Goal: Task Accomplishment & Management: Manage account settings

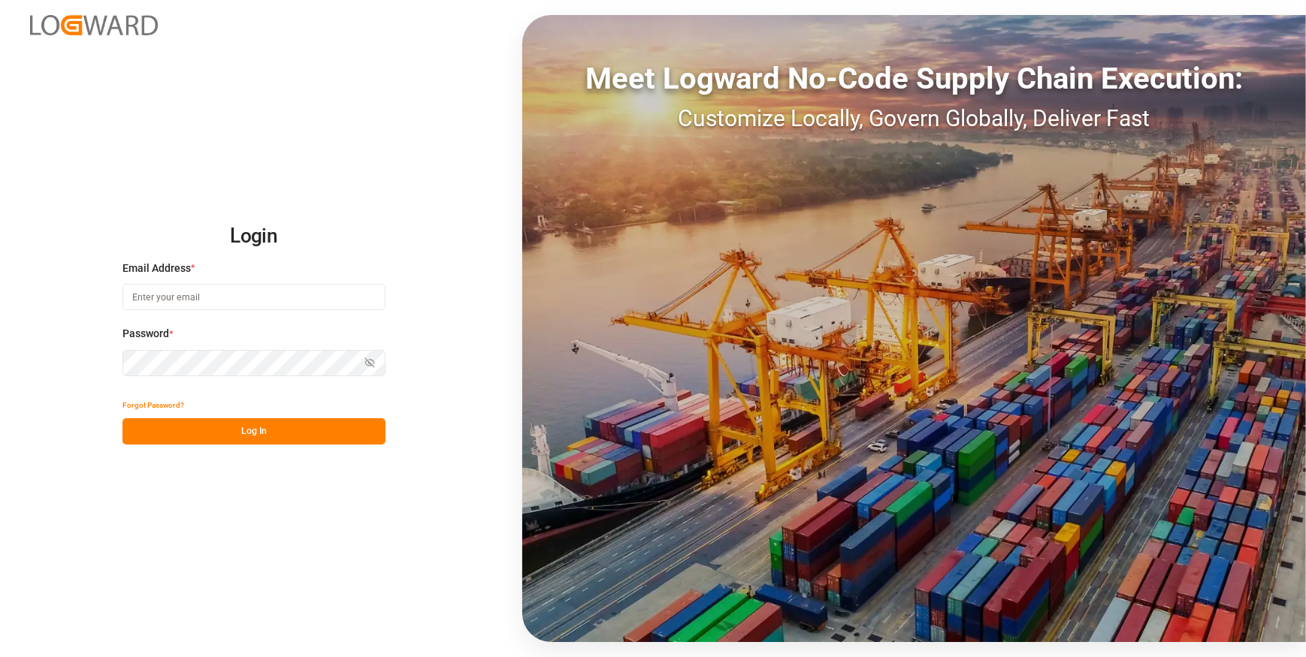
type input "chefequipe.fr.mse@melitta.fr"
click at [244, 430] on button "Log In" at bounding box center [253, 431] width 263 height 26
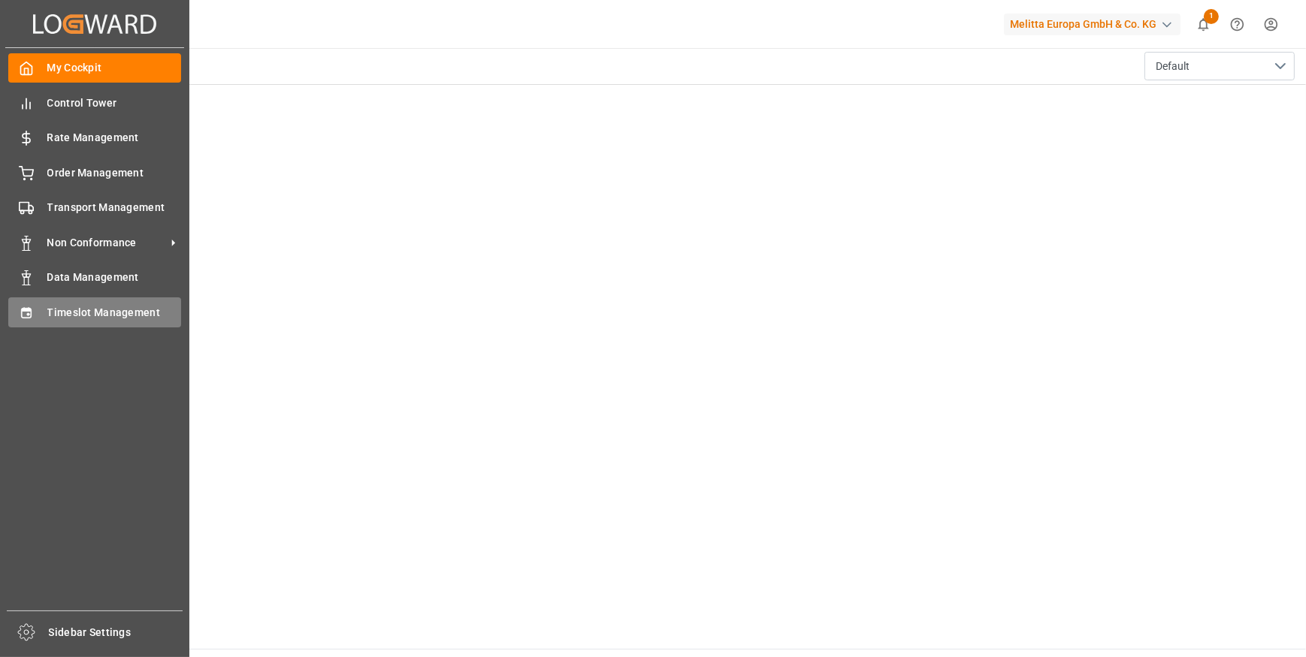
click at [90, 310] on span "Timeslot Management" at bounding box center [114, 313] width 134 height 16
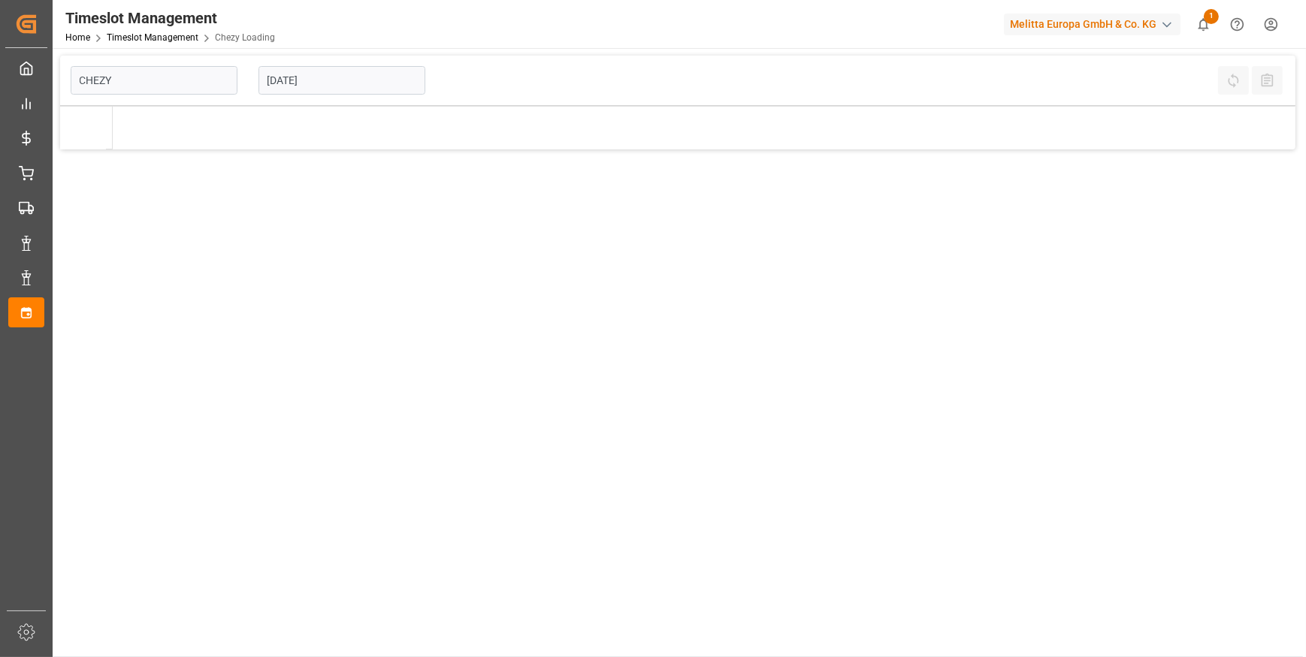
type input "Chezy Loading"
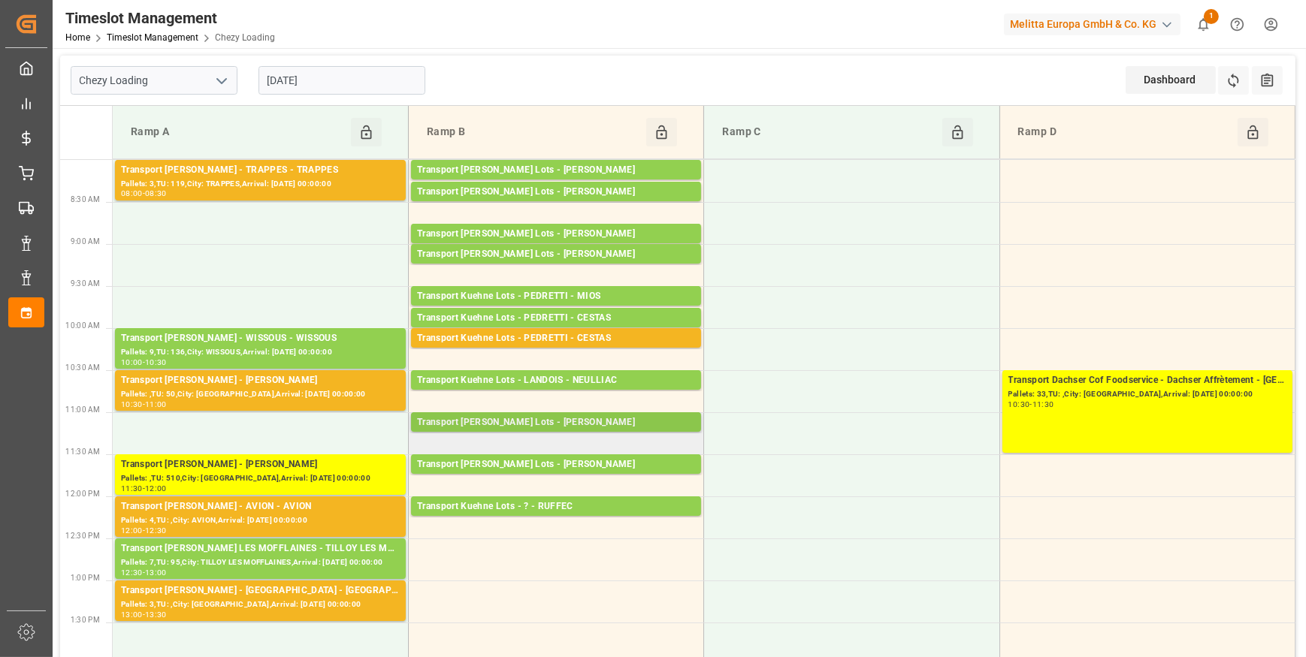
click at [627, 421] on div "Transport [PERSON_NAME] Lots - [PERSON_NAME]" at bounding box center [556, 422] width 278 height 15
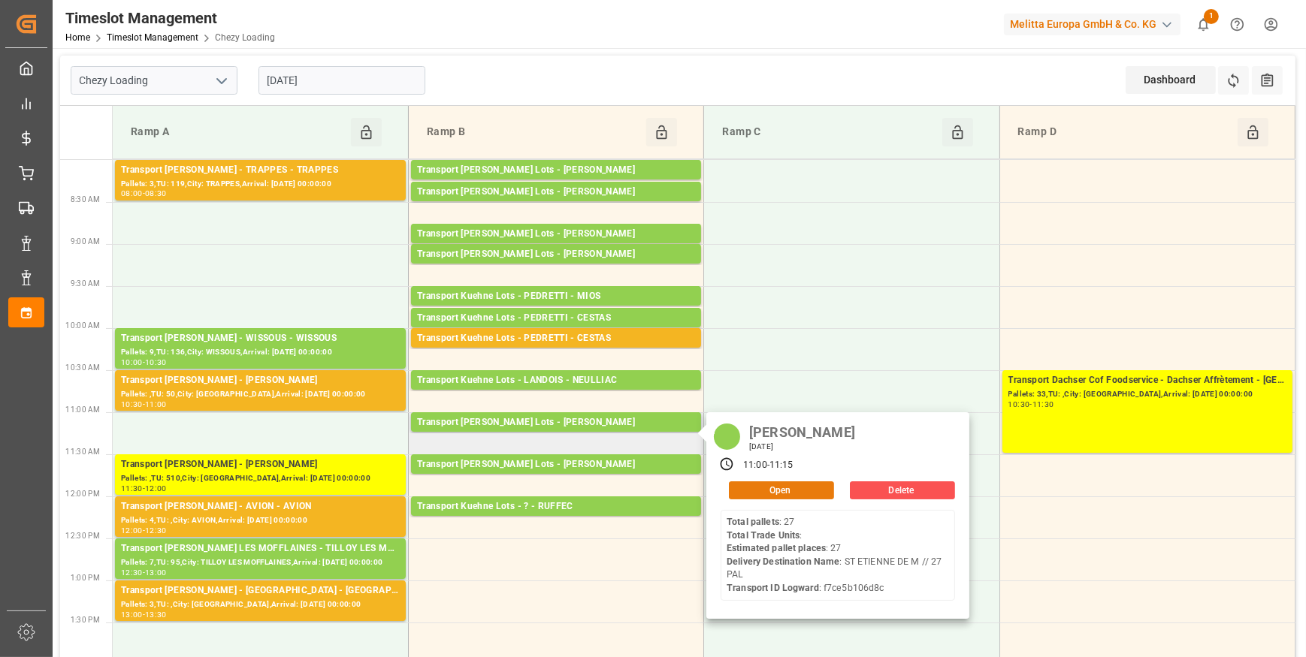
click at [774, 483] on button "Open" at bounding box center [781, 491] width 105 height 18
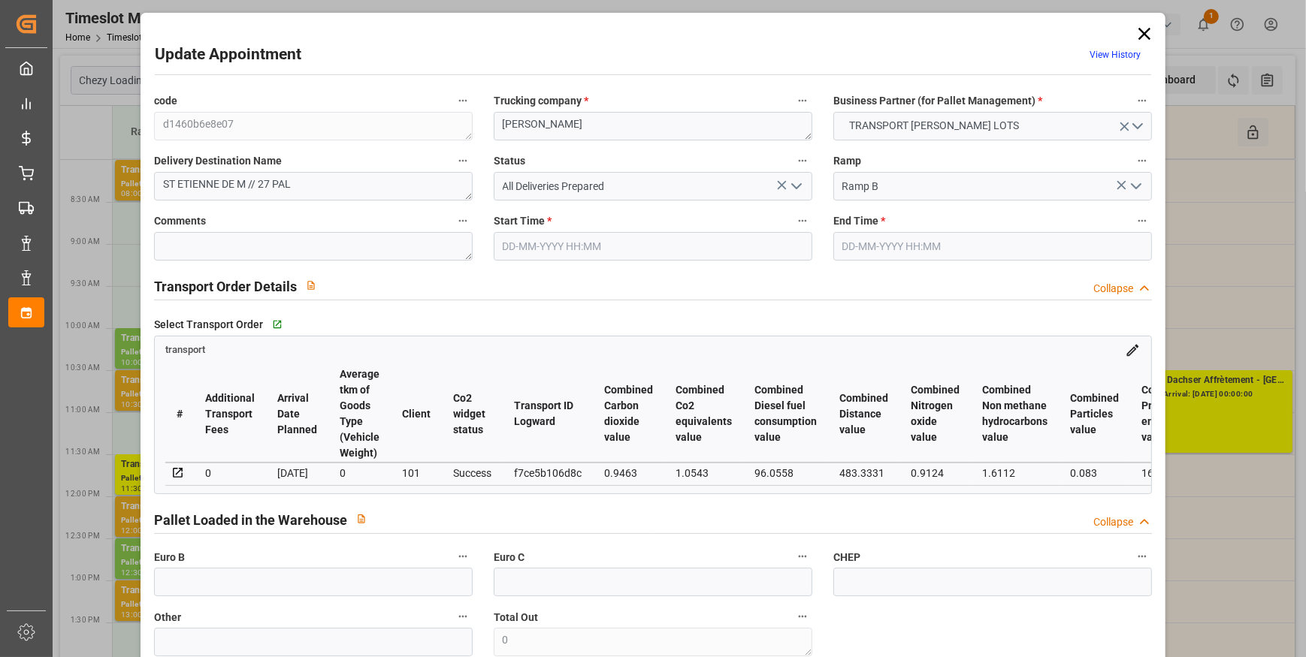
type input "27"
type input "698.82"
type input "0"
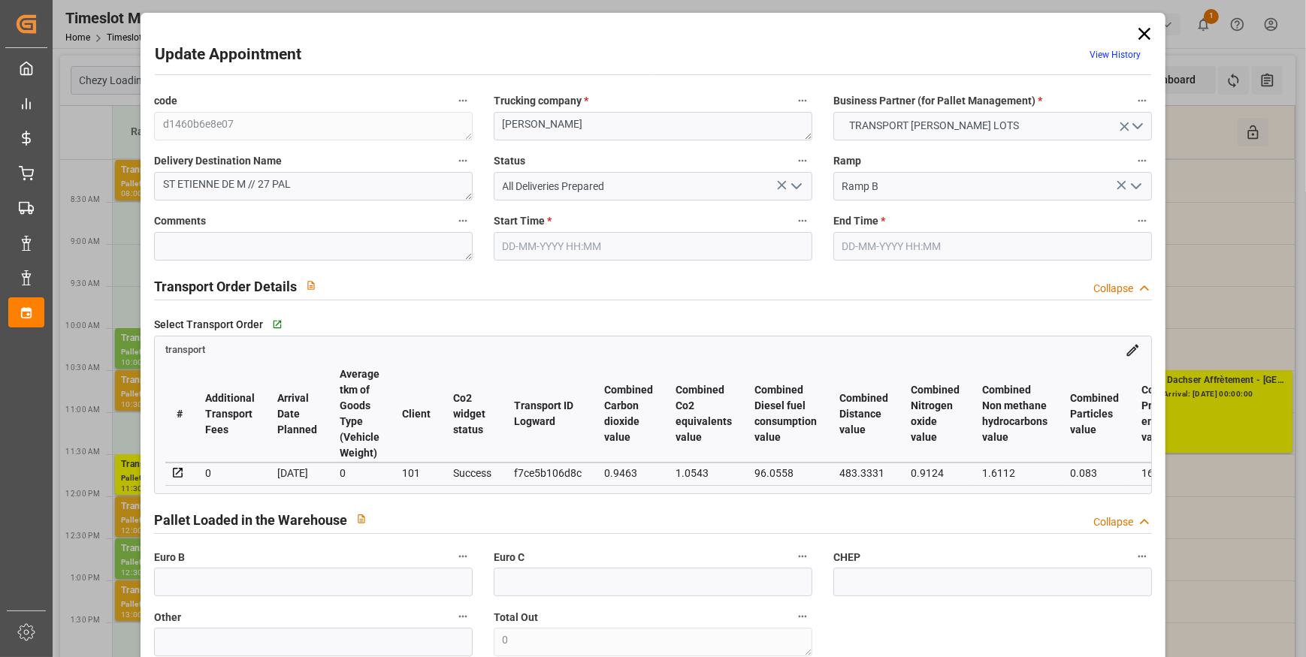
type input "698.82"
type input "0"
type input "3064.464"
type input "4768.8"
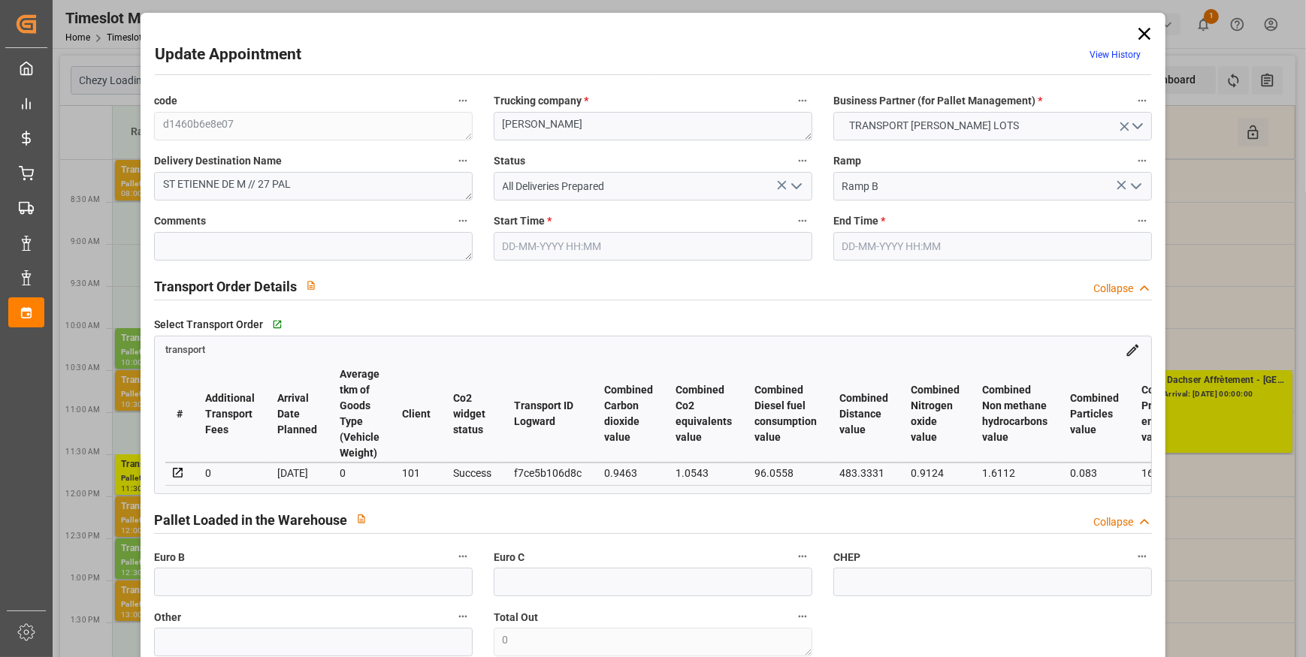
type input "32273.952"
type input "44"
type input "27"
type input "0"
type input "27"
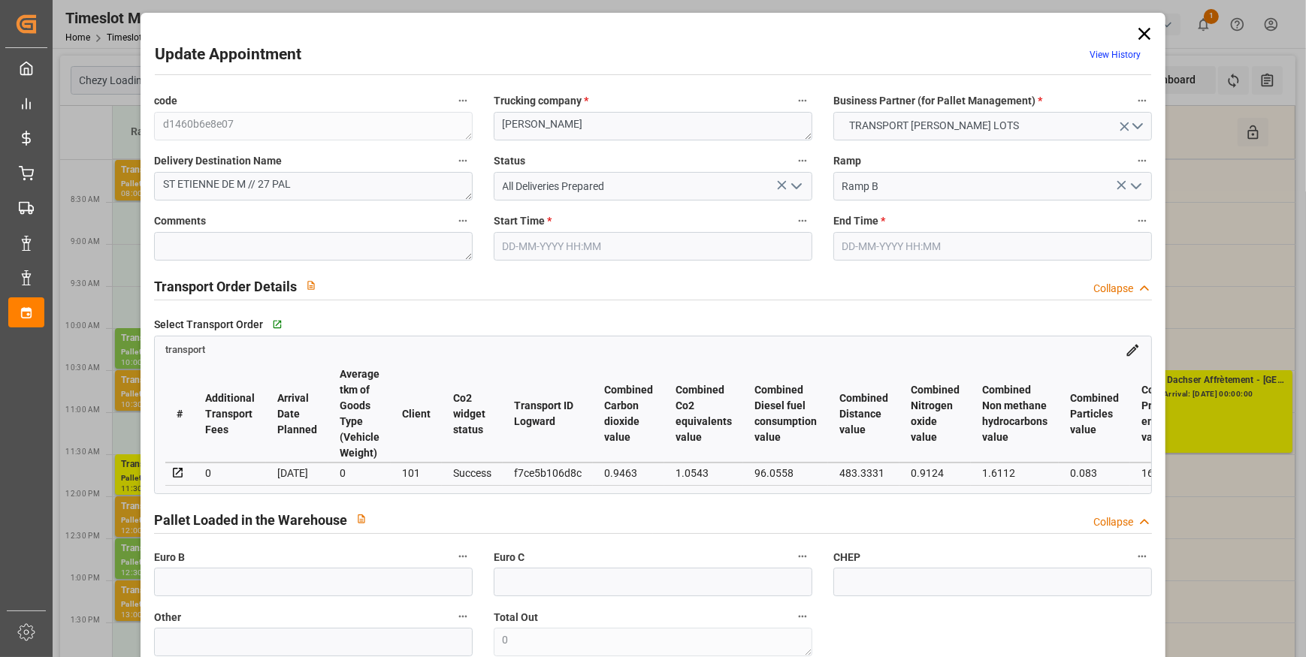
type input "101"
type input "3750.912"
type input "0"
type input "4710.8598"
type input "0"
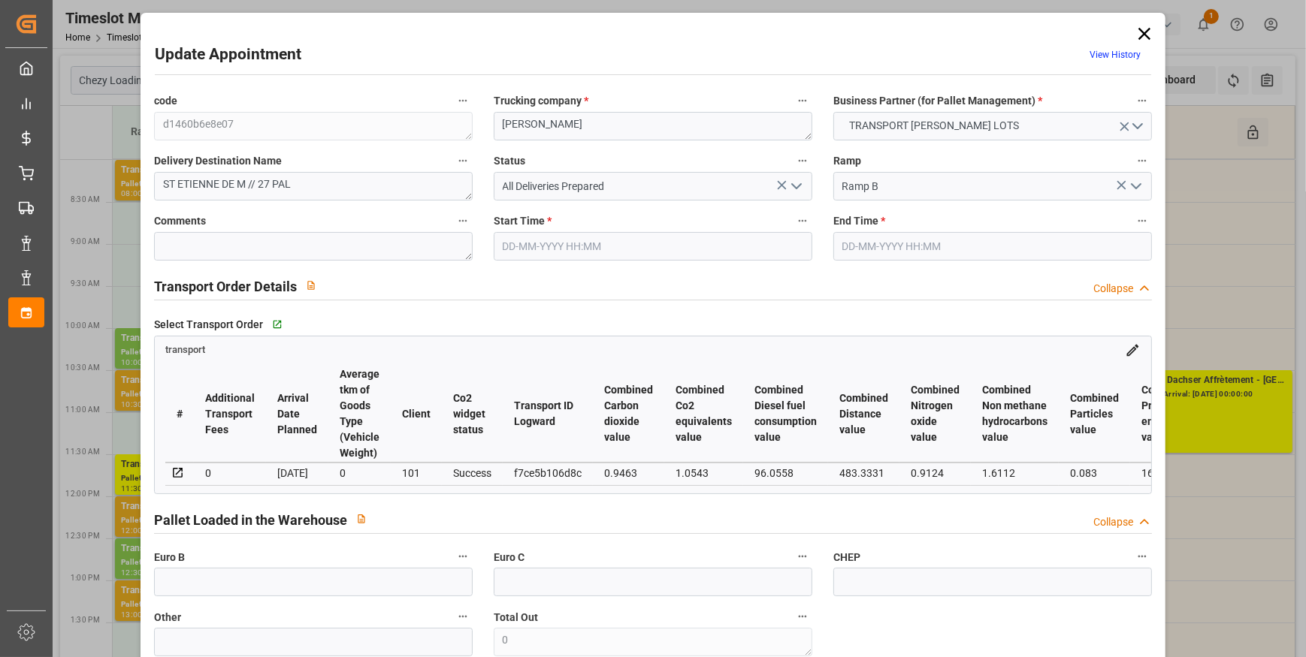
type input "0"
type input "21"
type input "35"
type input "12-09-2025 11:00"
type input "12-09-2025 11:15"
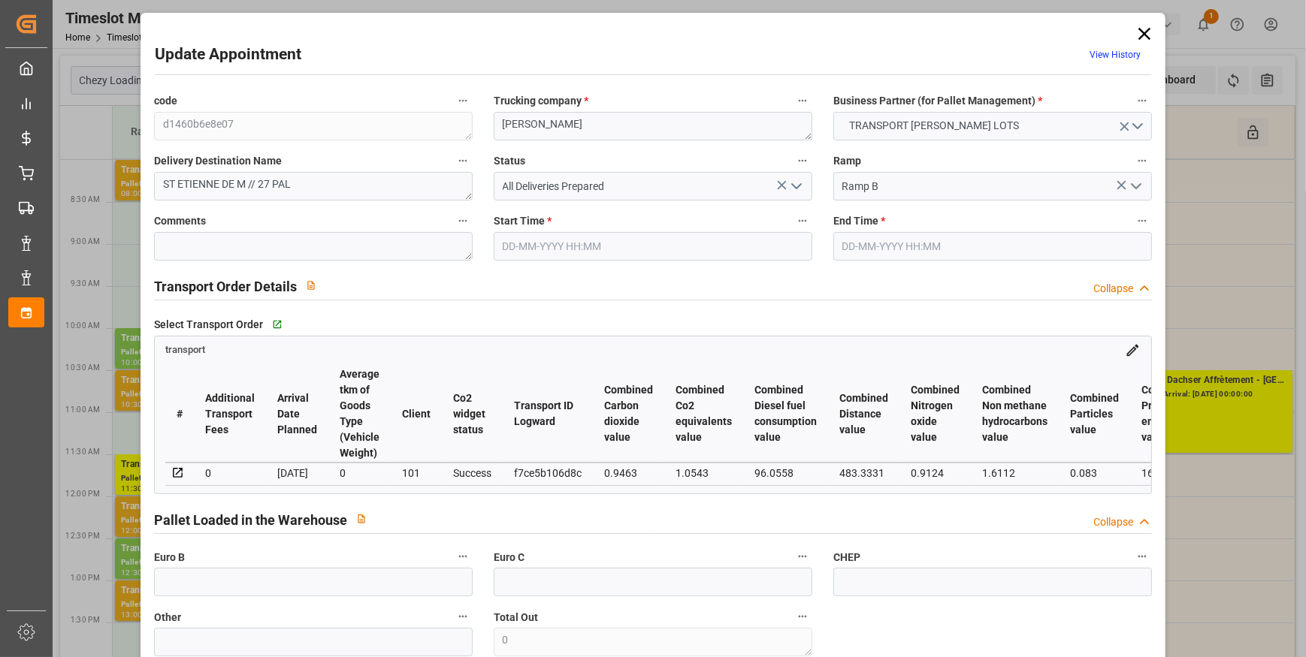
type input "25-08-2025 12:44"
type input "25-08-2025 11:32"
type input "01-09-2025"
type input "28-08-2025"
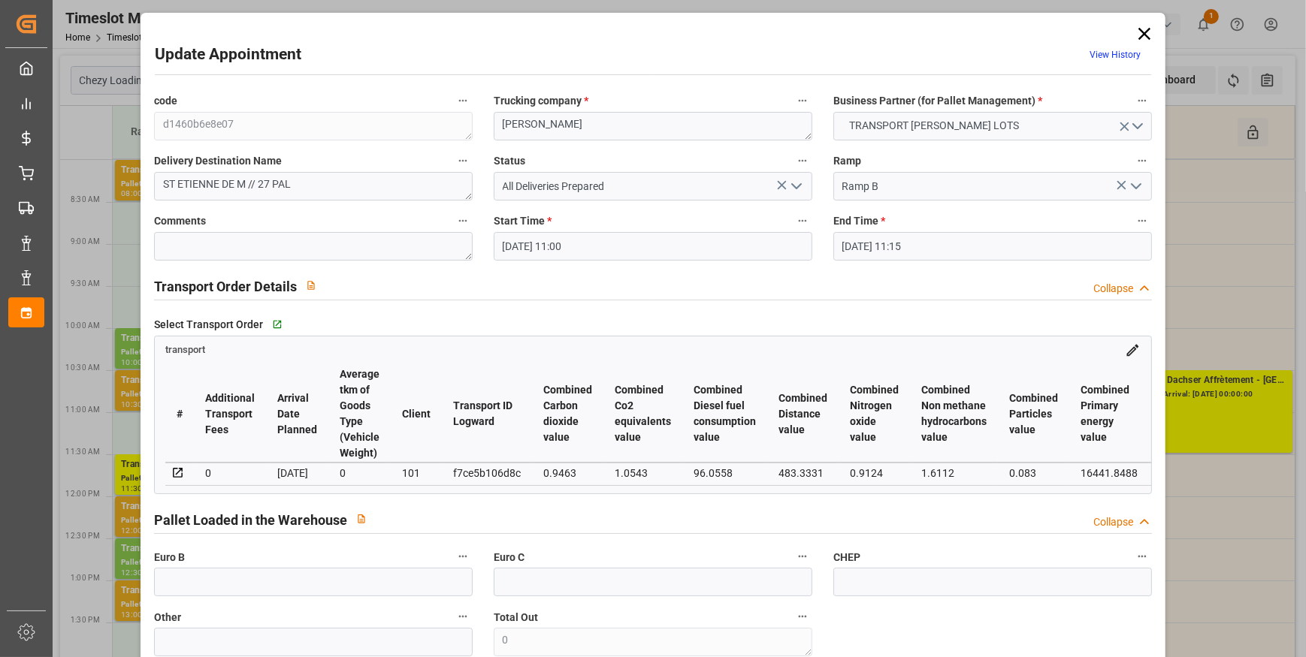
click at [1143, 29] on icon at bounding box center [1144, 34] width 12 height 12
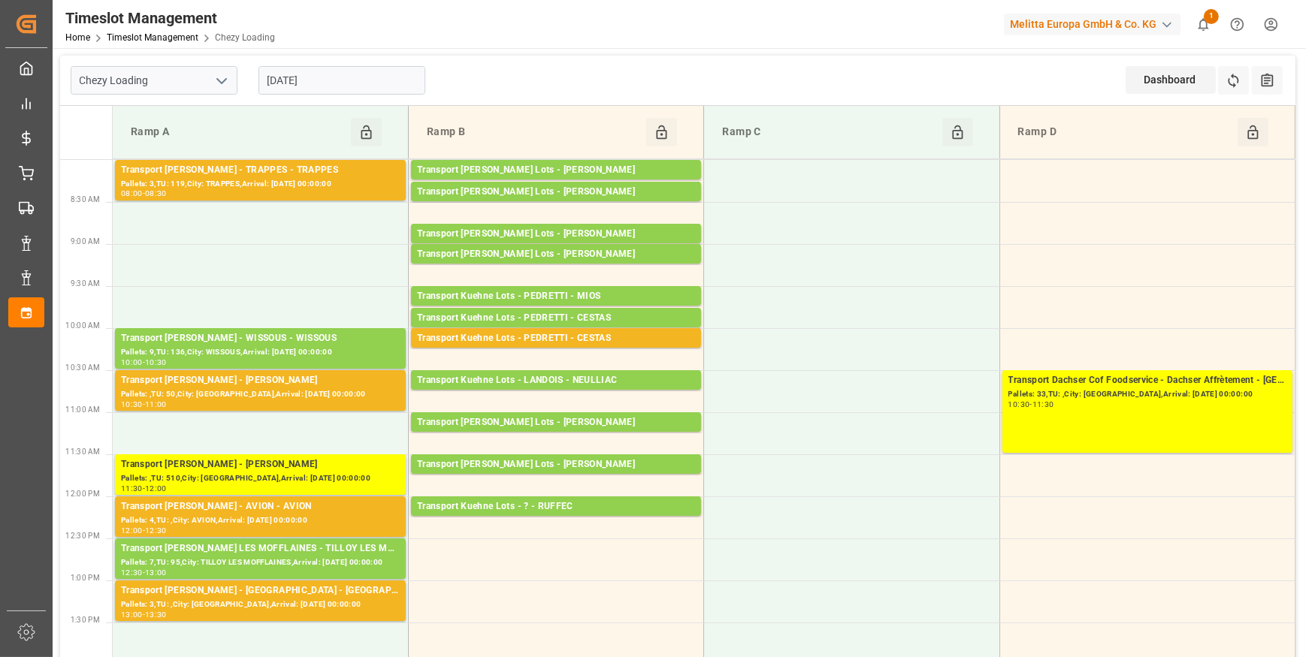
click at [336, 81] on input "[DATE]" at bounding box center [341, 80] width 167 height 29
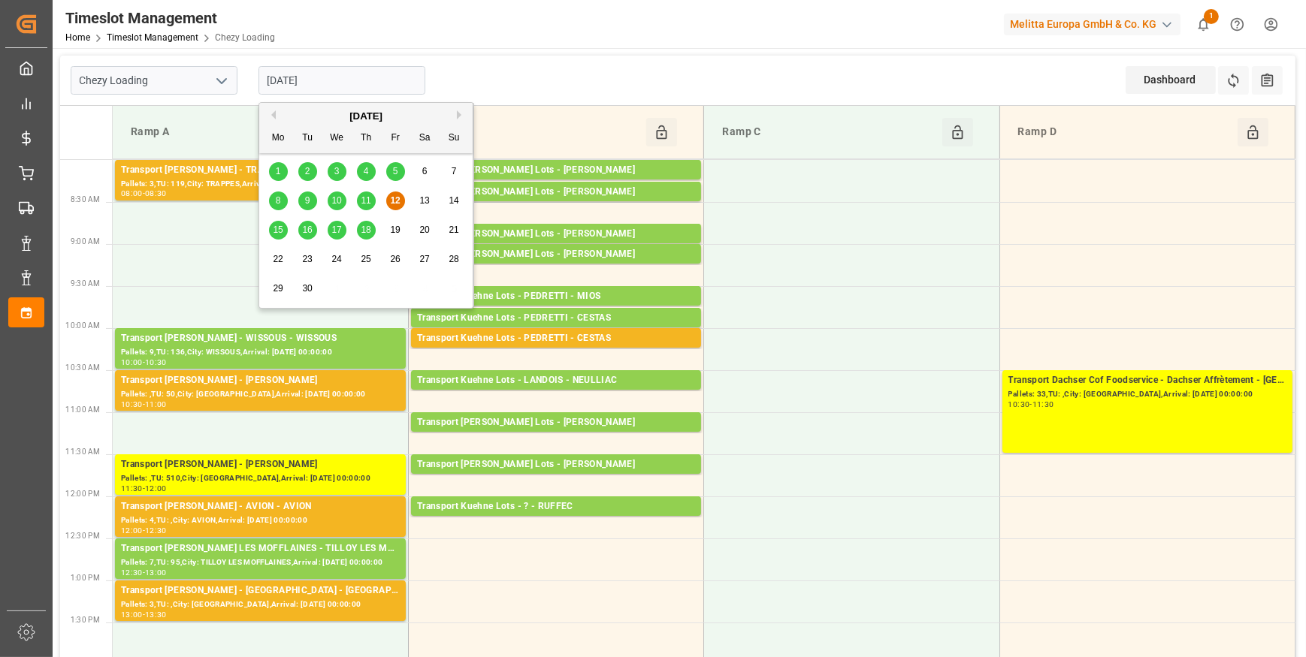
click at [280, 230] on span "15" at bounding box center [278, 230] width 10 height 11
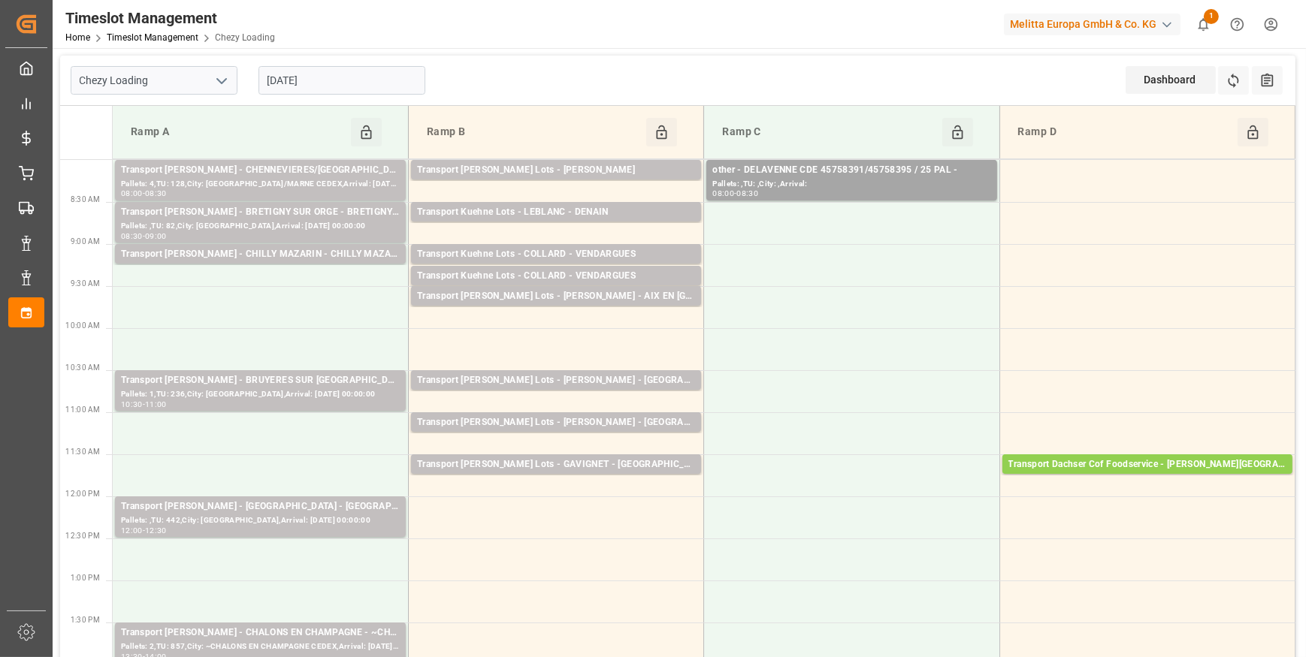
click at [345, 78] on input "[DATE]" at bounding box center [341, 80] width 167 height 29
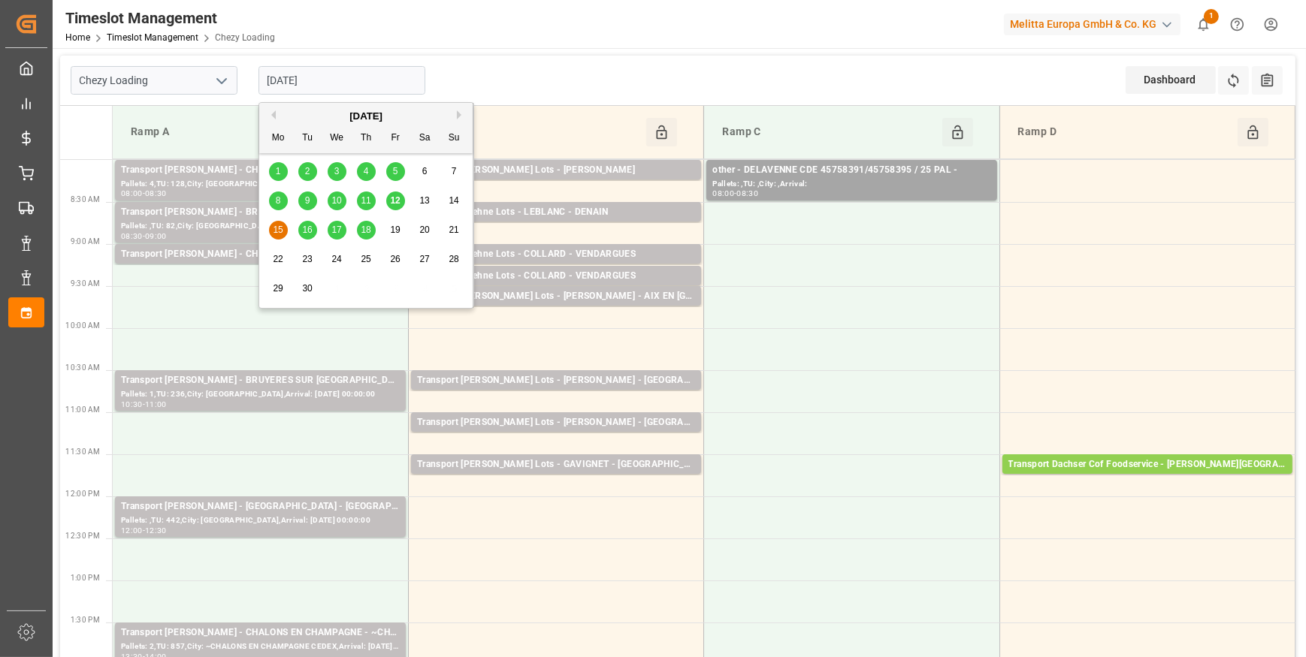
click at [398, 205] on span "12" at bounding box center [395, 200] width 10 height 11
type input "[DATE]"
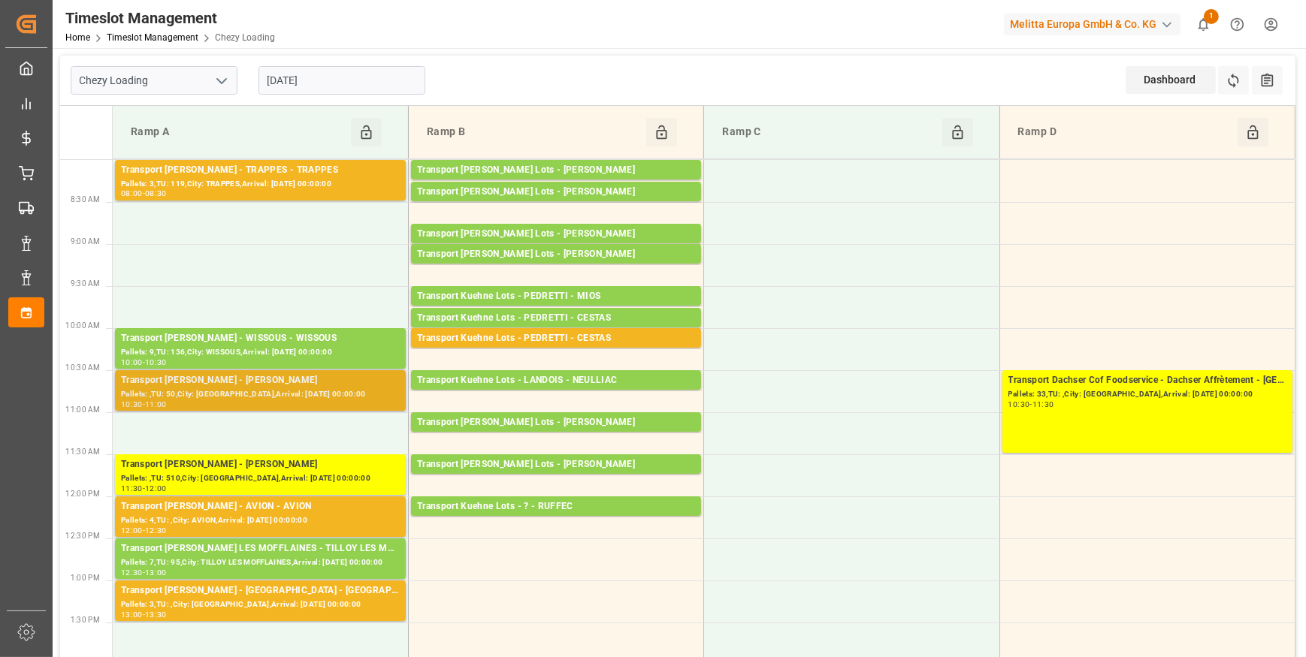
click at [258, 388] on div "Pallets: ,TU: 50,City: [GEOGRAPHIC_DATA],Arrival: [DATE] 00:00:00" at bounding box center [260, 394] width 279 height 13
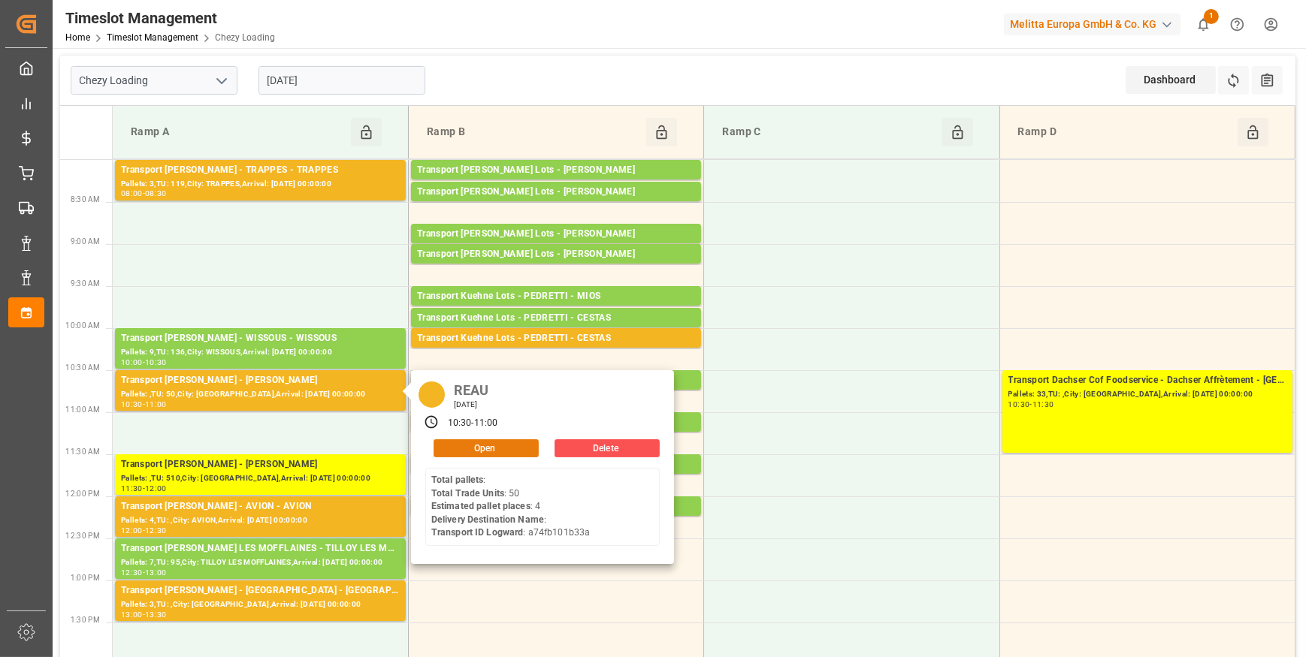
click at [496, 445] on button "Open" at bounding box center [485, 448] width 105 height 18
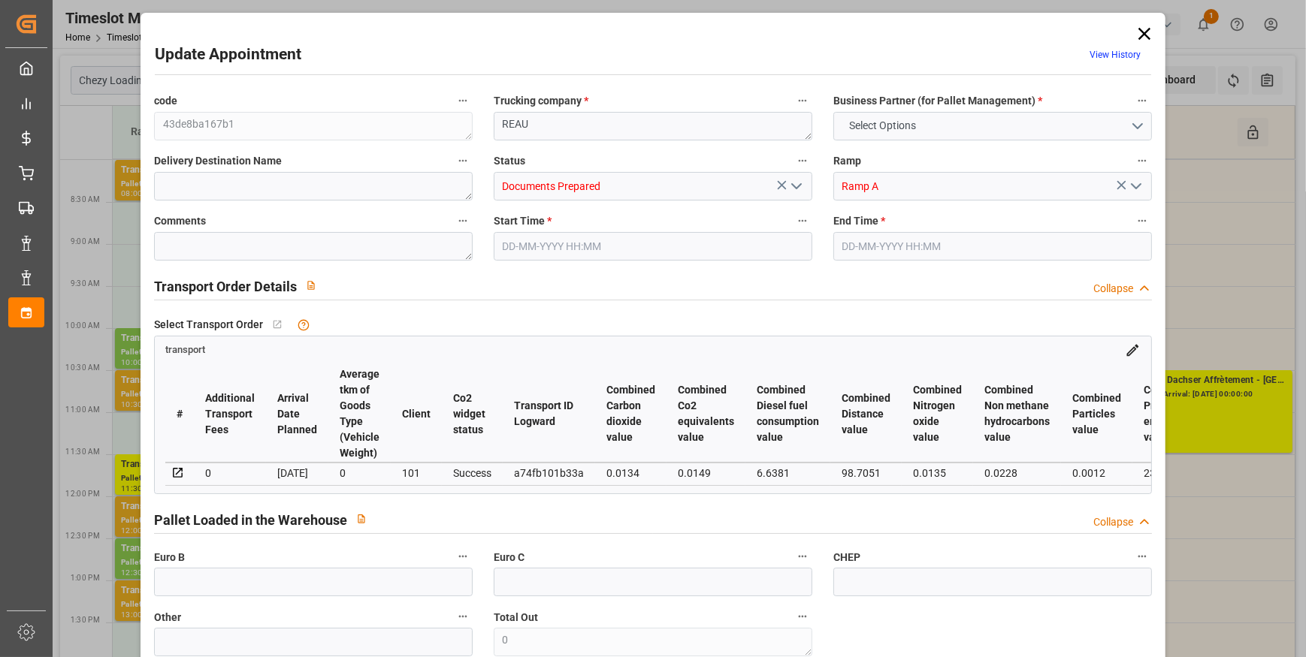
type input "4"
type input "146.08"
type input "0"
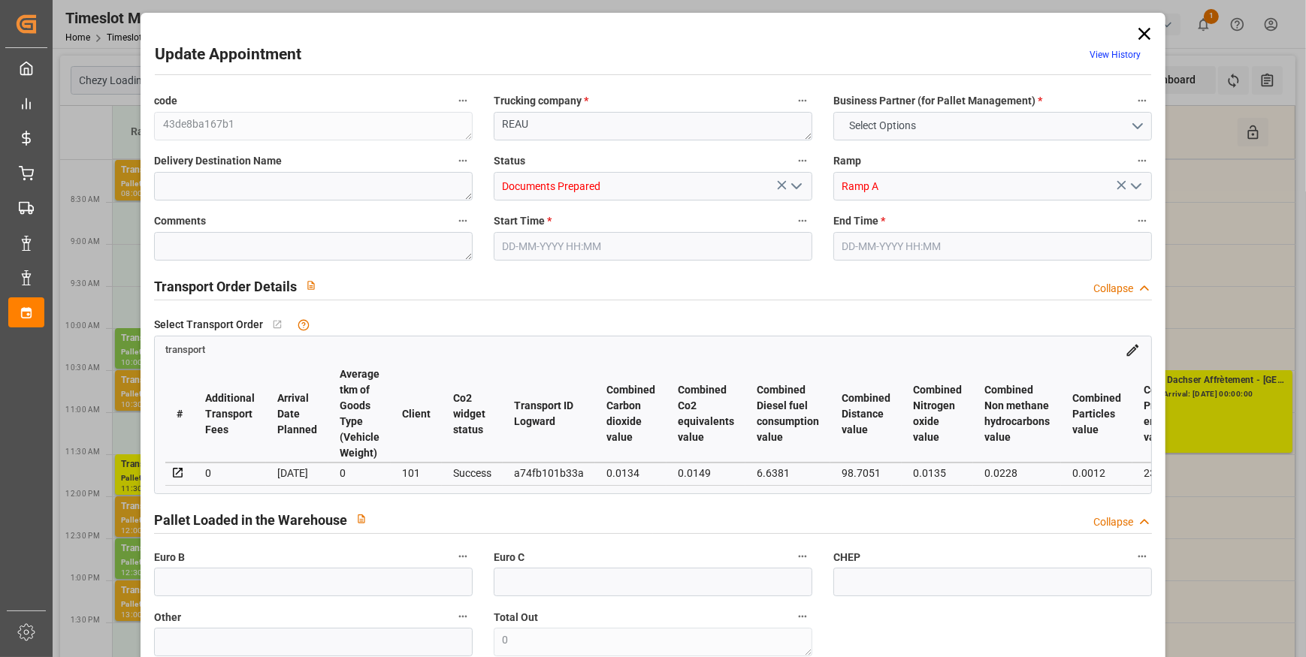
type input "141.1425"
type input "-4.9375"
type input "0"
type input "254.16"
type input "663.186"
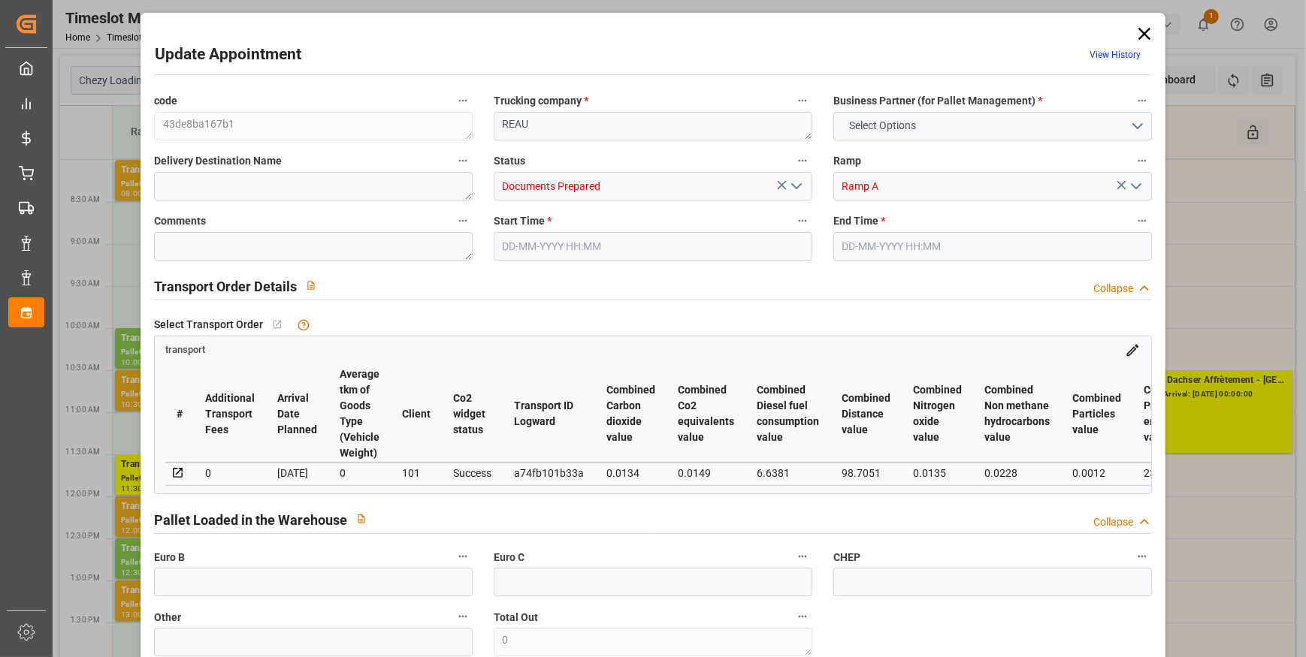
type input "1092.556"
type input "77"
type input "0"
type input "50"
type input "17"
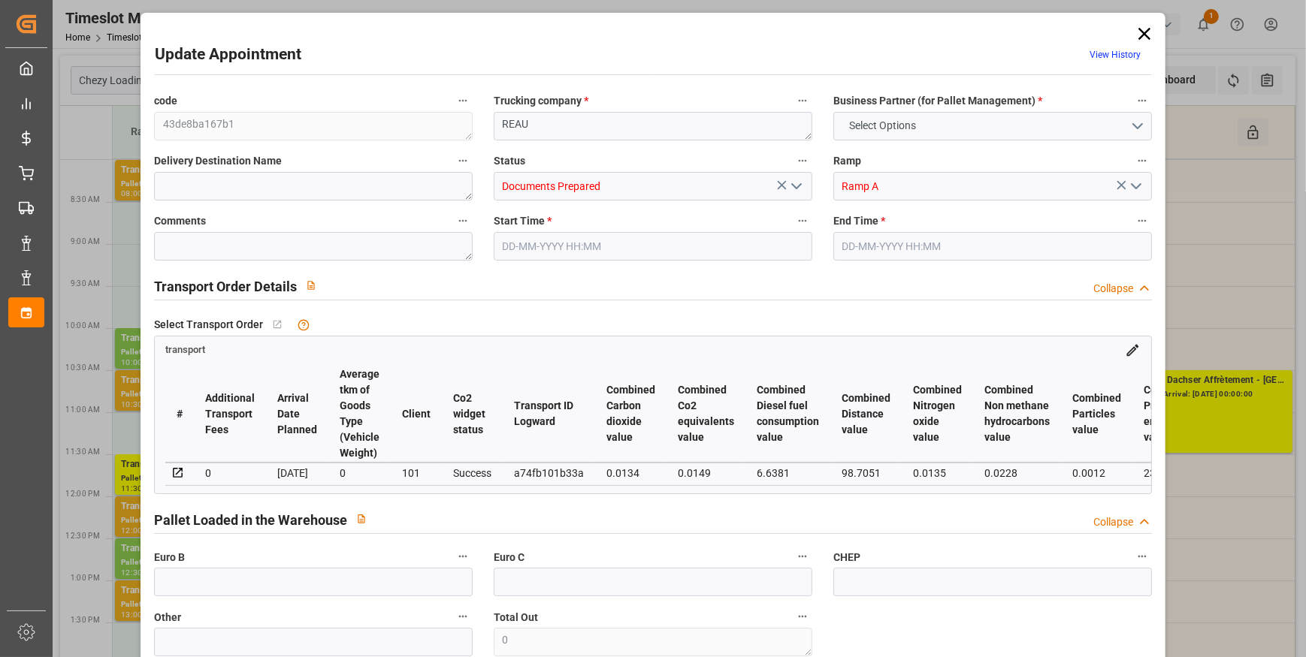
type input "101"
type input "272.186"
type input "0"
type input "4710.8598"
type input "0"
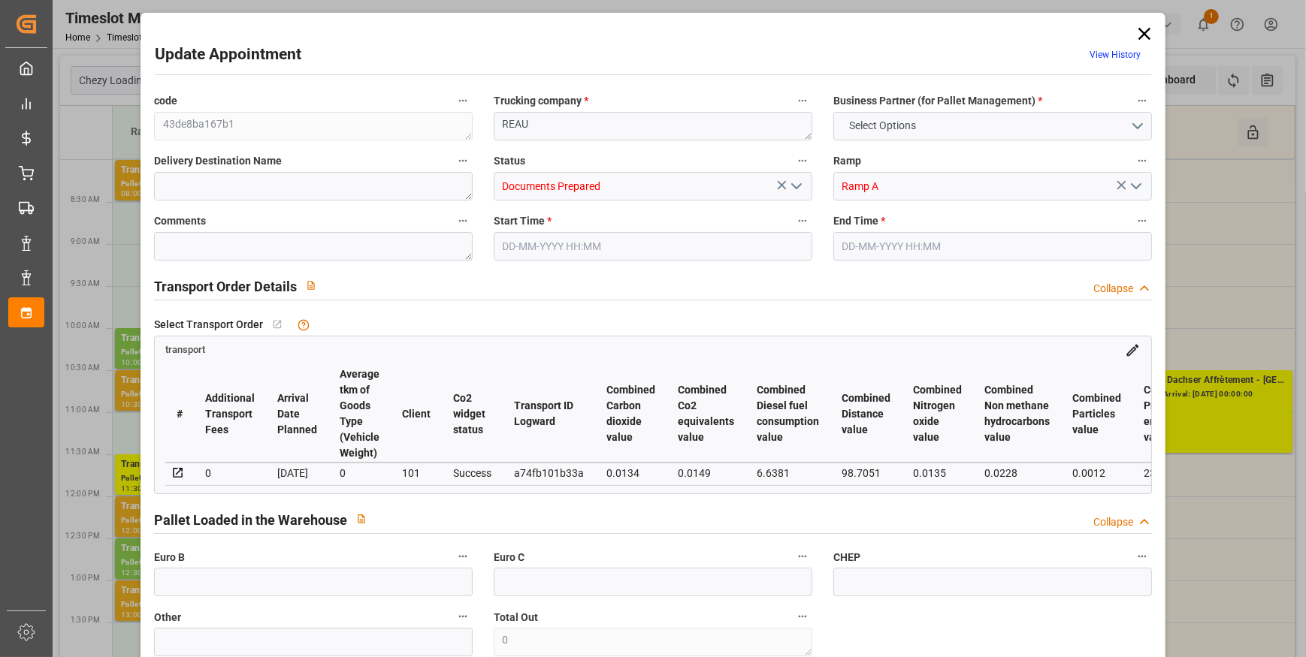
type input "0"
type input "21"
type input "35"
type input "12-09-2025 10:30"
type input "12-09-2025 11:00"
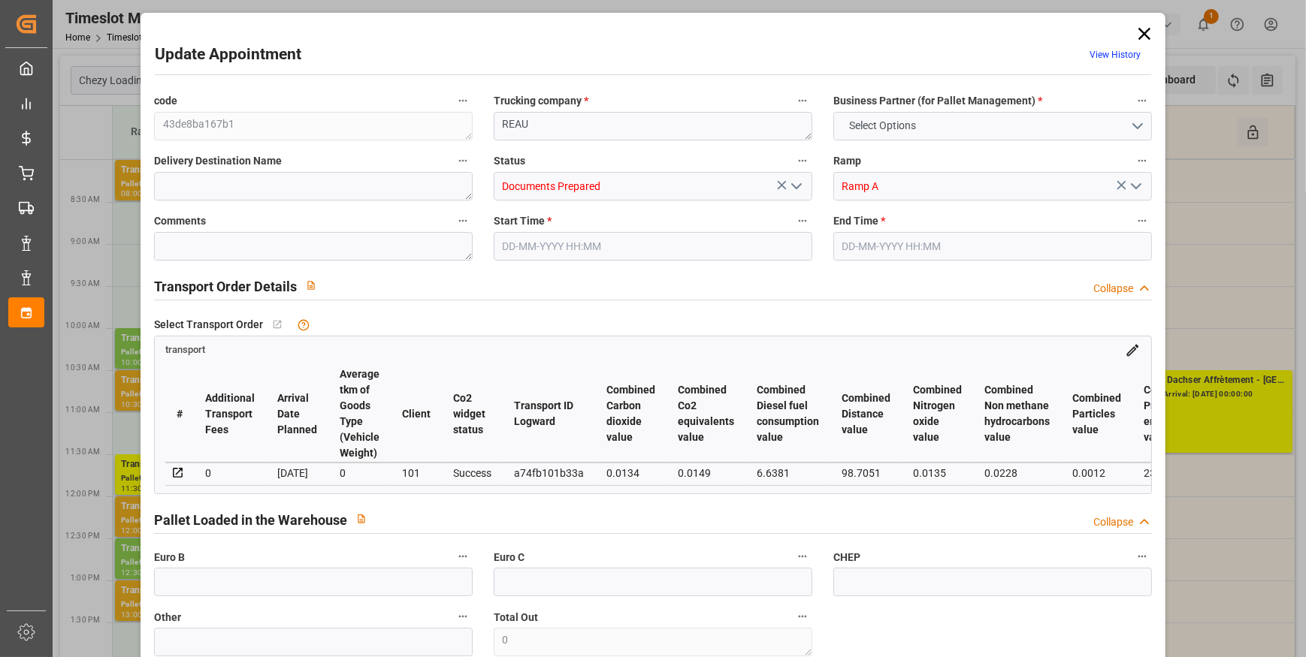
type input "09-09-2025 13:03"
type input "09-09-2025 11:41"
type input "[DATE]"
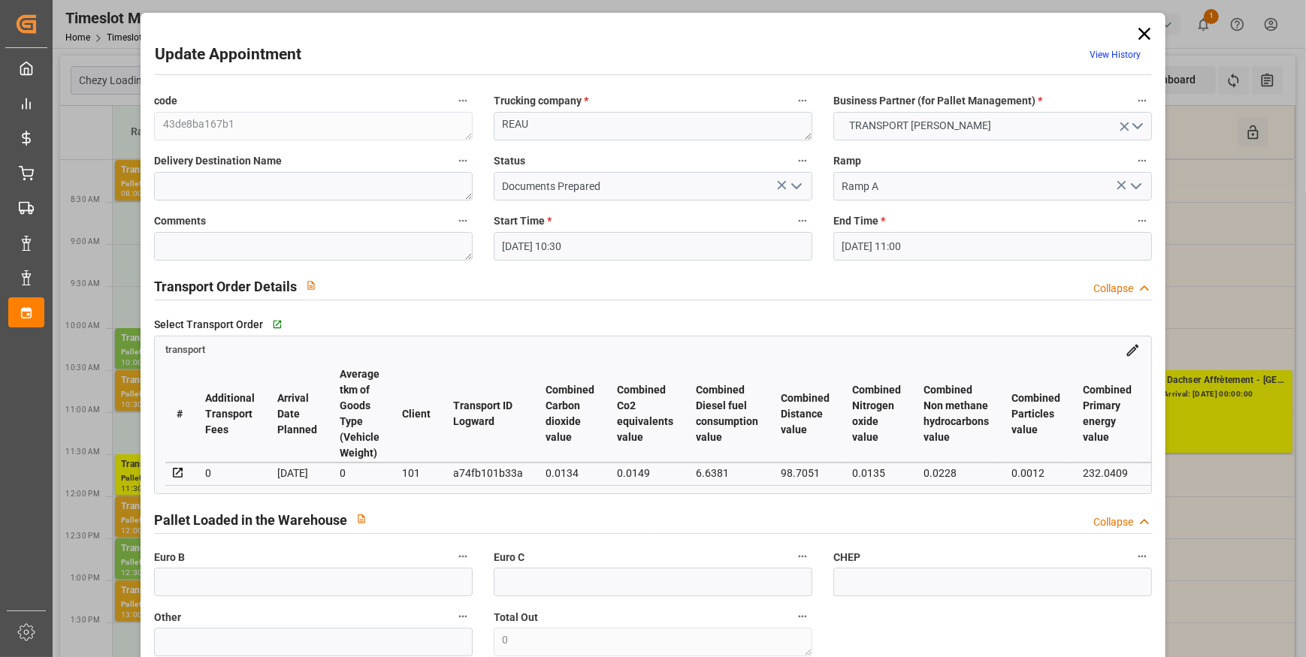
click at [797, 184] on polyline "open menu" at bounding box center [796, 186] width 9 height 5
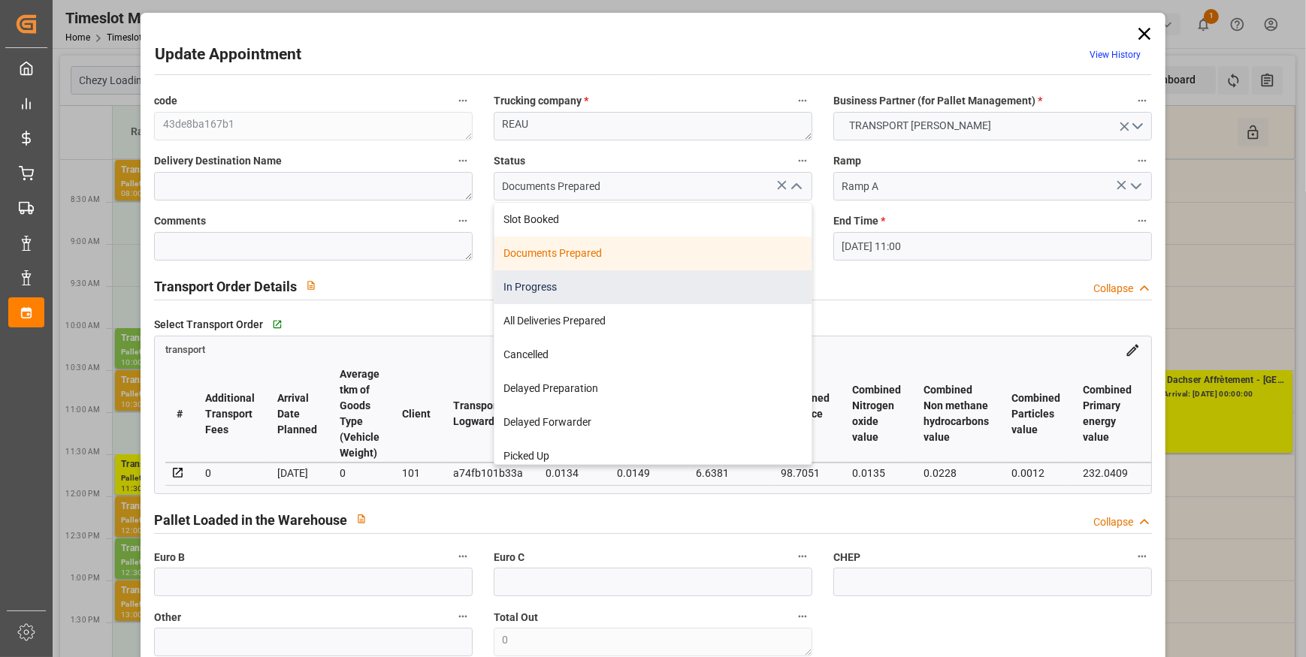
click at [549, 285] on div "In Progress" at bounding box center [652, 287] width 317 height 34
type input "In Progress"
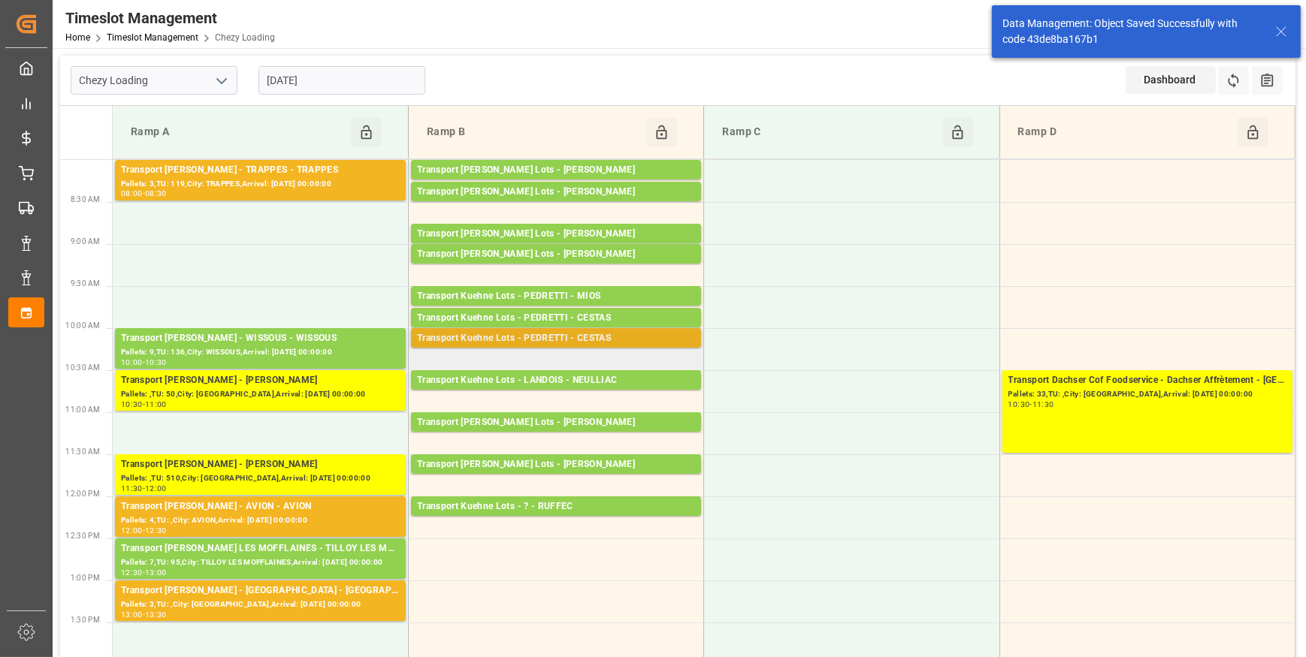
click at [573, 342] on div "Transport Kuehne Lots - PEDRETTI - CESTAS" at bounding box center [556, 338] width 278 height 15
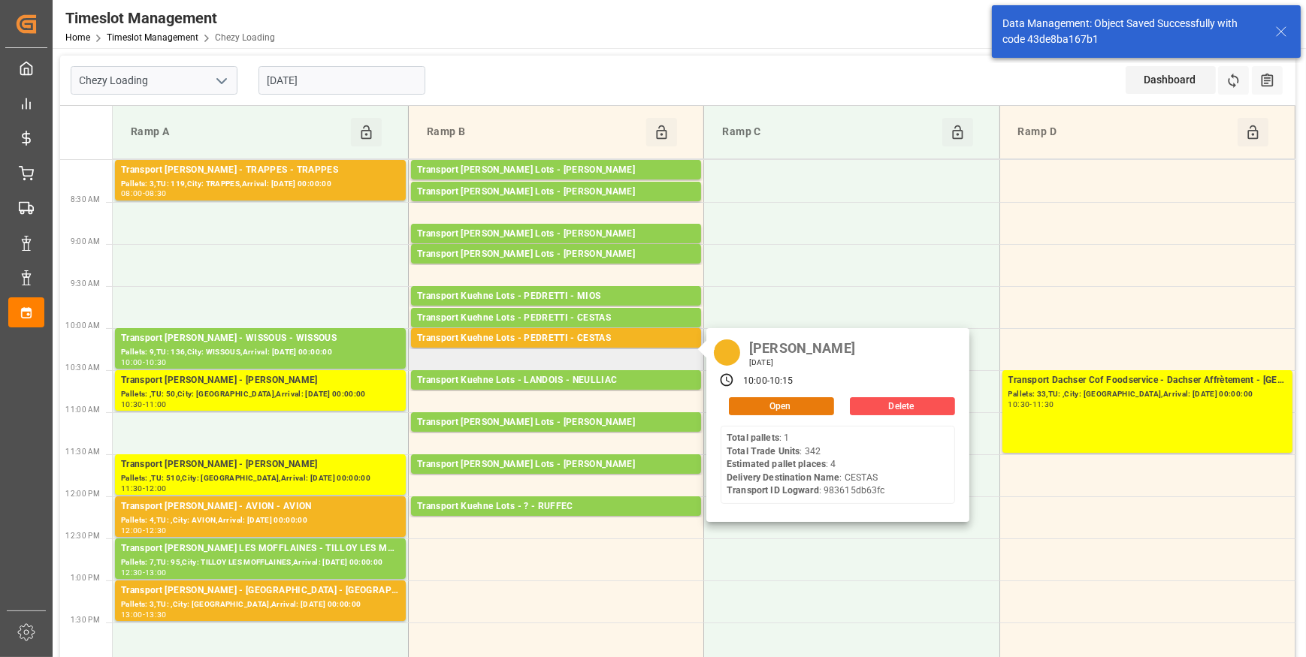
click at [761, 407] on button "Open" at bounding box center [781, 406] width 105 height 18
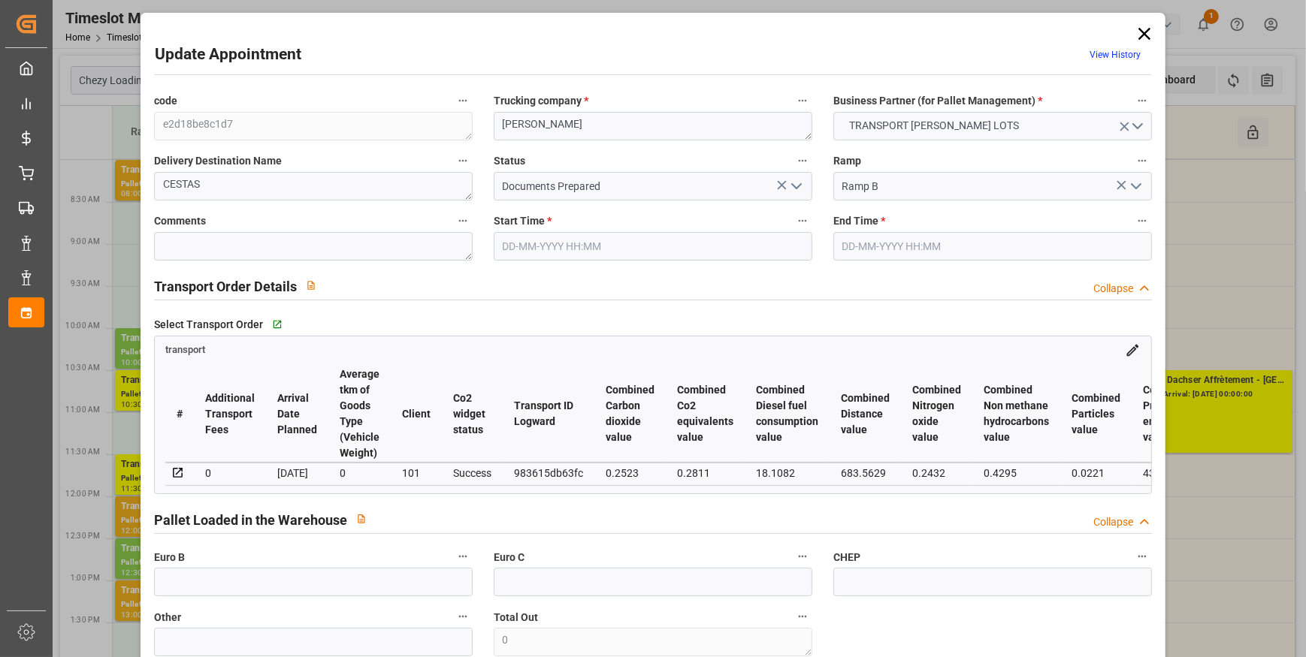
type input "4"
type input "278.57"
type input "0"
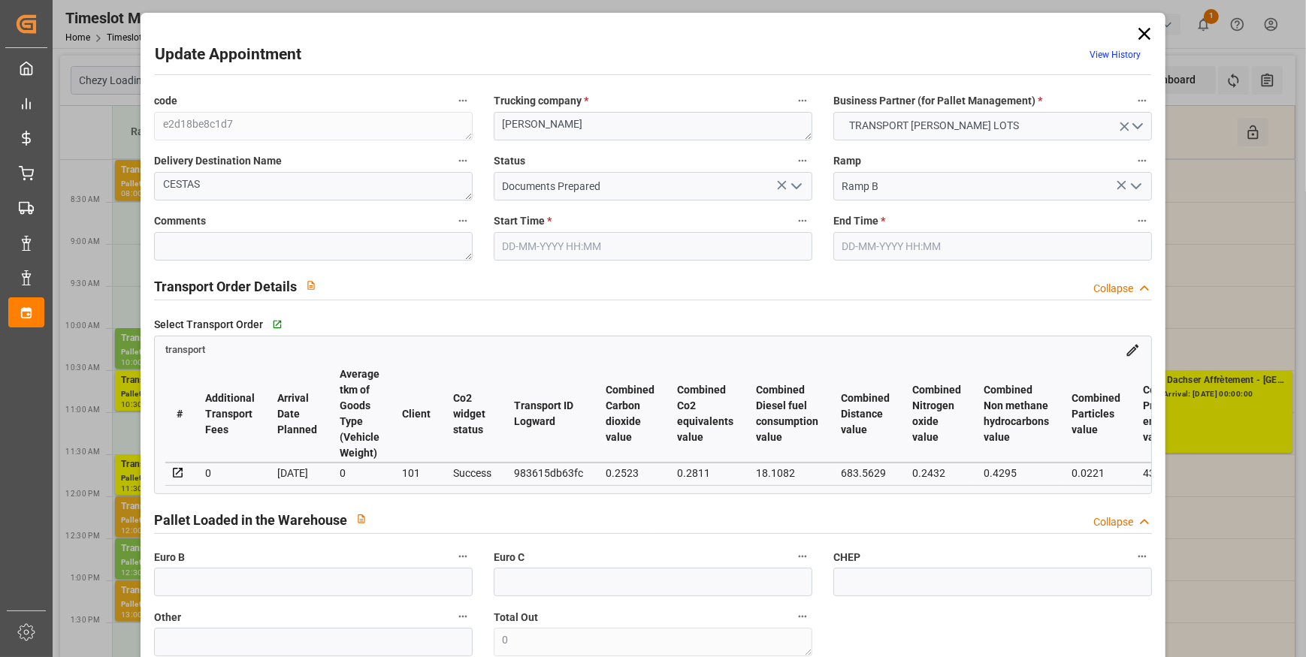
type input "278.57"
type input "0"
type input "570.283"
type input "1035.714"
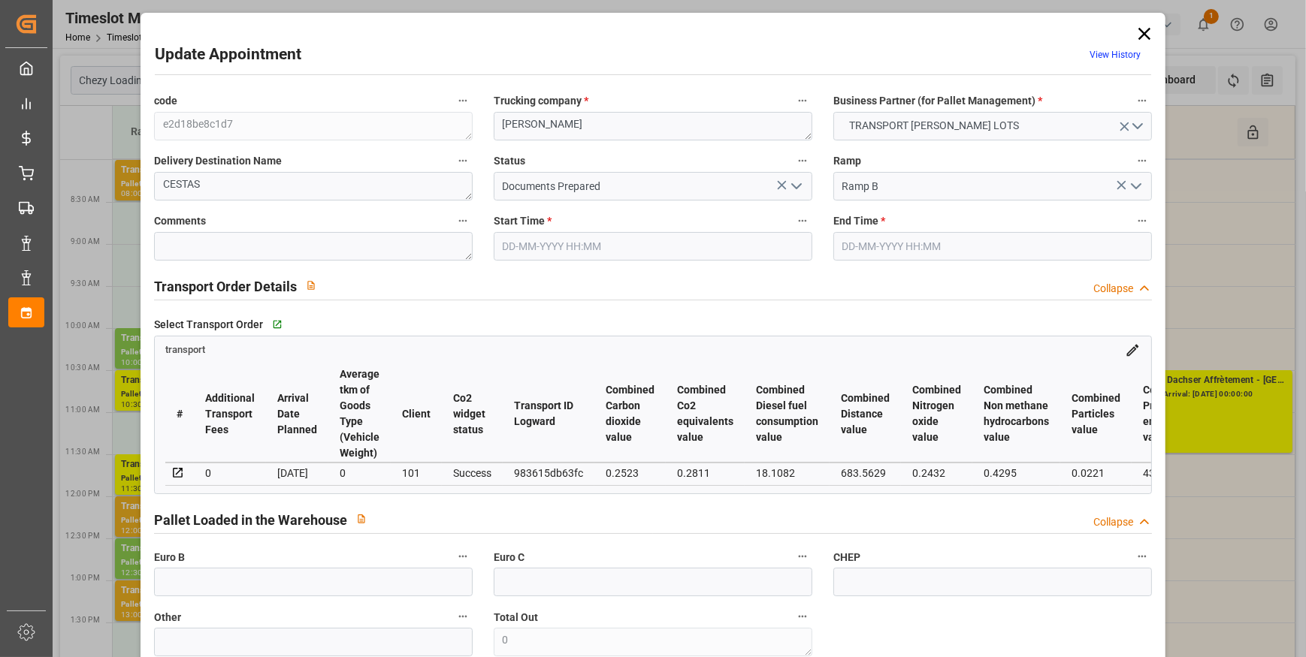
type input "3451.704"
type input "33"
type input "1"
type input "342"
type input "14"
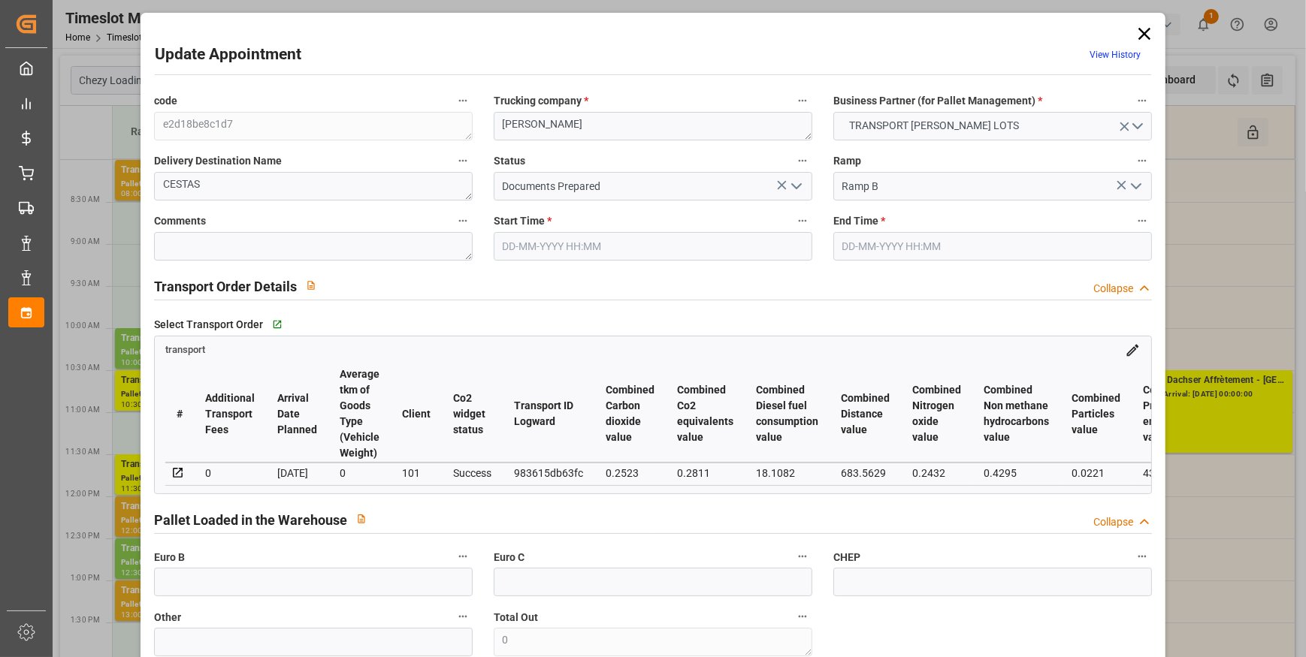
type input "101"
type input "704.77"
type input "0"
type input "4710.8598"
type input "0"
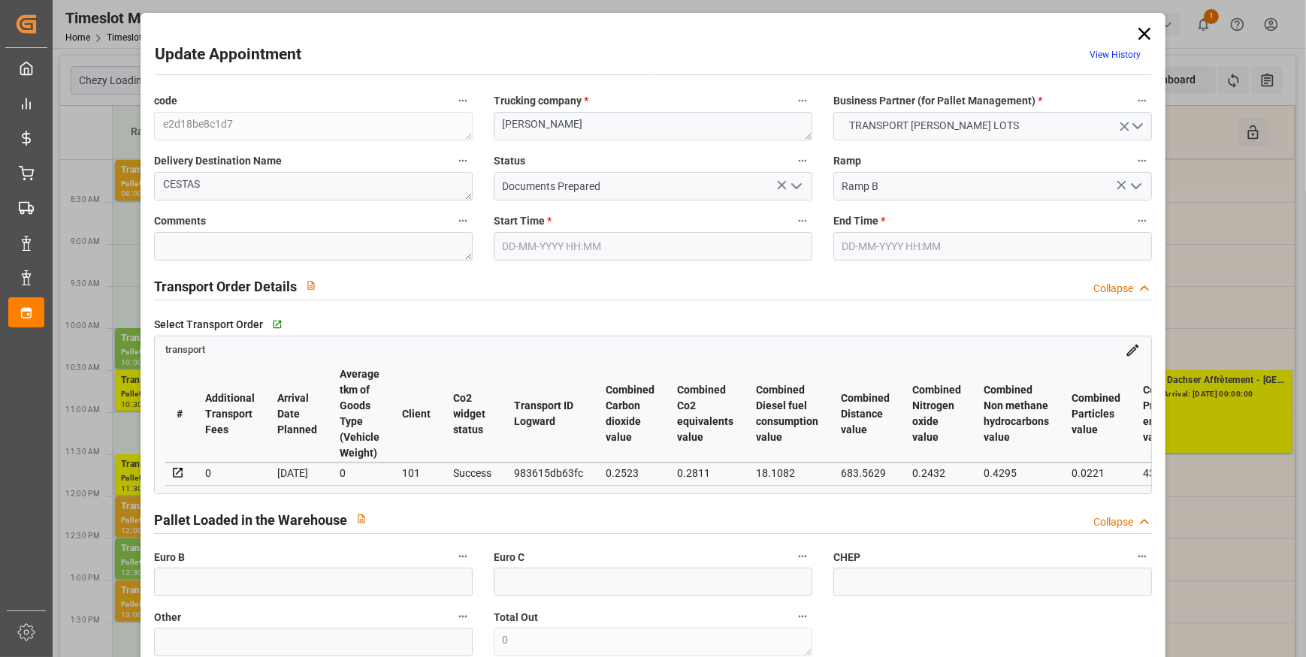
type input "0"
type input "21"
type input "35"
type input "12-09-2025 10:00"
type input "12-09-2025 10:15"
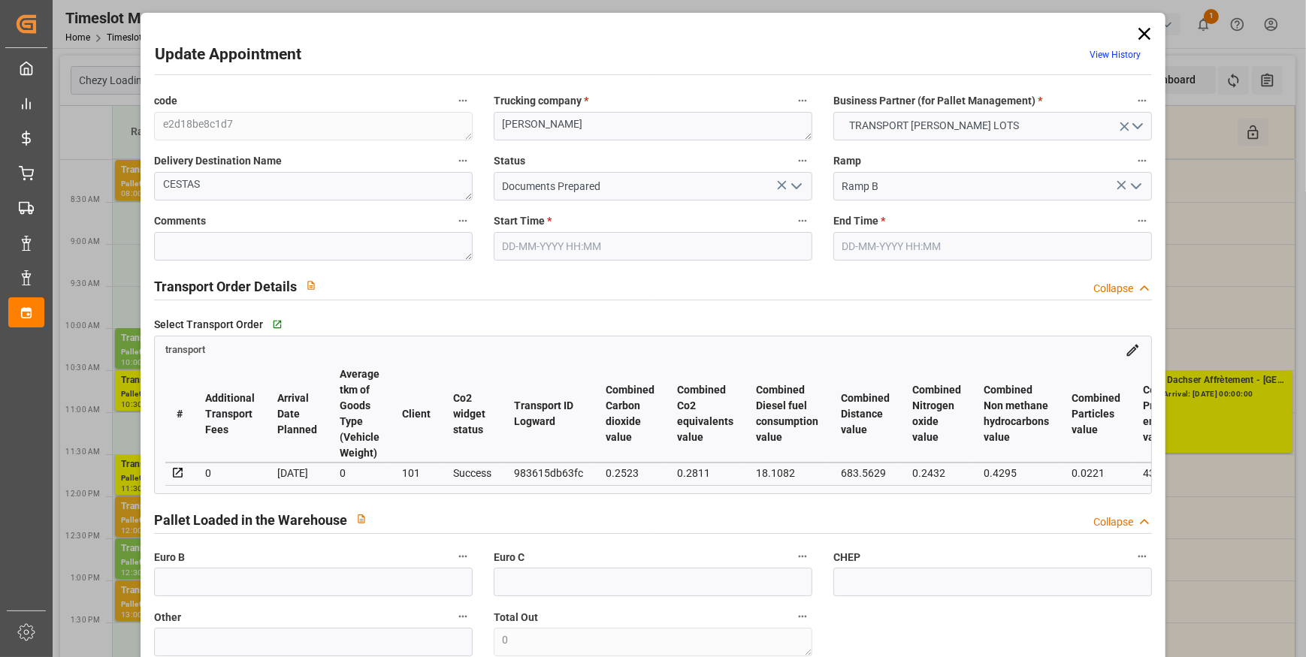
type input "11-09-2025 12:59"
type input "11-09-2025 11:33"
type input "17-09-2025"
type input "15-09-2025"
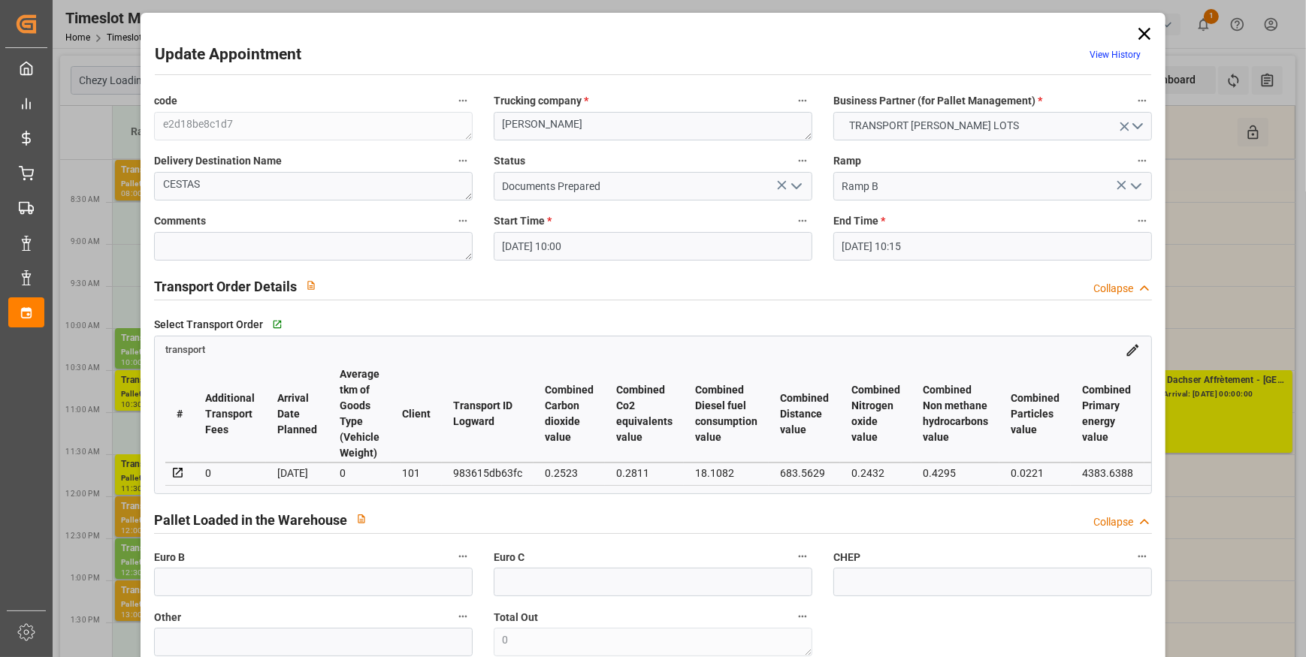
click at [794, 181] on icon "open menu" at bounding box center [796, 186] width 18 height 18
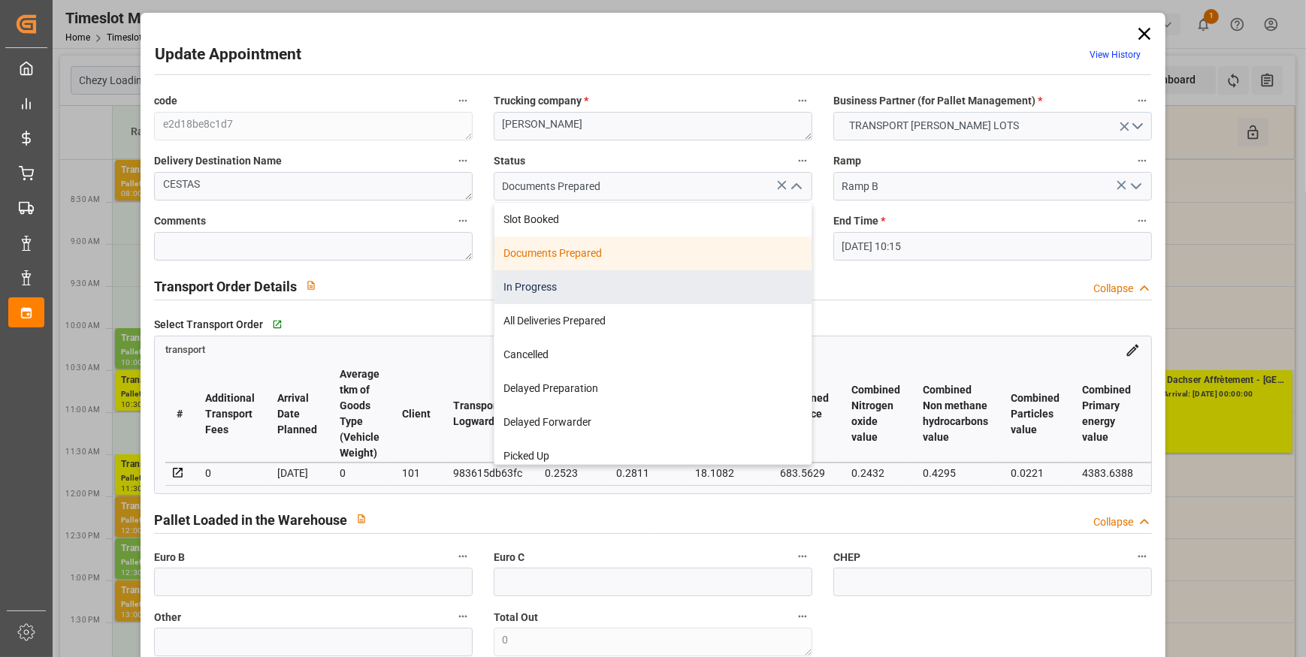
click at [546, 286] on div "In Progress" at bounding box center [652, 287] width 317 height 34
type input "In Progress"
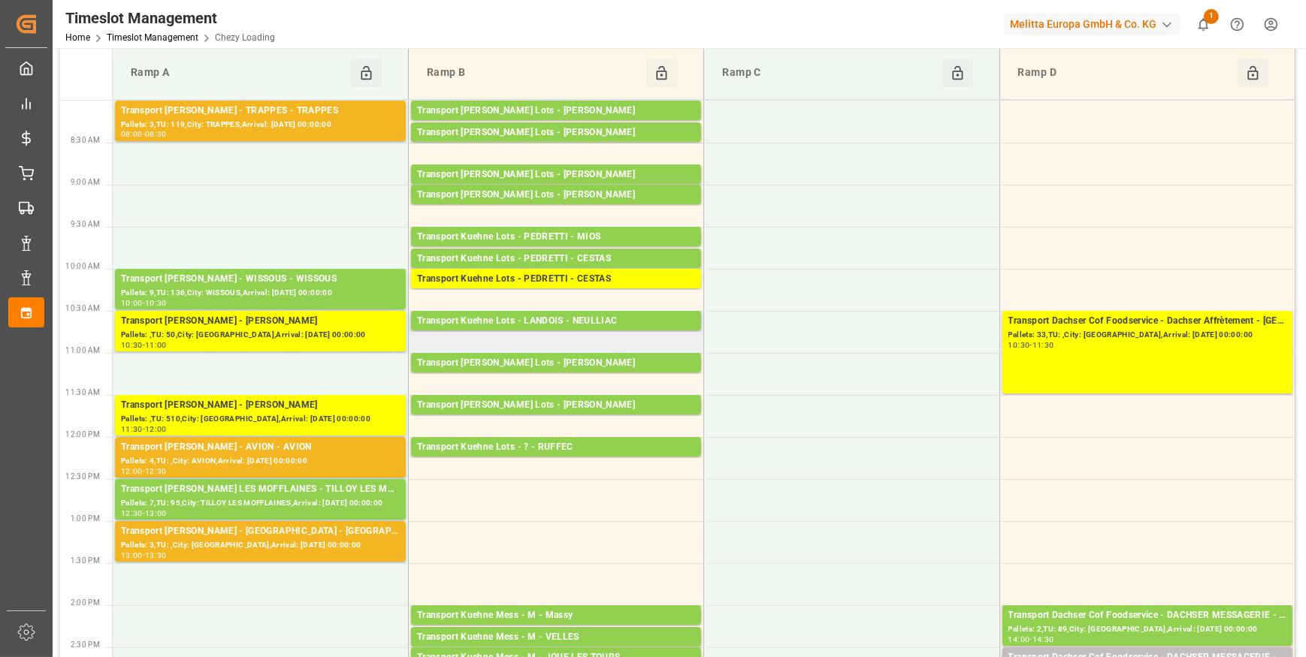
scroll to position [136, 0]
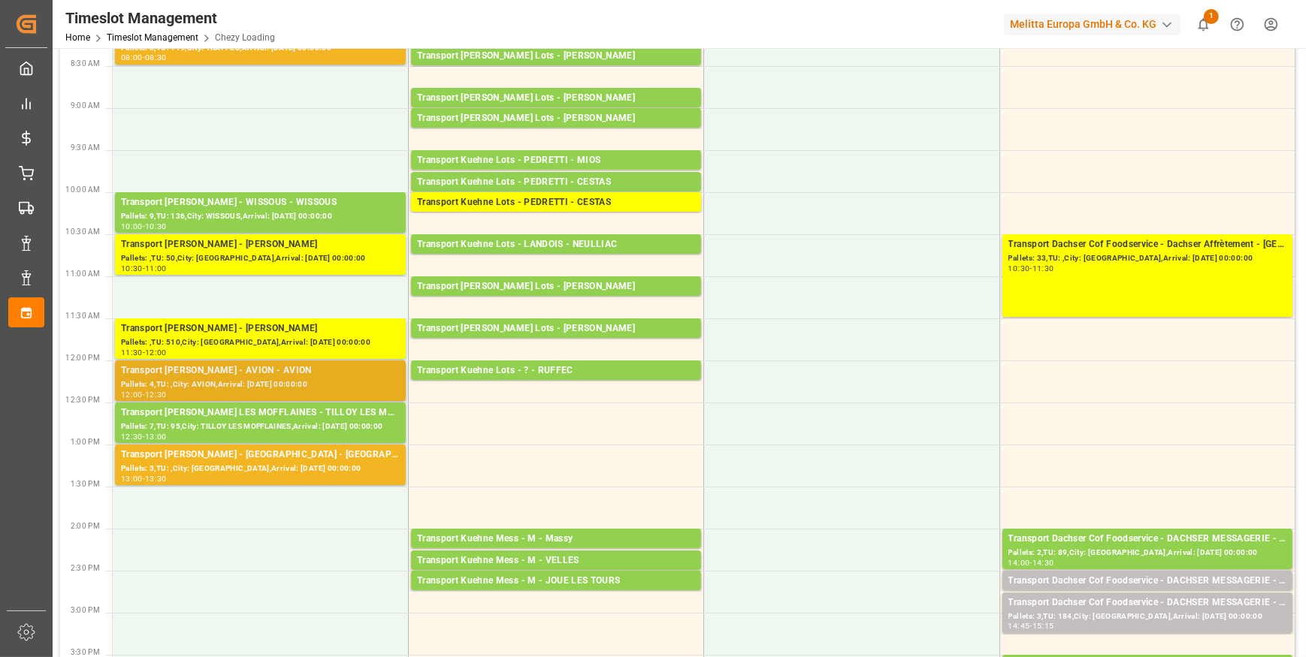
click at [300, 382] on div "Pallets: 4,TU: ,City: AVION,Arrival: [DATE] 00:00:00" at bounding box center [260, 385] width 279 height 13
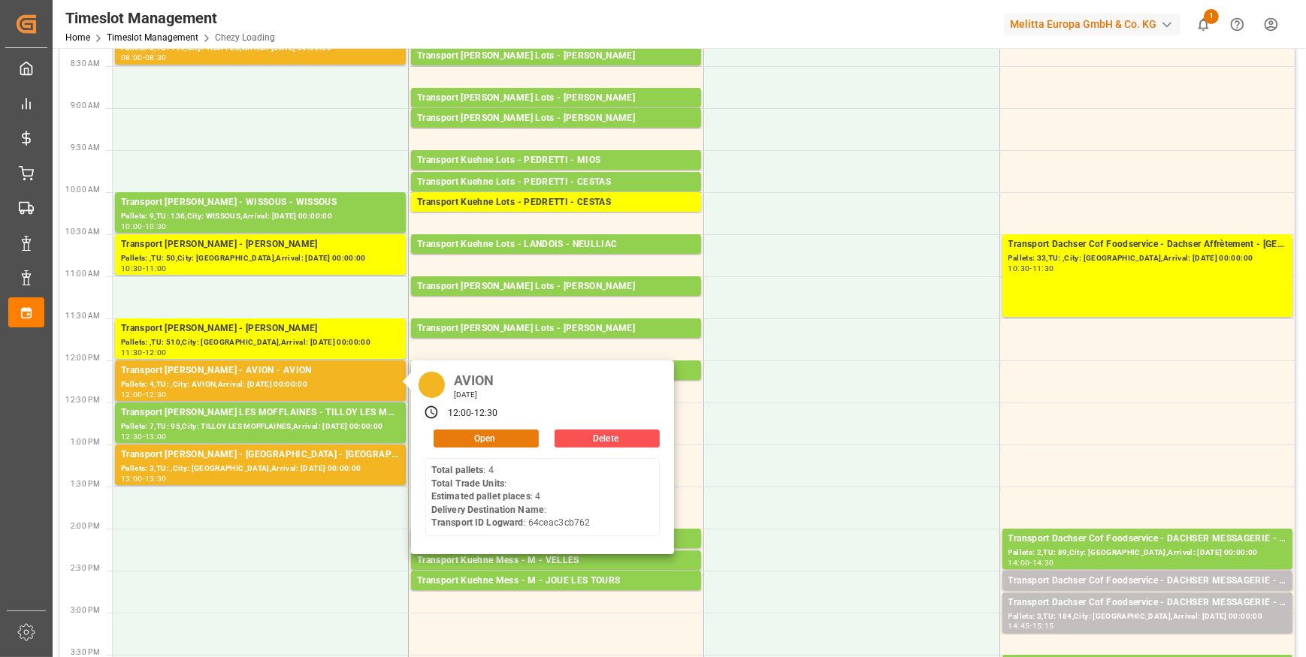
click at [503, 439] on button "Open" at bounding box center [485, 439] width 105 height 18
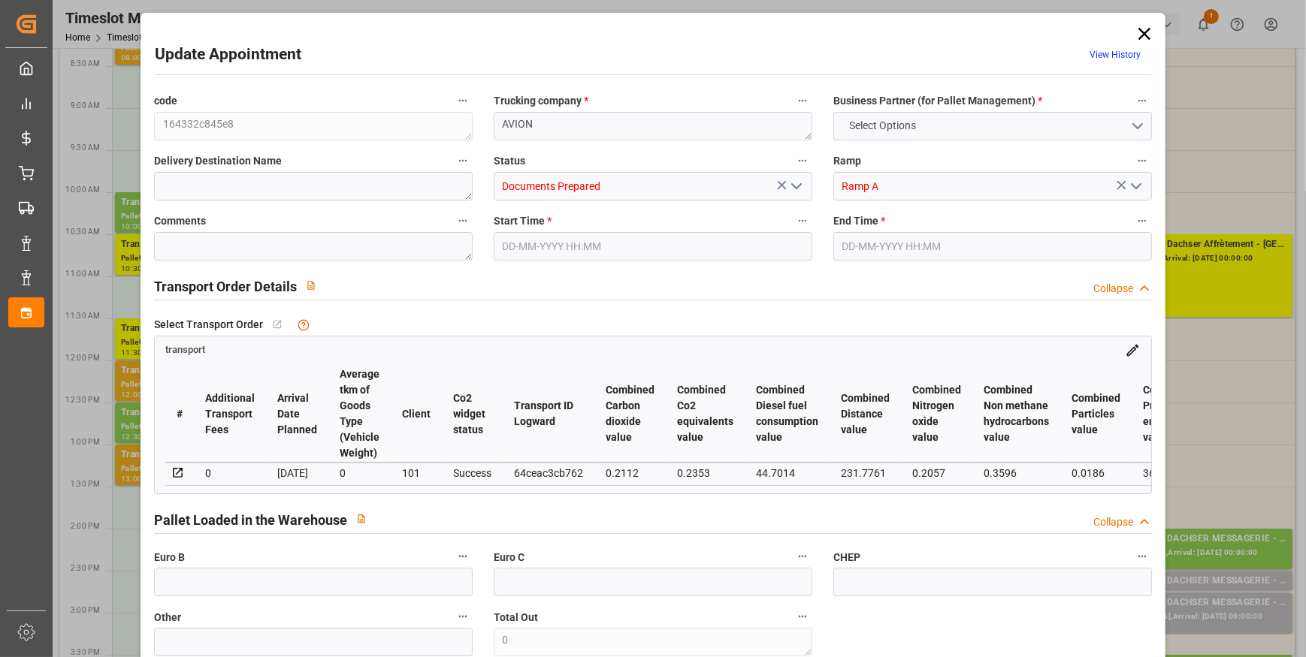
type input "4"
type input "153.3"
type input "0"
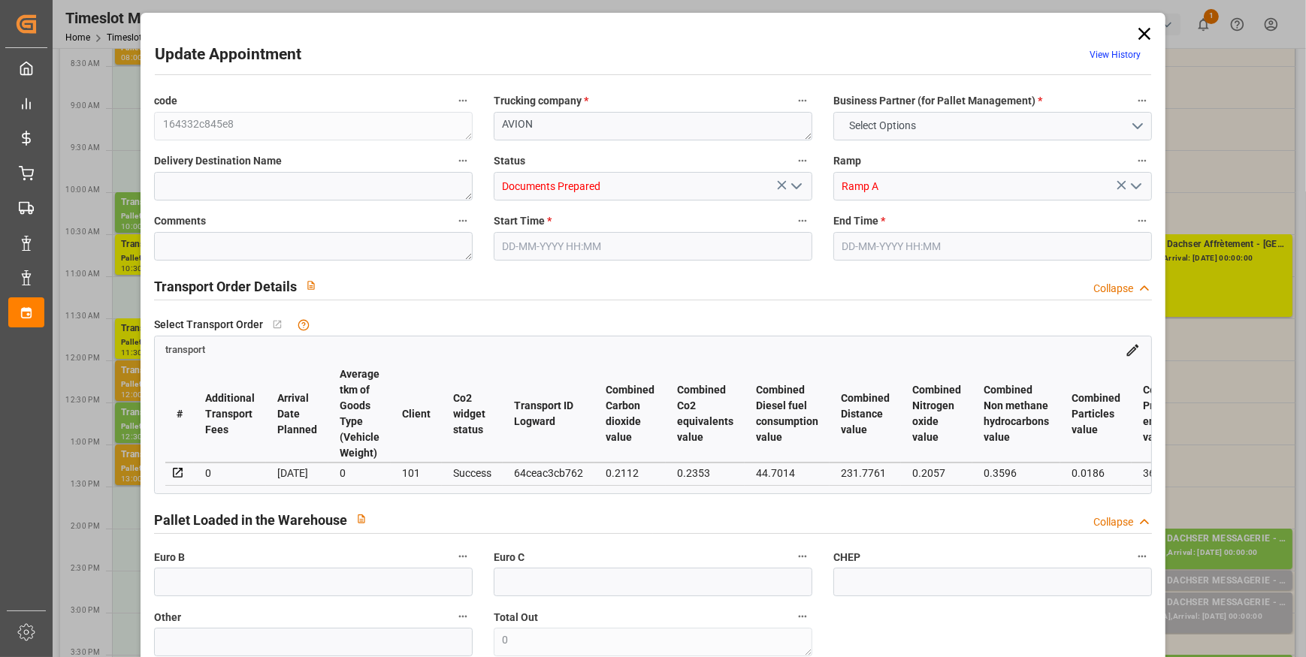
type input "148.1185"
type input "-5.1815"
type input "0"
type input "1648.8"
type input "1936"
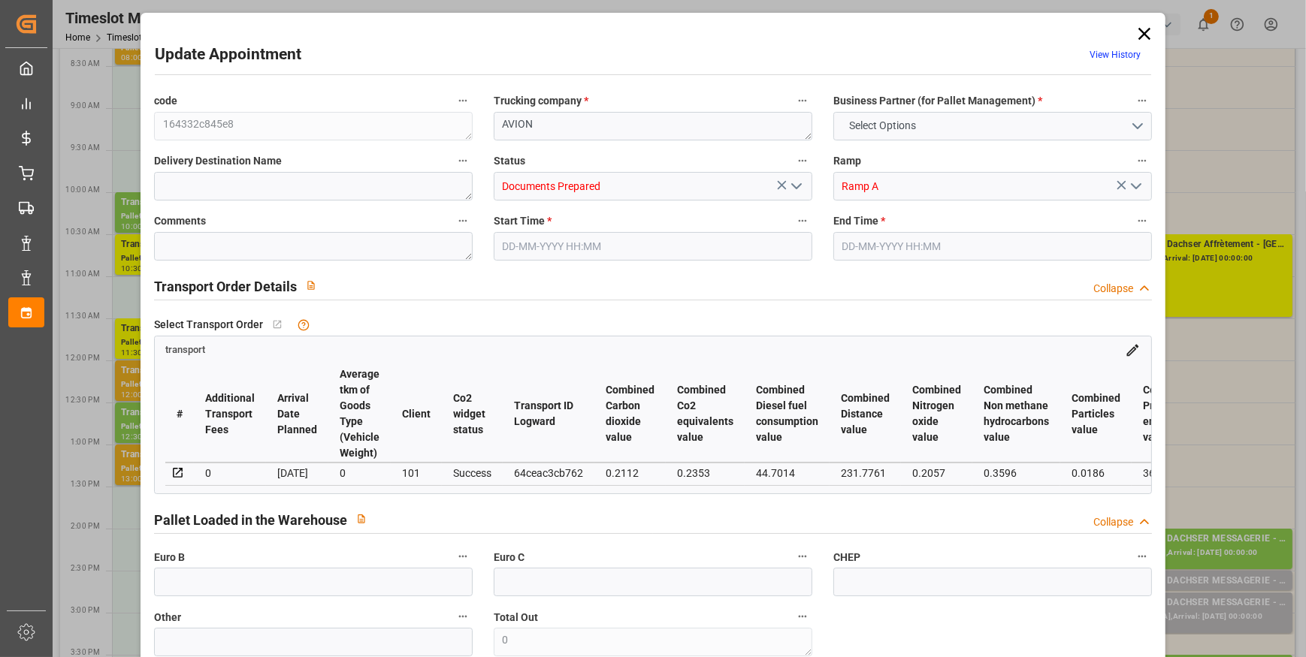
type input "4176"
type input "62"
type input "4"
type input "0"
type input "4"
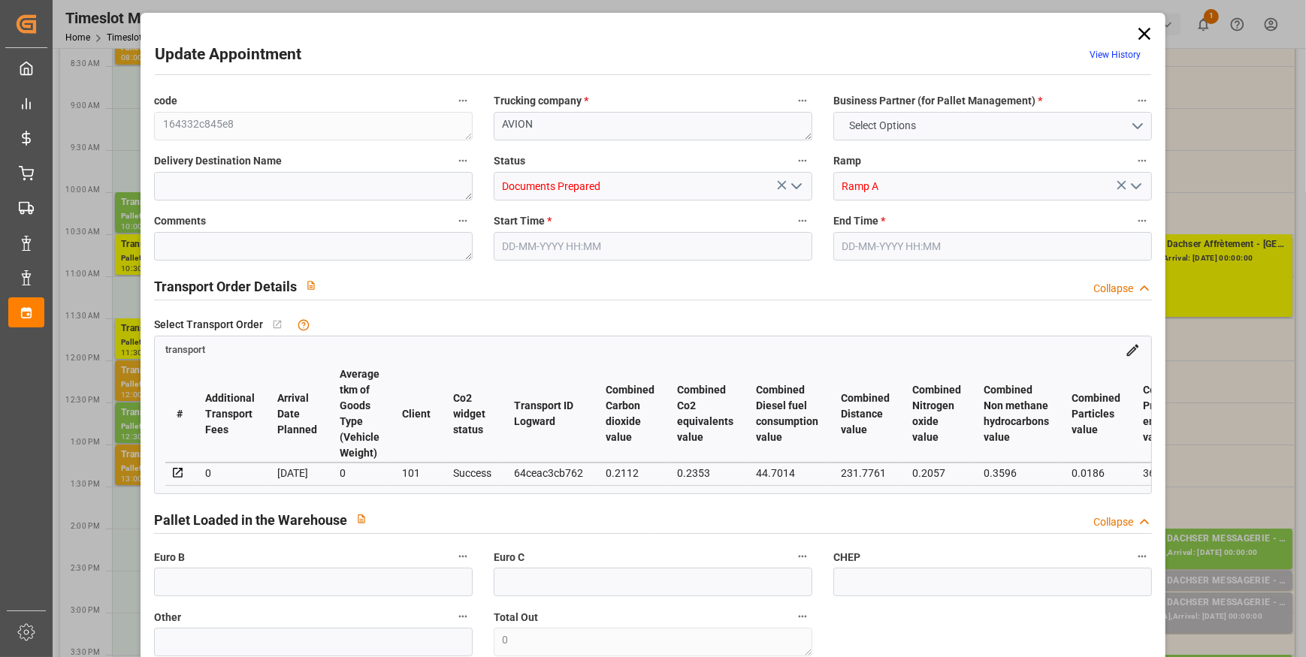
type input "101"
type input "1750.08"
type input "0"
type input "4710.8598"
type input "0"
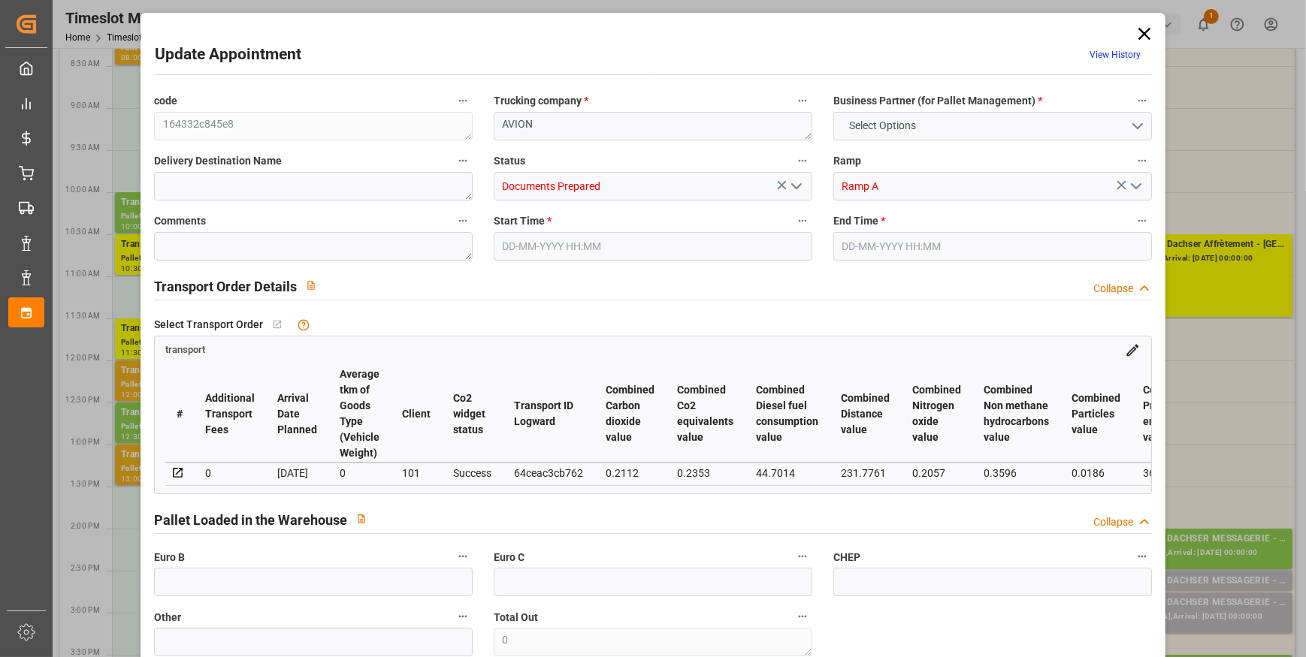
type input "0"
type input "21"
type input "35"
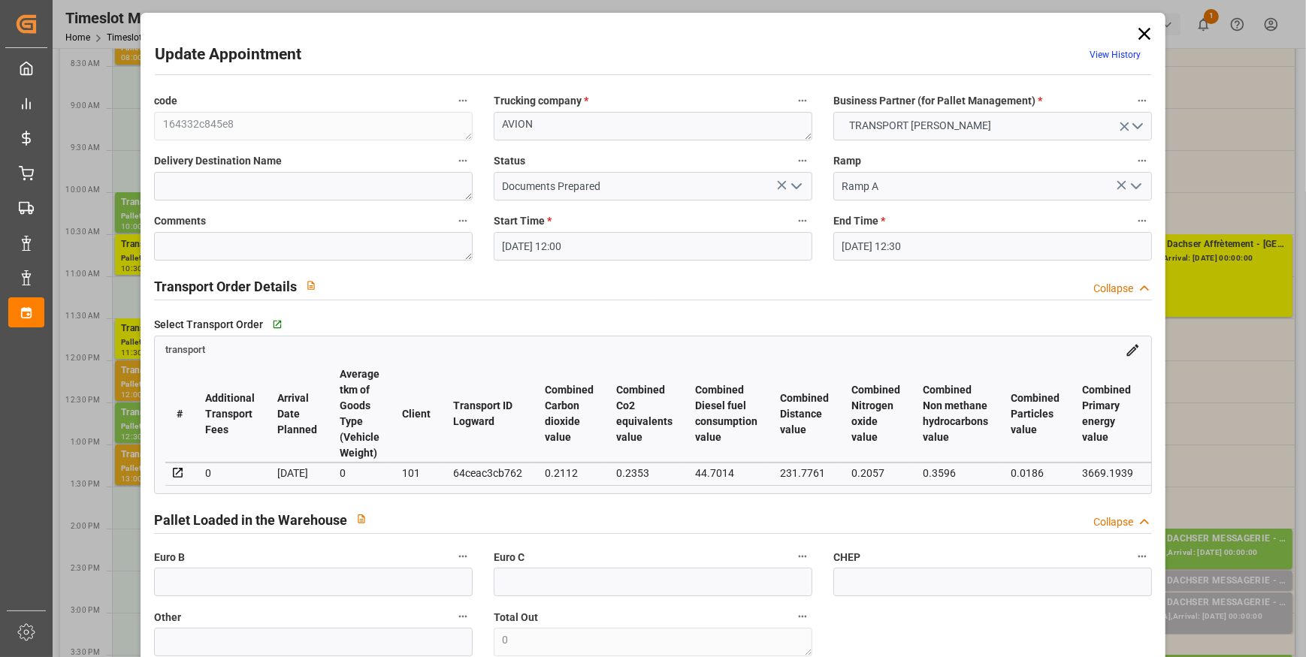
type input "12-09-2025 12:00"
type input "12-09-2025 12:30"
type input "09-09-2025 07:36"
type input "08-09-2025 11:31"
type input "[DATE]"
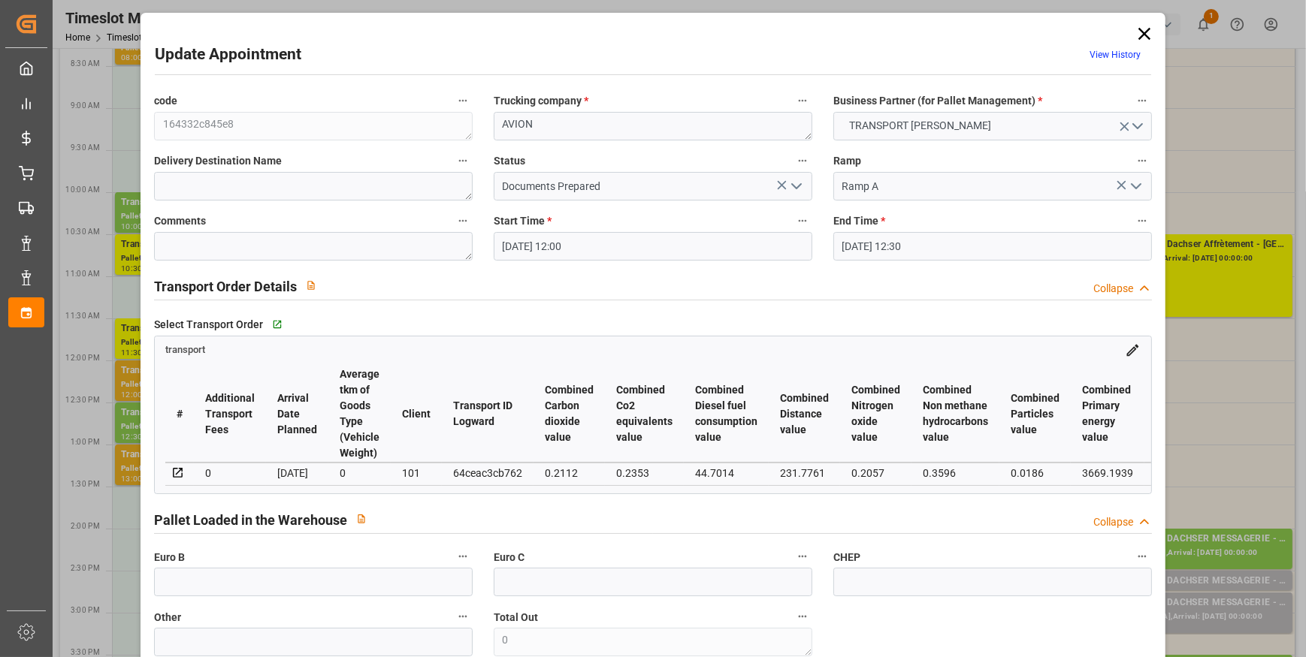
type input "[DATE]"
drag, startPoint x: 798, startPoint y: 183, endPoint x: 782, endPoint y: 191, distance: 17.8
click at [797, 183] on icon "open menu" at bounding box center [796, 186] width 18 height 18
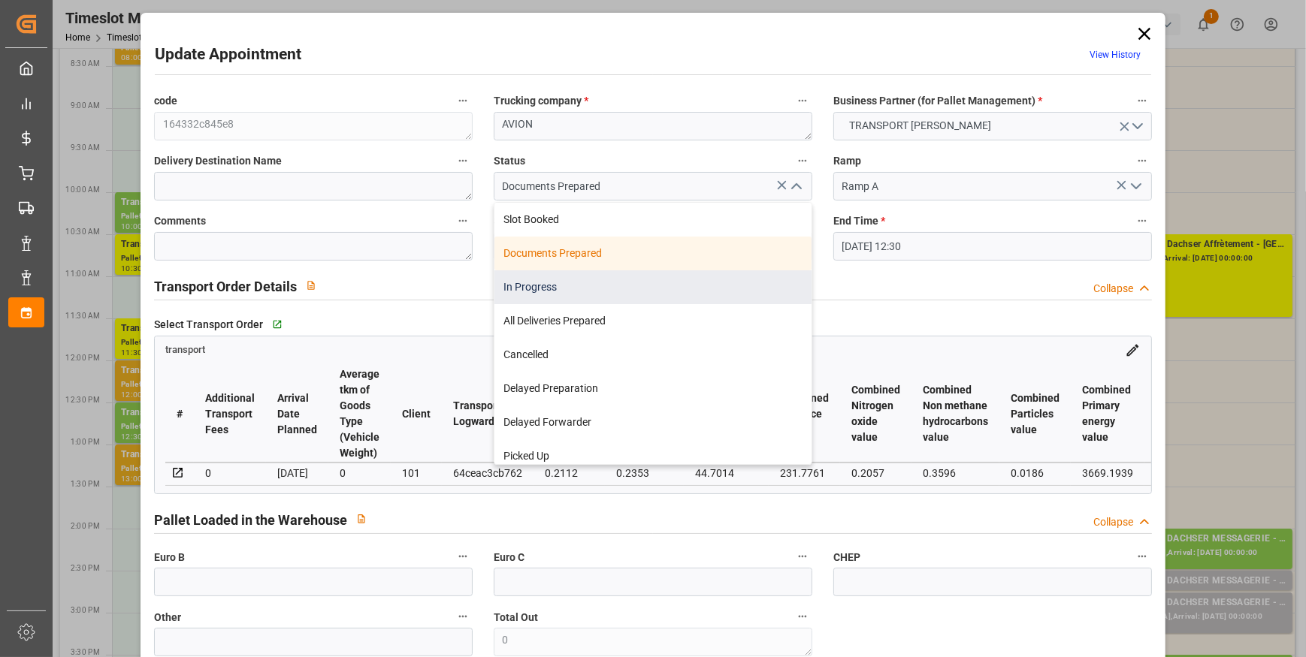
click at [553, 283] on div "In Progress" at bounding box center [652, 287] width 317 height 34
type input "In Progress"
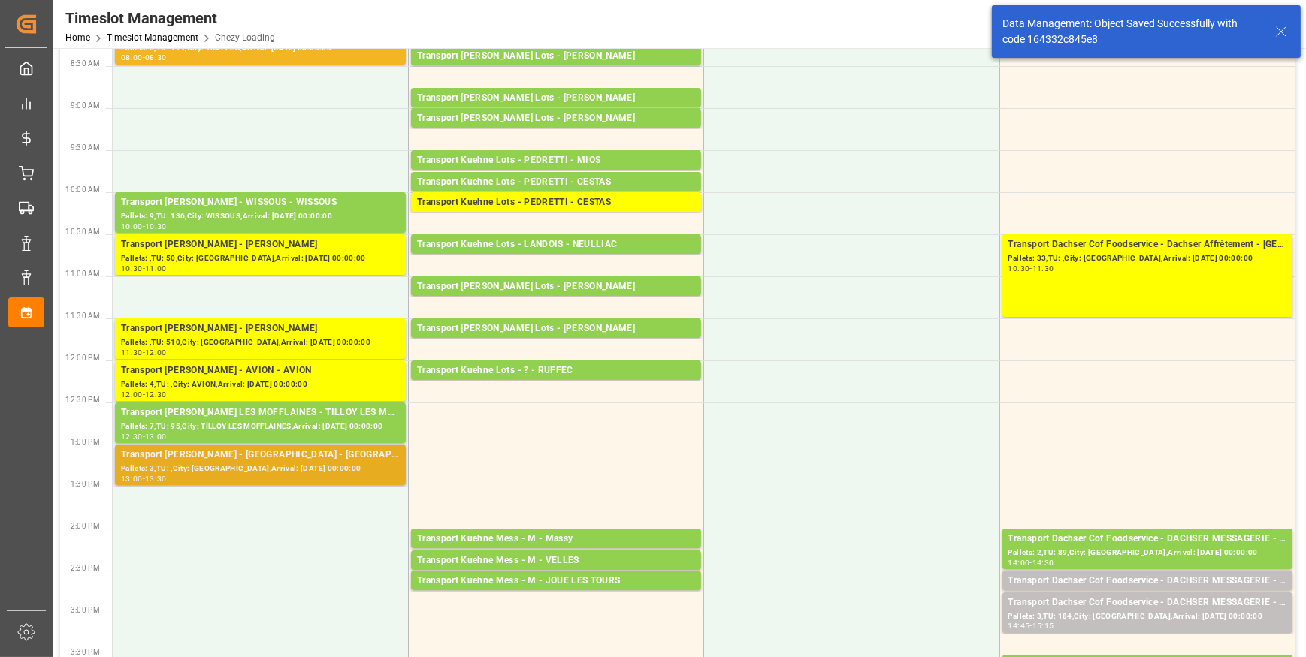
click at [281, 457] on div "Transport [PERSON_NAME] - [GEOGRAPHIC_DATA] - [GEOGRAPHIC_DATA]" at bounding box center [260, 455] width 279 height 15
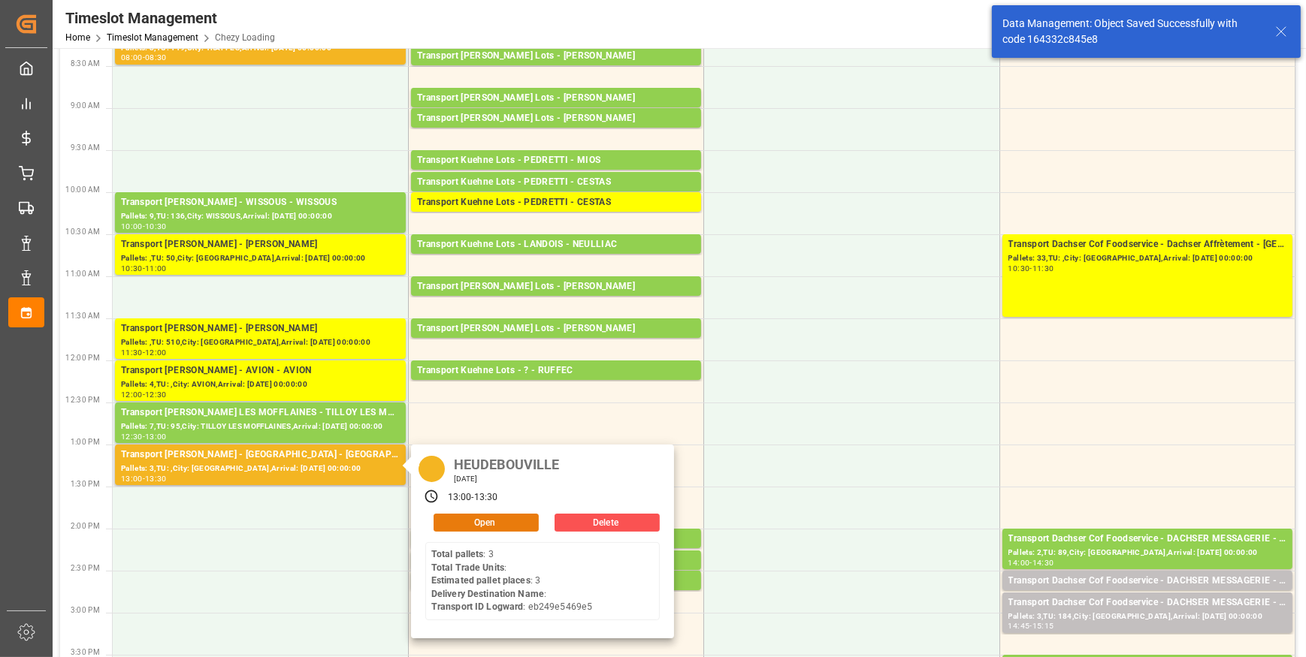
click at [460, 524] on button "Open" at bounding box center [485, 523] width 105 height 18
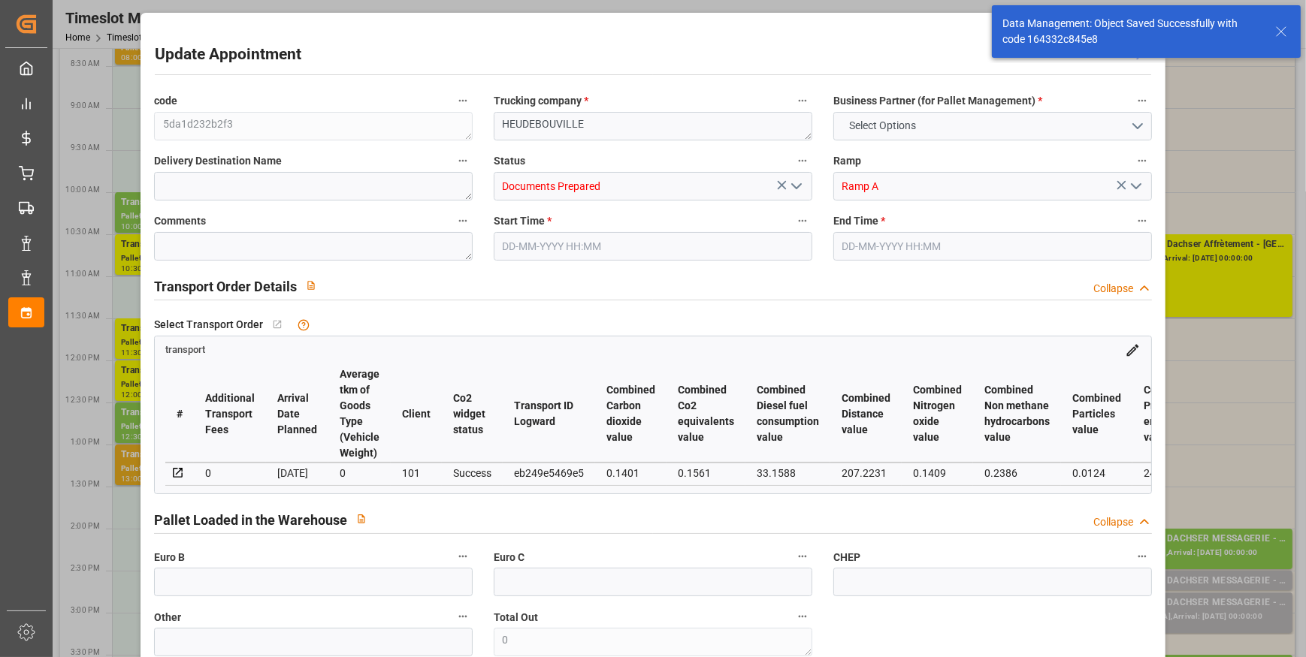
type input "3"
type input "168.79"
type input "0"
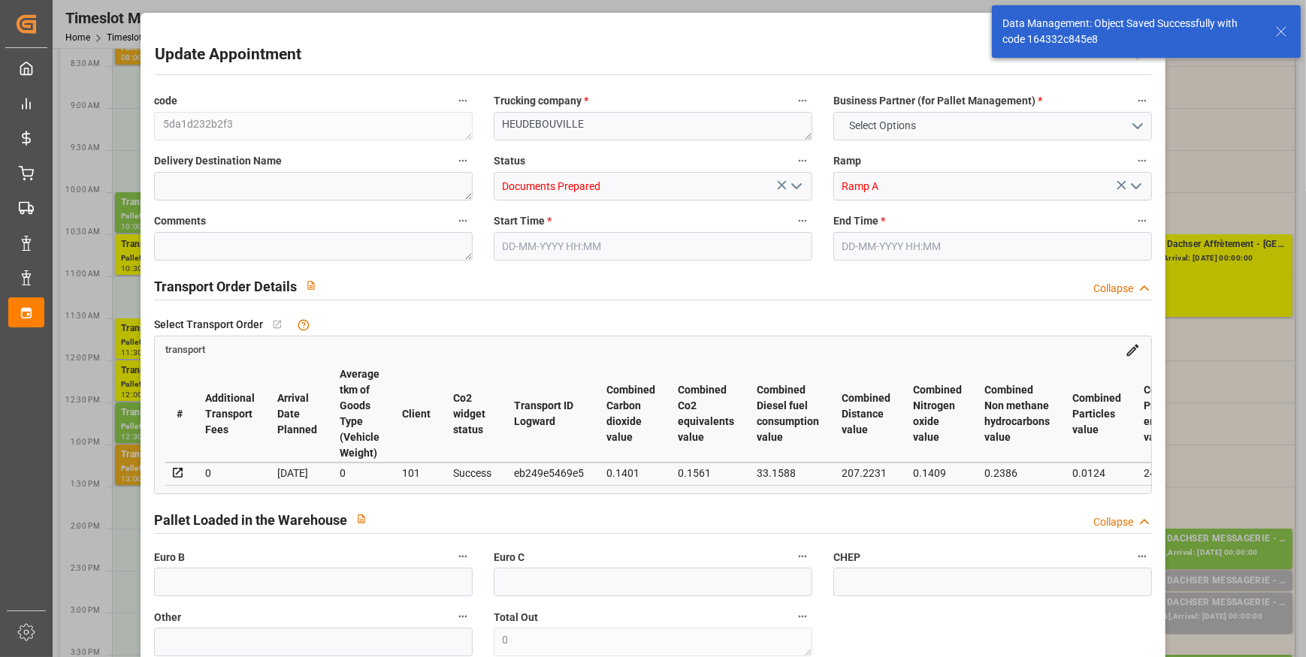
type input "163.0849"
type input "-5.7051"
type input "0"
type input "1223.76"
type input "1455"
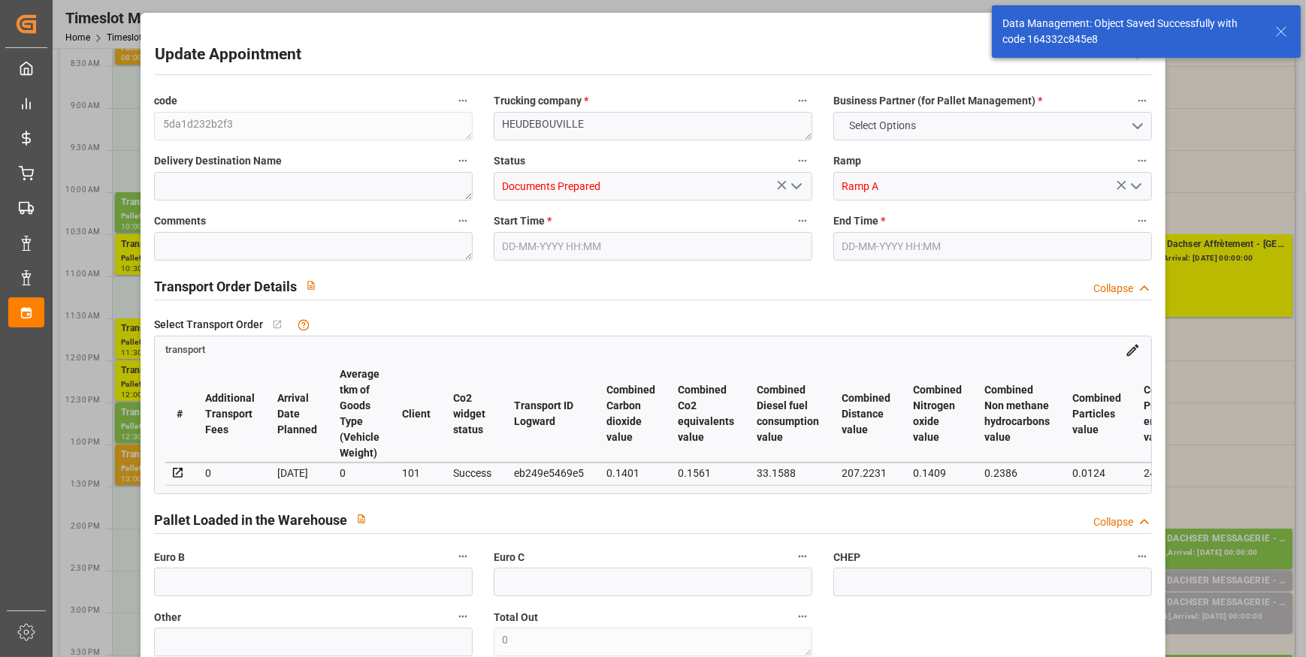
type input "3120"
type input "27"
type input "3"
type input "0"
type input "3"
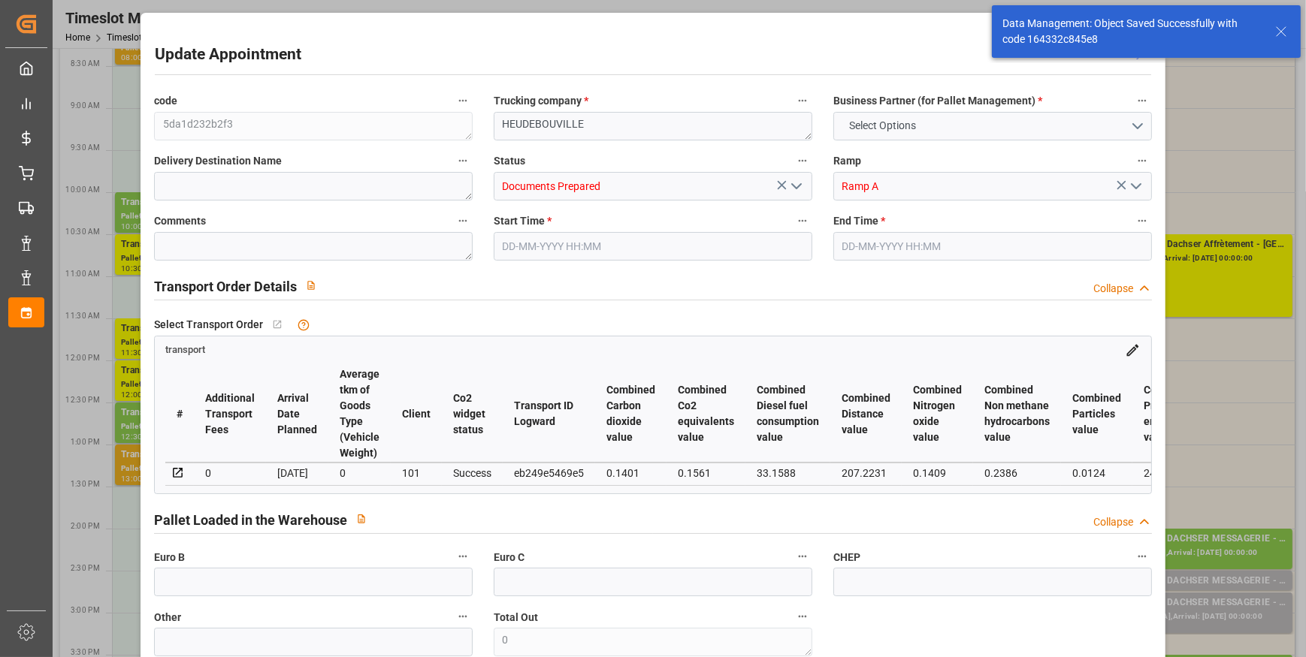
type input "101"
type input "1319.76"
type input "0"
type input "4710.8598"
type input "0"
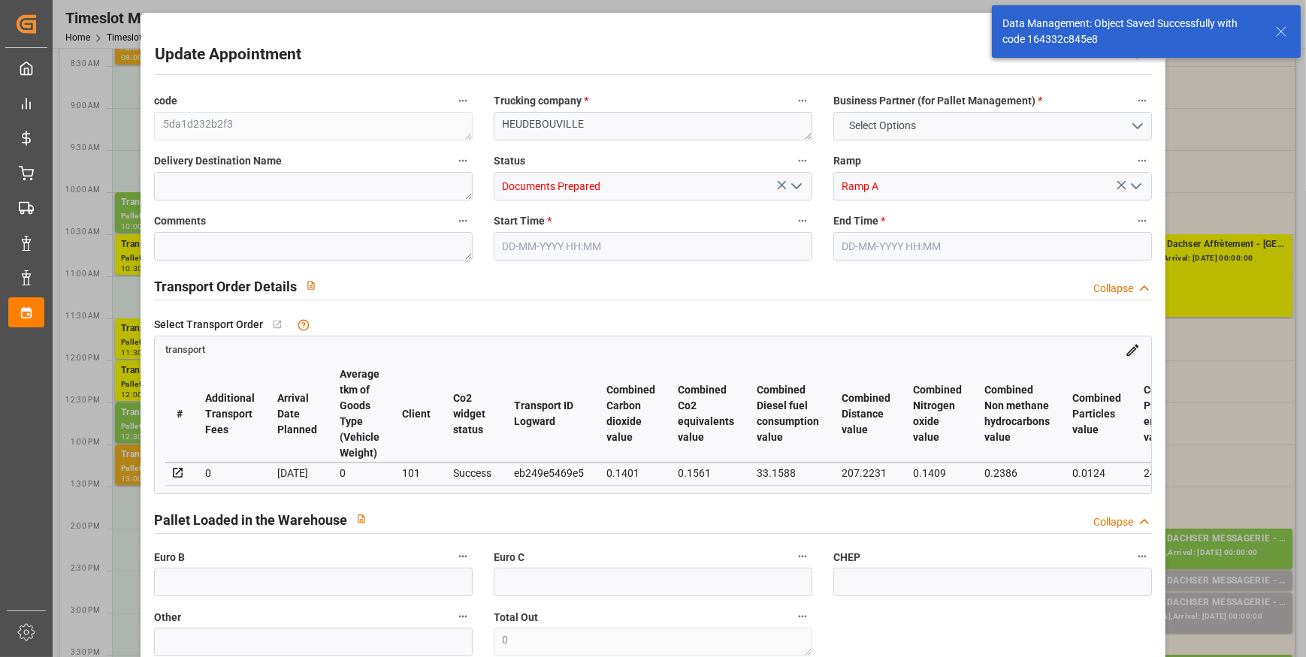
type input "0"
type input "21"
type input "35"
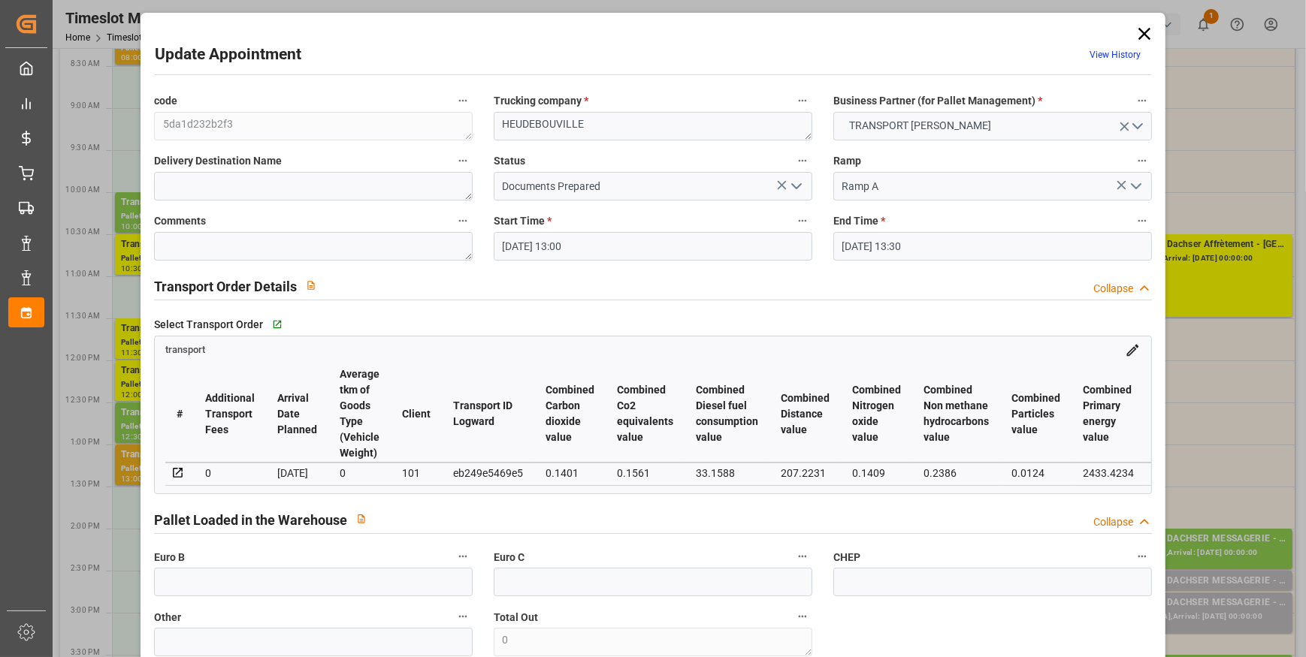
type input "12-09-2025 13:00"
type input "12-09-2025 13:30"
type input "08-09-2025 13:32"
type input "08-09-2025 11:29"
type input "[DATE]"
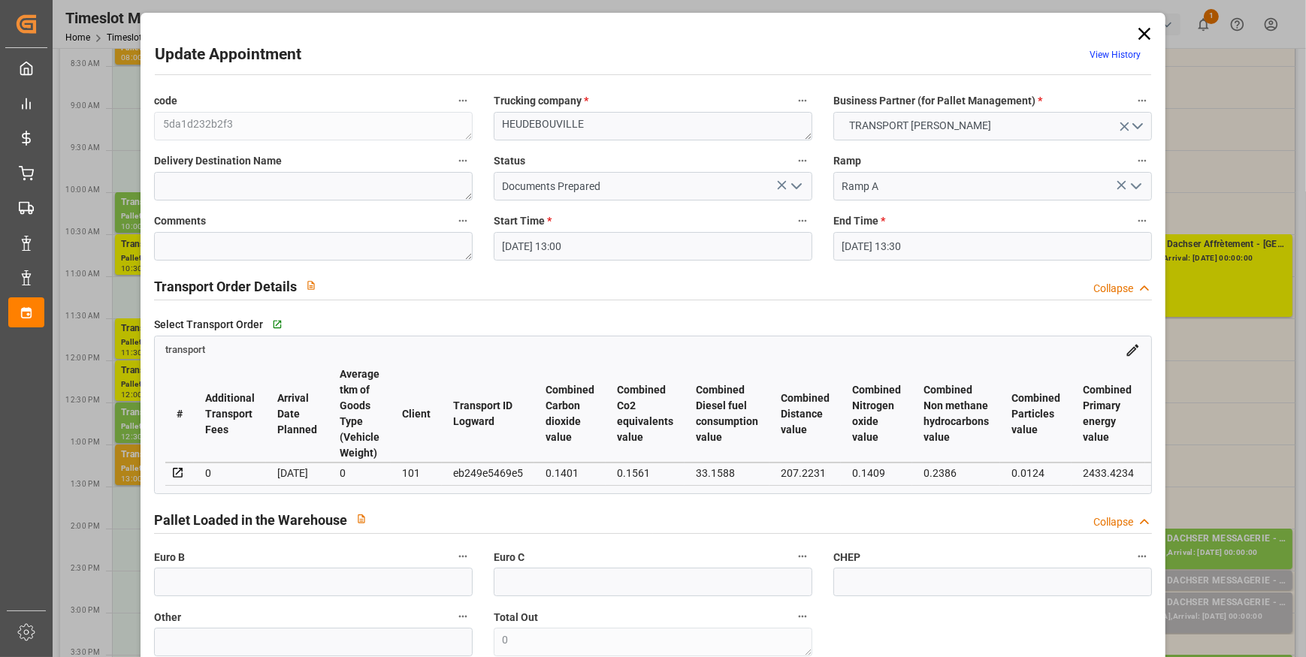
type input "[DATE]"
click at [796, 183] on icon "open menu" at bounding box center [796, 186] width 18 height 18
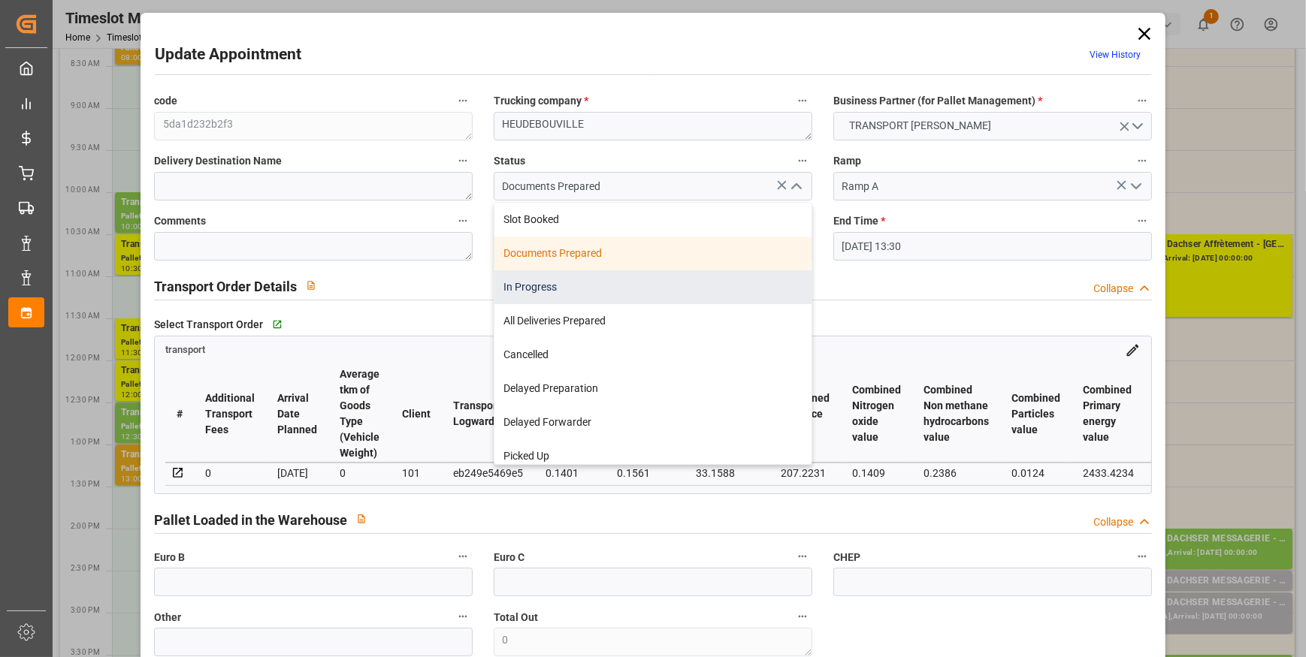
click at [542, 287] on div "In Progress" at bounding box center [652, 287] width 317 height 34
type input "In Progress"
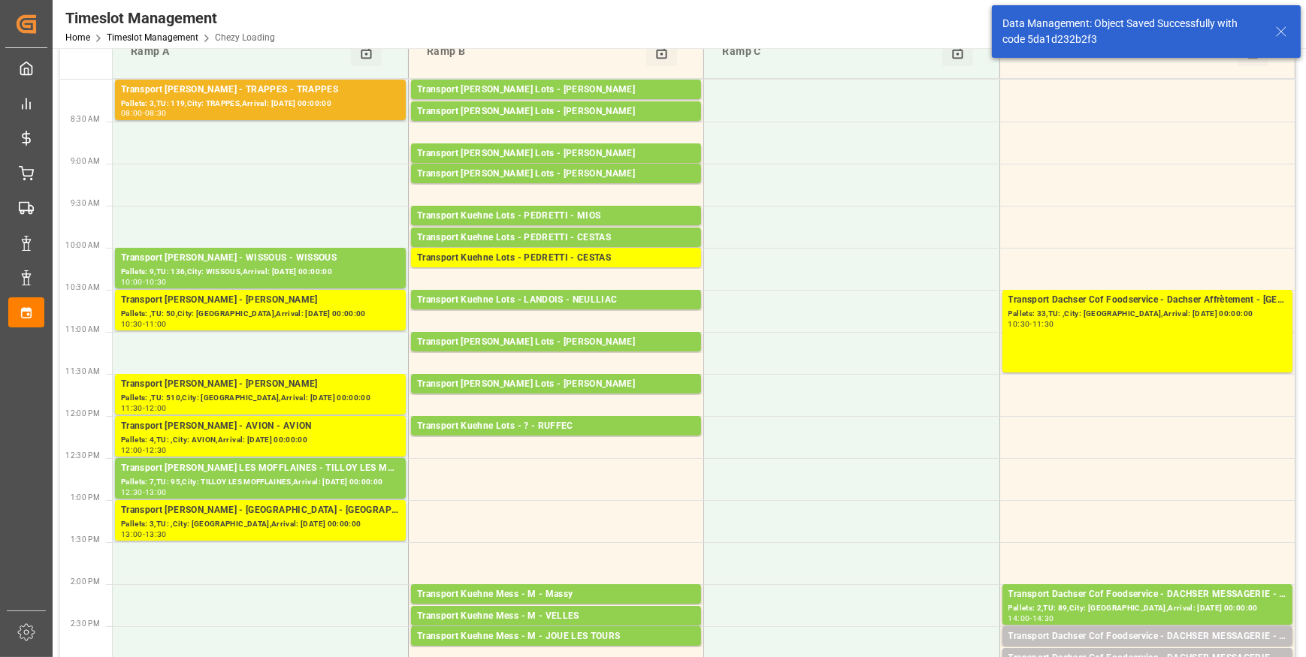
scroll to position [0, 0]
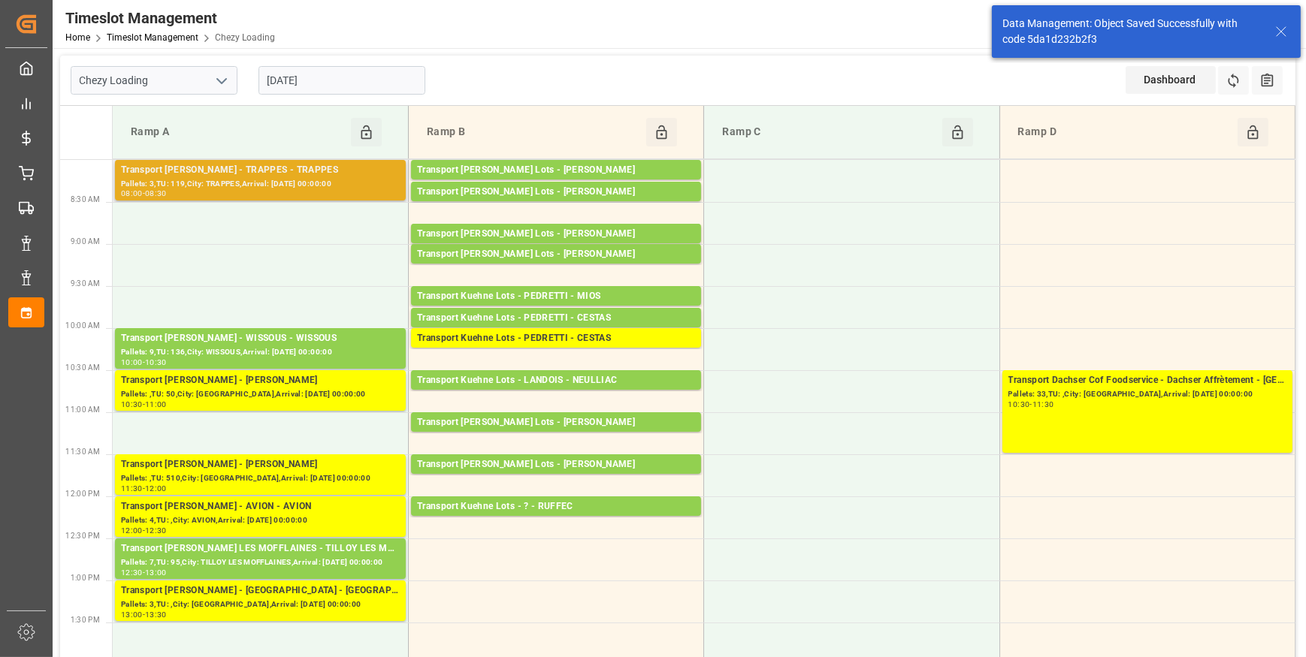
click at [237, 182] on div "Pallets: 3,TU: 119,City: TRAPPES,Arrival: [DATE] 00:00:00" at bounding box center [260, 184] width 279 height 13
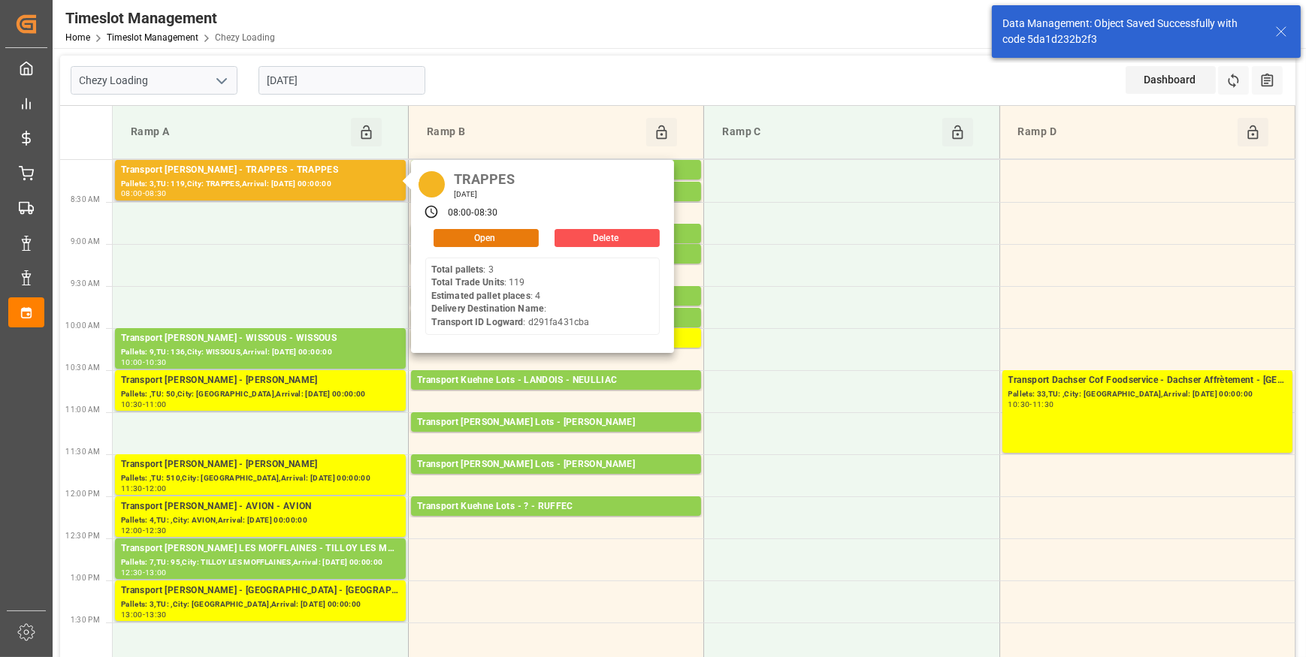
click at [455, 232] on button "Open" at bounding box center [485, 238] width 105 height 18
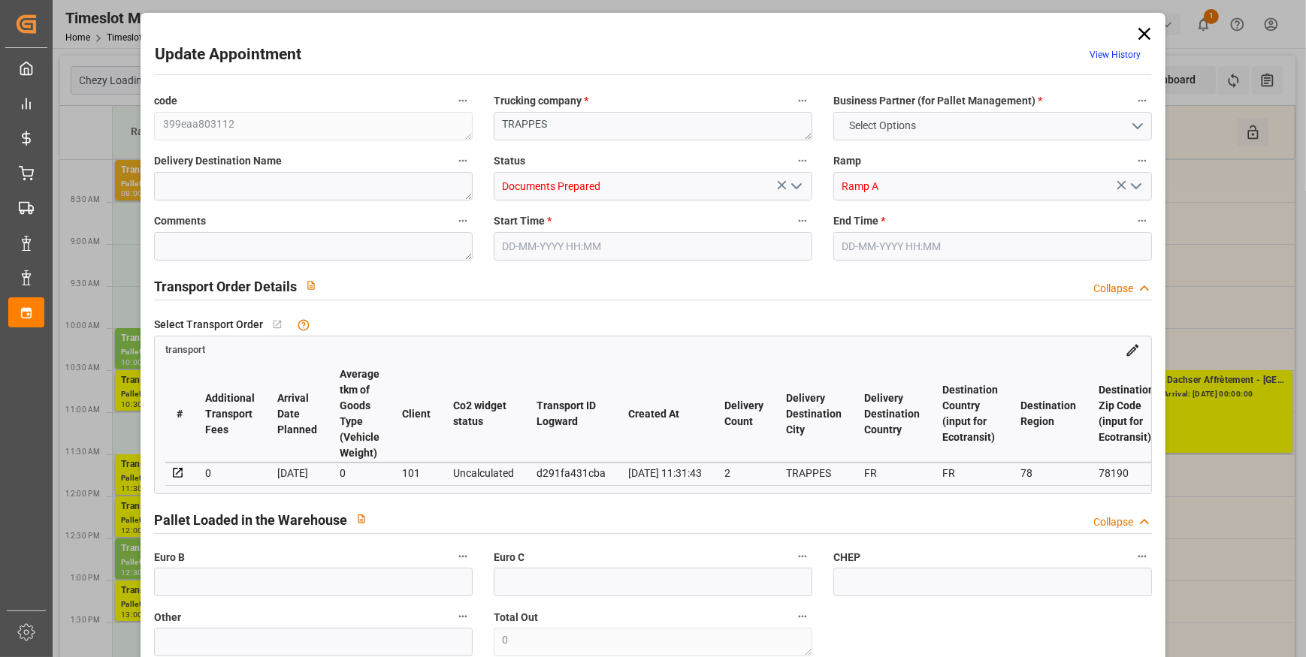
type input "4"
type input "156.95"
type input "0"
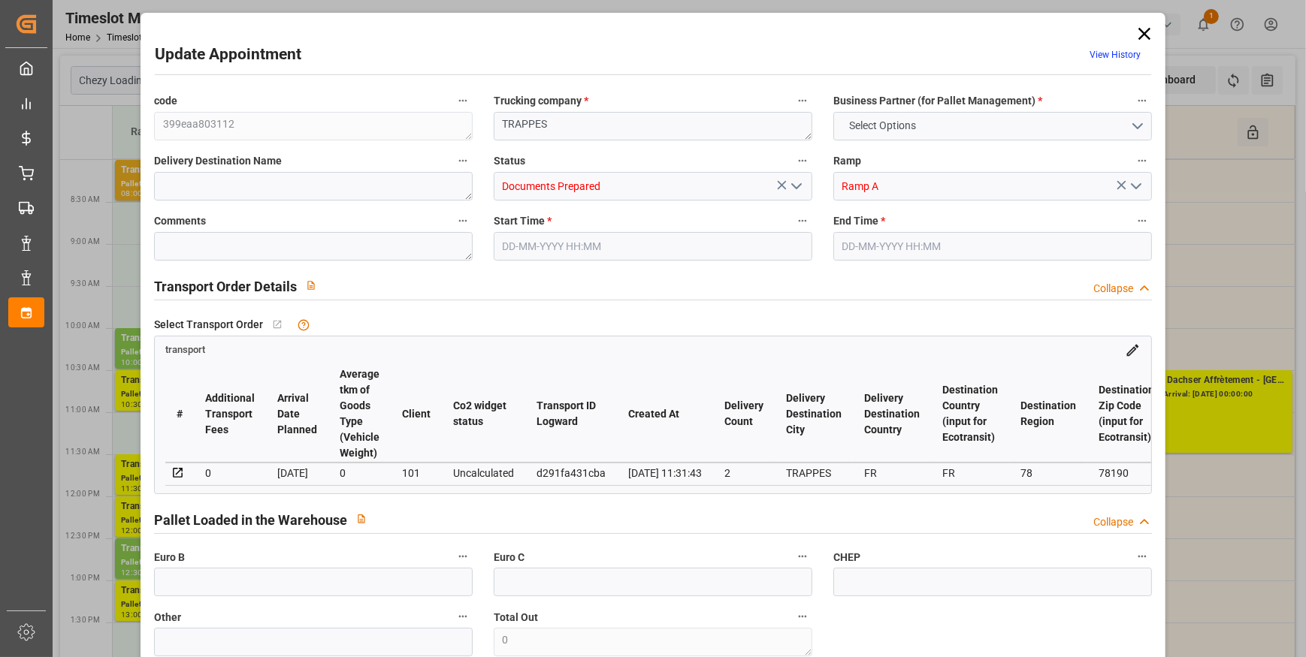
type input "151.6451"
type input "-5.3049"
type input "2"
type input "402.204"
type input "802.568"
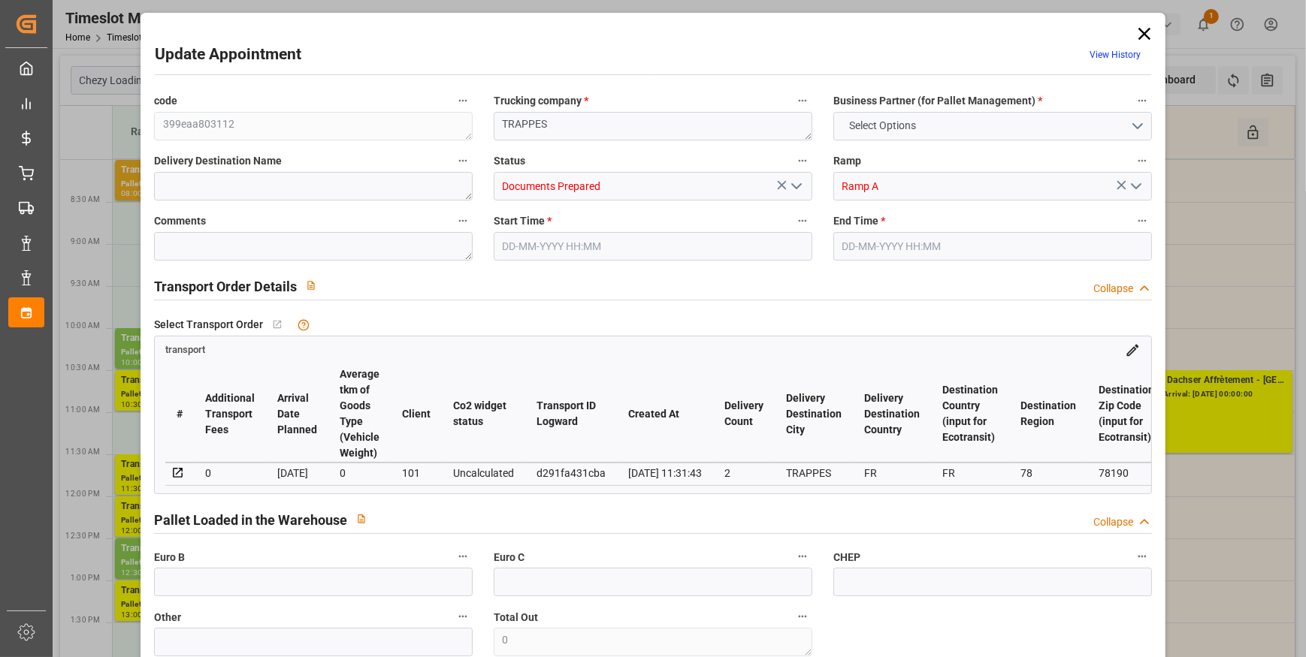
type input "2858.554"
type input "78"
type input "3"
type input "119"
type input "13"
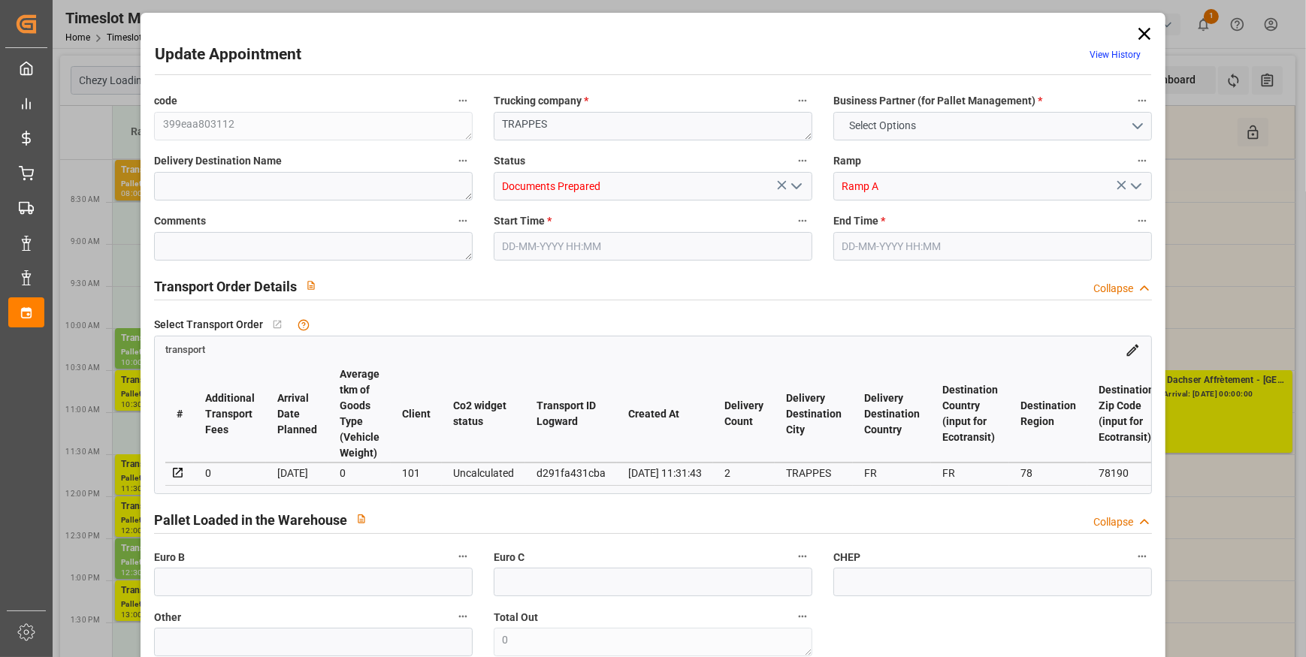
type input "101"
type input "492.048"
type input "0"
type input "4710.8598"
type input "0"
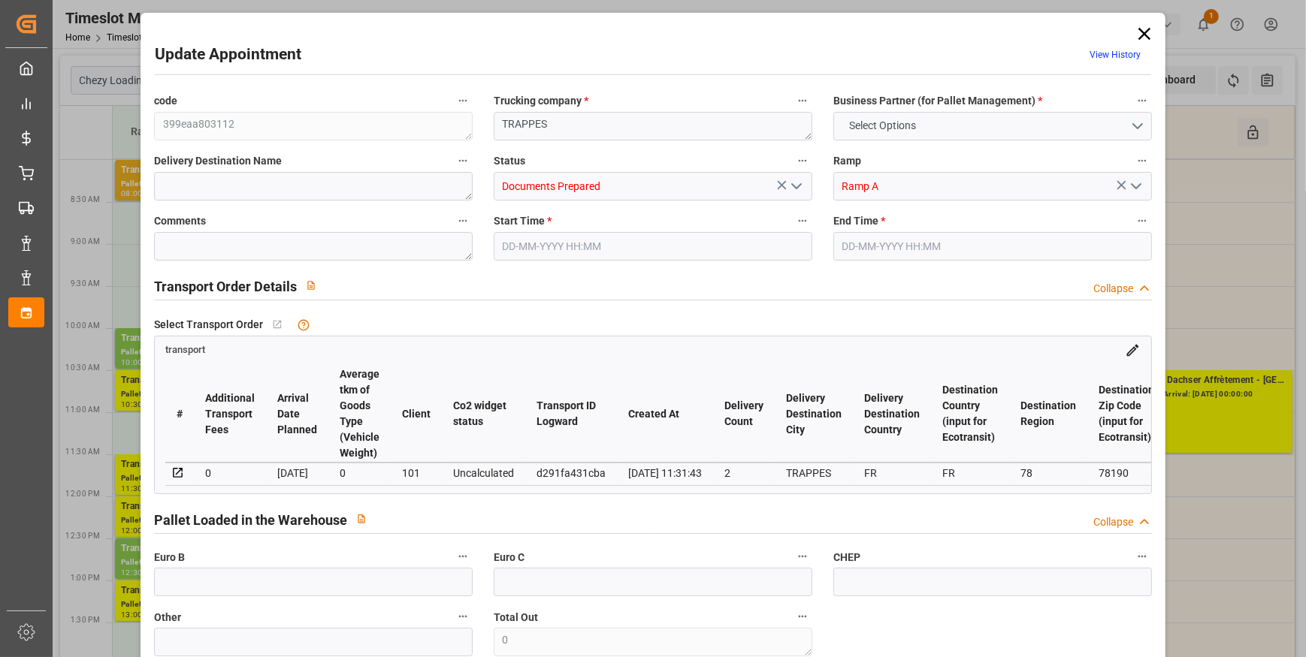
type input "0"
type input "21"
type input "35"
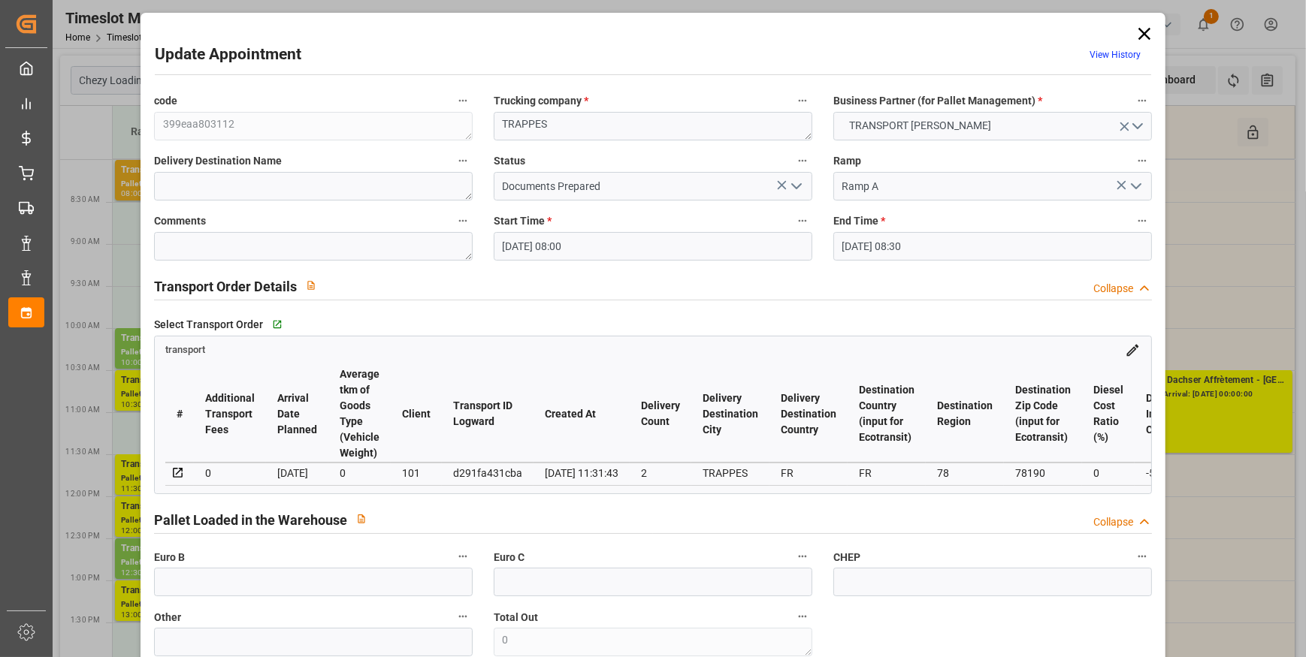
type input "12-09-2025 08:00"
type input "12-09-2025 08:30"
type input "08-09-2025 13:26"
type input "08-09-2025 11:31"
type input "[DATE]"
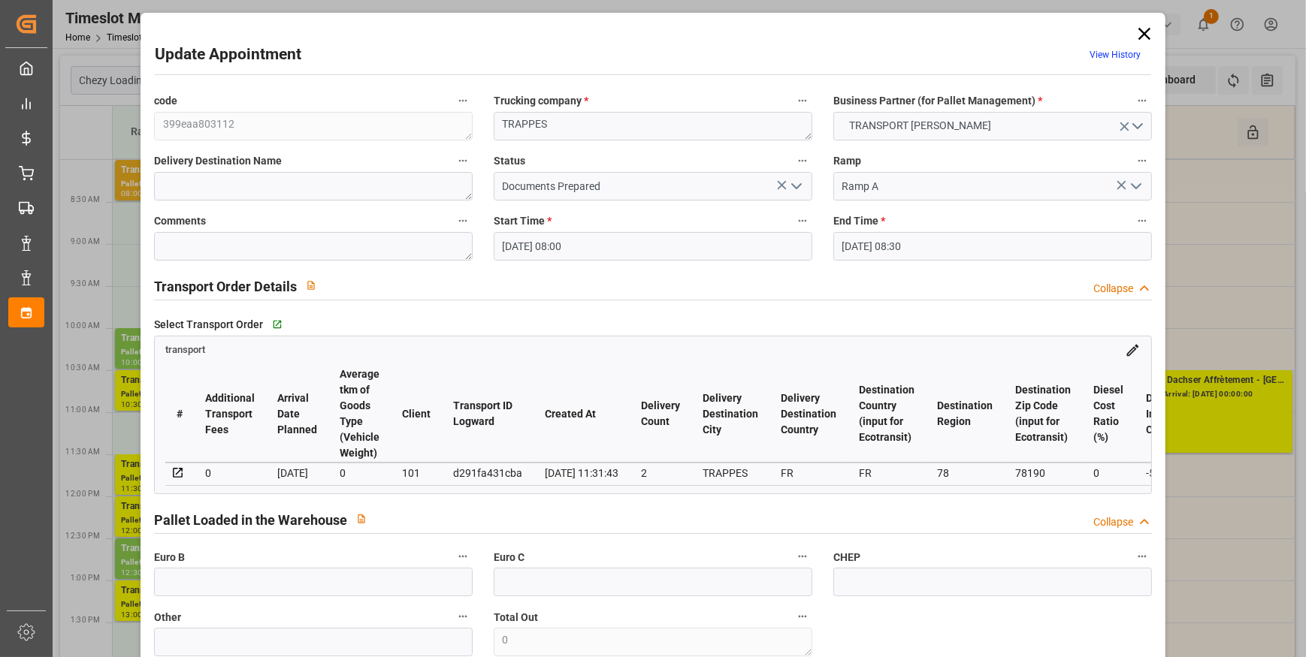
type input "[DATE]"
click at [795, 180] on icon "open menu" at bounding box center [796, 186] width 18 height 18
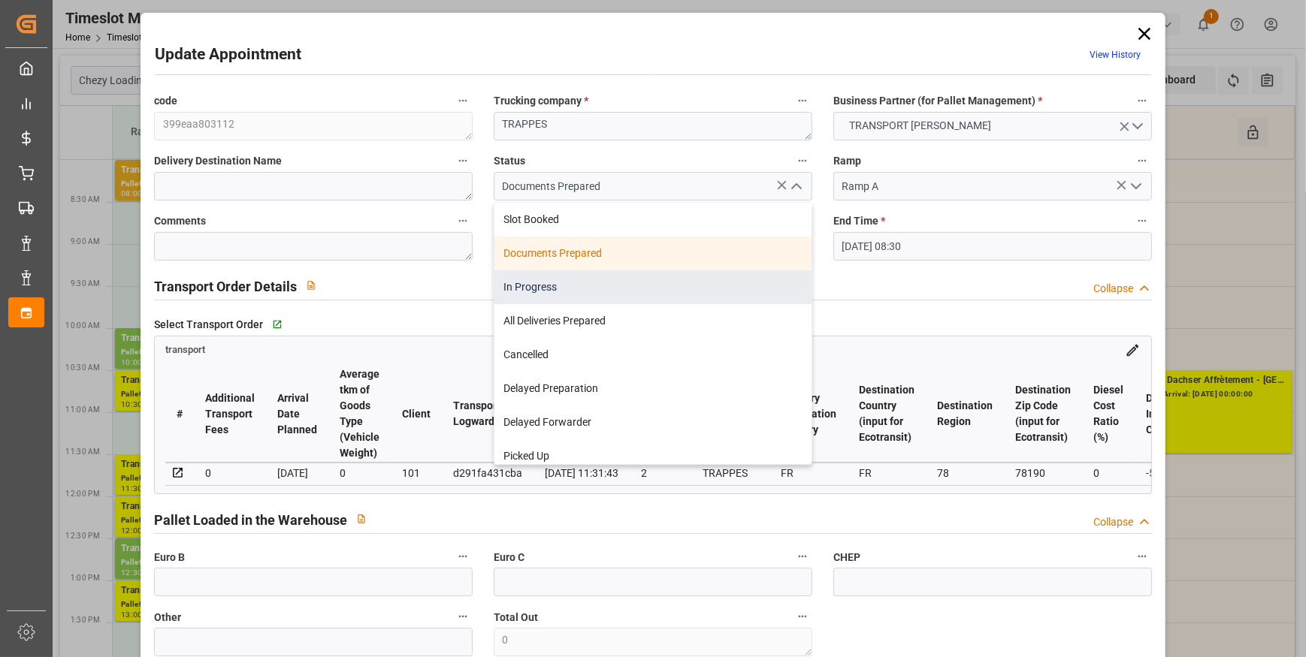
click at [551, 283] on div "In Progress" at bounding box center [652, 287] width 317 height 34
type input "In Progress"
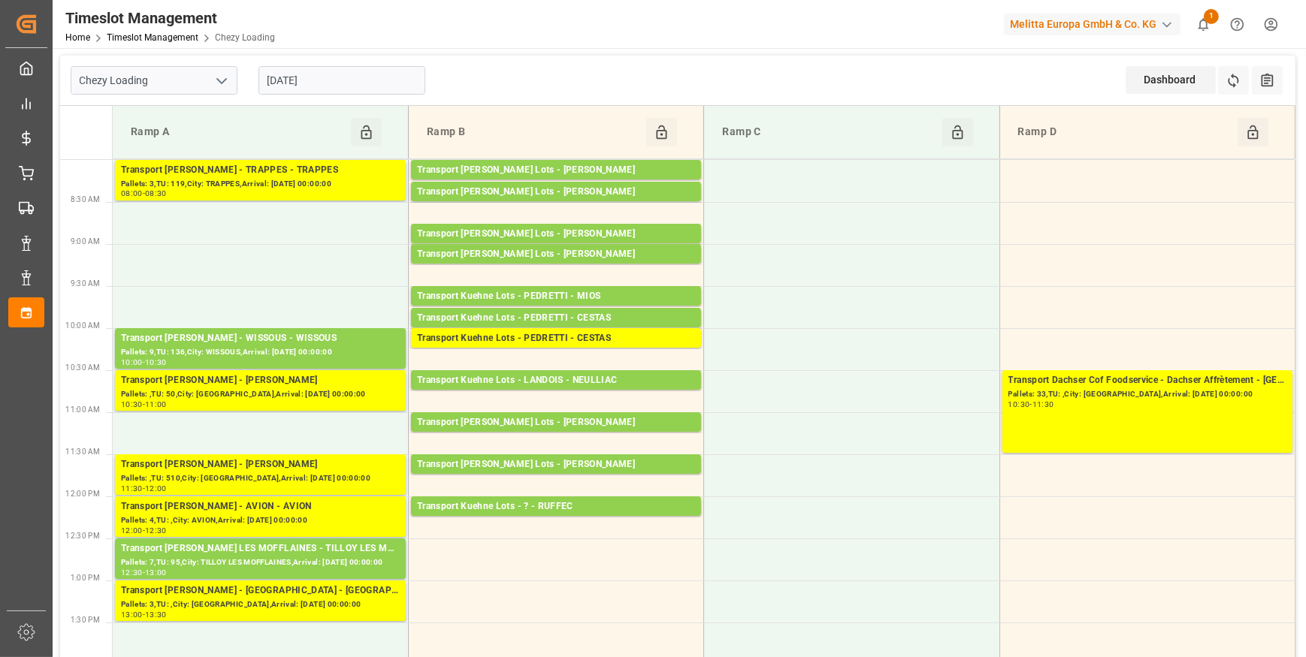
click at [341, 77] on input "[DATE]" at bounding box center [341, 80] width 167 height 29
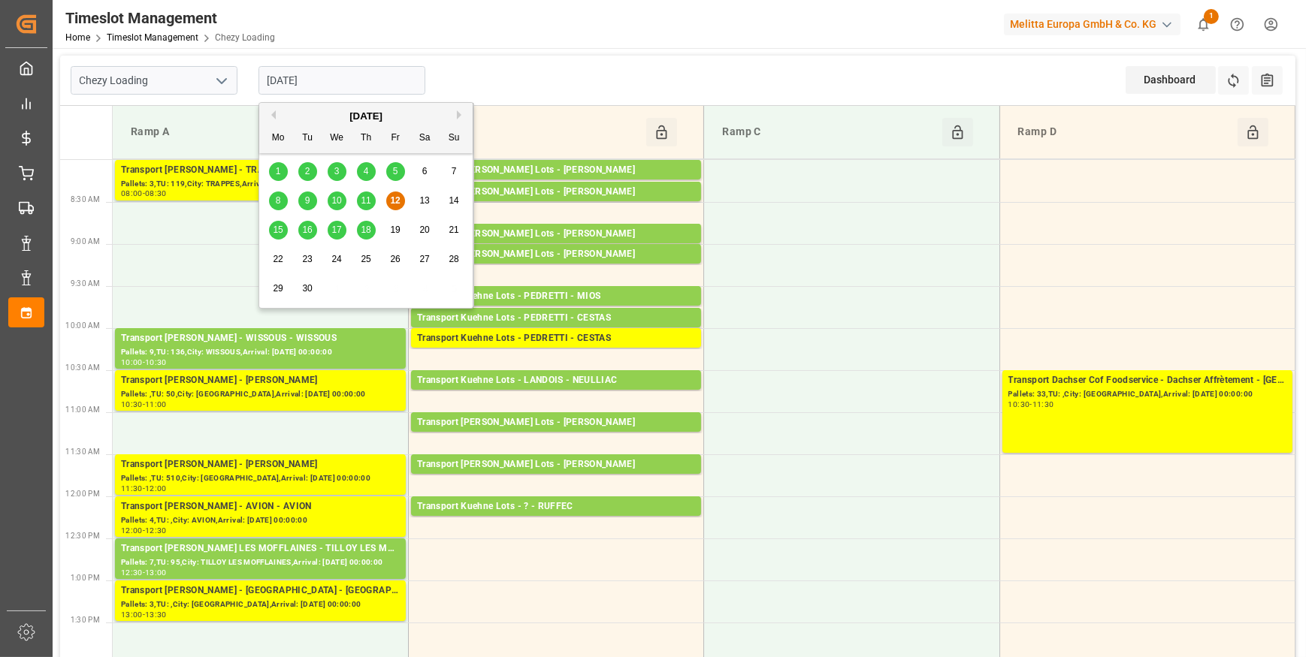
click at [269, 234] on div "15" at bounding box center [278, 231] width 19 height 18
type input "[DATE]"
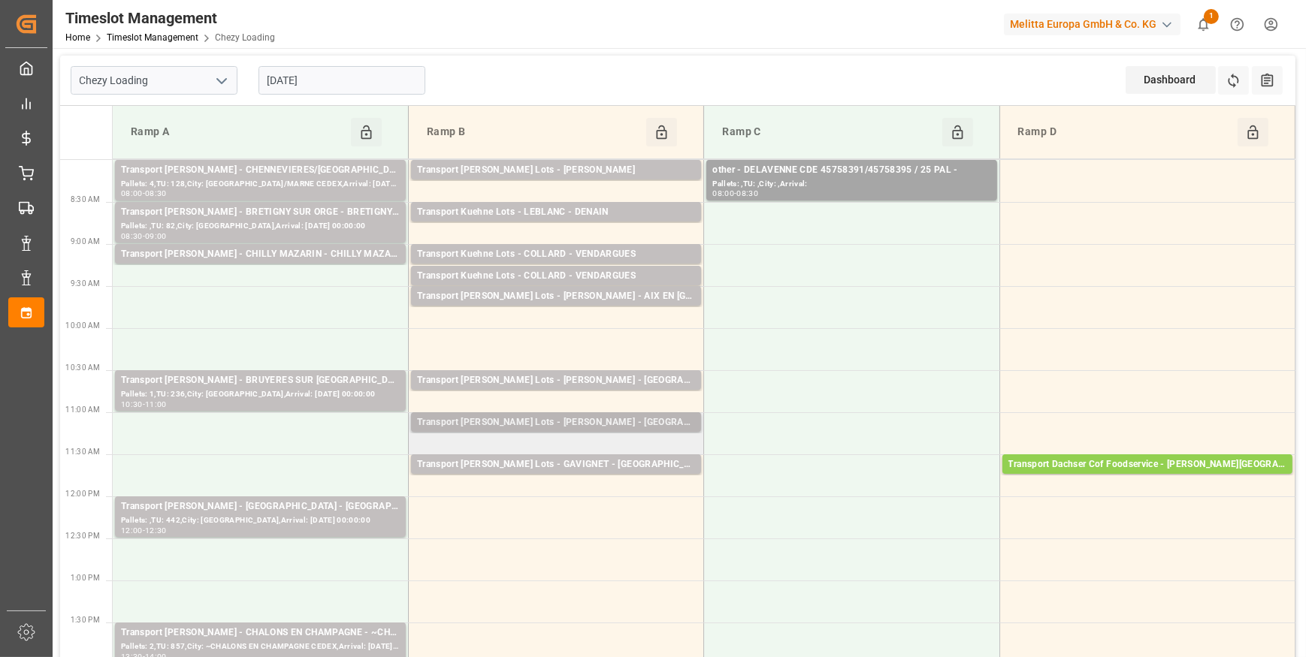
click at [653, 427] on div "Transport [PERSON_NAME] Lots - [PERSON_NAME] - [GEOGRAPHIC_DATA] SUR [GEOGRAPHI…" at bounding box center [556, 422] width 278 height 15
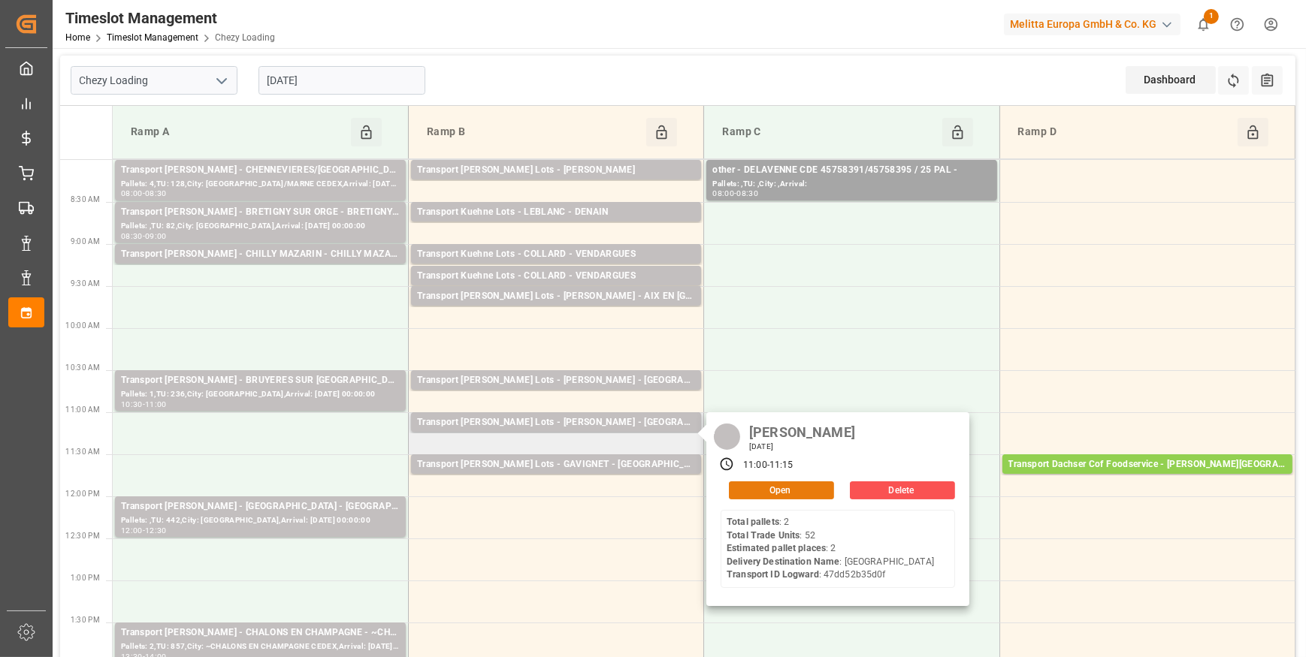
click at [754, 490] on button "Open" at bounding box center [781, 491] width 105 height 18
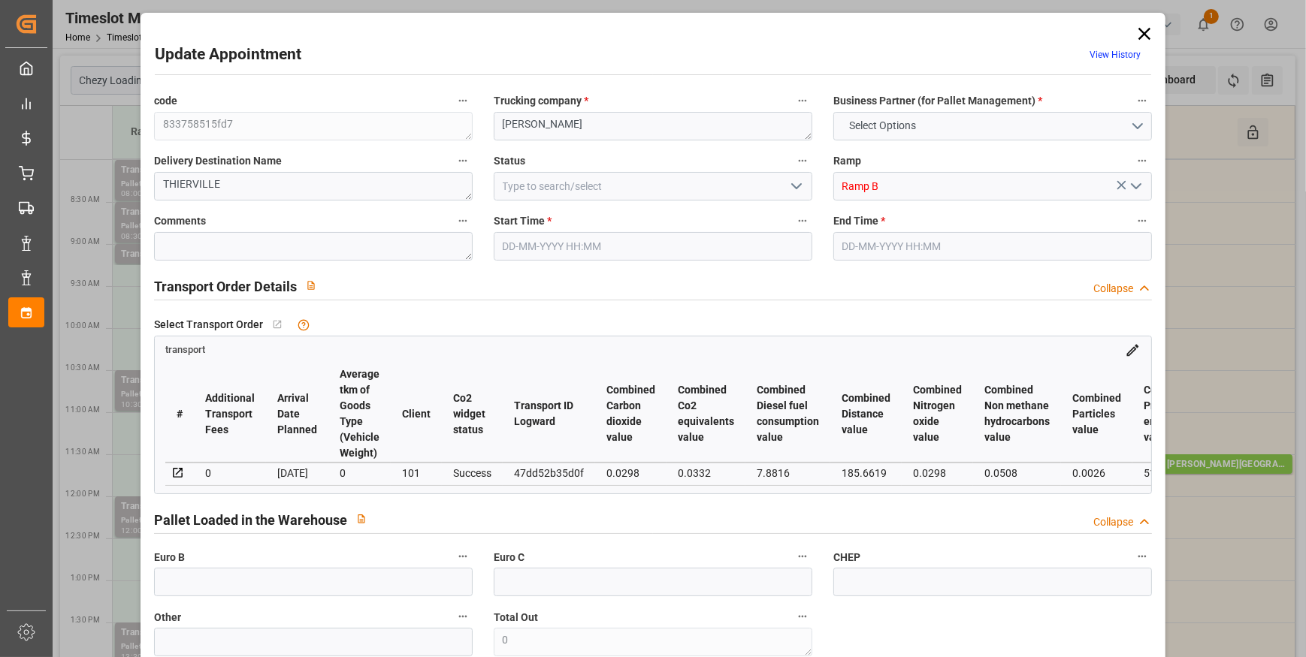
type input "2"
type input "120.35"
type input "0"
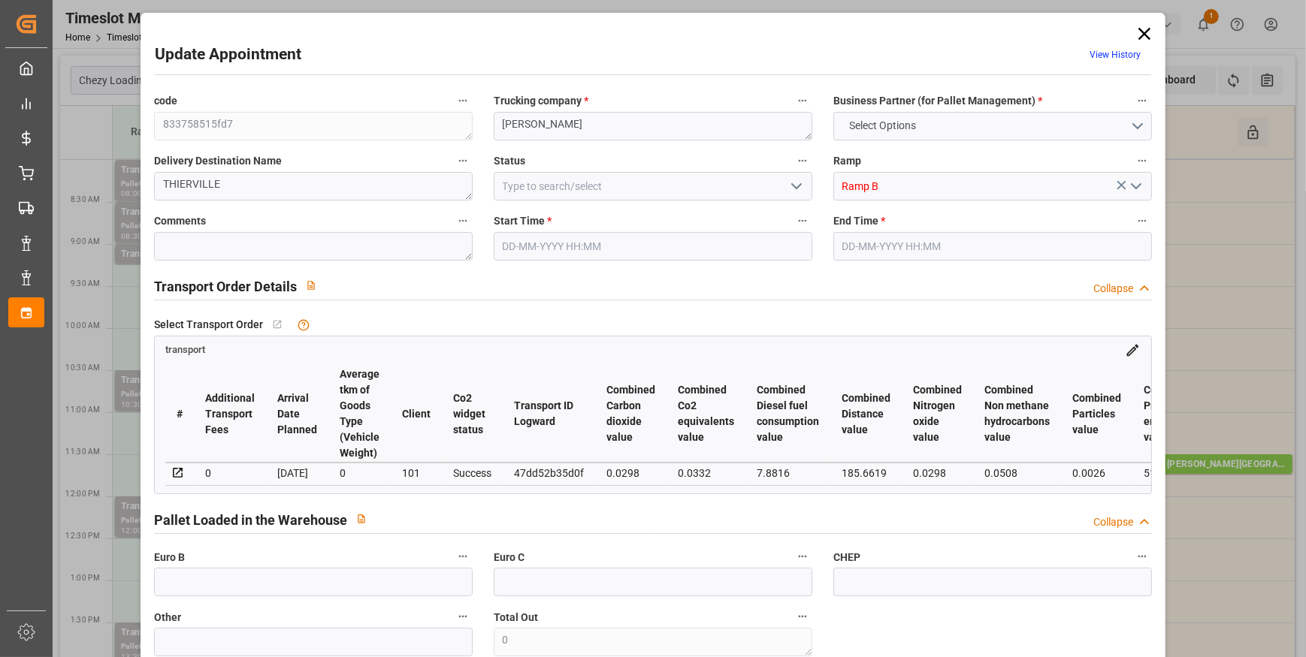
type input "120.35"
type input "0"
type input "253.548"
type input "438.504"
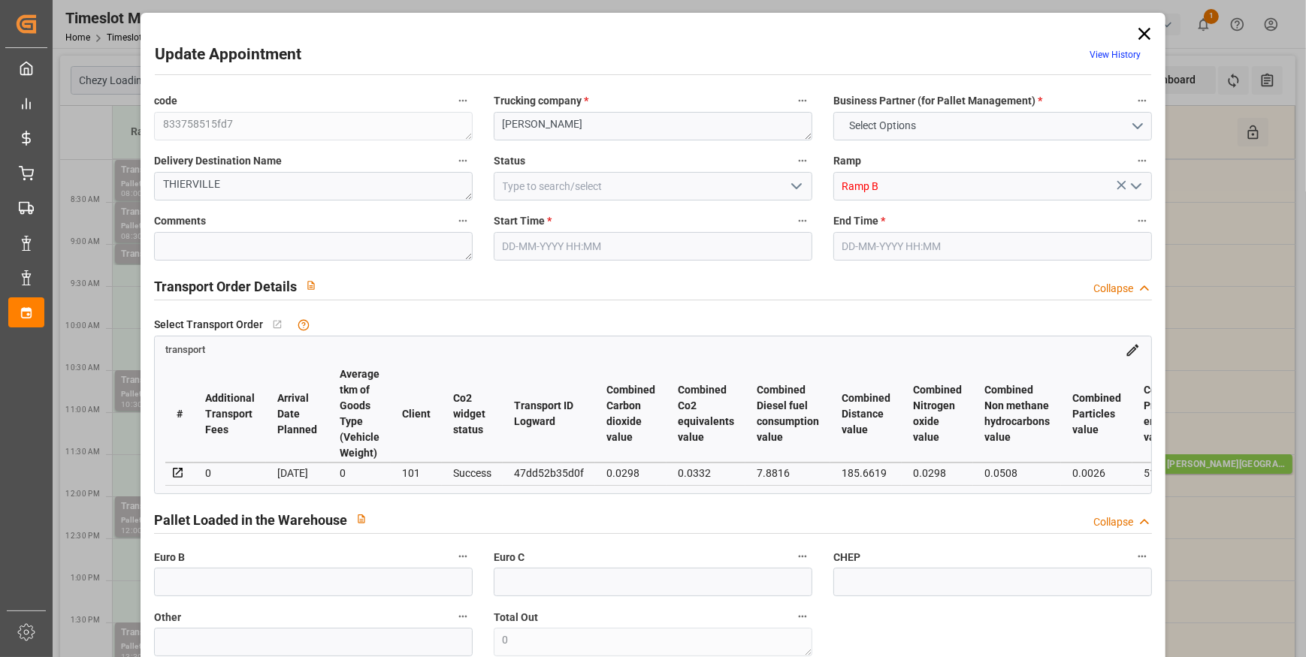
type input "1841.688"
type input "55"
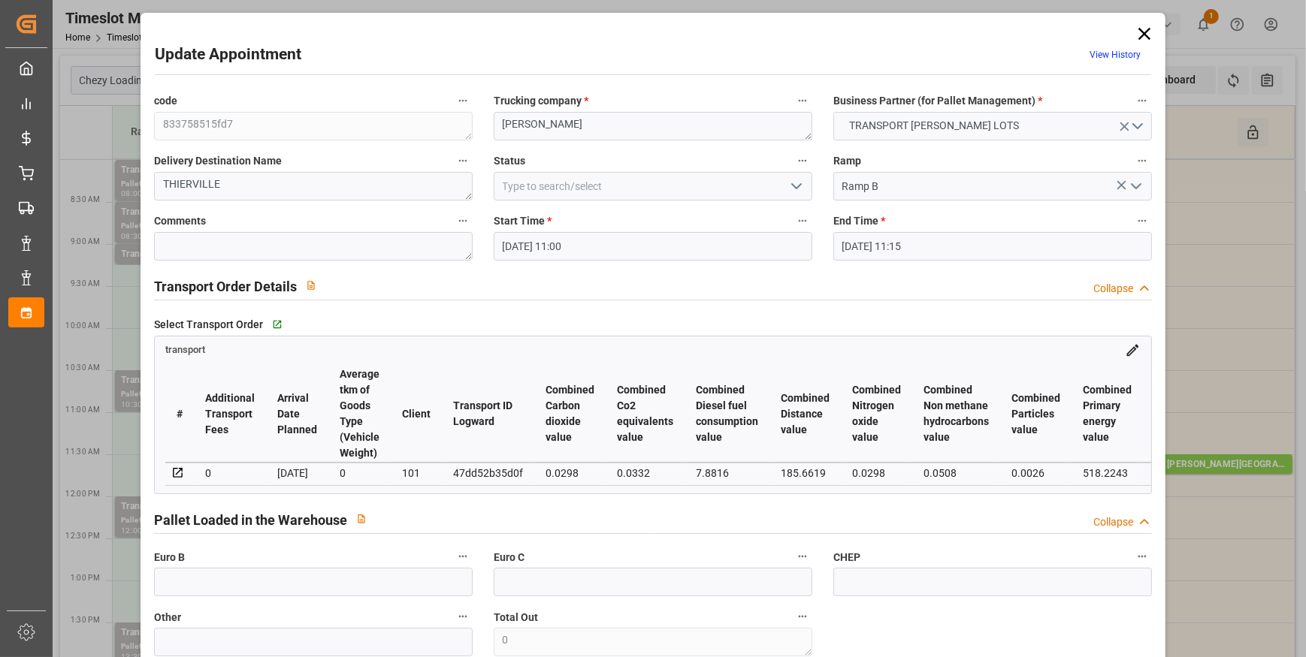
click at [796, 187] on icon "open menu" at bounding box center [796, 186] width 18 height 18
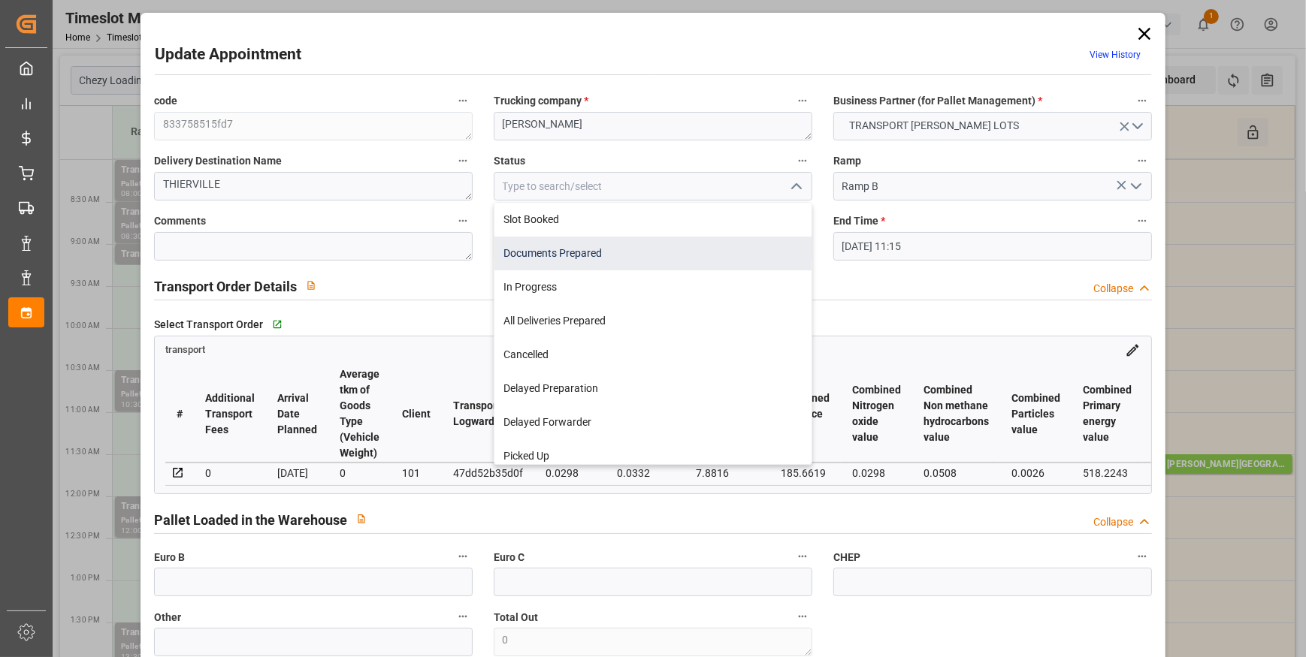
click at [582, 252] on div "Documents Prepared" at bounding box center [652, 254] width 317 height 34
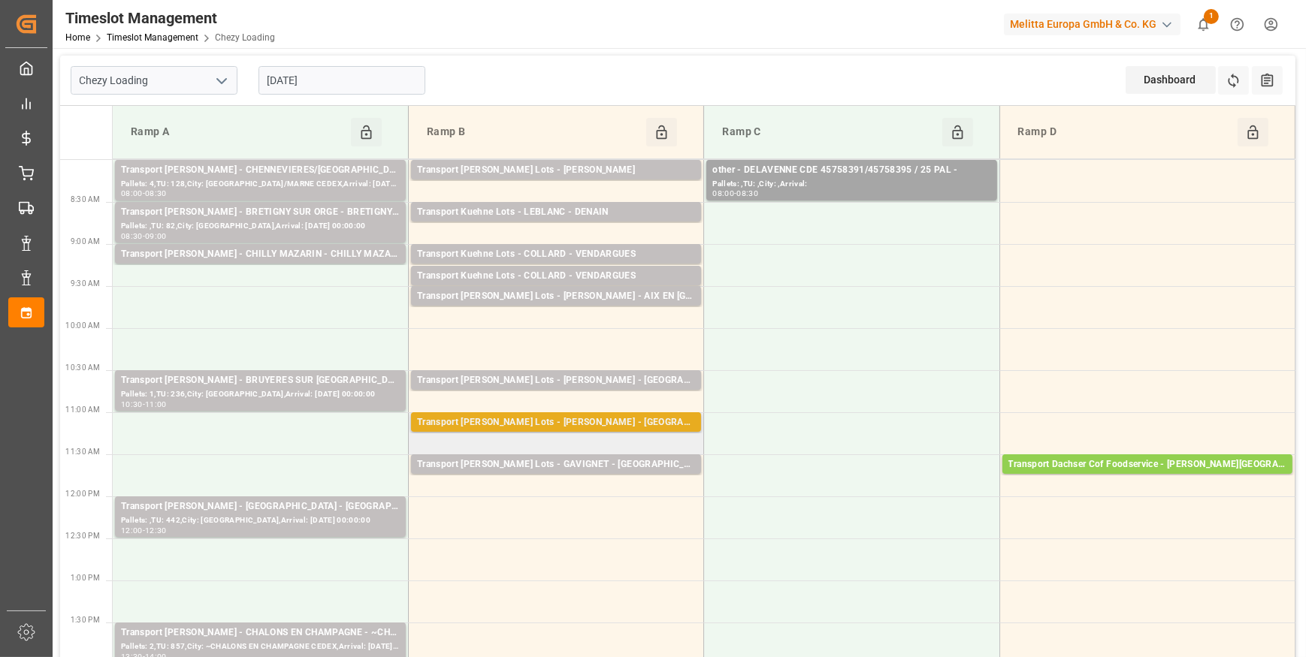
click at [665, 424] on div "Transport [PERSON_NAME] Lots - [PERSON_NAME] - [GEOGRAPHIC_DATA] SUR [GEOGRAPHI…" at bounding box center [556, 422] width 278 height 15
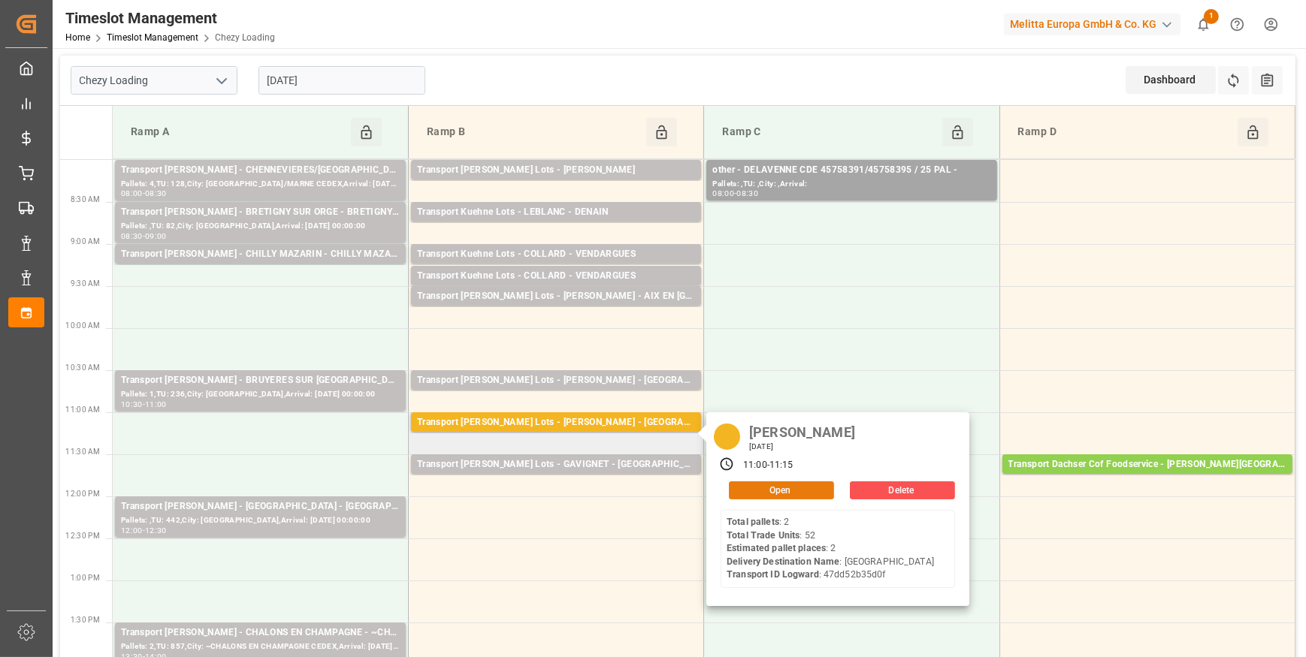
click at [805, 488] on button "Open" at bounding box center [781, 491] width 105 height 18
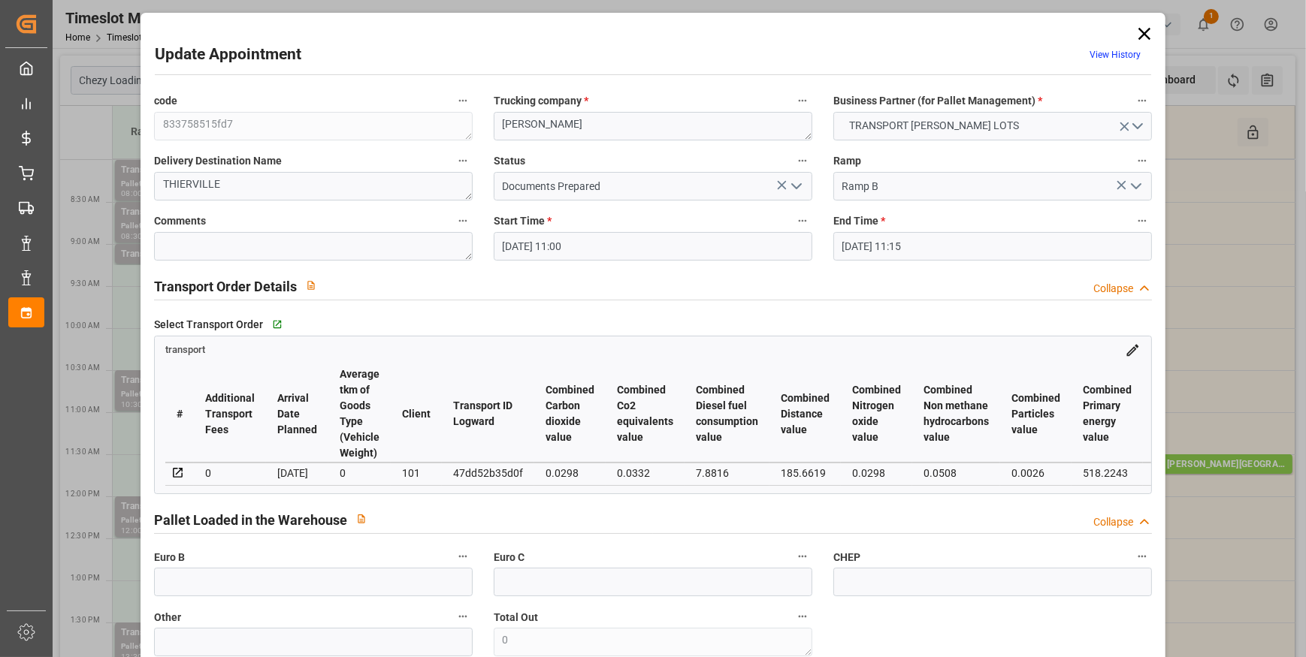
click at [796, 182] on icon "open menu" at bounding box center [796, 186] width 18 height 18
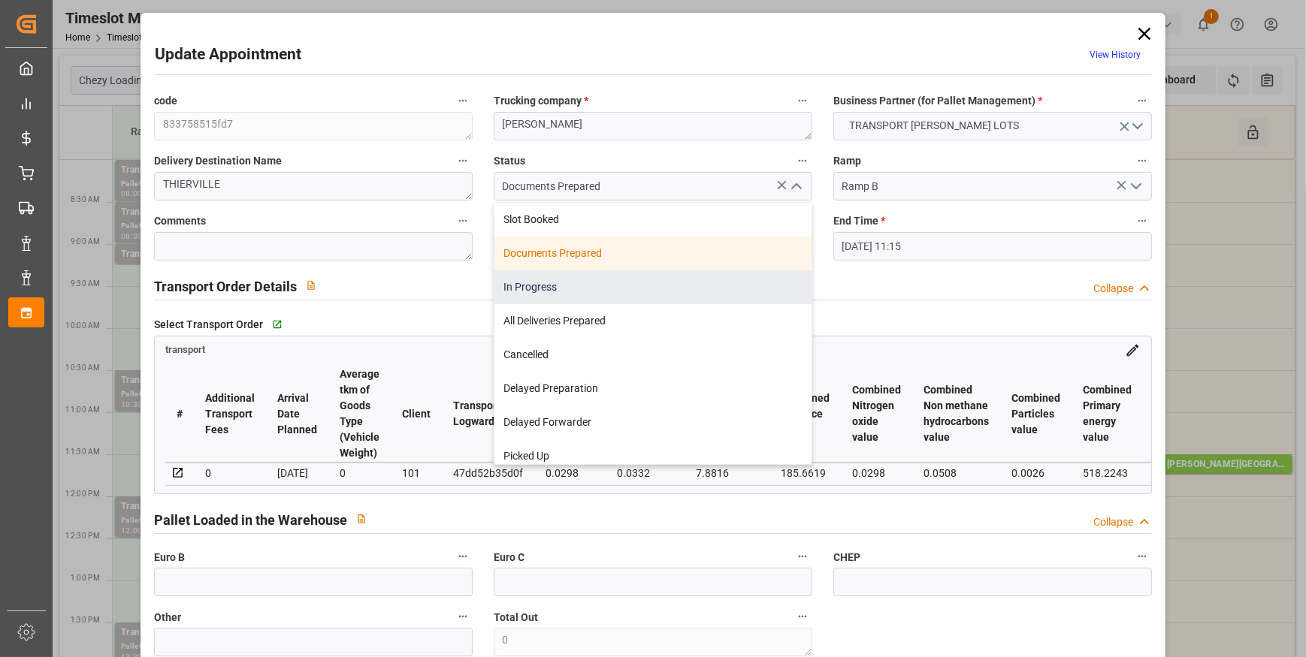
click at [554, 284] on div "In Progress" at bounding box center [652, 287] width 317 height 34
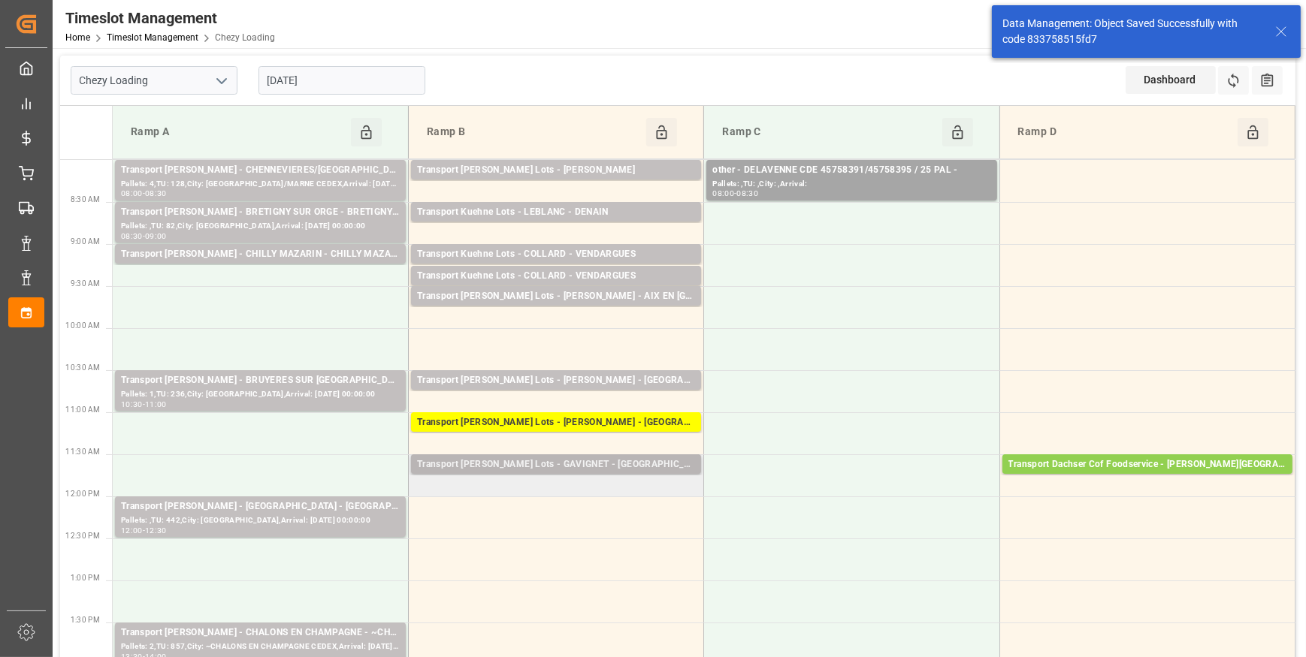
click at [631, 466] on div "Transport [PERSON_NAME] Lots - GAVIGNET - [GEOGRAPHIC_DATA]" at bounding box center [556, 464] width 278 height 15
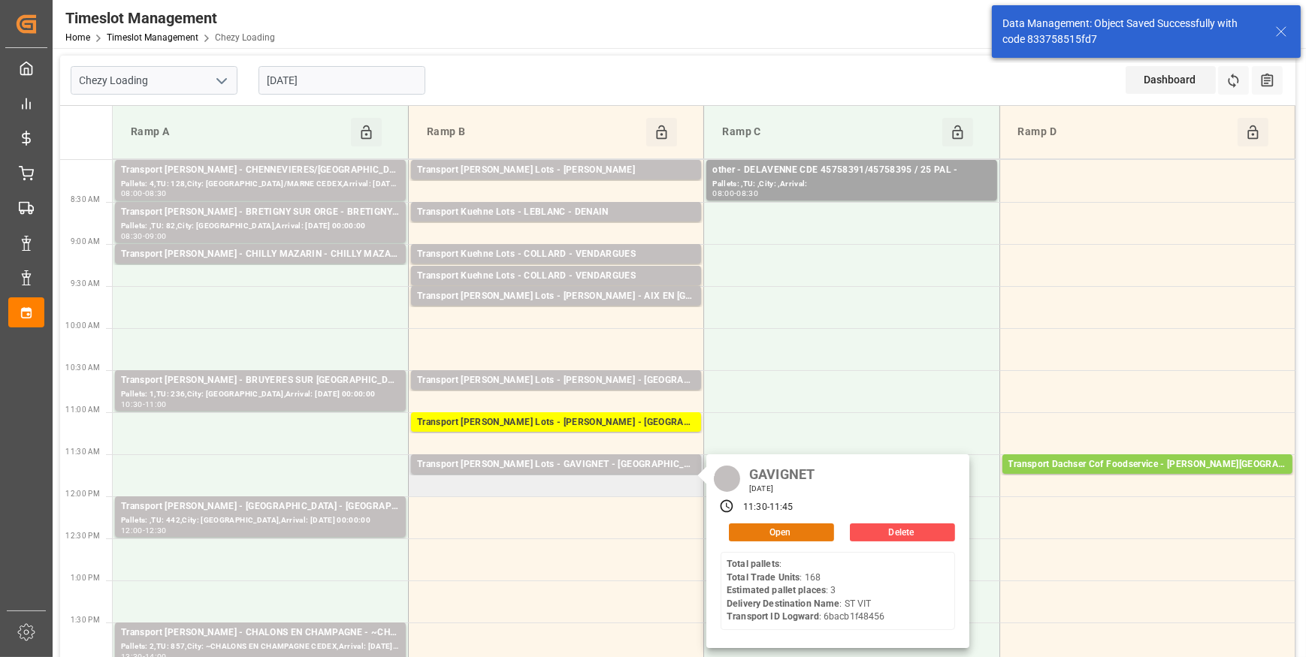
click at [768, 533] on button "Open" at bounding box center [781, 533] width 105 height 18
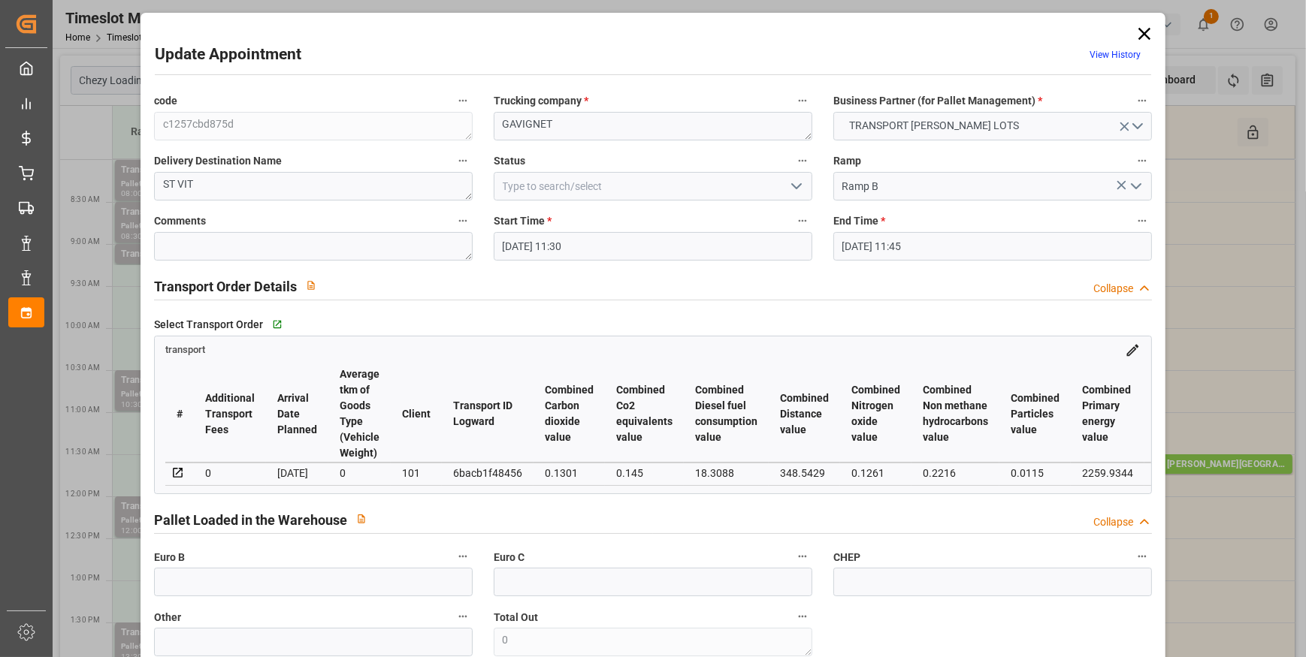
click at [794, 187] on polyline "open menu" at bounding box center [796, 186] width 9 height 5
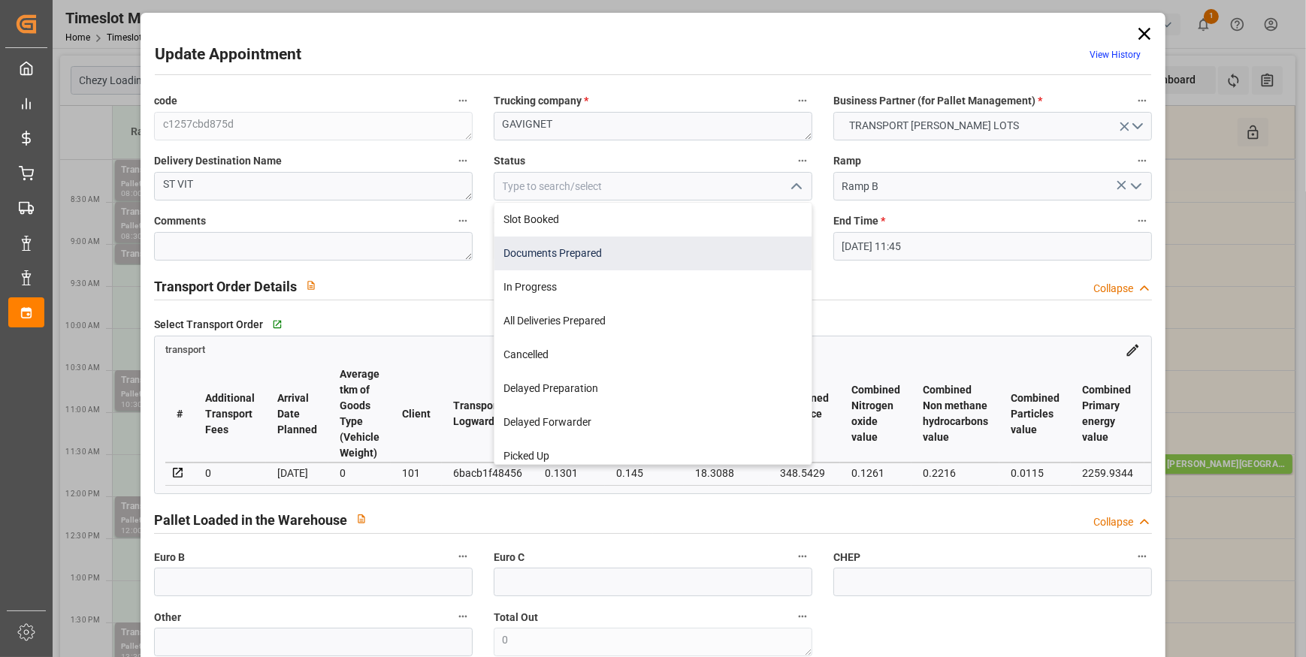
click at [602, 255] on div "Documents Prepared" at bounding box center [652, 254] width 317 height 34
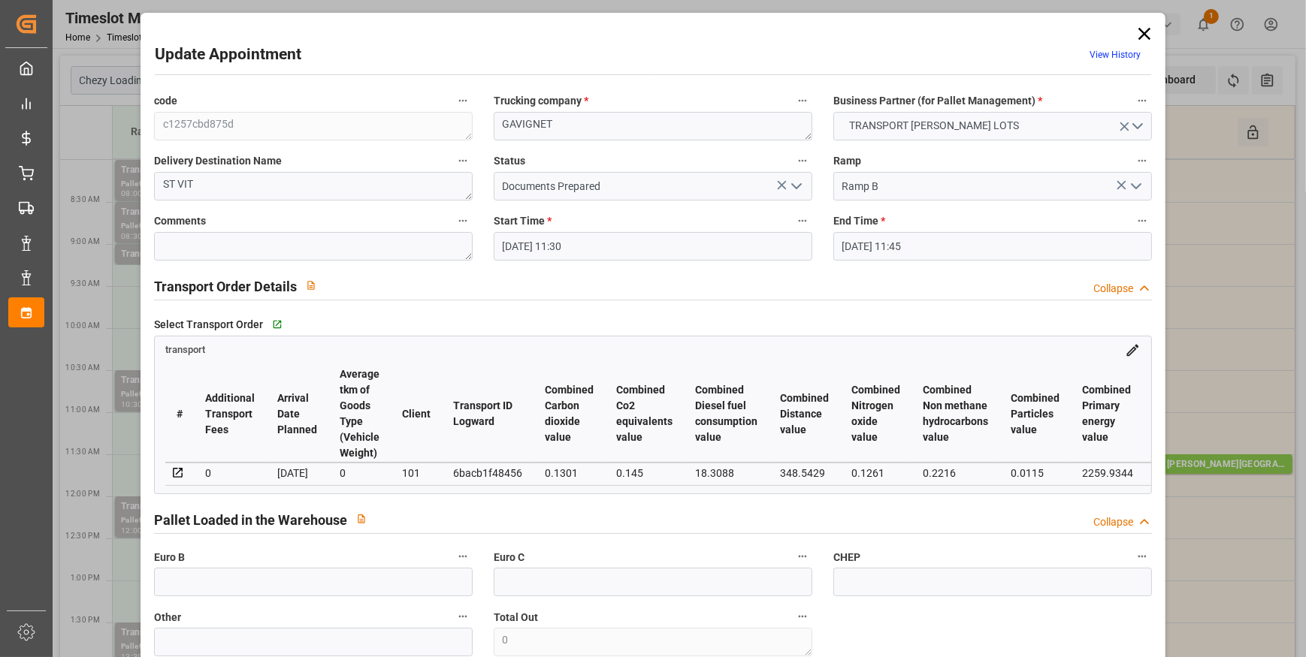
click at [794, 186] on icon "open menu" at bounding box center [796, 186] width 18 height 18
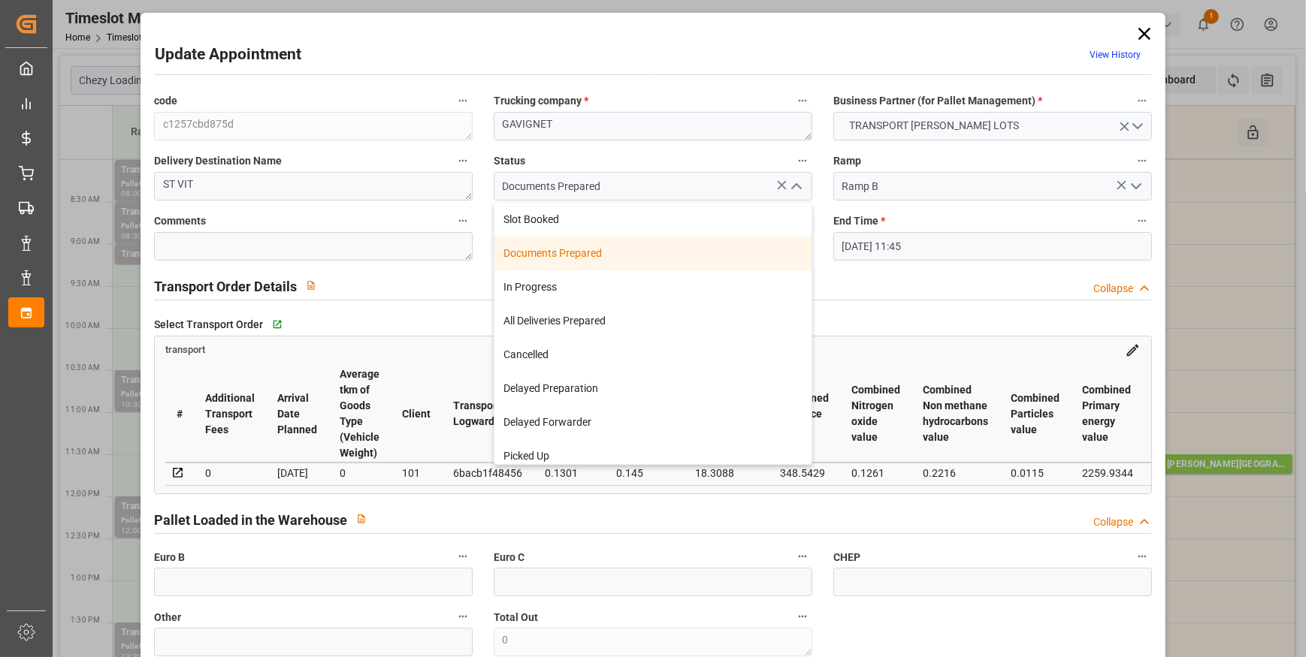
click at [572, 258] on div "Documents Prepared" at bounding box center [652, 254] width 317 height 34
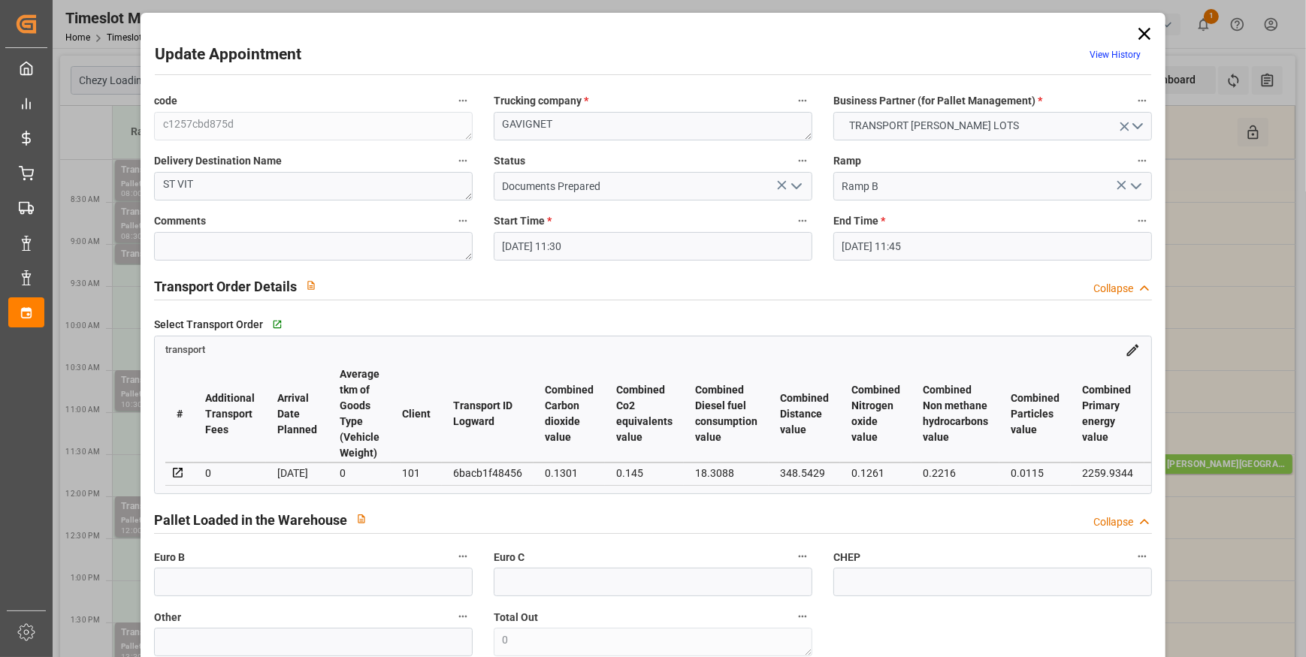
click at [799, 183] on icon "open menu" at bounding box center [796, 186] width 18 height 18
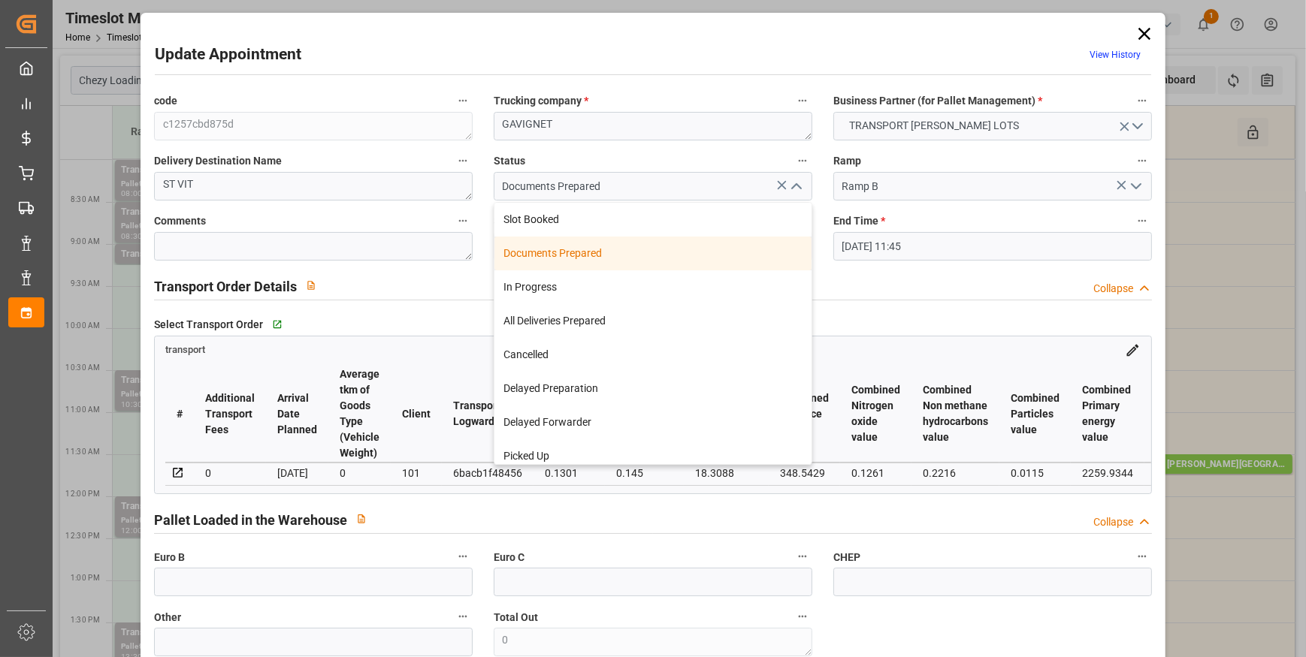
click at [583, 254] on div "Documents Prepared" at bounding box center [652, 254] width 317 height 34
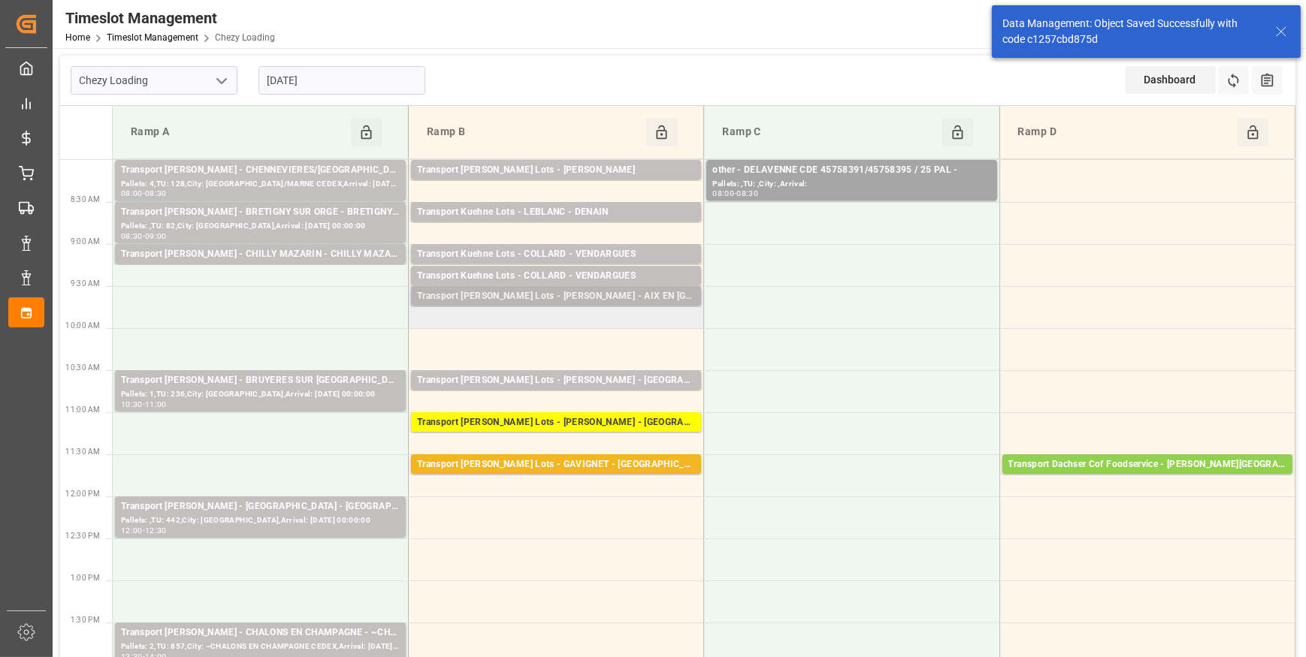
click at [601, 291] on div "Transport [PERSON_NAME] Lots - [PERSON_NAME] - AIX EN [GEOGRAPHIC_DATA]" at bounding box center [556, 296] width 278 height 15
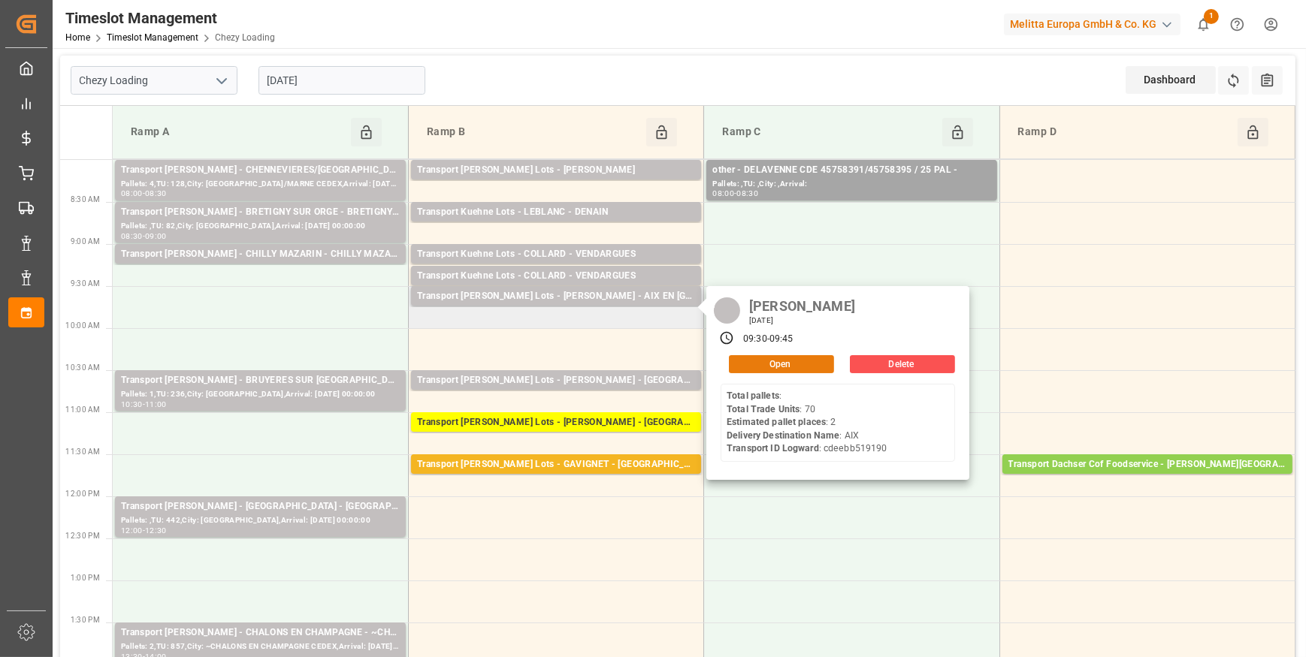
click at [787, 360] on button "Open" at bounding box center [781, 364] width 105 height 18
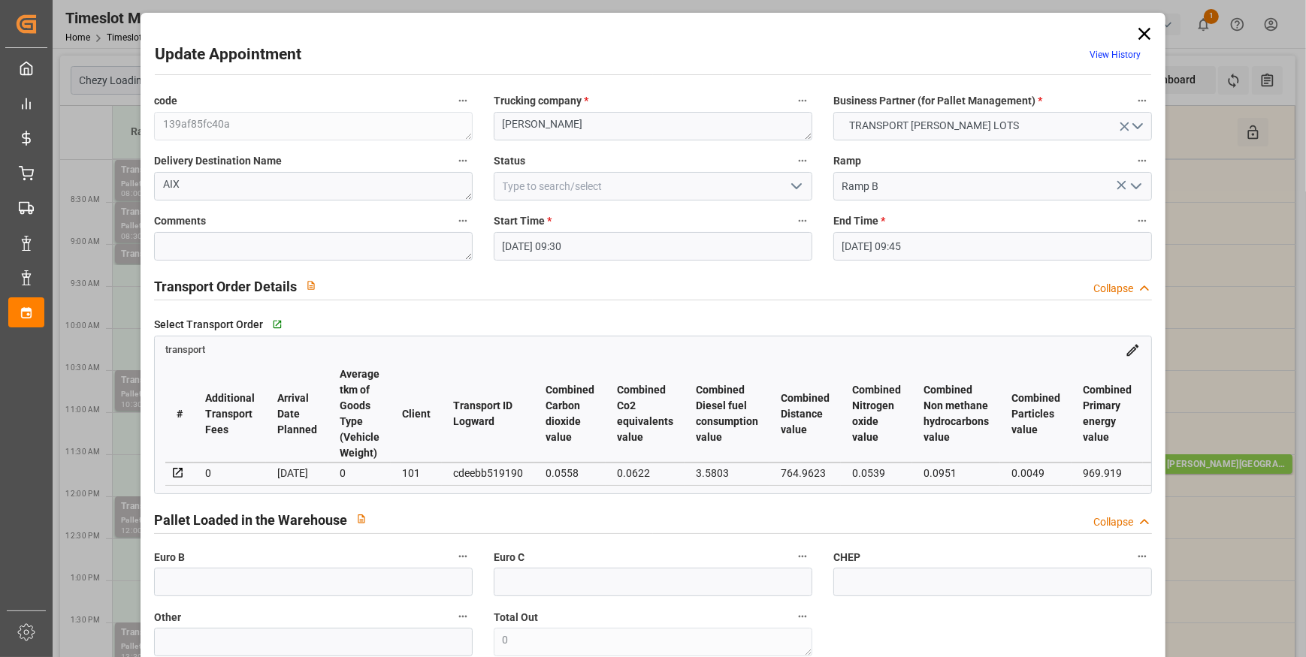
click at [796, 185] on polyline "open menu" at bounding box center [796, 186] width 9 height 5
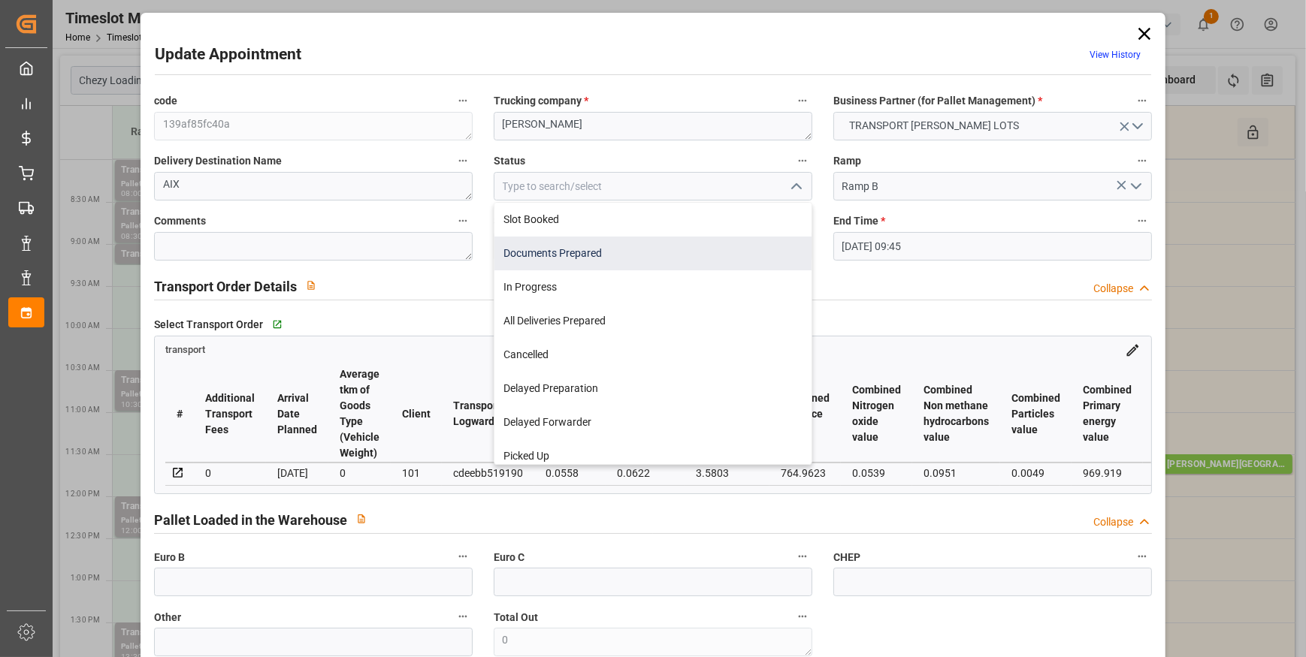
click at [588, 252] on div "Documents Prepared" at bounding box center [652, 254] width 317 height 34
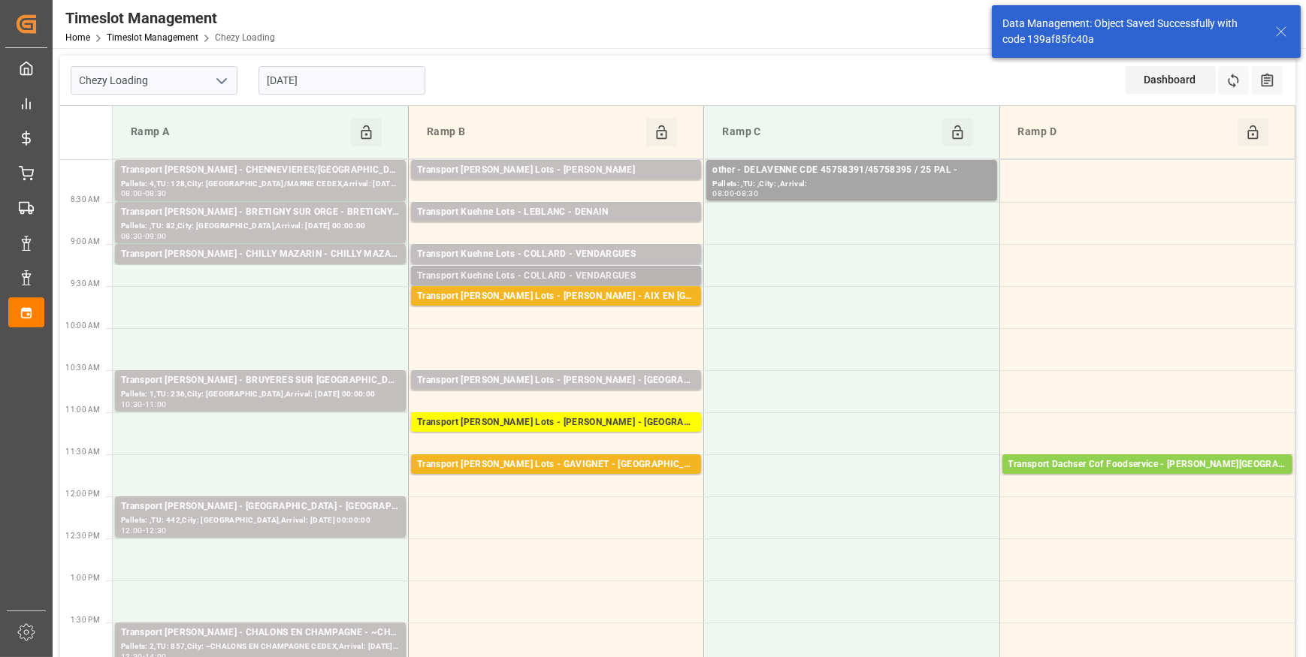
click at [632, 277] on div "Transport Kuehne Lots - COLLARD - VENDARGUES" at bounding box center [556, 276] width 278 height 15
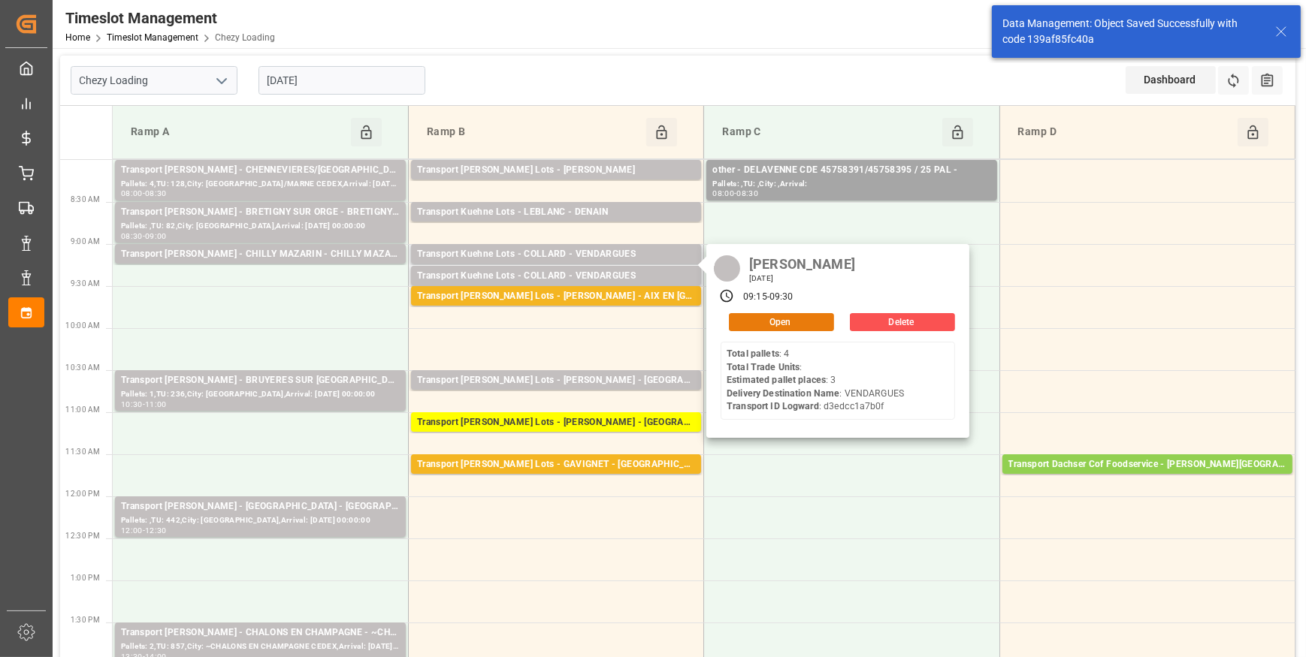
click at [774, 319] on button "Open" at bounding box center [781, 322] width 105 height 18
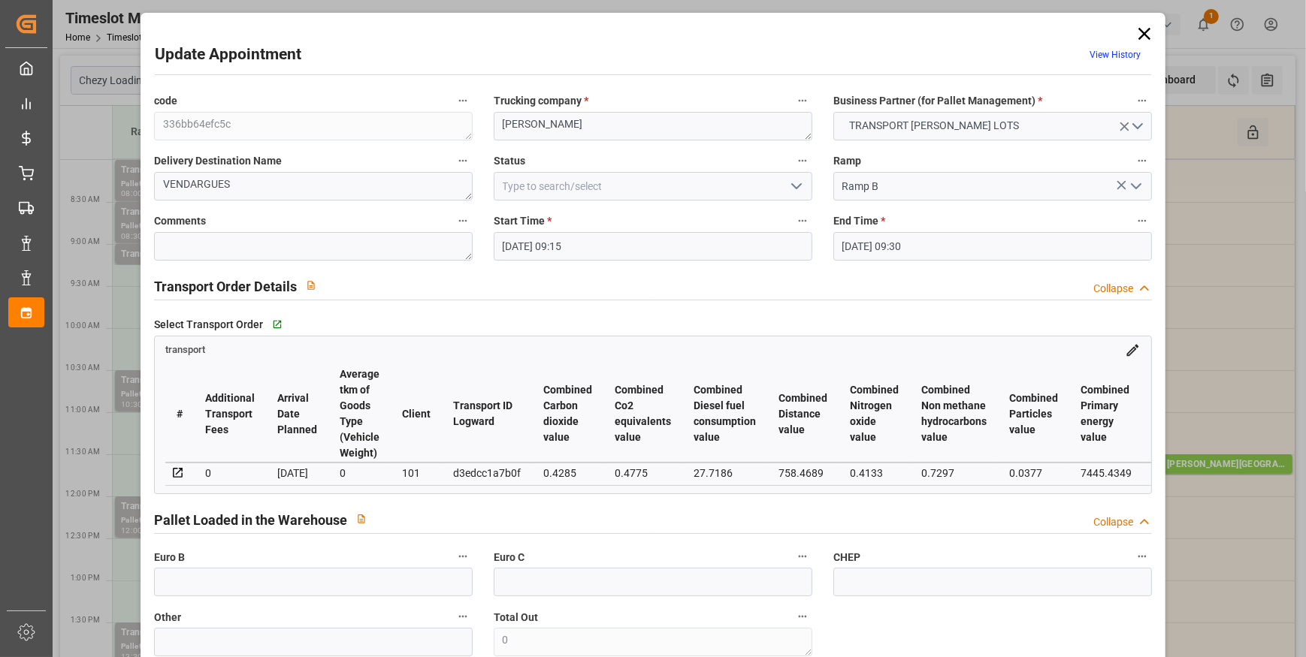
click at [801, 186] on icon "open menu" at bounding box center [796, 186] width 18 height 18
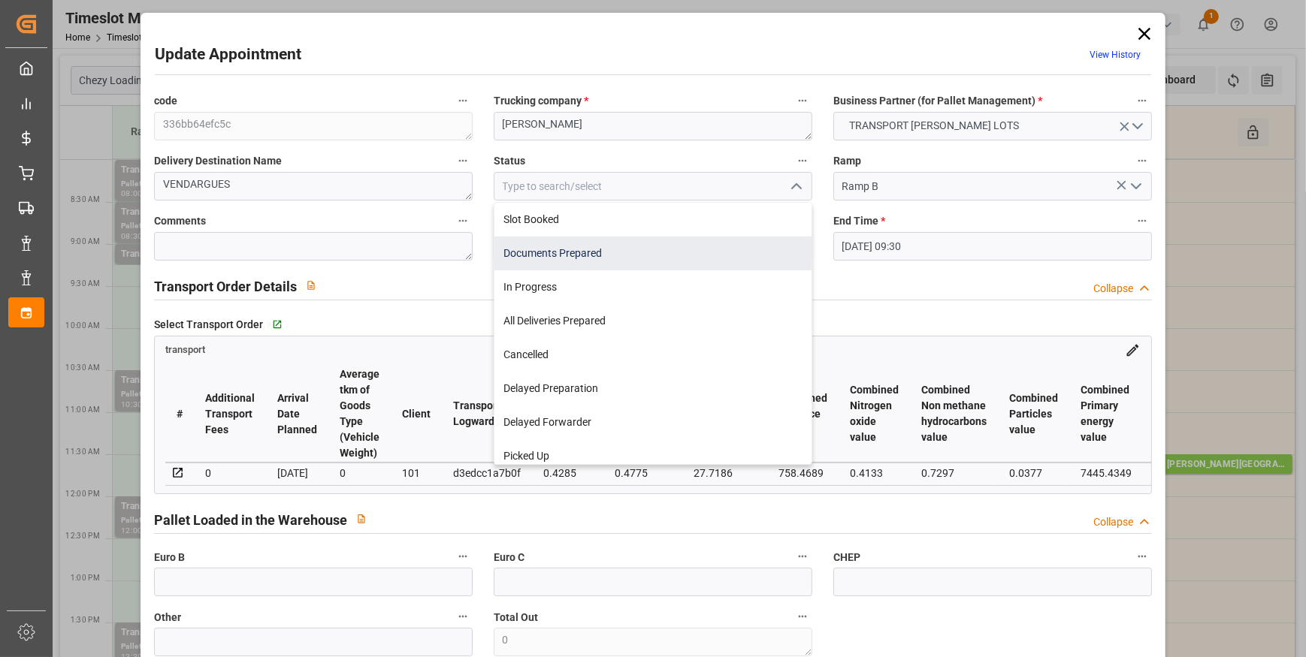
click at [581, 255] on div "Documents Prepared" at bounding box center [652, 254] width 317 height 34
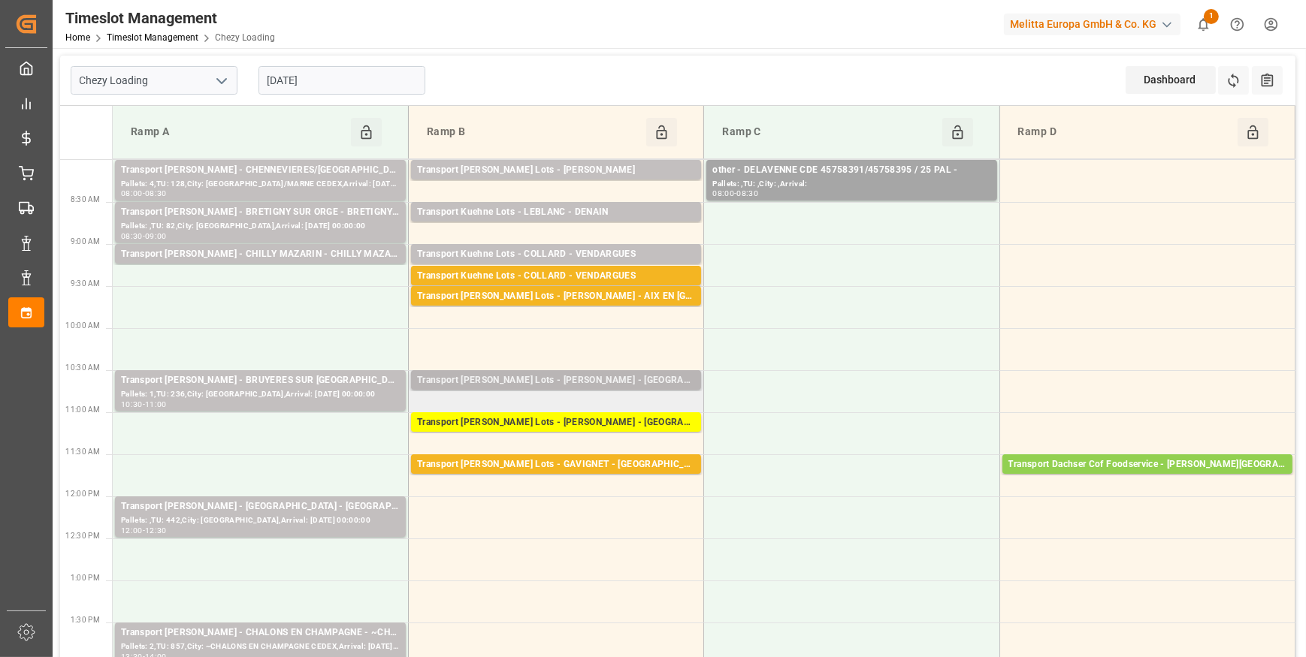
click at [660, 381] on div "Transport [PERSON_NAME] Lots - [PERSON_NAME] - [GEOGRAPHIC_DATA]" at bounding box center [556, 380] width 278 height 15
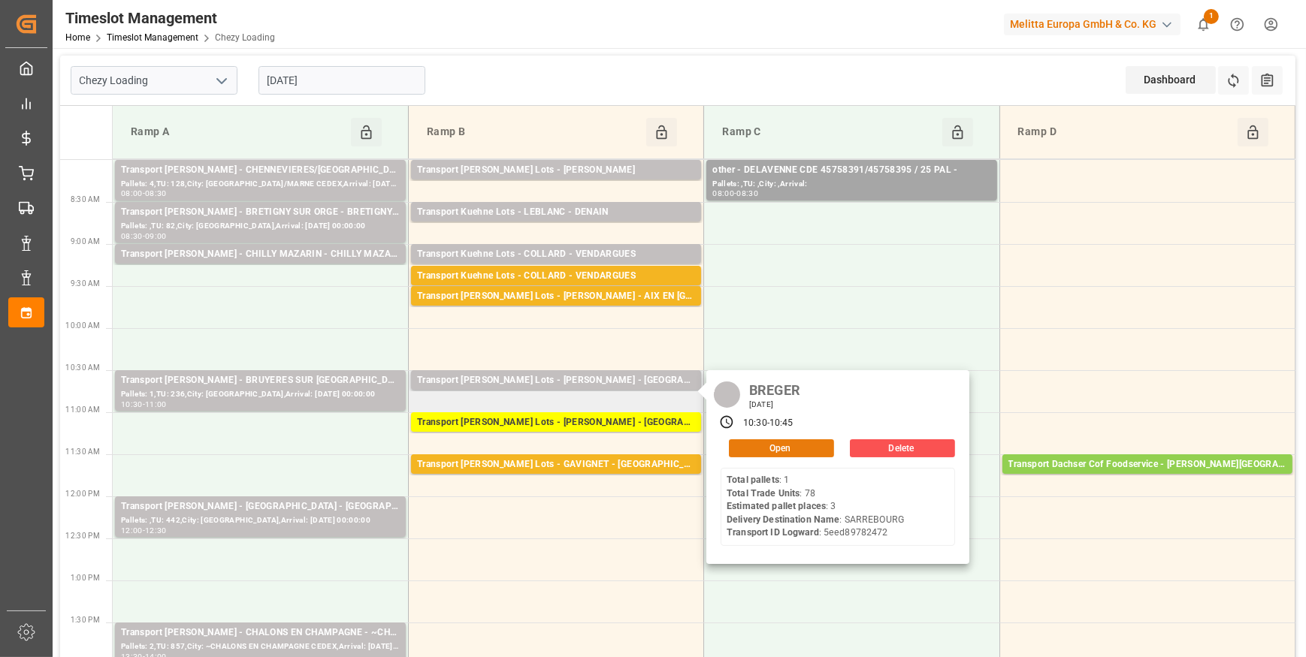
click at [787, 446] on button "Open" at bounding box center [781, 448] width 105 height 18
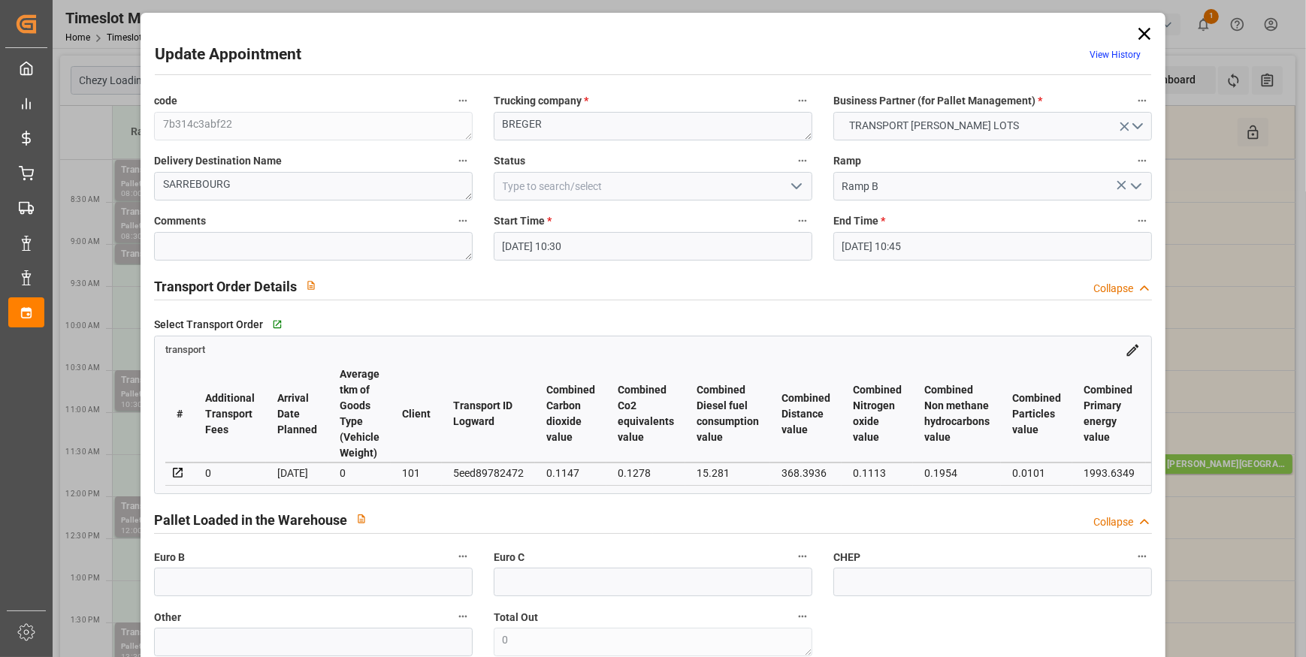
click at [796, 187] on polyline "open menu" at bounding box center [796, 186] width 9 height 5
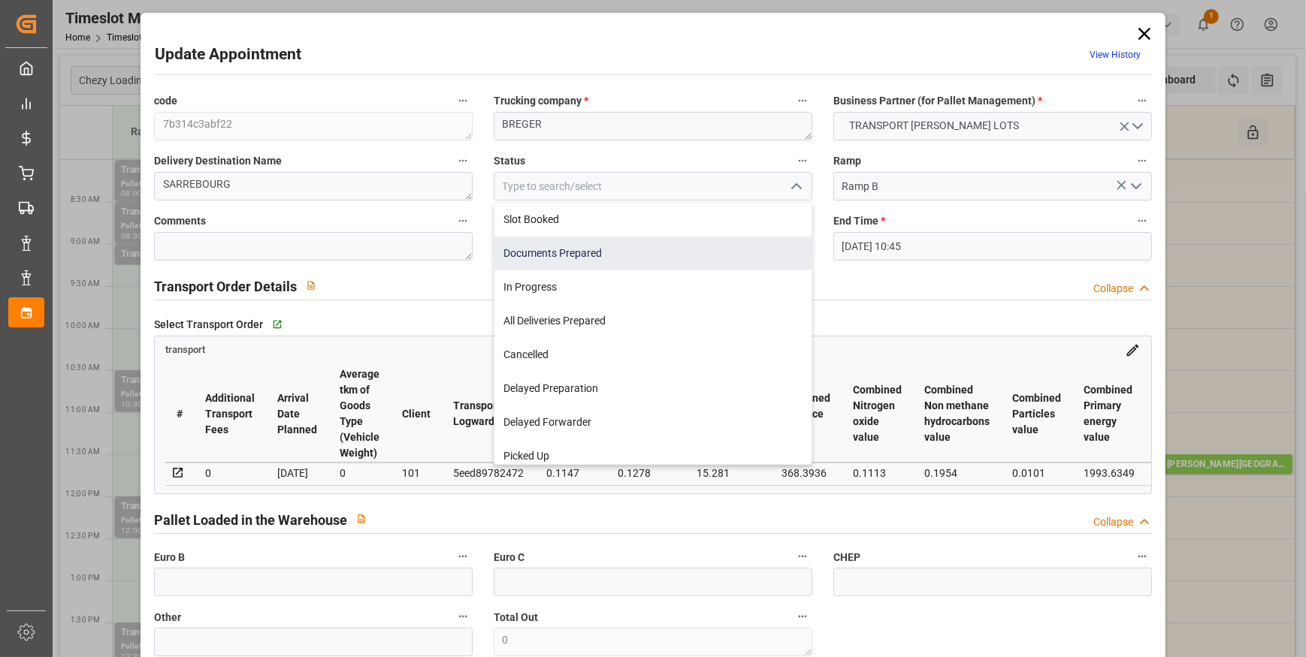
click at [596, 255] on div "Documents Prepared" at bounding box center [652, 254] width 317 height 34
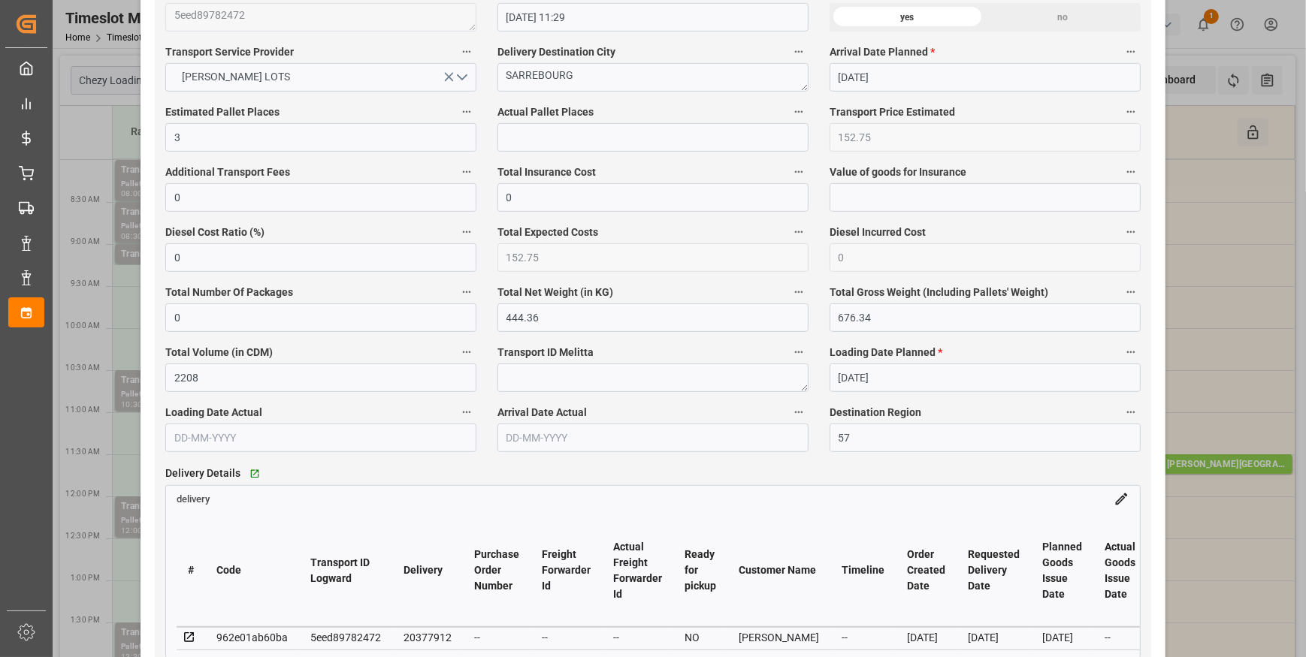
scroll to position [956, 0]
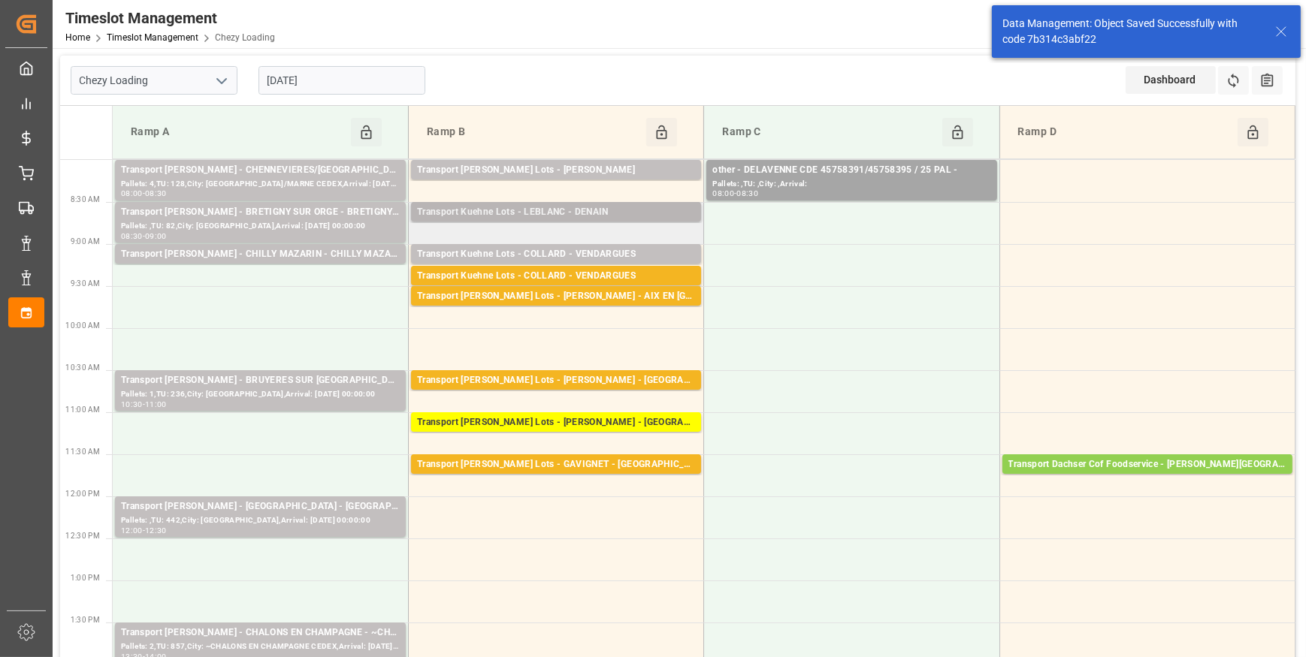
click at [611, 213] on div "Transport Kuehne Lots - LEBLANC - DENAIN" at bounding box center [556, 212] width 278 height 15
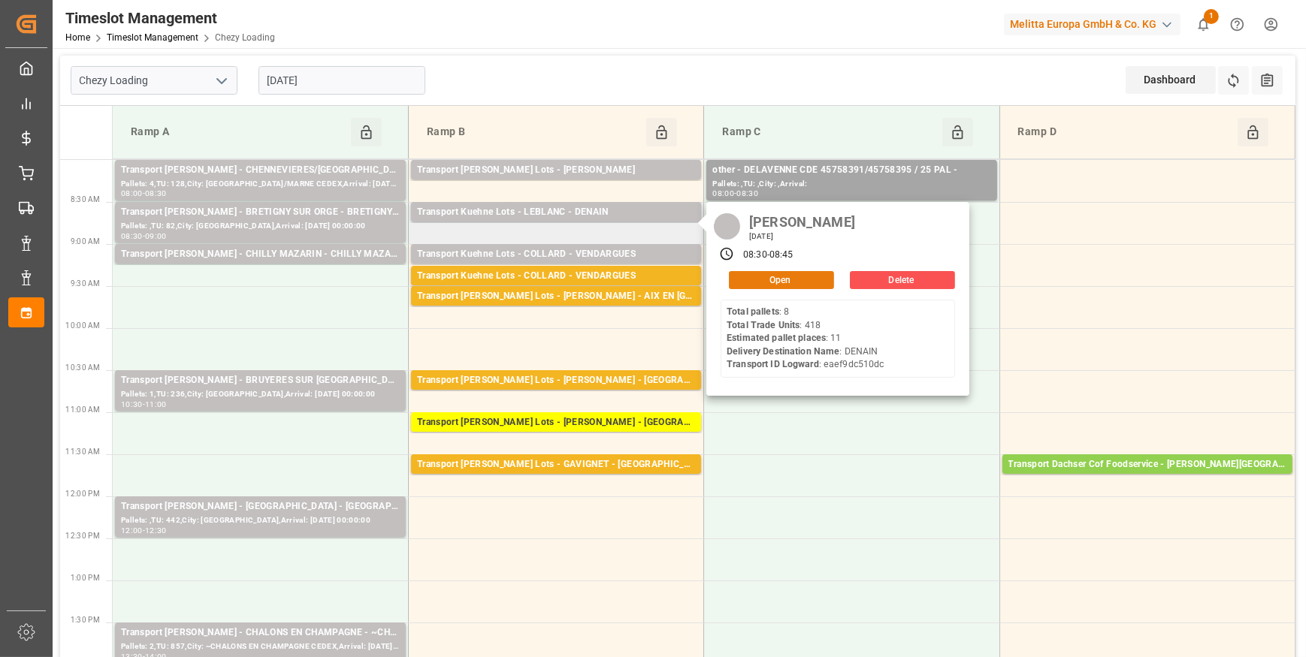
click at [762, 280] on button "Open" at bounding box center [781, 280] width 105 height 18
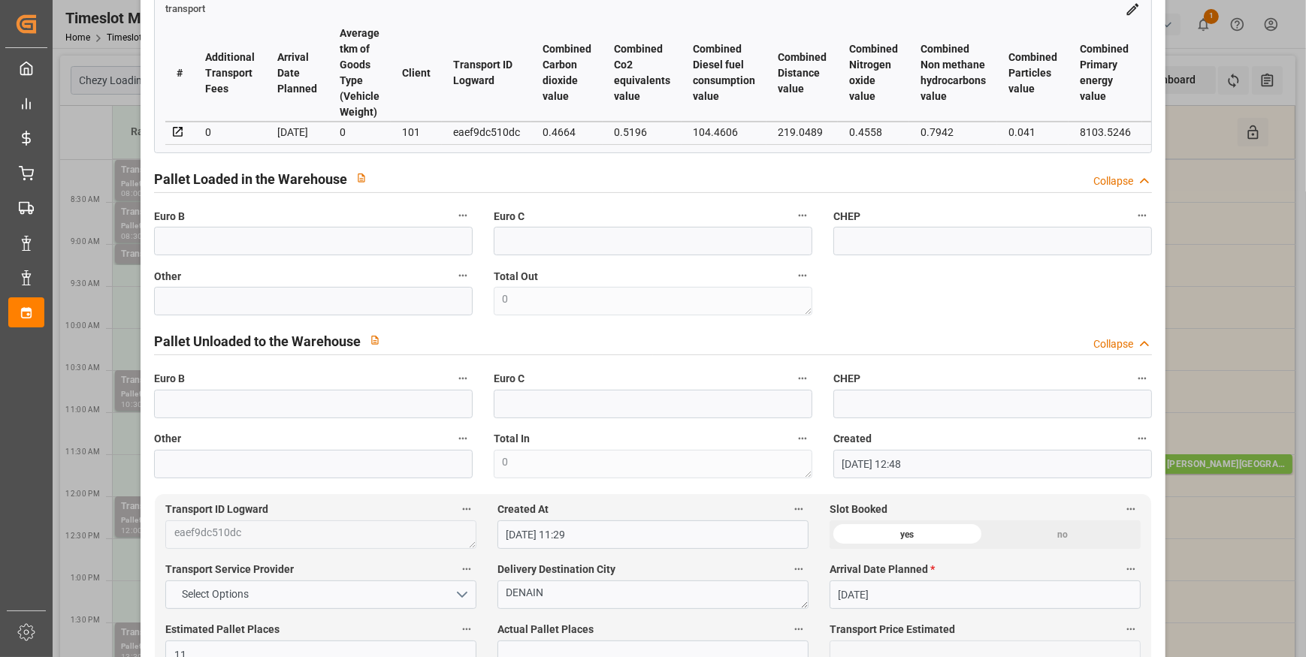
scroll to position [0, 0]
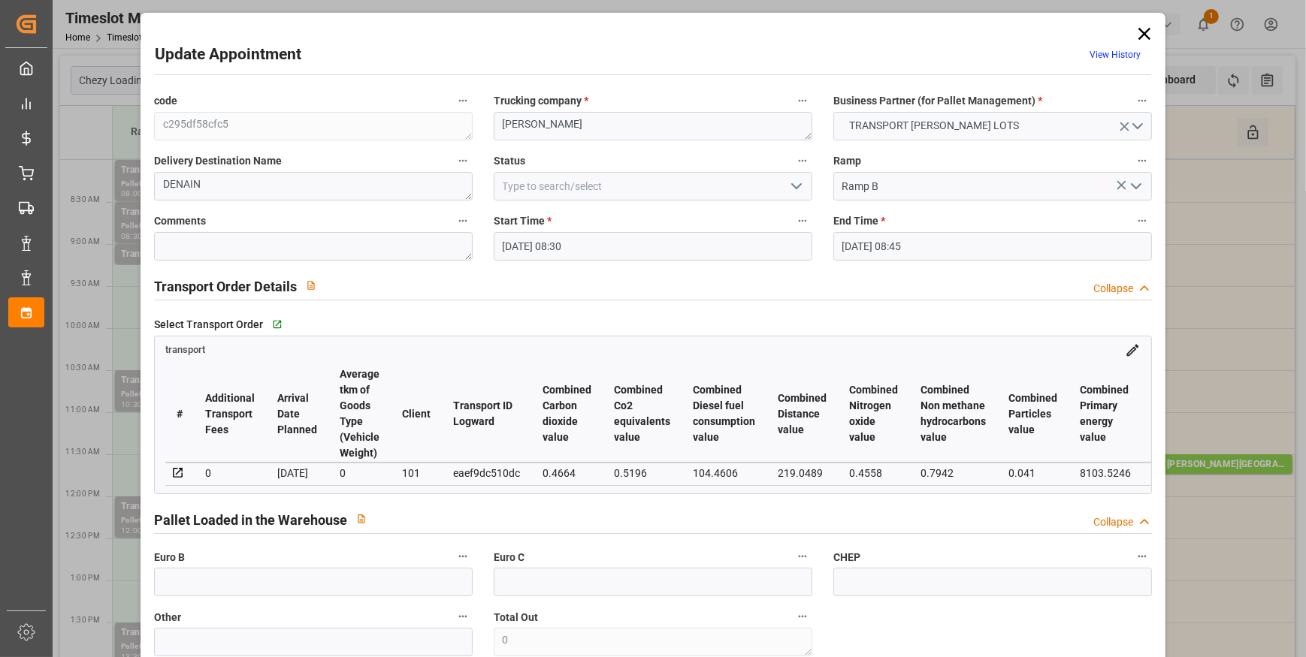
click at [792, 187] on polyline "open menu" at bounding box center [796, 186] width 9 height 5
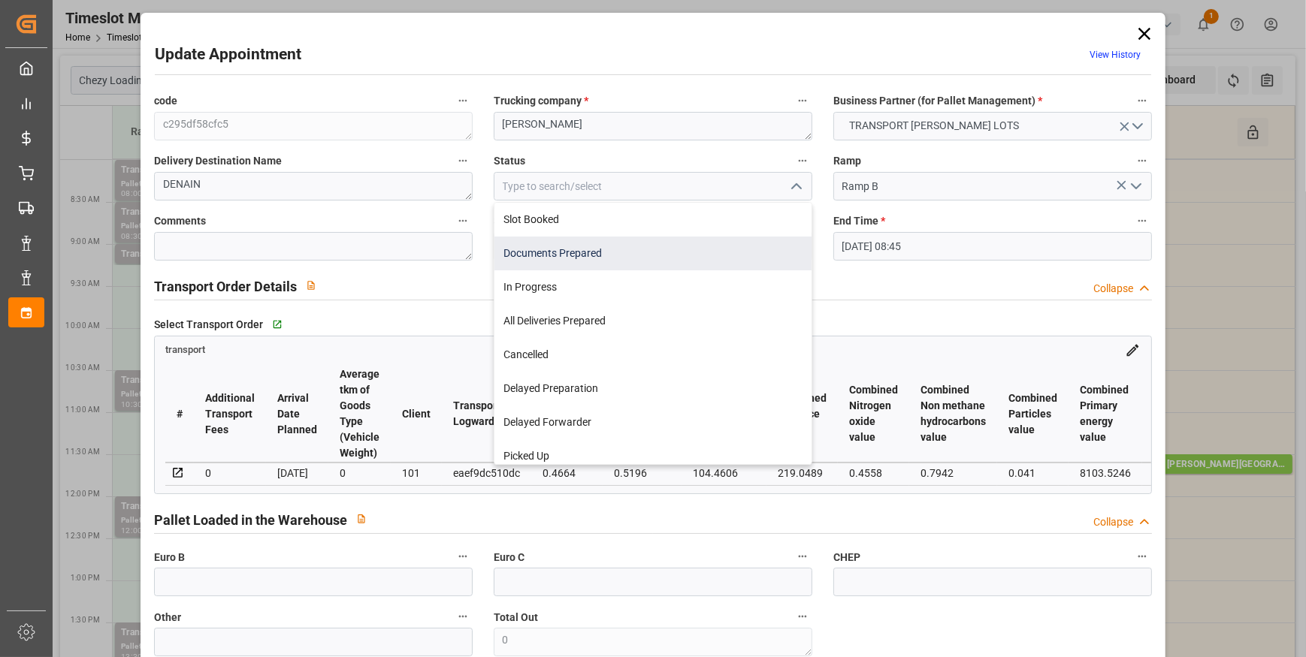
click at [630, 264] on div "Documents Prepared" at bounding box center [652, 254] width 317 height 34
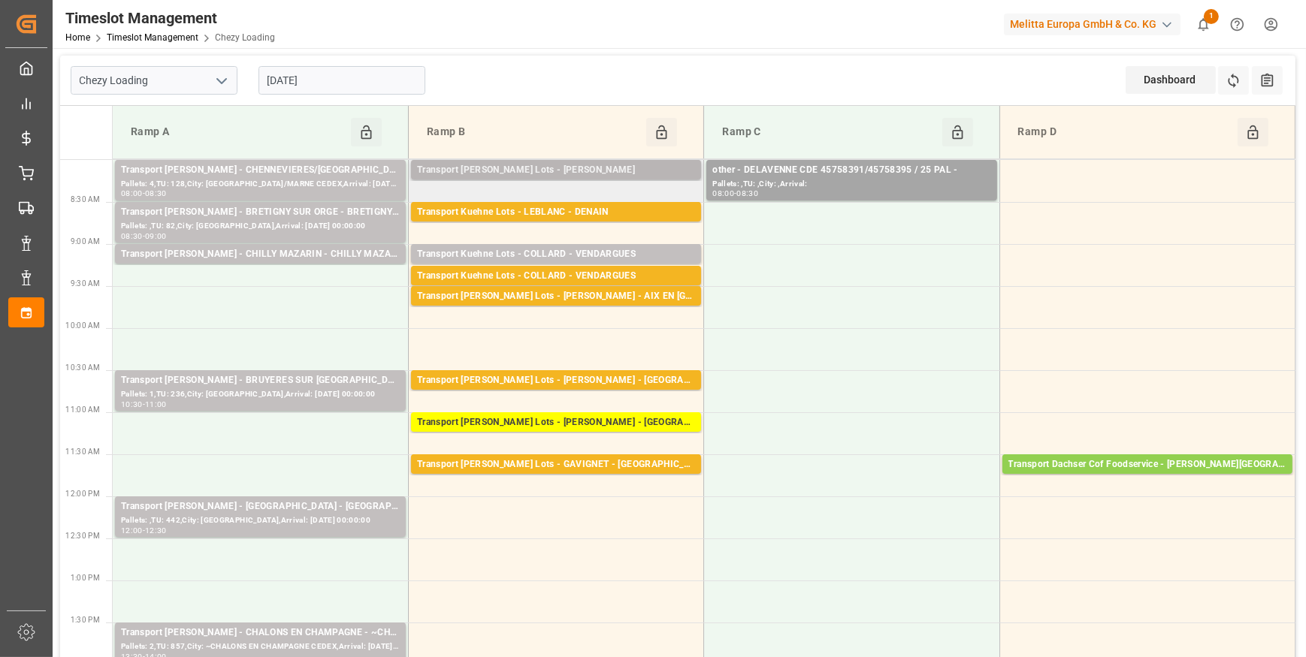
click at [571, 178] on div "Pallets: 6,TU: 335,City: CARQUEFOU,Arrival: [DATE] 00:00:00" at bounding box center [556, 184] width 278 height 13
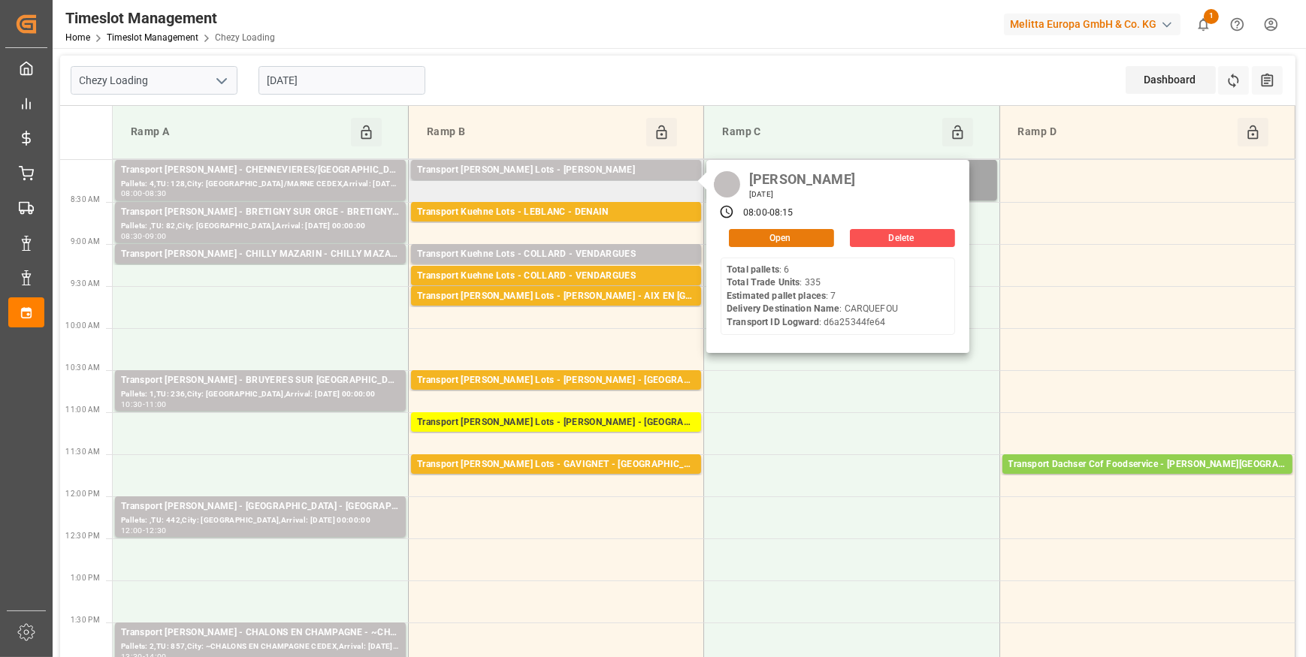
click at [758, 231] on button "Open" at bounding box center [781, 238] width 105 height 18
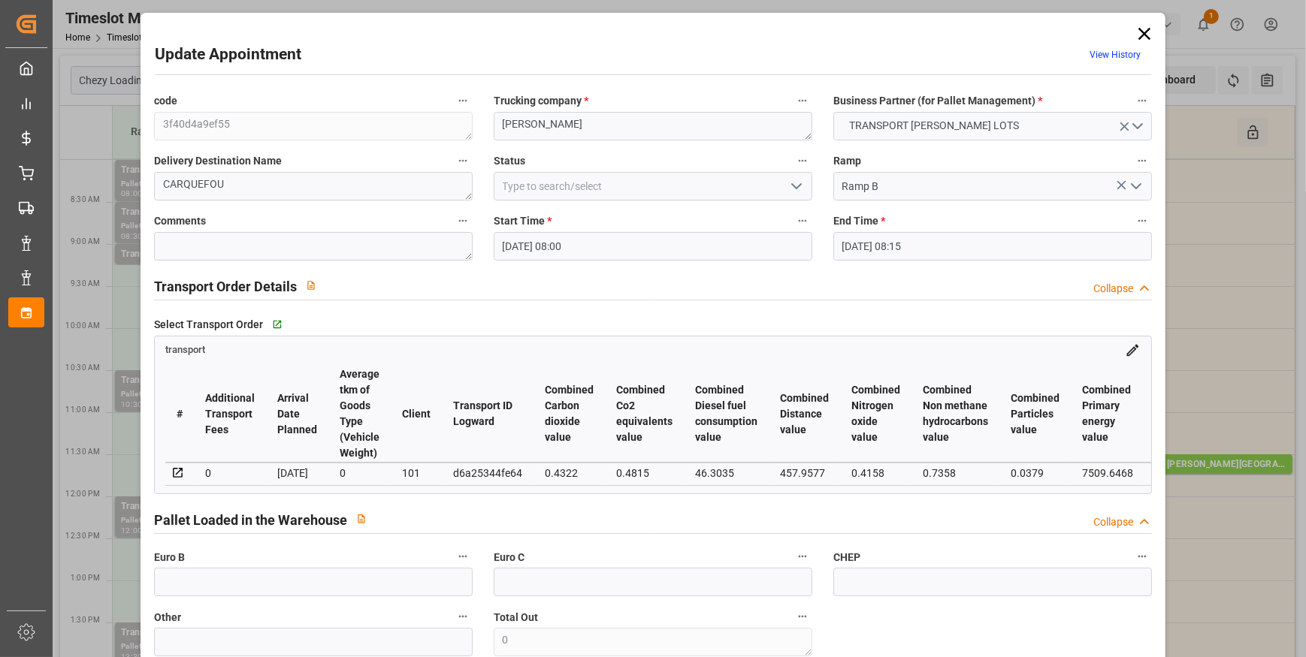
click at [793, 184] on icon "open menu" at bounding box center [796, 186] width 18 height 18
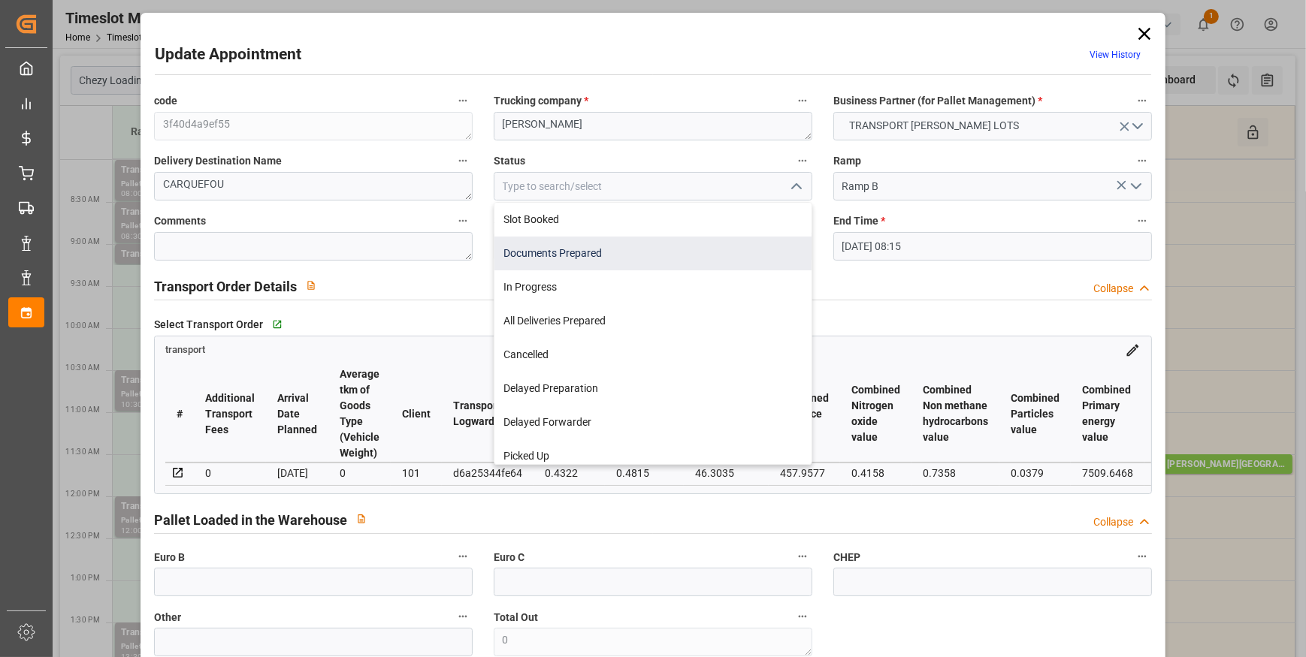
click at [581, 255] on div "Documents Prepared" at bounding box center [652, 254] width 317 height 34
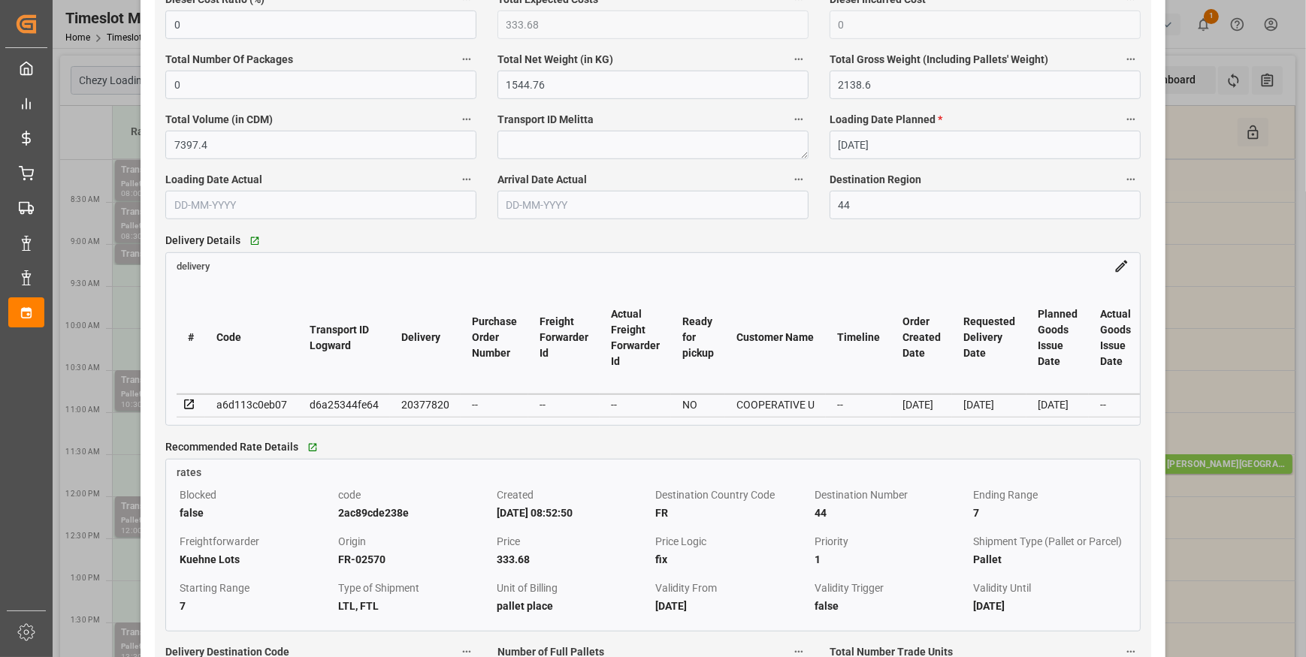
scroll to position [1092, 0]
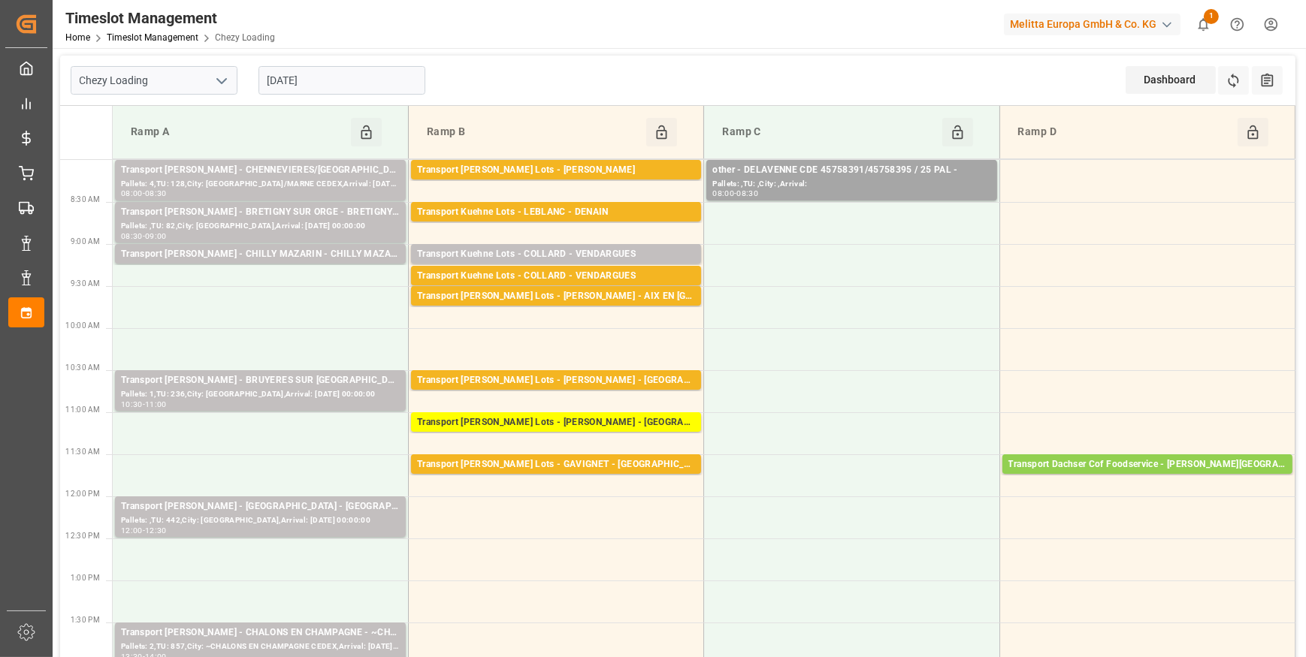
click at [609, 255] on div "Transport Kuehne Lots - COLLARD - VENDARGUES" at bounding box center [556, 254] width 278 height 15
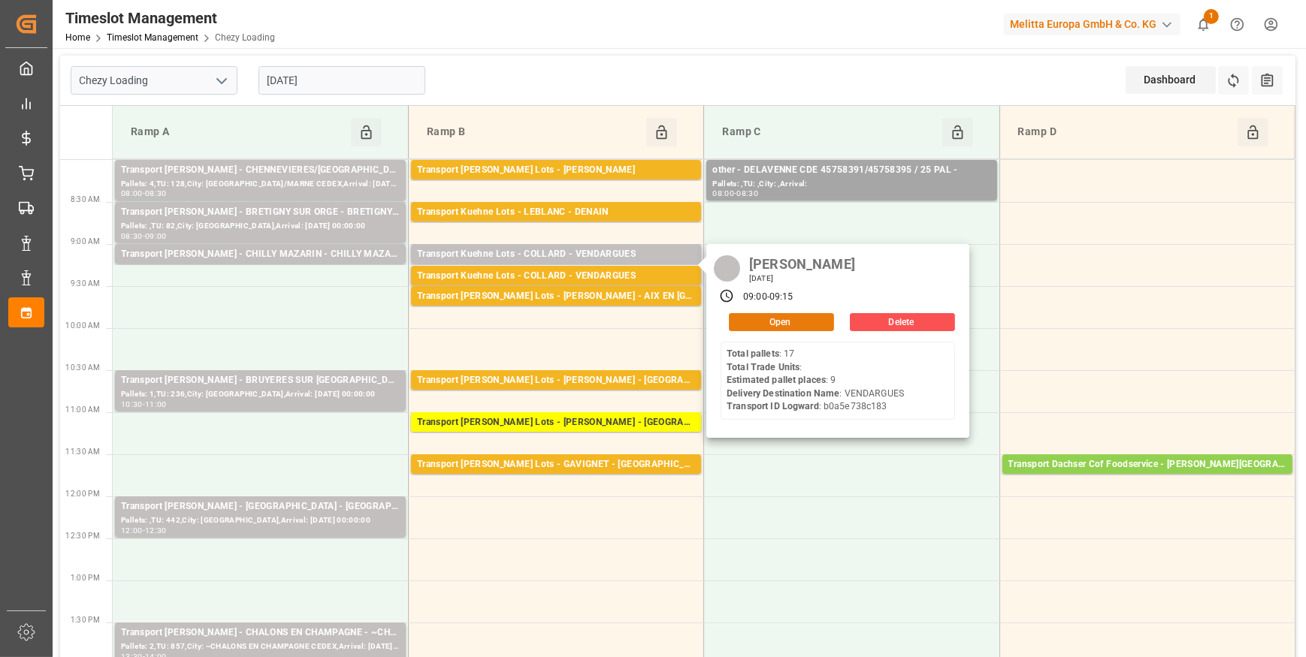
click at [797, 317] on button "Open" at bounding box center [781, 322] width 105 height 18
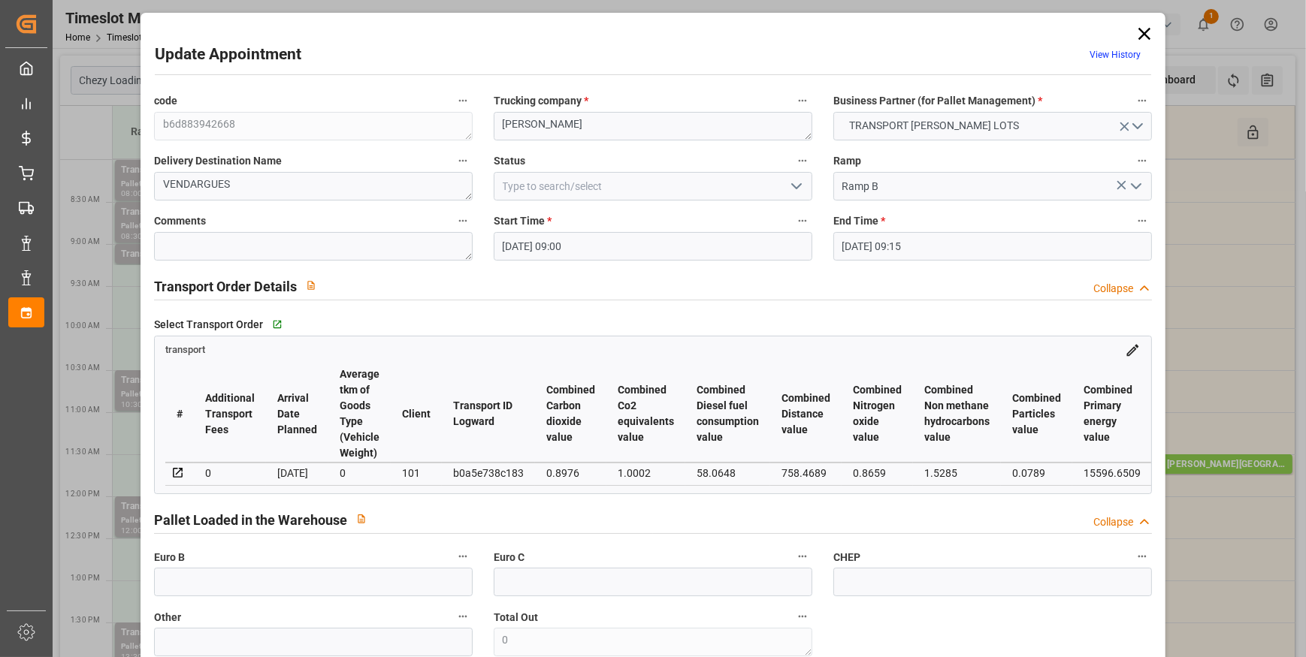
click at [796, 185] on polyline "open menu" at bounding box center [796, 186] width 9 height 5
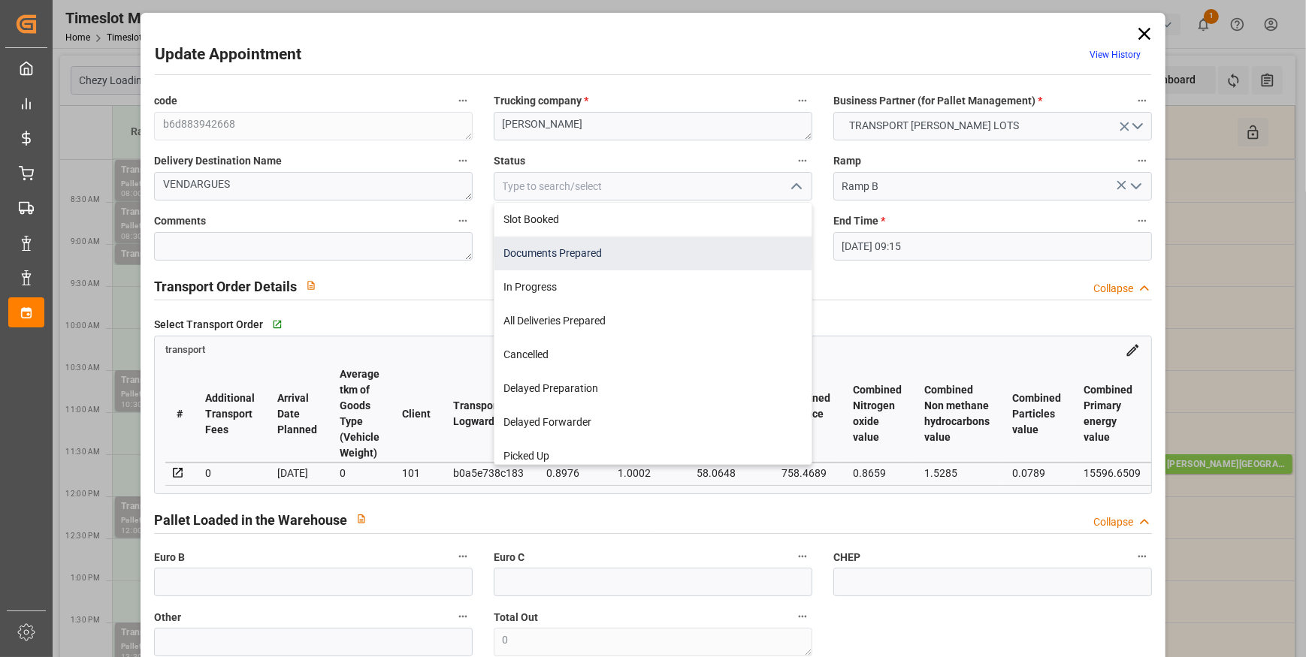
click at [558, 262] on div "Documents Prepared" at bounding box center [652, 254] width 317 height 34
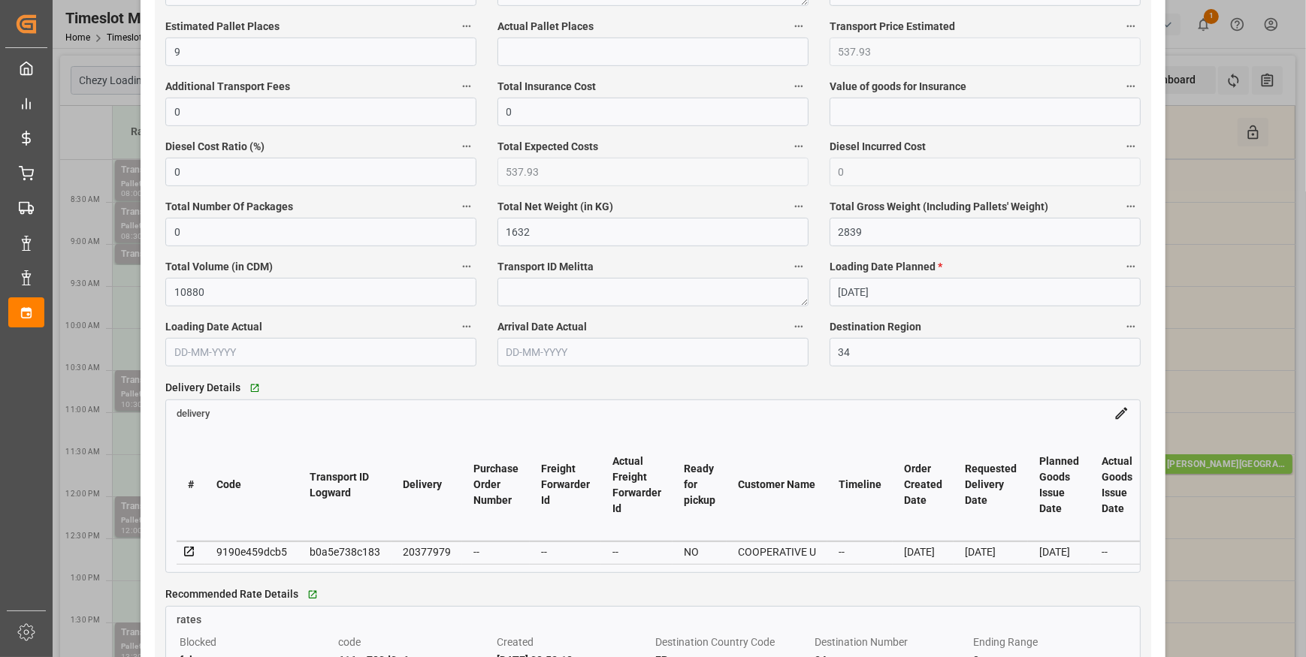
scroll to position [956, 0]
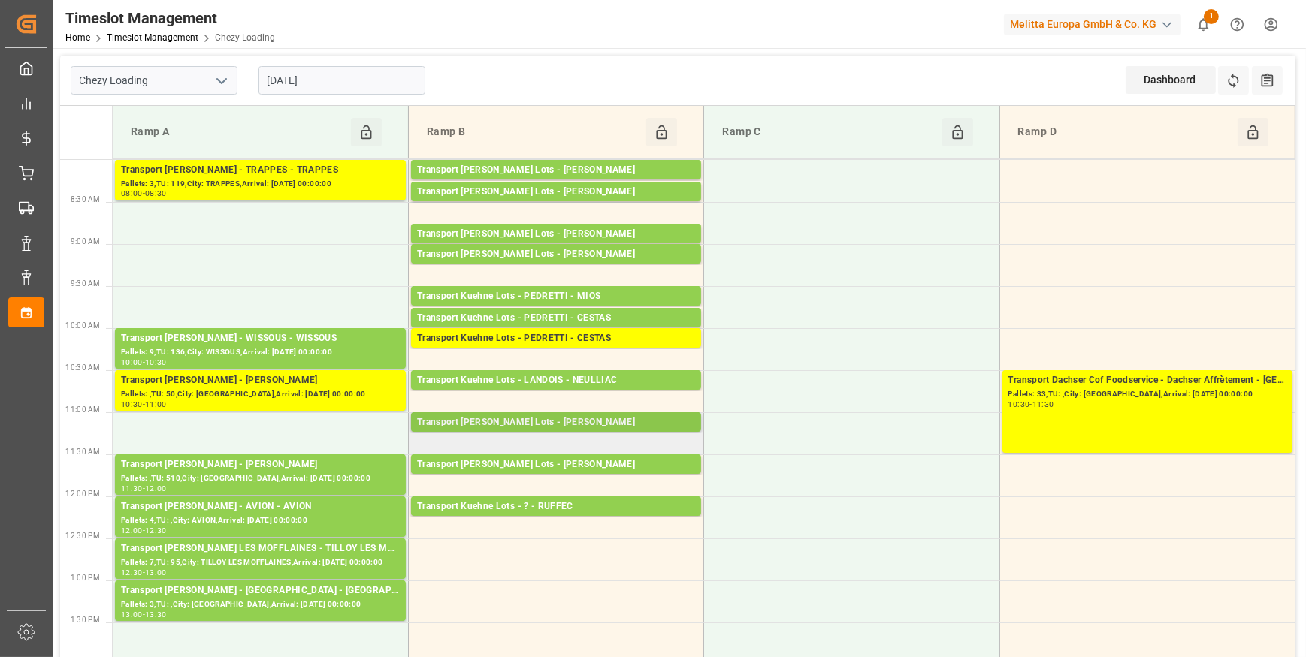
click at [589, 424] on div "Transport [PERSON_NAME] Lots - [PERSON_NAME]" at bounding box center [556, 422] width 278 height 15
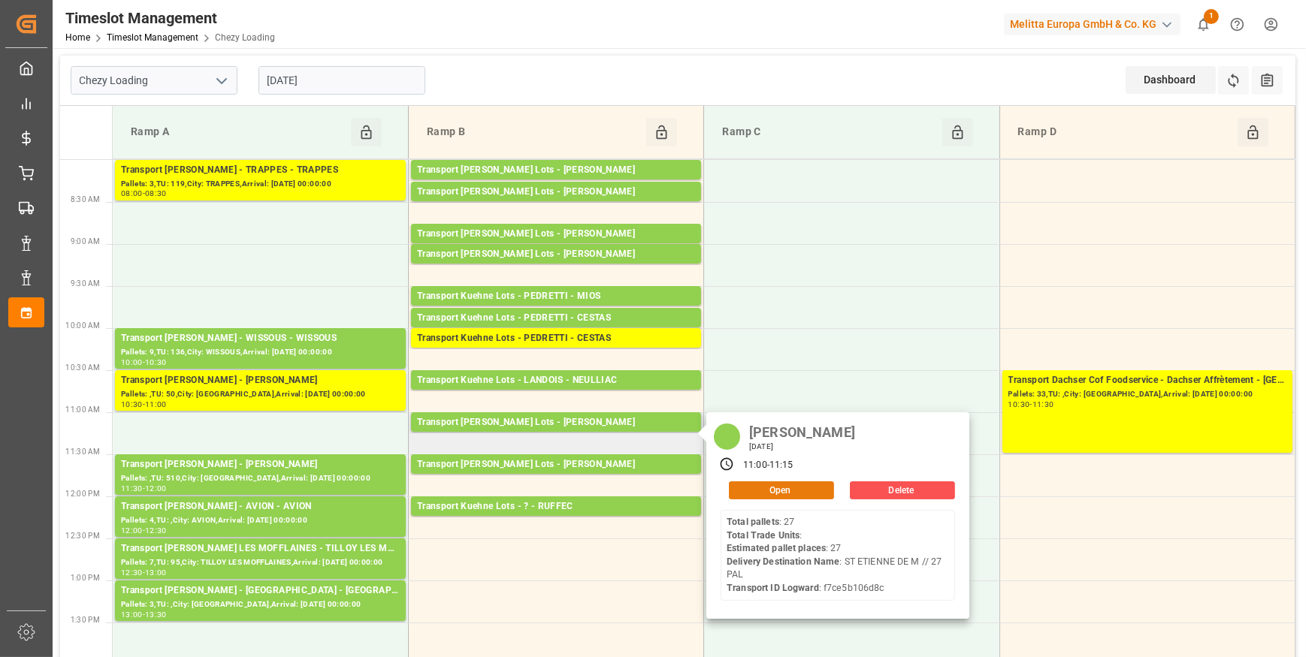
click at [760, 483] on button "Open" at bounding box center [781, 491] width 105 height 18
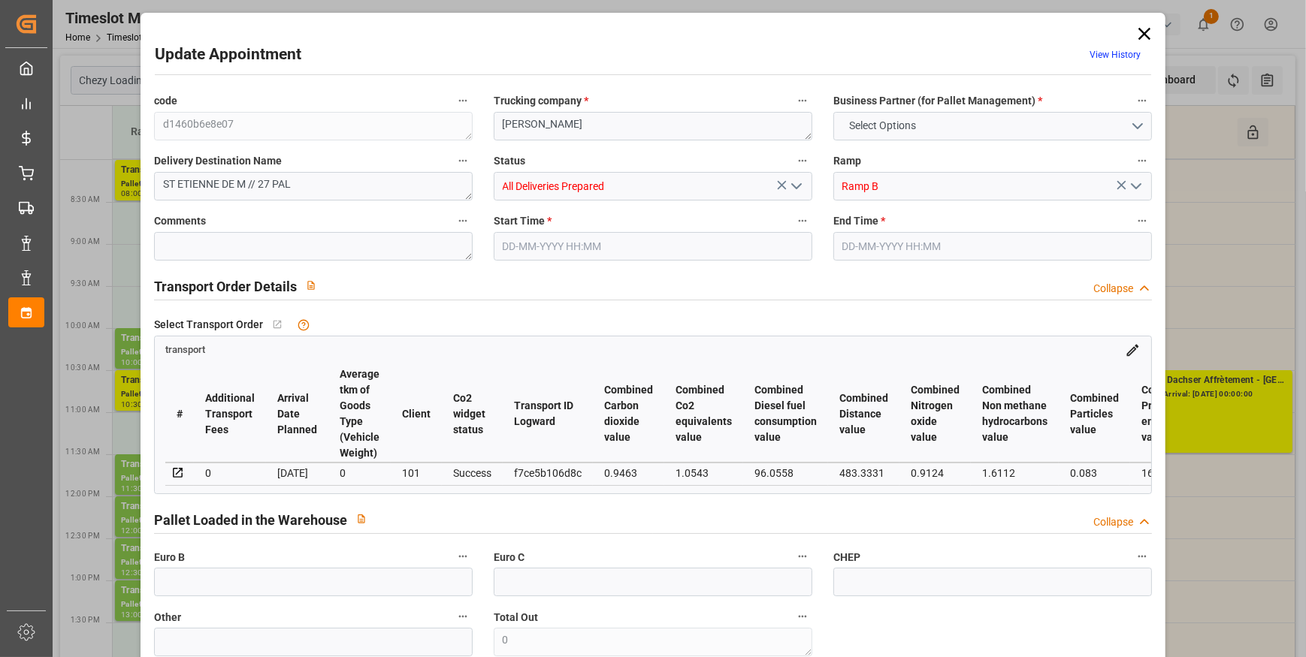
type input "27"
type input "698.82"
type input "0"
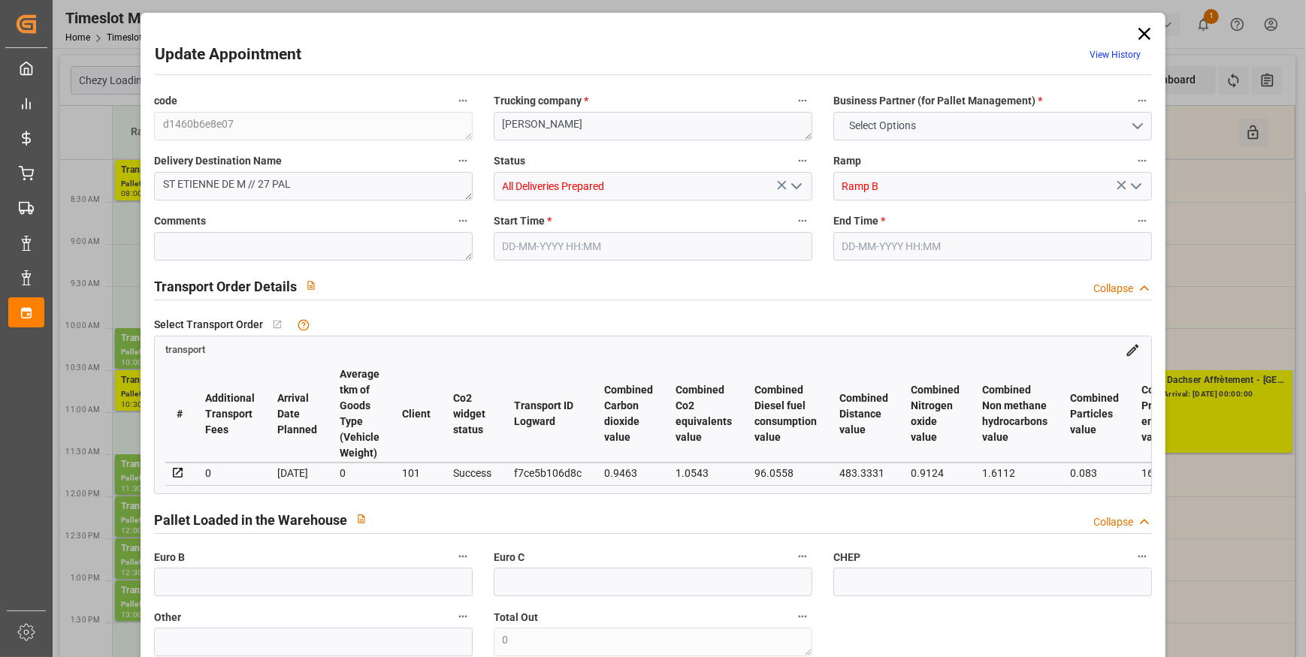
type input "698.82"
type input "0"
type input "3064.464"
type input "4768.8"
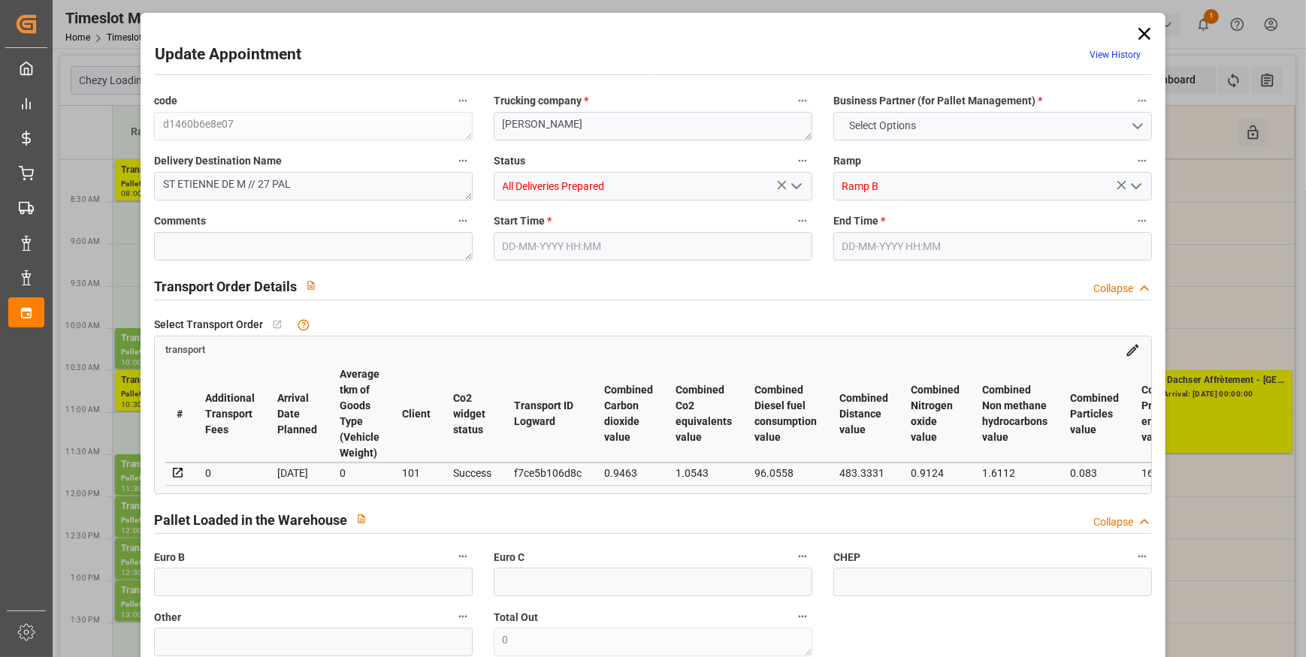
type input "32273.952"
type input "44"
type input "27"
type input "0"
type input "27"
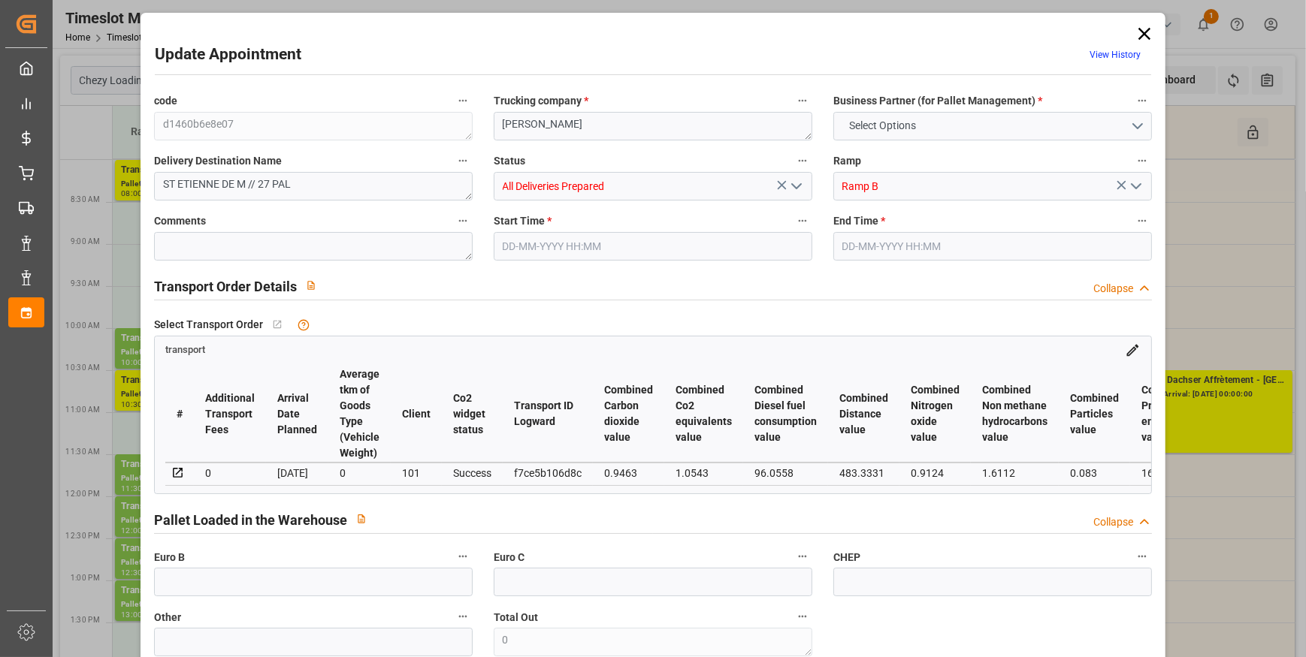
type input "101"
type input "3750.912"
type input "0"
type input "4710.8598"
type input "0"
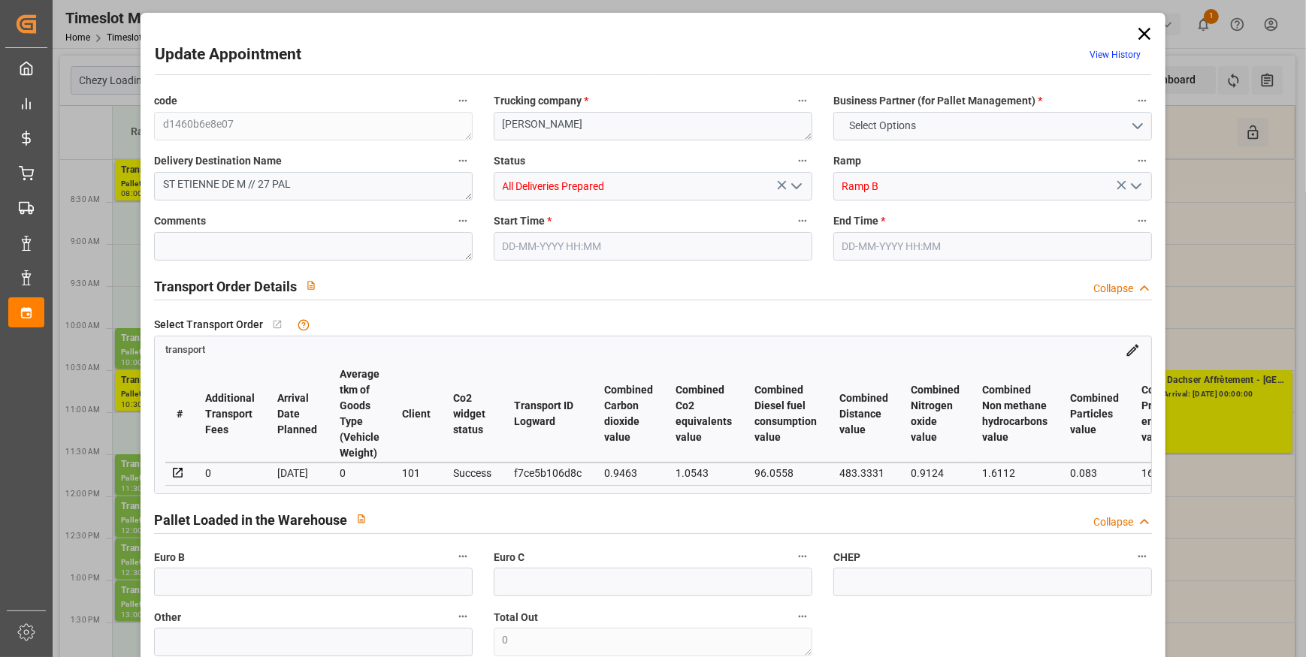
type input "0"
type input "21"
type input "35"
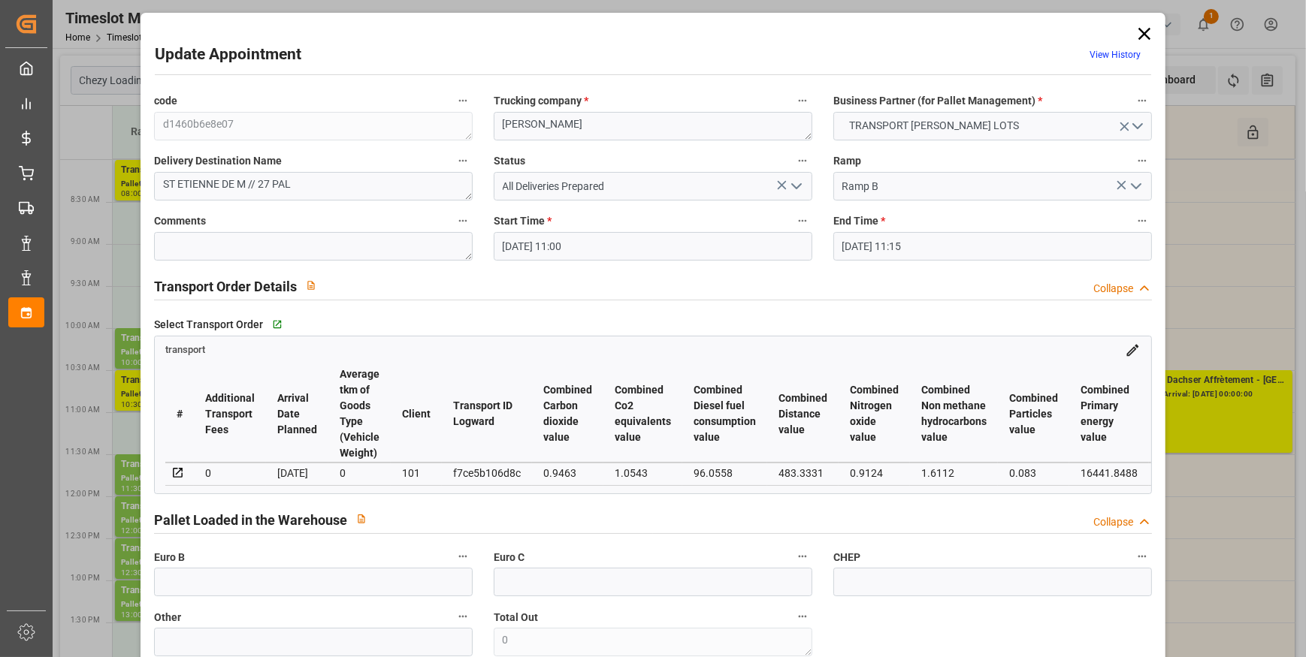
type input "12-09-2025 11:00"
type input "12-09-2025 11:15"
type input "25-08-2025 12:44"
type input "25-08-2025 11:32"
type input "01-09-2025"
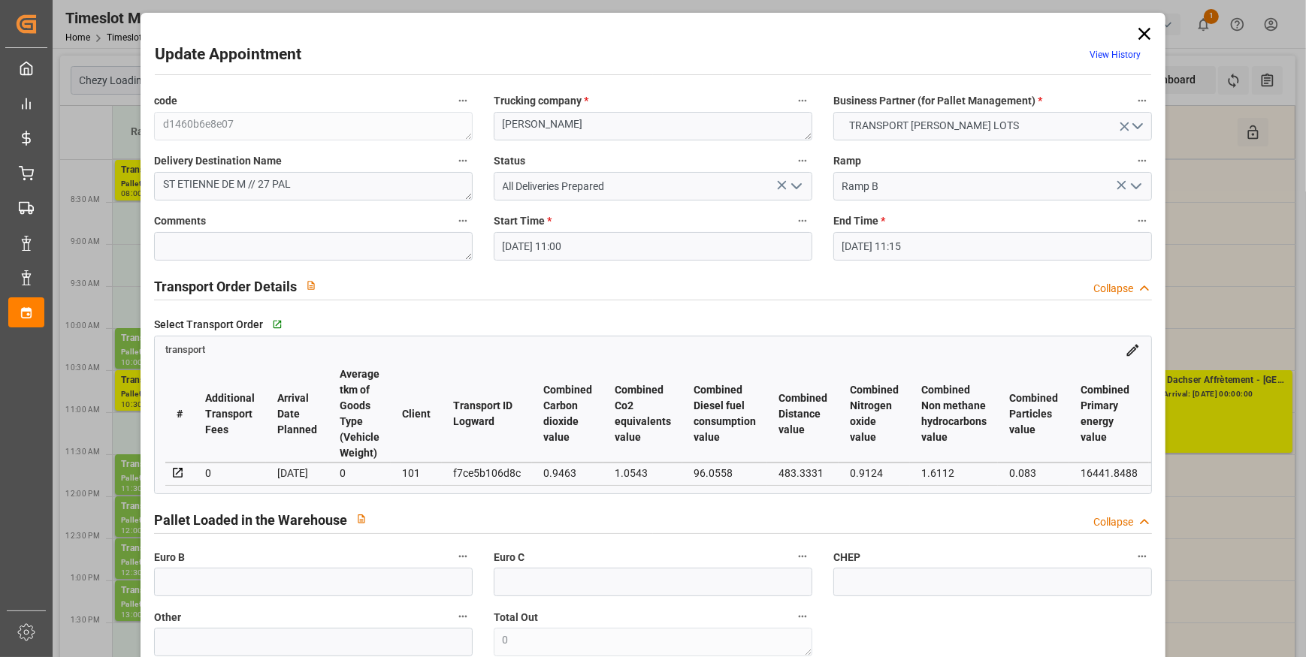
type input "28-08-2025"
click at [799, 185] on icon "open menu" at bounding box center [796, 186] width 18 height 18
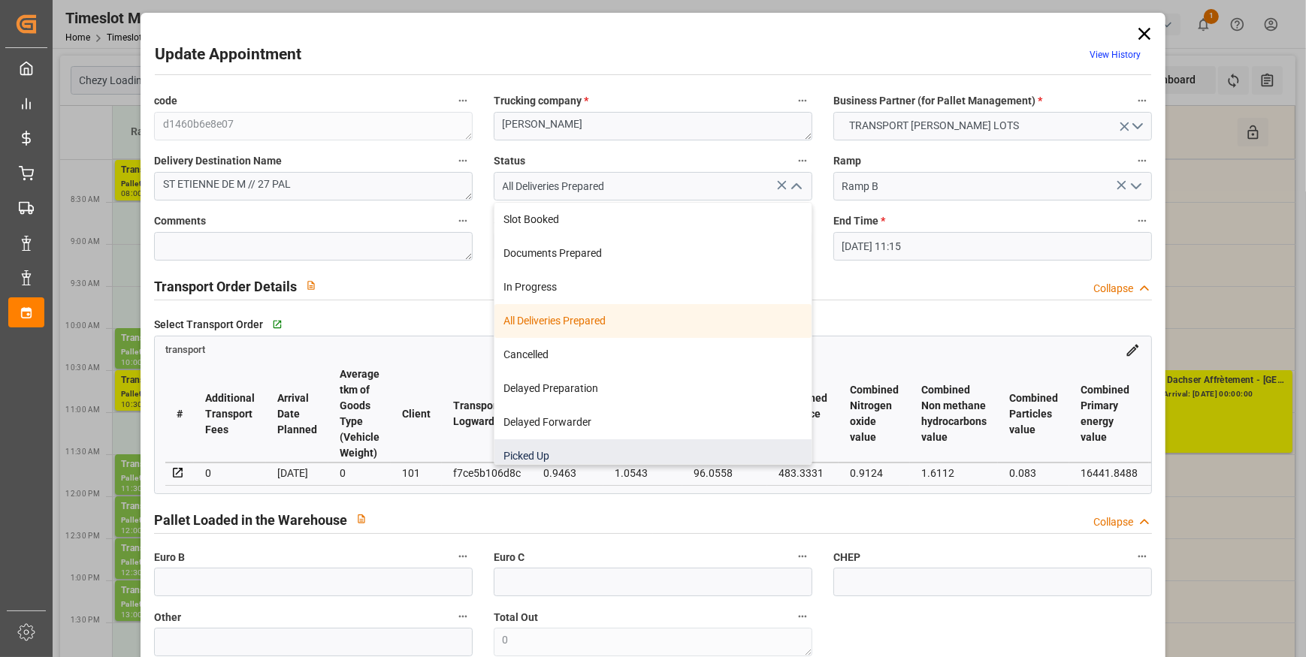
drag, startPoint x: 539, startPoint y: 450, endPoint x: 505, endPoint y: 227, distance: 225.7
click at [539, 451] on div "Picked Up" at bounding box center [652, 456] width 317 height 34
type input "Picked Up"
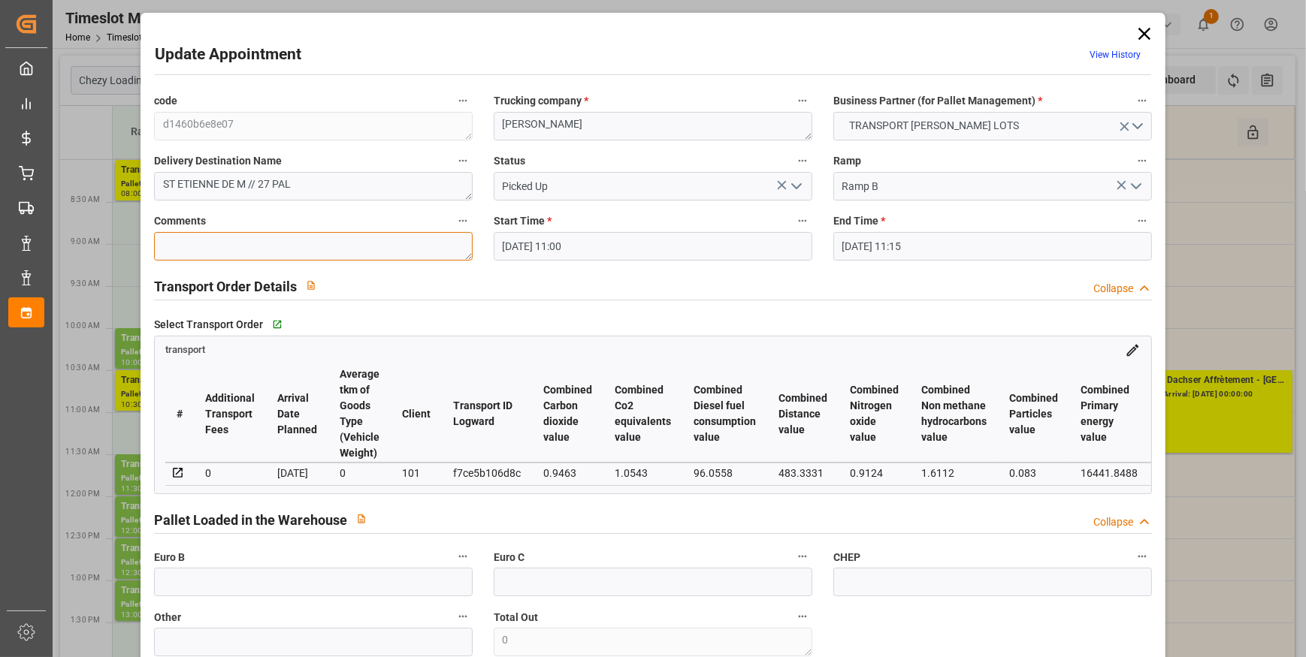
click at [182, 250] on textarea at bounding box center [313, 246] width 319 height 29
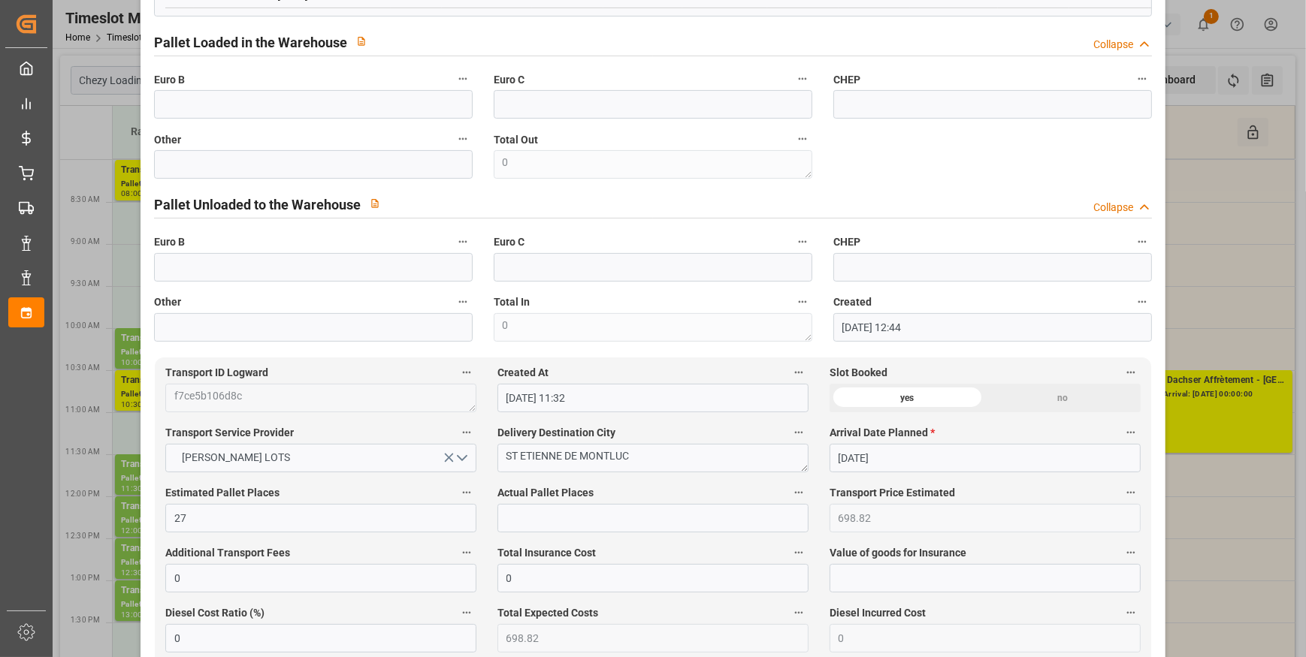
scroll to position [546, 0]
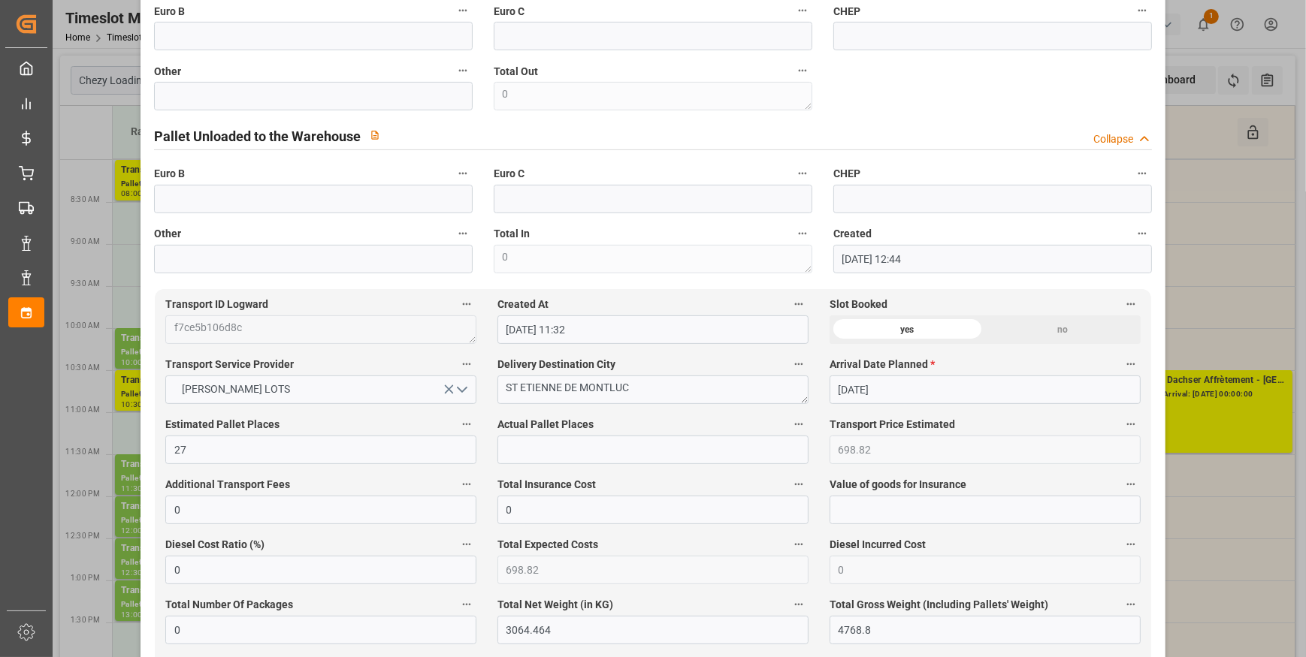
type textarea "rt"
click at [518, 458] on input "text" at bounding box center [652, 450] width 311 height 29
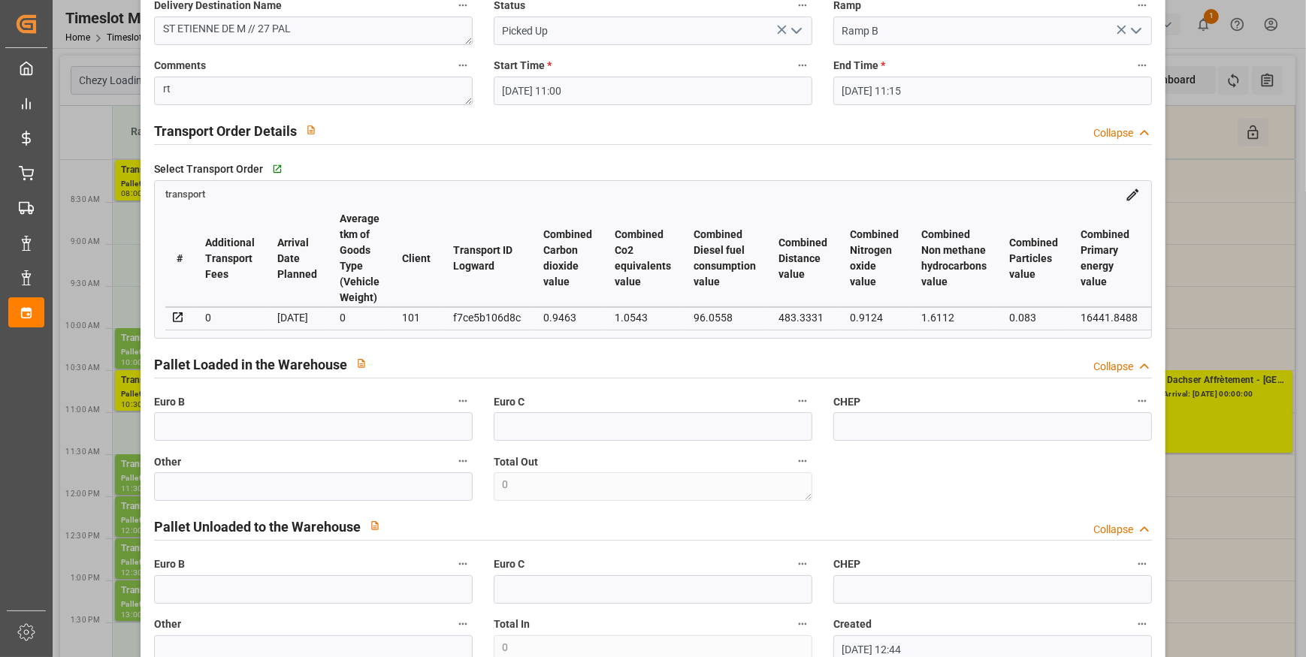
scroll to position [68, 0]
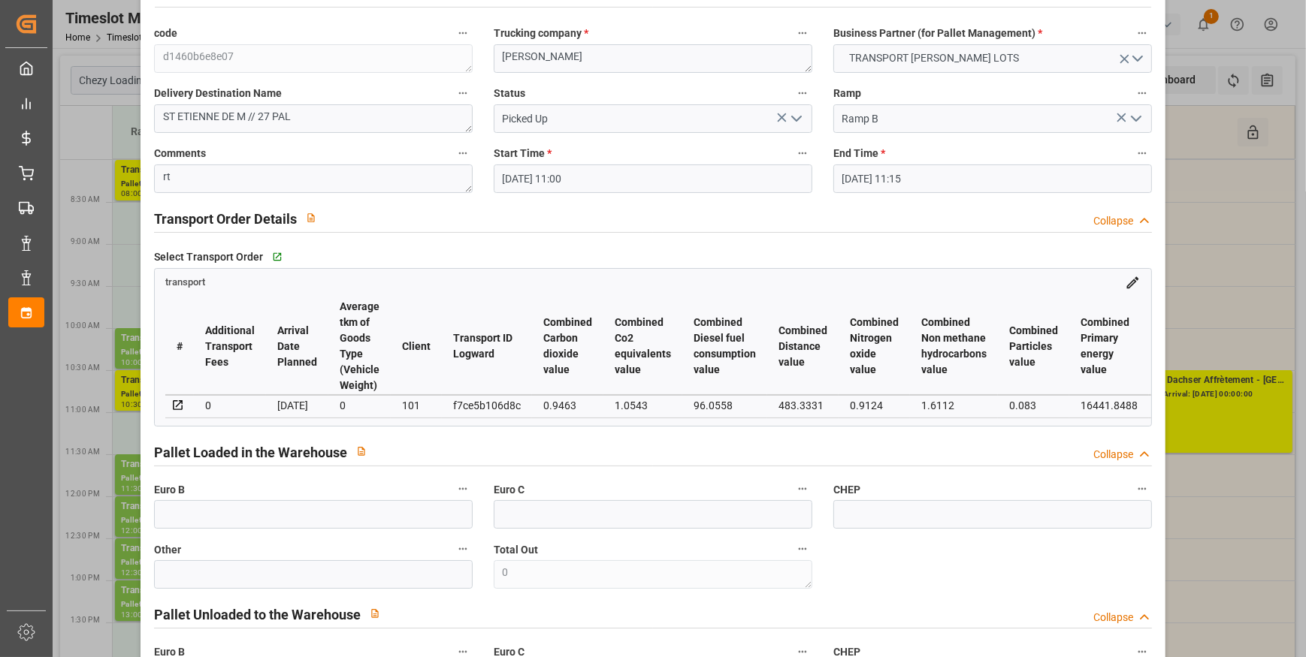
type input "27"
click at [177, 515] on input "text" at bounding box center [313, 514] width 319 height 29
type input "27"
click at [193, 185] on textarea "rt" at bounding box center [313, 179] width 319 height 29
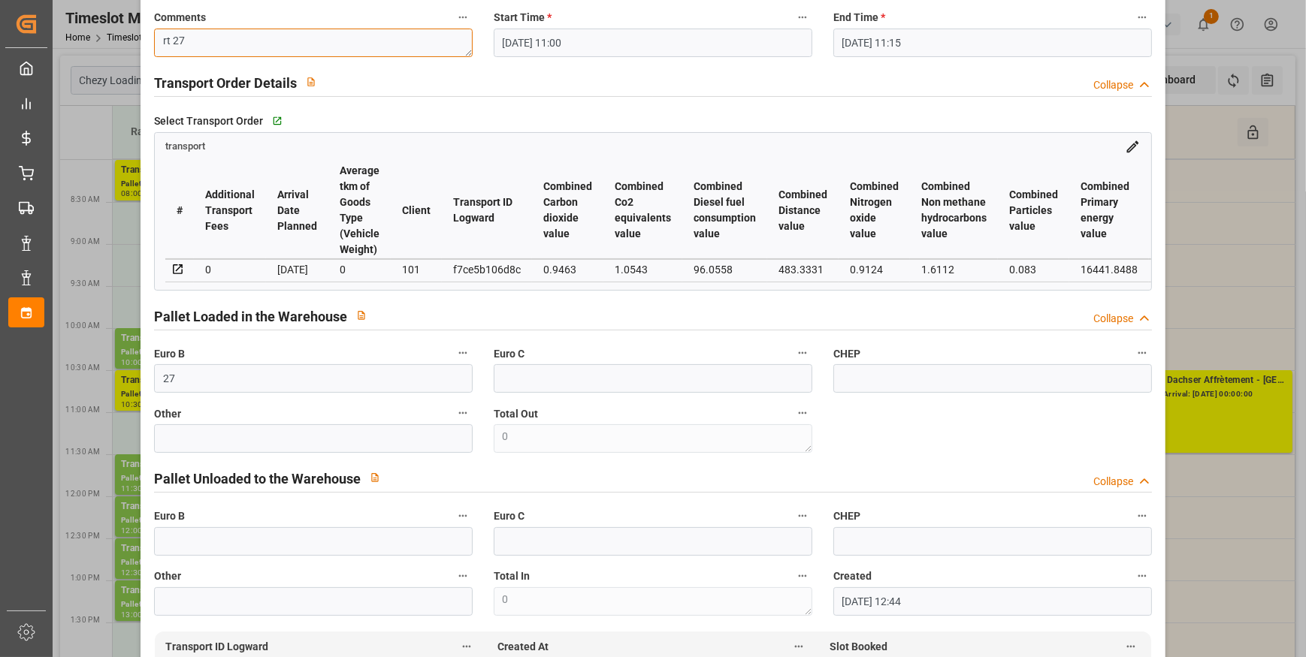
scroll to position [204, 0]
type textarea "rt 27"
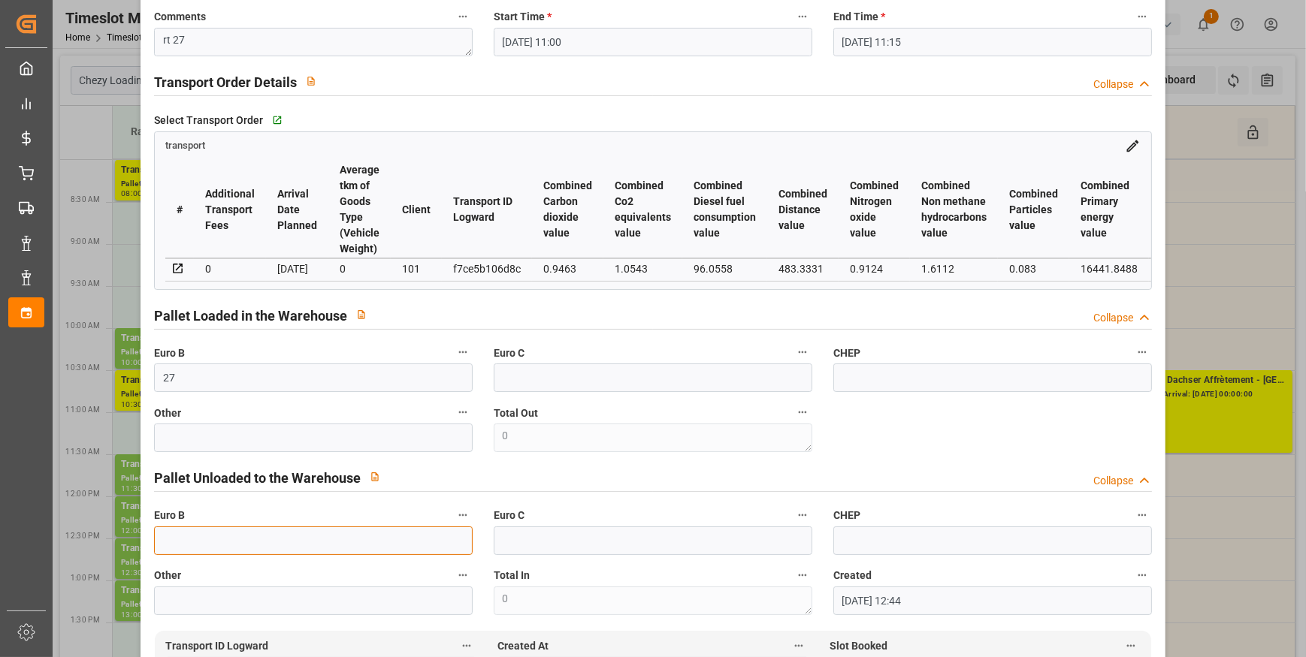
click at [180, 540] on input "text" at bounding box center [313, 541] width 319 height 29
type input "39"
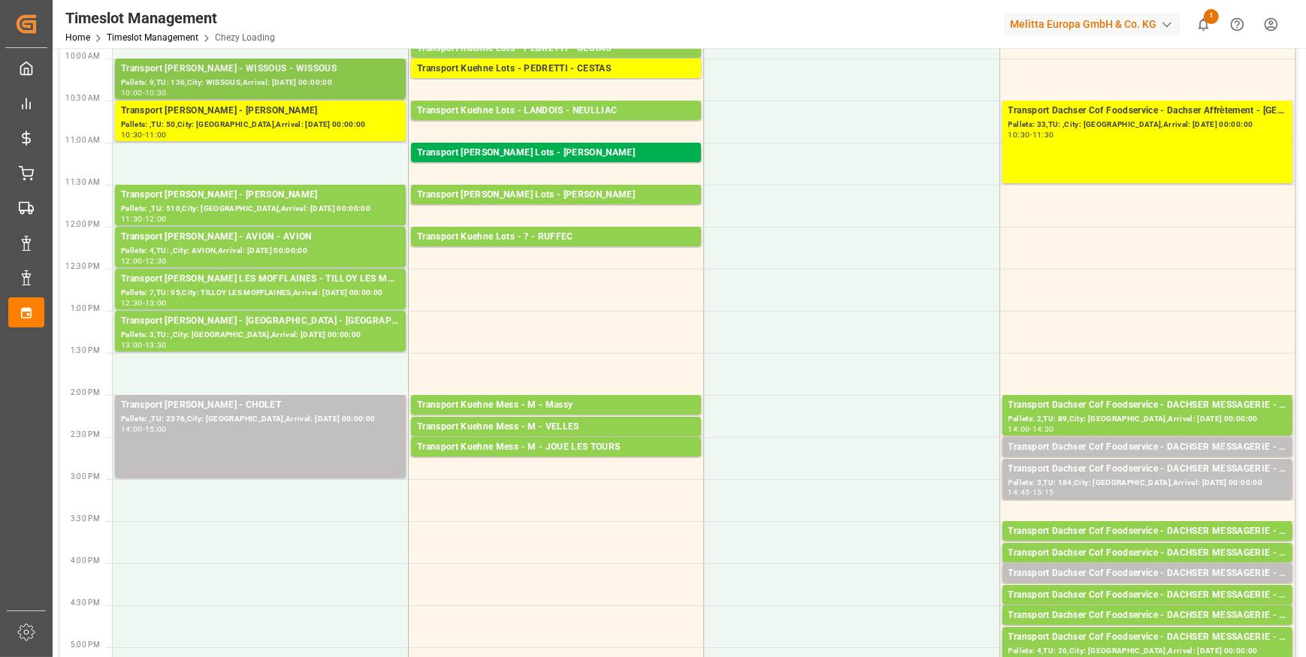
scroll to position [273, 0]
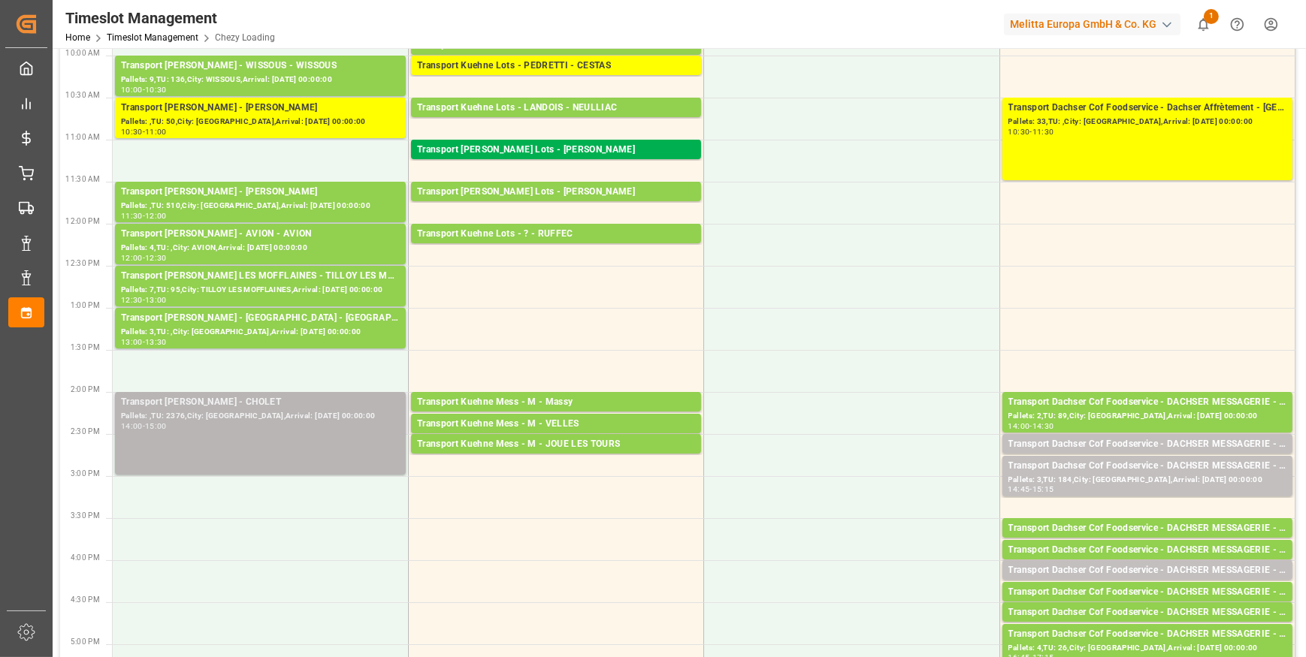
click at [260, 406] on div "Transport [PERSON_NAME] - CHOLET" at bounding box center [260, 402] width 279 height 15
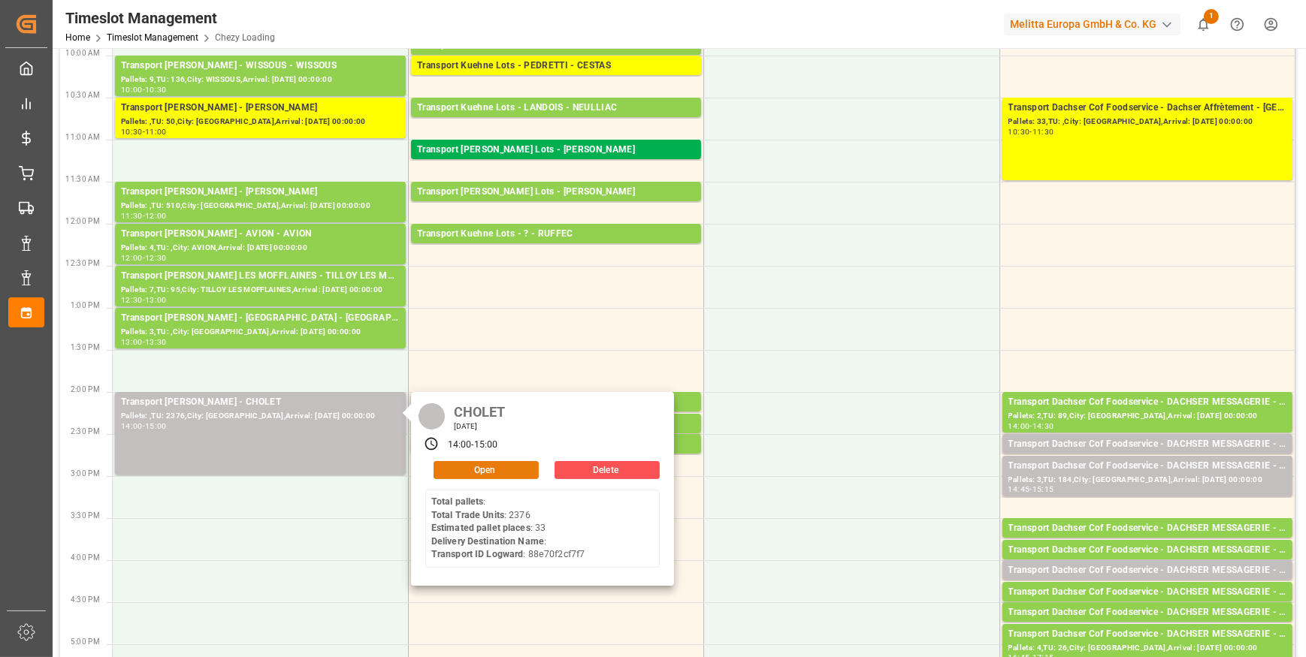
click at [516, 466] on button "Open" at bounding box center [485, 470] width 105 height 18
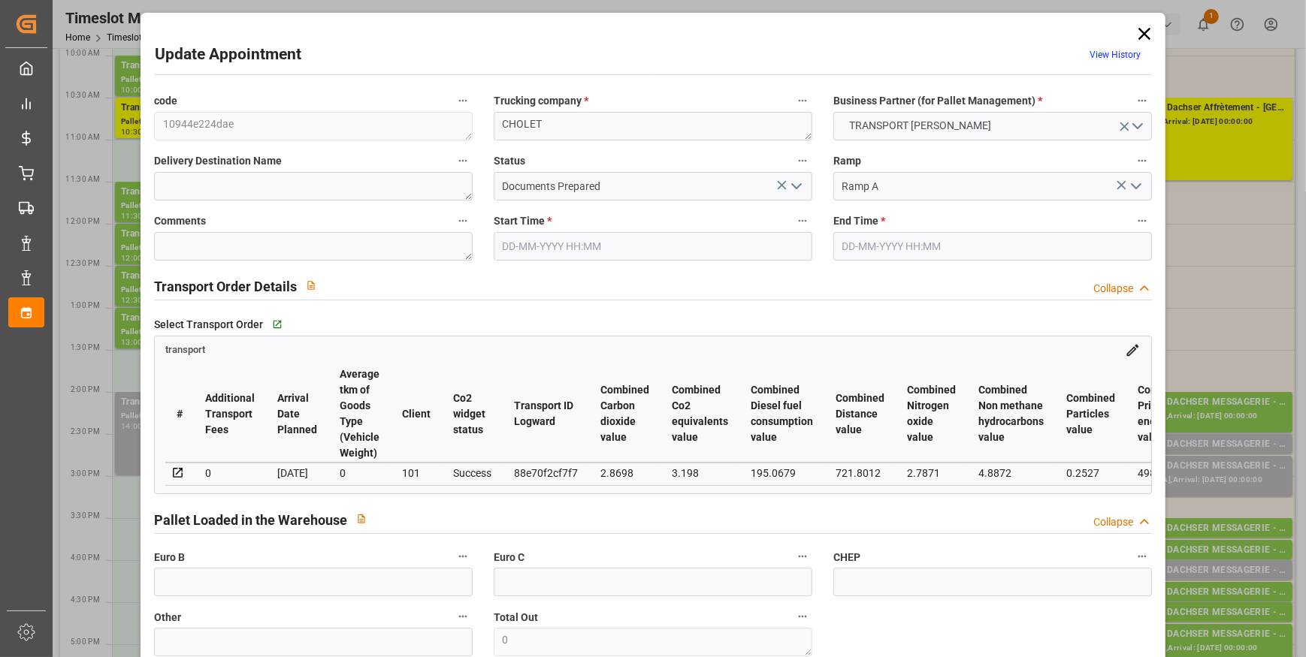
type input "33"
type input "905"
type input "0"
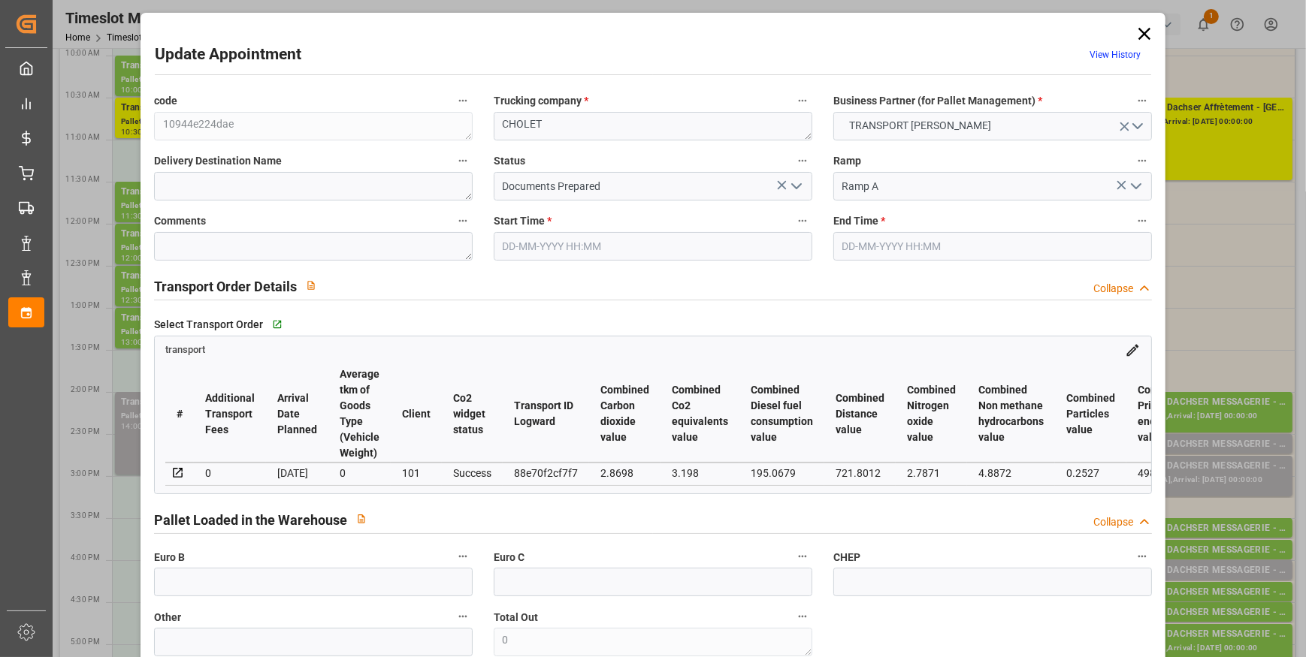
type input "874.411"
type input "-30.589"
type input "0"
type input "6201.36"
type input "9570"
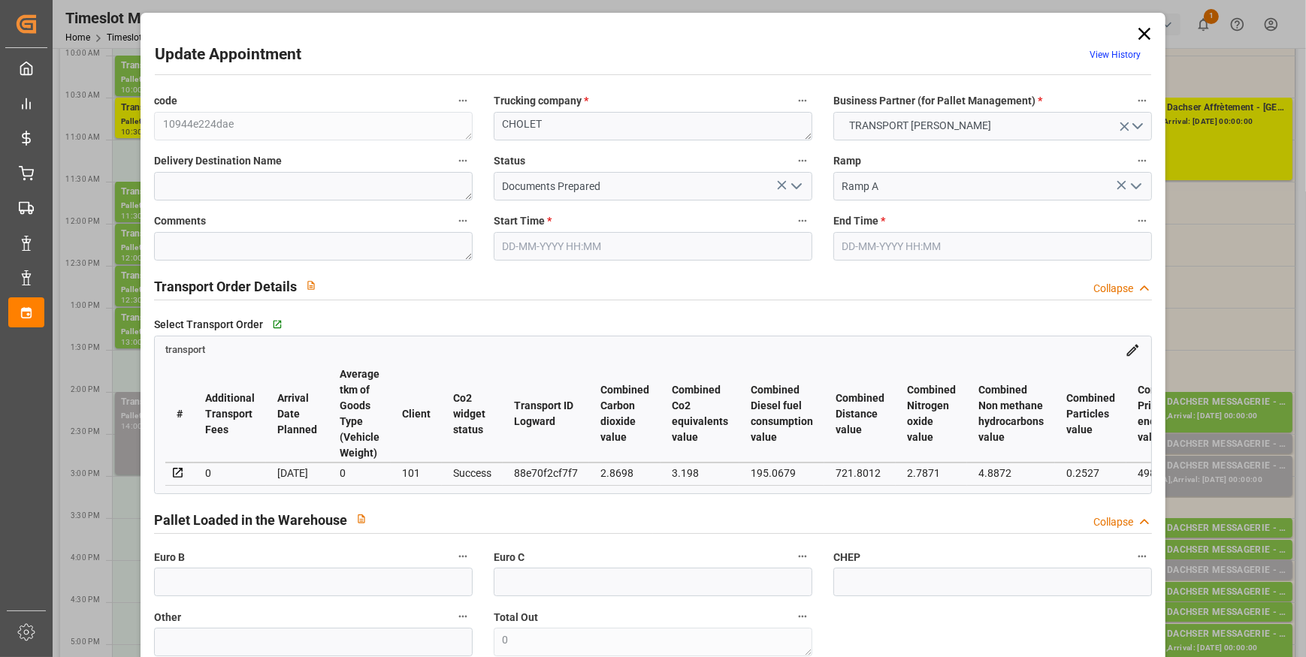
type input "47044.8"
type input "49"
type input "0"
type input "2376"
type input "66"
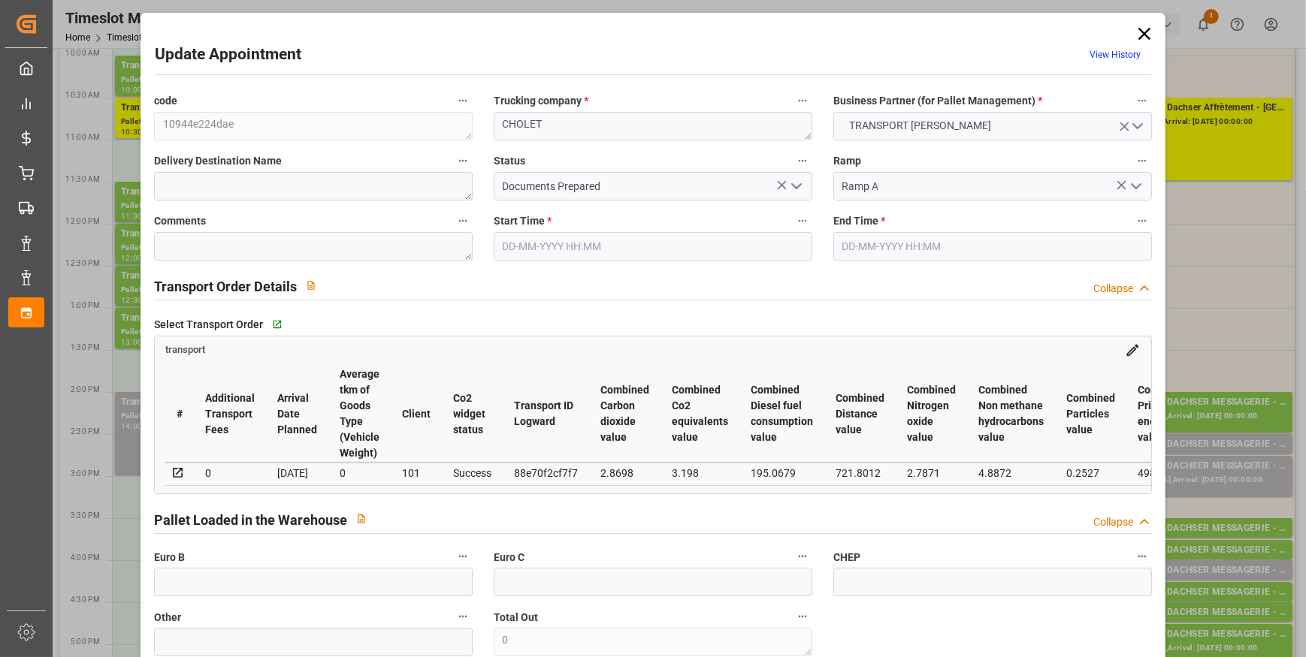
type input "101"
type input "7698.24"
type input "0"
type input "4710.8598"
type input "0"
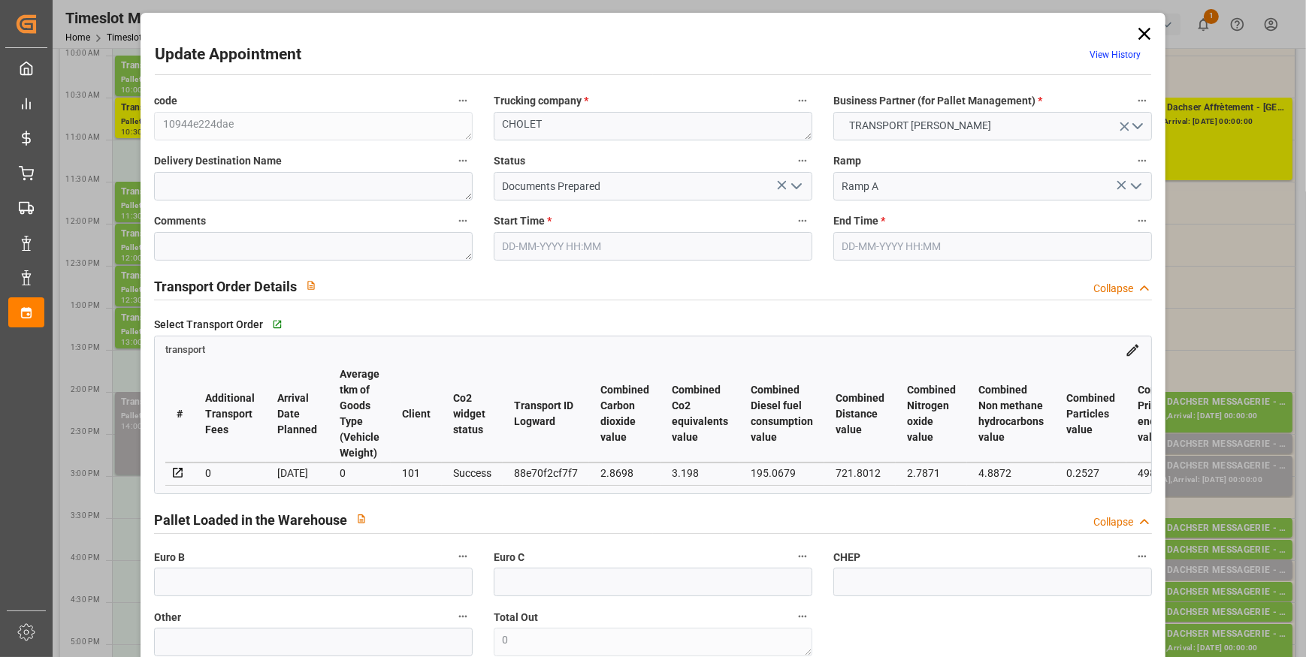
type input "0"
type input "21"
type input "35"
type input "12-09-2025 14:00"
type input "12-09-2025 15:00"
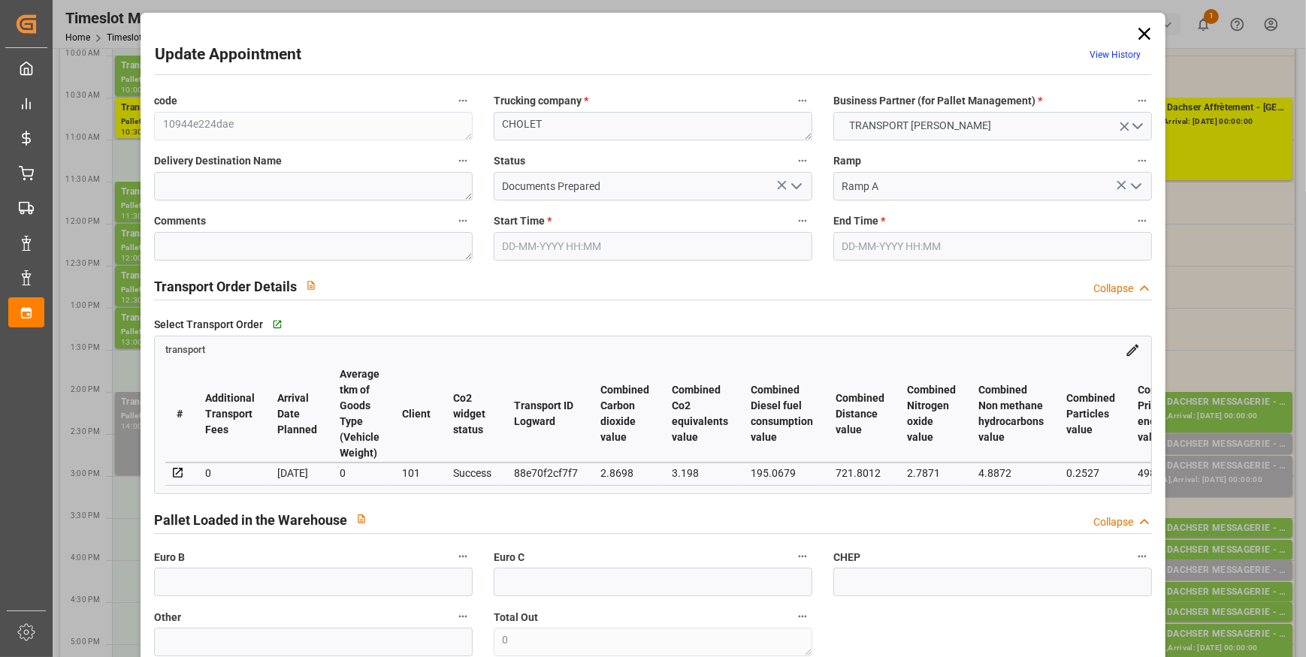
type input "12-09-2025 07:01"
type input "11-09-2025 11:36"
type input "[DATE]"
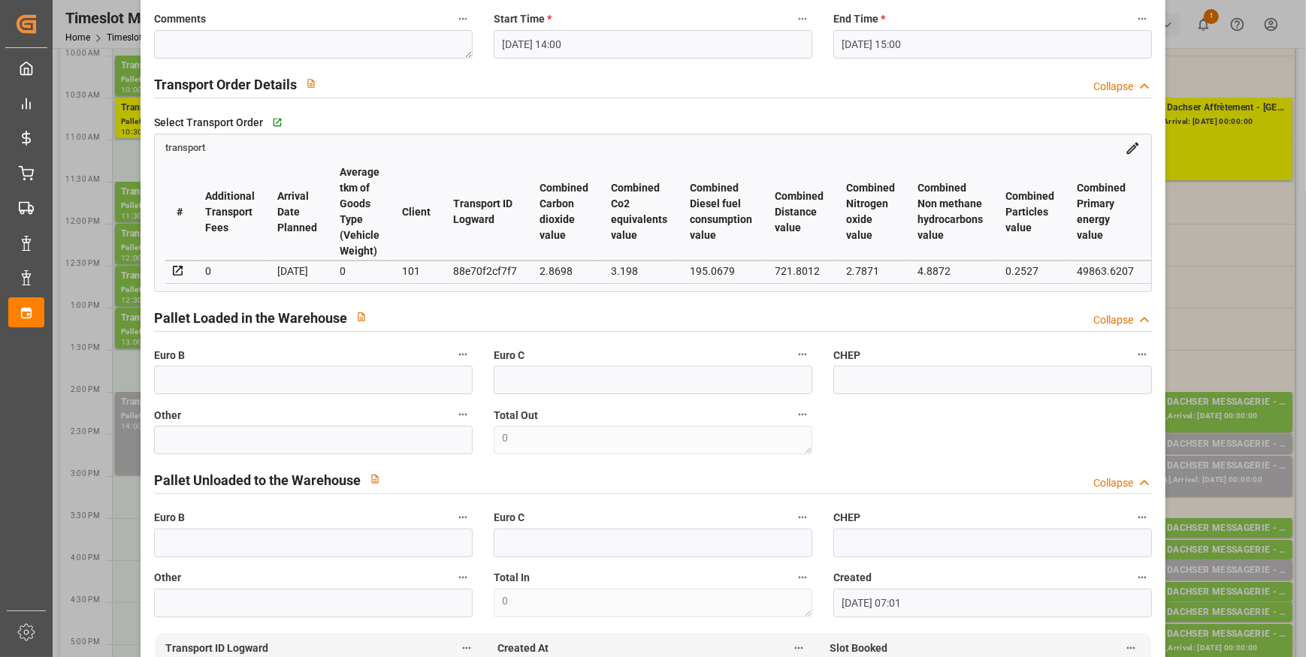
scroll to position [0, 0]
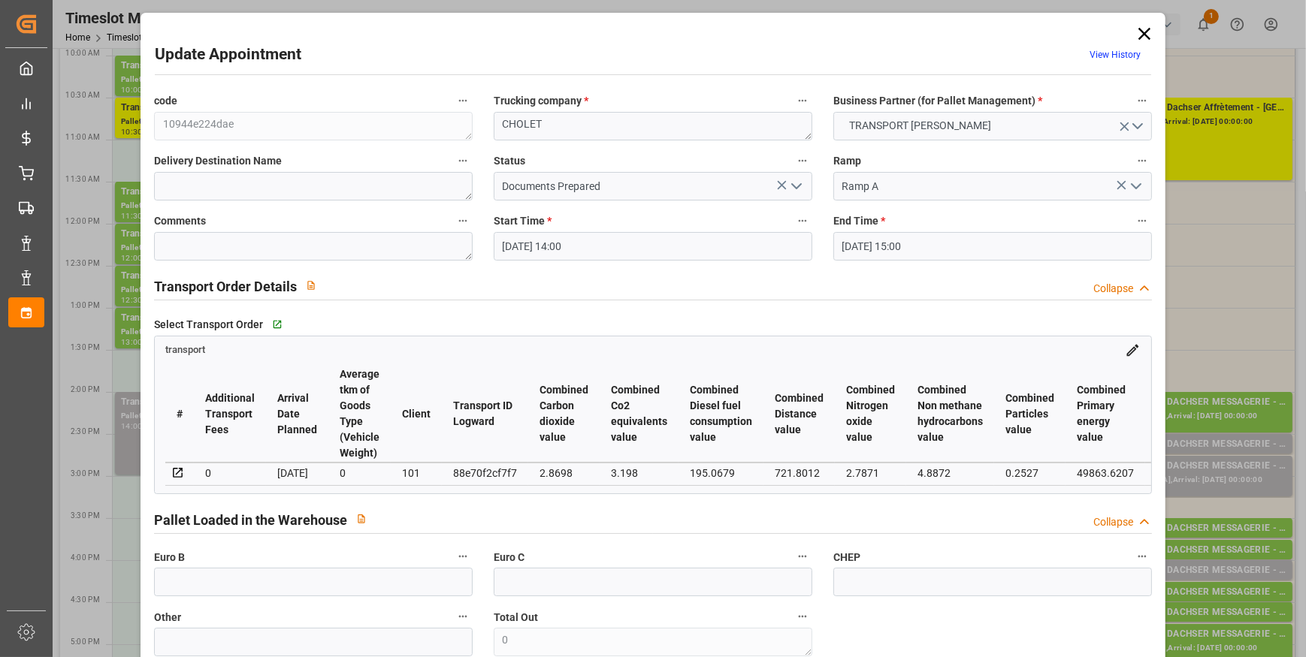
click at [792, 186] on polyline "open menu" at bounding box center [796, 186] width 9 height 5
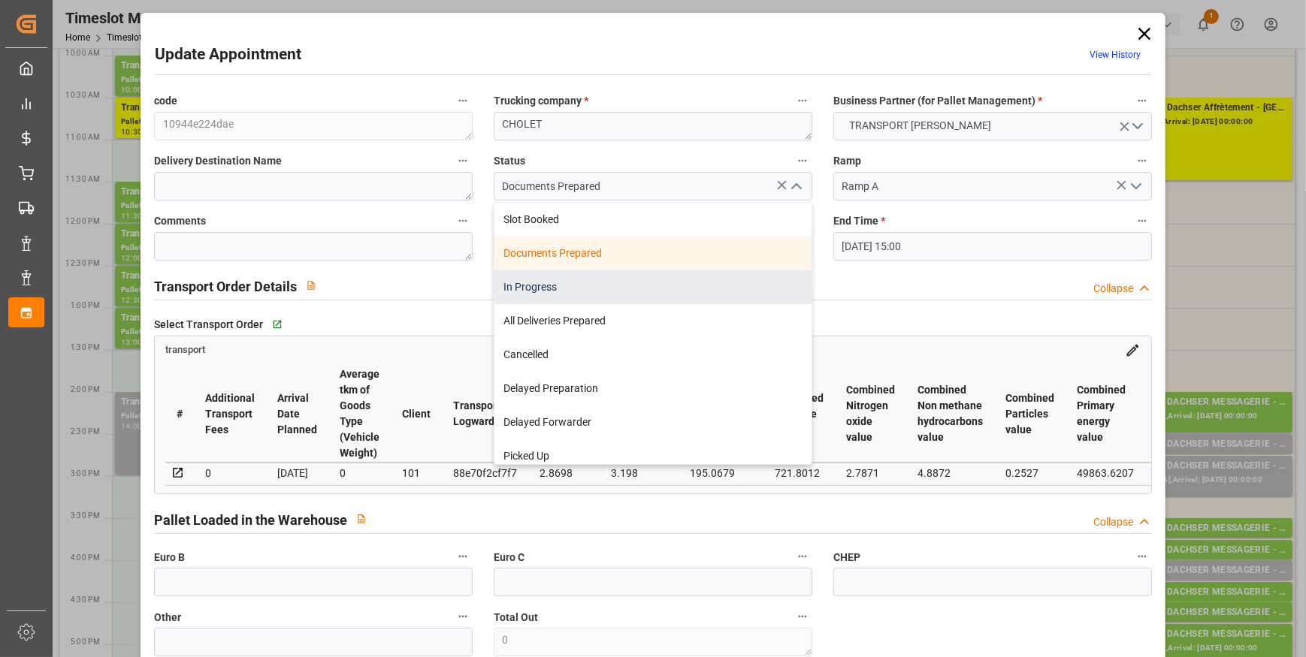
click at [535, 294] on div "In Progress" at bounding box center [652, 287] width 317 height 34
type input "In Progress"
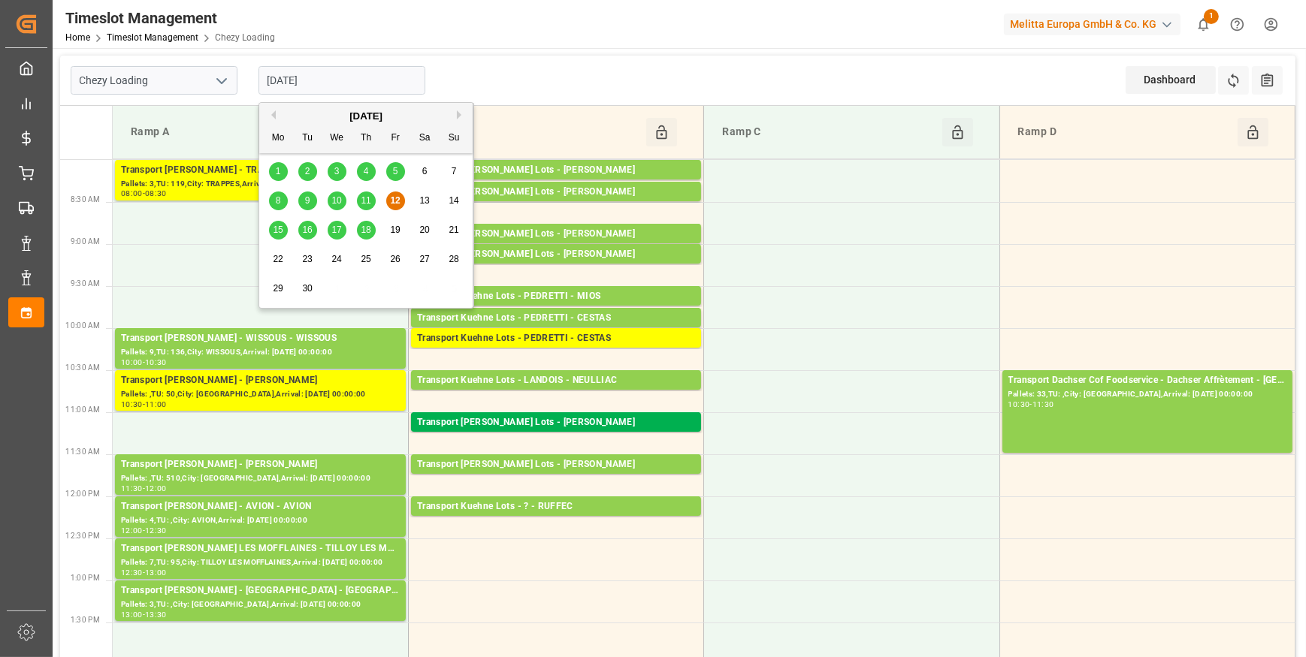
click at [389, 76] on input "[DATE]" at bounding box center [341, 80] width 167 height 29
click at [277, 228] on span "15" at bounding box center [278, 230] width 10 height 11
type input "[DATE]"
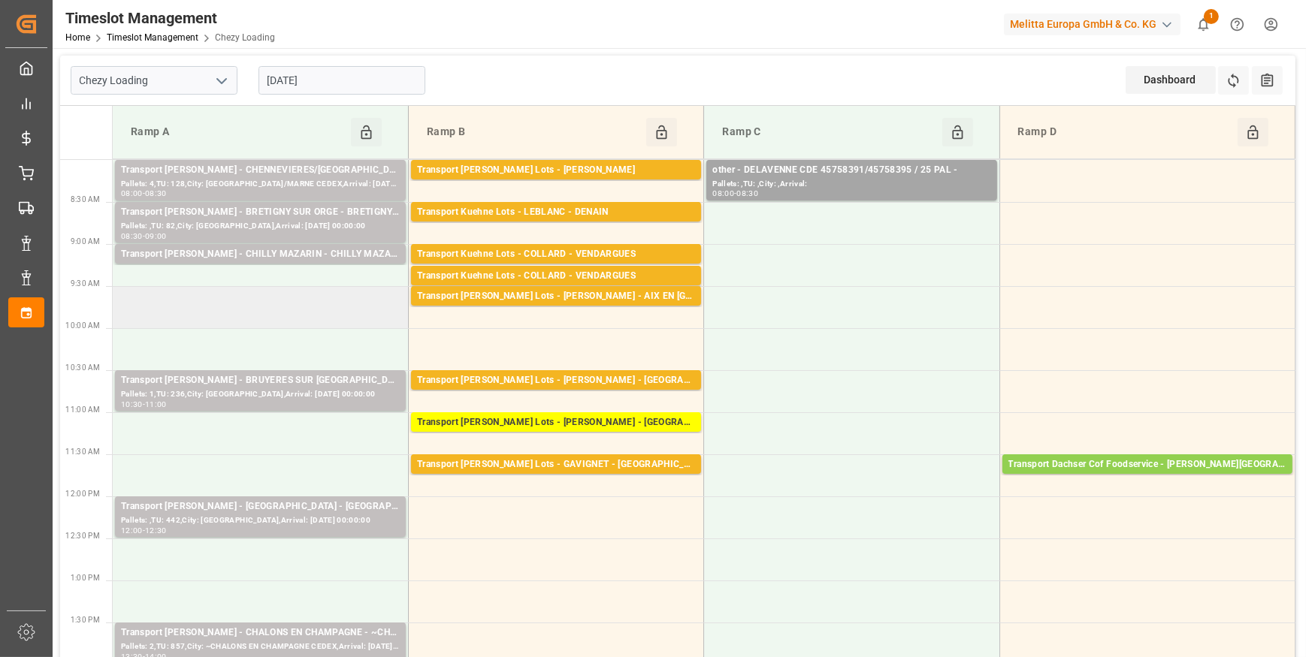
scroll to position [68, 0]
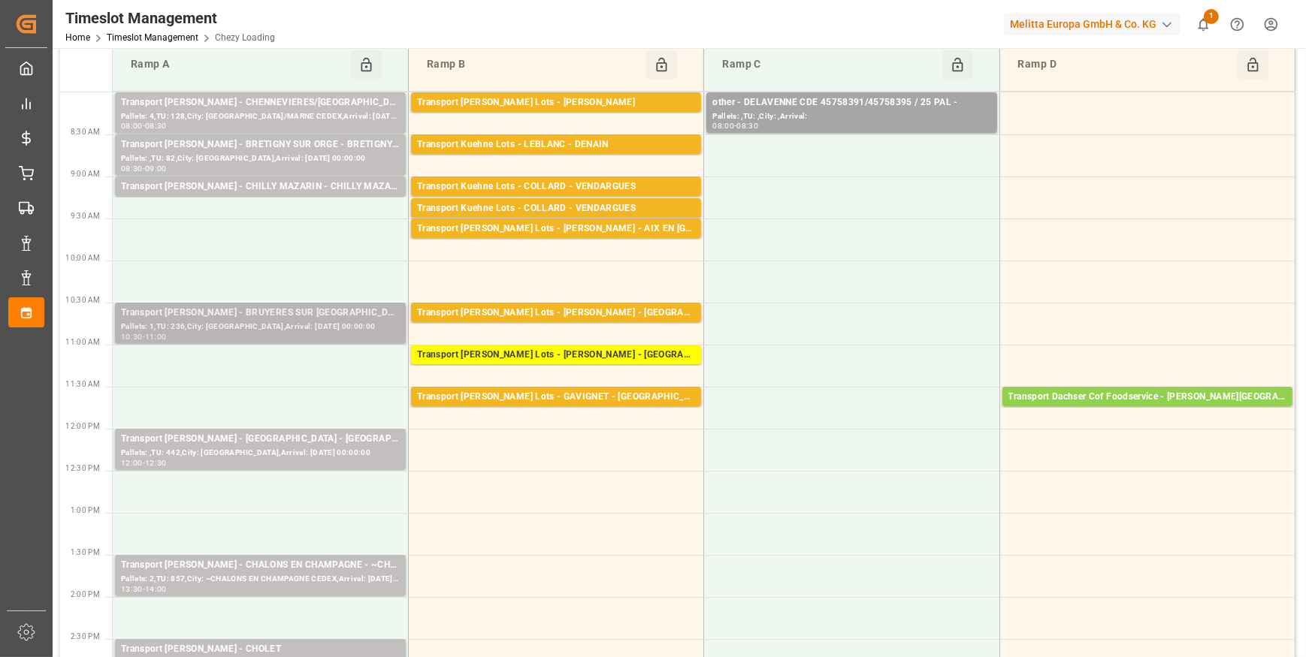
click at [295, 324] on div "Pallets: 1,TU: 236,City: [GEOGRAPHIC_DATA],Arrival: [DATE] 00:00:00" at bounding box center [260, 327] width 279 height 13
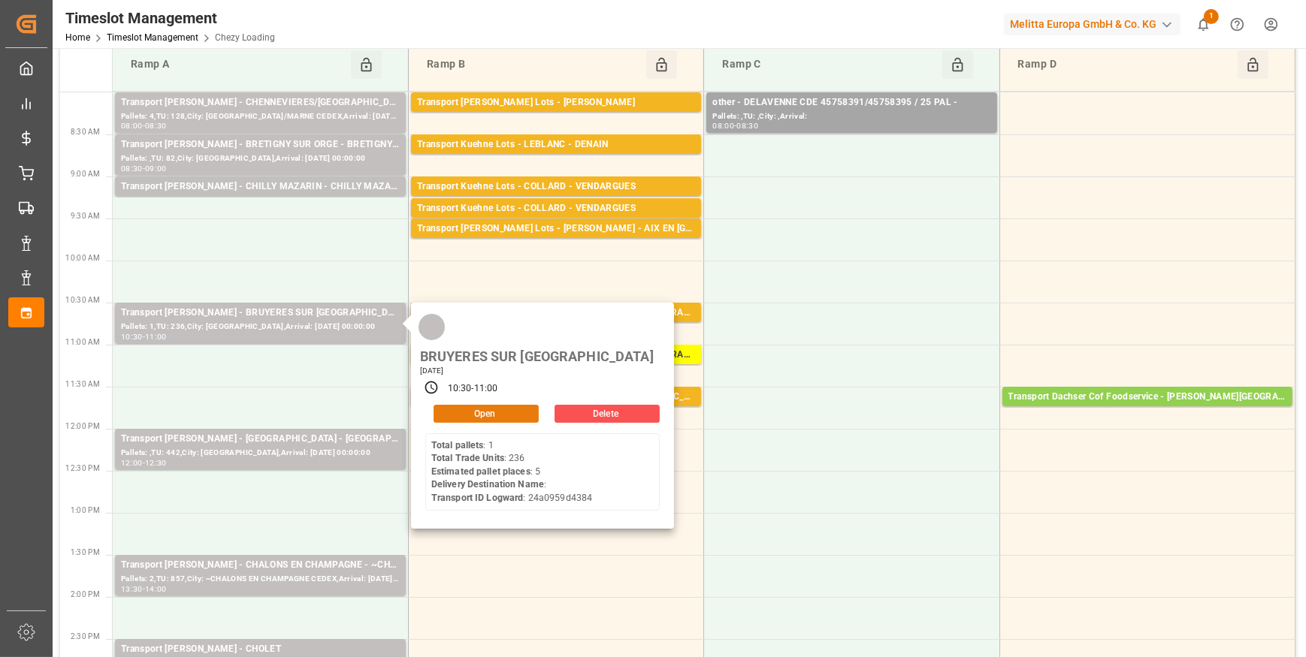
click at [505, 405] on button "Open" at bounding box center [485, 414] width 105 height 18
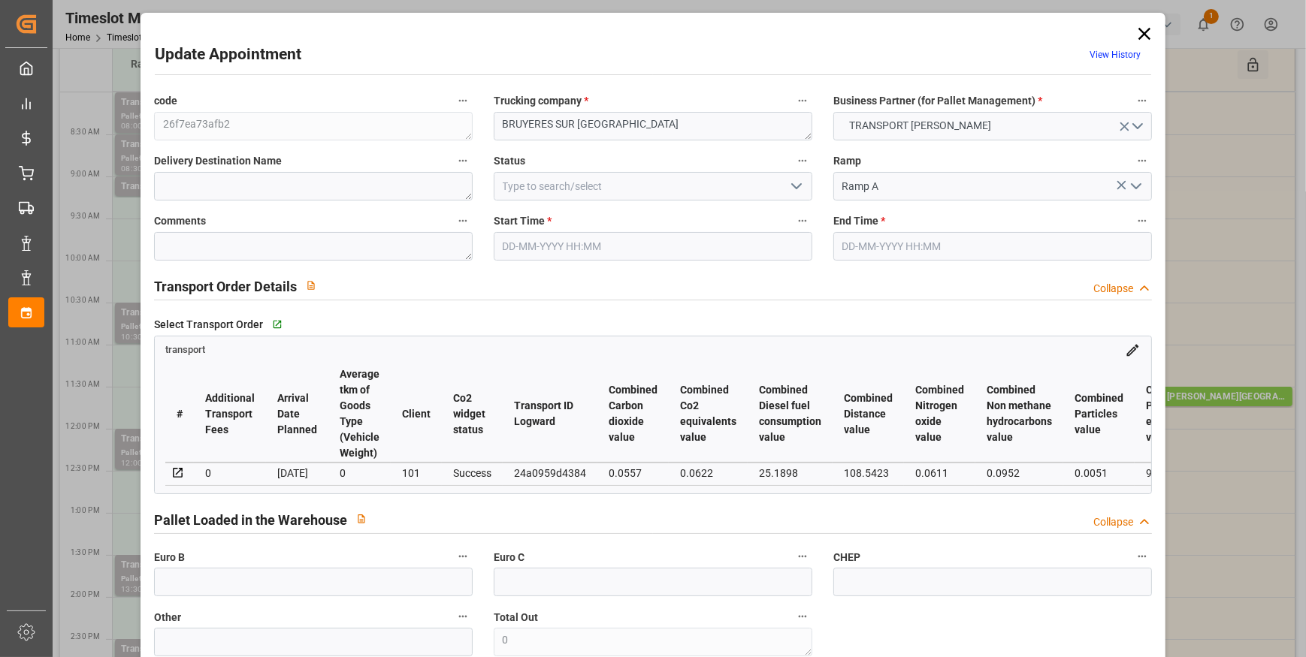
type input "5"
type input "158.47"
type input "0"
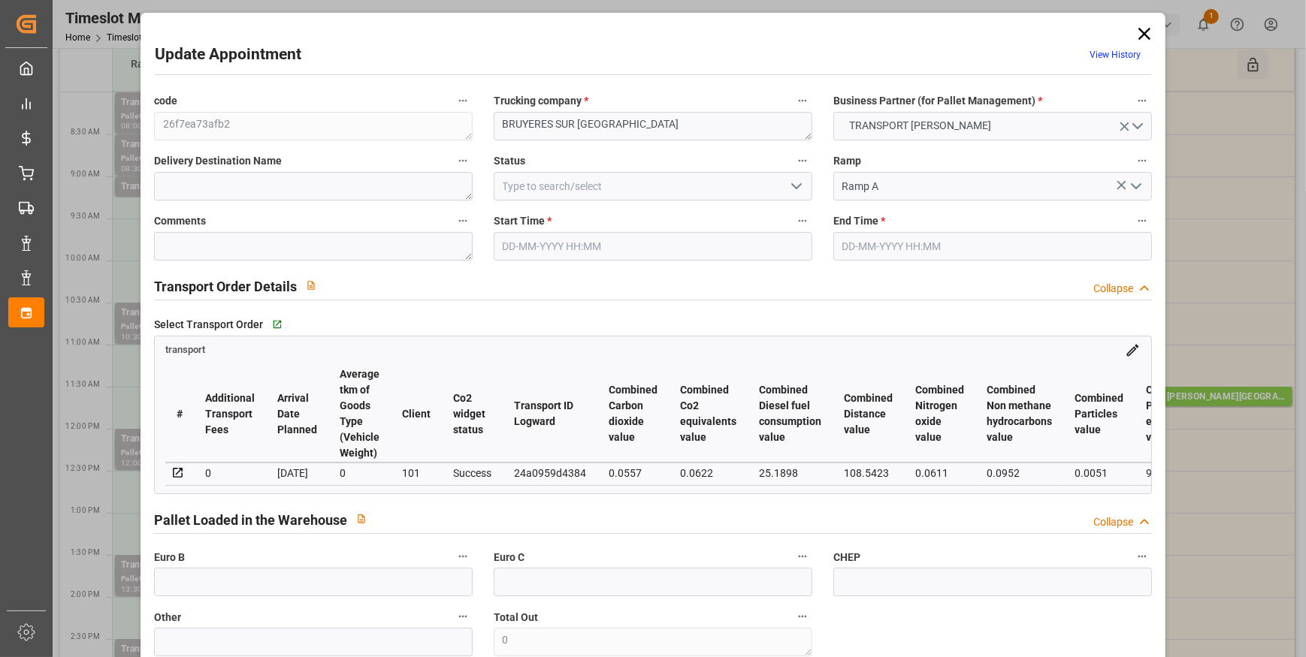
type input "153.1137"
type input "-5.3563"
type input "0"
type input "804.264"
type input "1318.624"
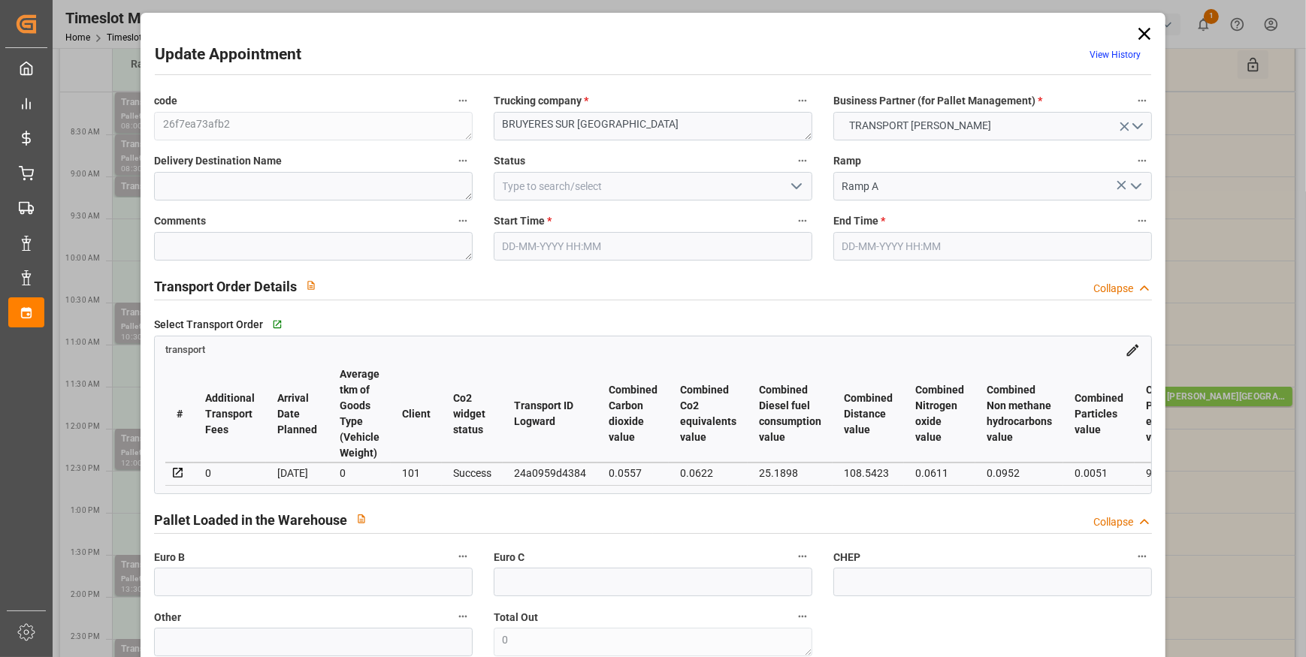
type input "3918.976"
type input "95"
type input "1"
type input "236"
type input "9"
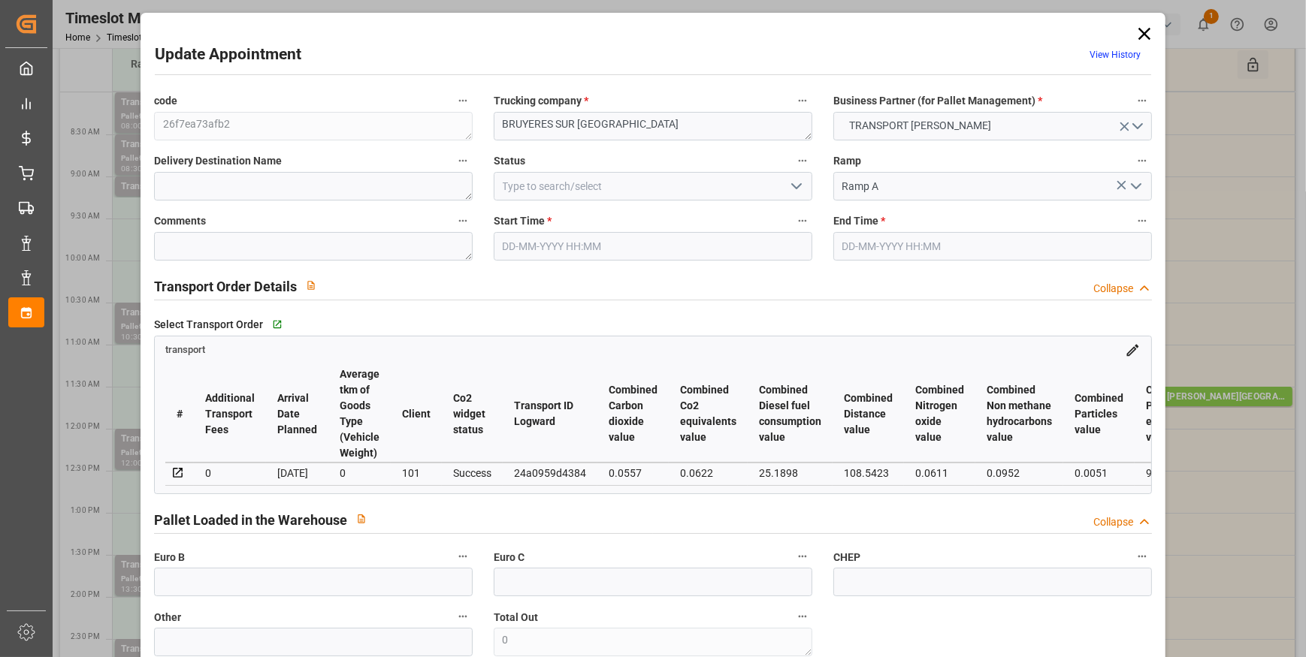
type input "101"
type input "1097.552"
type input "0"
type input "4710.8598"
type input "0"
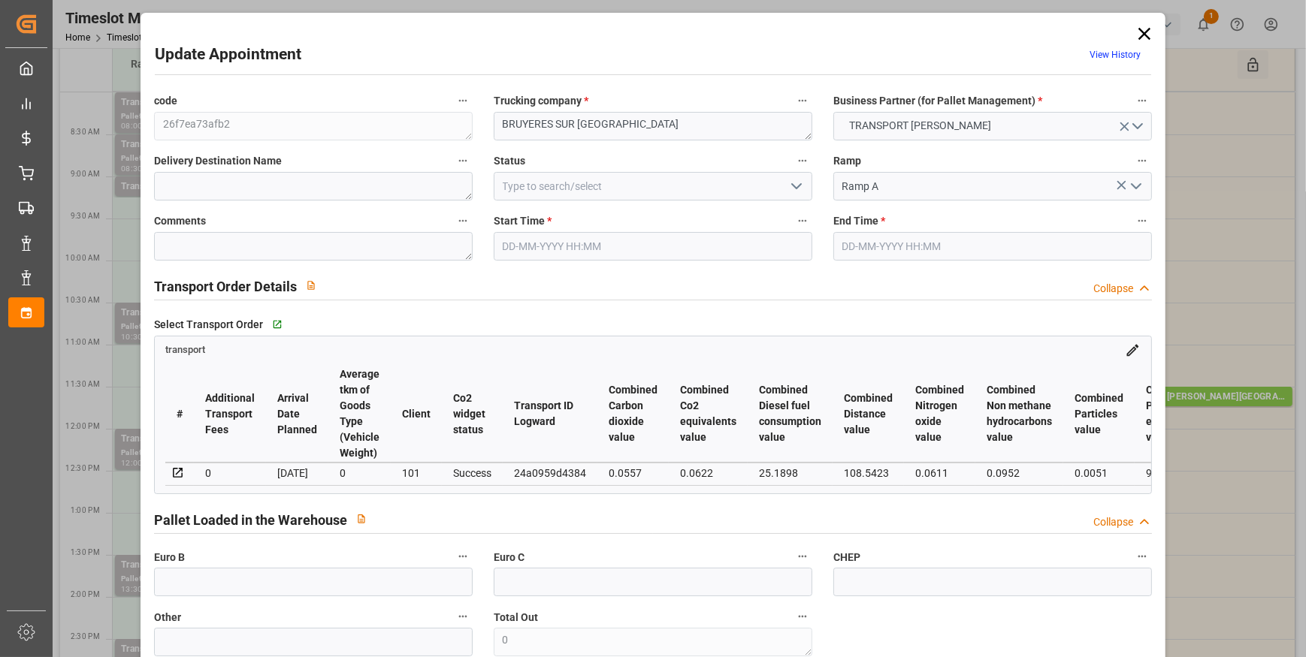
type input "0"
type input "21"
type input "35"
type input "[DATE] 10:30"
type input "15-09-2025 11:00"
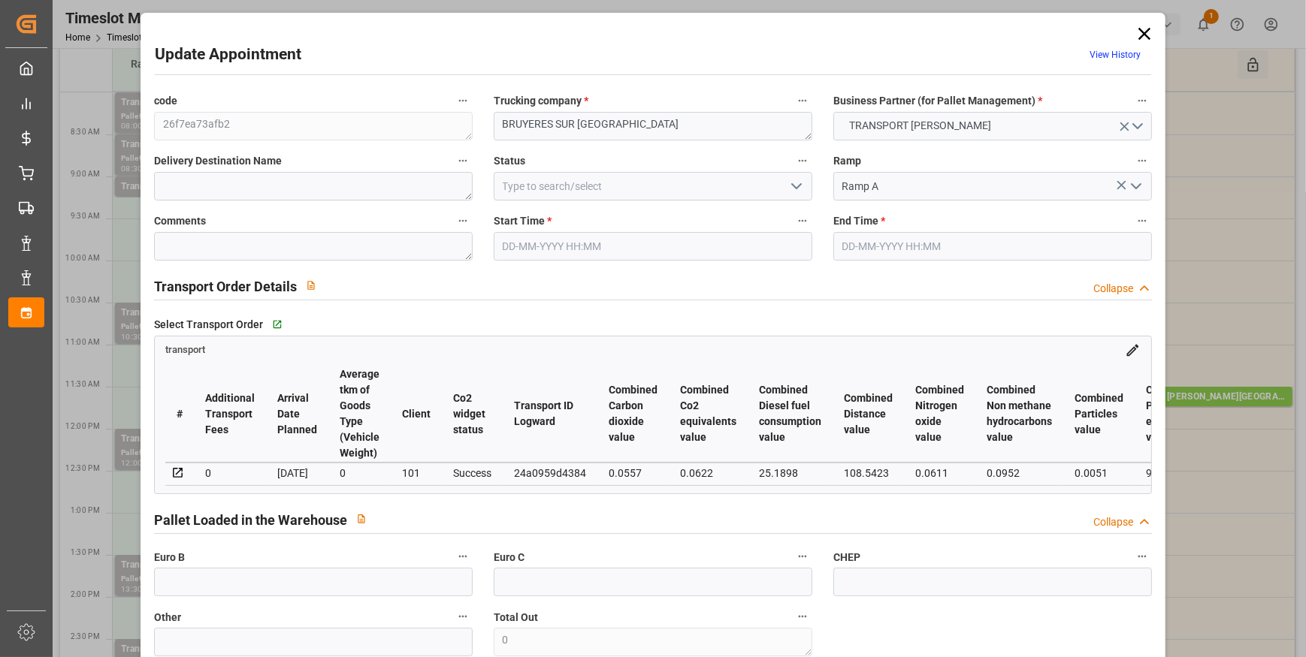
type input "10-09-2025 13:53"
type input "10-09-2025 11:34"
type input "[DATE]"
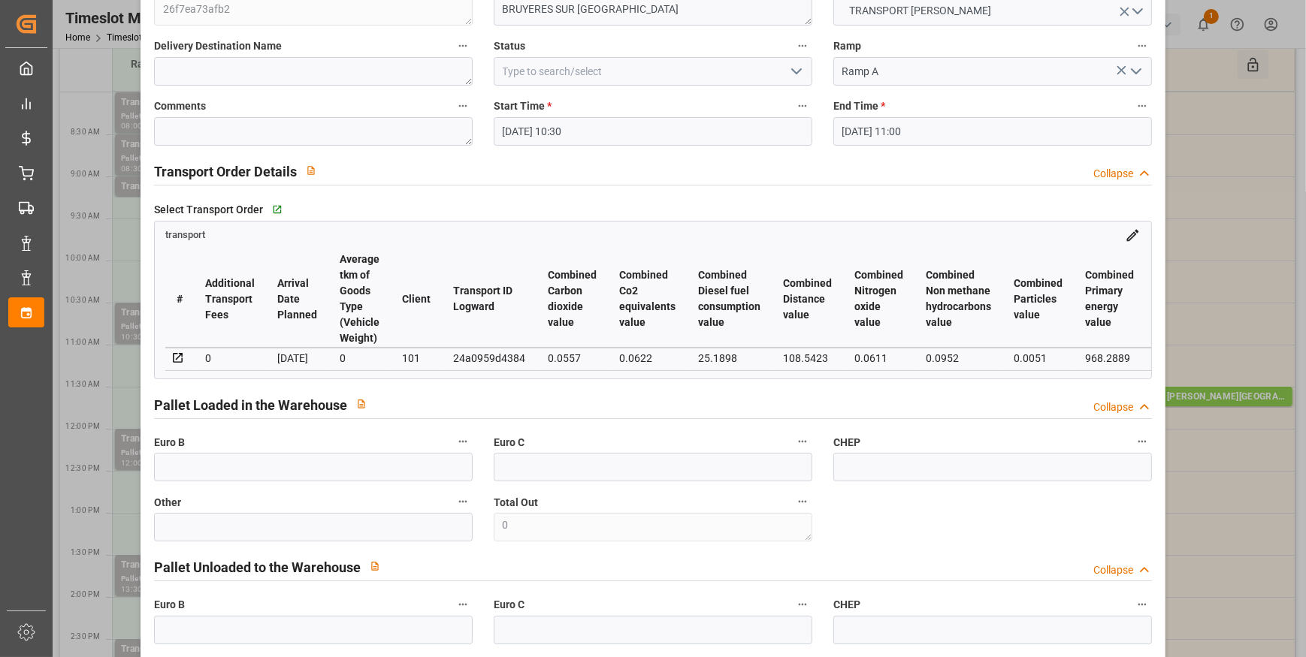
scroll to position [0, 0]
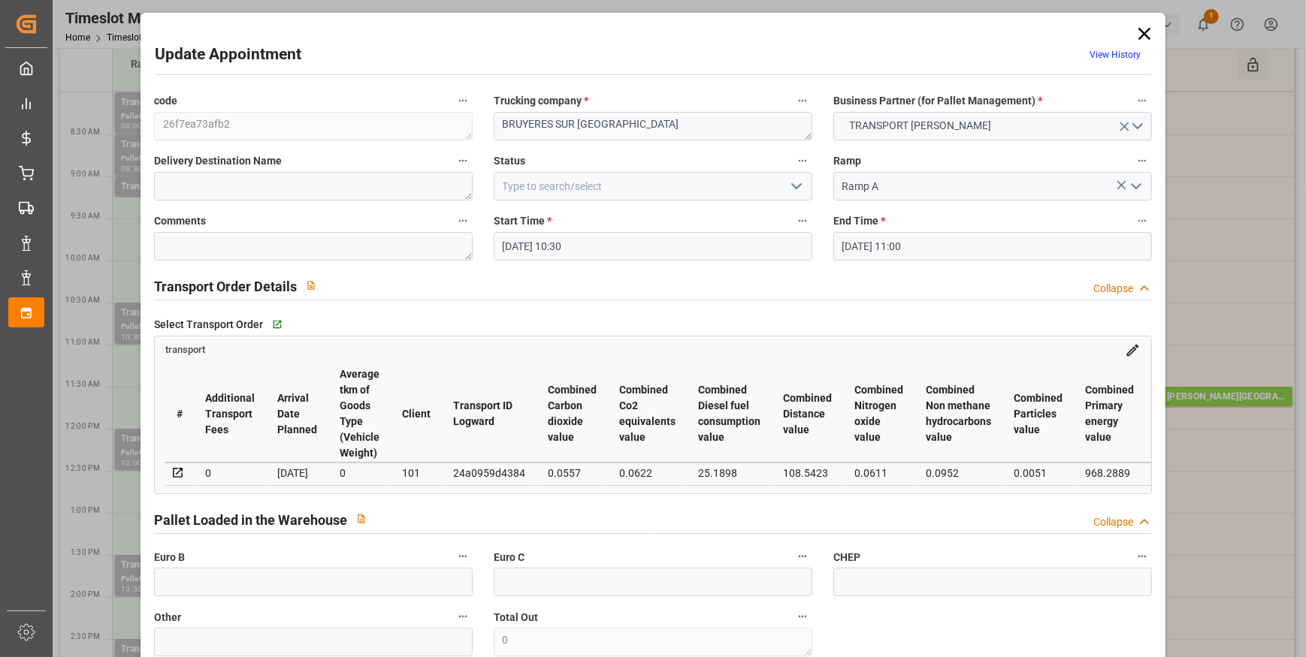
click at [797, 182] on icon "open menu" at bounding box center [796, 186] width 18 height 18
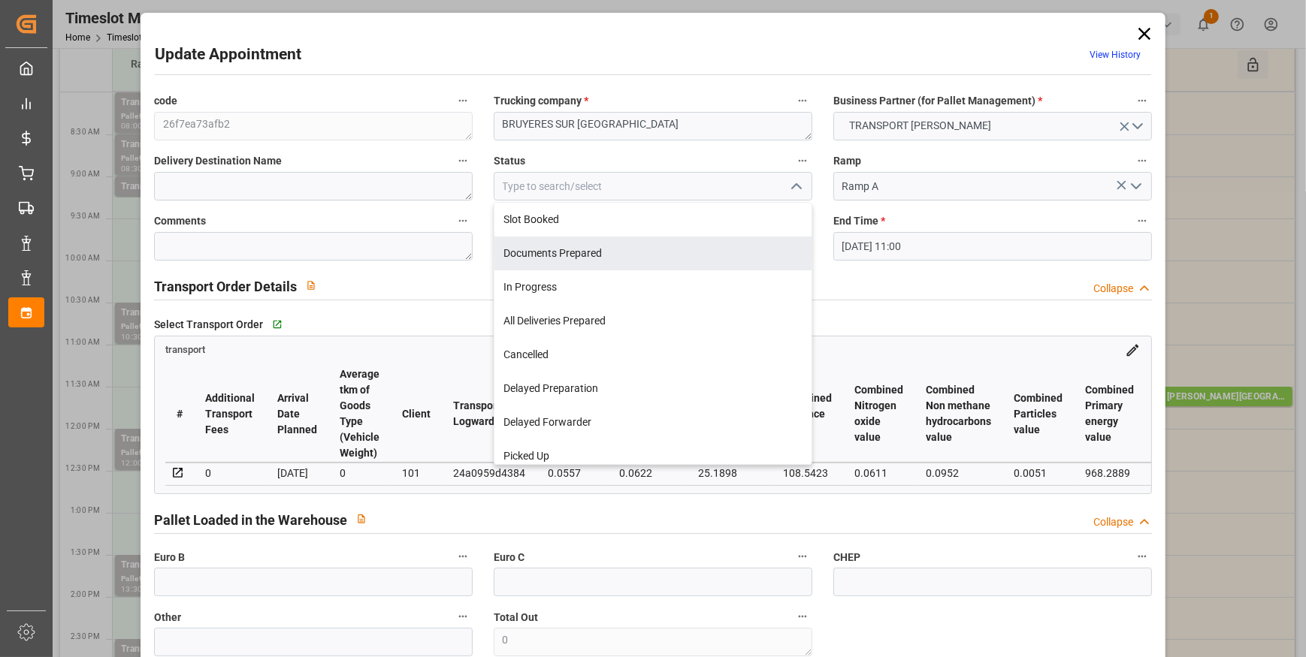
drag, startPoint x: 587, startPoint y: 255, endPoint x: 598, endPoint y: 252, distance: 11.7
click at [587, 256] on div "Documents Prepared" at bounding box center [652, 254] width 317 height 34
type input "Documents Prepared"
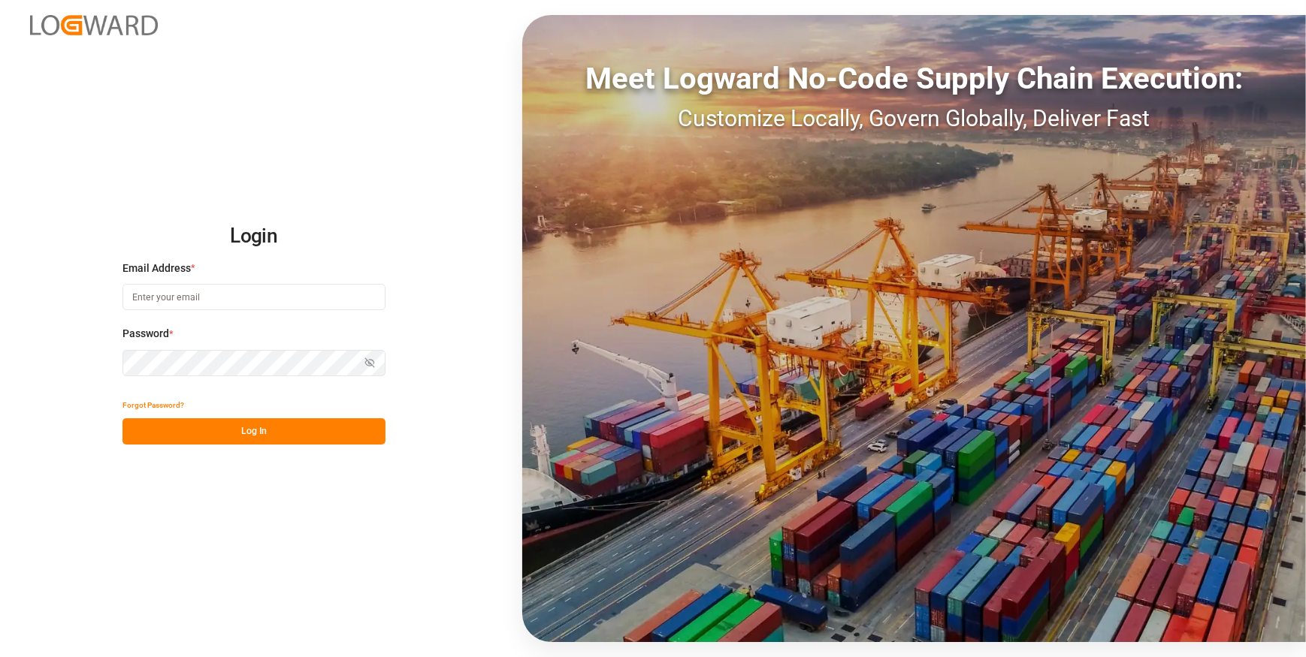
type input "chefequipe.fr.mse@melitta.fr"
click at [312, 431] on button "Log In" at bounding box center [253, 431] width 263 height 26
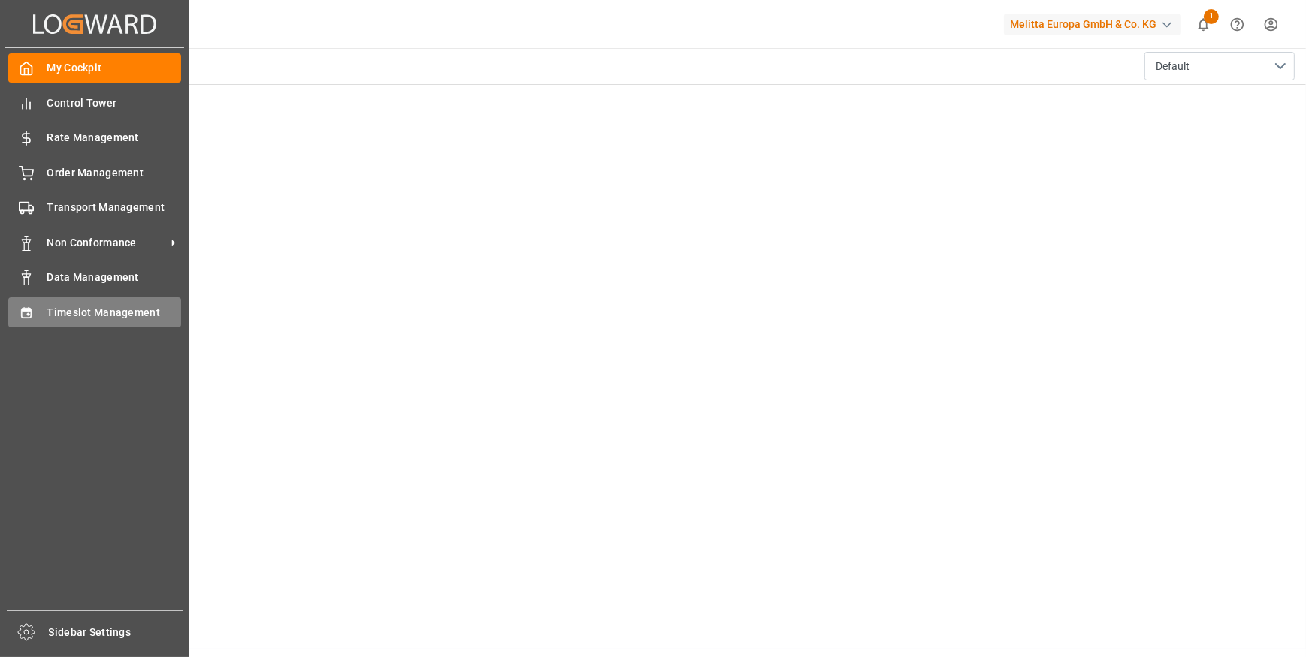
click at [82, 310] on span "Timeslot Management" at bounding box center [114, 313] width 134 height 16
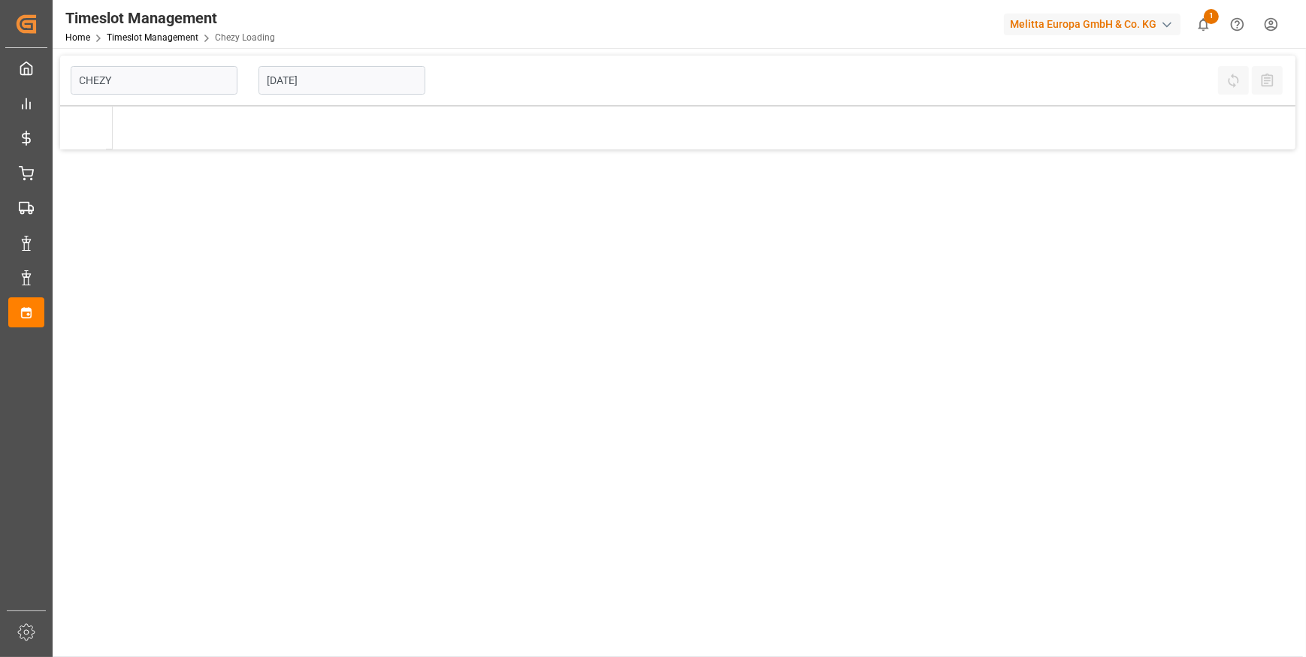
type input "Chezy Loading"
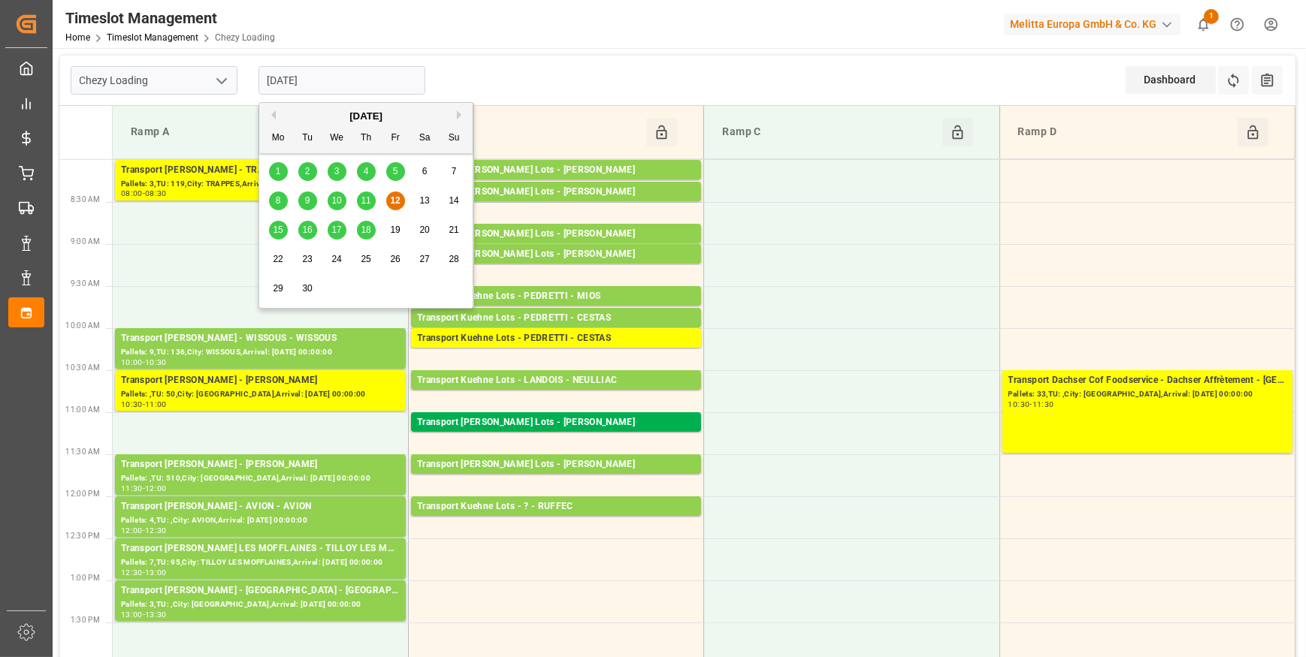
click at [337, 77] on input "[DATE]" at bounding box center [341, 80] width 167 height 29
click at [368, 197] on span "11" at bounding box center [366, 200] width 10 height 11
type input "11-09-2025"
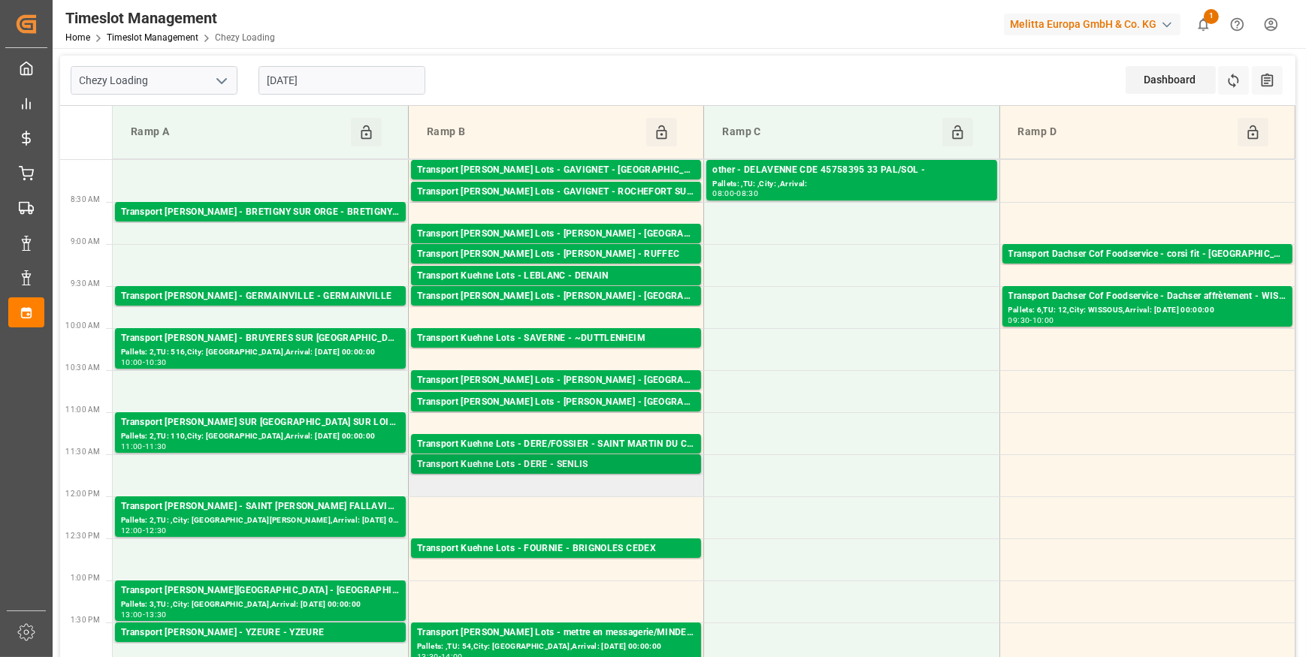
scroll to position [136, 0]
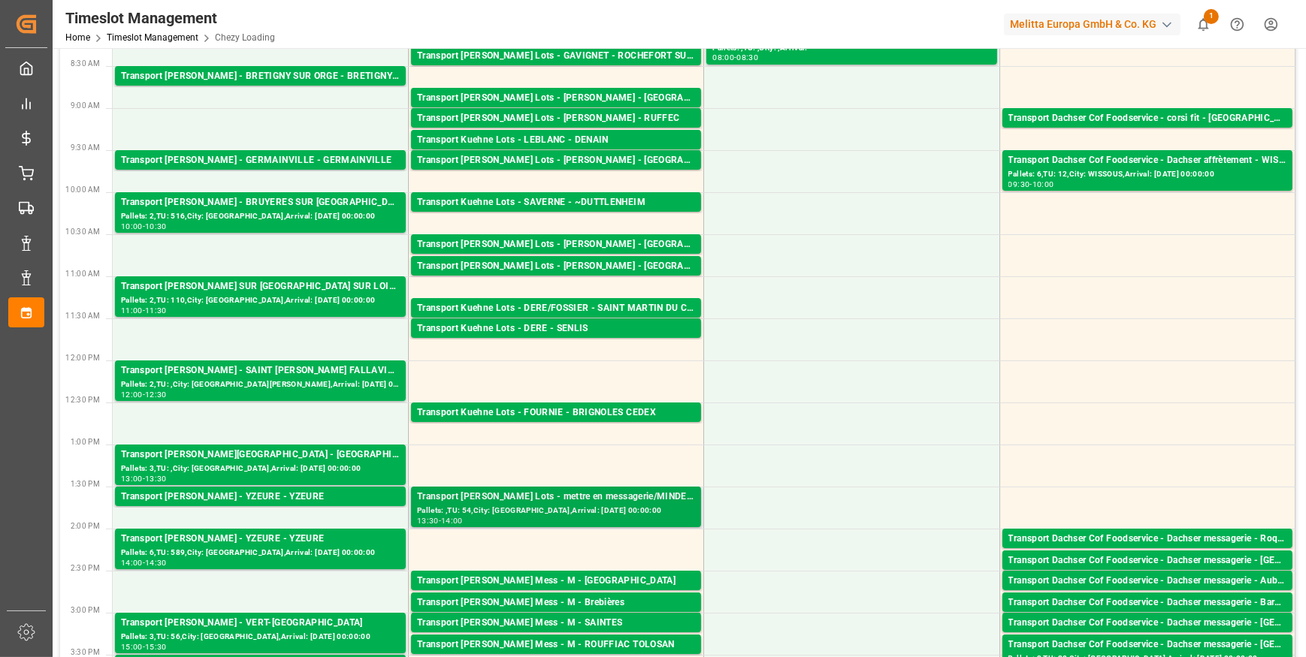
click at [590, 506] on div "Pallets: ,TU: 54,City: Minden,Arrival: 2025-09-12 00:00:00" at bounding box center [556, 511] width 278 height 13
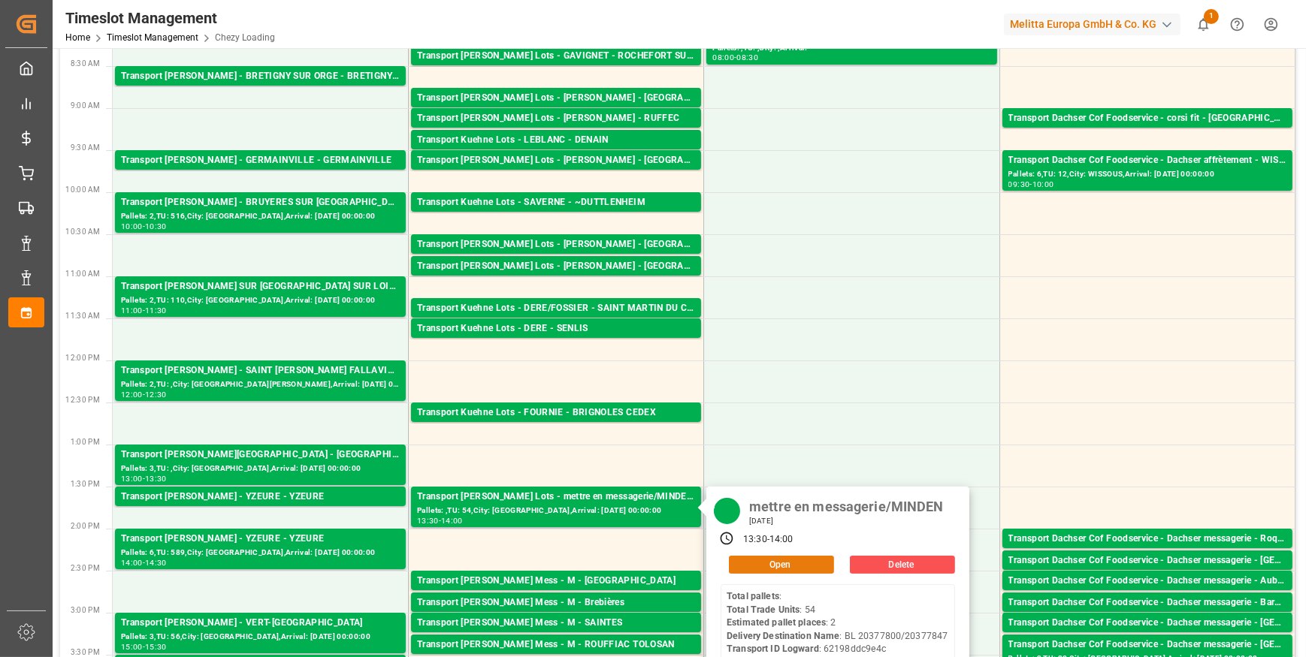
click at [749, 557] on button "Open" at bounding box center [781, 565] width 105 height 18
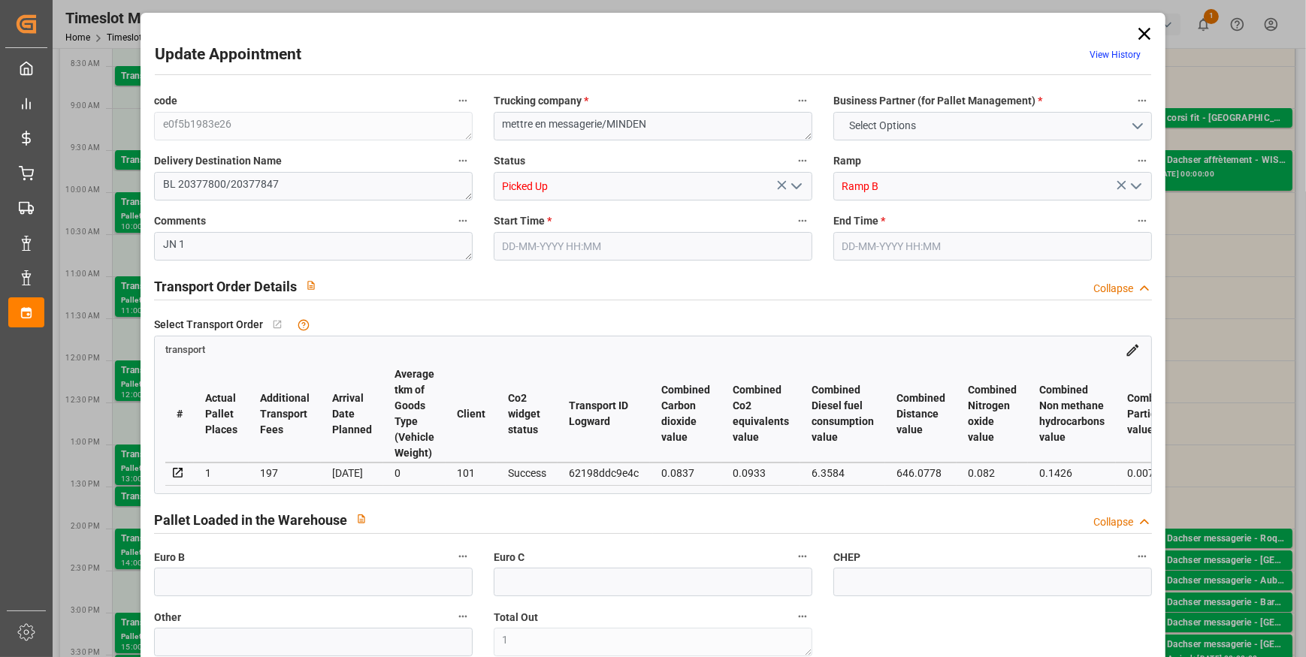
type input "1"
type input "0"
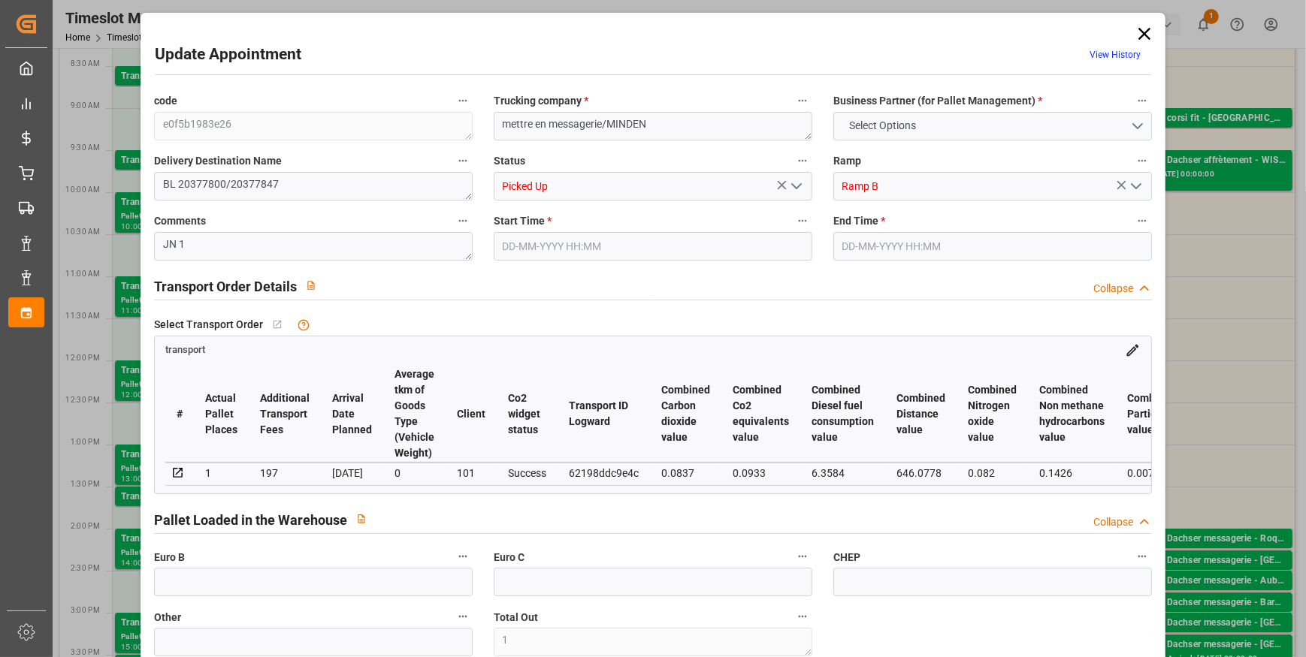
type input "0"
type input "2"
type input "1"
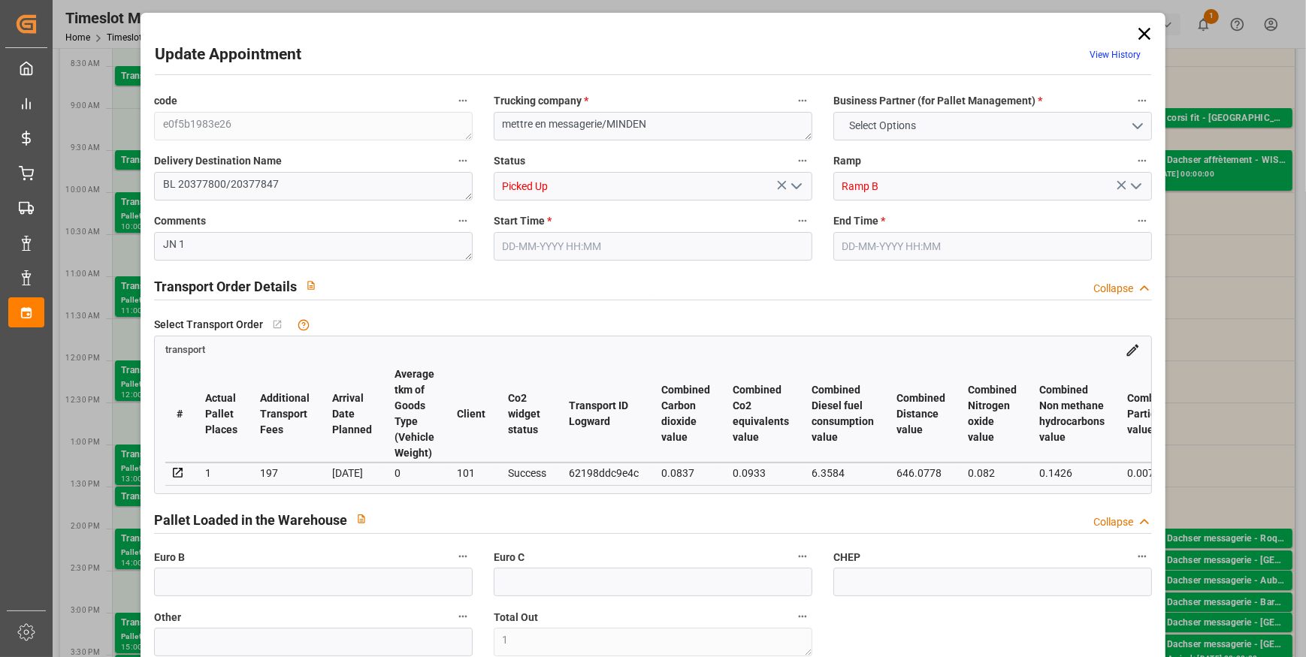
type input "197"
type input "0"
type input "2"
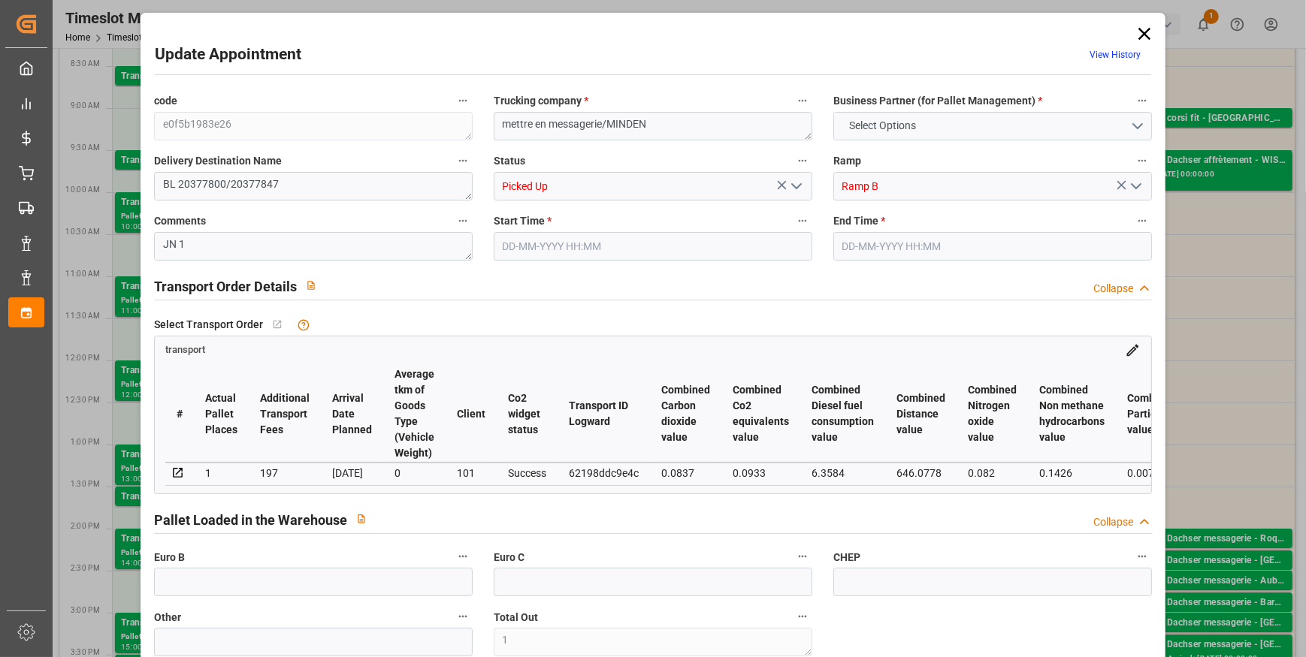
type input "249.692"
type input "299.238"
type input "545.954"
type input "32"
type input "0"
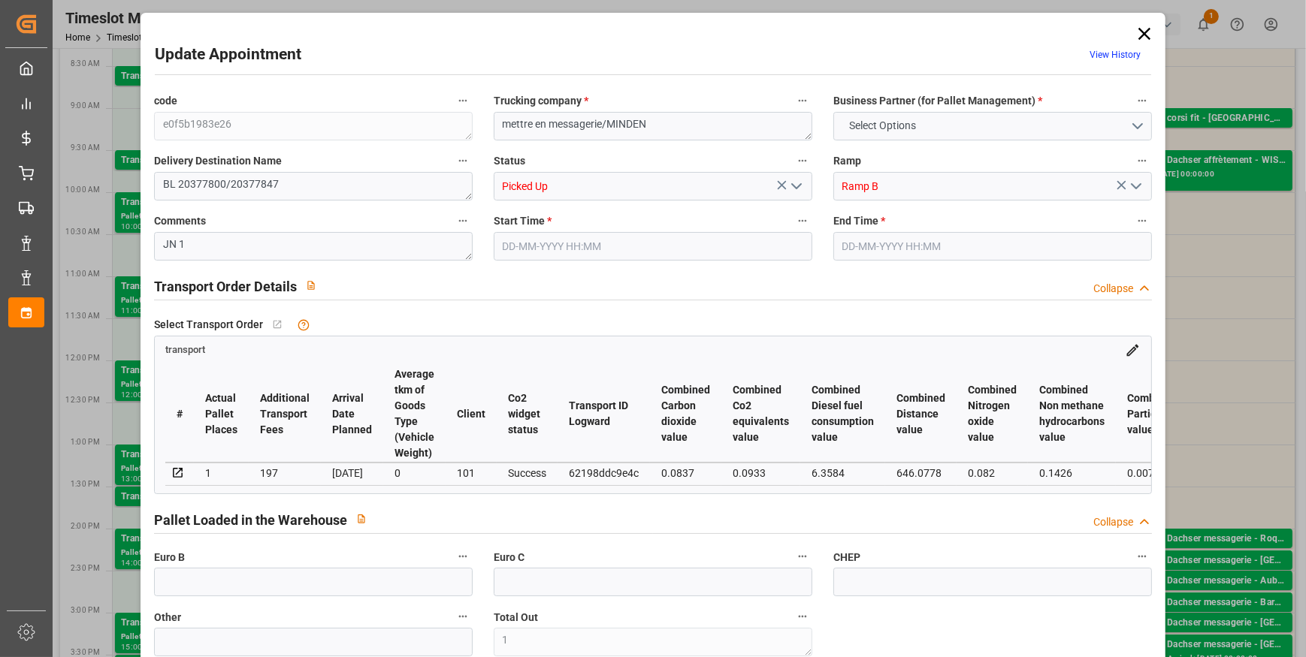
type input "54"
type input "2"
type input "101"
type input "253.238"
type input "0"
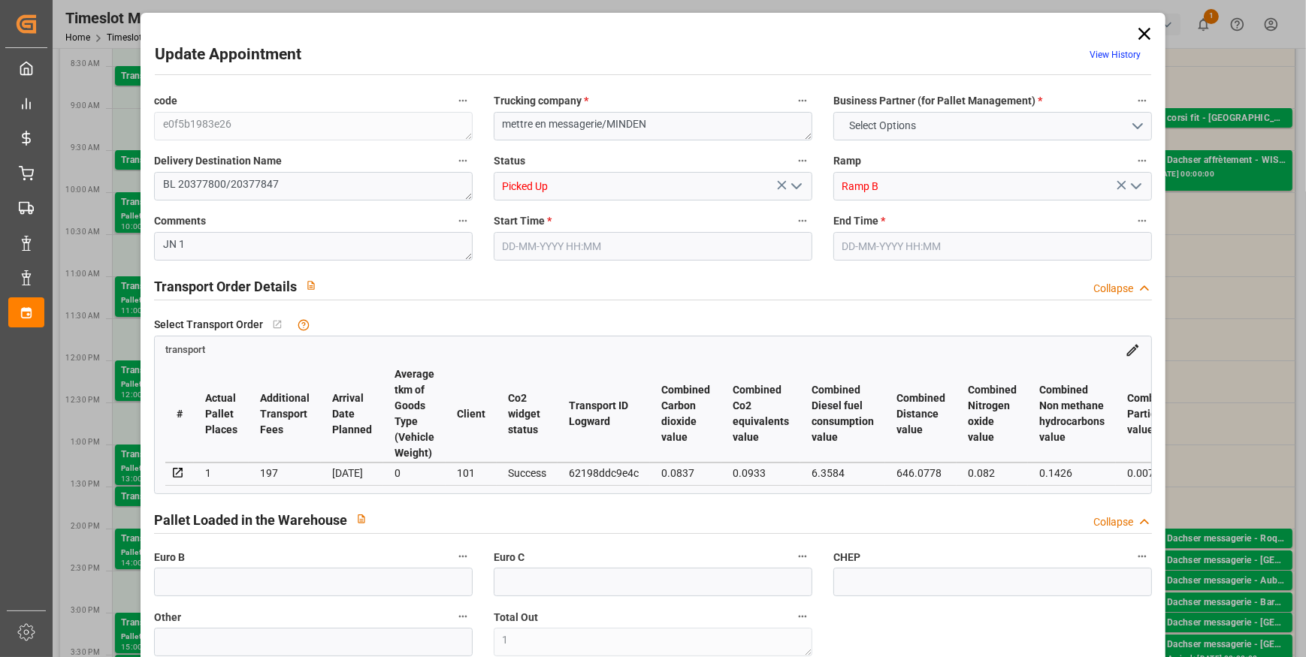
type input "4710.8598"
type input "0"
type input "21"
type input "35"
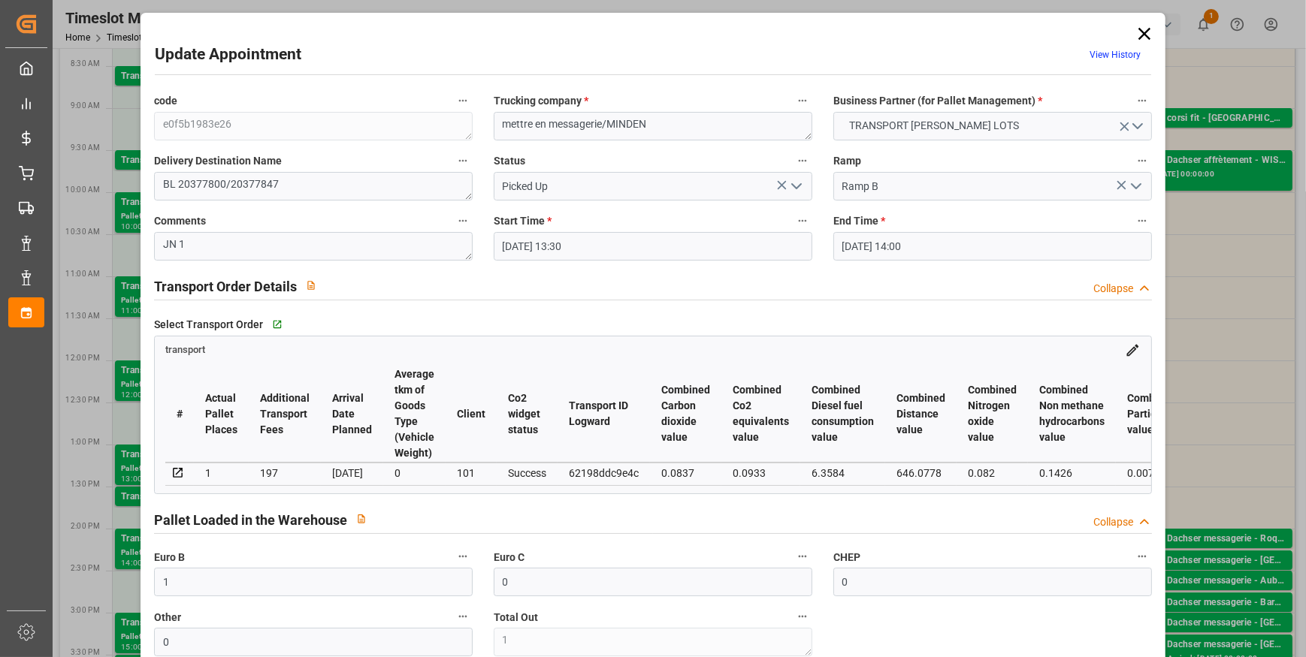
type input "11-09-2025 13:30"
type input "11-09-2025 14:00"
type input "10-09-2025 13:41"
type input "10-09-2025 13:40"
type input "[DATE]"
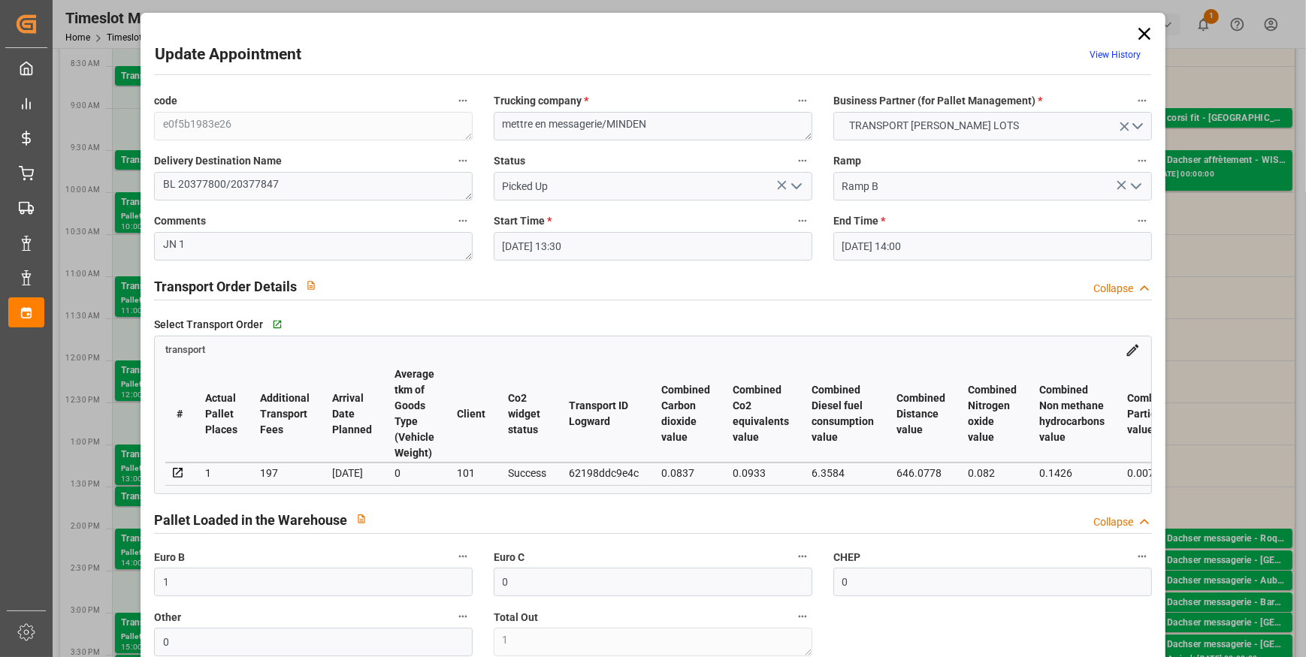
type input "10-09-2025"
type input "11-09-2025"
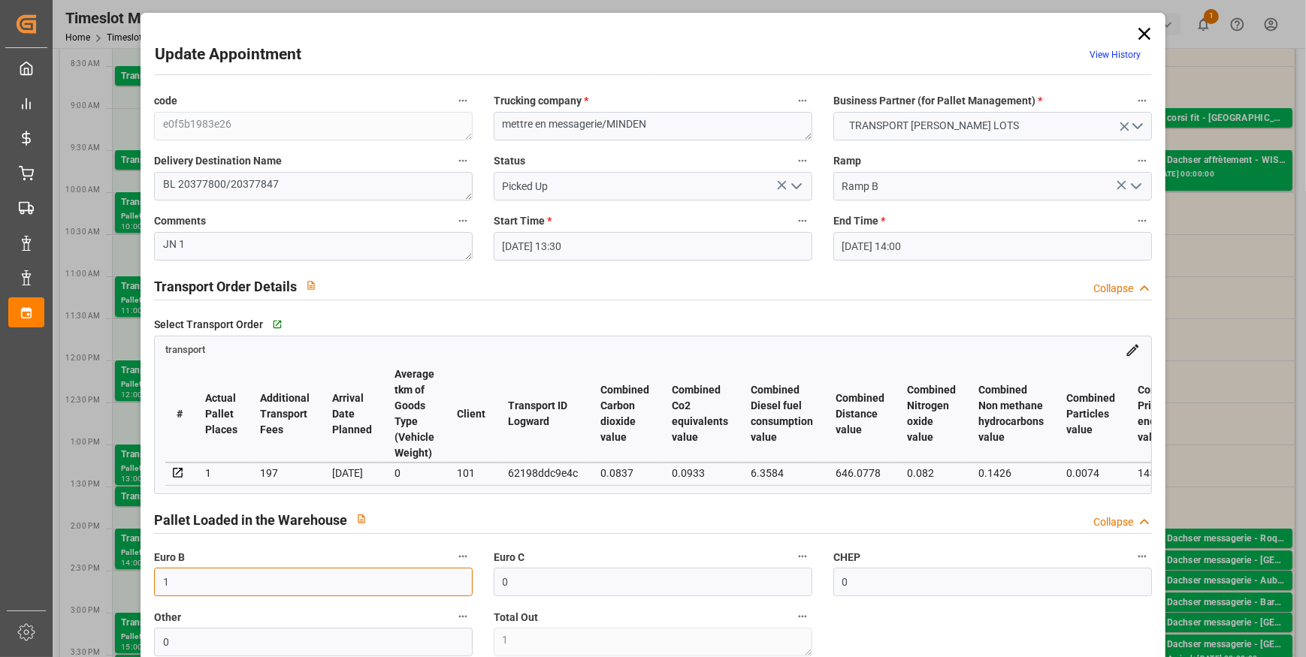
click at [218, 584] on input "1" at bounding box center [313, 582] width 319 height 29
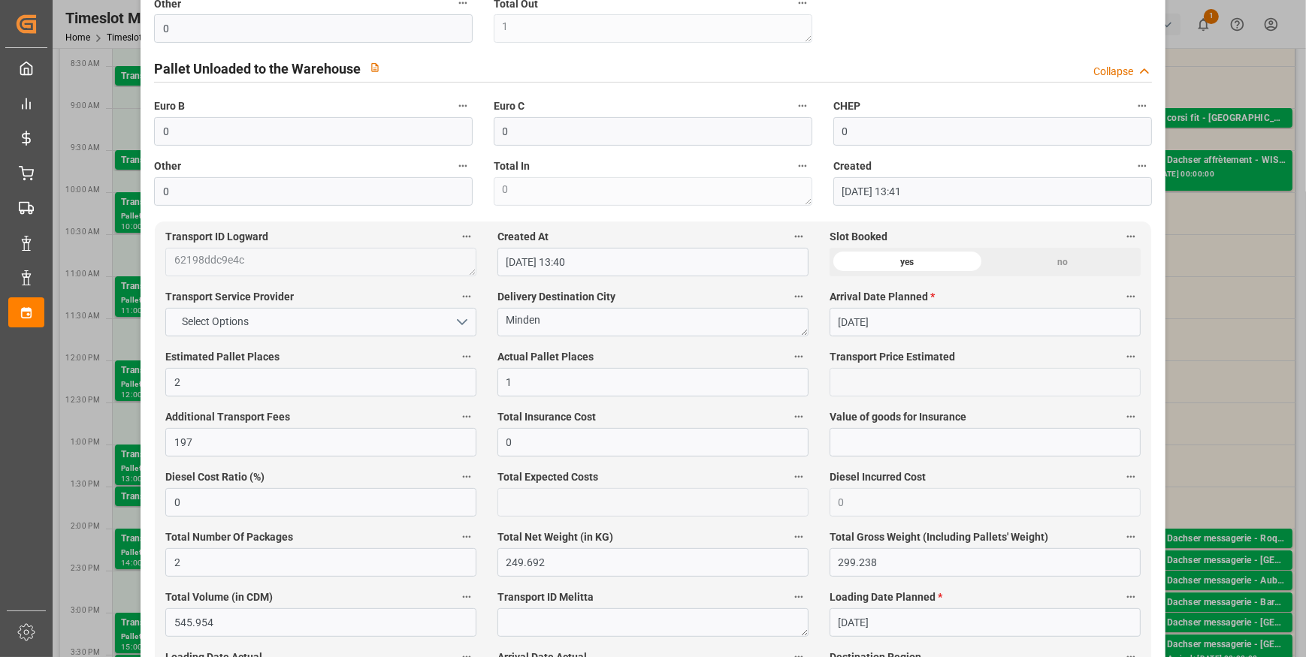
scroll to position [615, 0]
type input "0"
click at [546, 389] on input "1" at bounding box center [652, 381] width 311 height 29
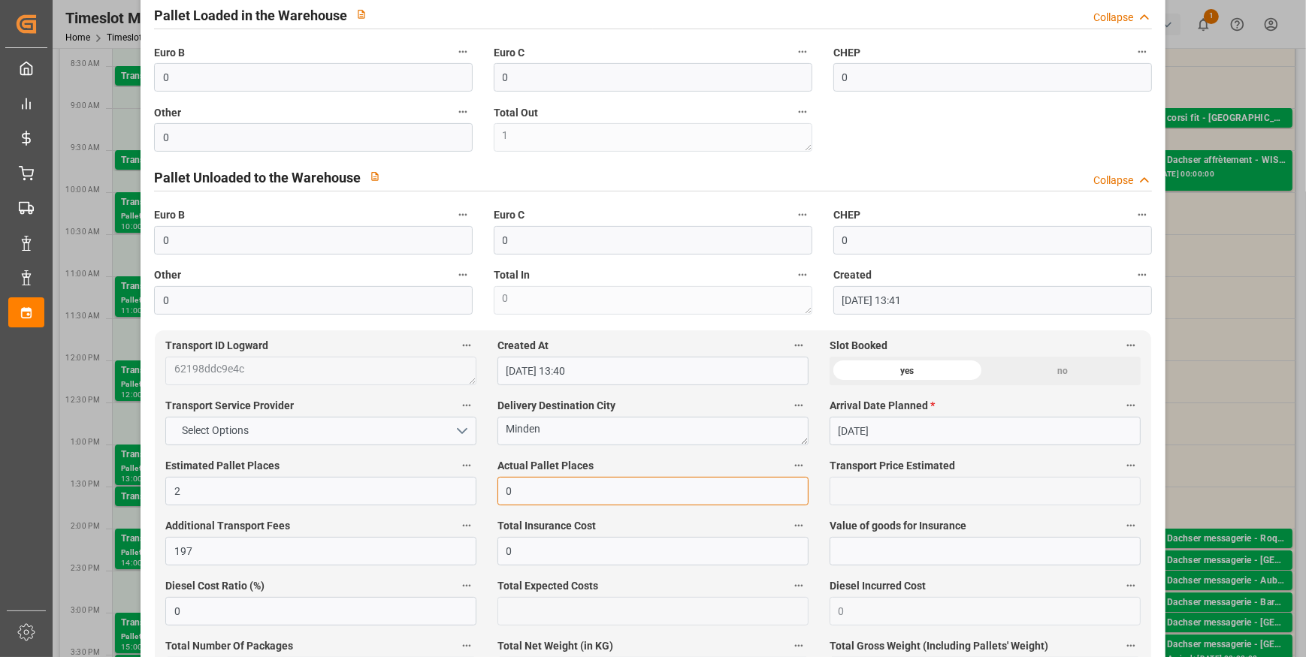
scroll to position [273, 0]
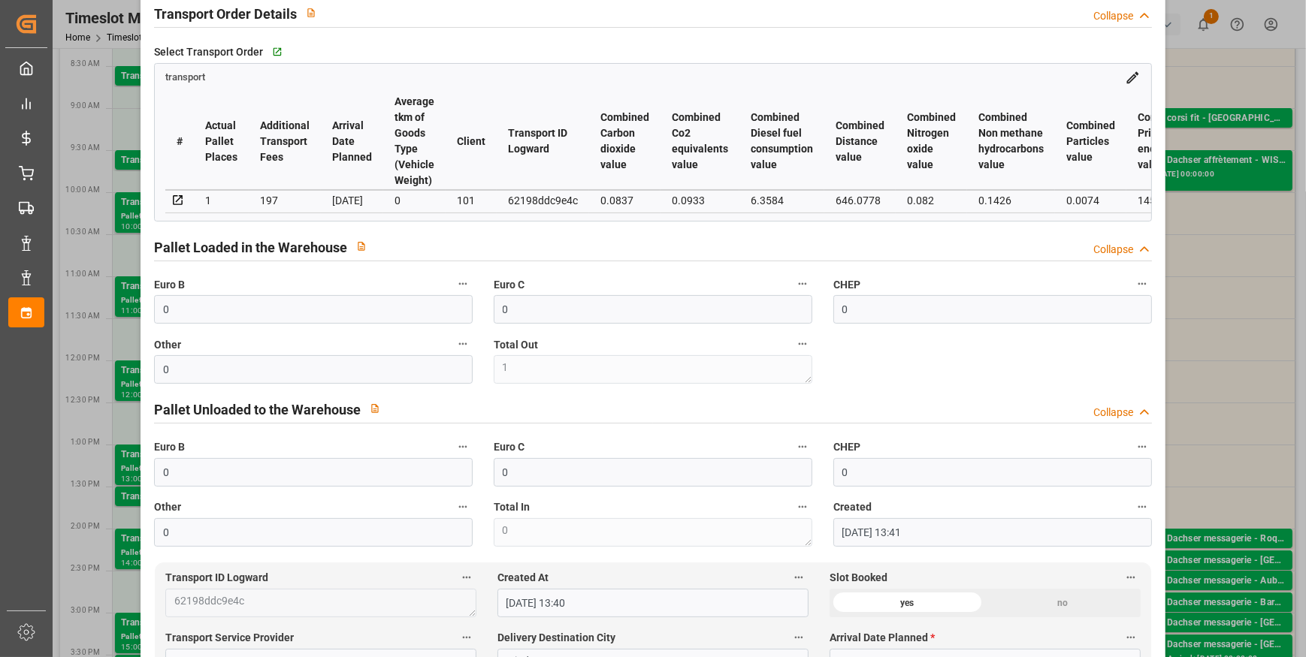
type input "0"
click at [180, 376] on input "0" at bounding box center [313, 369] width 319 height 29
type input "1"
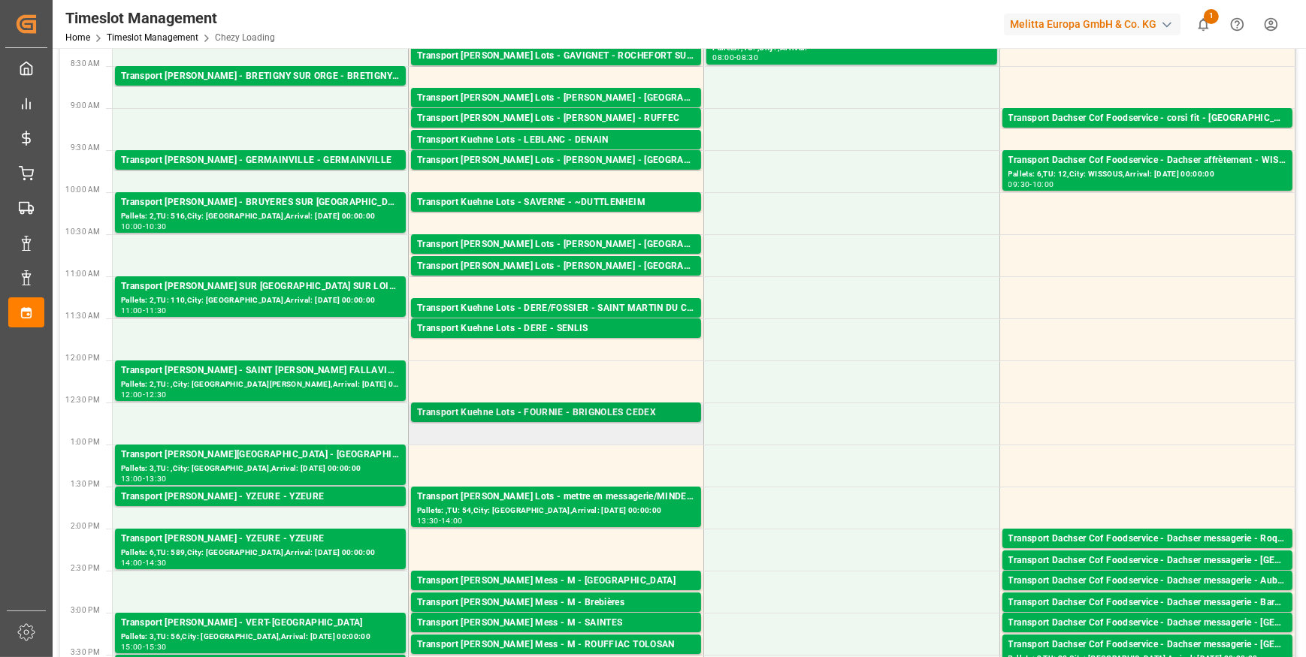
click at [634, 413] on div "Transport Kuehne Lots - FOURNIE - BRIGNOLES CEDEX" at bounding box center [556, 413] width 278 height 15
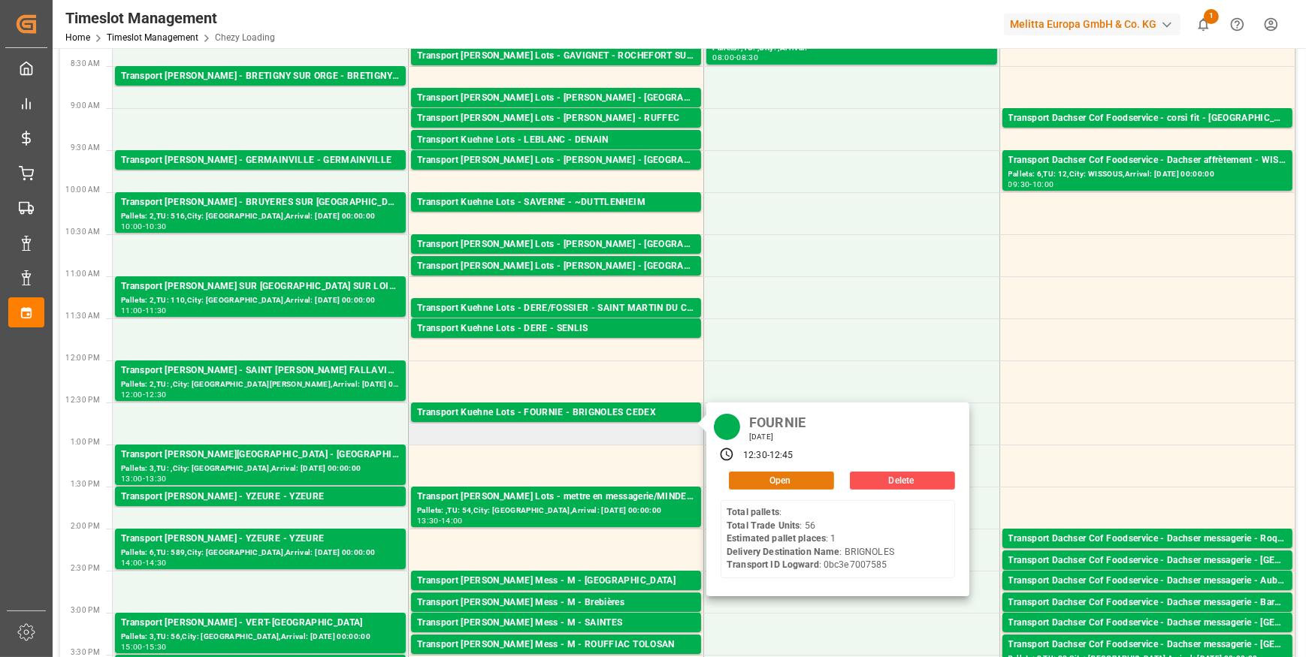
click at [765, 480] on button "Open" at bounding box center [781, 481] width 105 height 18
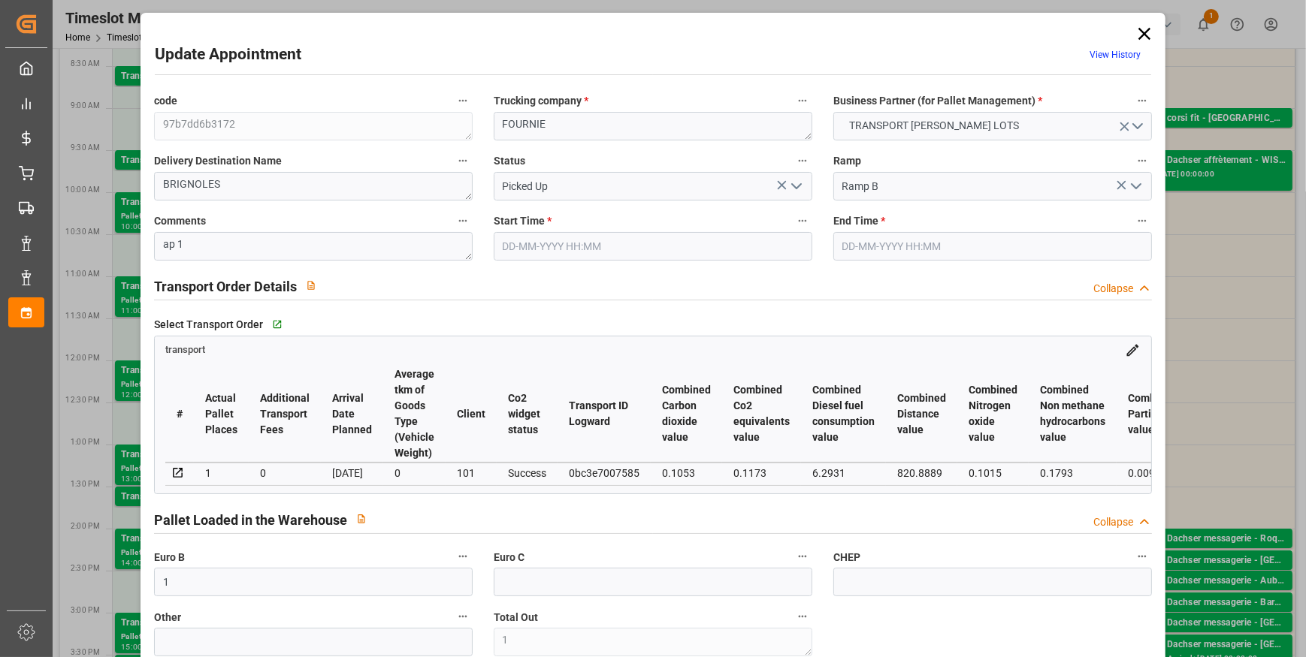
type input "11-09-2025 12:30"
type input "11-09-2025 12:45"
type input "10-09-2025 12:56"
type input "10-09-2025 11:26"
type input "[DATE]"
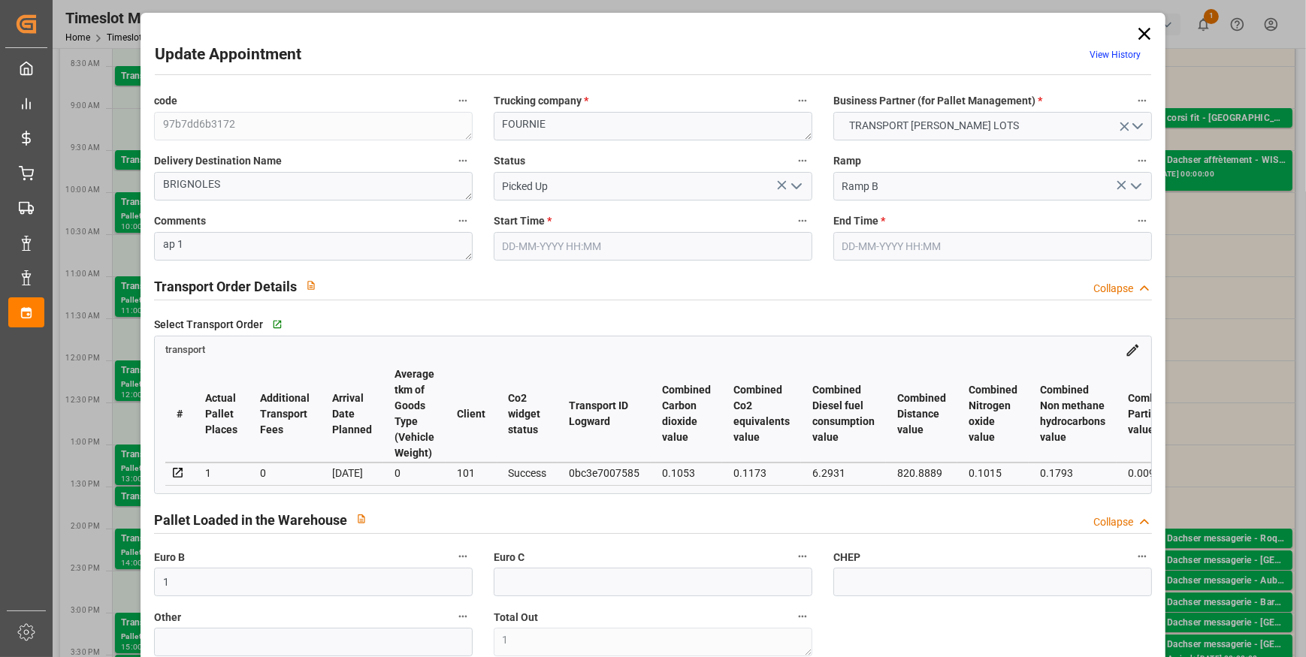
type input "[DATE]"
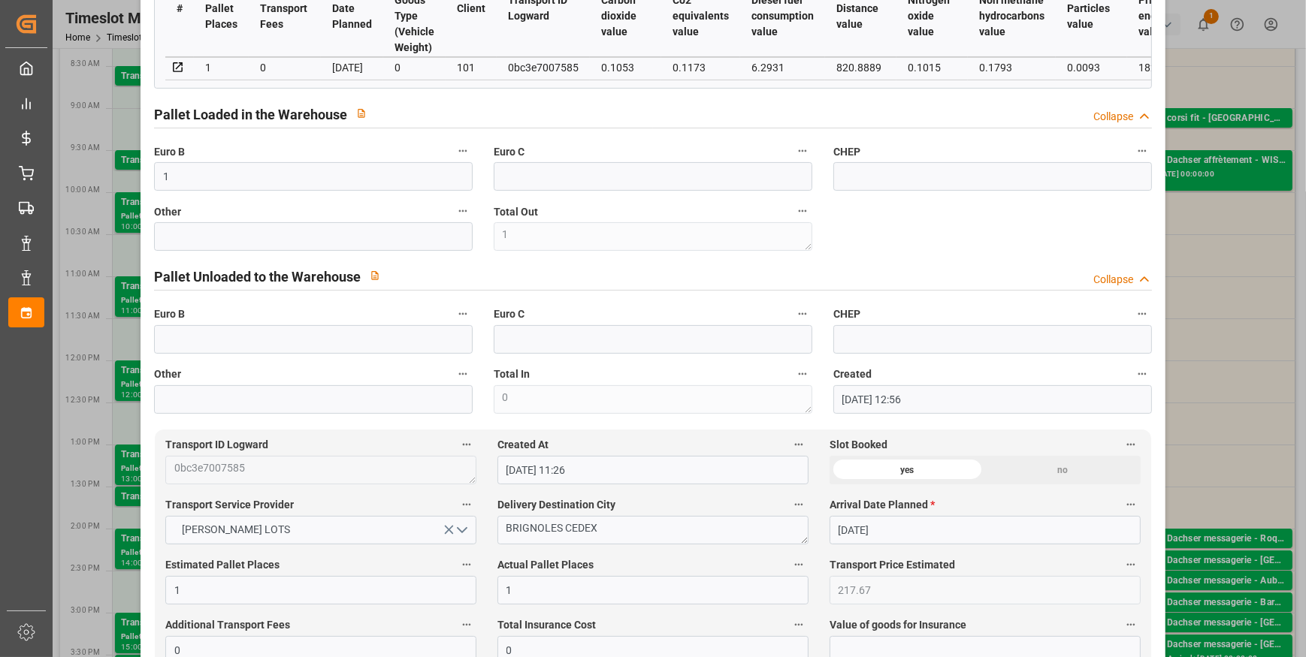
scroll to position [409, 0]
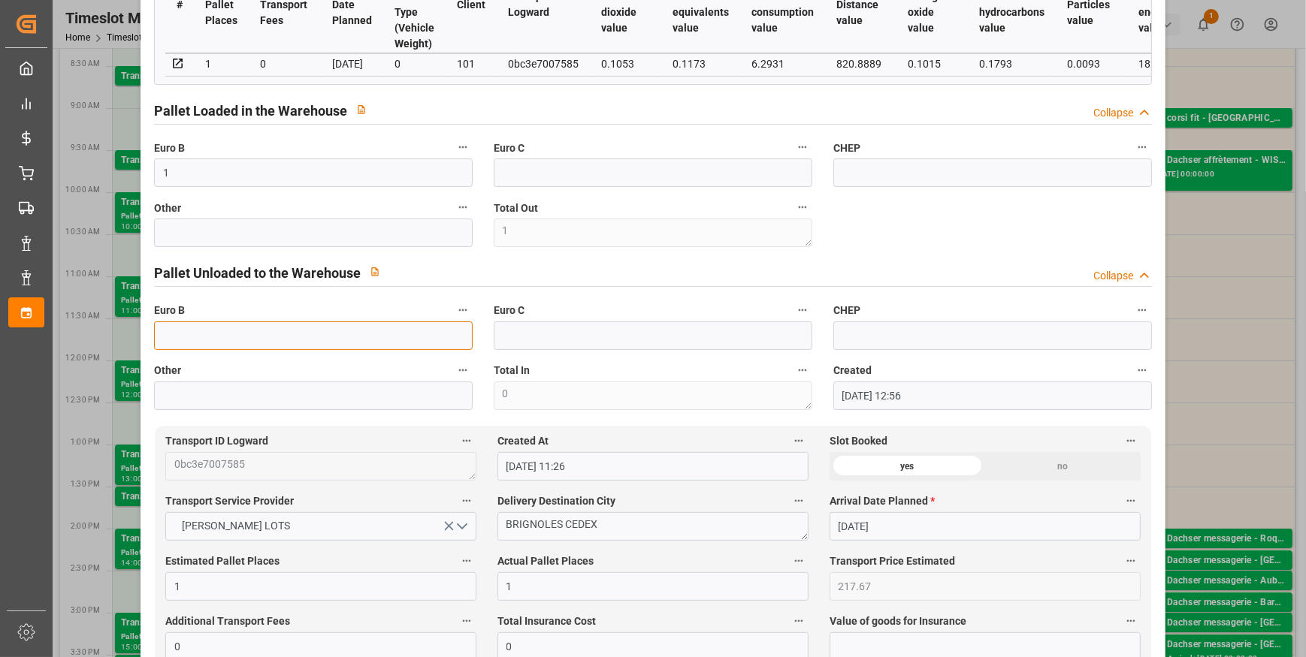
click at [218, 343] on input "text" at bounding box center [313, 336] width 319 height 29
type input "1"
click at [920, 243] on div "code 97b7dd6b3172 Trucking company * FOURNIE Business Partner (for Pallet Manag…" at bounding box center [652, 45] width 1019 height 739
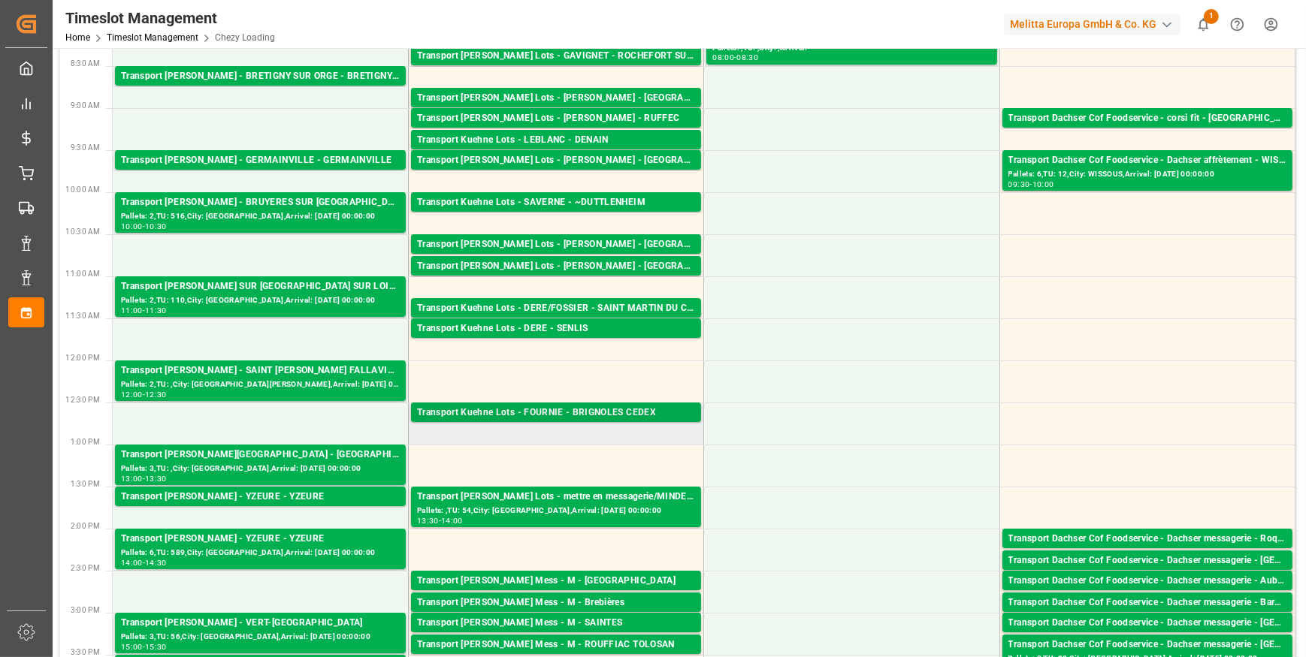
click at [592, 413] on div "Transport Kuehne Lots - FOURNIE - BRIGNOLES CEDEX" at bounding box center [556, 413] width 278 height 15
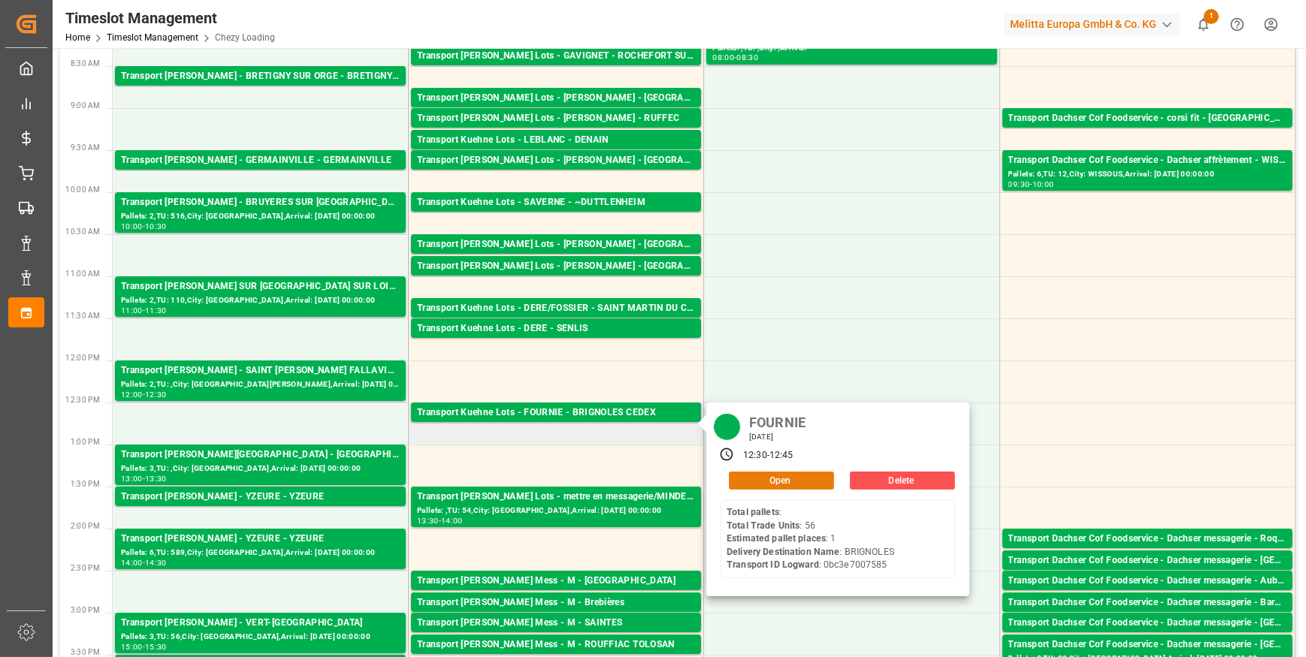
click at [769, 485] on button "Open" at bounding box center [781, 481] width 105 height 18
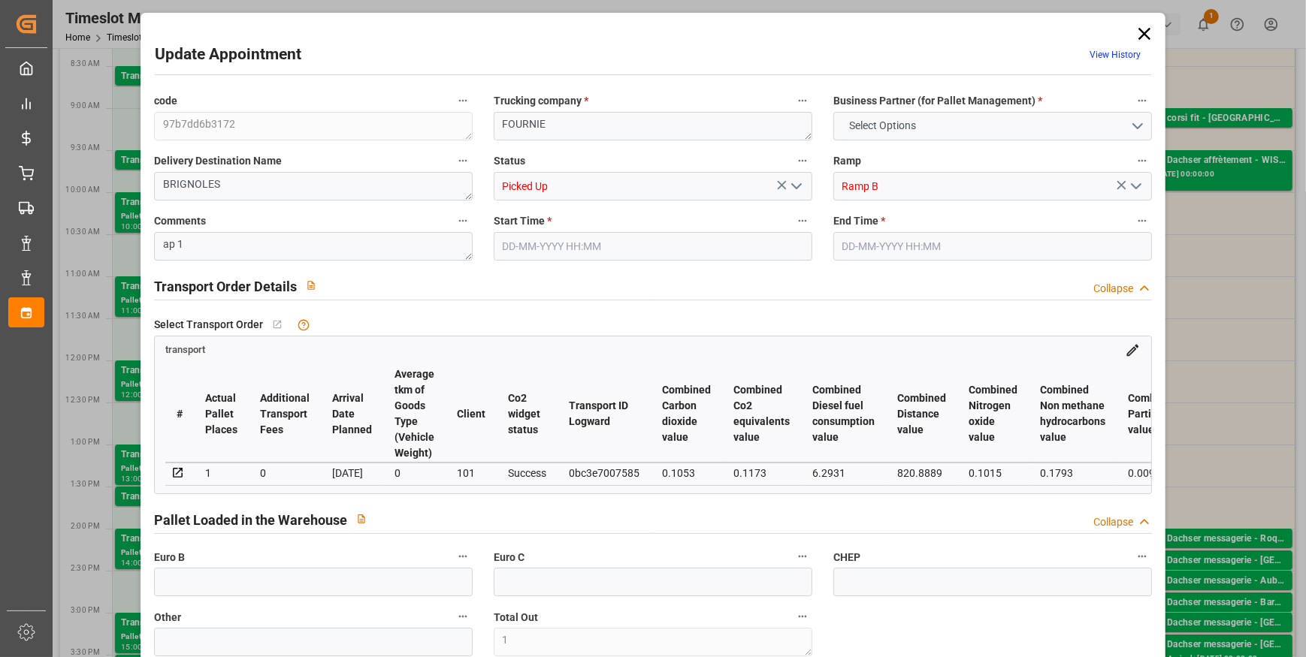
type input "1"
type input "217.67"
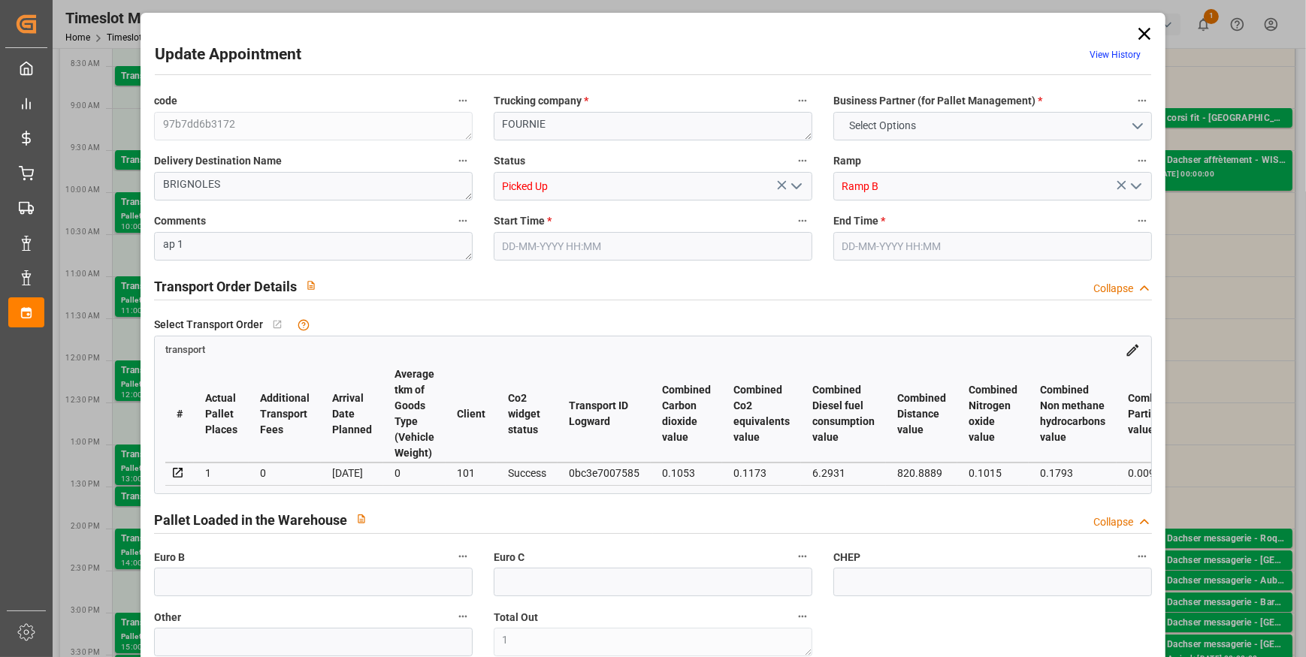
type input "0"
type input "217.67"
type input "0"
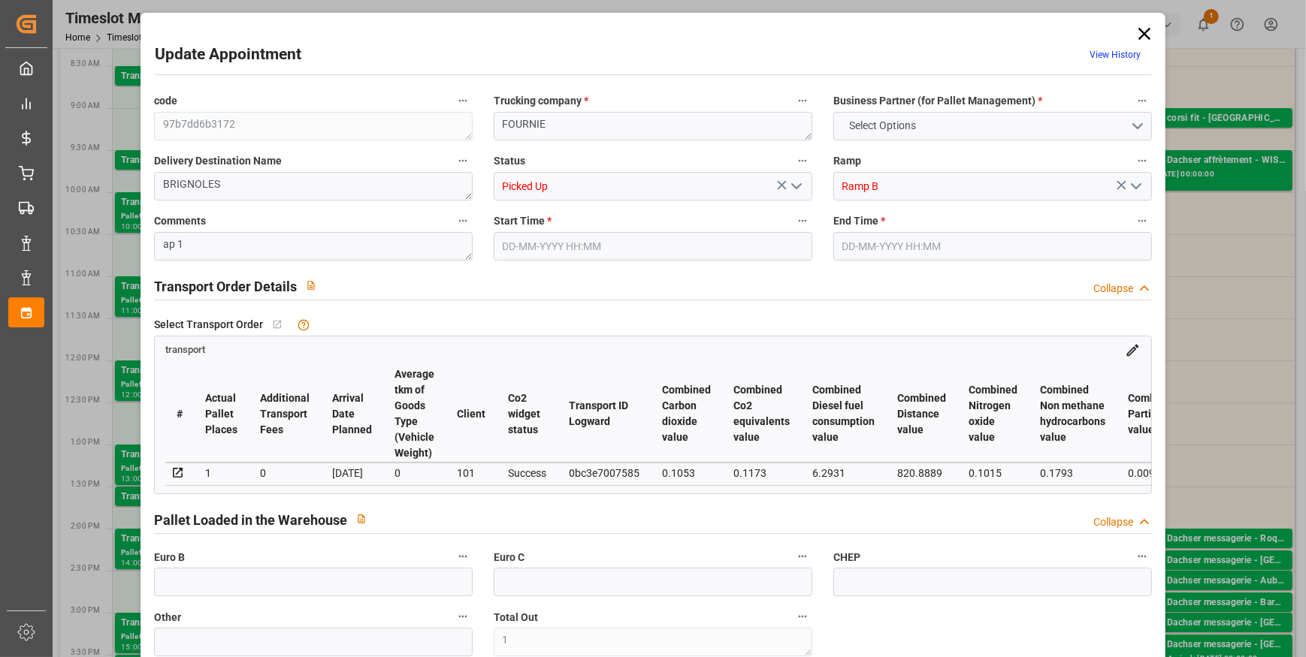
type input "1"
type input "145.152"
type input "286"
type input "1075.2"
type input "83"
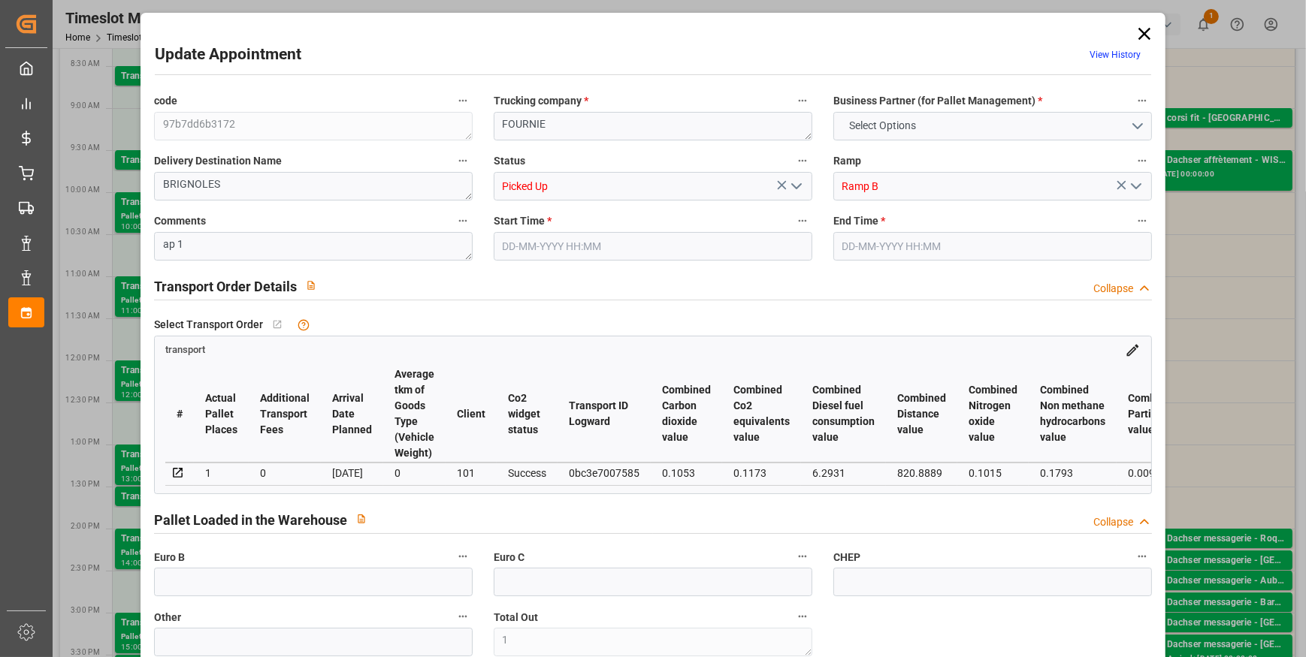
type input "0"
type input "56"
type input "1"
type input "101"
type input "247.296"
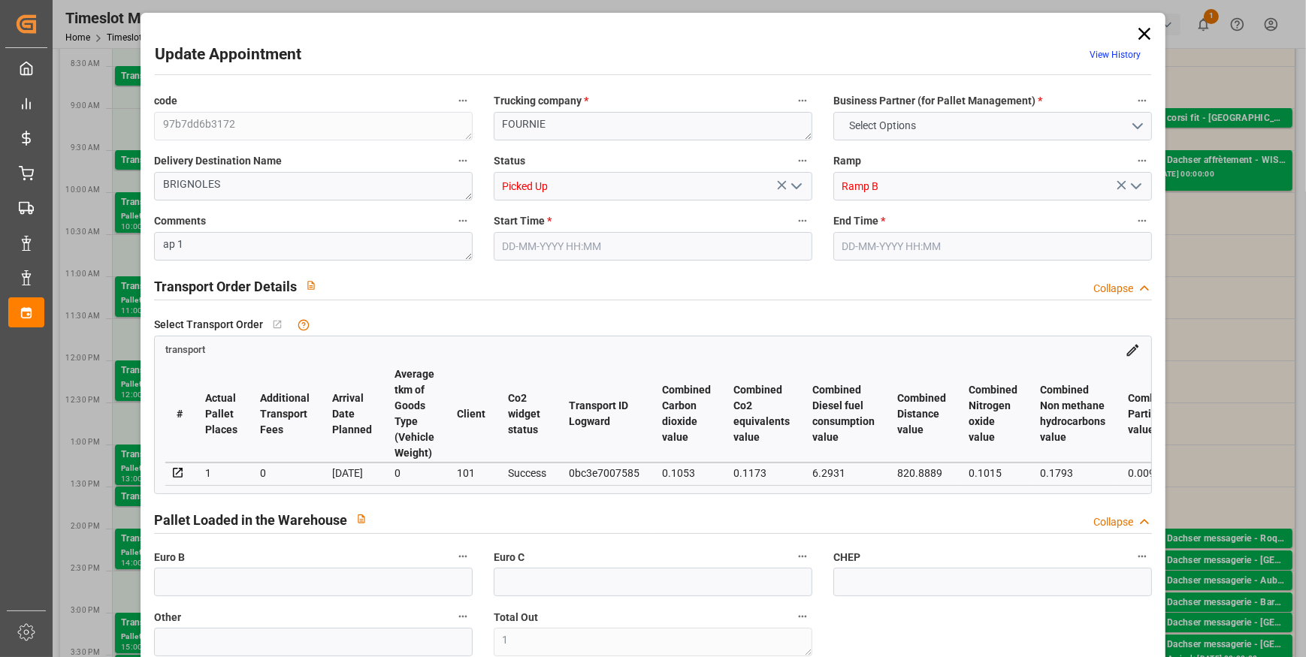
type input "0"
type input "4710.8598"
type input "0"
type input "21"
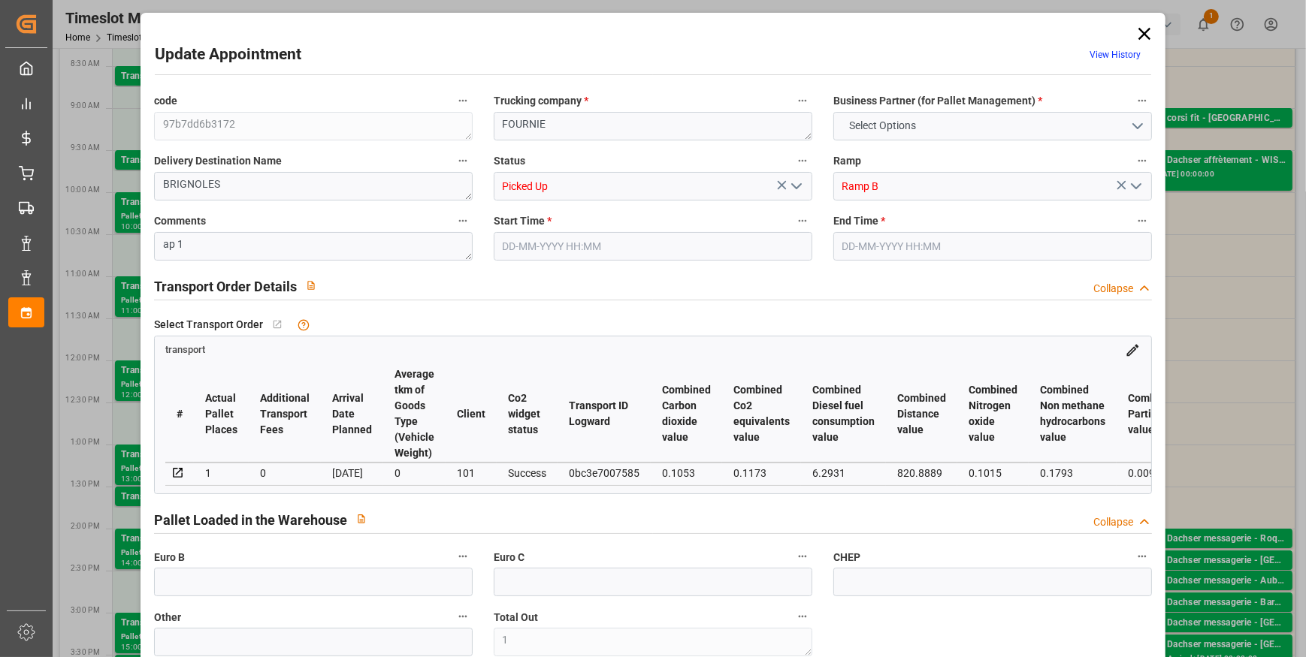
type input "35"
type input "11-09-2025 12:30"
type input "11-09-2025 12:45"
type input "10-09-2025 12:56"
type input "10-09-2025 11:26"
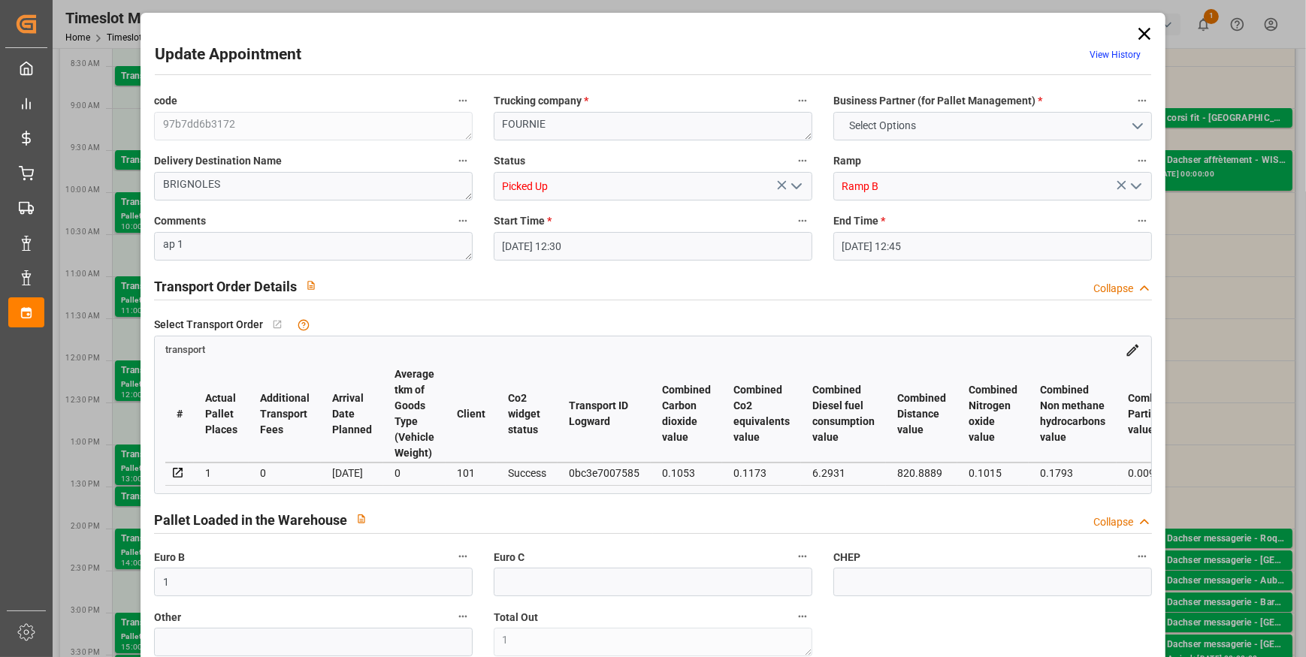
type input "[DATE]"
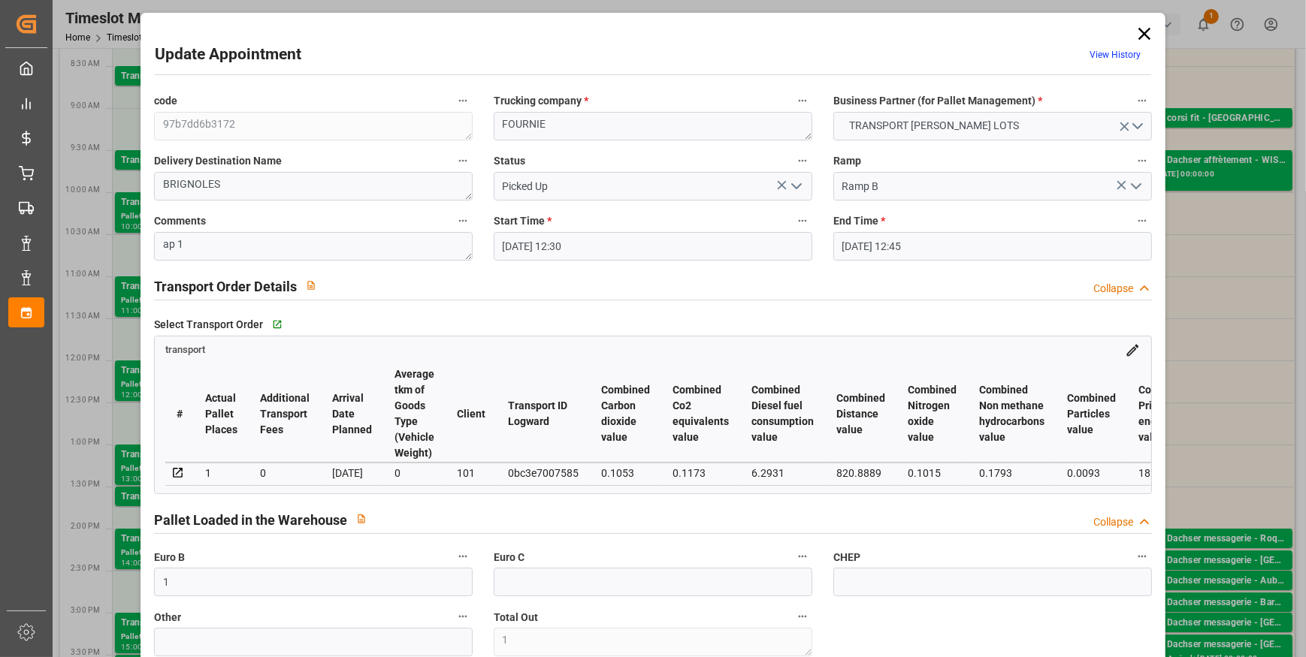
scroll to position [0, 0]
click at [1144, 31] on icon at bounding box center [1144, 33] width 21 height 21
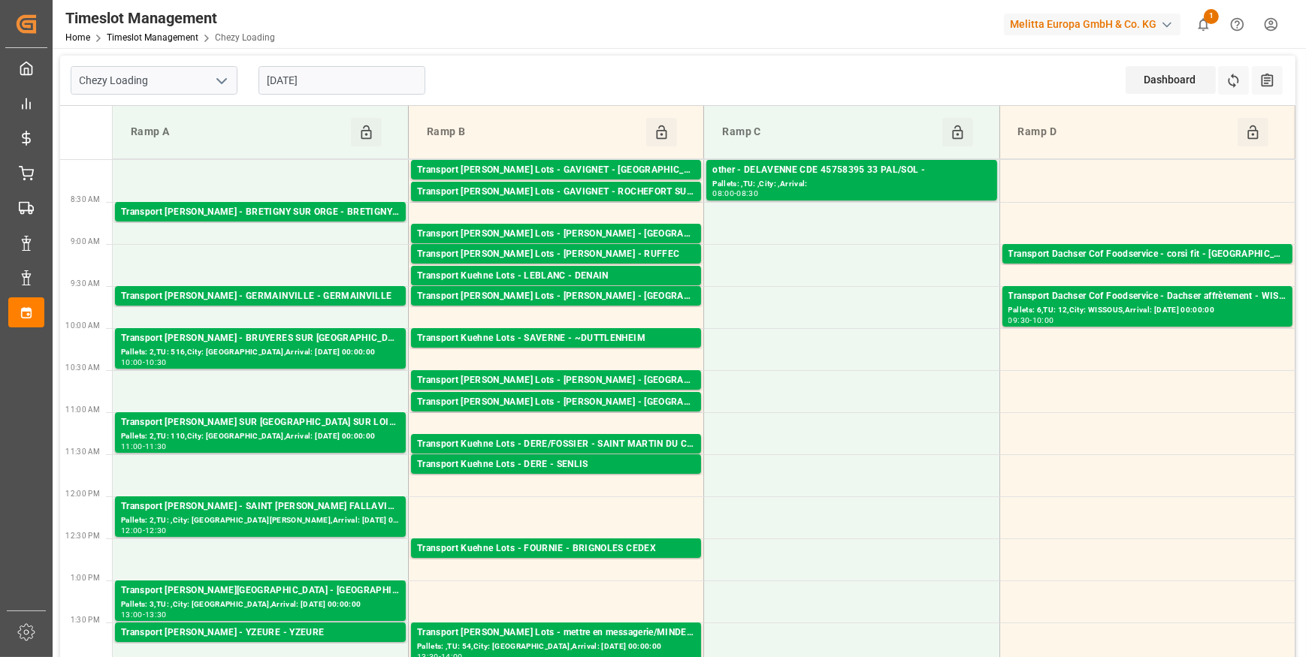
click at [337, 80] on input "[DATE]" at bounding box center [341, 80] width 167 height 29
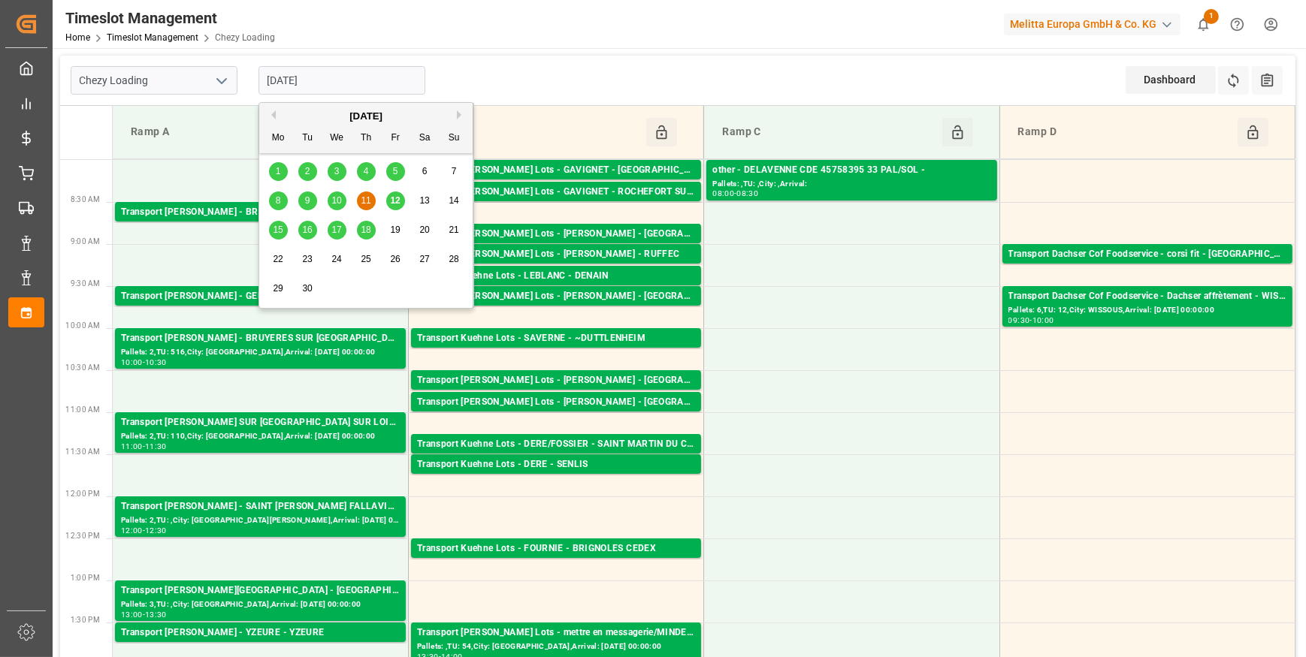
click at [397, 204] on span "12" at bounding box center [395, 200] width 10 height 11
type input "[DATE]"
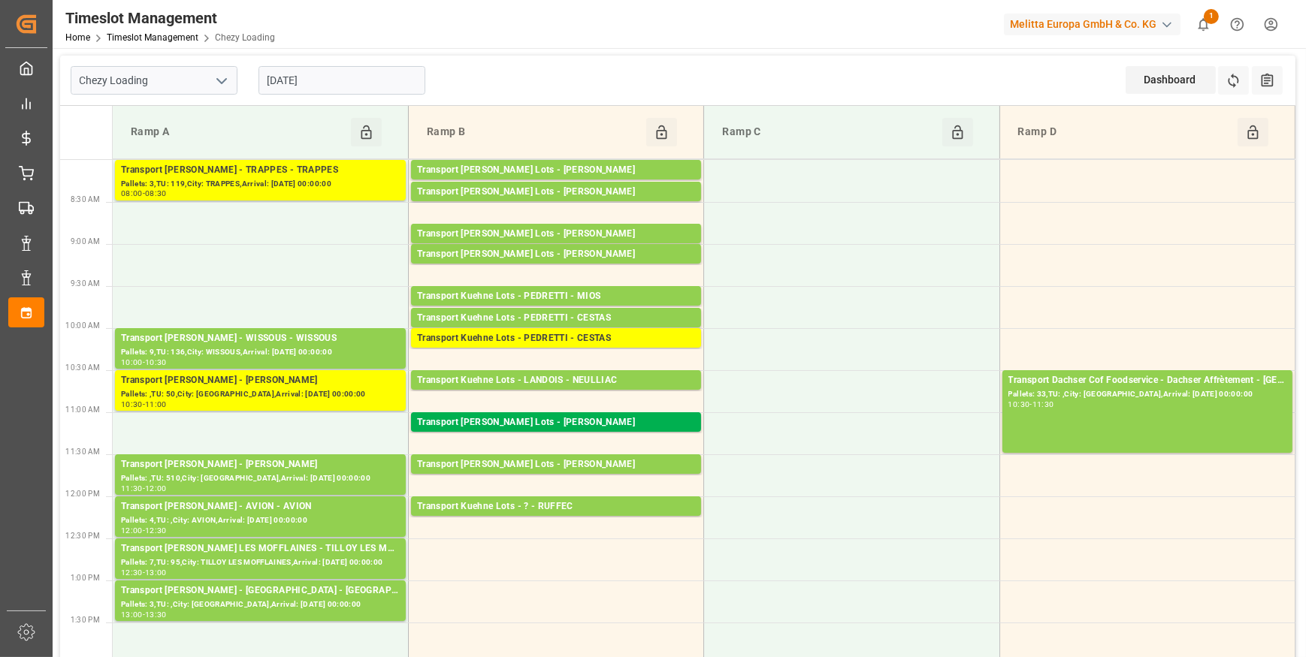
click at [218, 80] on polyline "open menu" at bounding box center [221, 81] width 9 height 5
click at [148, 150] on div "Chezy Unloading" at bounding box center [153, 148] width 165 height 34
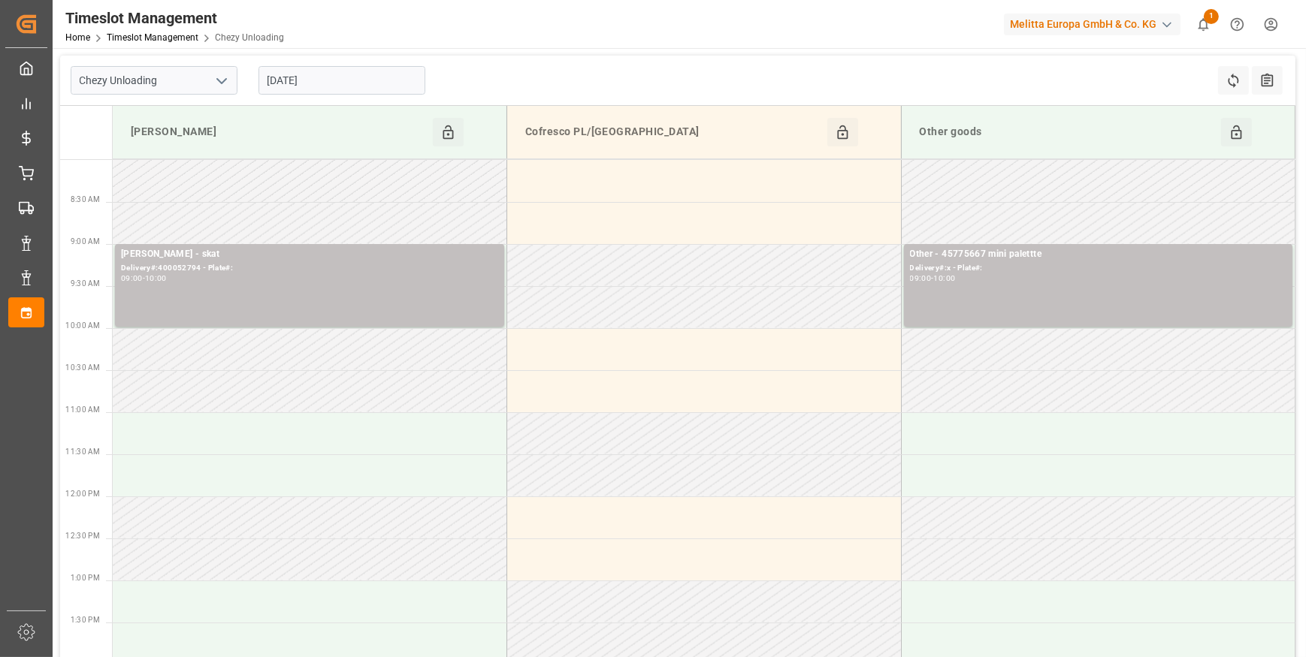
click at [221, 79] on icon "open menu" at bounding box center [222, 81] width 18 height 18
click at [160, 119] on div "Chezy Loading" at bounding box center [153, 114] width 165 height 34
type input "Chezy Loading"
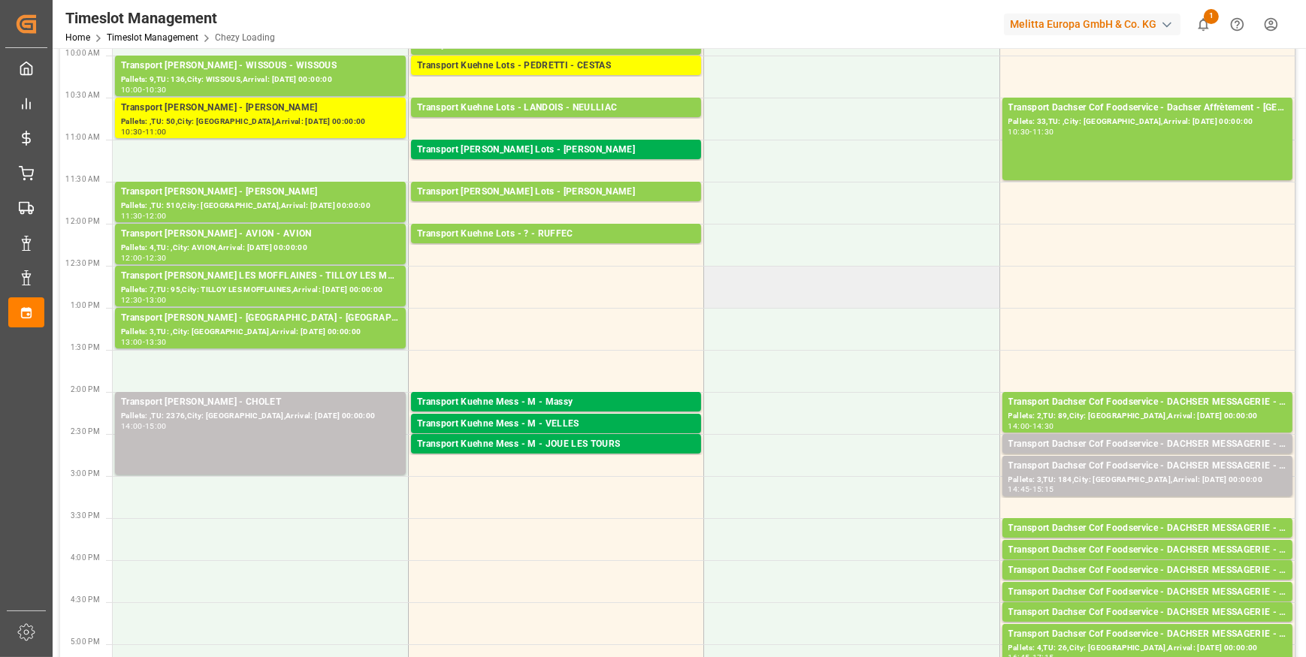
scroll to position [341, 0]
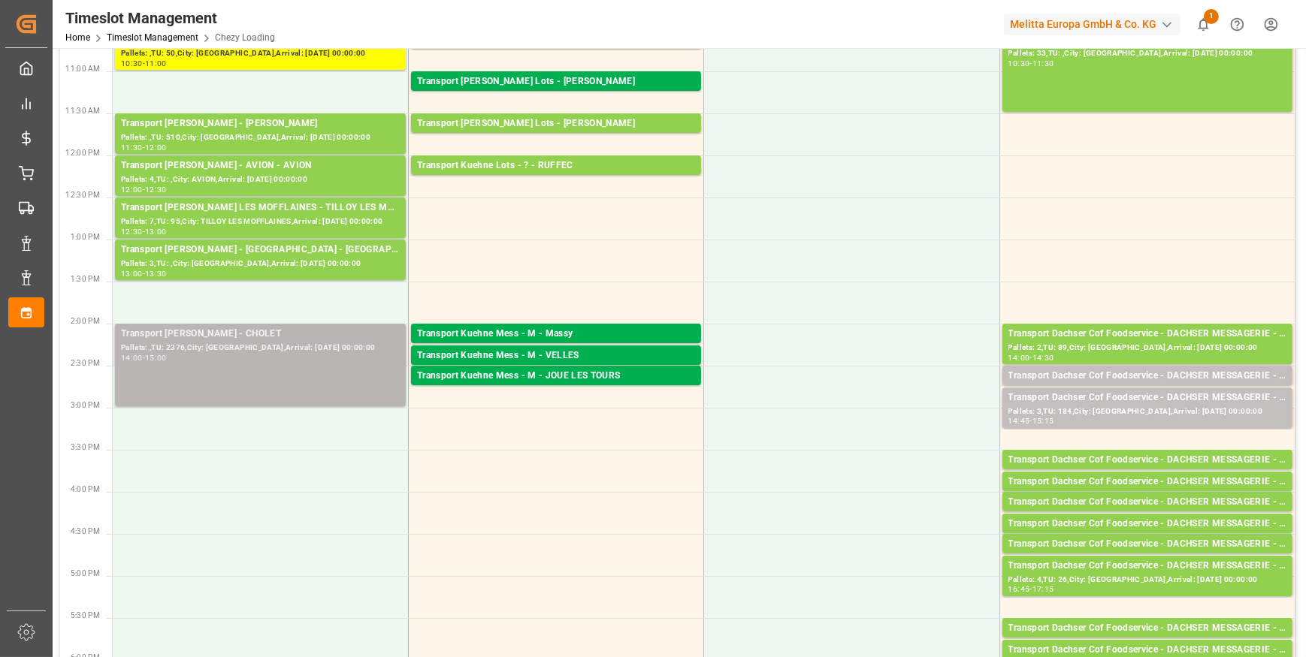
click at [263, 355] on div "14:00 - 15:00" at bounding box center [260, 359] width 279 height 8
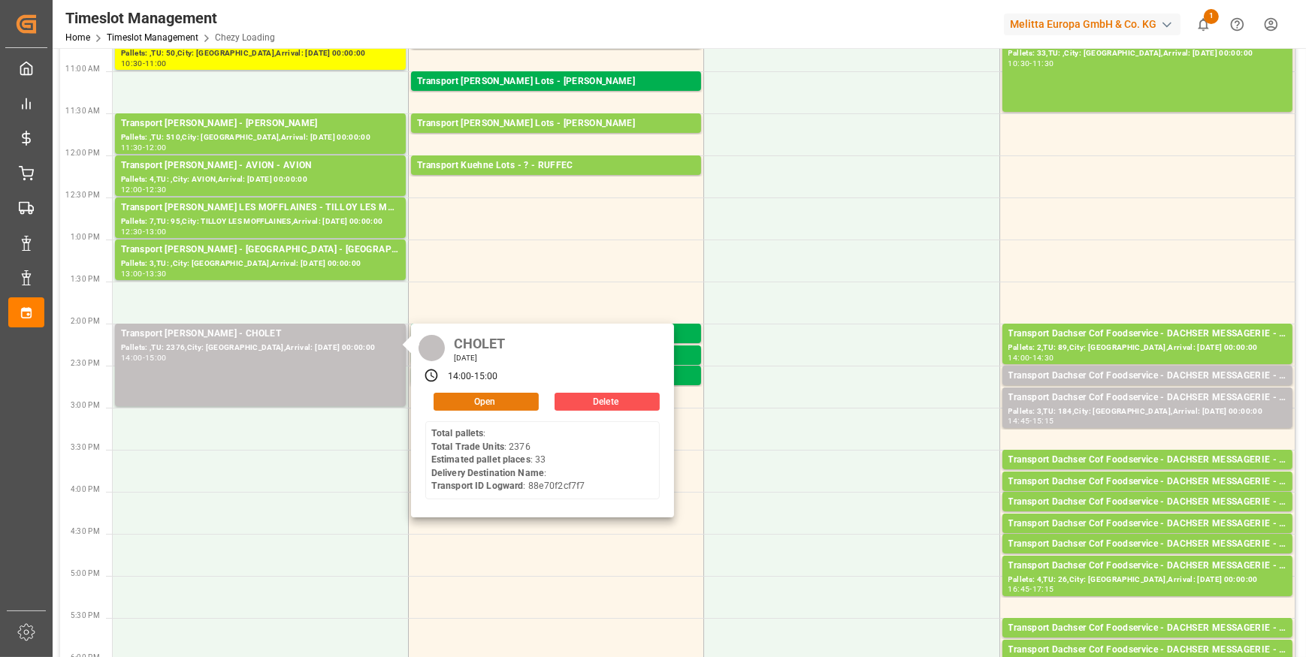
click at [482, 393] on button "Open" at bounding box center [485, 402] width 105 height 18
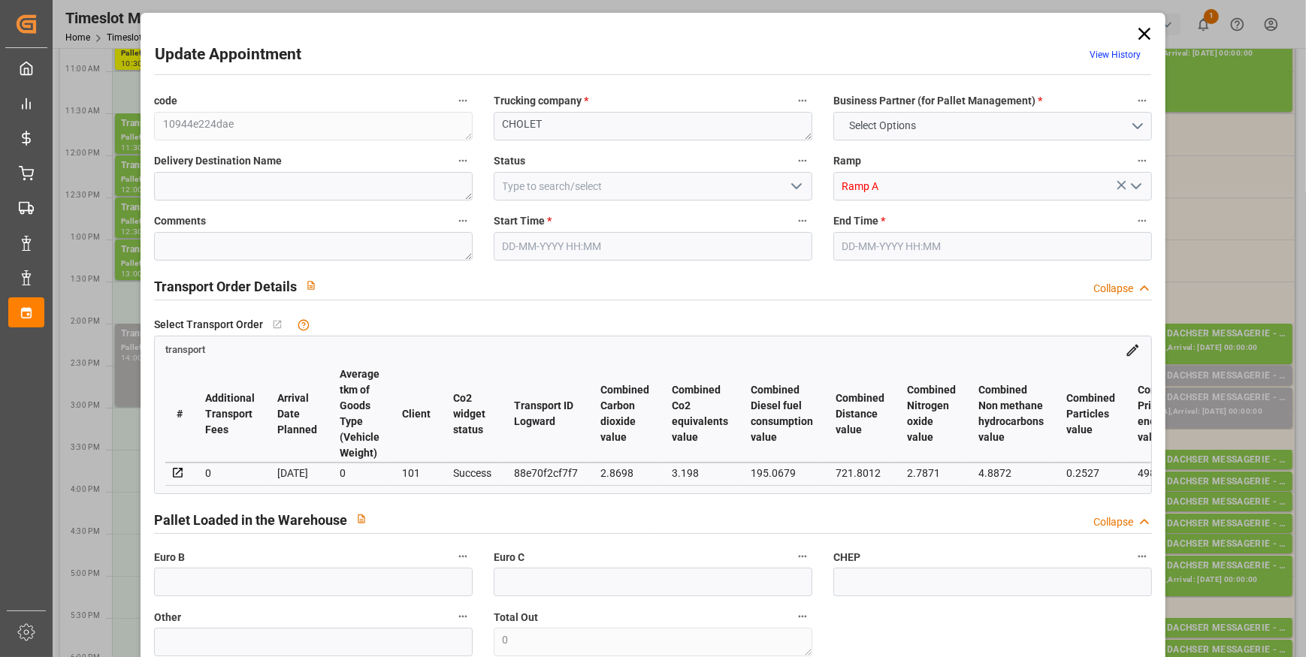
type input "33"
type input "905"
type input "0"
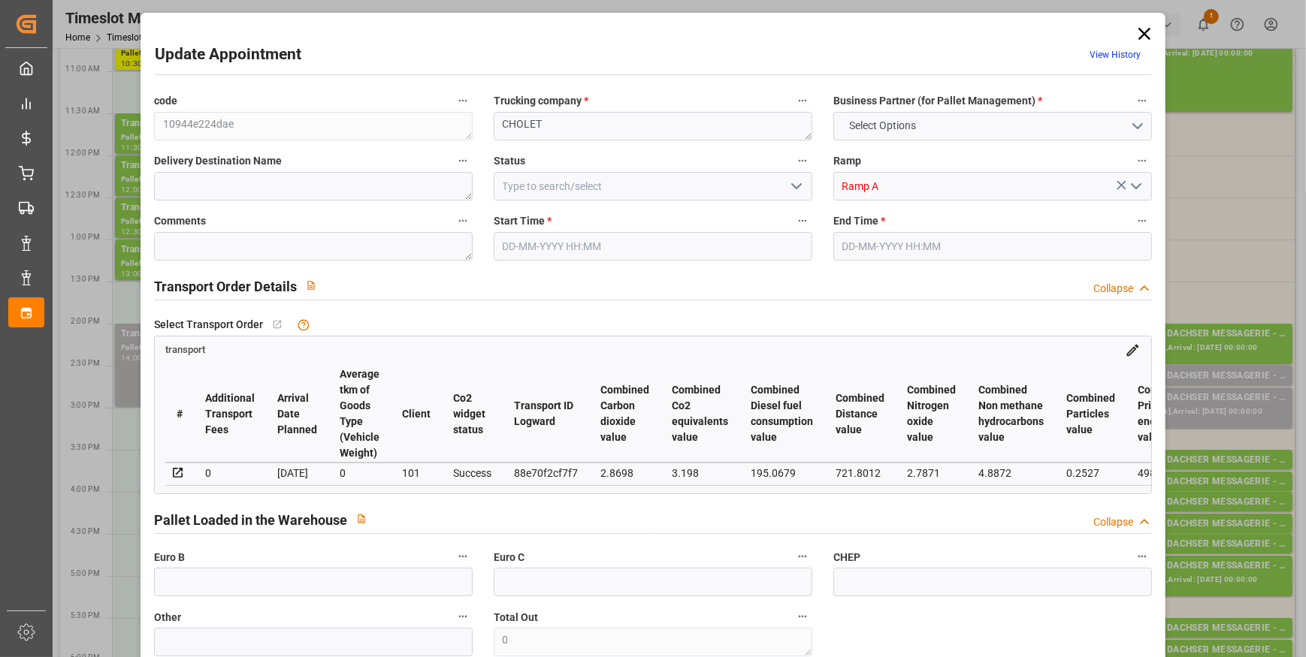
type input "874.411"
type input "-30.589"
type input "0"
type input "6201.36"
type input "9570"
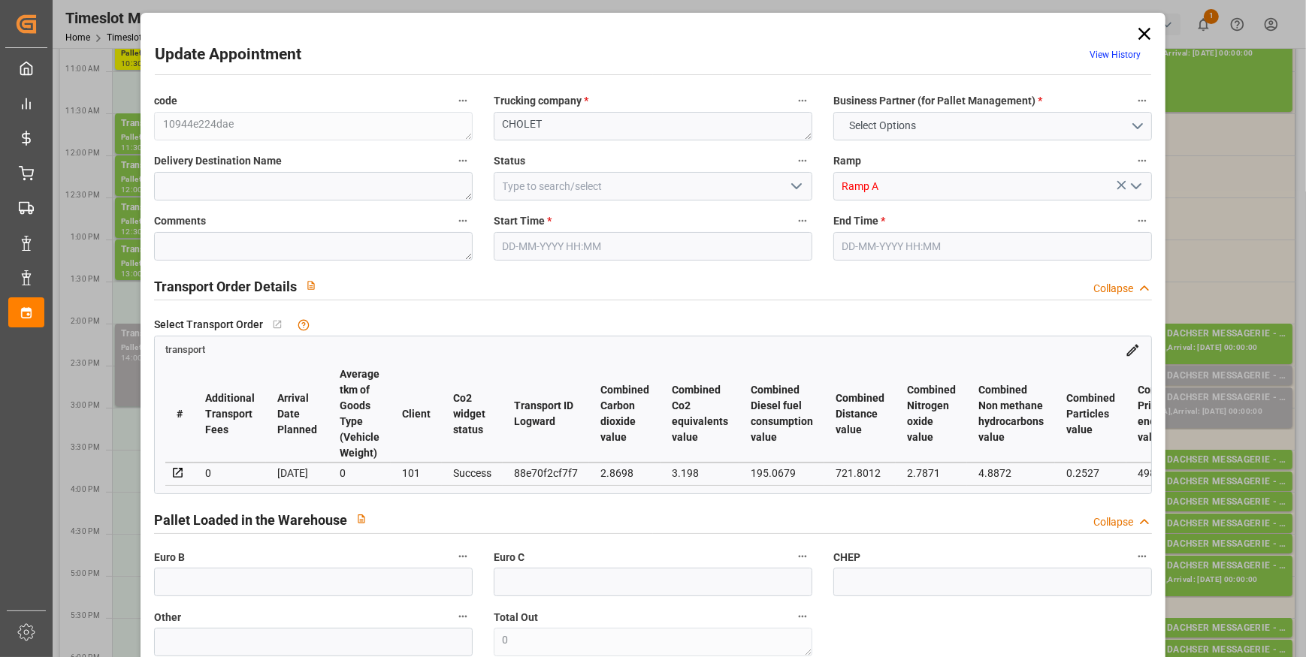
type input "47044.8"
type input "49"
type input "0"
type input "2376"
type input "66"
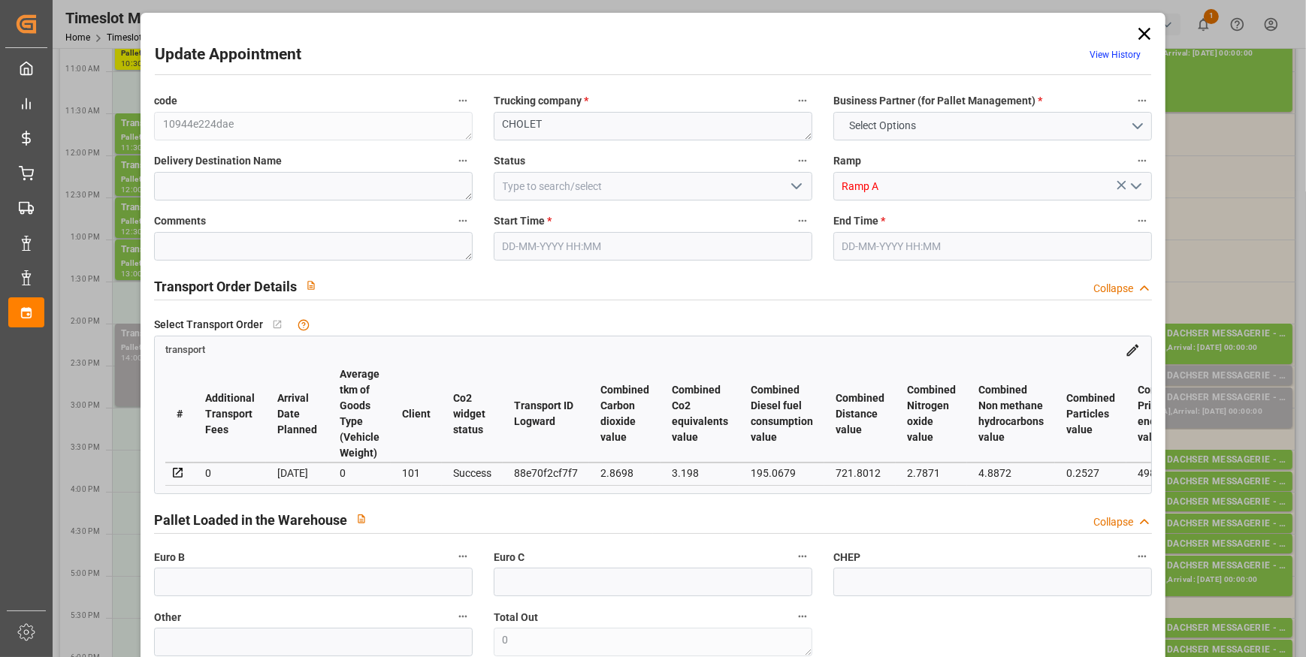
type input "101"
type input "7698.24"
type input "0"
type input "4710.8598"
type input "0"
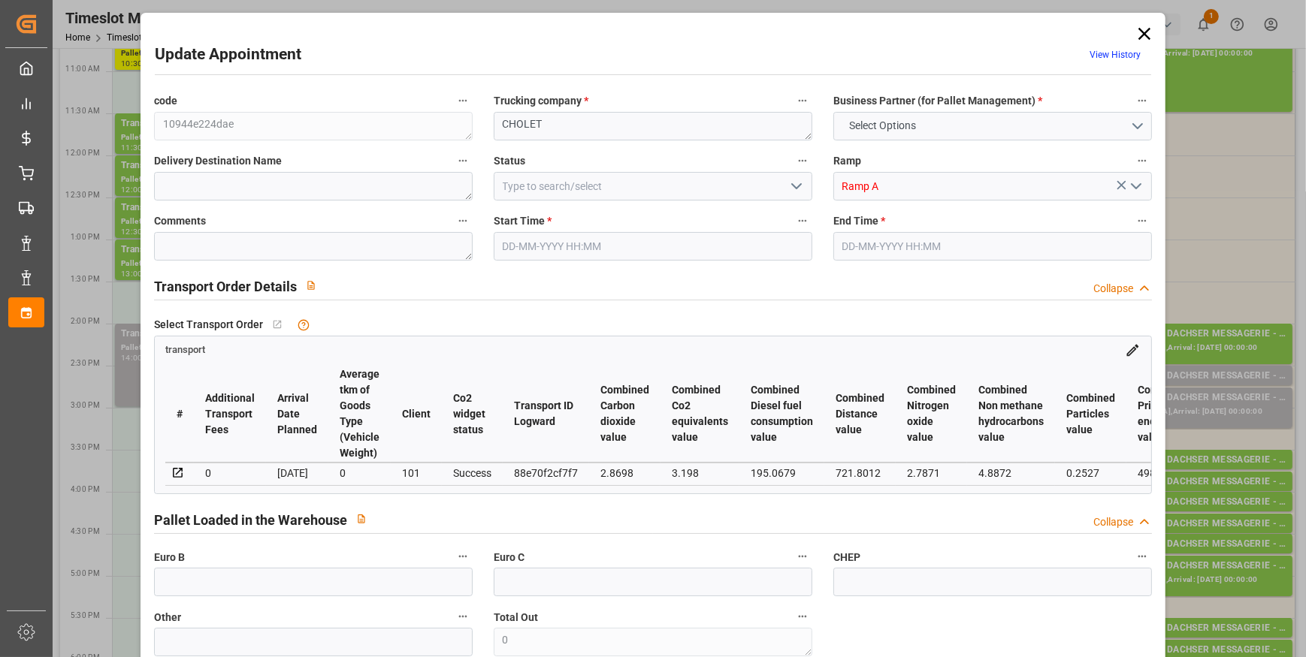
type input "0"
type input "21"
type input "35"
type input "12-09-2025 14:00"
type input "12-09-2025 15:00"
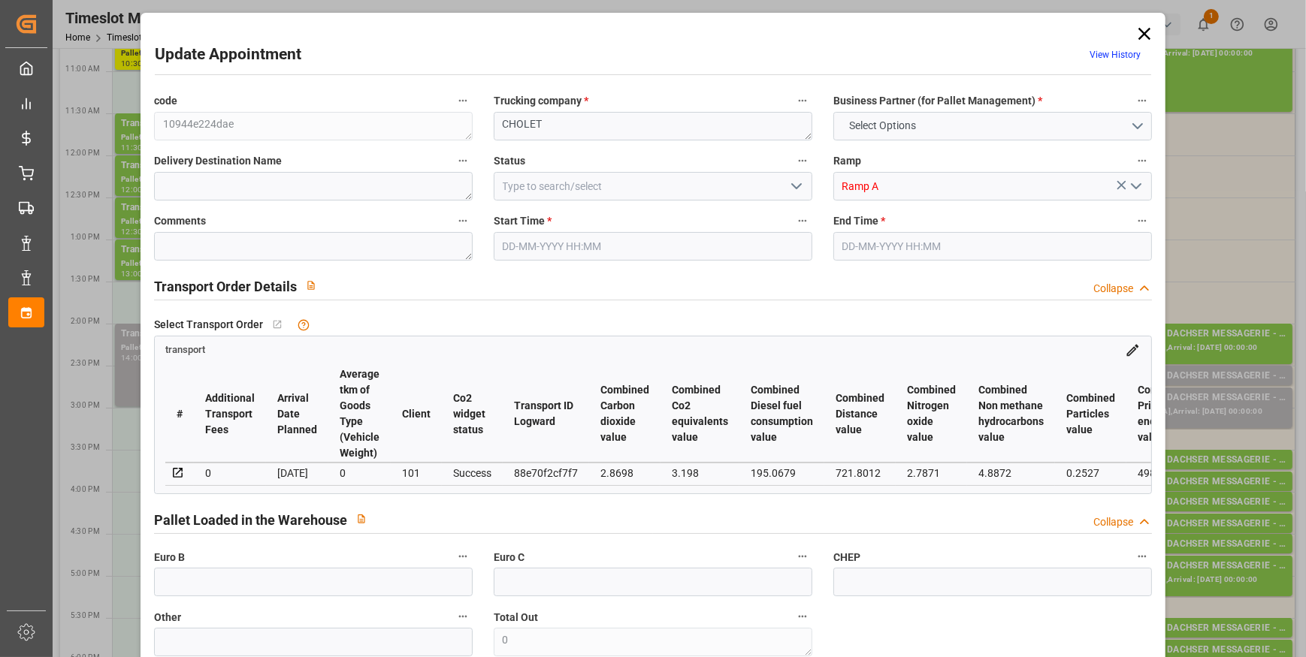
type input "12-09-2025 07:01"
type input "11-09-2025 11:36"
type input "[DATE]"
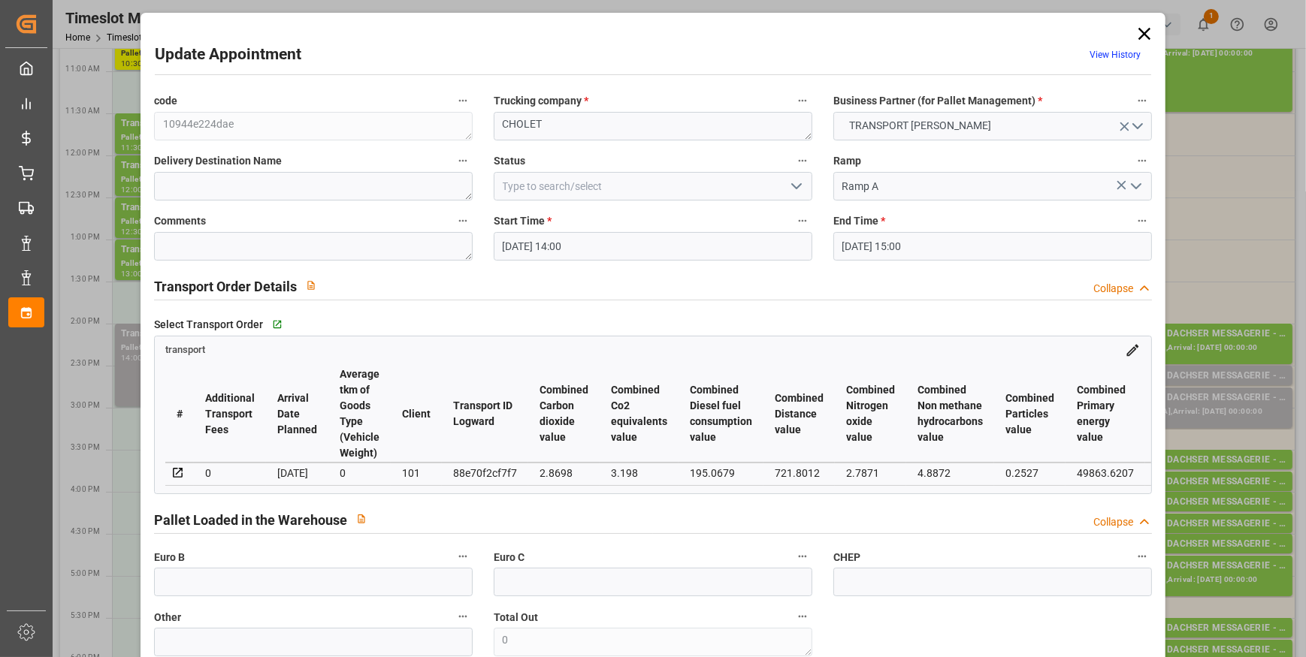
click at [795, 191] on icon "open menu" at bounding box center [796, 186] width 18 height 18
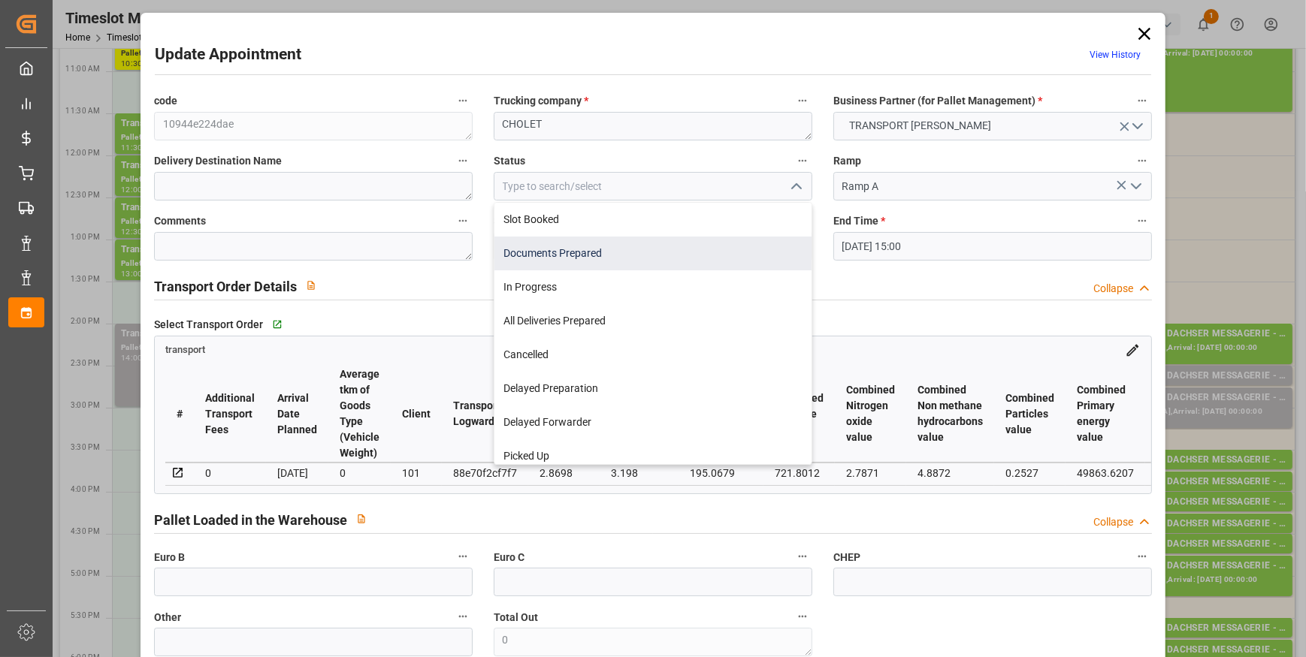
click at [555, 255] on div "Documents Prepared" at bounding box center [652, 254] width 317 height 34
type input "Documents Prepared"
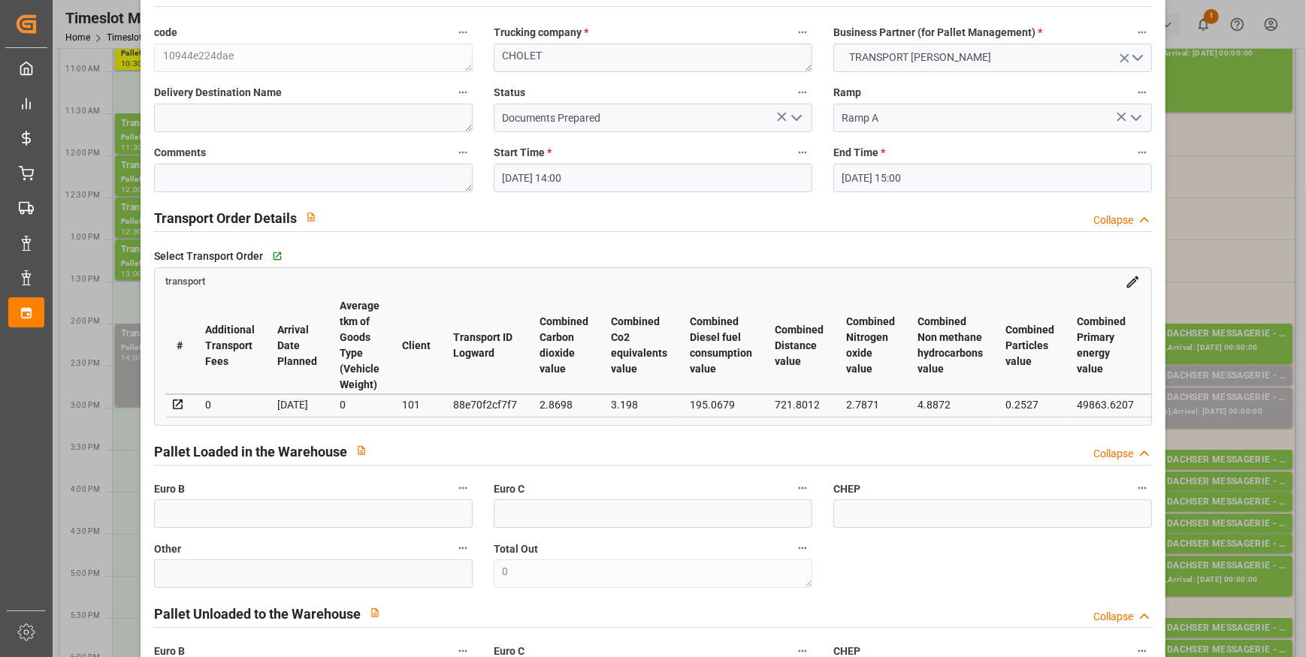
scroll to position [68, 0]
click at [796, 113] on icon "open menu" at bounding box center [796, 119] width 18 height 18
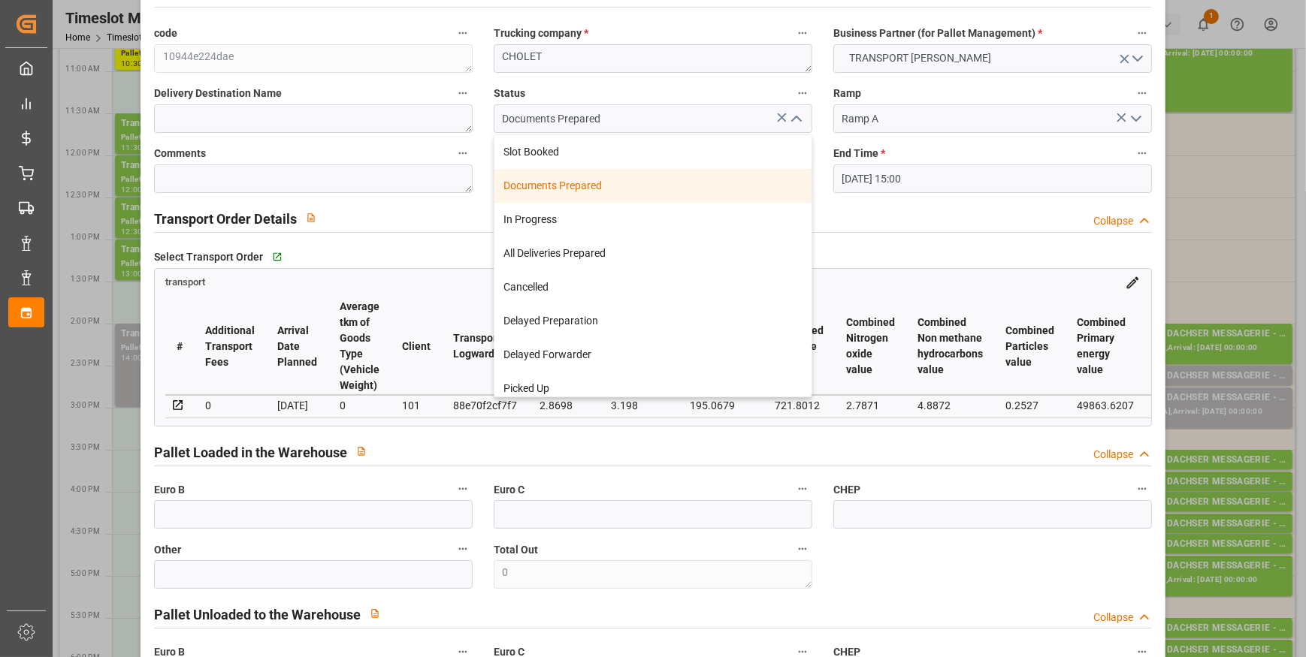
click at [581, 188] on div "Documents Prepared" at bounding box center [652, 186] width 317 height 34
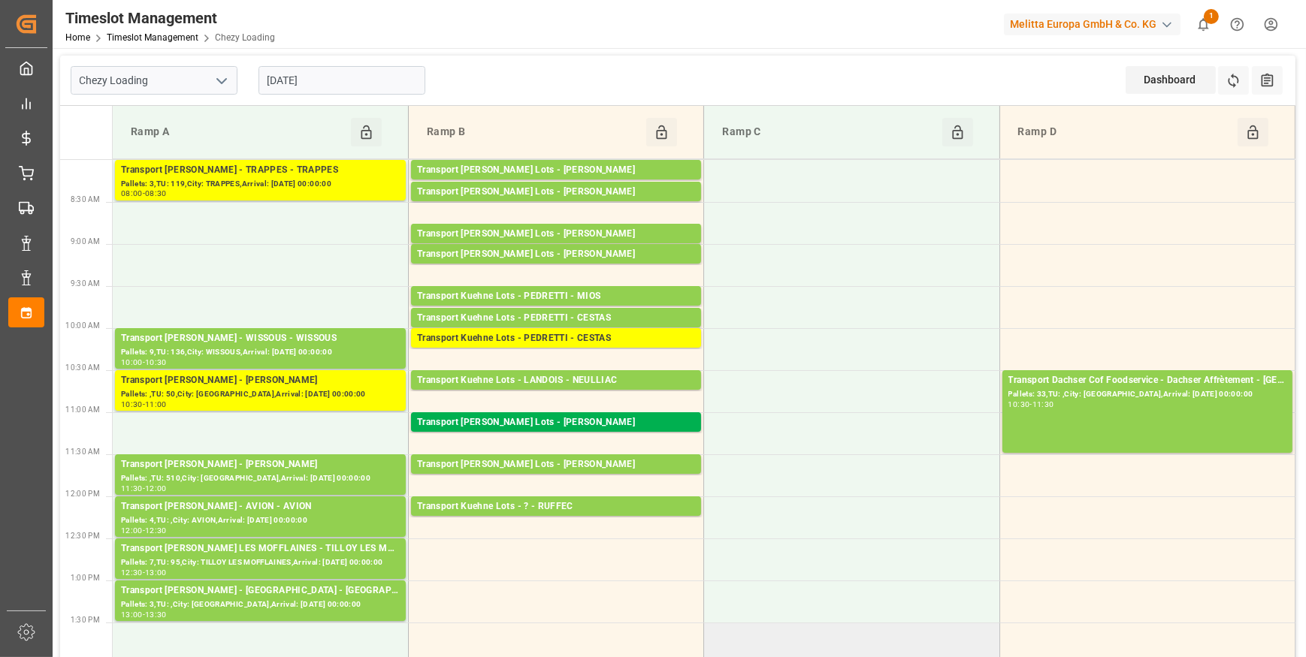
scroll to position [0, 0]
click at [358, 88] on input "[DATE]" at bounding box center [341, 80] width 167 height 29
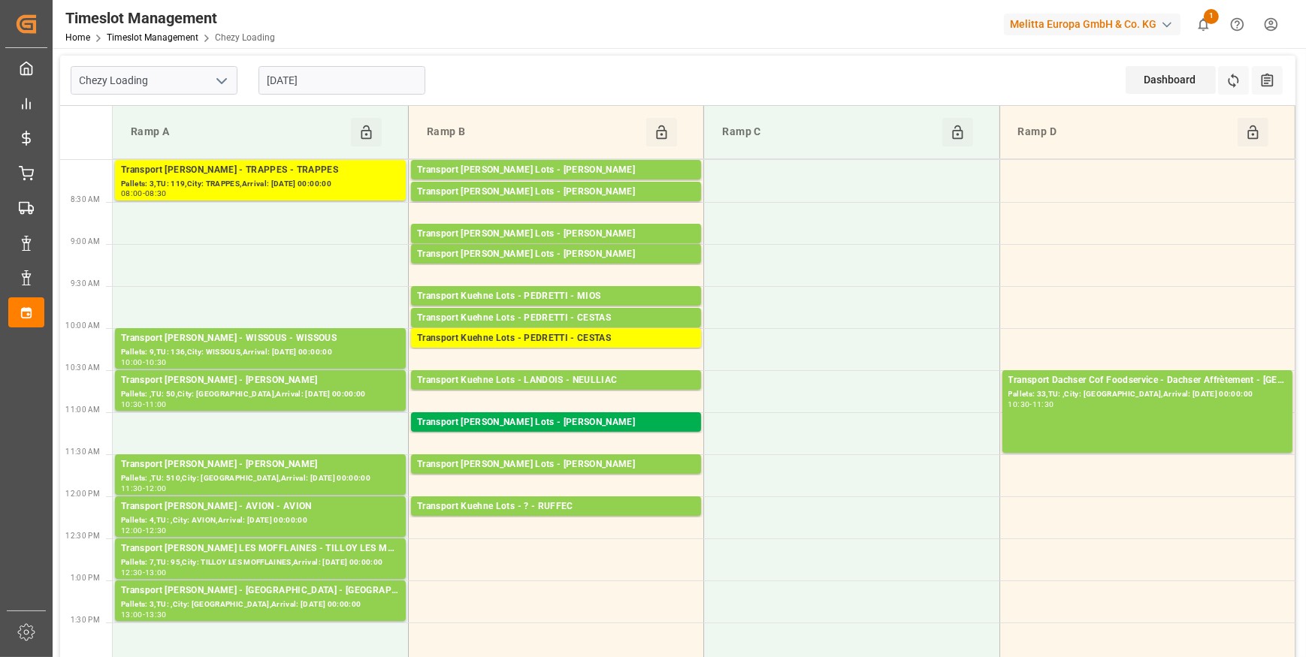
click at [346, 75] on input "[DATE]" at bounding box center [341, 80] width 167 height 29
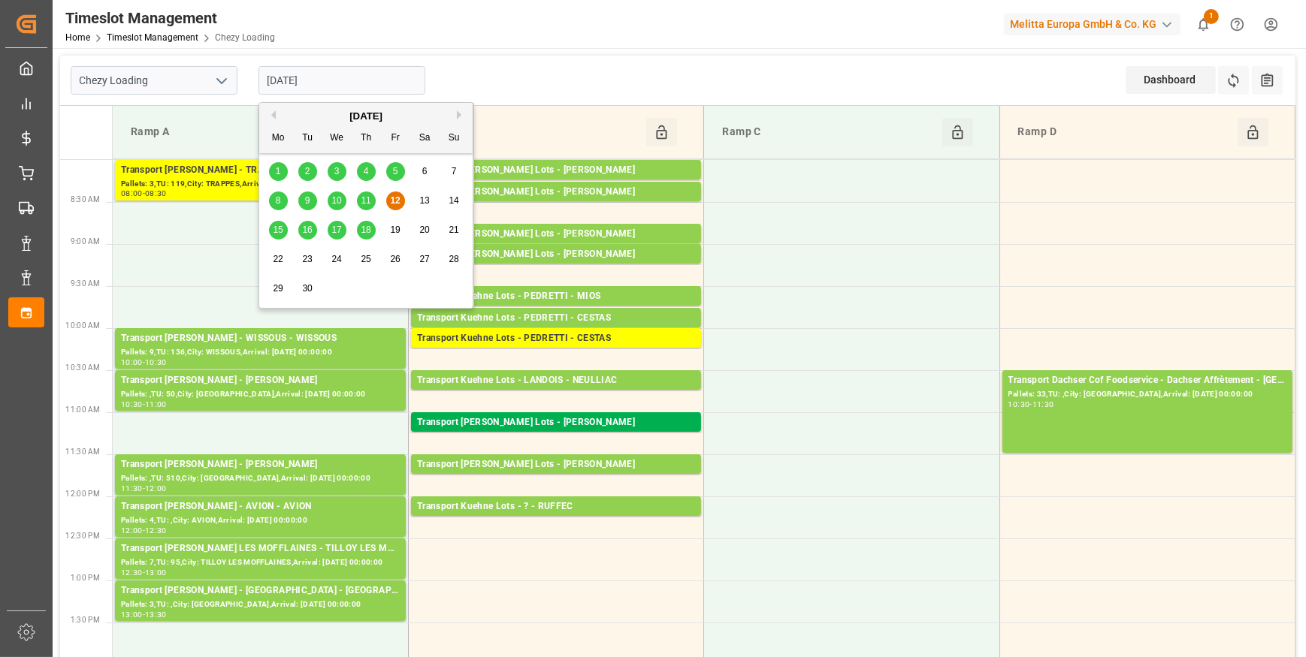
click at [279, 231] on span "15" at bounding box center [278, 230] width 10 height 11
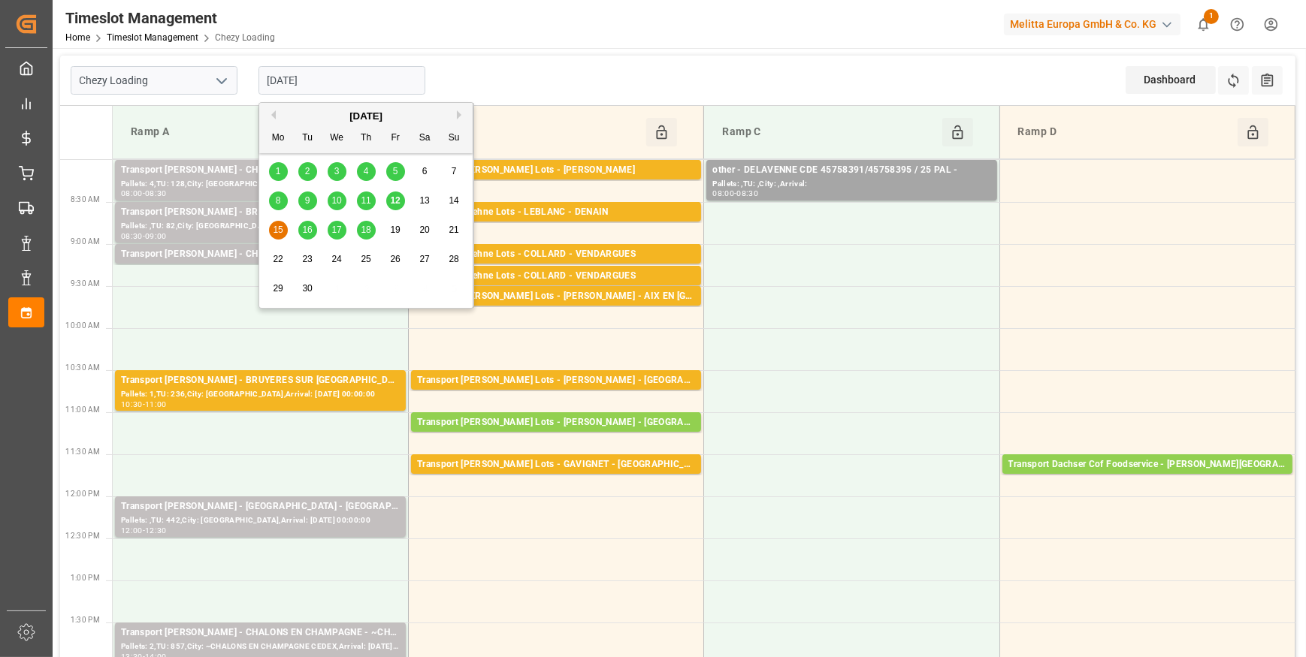
click at [358, 82] on input "[DATE]" at bounding box center [341, 80] width 167 height 29
click at [390, 203] on span "12" at bounding box center [395, 200] width 10 height 11
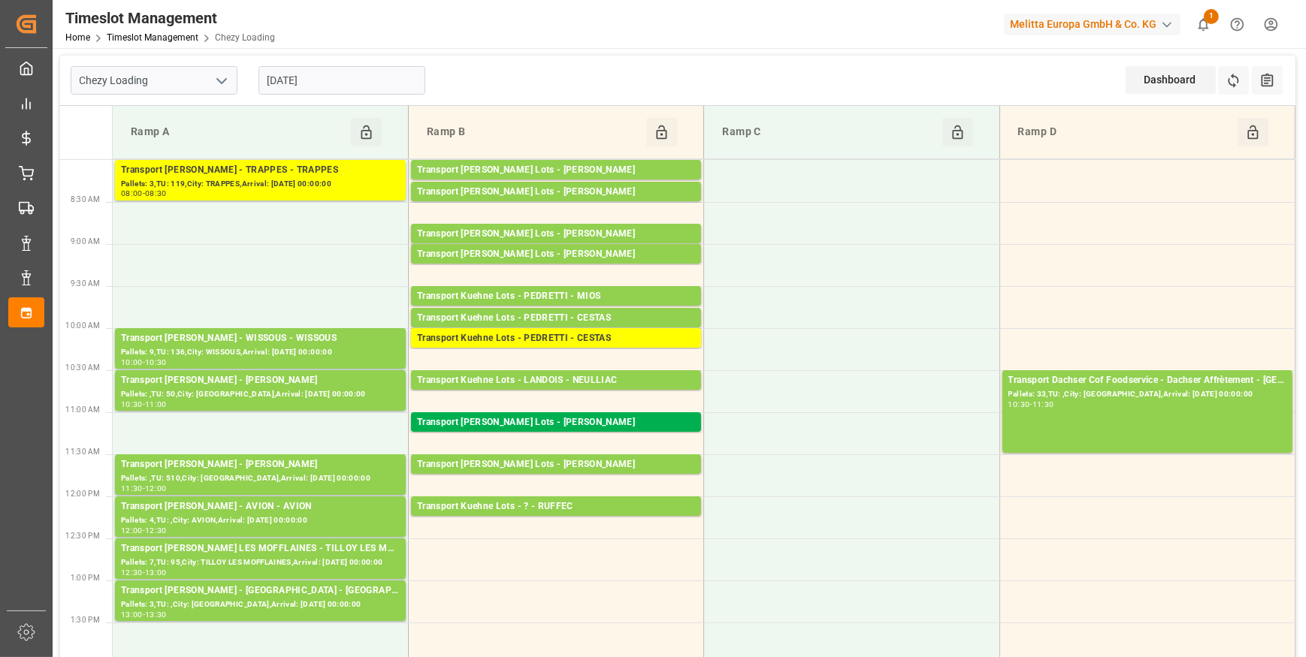
click at [341, 76] on input "[DATE]" at bounding box center [341, 80] width 167 height 29
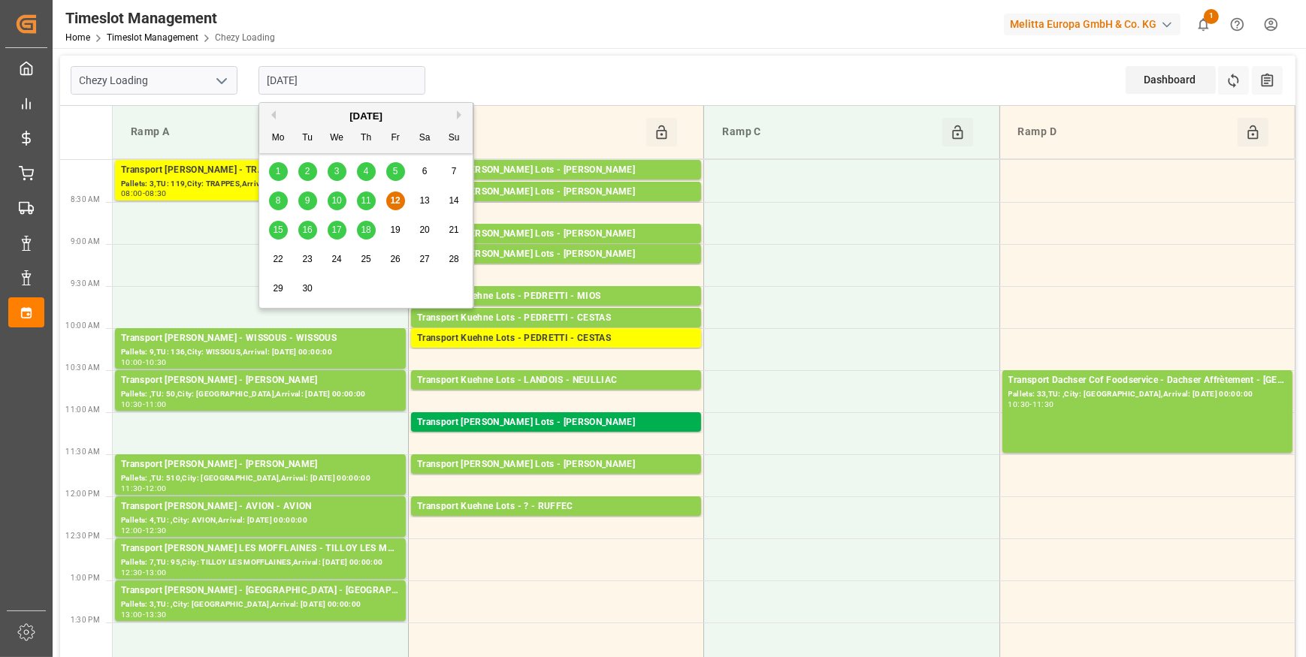
click at [280, 234] on span "15" at bounding box center [278, 230] width 10 height 11
type input "[DATE]"
click at [331, 76] on input "[DATE]" at bounding box center [341, 80] width 167 height 29
click at [278, 231] on span "15" at bounding box center [278, 230] width 10 height 11
type input "[DATE]"
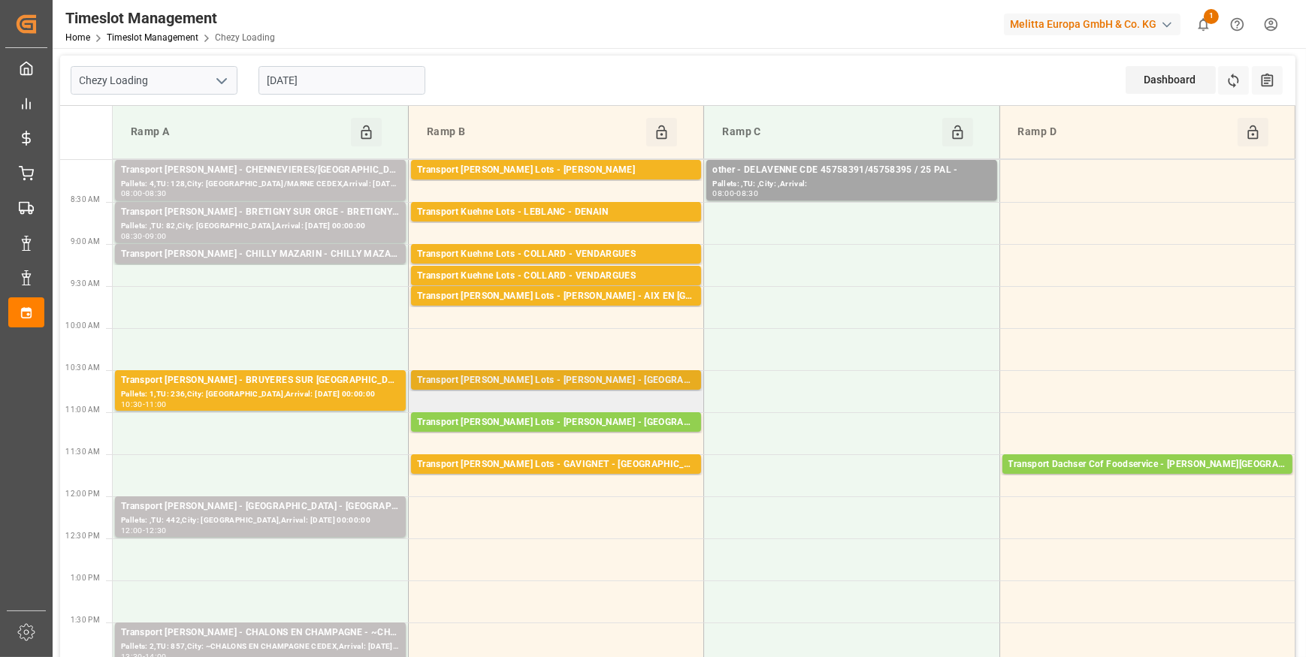
click at [585, 374] on div "Transport [PERSON_NAME] Lots - [PERSON_NAME] - [GEOGRAPHIC_DATA]" at bounding box center [556, 380] width 278 height 15
click at [581, 376] on div "Transport [PERSON_NAME] Lots - [PERSON_NAME] - [GEOGRAPHIC_DATA]" at bounding box center [556, 380] width 278 height 15
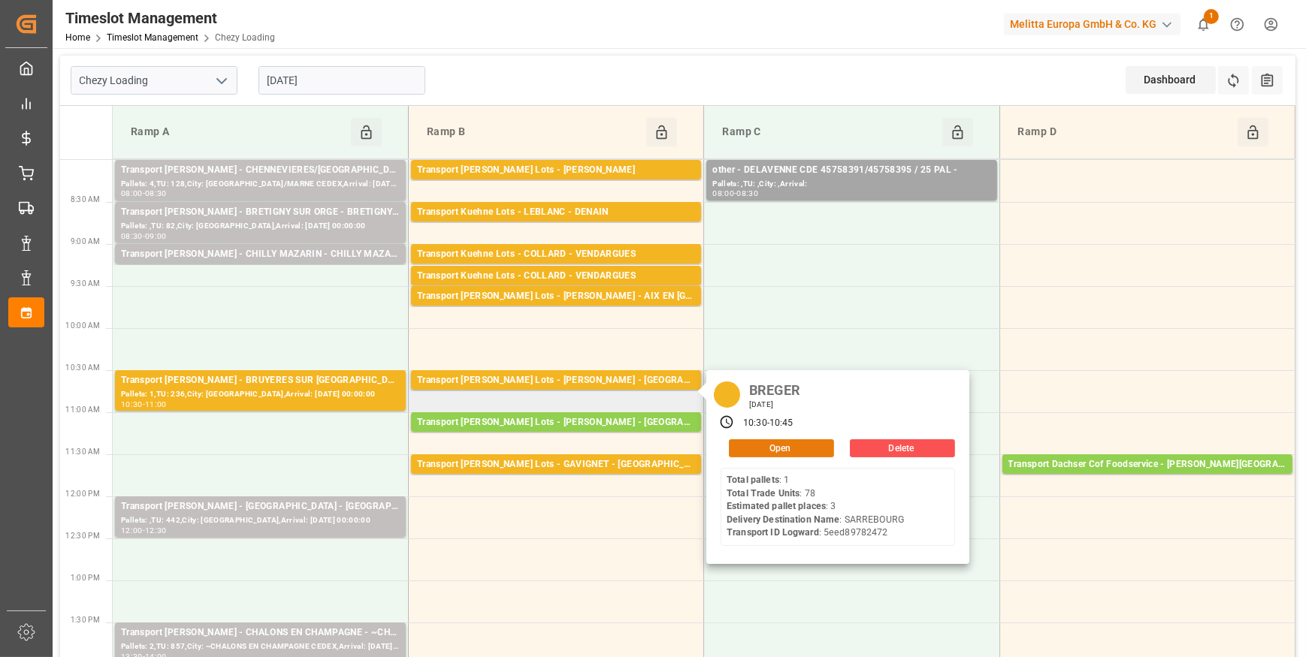
click at [785, 450] on button "Open" at bounding box center [781, 448] width 105 height 18
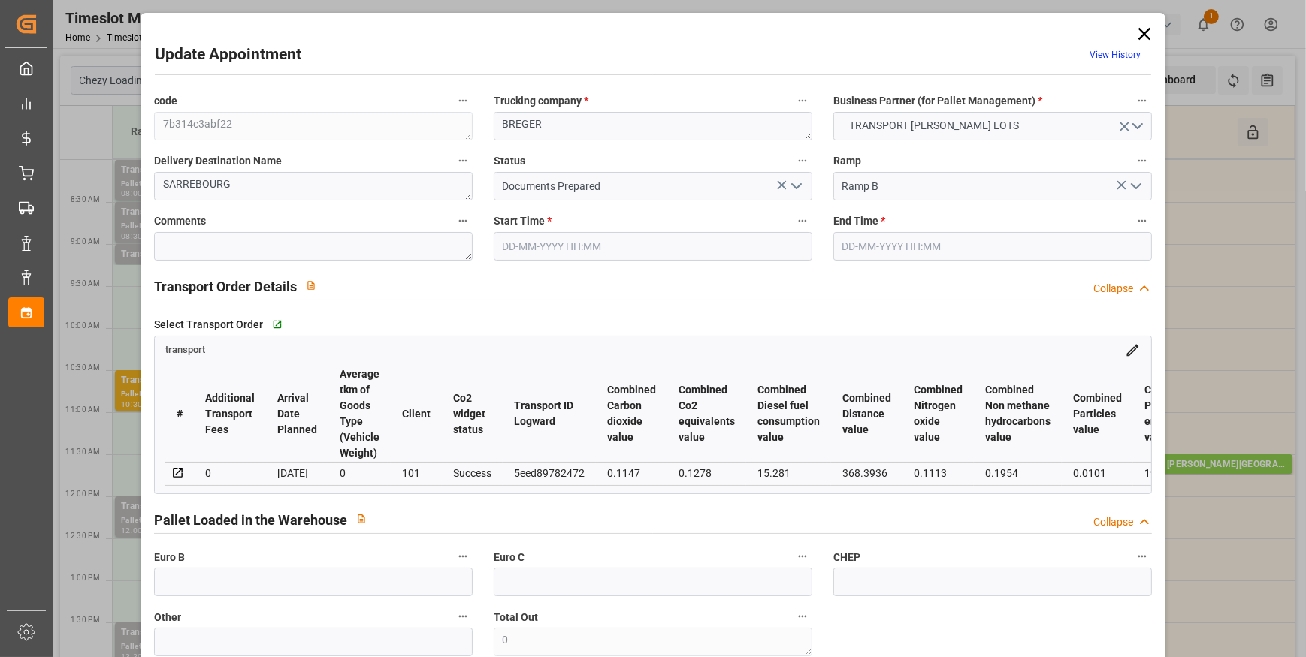
type input "3"
type input "152.75"
type input "0"
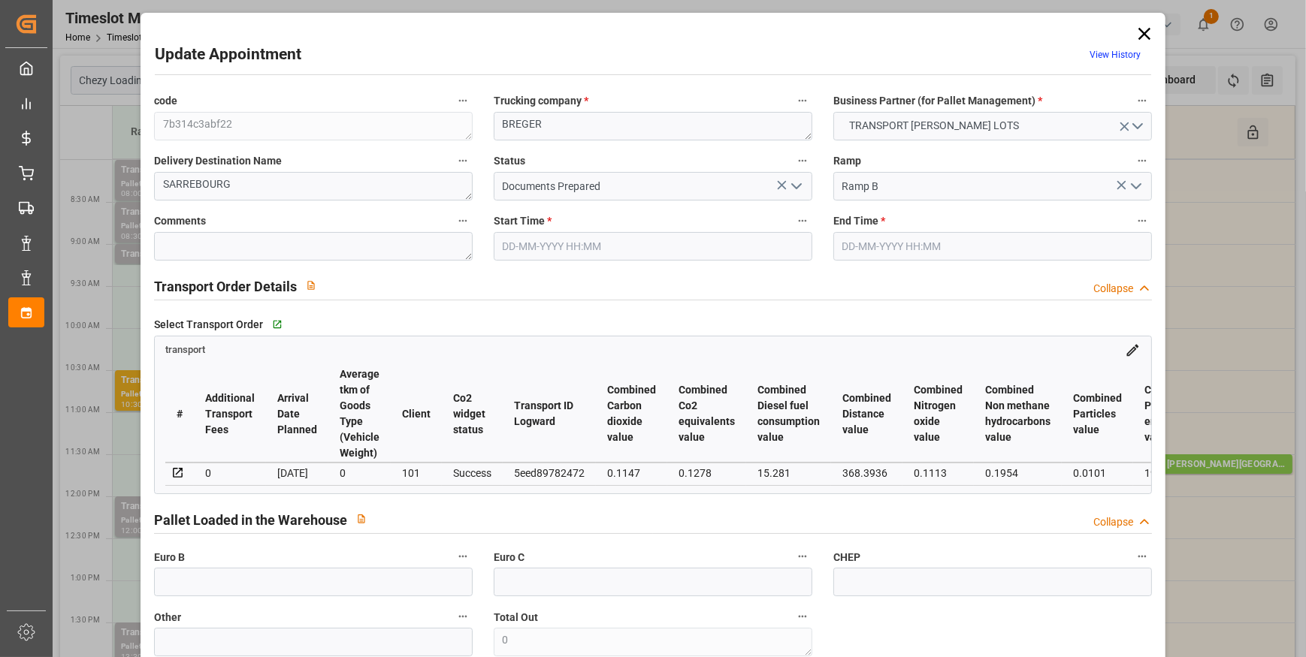
type input "152.75"
type input "0"
type input "444.36"
type input "676.34"
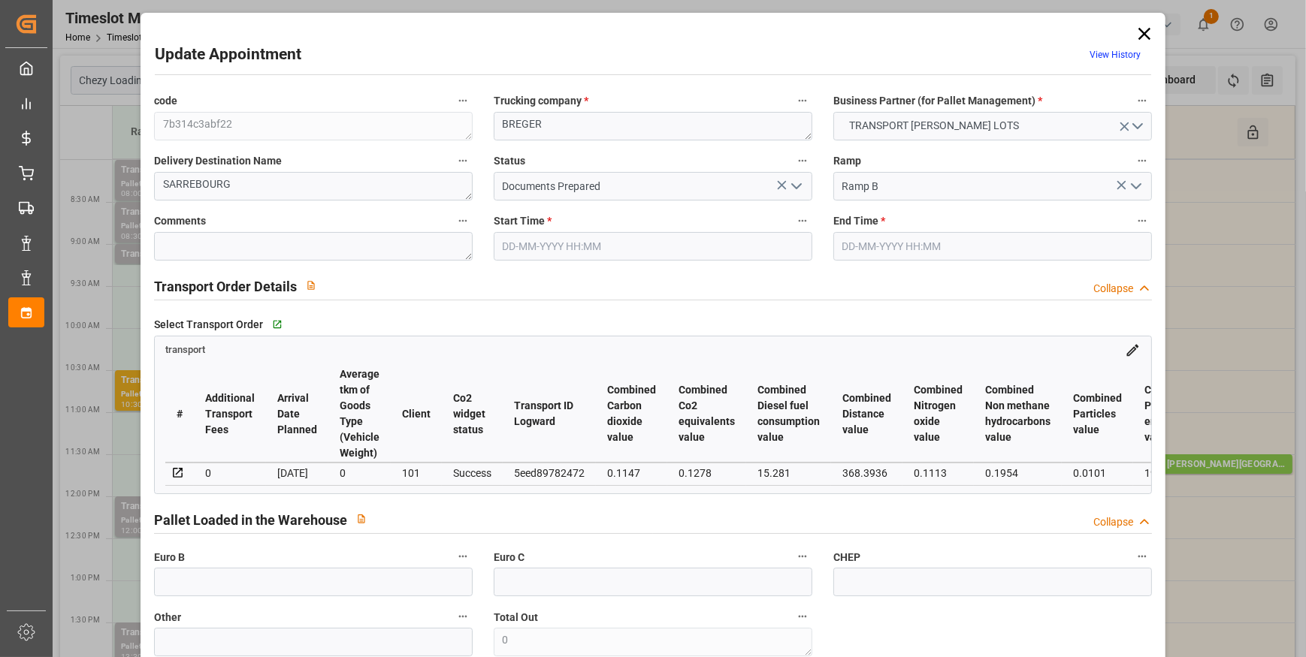
type input "2208"
type input "57"
type input "1"
type input "78"
type input "3"
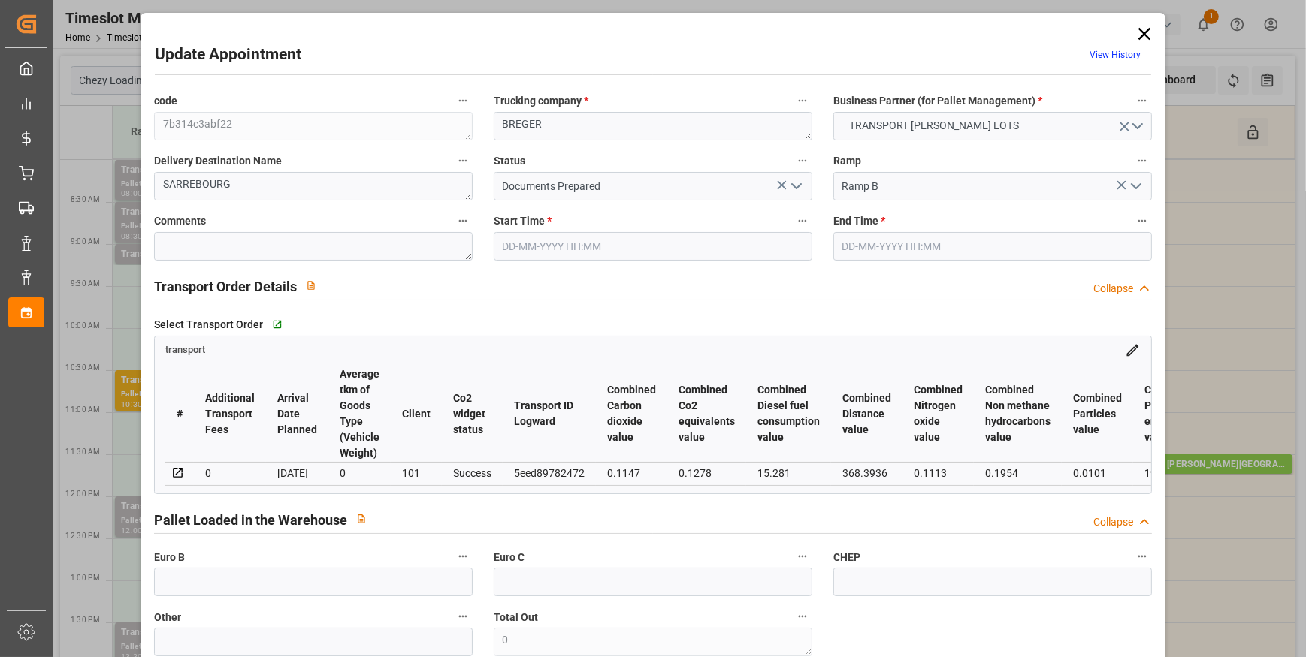
type input "101"
type input "597.54"
type input "0"
type input "4710.8598"
type input "0"
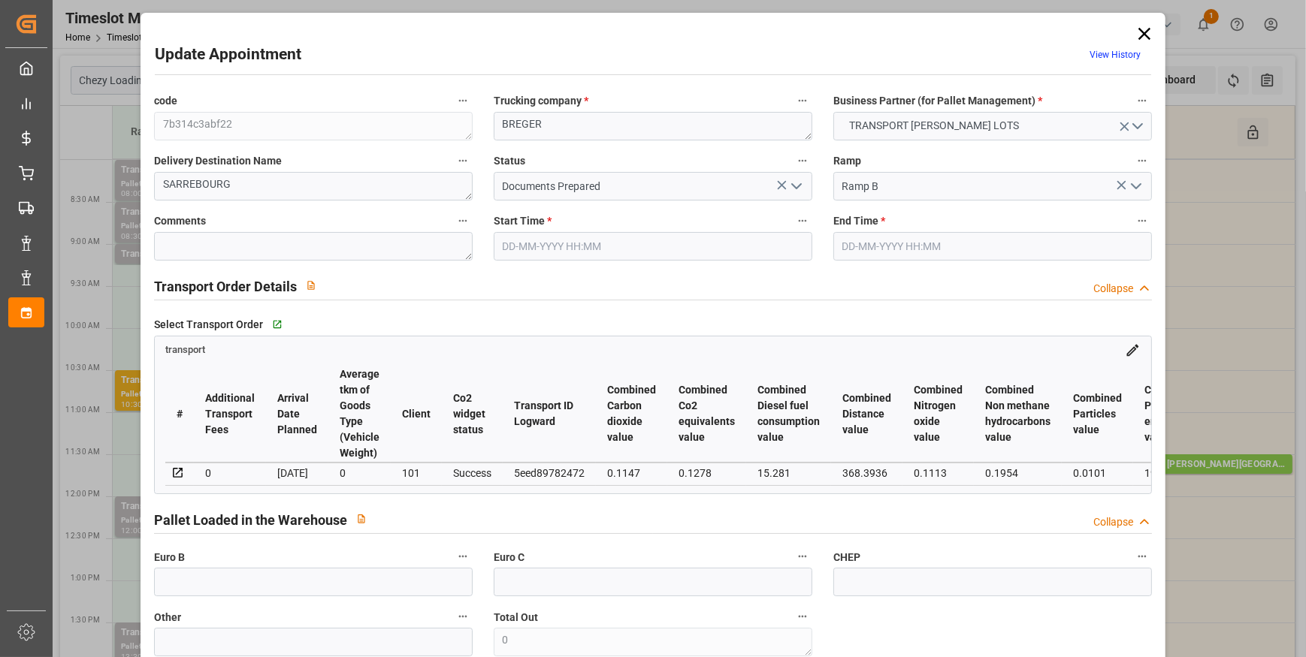
type input "0"
type input "21"
type input "35"
type input "15-09-2025 10:30"
type input "15-09-2025 10:45"
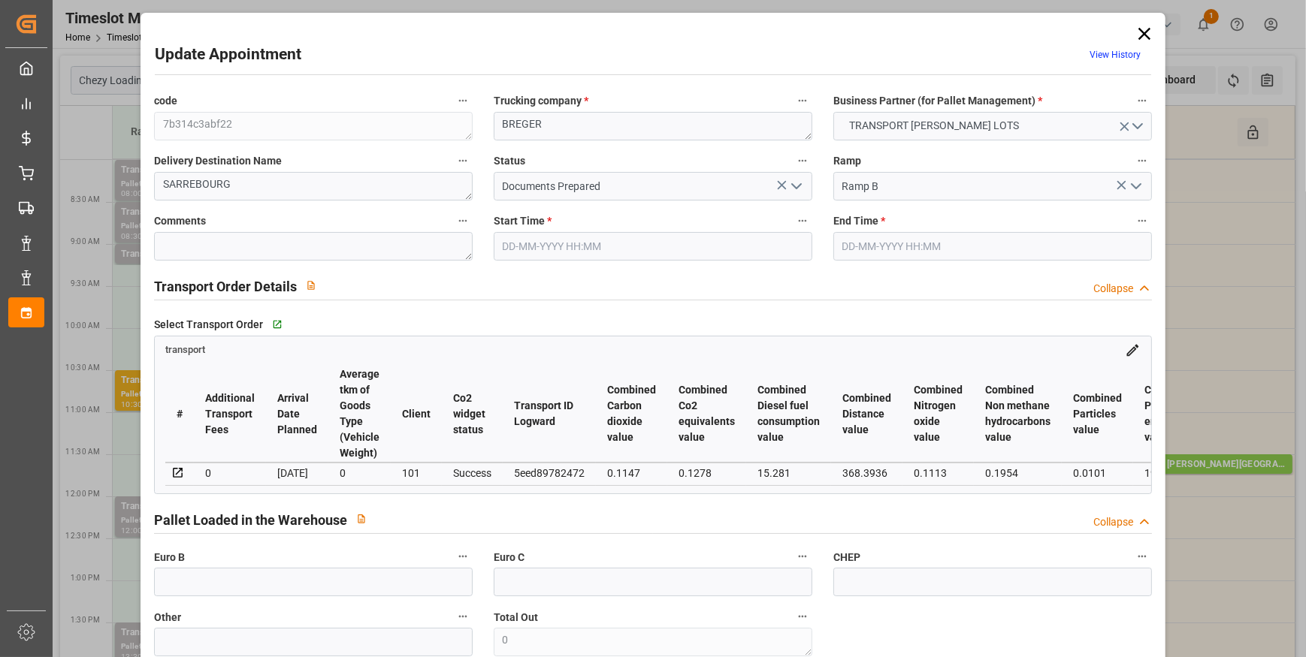
type input "10-09-2025 13:05"
type input "10-09-2025 11:29"
type input "17-09-2025"
type input "[DATE]"
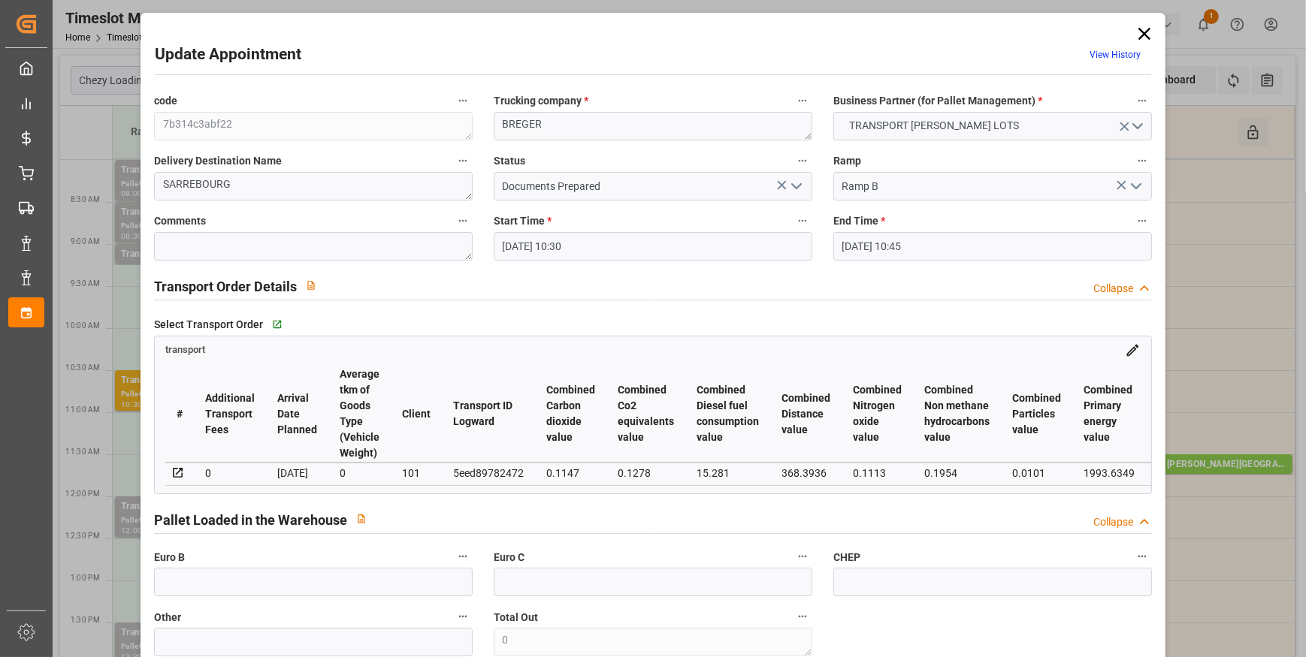
click at [798, 182] on icon "open menu" at bounding box center [796, 186] width 18 height 18
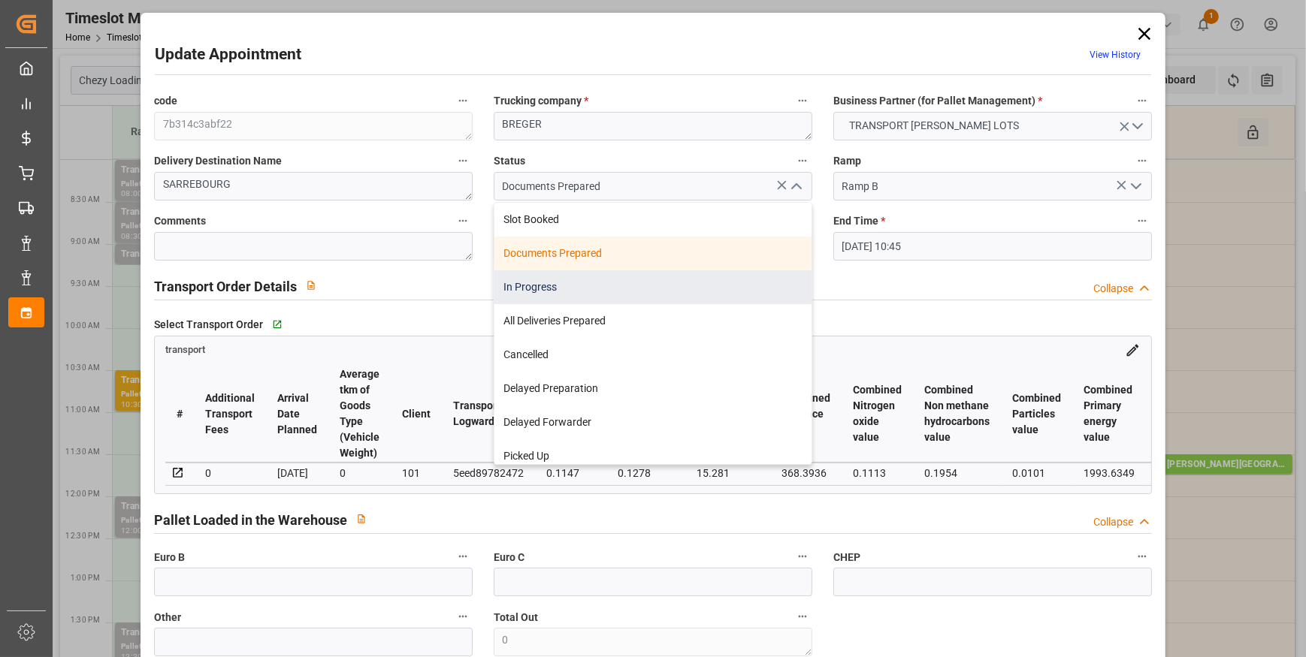
click at [527, 288] on div "In Progress" at bounding box center [652, 287] width 317 height 34
type input "In Progress"
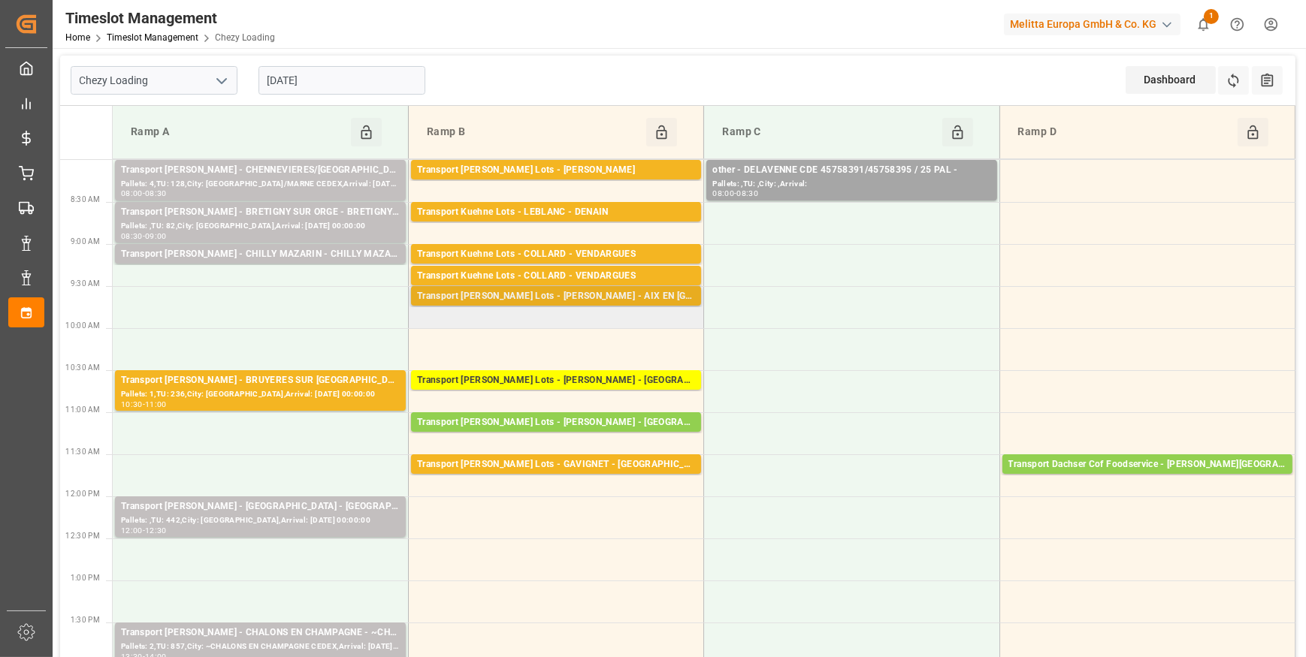
click at [577, 296] on div "Transport [PERSON_NAME] Lots - [PERSON_NAME] - AIX EN [GEOGRAPHIC_DATA]" at bounding box center [556, 296] width 278 height 15
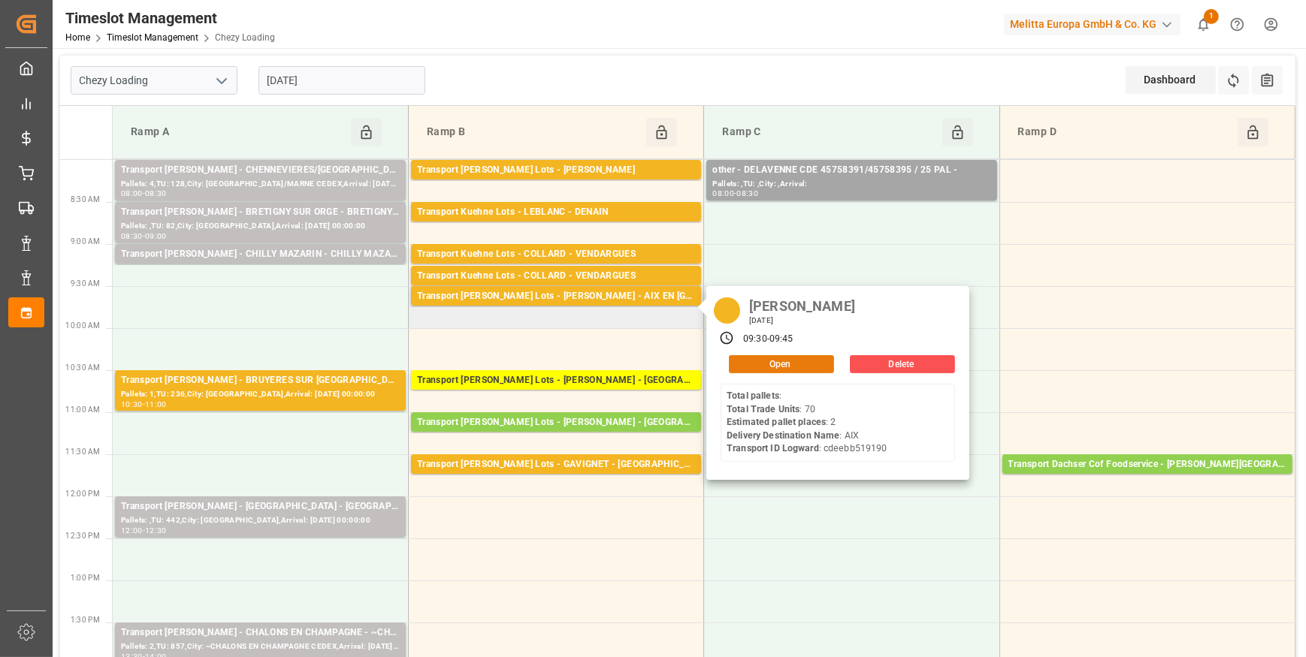
click at [778, 362] on button "Open" at bounding box center [781, 364] width 105 height 18
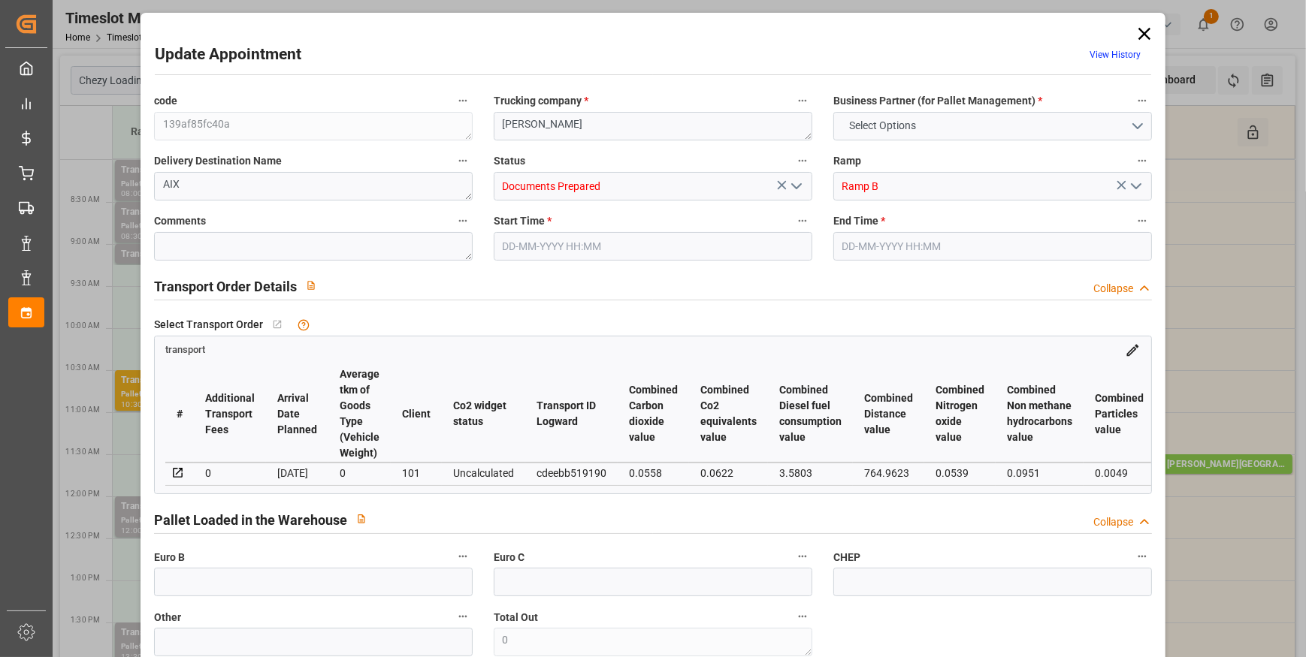
type input "2"
type input "0"
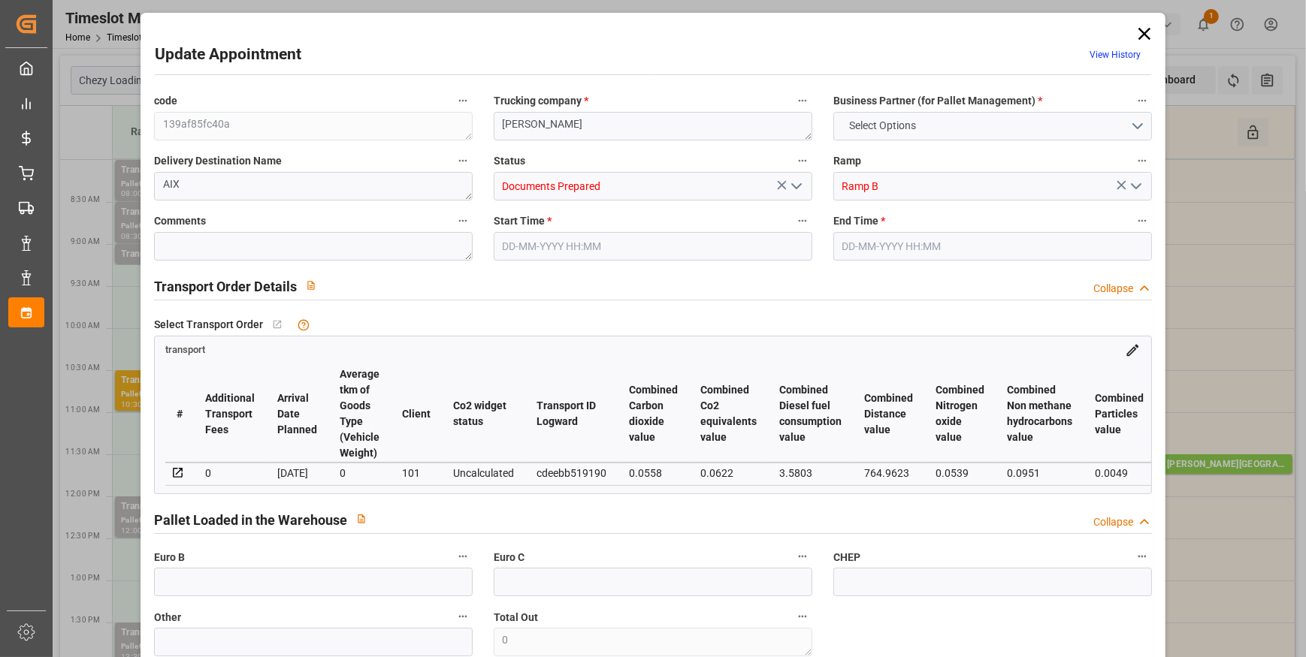
type input "0"
type input "114.866"
type input "370.906"
type input "642.934"
type input "13"
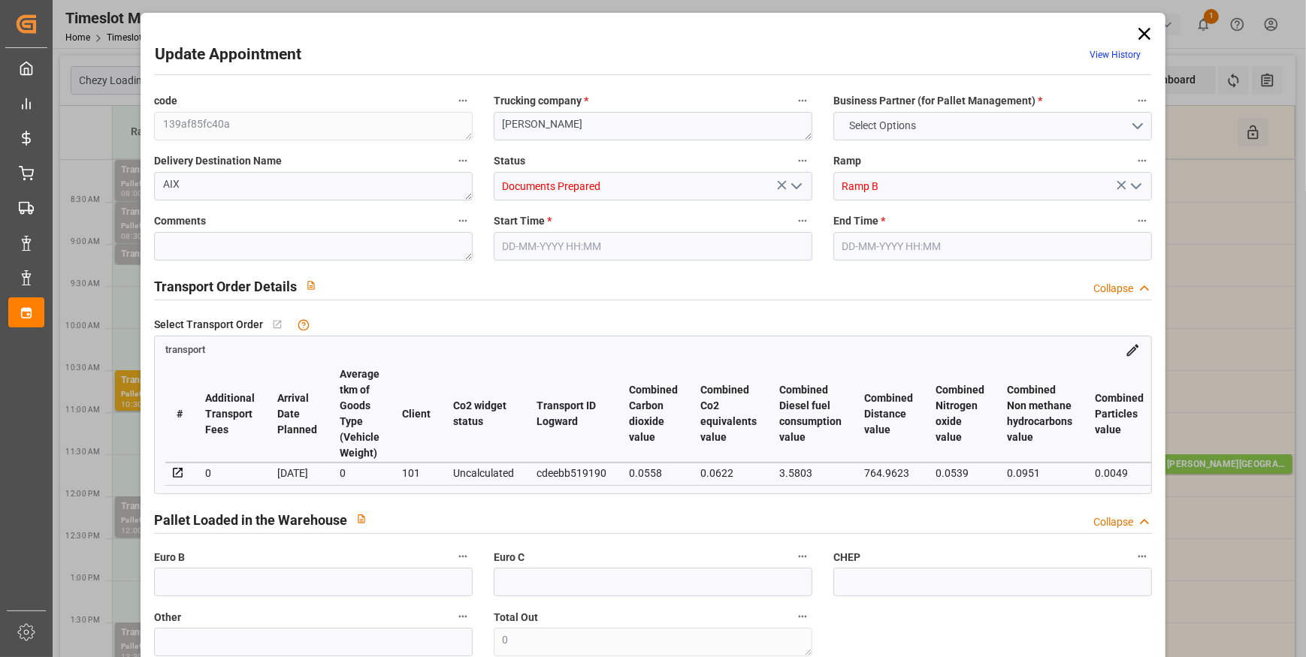
type input "0"
type input "70"
type input "10"
type input "101"
type input "140.906"
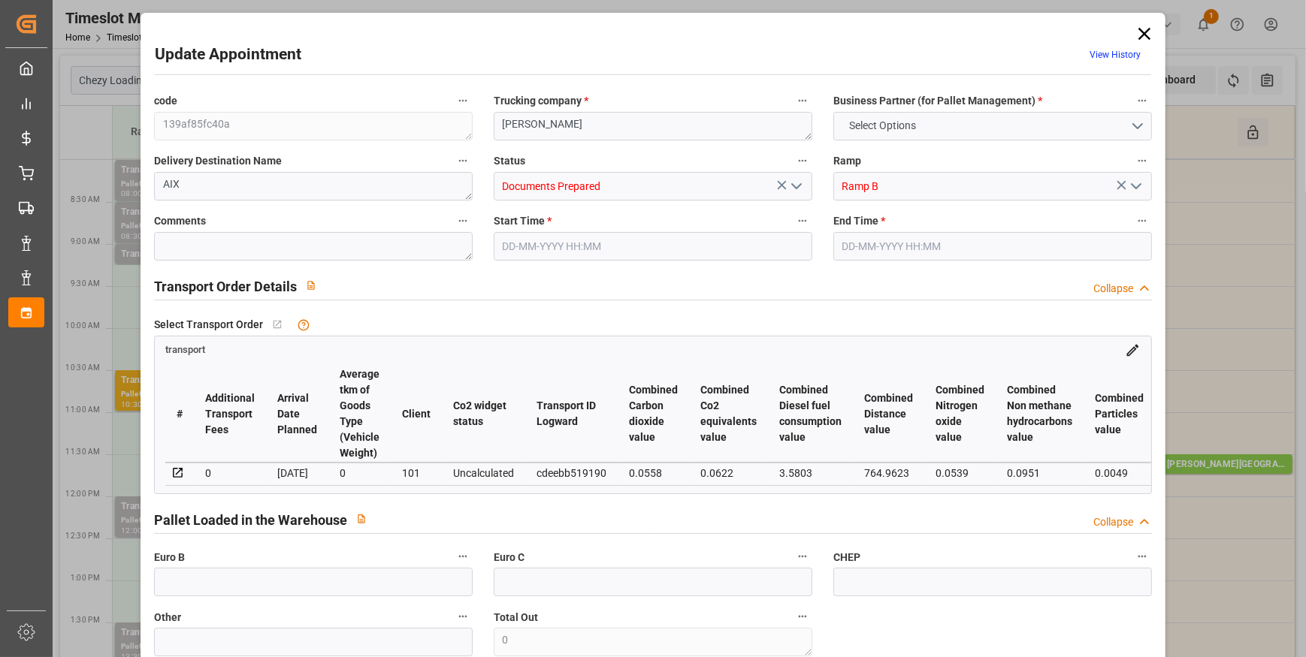
type input "0"
type input "4710.8598"
type input "0"
type input "21"
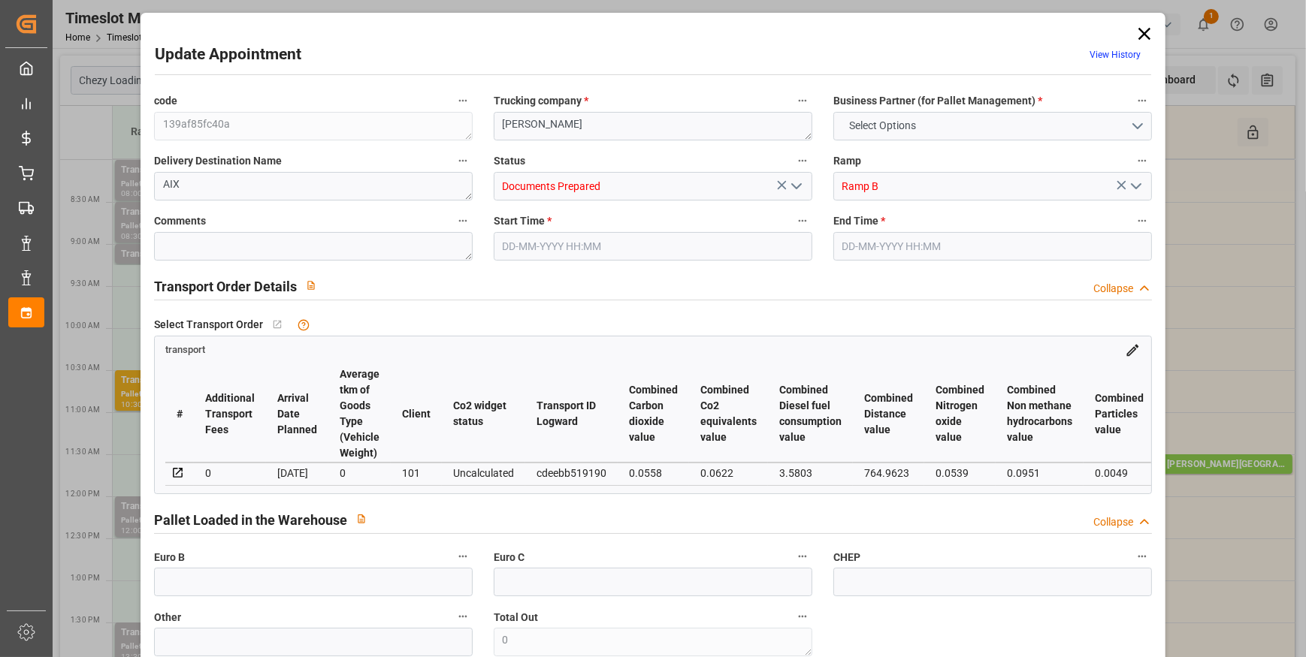
type input "35"
type input "15-09-2025 09:30"
type input "[DATE] 09:45"
type input "11-09-2025 13:04"
type input "11-09-2025 11:32"
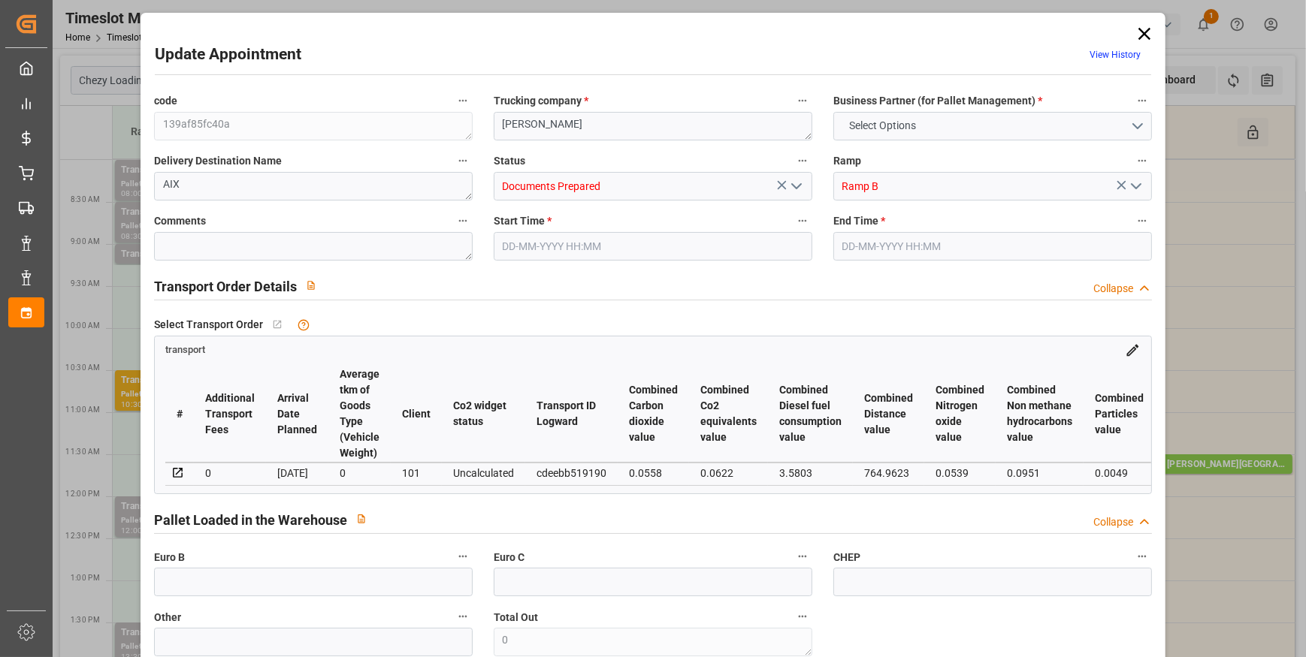
type input "[DATE]"
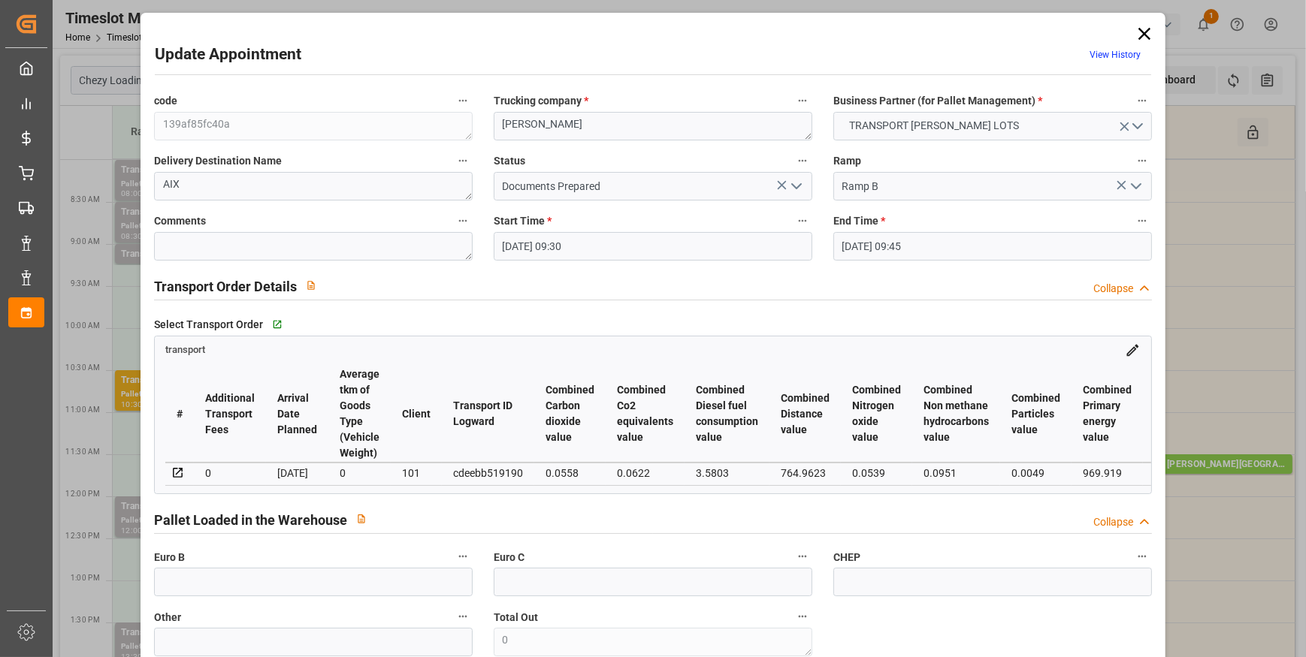
click at [794, 183] on icon "open menu" at bounding box center [796, 186] width 18 height 18
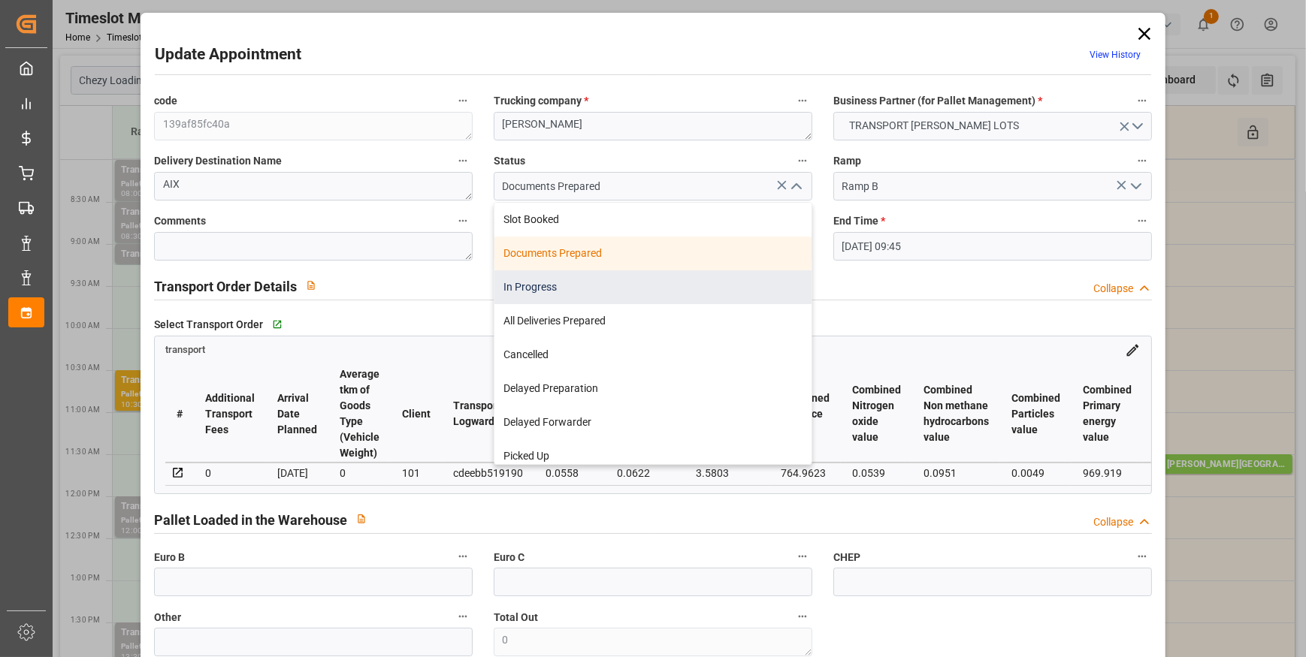
click at [543, 293] on div "In Progress" at bounding box center [652, 287] width 317 height 34
type input "In Progress"
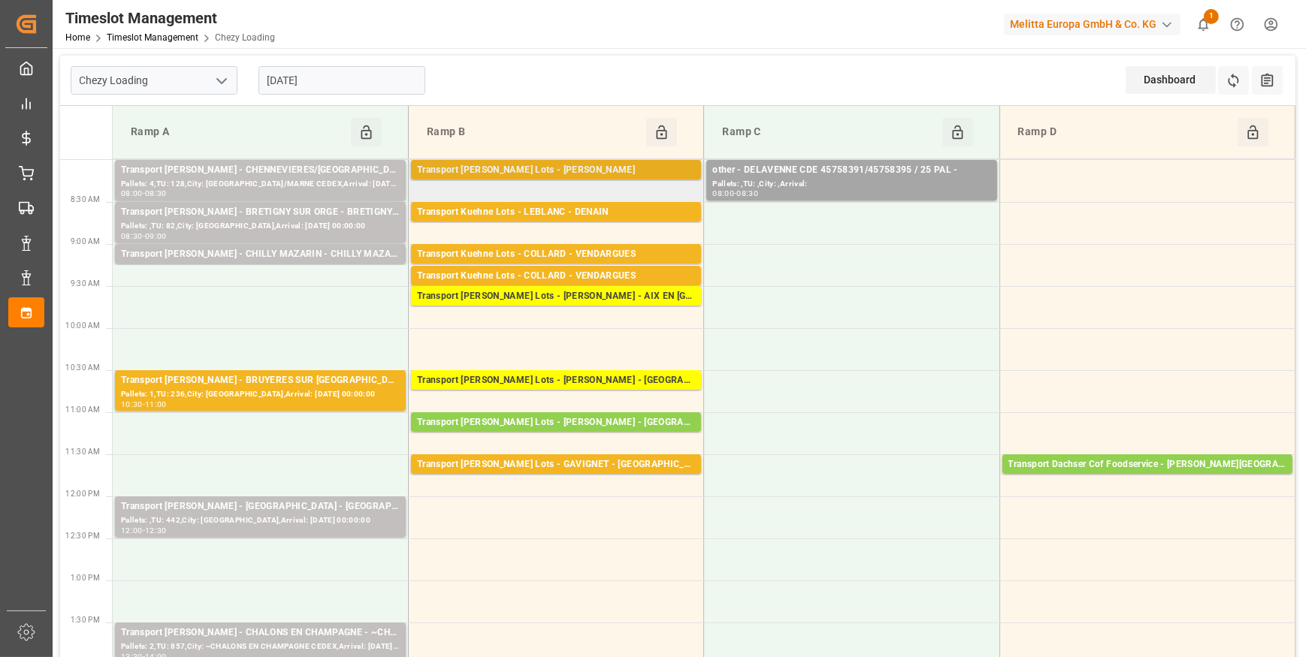
click at [564, 163] on div "Transport [PERSON_NAME] Lots - [PERSON_NAME]" at bounding box center [556, 170] width 278 height 15
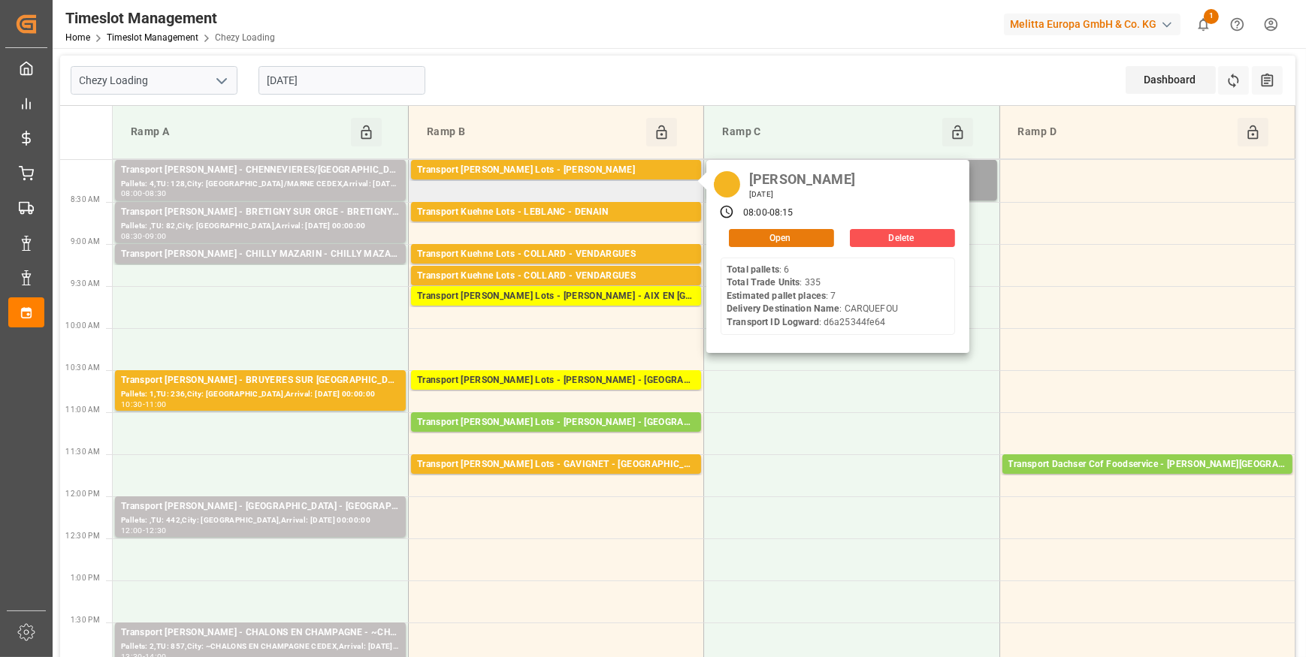
click at [781, 231] on button "Open" at bounding box center [781, 238] width 105 height 18
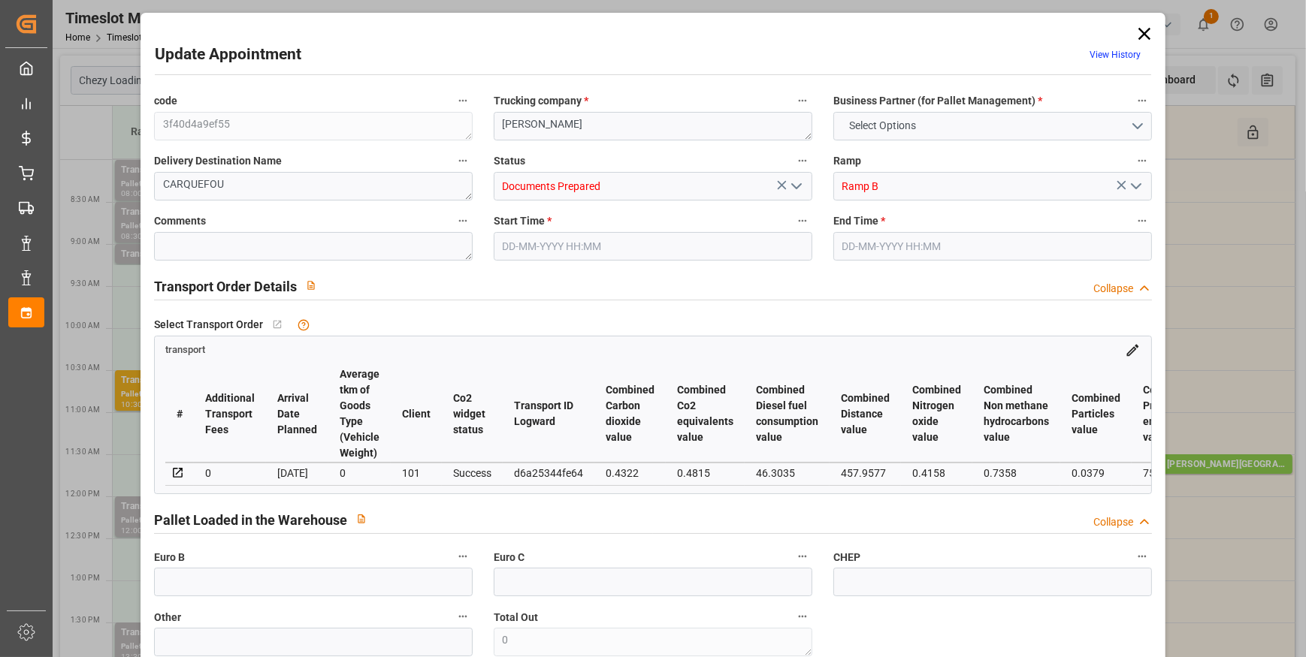
type input "7"
type input "333.68"
type input "0"
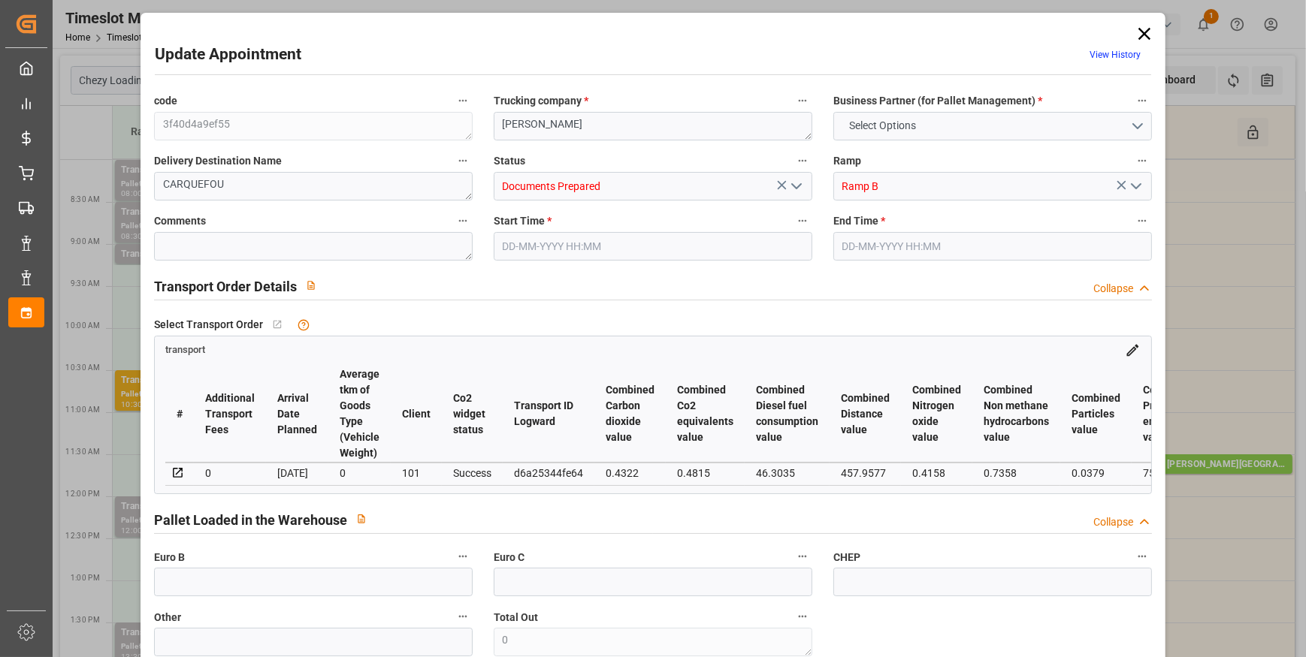
type input "333.68"
type input "0"
type input "1544.76"
type input "2138.6"
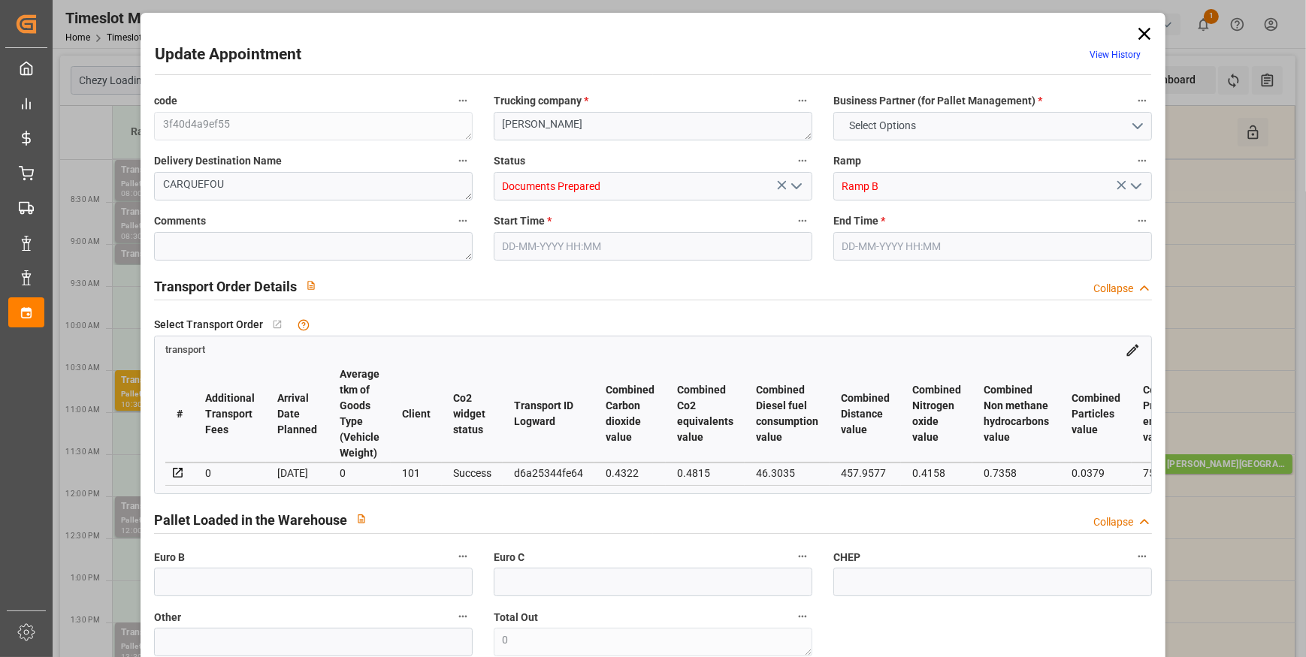
type input "7397.4"
type input "44"
type input "6"
type input "335"
type input "12"
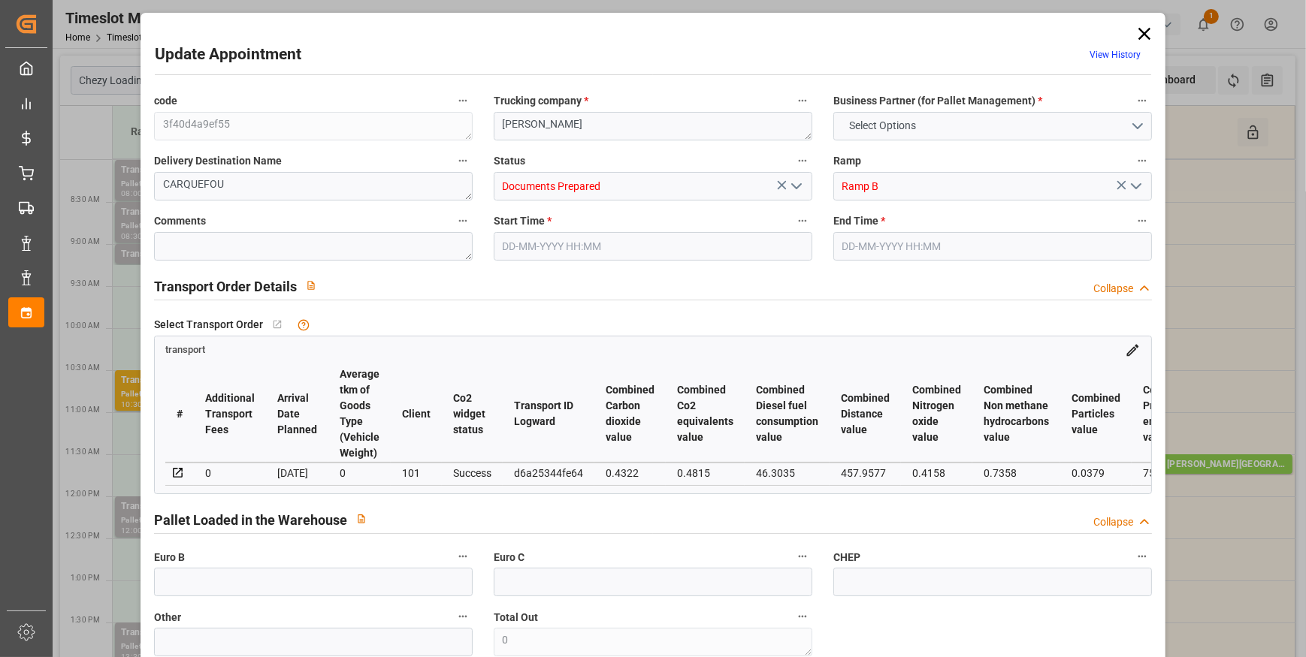
type input "101"
type input "1801.2"
type input "0"
type input "4710.8598"
type input "0"
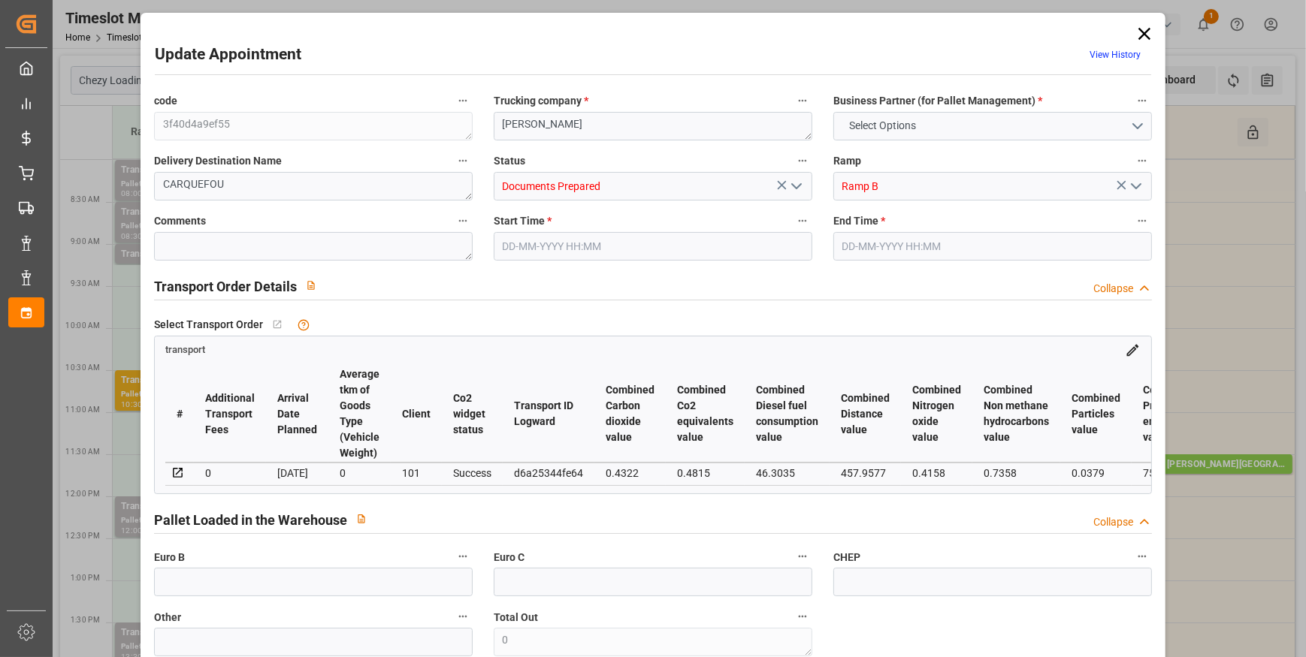
type input "0"
type input "21"
type input "35"
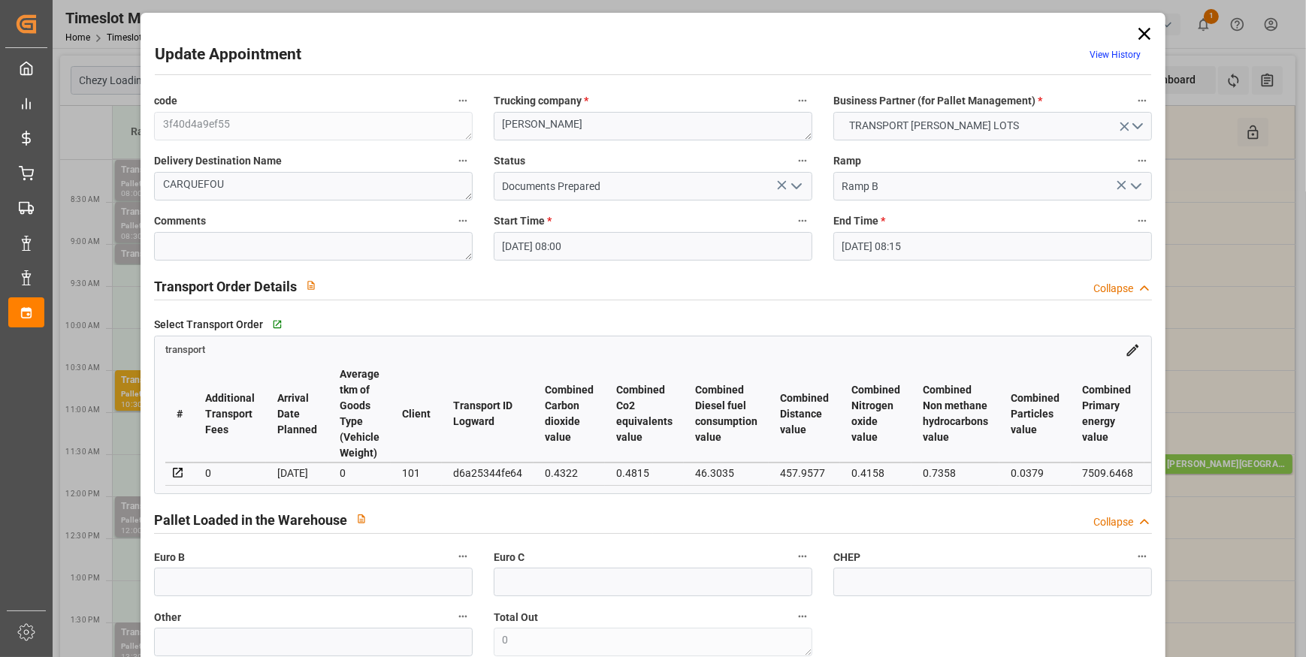
type input "15-09-2025 08:00"
type input "15-09-2025 08:15"
type input "09-09-2025 13:16"
type input "09-09-2025 11:36"
type input "[DATE]"
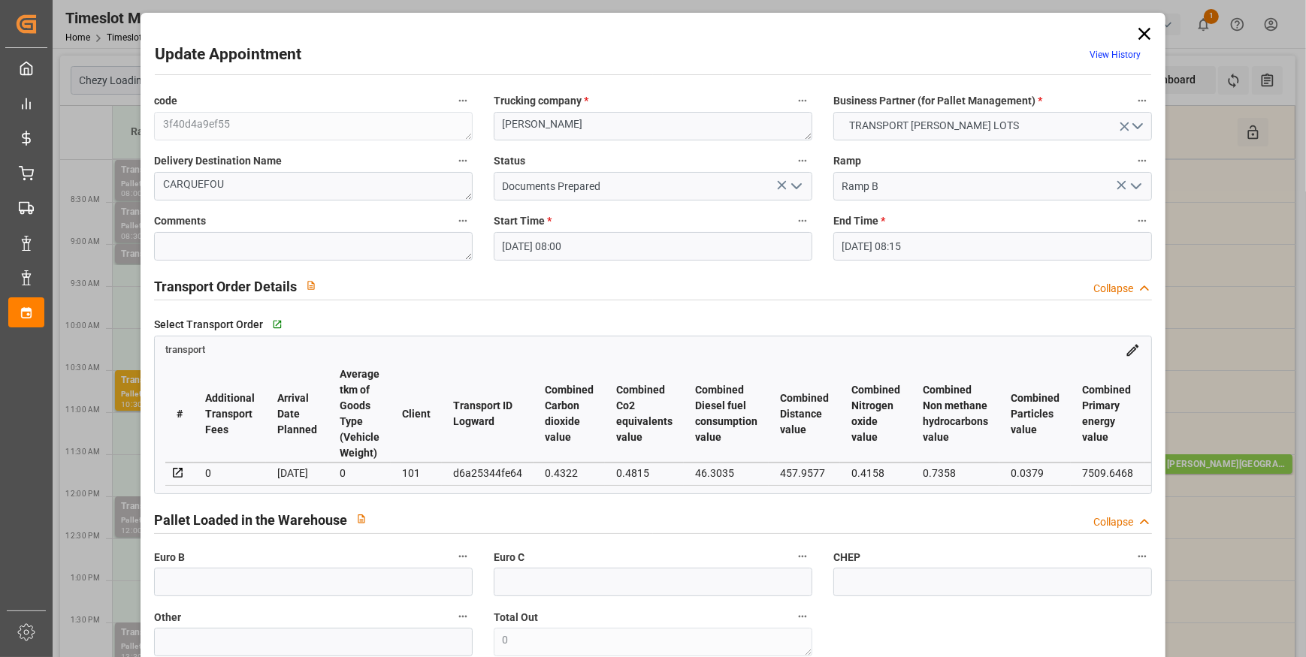
type input "[DATE]"
click at [787, 186] on icon "open menu" at bounding box center [796, 186] width 18 height 18
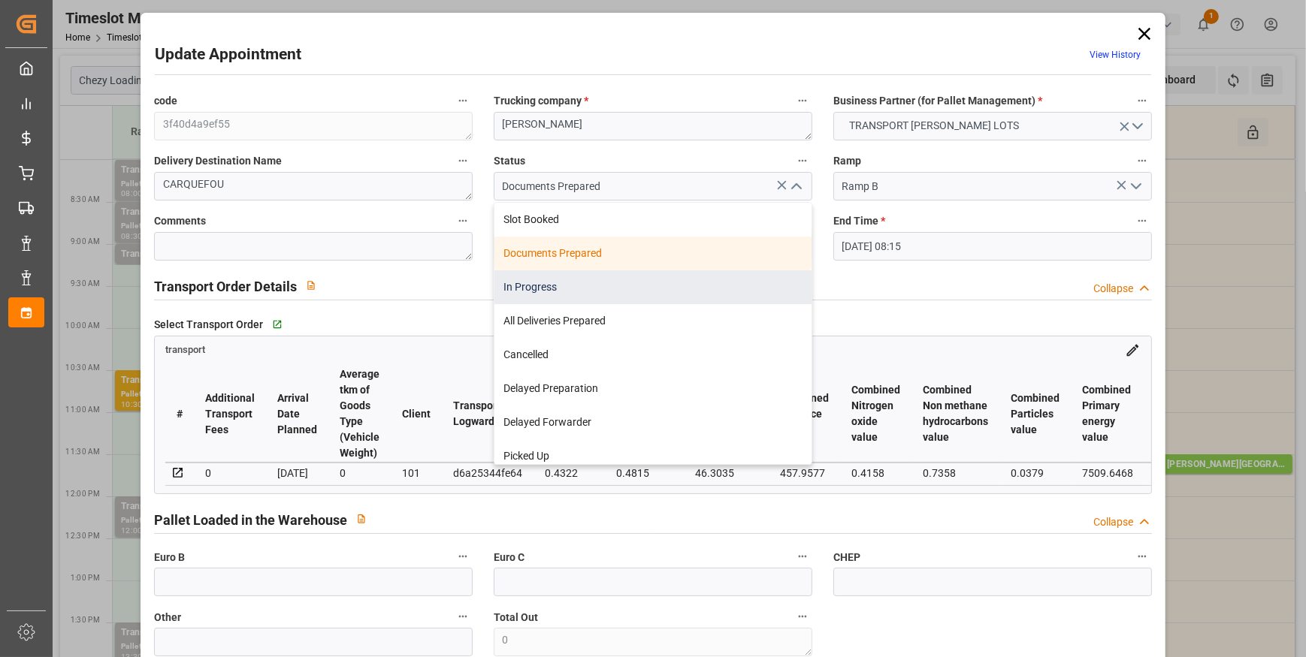
click at [520, 285] on div "In Progress" at bounding box center [652, 287] width 317 height 34
type input "In Progress"
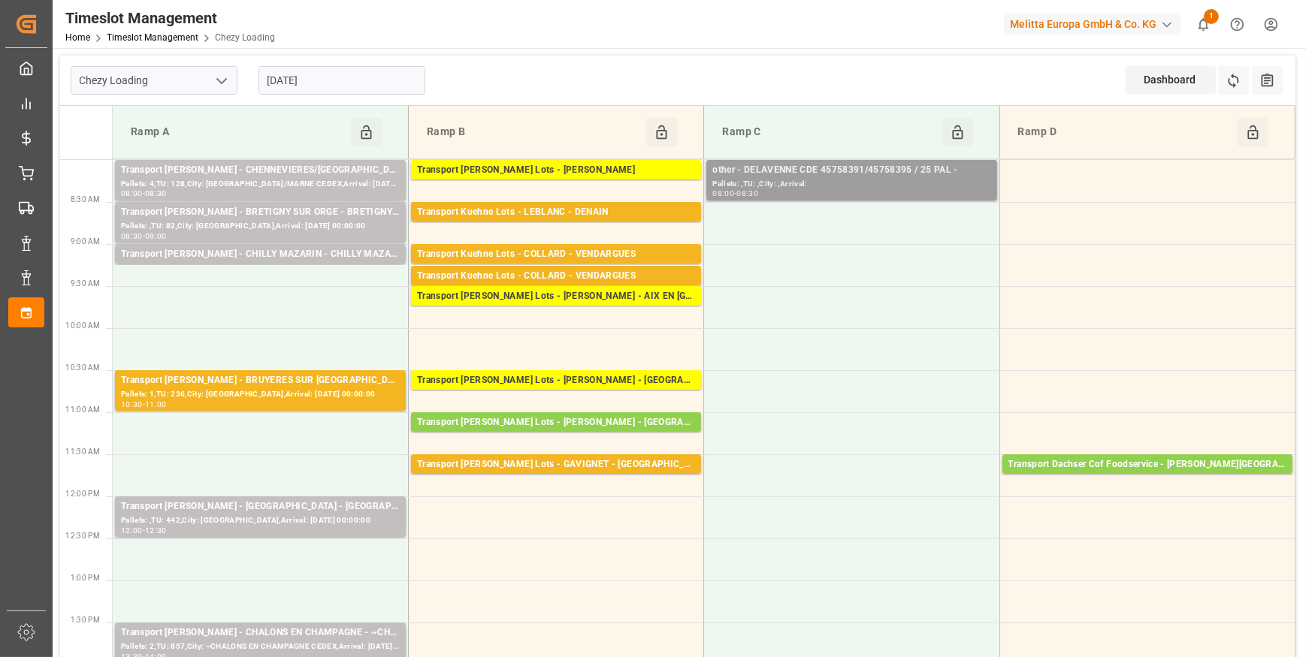
click at [874, 181] on div "Pallets: ,TU: ,City: ,Arrival:" at bounding box center [851, 184] width 278 height 13
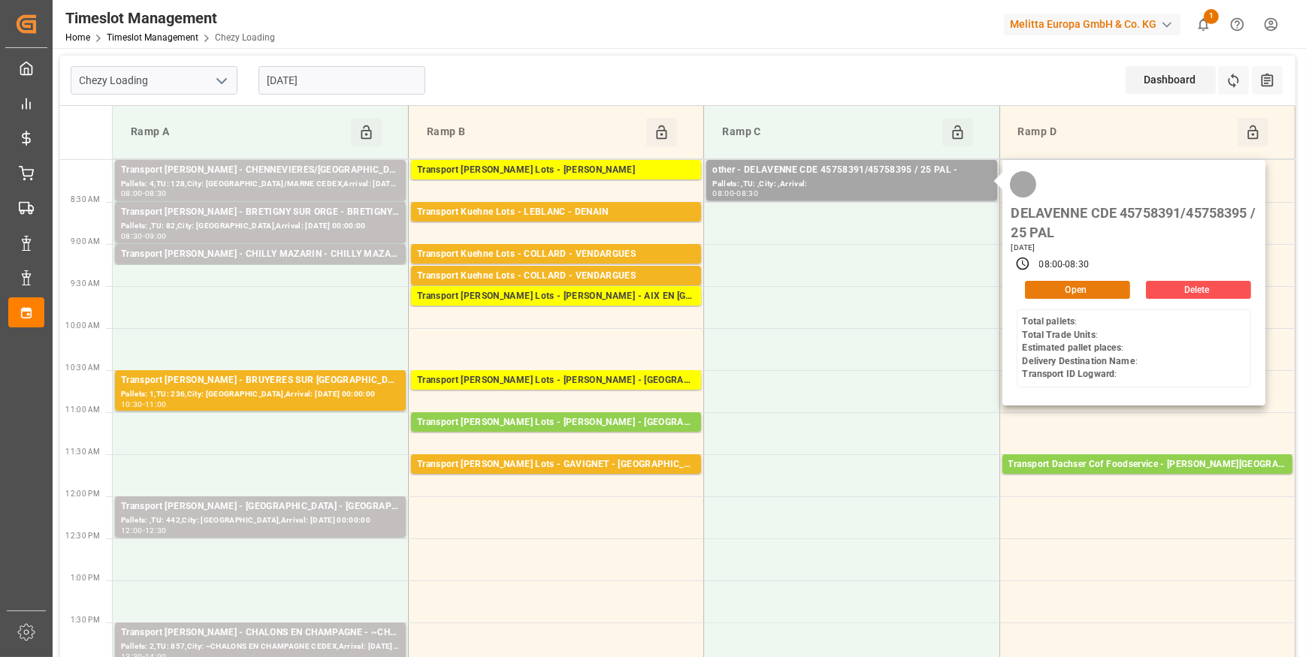
click at [1053, 288] on button "Open" at bounding box center [1077, 290] width 105 height 18
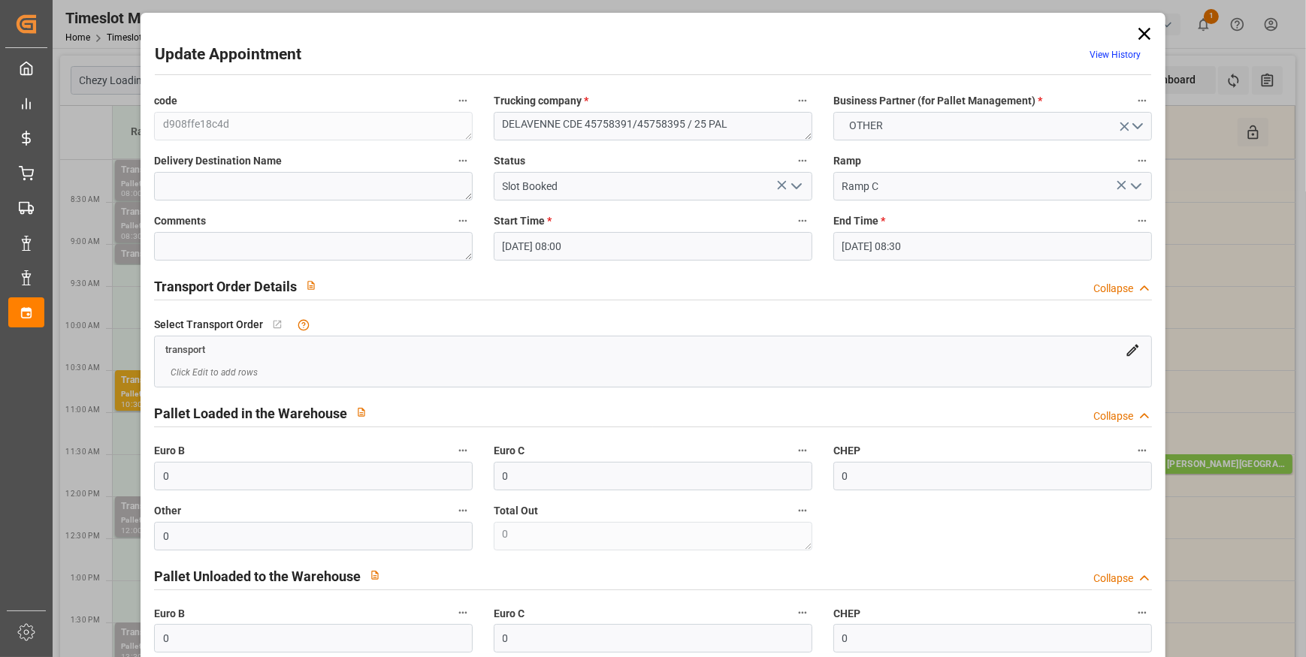
click at [796, 184] on polyline "open menu" at bounding box center [796, 186] width 9 height 5
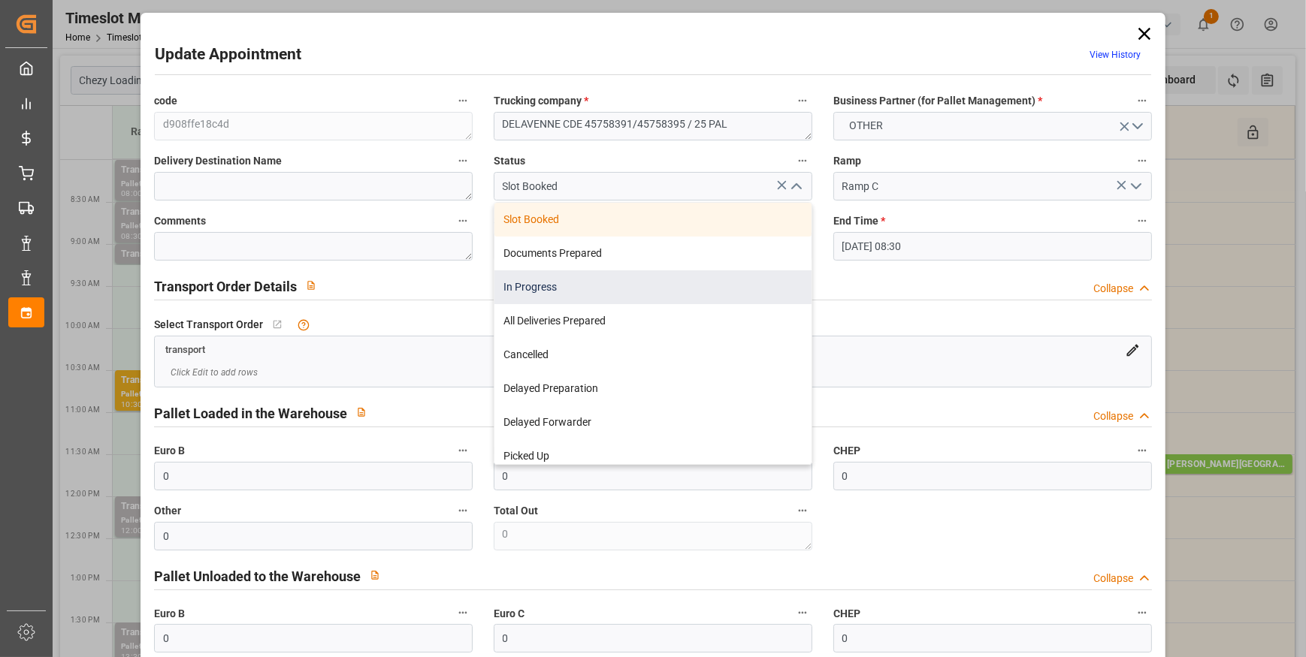
click at [533, 281] on div "In Progress" at bounding box center [652, 287] width 317 height 34
type input "In Progress"
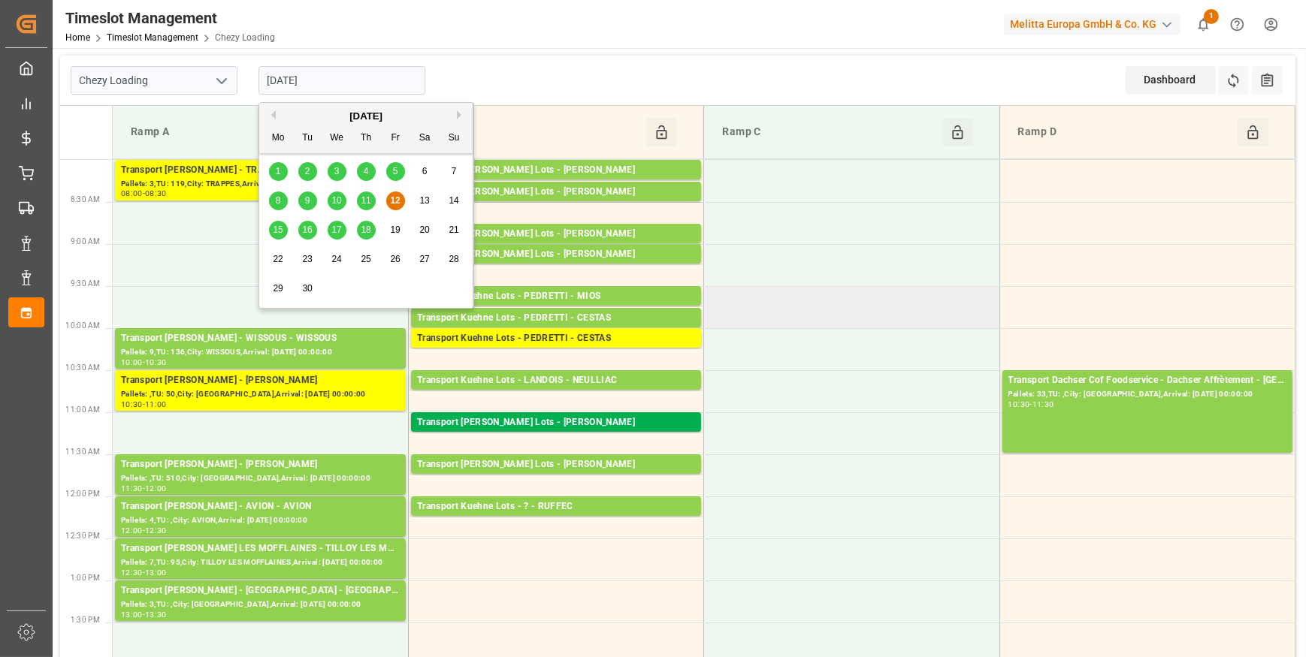
click at [936, 297] on td at bounding box center [851, 307] width 295 height 42
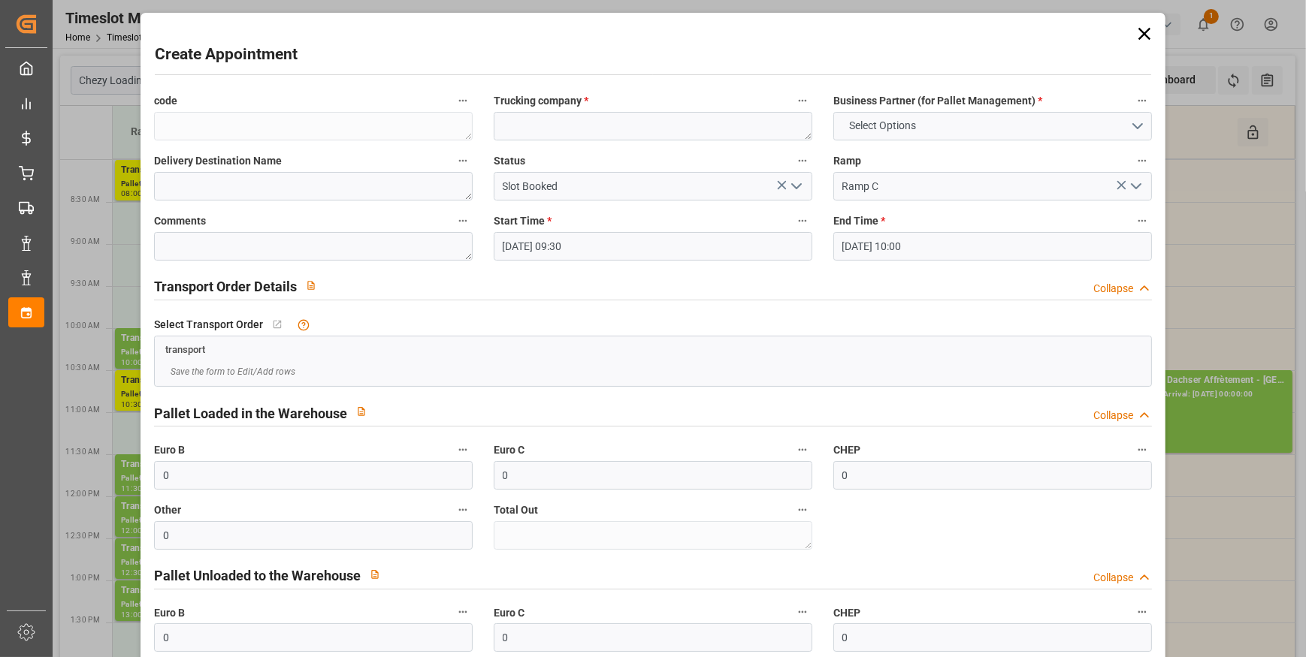
click at [1142, 24] on icon at bounding box center [1144, 33] width 21 height 21
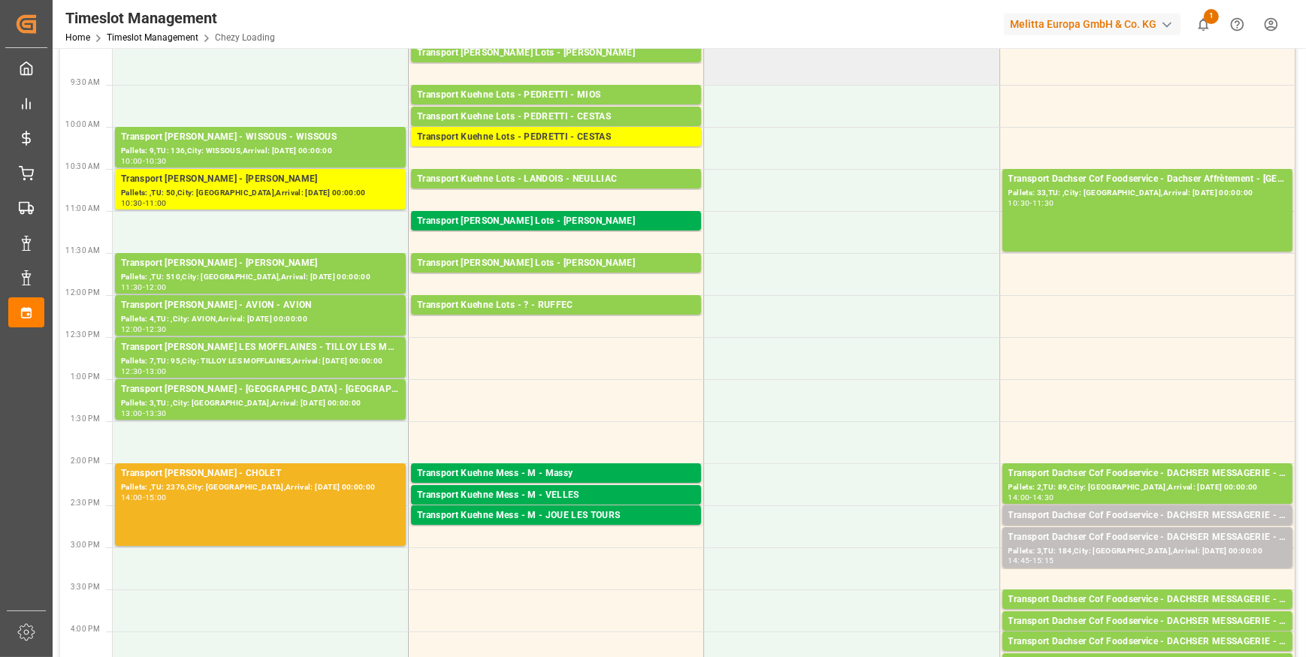
scroll to position [204, 0]
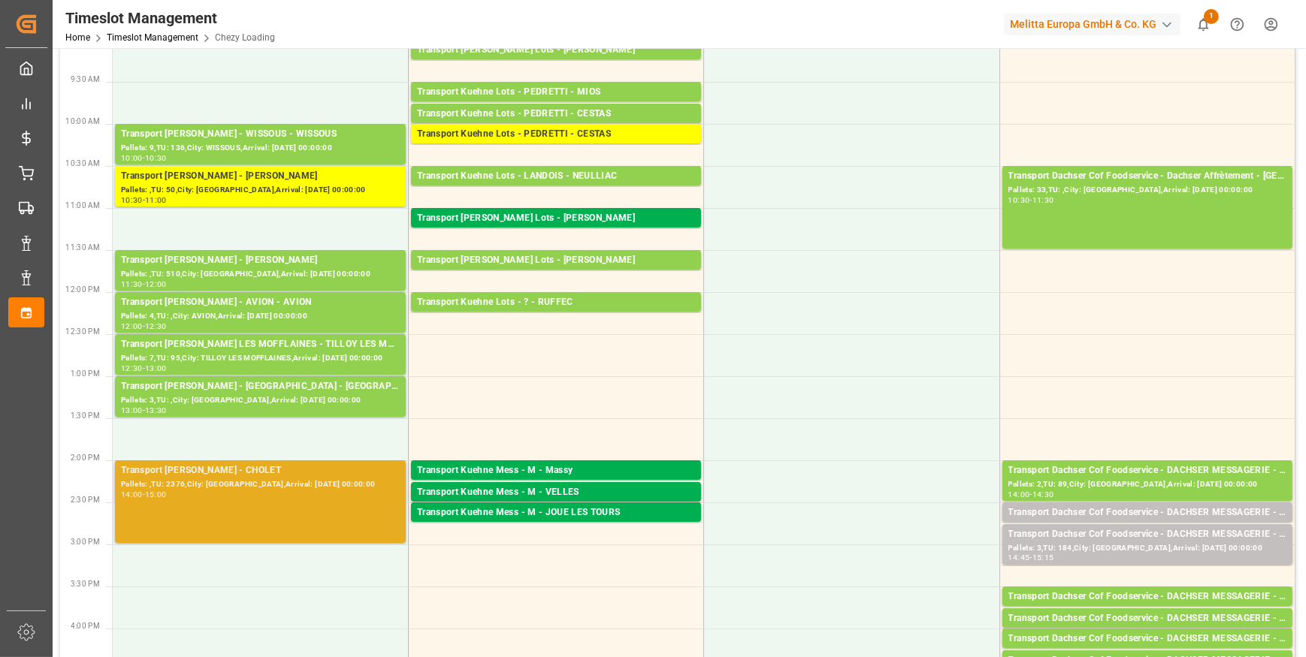
click at [318, 497] on div "14:00 - 15:00" at bounding box center [260, 495] width 279 height 8
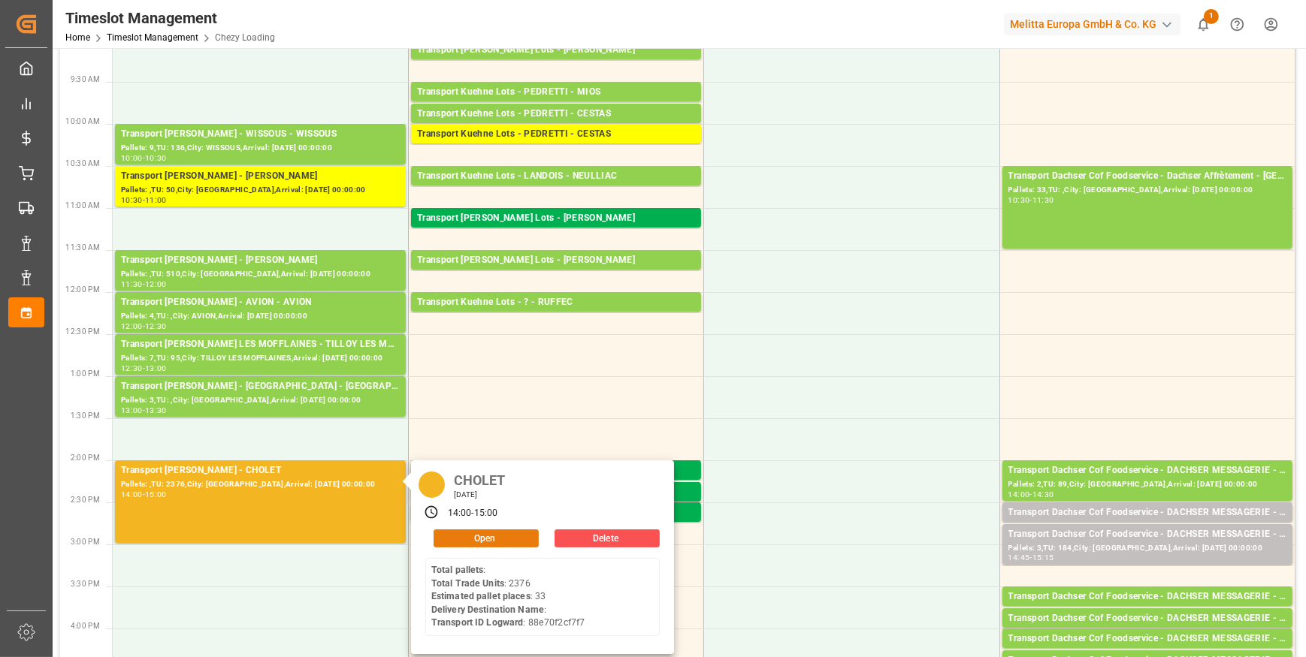
click at [473, 535] on button "Open" at bounding box center [485, 539] width 105 height 18
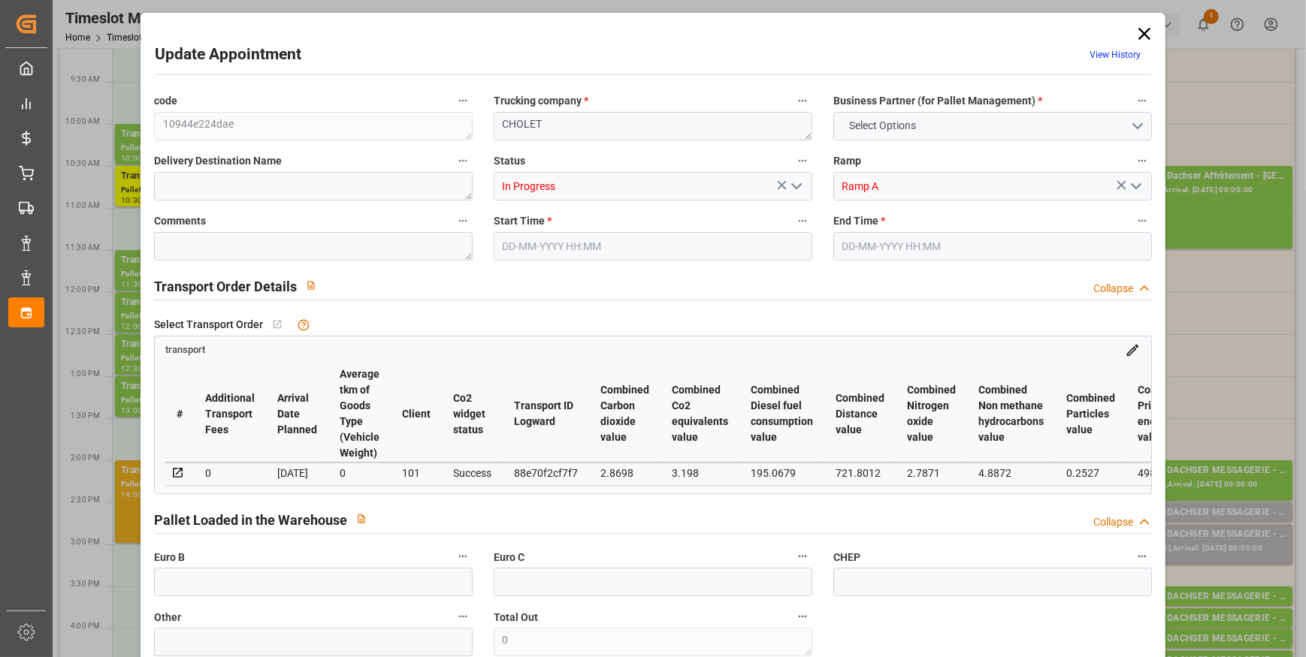
type input "33"
type input "905"
type input "0"
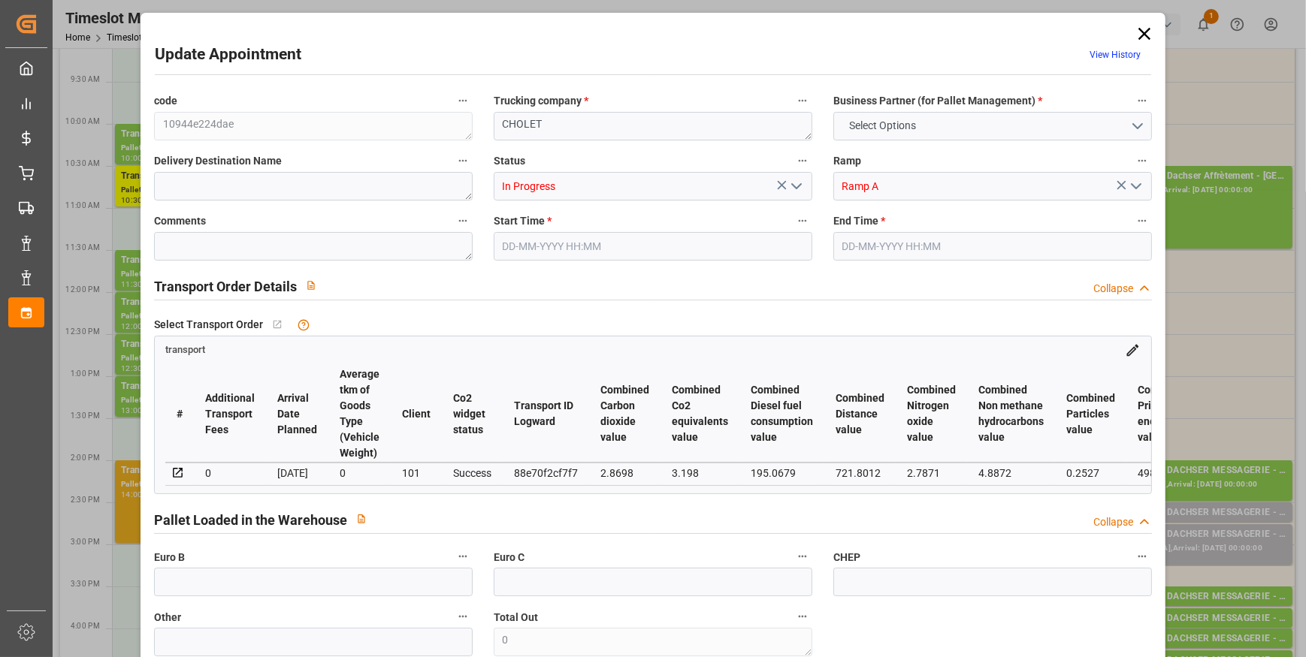
type input "874.411"
type input "-30.589"
type input "0"
type input "6201.36"
type input "9570"
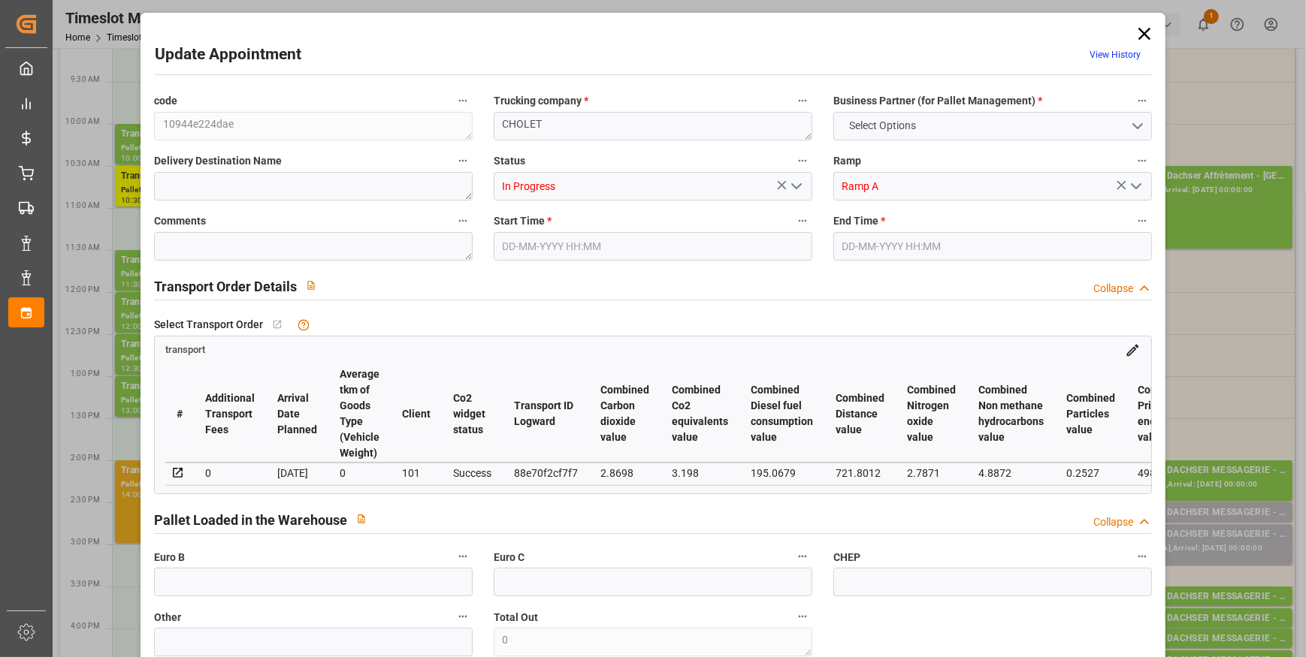
type input "47044.8"
type input "49"
type input "0"
type input "2376"
type input "66"
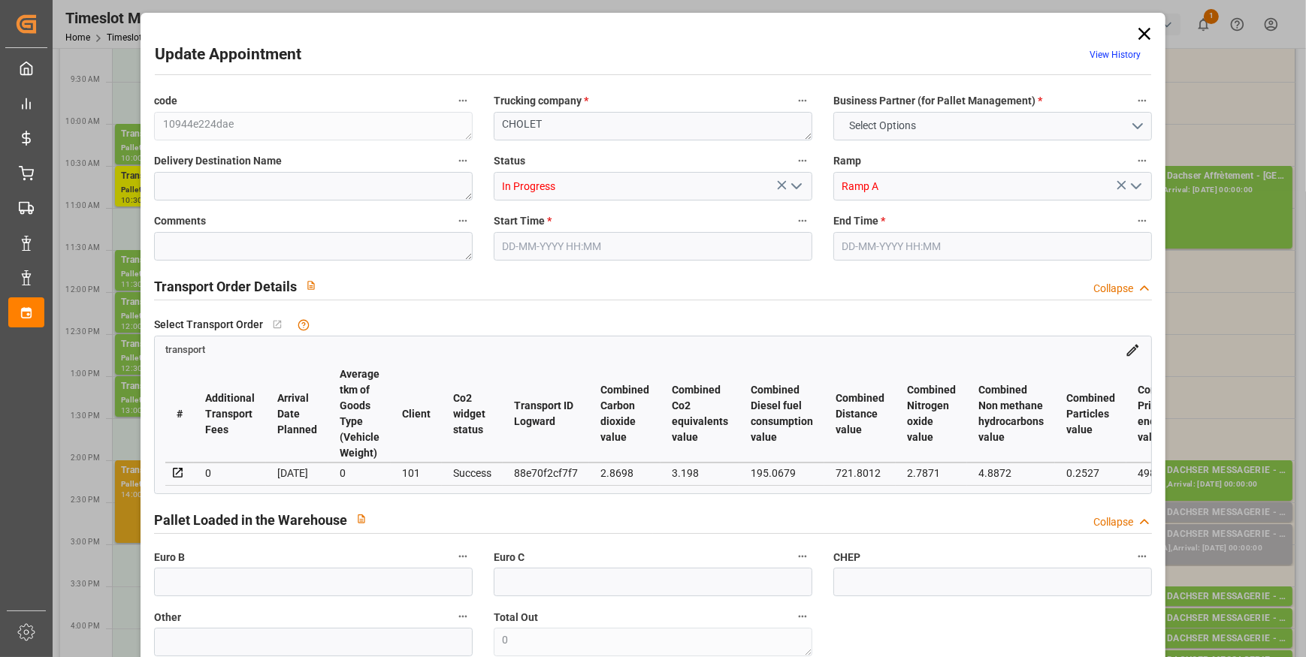
type input "101"
type input "7698.24"
type input "0"
type input "4710.8598"
type input "0"
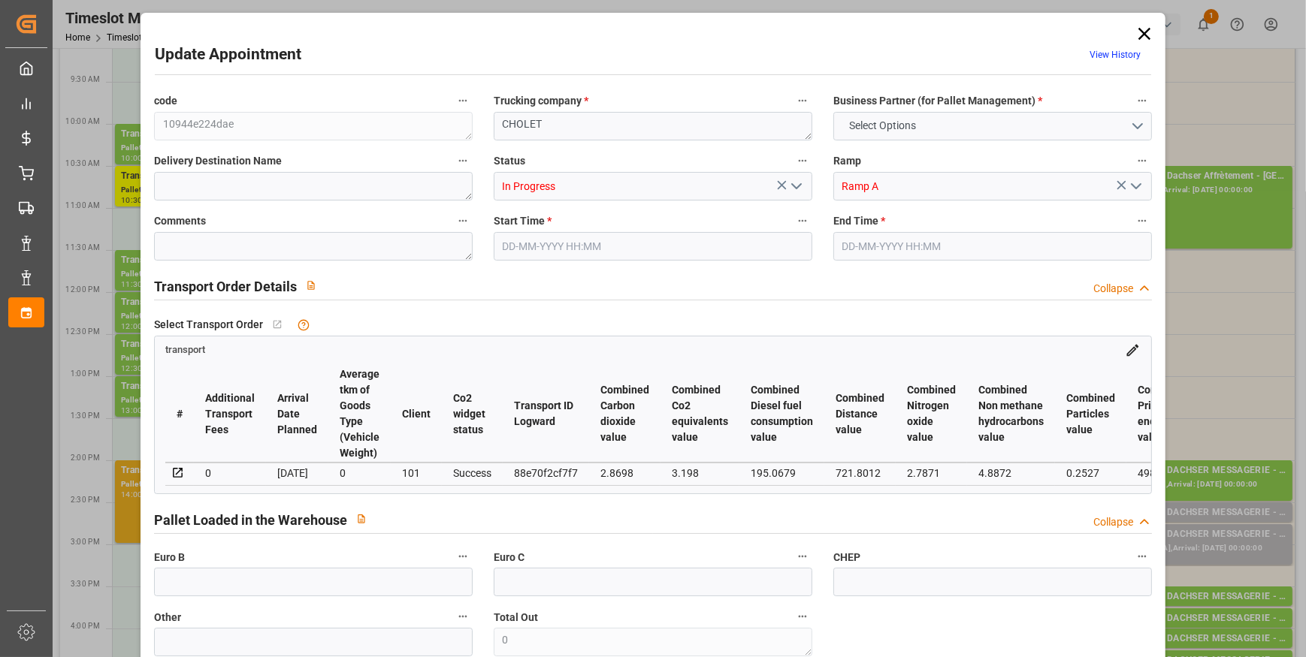
type input "0"
type input "21"
type input "35"
type input "12-09-2025 14:00"
type input "12-09-2025 15:00"
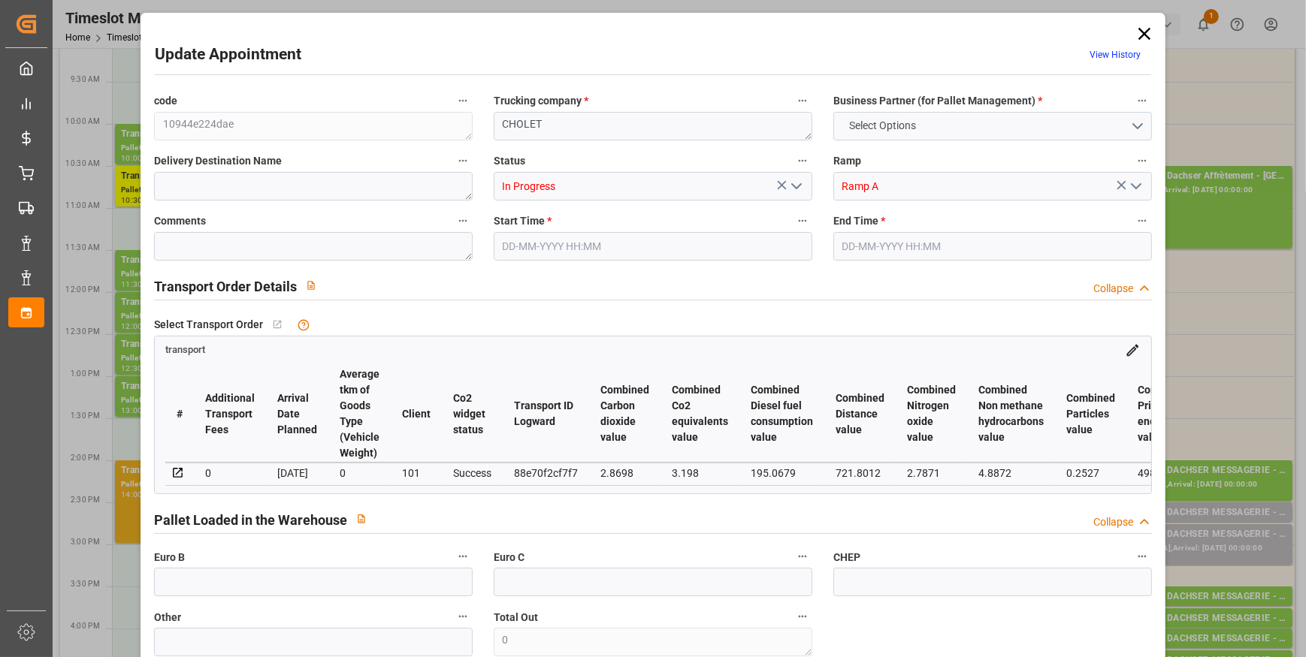
type input "12-09-2025 07:01"
type input "11-09-2025 11:36"
type input "16-09-2025"
type input "[DATE]"
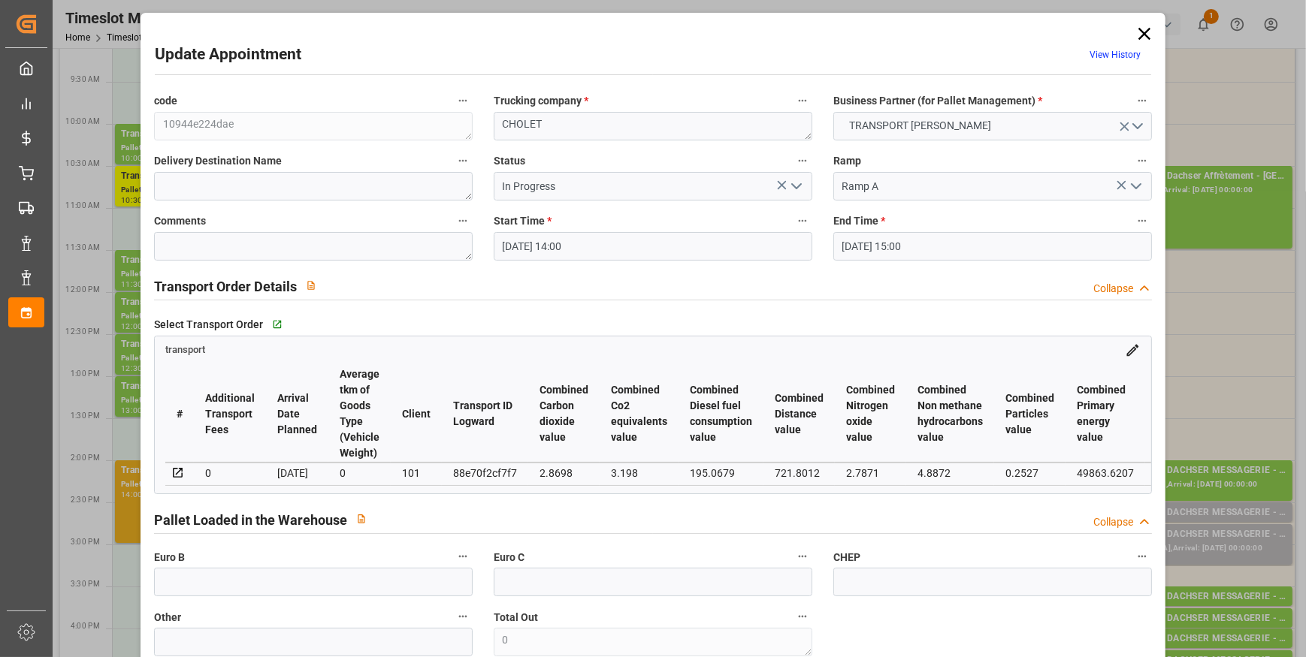
click at [796, 184] on icon "open menu" at bounding box center [796, 186] width 18 height 18
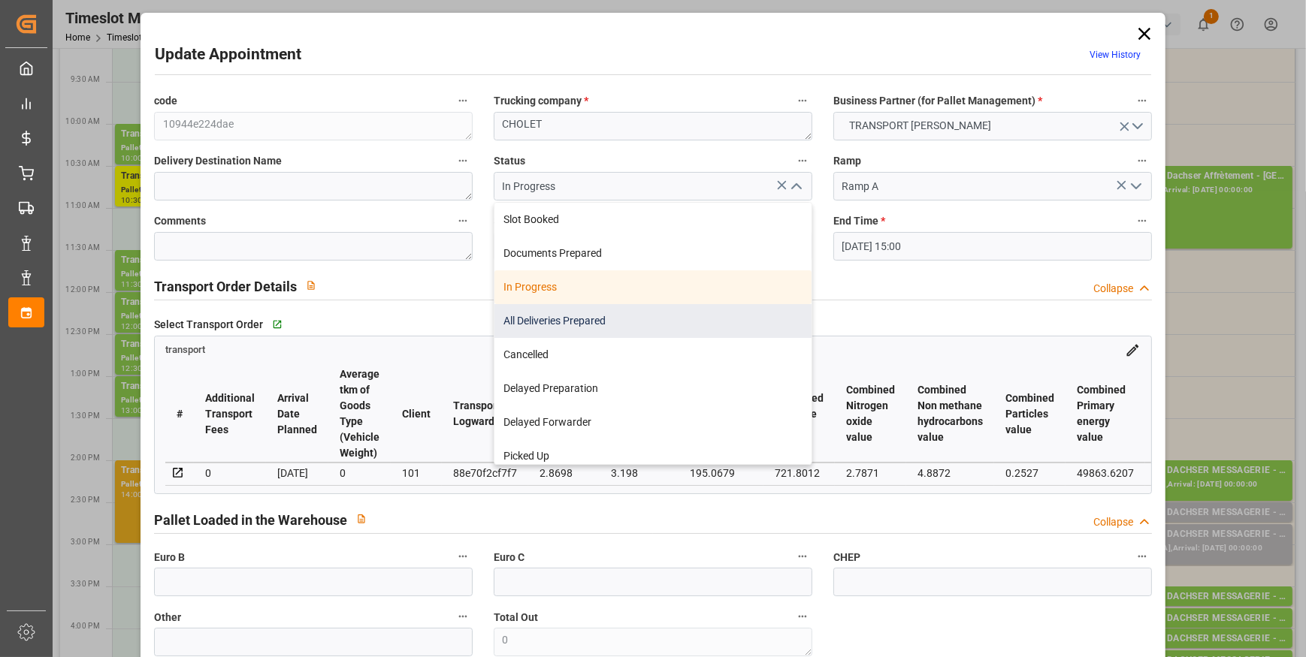
click at [536, 319] on div "All Deliveries Prepared" at bounding box center [652, 321] width 317 height 34
type input "All Deliveries Prepared"
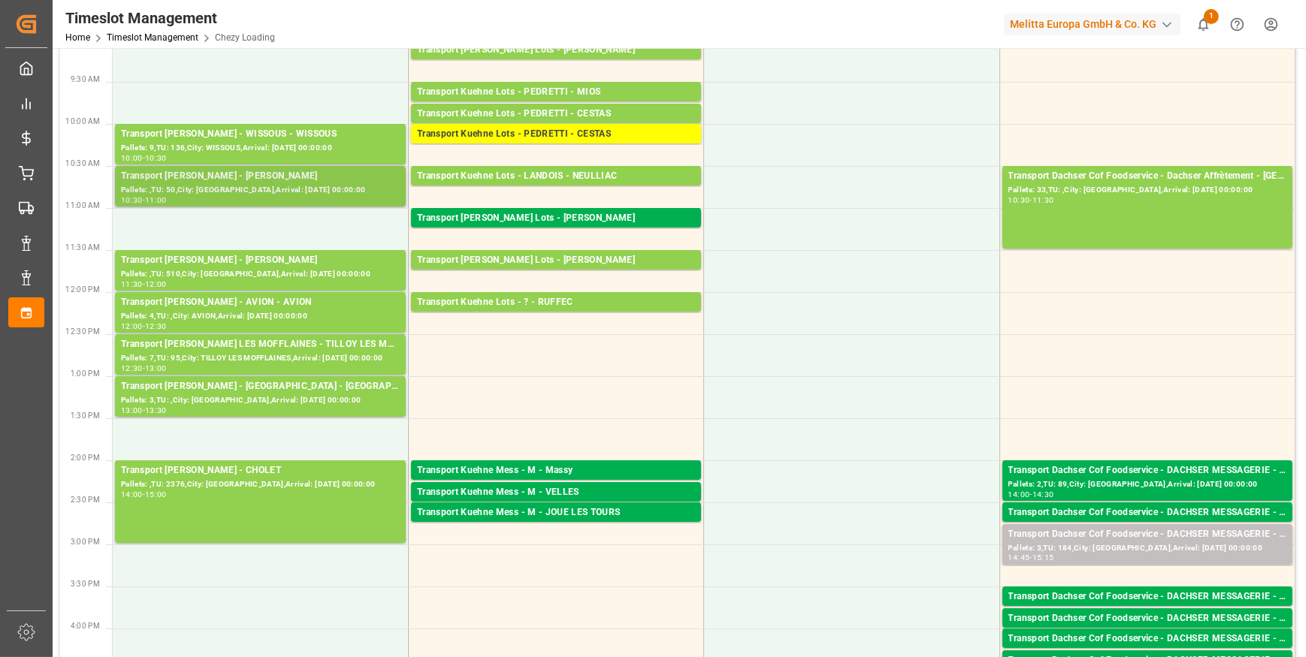
click at [293, 186] on div "Pallets: ,TU: 50,City: REAU,Arrival: 2025-09-15 00:00:00" at bounding box center [260, 190] width 279 height 13
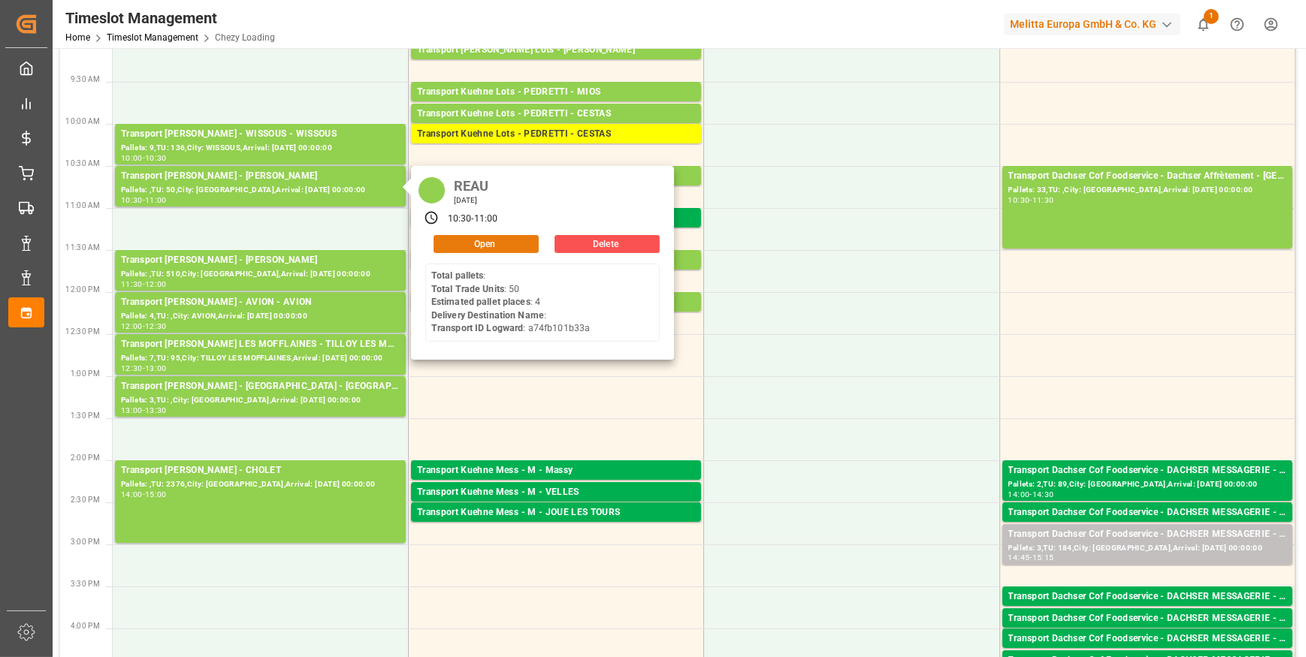
click at [483, 235] on button "Open" at bounding box center [485, 244] width 105 height 18
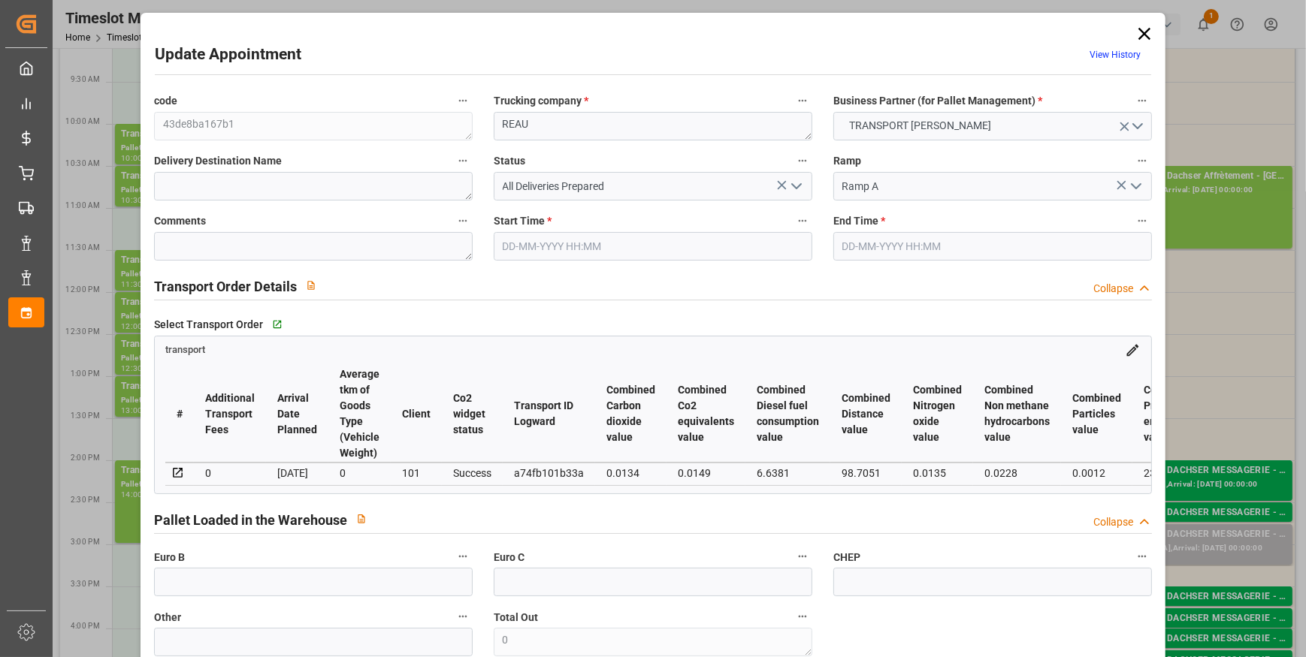
type input "4"
type input "146.08"
type input "0"
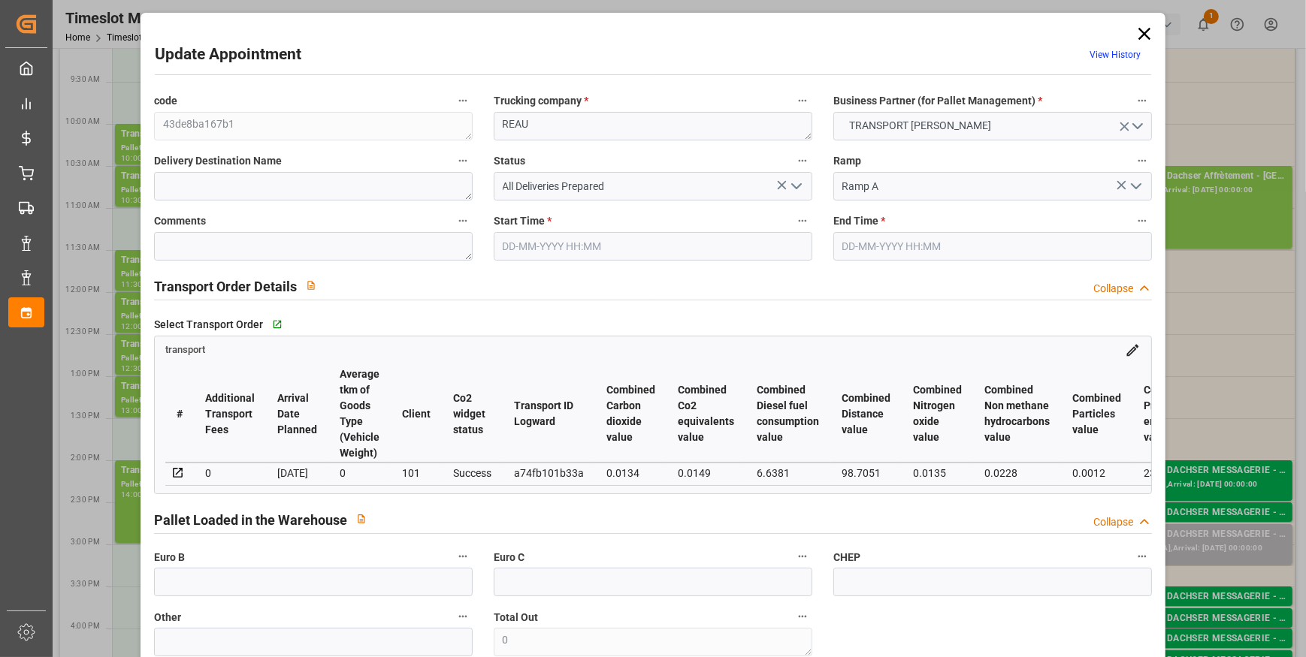
type input "141.1425"
type input "-4.9375"
type input "17"
type input "254.16"
type input "663.186"
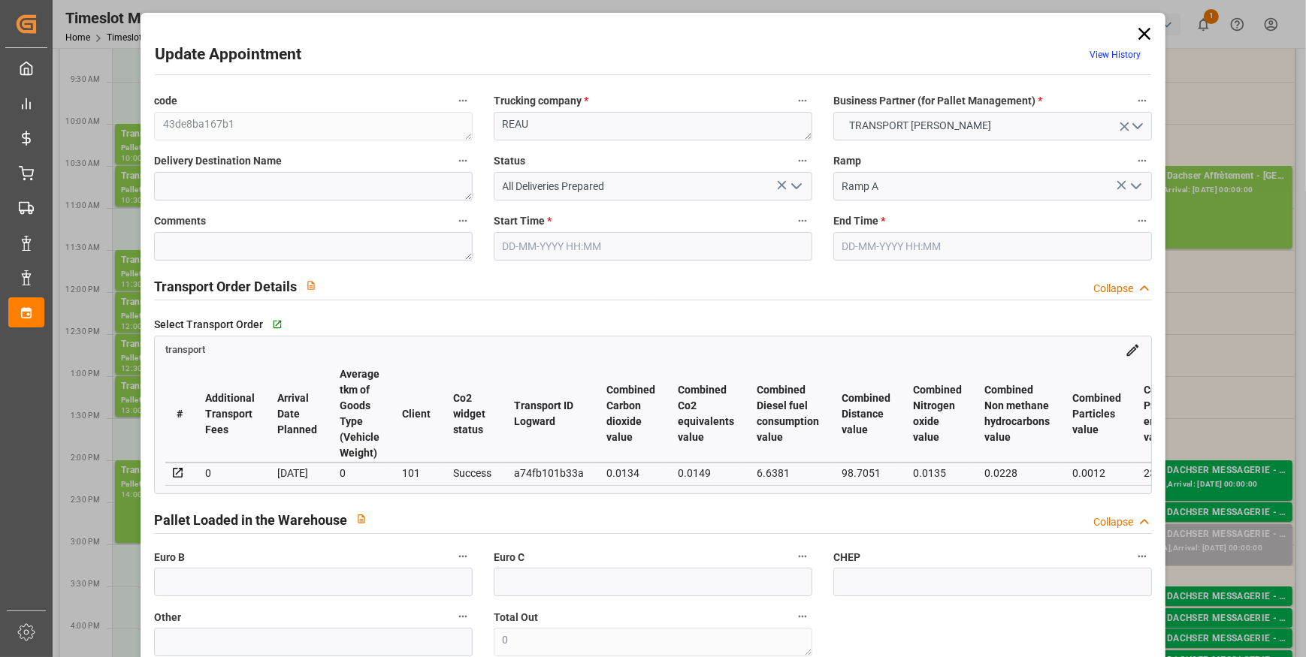
type input "1092.556"
type input "77"
type input "0"
type input "50"
type input "17"
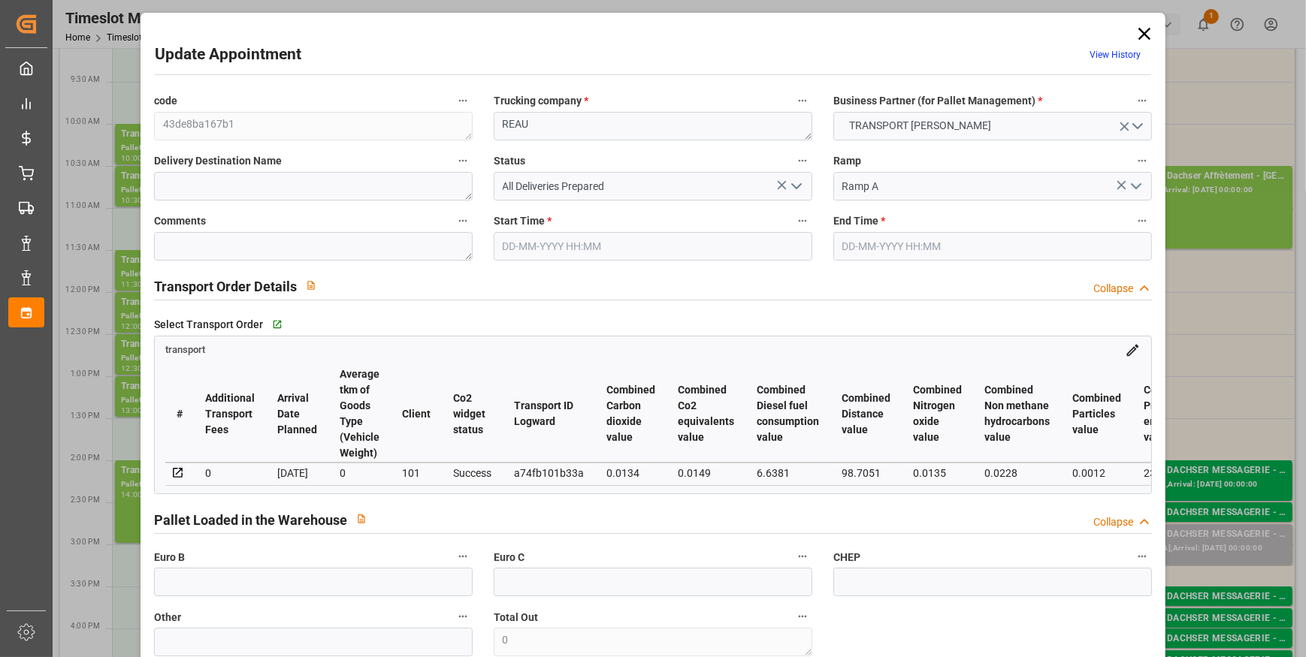
type input "101"
type input "272.186"
type input "0"
type input "4710.8598"
type input "0"
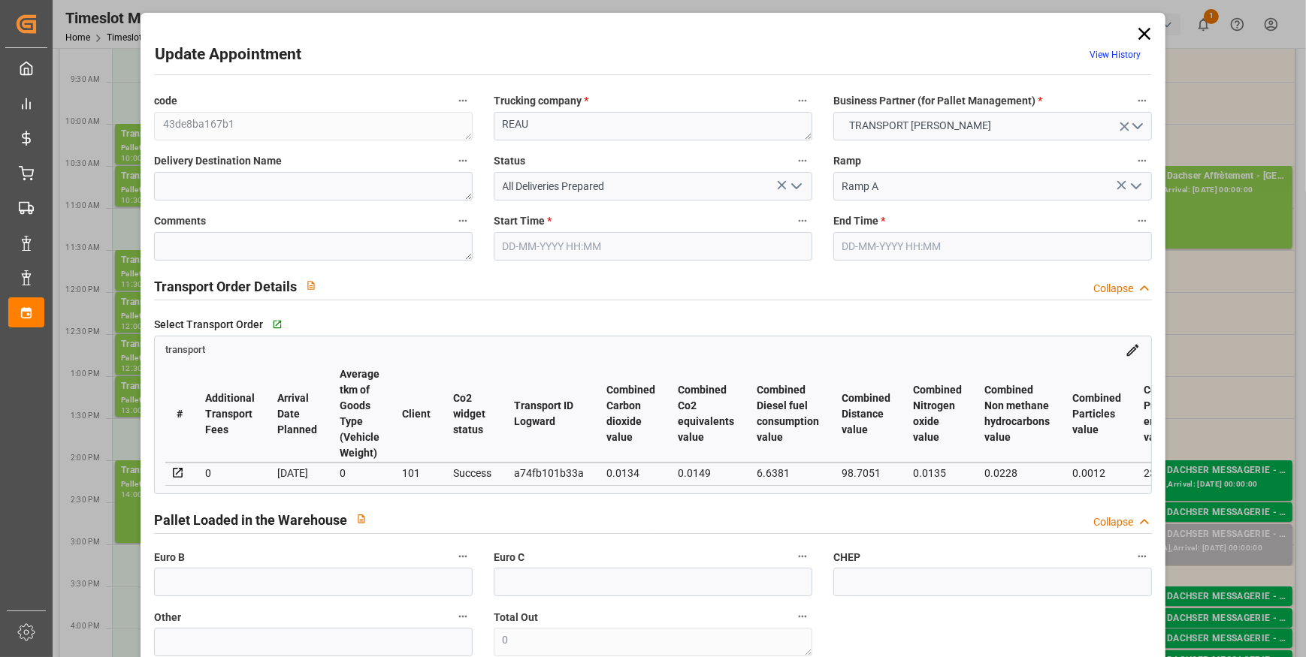
type input "0"
type input "21"
type input "35"
type input "12-09-2025 10:30"
type input "12-09-2025 11:00"
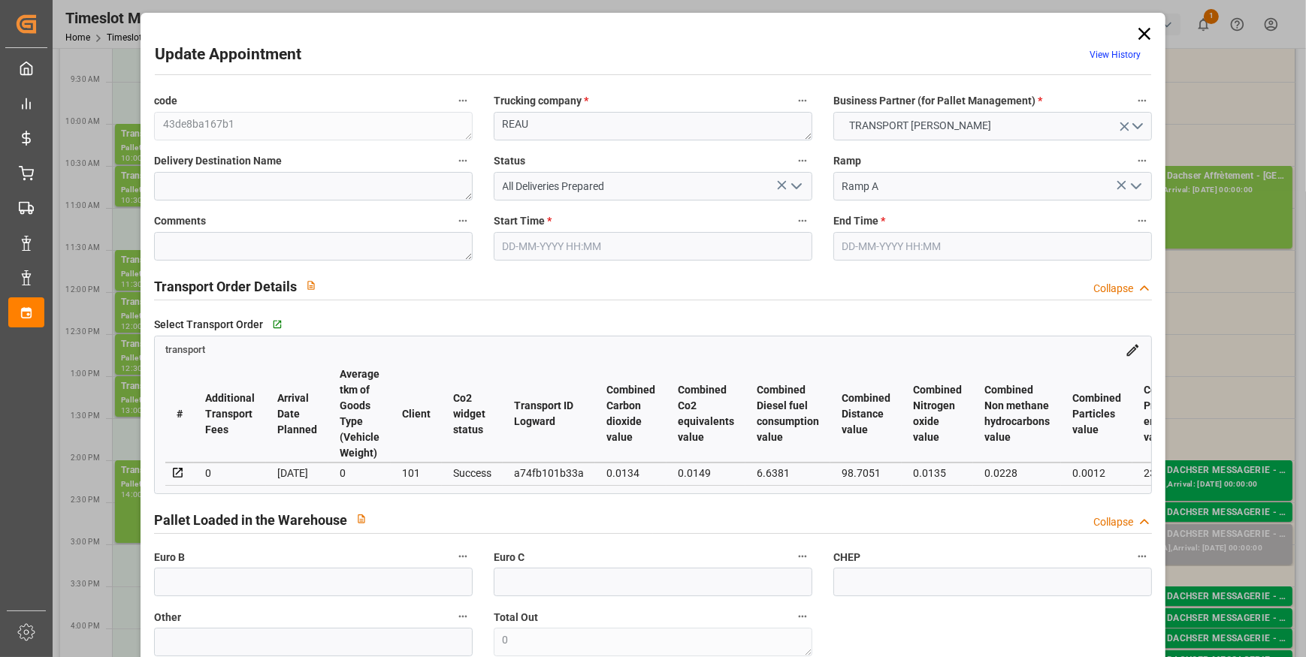
type input "09-09-2025 13:03"
type input "[DATE] 11:41"
type input "[DATE]"
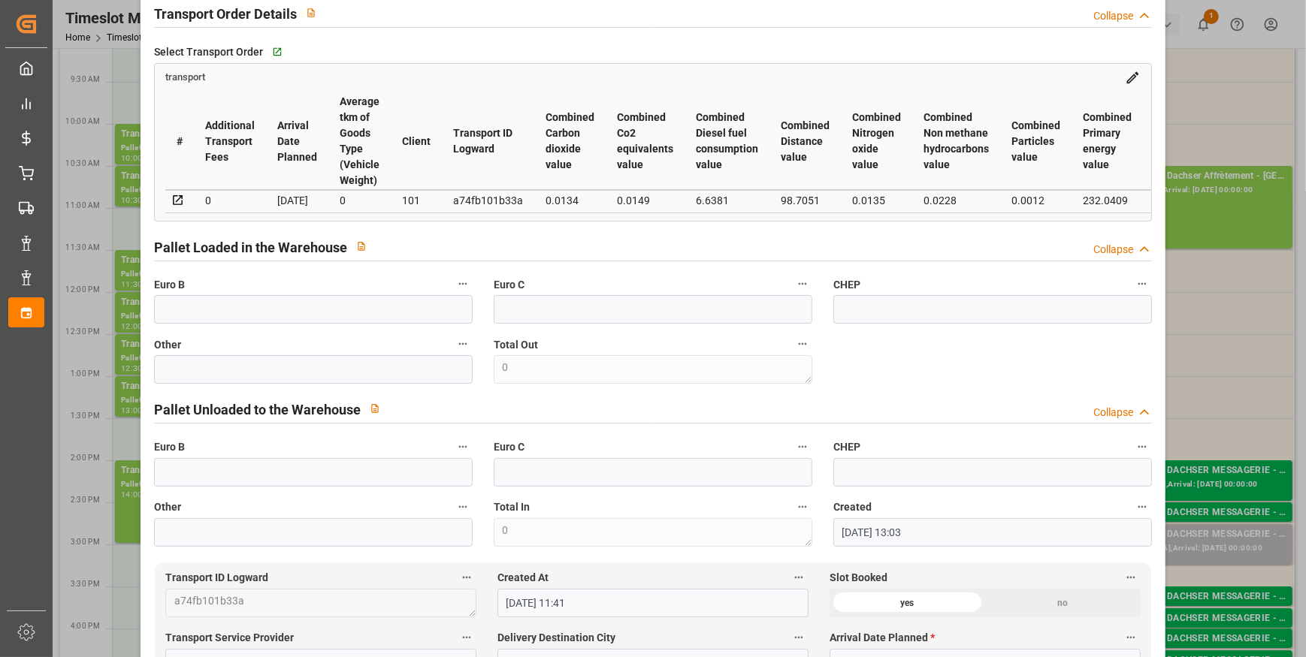
scroll to position [0, 0]
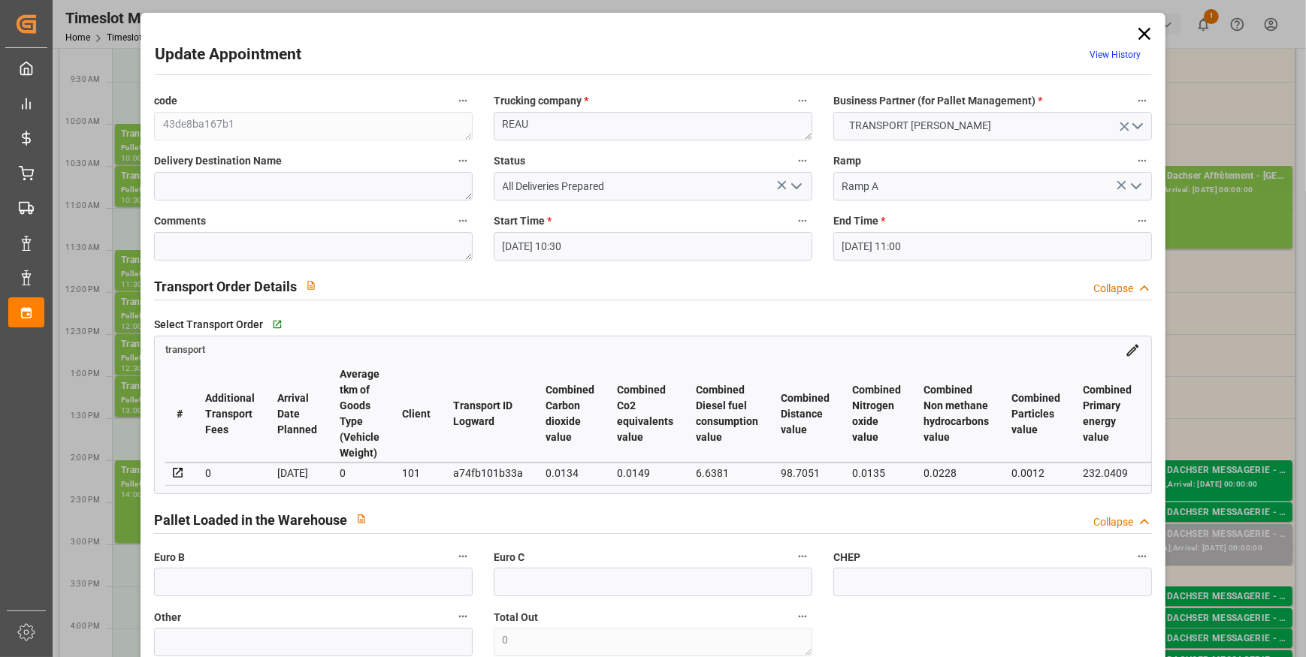
click at [1141, 30] on icon at bounding box center [1144, 33] width 21 height 21
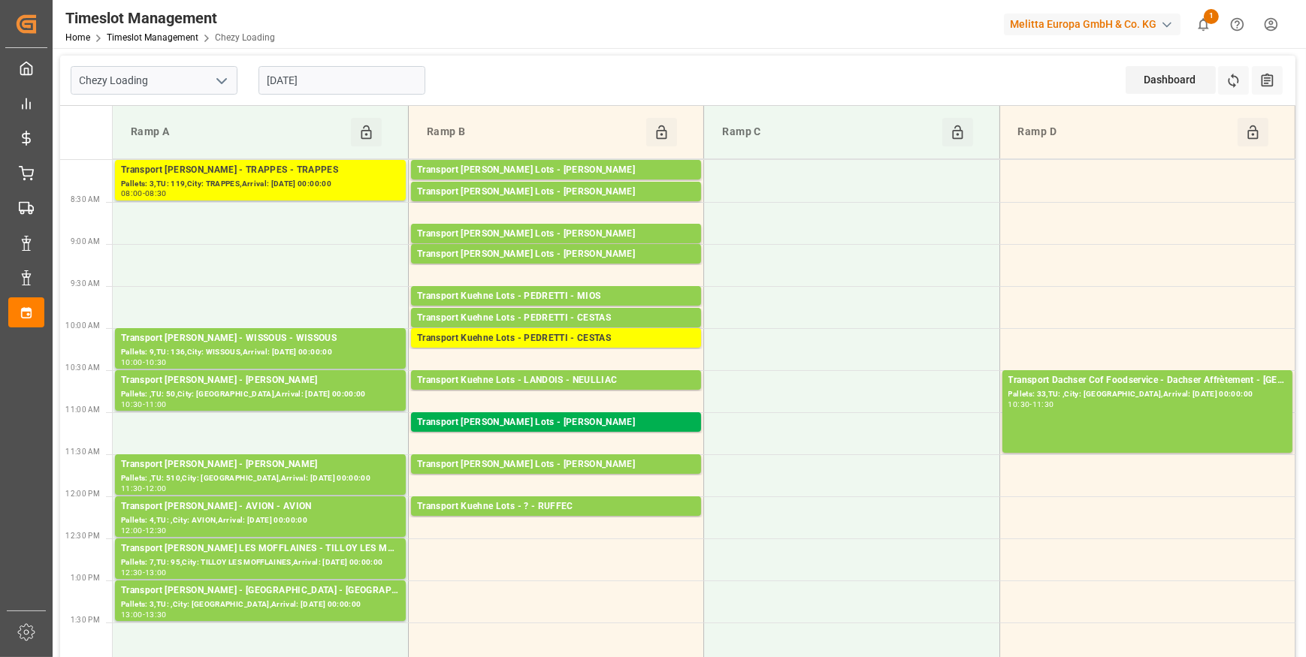
click at [275, 74] on input "[DATE]" at bounding box center [341, 80] width 167 height 29
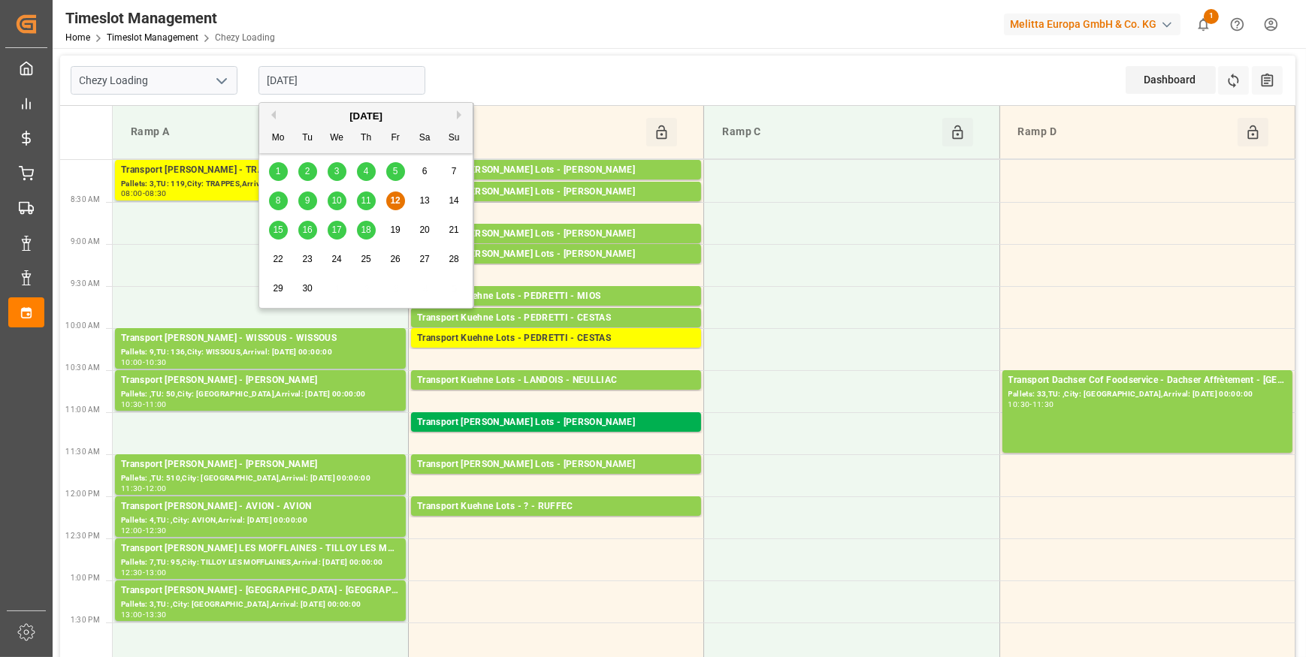
click at [597, 64] on div "Chezy Loading 12-09-2025 Dashboard View Dashboard Refresh Time Slots All Audits" at bounding box center [677, 81] width 1235 height 50
click at [298, 84] on input "[DATE]" at bounding box center [341, 80] width 167 height 29
click at [273, 231] on span "15" at bounding box center [278, 230] width 10 height 11
type input "[DATE]"
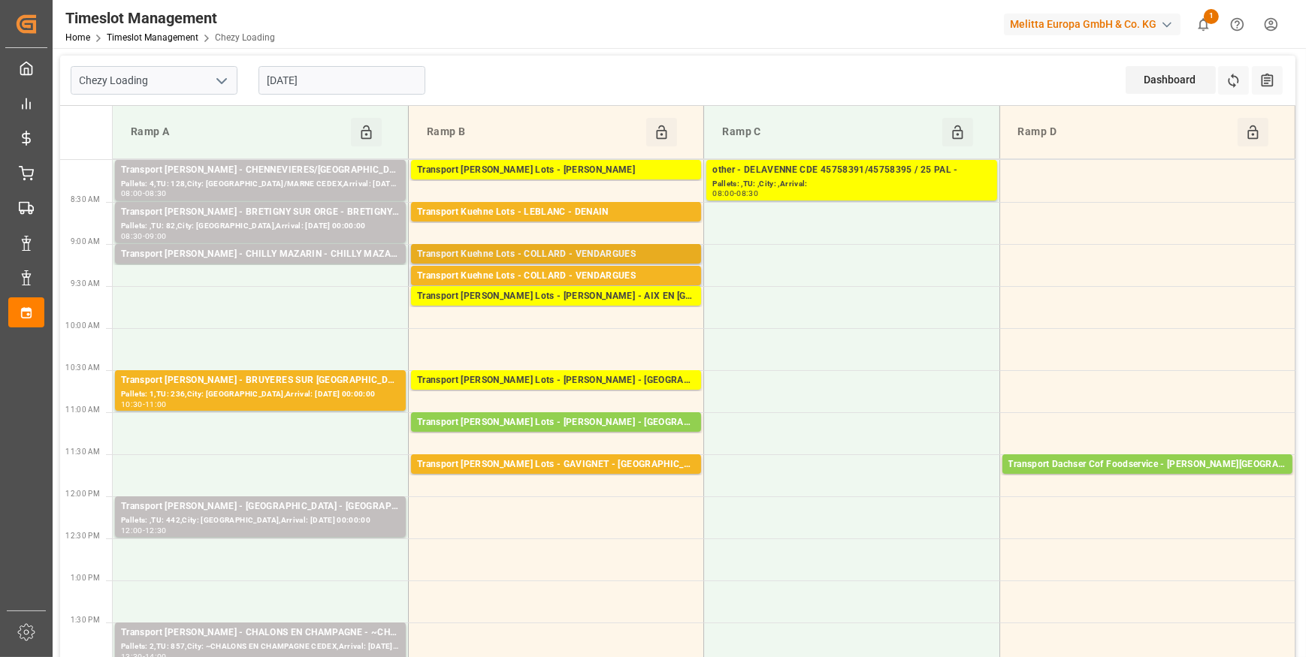
click at [566, 245] on div "Transport Kuehne Lots - COLLARD - VENDARGUES Pallets: 17,TU: ,City: VENDARGUES,…" at bounding box center [556, 254] width 290 height 20
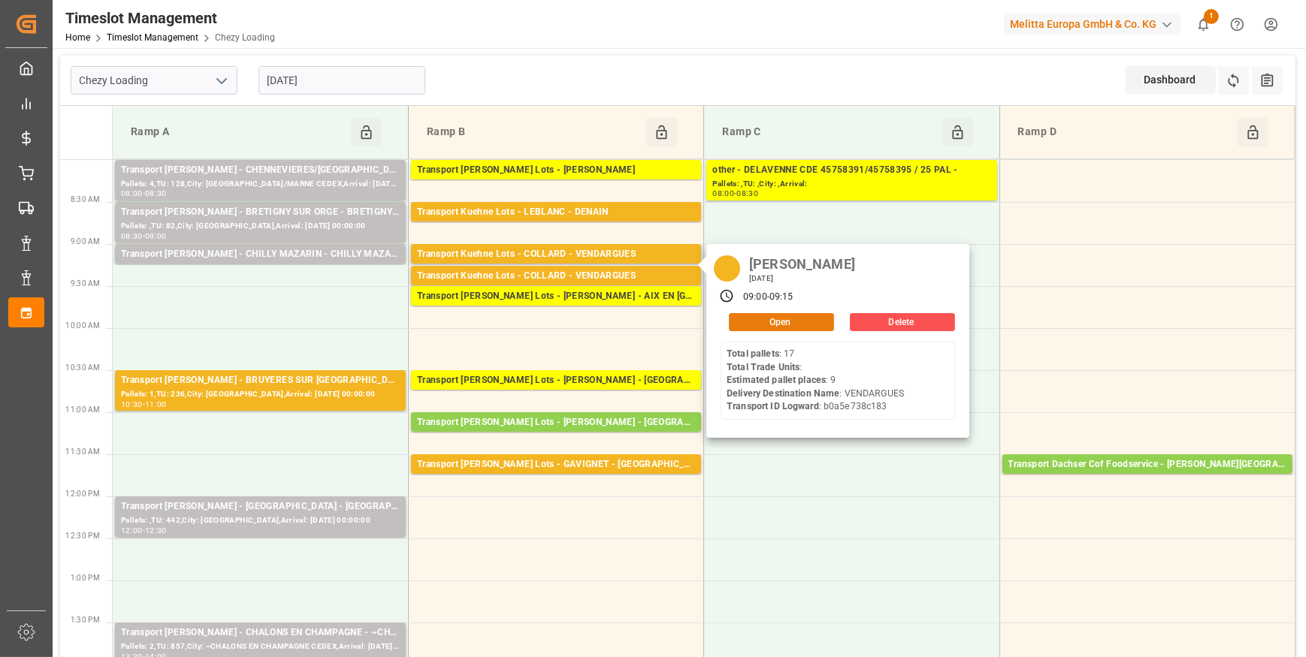
click at [791, 322] on button "Open" at bounding box center [781, 322] width 105 height 18
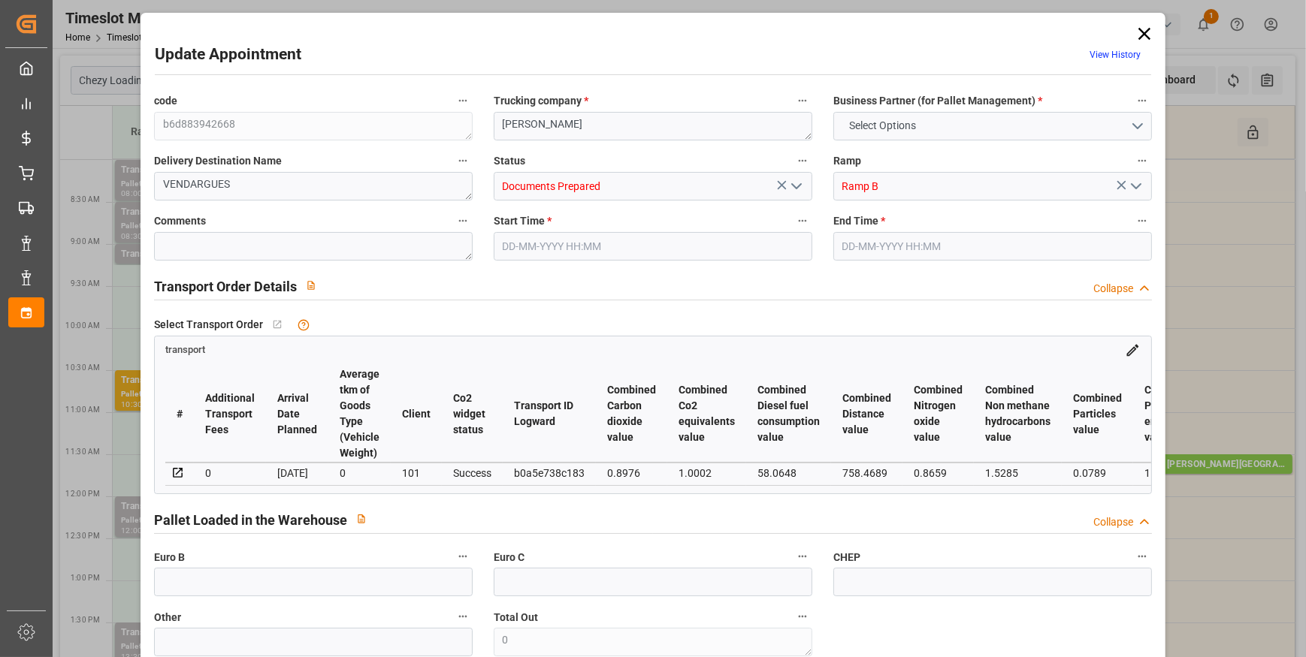
type input "9"
type input "537.93"
type input "0"
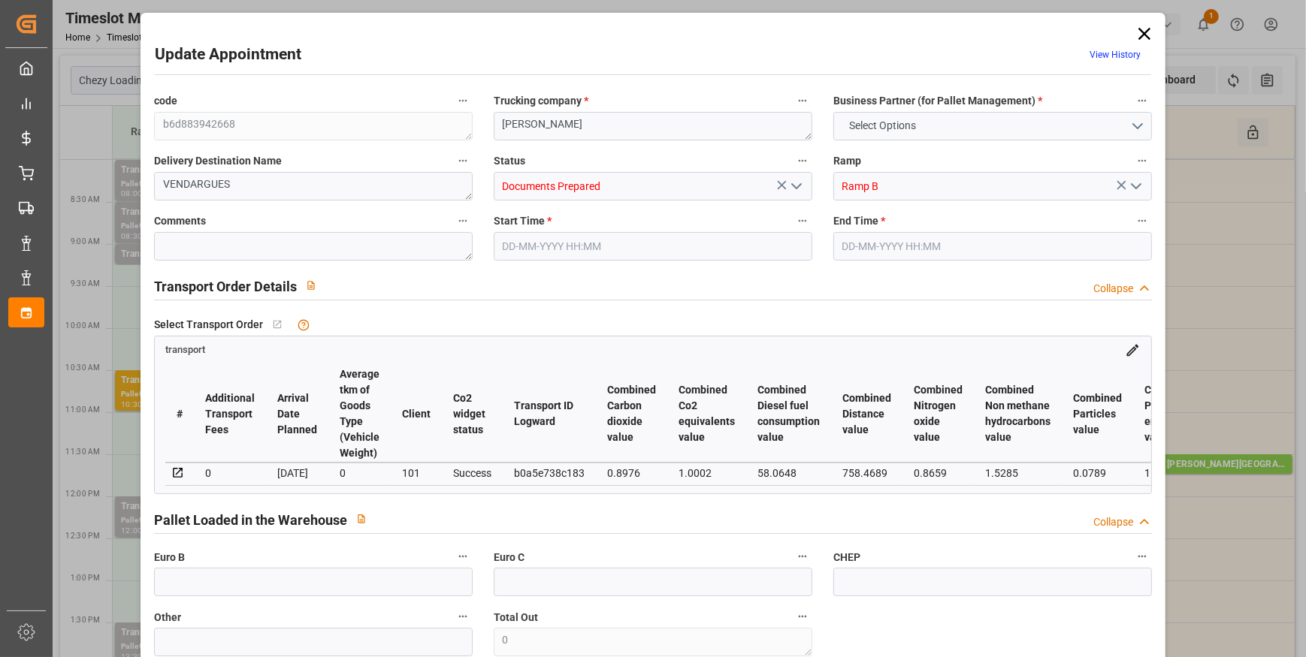
type input "537.93"
type input "0"
type input "1632"
type input "2839"
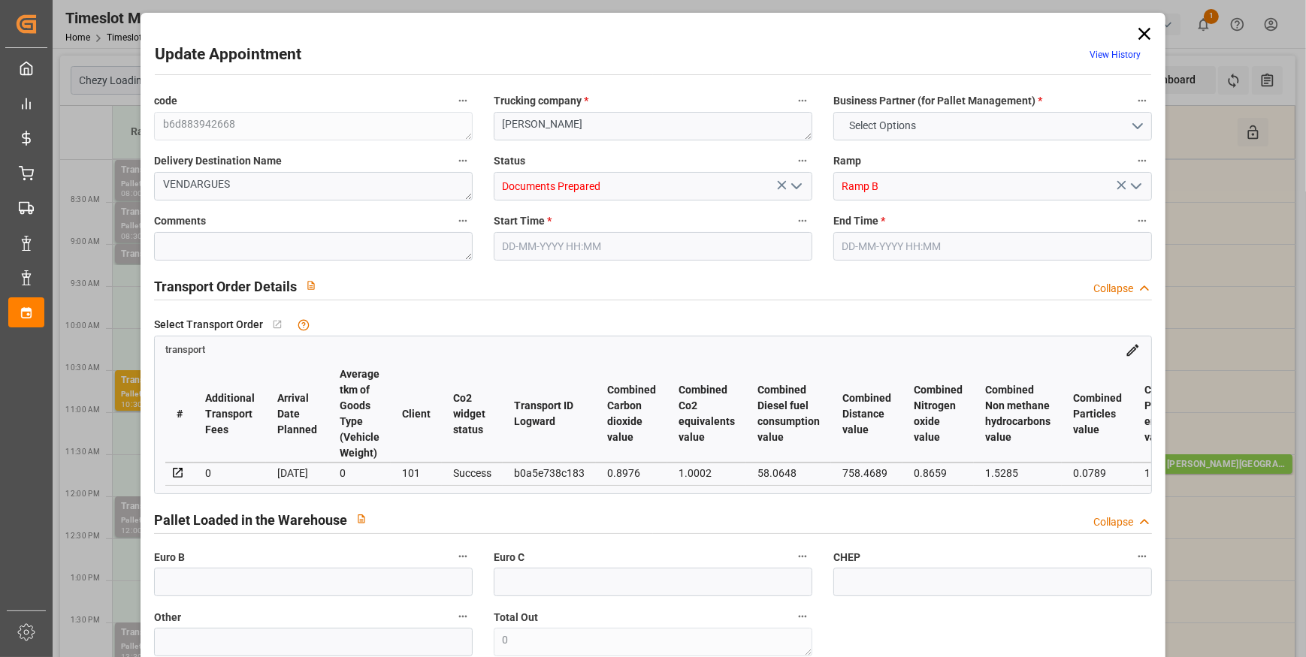
type input "10880"
type input "34"
type input "17"
type input "0"
type input "17"
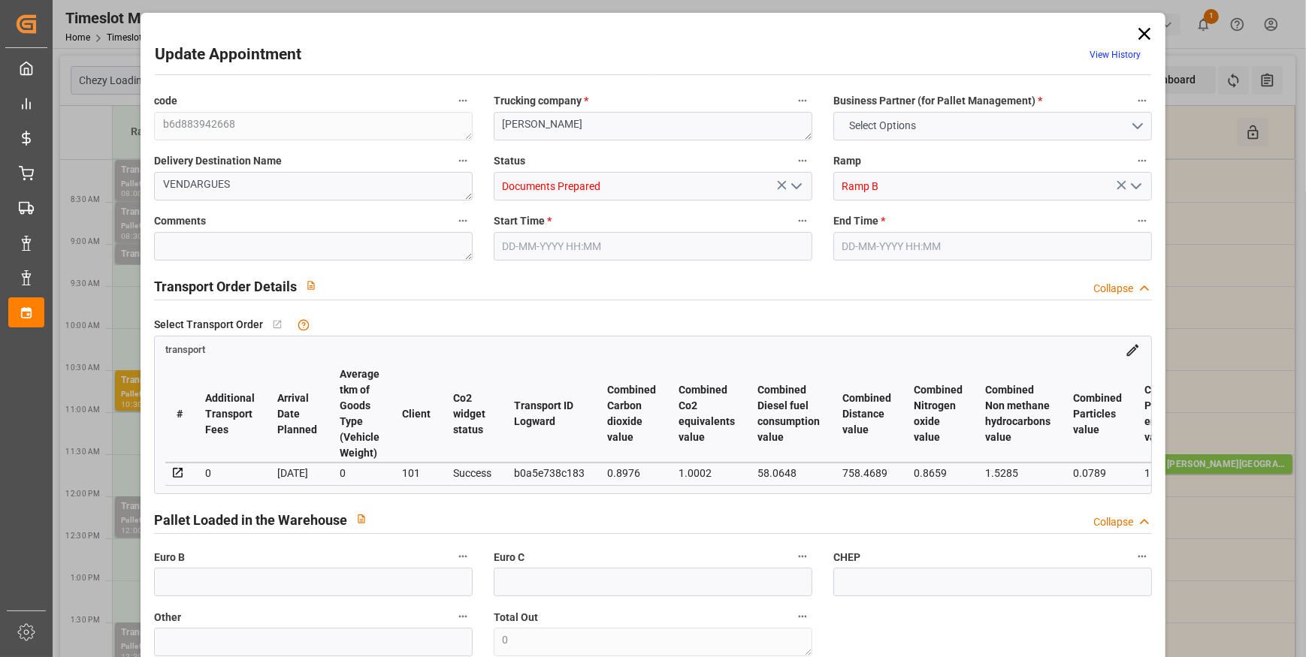
type input "101"
type input "2284.8"
type input "0"
type input "4710.8598"
type input "0"
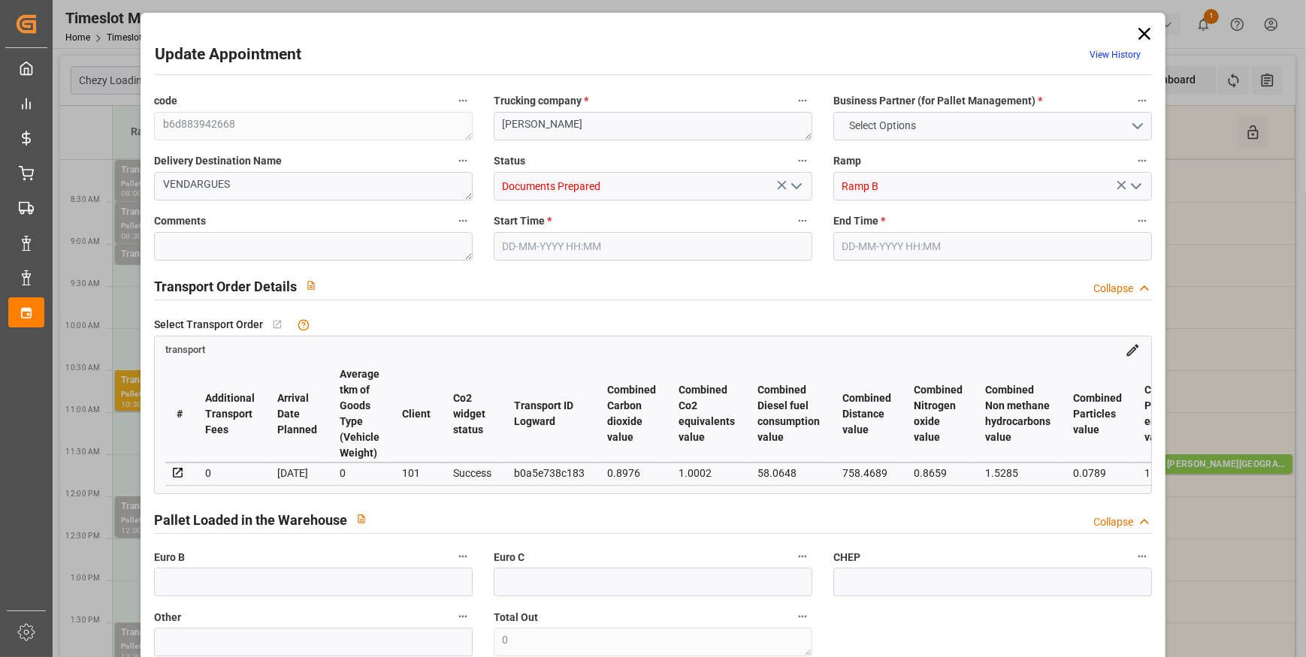
type input "0"
type input "21"
type input "35"
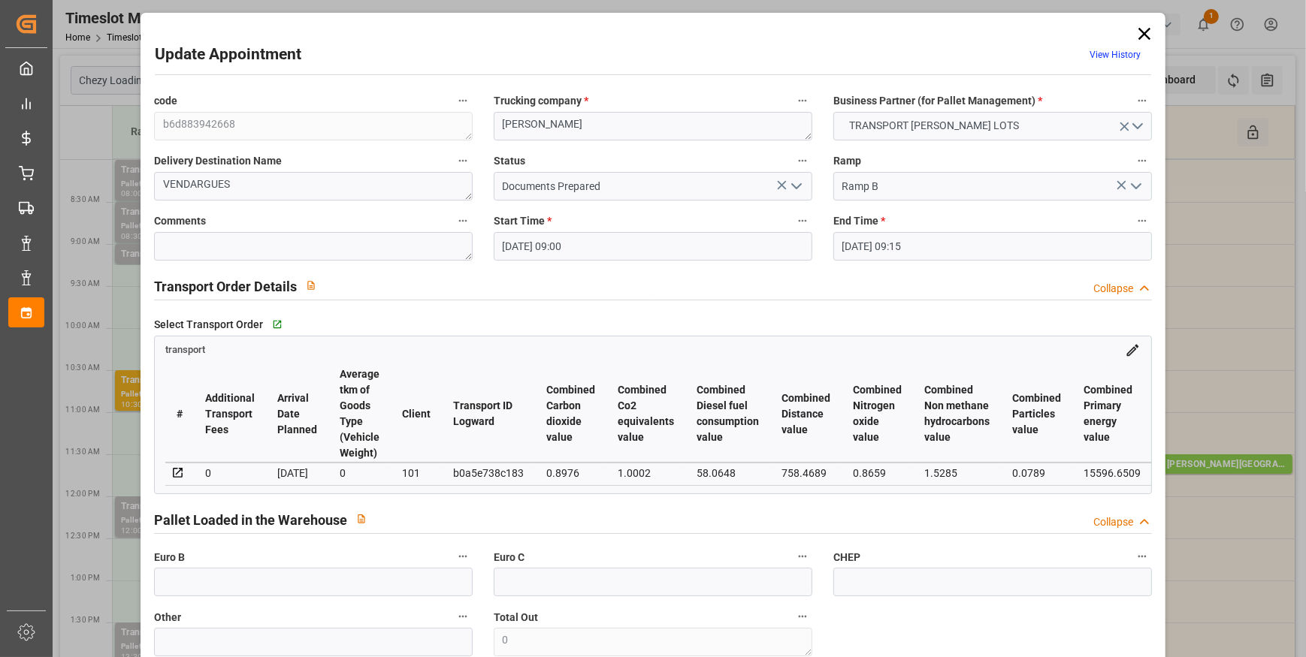
type input "15-09-2025 09:00"
type input "15-09-2025 09:15"
type input "10-09-2025 12:54"
type input "10-09-2025 11:27"
type input "16-09-2025"
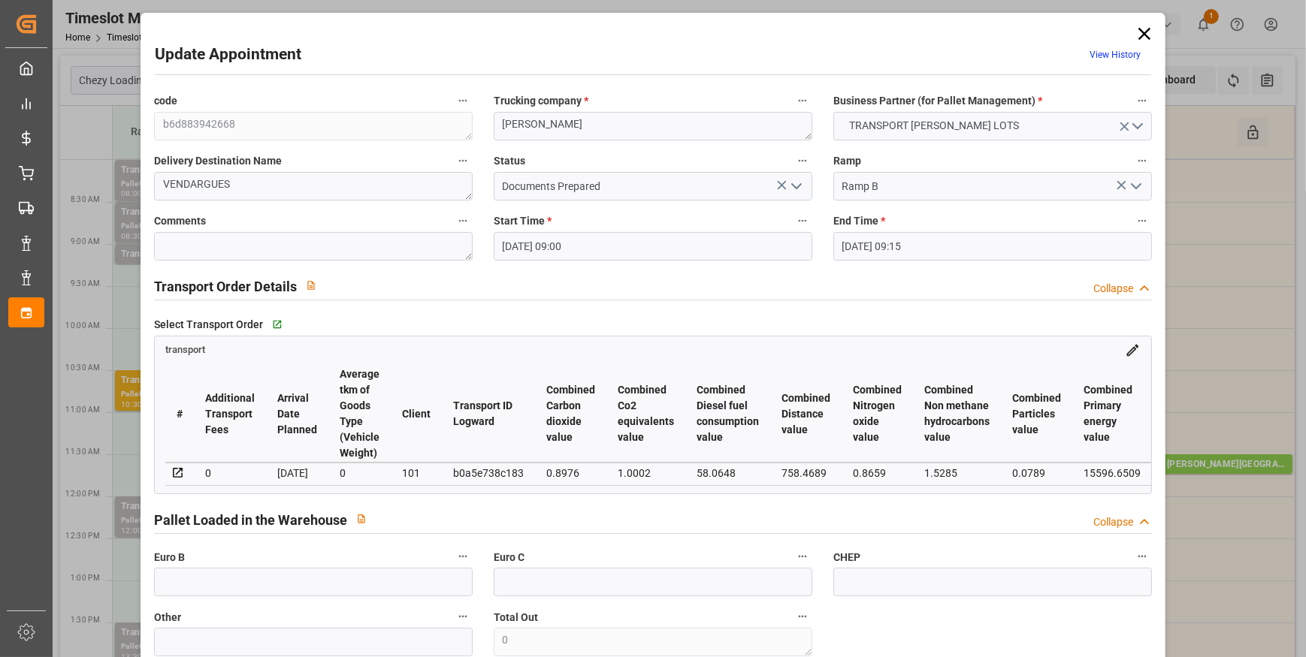
type input "[DATE]"
click at [795, 186] on polyline "open menu" at bounding box center [796, 186] width 9 height 5
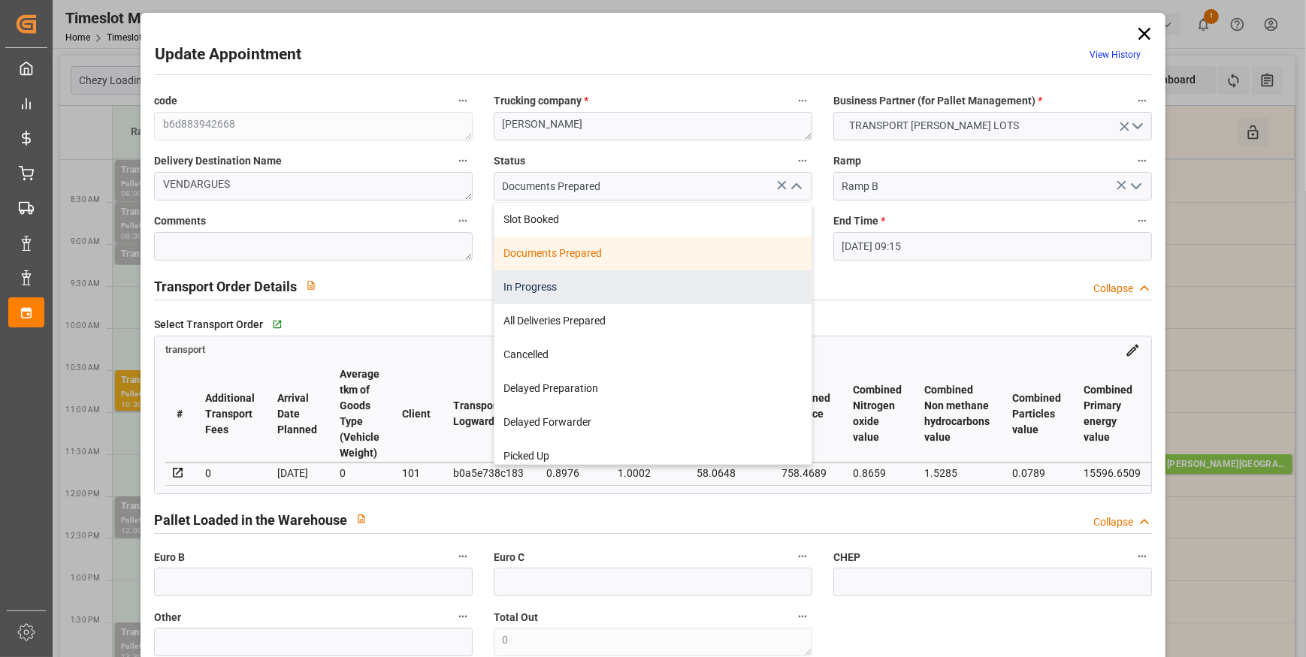
click at [510, 288] on div "In Progress" at bounding box center [652, 287] width 317 height 34
type input "In Progress"
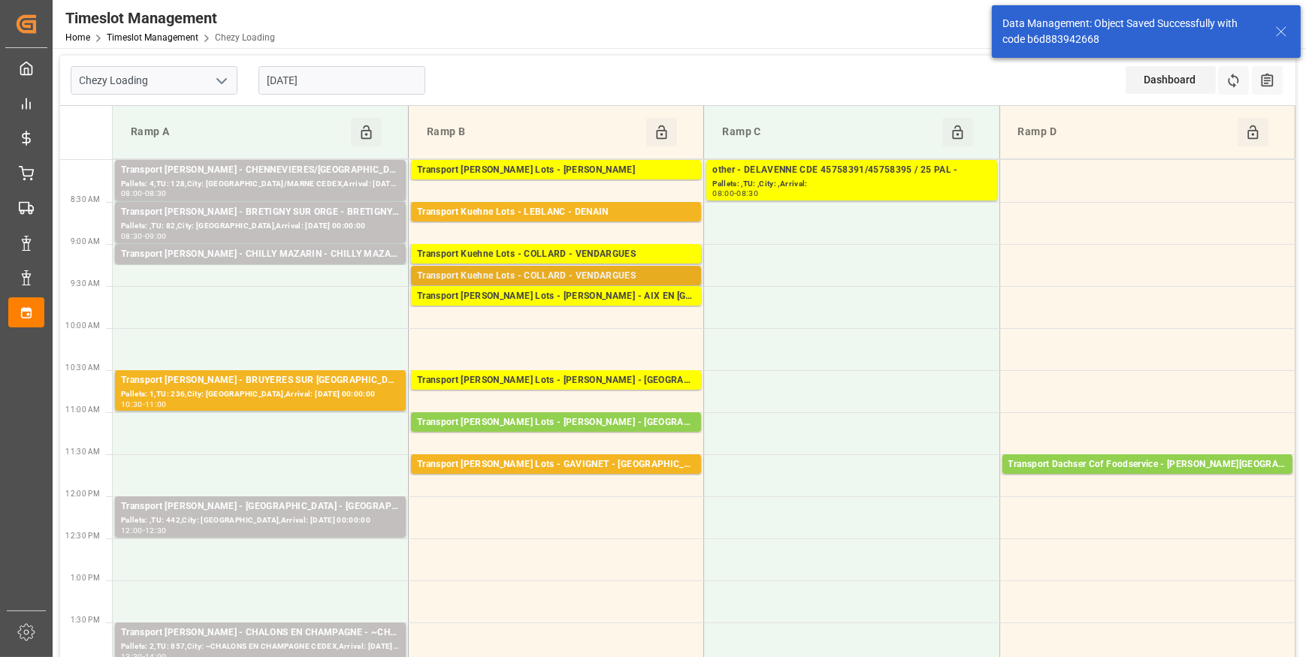
click at [504, 277] on div "Transport Kuehne Lots - COLLARD - VENDARGUES" at bounding box center [556, 276] width 278 height 15
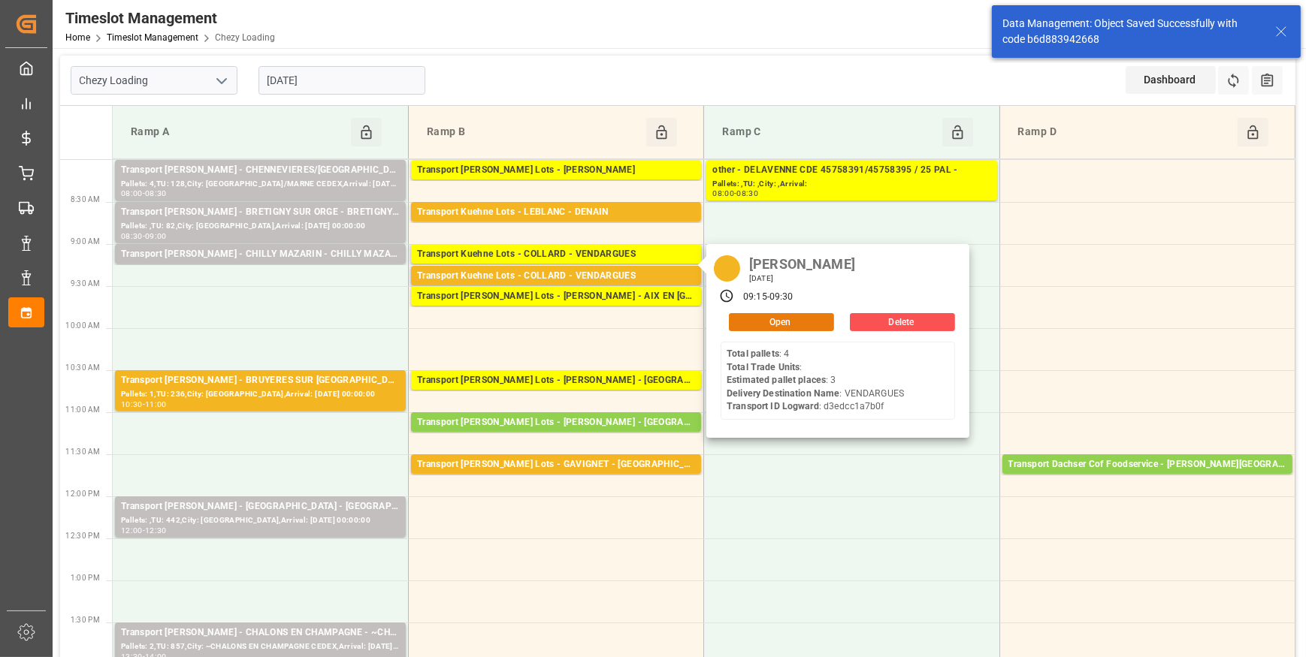
click at [823, 317] on button "Open" at bounding box center [781, 322] width 105 height 18
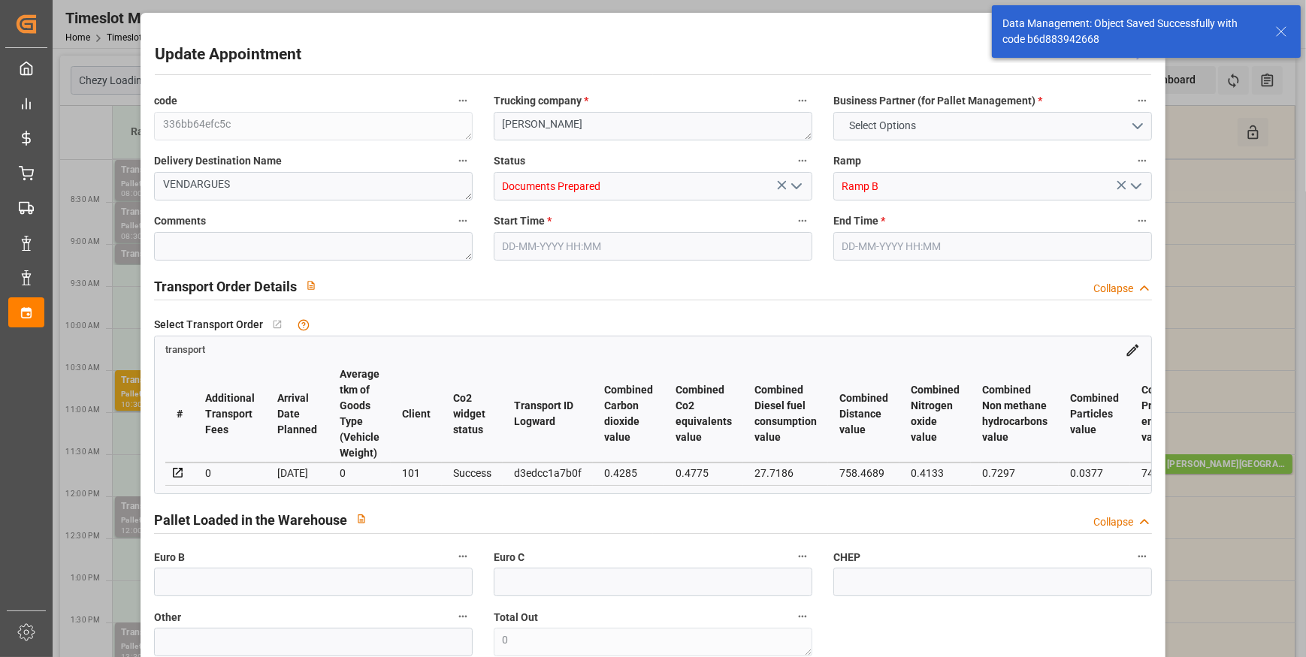
type input "3"
type input "0"
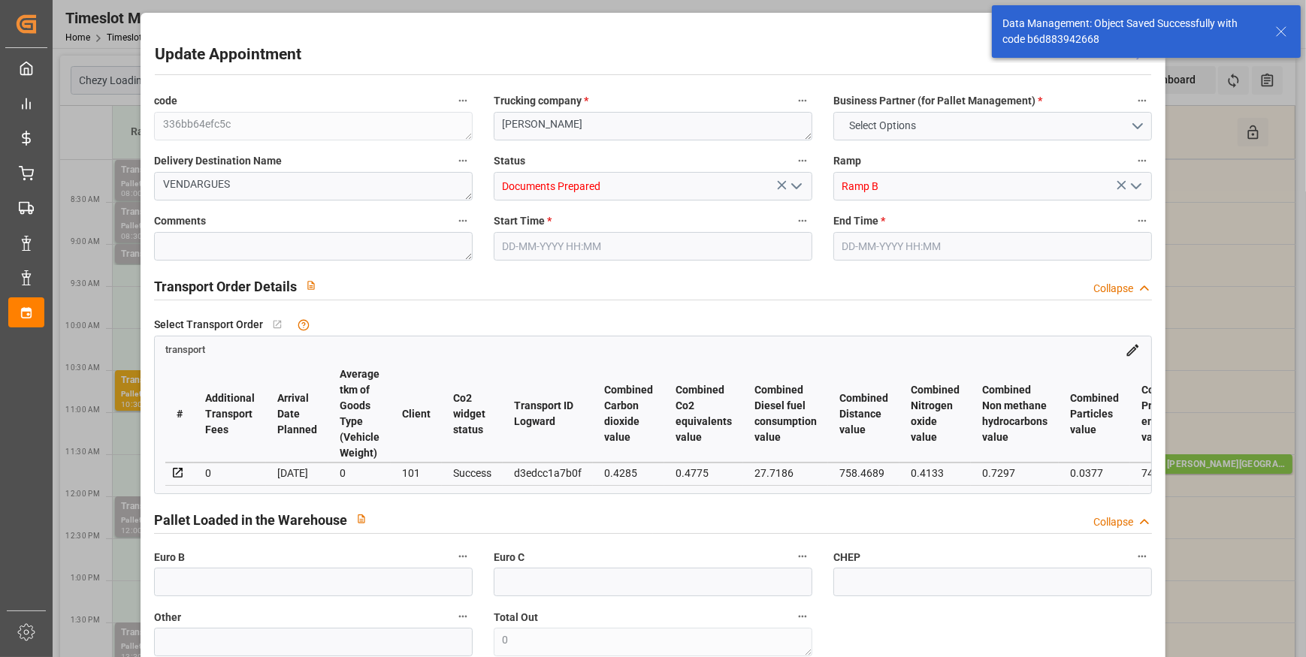
type input "0"
type input "934.592"
type input "1214"
type input "2877.824"
type input "34"
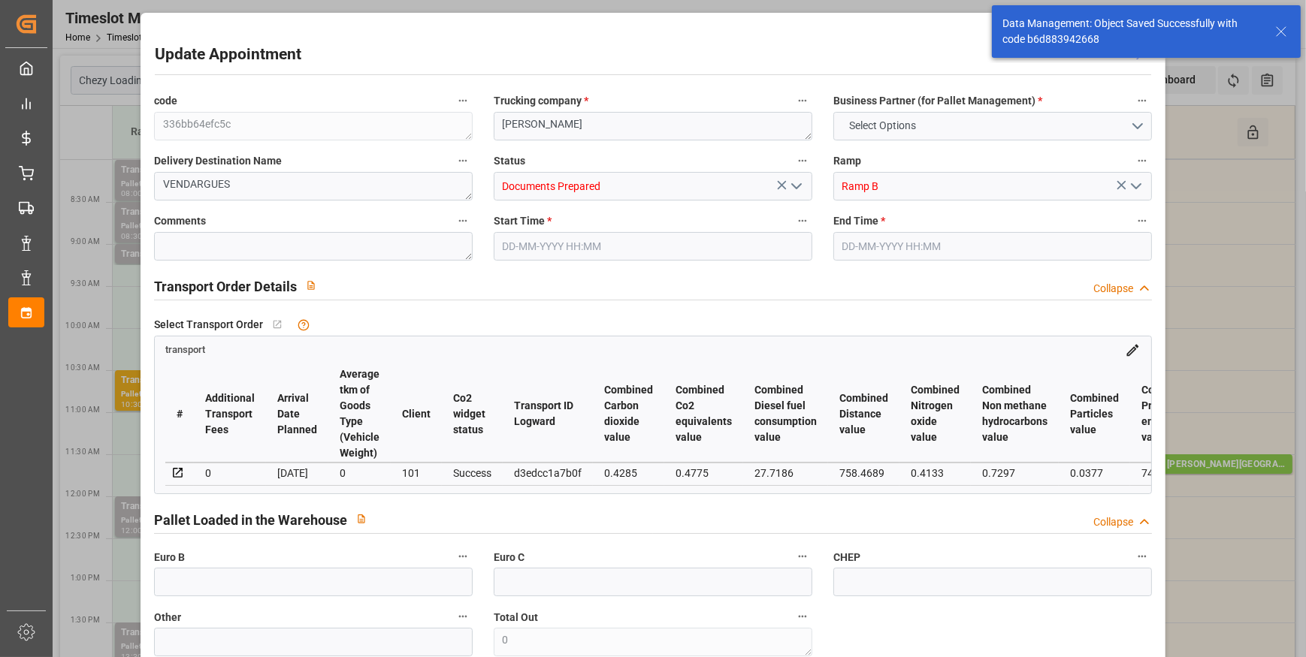
type input "4"
type input "0"
type input "4"
type input "101"
type input "1090.704"
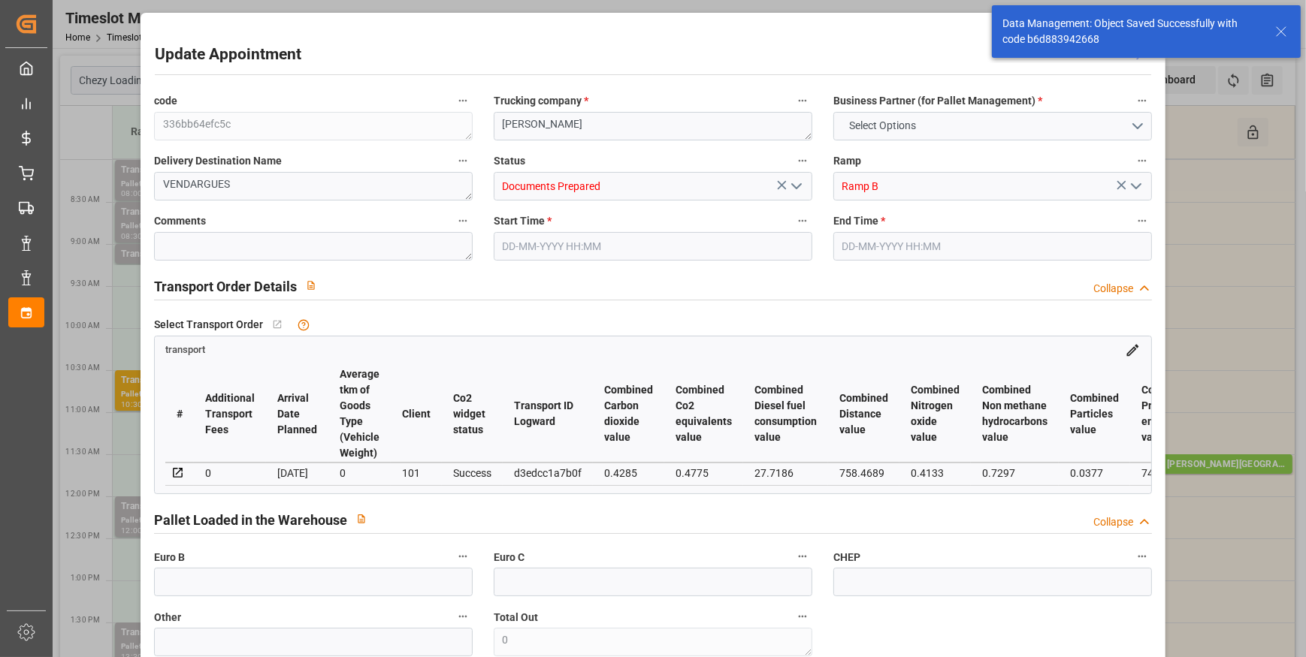
type input "0"
type input "4710.8598"
type input "0"
type input "21"
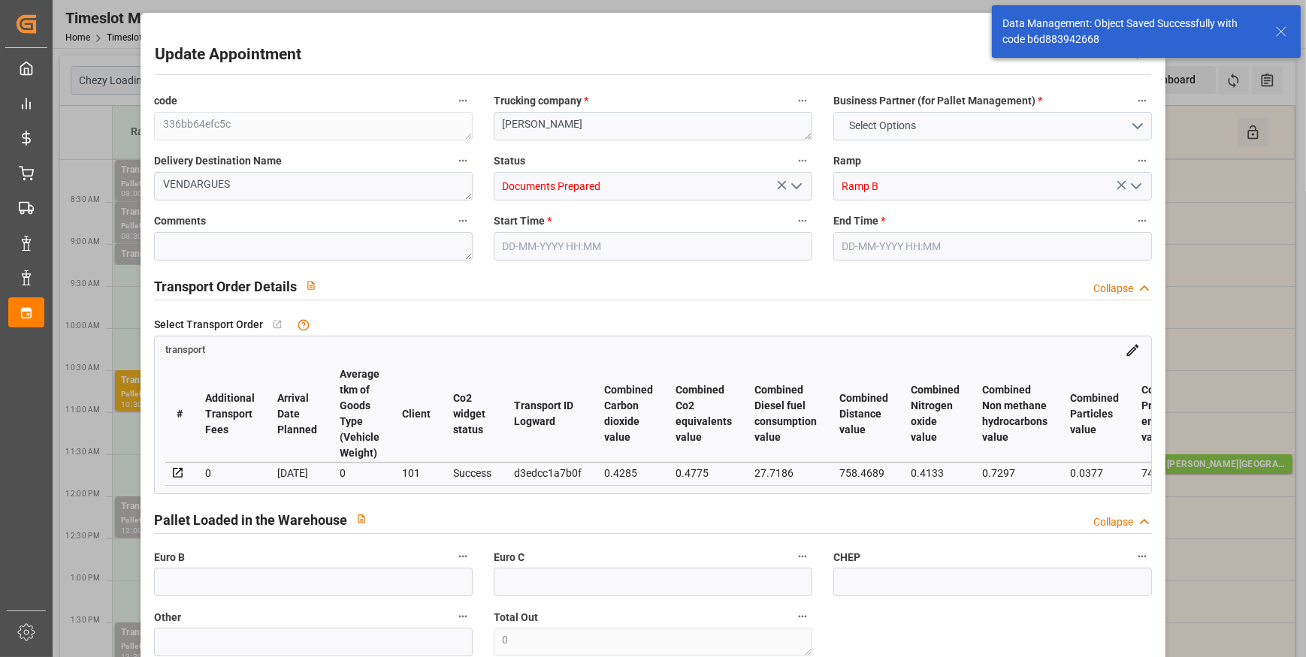
type input "35"
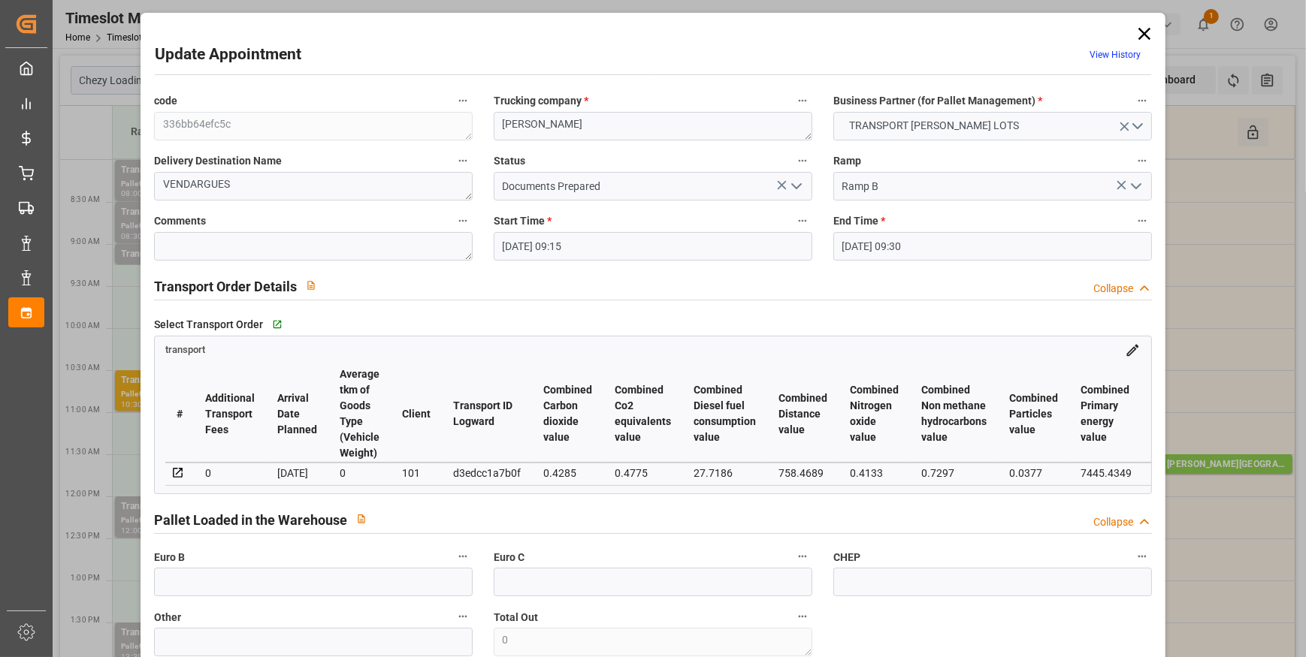
type input "15-09-2025 09:15"
type input "15-09-2025 09:30"
type input "11-09-2025 13:04"
type input "11-09-2025 11:33"
type input "[DATE]"
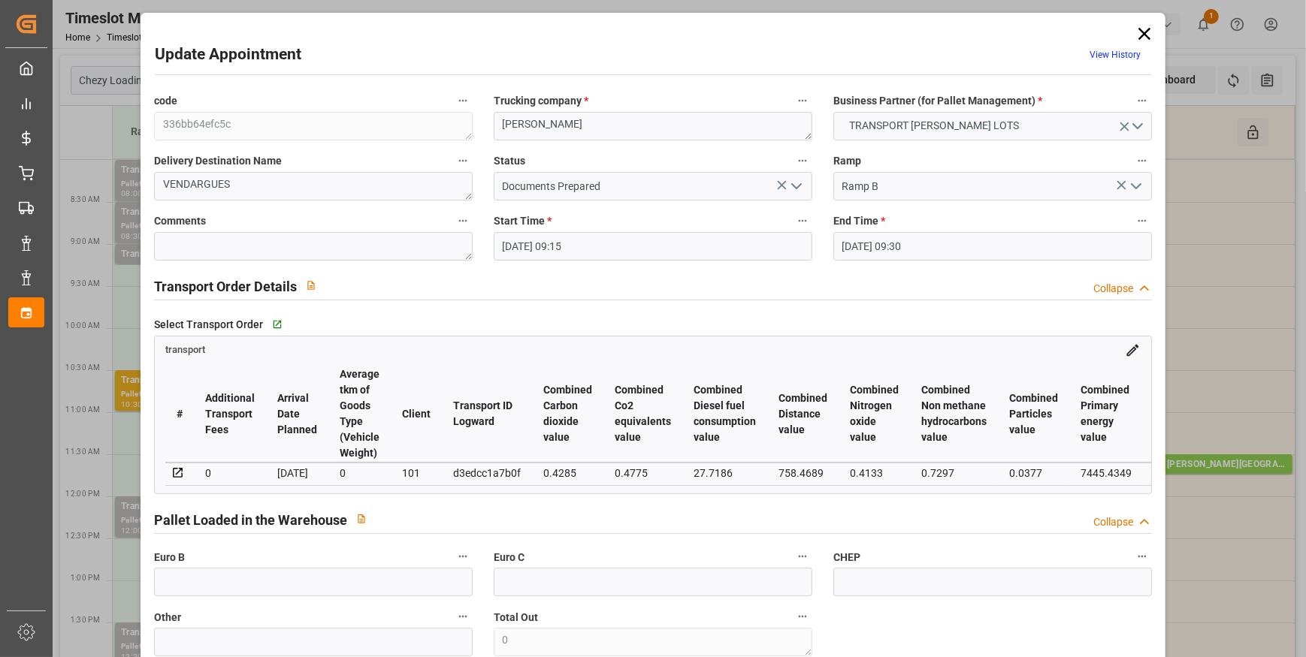
type input "[DATE]"
click at [789, 183] on icon "open menu" at bounding box center [796, 186] width 18 height 18
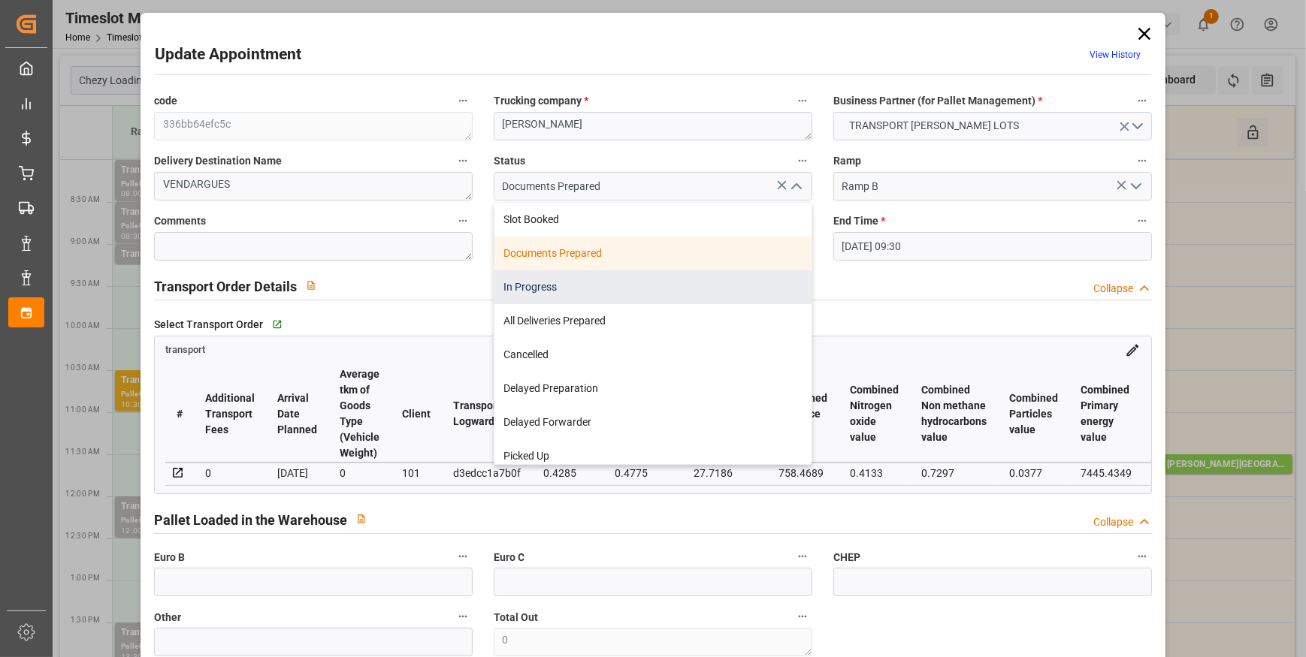
click at [514, 294] on div "In Progress" at bounding box center [652, 287] width 317 height 34
type input "In Progress"
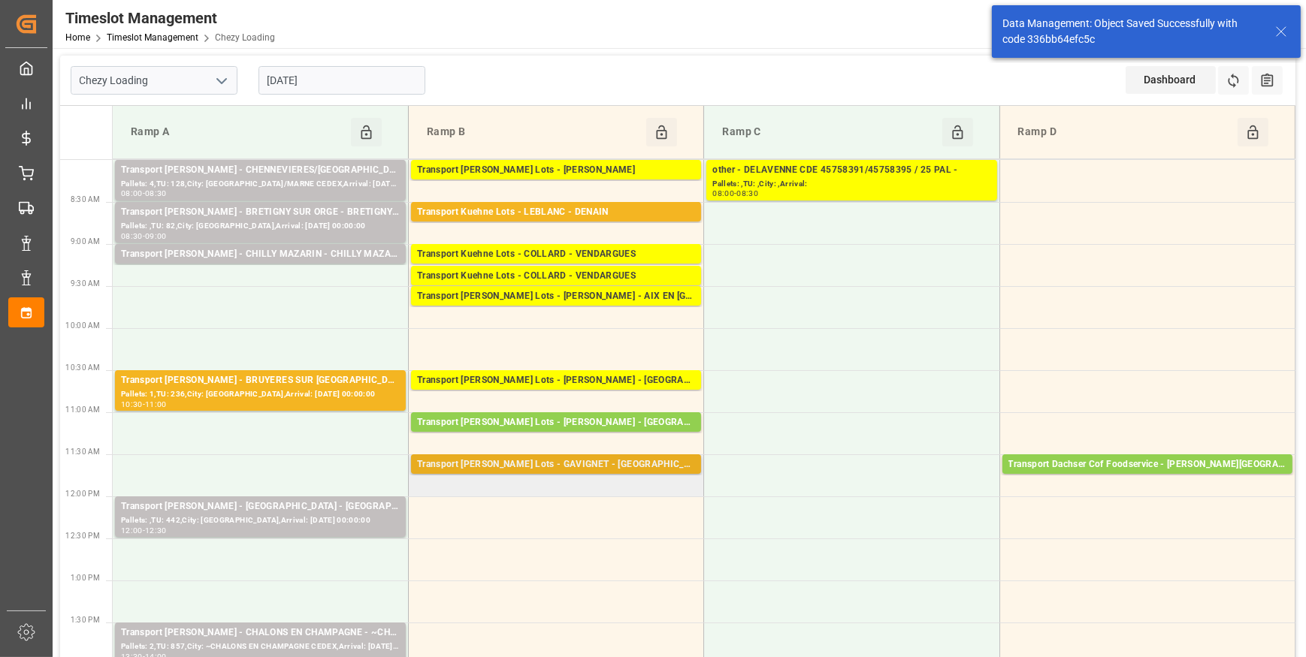
click at [560, 460] on div "Transport Kuehne Lots - GAVIGNET - SAINT VIT" at bounding box center [556, 464] width 278 height 15
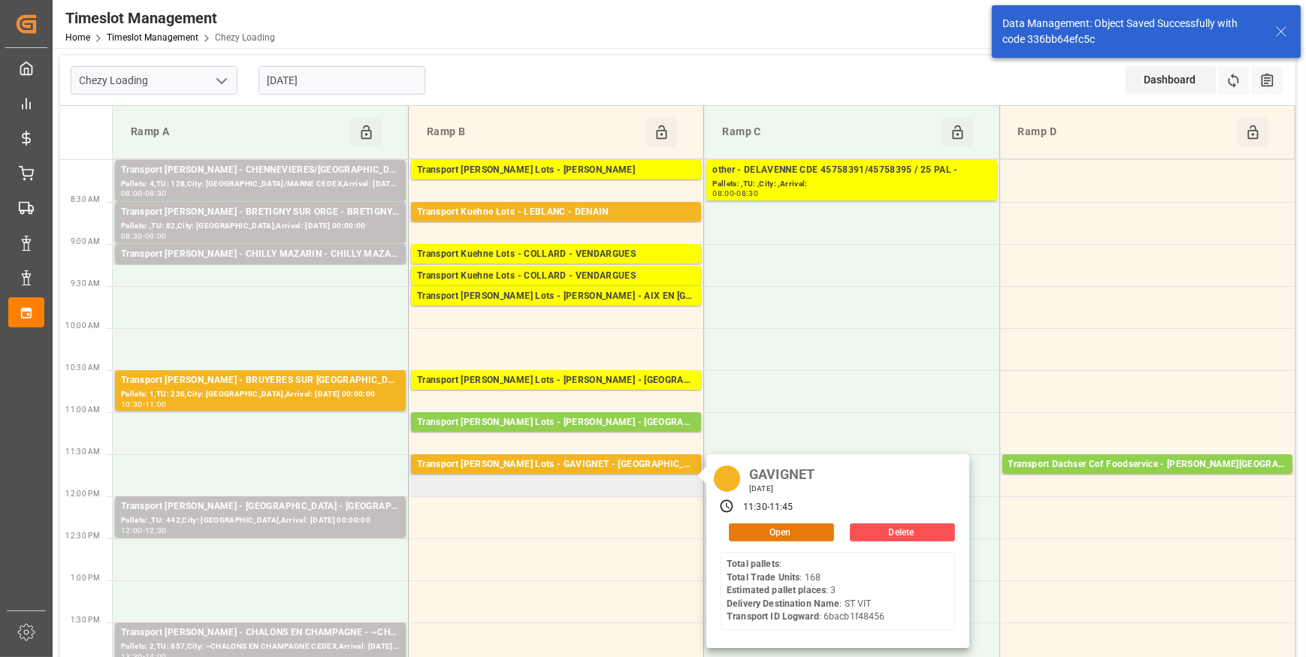
click at [772, 533] on button "Open" at bounding box center [781, 533] width 105 height 18
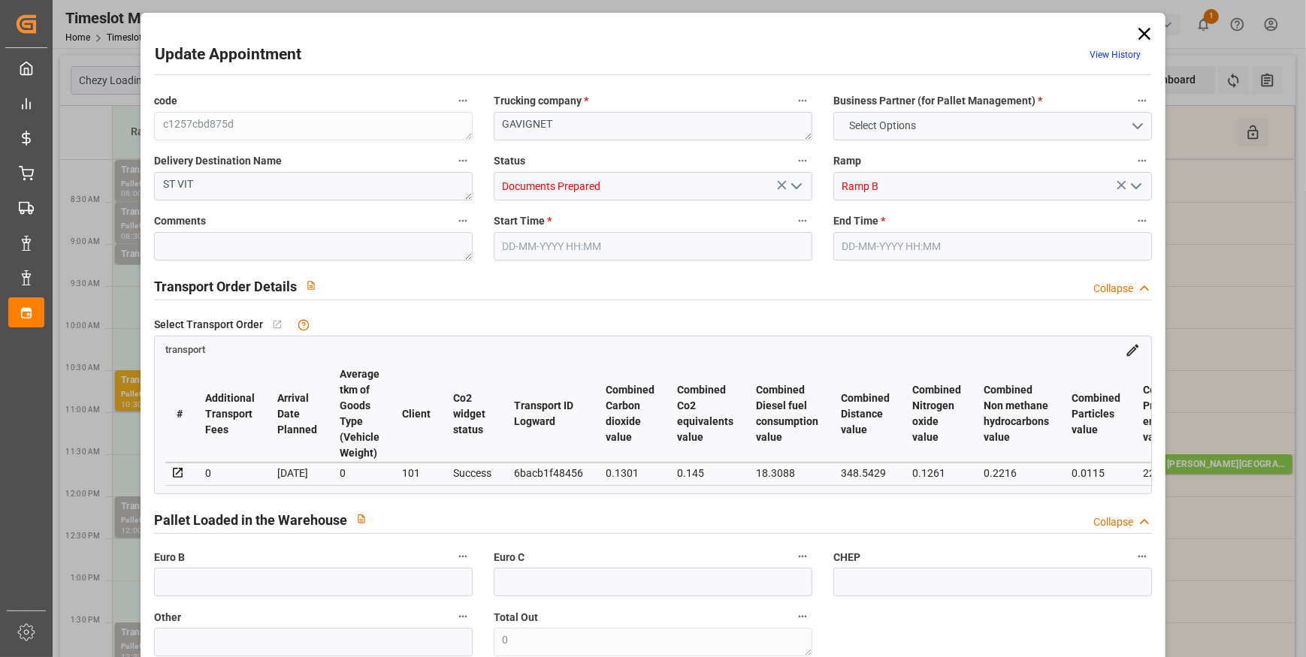
type input "3"
type input "166.64"
type input "0"
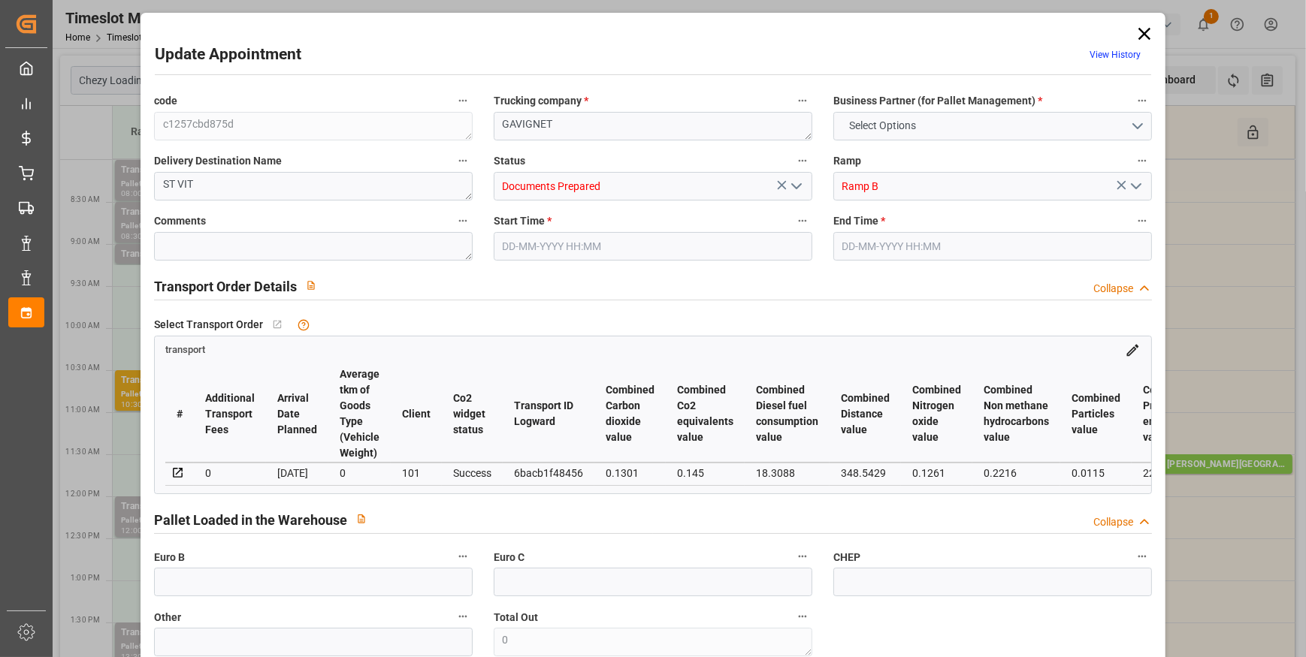
type input "166.64"
type input "0"
type input "435.456"
type input "858"
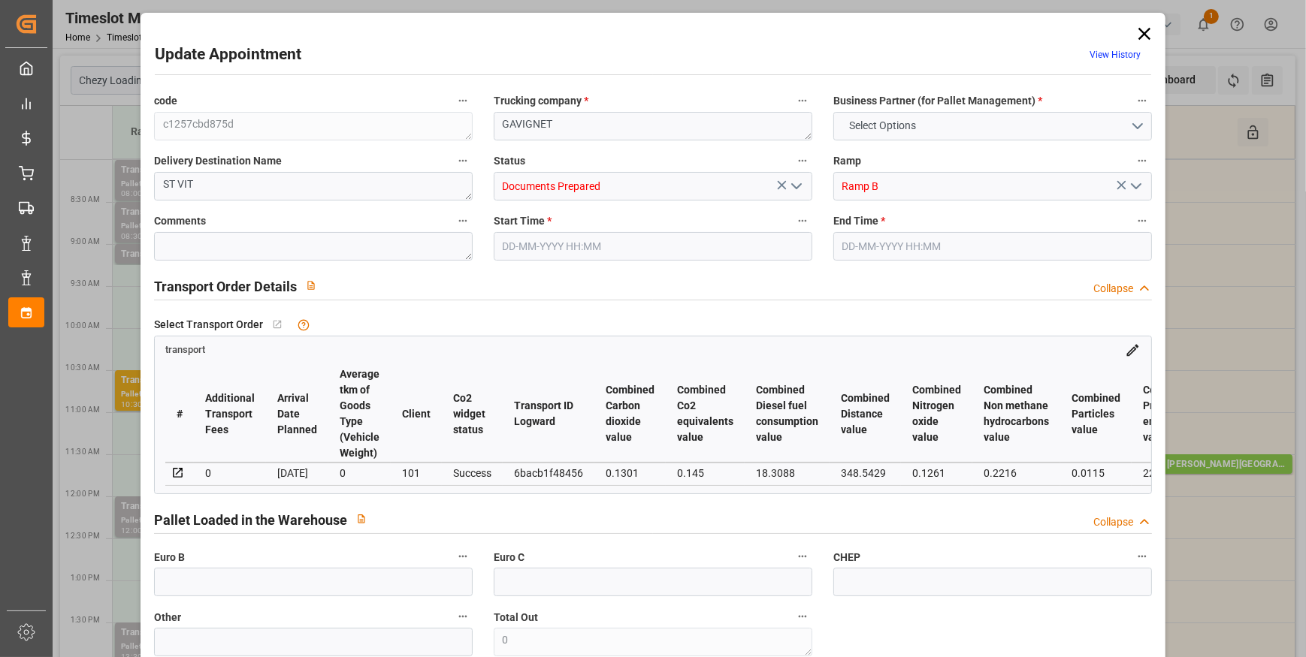
type input "3225.6"
type input "25"
type input "0"
type input "168"
type input "3"
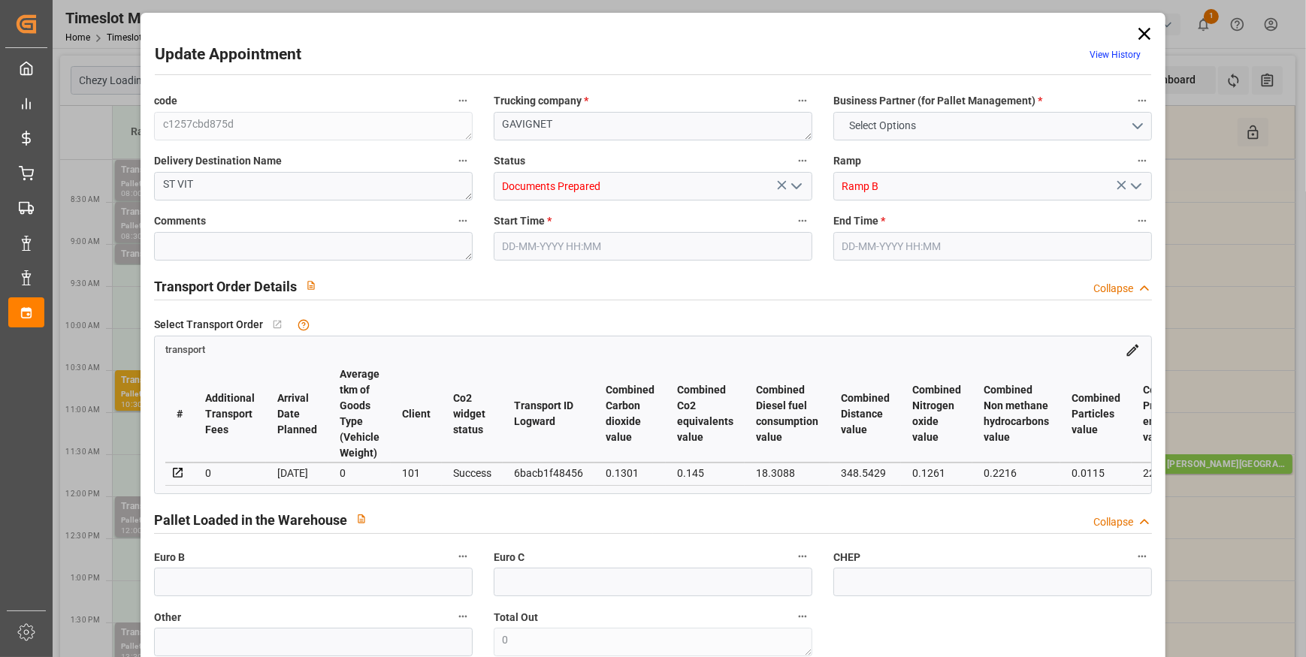
type input "101"
type input "741.888"
type input "0"
type input "4710.8598"
type input "0"
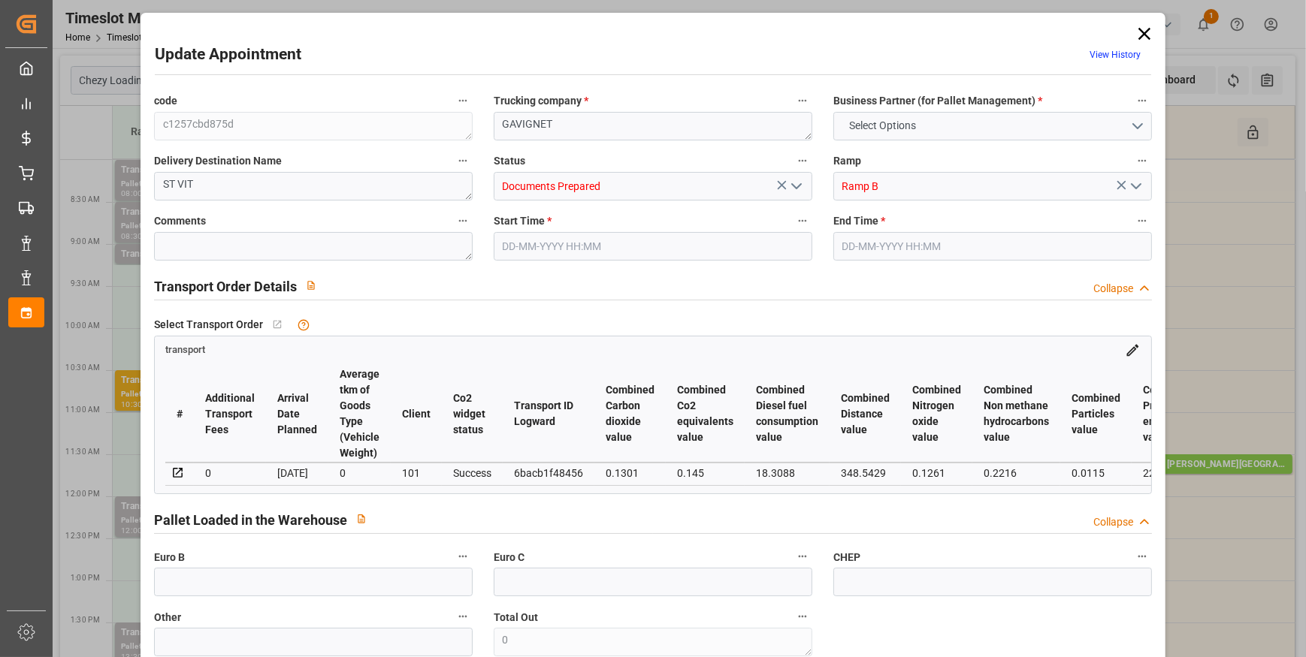
type input "0"
type input "21"
type input "35"
type input "15-09-2025 11:30"
type input "15-09-2025 11:45"
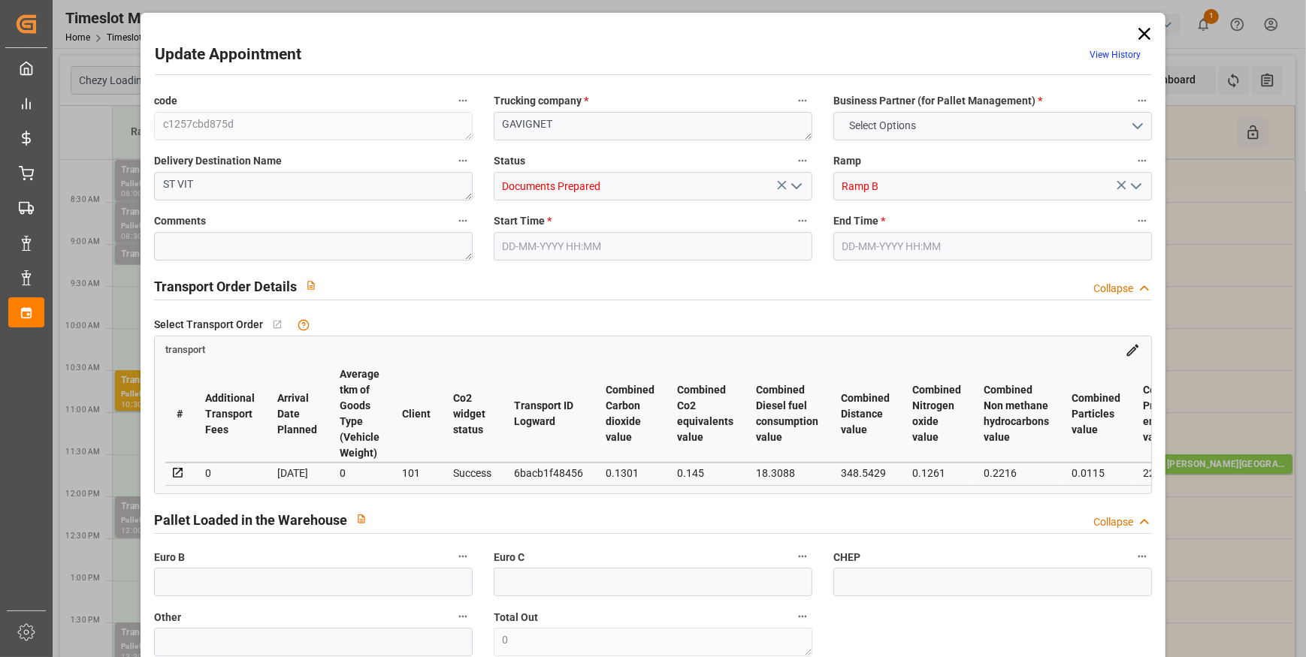
type input "11-09-2025 13:11"
type input "11-09-2025 11:32"
type input "17-09-2025"
type input "[DATE]"
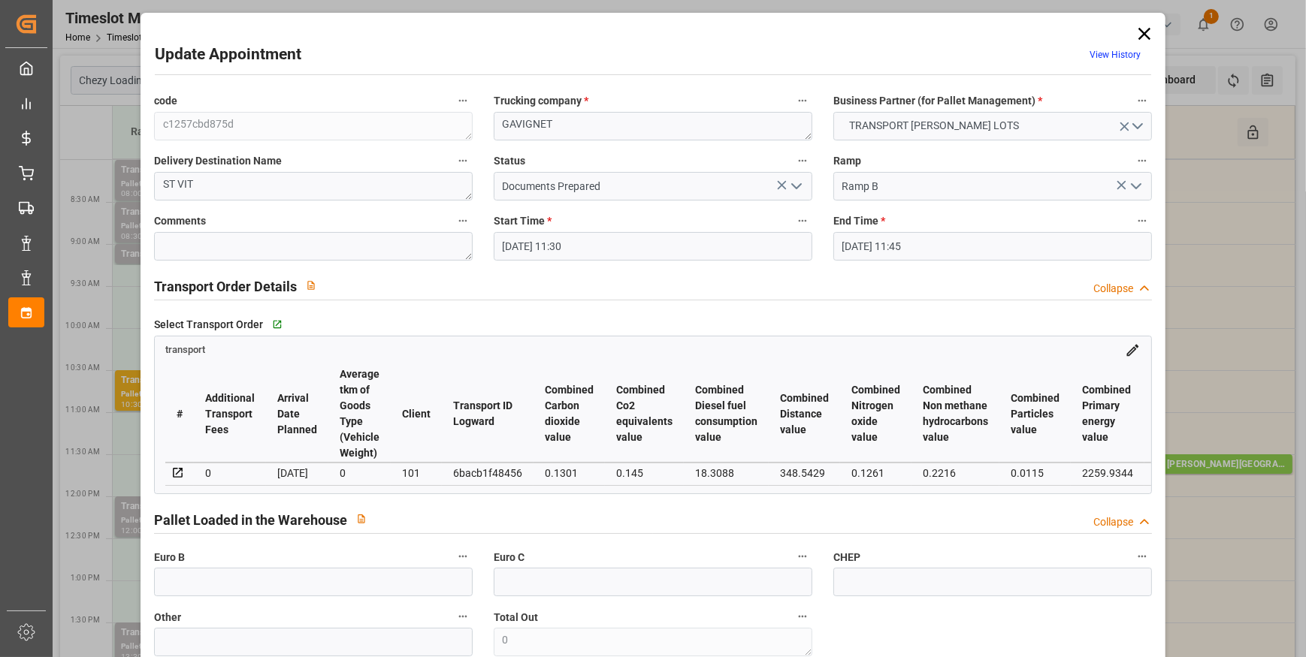
click at [792, 185] on polyline "open menu" at bounding box center [796, 186] width 9 height 5
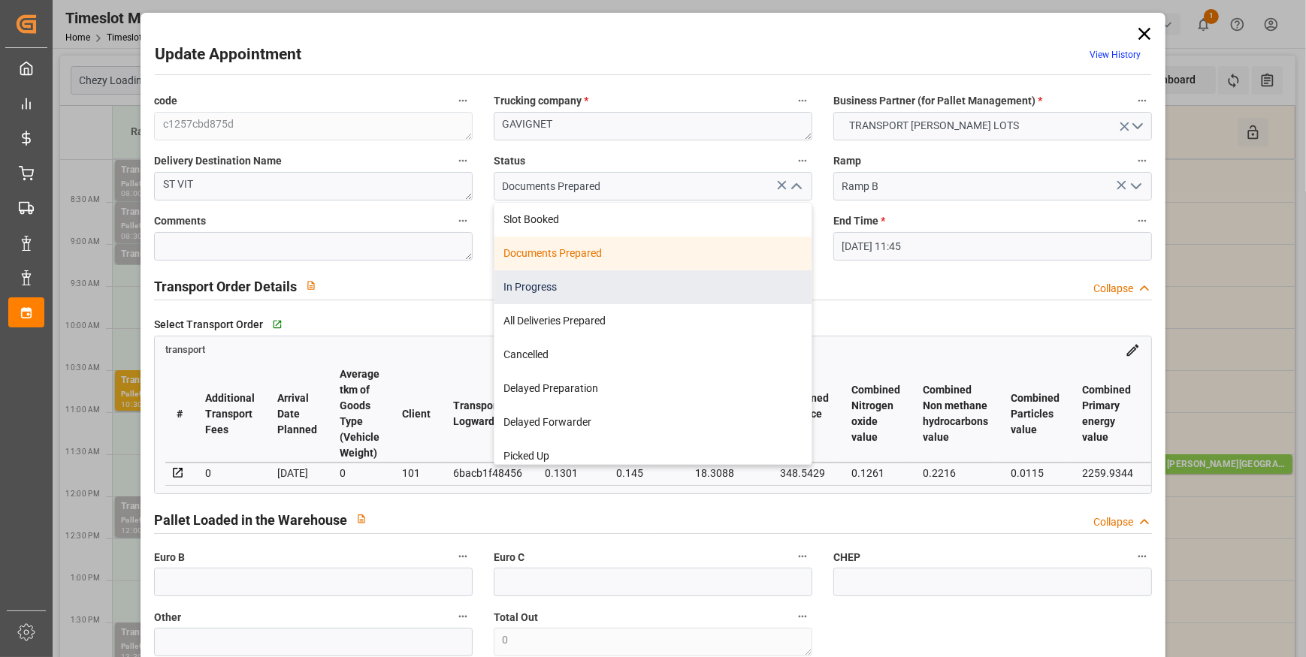
click at [521, 285] on div "In Progress" at bounding box center [652, 287] width 317 height 34
type input "In Progress"
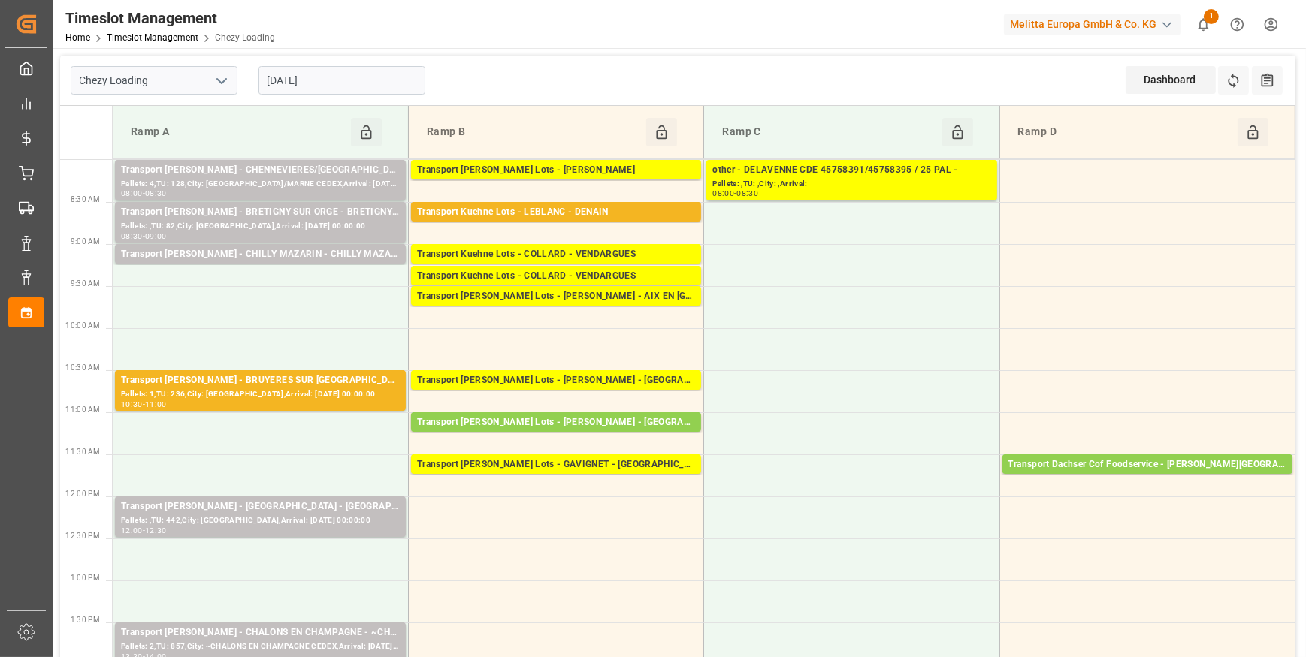
click at [401, 89] on input "15-09-2025" at bounding box center [341, 80] width 167 height 29
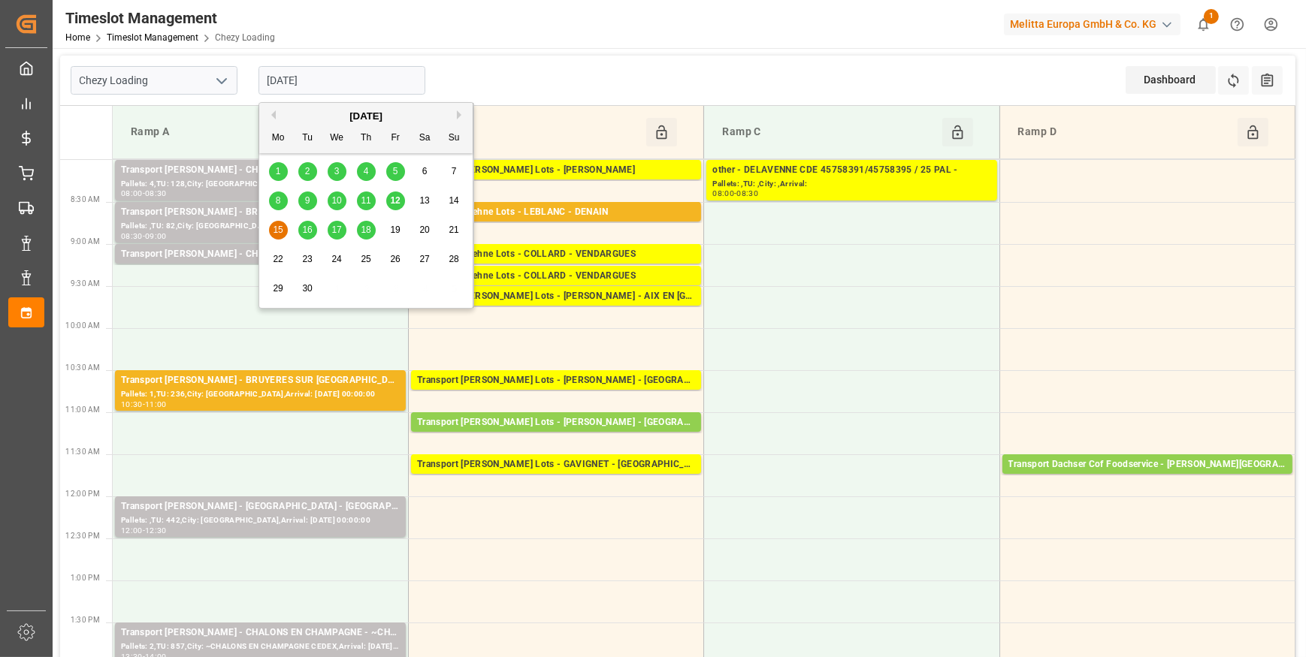
click at [392, 198] on span "12" at bounding box center [395, 200] width 10 height 11
type input "[DATE]"
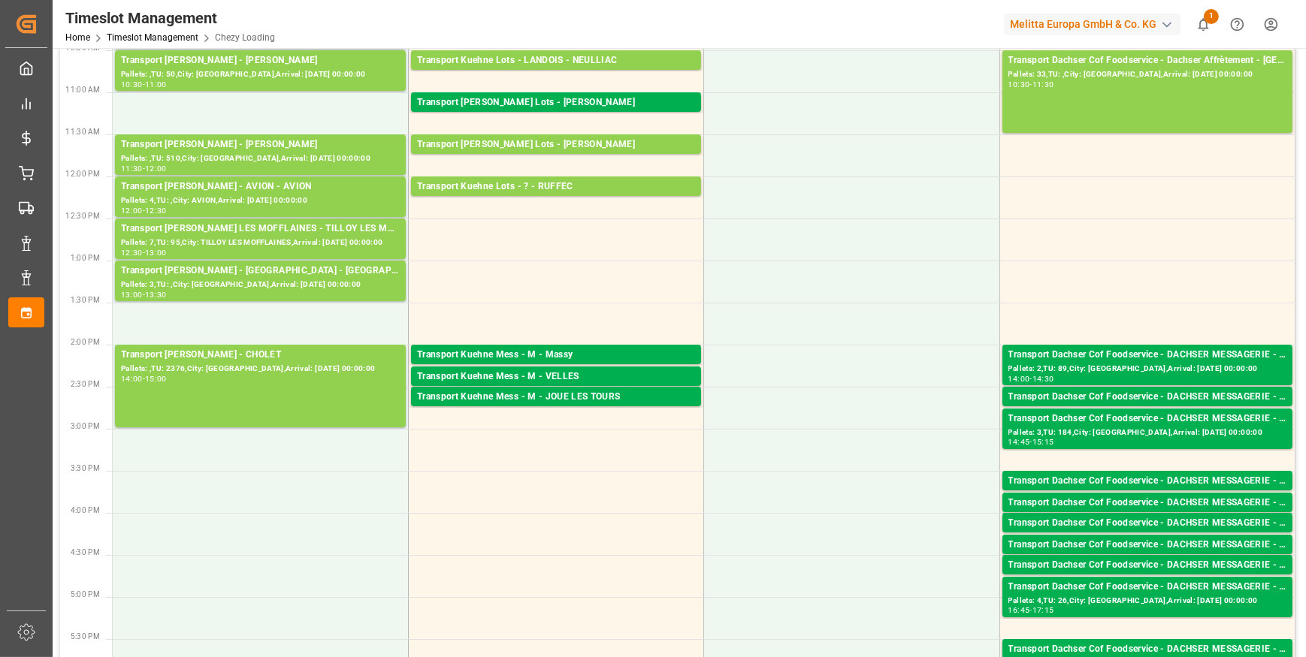
scroll to position [478, 0]
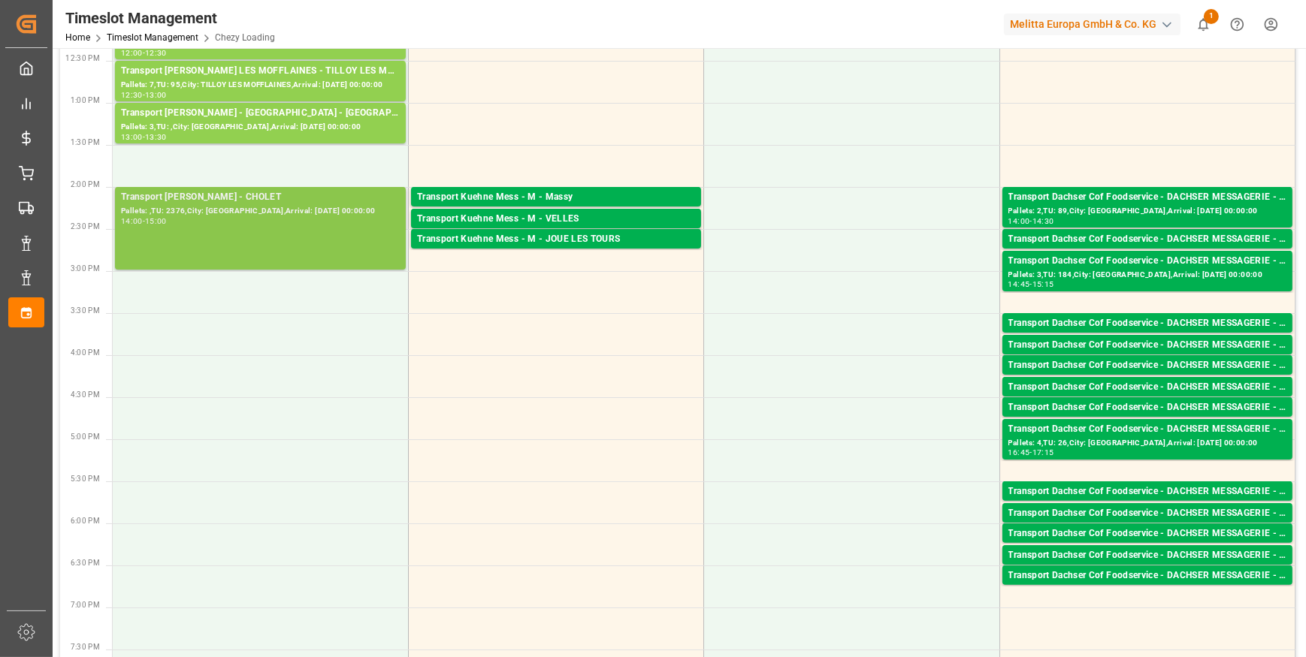
click at [305, 219] on div "14:00 - 15:00" at bounding box center [260, 222] width 279 height 8
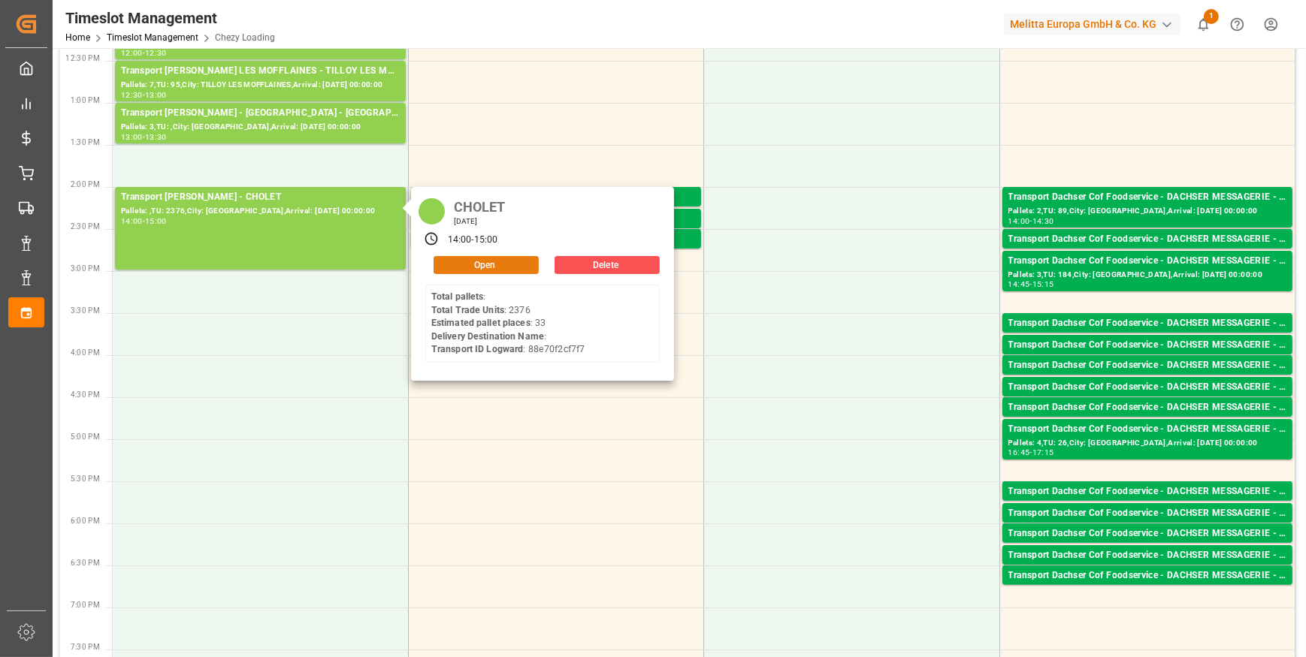
click at [464, 265] on button "Open" at bounding box center [485, 265] width 105 height 18
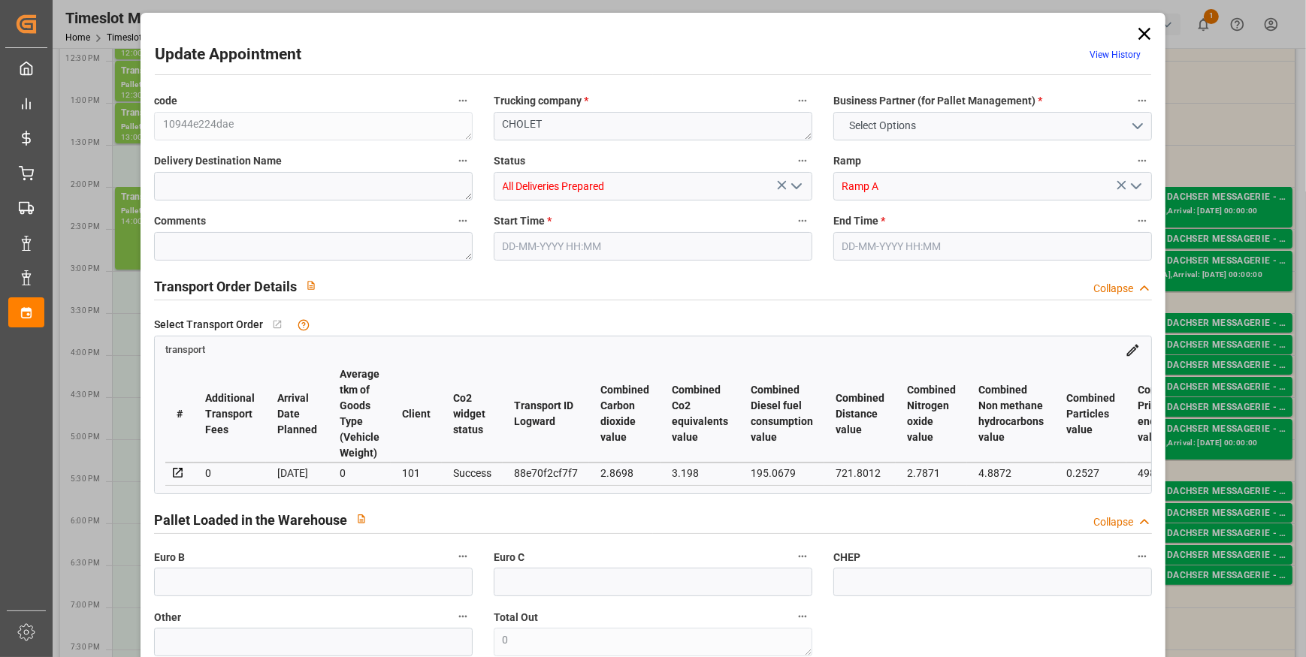
type input "33"
type input "905"
type input "0"
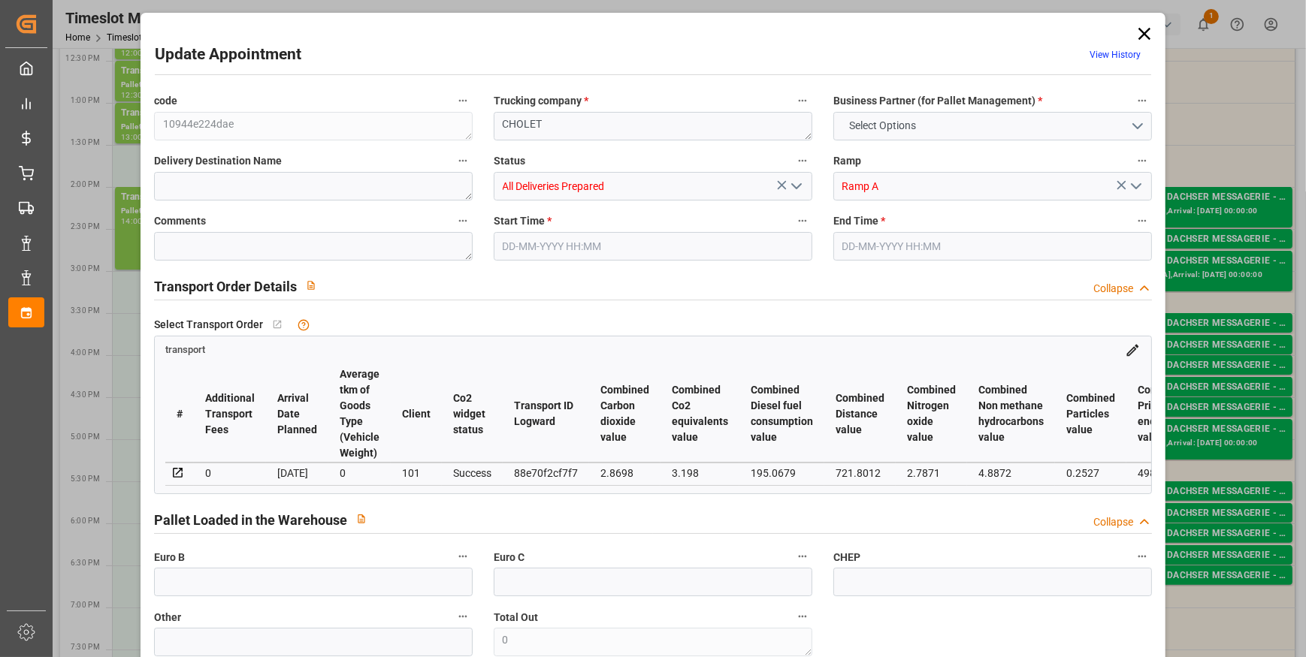
type input "874.411"
type input "-30.589"
type input "0"
type input "6201.36"
type input "9570"
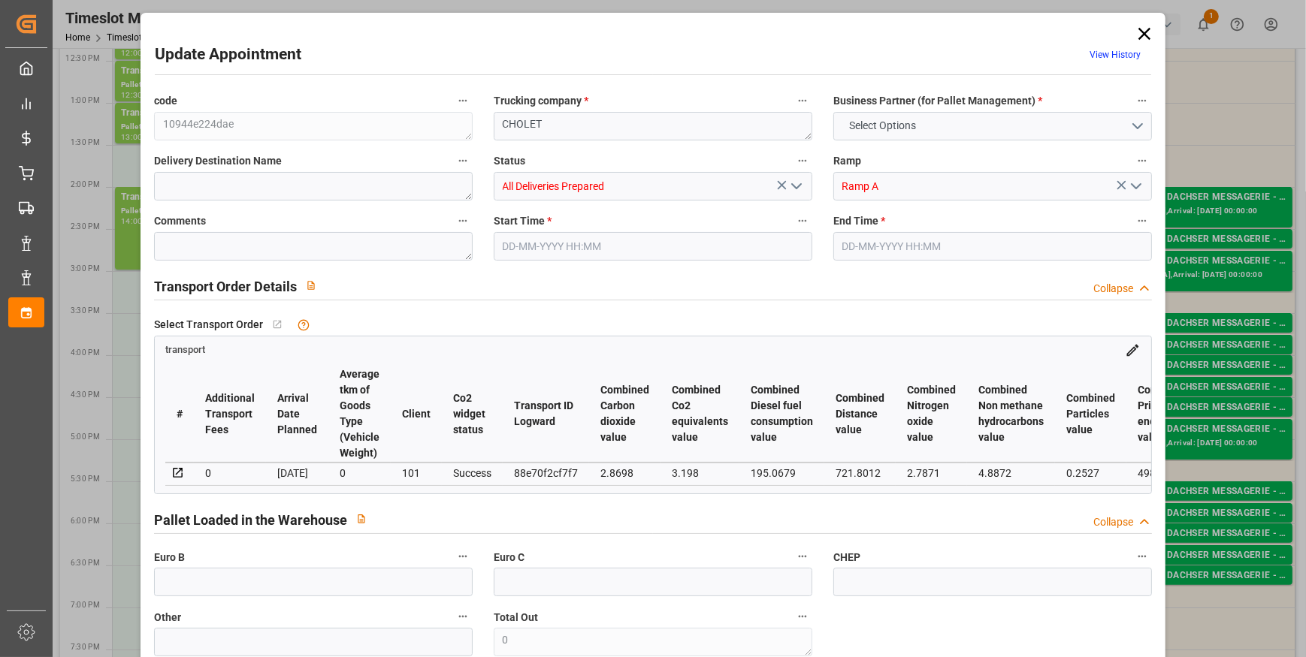
type input "47044.8"
type input "49"
type input "0"
type input "2376"
type input "66"
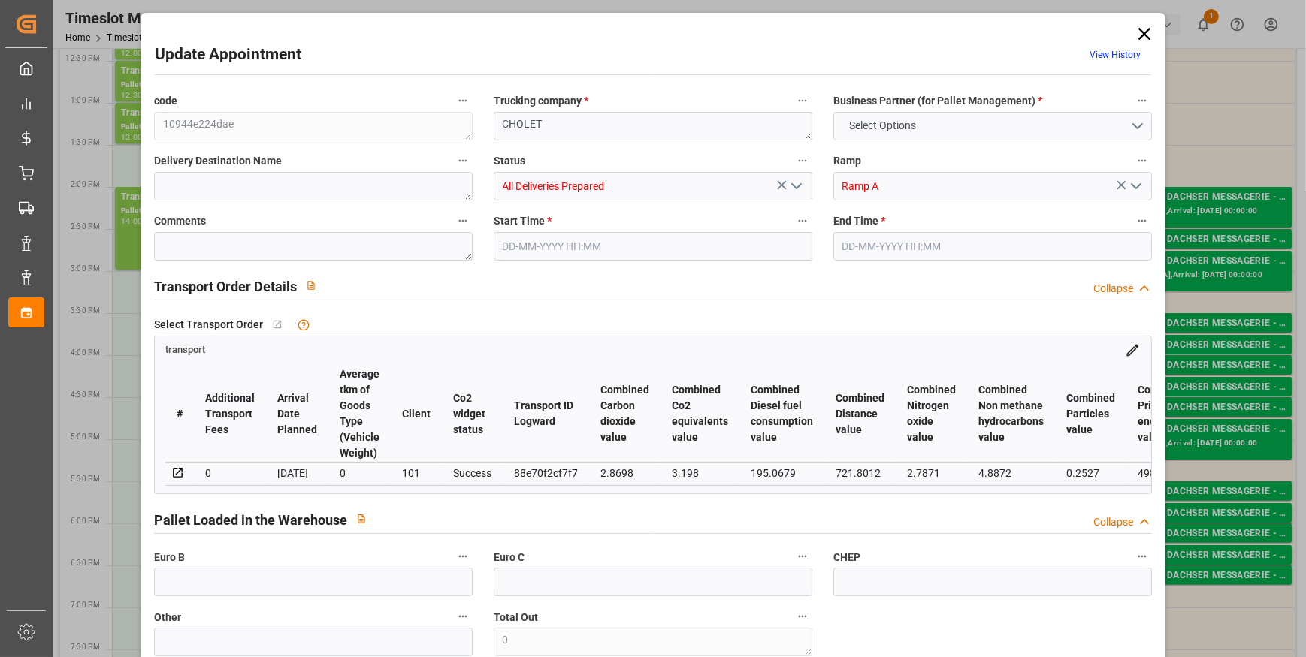
type input "101"
type input "7698.24"
type input "0"
type input "4710.8598"
type input "0"
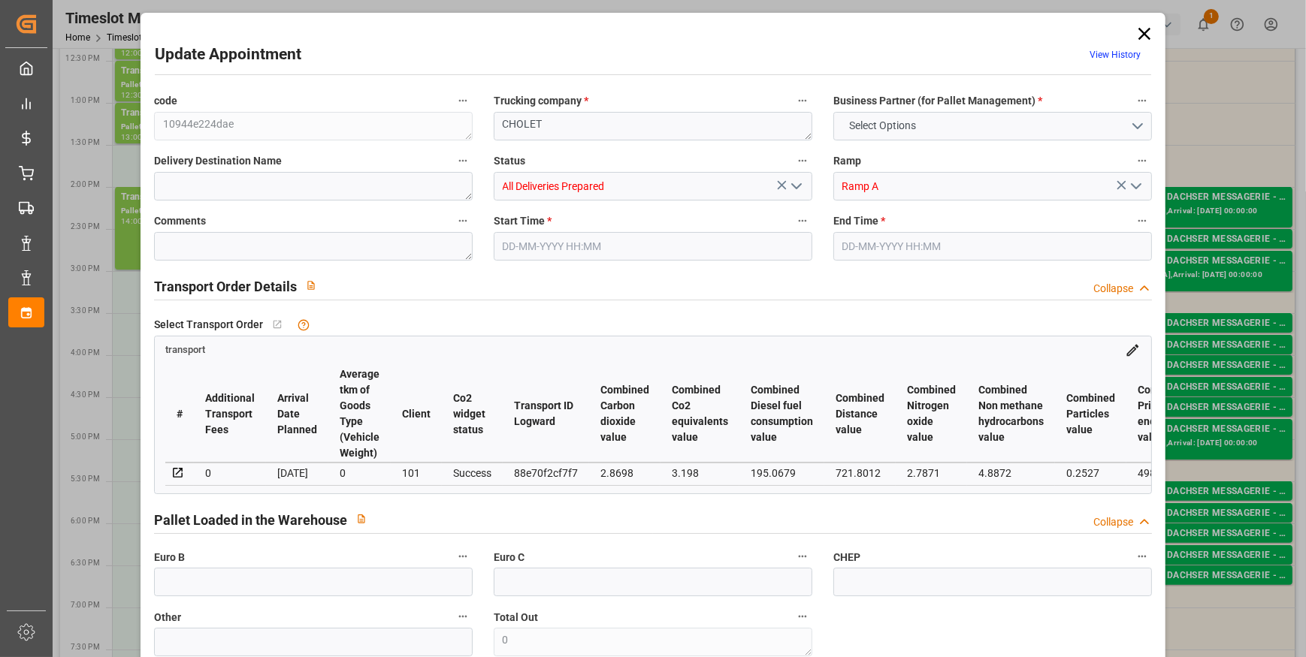
type input "0"
type input "21"
type input "35"
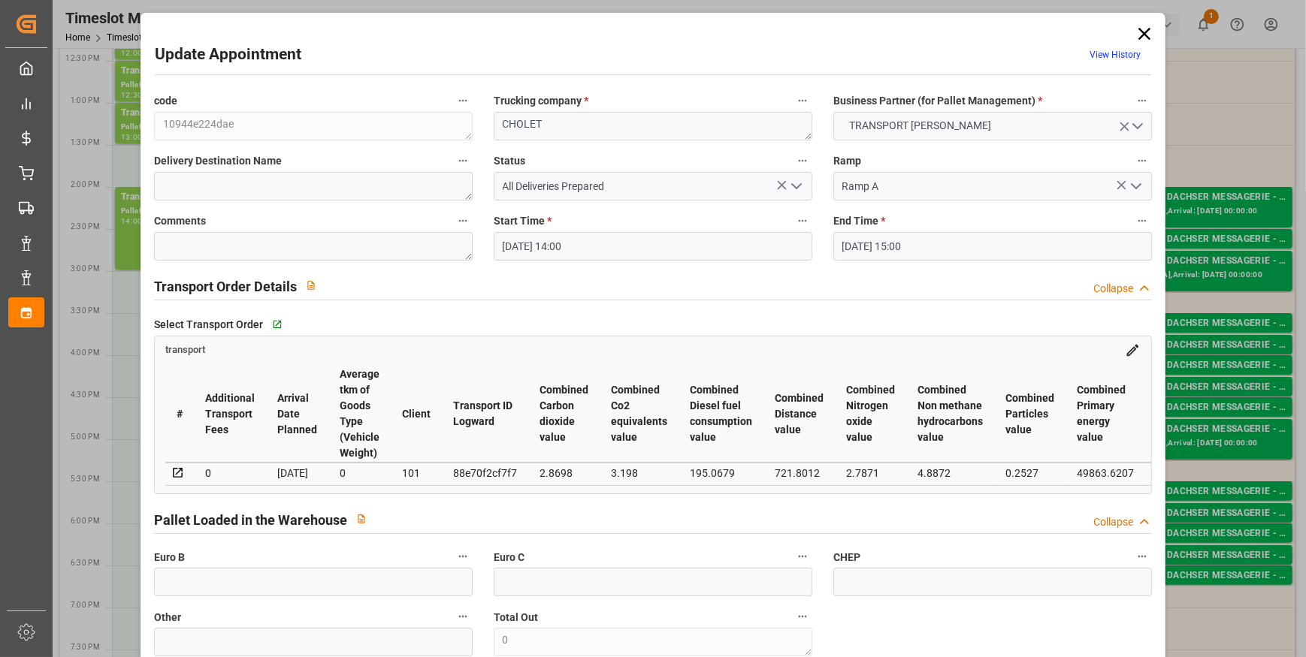
type input "12-09-2025 14:00"
type input "12-09-2025 15:00"
type input "12-09-2025 07:01"
type input "11-09-2025 11:36"
type input "[DATE]"
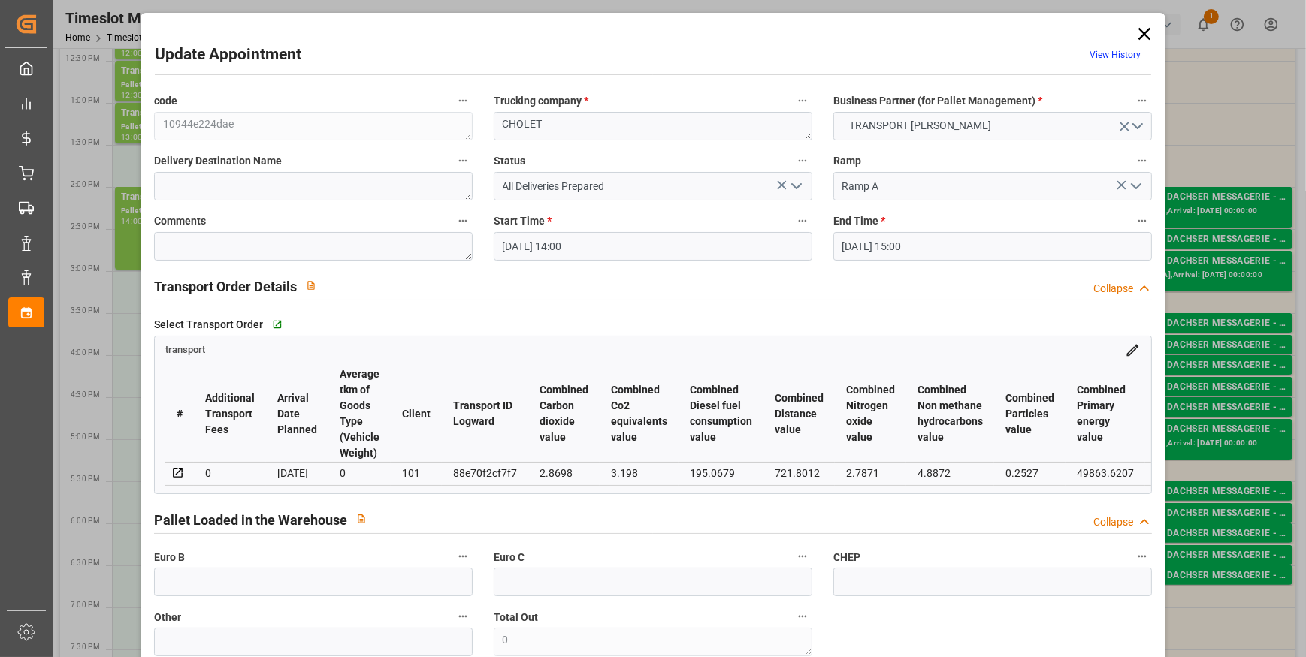
type input "[DATE]"
click at [822, 173] on div "Ramp A" at bounding box center [992, 186] width 341 height 29
click at [787, 188] on icon "open menu" at bounding box center [796, 186] width 18 height 18
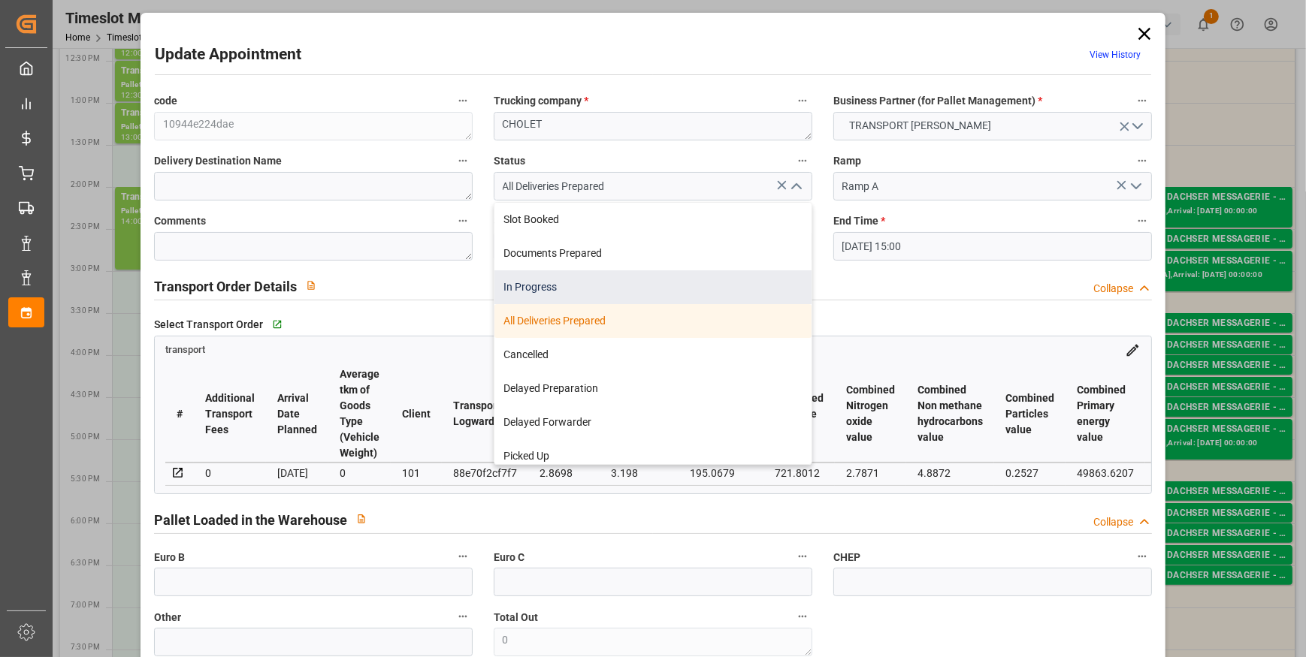
click at [529, 279] on div "In Progress" at bounding box center [652, 287] width 317 height 34
type input "In Progress"
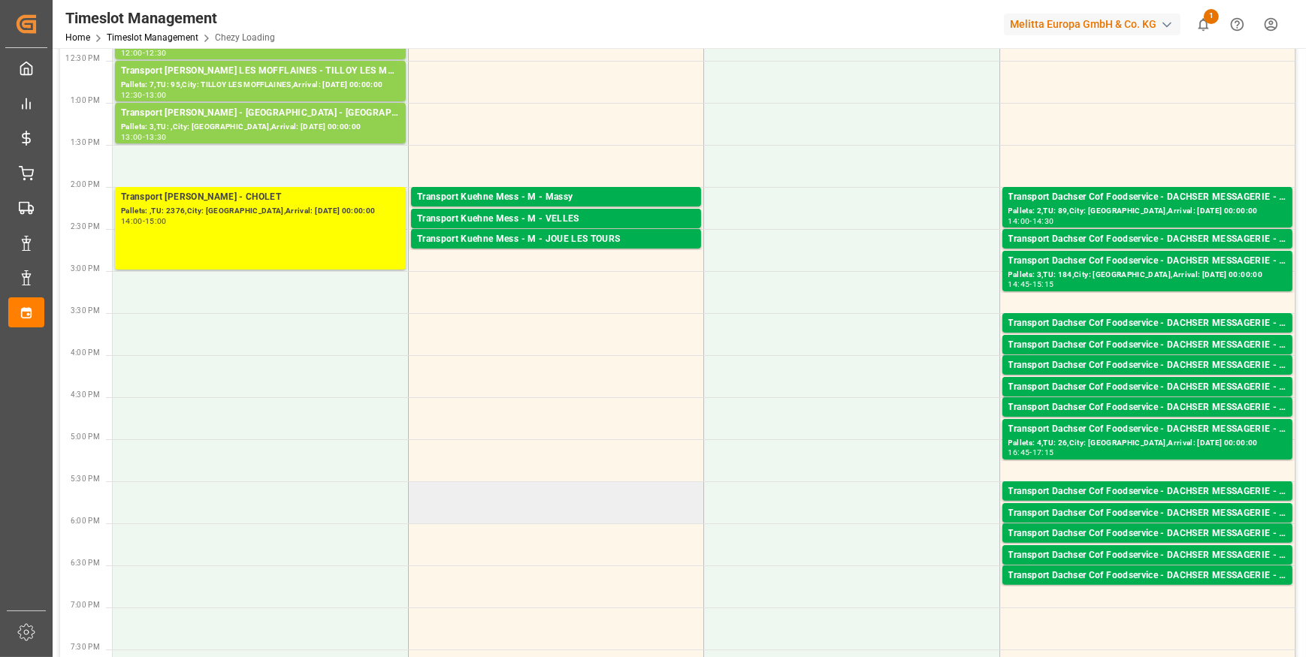
scroll to position [0, 0]
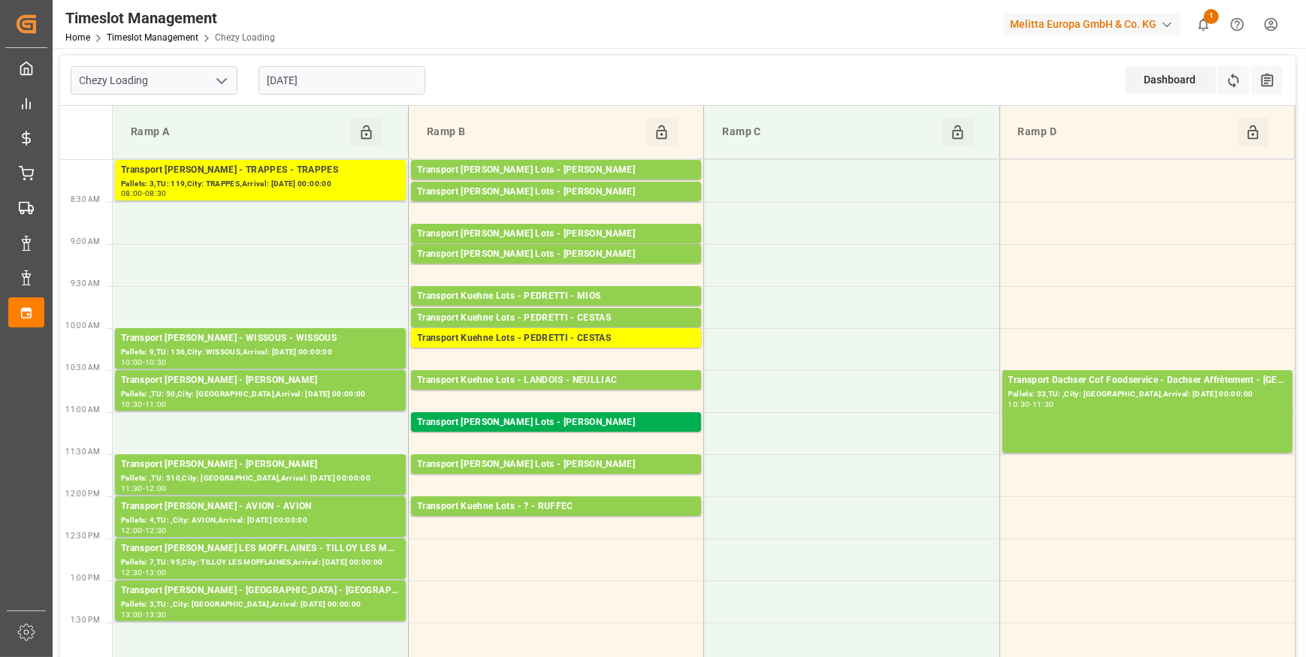
click at [375, 87] on input "[DATE]" at bounding box center [341, 80] width 167 height 29
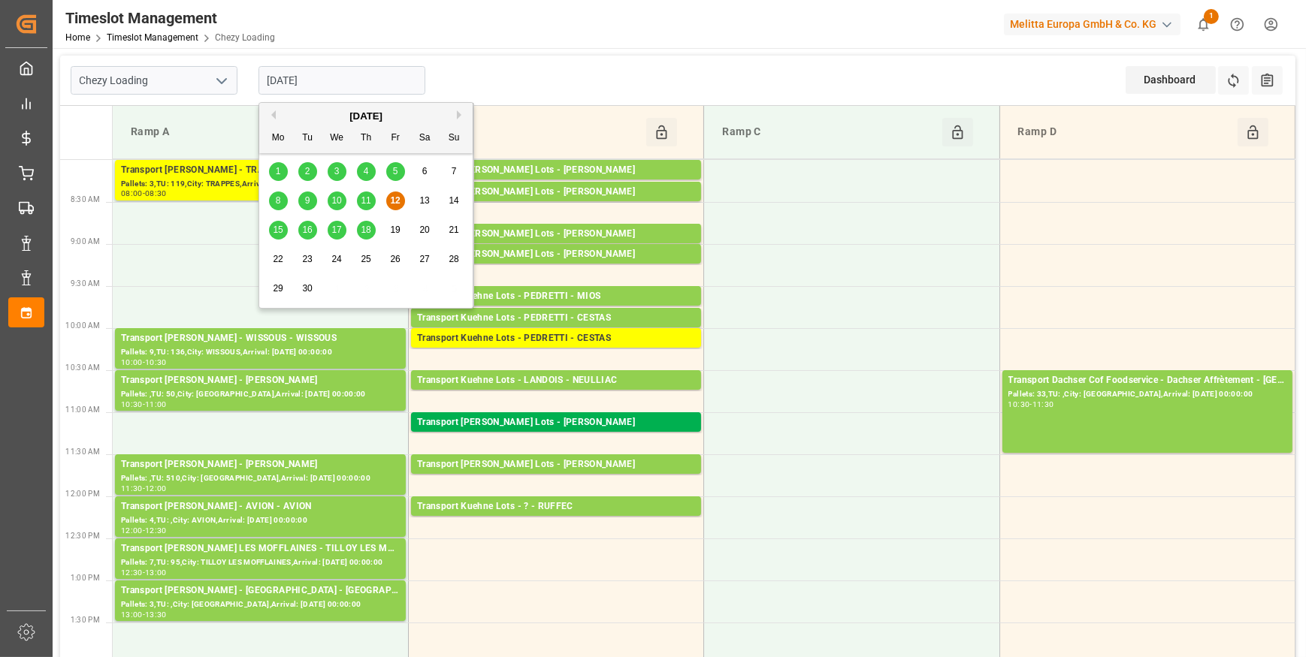
click at [276, 222] on div "15" at bounding box center [278, 231] width 19 height 18
type input "15-09-2025"
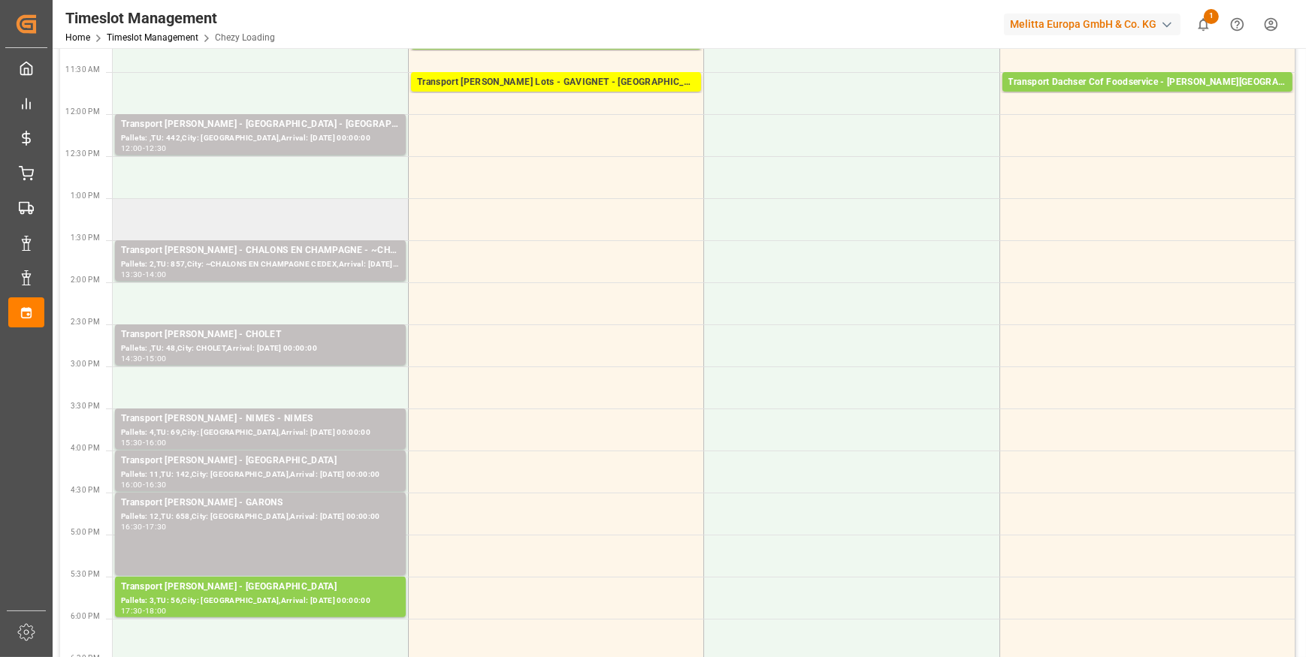
scroll to position [409, 0]
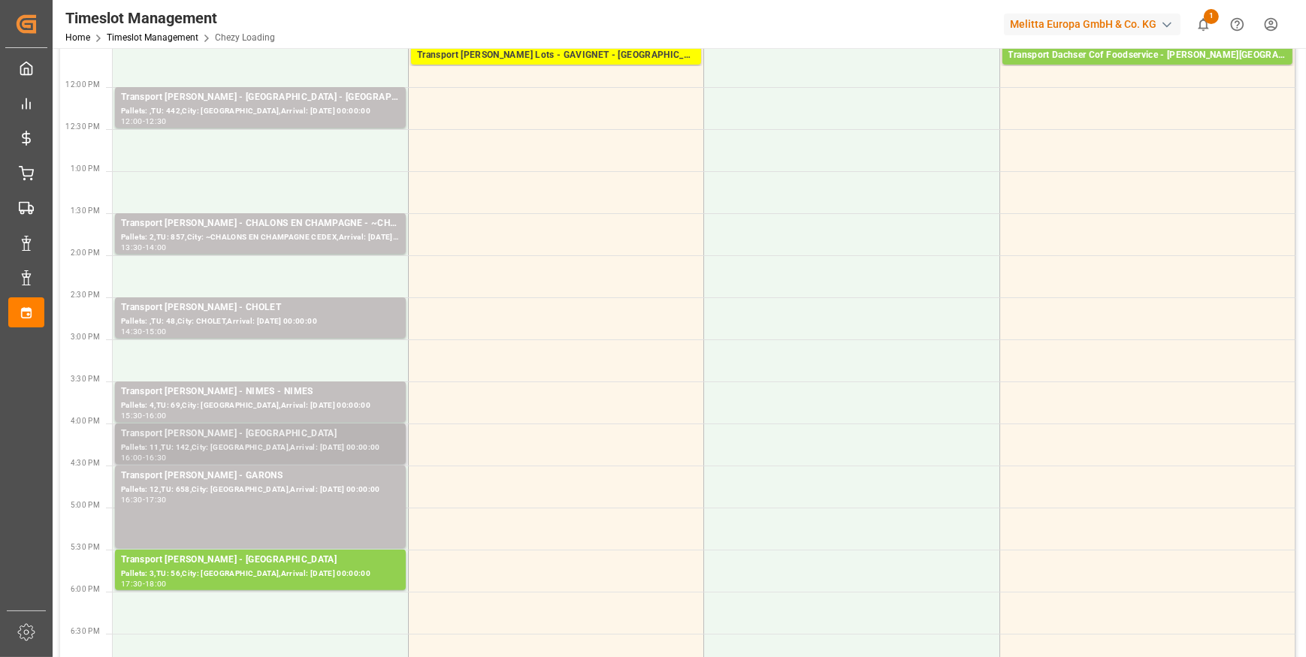
click at [343, 436] on div "Transport Delisle - SAINT GILLES - SAINT GILLES" at bounding box center [260, 434] width 279 height 15
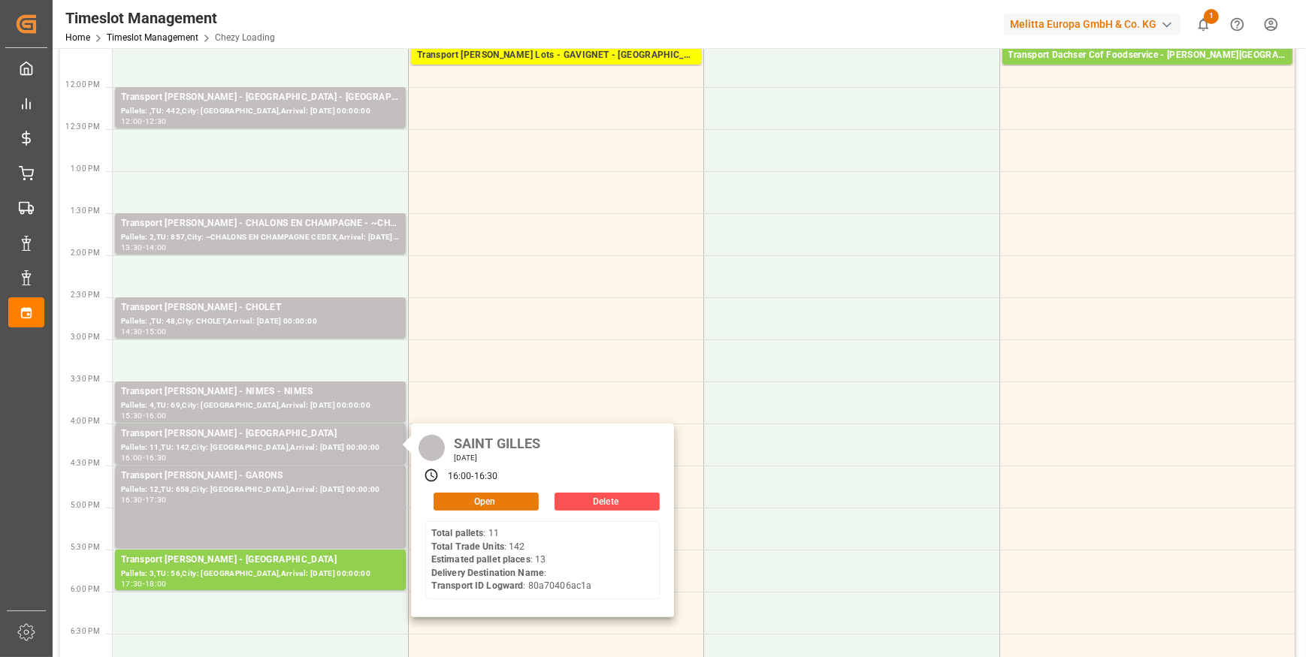
click at [489, 498] on button "Open" at bounding box center [485, 502] width 105 height 18
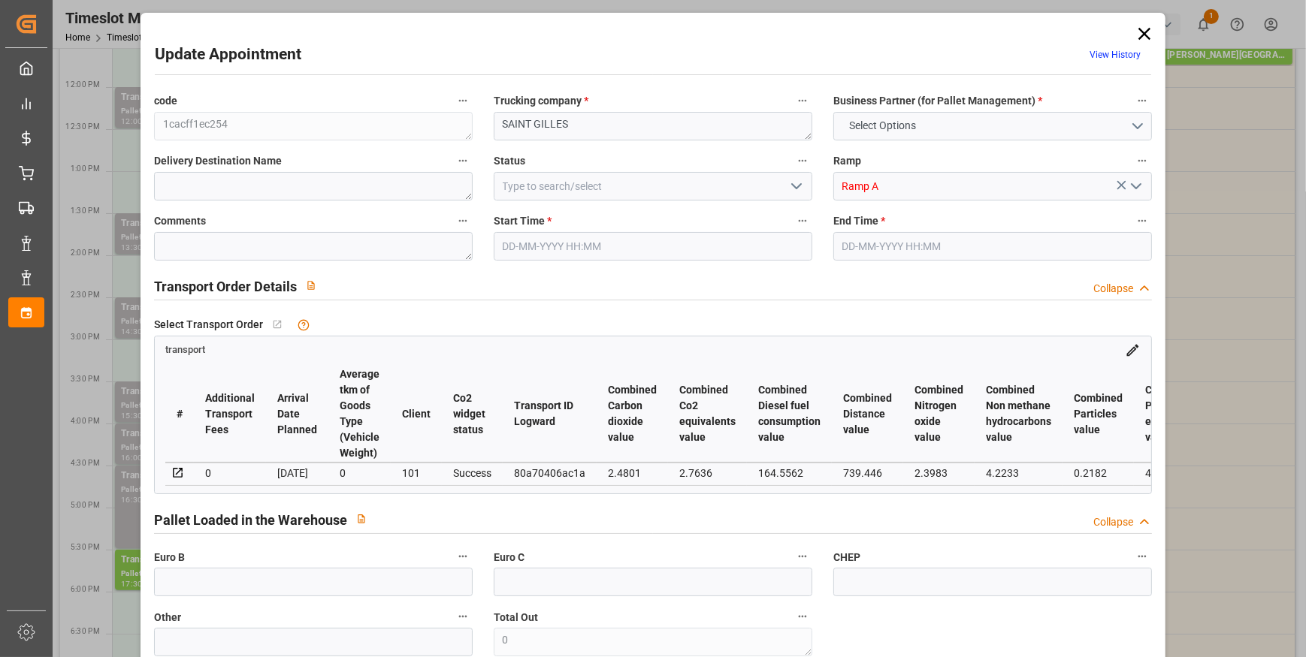
type input "13"
type input "720.48"
type input "0"
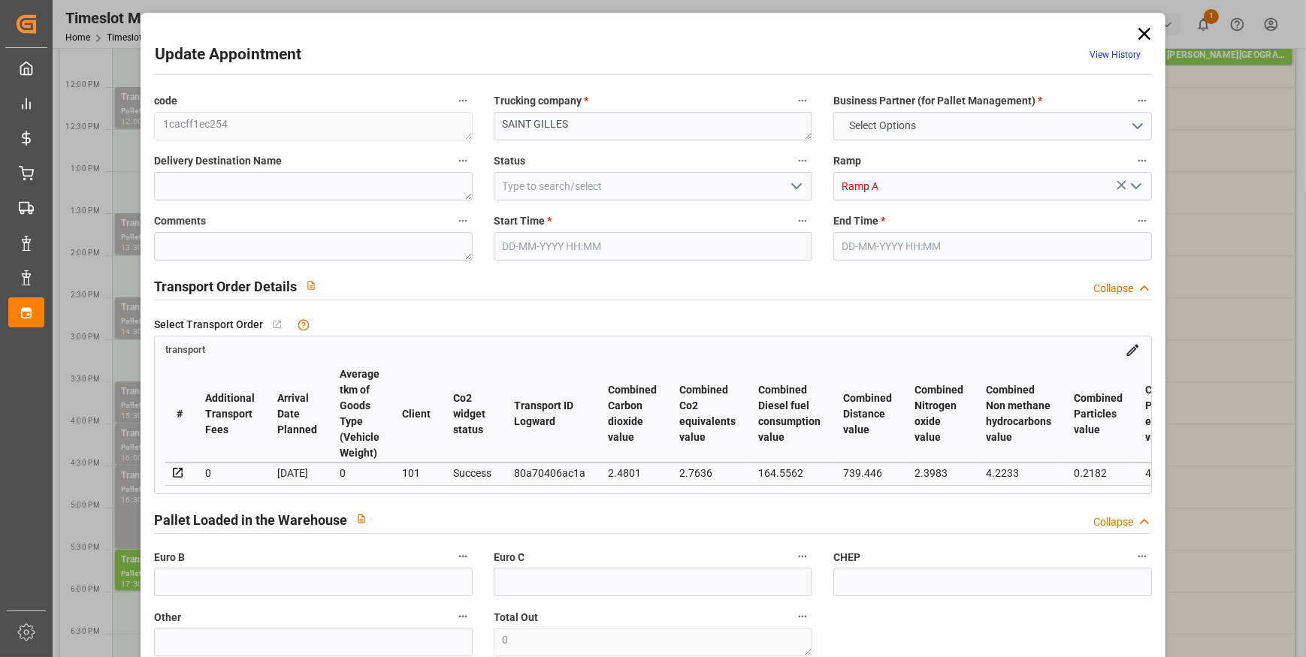
type input "696.1278"
type input "-24.3522"
type input "0"
type input "6393.072"
type input "7140.7"
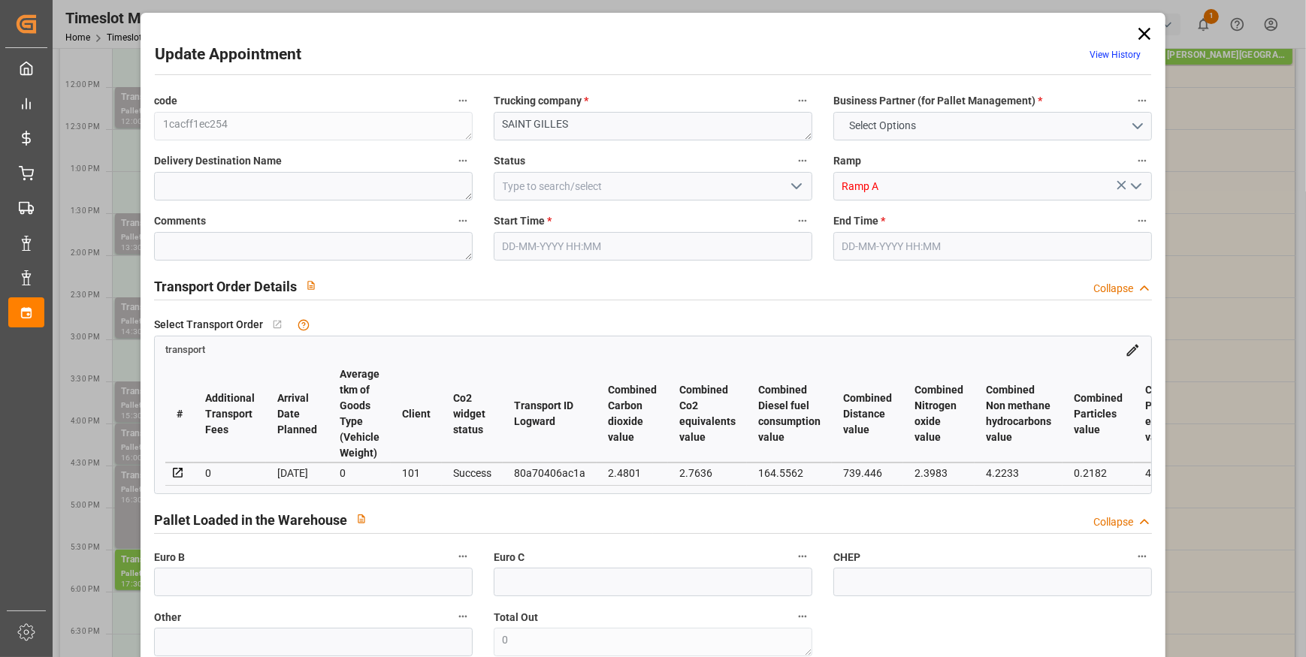
type input "14354.7"
type input "30"
type input "11"
type input "142"
type input "17"
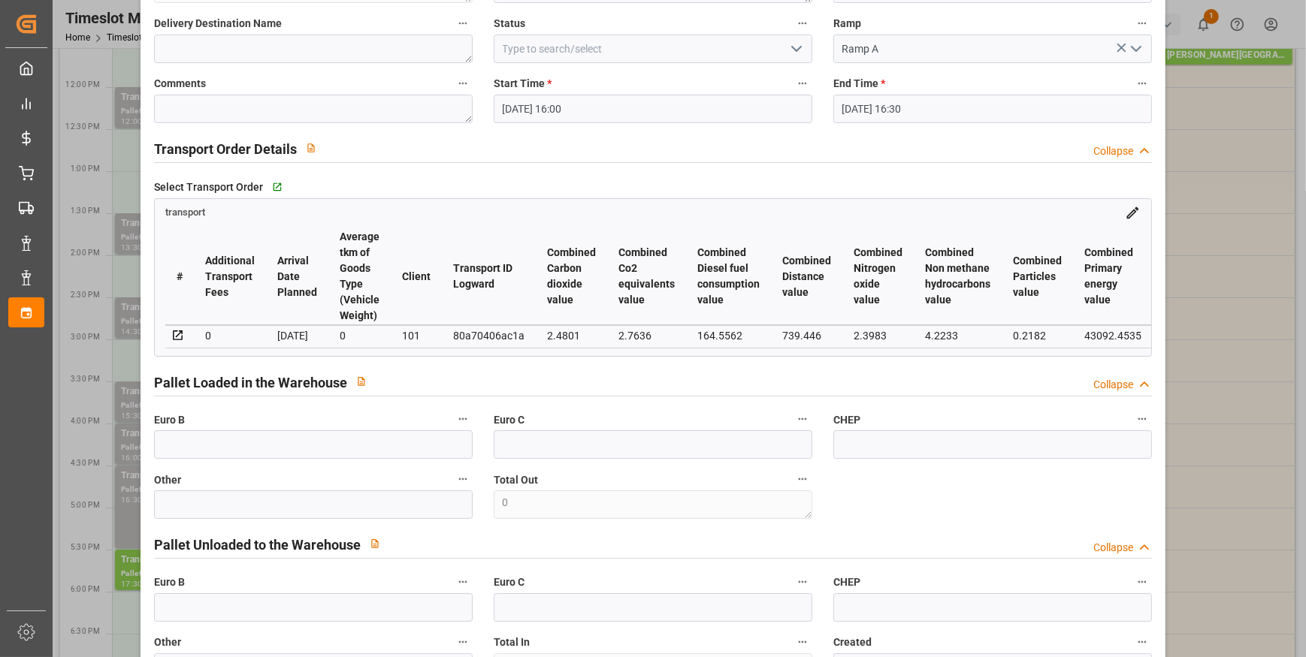
scroll to position [0, 0]
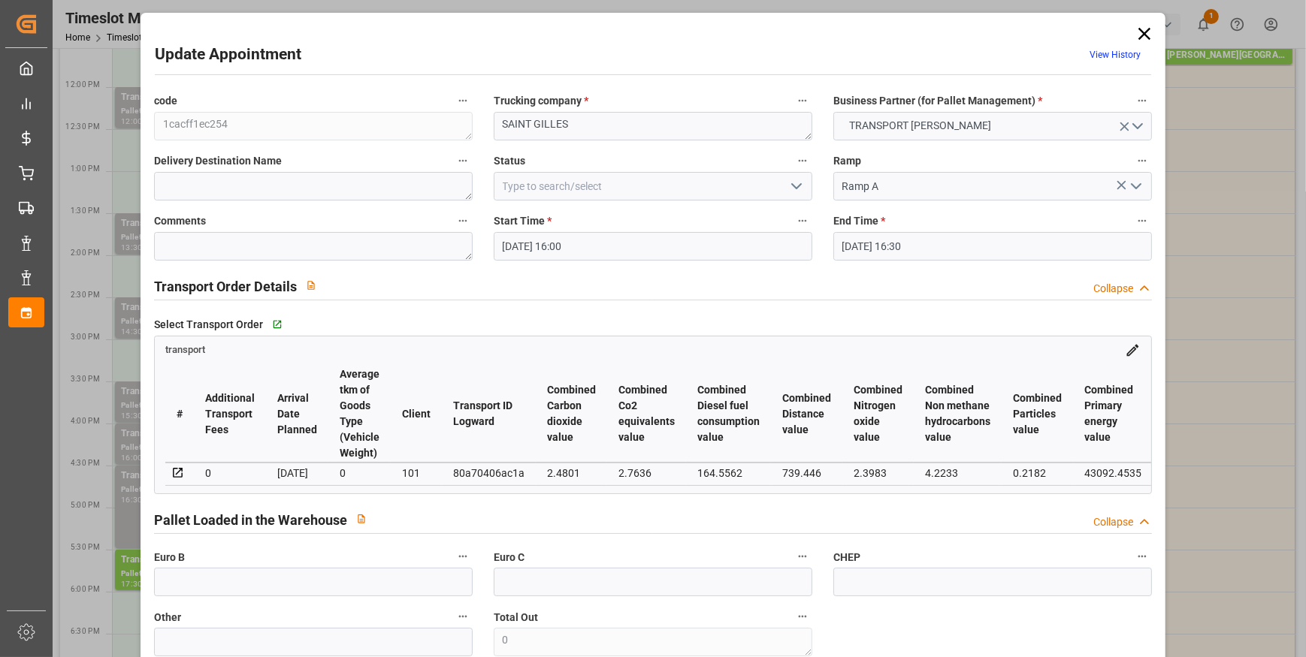
click at [793, 183] on icon "open menu" at bounding box center [796, 186] width 18 height 18
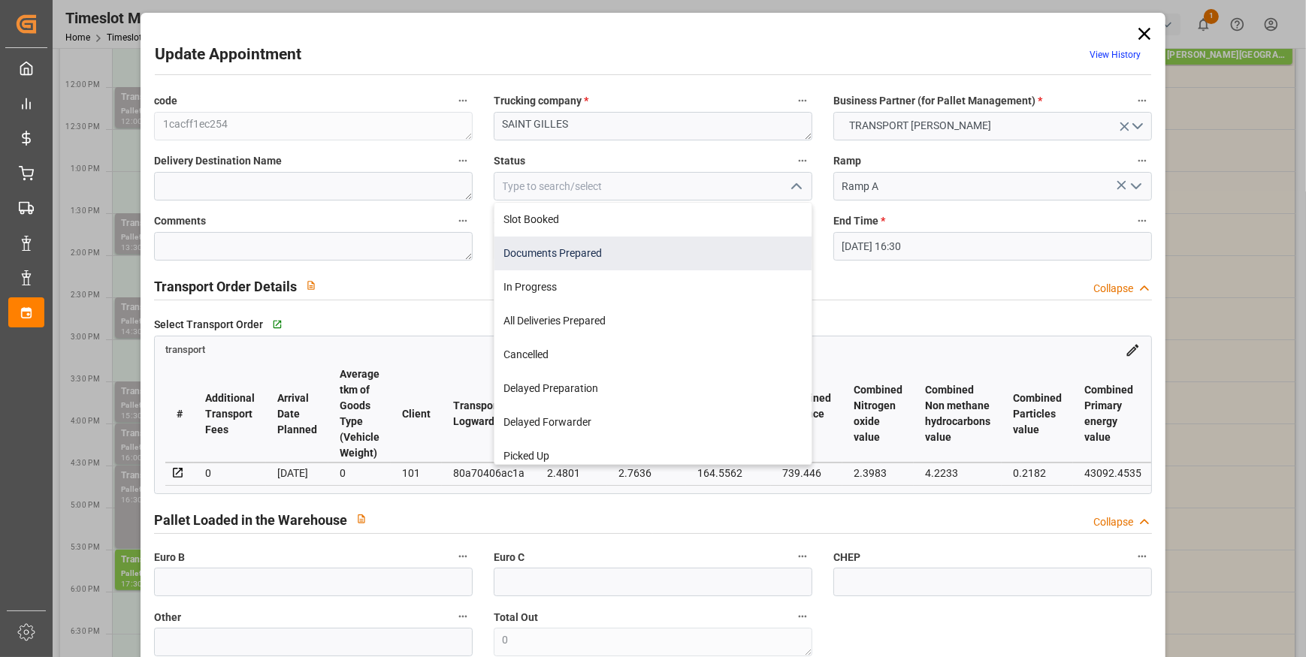
click at [541, 254] on div "Documents Prepared" at bounding box center [652, 254] width 317 height 34
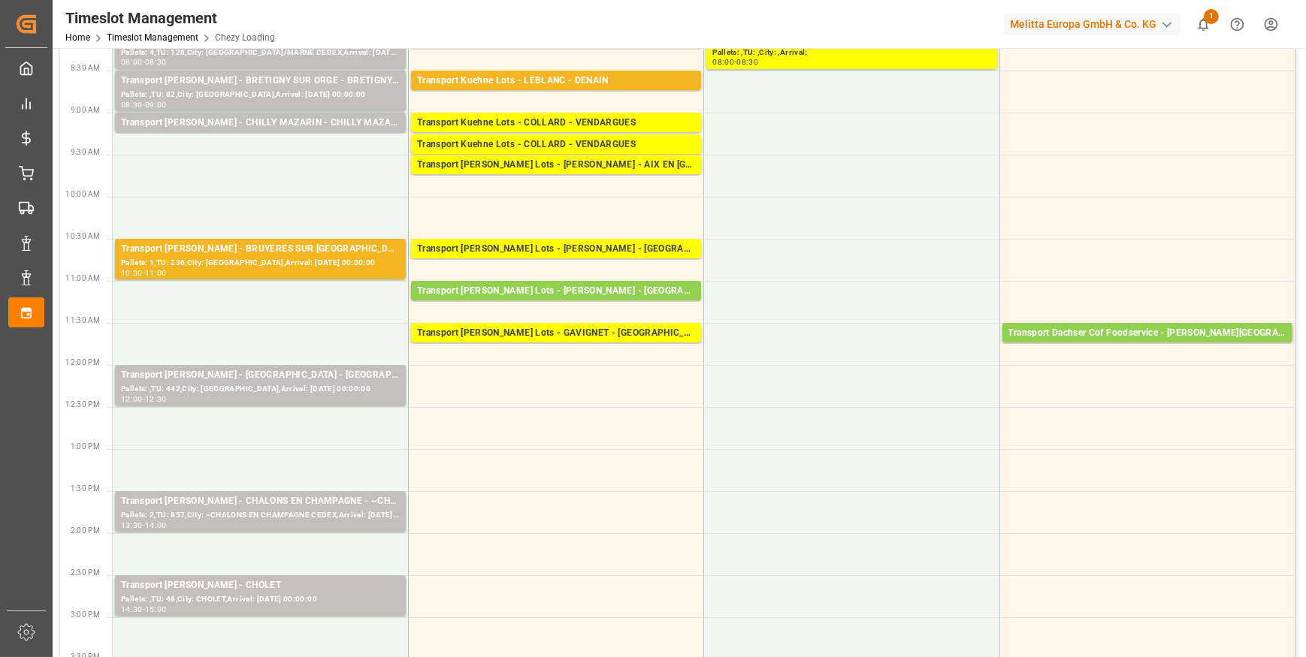
scroll to position [409, 0]
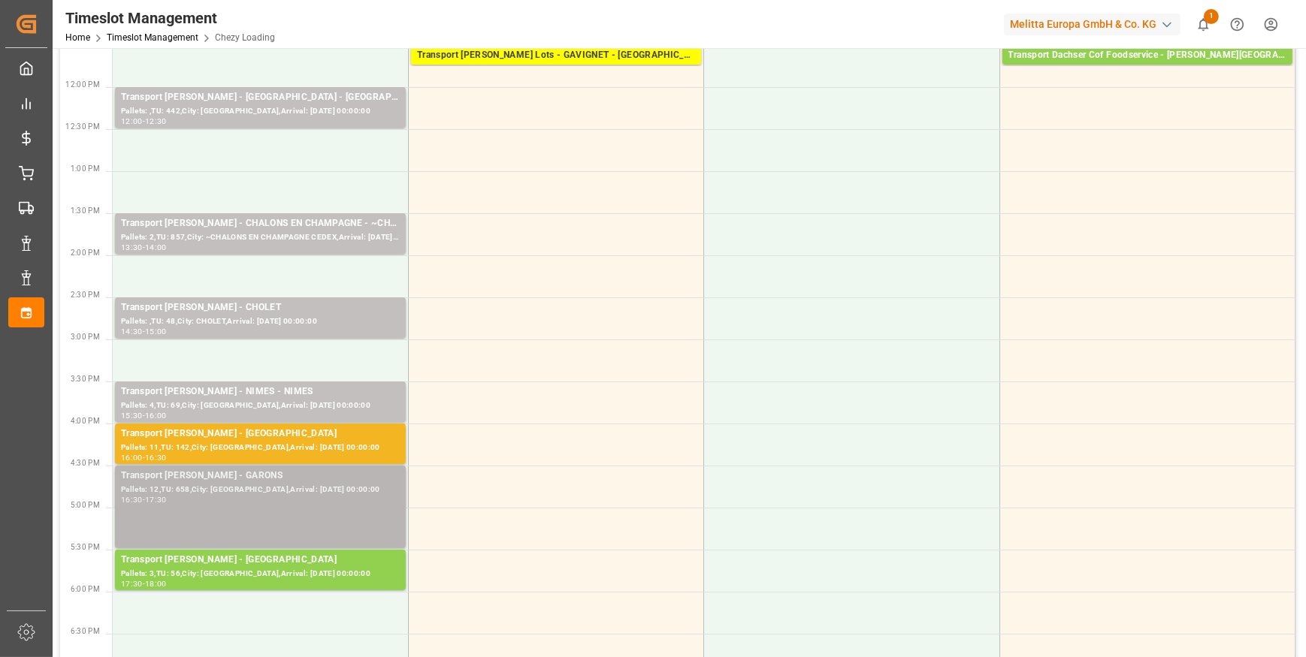
click at [289, 471] on div "Transport Delisle - GARONS - GARONS" at bounding box center [260, 476] width 279 height 15
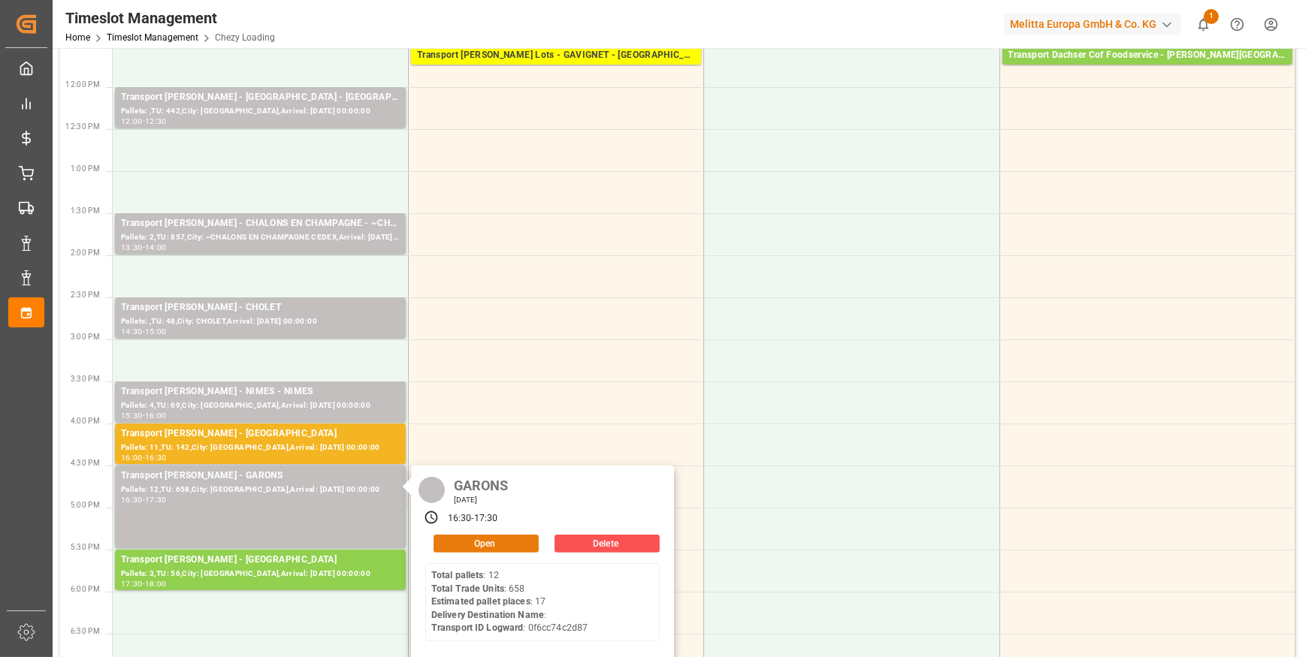
click at [451, 535] on button "Open" at bounding box center [485, 544] width 105 height 18
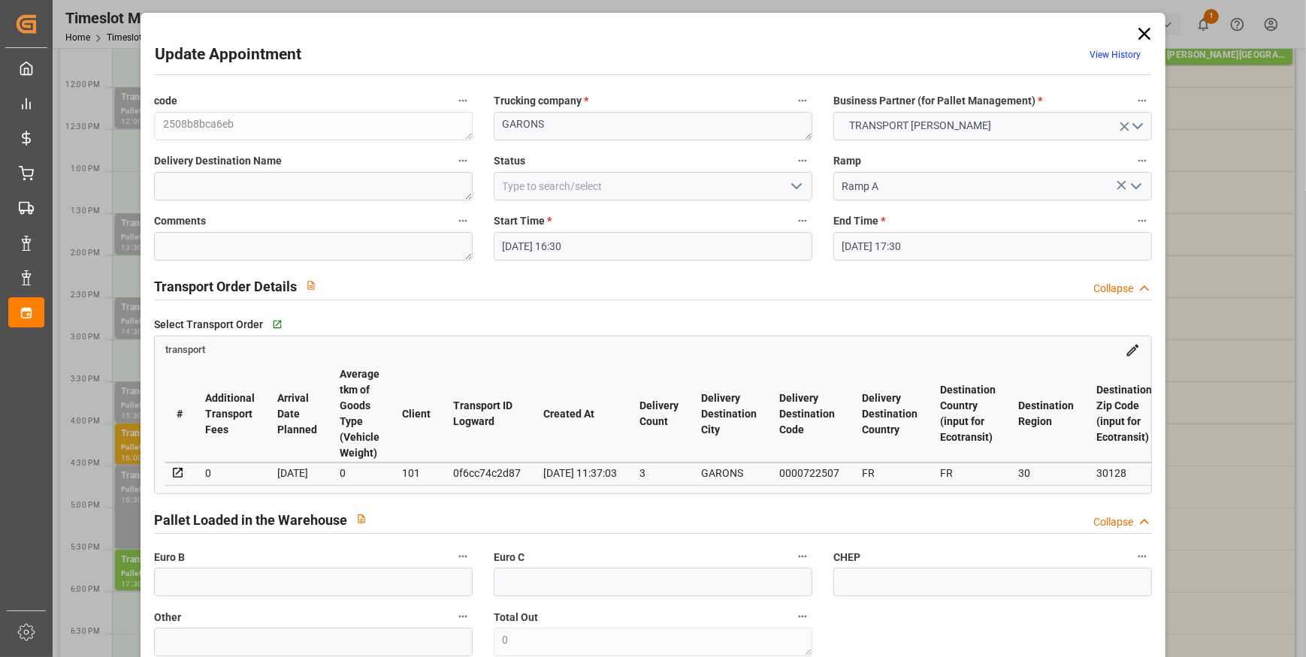
click at [794, 186] on icon "open menu" at bounding box center [796, 186] width 18 height 18
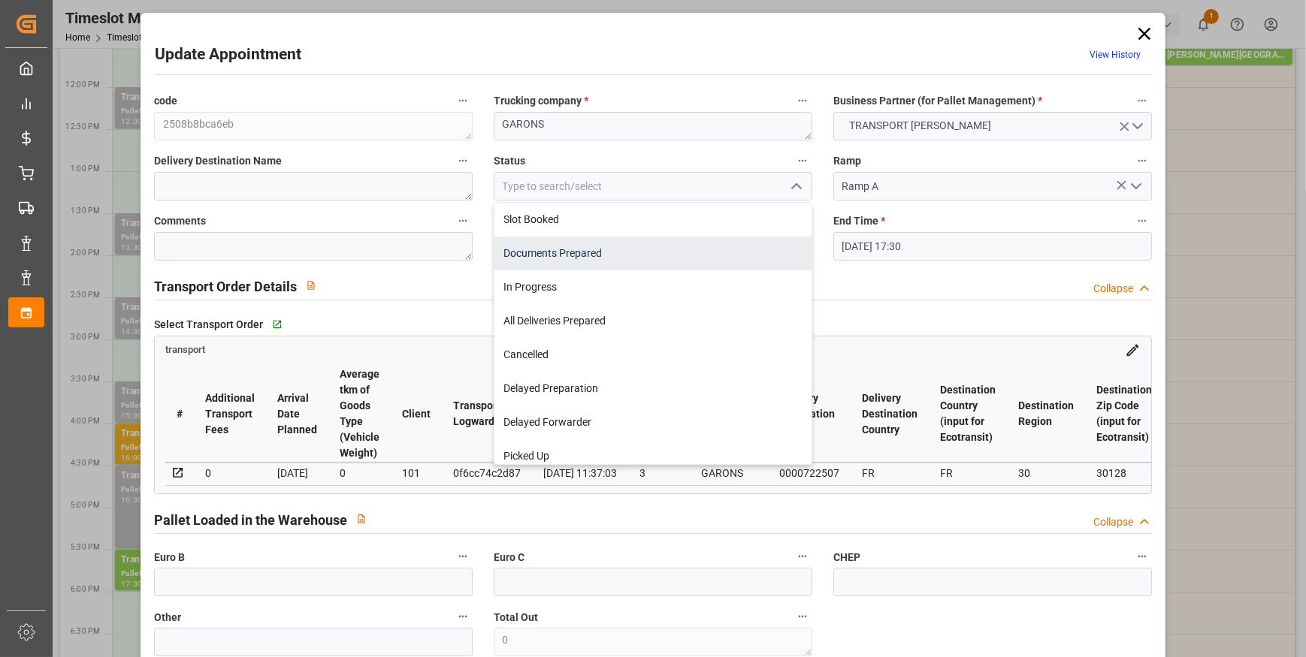
click at [526, 252] on div "Documents Prepared" at bounding box center [652, 254] width 317 height 34
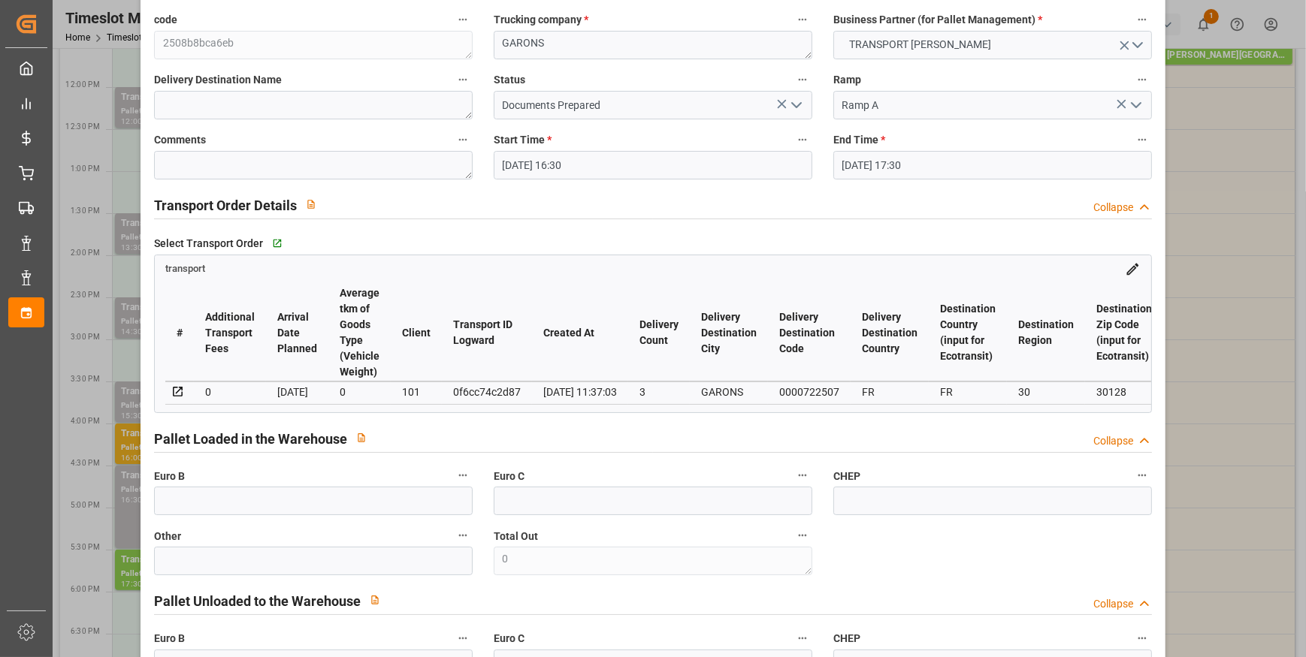
scroll to position [0, 0]
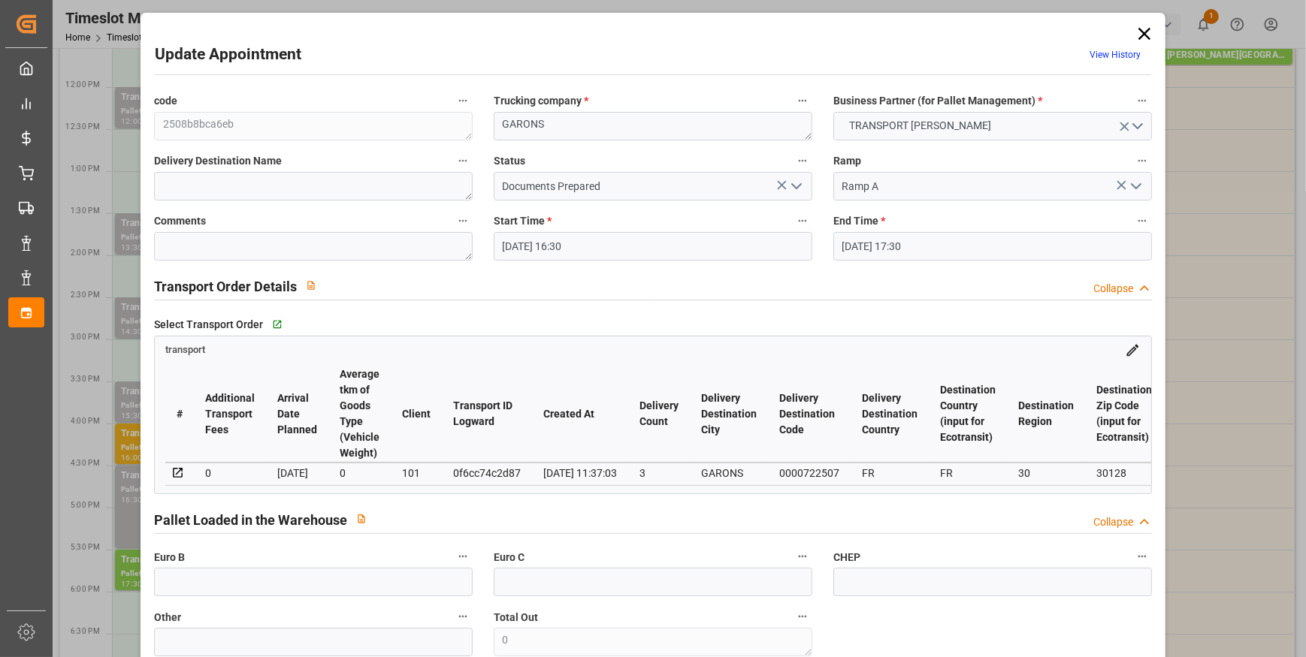
click at [792, 179] on icon "open menu" at bounding box center [796, 186] width 18 height 18
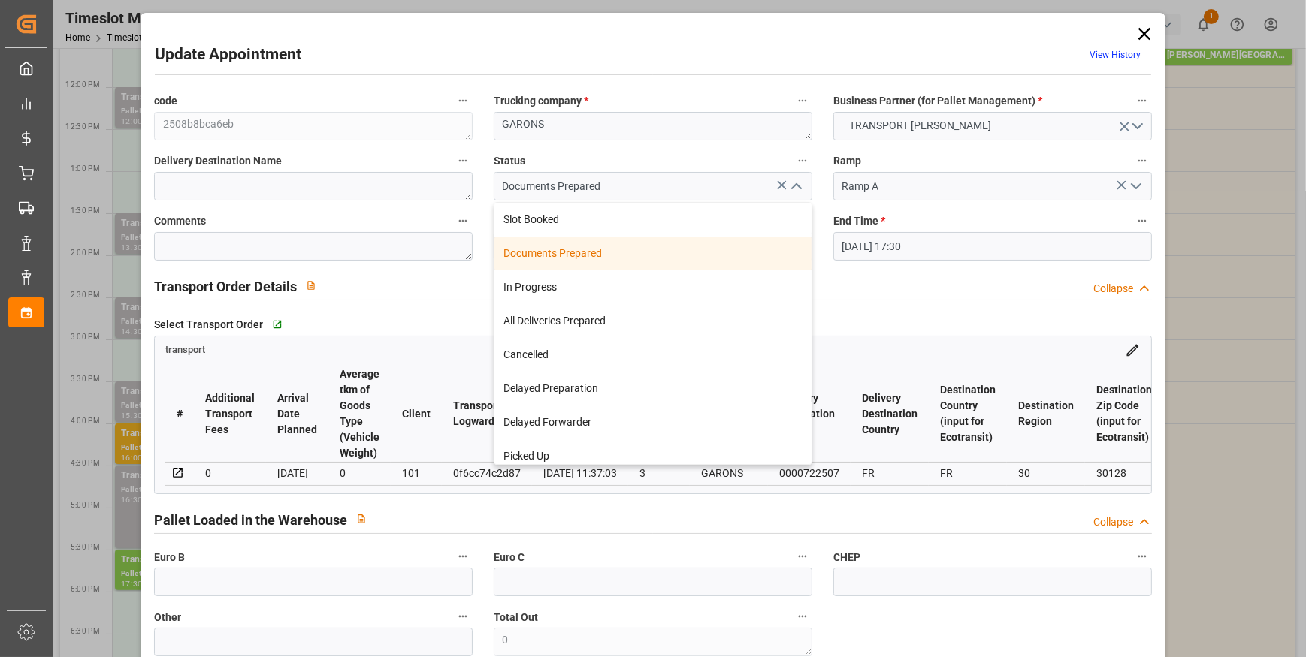
click at [544, 247] on div "Documents Prepared" at bounding box center [652, 254] width 317 height 34
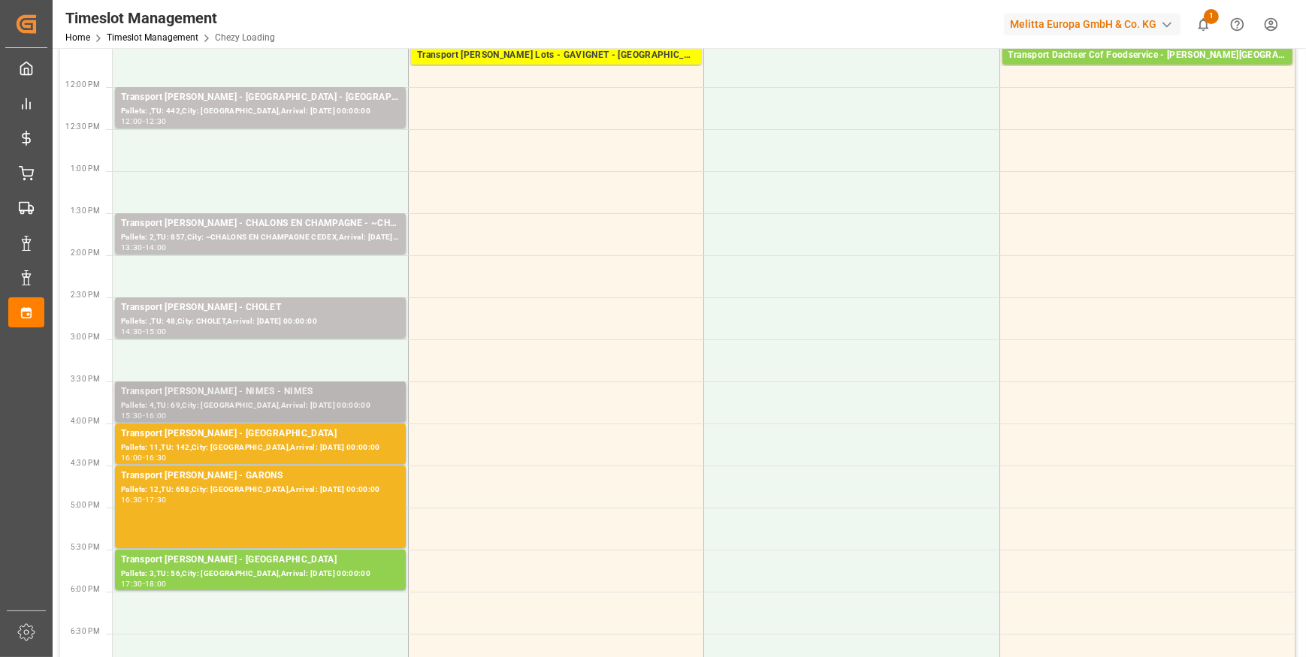
click at [313, 409] on div "Pallets: 4,TU: 69,City: NIMES,Arrival: 2025-09-18 00:00:00" at bounding box center [260, 406] width 279 height 13
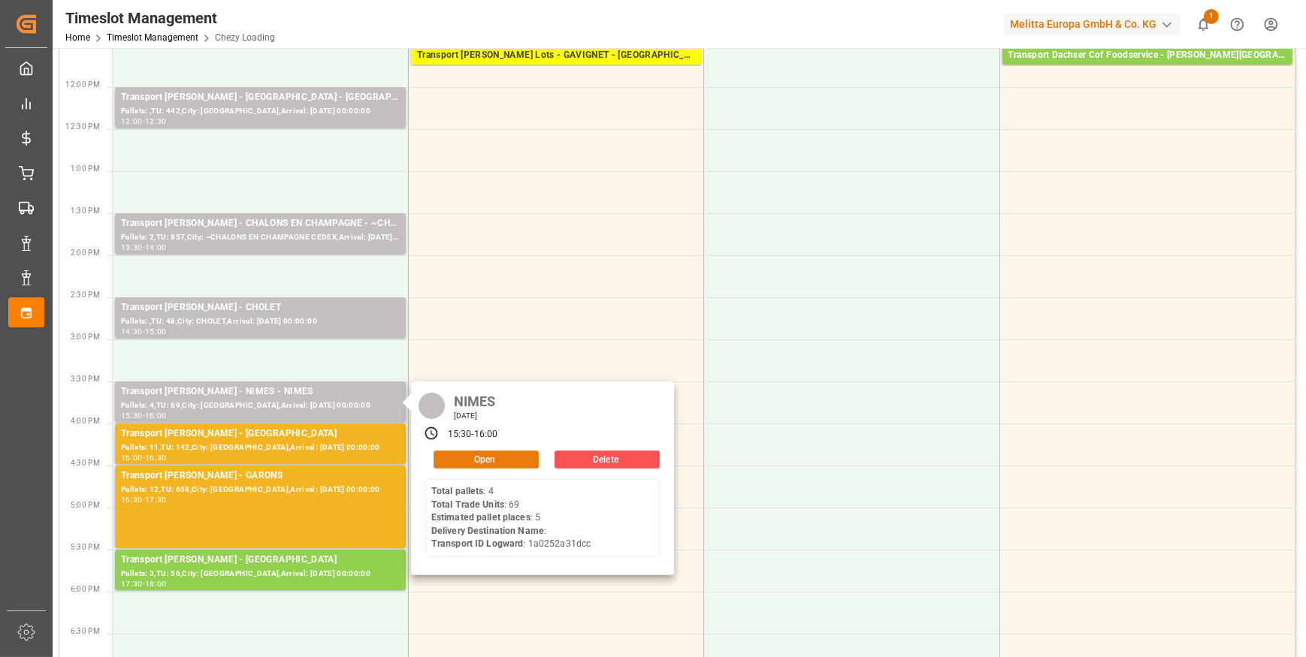
click at [462, 456] on button "Open" at bounding box center [485, 460] width 105 height 18
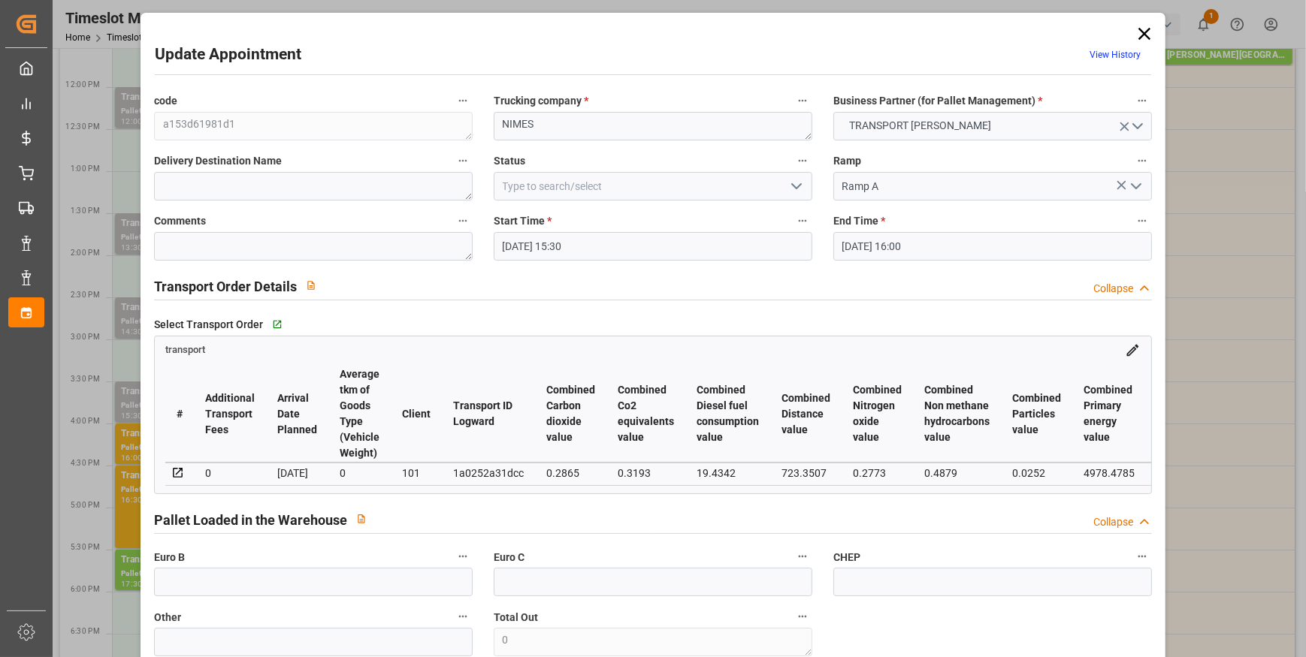
click at [793, 184] on icon "open menu" at bounding box center [796, 186] width 18 height 18
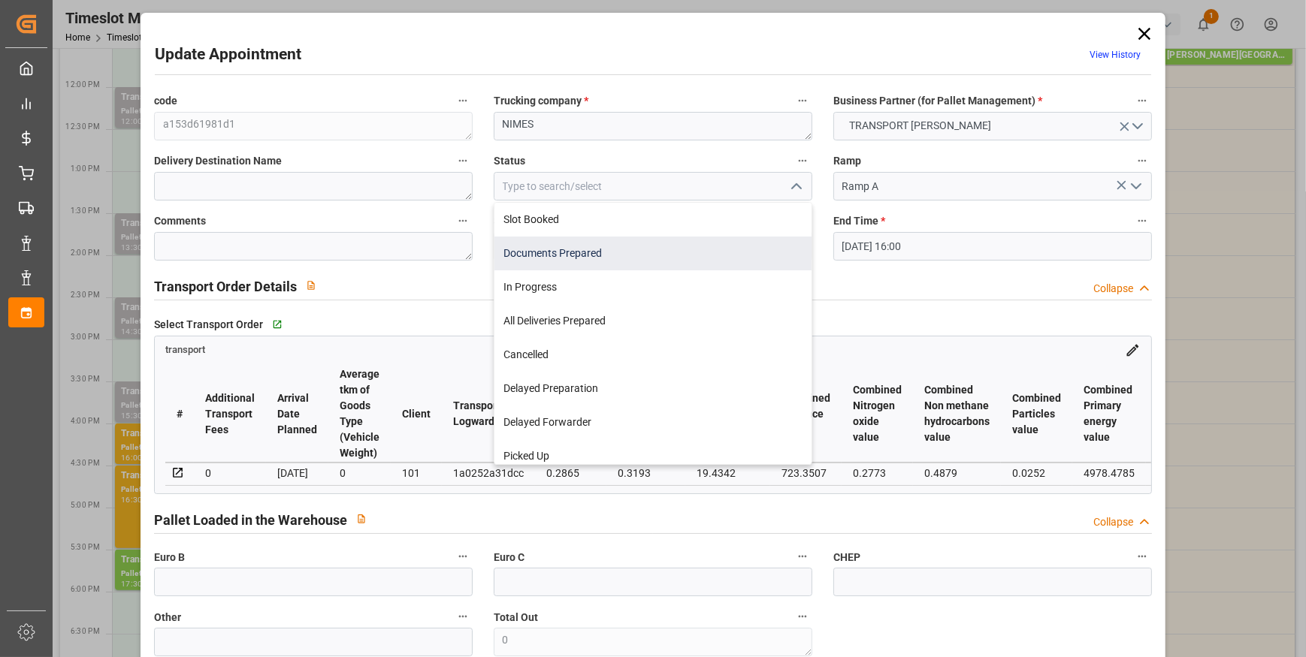
click at [571, 255] on div "Documents Prepared" at bounding box center [652, 254] width 317 height 34
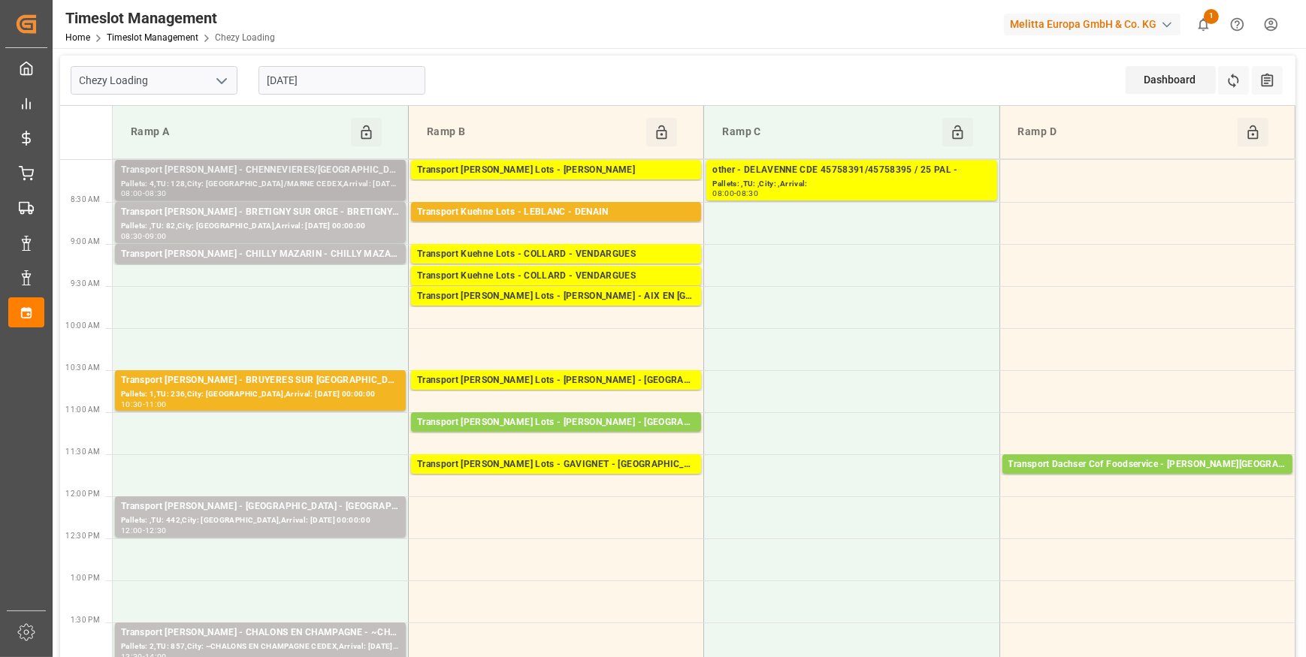
click at [270, 187] on div "Pallets: 4,TU: 128,City: CHENNEVIERES/MARNE CEDEX,Arrival: 2025-09-16 00:00:00" at bounding box center [260, 184] width 279 height 13
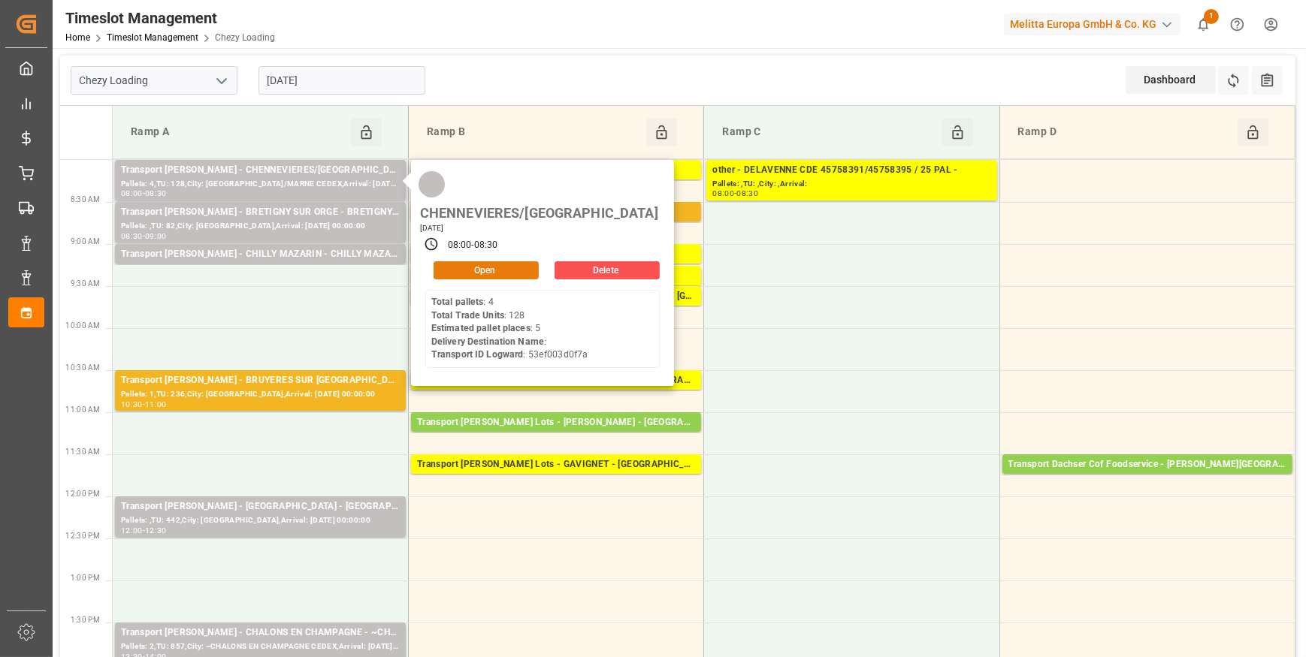
click at [470, 261] on button "Open" at bounding box center [485, 270] width 105 height 18
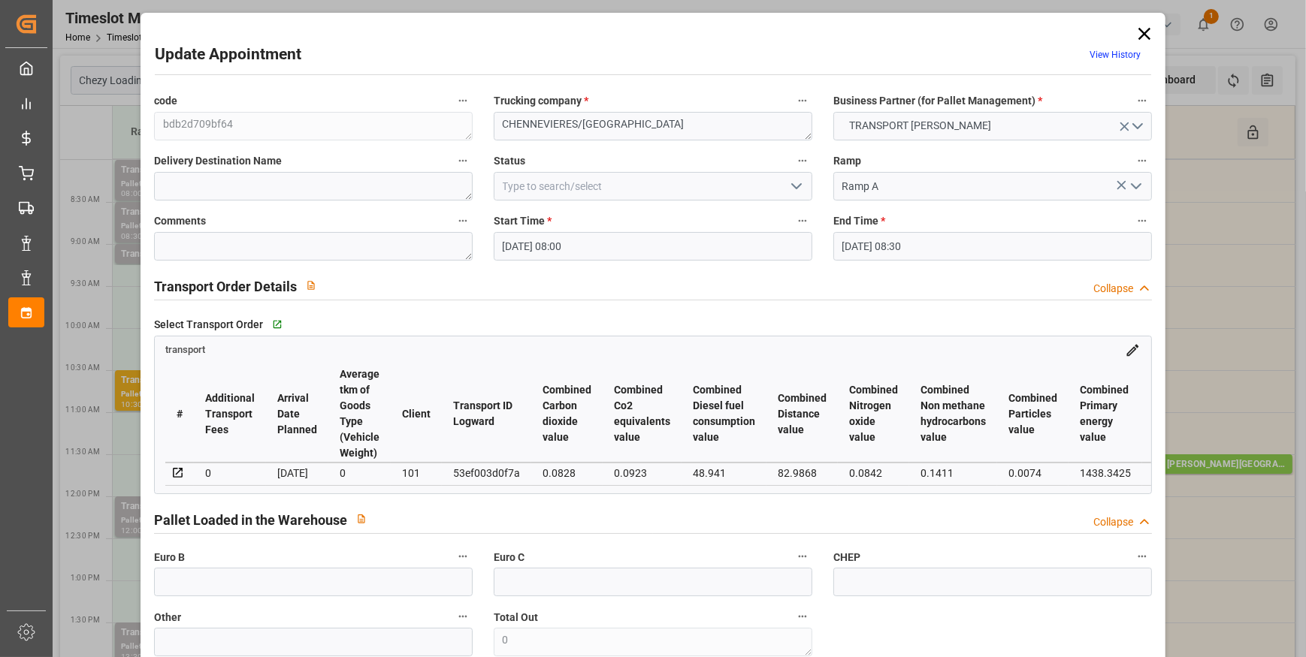
click at [795, 184] on icon "open menu" at bounding box center [796, 186] width 18 height 18
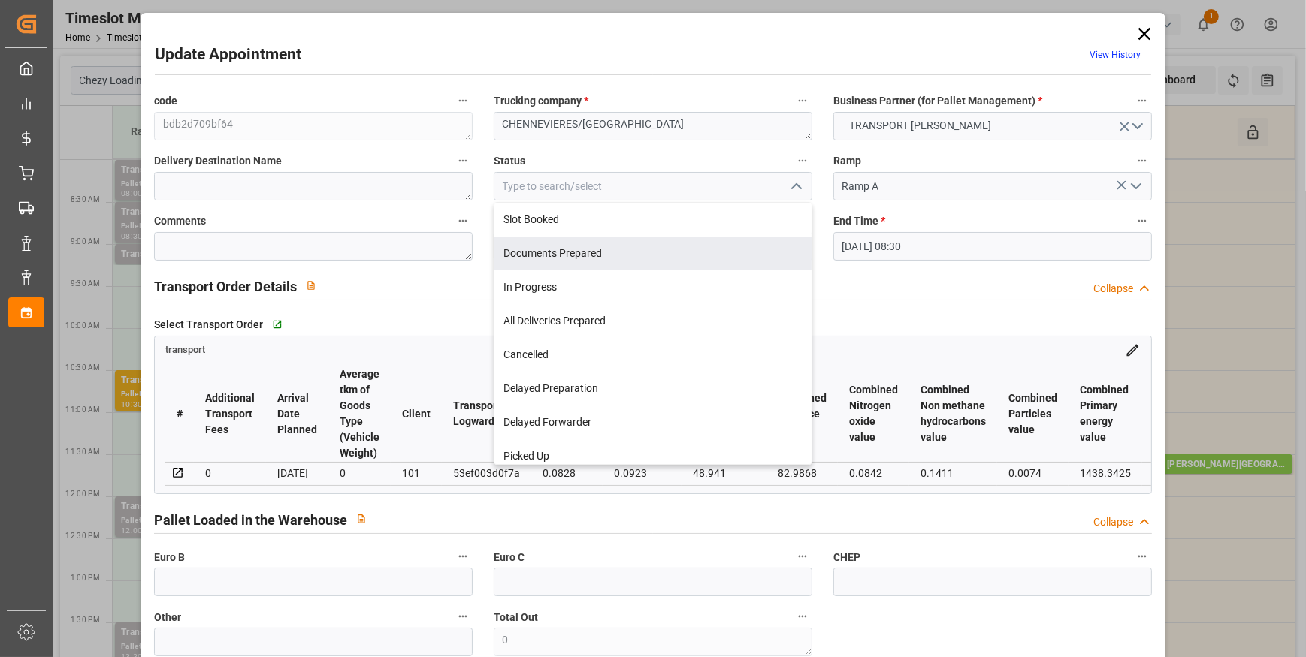
click at [547, 255] on div "Documents Prepared" at bounding box center [652, 254] width 317 height 34
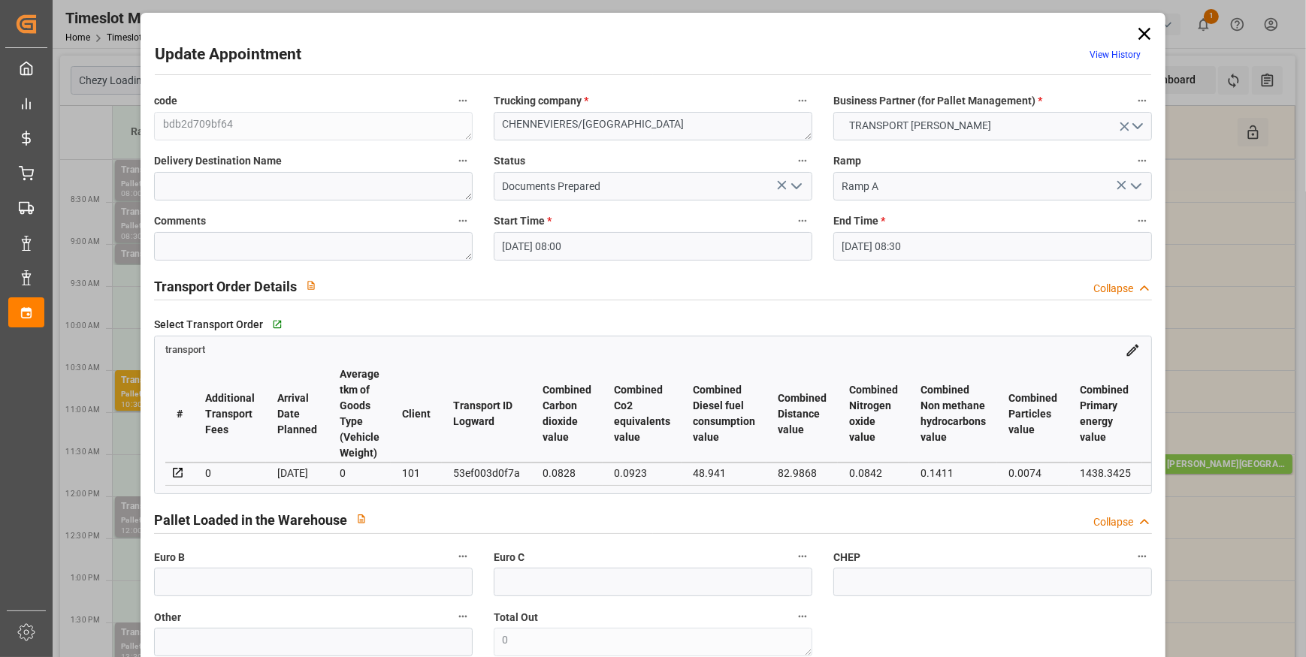
click at [787, 180] on icon "open menu" at bounding box center [796, 186] width 18 height 18
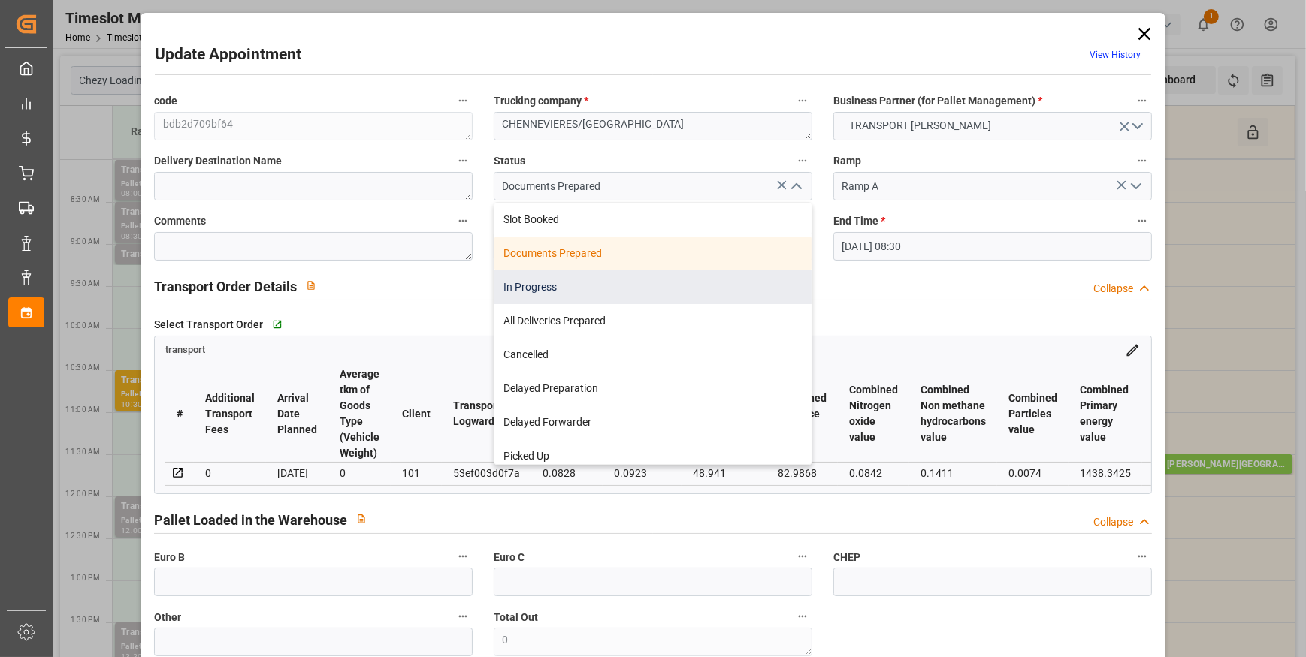
click at [527, 278] on div "In Progress" at bounding box center [652, 287] width 317 height 34
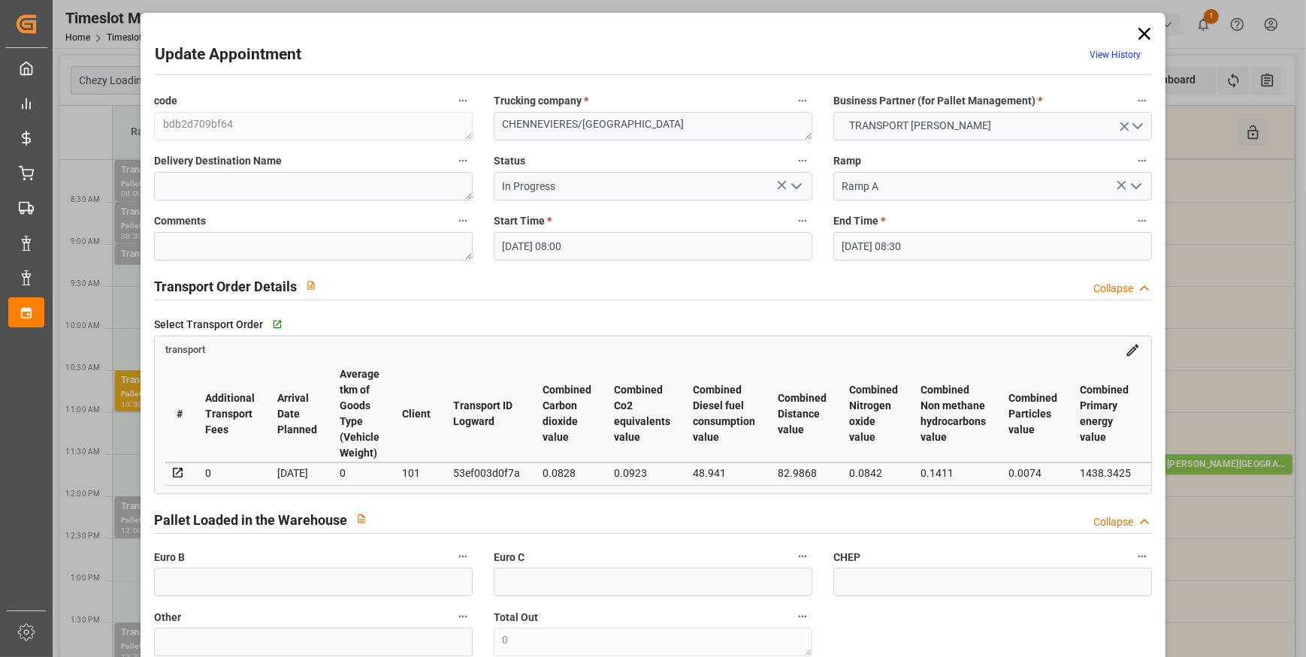
click at [792, 185] on polyline "open menu" at bounding box center [796, 186] width 9 height 5
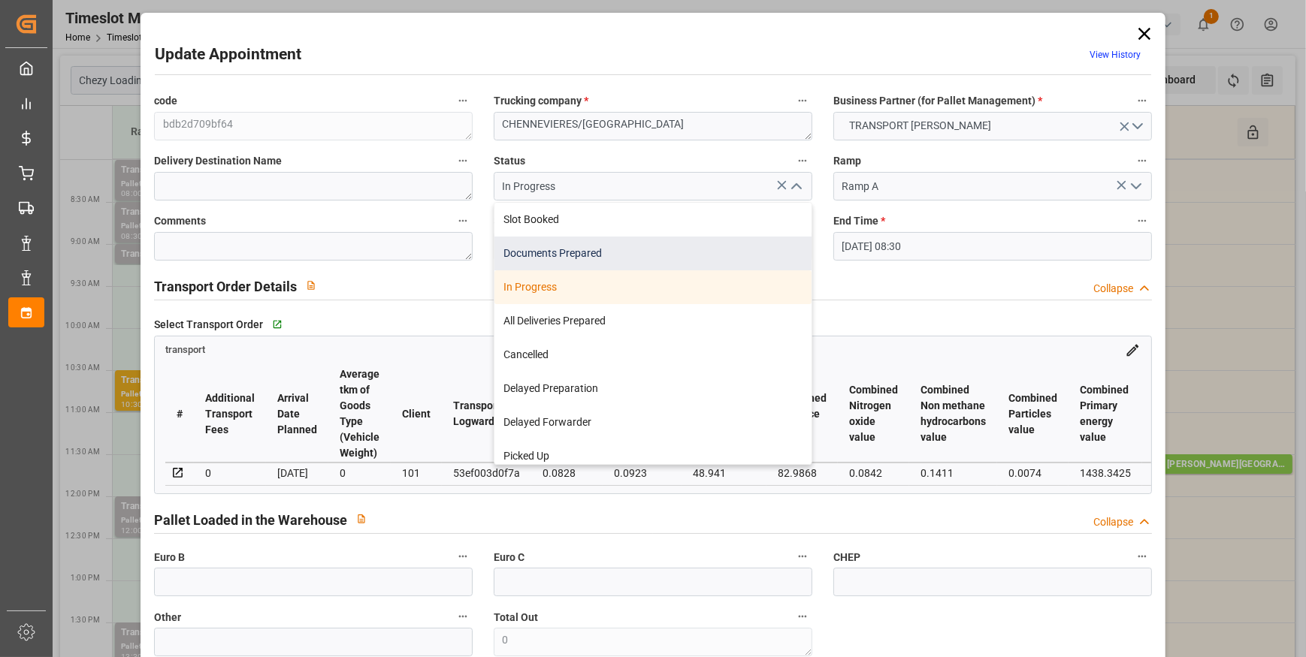
click at [494, 254] on div "Documents Prepared" at bounding box center [652, 254] width 317 height 34
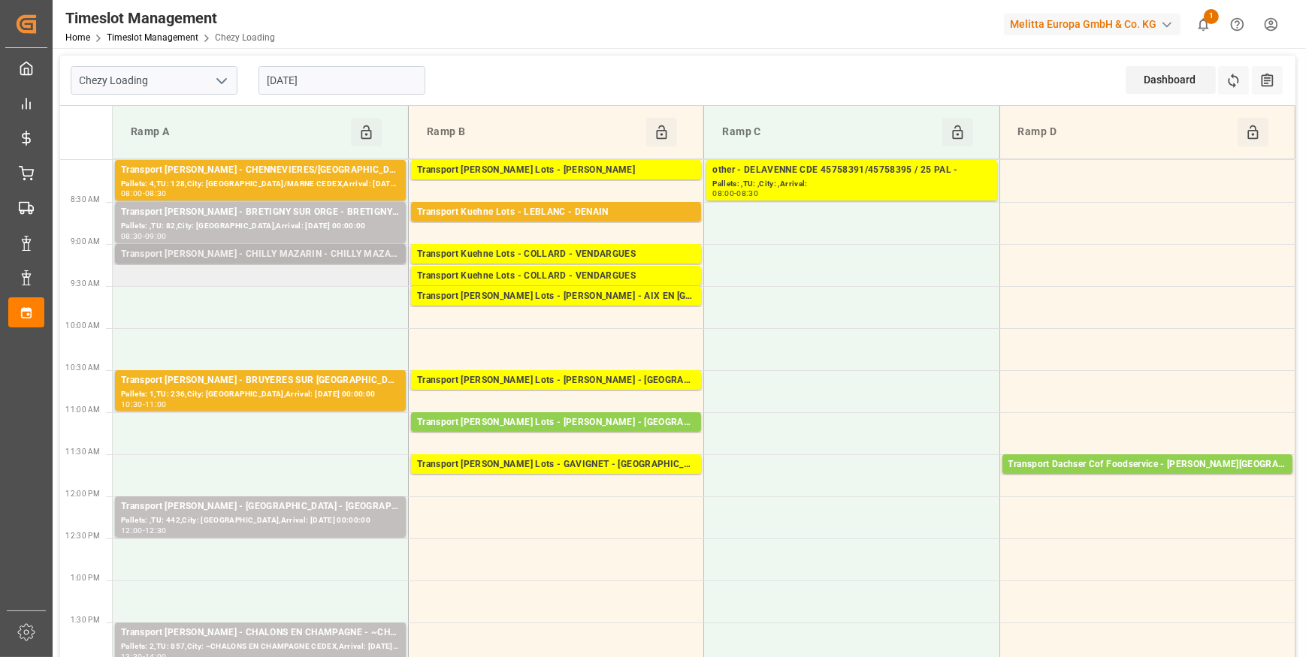
click at [344, 255] on div "Transport Delisle - CHILLY MAZARIN - CHILLY MAZARIN CEDEX" at bounding box center [260, 254] width 279 height 15
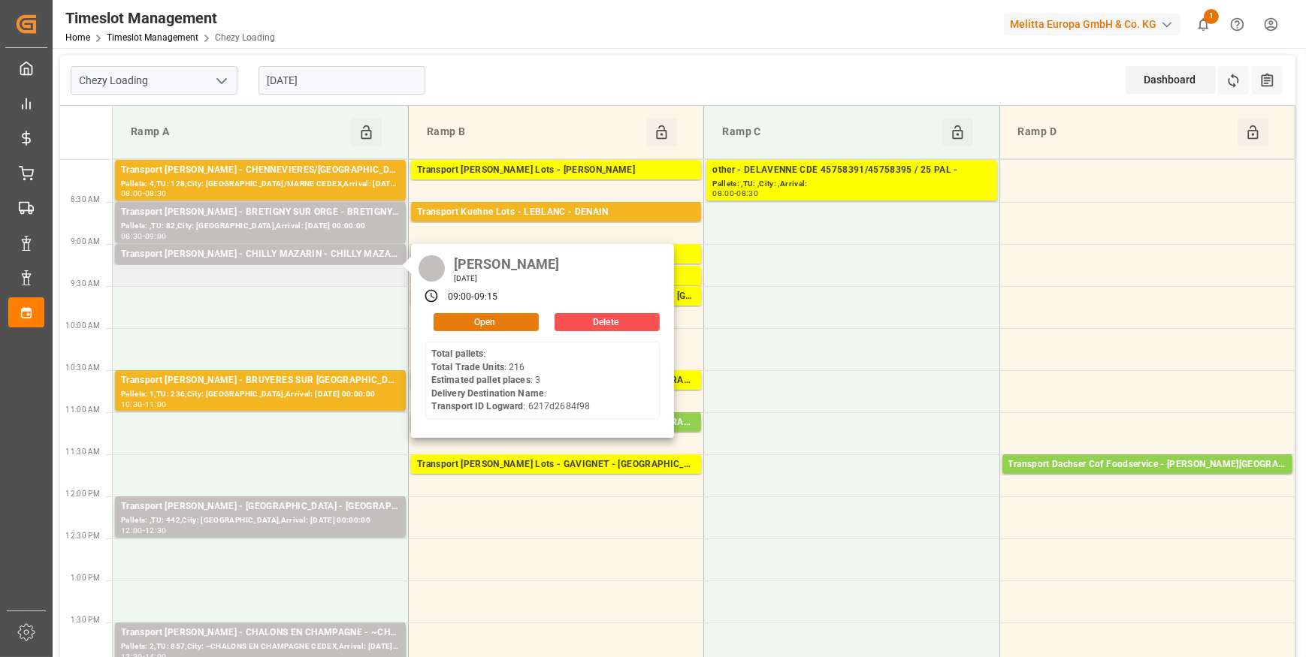
click at [488, 315] on button "Open" at bounding box center [485, 322] width 105 height 18
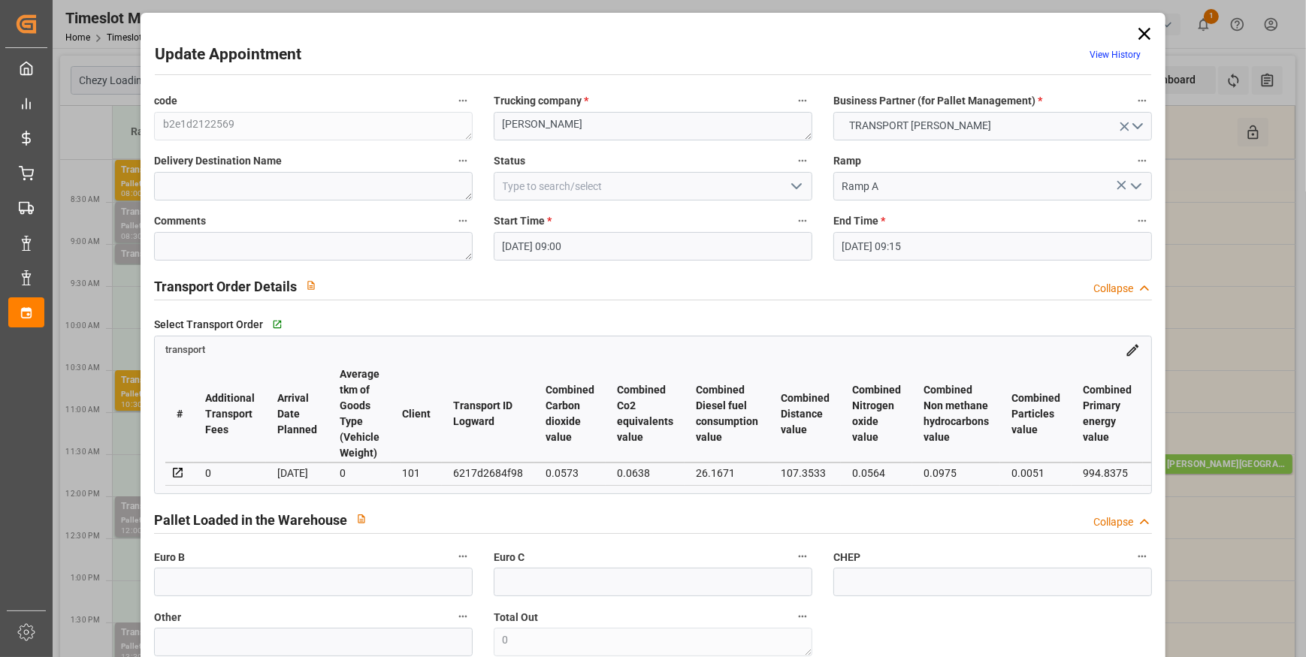
click at [799, 187] on icon "open menu" at bounding box center [796, 186] width 18 height 18
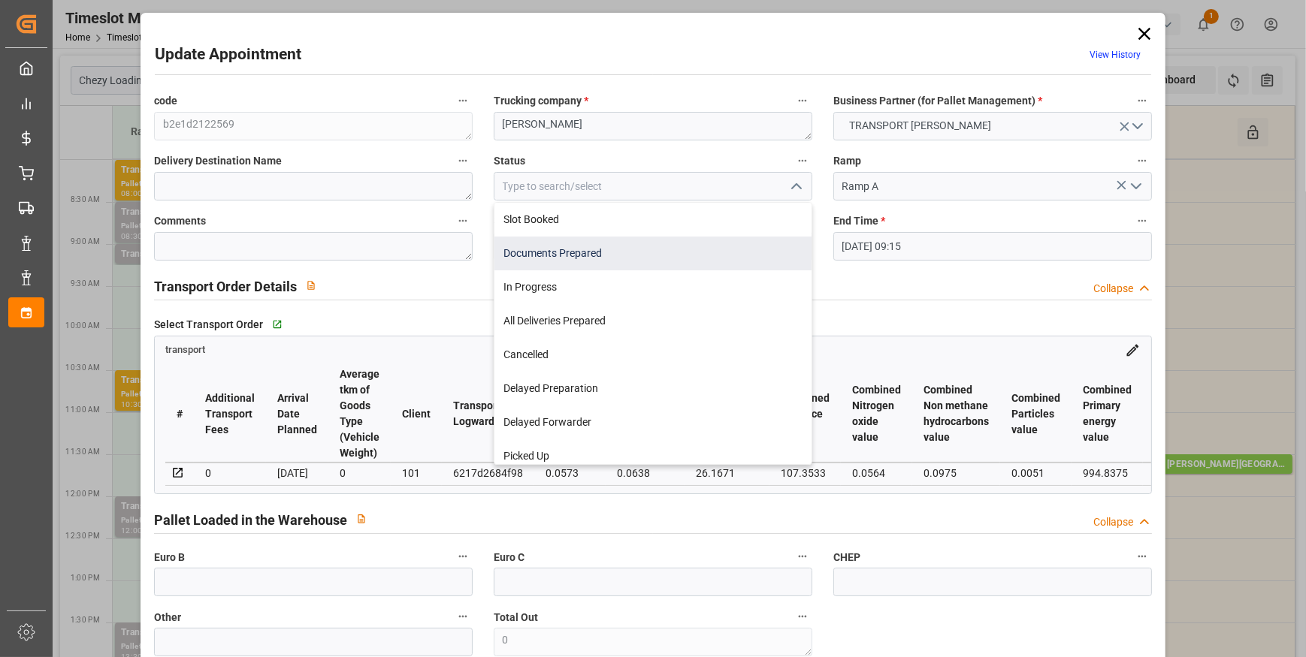
click at [588, 246] on div "Documents Prepared" at bounding box center [652, 254] width 317 height 34
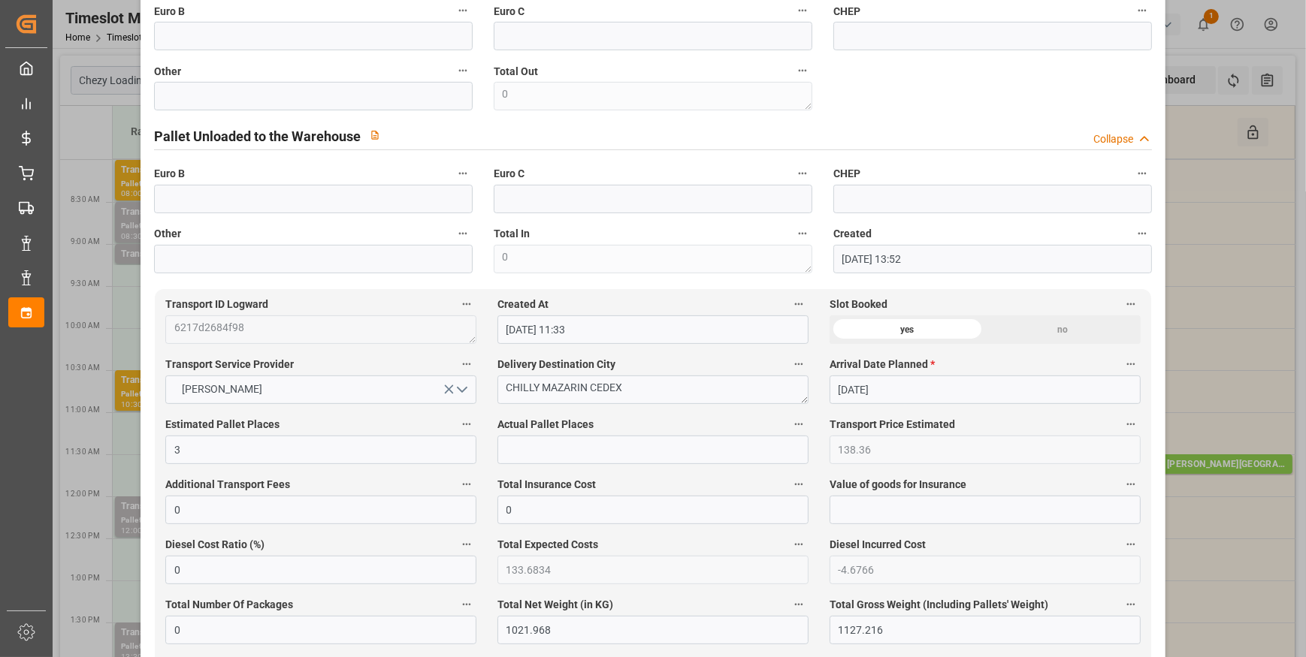
scroll to position [1092, 0]
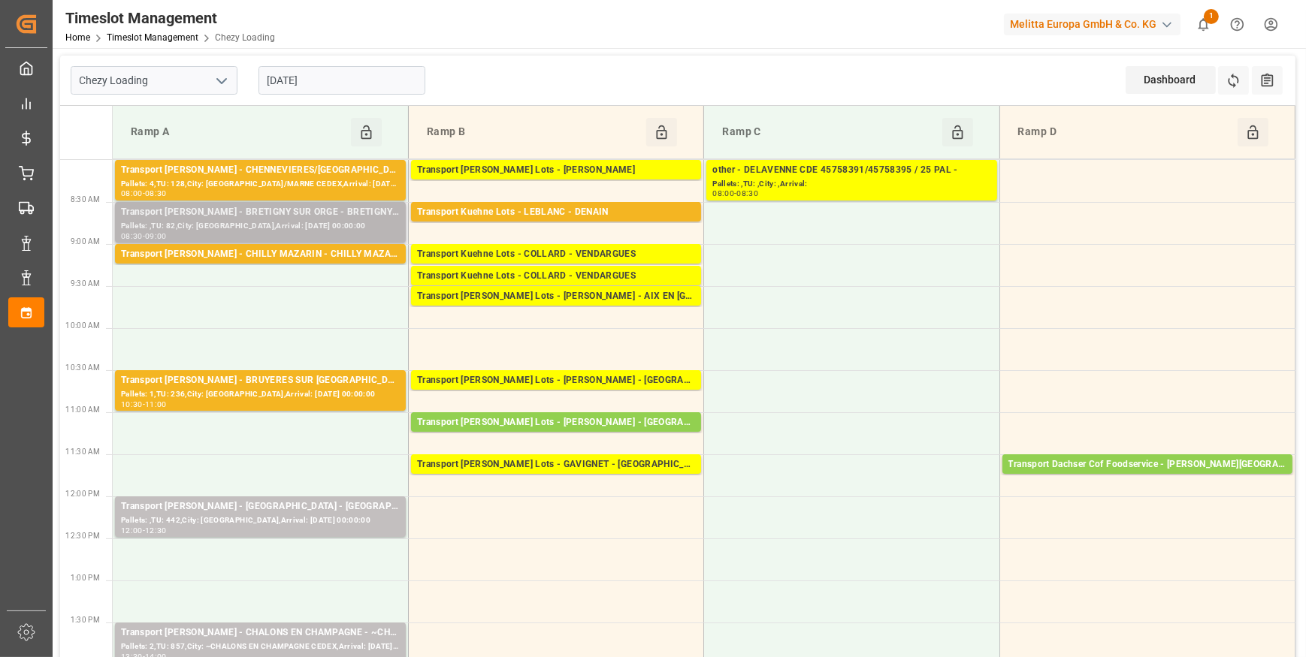
click at [350, 222] on div "Pallets: ,TU: 82,City: BRETIGNY SUR ORGE,Arrival: 2025-09-16 00:00:00" at bounding box center [260, 226] width 279 height 13
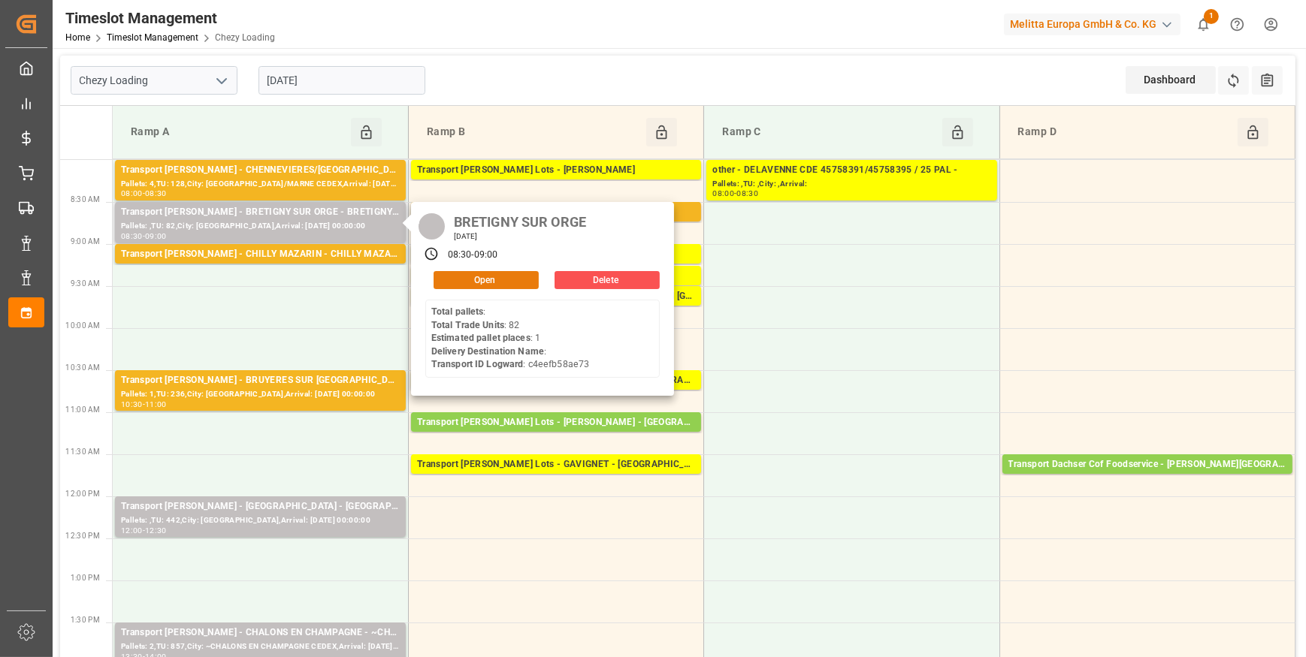
click at [478, 276] on button "Open" at bounding box center [485, 280] width 105 height 18
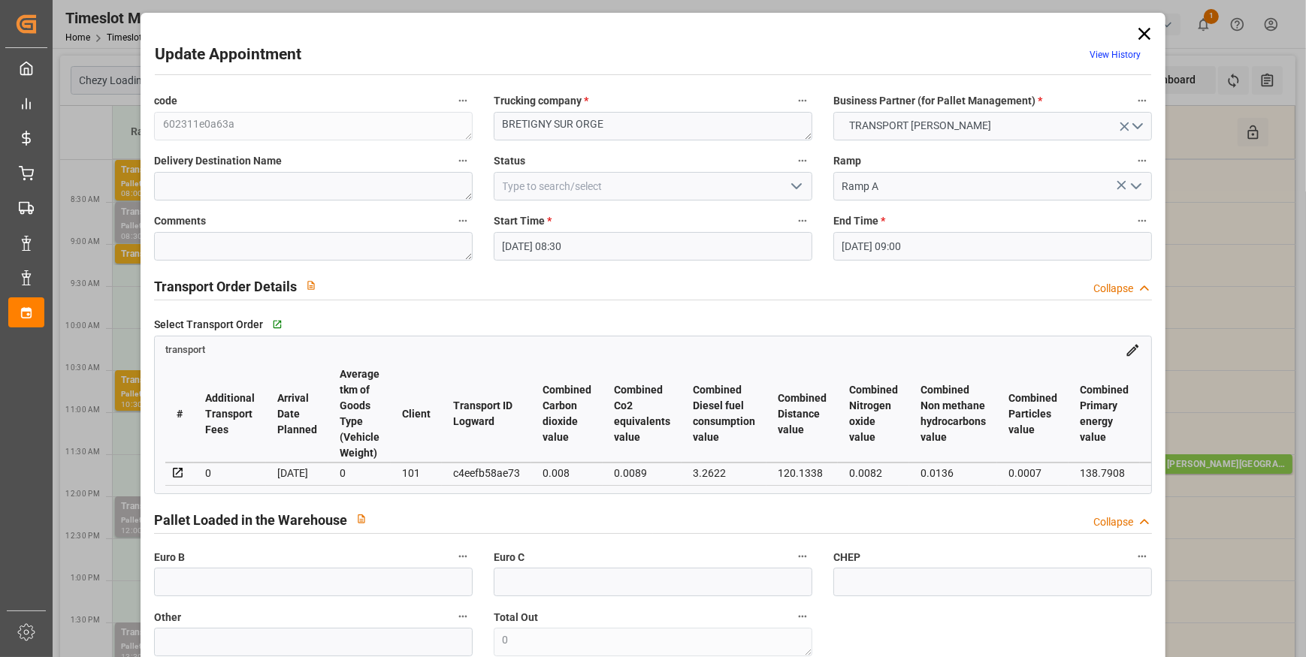
click at [795, 187] on polyline "open menu" at bounding box center [796, 186] width 9 height 5
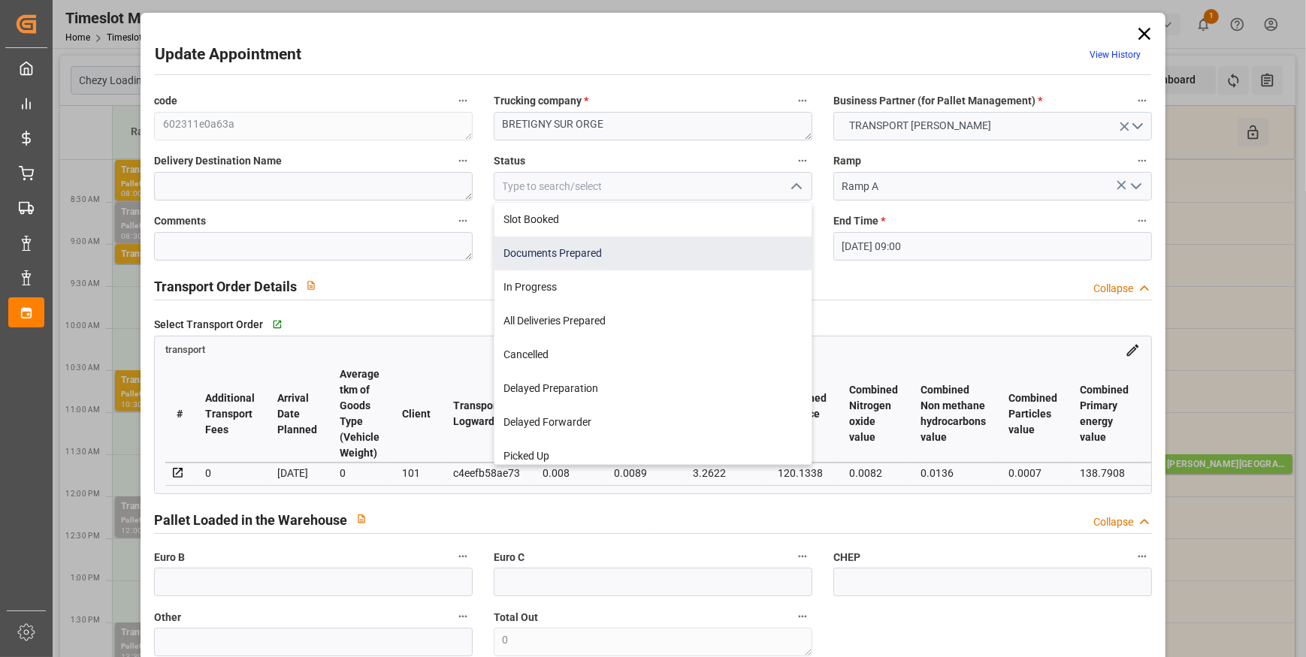
click at [526, 252] on div "Documents Prepared" at bounding box center [652, 254] width 317 height 34
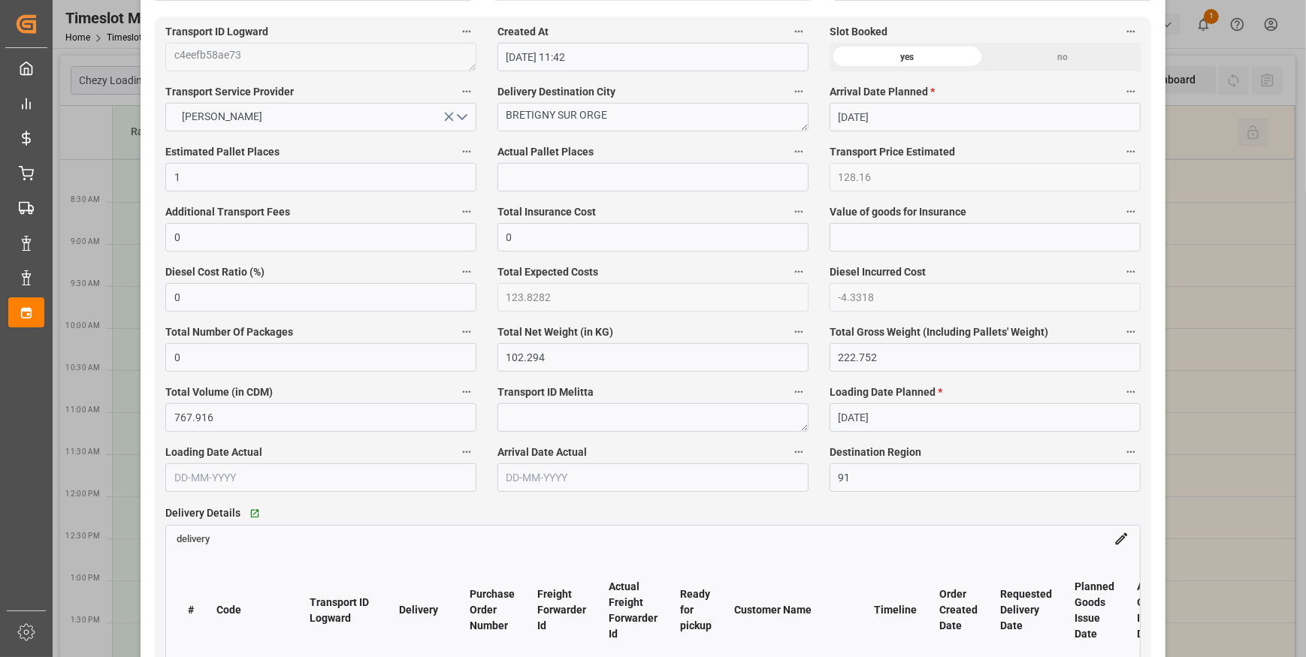
scroll to position [1161, 0]
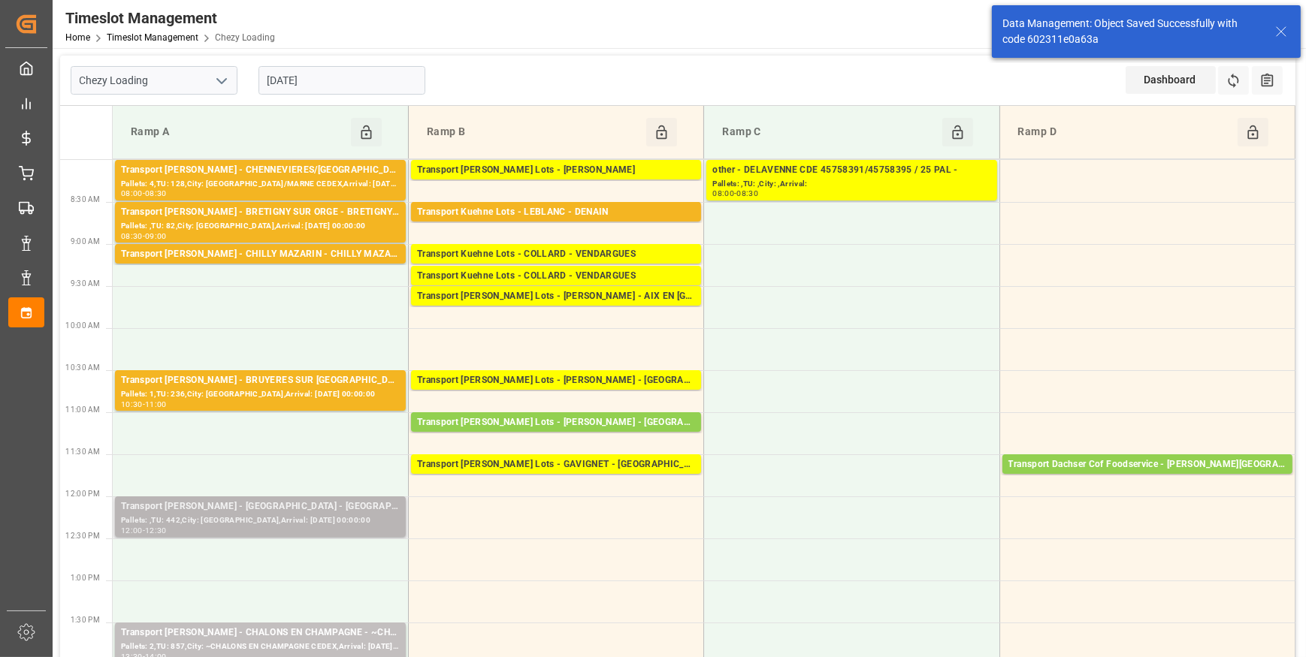
click at [225, 508] on div "Transport Delisle - AMIENS - AMIENS" at bounding box center [260, 507] width 279 height 15
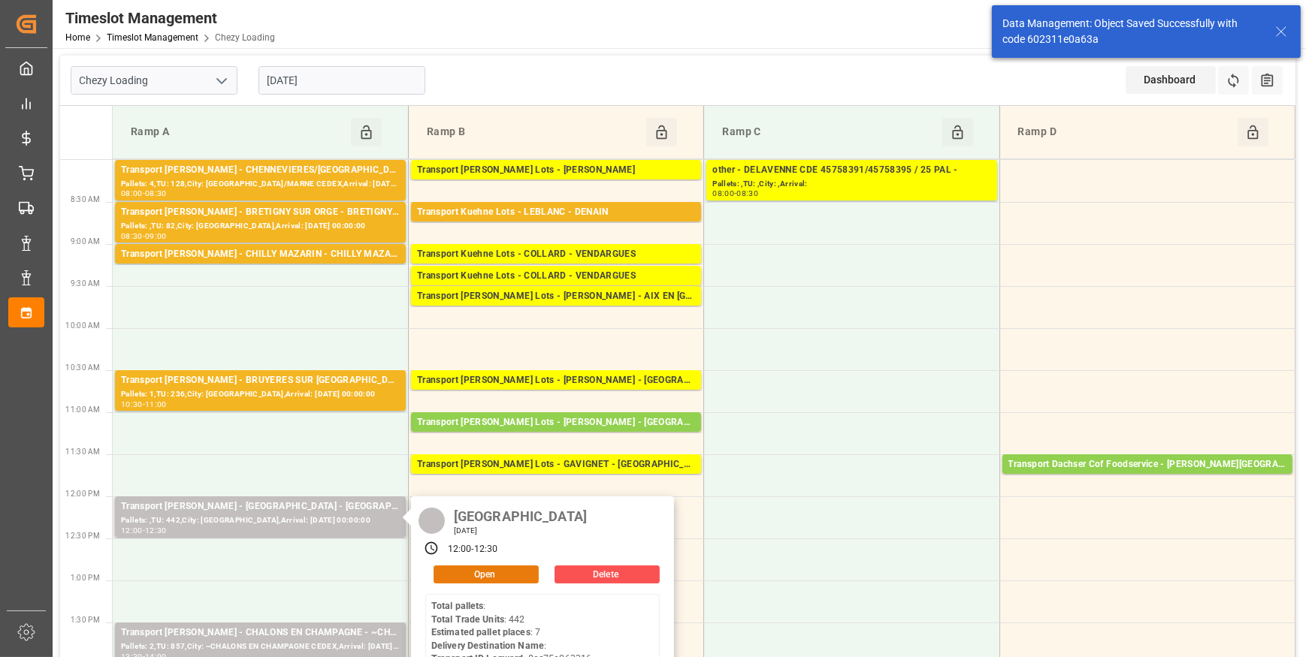
click at [490, 567] on button "Open" at bounding box center [485, 575] width 105 height 18
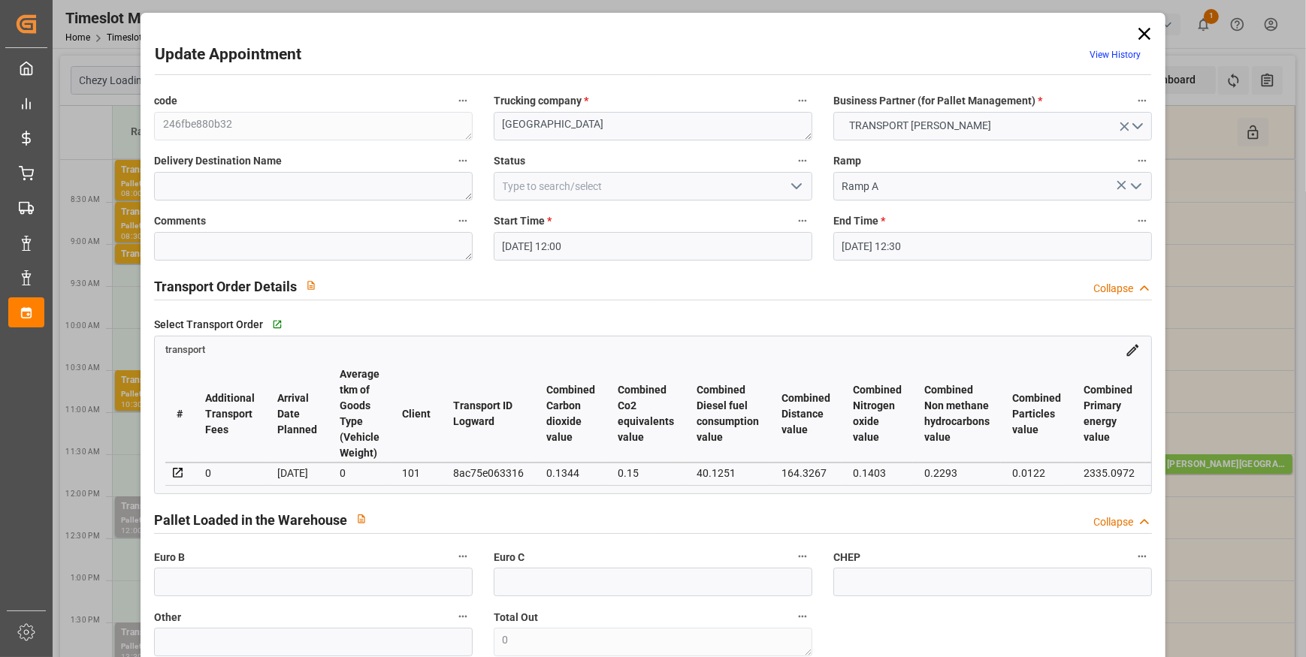
click at [795, 187] on polyline "open menu" at bounding box center [796, 186] width 9 height 5
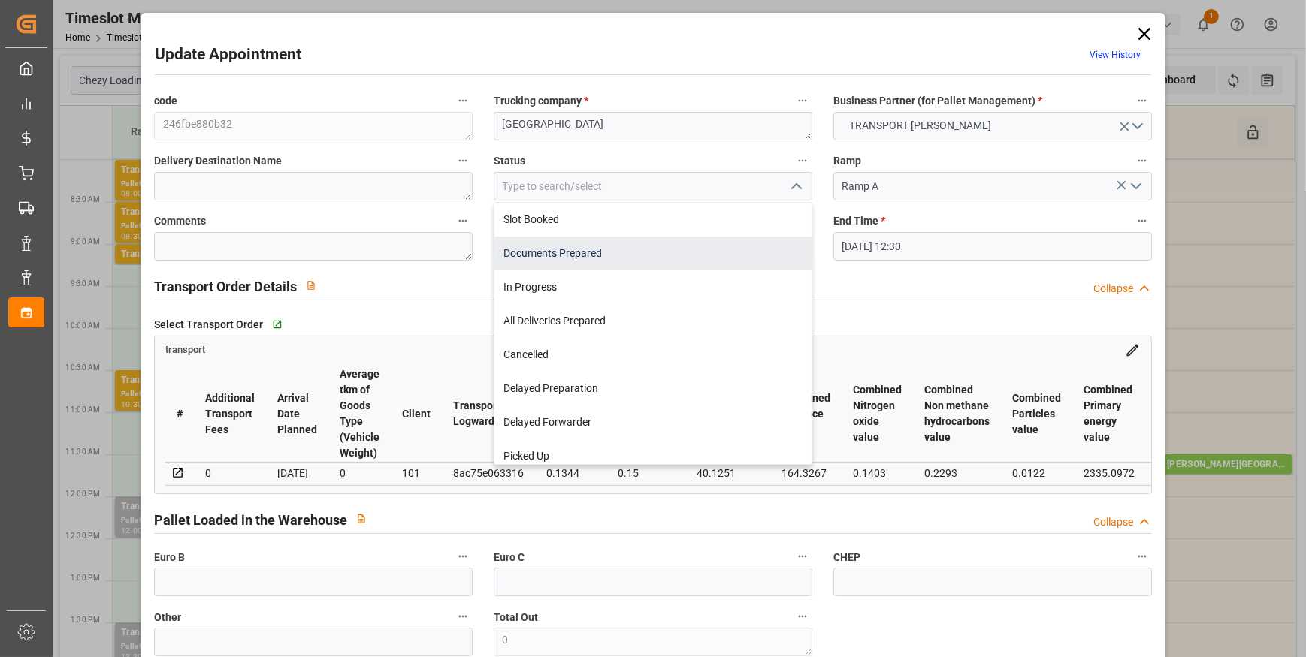
click at [525, 249] on div "Documents Prepared" at bounding box center [652, 254] width 317 height 34
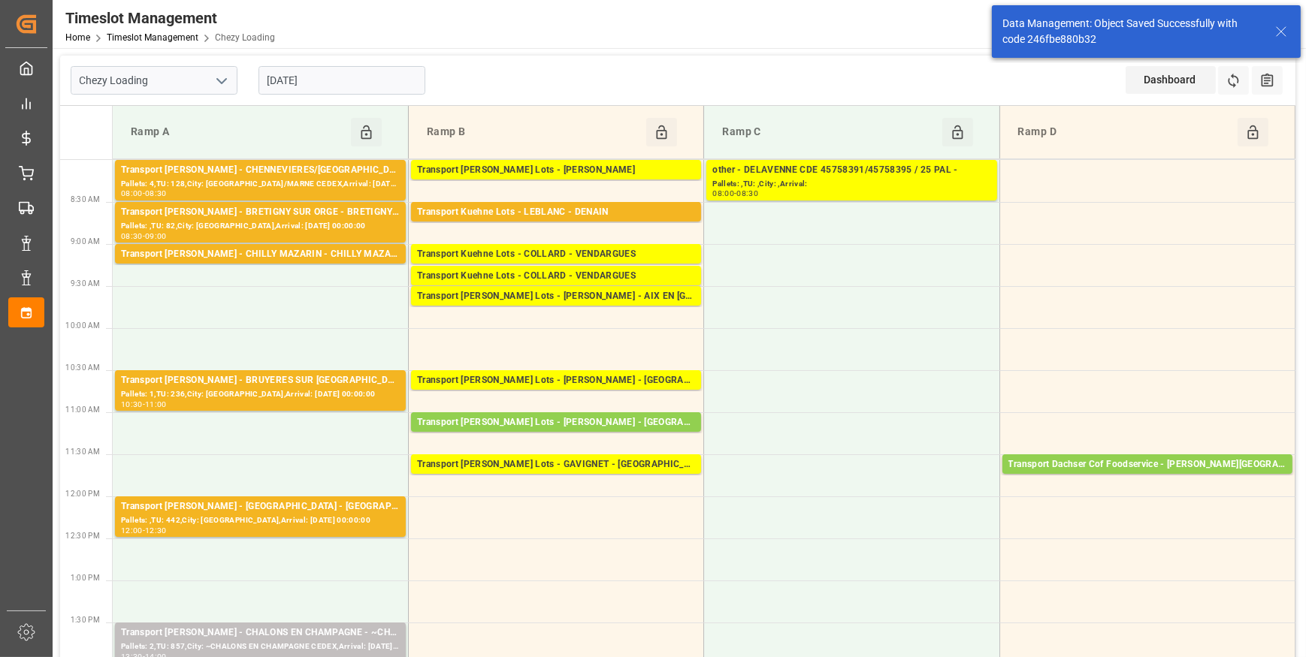
scroll to position [341, 0]
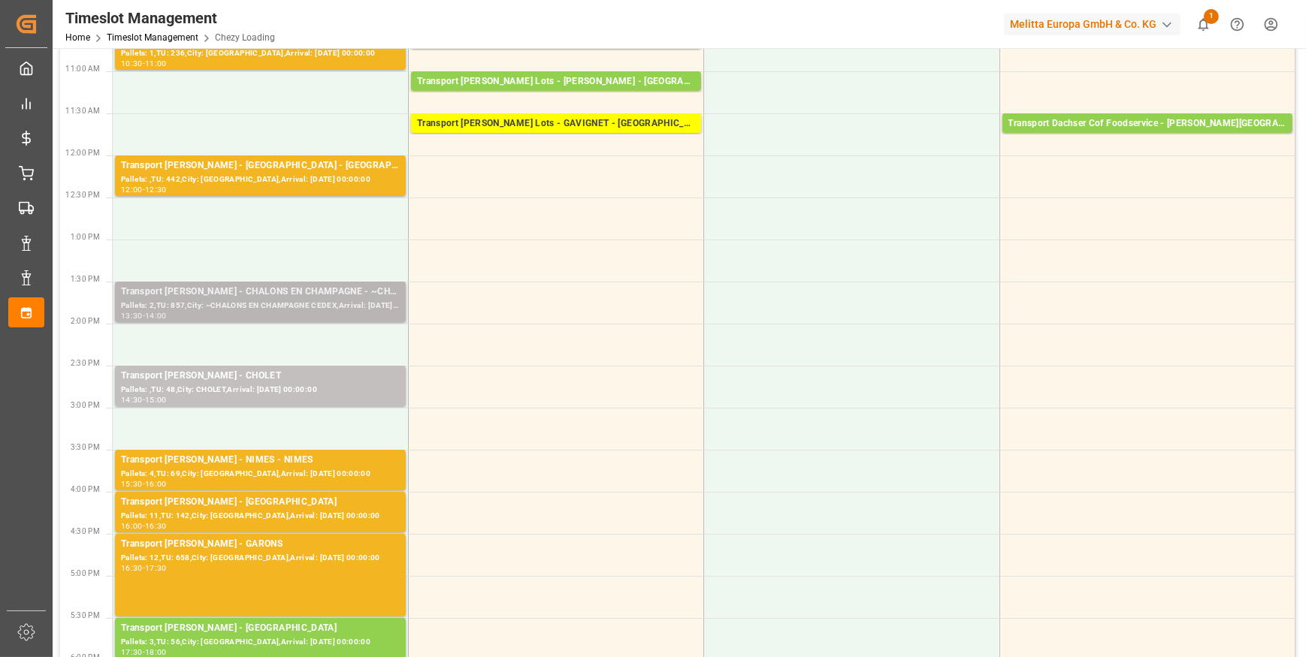
click at [325, 304] on div "Pallets: 2,TU: 857,City: ~CHALONS EN CHAMPAGNE CEDEX,Arrival: 2025-09-16 00:00:…" at bounding box center [260, 306] width 279 height 13
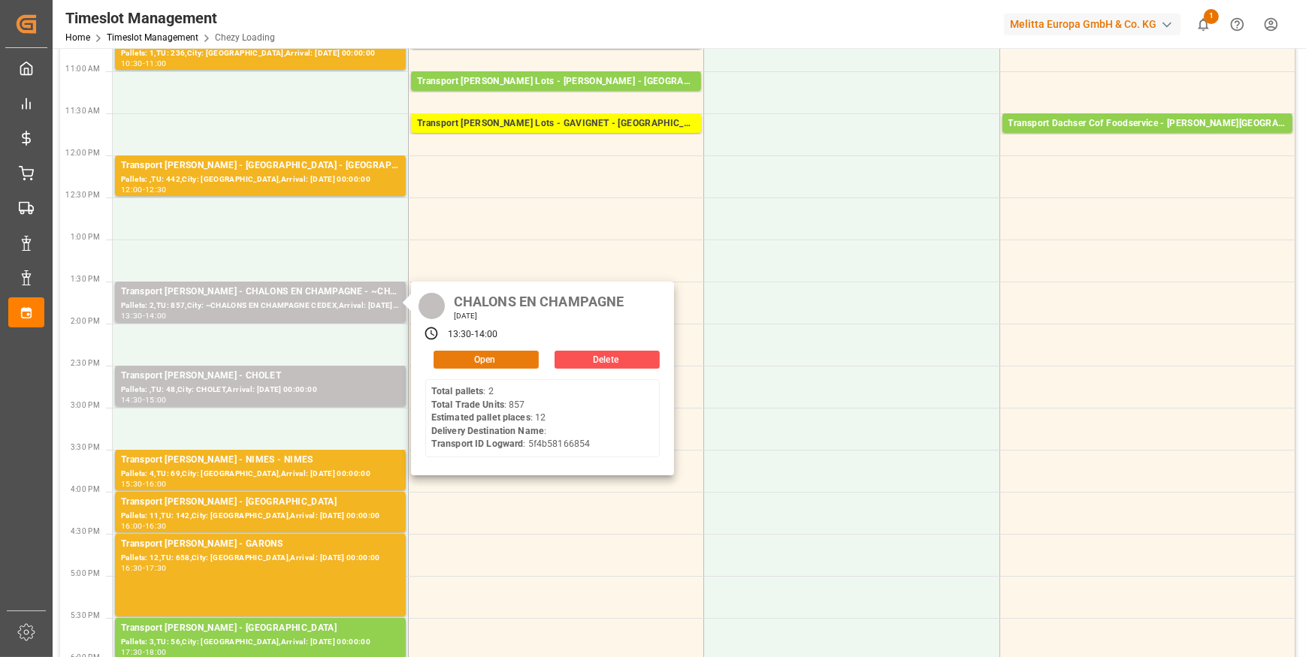
click at [473, 356] on button "Open" at bounding box center [485, 360] width 105 height 18
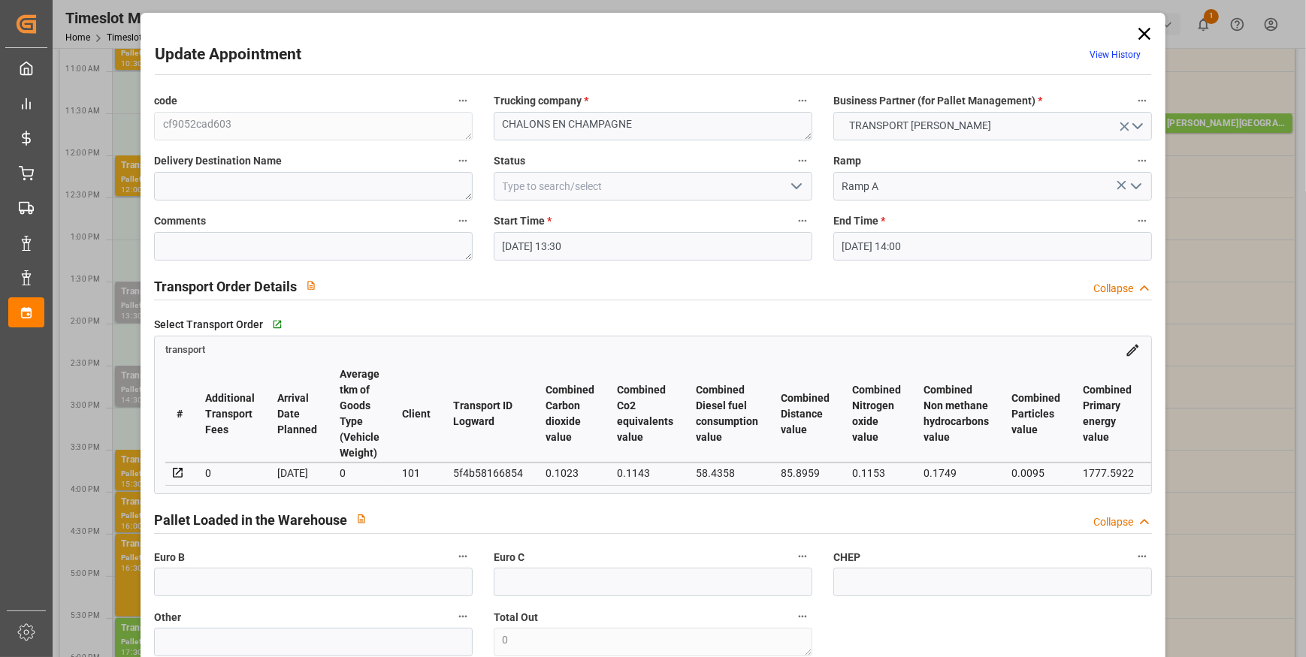
click at [798, 185] on icon "open menu" at bounding box center [796, 186] width 18 height 18
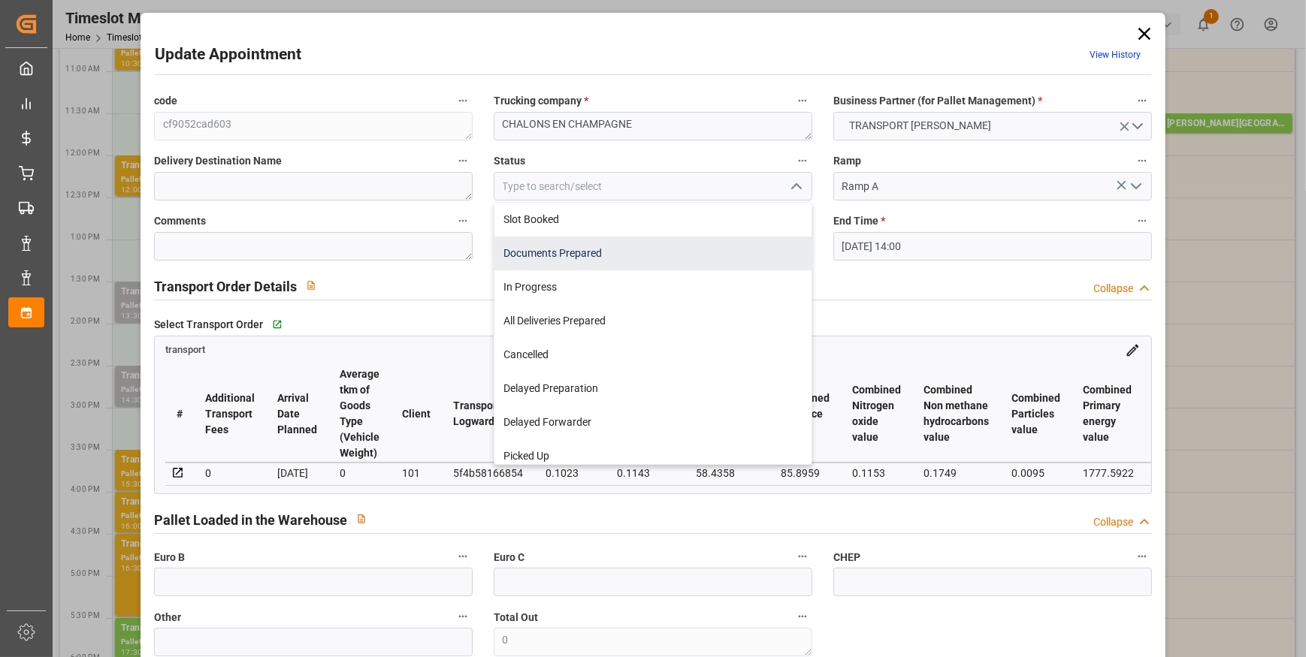
click at [579, 250] on div "Documents Prepared" at bounding box center [652, 254] width 317 height 34
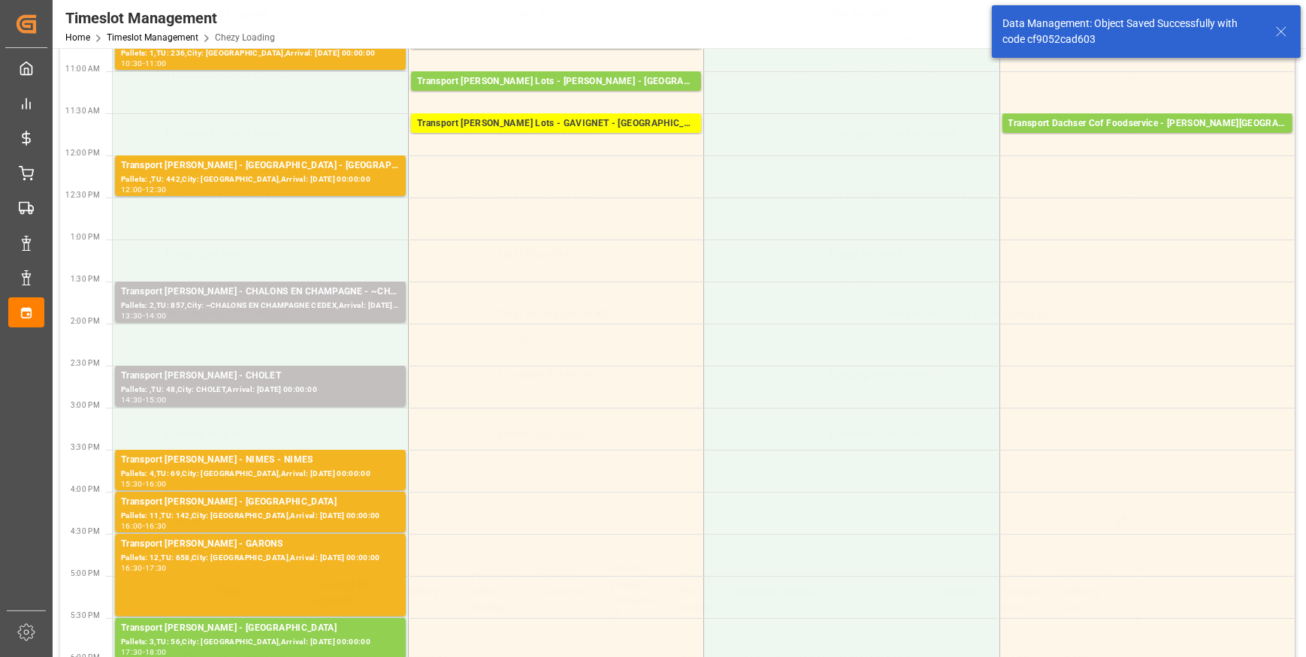
scroll to position [1161, 0]
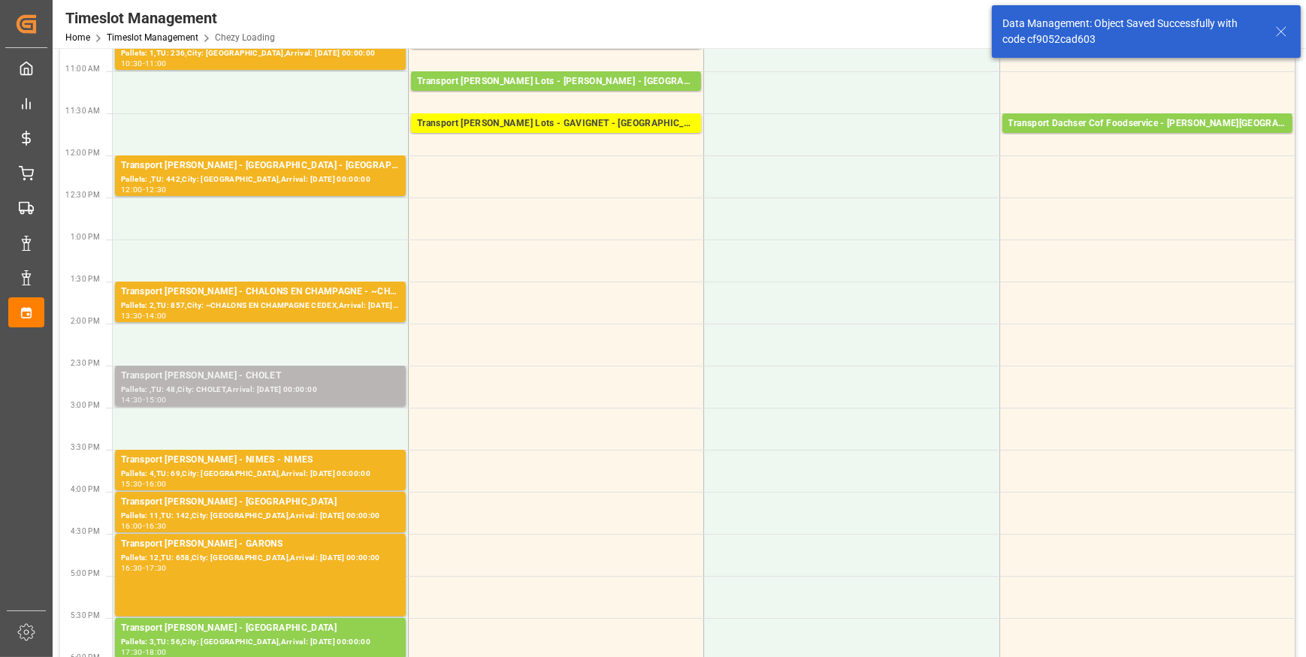
click at [282, 376] on div "Transport Delisle - CHOLET - CHOLET" at bounding box center [260, 376] width 279 height 15
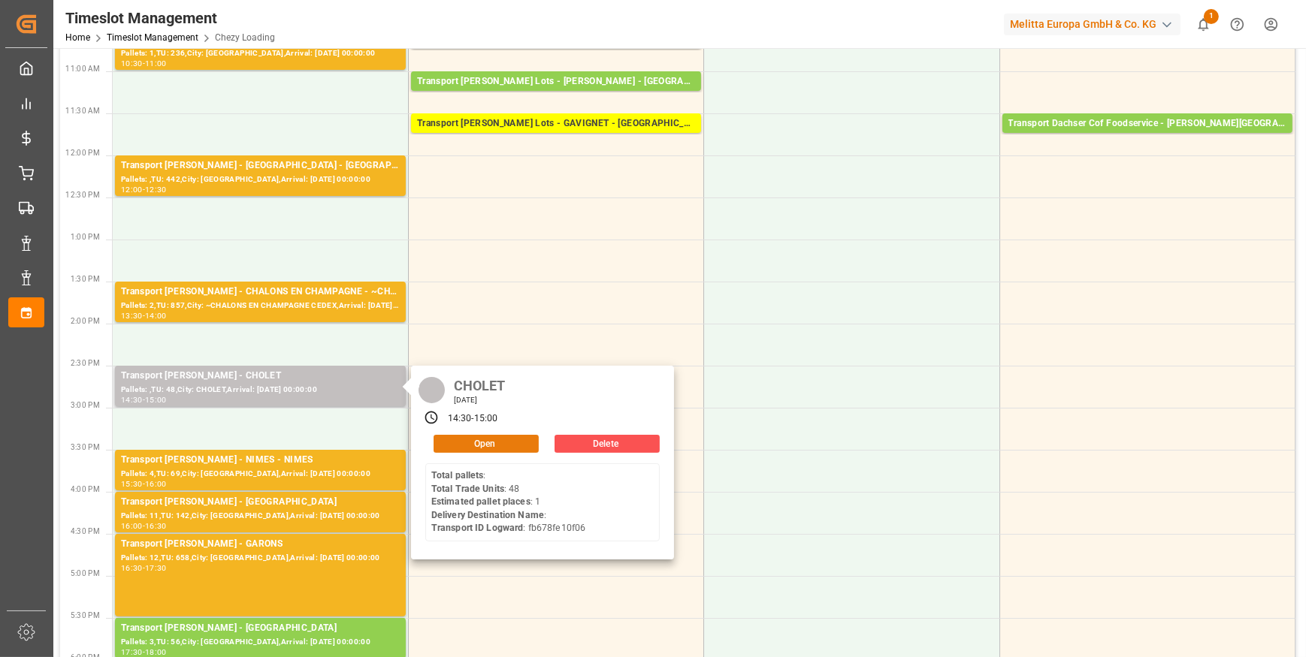
click at [500, 439] on button "Open" at bounding box center [485, 444] width 105 height 18
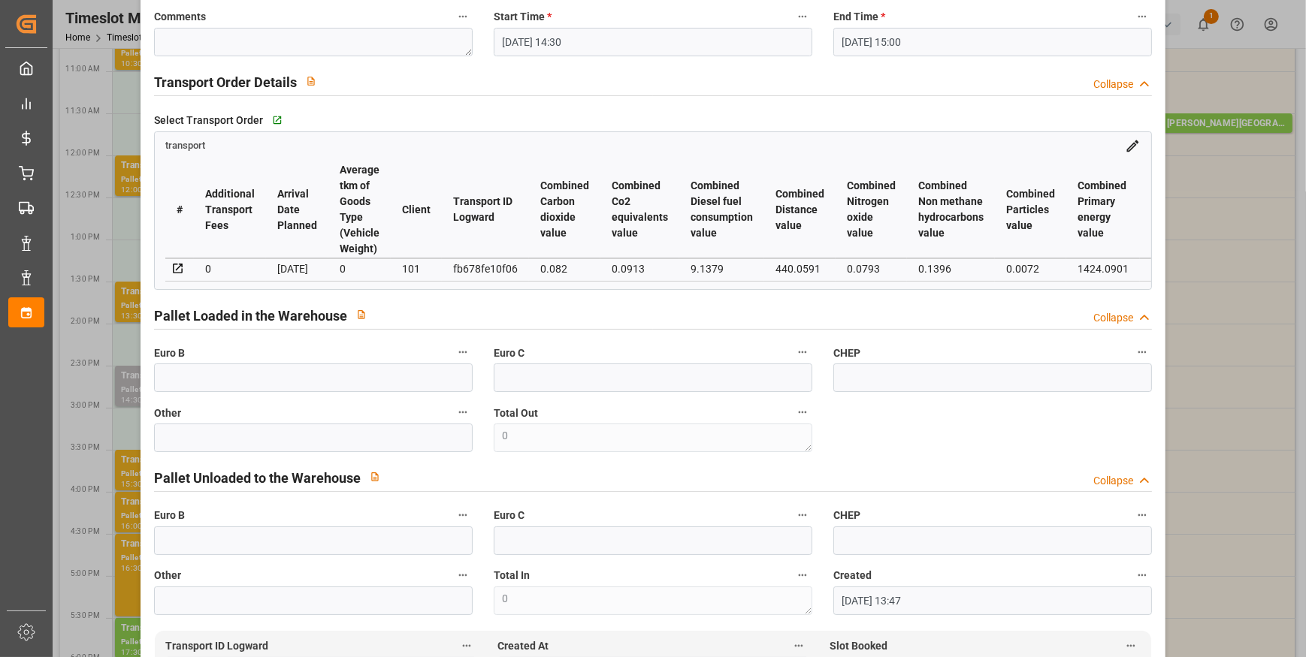
scroll to position [0, 0]
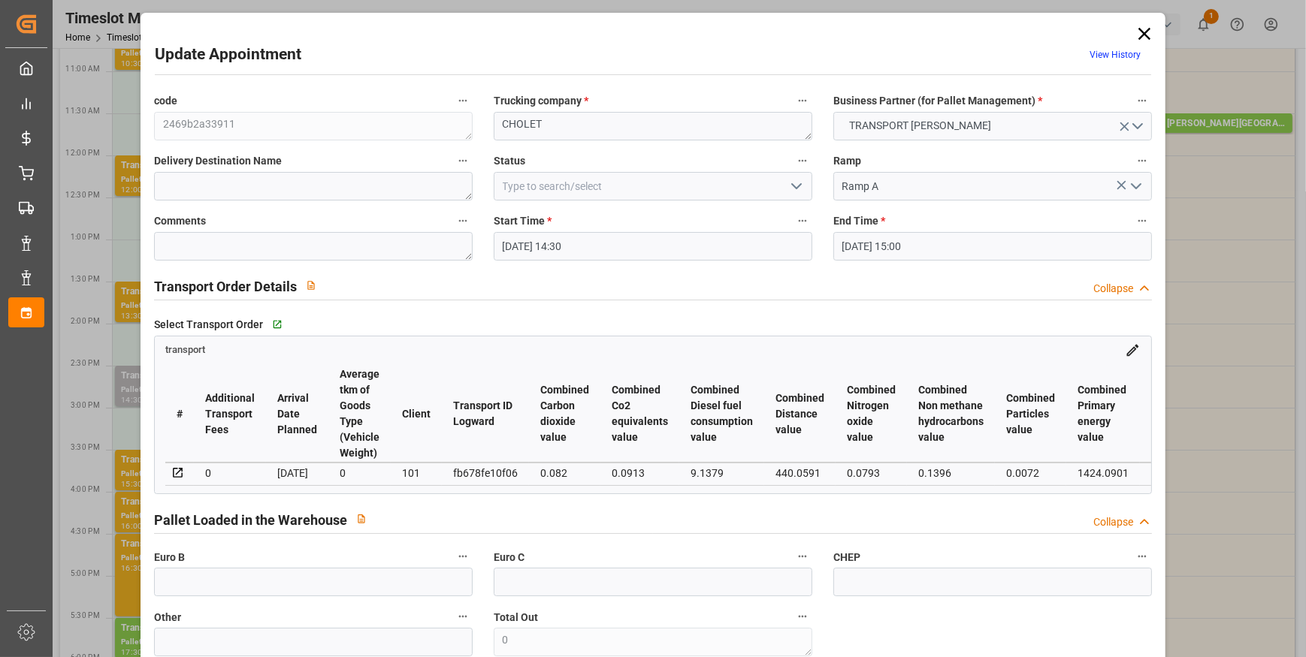
click at [787, 185] on icon "open menu" at bounding box center [796, 186] width 18 height 18
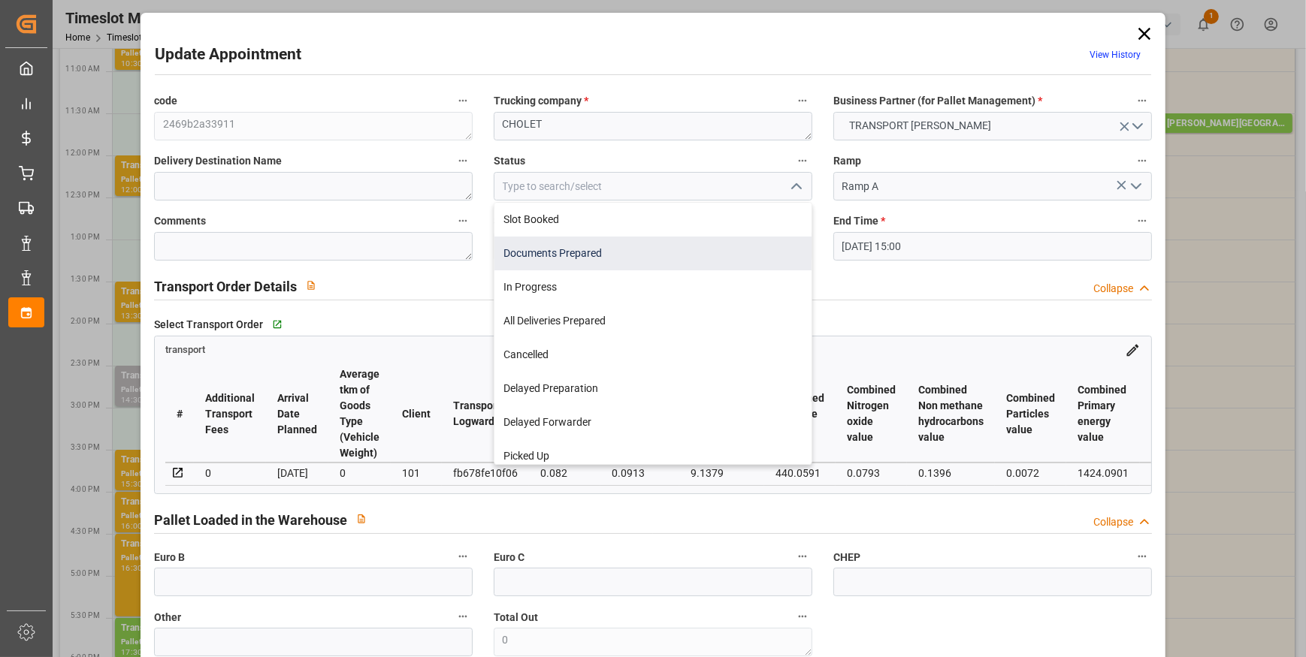
click at [543, 251] on div "Documents Prepared" at bounding box center [652, 254] width 317 height 34
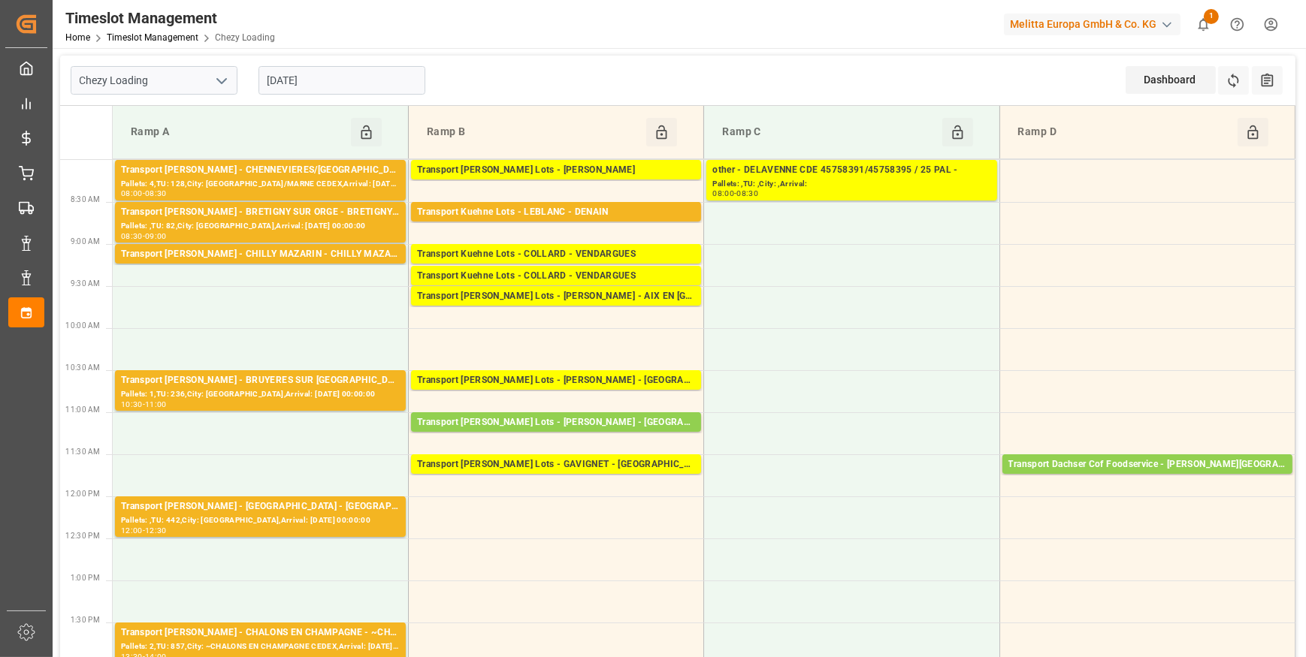
click at [358, 80] on input "15-09-2025" at bounding box center [341, 80] width 167 height 29
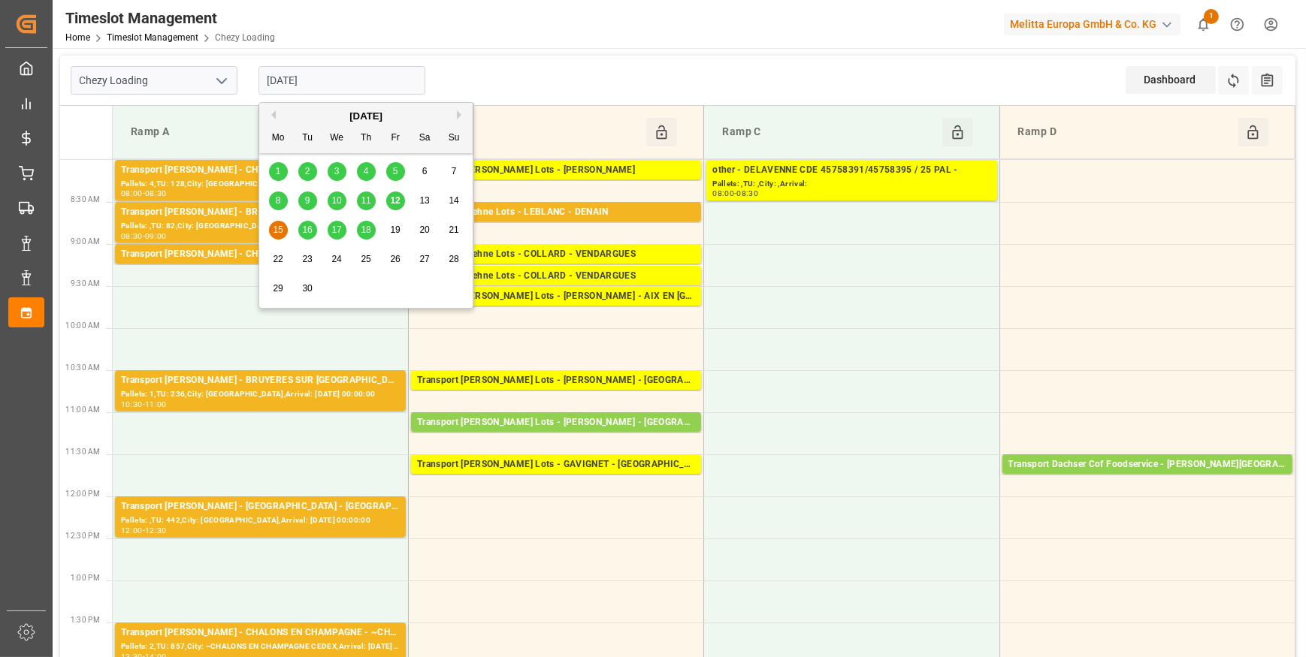
click at [392, 203] on span "12" at bounding box center [395, 200] width 10 height 11
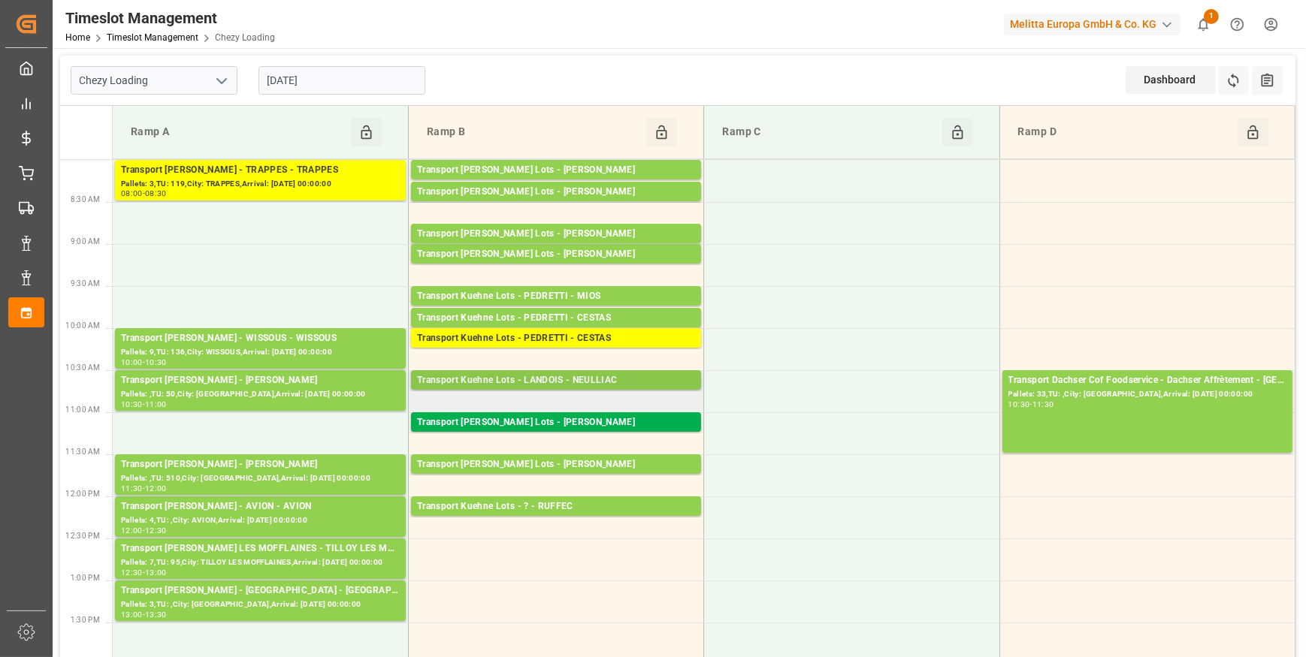
click at [577, 381] on div "Transport Kuehne Lots - LANDOIS - NEULLIAC" at bounding box center [556, 380] width 278 height 15
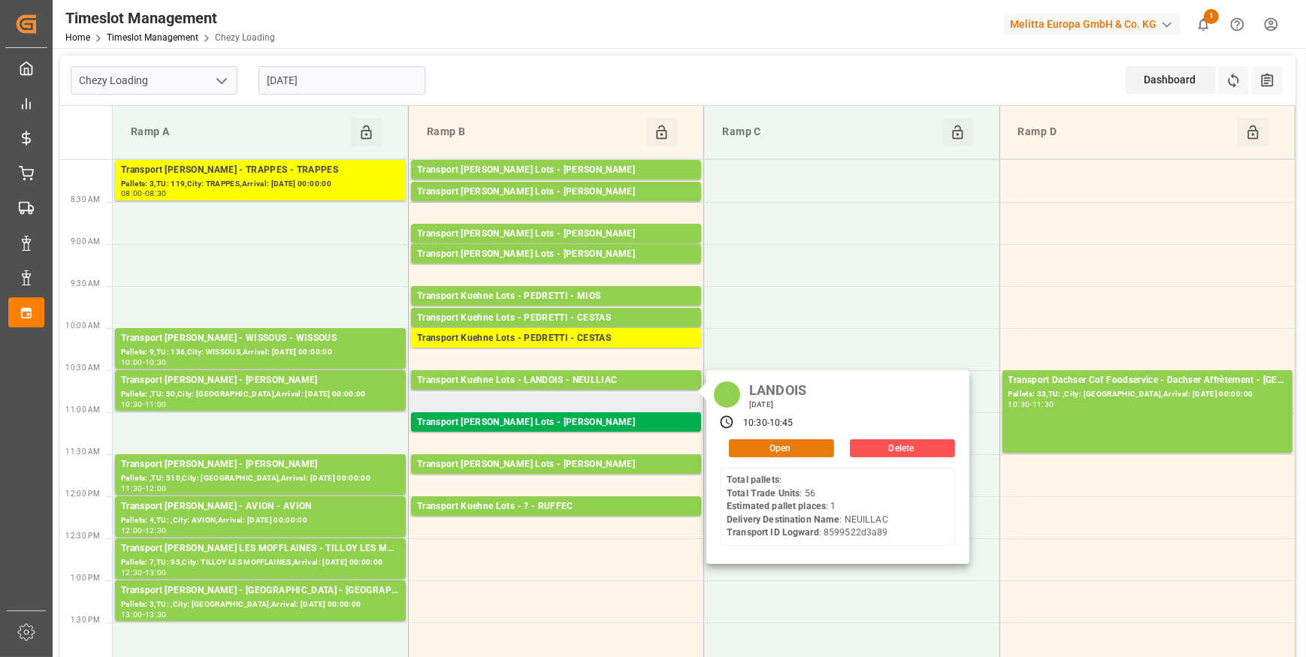
click at [767, 448] on button "Open" at bounding box center [781, 448] width 105 height 18
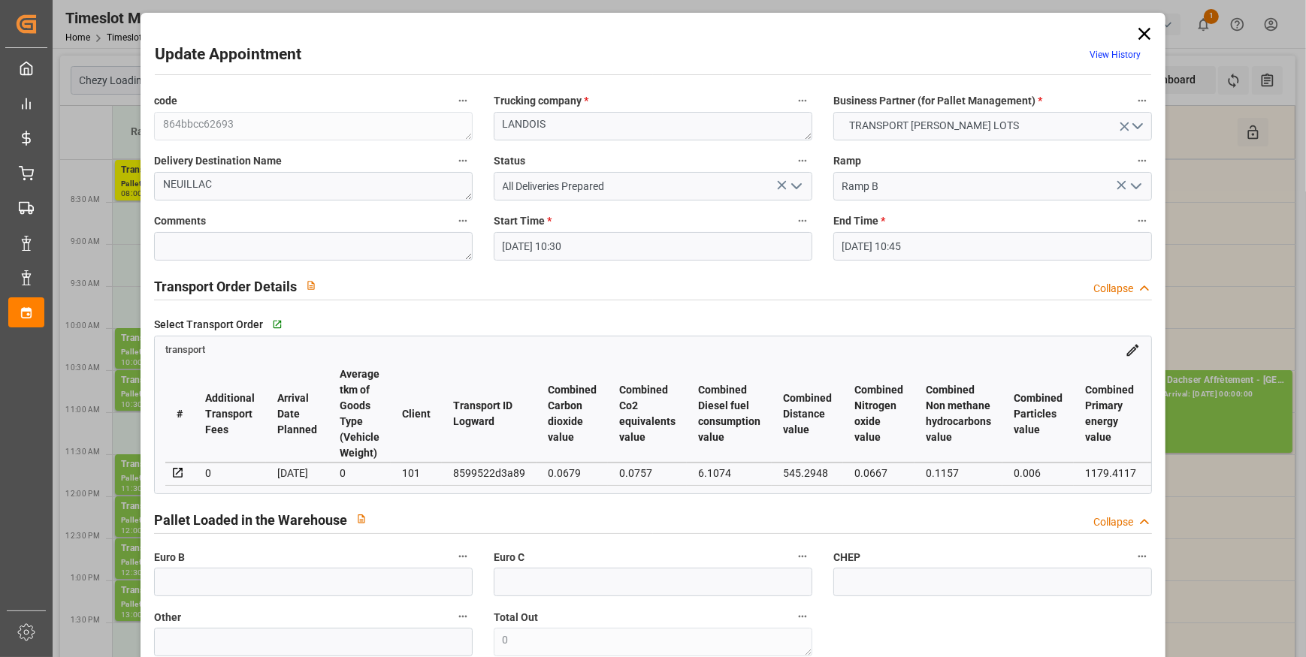
click at [795, 183] on icon "open menu" at bounding box center [796, 186] width 18 height 18
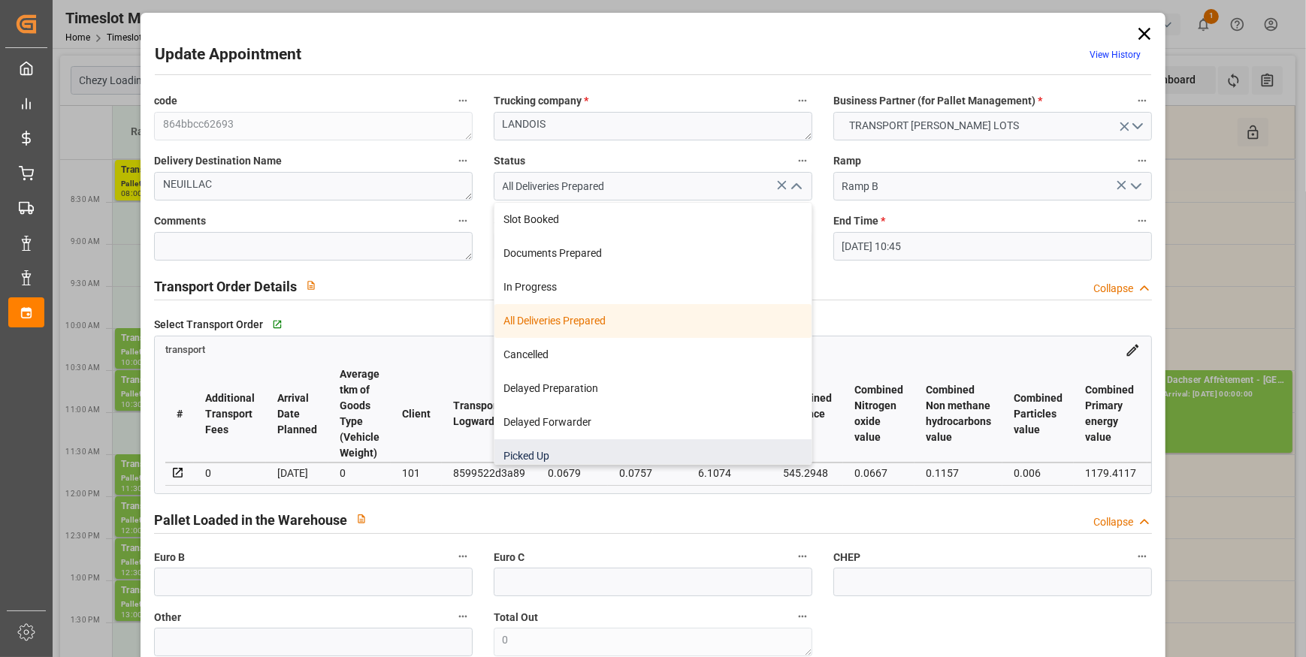
click at [536, 445] on div "Picked Up" at bounding box center [652, 456] width 317 height 34
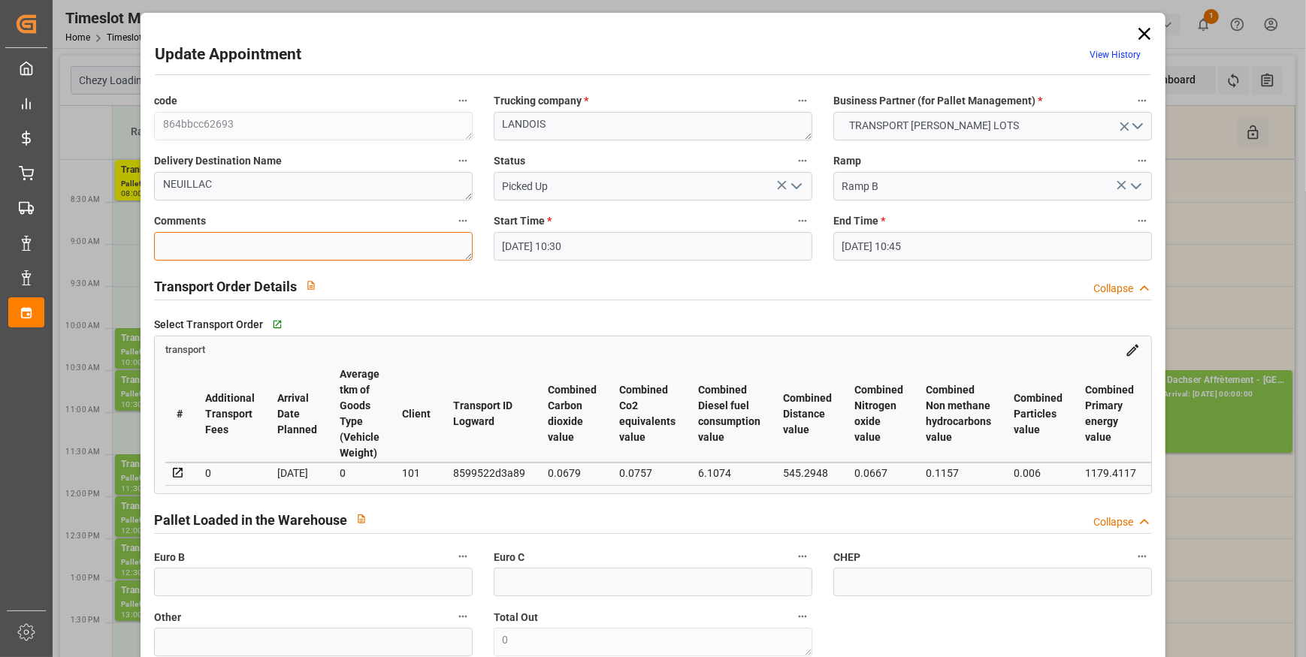
click at [221, 240] on textarea at bounding box center [313, 246] width 319 height 29
drag, startPoint x: 233, startPoint y: 593, endPoint x: 229, endPoint y: 586, distance: 8.4
click at [233, 593] on input "text" at bounding box center [313, 582] width 319 height 29
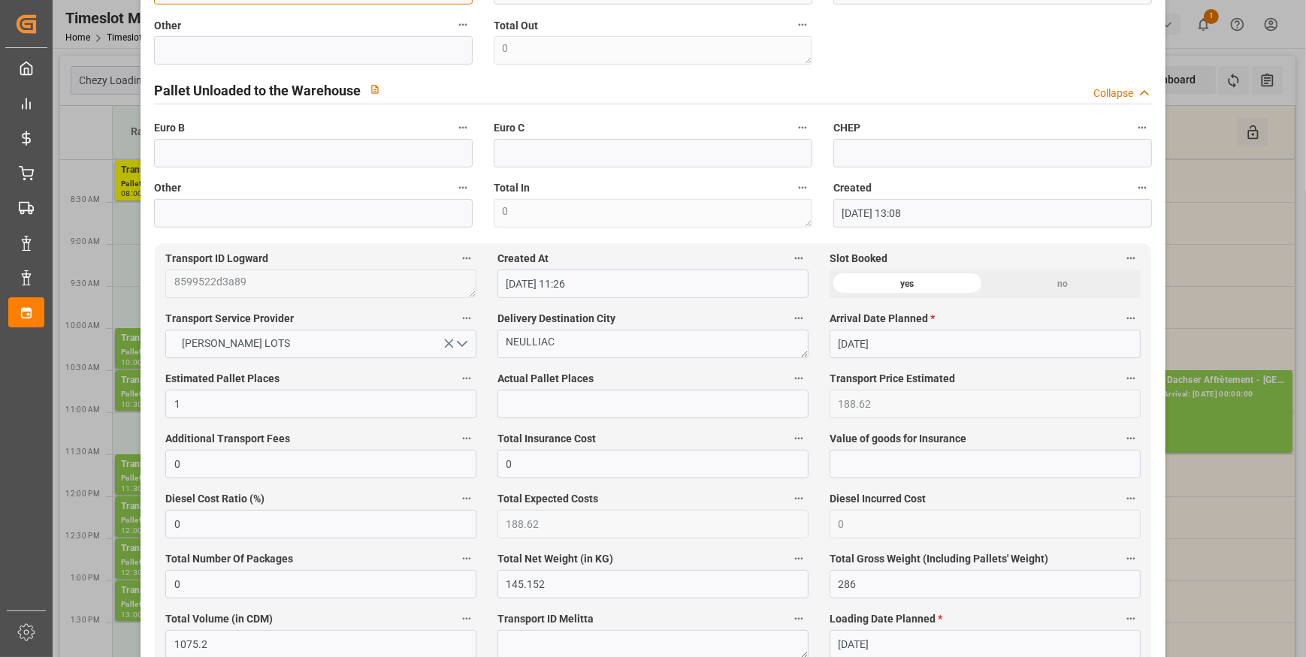
scroll to position [751, 0]
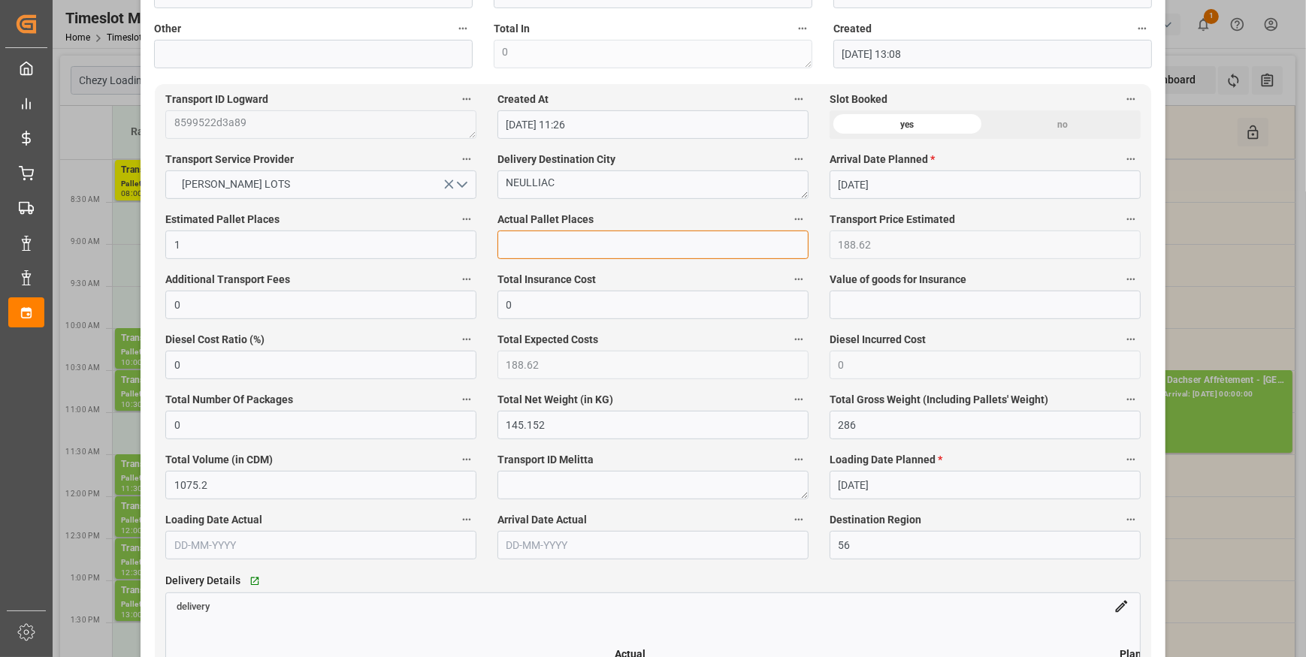
click at [534, 247] on input "text" at bounding box center [652, 245] width 311 height 29
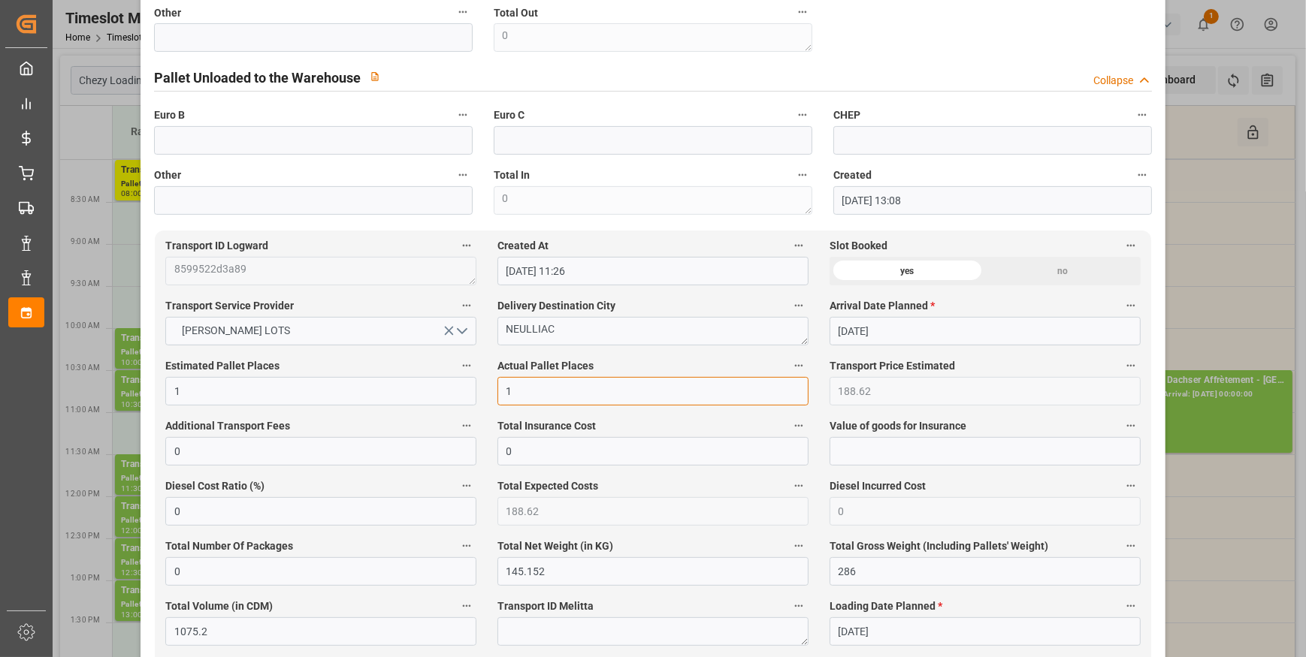
scroll to position [409, 0]
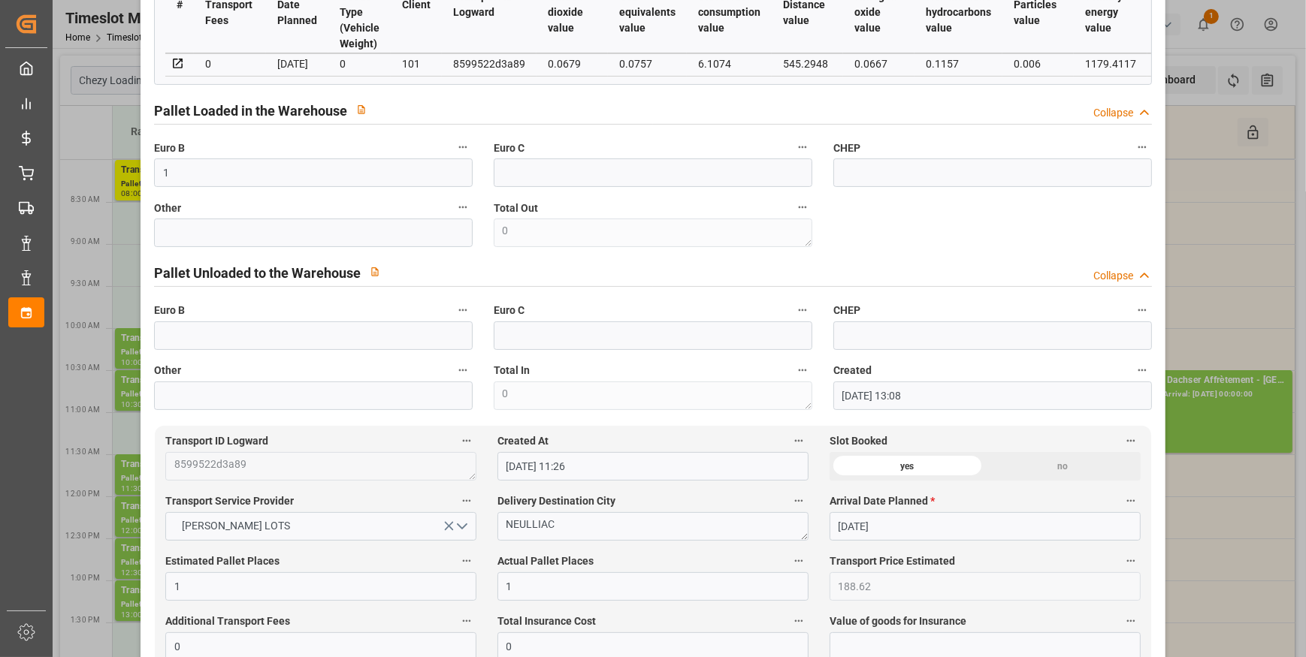
click at [658, 156] on label "Euro C" at bounding box center [653, 147] width 319 height 21
click at [793, 156] on button "Euro C" at bounding box center [803, 147] width 20 height 20
click at [675, 166] on div at bounding box center [653, 328] width 1306 height 657
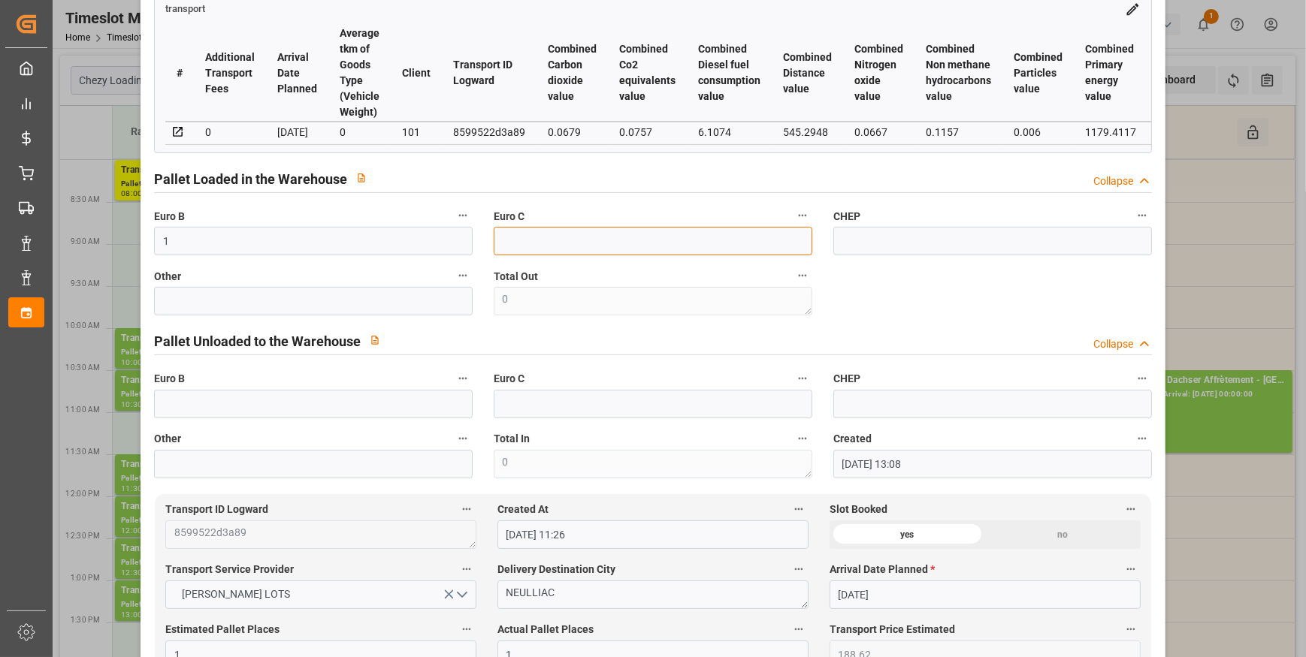
scroll to position [0, 0]
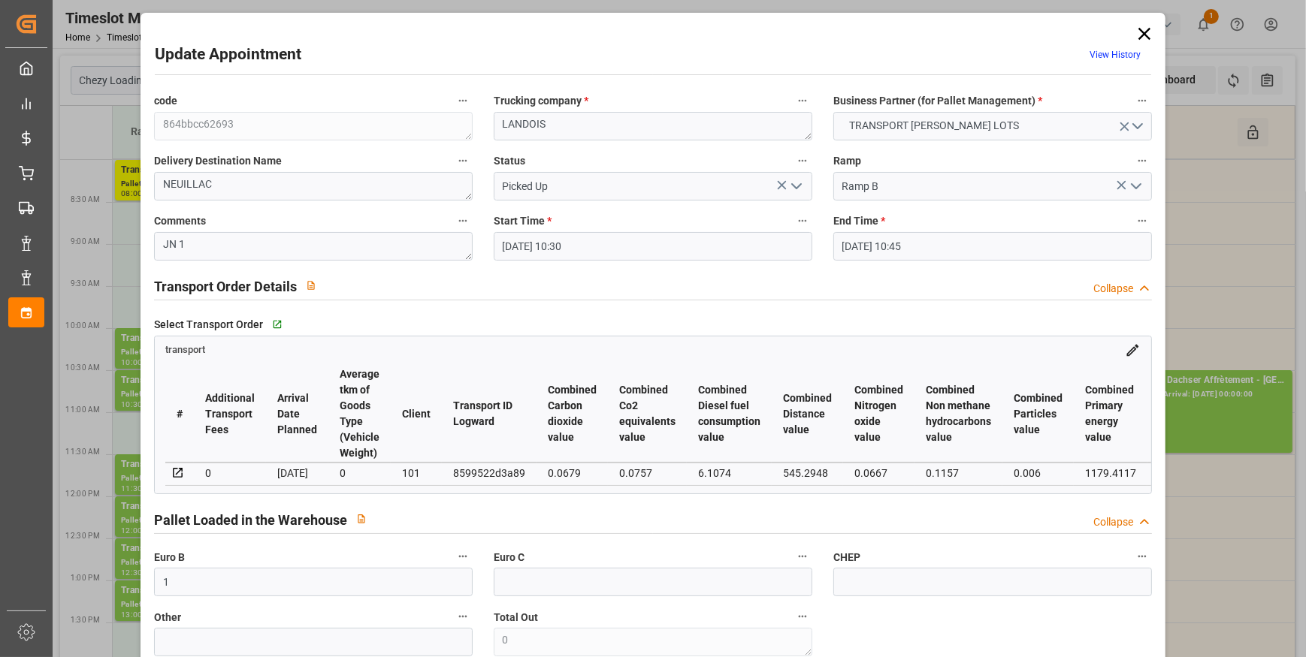
click at [792, 189] on icon "open menu" at bounding box center [796, 186] width 18 height 18
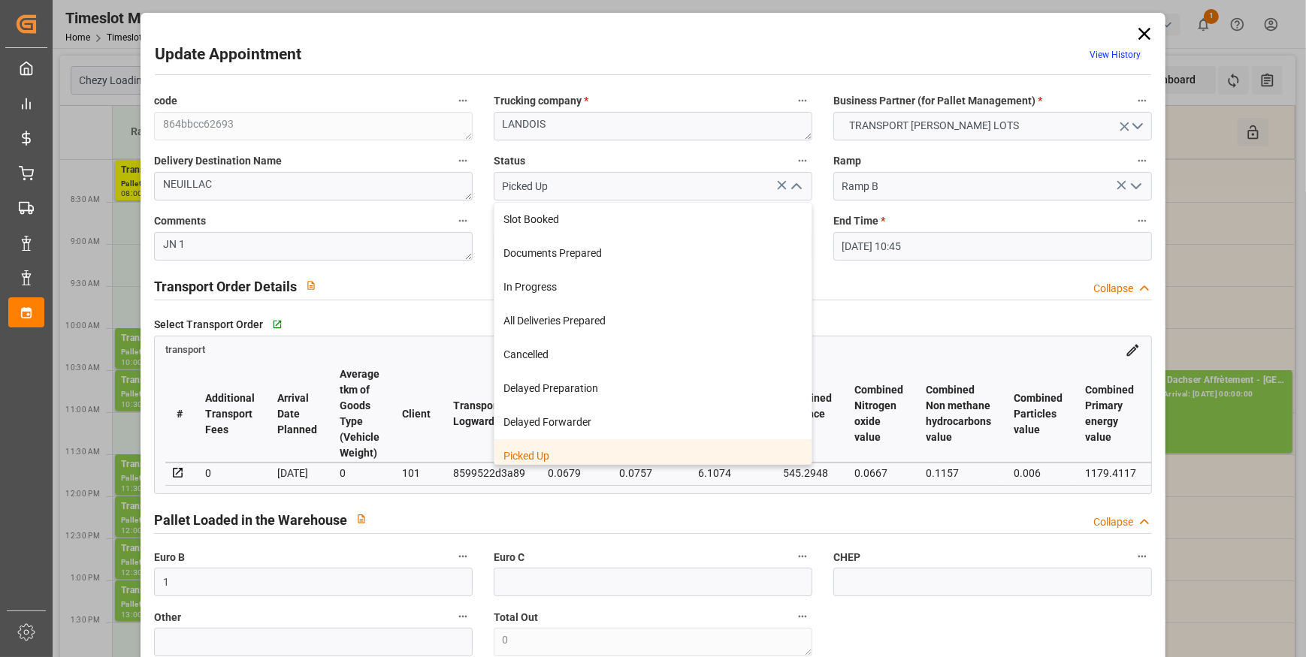
click at [548, 451] on div "Picked Up" at bounding box center [652, 456] width 317 height 34
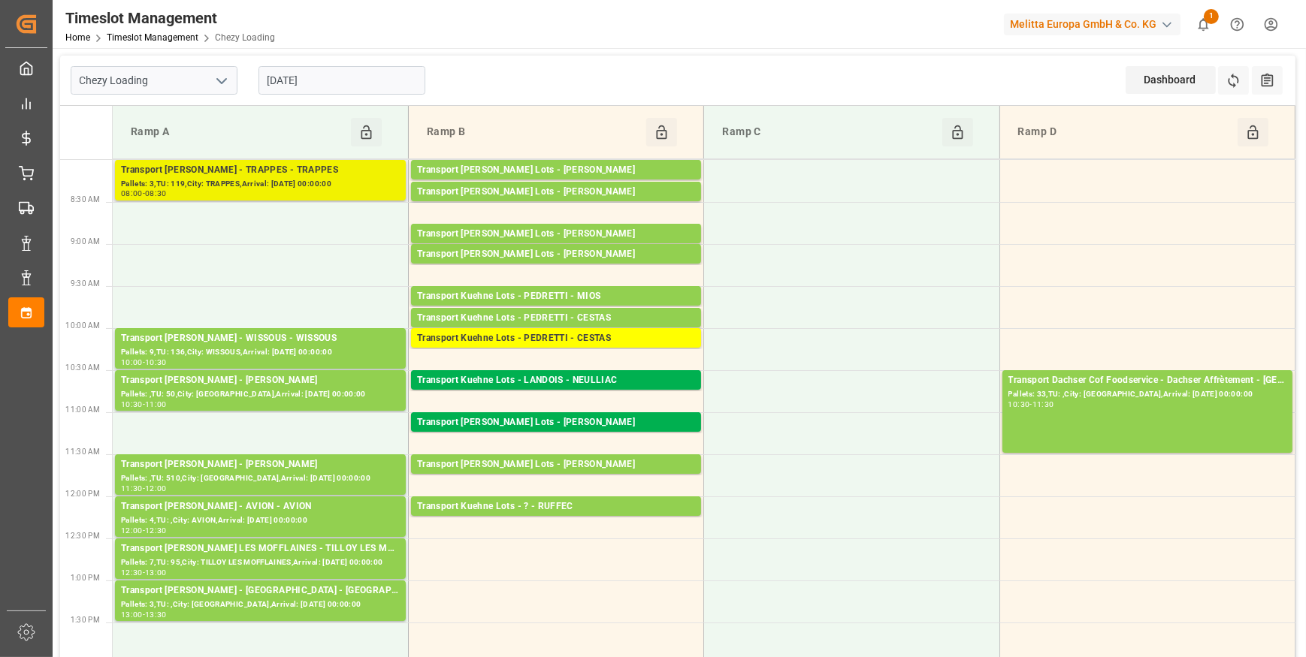
click at [307, 183] on div "Pallets: 3,TU: 119,City: TRAPPES,Arrival: [DATE] 00:00:00" at bounding box center [260, 184] width 279 height 13
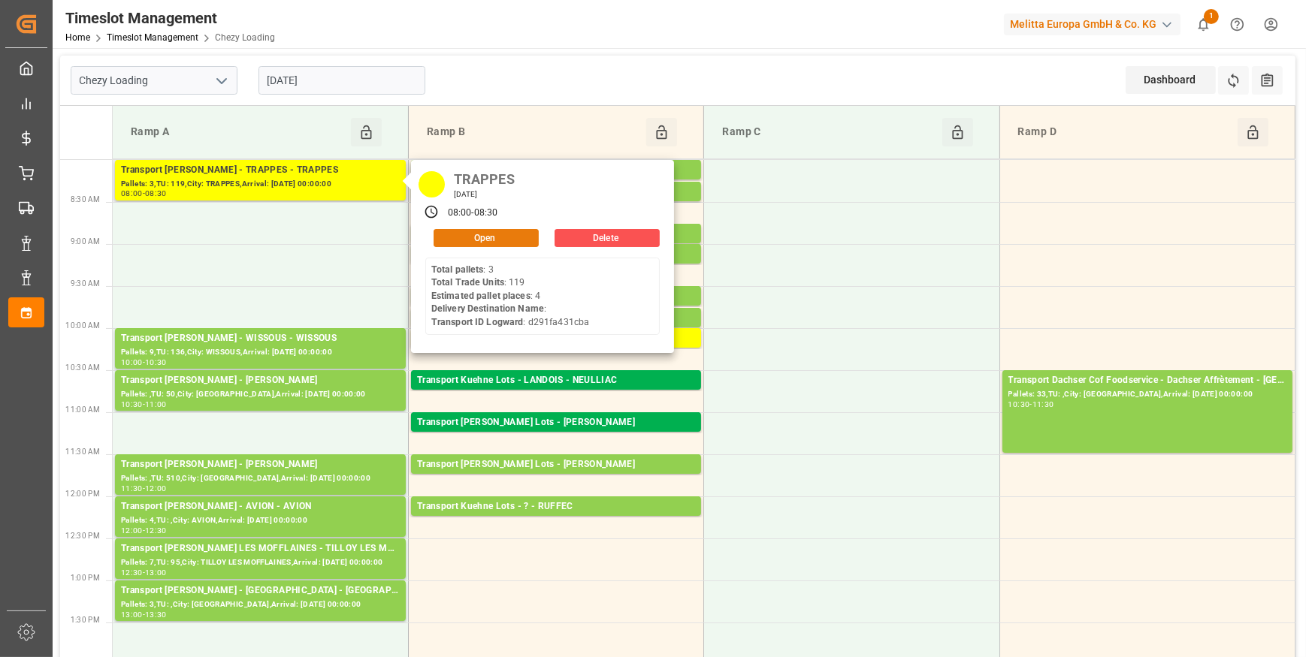
click at [474, 230] on button "Open" at bounding box center [485, 238] width 105 height 18
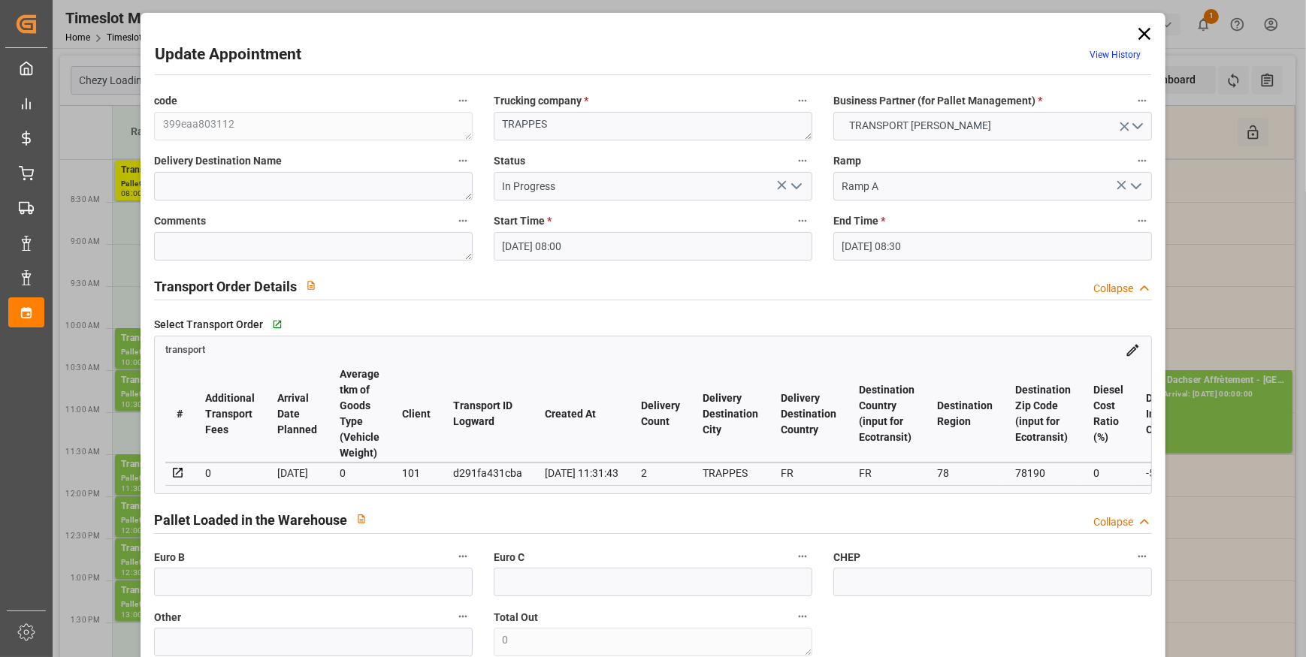
click at [794, 186] on icon "open menu" at bounding box center [796, 186] width 18 height 18
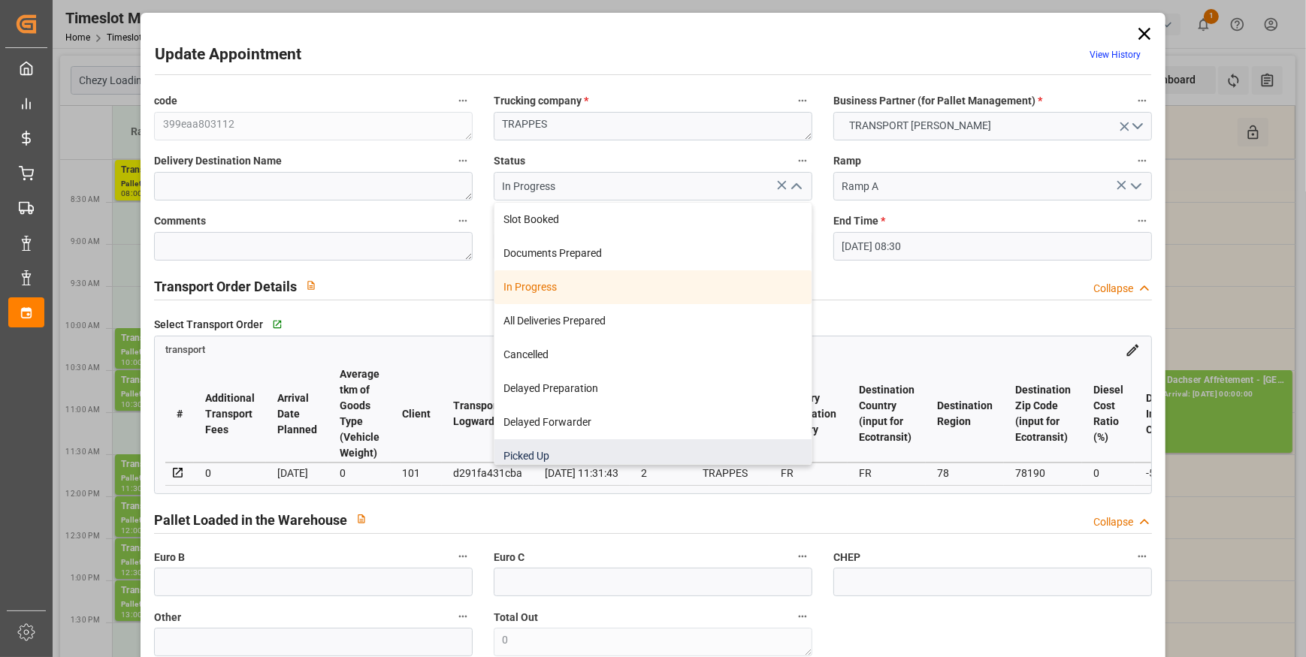
click at [524, 451] on div "Picked Up" at bounding box center [652, 456] width 317 height 34
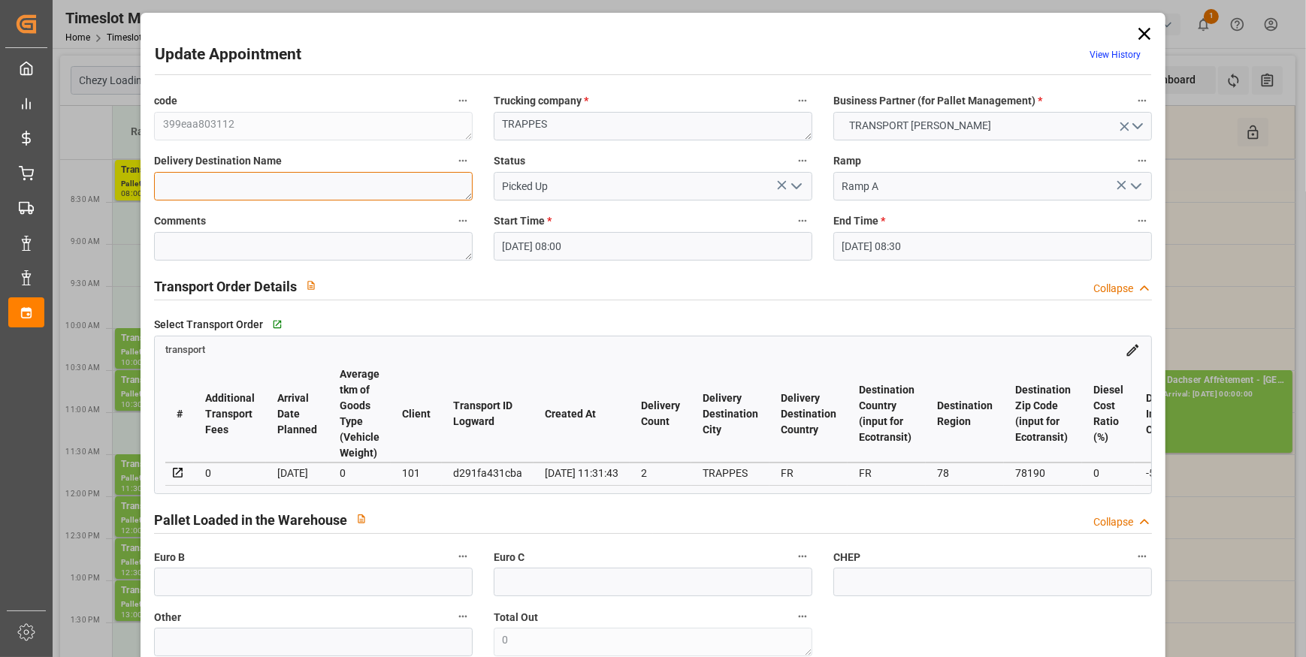
click at [188, 175] on textarea at bounding box center [313, 186] width 319 height 29
click at [216, 251] on textarea at bounding box center [313, 246] width 319 height 29
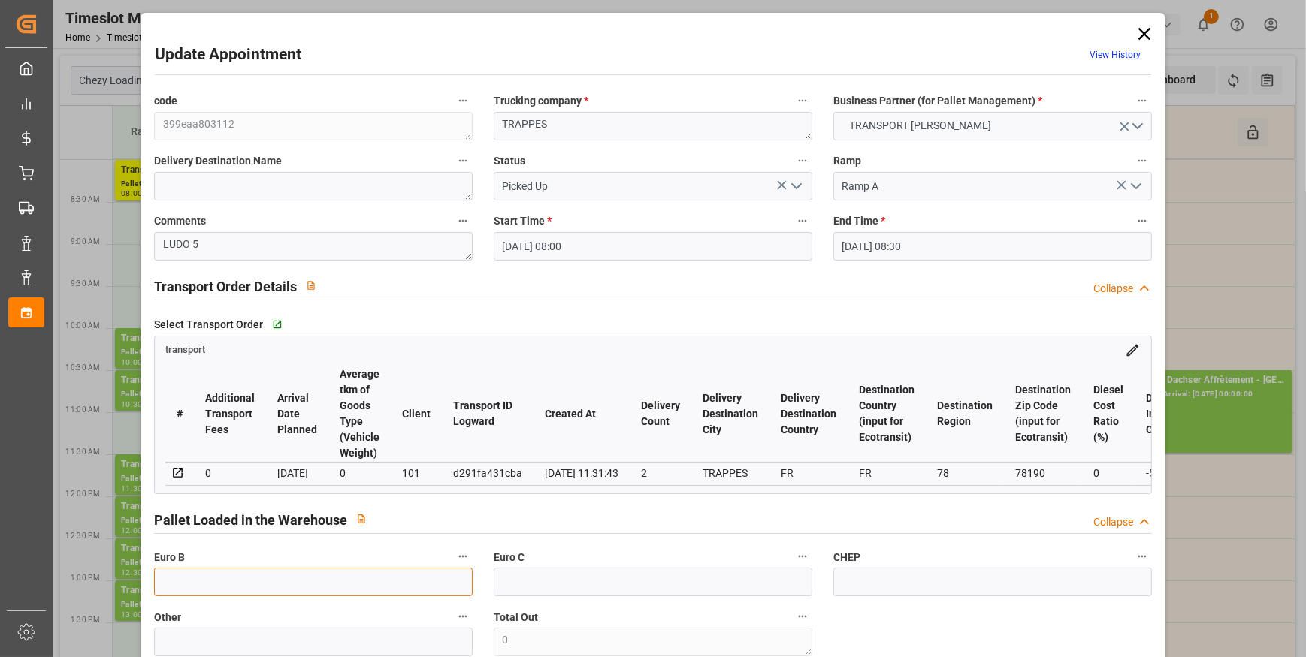
click at [225, 578] on input "text" at bounding box center [313, 582] width 319 height 29
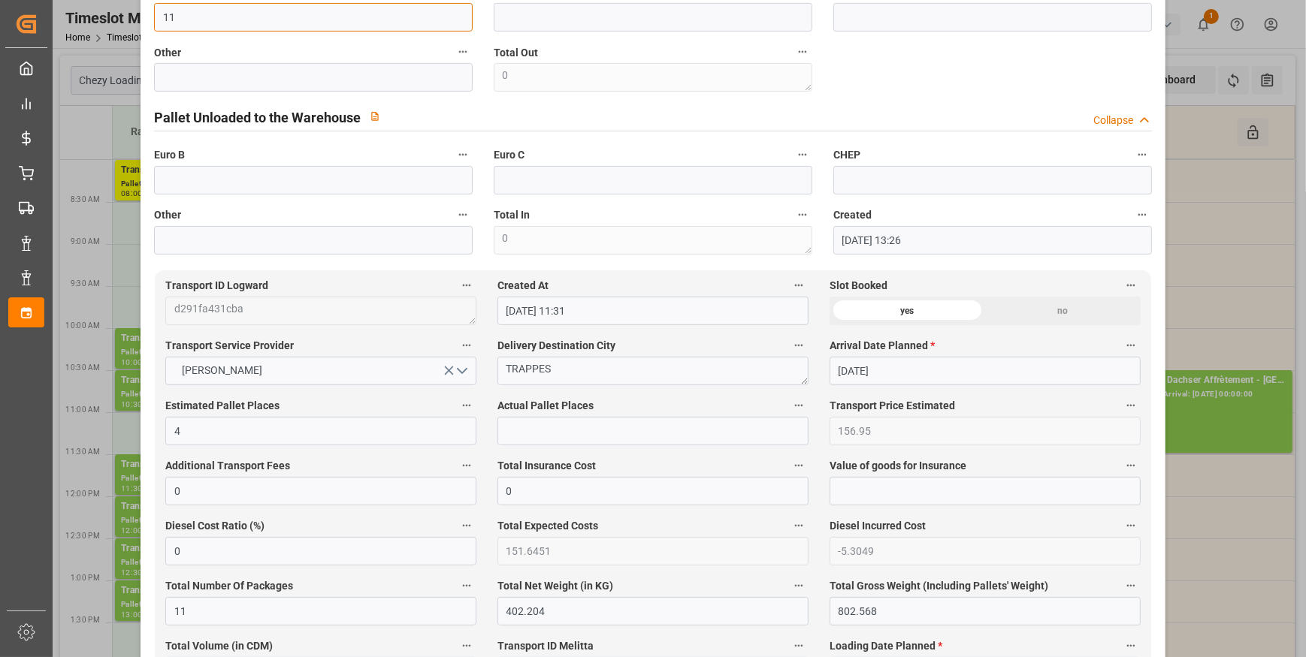
scroll to position [683, 0]
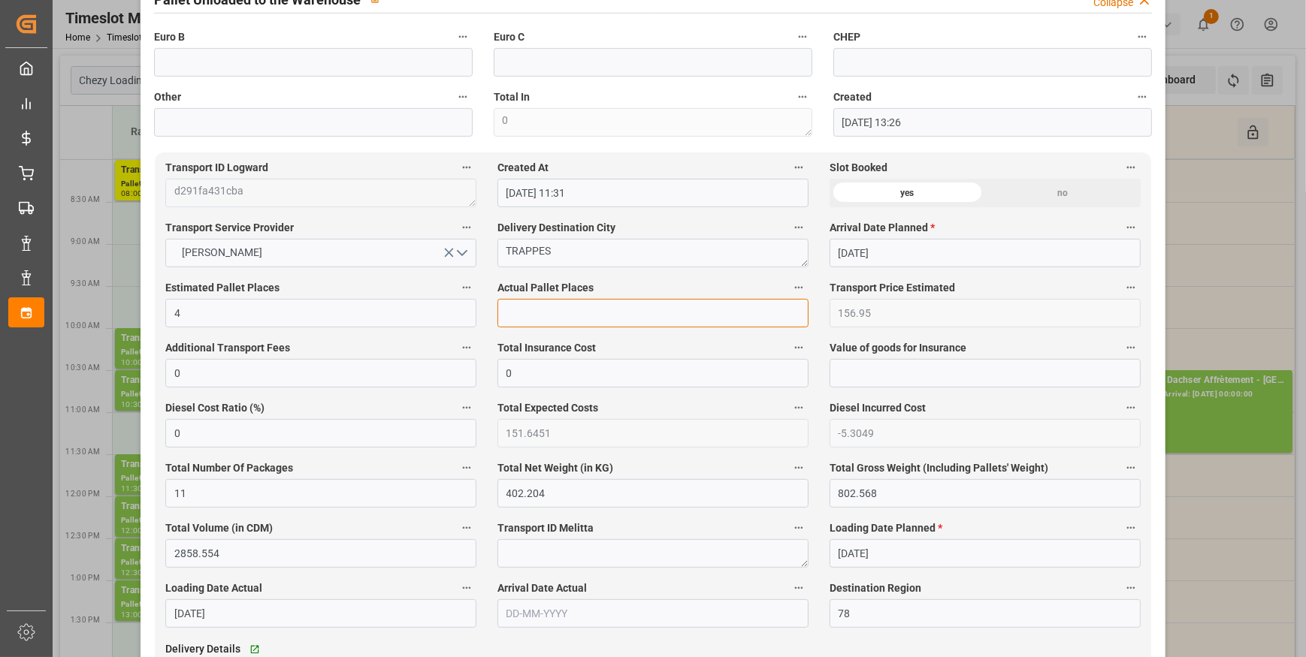
click at [542, 321] on input "text" at bounding box center [652, 313] width 311 height 29
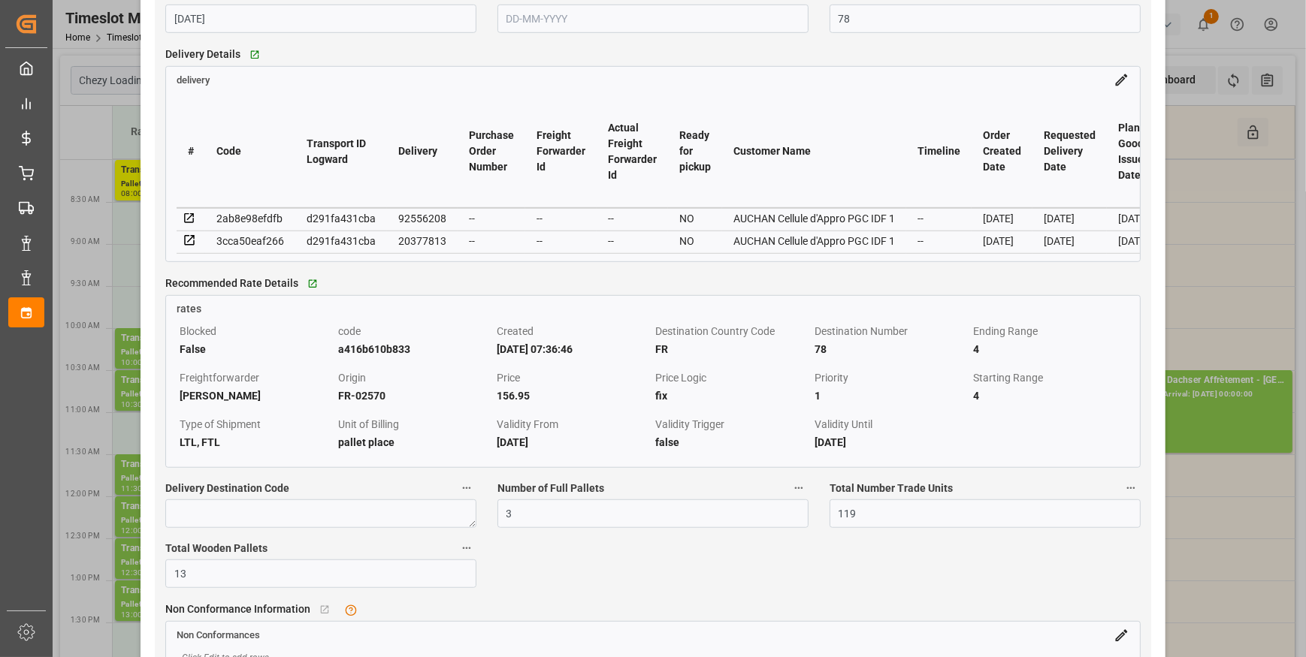
scroll to position [1366, 0]
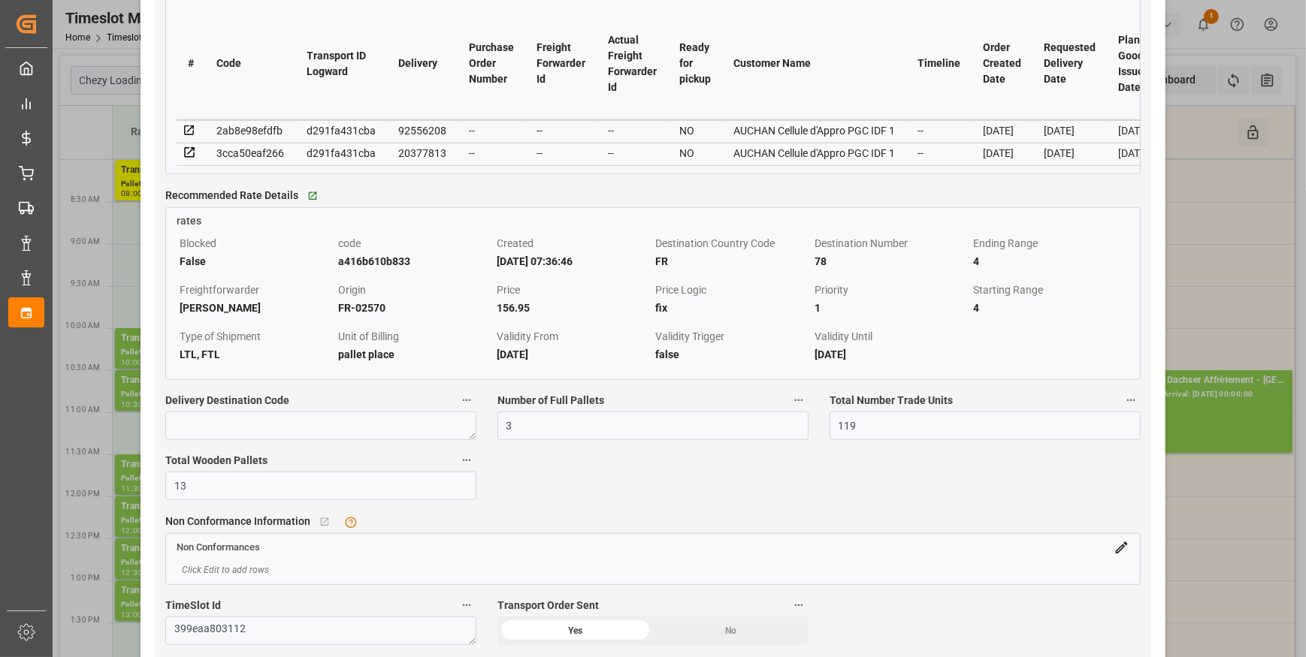
click at [188, 156] on icon at bounding box center [190, 153] width 14 height 14
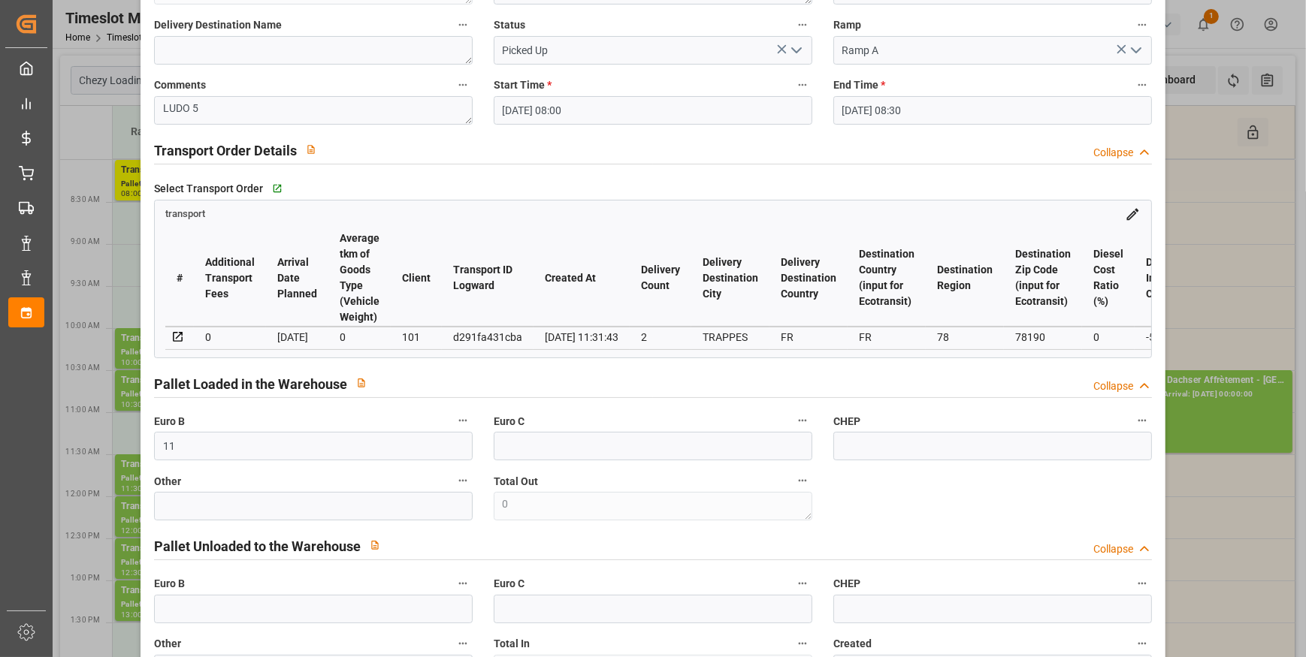
scroll to position [0, 0]
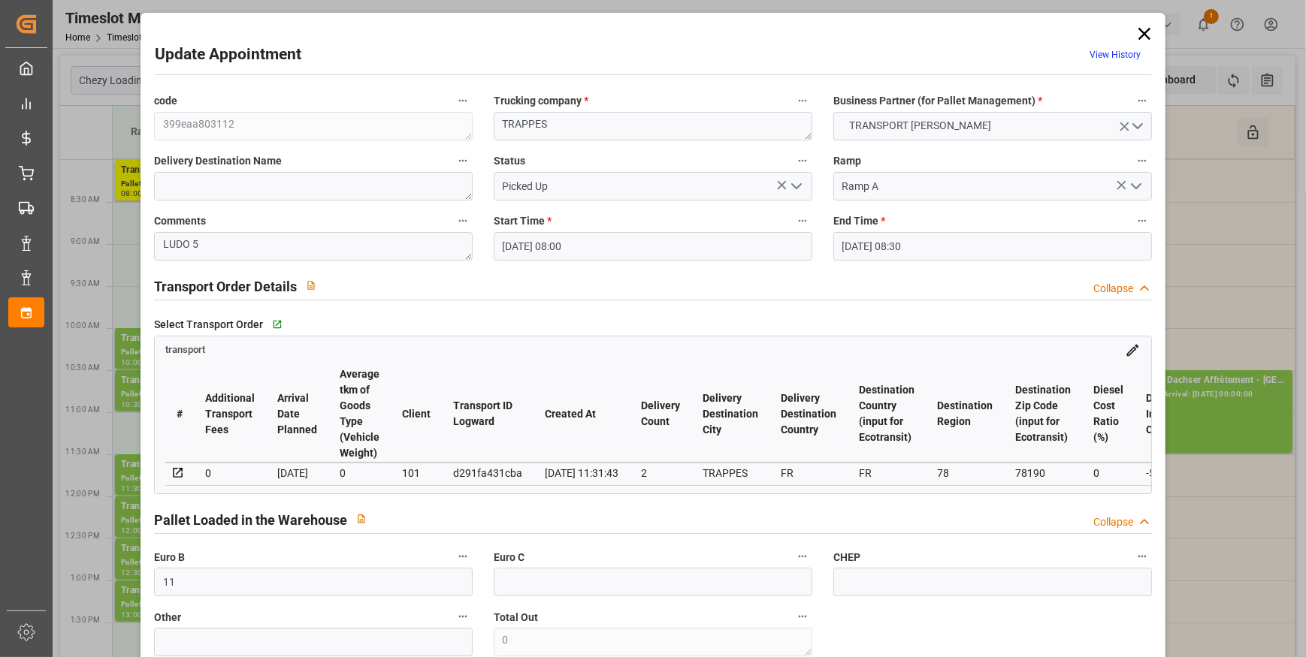
click at [796, 178] on icon "open menu" at bounding box center [796, 186] width 18 height 18
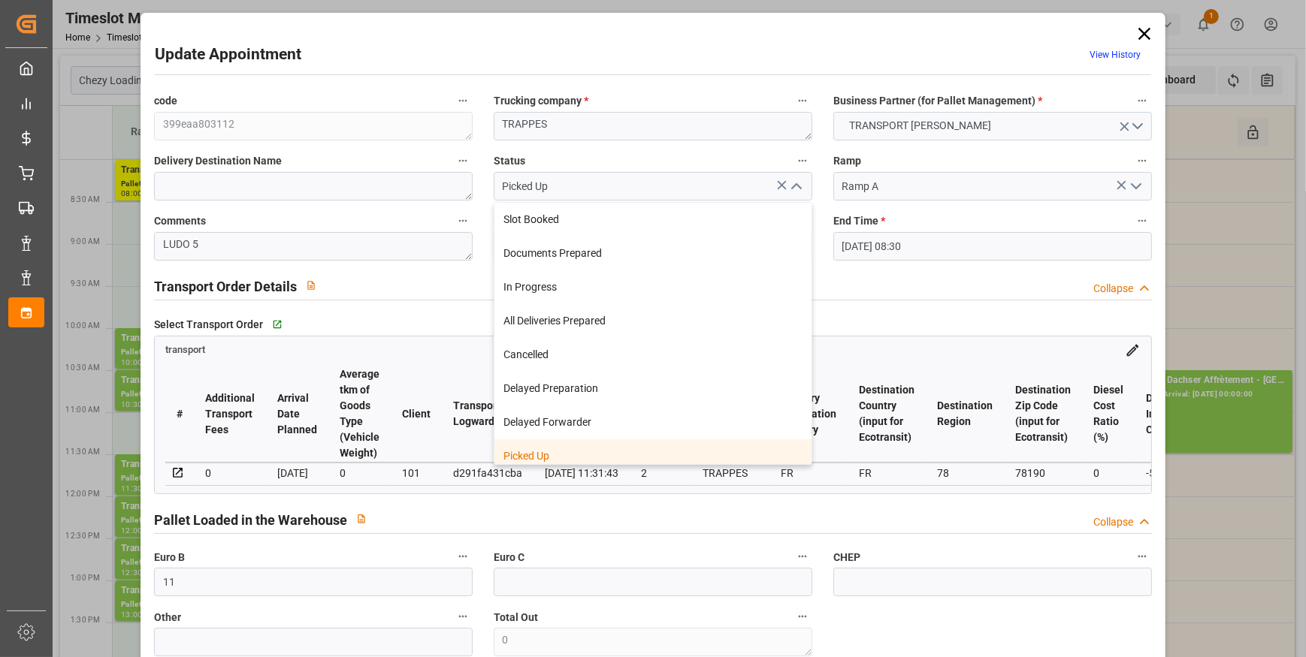
click at [556, 460] on div "Picked Up" at bounding box center [652, 456] width 317 height 34
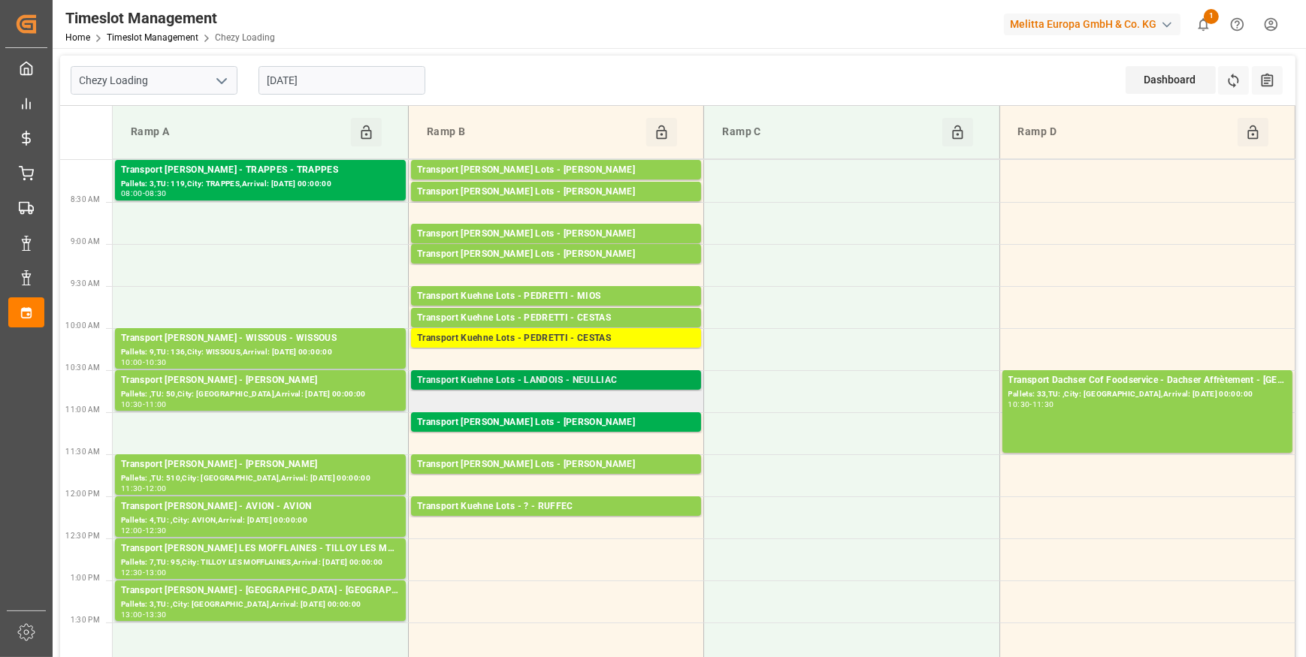
click at [594, 379] on div "Transport Kuehne Lots - LANDOIS - NEULLIAC" at bounding box center [556, 380] width 278 height 15
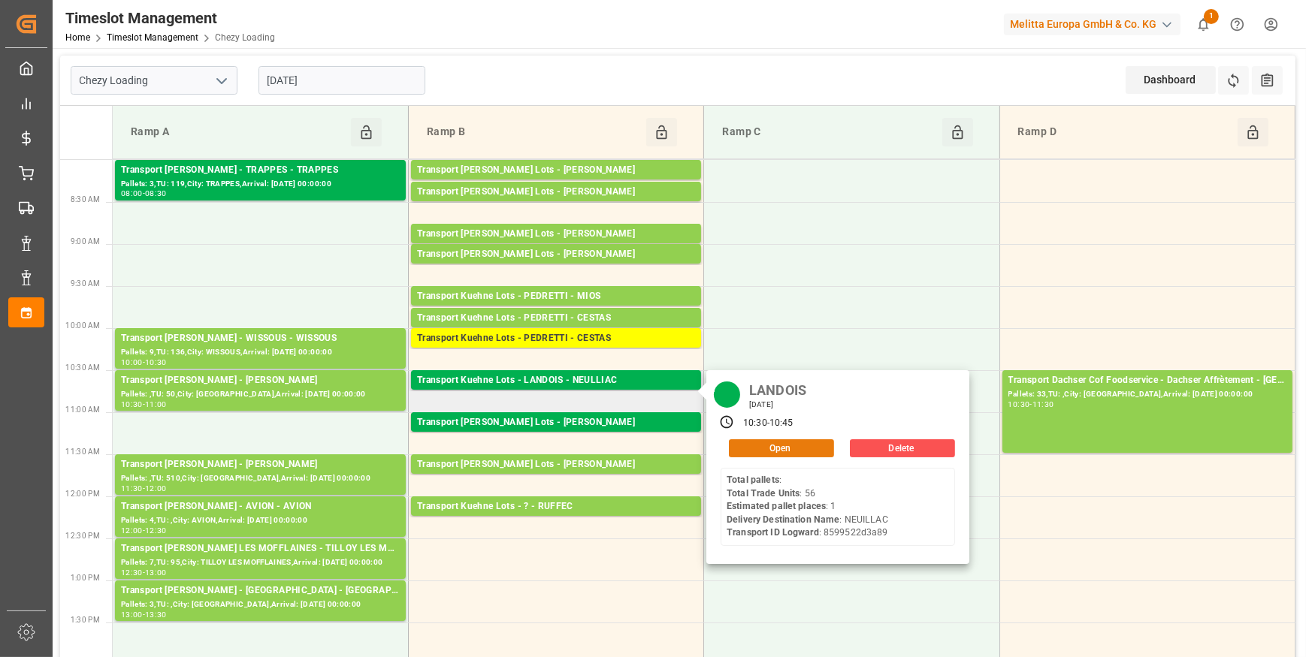
click at [755, 443] on button "Open" at bounding box center [781, 448] width 105 height 18
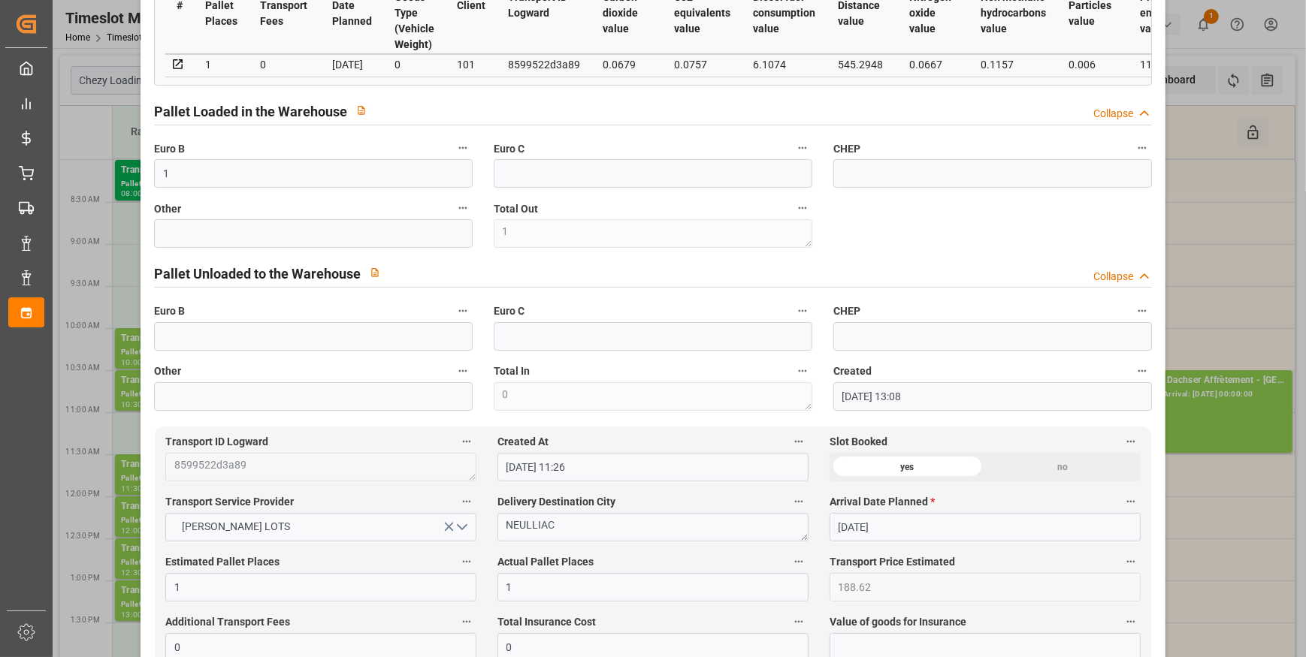
scroll to position [409, 0]
click at [198, 339] on input "text" at bounding box center [313, 336] width 319 height 29
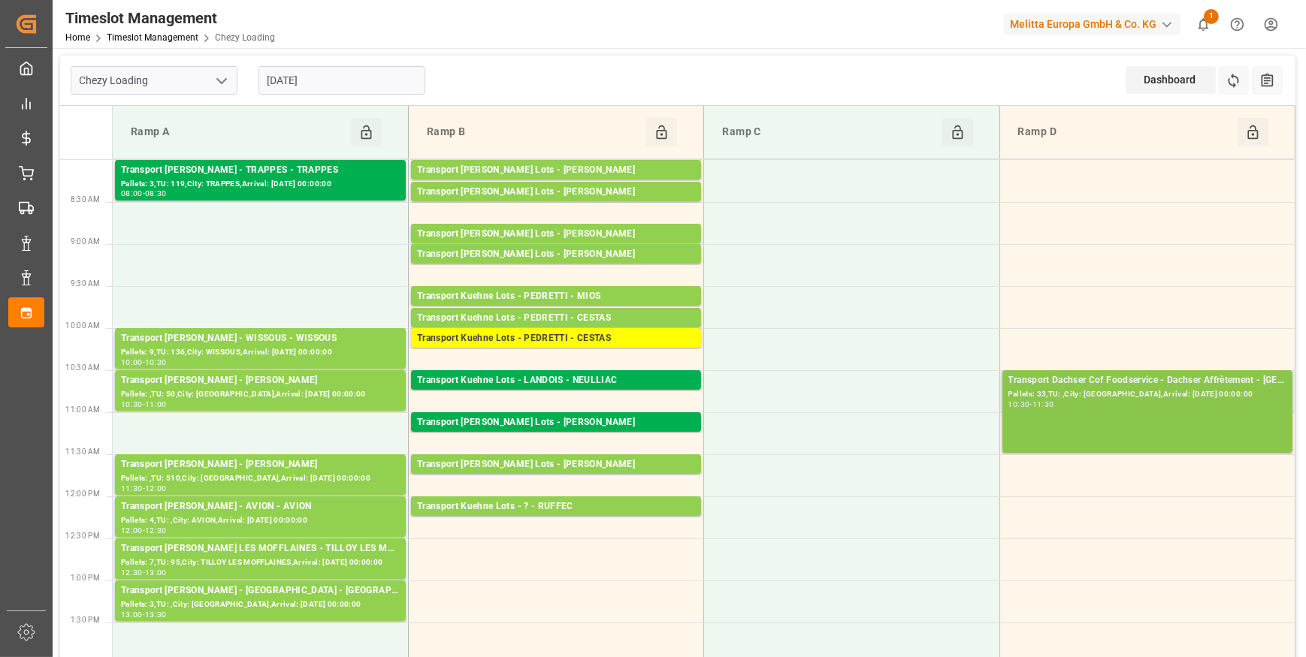
click at [1127, 391] on div "Pallets: 33,TU: ,City: [GEOGRAPHIC_DATA],Arrival: [DATE] 00:00:00" at bounding box center [1147, 394] width 278 height 13
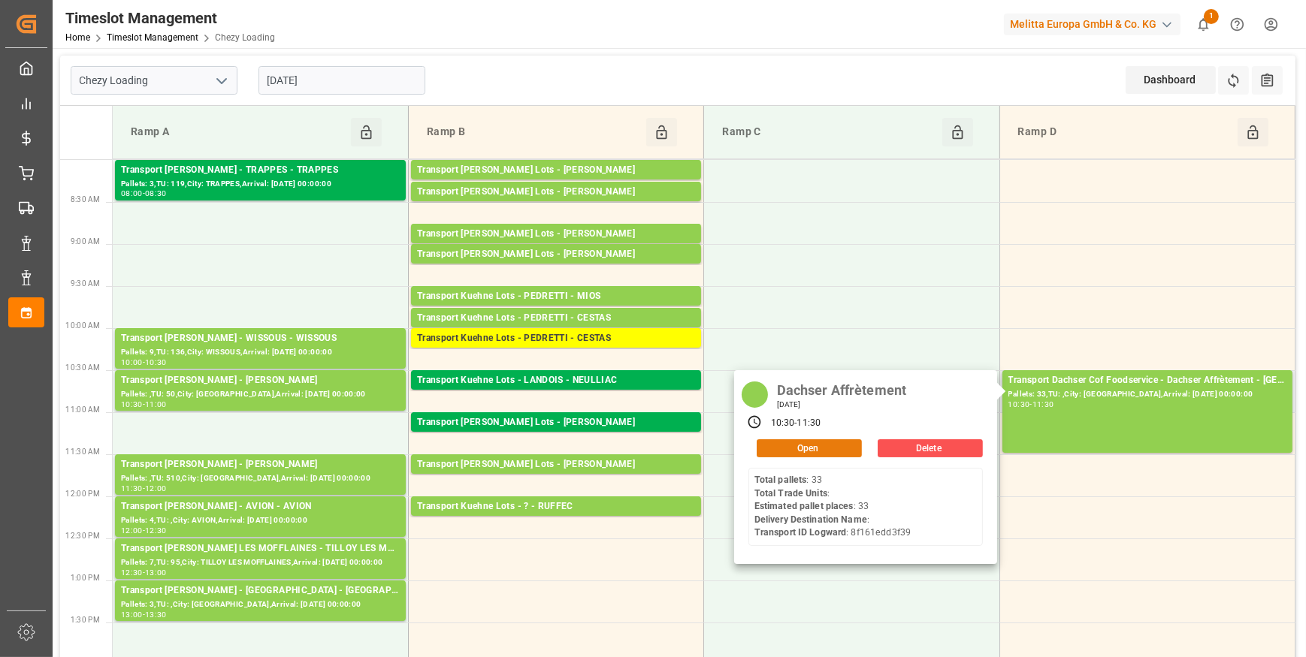
click at [799, 448] on button "Open" at bounding box center [808, 448] width 105 height 18
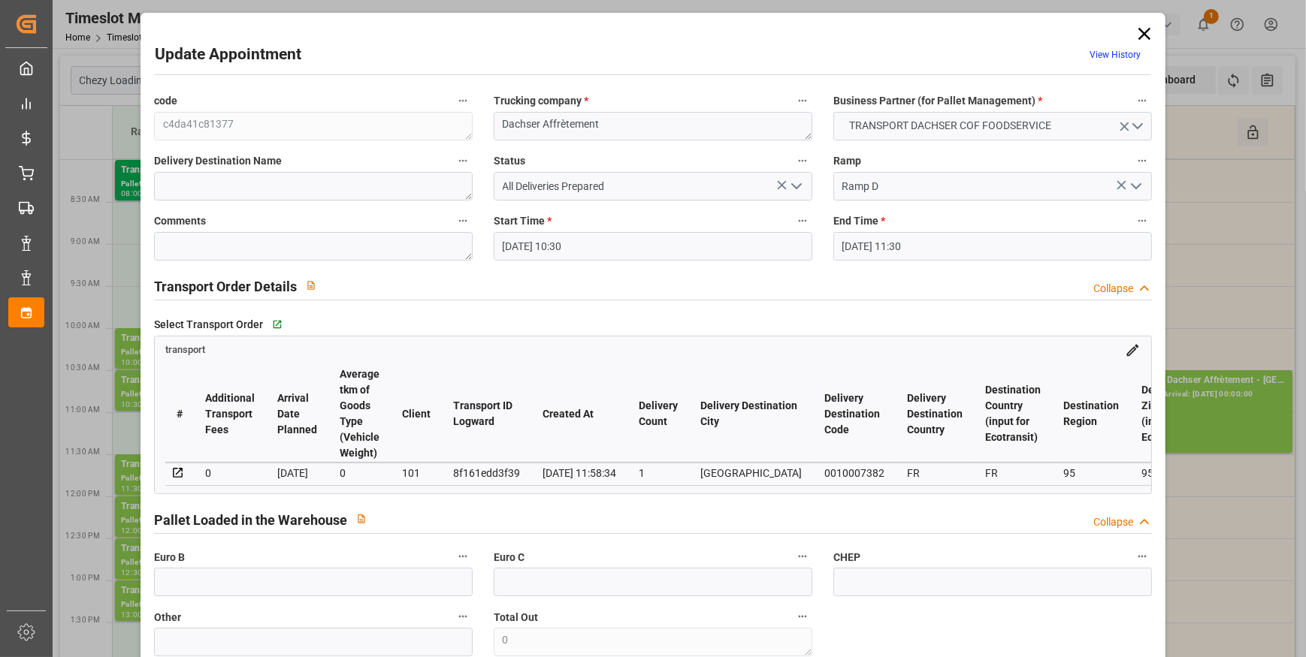
click at [1141, 35] on icon at bounding box center [1144, 34] width 12 height 12
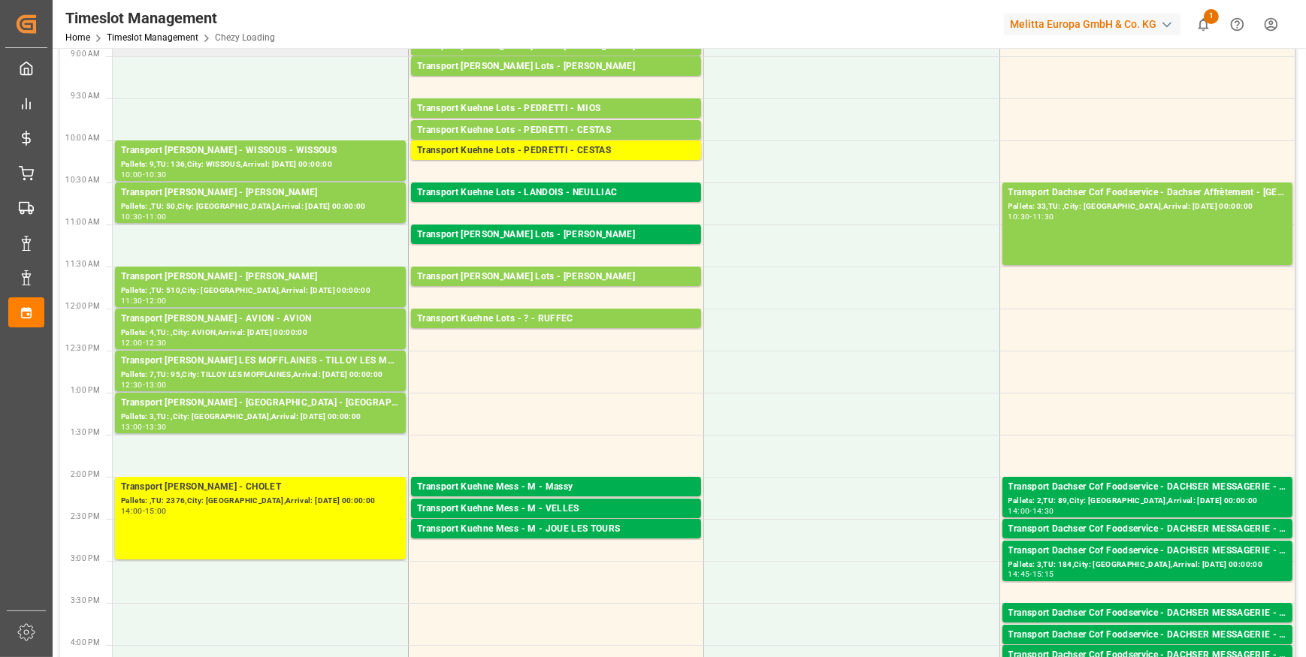
scroll to position [204, 0]
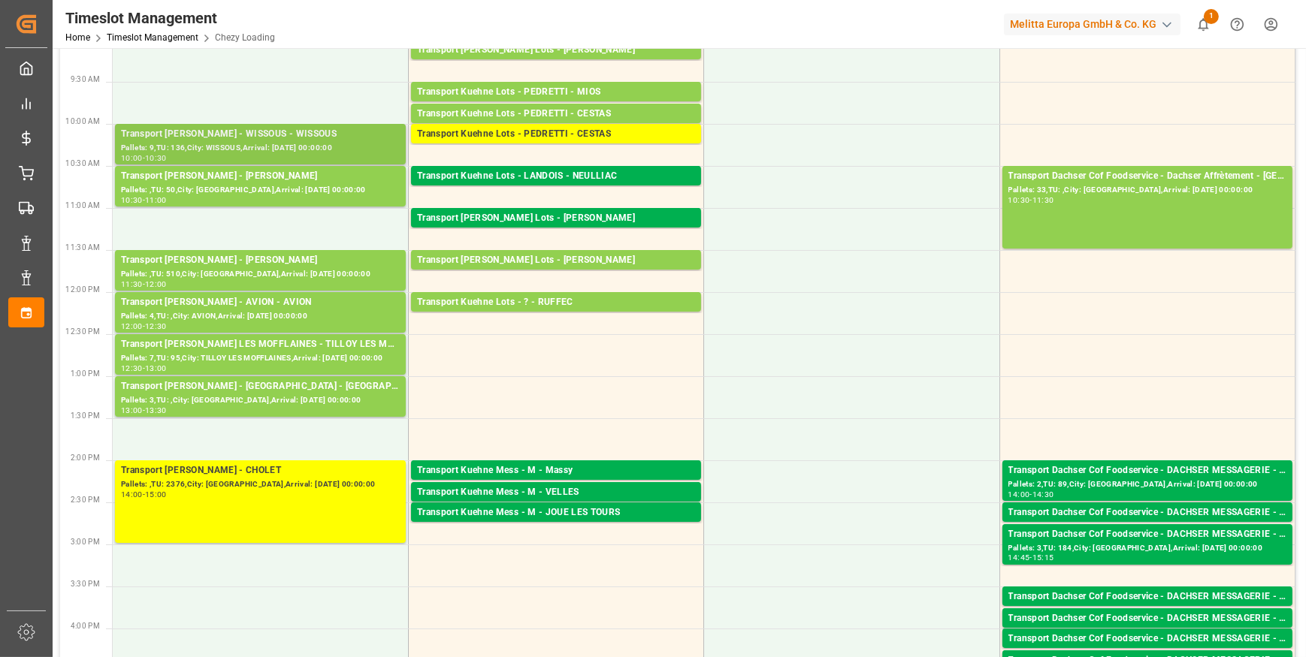
click at [282, 138] on div "Transport [PERSON_NAME] - WISSOUS - WISSOUS" at bounding box center [260, 134] width 279 height 15
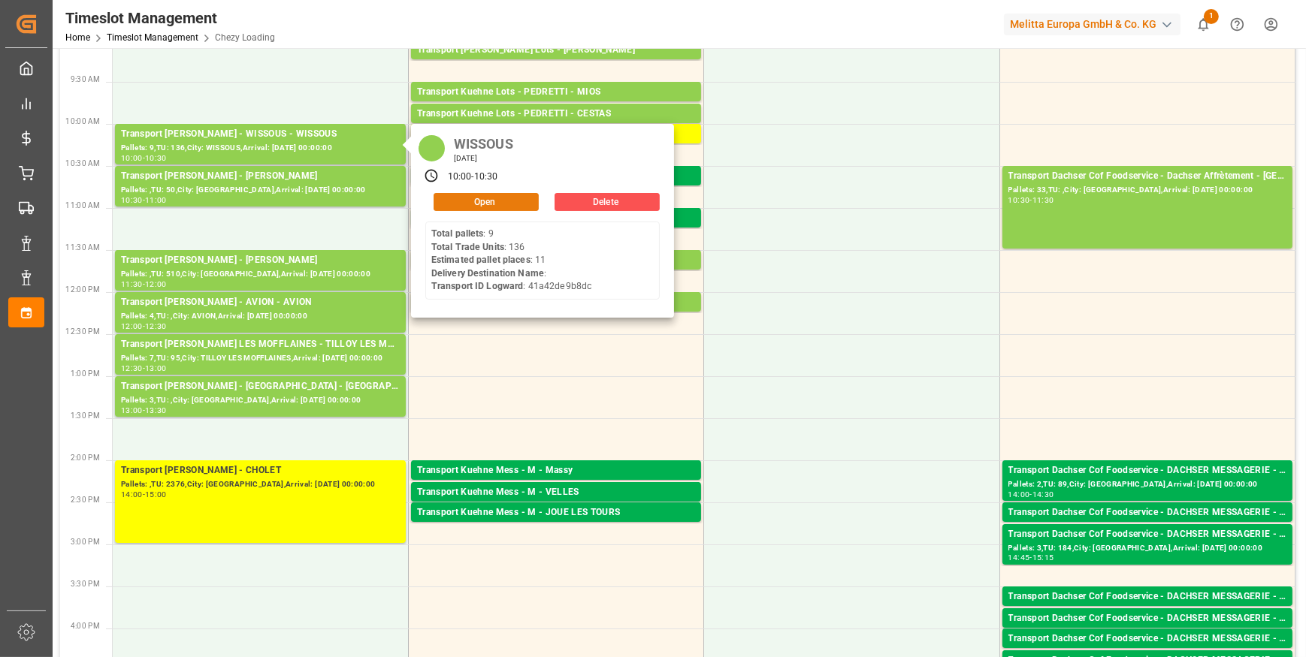
click at [485, 203] on button "Open" at bounding box center [485, 202] width 105 height 18
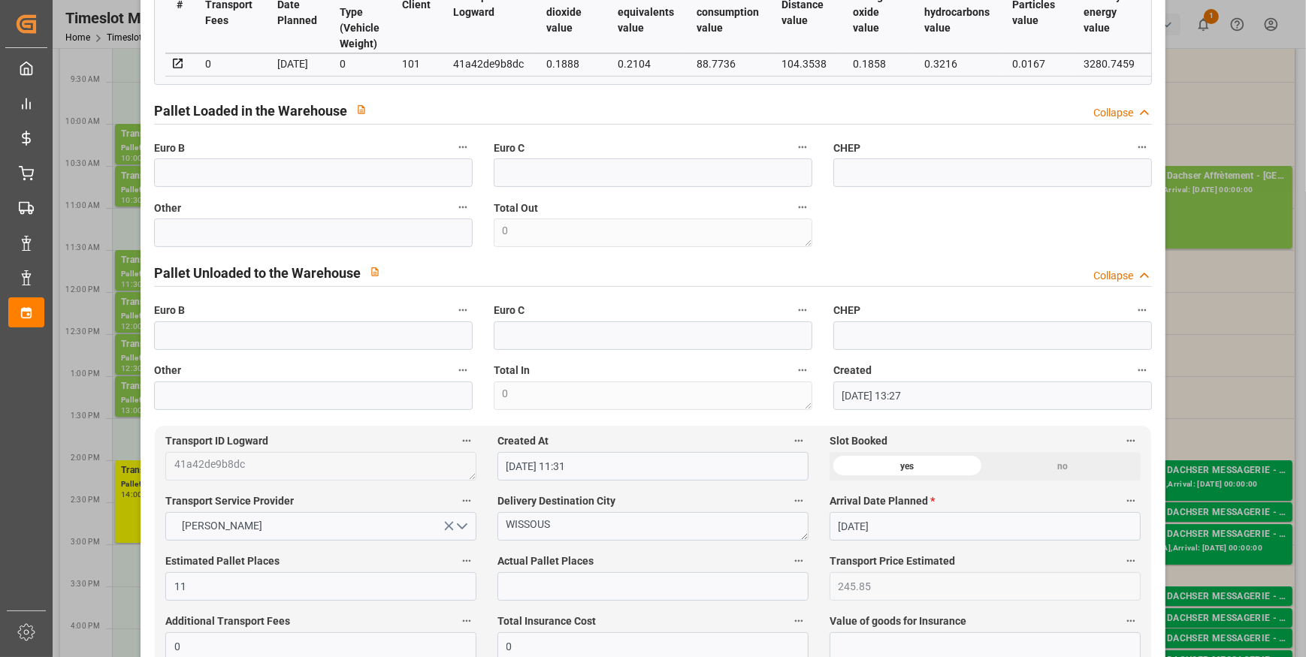
scroll to position [0, 0]
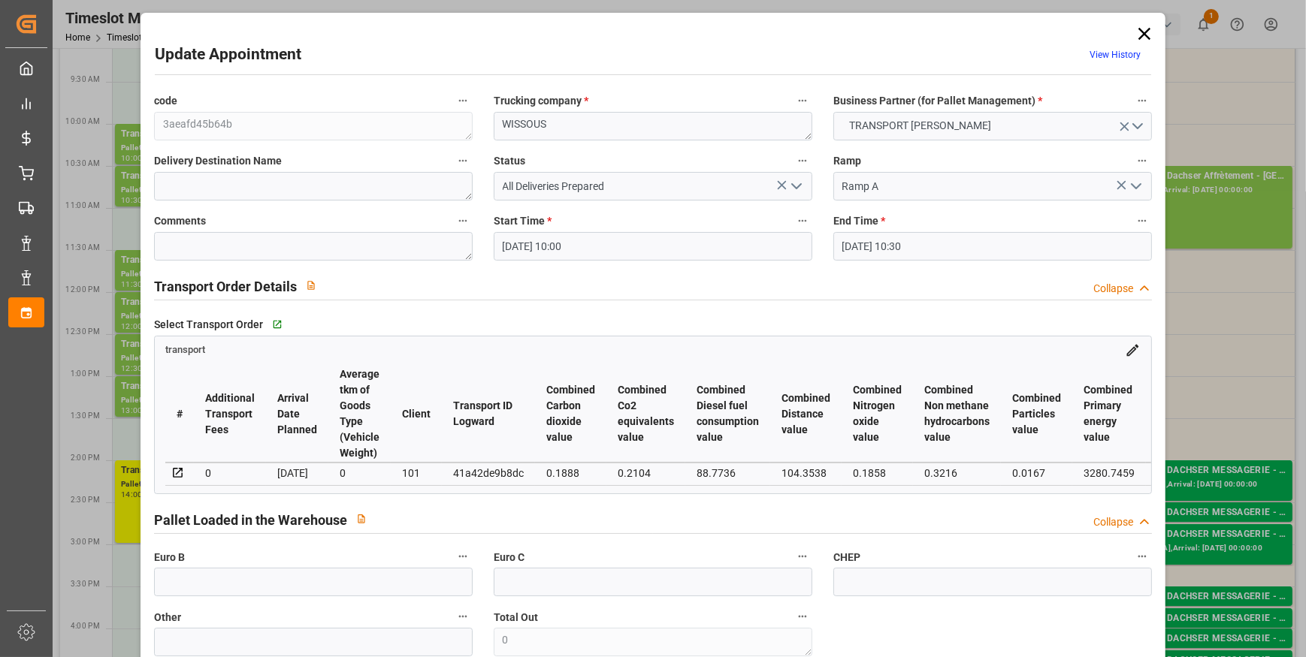
click at [1138, 36] on icon at bounding box center [1144, 34] width 12 height 12
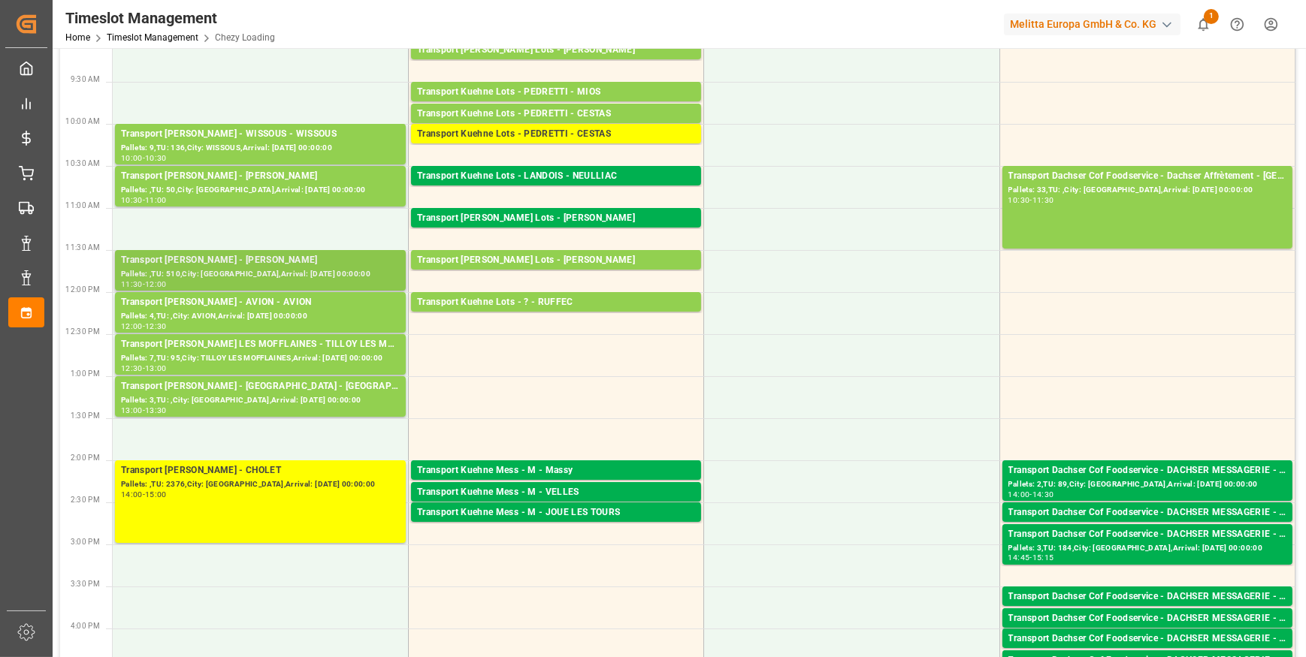
click at [248, 264] on div "Transport [PERSON_NAME] - [PERSON_NAME]" at bounding box center [260, 260] width 279 height 15
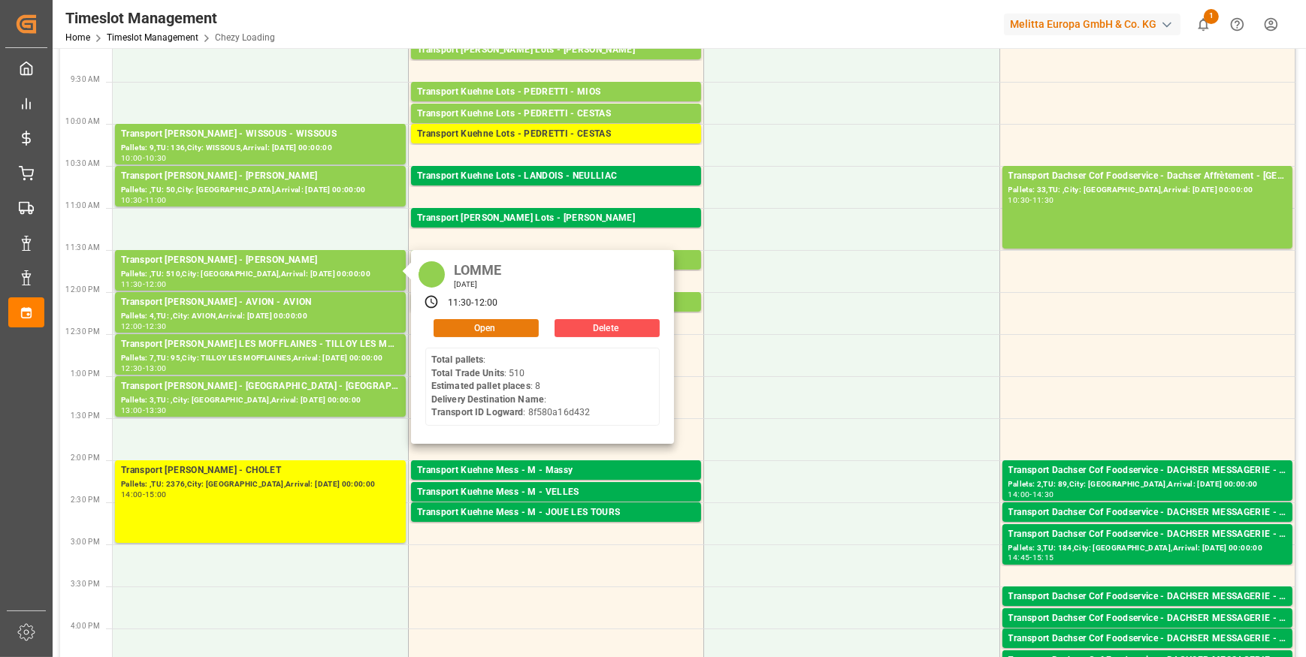
click at [494, 327] on button "Open" at bounding box center [485, 328] width 105 height 18
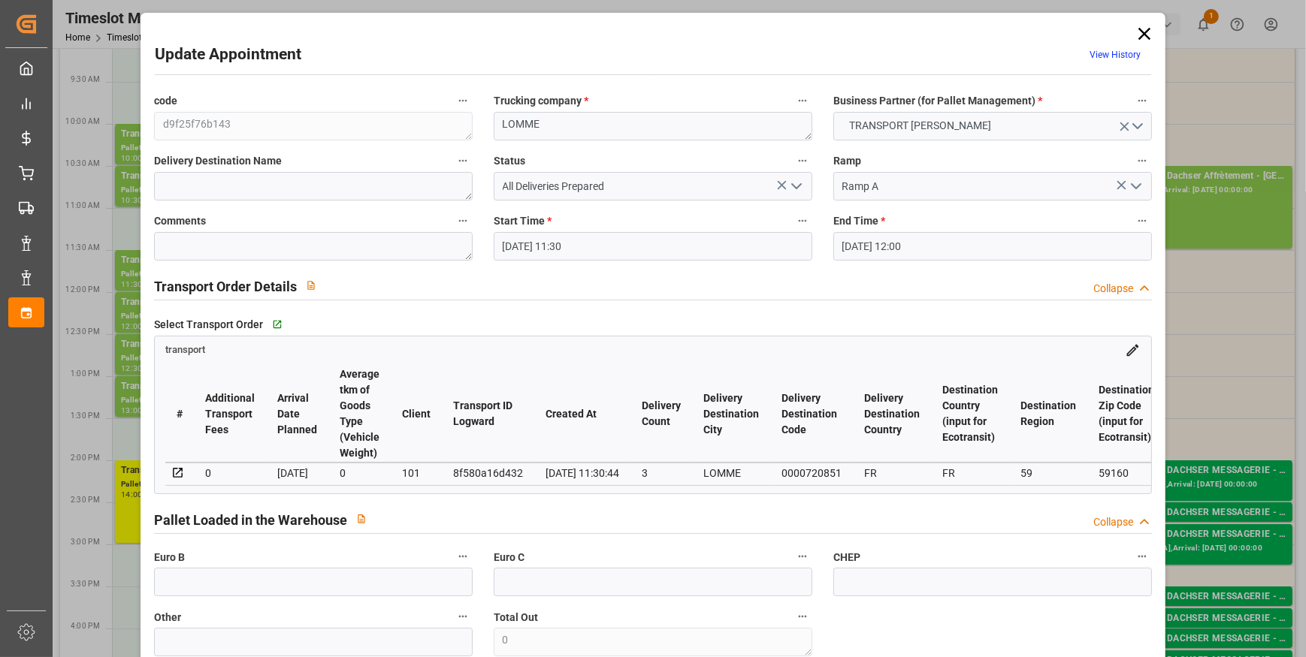
click at [788, 183] on icon "open menu" at bounding box center [796, 186] width 18 height 18
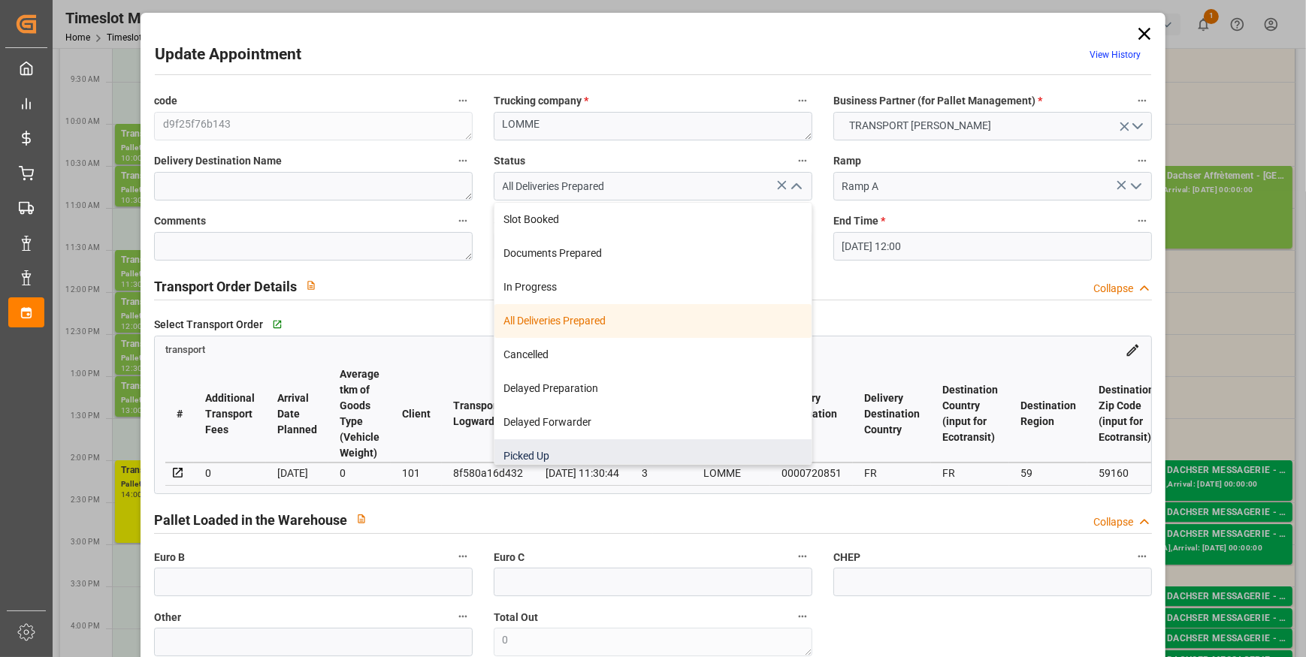
click at [527, 448] on div "Picked Up" at bounding box center [652, 456] width 317 height 34
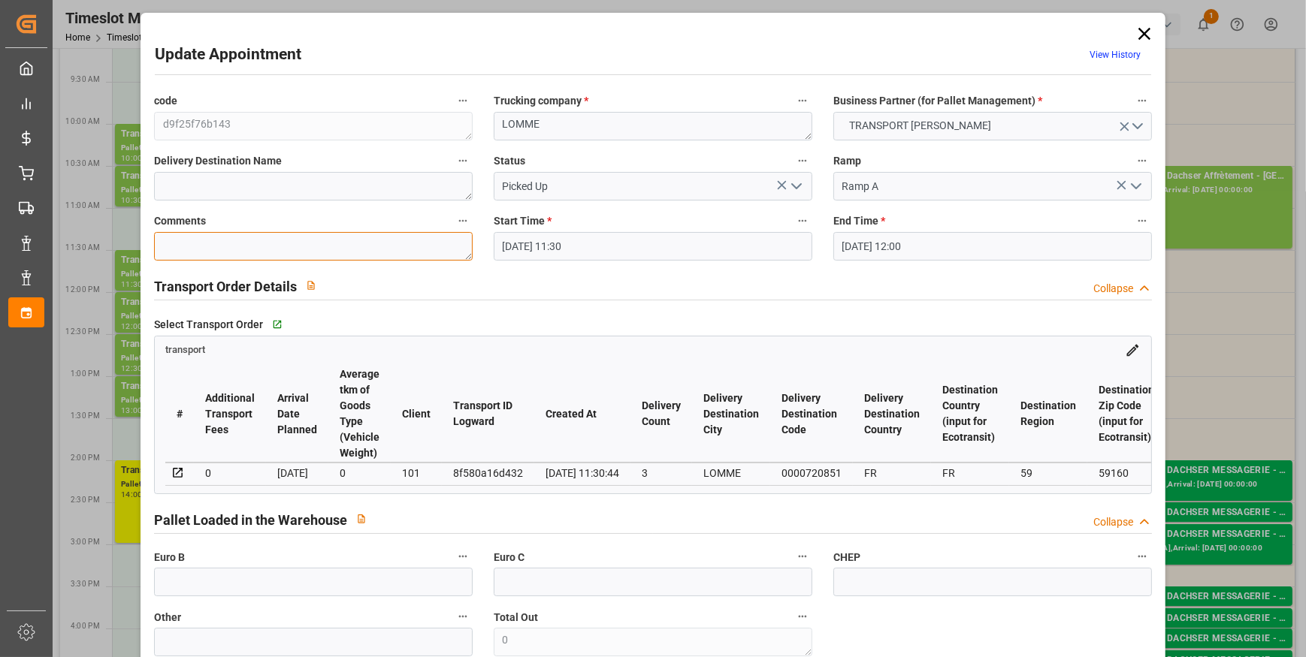
click at [210, 248] on textarea at bounding box center [313, 246] width 319 height 29
click at [234, 588] on input "text" at bounding box center [313, 582] width 319 height 29
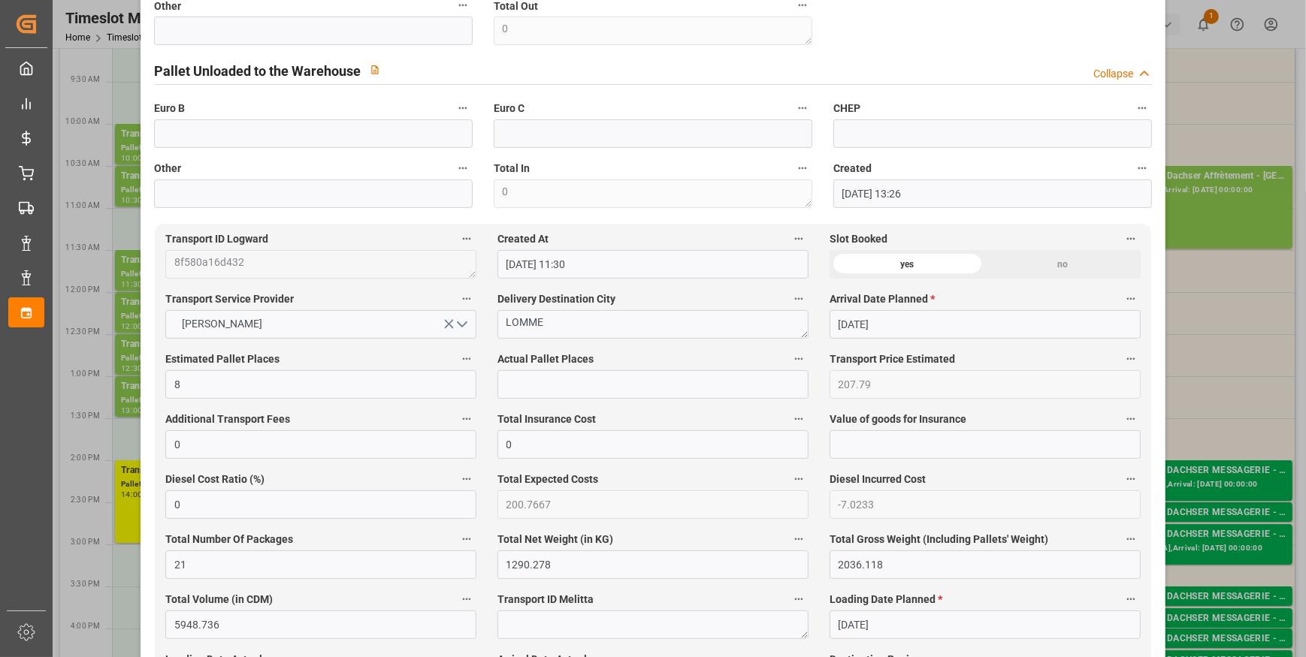
scroll to position [615, 0]
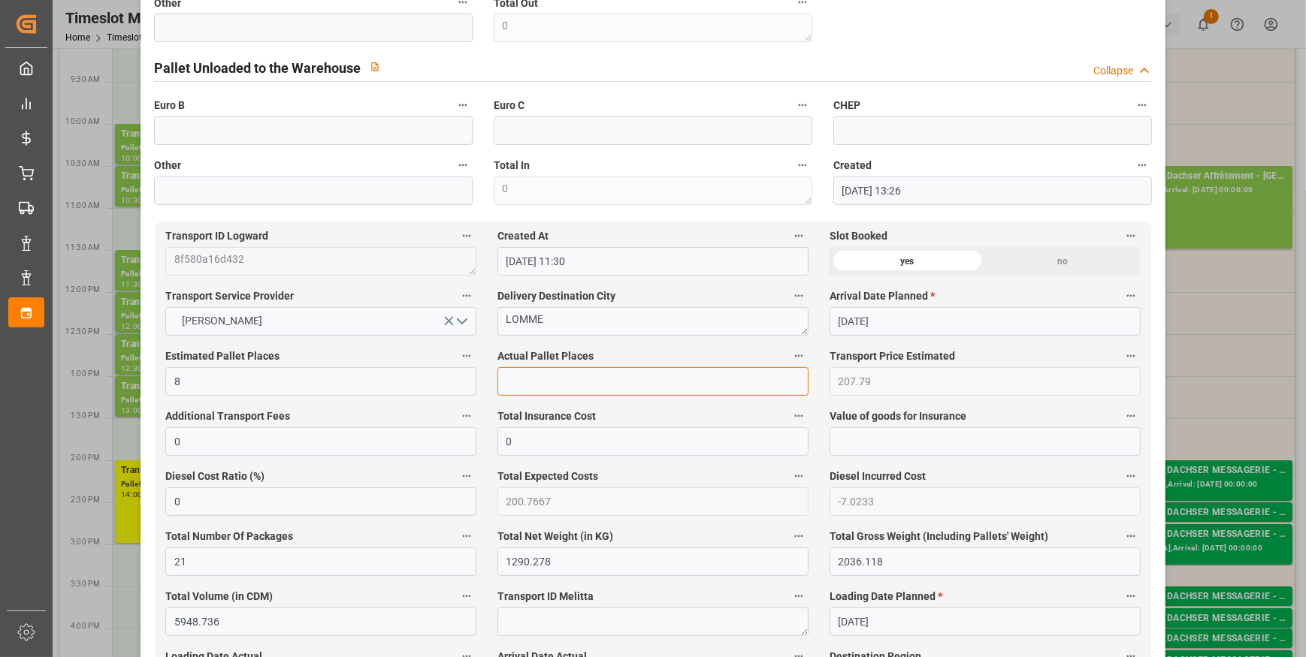
click at [590, 379] on input "text" at bounding box center [652, 381] width 311 height 29
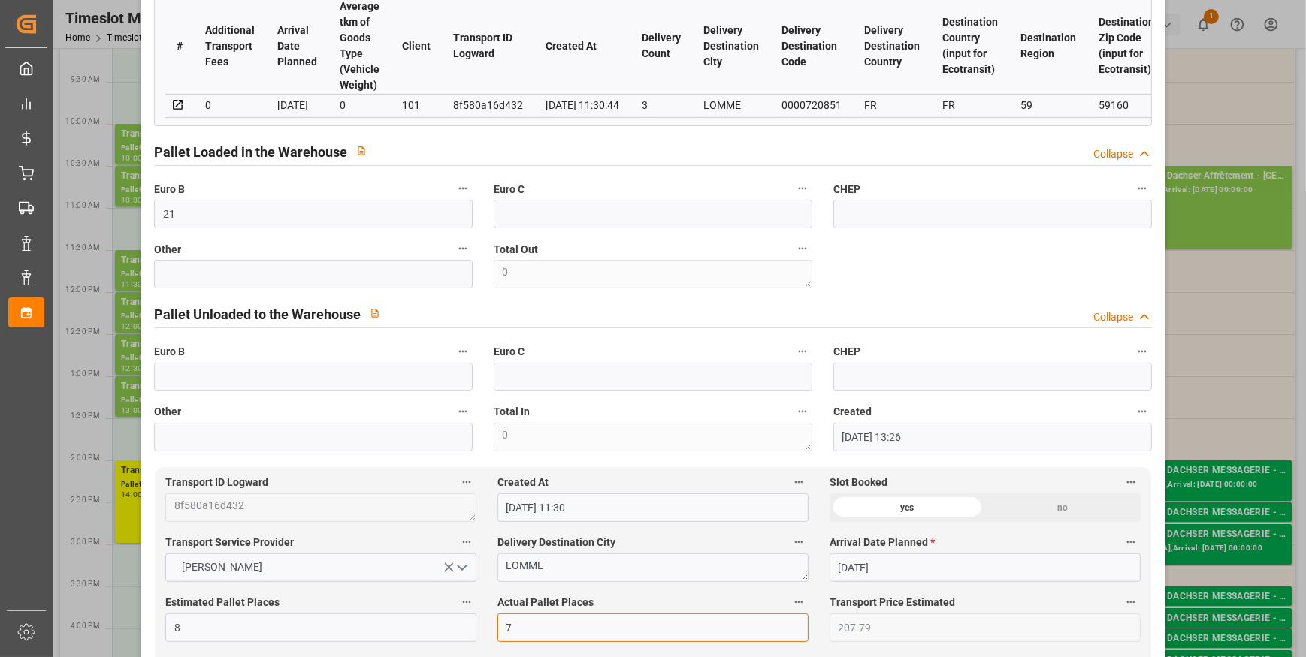
scroll to position [68, 0]
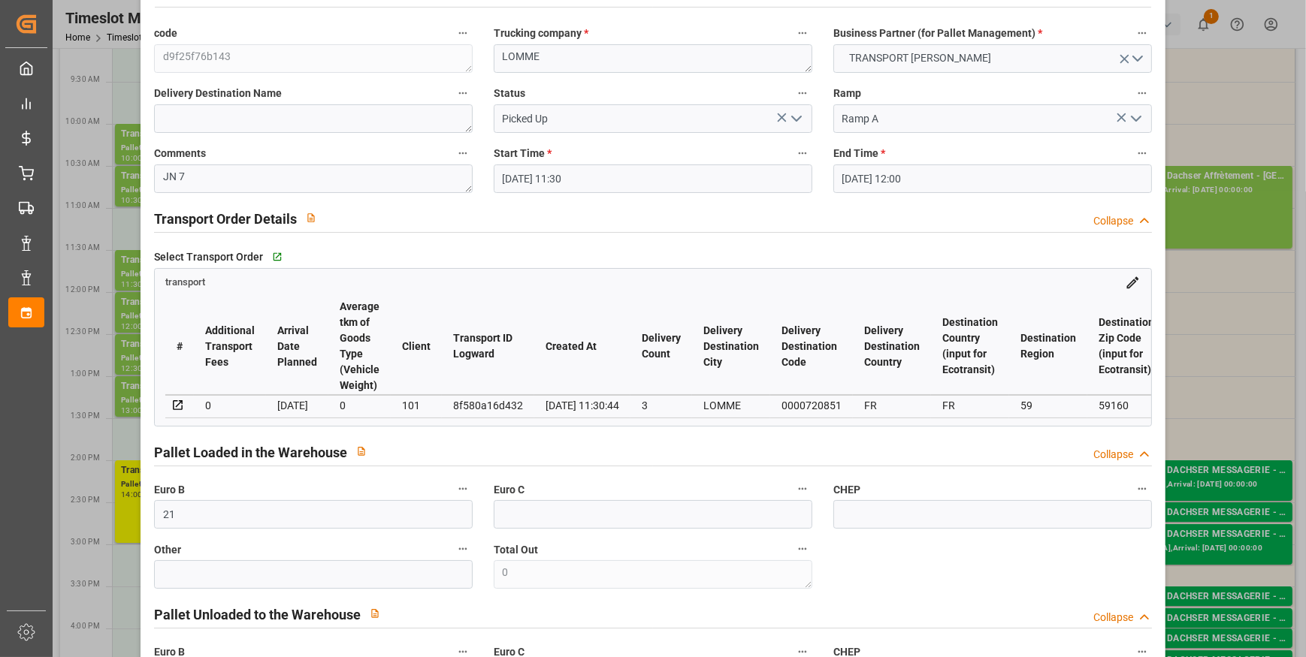
click at [790, 115] on icon "open menu" at bounding box center [796, 119] width 18 height 18
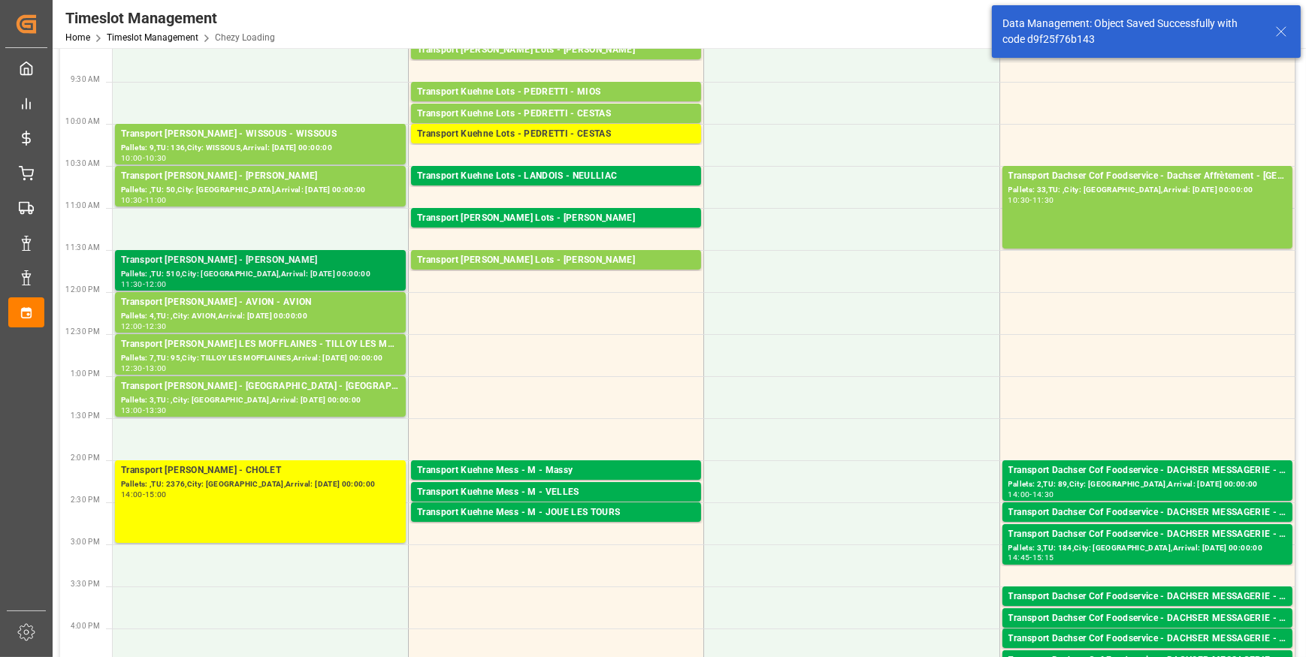
click at [311, 290] on div "Transport Delisle - LOMME - LOMME Pallets: ,TU: 510,City: LOMME,Arrival: 2025-0…" at bounding box center [260, 271] width 295 height 42
click at [306, 310] on div "Pallets: 4,TU: ,City: AVION,Arrival: [DATE] 00:00:00" at bounding box center [260, 316] width 279 height 13
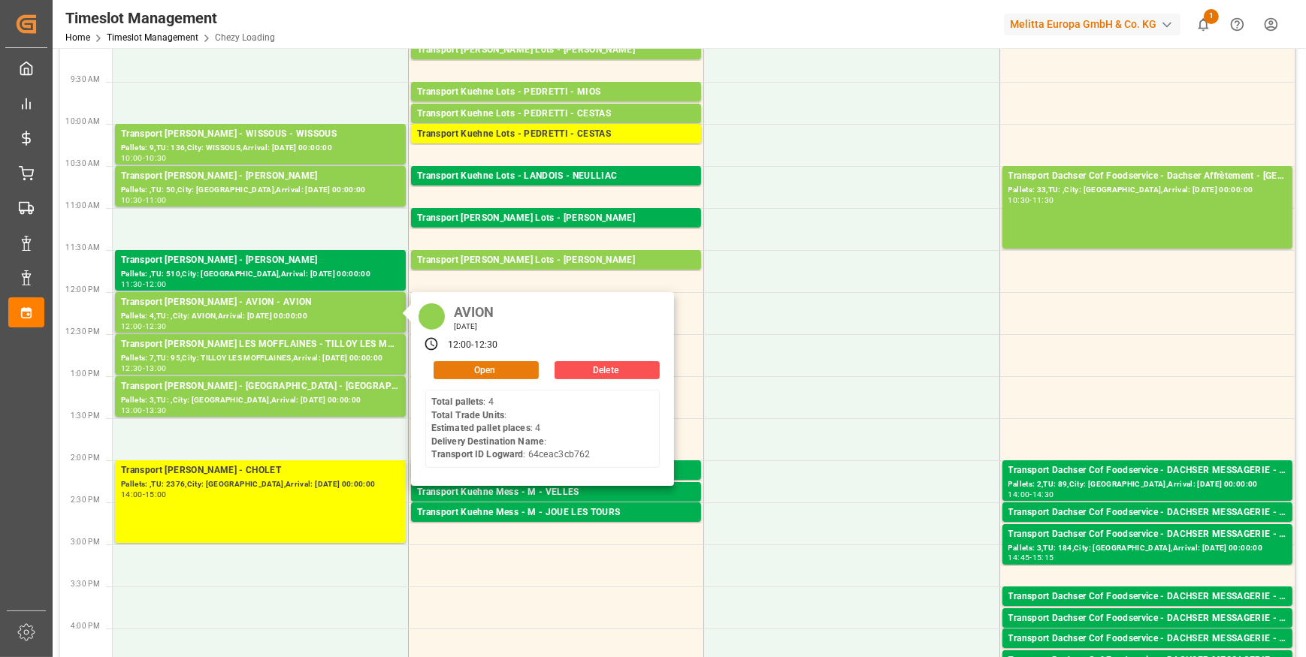
click at [476, 367] on button "Open" at bounding box center [485, 370] width 105 height 18
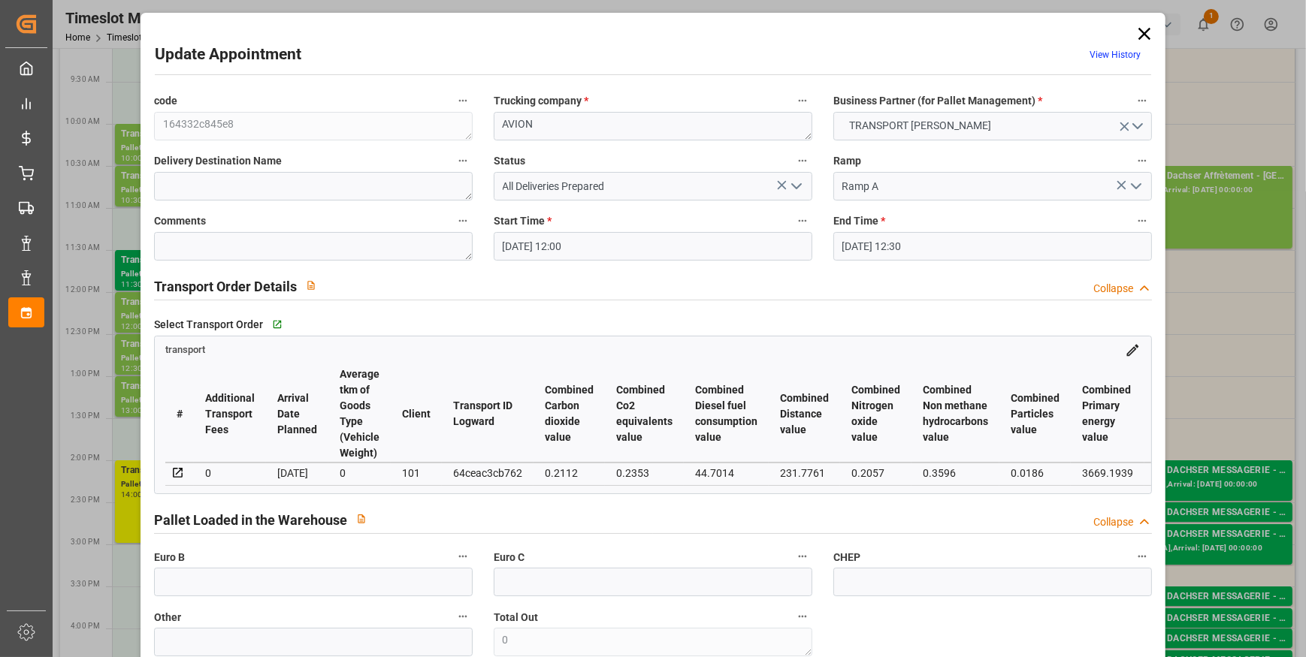
click at [802, 181] on icon "open menu" at bounding box center [796, 186] width 18 height 18
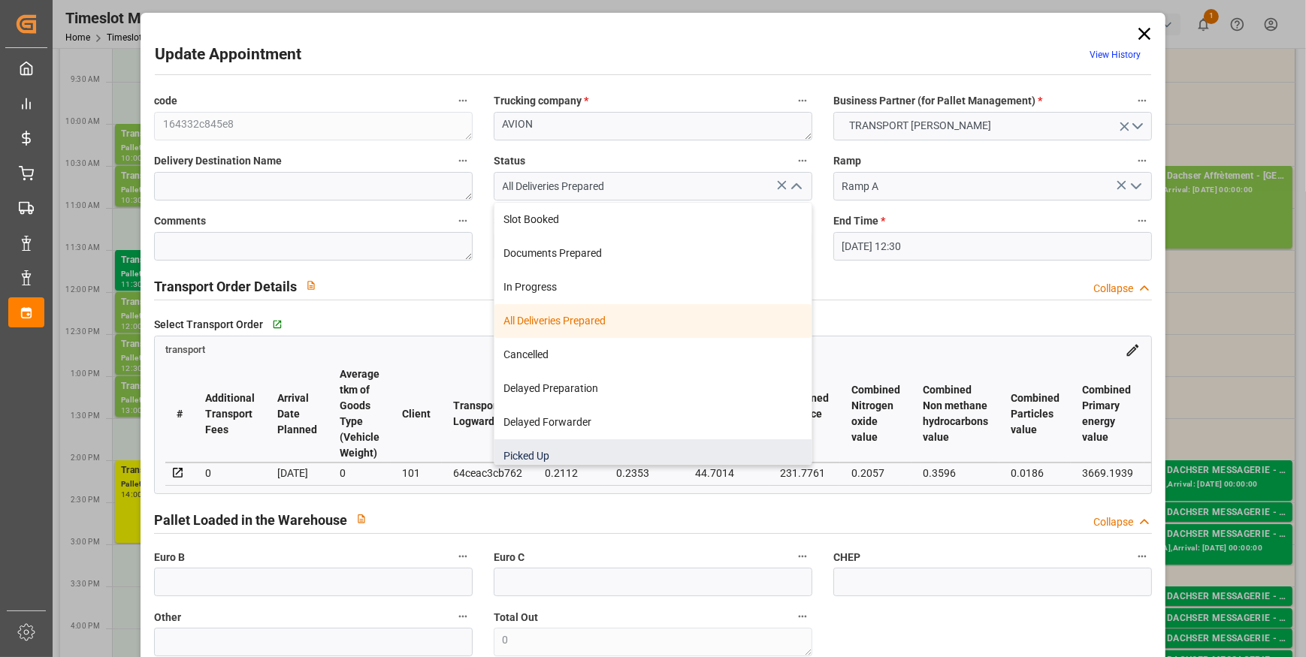
click at [518, 457] on div "Picked Up" at bounding box center [652, 456] width 317 height 34
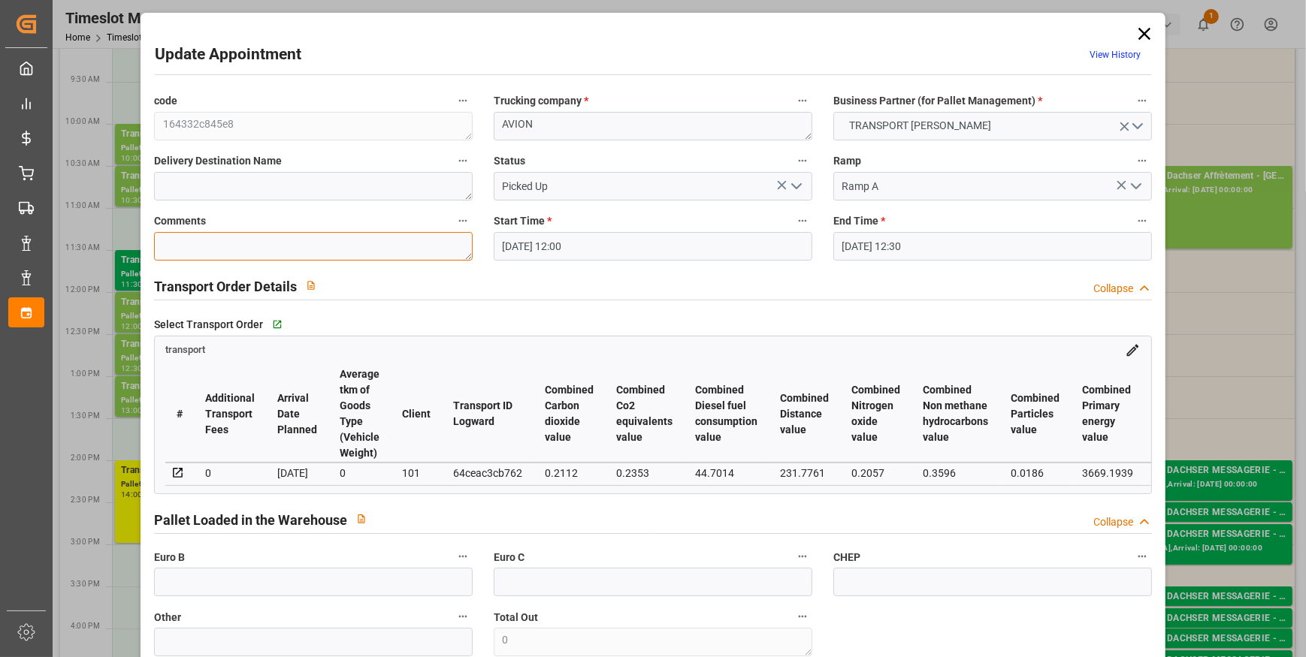
click at [198, 248] on textarea at bounding box center [313, 246] width 319 height 29
click at [255, 588] on input "text" at bounding box center [313, 582] width 319 height 29
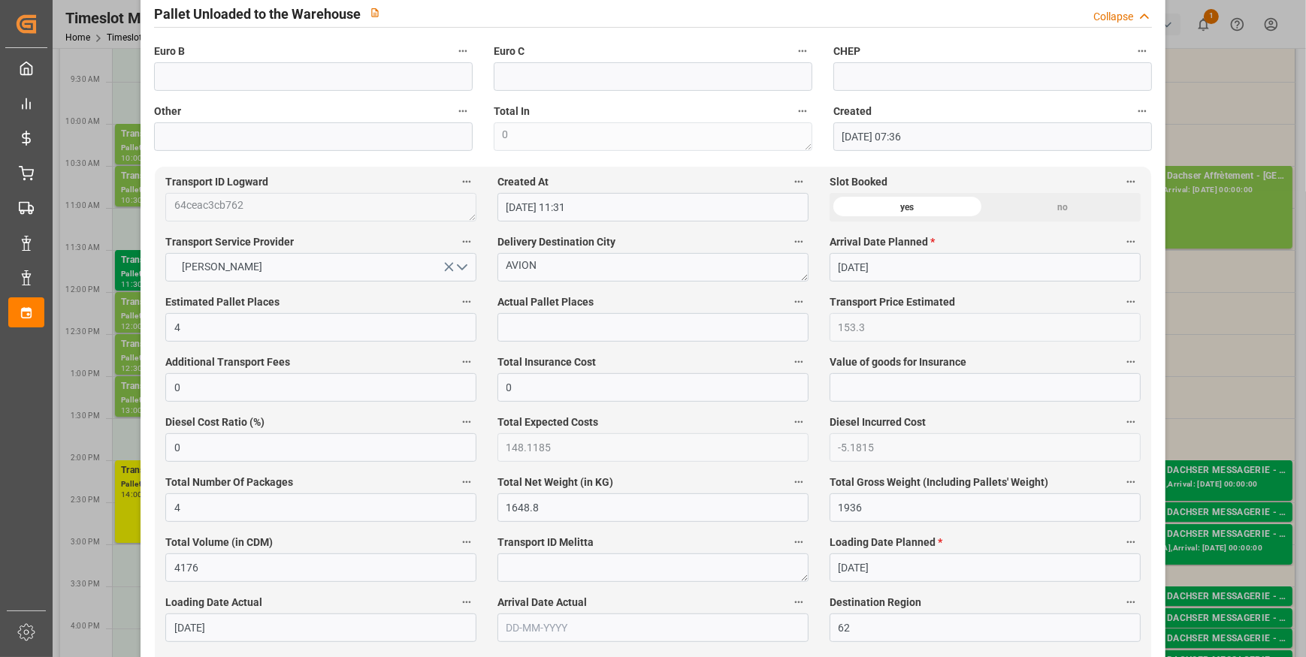
scroll to position [683, 0]
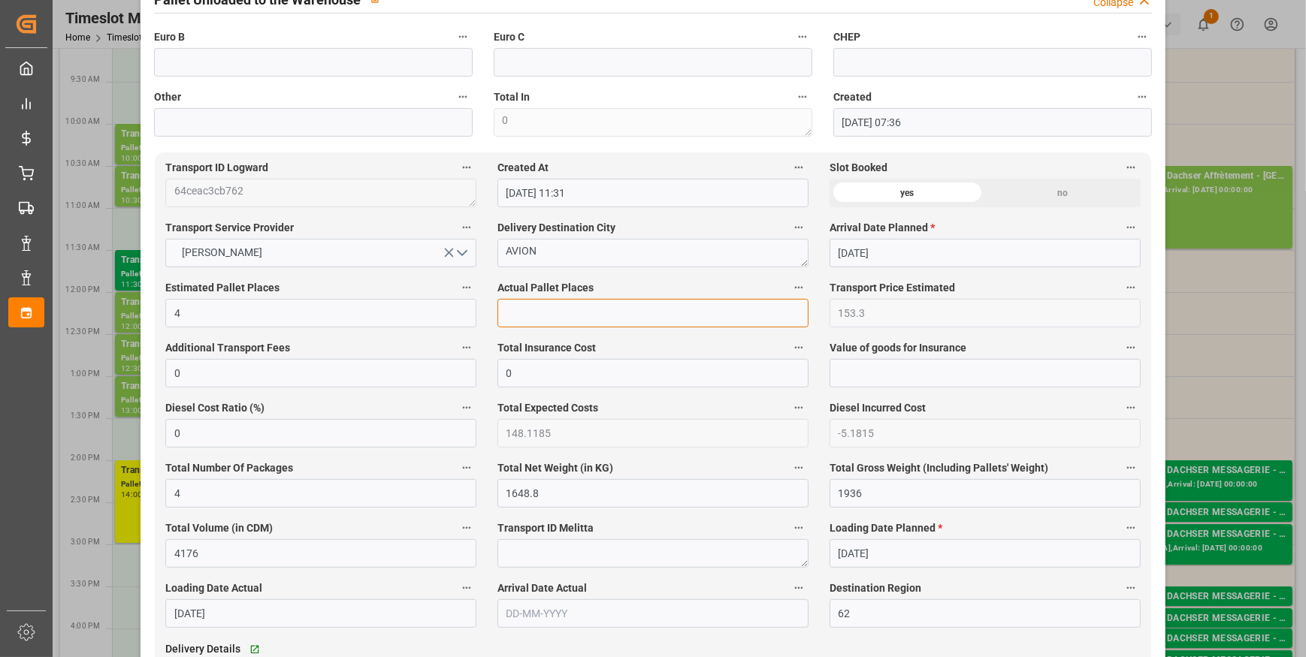
drag, startPoint x: 522, startPoint y: 325, endPoint x: 524, endPoint y: 316, distance: 9.1
click at [522, 325] on input "text" at bounding box center [652, 313] width 311 height 29
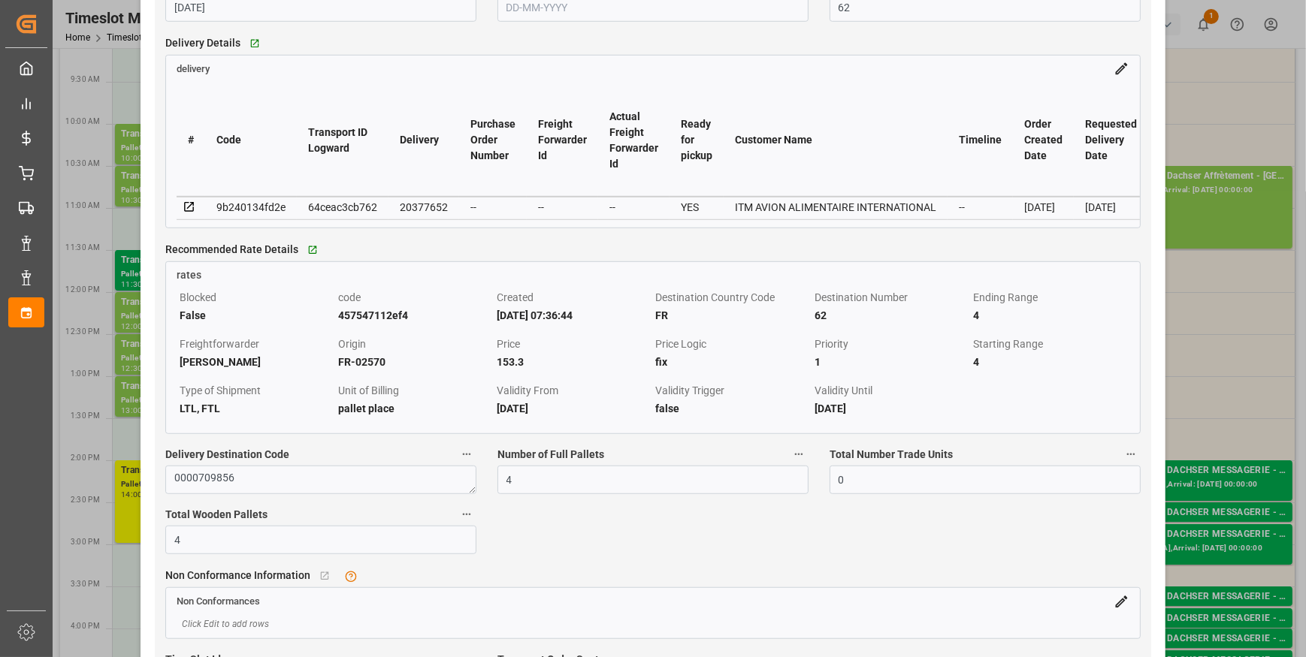
scroll to position [1297, 0]
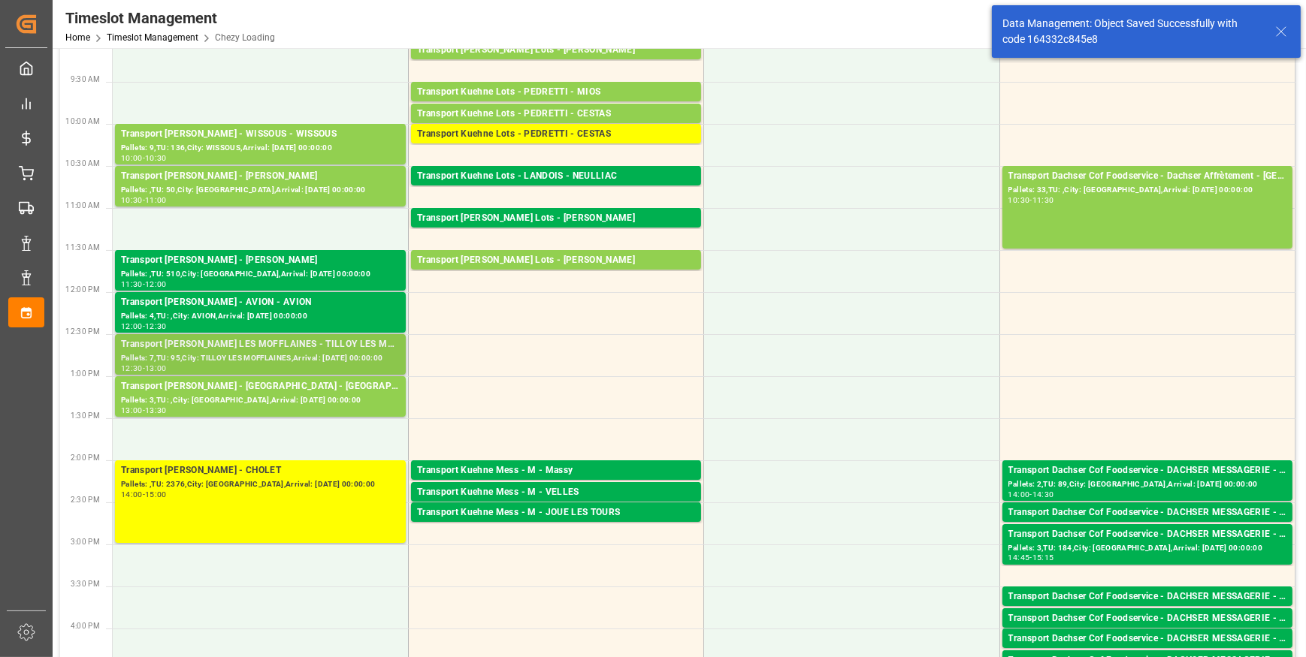
click at [302, 352] on div "Pallets: 7,TU: 95,City: TILLOY LES MOFFLAINES,Arrival: [DATE] 00:00:00" at bounding box center [260, 358] width 279 height 13
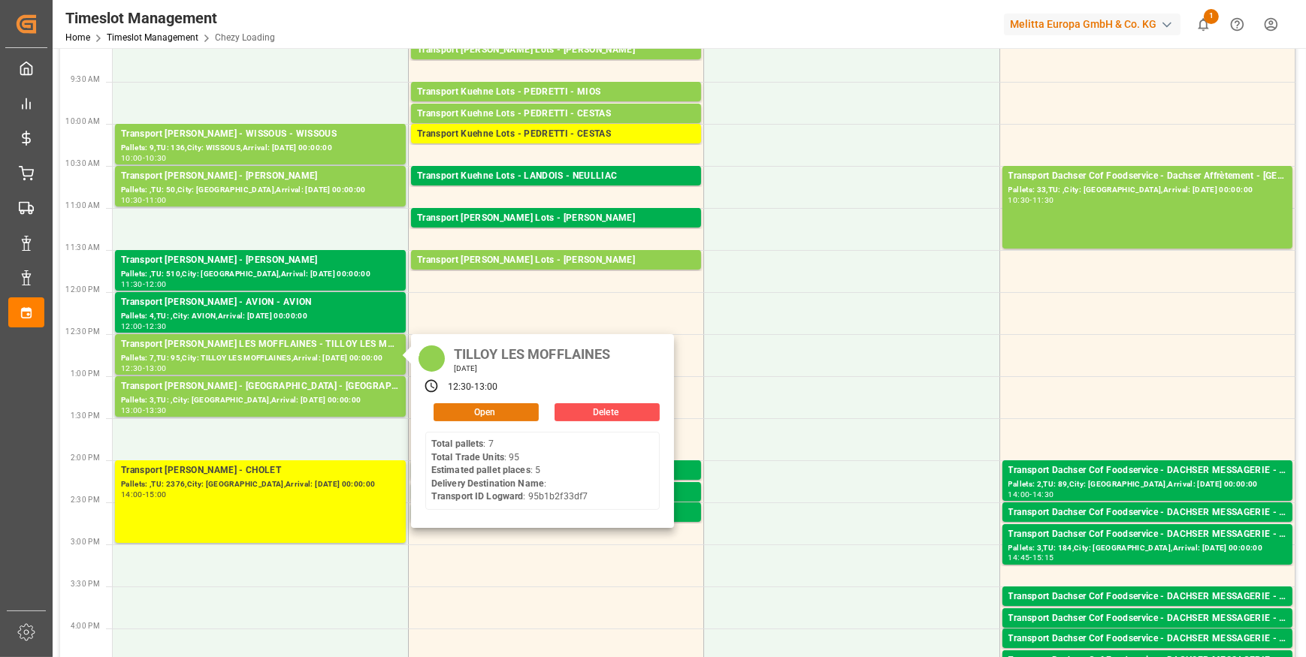
click at [509, 409] on button "Open" at bounding box center [485, 412] width 105 height 18
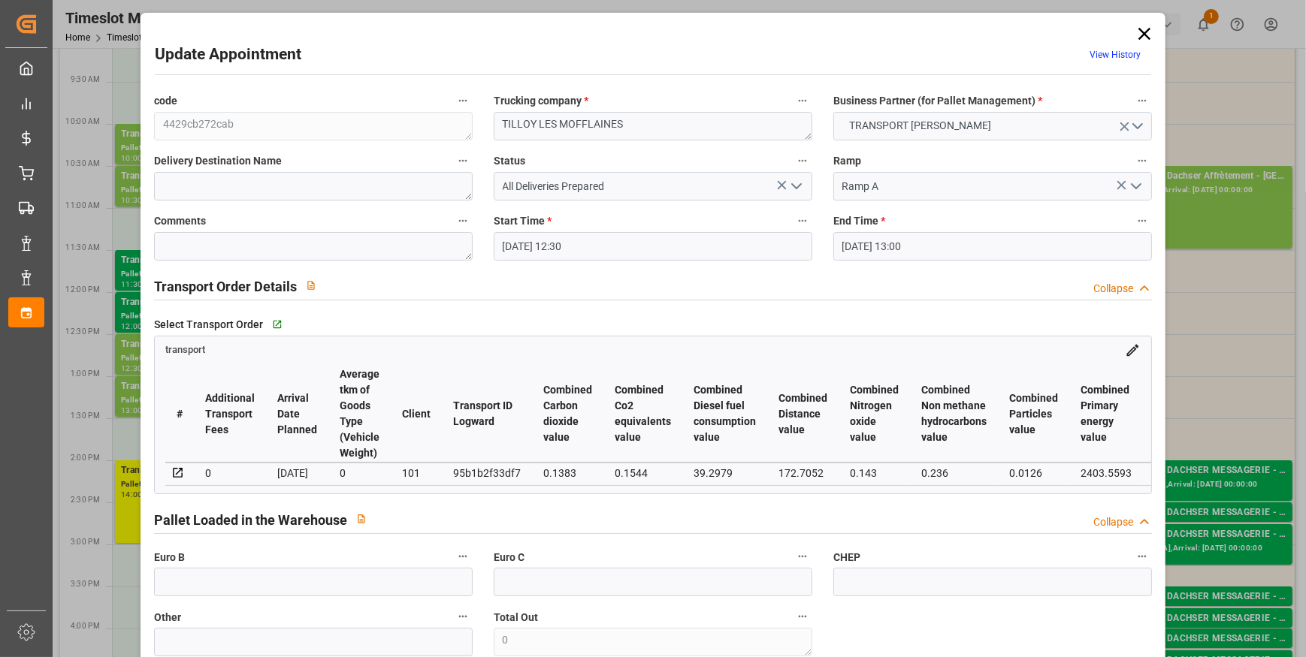
click at [795, 185] on icon "open menu" at bounding box center [796, 186] width 18 height 18
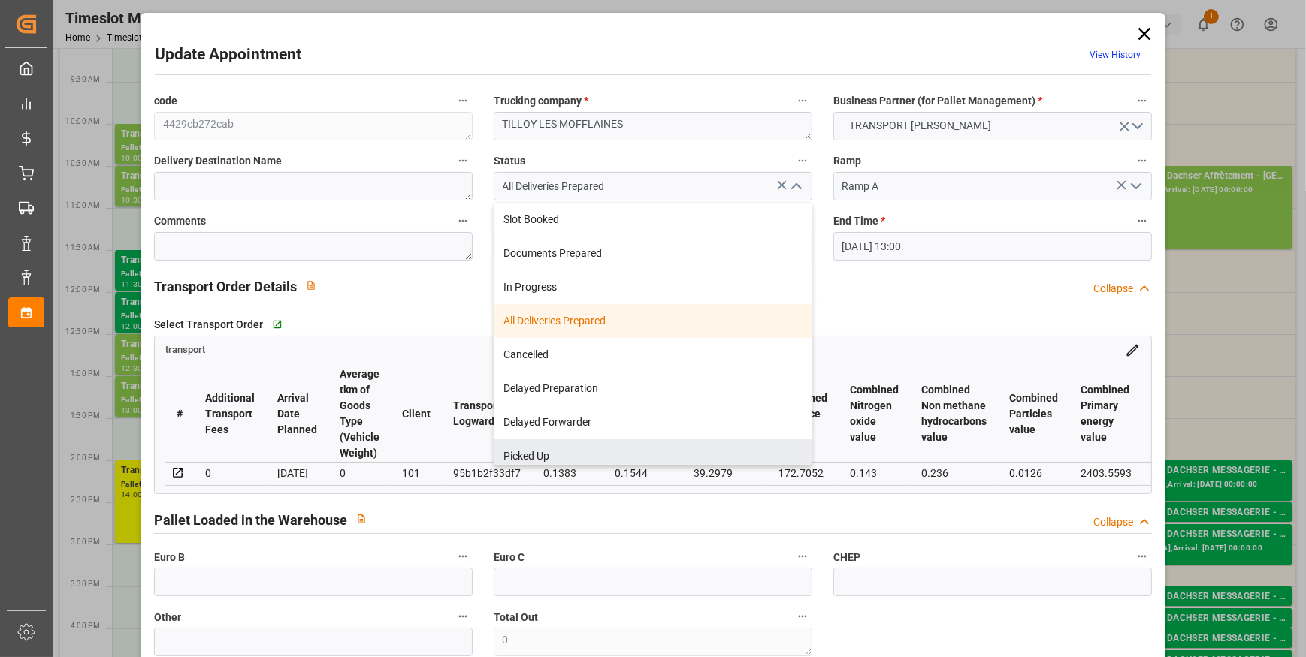
drag, startPoint x: 569, startPoint y: 451, endPoint x: 311, endPoint y: 248, distance: 327.9
click at [563, 451] on div "Picked Up" at bounding box center [652, 456] width 317 height 34
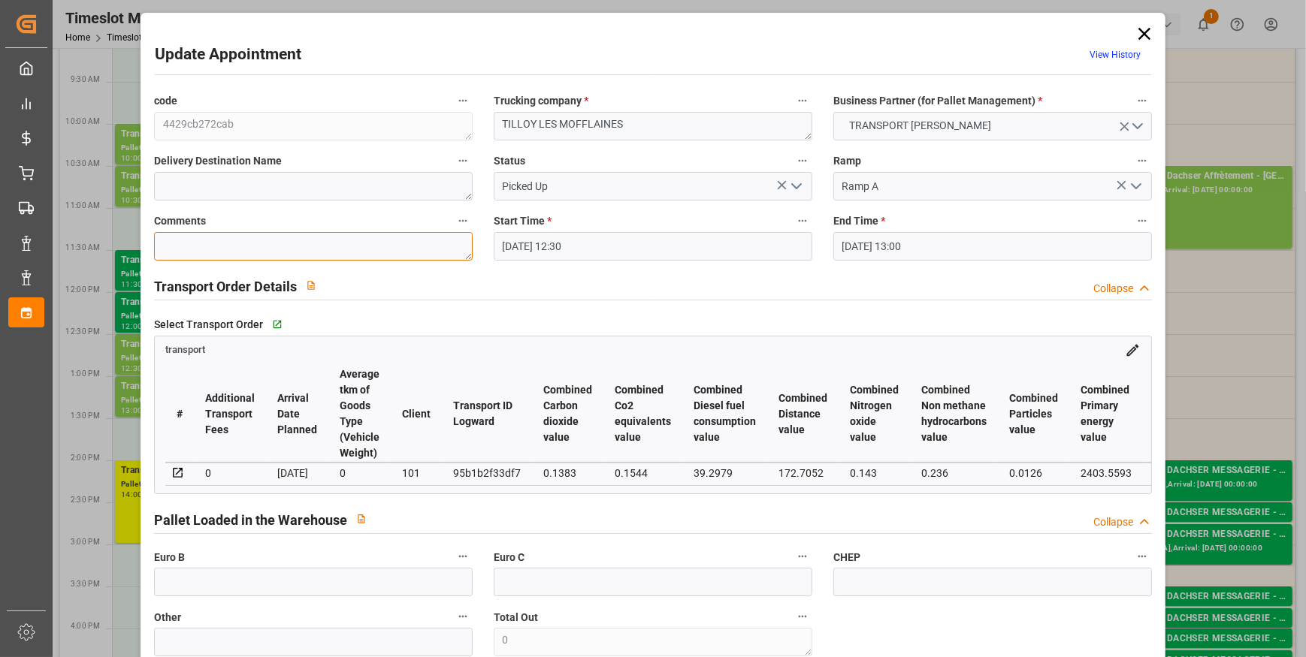
click at [238, 251] on textarea at bounding box center [313, 246] width 319 height 29
click at [212, 594] on input "text" at bounding box center [313, 582] width 319 height 29
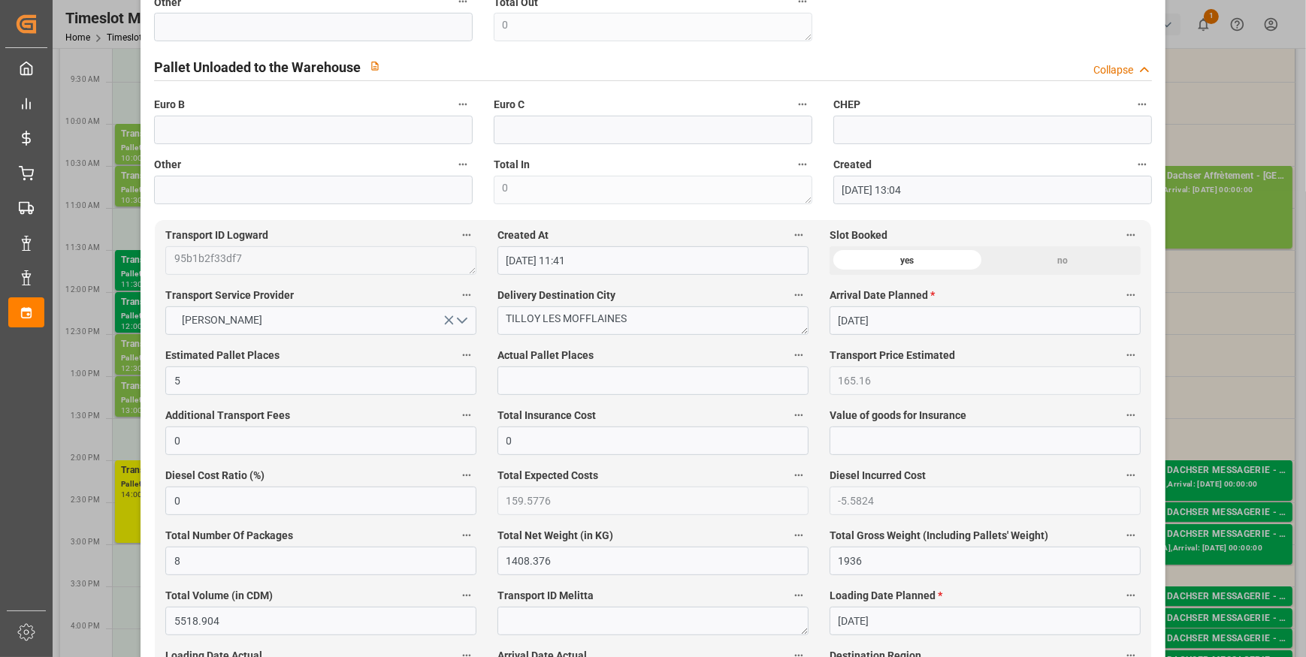
scroll to position [819, 0]
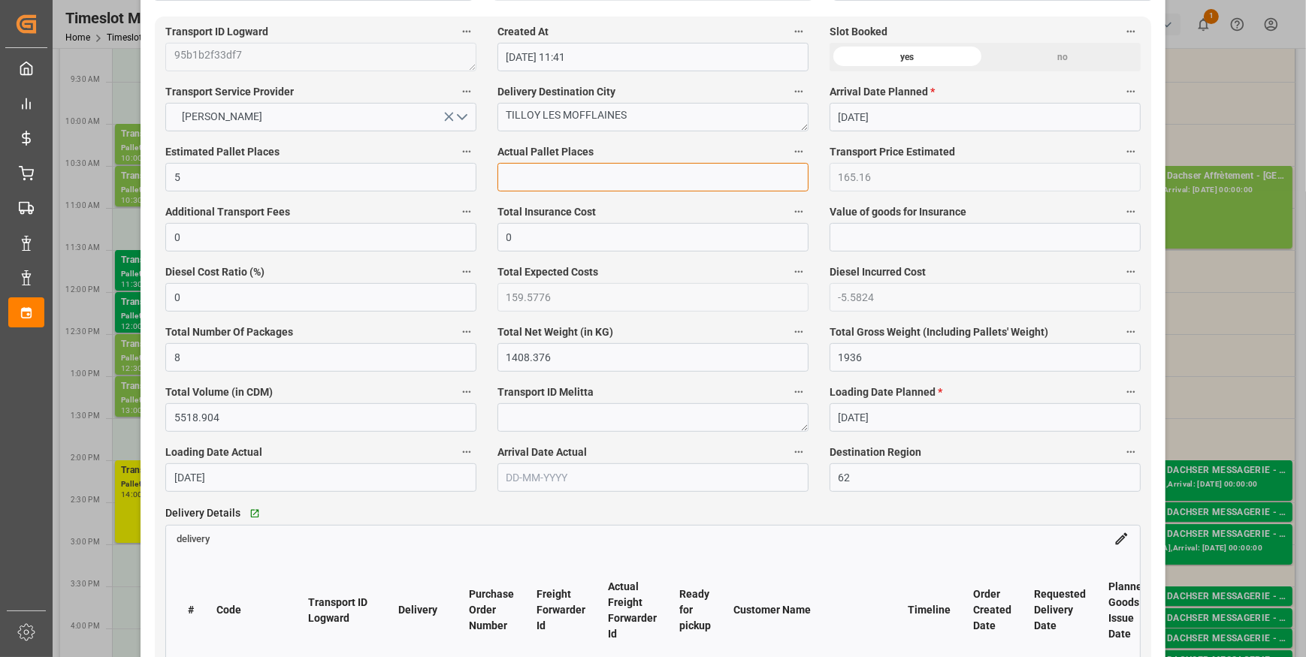
click at [518, 177] on input "text" at bounding box center [652, 177] width 311 height 29
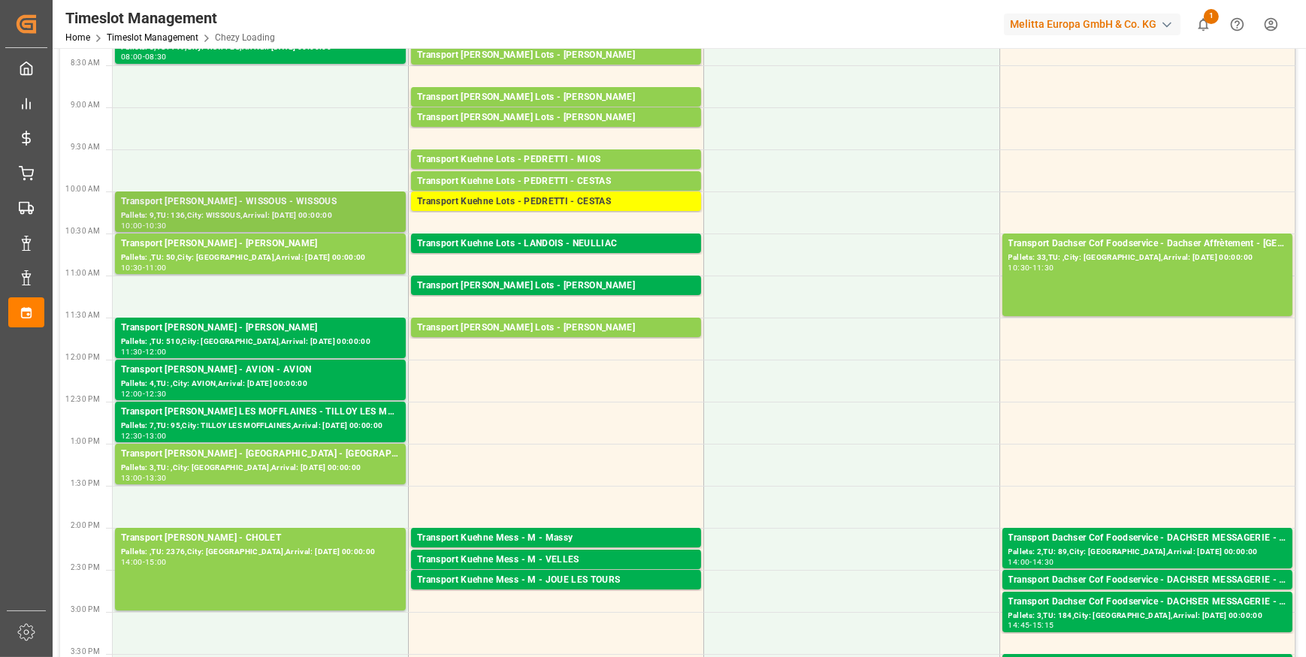
scroll to position [0, 0]
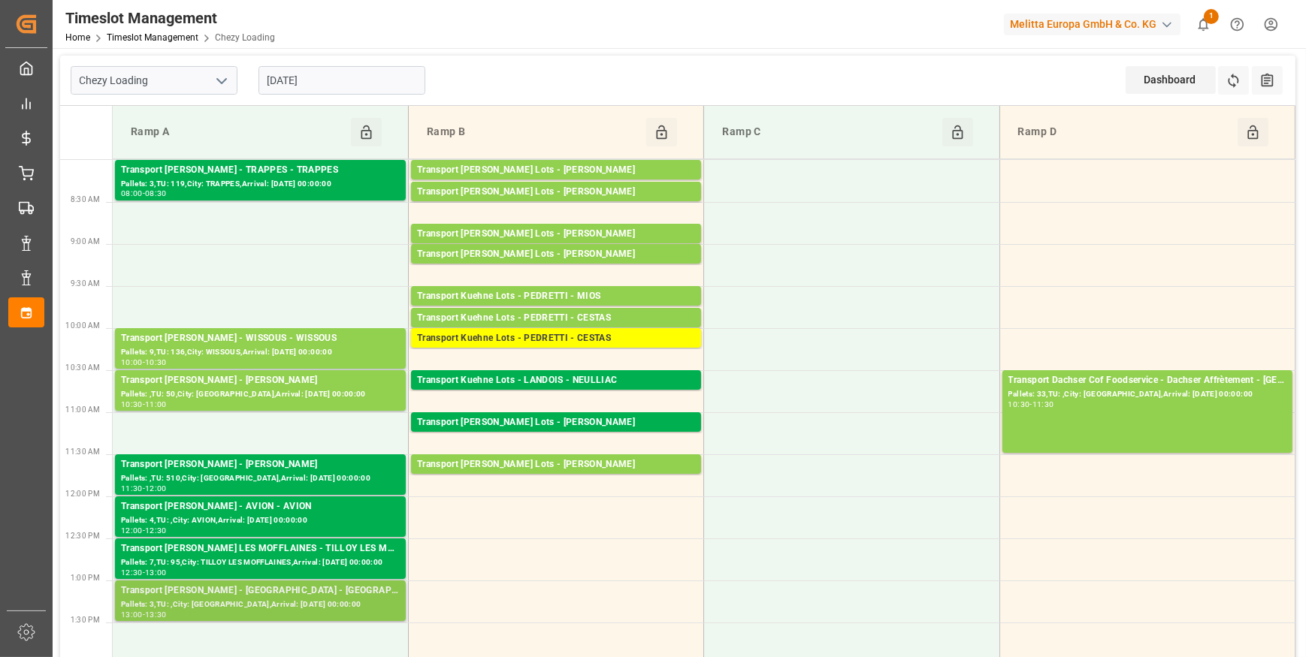
click at [316, 597] on div "Transport [PERSON_NAME] - [GEOGRAPHIC_DATA] - [GEOGRAPHIC_DATA]" at bounding box center [260, 591] width 279 height 15
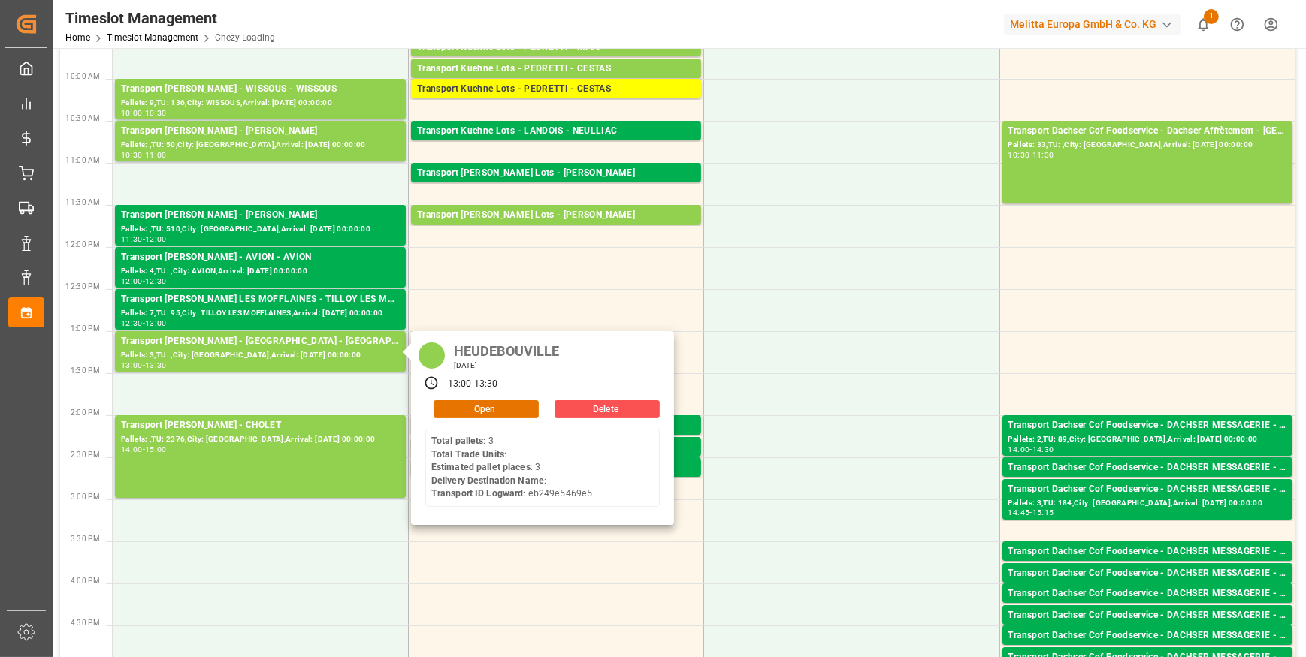
scroll to position [273, 0]
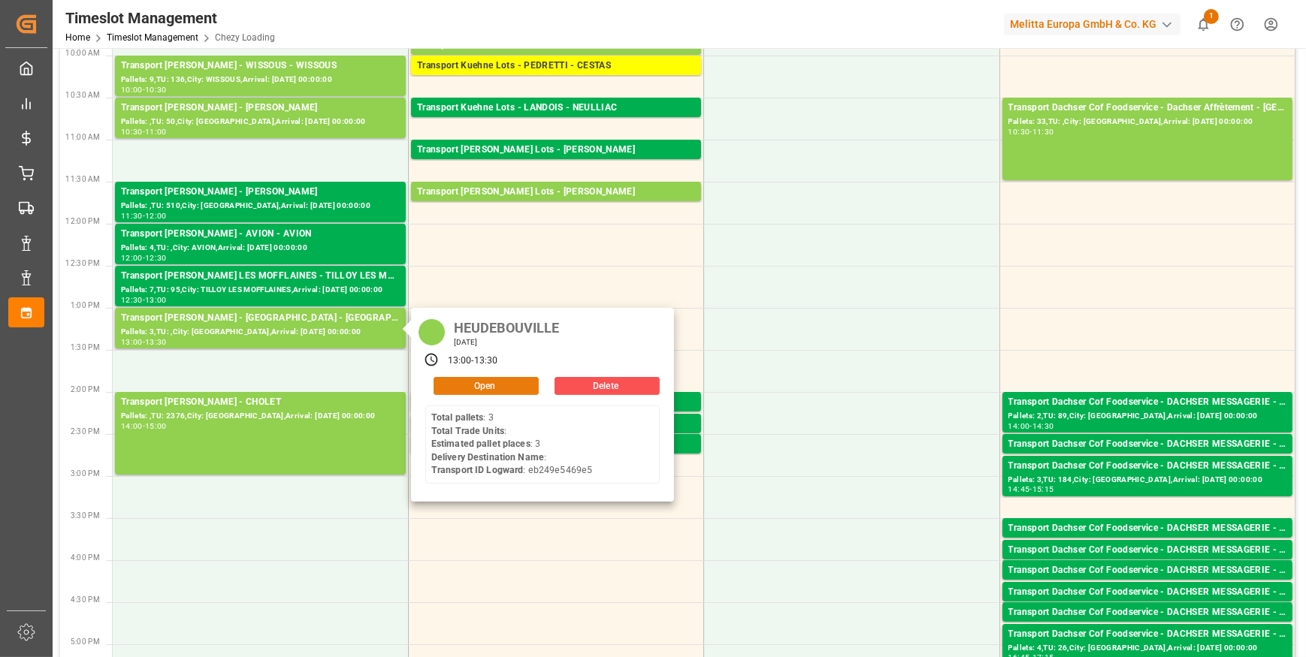
click at [462, 385] on button "Open" at bounding box center [485, 386] width 105 height 18
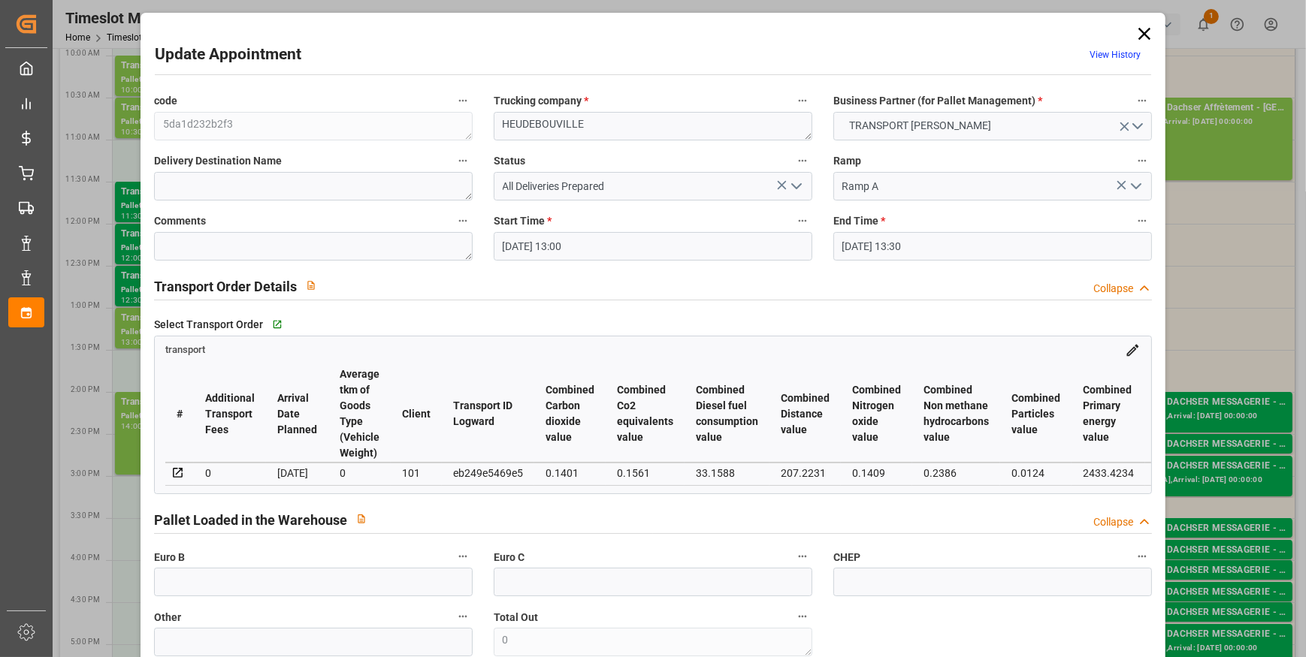
click at [796, 177] on icon "open menu" at bounding box center [796, 186] width 18 height 18
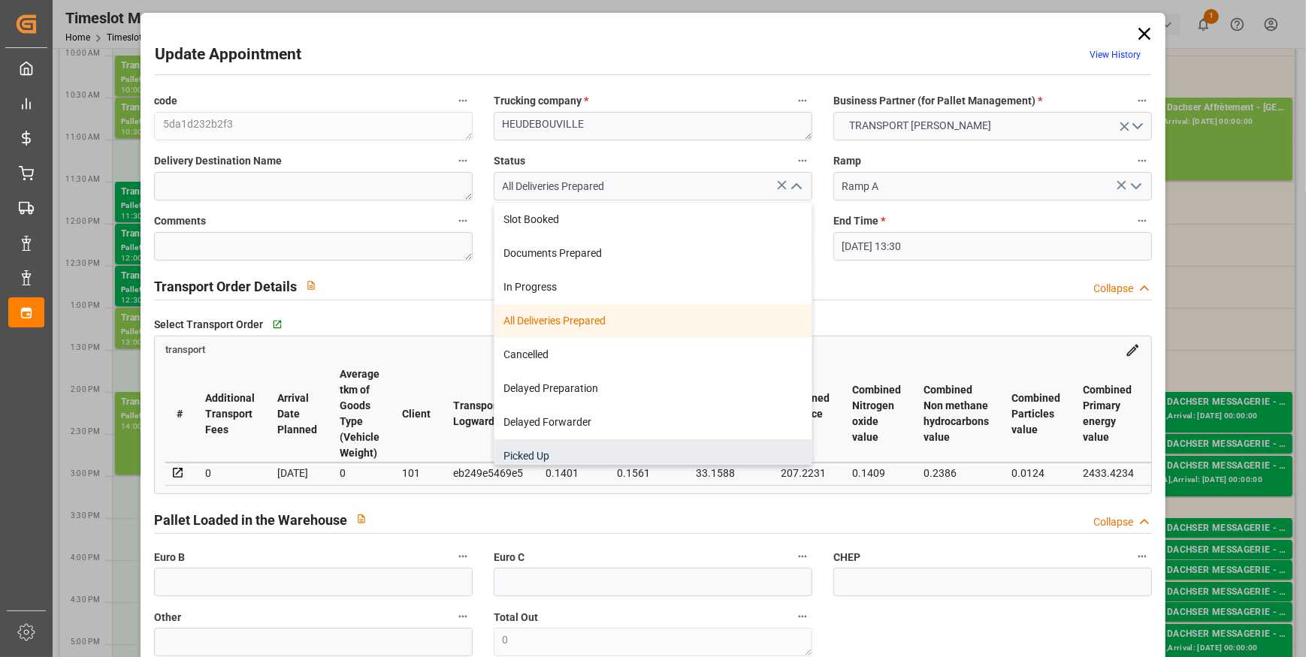
click at [512, 455] on div "Picked Up" at bounding box center [652, 456] width 317 height 34
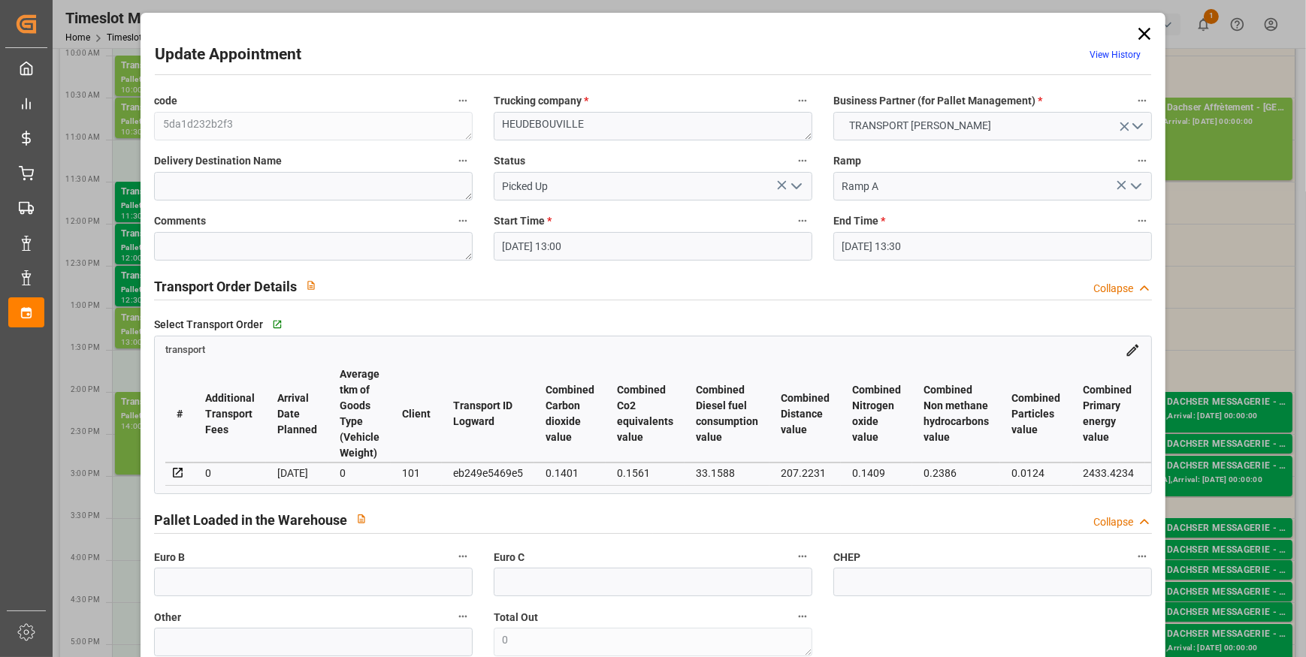
click at [642, 252] on input "12-09-2025 13:00" at bounding box center [653, 246] width 319 height 29
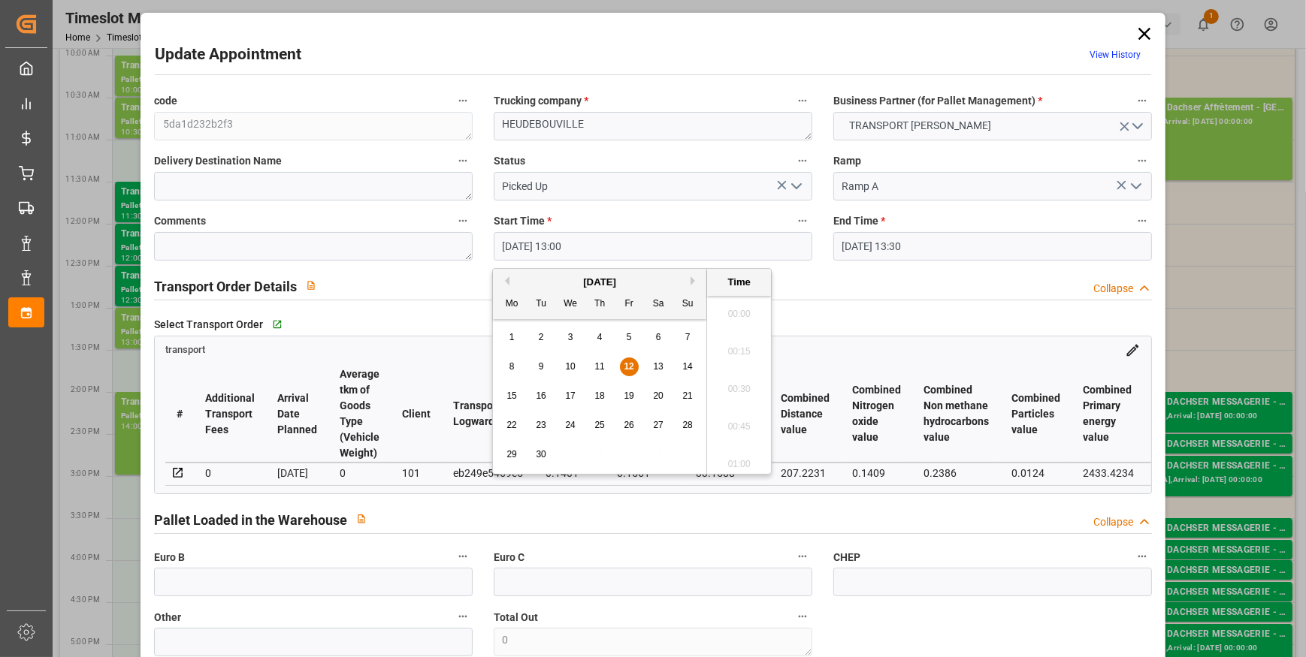
scroll to position [1883, 0]
click at [629, 370] on span "12" at bounding box center [629, 366] width 10 height 11
click at [735, 323] on li "08:30" at bounding box center [739, 324] width 64 height 38
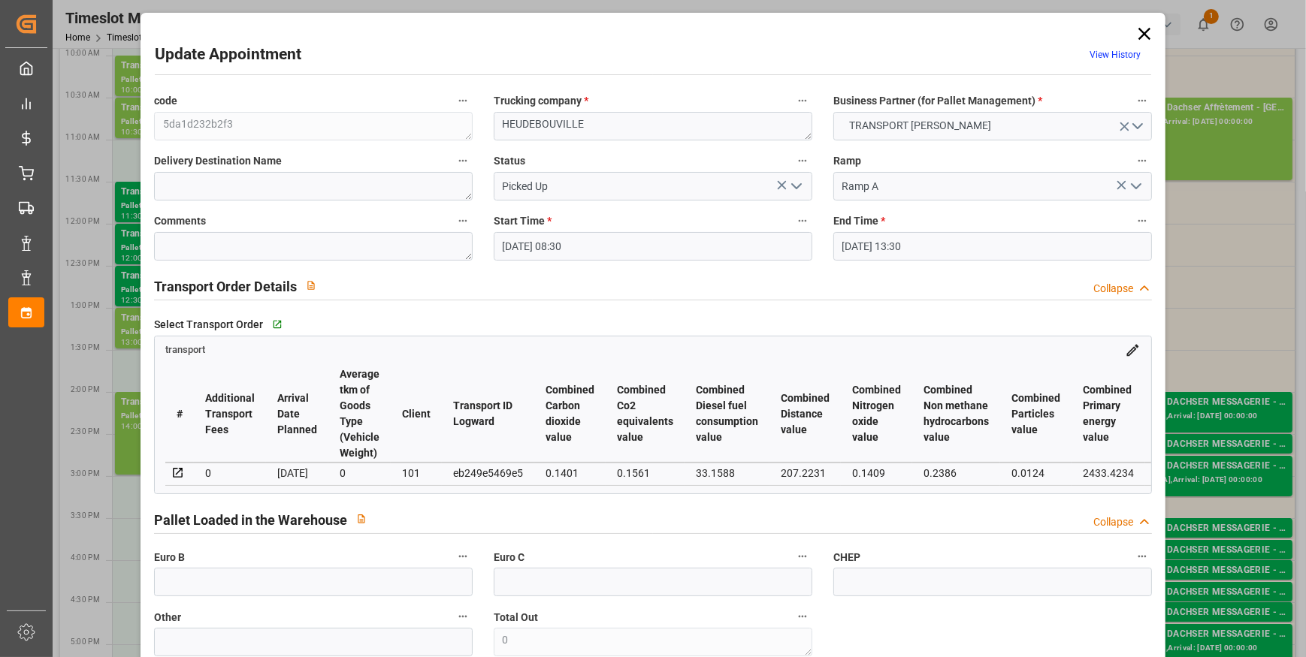
click at [789, 189] on icon "open menu" at bounding box center [796, 186] width 18 height 18
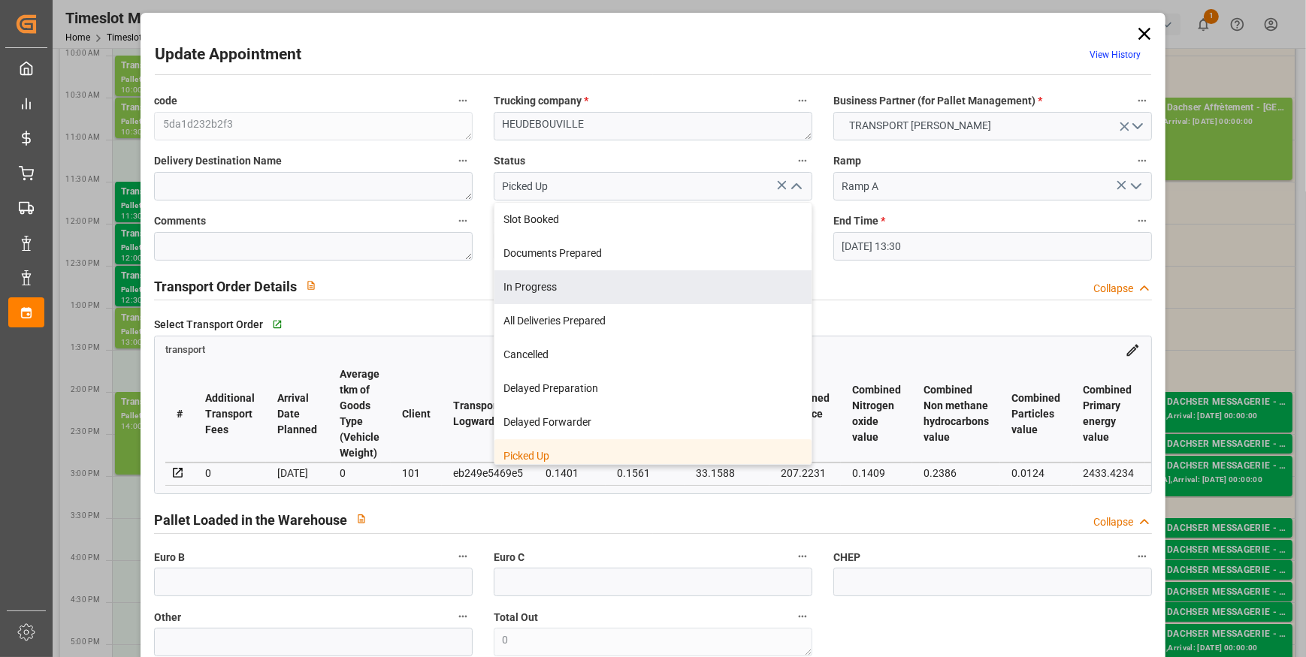
click at [848, 266] on div "Transport Order Details Collapse" at bounding box center [652, 287] width 1019 height 43
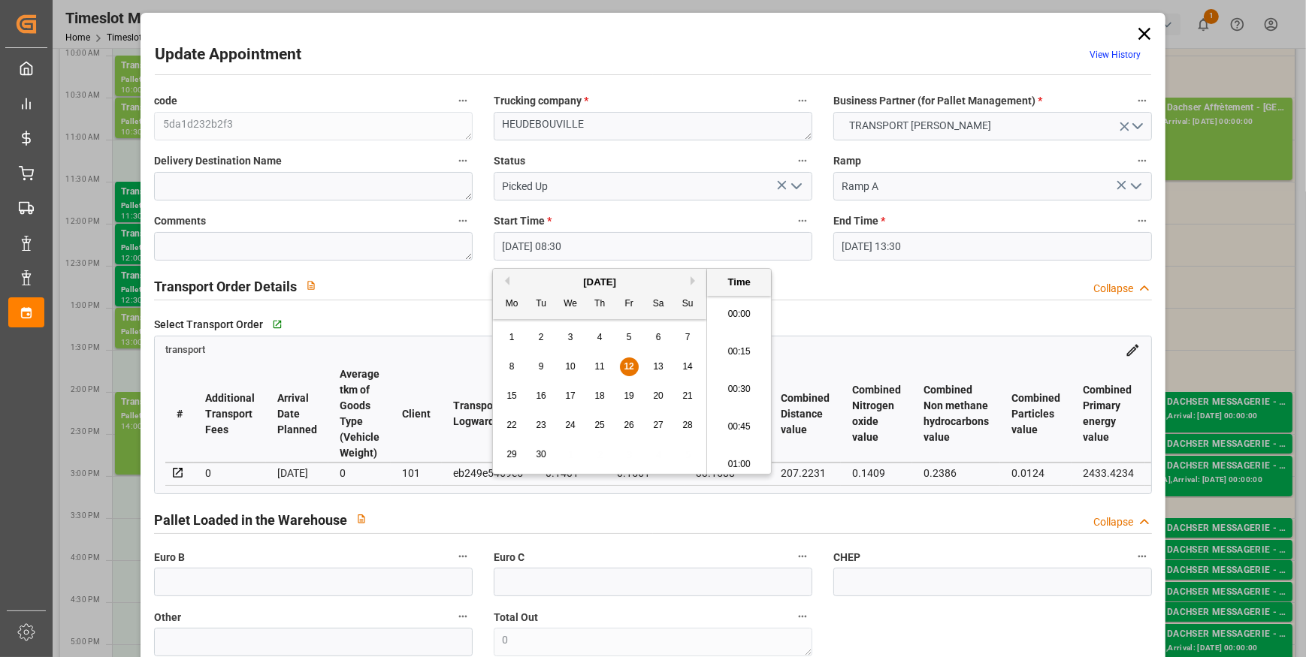
click at [679, 237] on input "12-09-2025 08:30" at bounding box center [653, 246] width 319 height 29
click at [626, 365] on span "12" at bounding box center [629, 366] width 10 height 11
click at [735, 327] on li "09:30" at bounding box center [739, 331] width 64 height 38
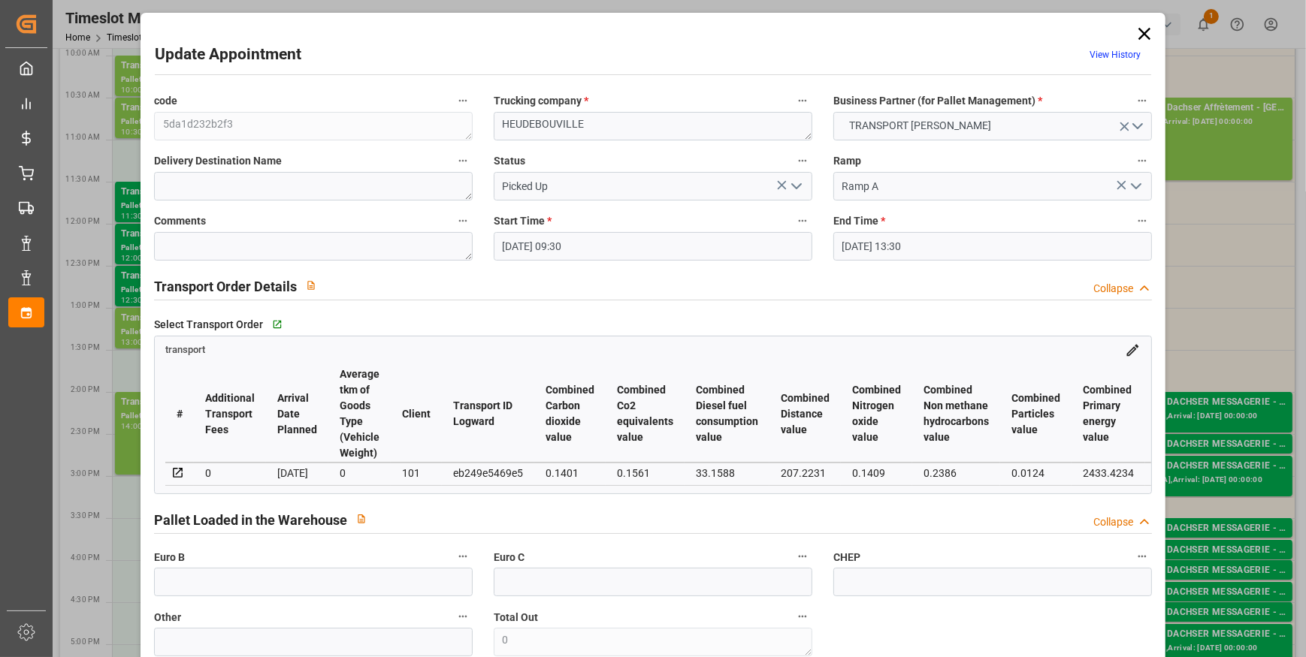
click at [920, 239] on input "12-09-2025 13:30" at bounding box center [992, 246] width 319 height 29
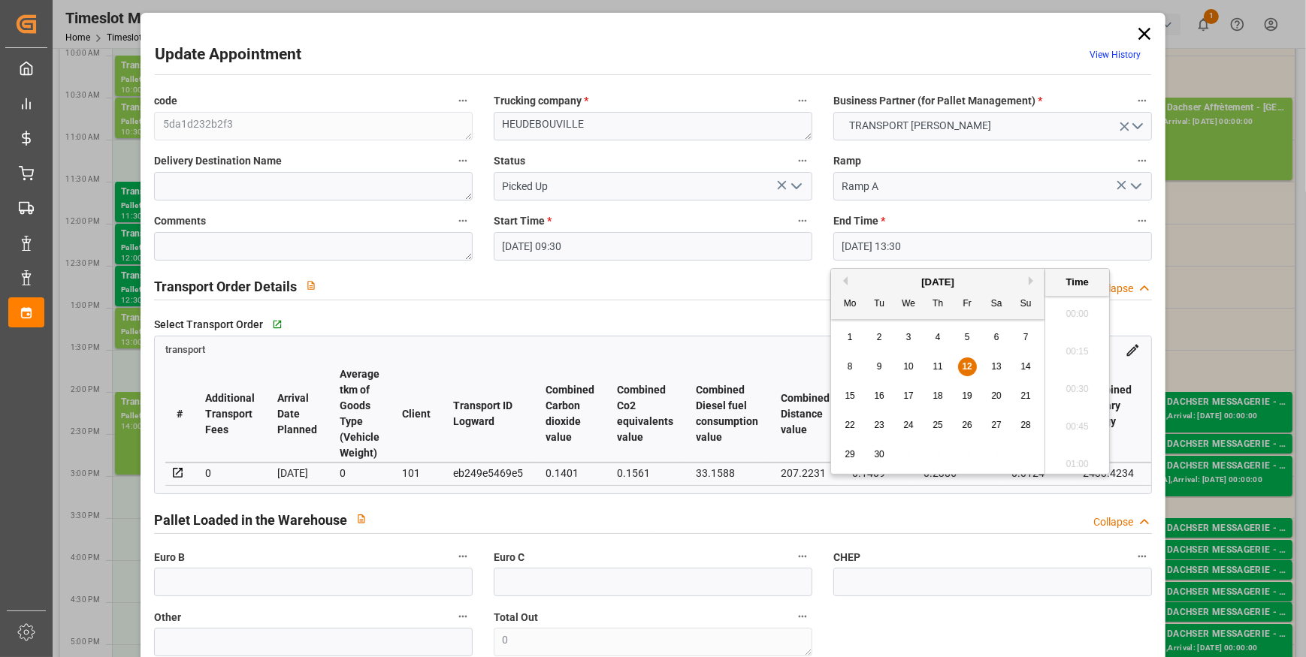
scroll to position [1958, 0]
click at [963, 367] on span "12" at bounding box center [967, 366] width 10 height 11
click at [1076, 339] on li "10:00" at bounding box center [1077, 338] width 64 height 38
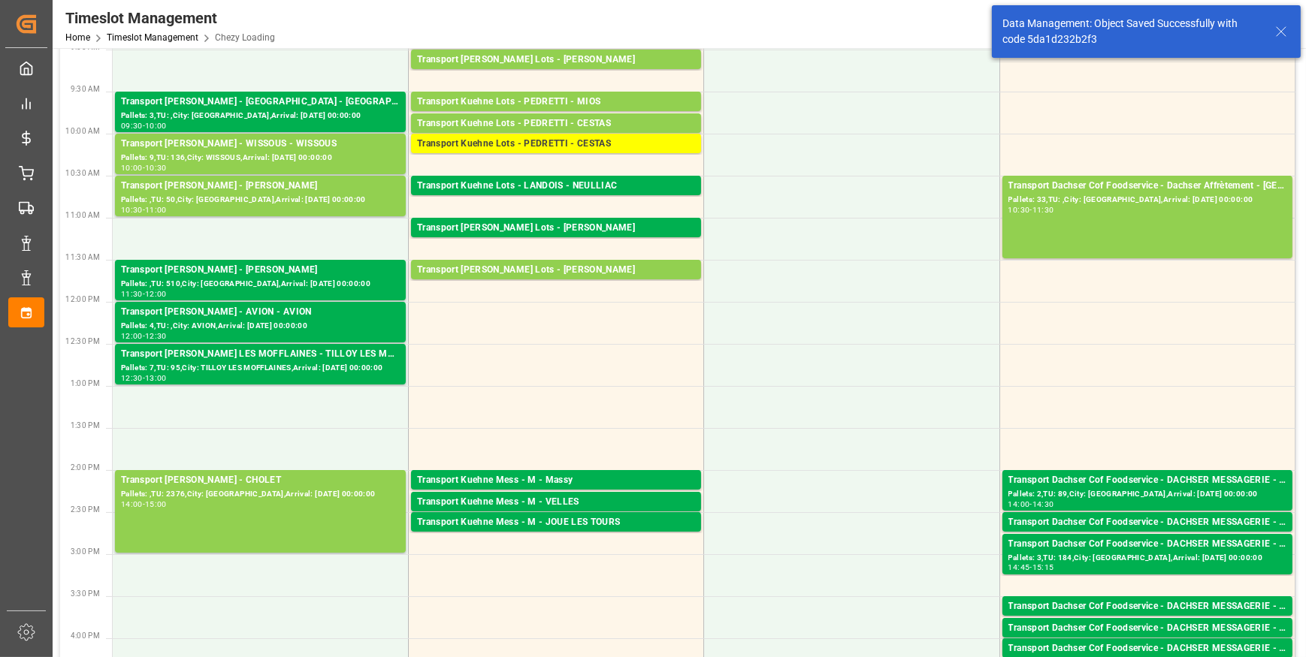
scroll to position [0, 0]
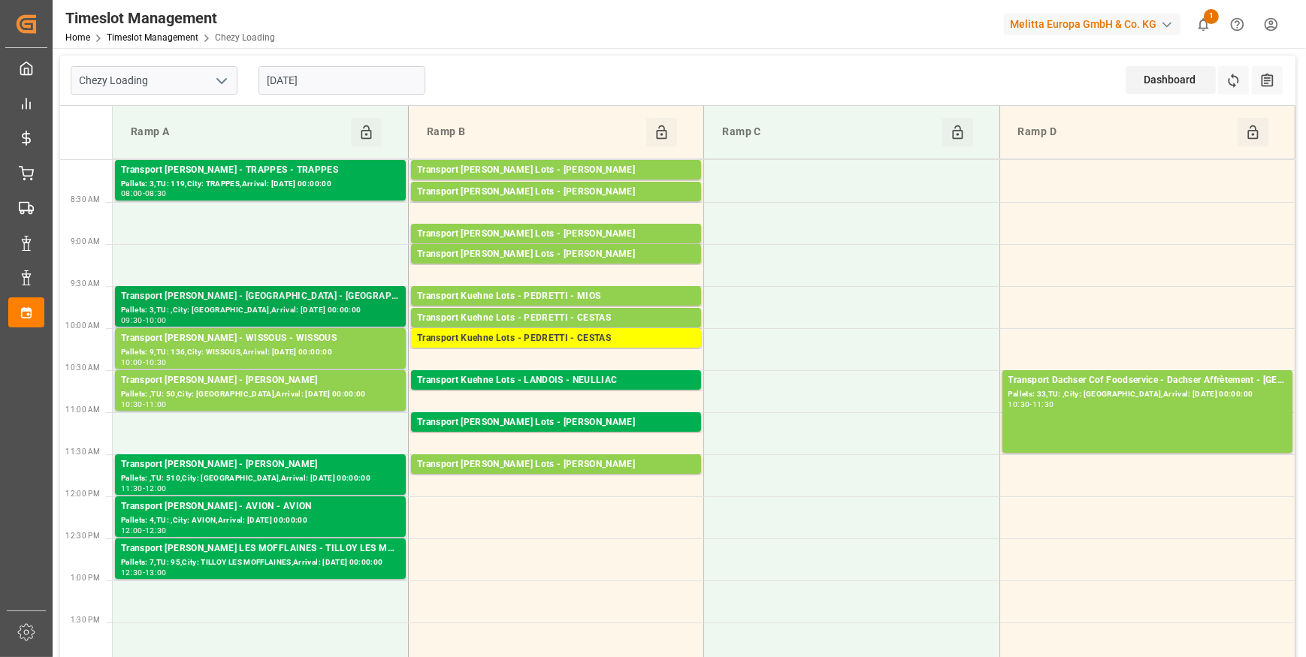
click at [268, 297] on div "Transport [PERSON_NAME] - [GEOGRAPHIC_DATA] - [GEOGRAPHIC_DATA]" at bounding box center [260, 296] width 279 height 15
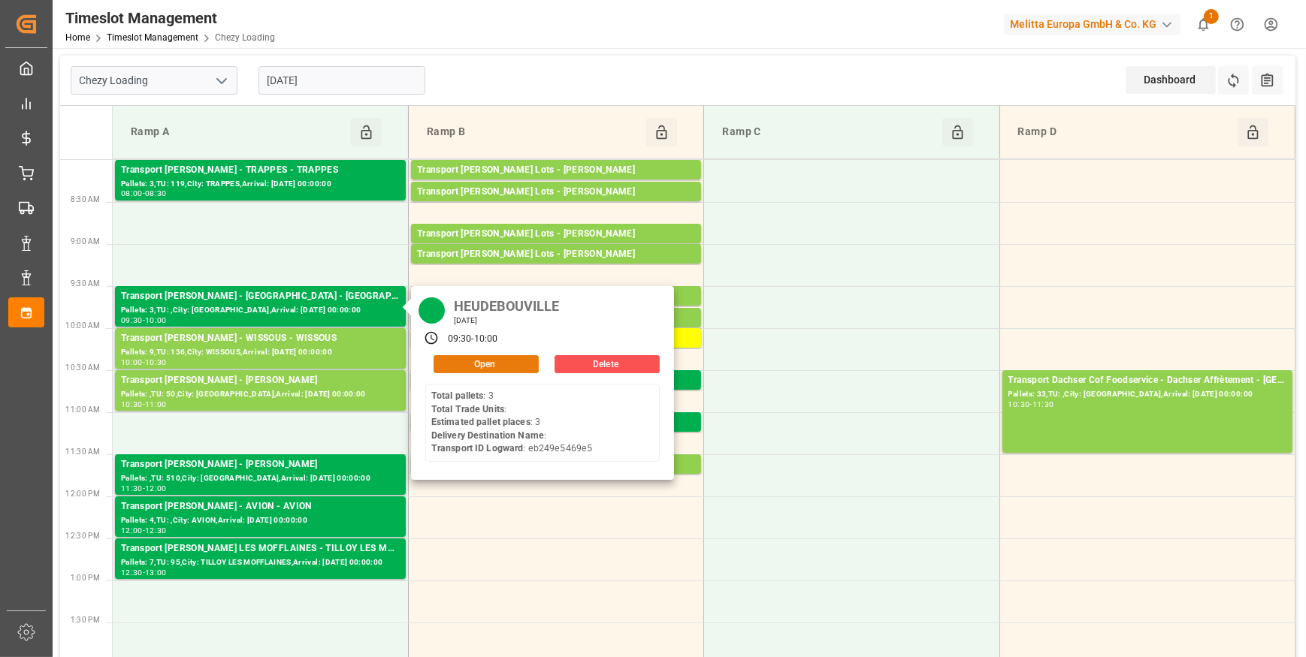
click at [484, 362] on button "Open" at bounding box center [485, 364] width 105 height 18
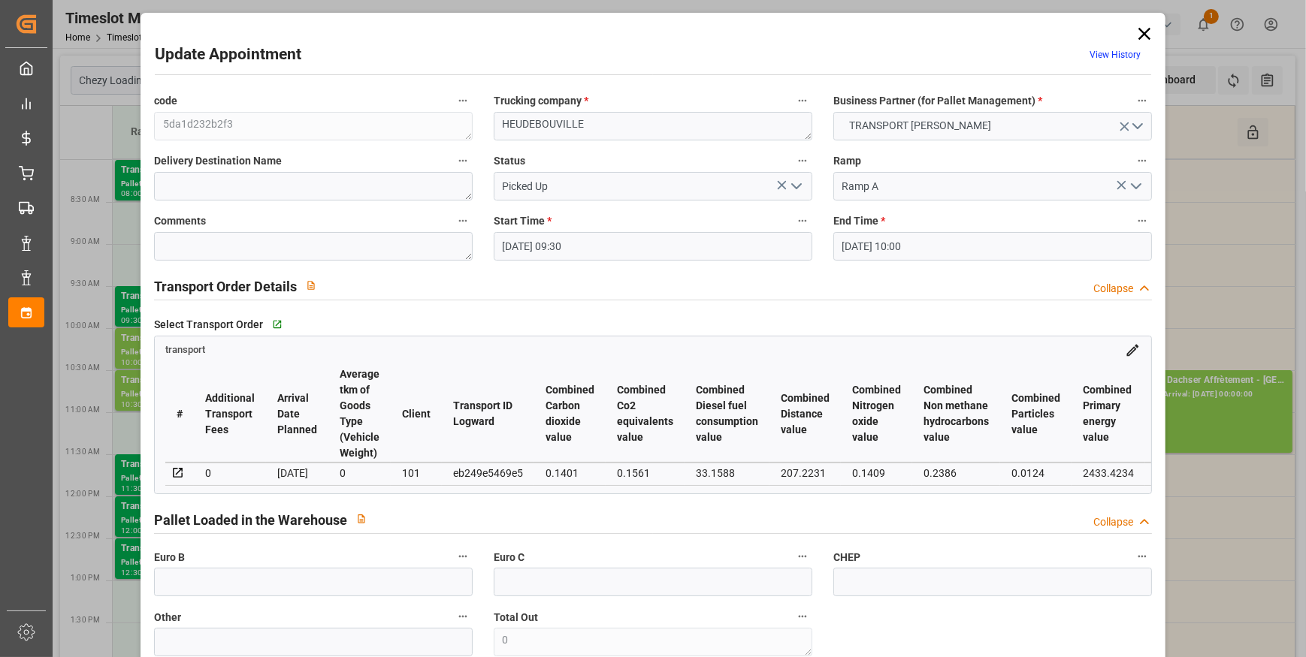
click at [793, 186] on icon "open menu" at bounding box center [796, 186] width 18 height 18
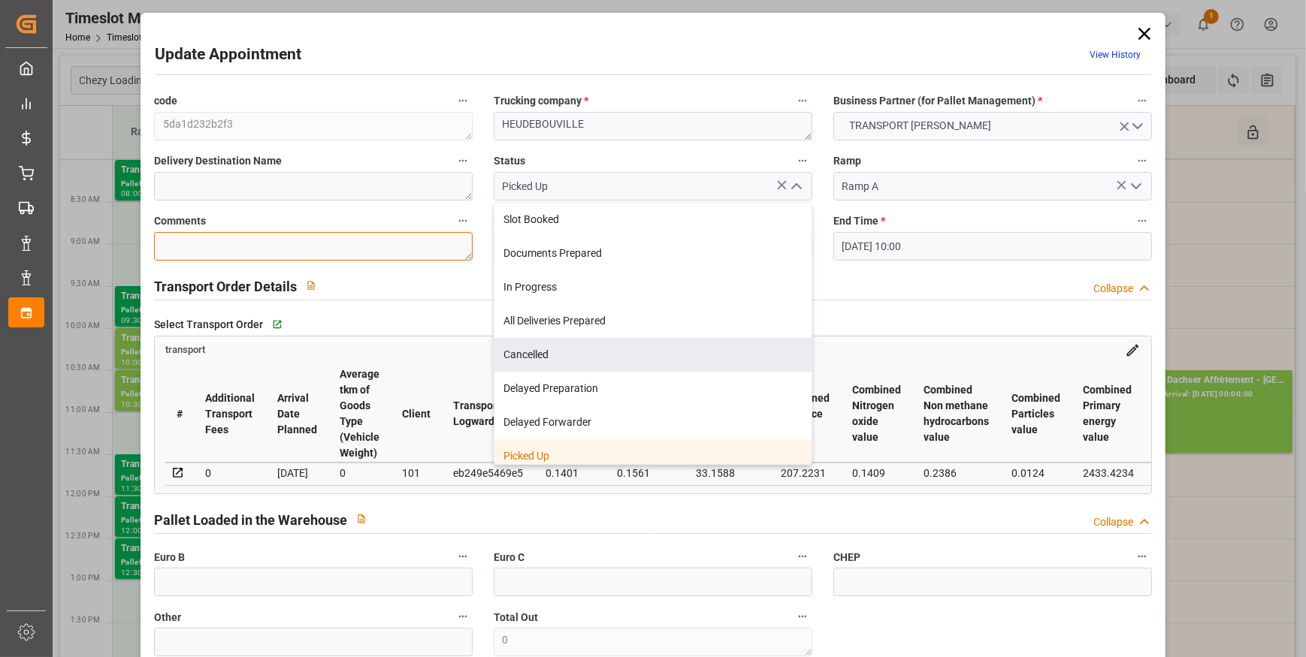
click at [244, 240] on textarea at bounding box center [313, 246] width 319 height 29
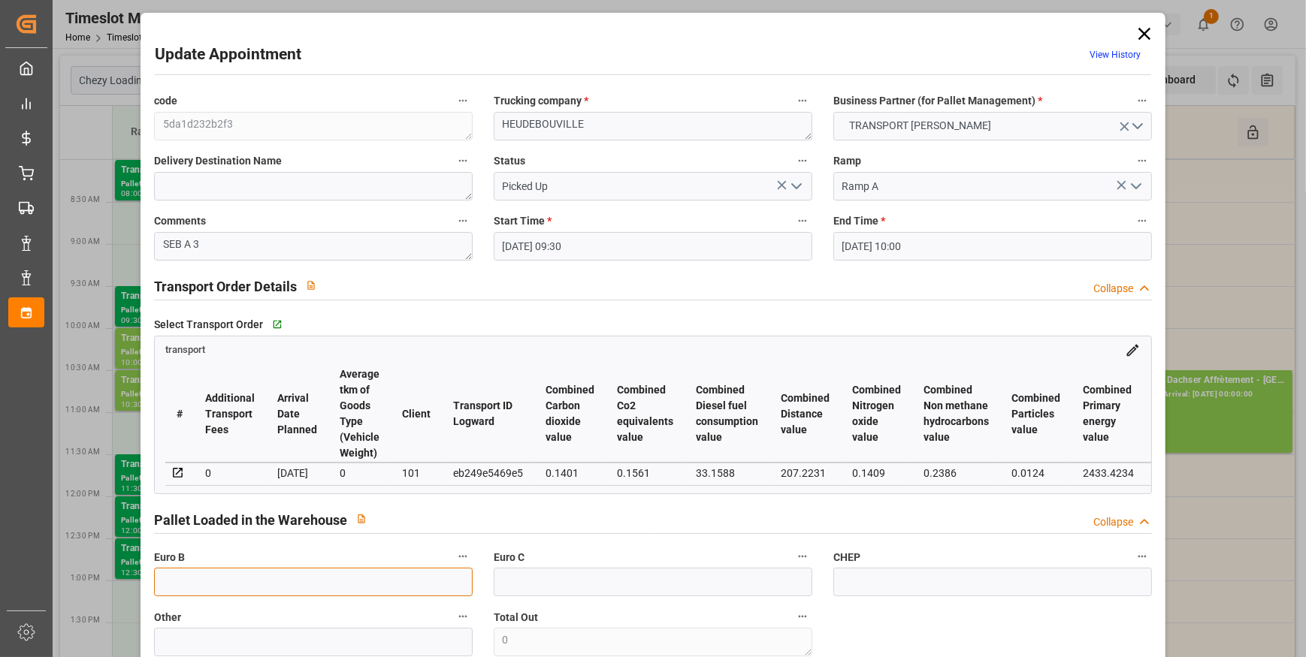
click at [222, 590] on input "text" at bounding box center [313, 582] width 319 height 29
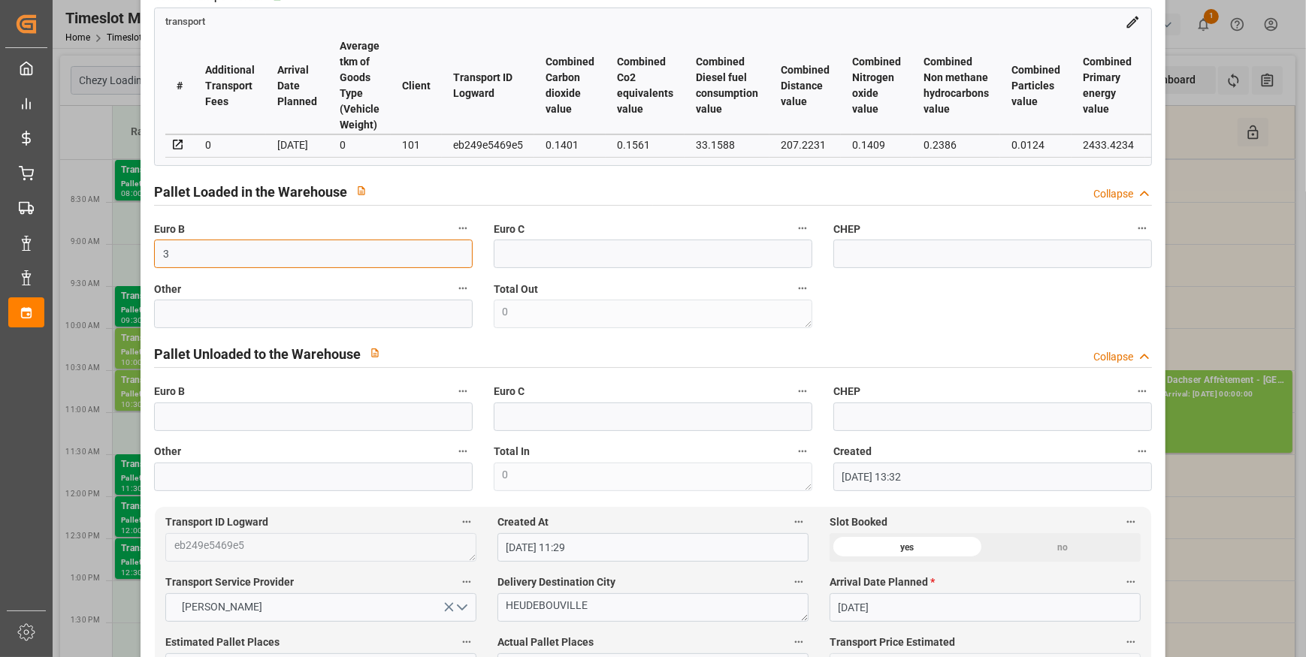
scroll to position [683, 0]
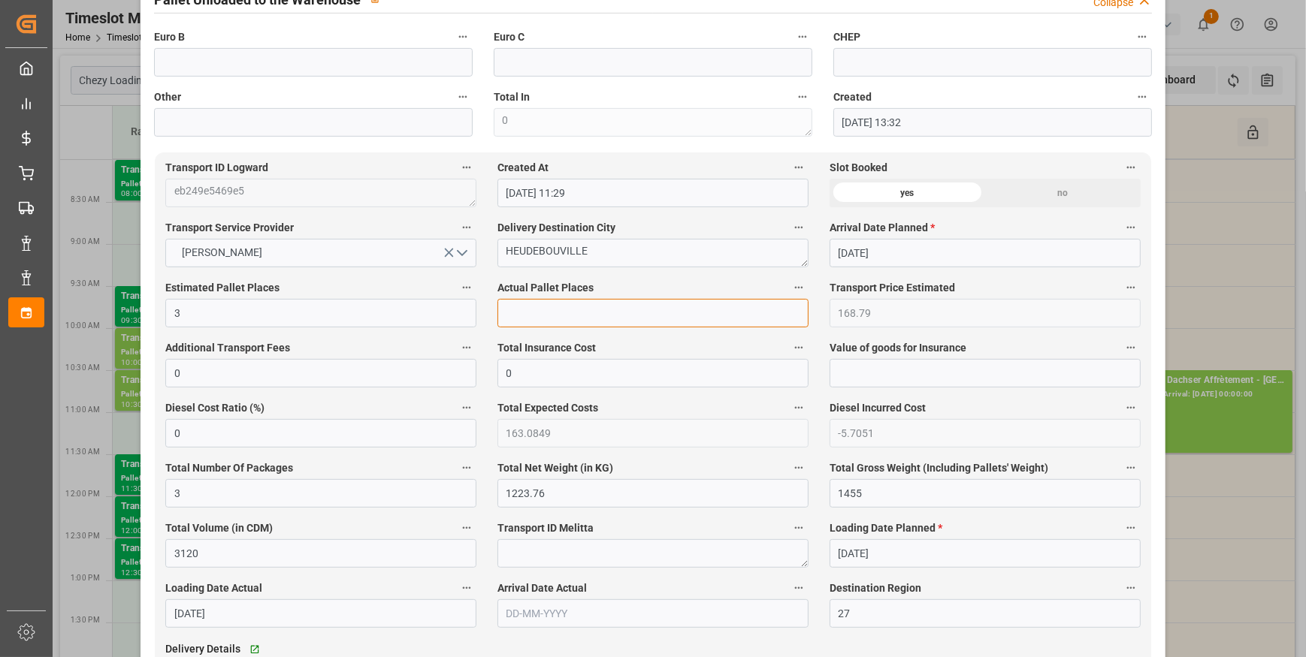
click at [563, 322] on input "text" at bounding box center [652, 313] width 311 height 29
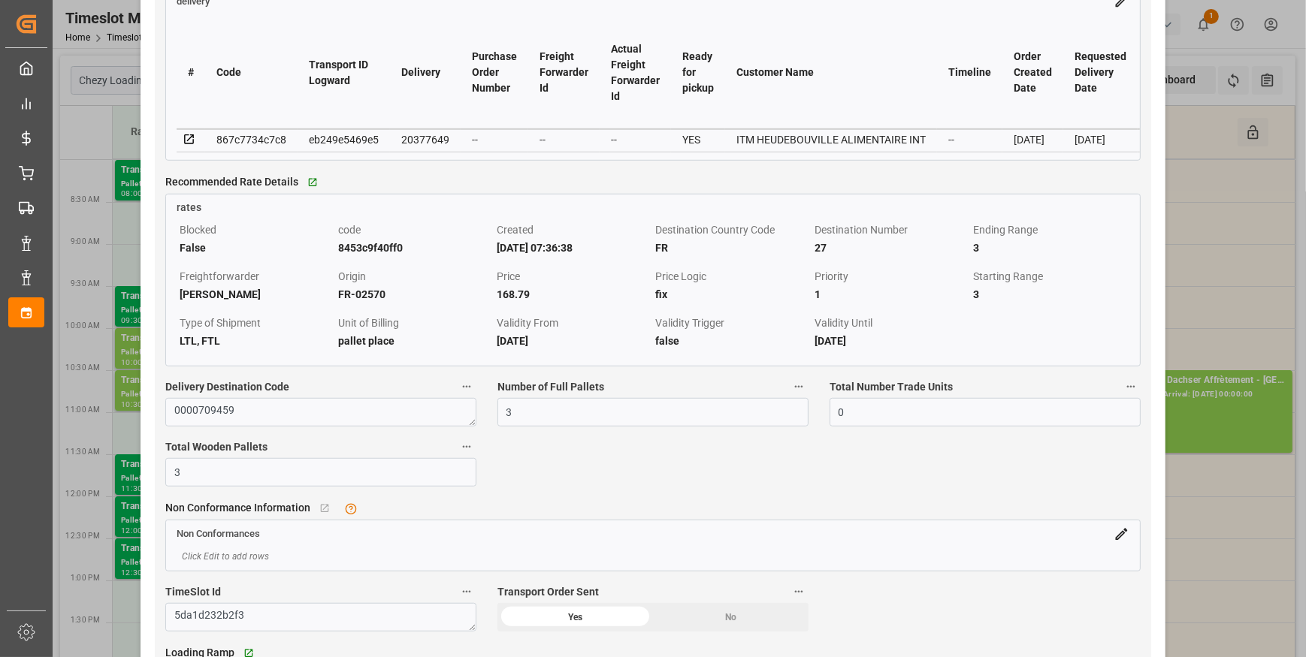
scroll to position [1366, 0]
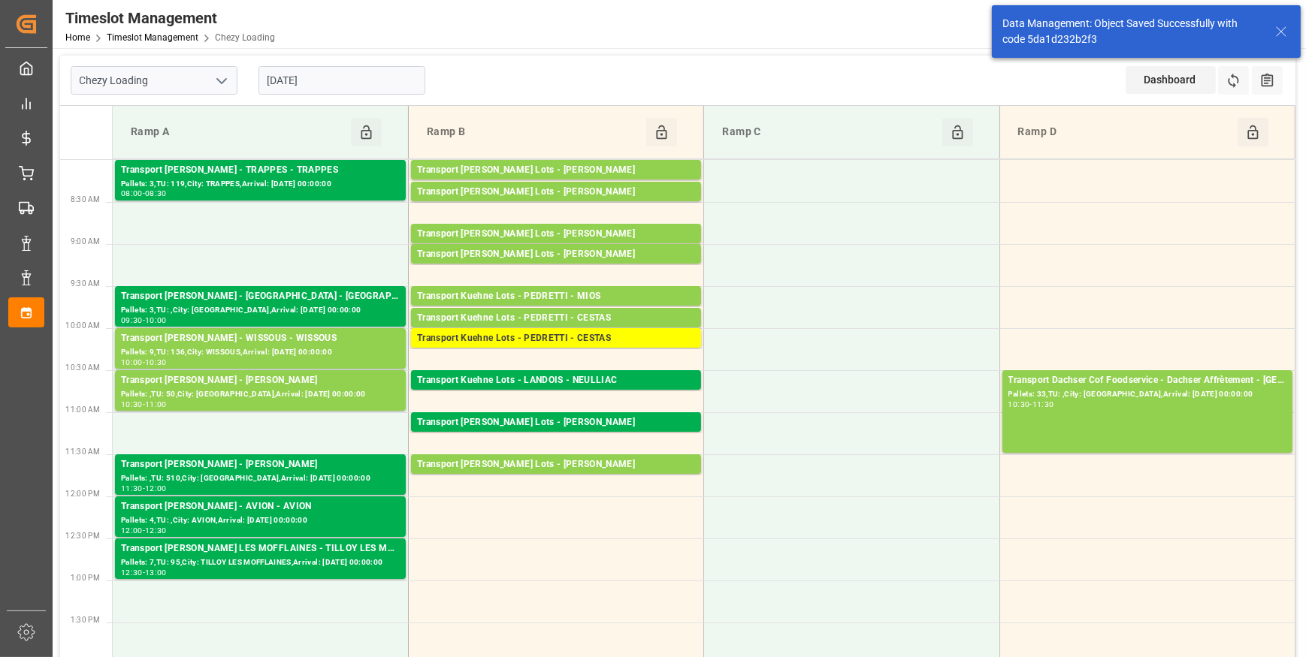
click at [313, 380] on div "Transport [PERSON_NAME] - [PERSON_NAME]" at bounding box center [260, 380] width 279 height 15
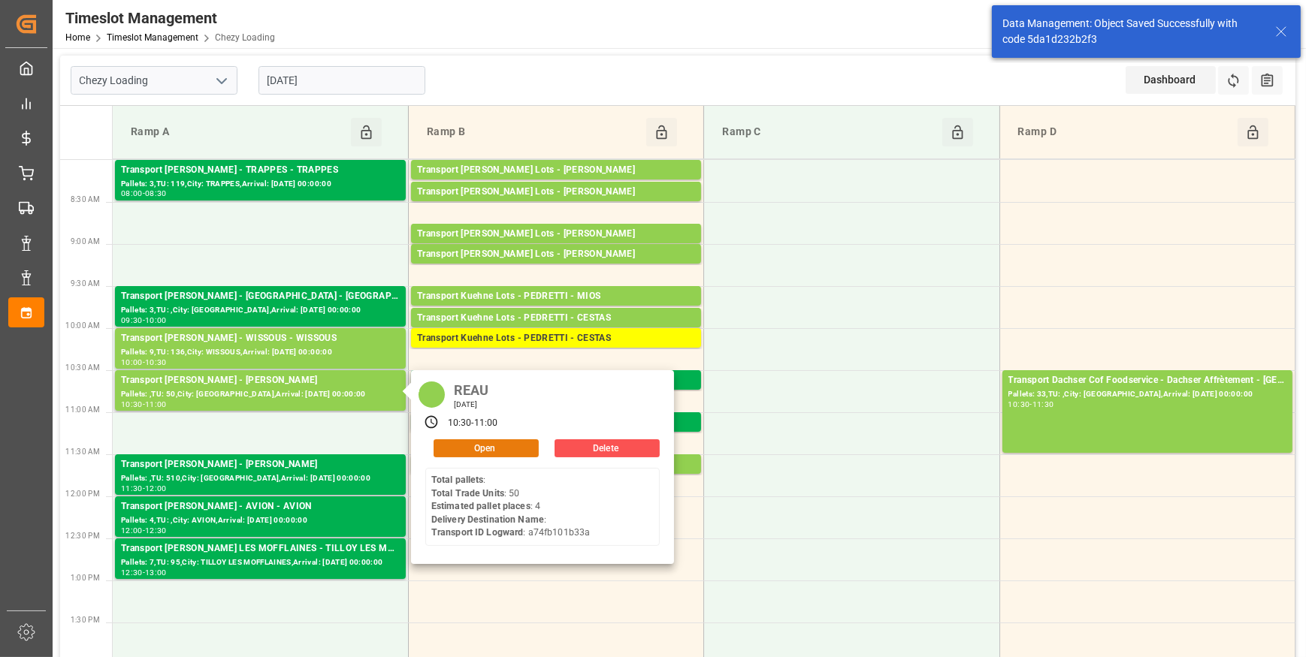
click at [473, 442] on button "Open" at bounding box center [485, 448] width 105 height 18
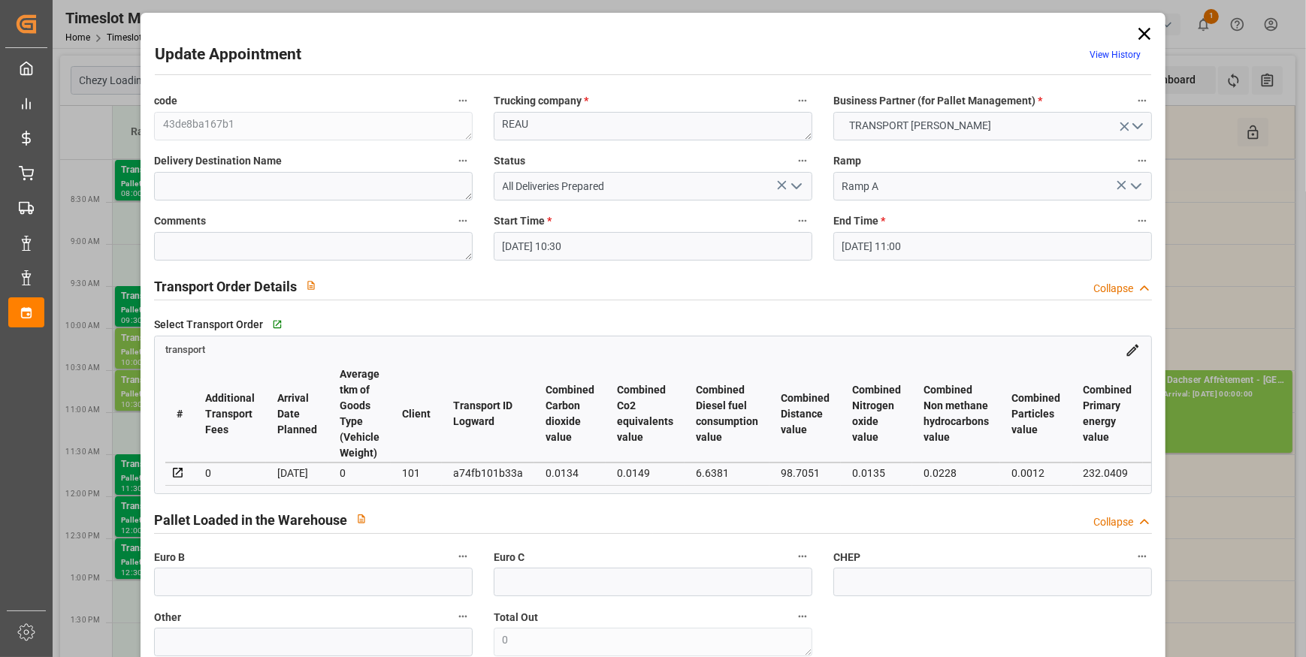
click at [799, 185] on icon "open menu" at bounding box center [796, 186] width 18 height 18
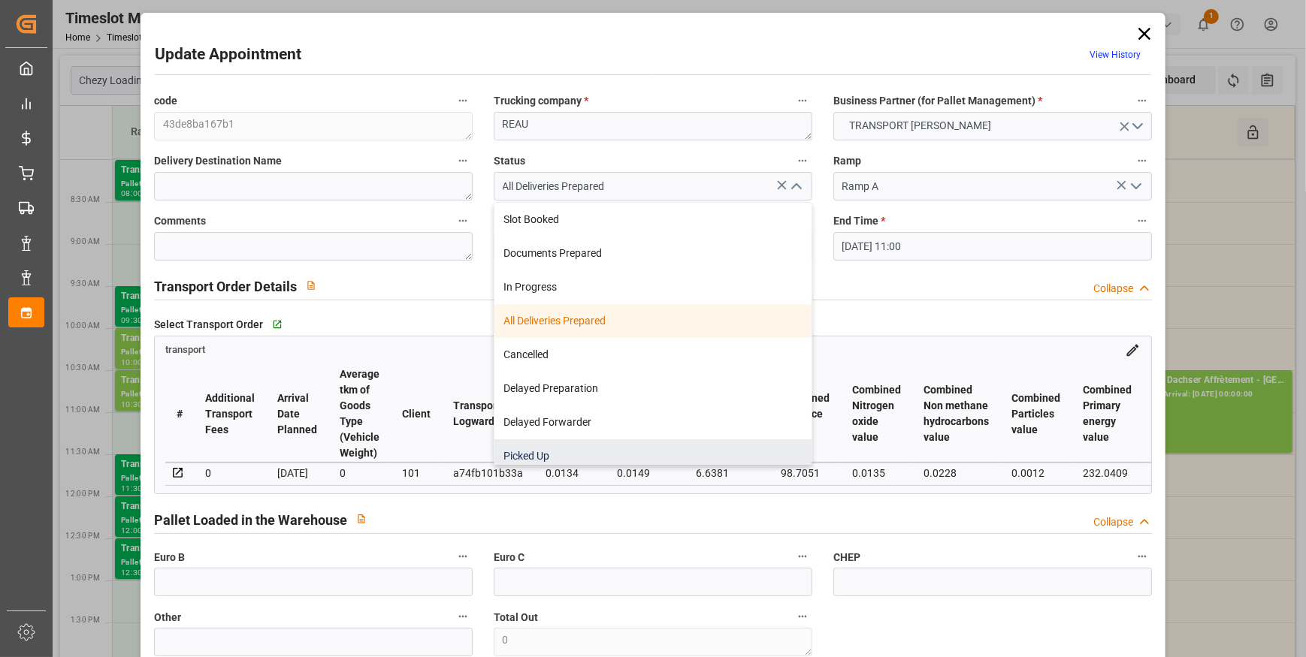
click at [533, 452] on div "Picked Up" at bounding box center [652, 456] width 317 height 34
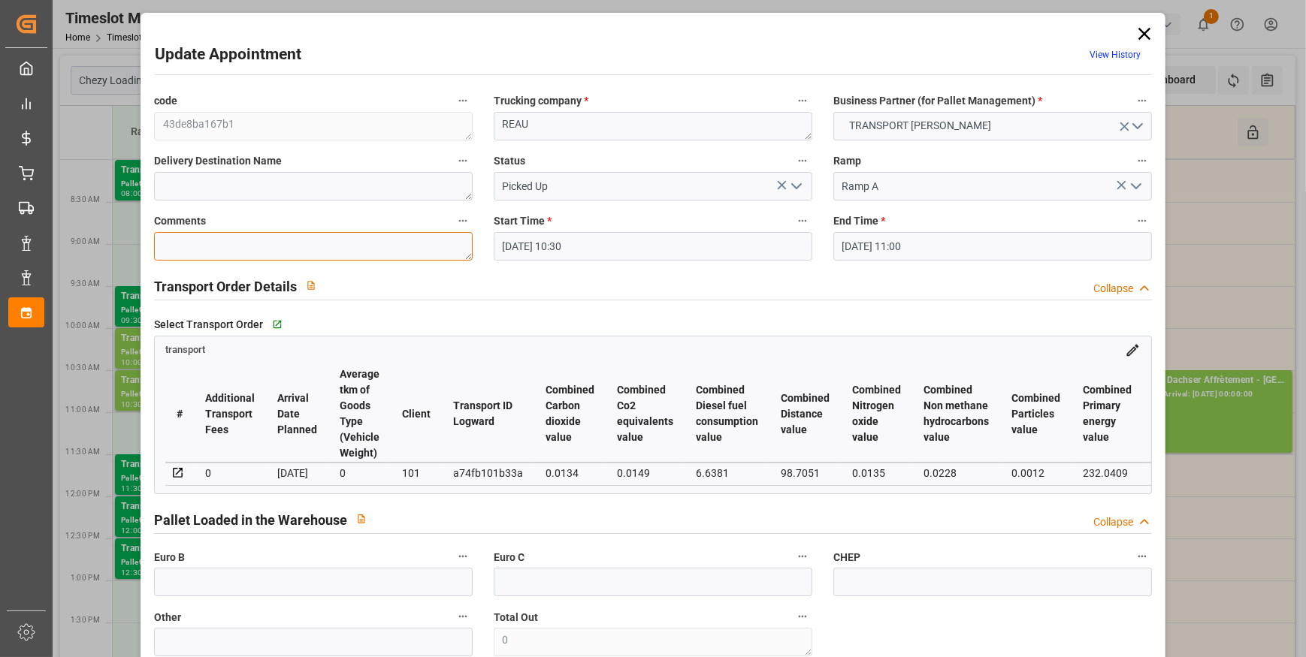
click at [203, 246] on textarea at bounding box center [313, 246] width 319 height 29
click at [186, 246] on textarea "SEB a 2" at bounding box center [313, 246] width 319 height 29
click at [188, 246] on textarea "SEB a 2" at bounding box center [313, 246] width 319 height 29
click at [261, 589] on input "text" at bounding box center [313, 582] width 319 height 29
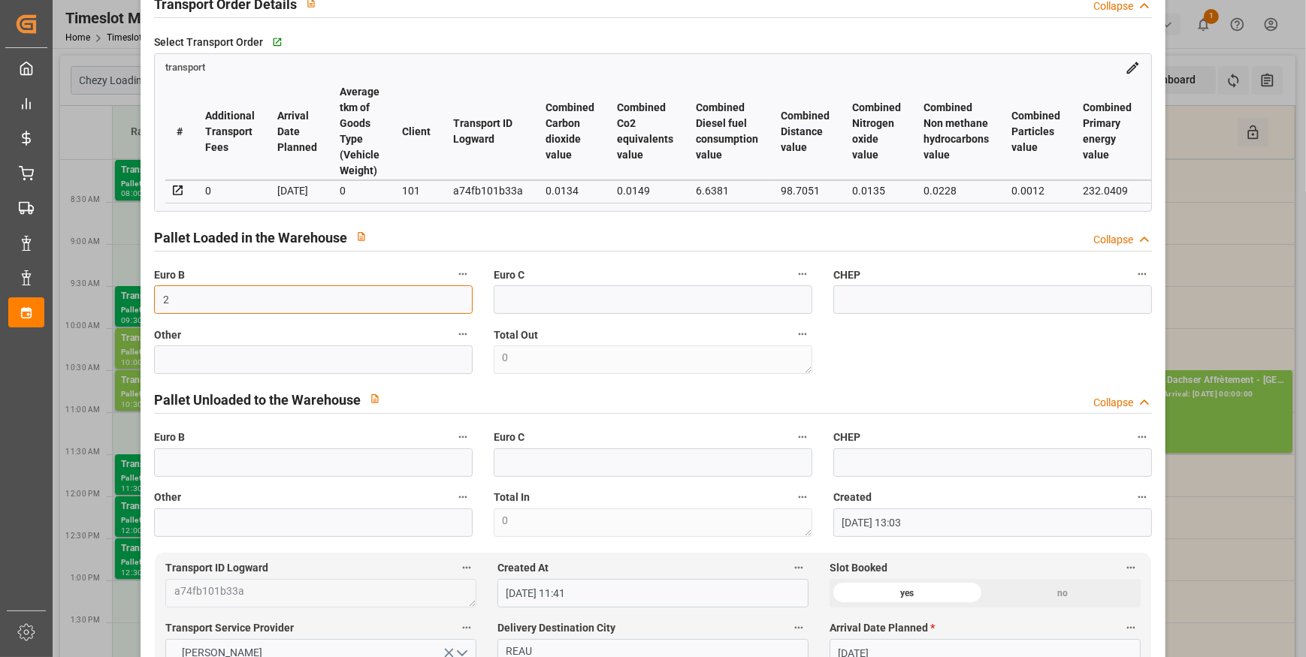
scroll to position [615, 0]
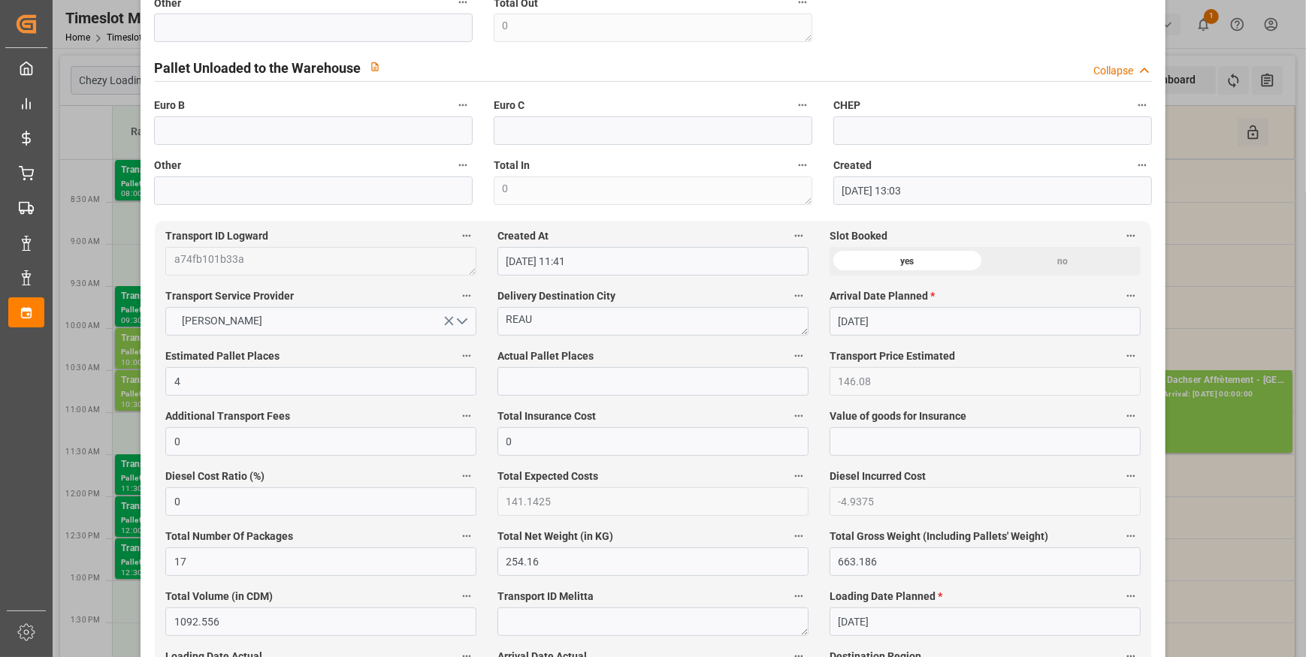
click at [520, 367] on label "Actual Pallet Places" at bounding box center [652, 356] width 311 height 21
click at [789, 366] on button "Actual Pallet Places" at bounding box center [799, 356] width 20 height 20
click at [519, 392] on div at bounding box center [653, 328] width 1306 height 657
drag, startPoint x: 518, startPoint y: 388, endPoint x: 520, endPoint y: 380, distance: 7.8
click at [518, 388] on input "text" at bounding box center [652, 381] width 311 height 29
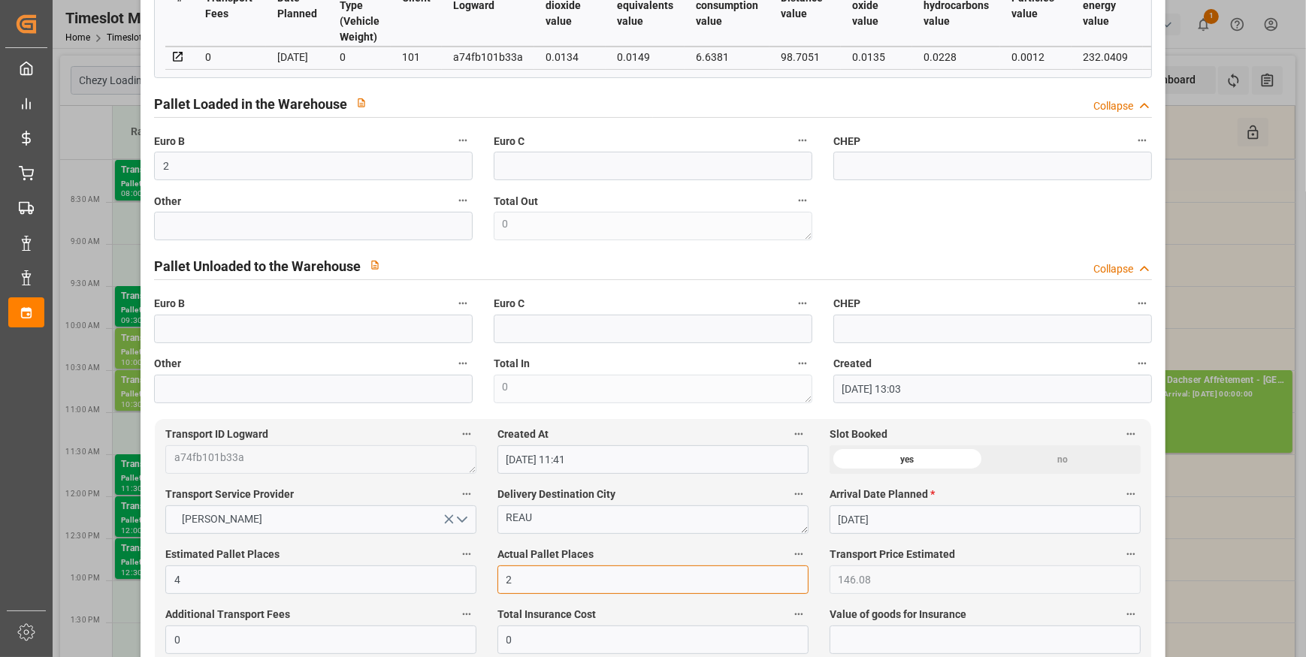
scroll to position [204, 0]
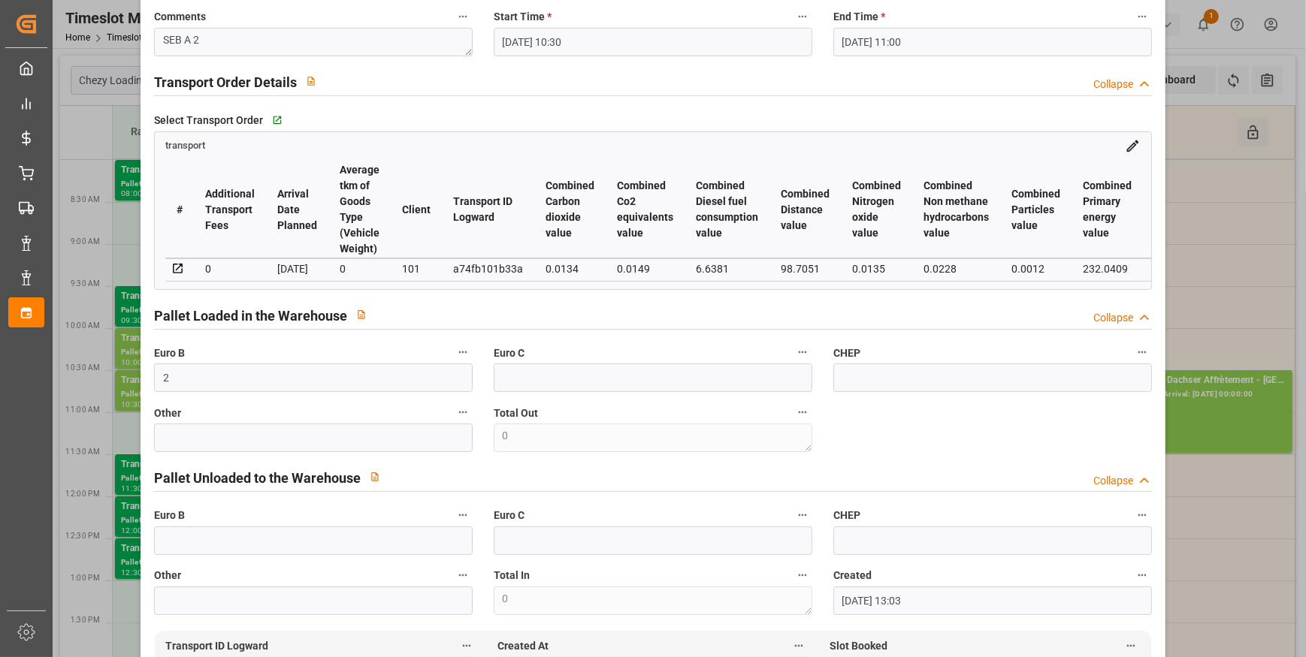
click at [175, 269] on icon at bounding box center [178, 269] width 14 height 14
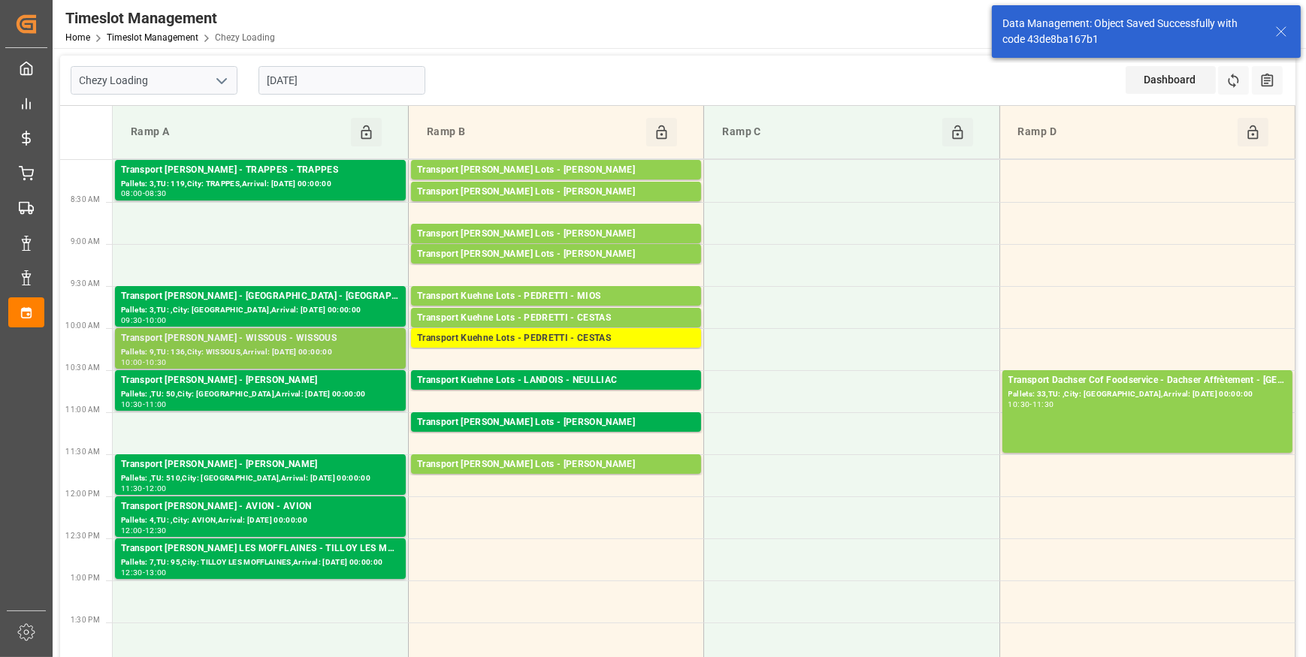
click at [276, 345] on div "Transport [PERSON_NAME] - WISSOUS - WISSOUS" at bounding box center [260, 338] width 279 height 15
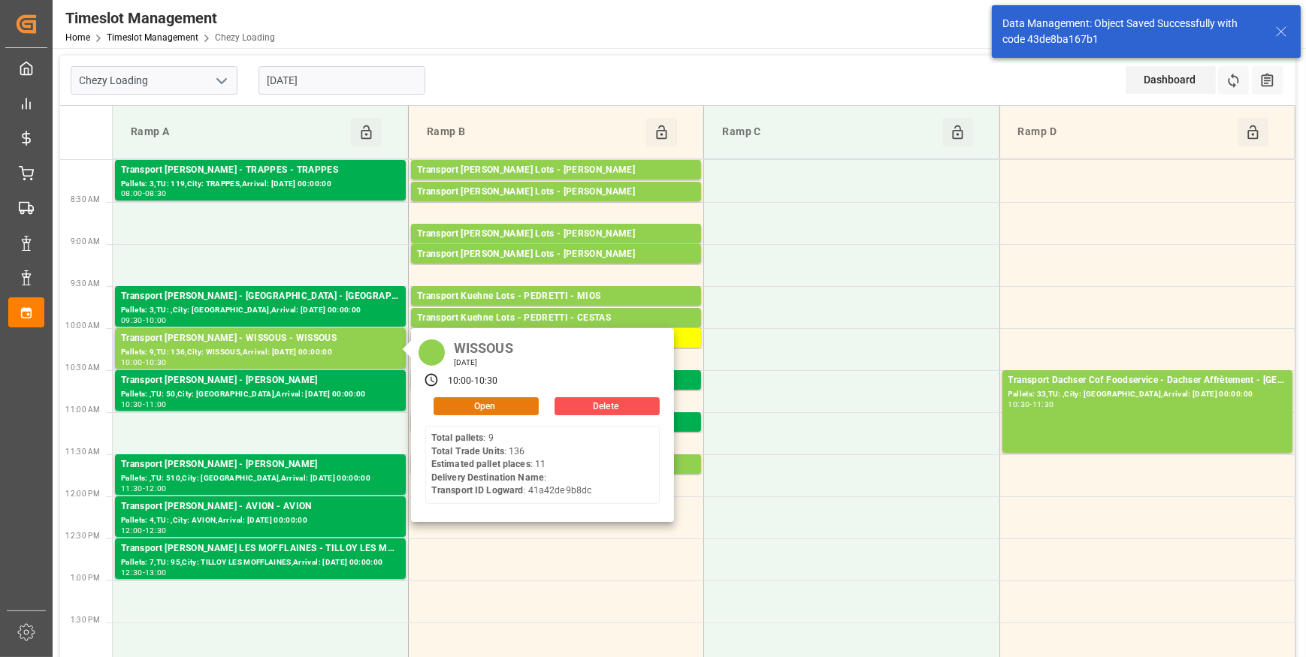
click at [485, 407] on button "Open" at bounding box center [485, 406] width 105 height 18
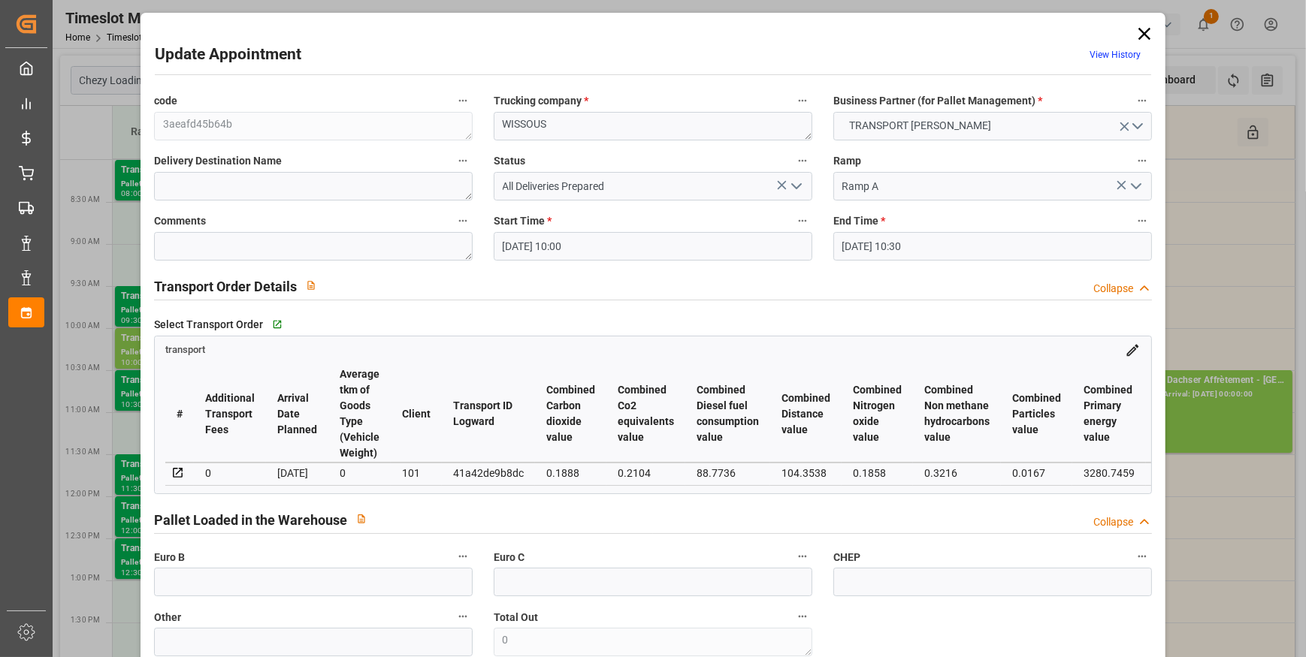
click at [792, 186] on polyline "open menu" at bounding box center [796, 186] width 9 height 5
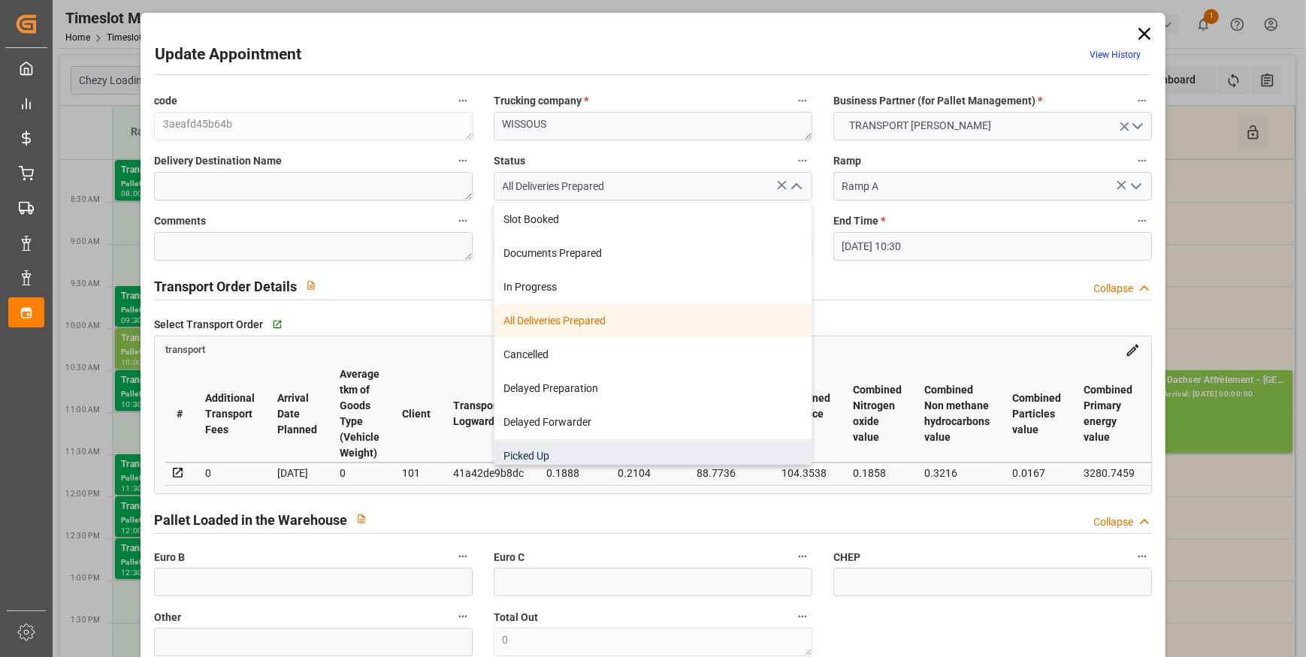
click at [529, 451] on div "Picked Up" at bounding box center [652, 456] width 317 height 34
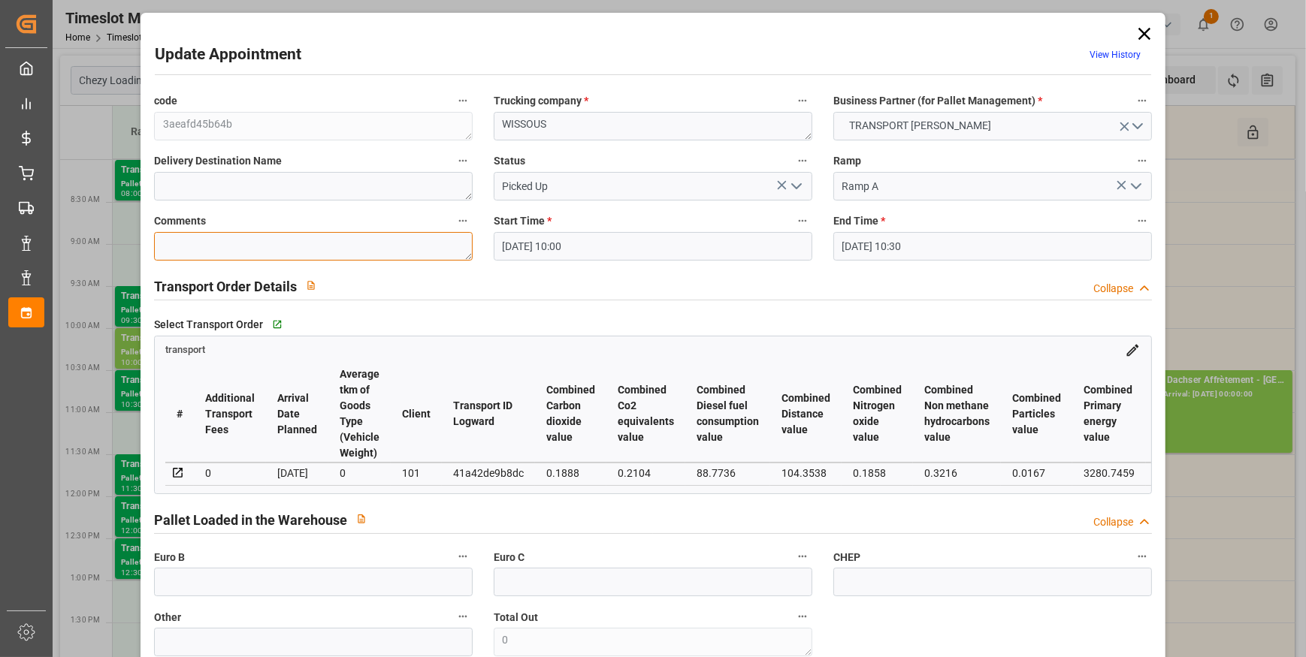
click at [240, 247] on textarea at bounding box center [313, 246] width 319 height 29
click at [369, 596] on input "text" at bounding box center [313, 582] width 319 height 29
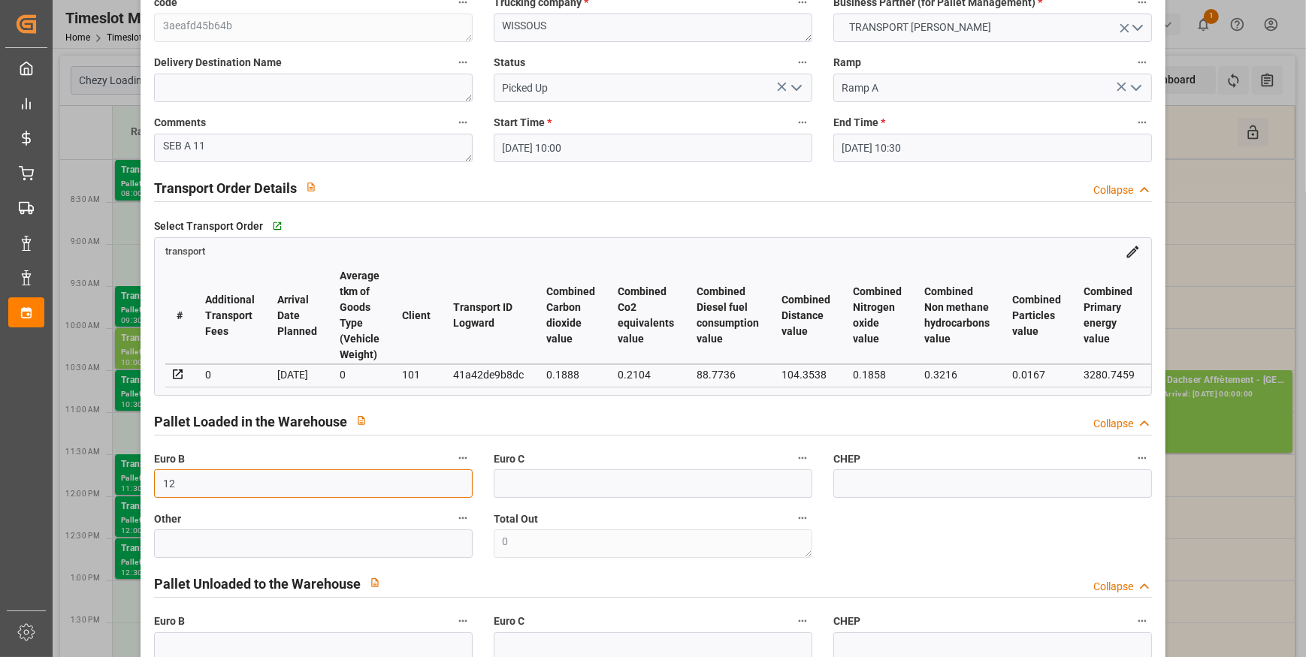
scroll to position [546, 0]
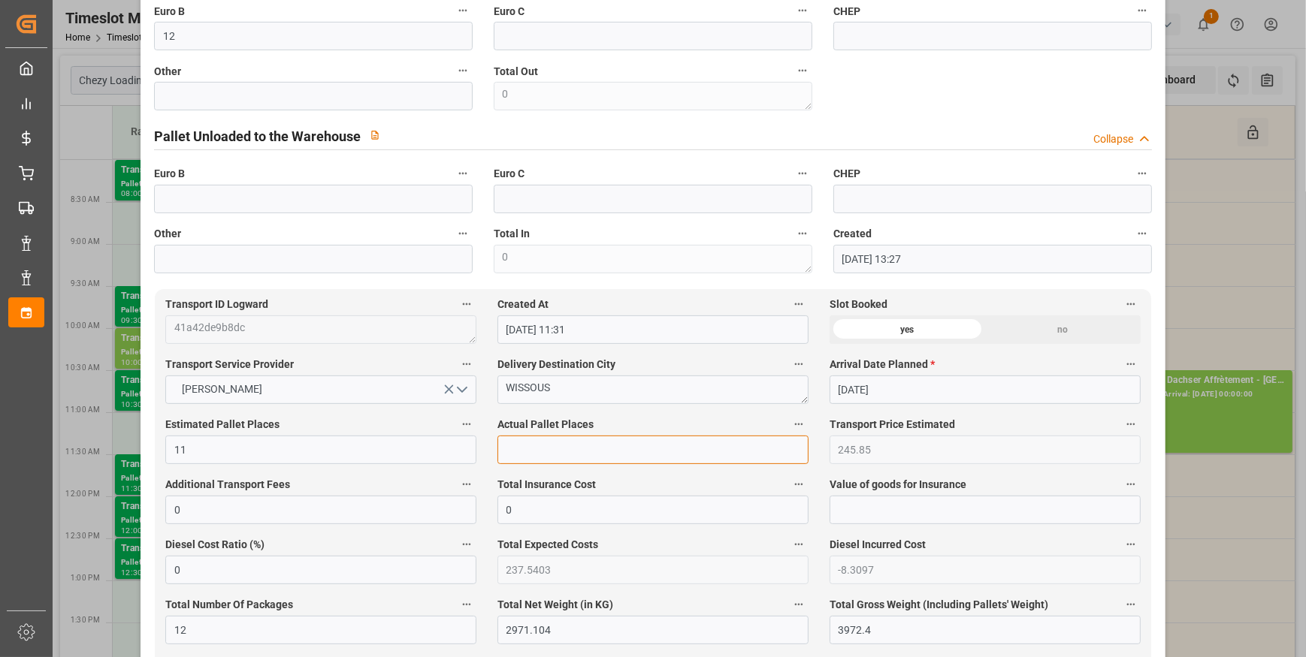
click at [530, 445] on input "text" at bounding box center [652, 450] width 311 height 29
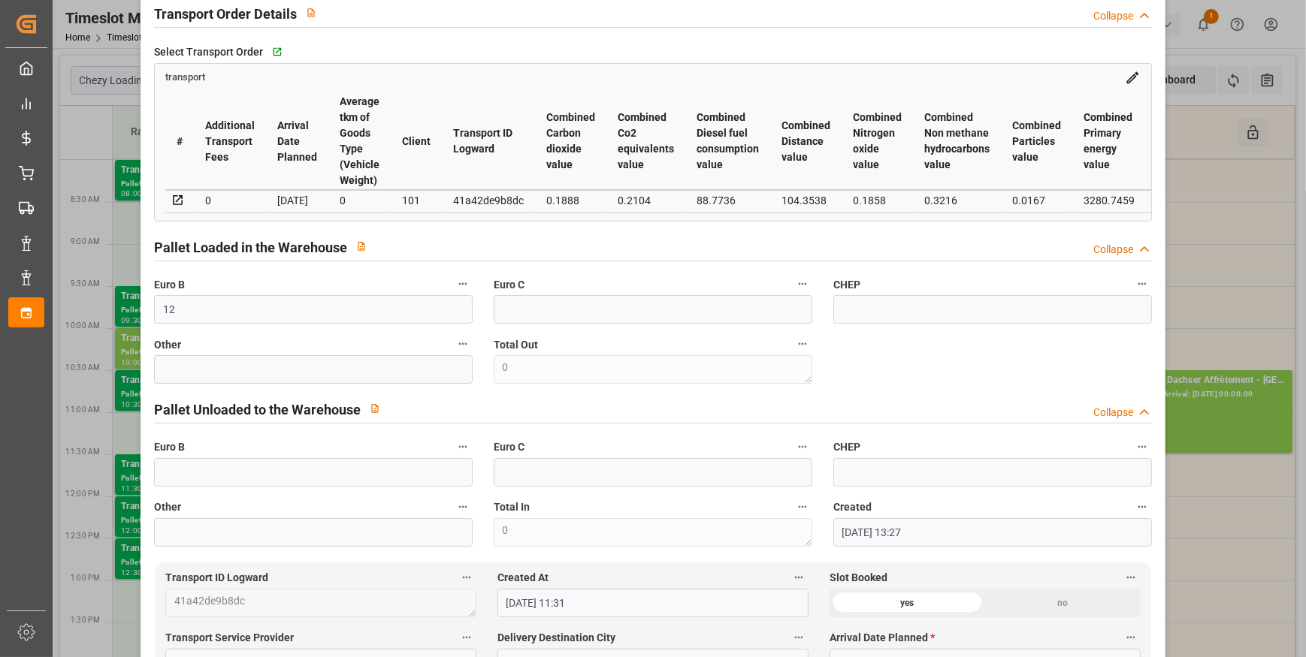
scroll to position [0, 0]
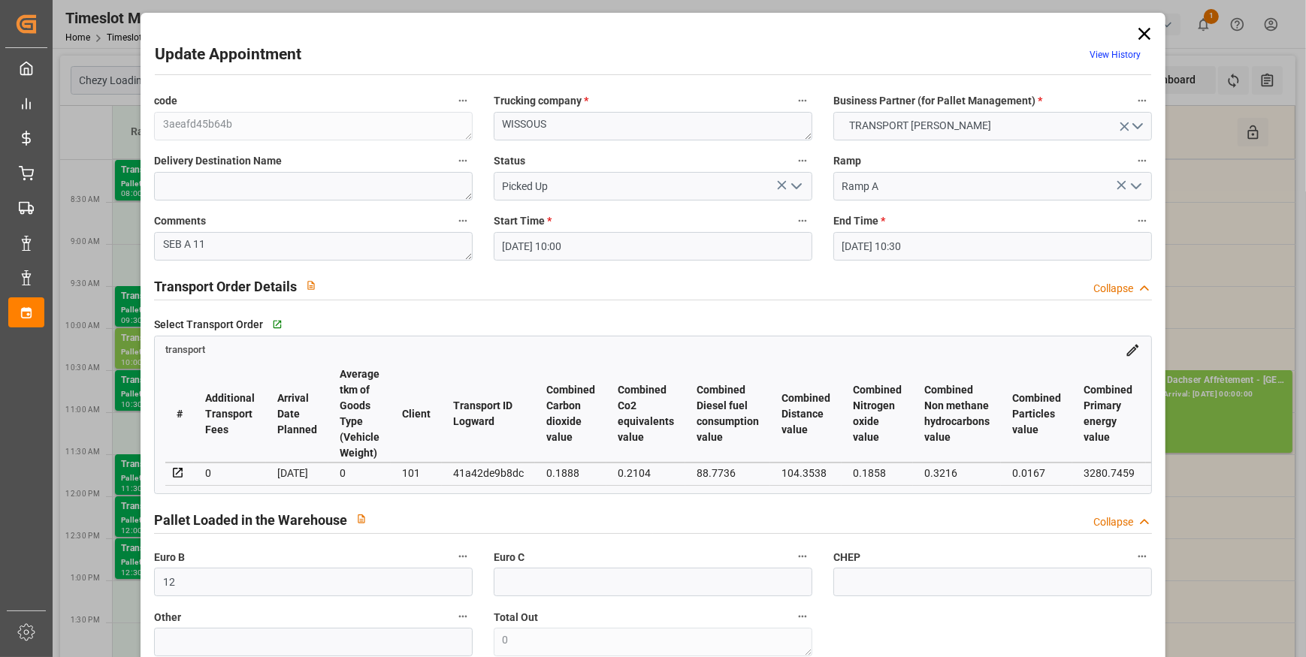
click at [795, 187] on polyline "open menu" at bounding box center [796, 186] width 9 height 5
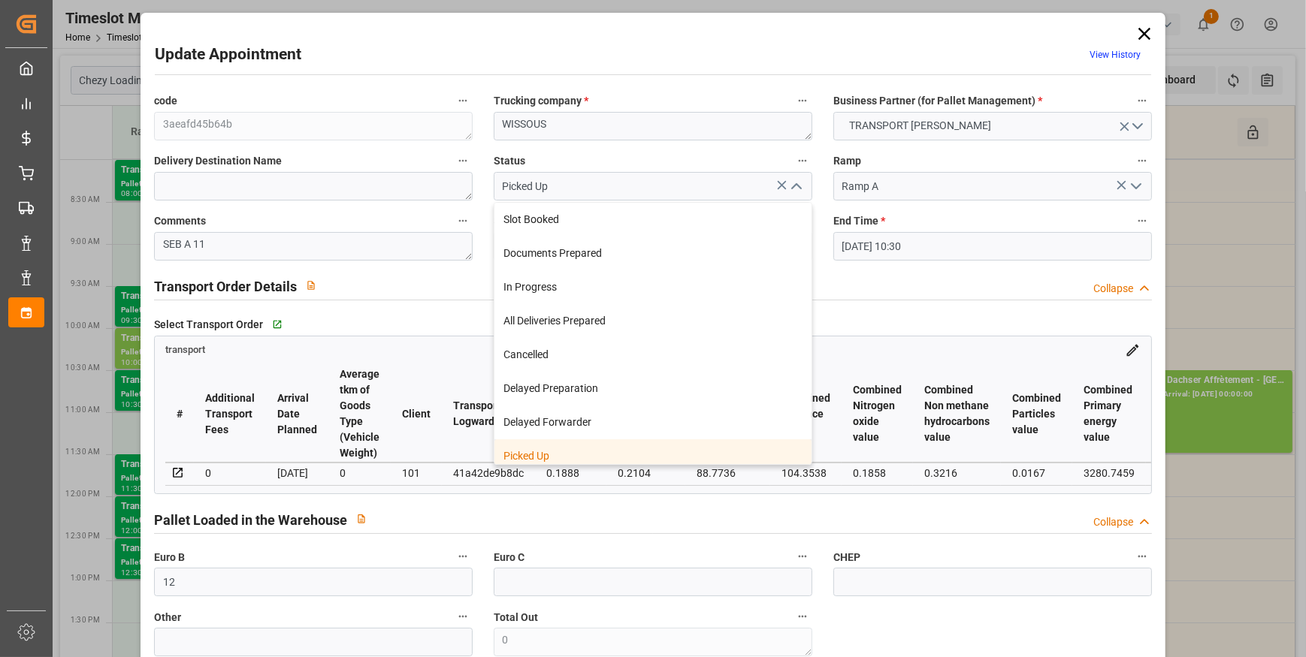
click at [592, 460] on div "Picked Up" at bounding box center [652, 456] width 317 height 34
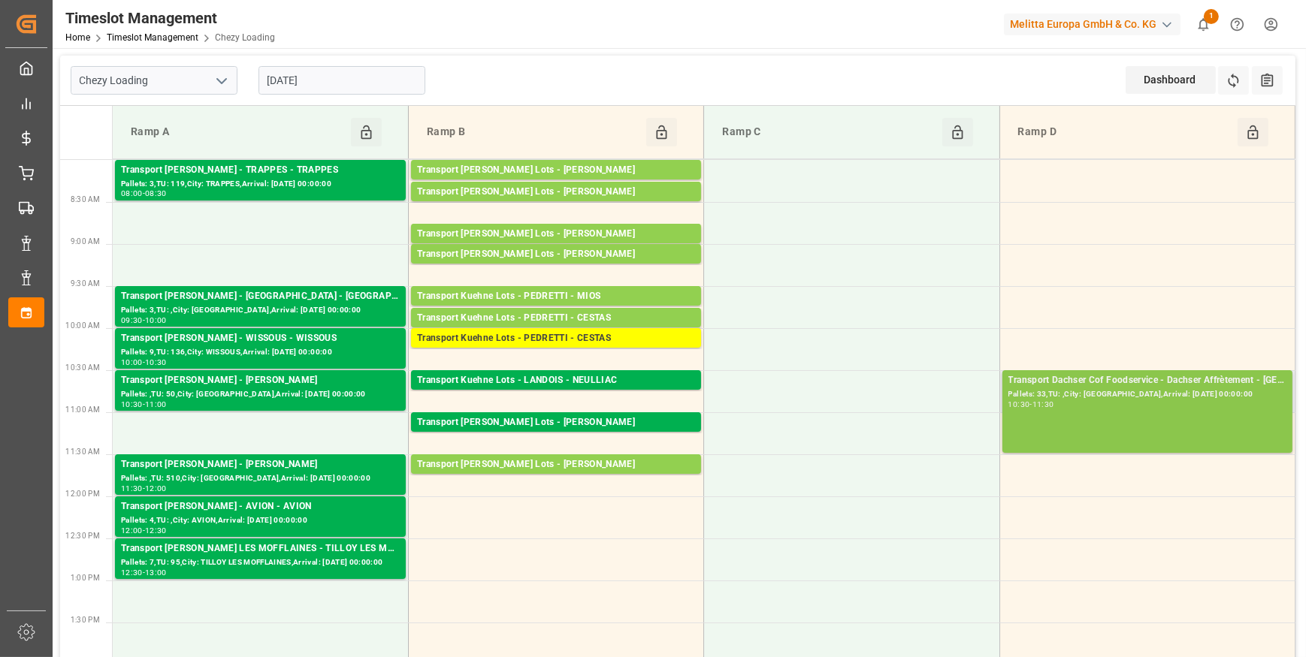
click at [1200, 409] on div "Transport Dachser Cof Foodservice - Dachser Affrètement - BEAUMONT SUR OISE Pal…" at bounding box center [1147, 411] width 278 height 77
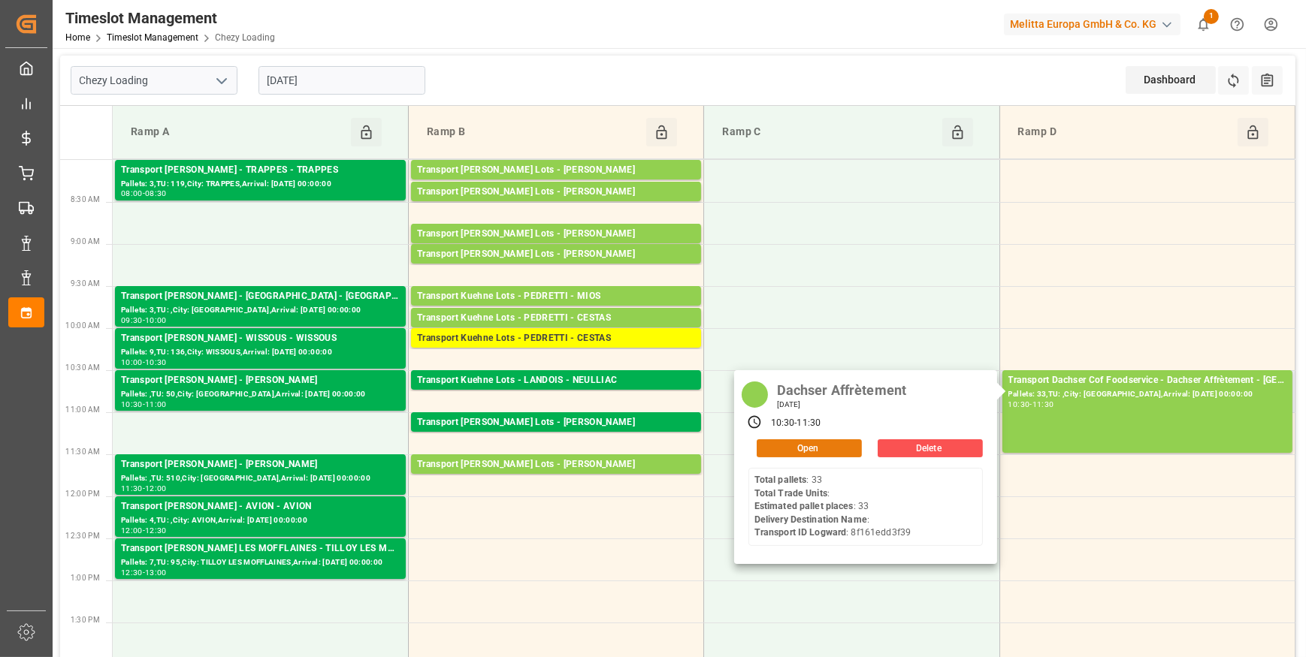
click at [808, 448] on button "Open" at bounding box center [808, 448] width 105 height 18
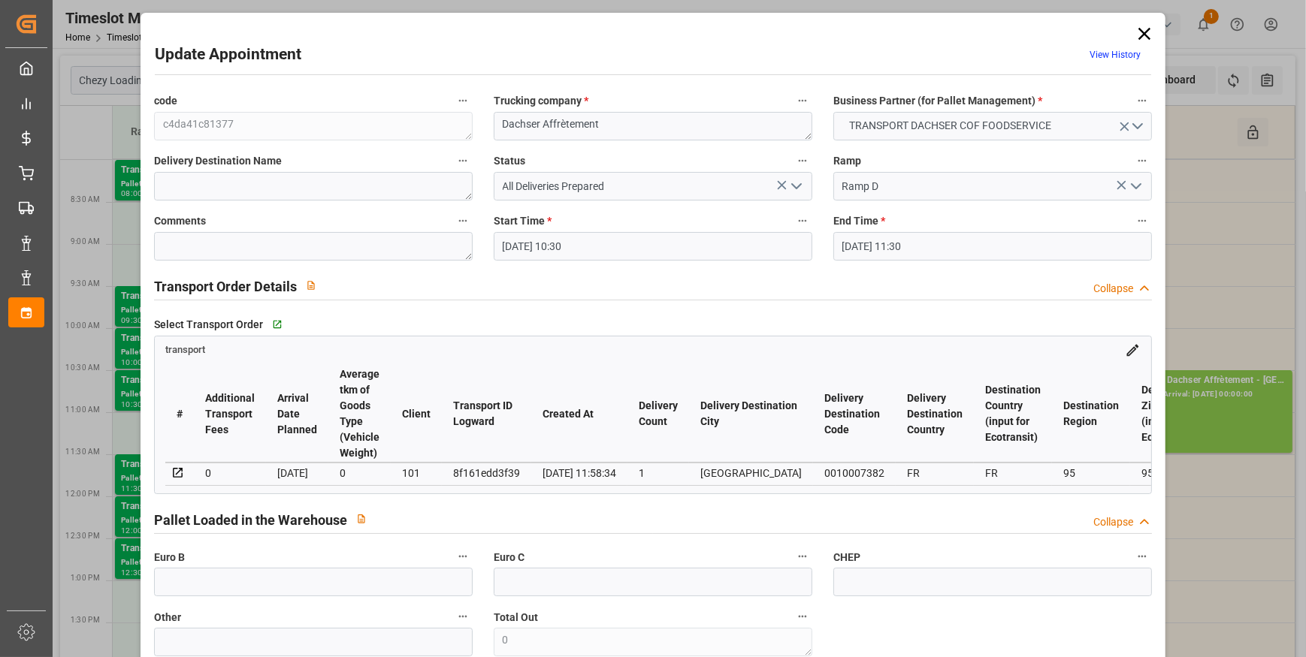
click at [793, 190] on icon "open menu" at bounding box center [796, 186] width 18 height 18
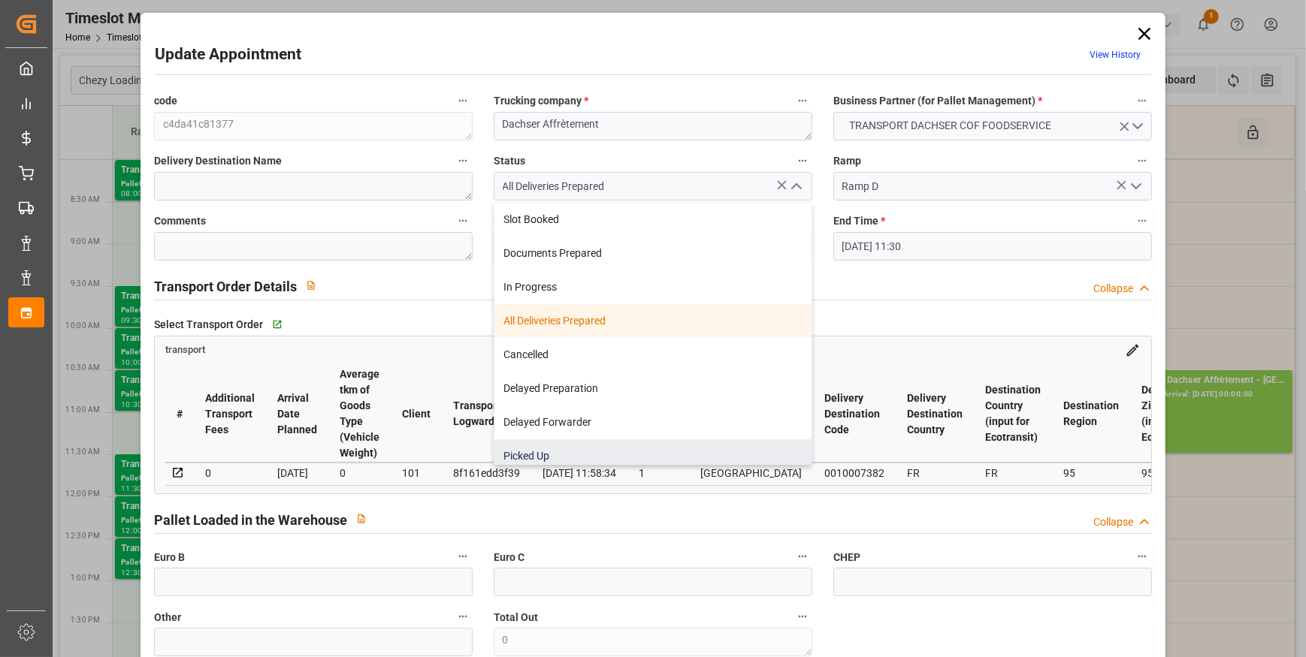
click at [569, 451] on div "Picked Up" at bounding box center [652, 456] width 317 height 34
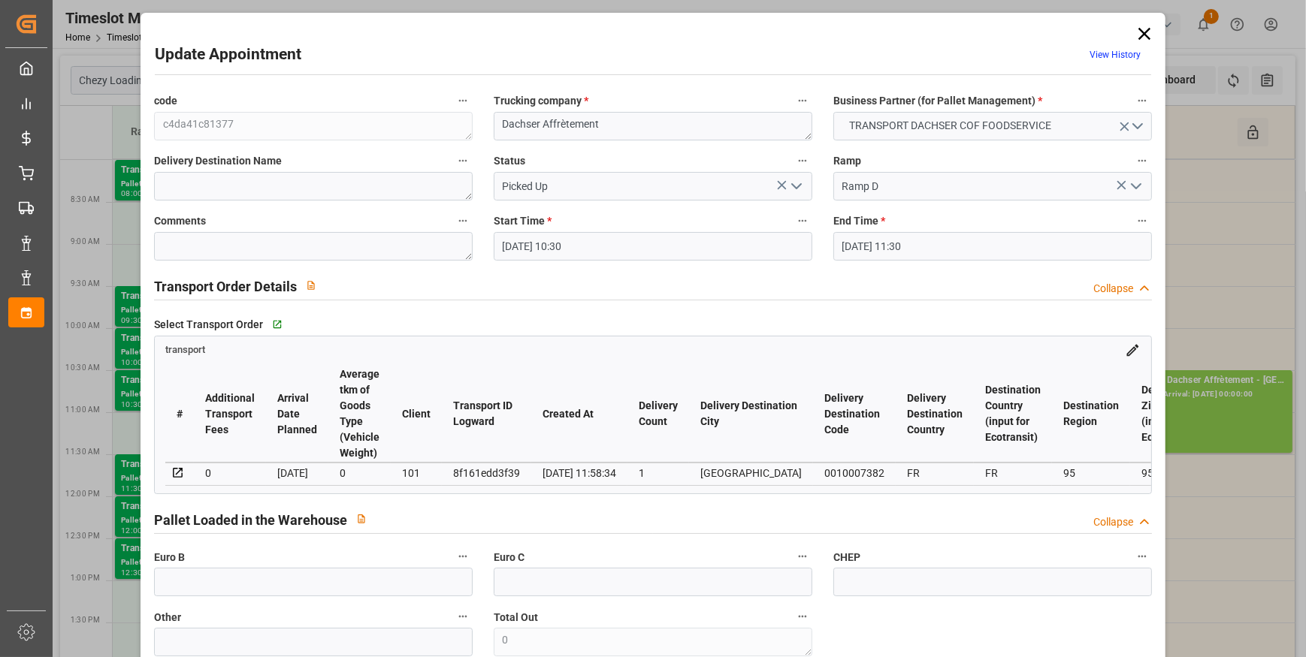
click at [797, 183] on icon "open menu" at bounding box center [796, 186] width 18 height 18
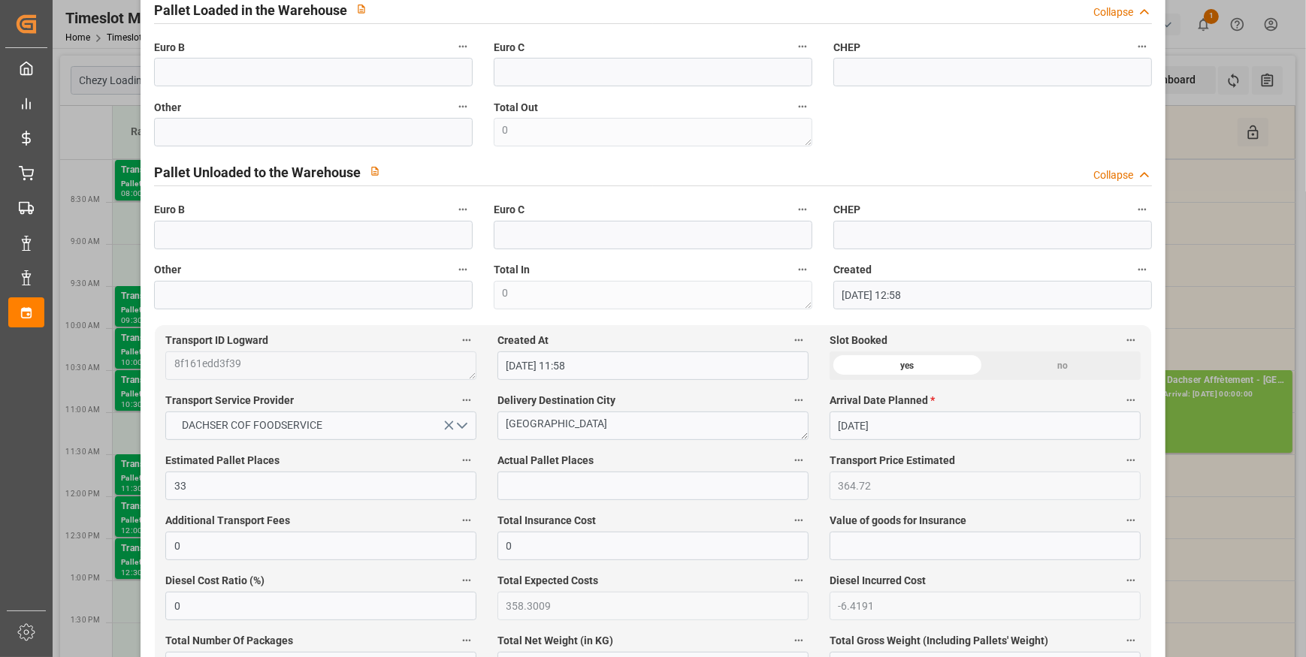
scroll to position [546, 0]
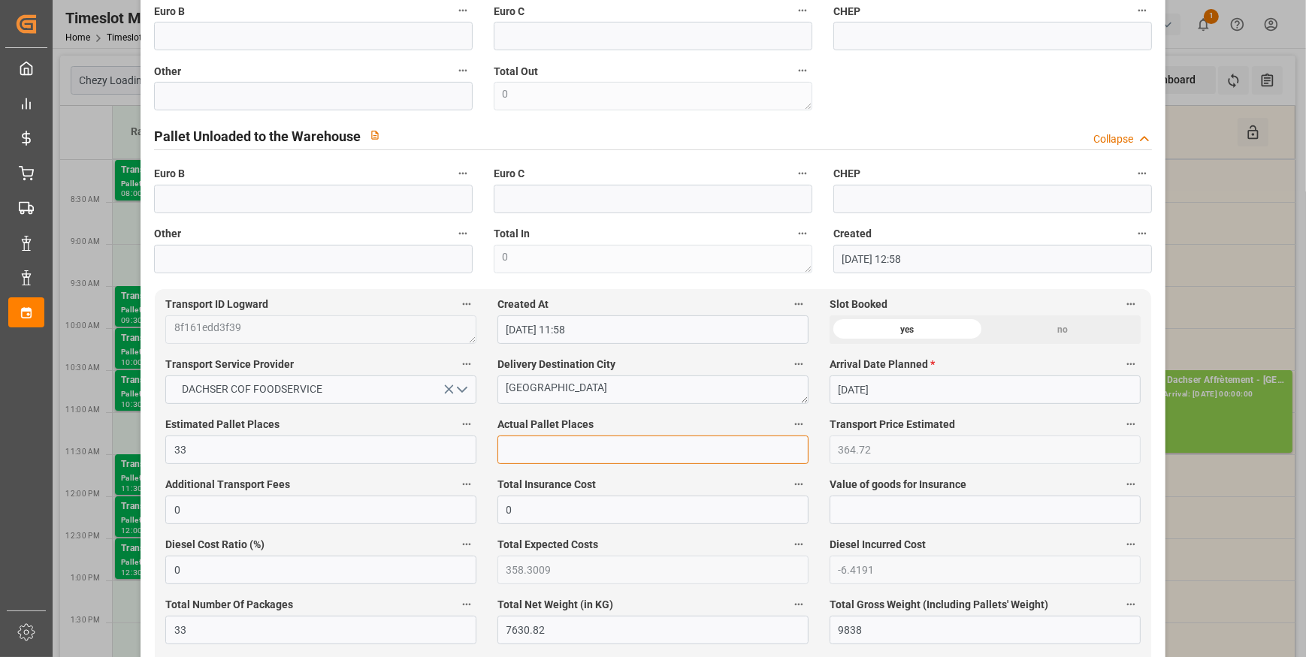
click at [524, 453] on input "text" at bounding box center [652, 450] width 311 height 29
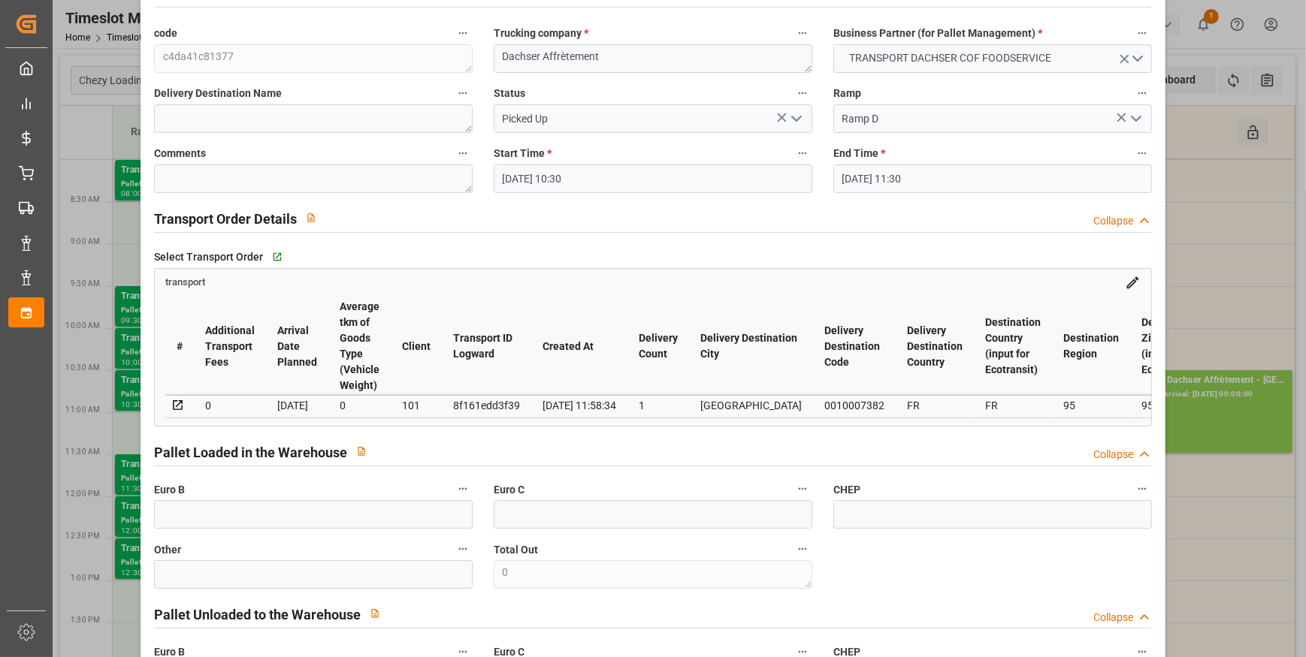
scroll to position [0, 0]
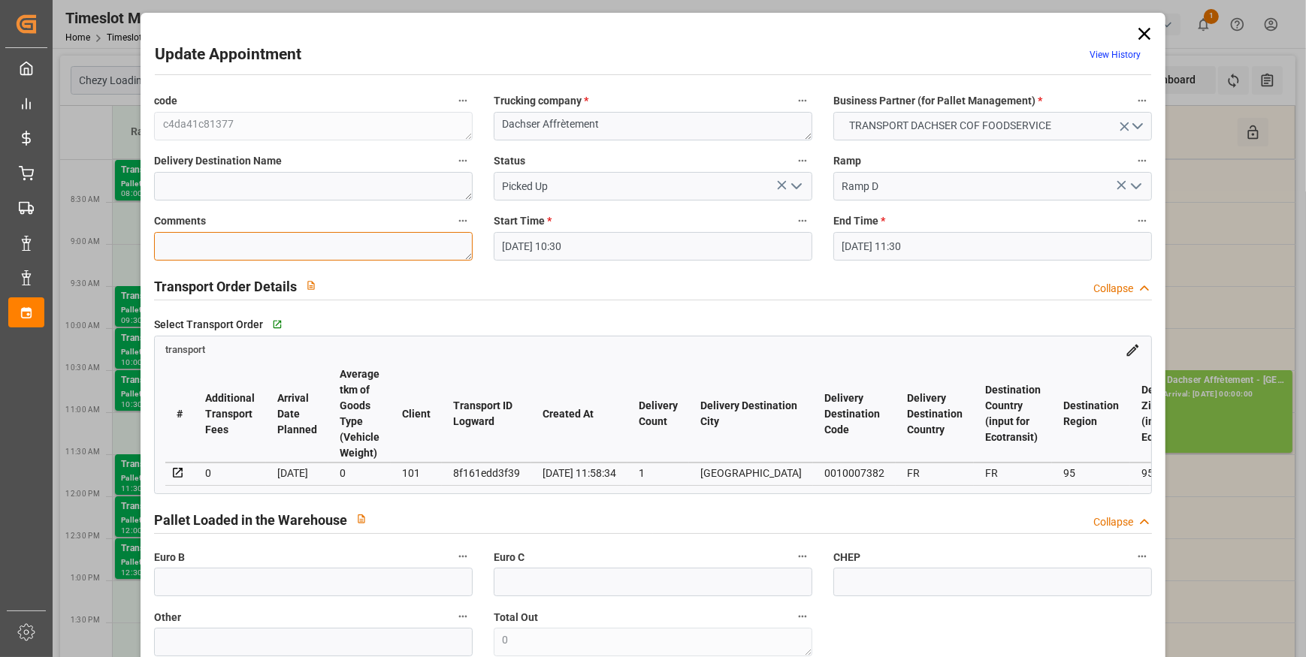
click at [195, 249] on textarea at bounding box center [313, 246] width 319 height 29
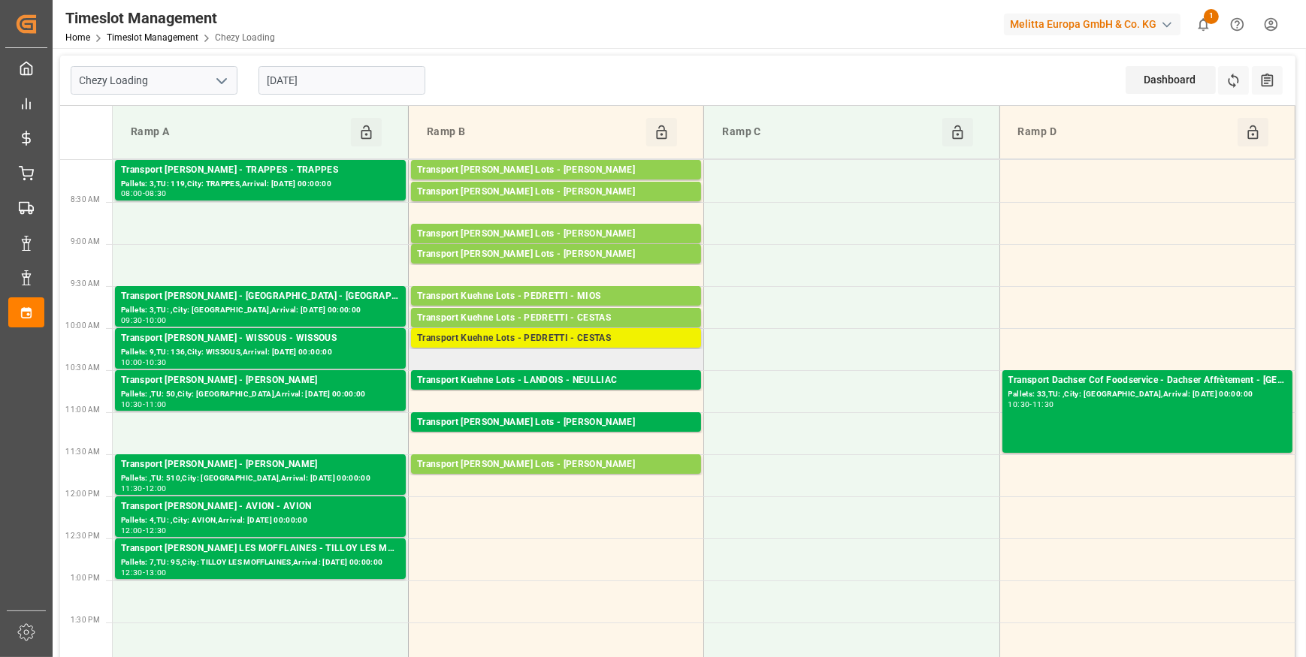
click at [527, 337] on div "Transport Kuehne Lots - PEDRETTI - CESTAS" at bounding box center [556, 338] width 278 height 15
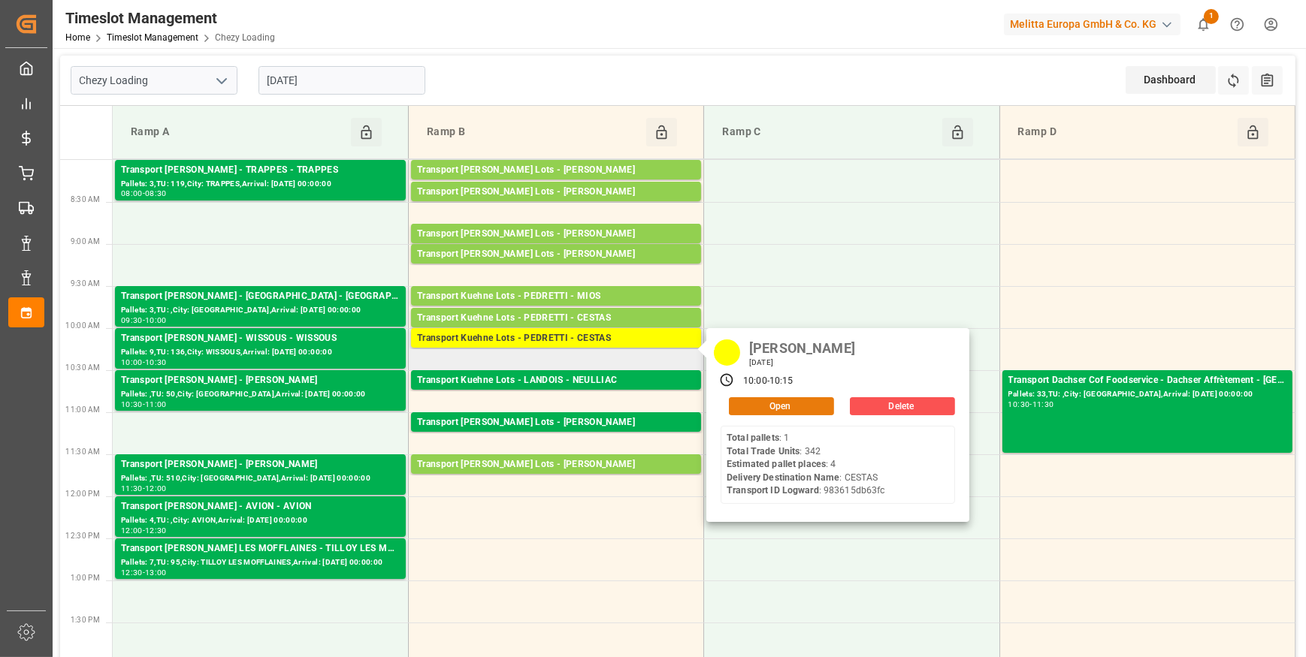
click at [784, 406] on button "Open" at bounding box center [781, 406] width 105 height 18
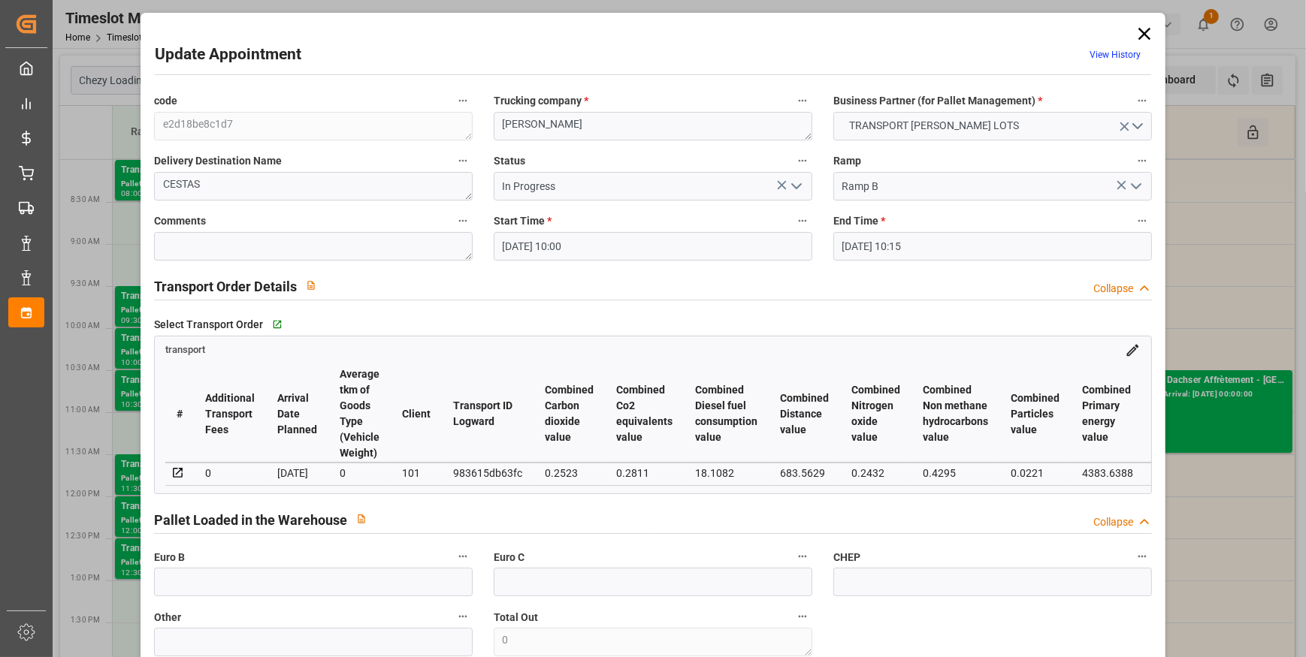
click at [793, 182] on icon "open menu" at bounding box center [796, 186] width 18 height 18
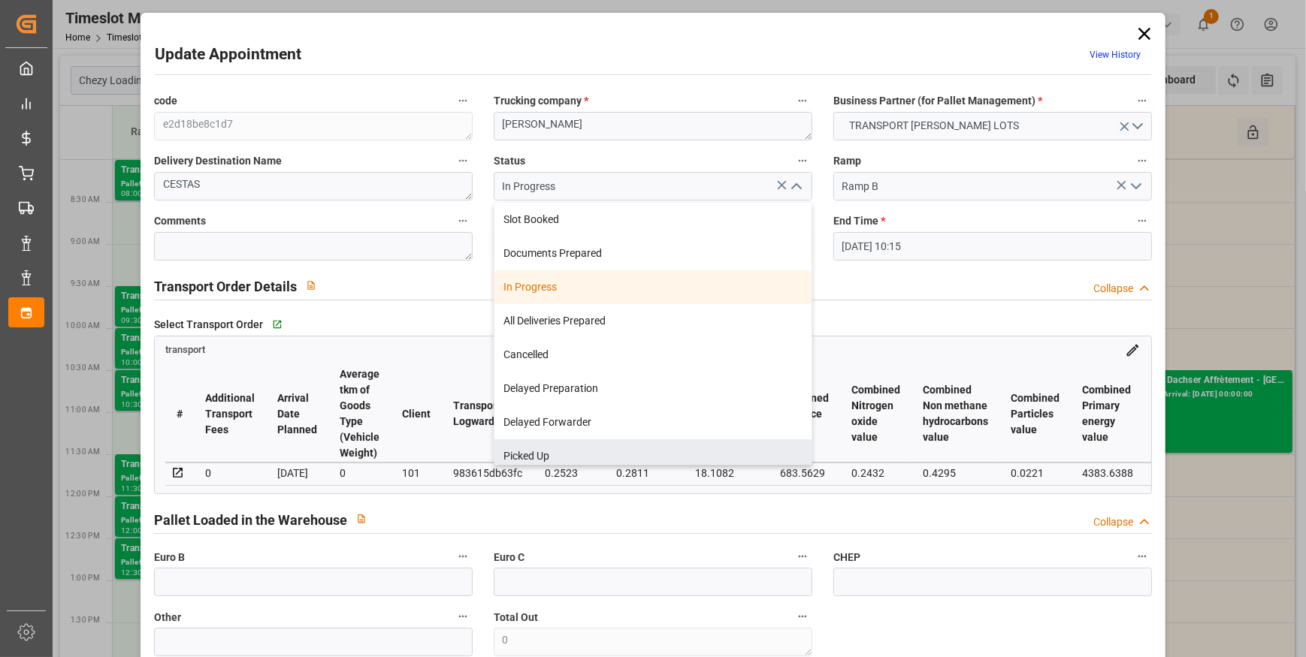
click at [1265, 212] on div "Update Appointment View History code e2d18be8c1d7 Trucking company * PEDRETTI B…" at bounding box center [653, 328] width 1306 height 657
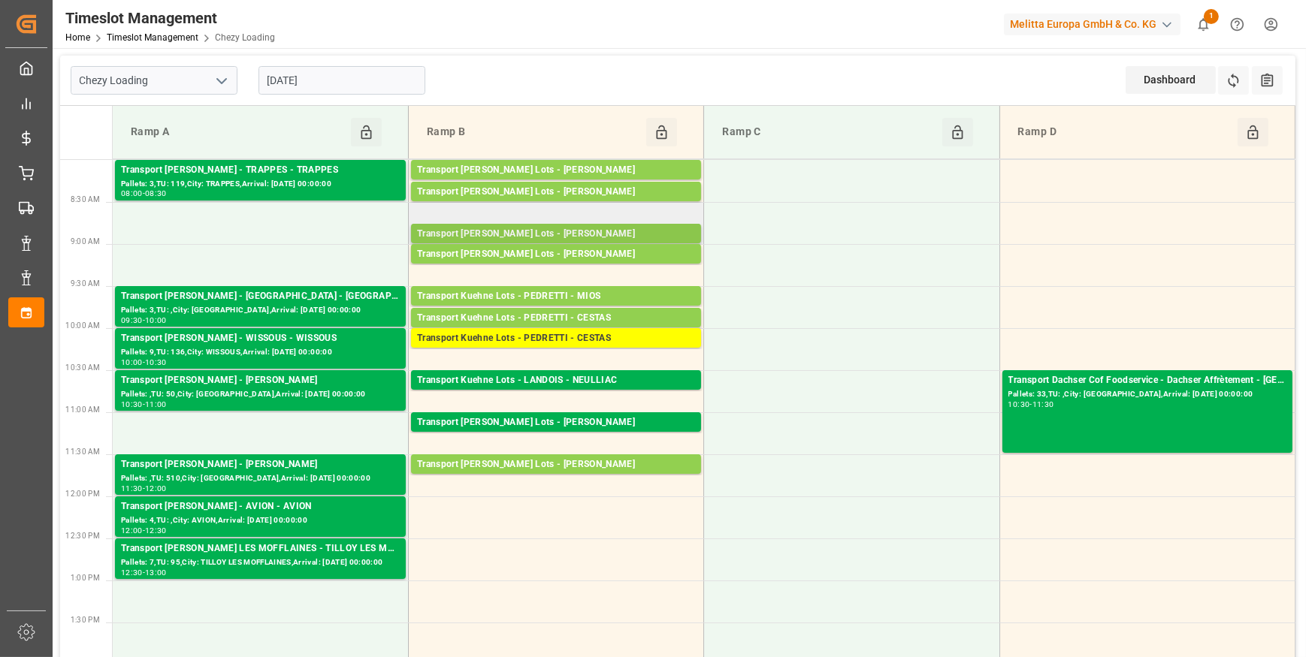
click at [652, 234] on div "Transport [PERSON_NAME] Lots - [PERSON_NAME]" at bounding box center [556, 234] width 278 height 15
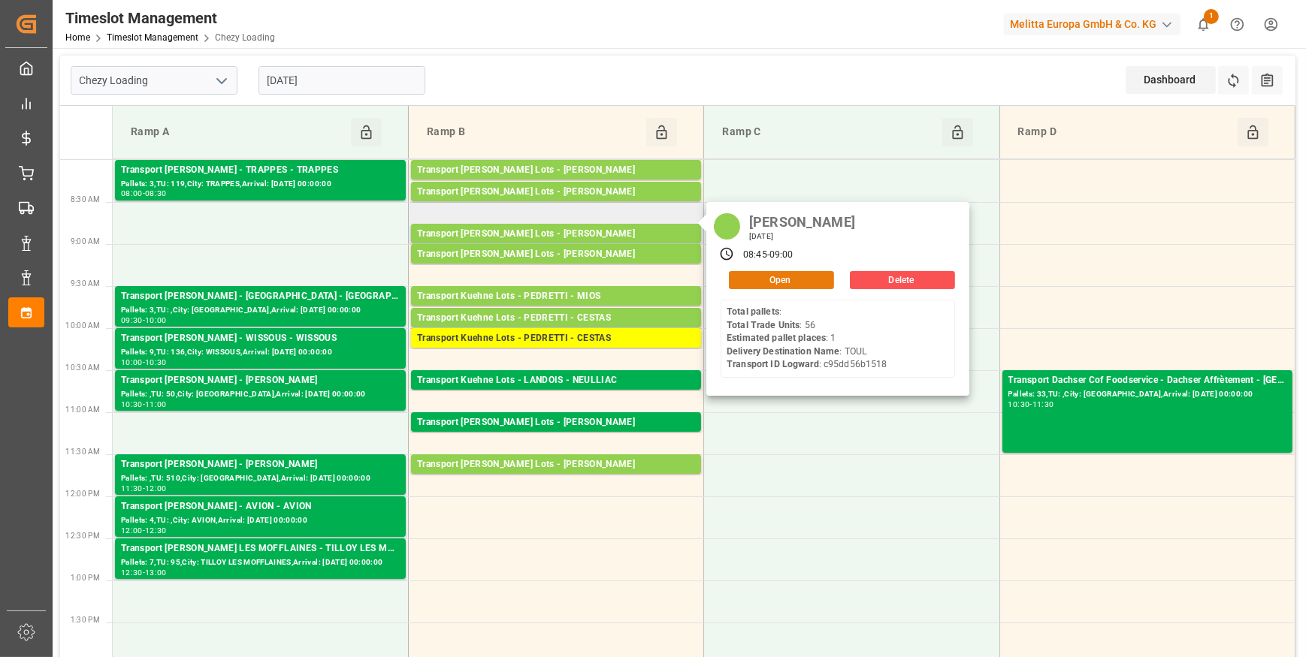
click at [750, 278] on button "Open" at bounding box center [781, 280] width 105 height 18
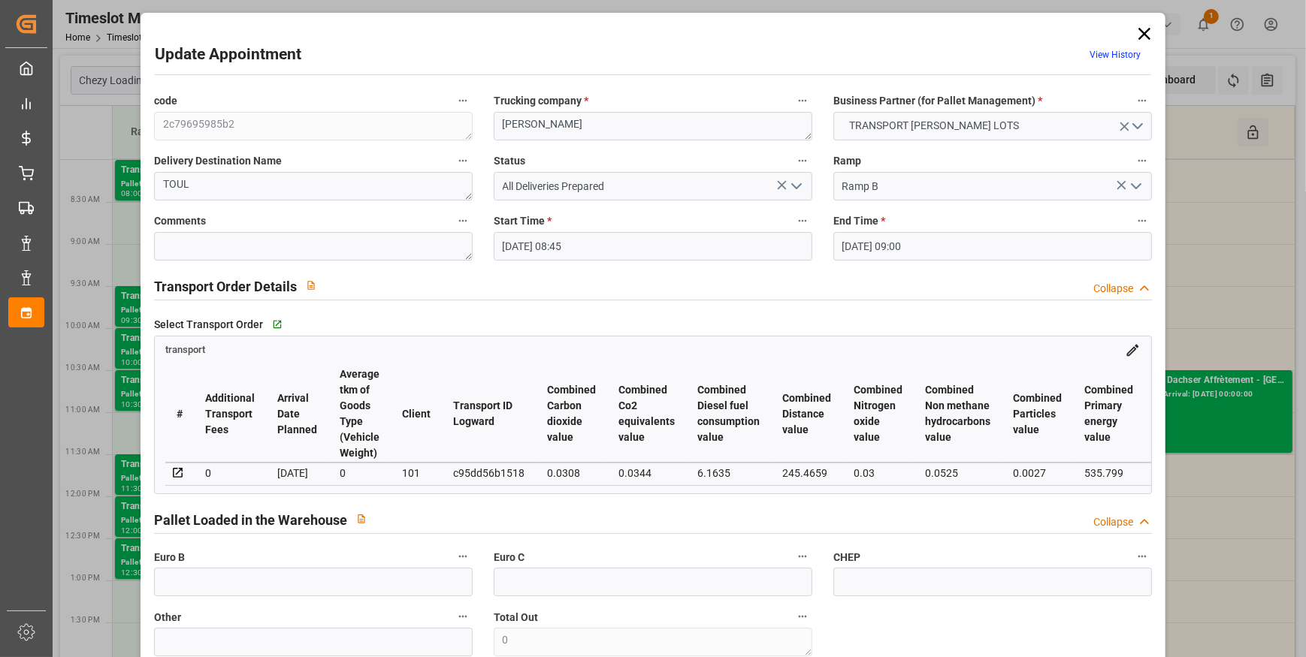
click at [789, 187] on icon "open menu" at bounding box center [796, 186] width 18 height 18
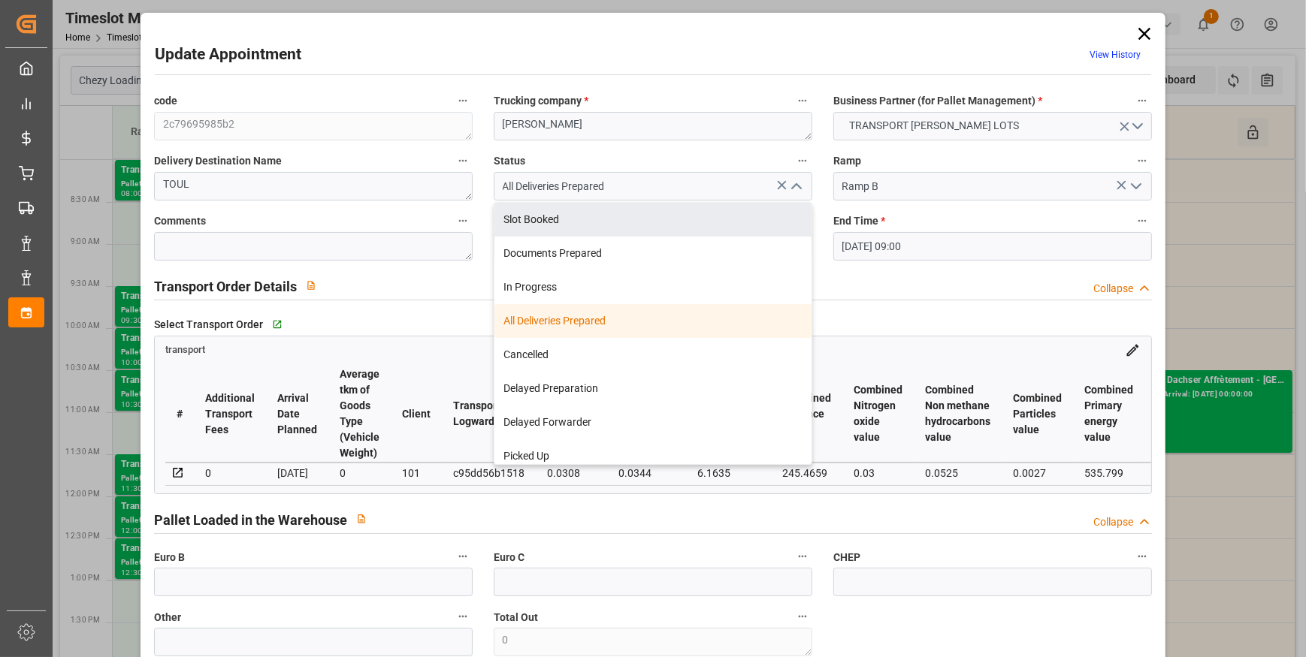
click at [648, 44] on div "Update Appointment View History" at bounding box center [653, 57] width 996 height 29
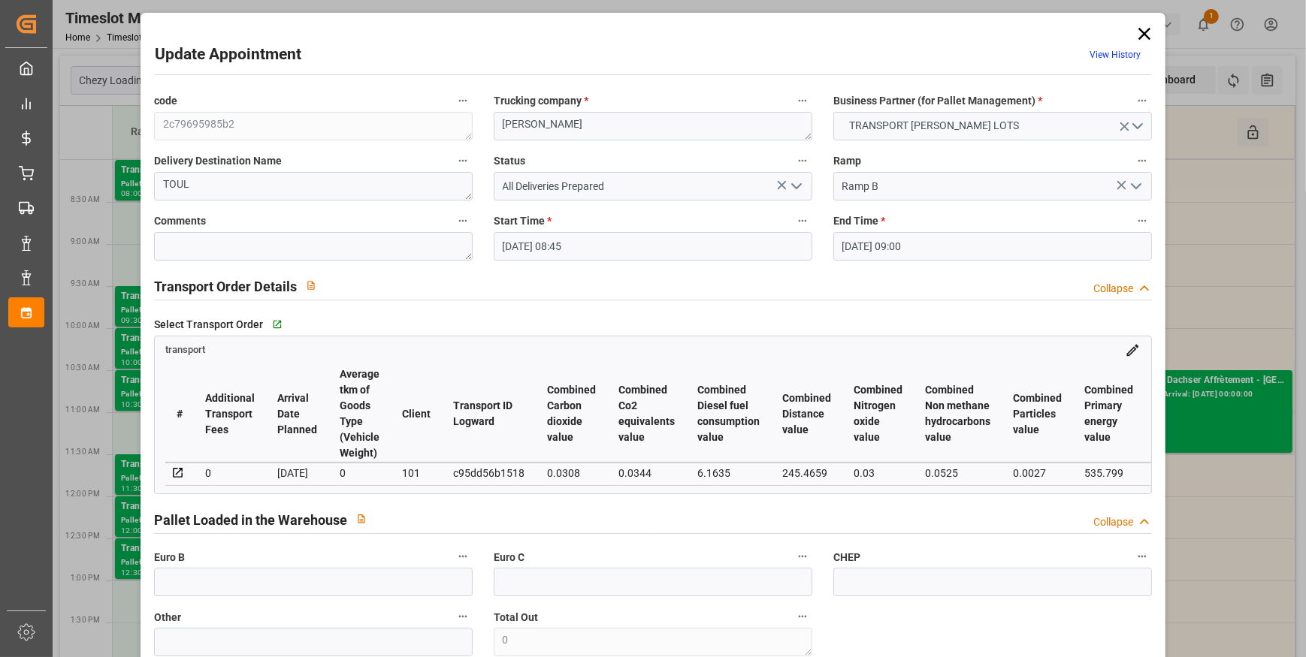
click at [1144, 34] on icon at bounding box center [1144, 33] width 21 height 21
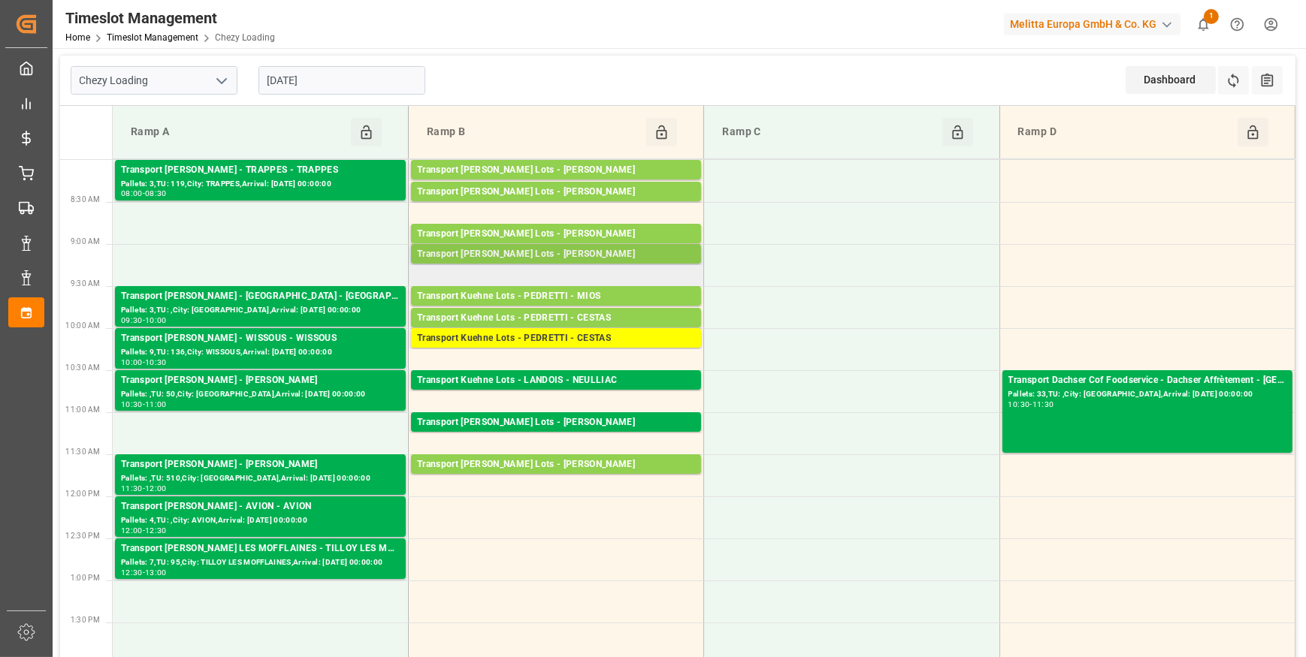
click at [602, 255] on div "Transport [PERSON_NAME] Lots - [PERSON_NAME]" at bounding box center [556, 254] width 278 height 15
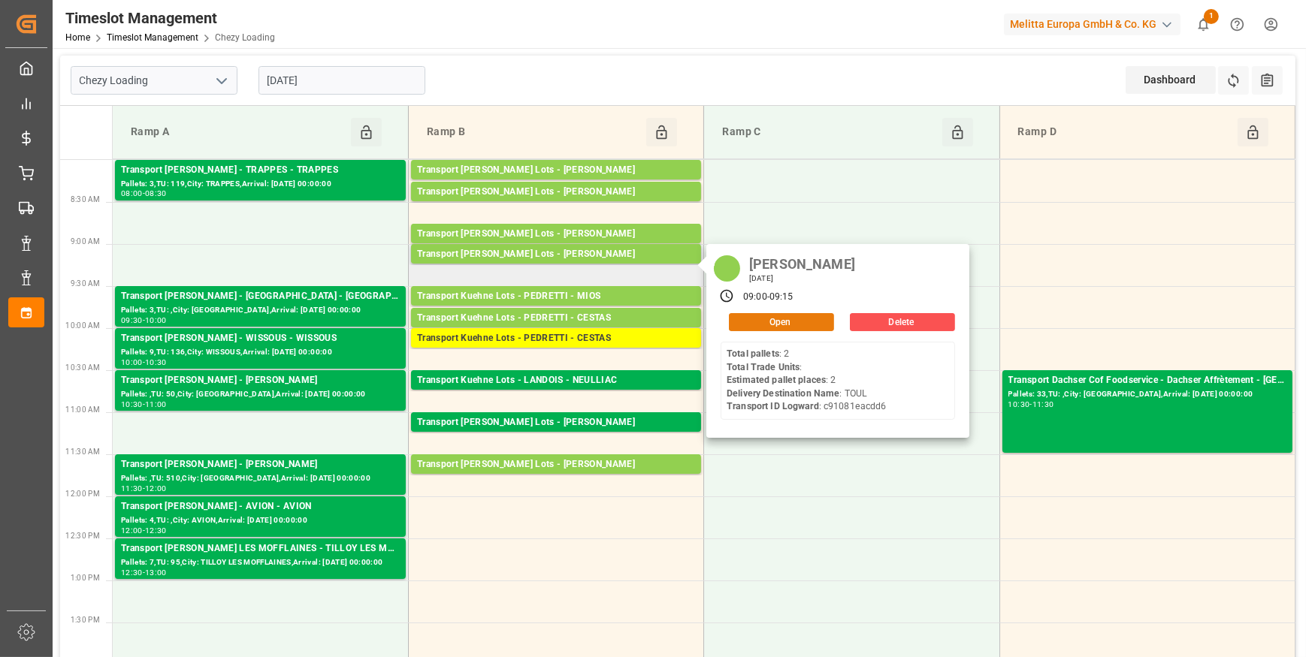
click at [770, 319] on button "Open" at bounding box center [781, 322] width 105 height 18
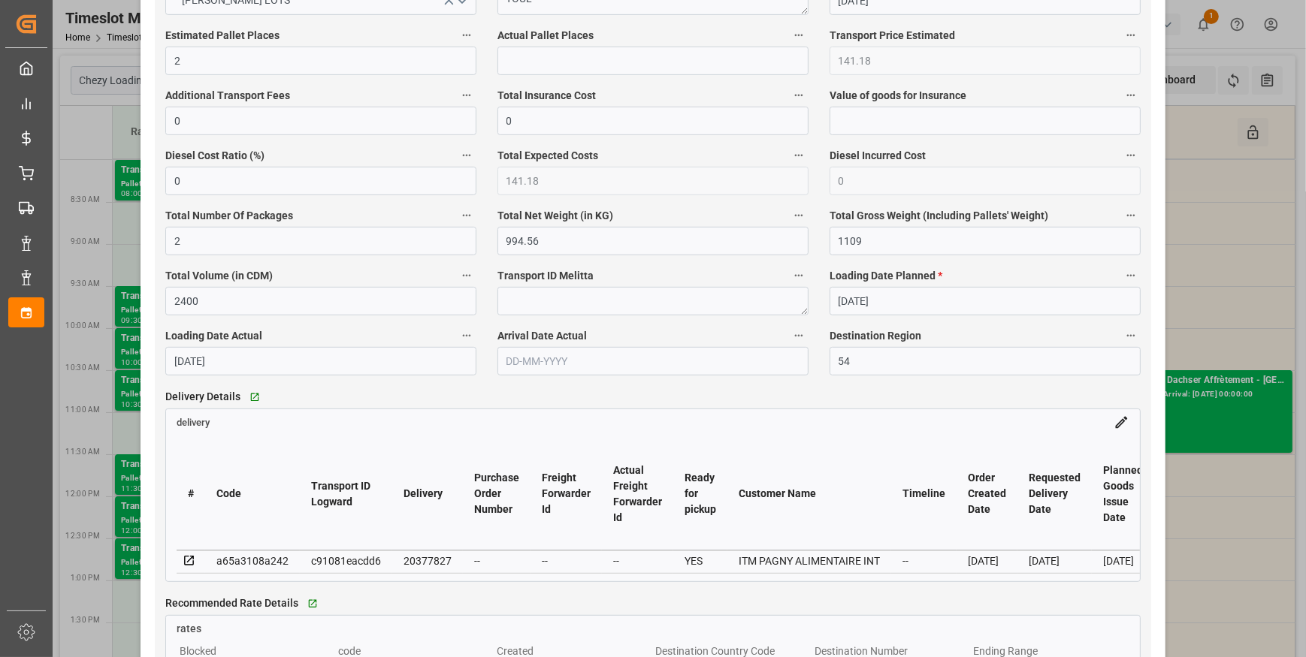
scroll to position [1024, 0]
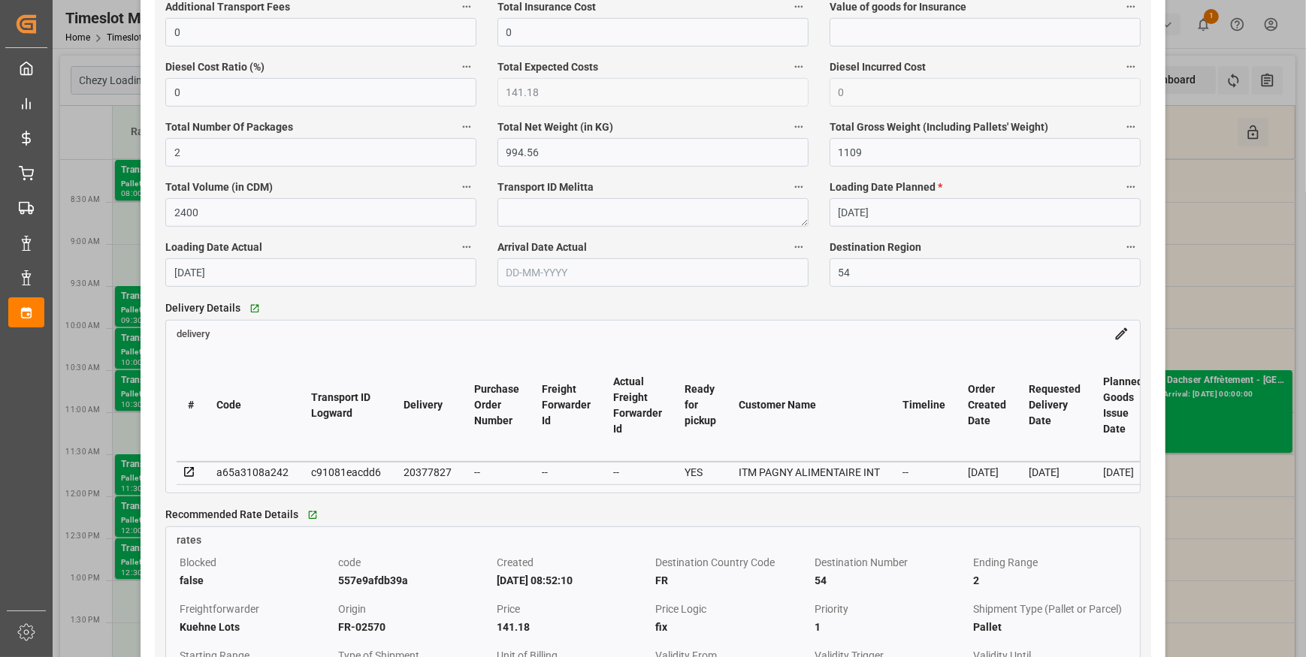
click at [770, 319] on div "Delivery Details   Go to delivery Grid" at bounding box center [652, 308] width 975 height 23
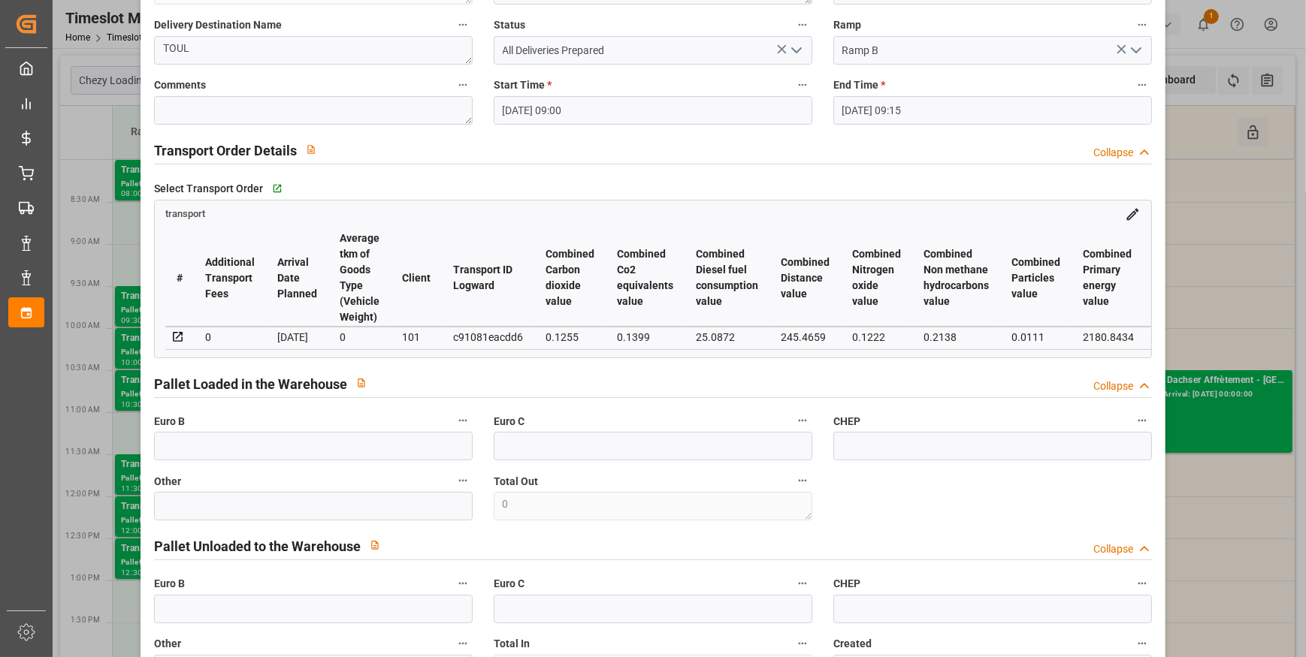
scroll to position [0, 0]
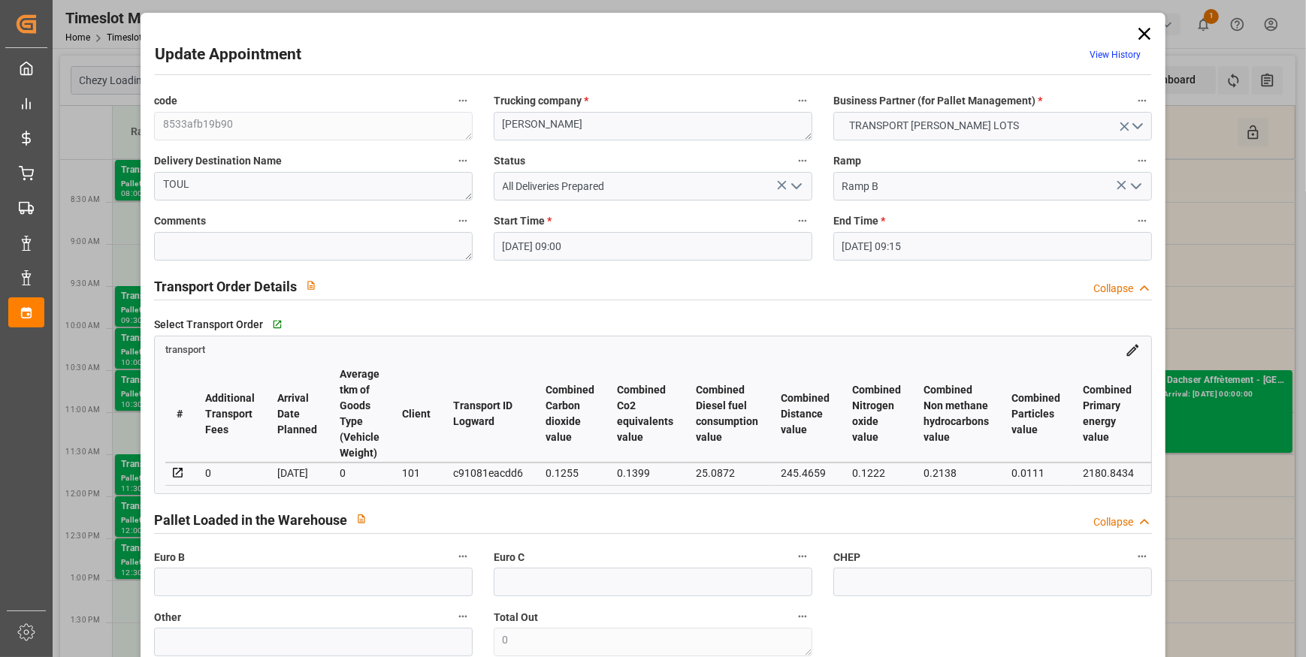
click at [1142, 32] on icon at bounding box center [1144, 34] width 12 height 12
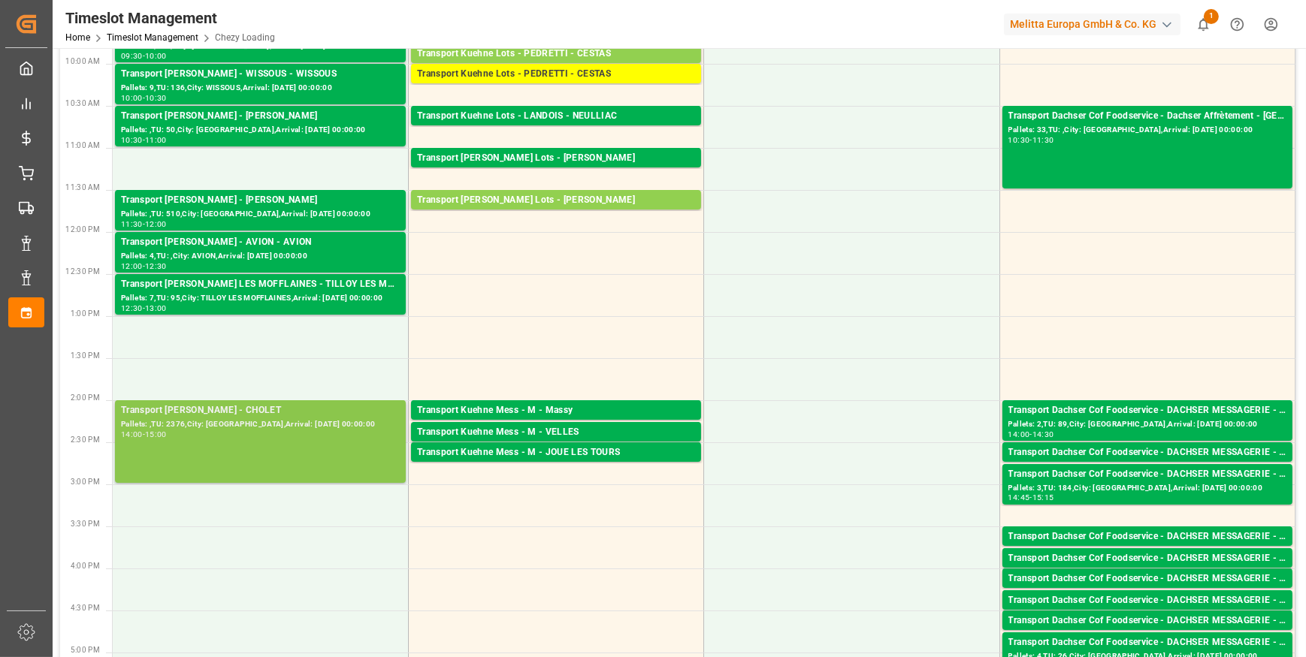
scroll to position [273, 0]
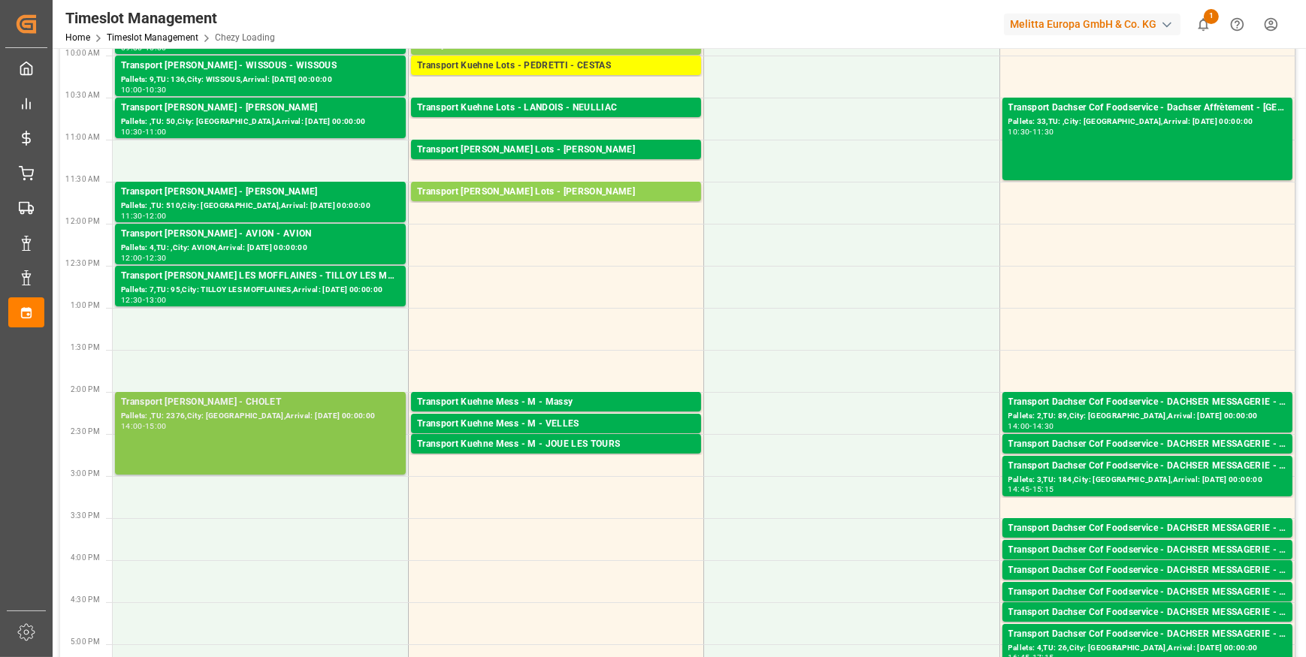
click at [297, 410] on div "Pallets: ,TU: 2376,City: [GEOGRAPHIC_DATA],Arrival: [DATE] 00:00:00" at bounding box center [260, 416] width 279 height 13
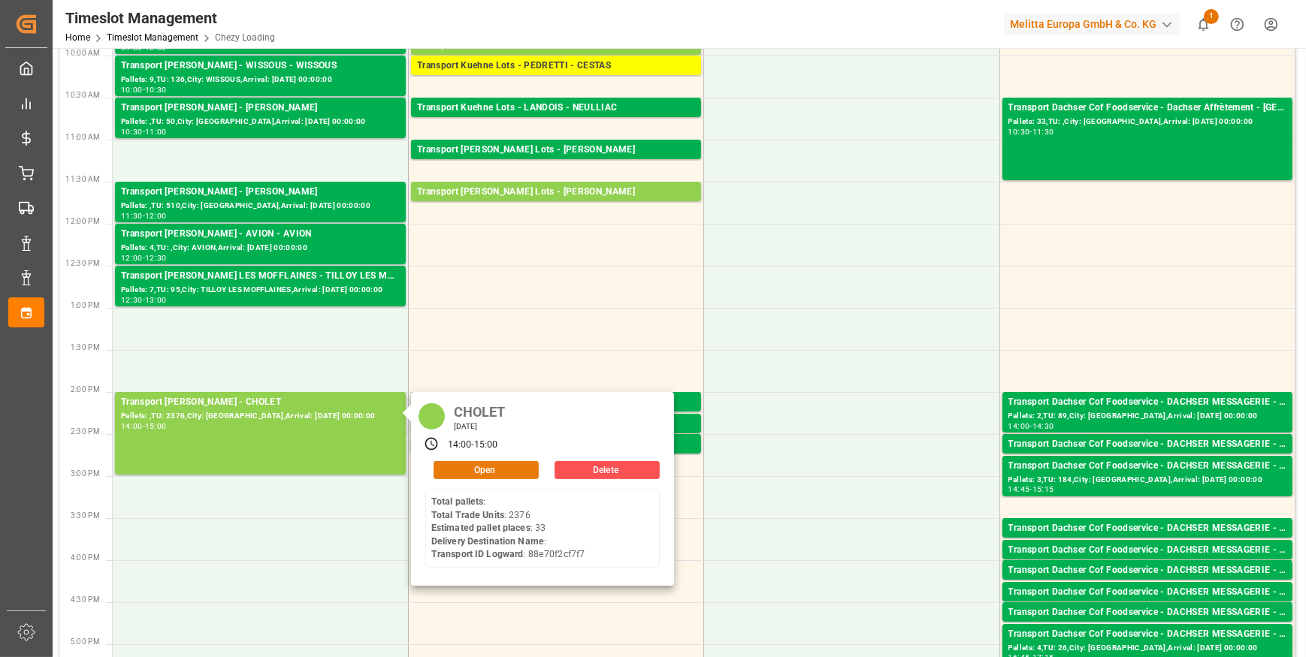
click at [491, 470] on button "Open" at bounding box center [485, 470] width 105 height 18
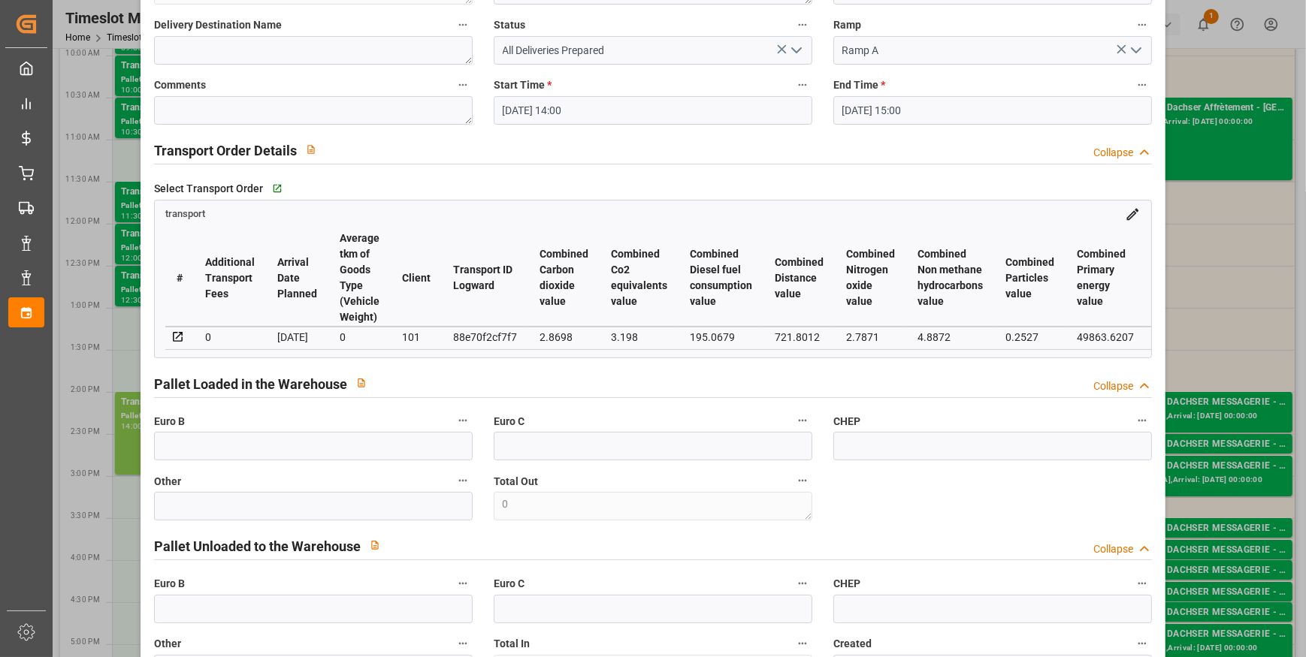
scroll to position [0, 0]
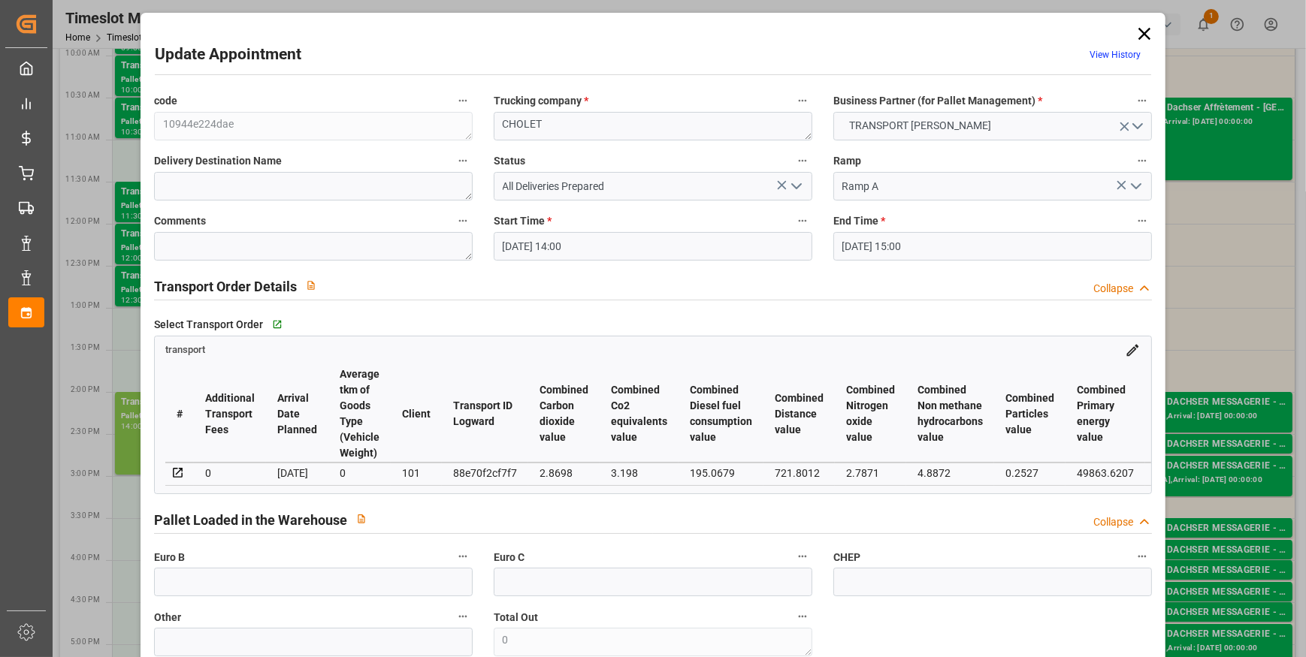
click at [1143, 31] on icon at bounding box center [1144, 34] width 12 height 12
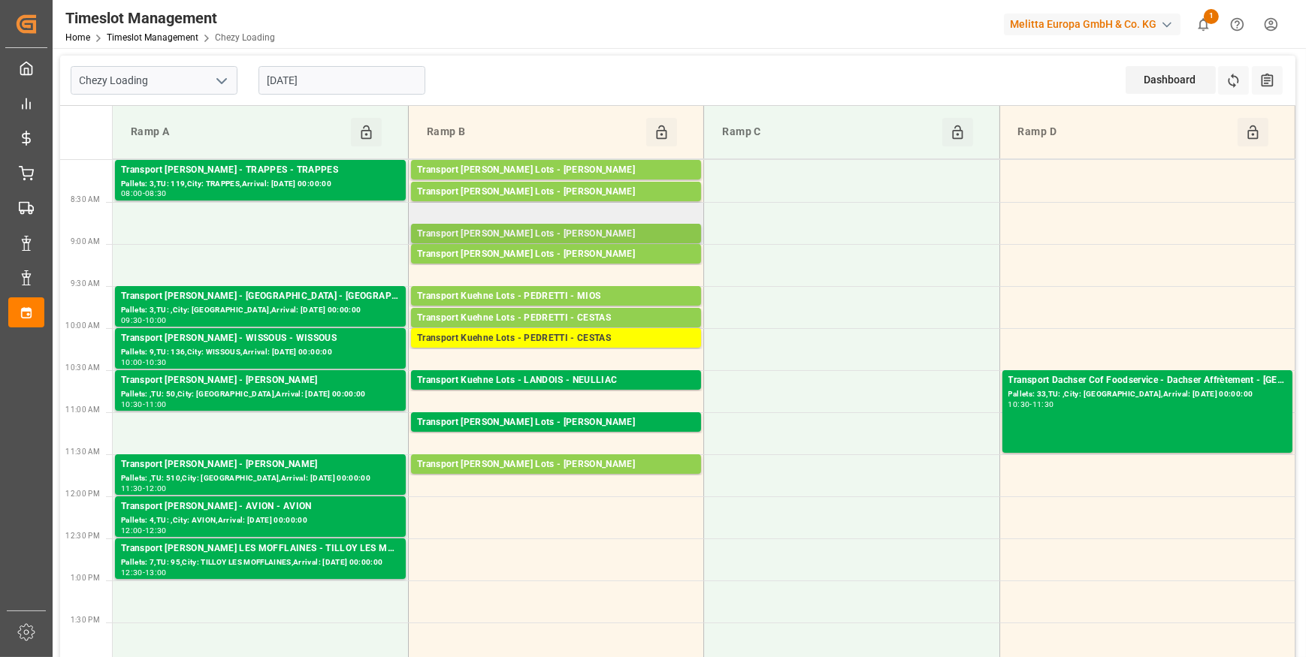
click at [631, 234] on div "Transport [PERSON_NAME] Lots - [PERSON_NAME]" at bounding box center [556, 234] width 278 height 15
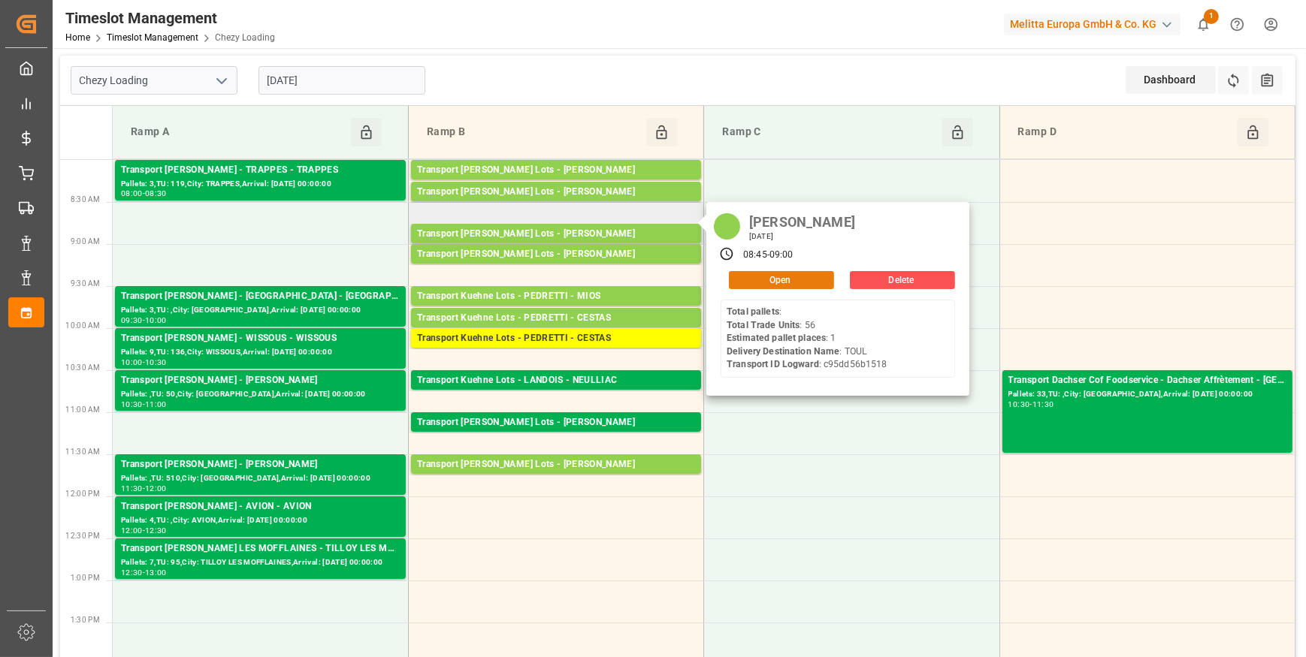
click at [754, 282] on button "Open" at bounding box center [781, 280] width 105 height 18
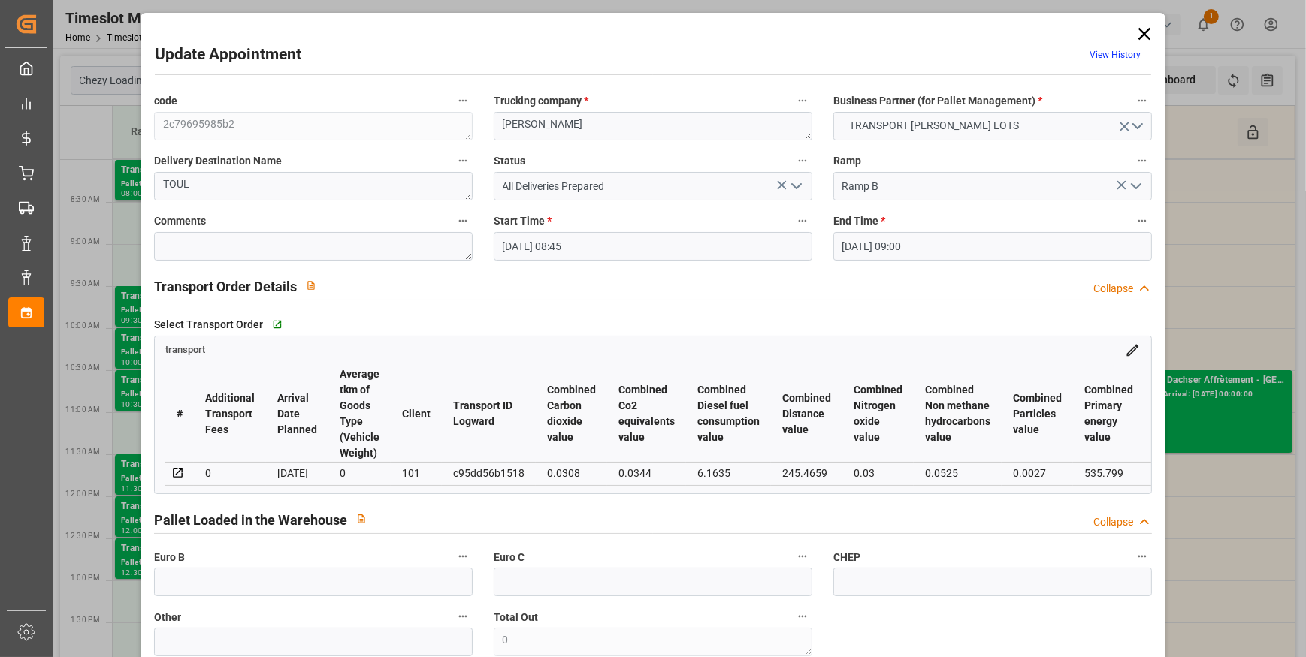
click at [796, 185] on icon "open menu" at bounding box center [796, 186] width 18 height 18
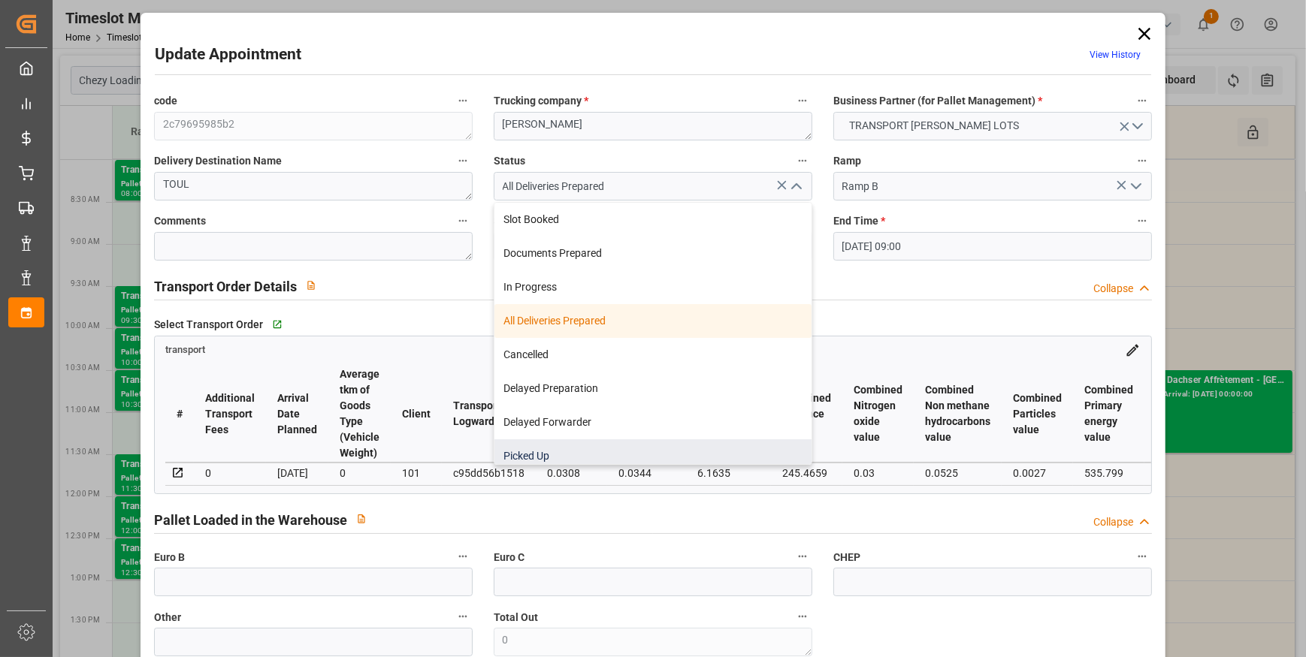
click at [537, 448] on div "Picked Up" at bounding box center [652, 456] width 317 height 34
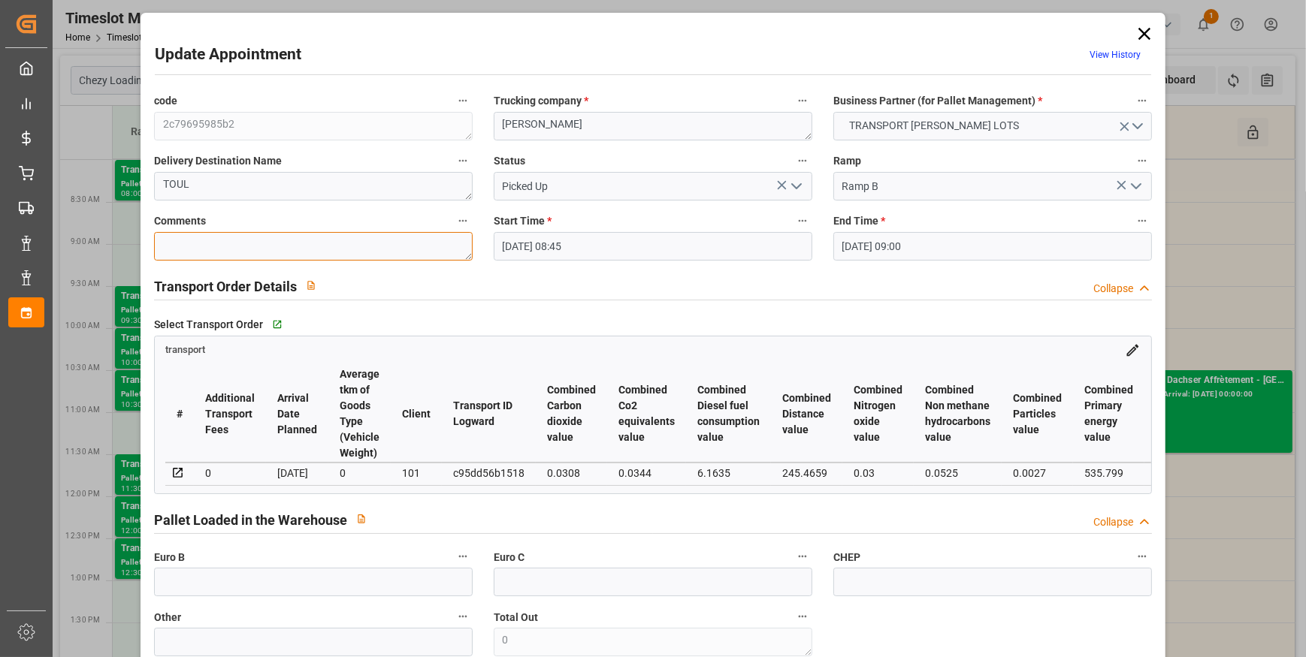
click at [206, 247] on textarea at bounding box center [313, 246] width 319 height 29
click at [193, 590] on input "text" at bounding box center [313, 582] width 319 height 29
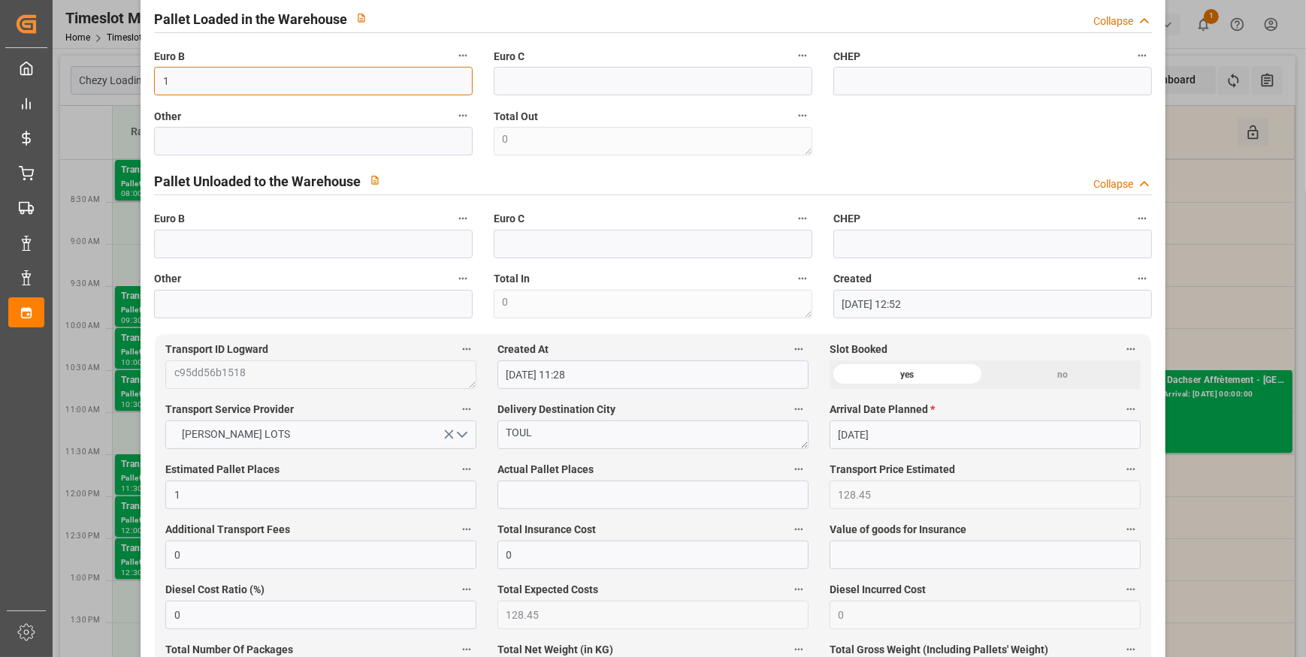
scroll to position [546, 0]
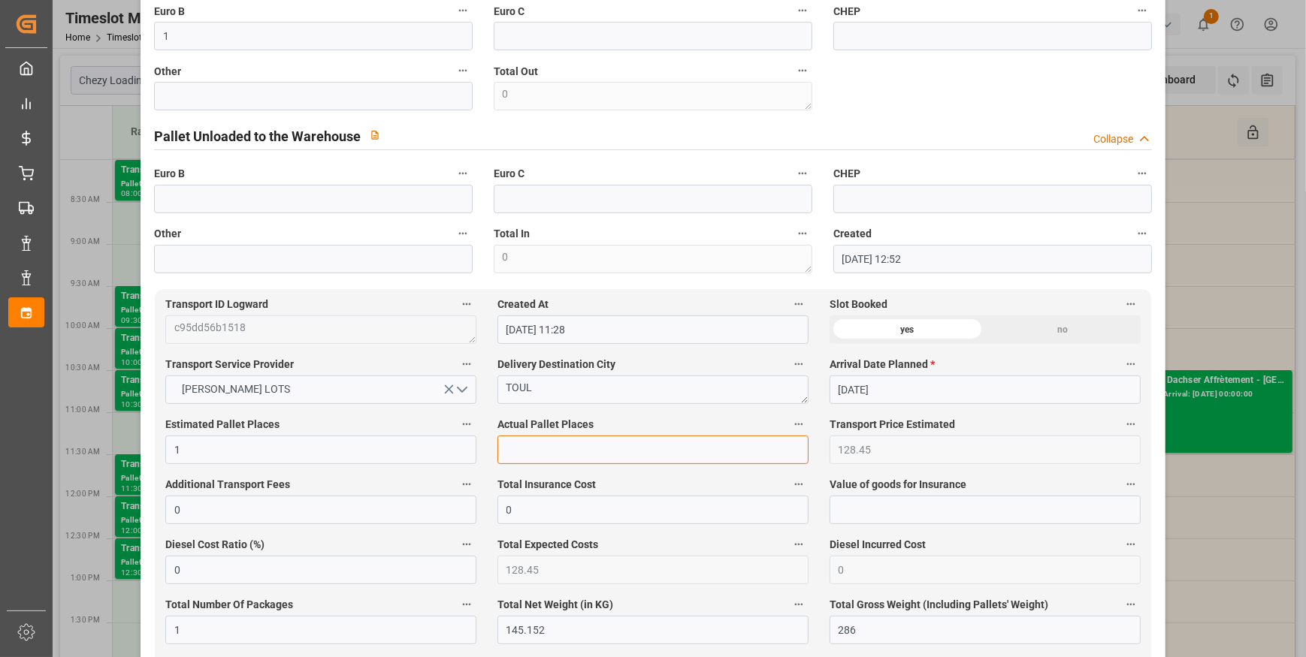
click at [526, 449] on input "text" at bounding box center [652, 450] width 311 height 29
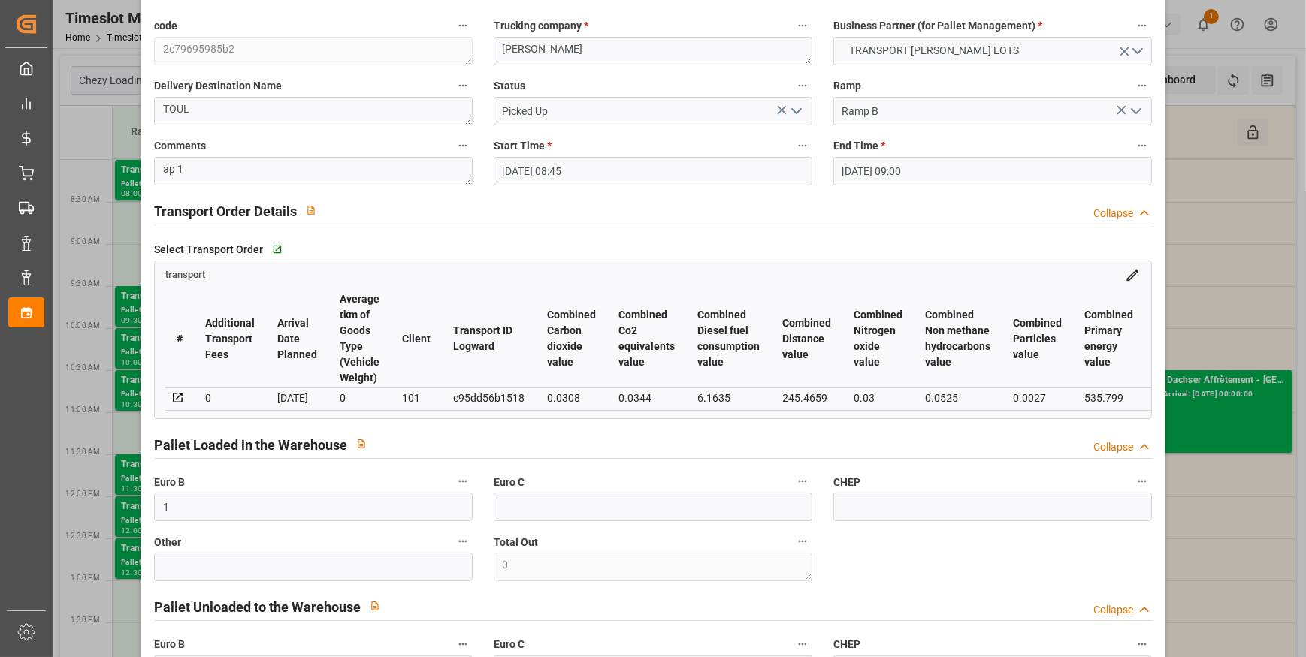
scroll to position [0, 0]
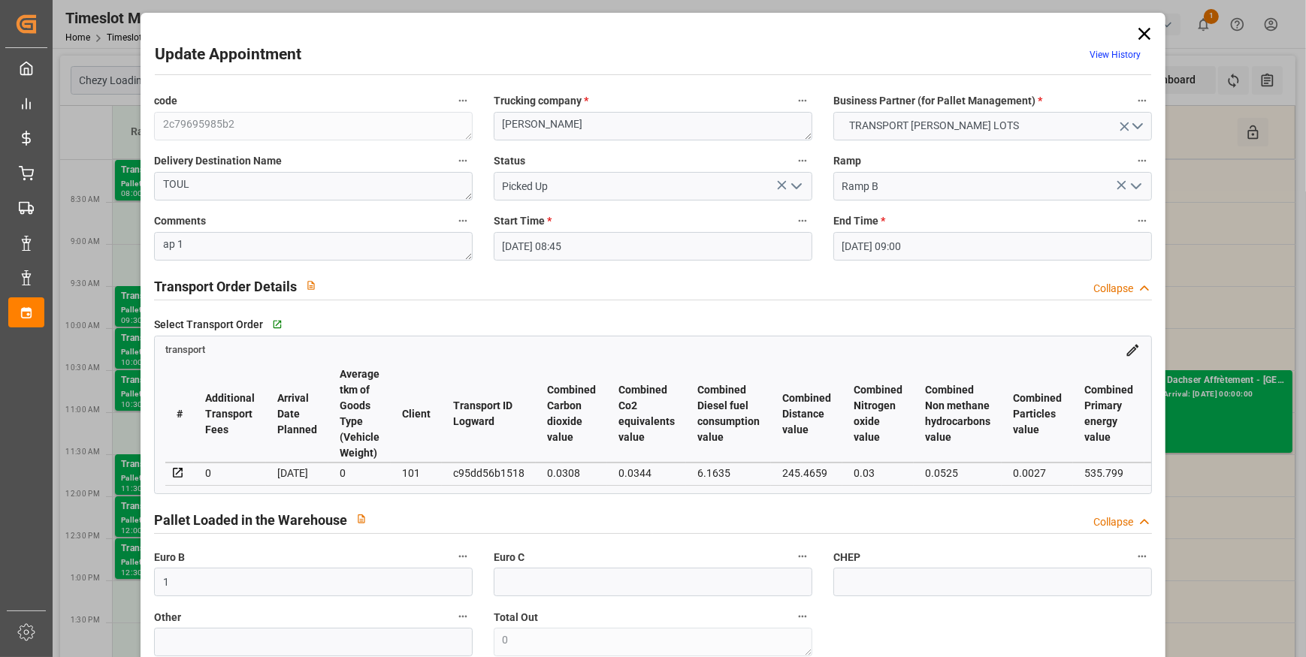
click at [789, 187] on icon "open menu" at bounding box center [796, 186] width 18 height 18
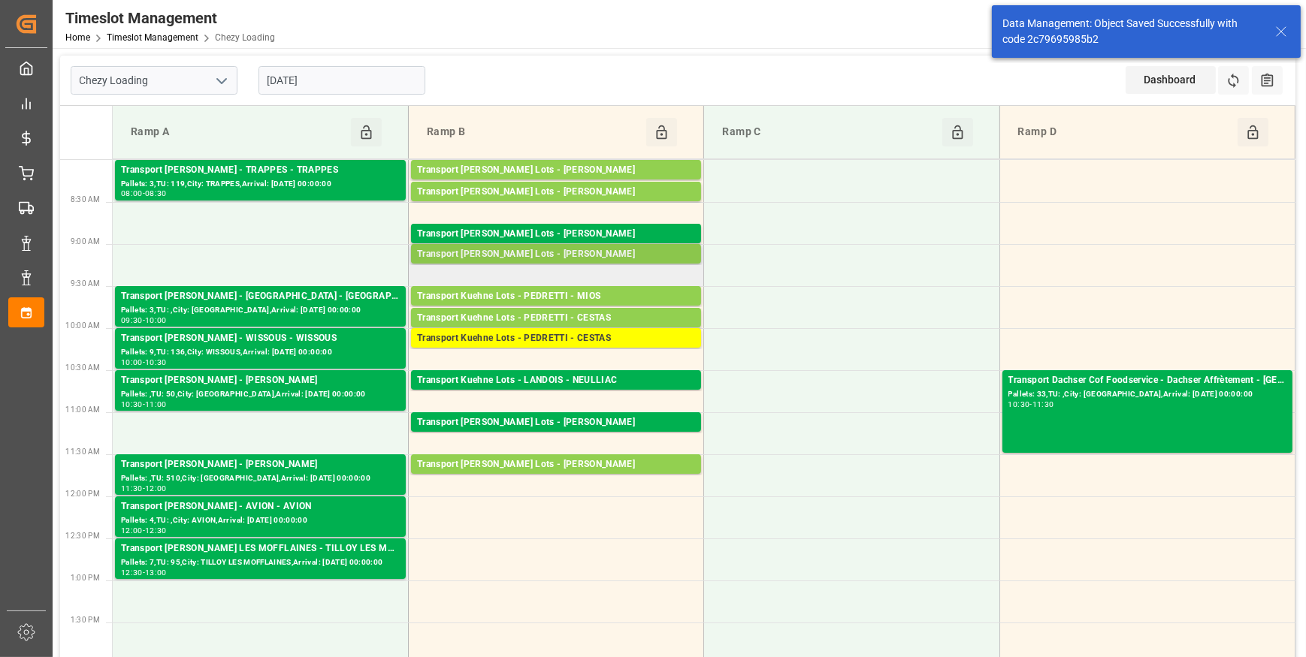
click at [565, 252] on div "Transport [PERSON_NAME] Lots - [PERSON_NAME]" at bounding box center [556, 254] width 278 height 15
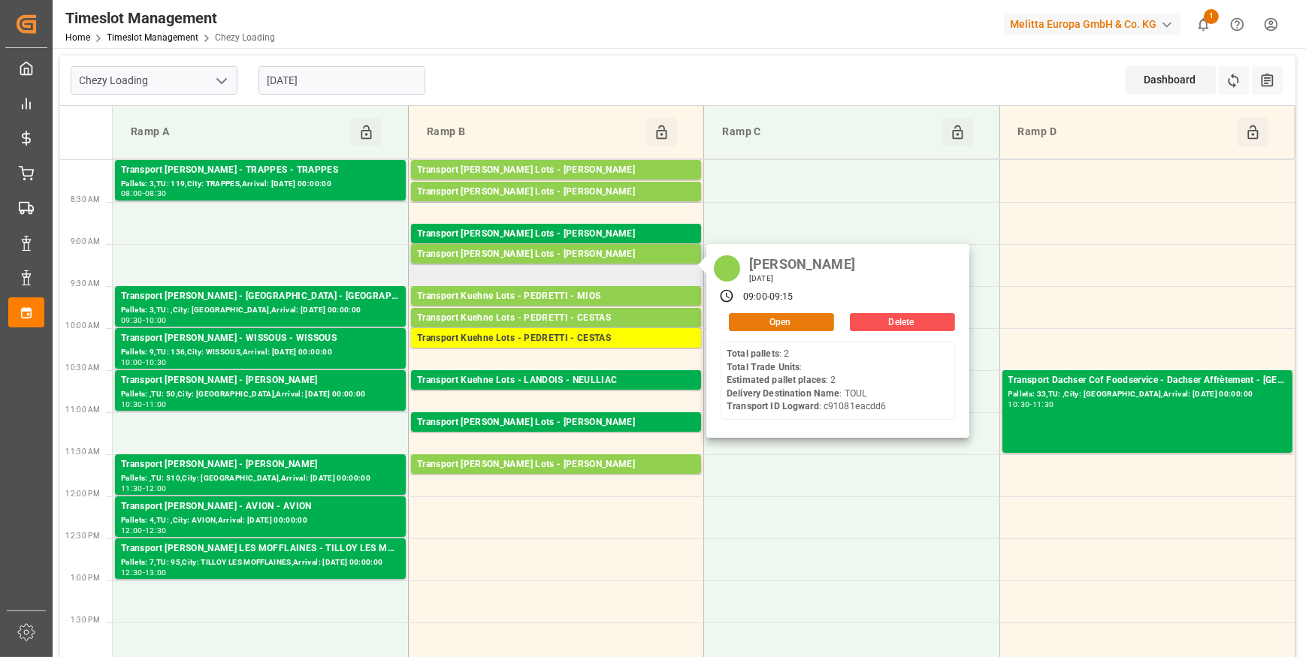
click at [738, 322] on button "Open" at bounding box center [781, 322] width 105 height 18
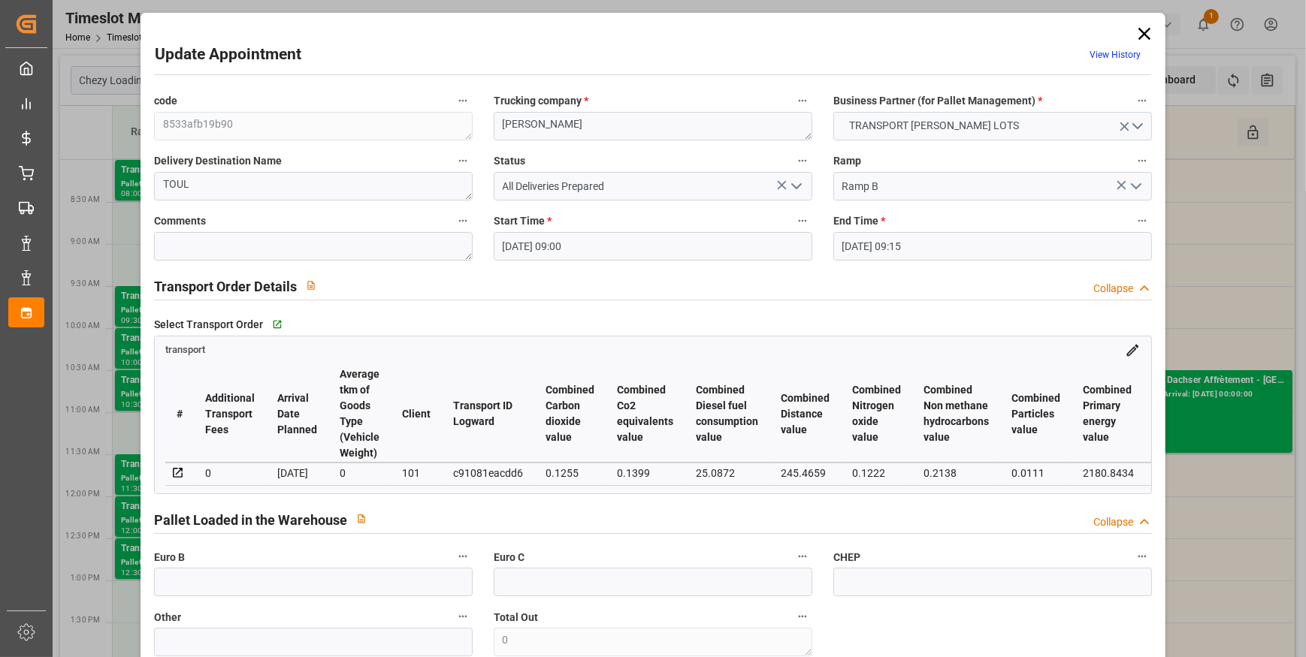
click at [791, 189] on icon "open menu" at bounding box center [796, 186] width 18 height 18
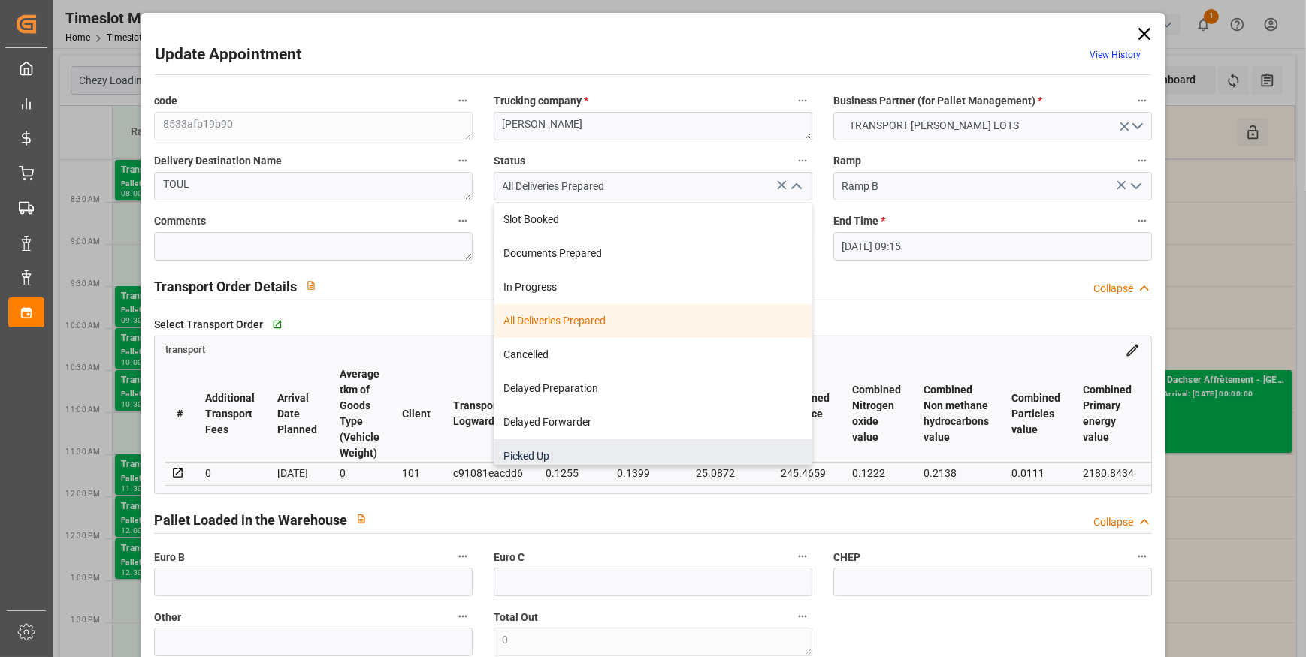
click at [524, 457] on div "Picked Up" at bounding box center [652, 456] width 317 height 34
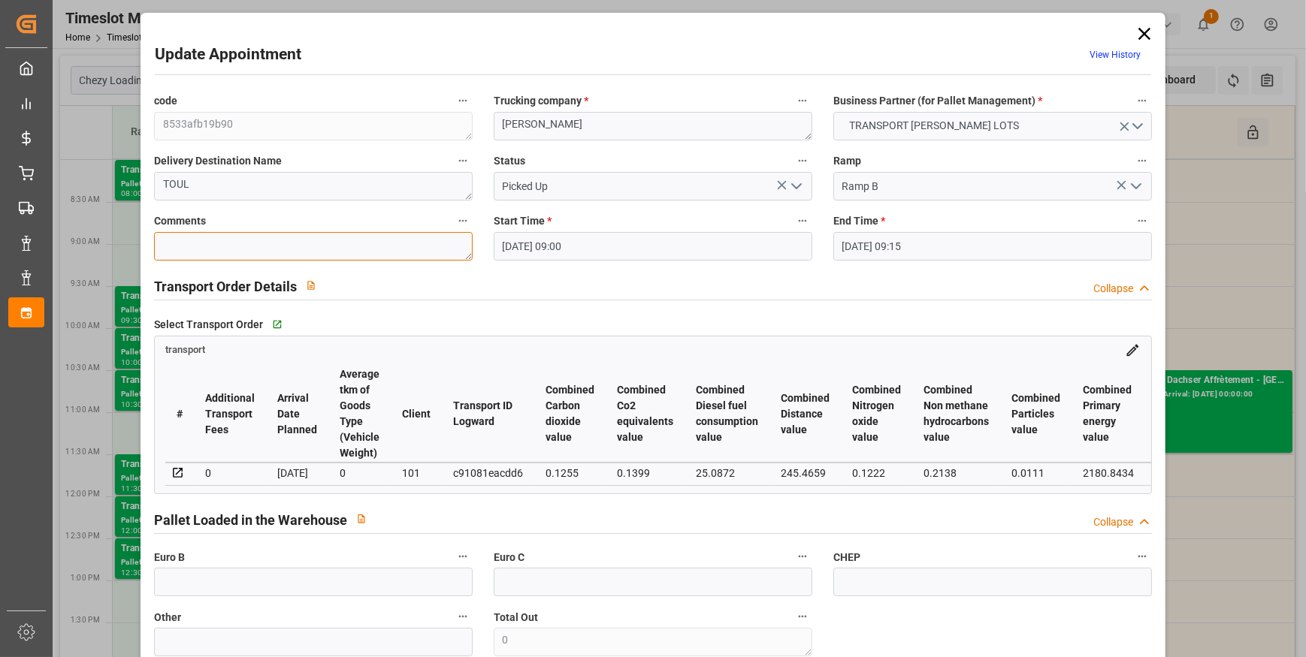
click at [212, 247] on textarea at bounding box center [313, 246] width 319 height 29
click at [280, 587] on input "text" at bounding box center [313, 582] width 319 height 29
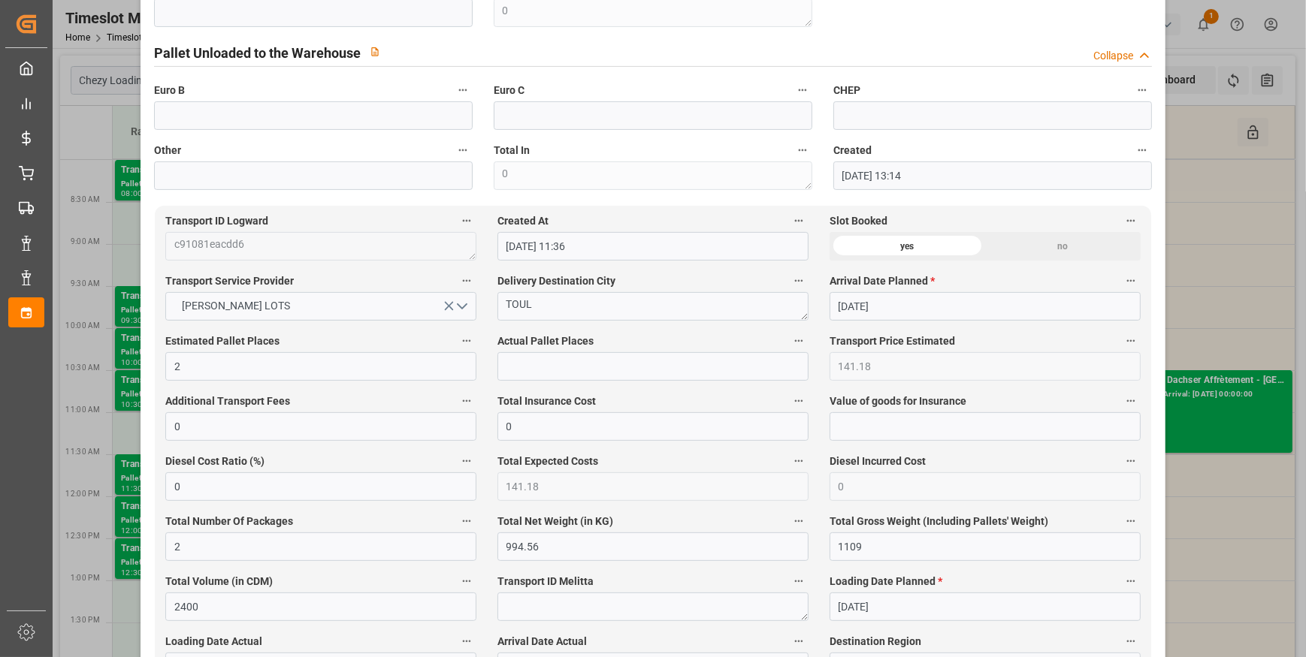
scroll to position [683, 0]
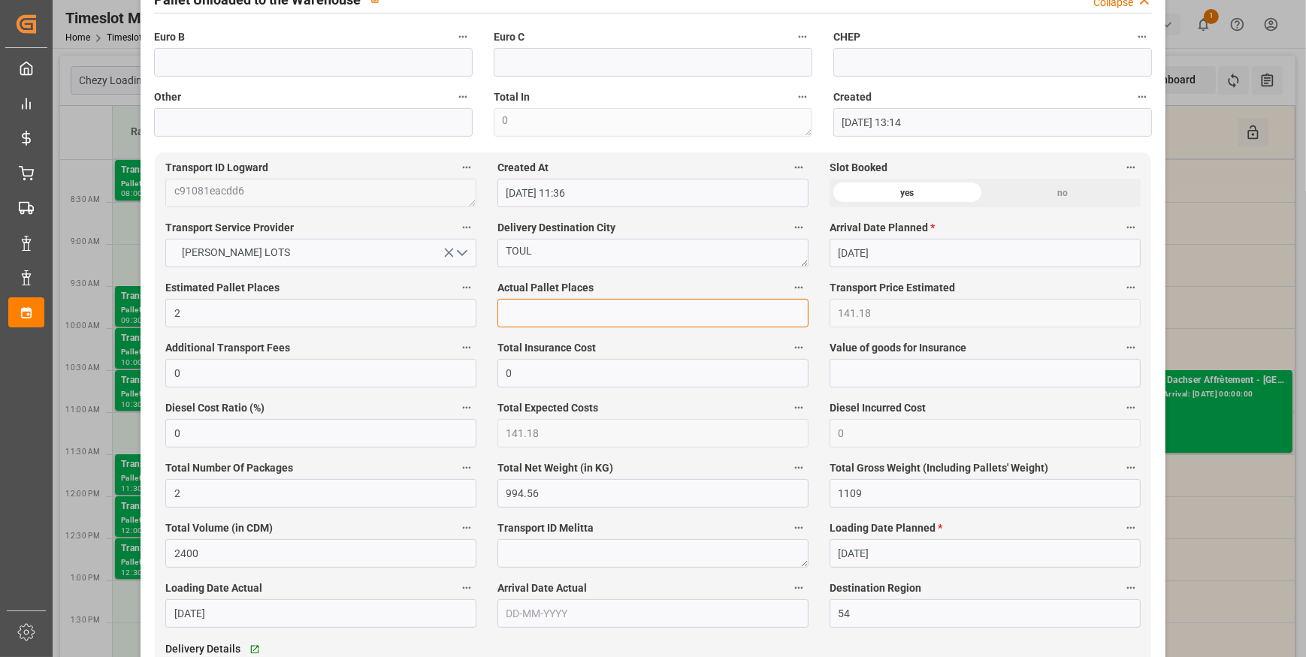
click at [604, 307] on input "text" at bounding box center [652, 313] width 311 height 29
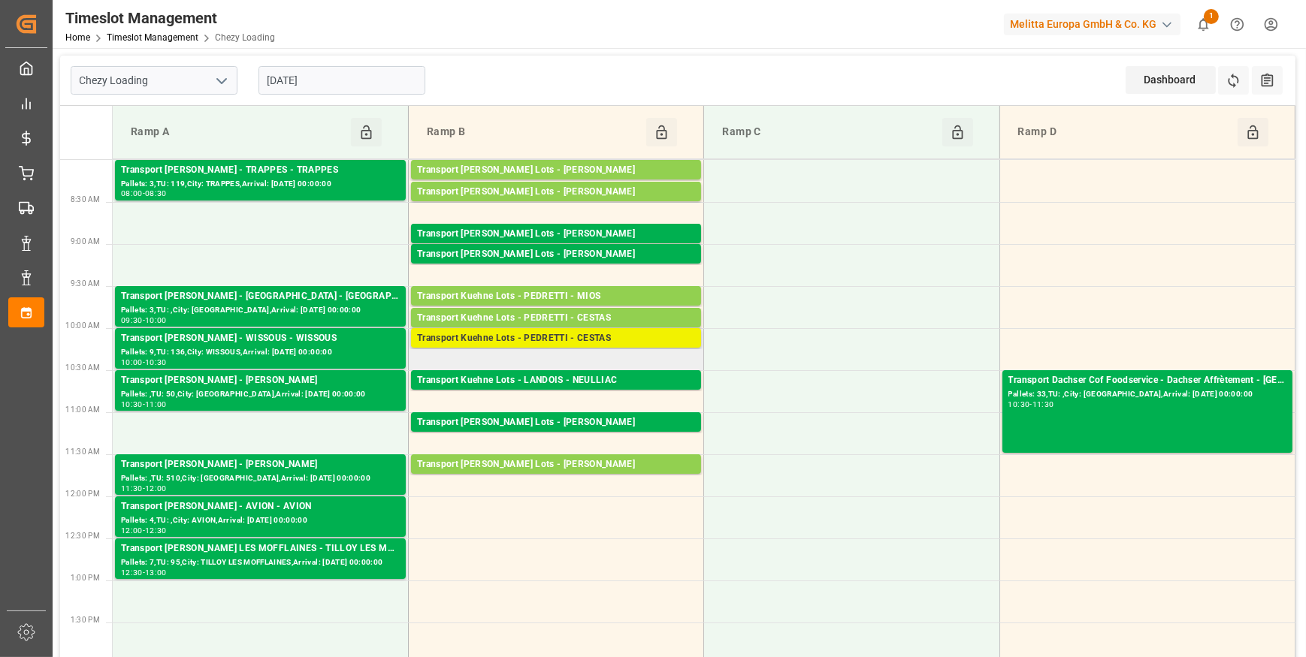
click at [571, 334] on div "Transport Kuehne Lots - PEDRETTI - CESTAS" at bounding box center [556, 338] width 278 height 15
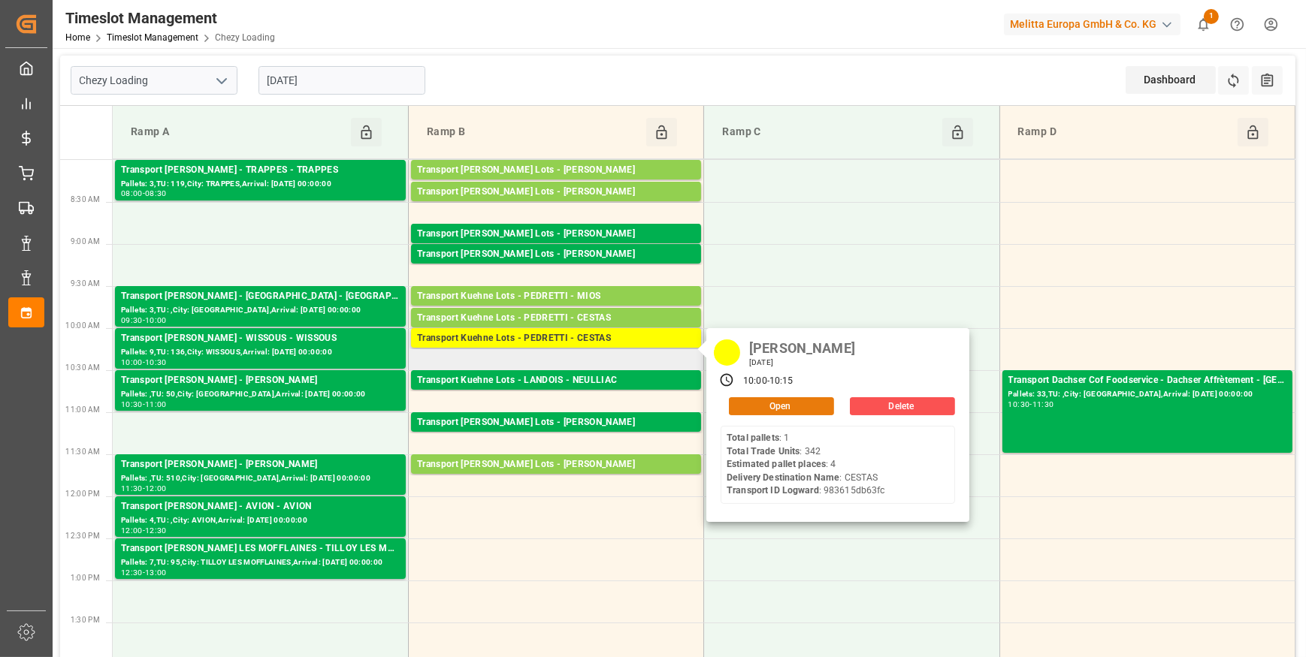
click at [799, 406] on button "Open" at bounding box center [781, 406] width 105 height 18
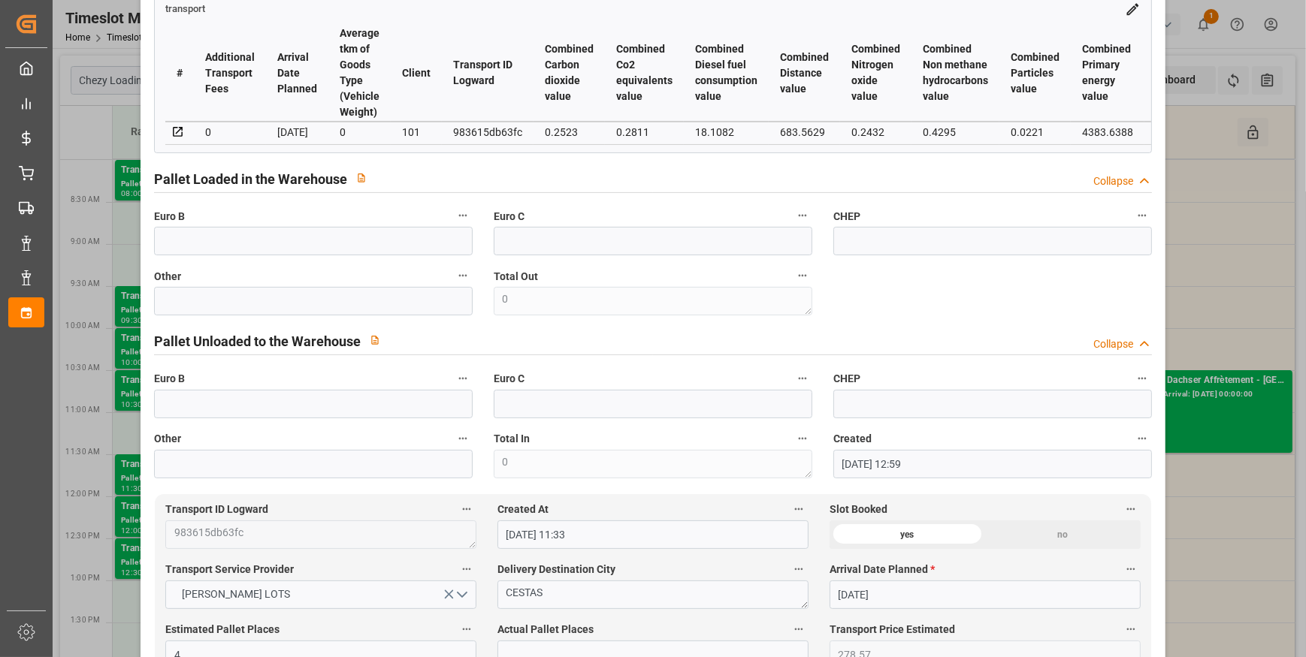
scroll to position [0, 0]
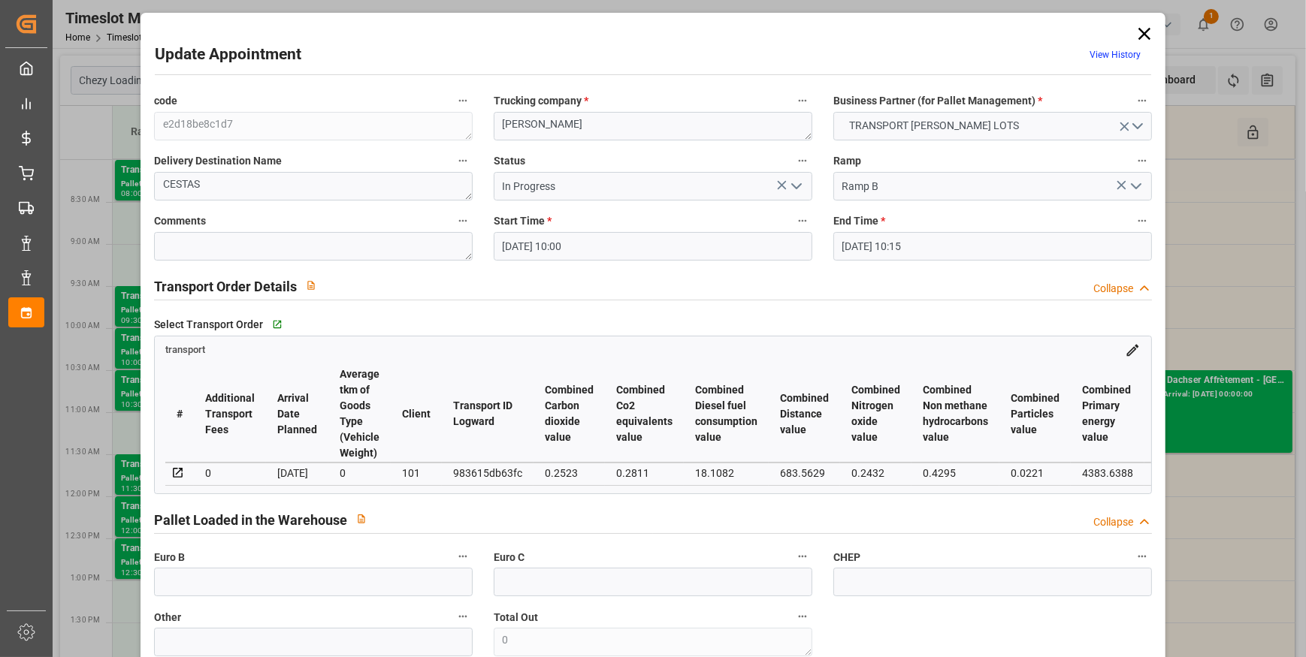
click at [1143, 25] on icon at bounding box center [1144, 33] width 21 height 21
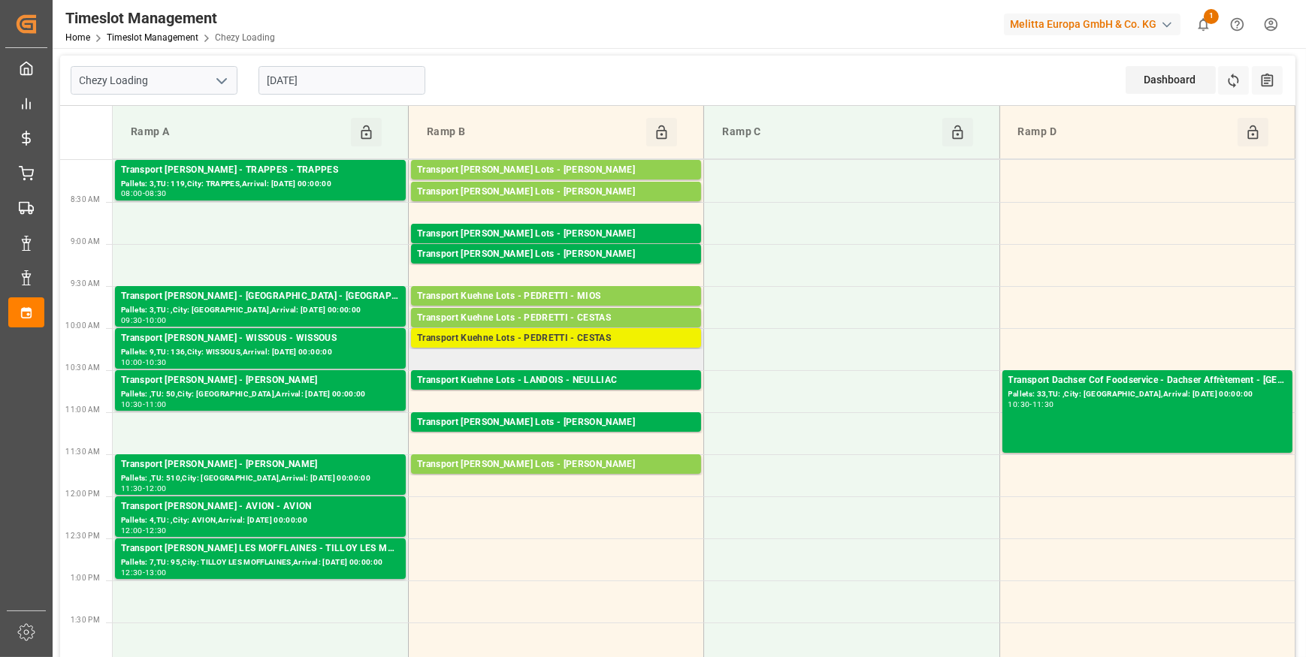
click at [527, 337] on div "Transport Kuehne Lots - PEDRETTI - CESTAS" at bounding box center [556, 338] width 278 height 15
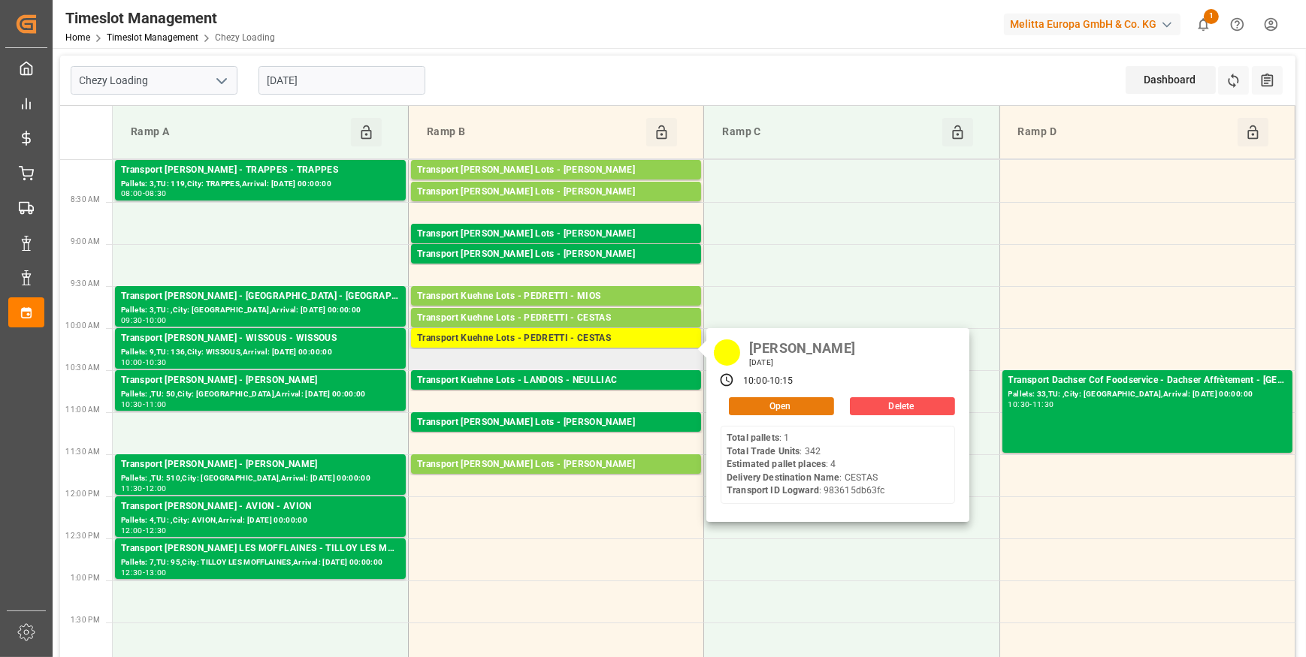
click at [763, 405] on button "Open" at bounding box center [781, 406] width 105 height 18
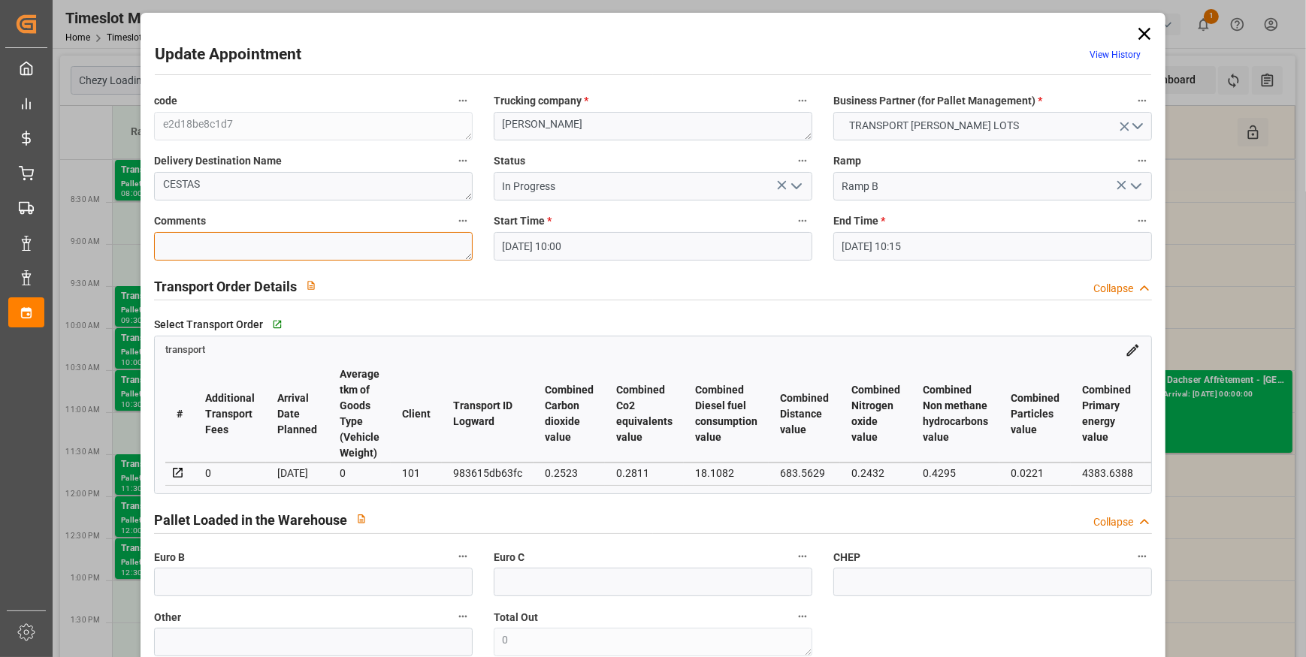
click at [188, 240] on textarea at bounding box center [313, 246] width 319 height 29
click at [254, 585] on input "text" at bounding box center [313, 582] width 319 height 29
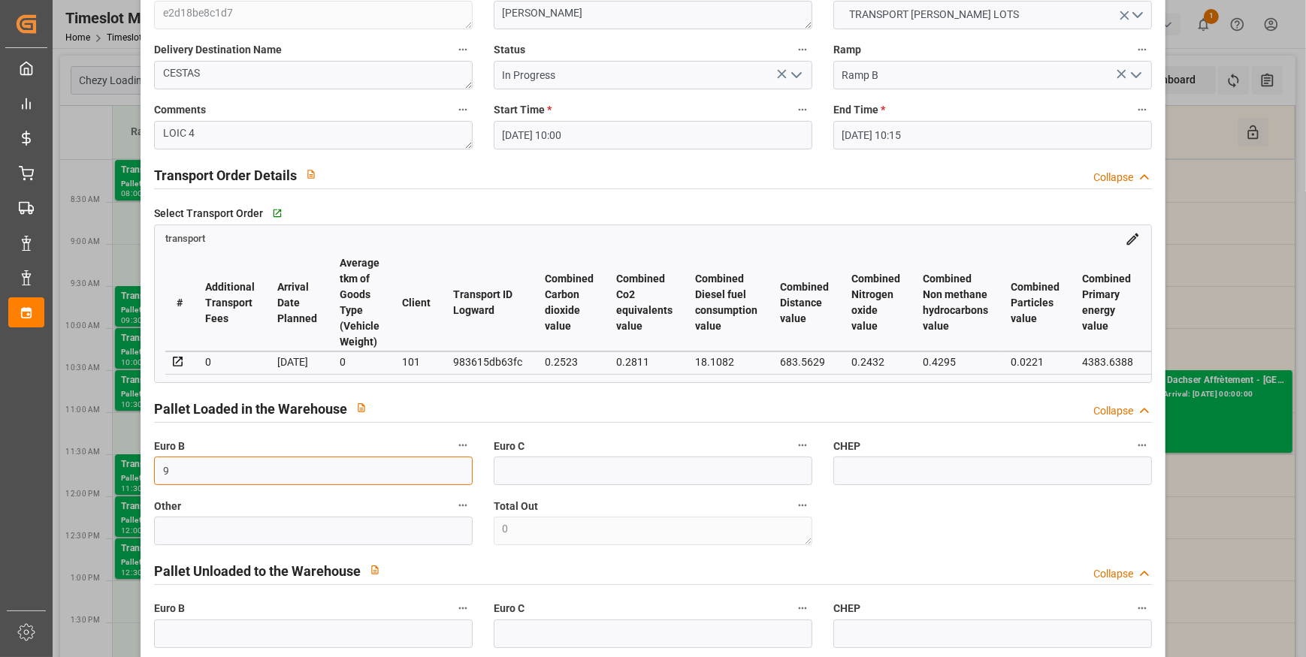
scroll to position [683, 0]
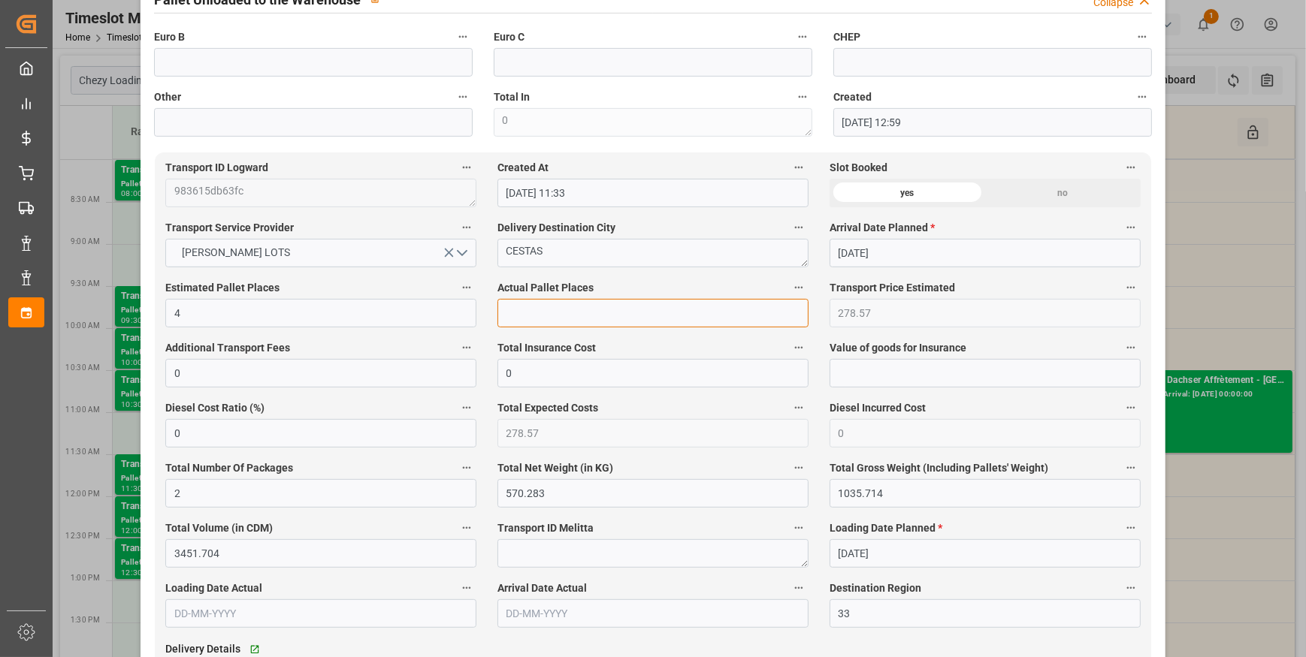
click at [547, 318] on input "text" at bounding box center [652, 313] width 311 height 29
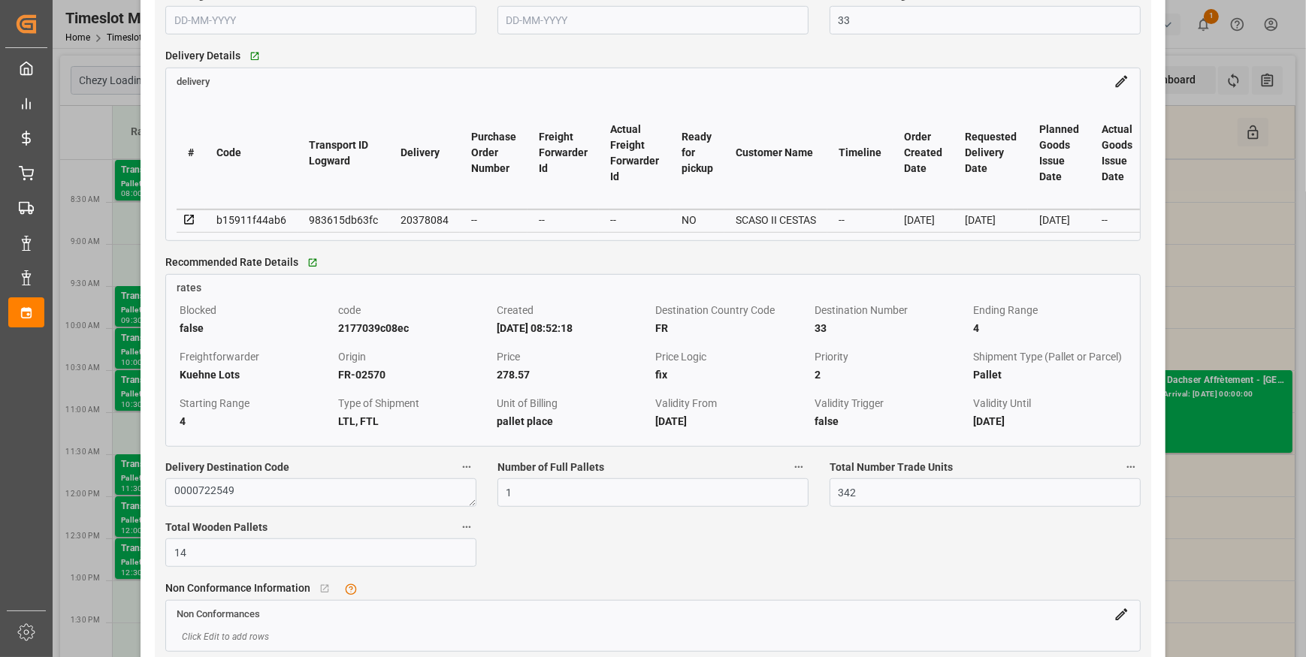
scroll to position [1297, 0]
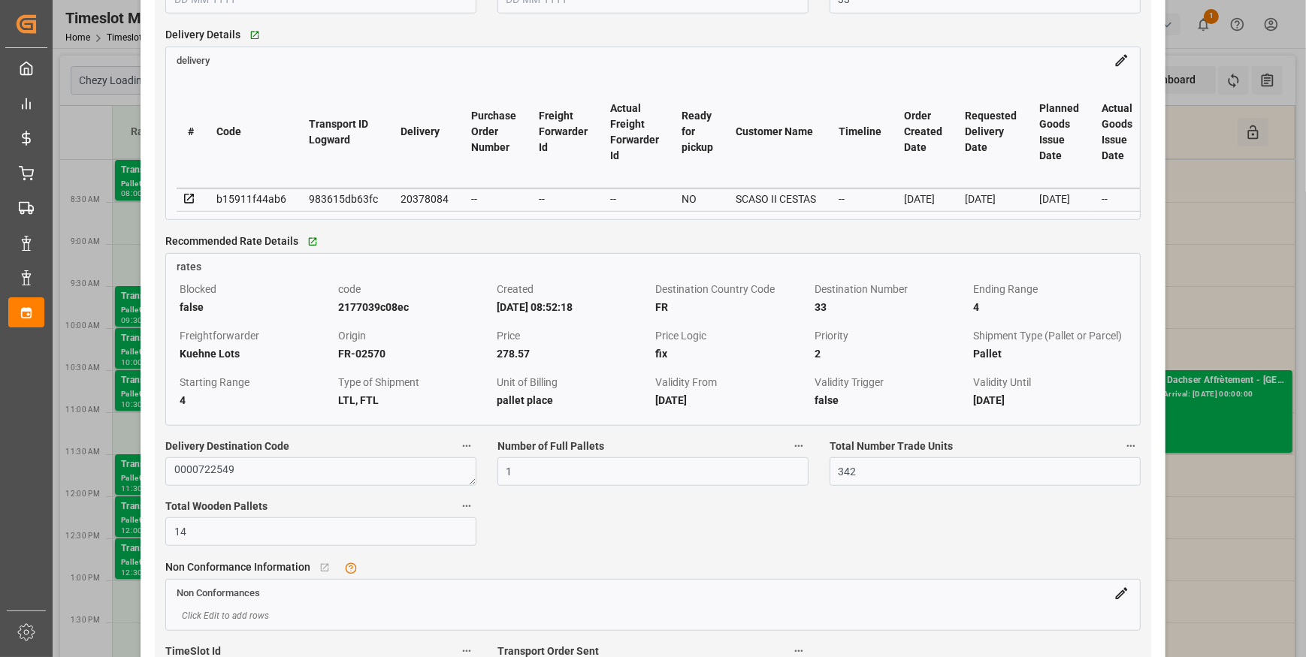
click at [192, 198] on icon at bounding box center [189, 199] width 10 height 10
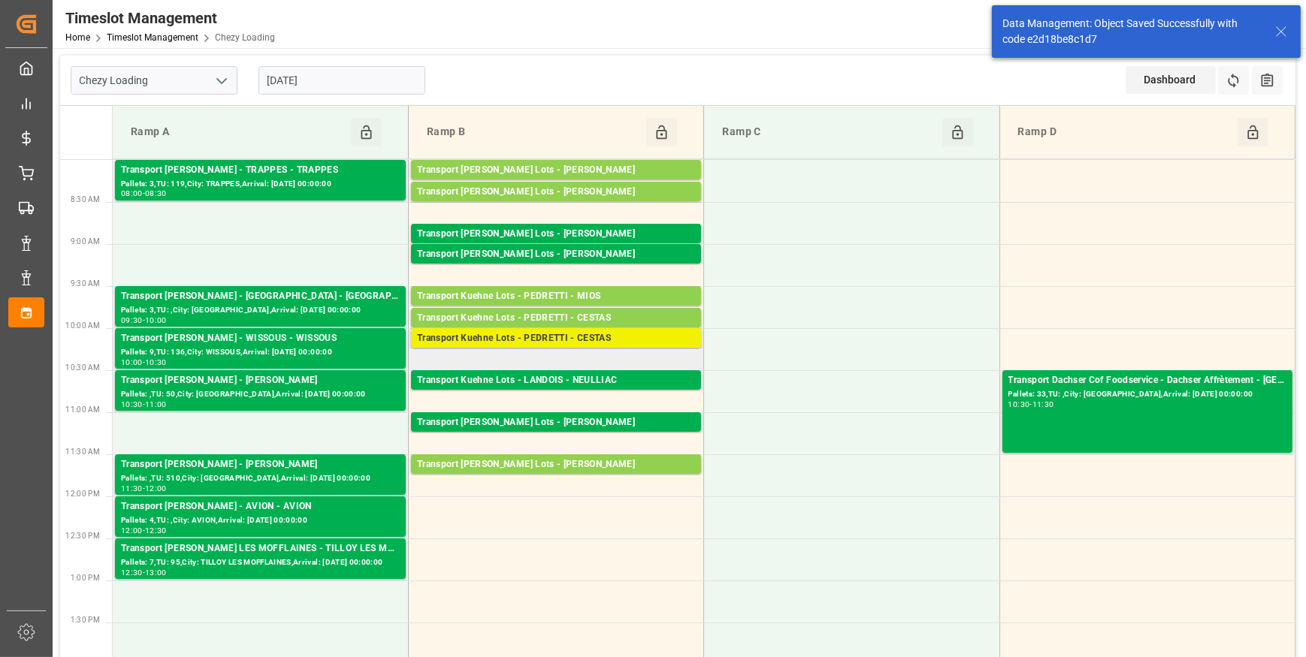
click at [592, 337] on div "Transport Kuehne Lots - PEDRETTI - CESTAS" at bounding box center [556, 338] width 278 height 15
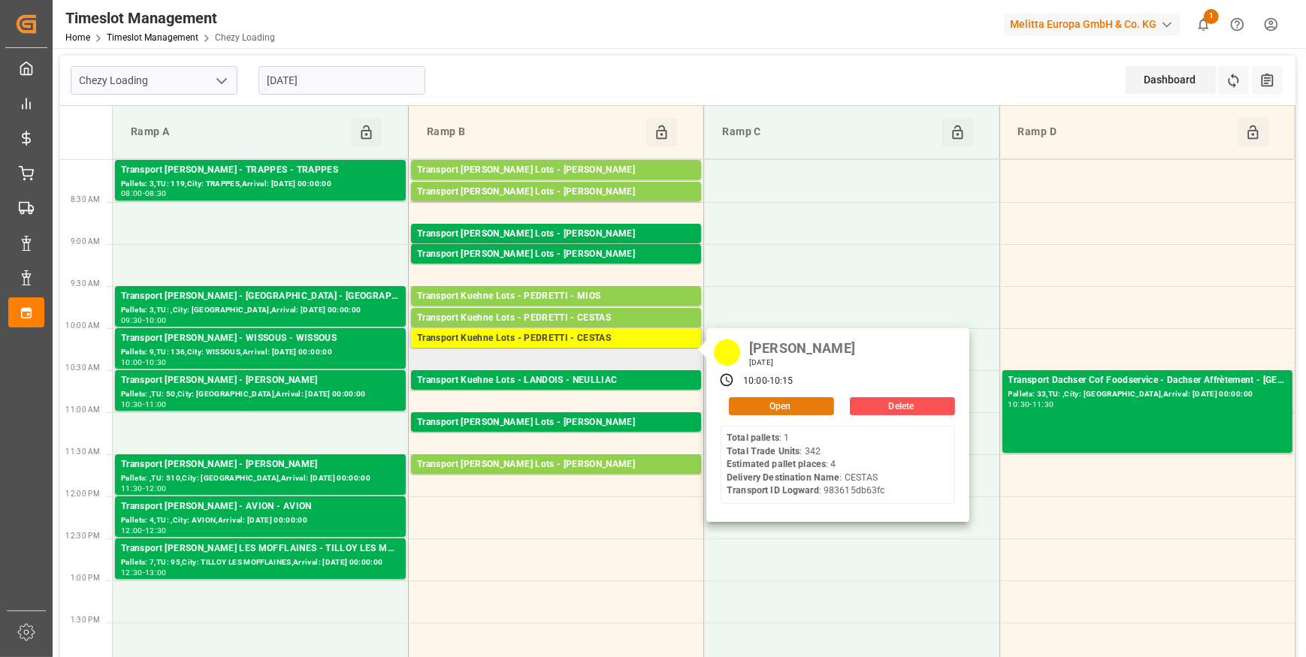
click at [756, 400] on button "Open" at bounding box center [781, 406] width 105 height 18
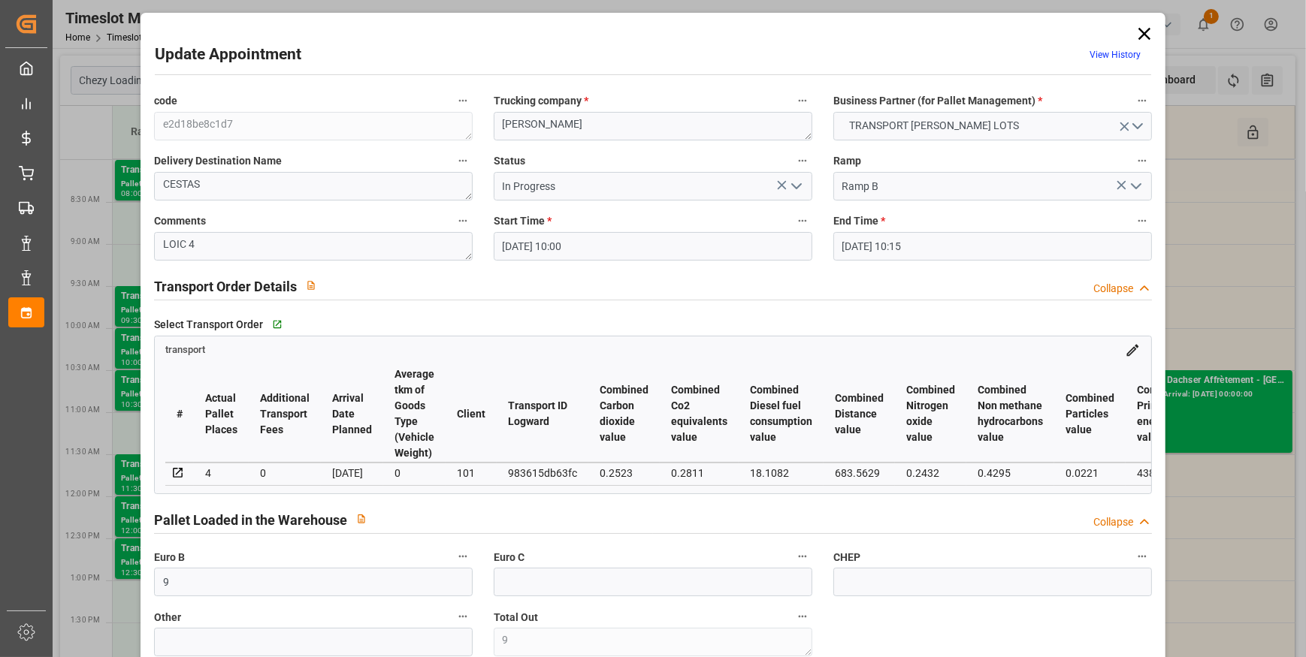
click at [794, 180] on icon "open menu" at bounding box center [796, 186] width 18 height 18
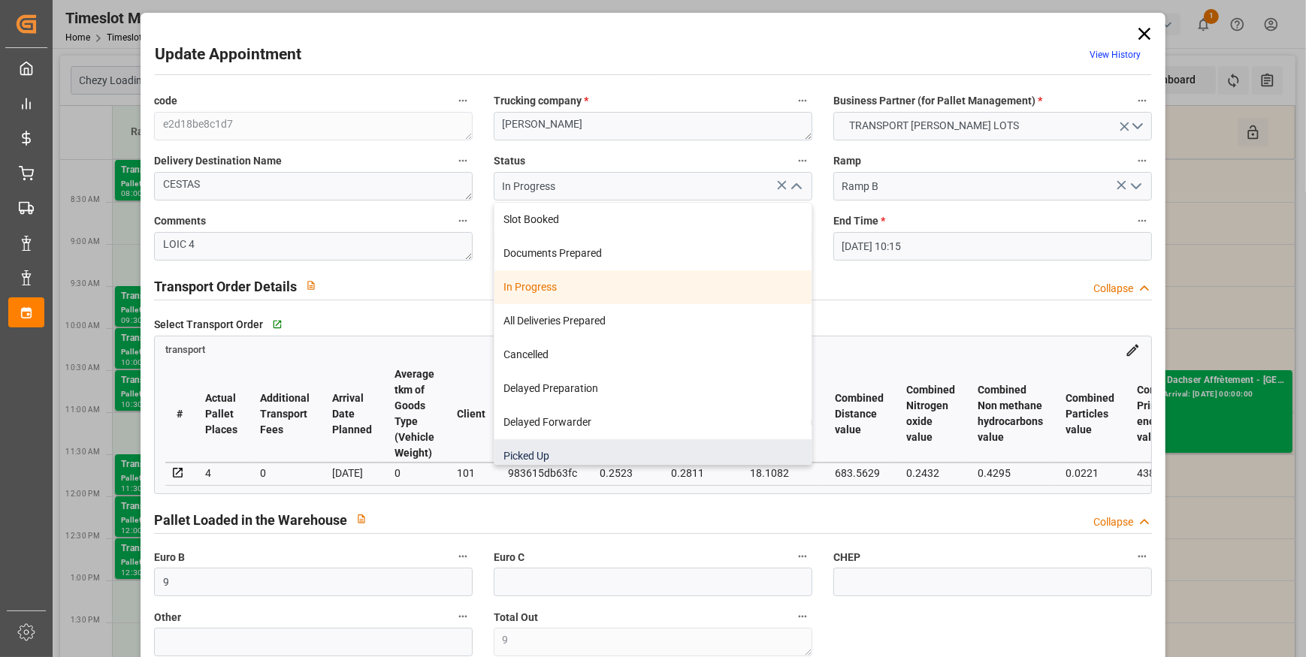
click at [528, 453] on div "Picked Up" at bounding box center [652, 456] width 317 height 34
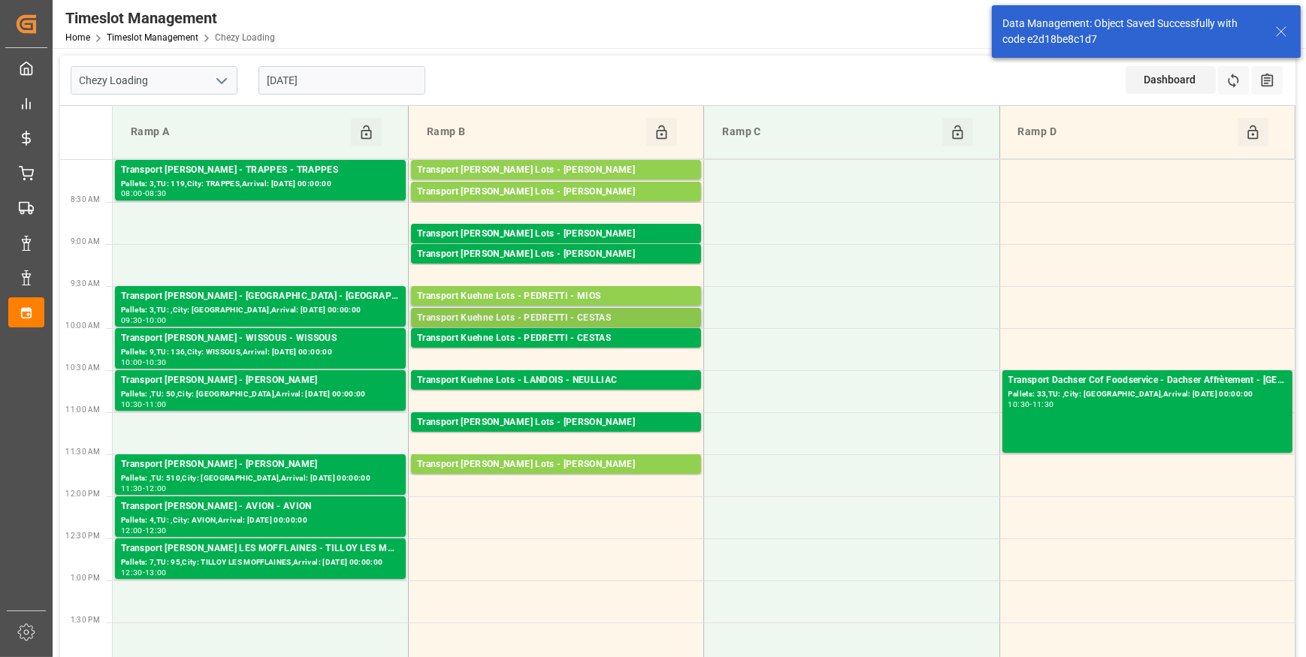
click at [645, 313] on div "Transport Kuehne Lots - PEDRETTI - CESTAS" at bounding box center [556, 318] width 278 height 15
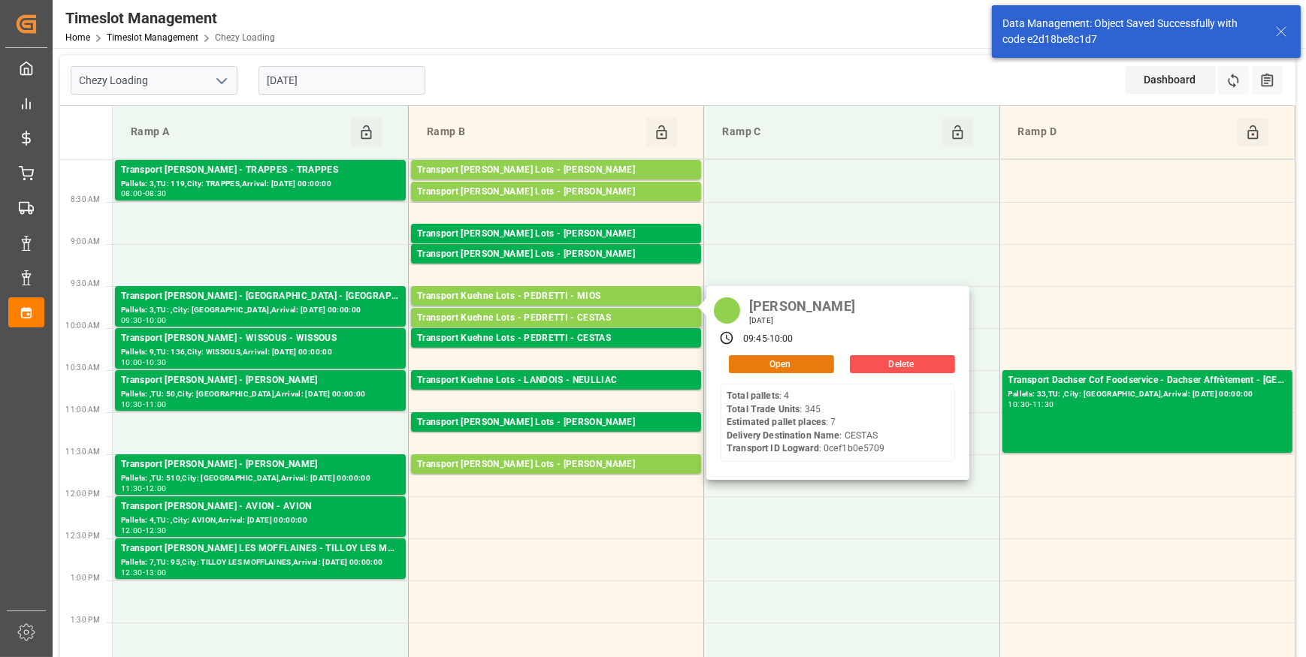
click at [754, 358] on button "Open" at bounding box center [781, 364] width 105 height 18
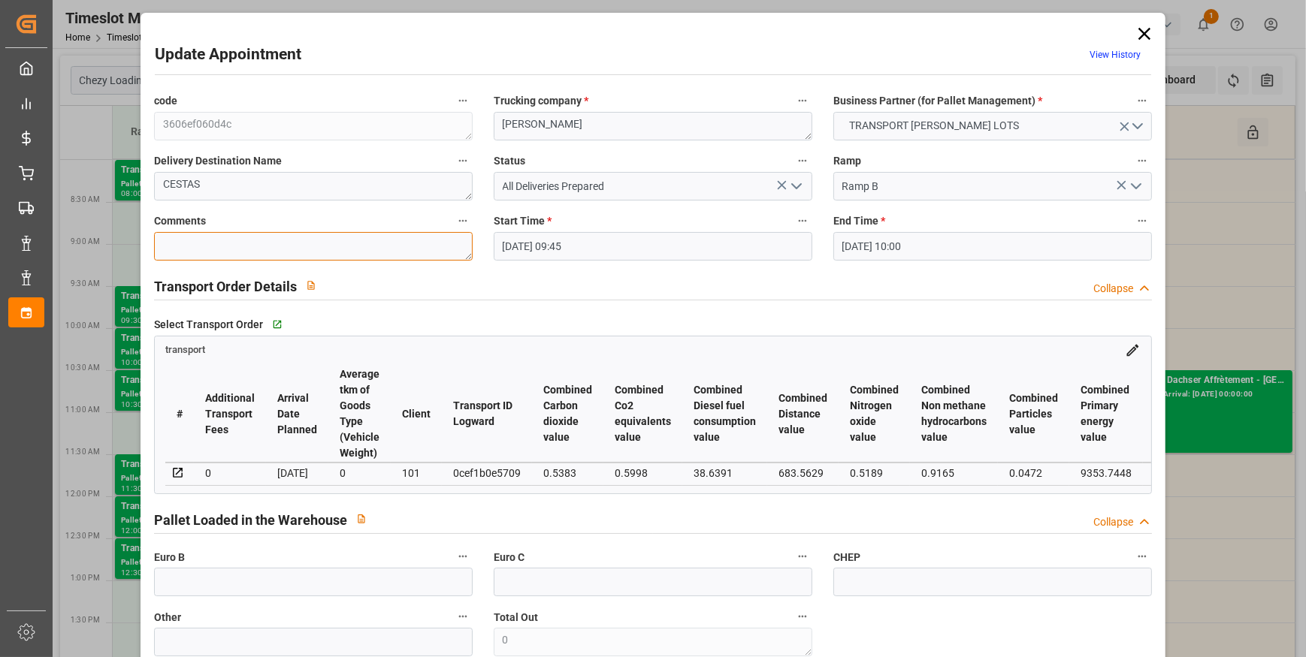
click at [267, 244] on textarea at bounding box center [313, 246] width 319 height 29
click at [248, 590] on input "text" at bounding box center [313, 582] width 319 height 29
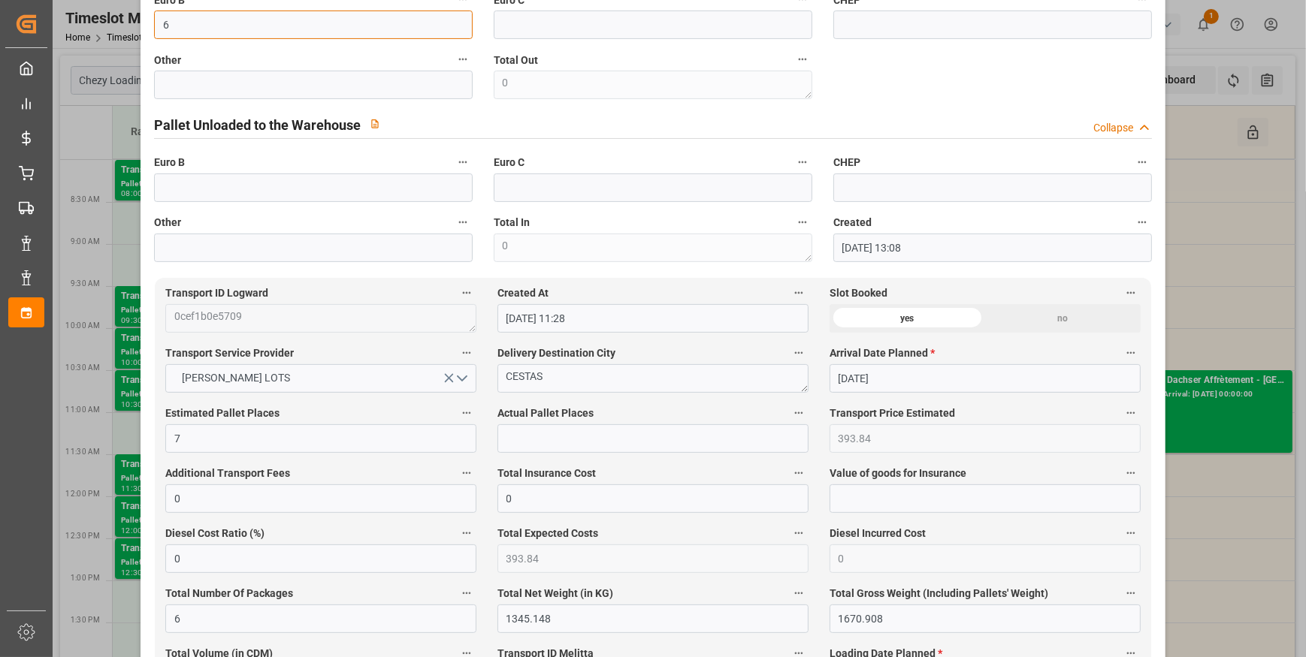
scroll to position [615, 0]
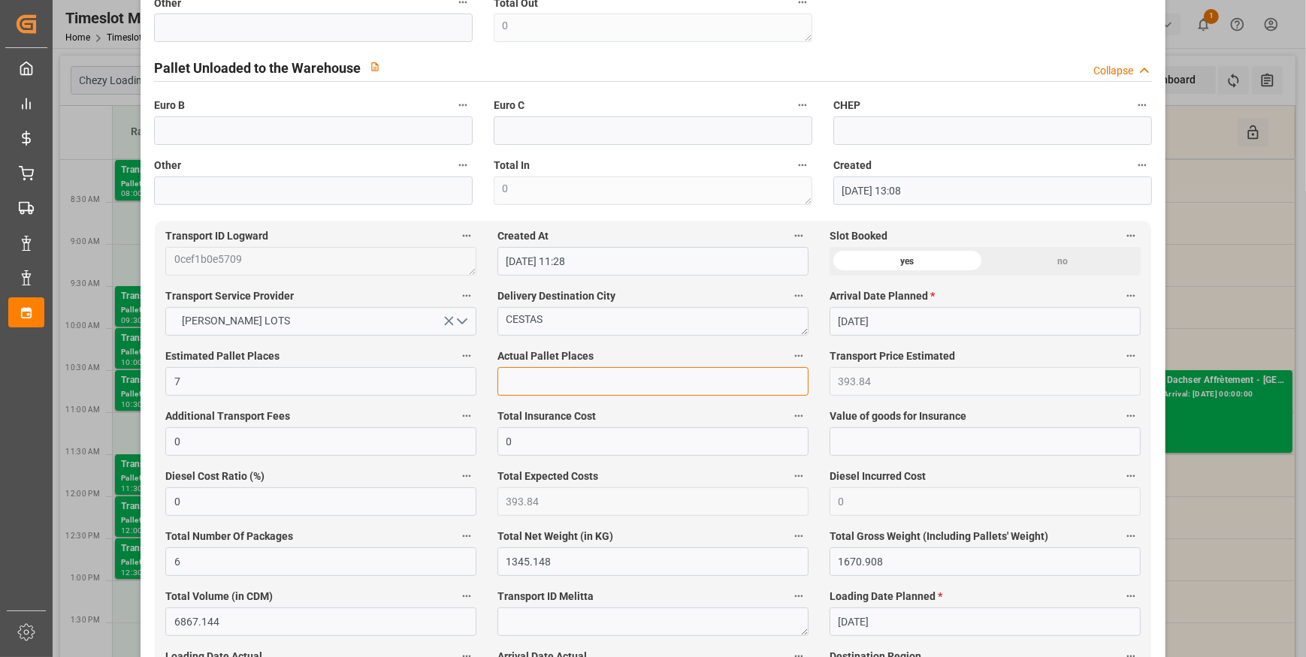
click at [540, 396] on input "text" at bounding box center [652, 381] width 311 height 29
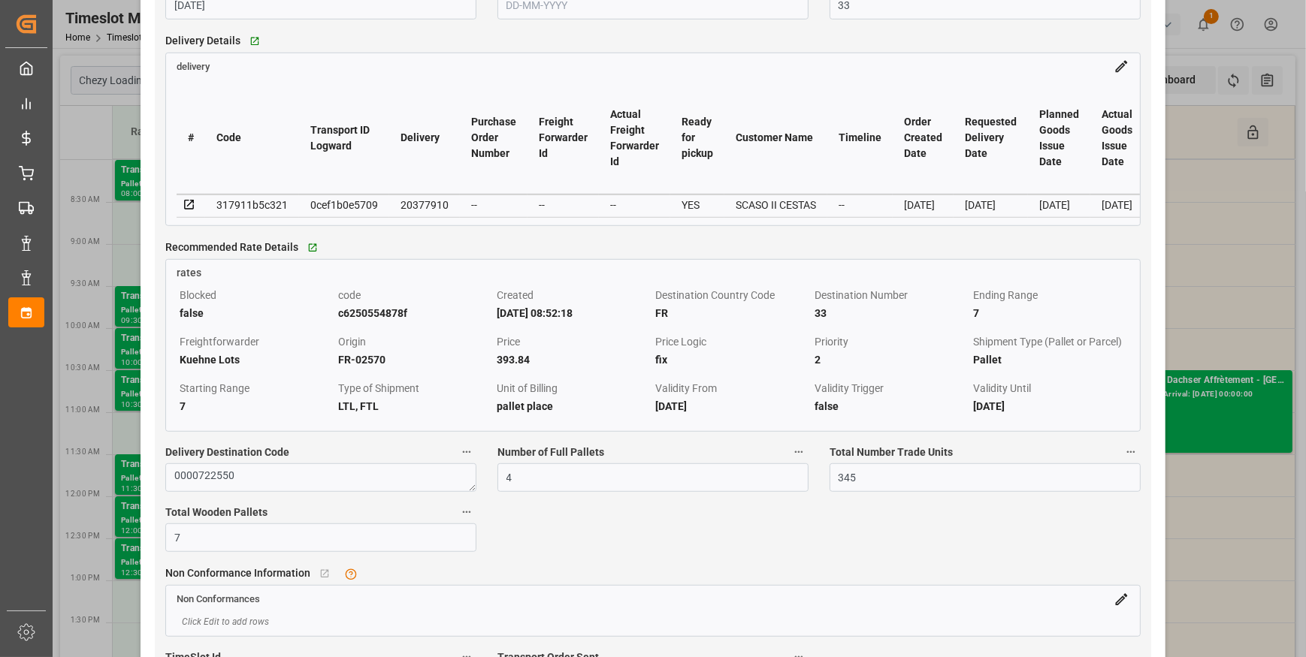
scroll to position [1297, 0]
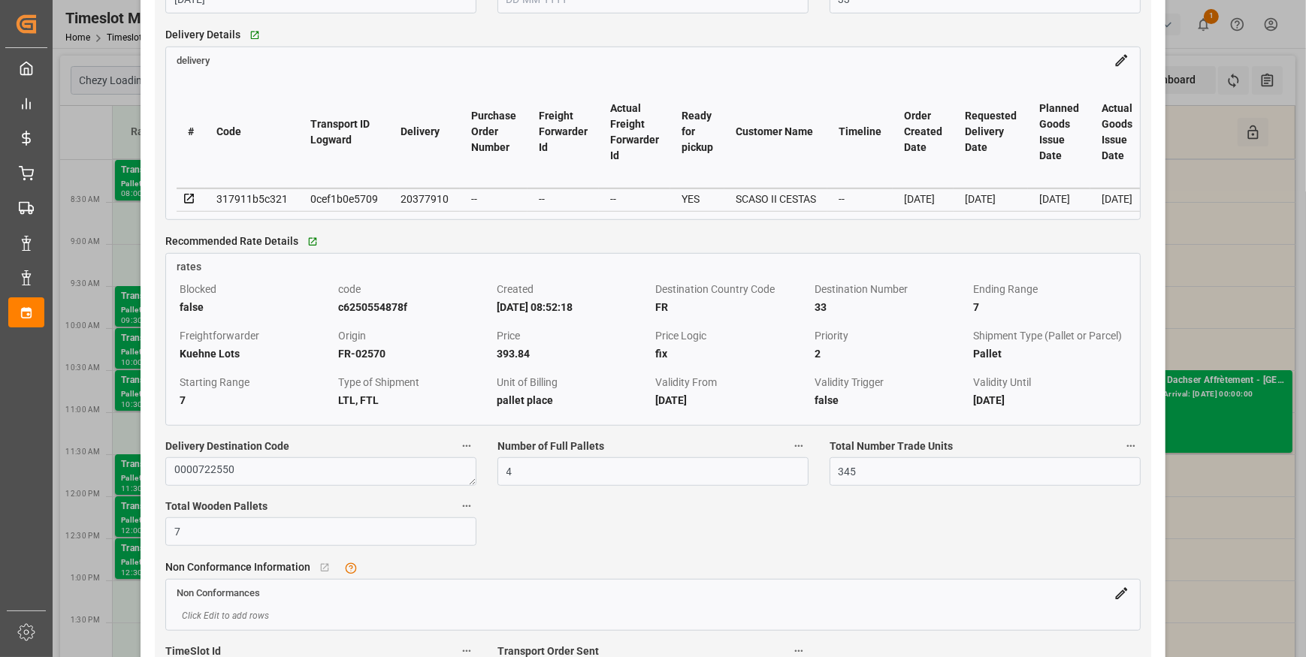
click at [190, 201] on icon at bounding box center [189, 199] width 10 height 10
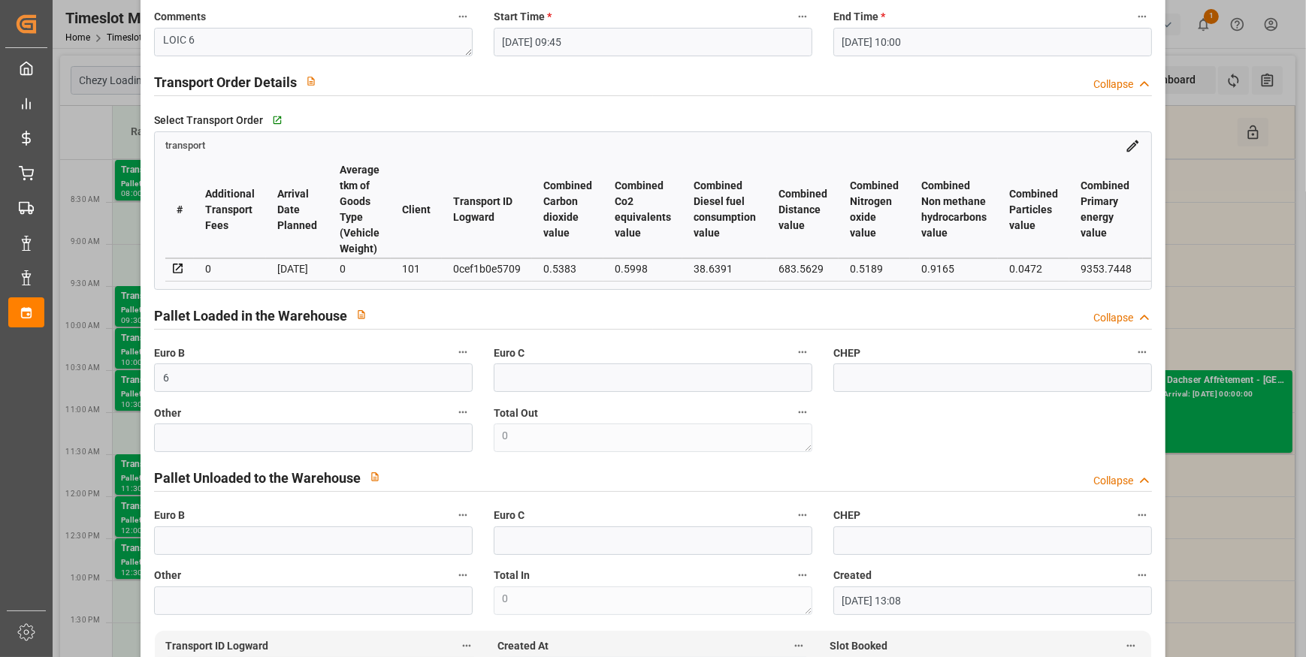
scroll to position [0, 0]
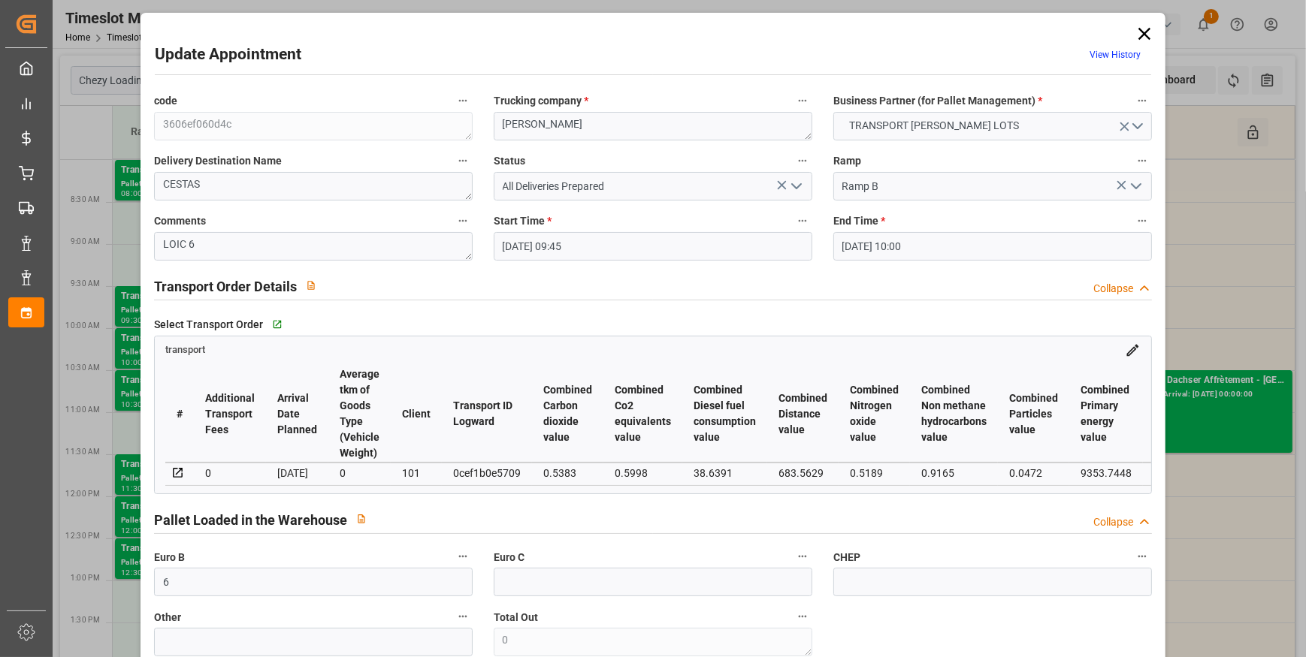
click at [788, 189] on icon "open menu" at bounding box center [796, 186] width 18 height 18
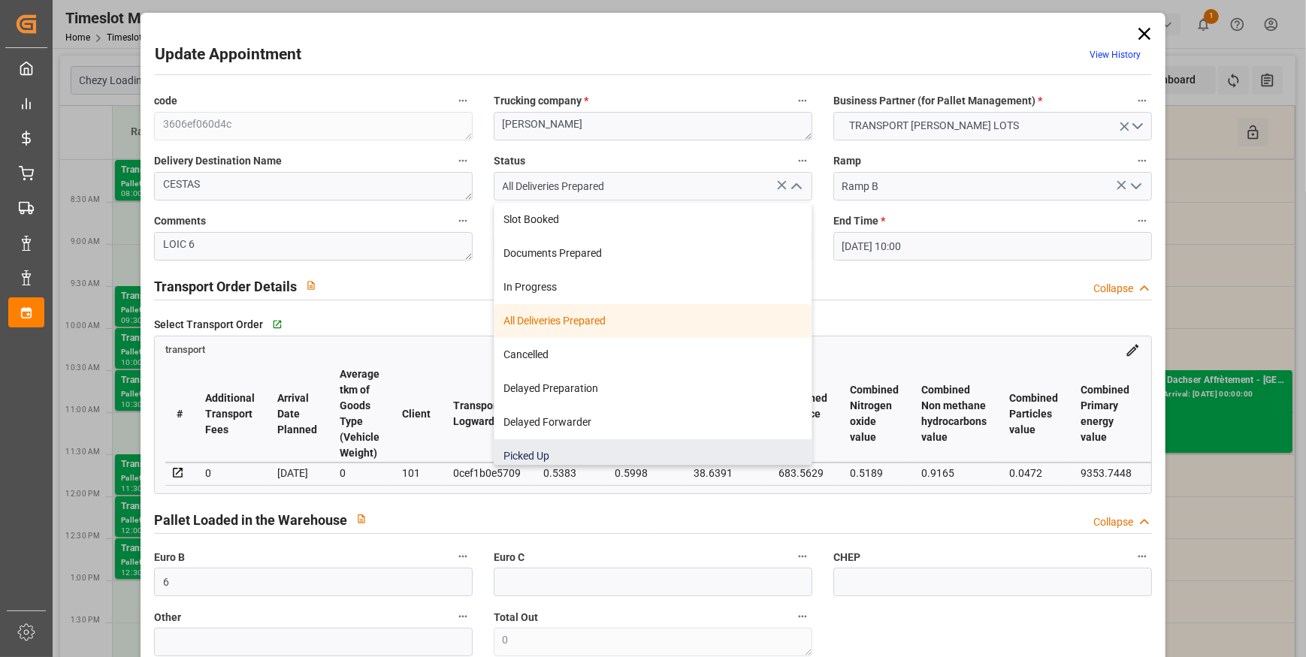
click at [524, 451] on div "Picked Up" at bounding box center [652, 456] width 317 height 34
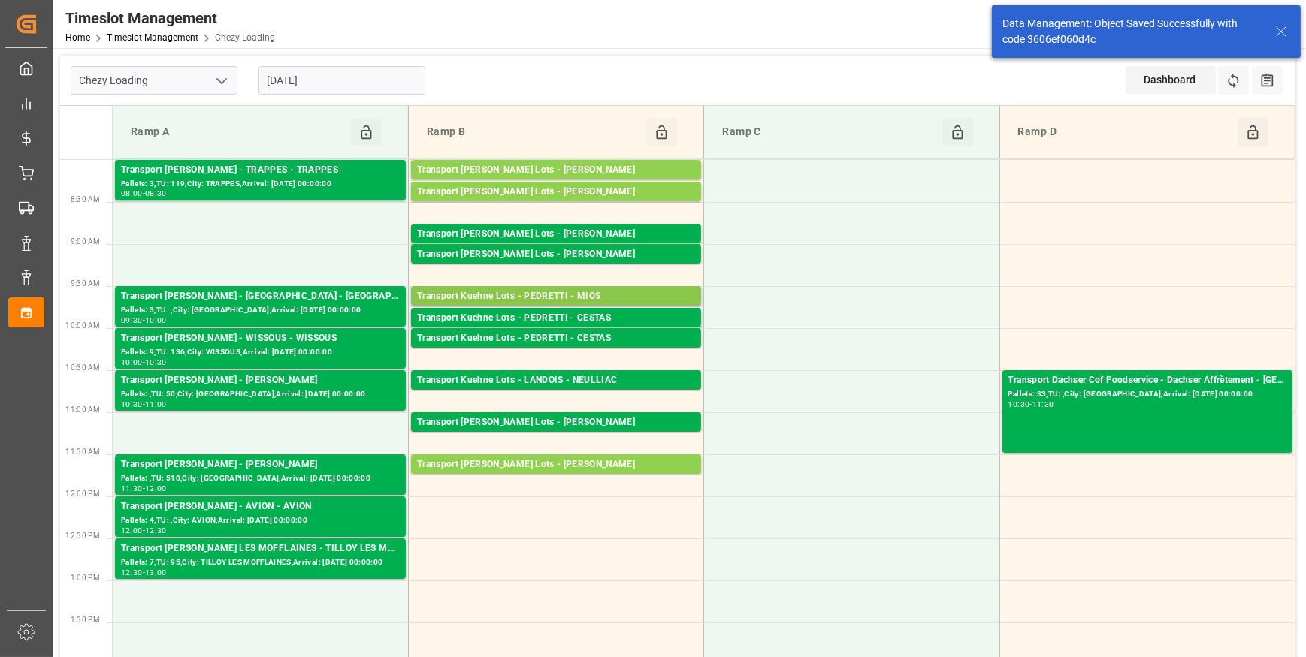
click at [601, 297] on div "Transport Kuehne Lots - PEDRETTI - MIOS" at bounding box center [556, 296] width 278 height 15
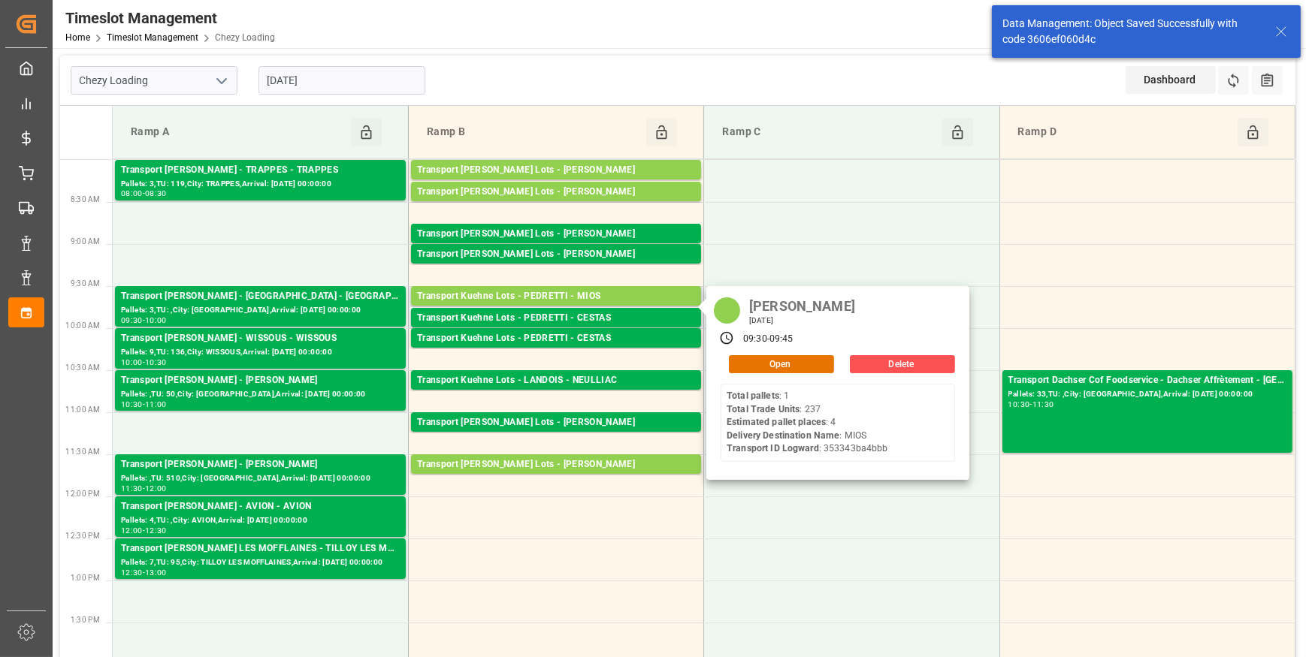
click at [758, 351] on div "PEDRETTI Friday, September 12, 2025 09:30 - 09:45 Open Delete Total pallets : 1…" at bounding box center [837, 383] width 263 height 194
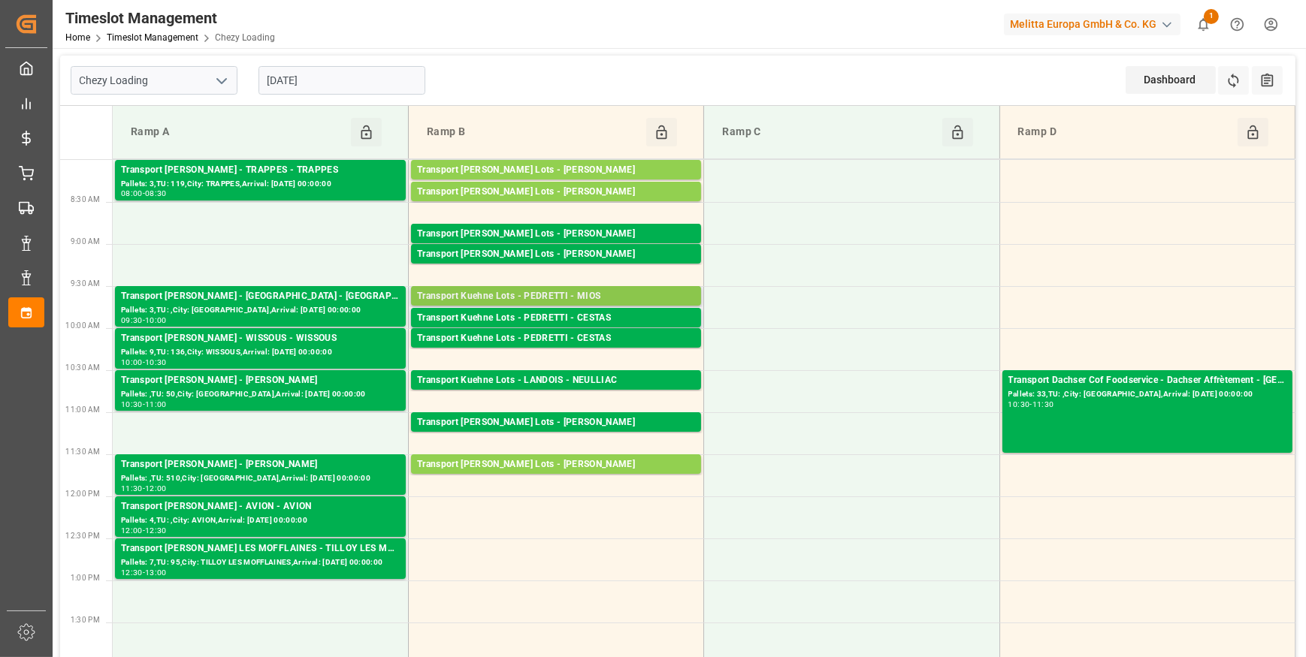
click at [612, 294] on div "Transport Kuehne Lots - PEDRETTI - MIOS" at bounding box center [556, 296] width 278 height 15
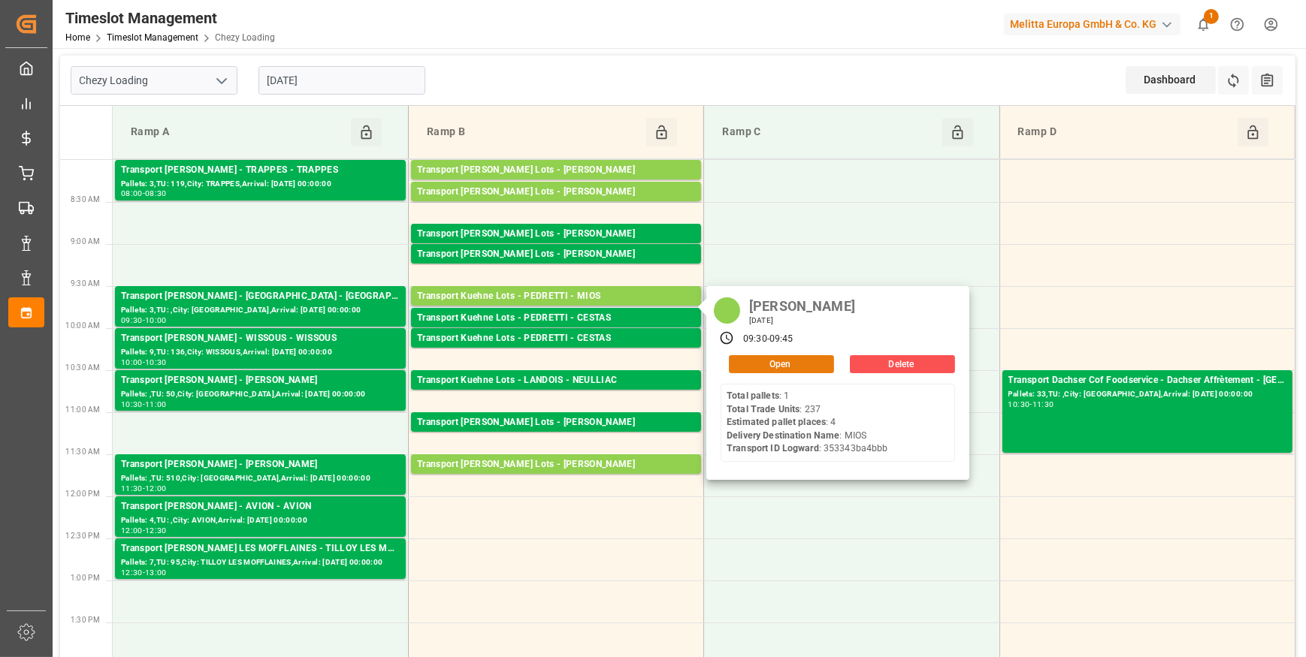
click at [763, 372] on div "Open" at bounding box center [776, 364] width 113 height 18
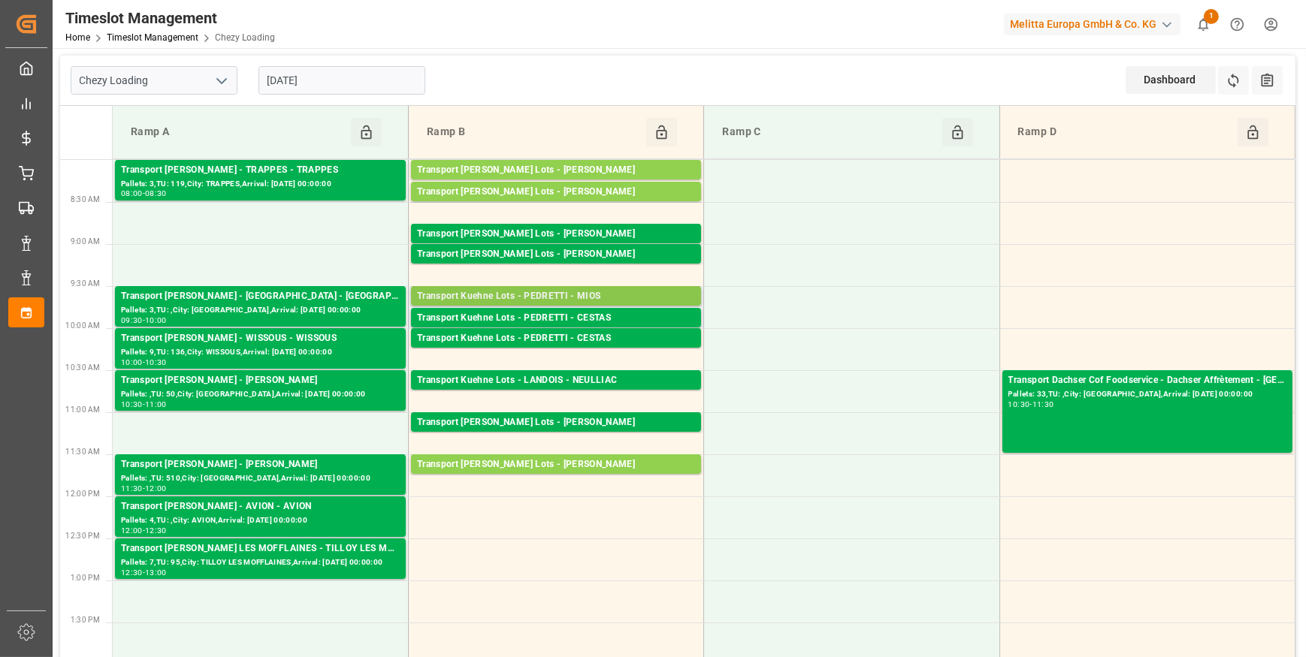
click at [569, 294] on div "Transport Kuehne Lots - PEDRETTI - MIOS" at bounding box center [556, 296] width 278 height 15
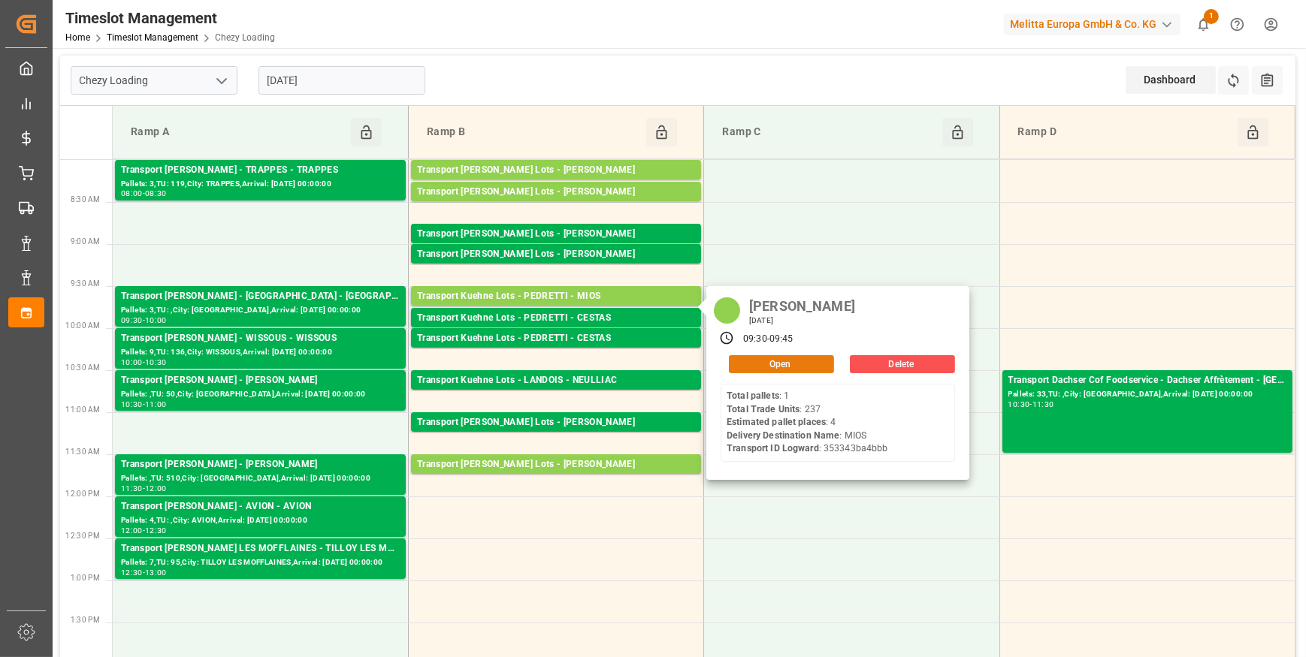
click at [773, 365] on button "Open" at bounding box center [781, 364] width 105 height 18
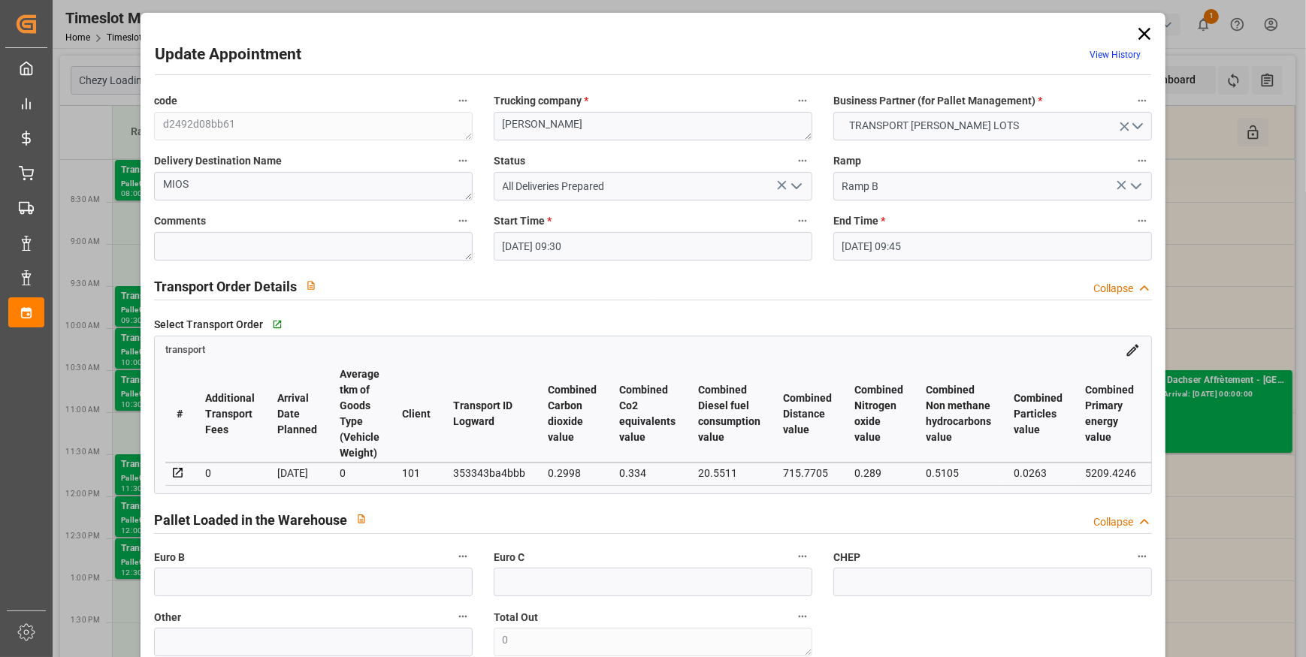
click at [794, 192] on icon "open menu" at bounding box center [796, 186] width 18 height 18
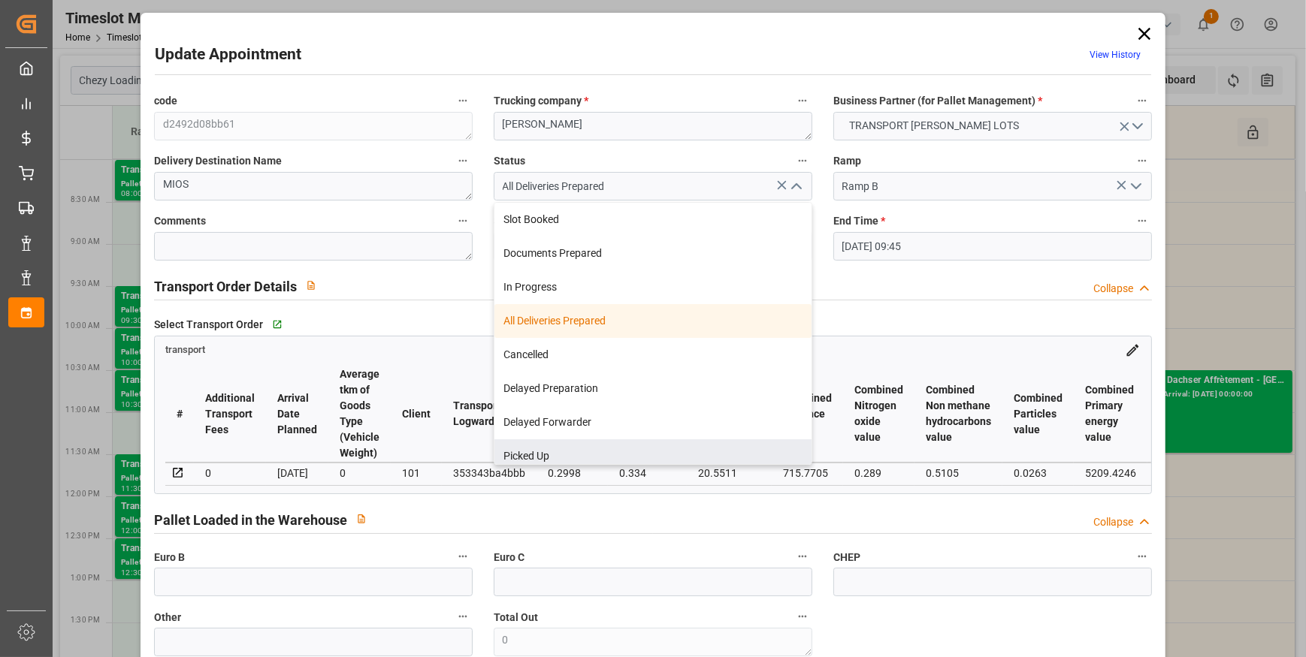
drag, startPoint x: 542, startPoint y: 448, endPoint x: 415, endPoint y: 324, distance: 178.0
click at [542, 448] on div "Picked Up" at bounding box center [652, 456] width 317 height 34
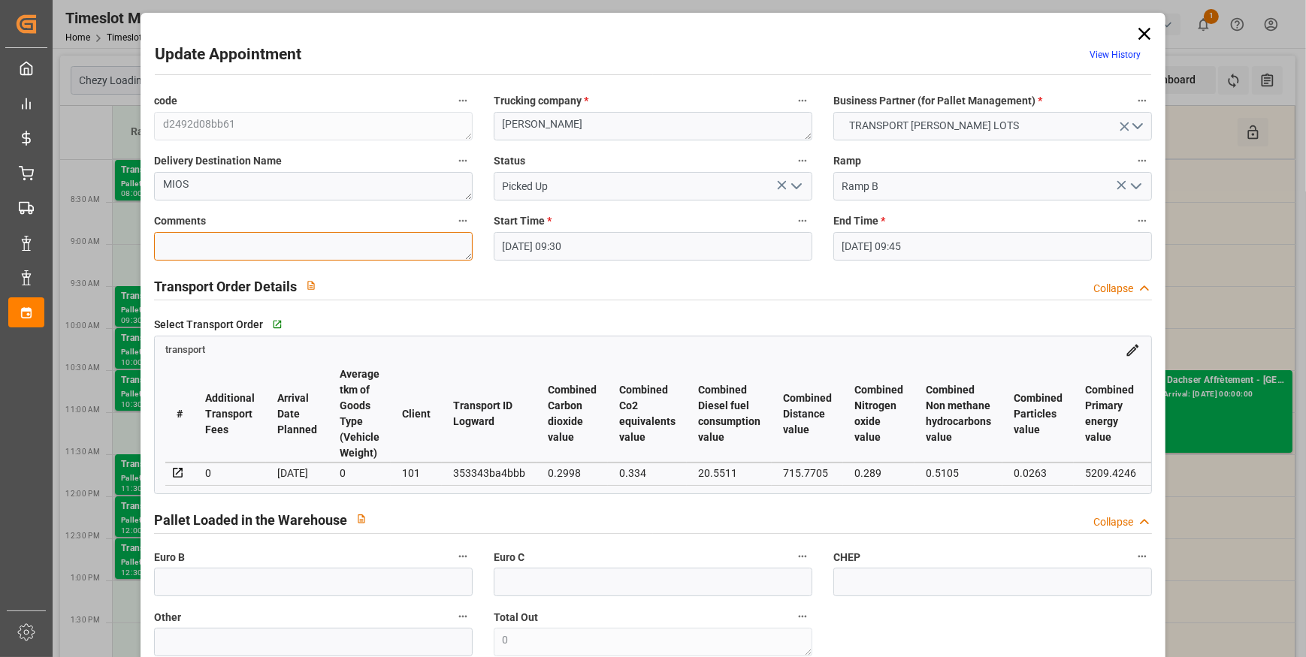
click at [293, 245] on textarea at bounding box center [313, 246] width 319 height 29
click at [237, 575] on input "text" at bounding box center [313, 582] width 319 height 29
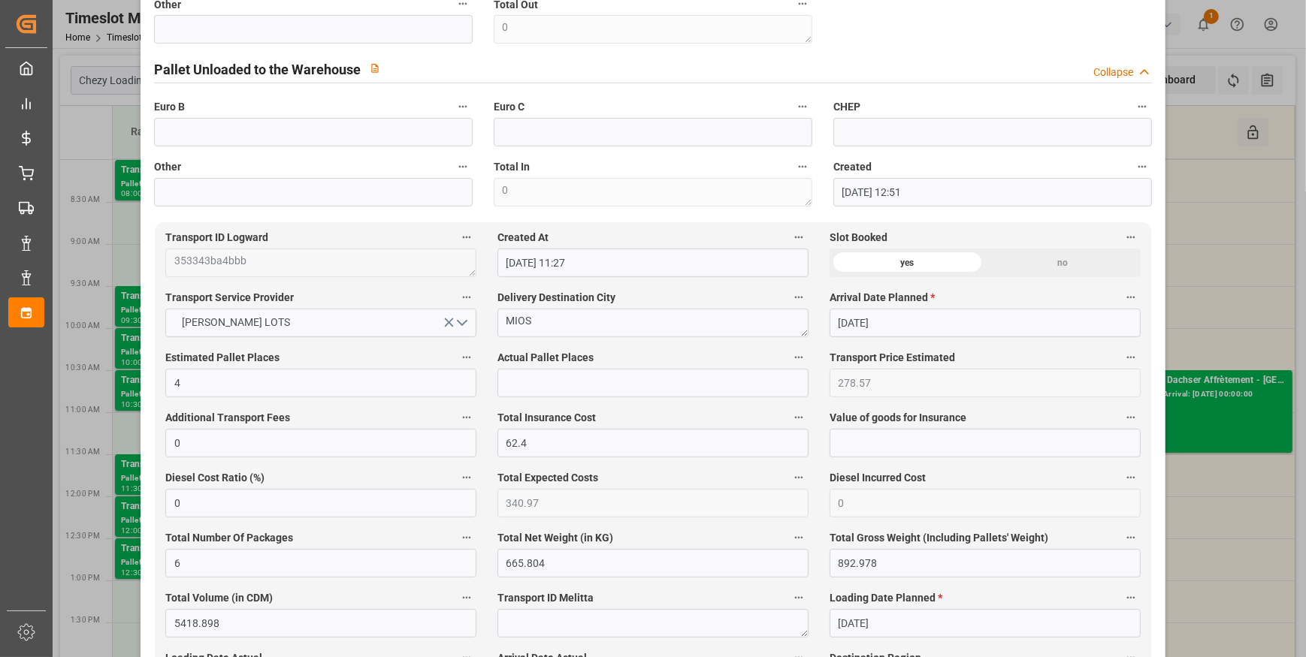
scroll to position [615, 0]
click at [539, 388] on input "text" at bounding box center [652, 381] width 311 height 29
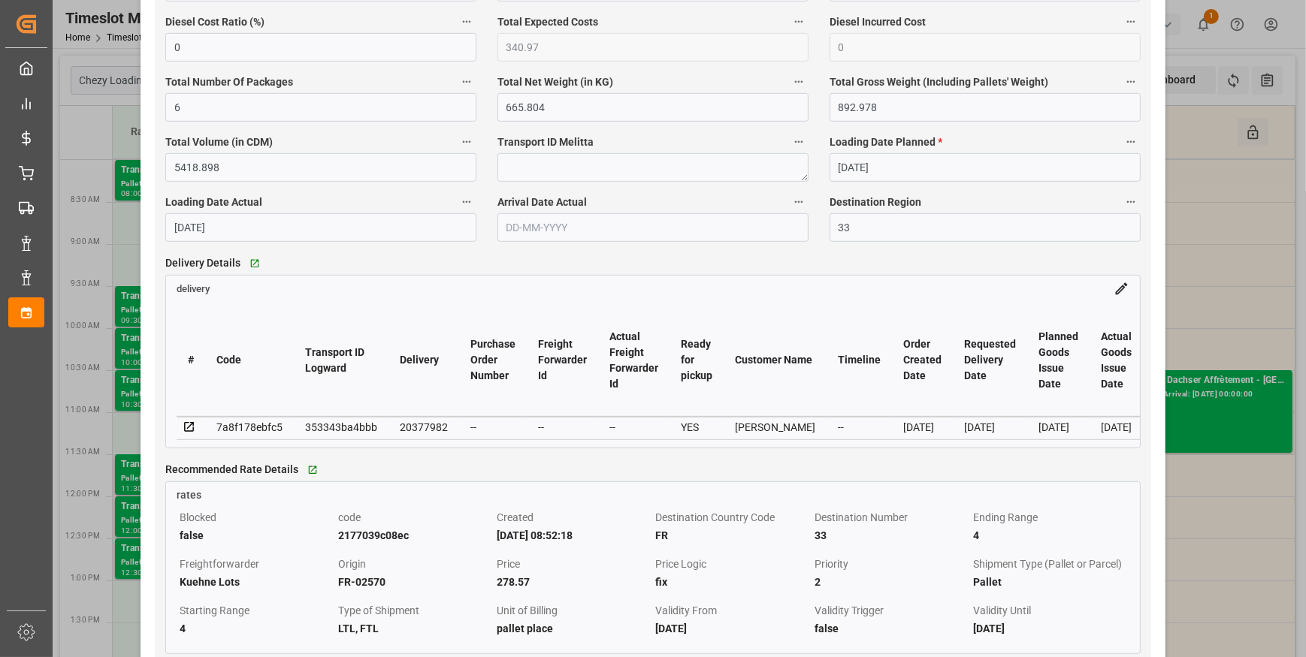
scroll to position [1229, 0]
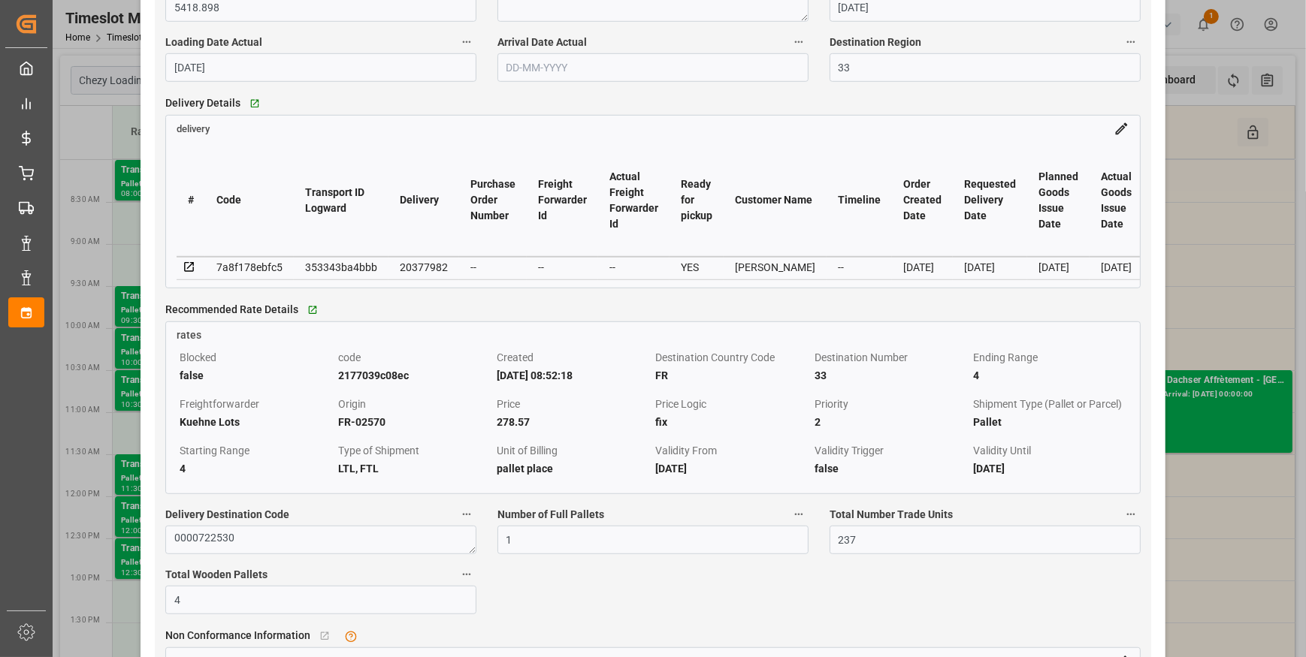
click at [187, 270] on icon at bounding box center [190, 268] width 14 height 14
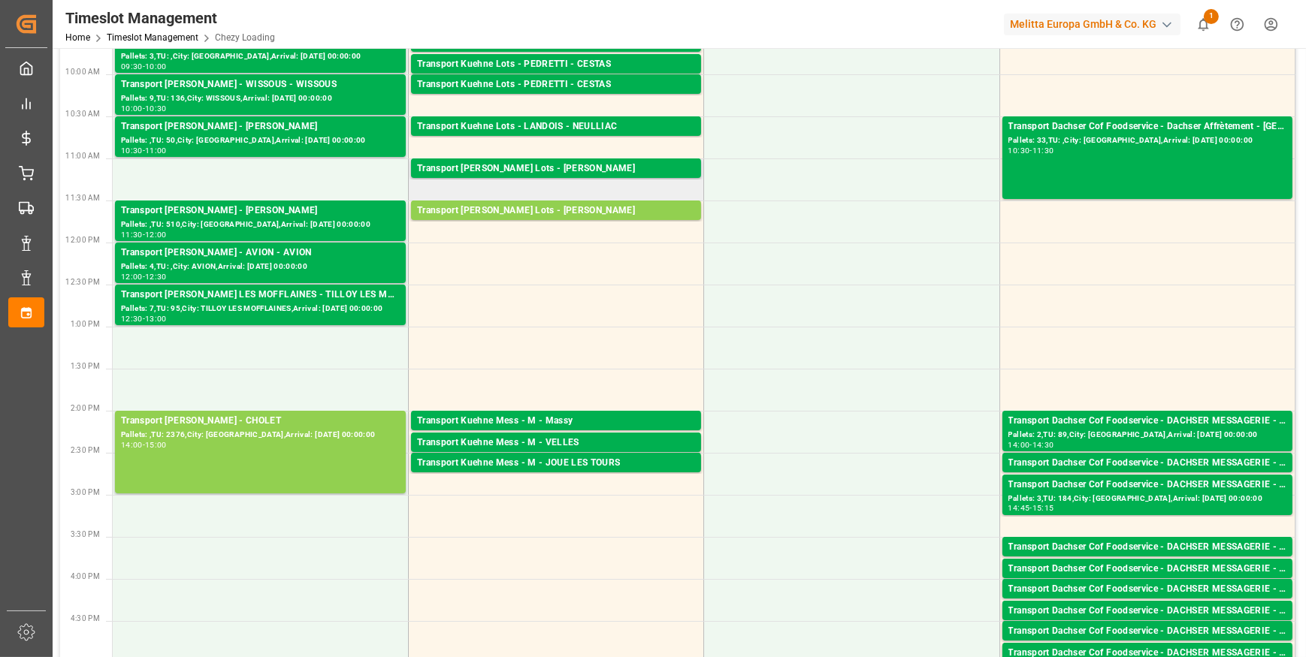
scroll to position [273, 0]
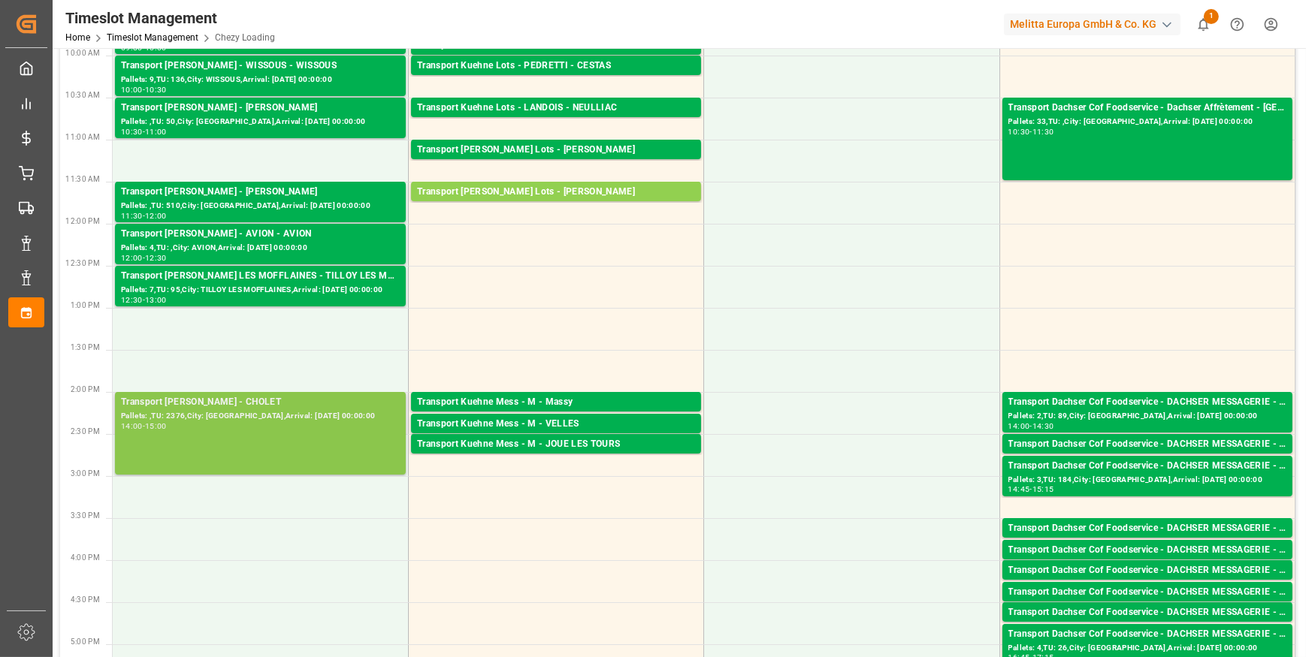
click at [234, 414] on div "Pallets: ,TU: 2376,City: [GEOGRAPHIC_DATA],Arrival: [DATE] 00:00:00" at bounding box center [260, 416] width 279 height 13
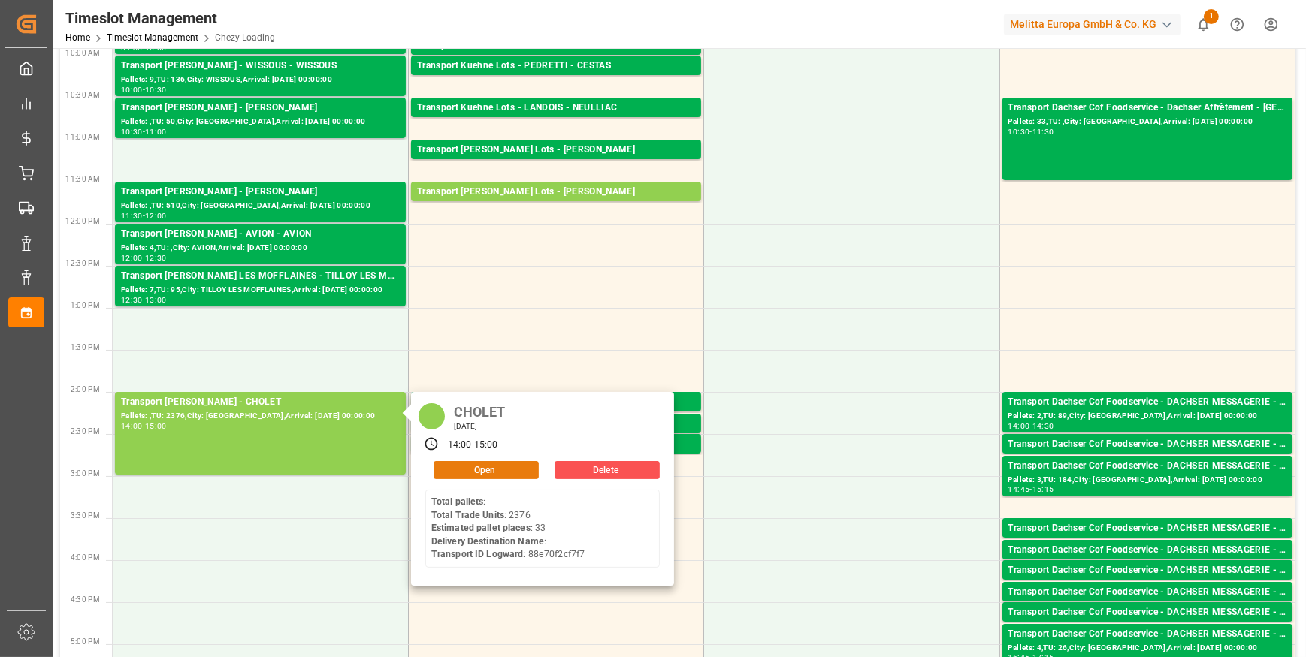
click at [509, 467] on button "Open" at bounding box center [485, 470] width 105 height 18
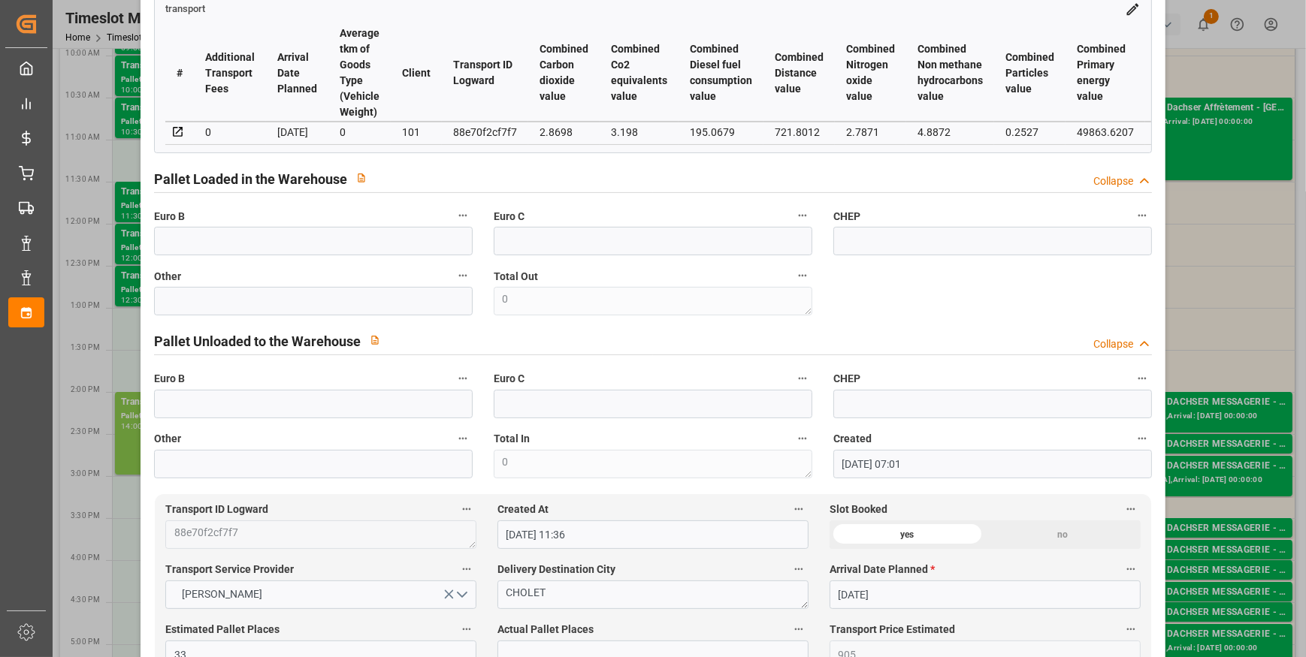
scroll to position [0, 0]
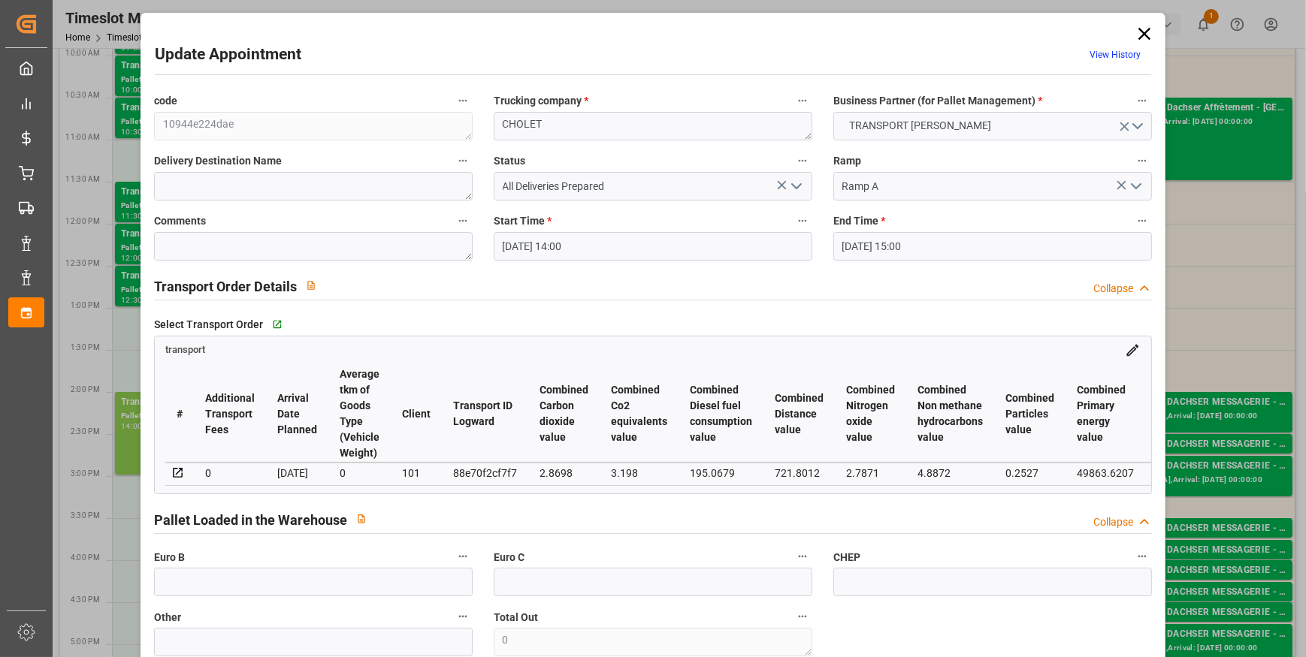
click at [1135, 25] on icon at bounding box center [1144, 33] width 21 height 21
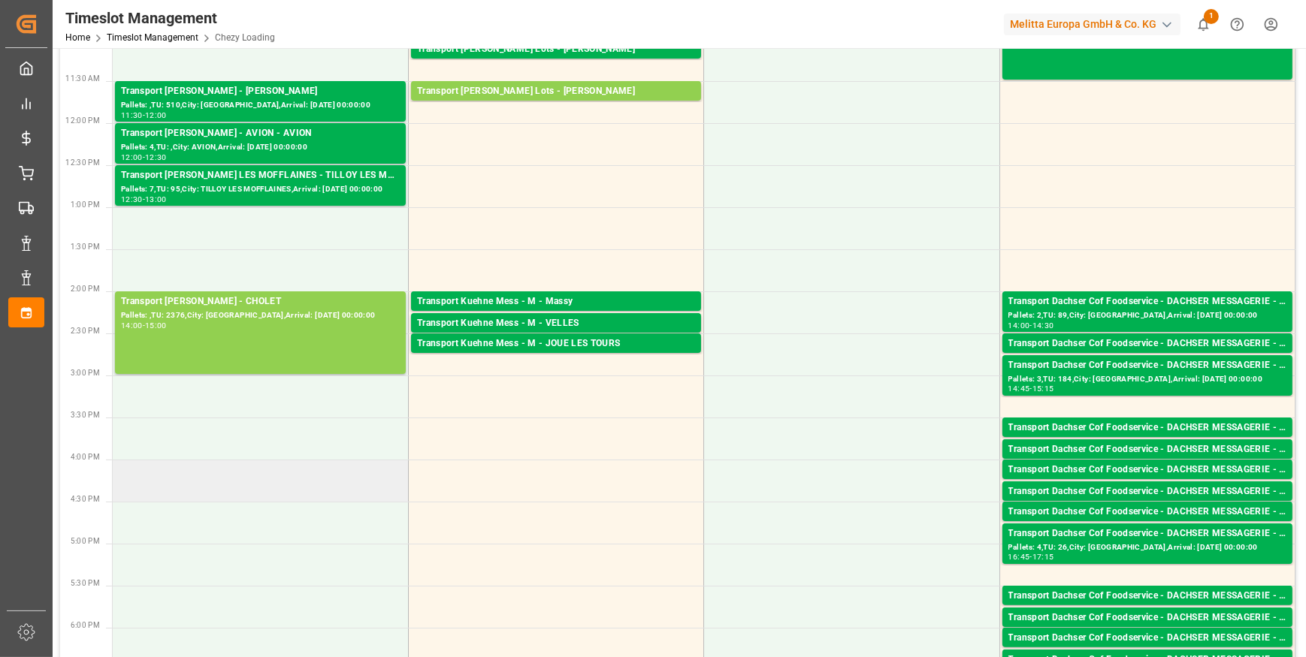
scroll to position [409, 0]
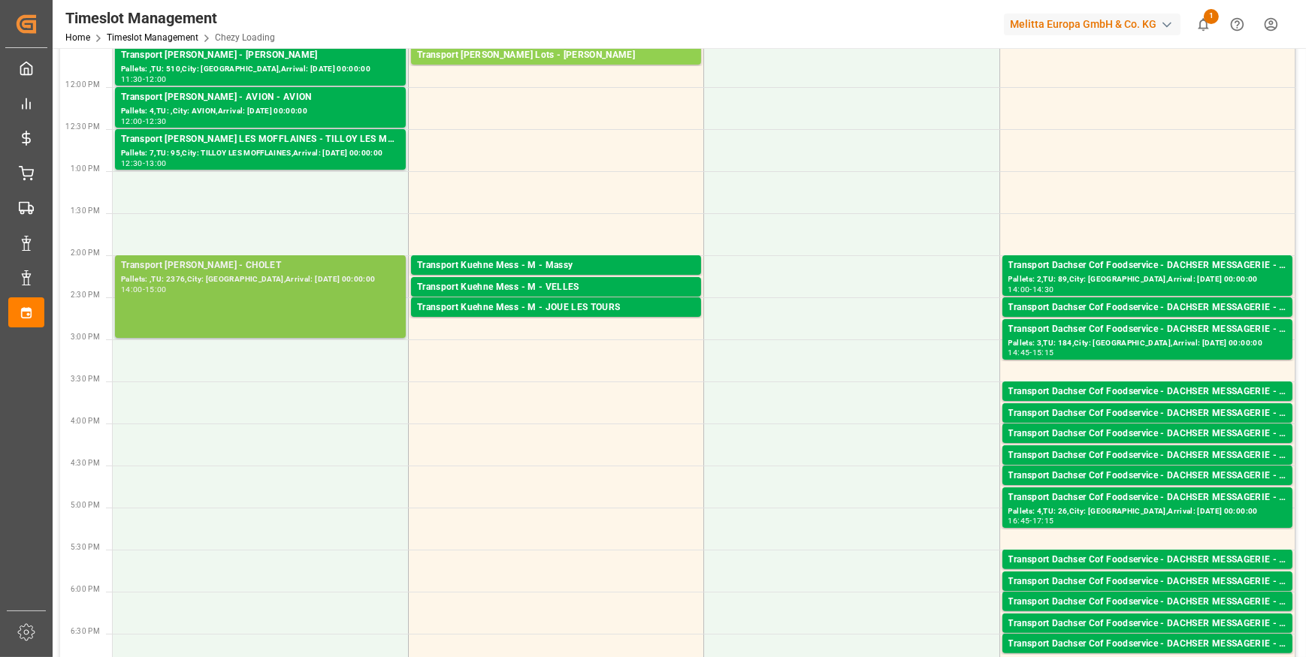
click at [244, 305] on div "Transport Delisle - CHOLET - CHOLET Pallets: ,TU: 2376,City: CHOLET,Arrival: 20…" at bounding box center [260, 296] width 279 height 77
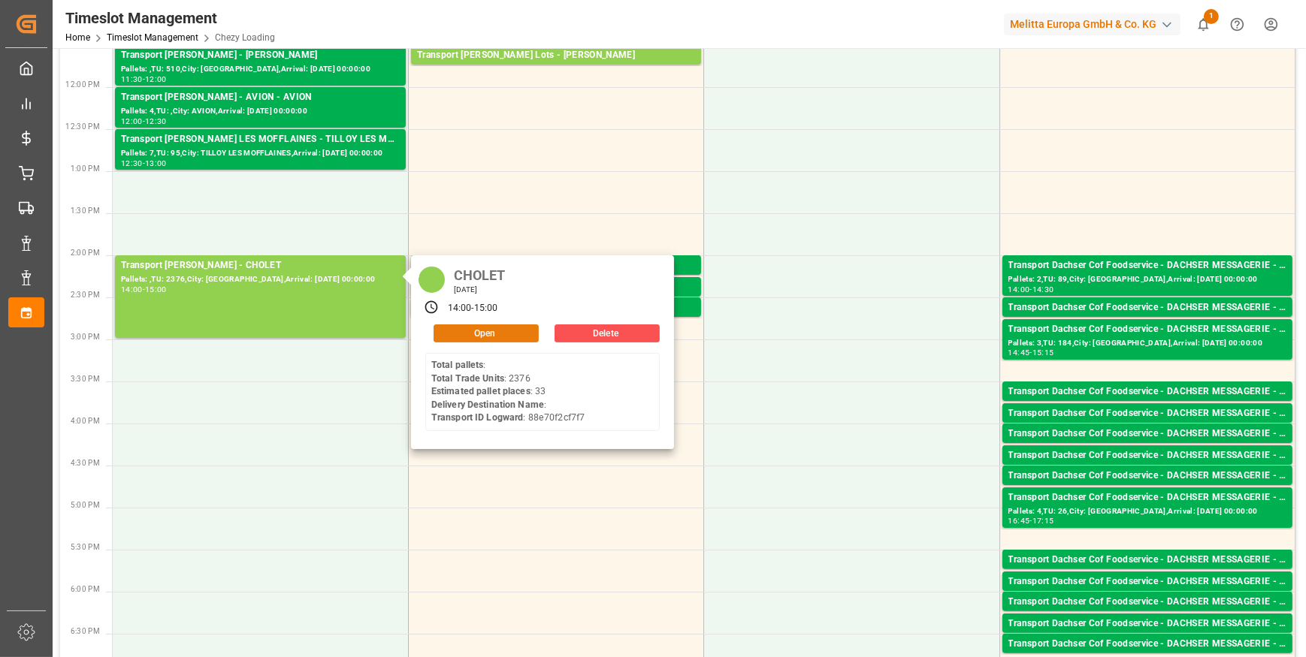
click at [491, 330] on button "Open" at bounding box center [485, 334] width 105 height 18
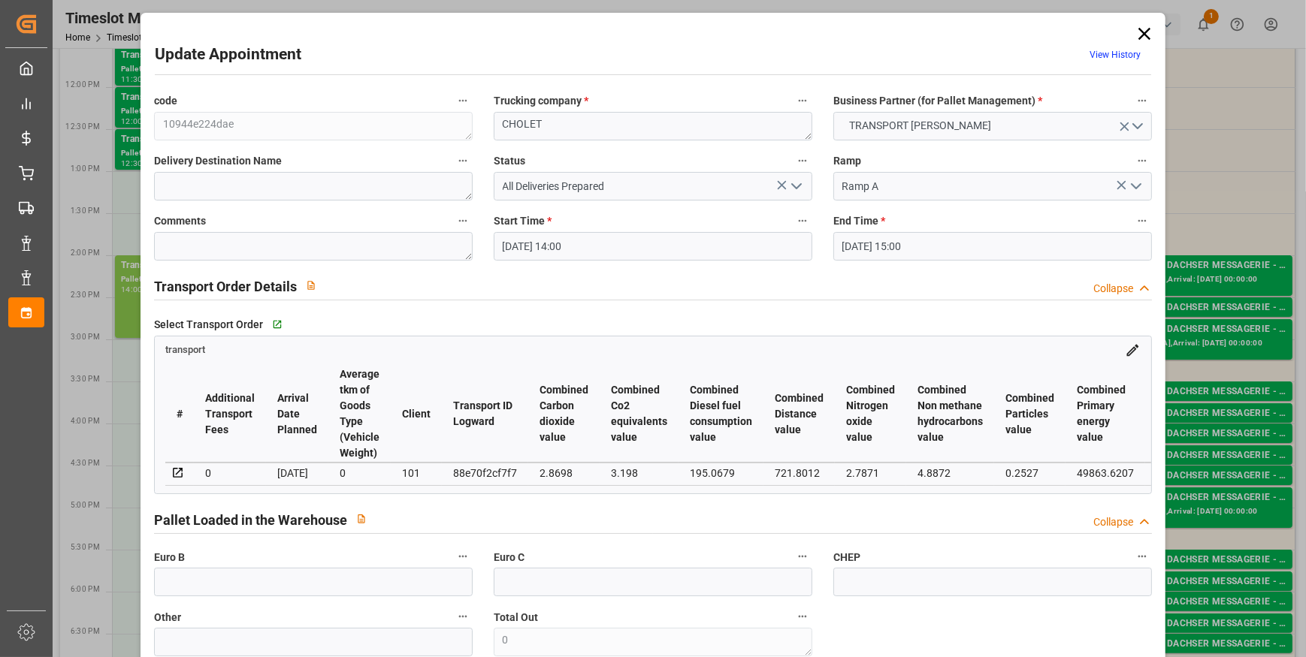
click at [794, 189] on icon "open menu" at bounding box center [796, 186] width 18 height 18
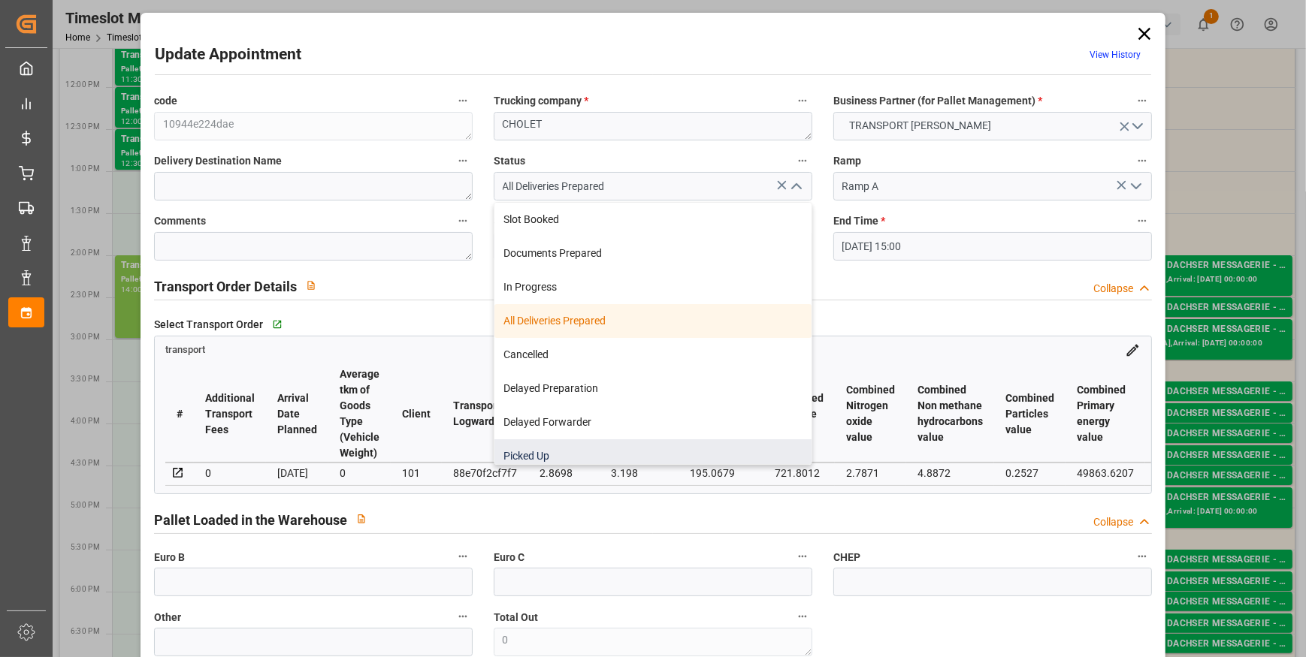
click at [548, 455] on div "Picked Up" at bounding box center [652, 456] width 317 height 34
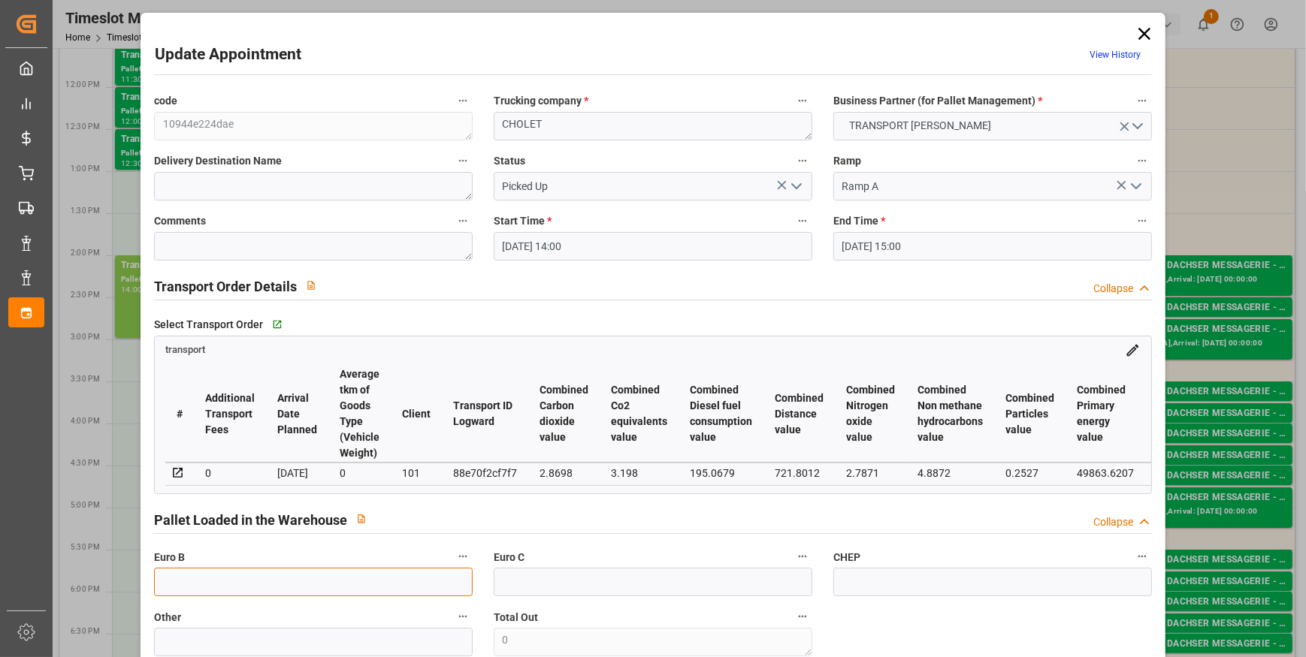
click at [255, 592] on input "text" at bounding box center [313, 582] width 319 height 29
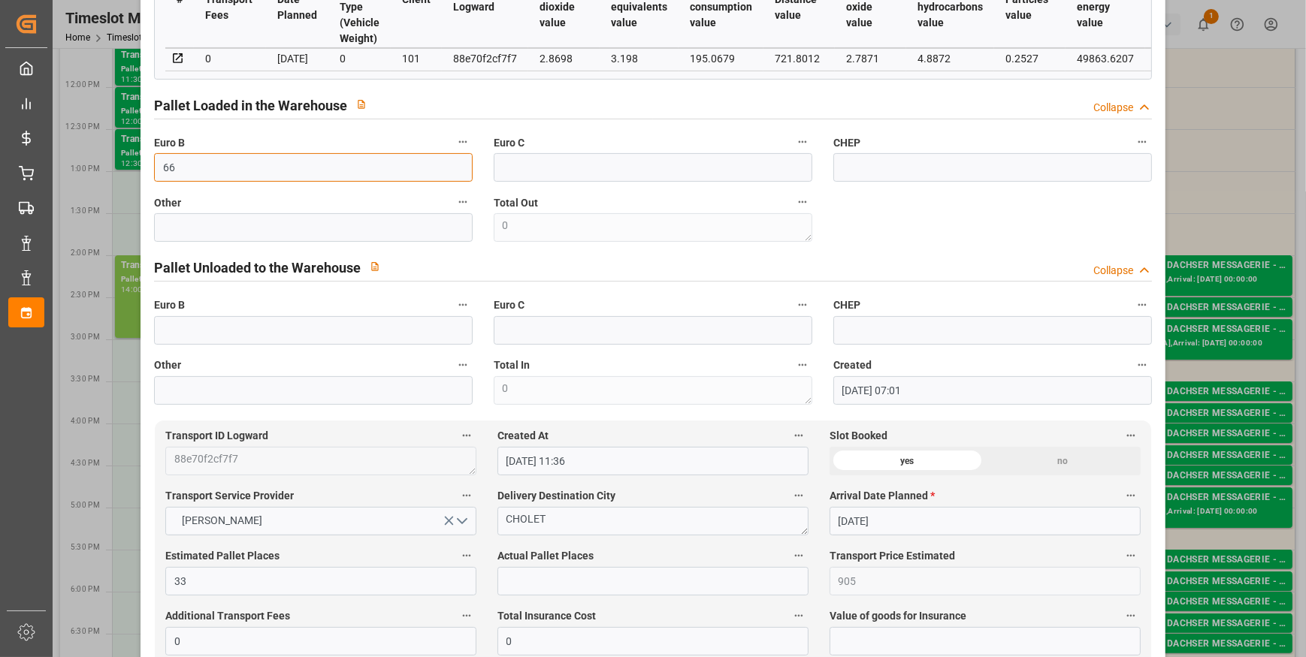
scroll to position [615, 0]
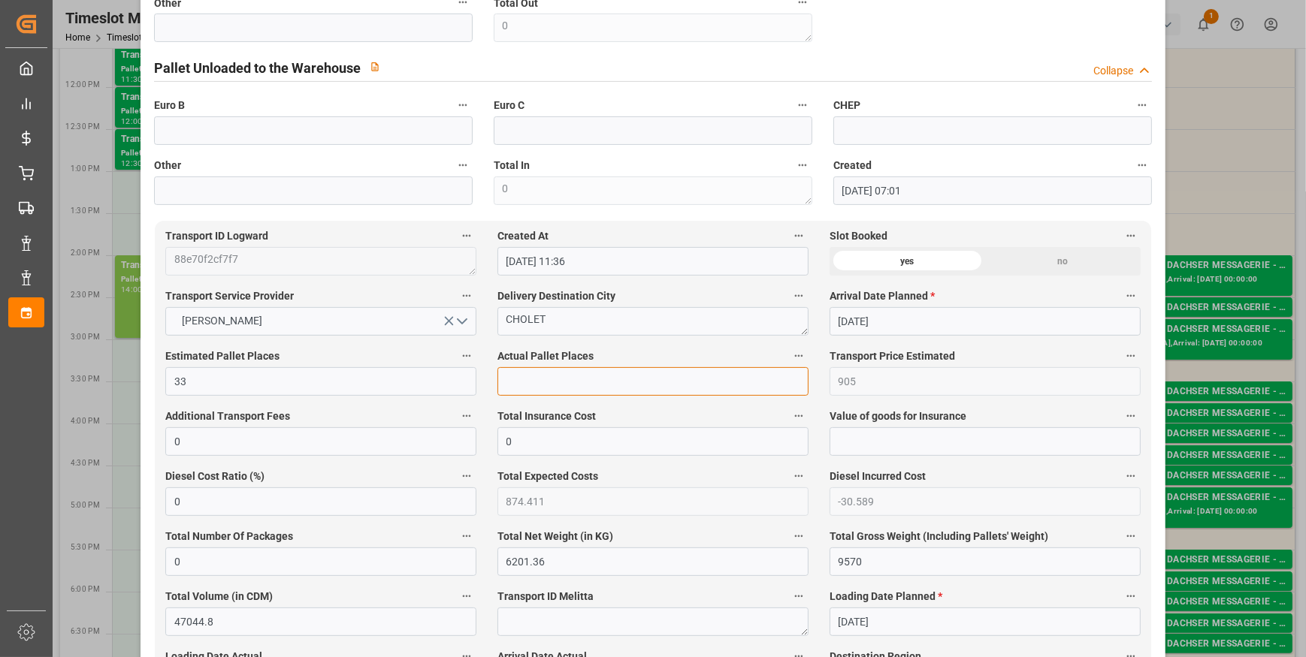
click at [533, 382] on input "text" at bounding box center [652, 381] width 311 height 29
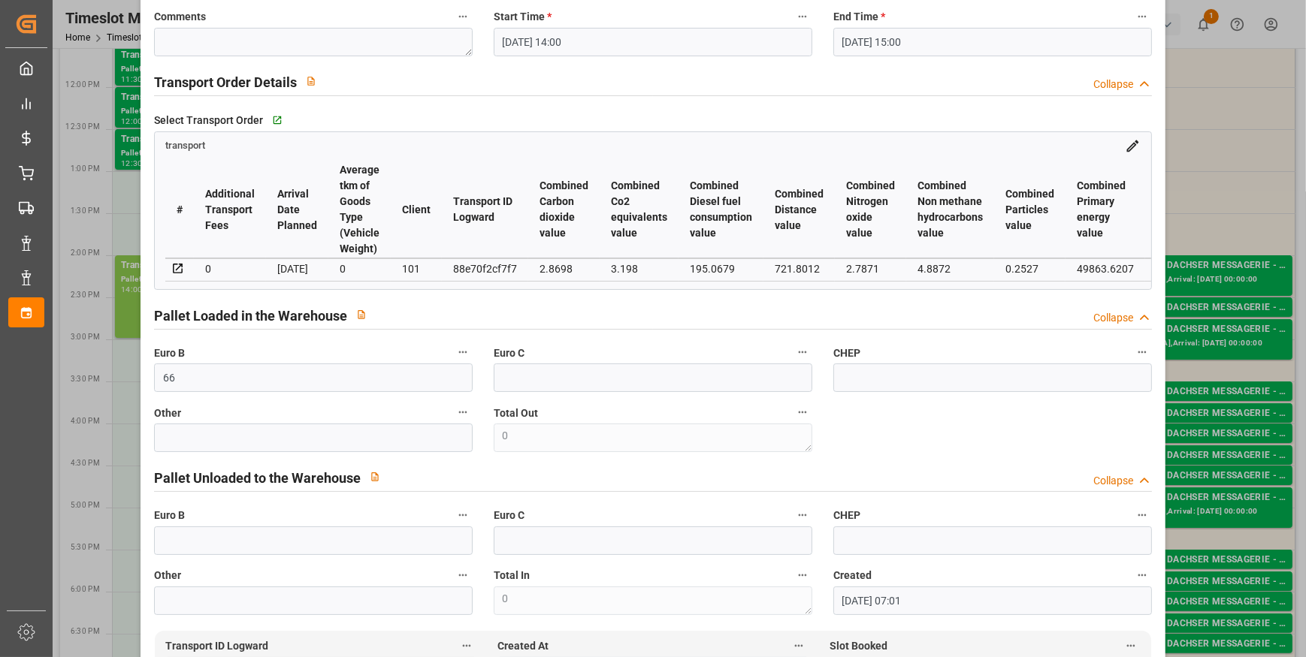
scroll to position [0, 0]
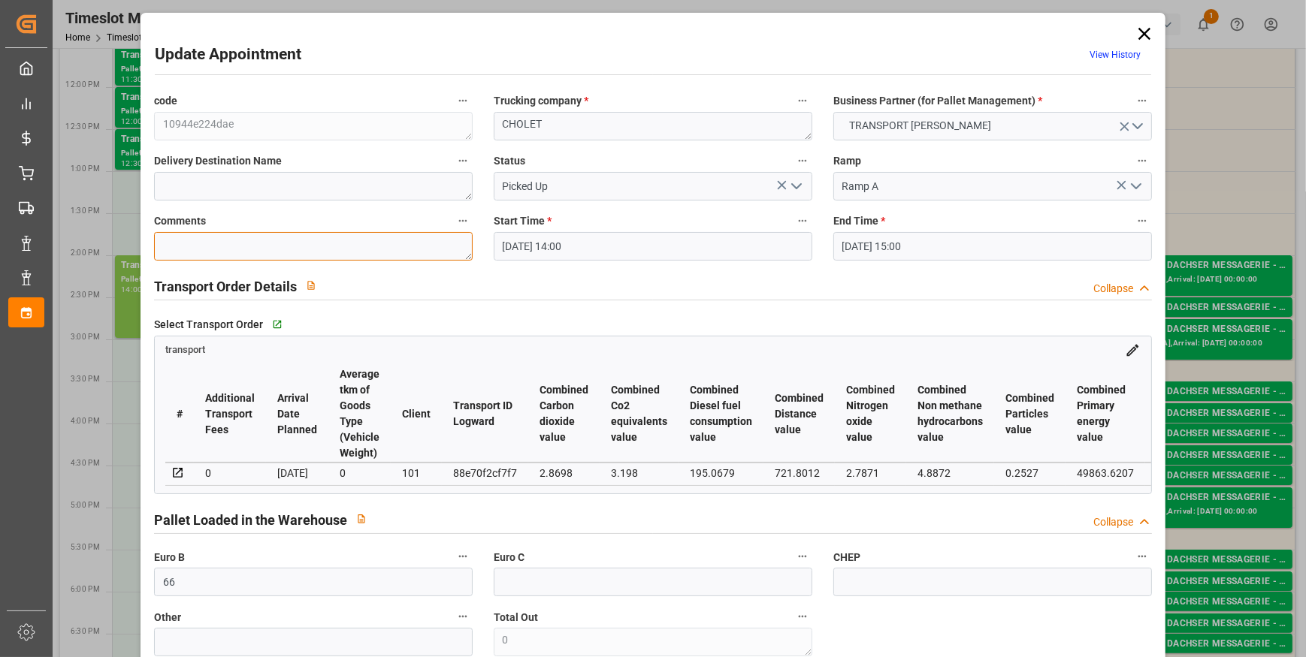
click at [177, 248] on textarea at bounding box center [313, 246] width 319 height 29
click at [795, 180] on icon "open menu" at bounding box center [796, 186] width 18 height 18
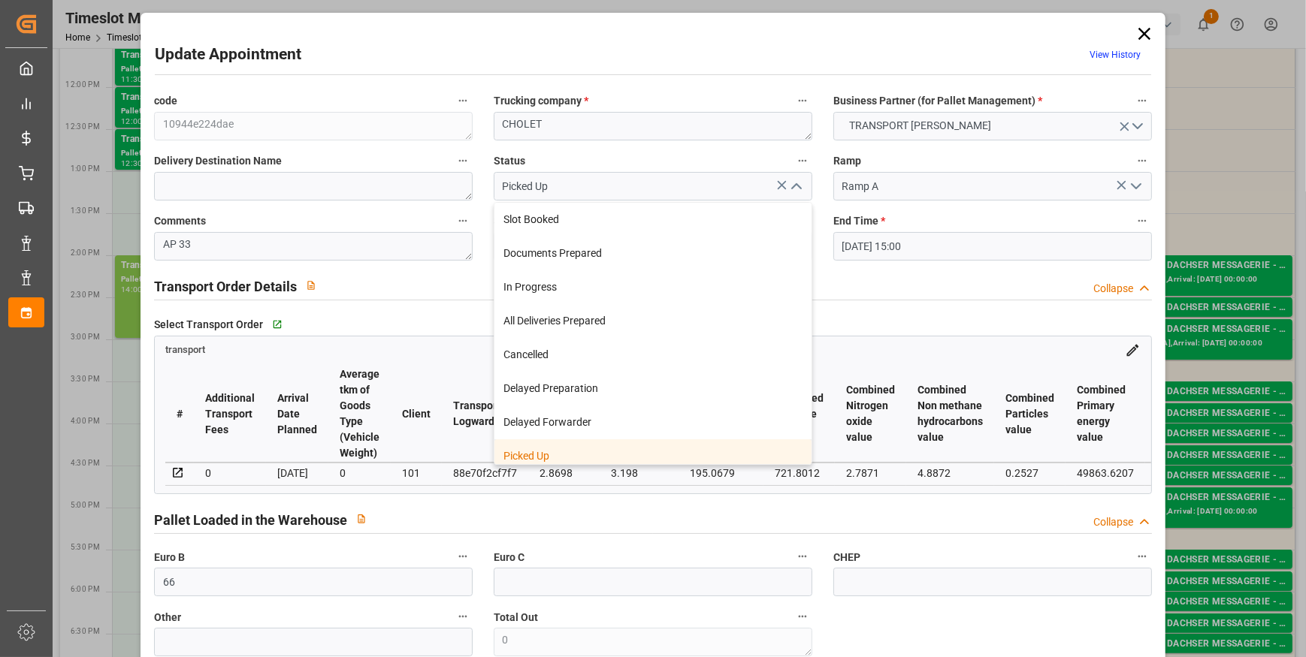
click at [528, 454] on div "Picked Up" at bounding box center [652, 456] width 317 height 34
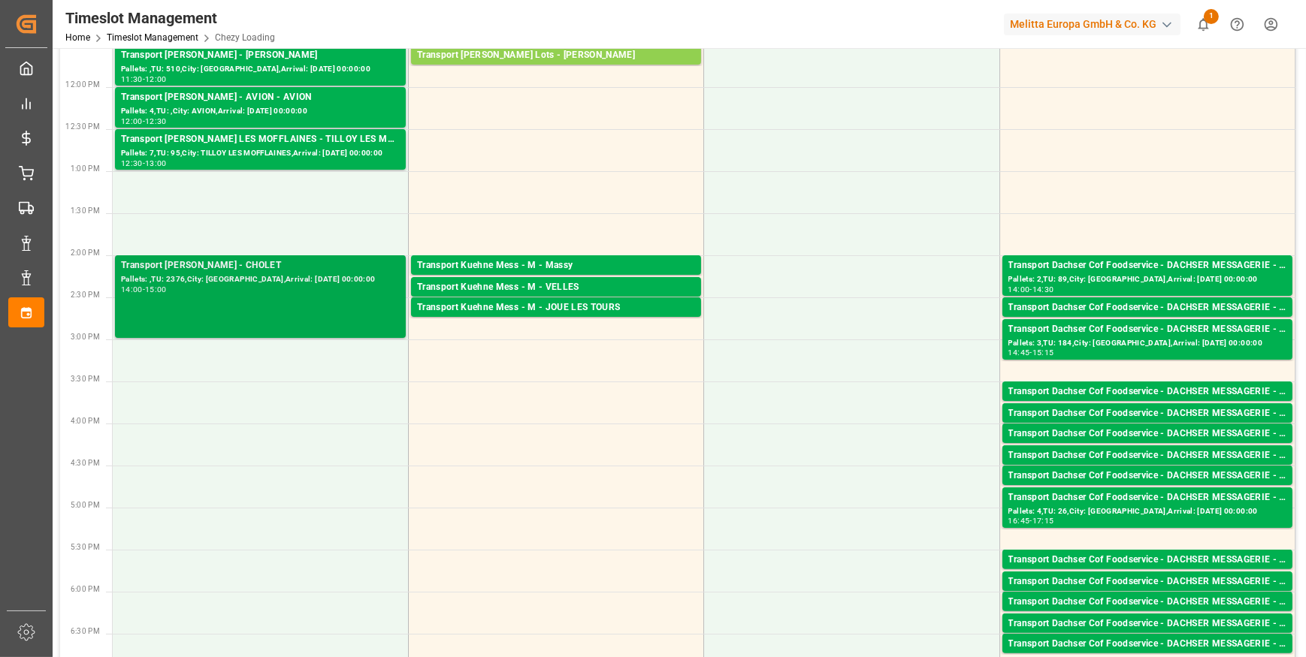
click at [308, 278] on div "Pallets: ,TU: 2376,City: [GEOGRAPHIC_DATA],Arrival: [DATE] 00:00:00" at bounding box center [260, 279] width 279 height 13
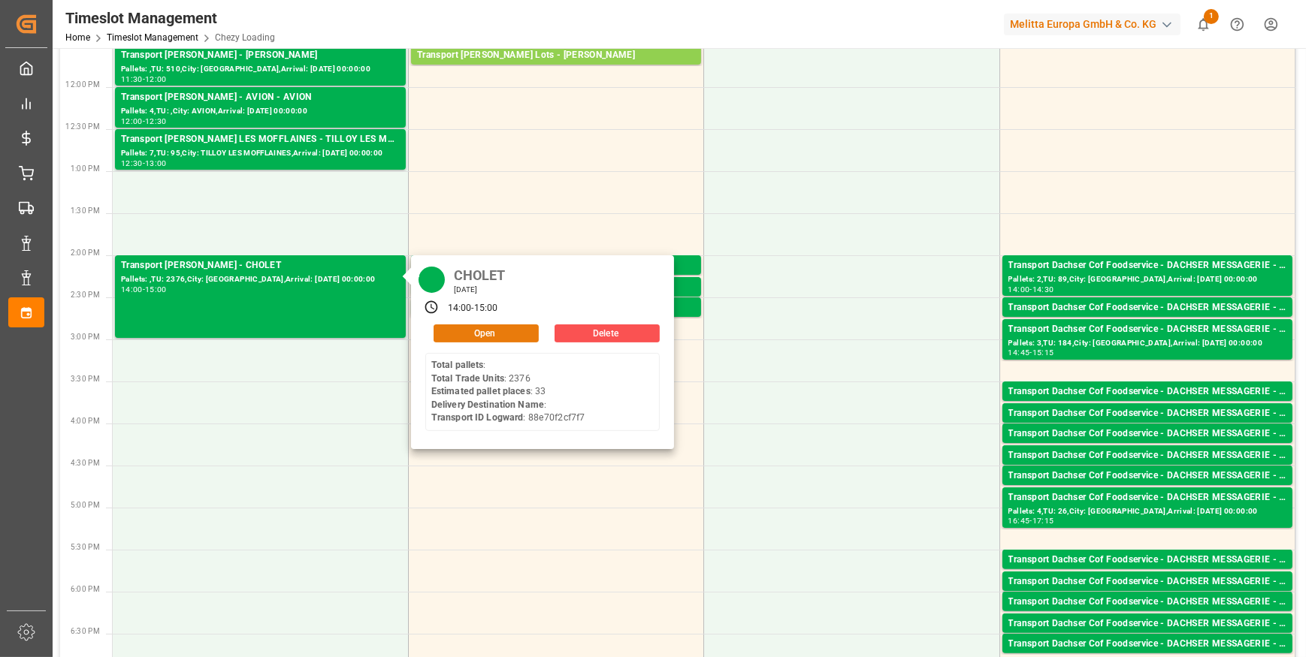
click at [477, 332] on button "Open" at bounding box center [485, 334] width 105 height 18
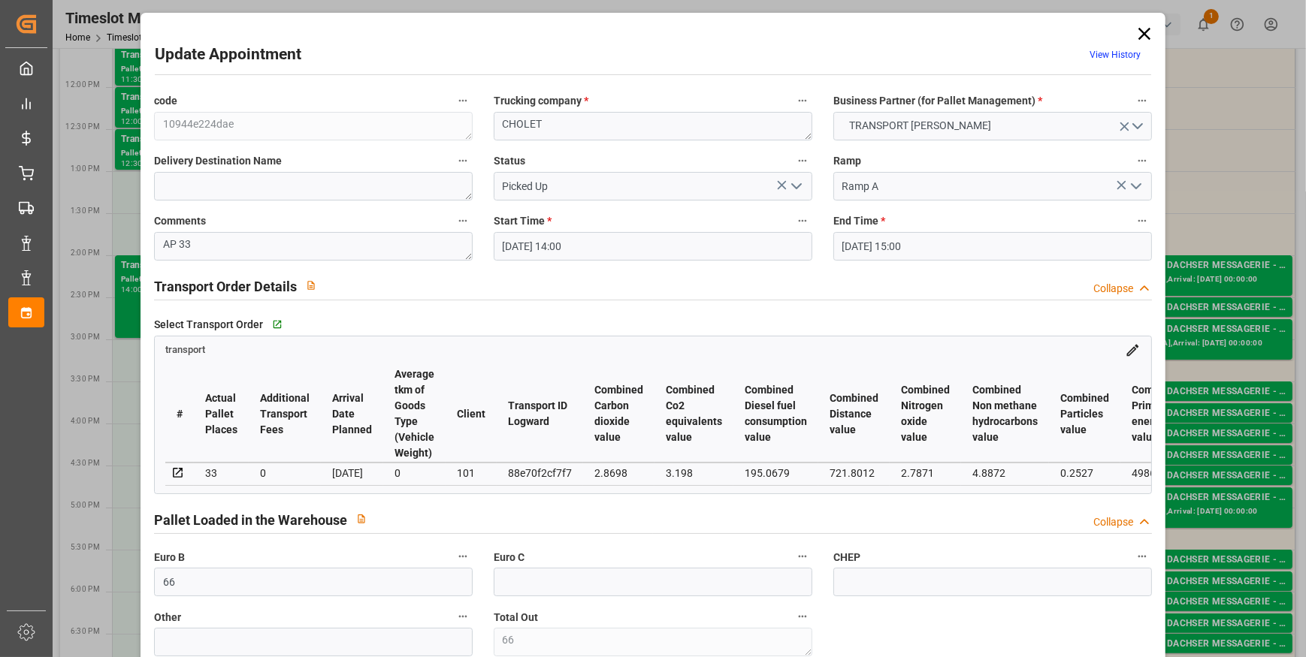
click at [1144, 29] on icon at bounding box center [1144, 34] width 12 height 12
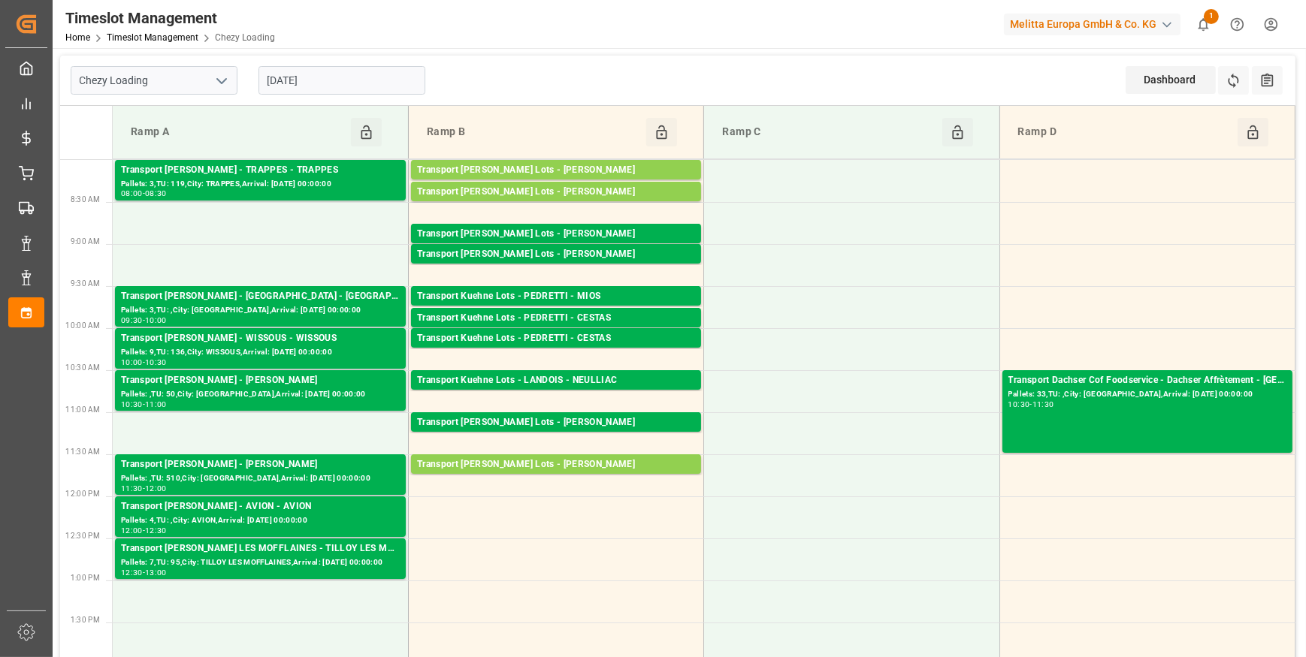
click at [367, 86] on input "[DATE]" at bounding box center [341, 80] width 167 height 29
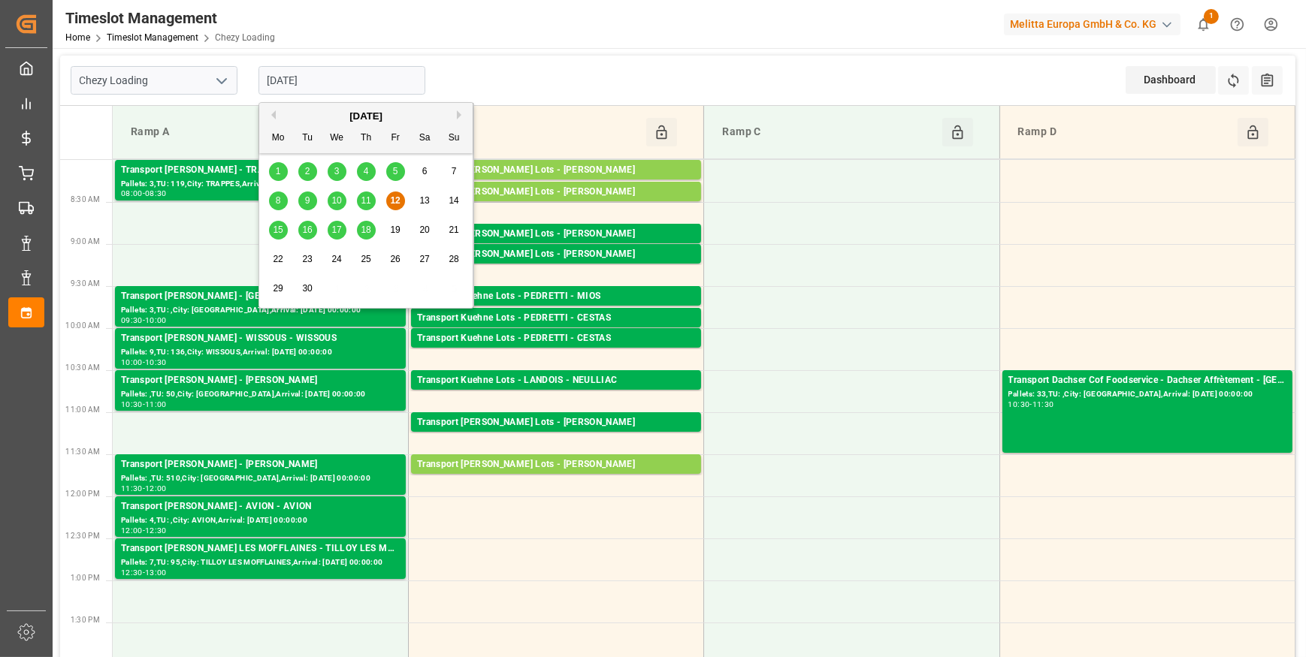
click at [276, 225] on span "15" at bounding box center [278, 230] width 10 height 11
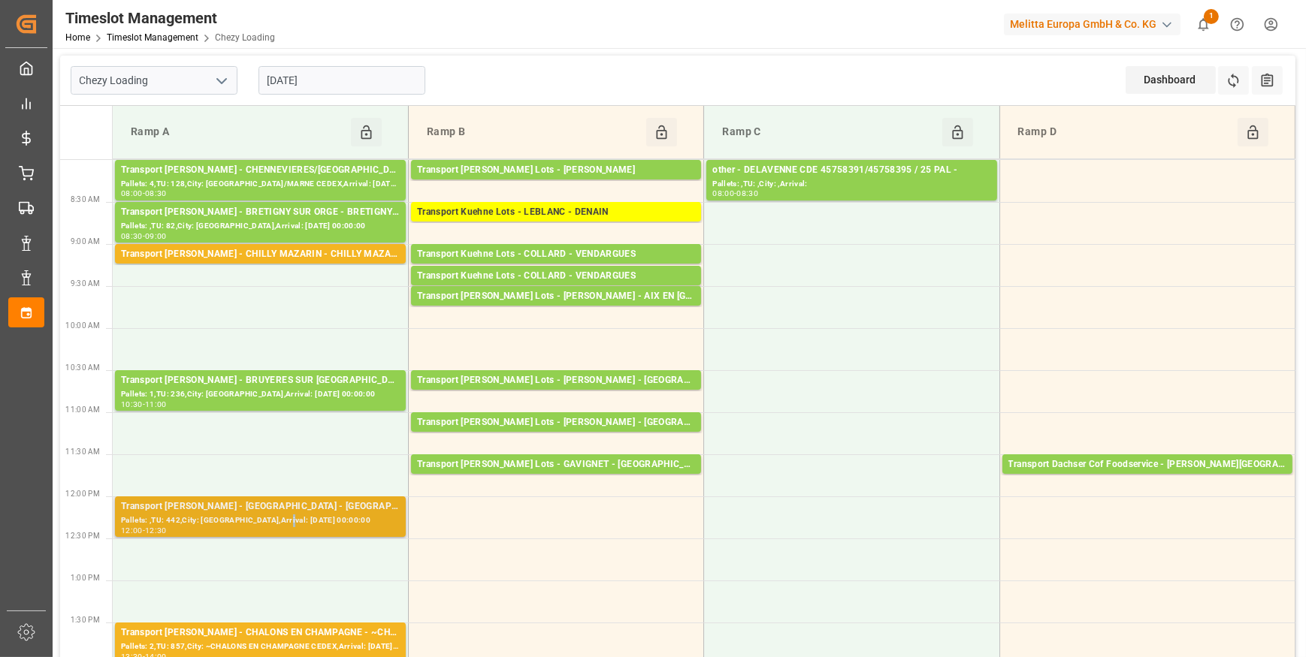
click at [287, 517] on div "Pallets: ,TU: 442,City: [GEOGRAPHIC_DATA],Arrival: [DATE] 00:00:00" at bounding box center [260, 521] width 279 height 13
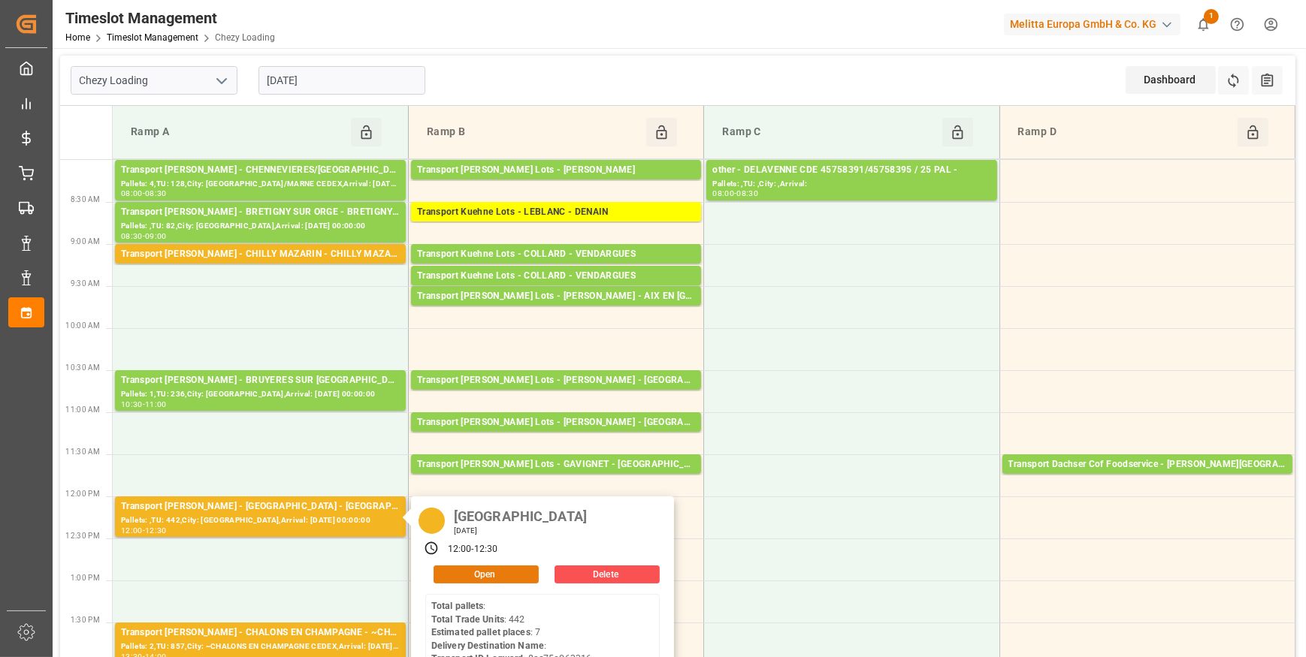
click at [485, 573] on button "Open" at bounding box center [485, 575] width 105 height 18
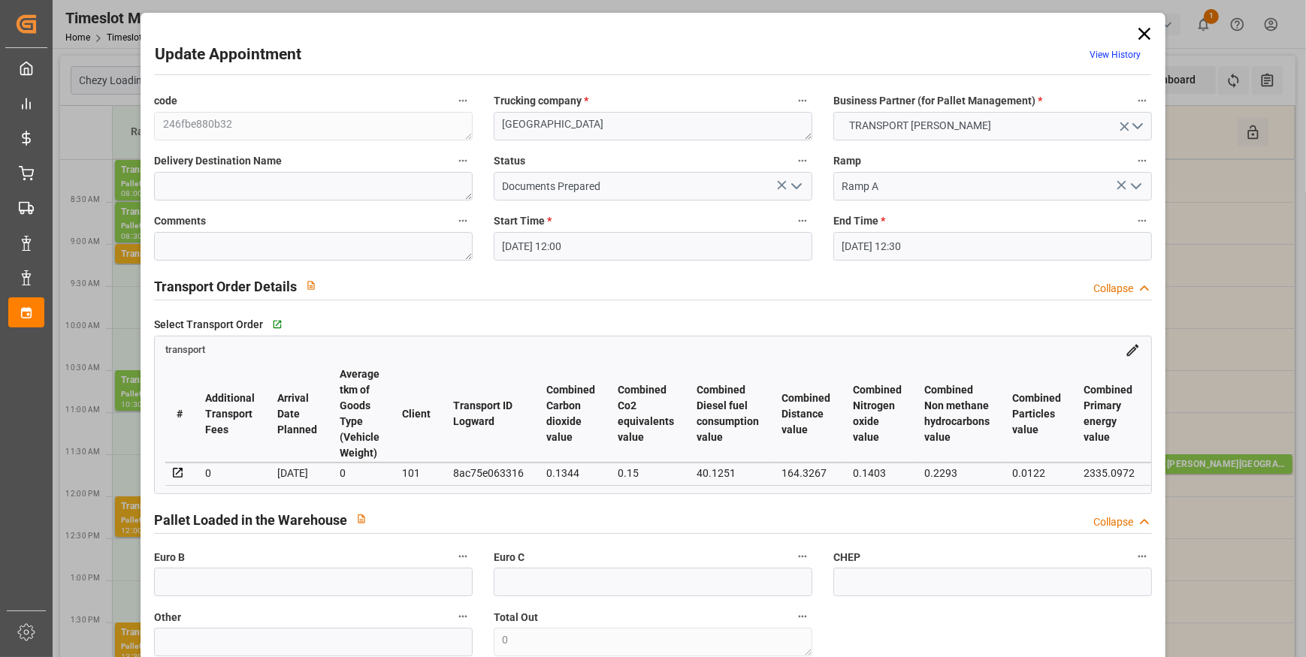
click at [796, 186] on polyline "open menu" at bounding box center [796, 186] width 9 height 5
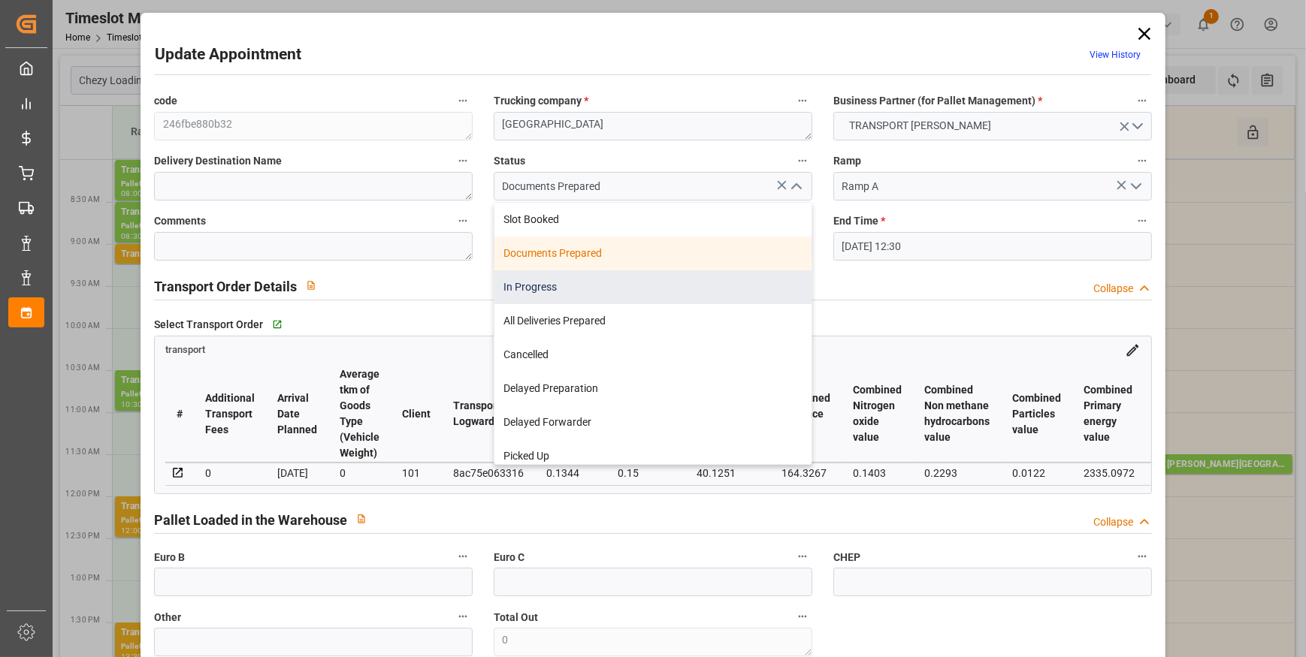
click at [524, 282] on div "In Progress" at bounding box center [652, 287] width 317 height 34
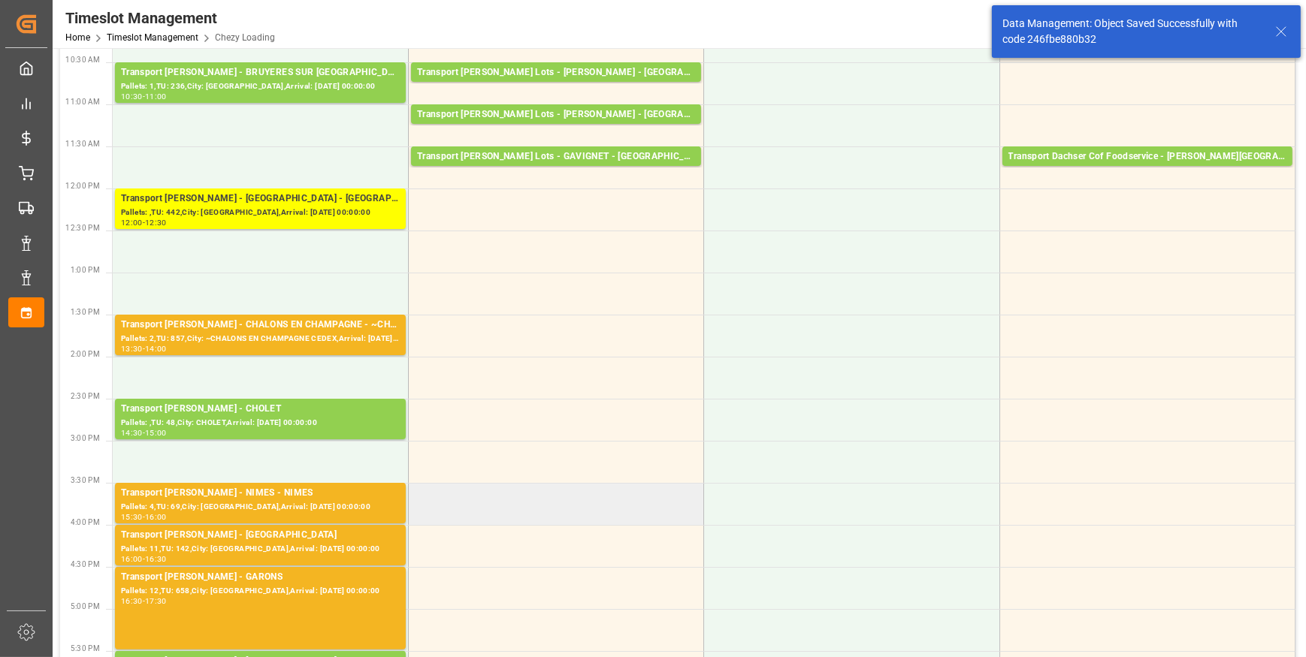
scroll to position [341, 0]
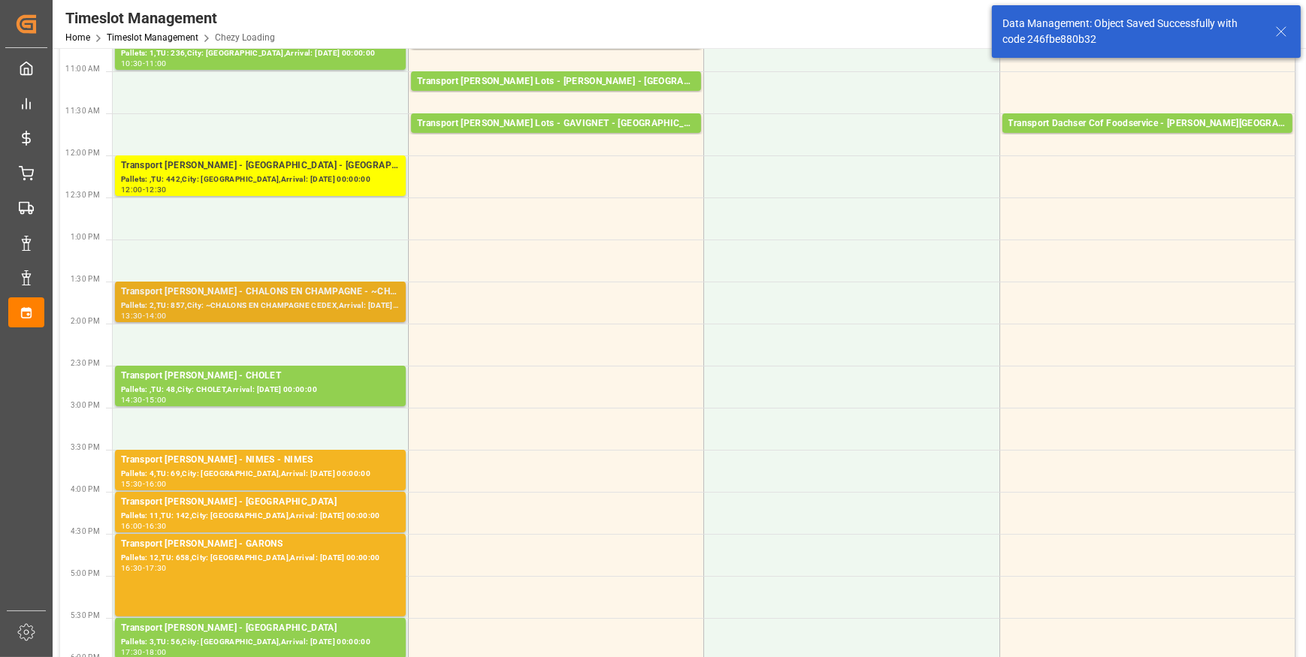
click at [270, 307] on div "Pallets: 2,TU: 857,City: ~CHALONS EN CHAMPAGNE CEDEX,Arrival: [DATE] 00:00:00" at bounding box center [260, 306] width 279 height 13
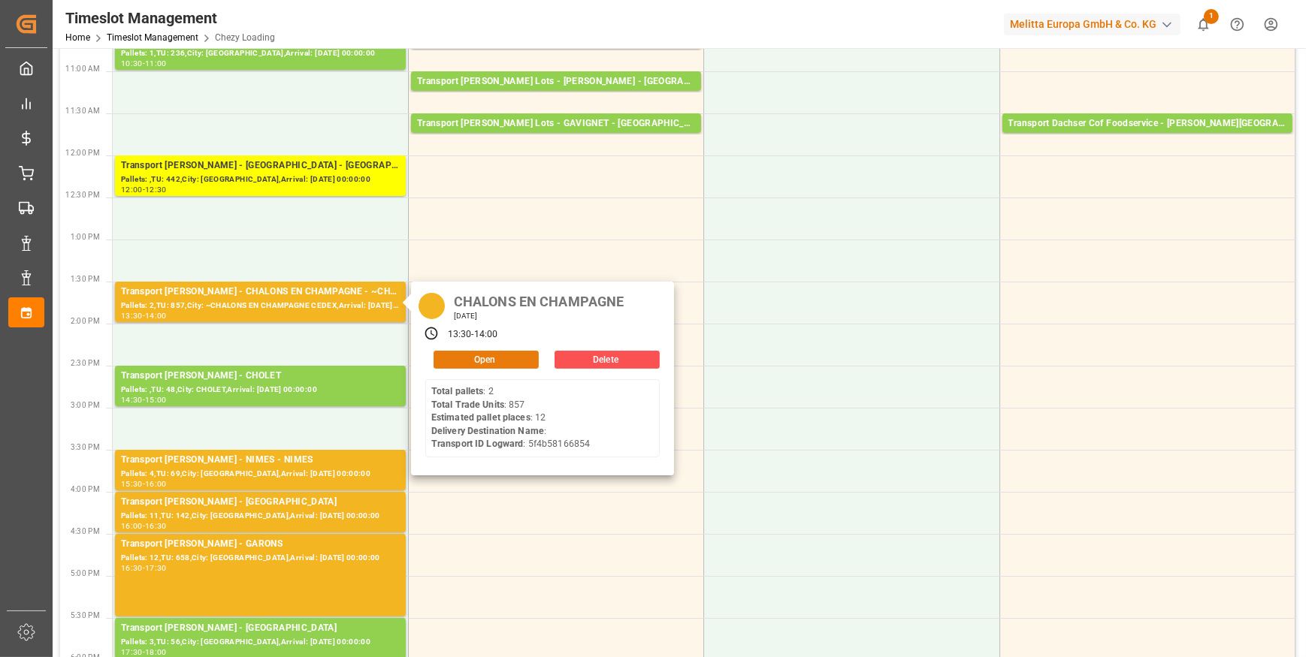
click at [501, 356] on button "Open" at bounding box center [485, 360] width 105 height 18
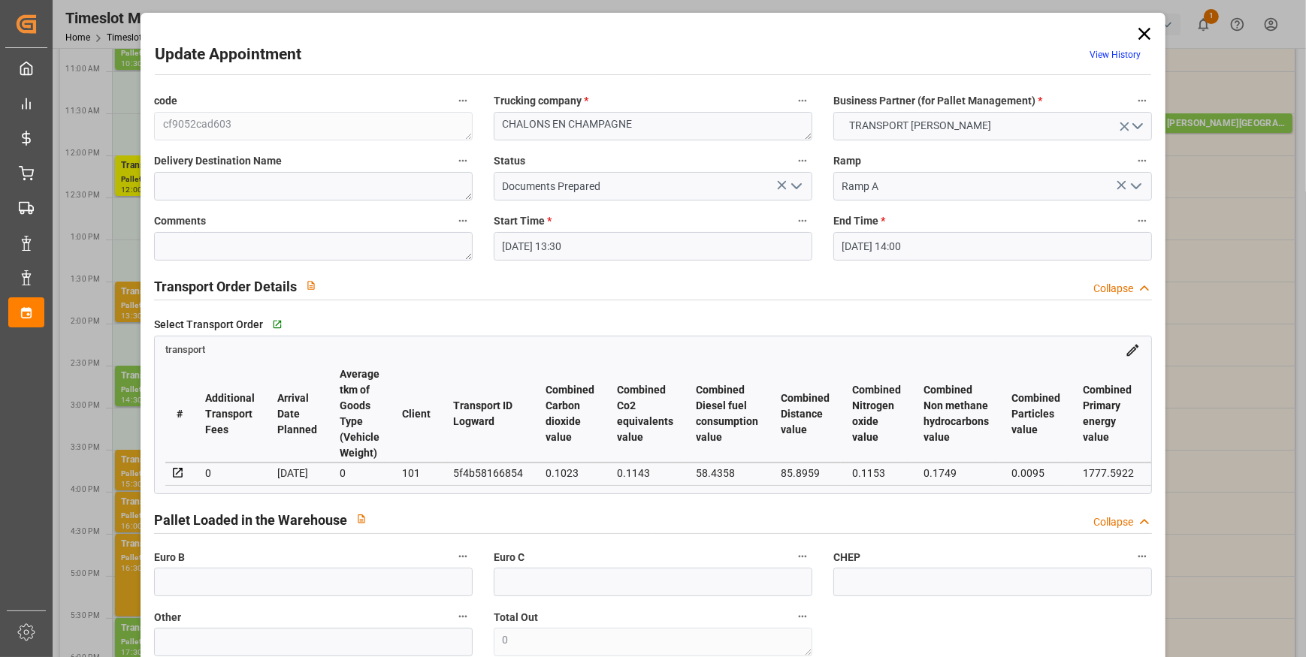
click at [790, 189] on icon "open menu" at bounding box center [796, 186] width 18 height 18
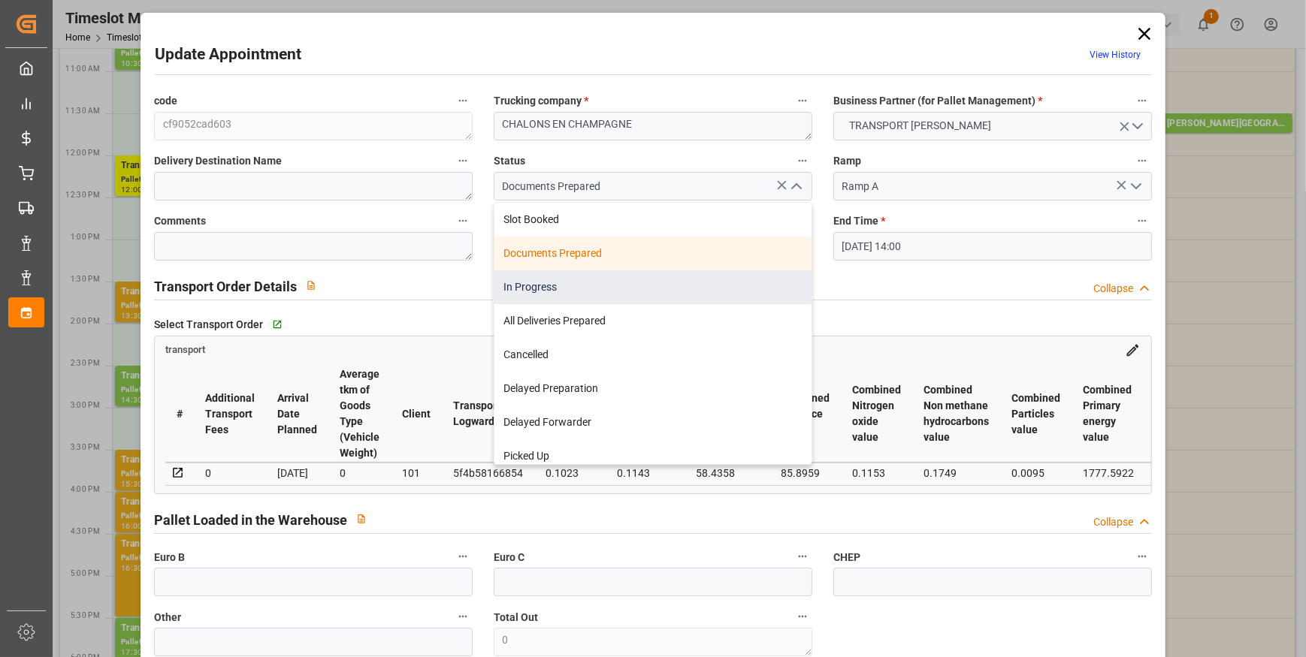
click at [530, 288] on div "In Progress" at bounding box center [652, 287] width 317 height 34
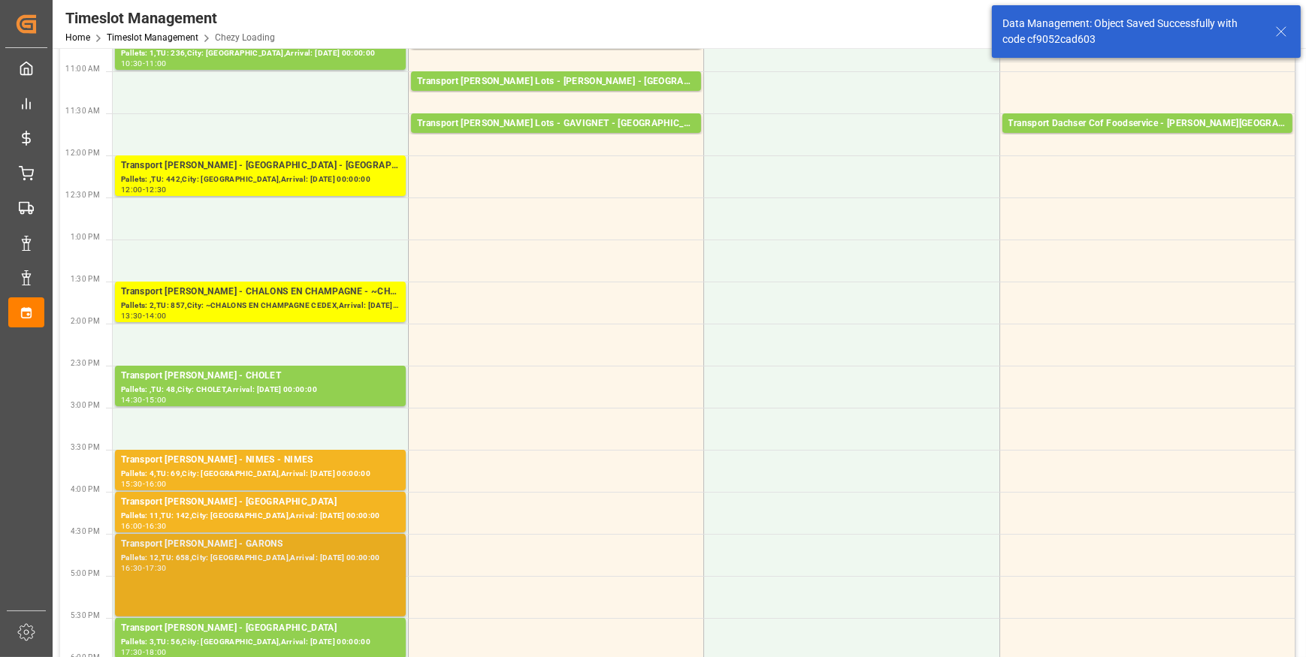
click at [341, 572] on div "Transport Delisle - GARONS - GARONS Pallets: 12,TU: 658,City: GARONS,Arrival: 2…" at bounding box center [260, 575] width 279 height 77
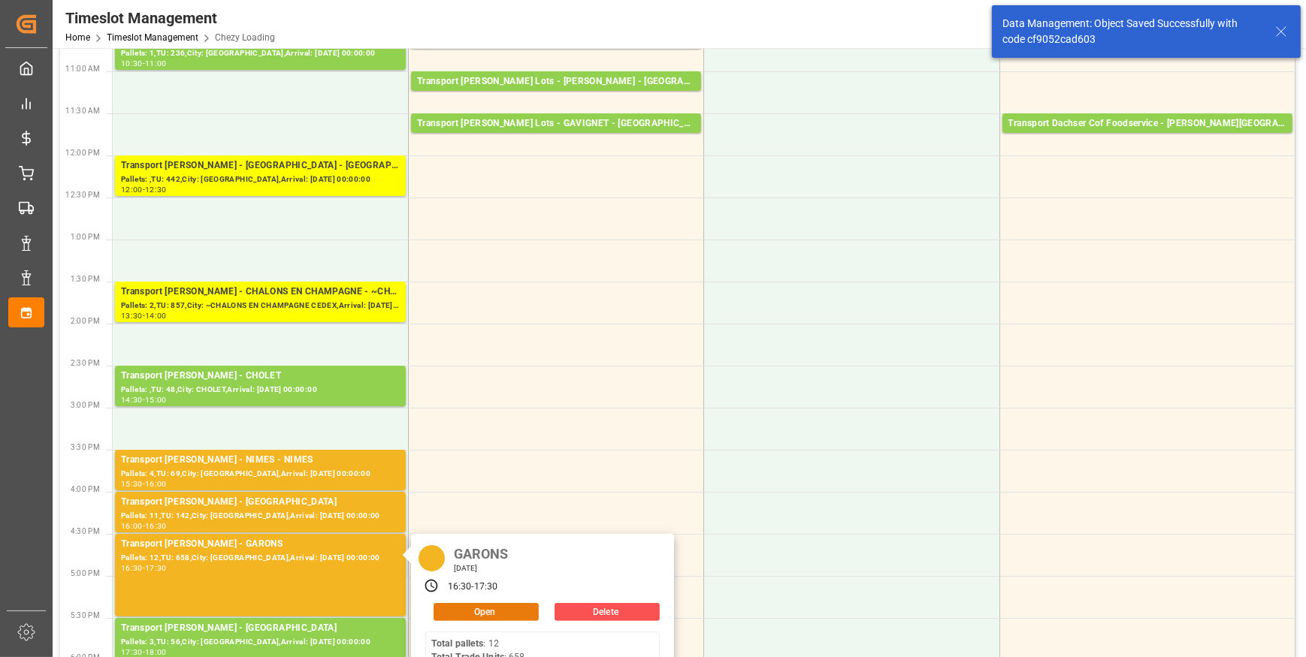
click at [511, 612] on button "Open" at bounding box center [485, 612] width 105 height 18
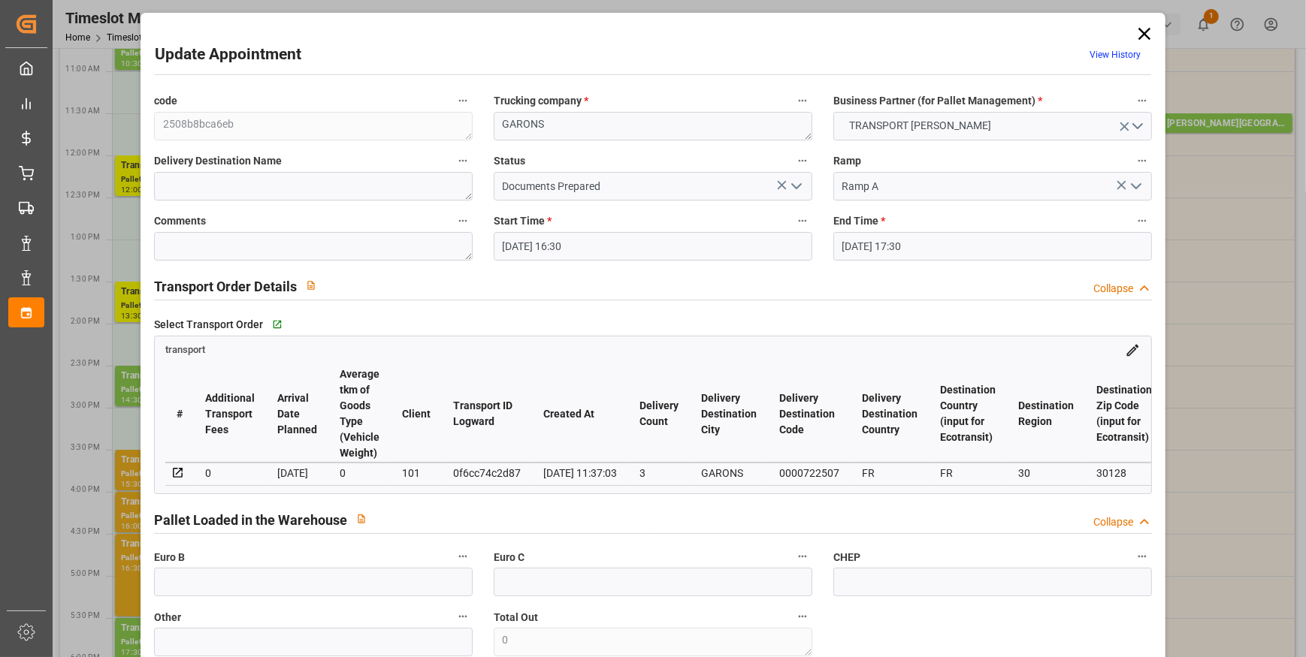
click at [792, 183] on icon "open menu" at bounding box center [796, 186] width 18 height 18
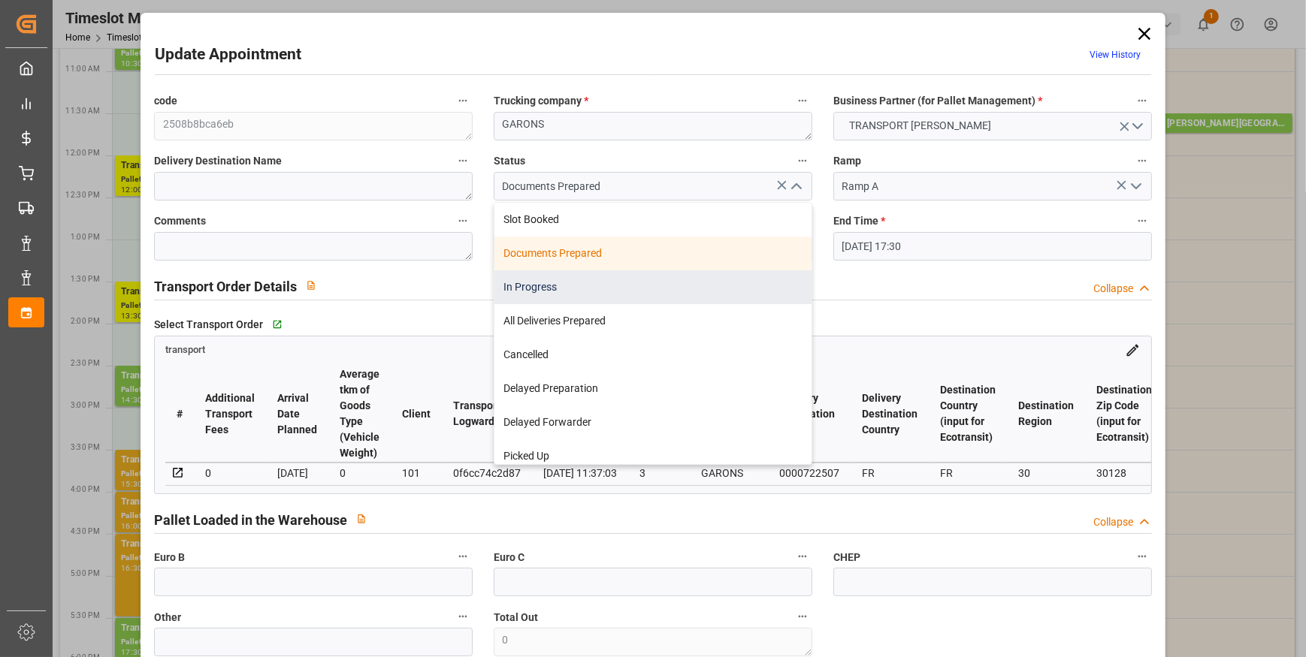
click at [524, 294] on div "In Progress" at bounding box center [652, 287] width 317 height 34
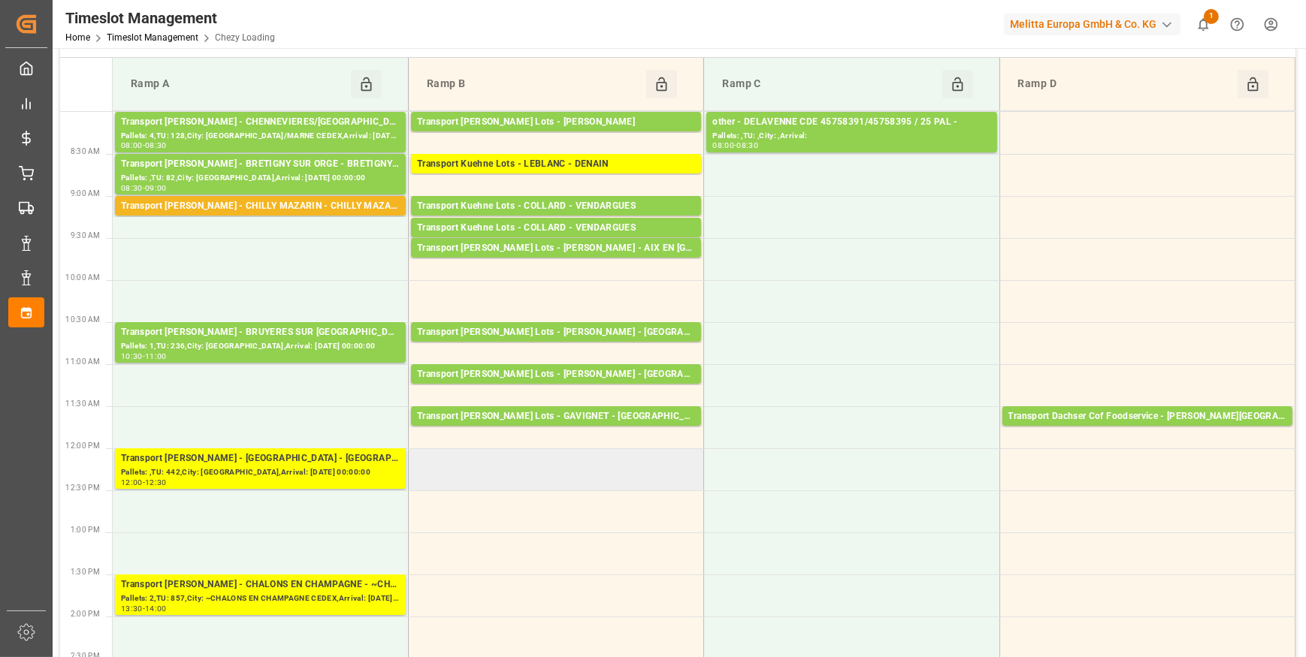
scroll to position [0, 0]
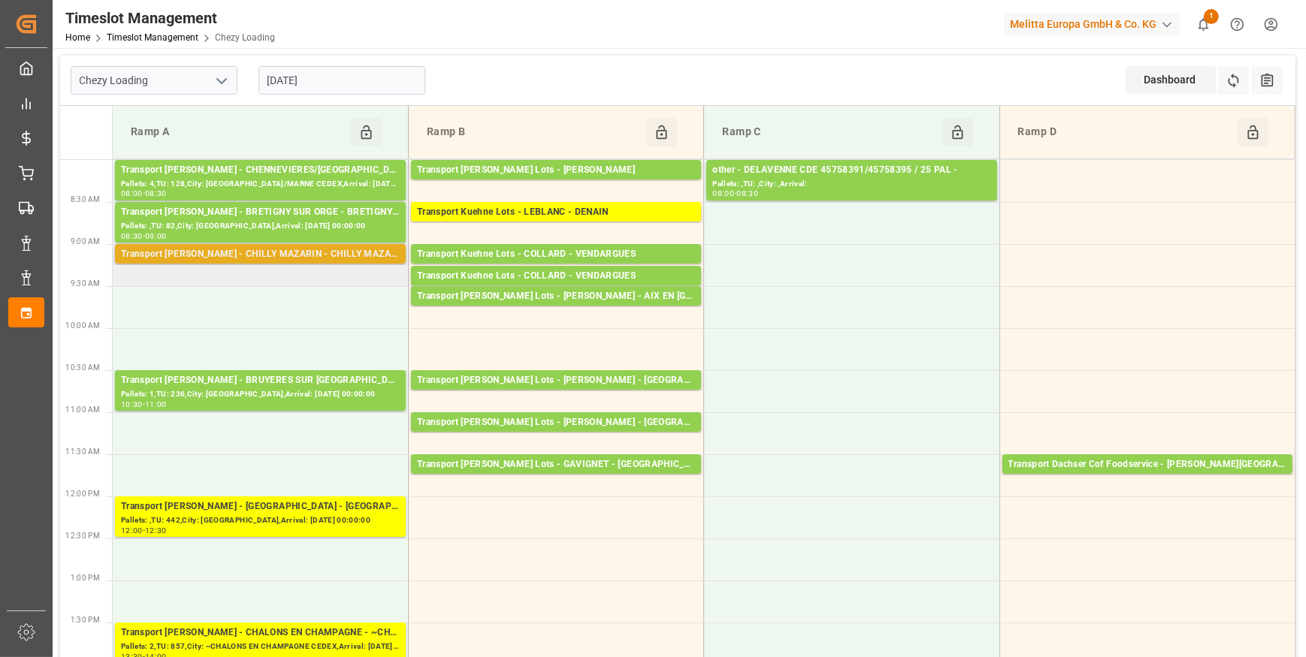
click at [244, 254] on div "Transport [PERSON_NAME] - CHILLY MAZARIN - CHILLY MAZARIN CEDEX" at bounding box center [260, 254] width 279 height 15
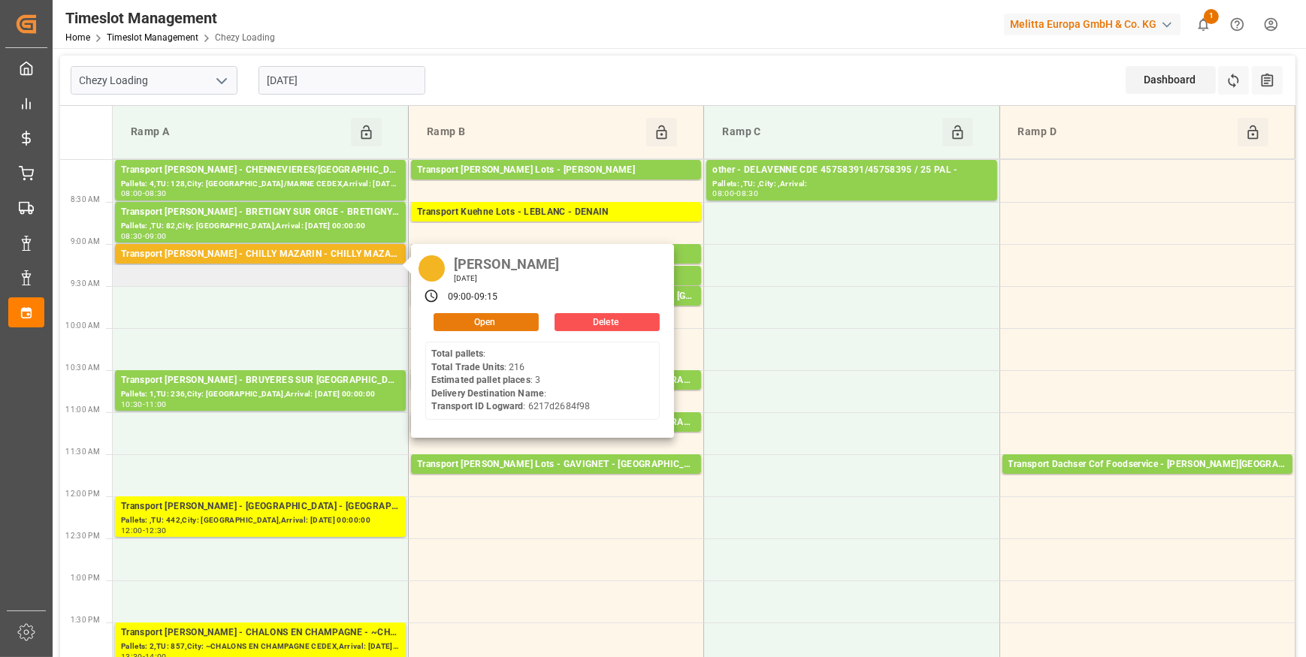
click at [461, 327] on button "Open" at bounding box center [485, 322] width 105 height 18
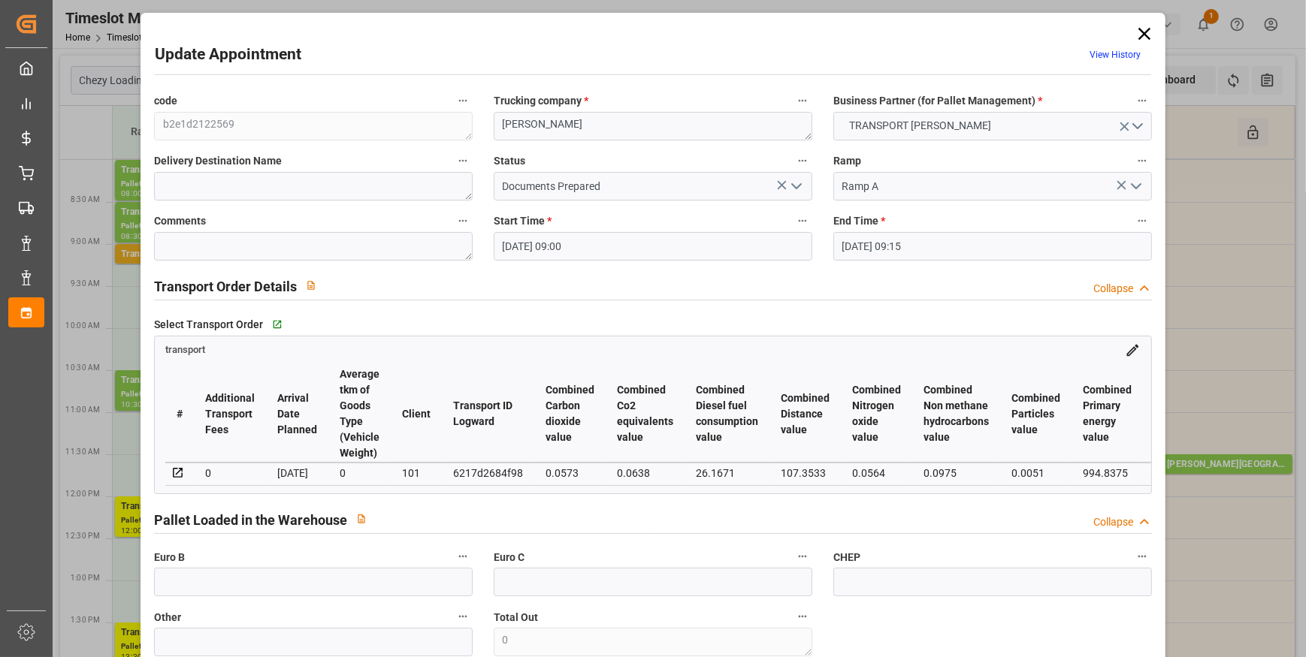
click at [790, 184] on icon "open menu" at bounding box center [796, 186] width 18 height 18
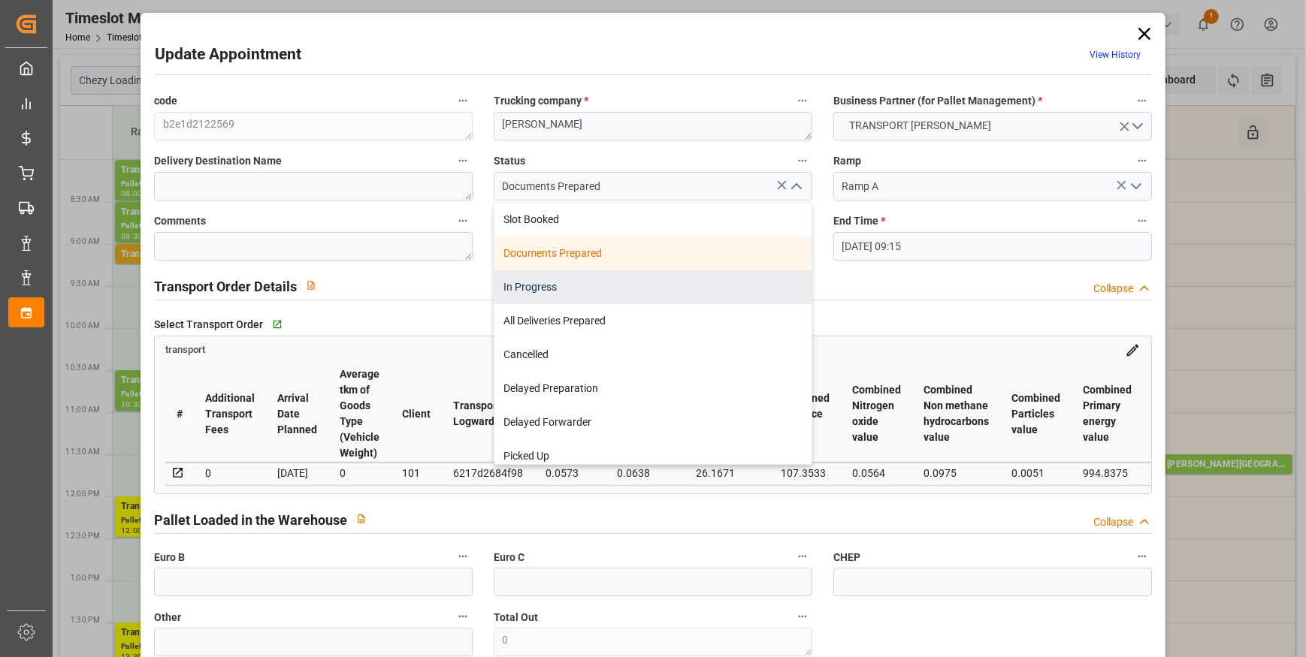
click at [566, 281] on div "In Progress" at bounding box center [652, 287] width 317 height 34
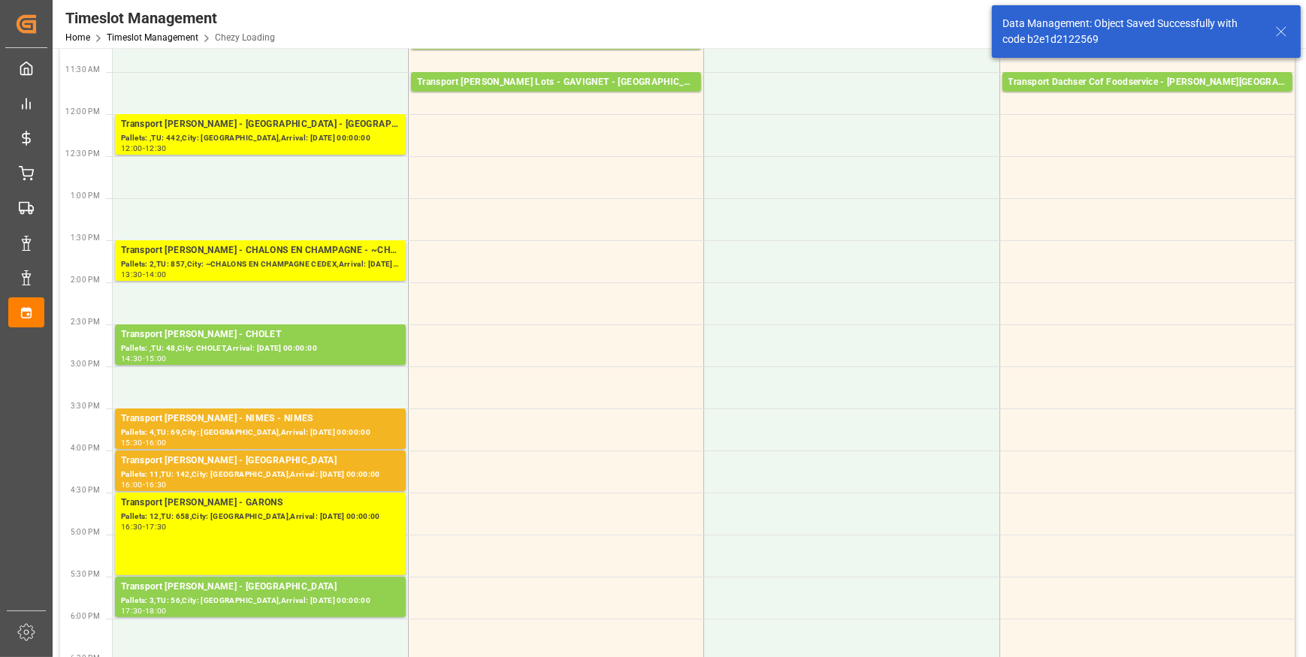
scroll to position [409, 0]
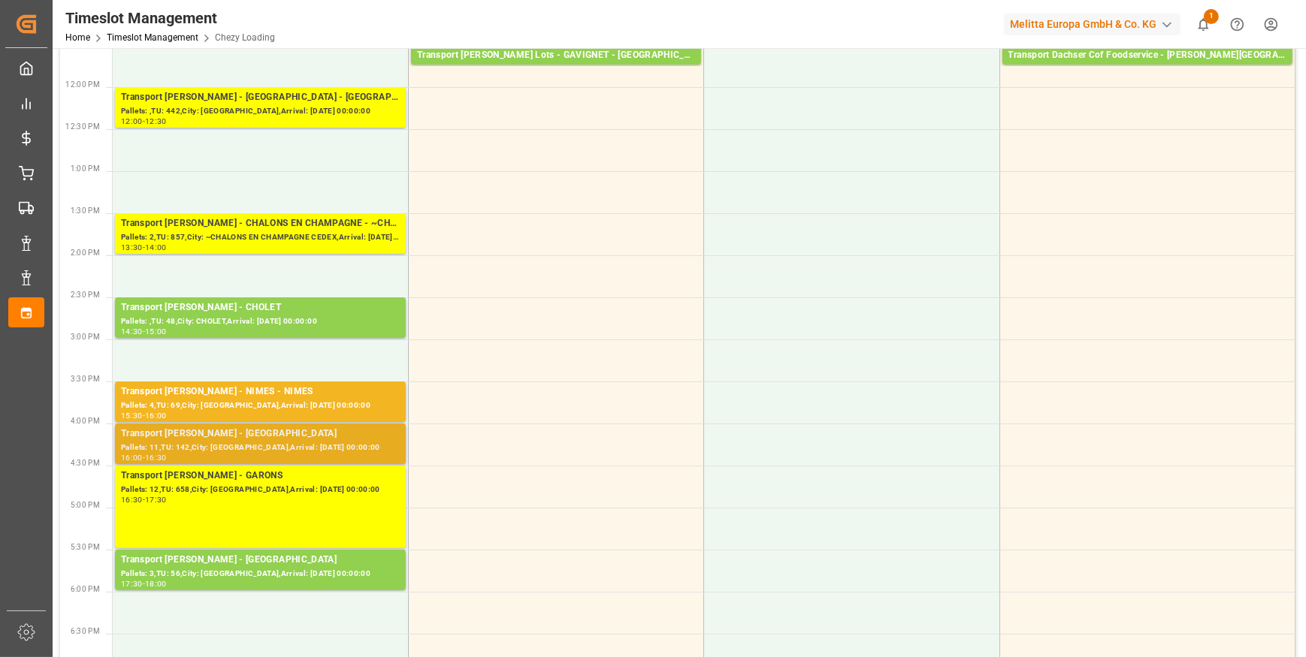
click at [265, 438] on div "Transport [PERSON_NAME] - [GEOGRAPHIC_DATA]" at bounding box center [260, 434] width 279 height 15
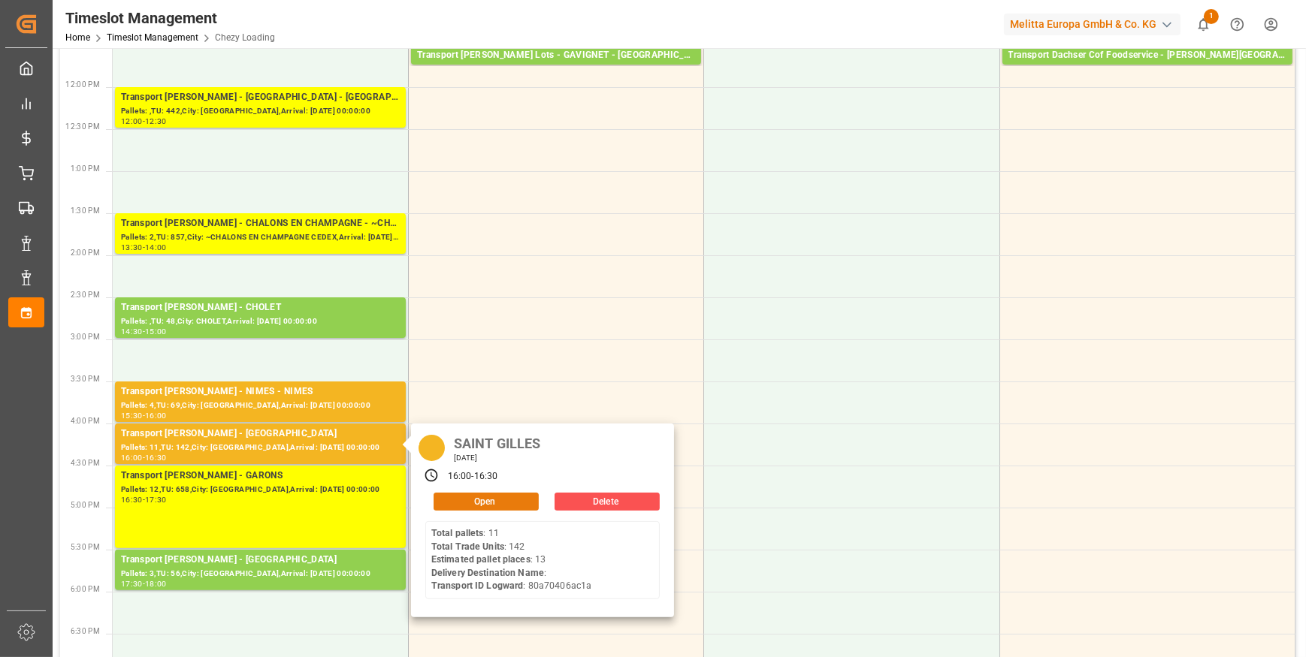
click at [500, 501] on button "Open" at bounding box center [485, 502] width 105 height 18
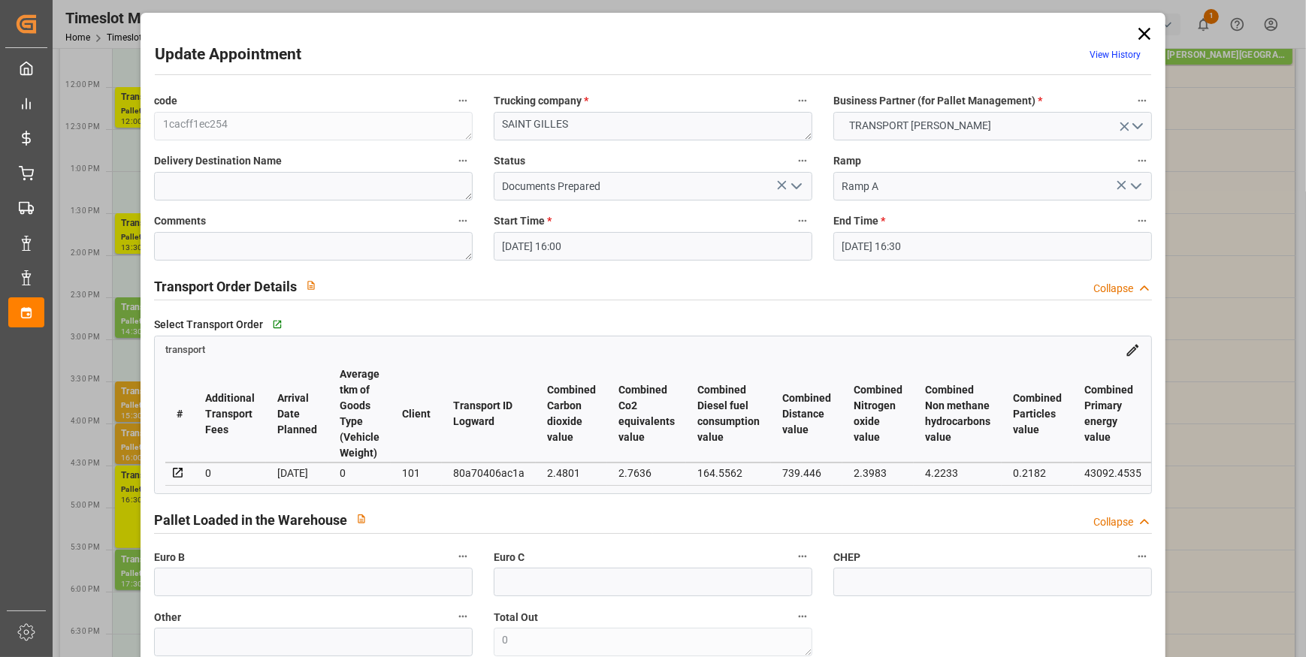
click at [791, 184] on icon "open menu" at bounding box center [796, 186] width 18 height 18
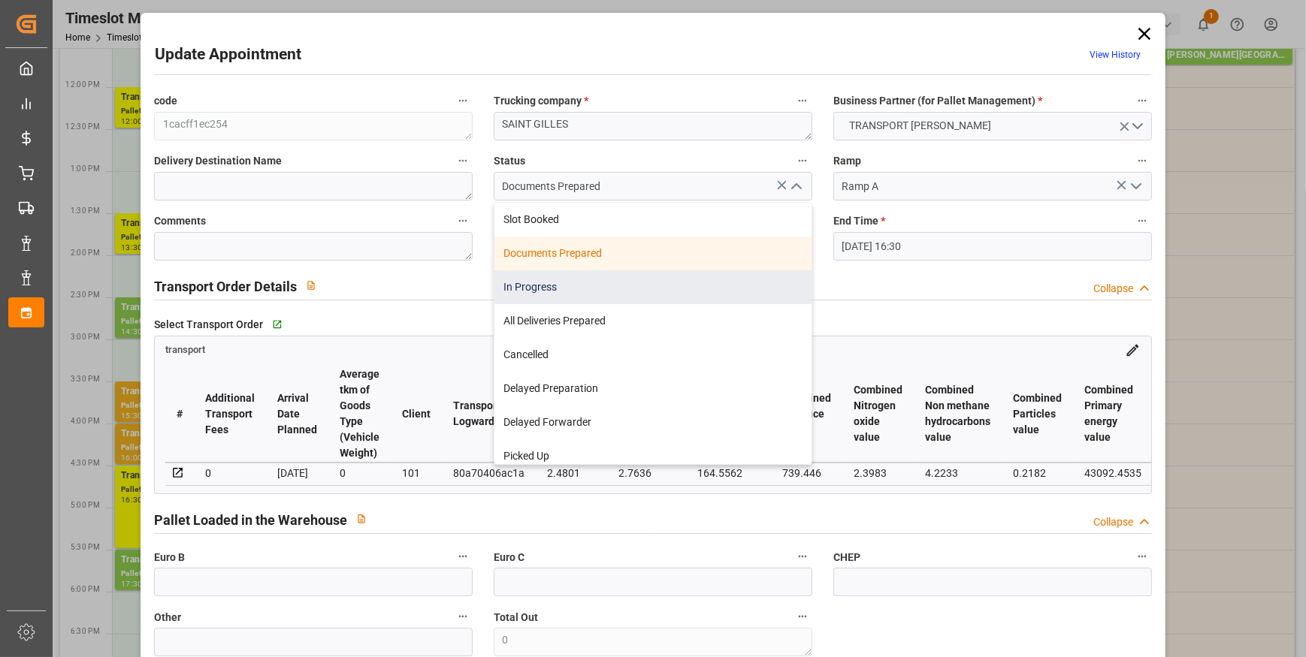
click at [557, 291] on div "In Progress" at bounding box center [652, 287] width 317 height 34
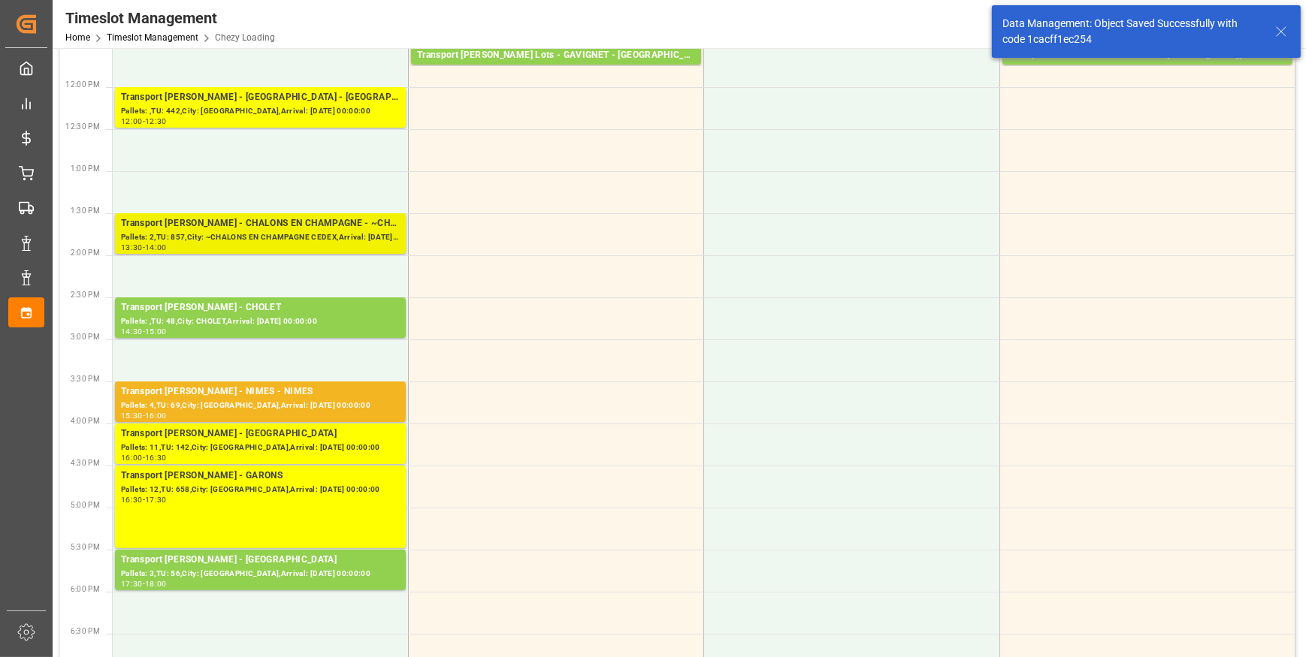
scroll to position [0, 0]
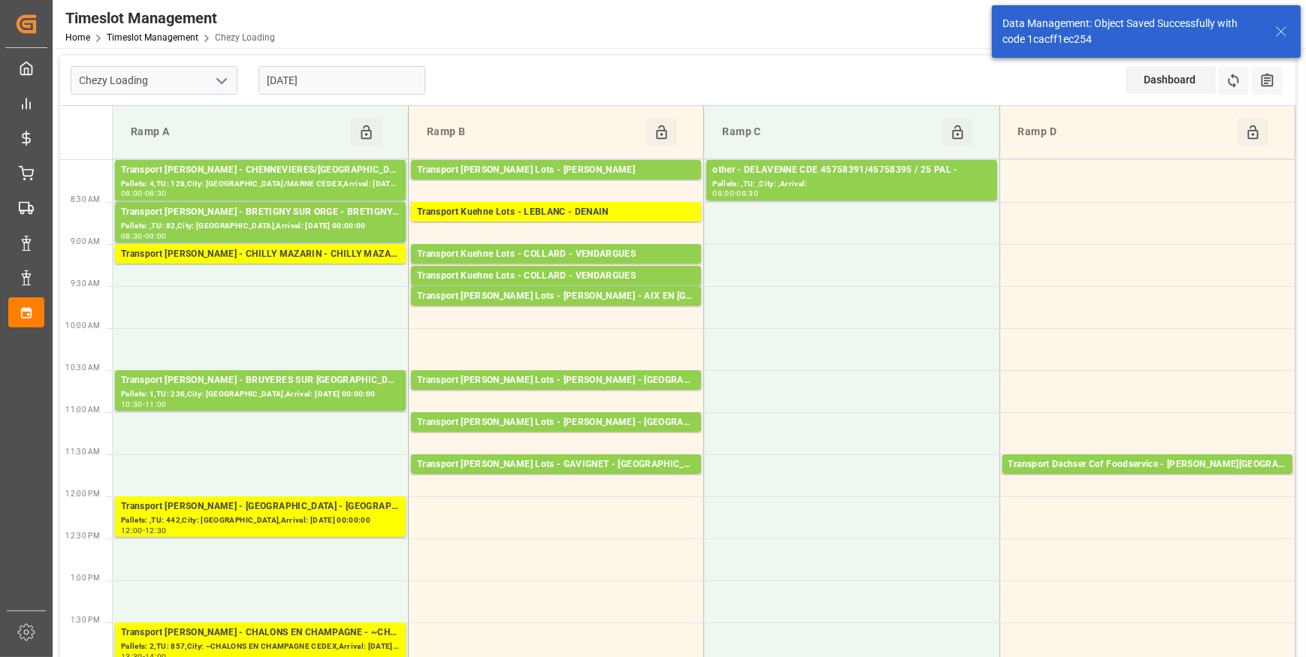
click at [342, 77] on input "[DATE]" at bounding box center [341, 80] width 167 height 29
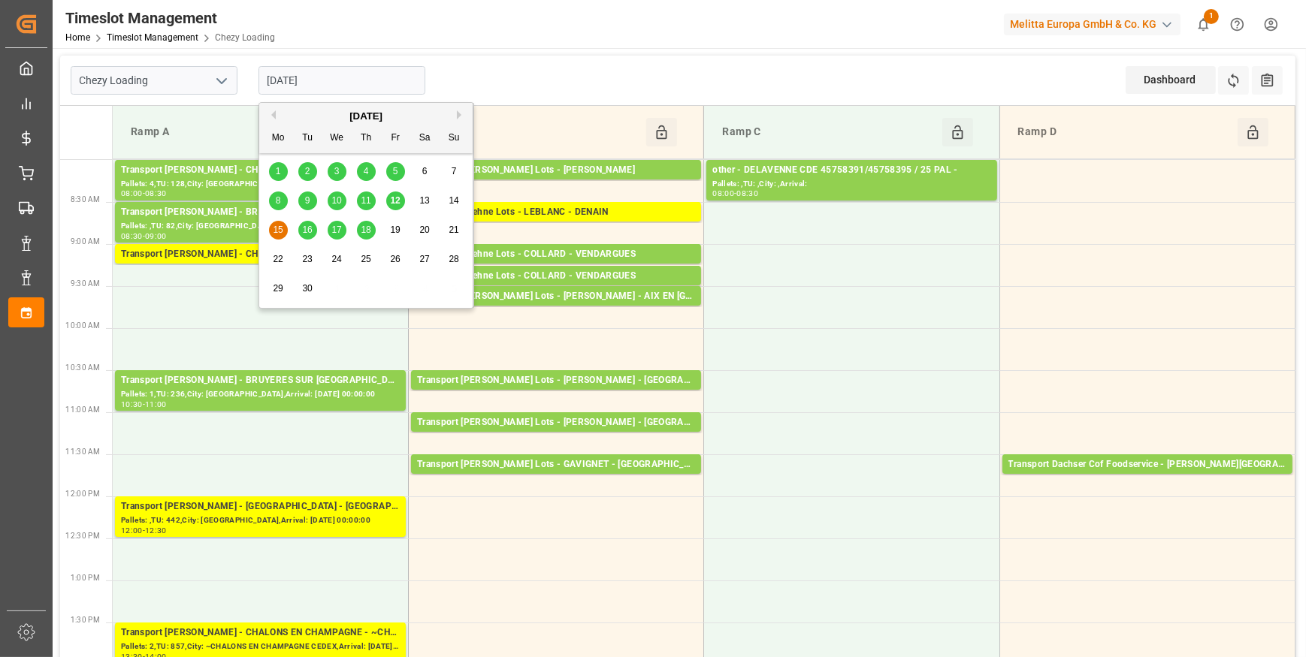
click at [396, 201] on span "12" at bounding box center [395, 200] width 10 height 11
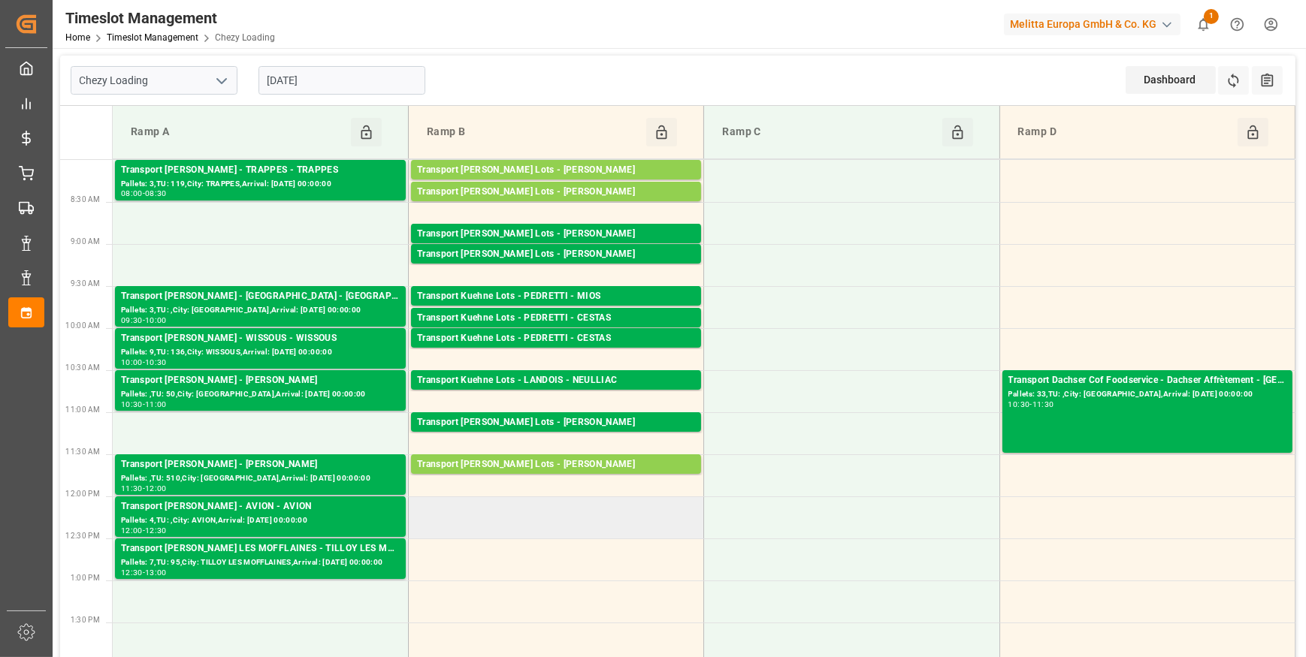
click at [534, 527] on td at bounding box center [555, 518] width 295 height 42
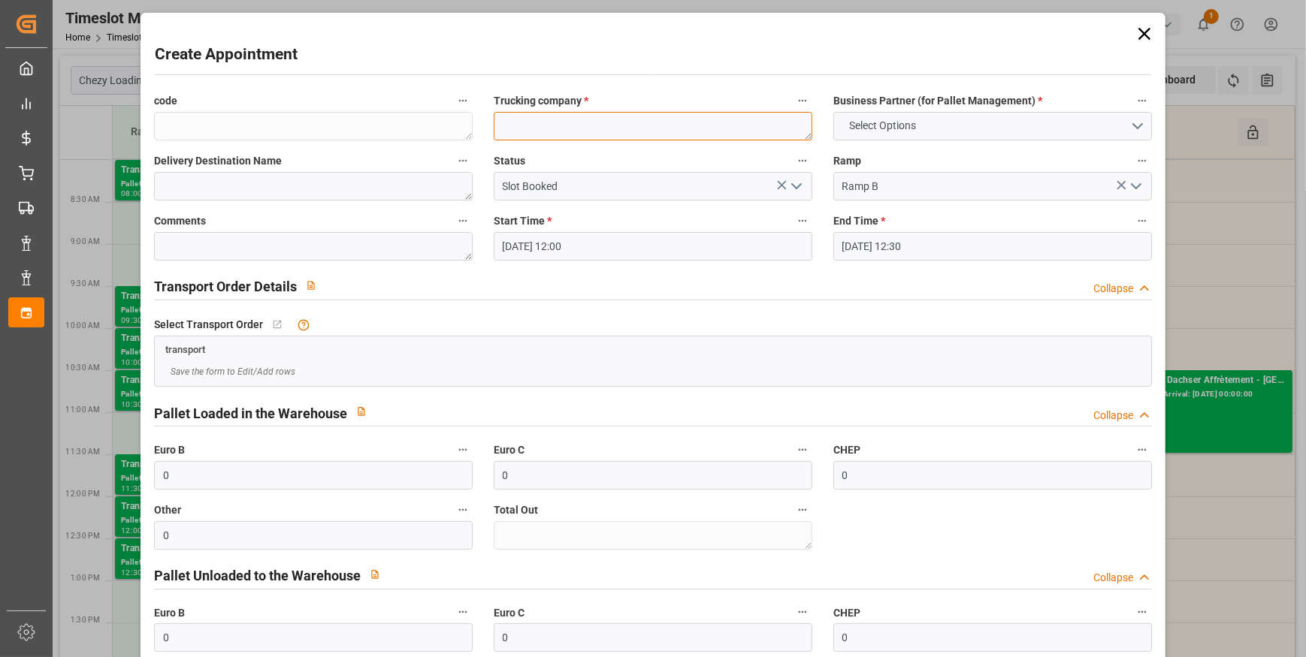
click at [569, 122] on textarea at bounding box center [653, 126] width 319 height 29
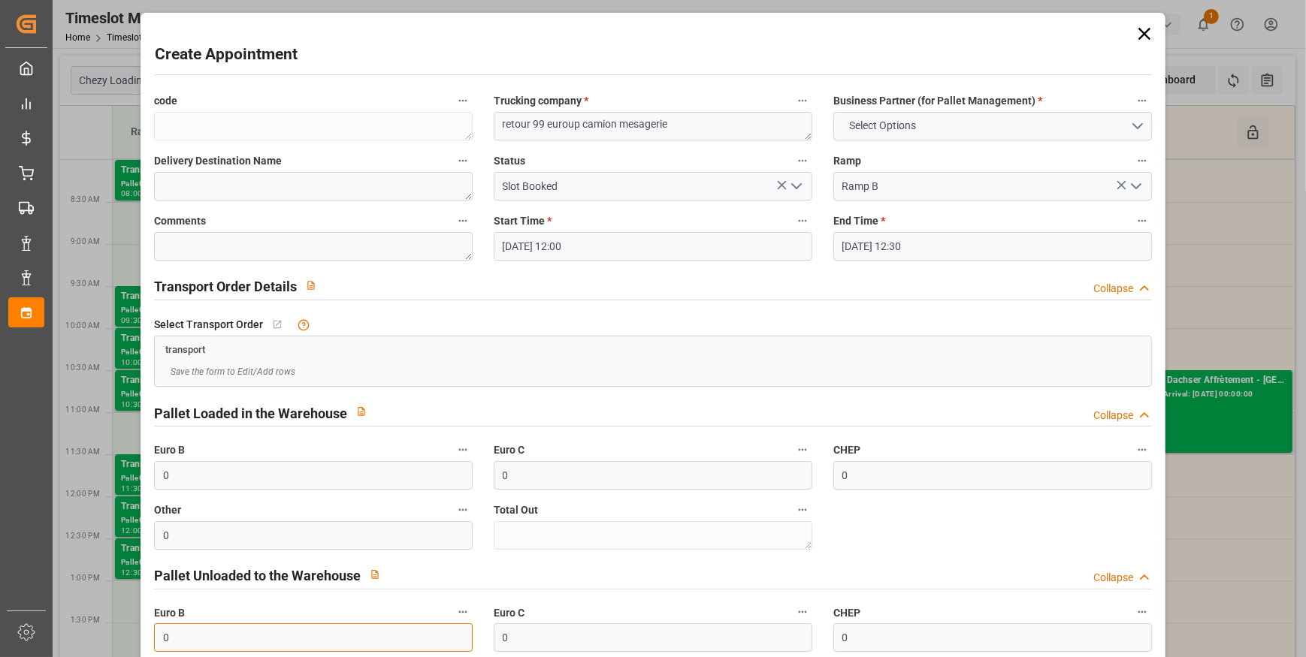
click at [187, 640] on input "0" at bounding box center [313, 638] width 319 height 29
click at [796, 180] on icon "open menu" at bounding box center [796, 186] width 18 height 18
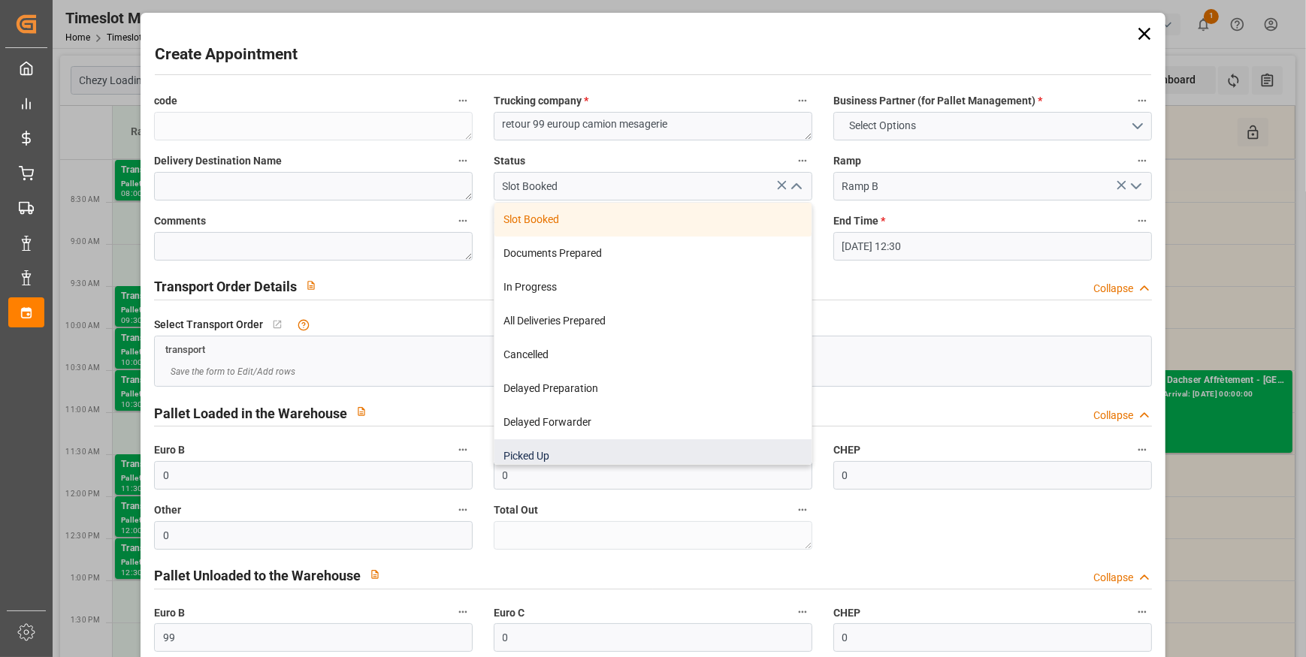
click at [527, 448] on div "Picked Up" at bounding box center [652, 456] width 317 height 34
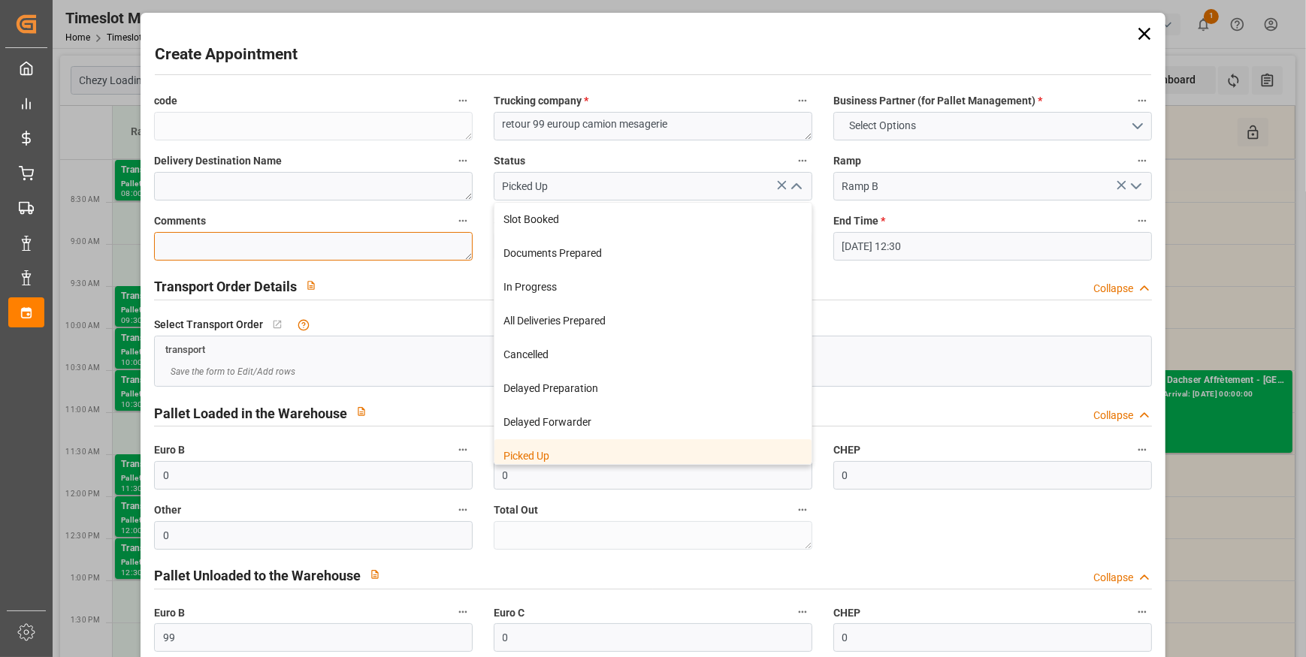
click at [179, 253] on textarea at bounding box center [313, 246] width 319 height 29
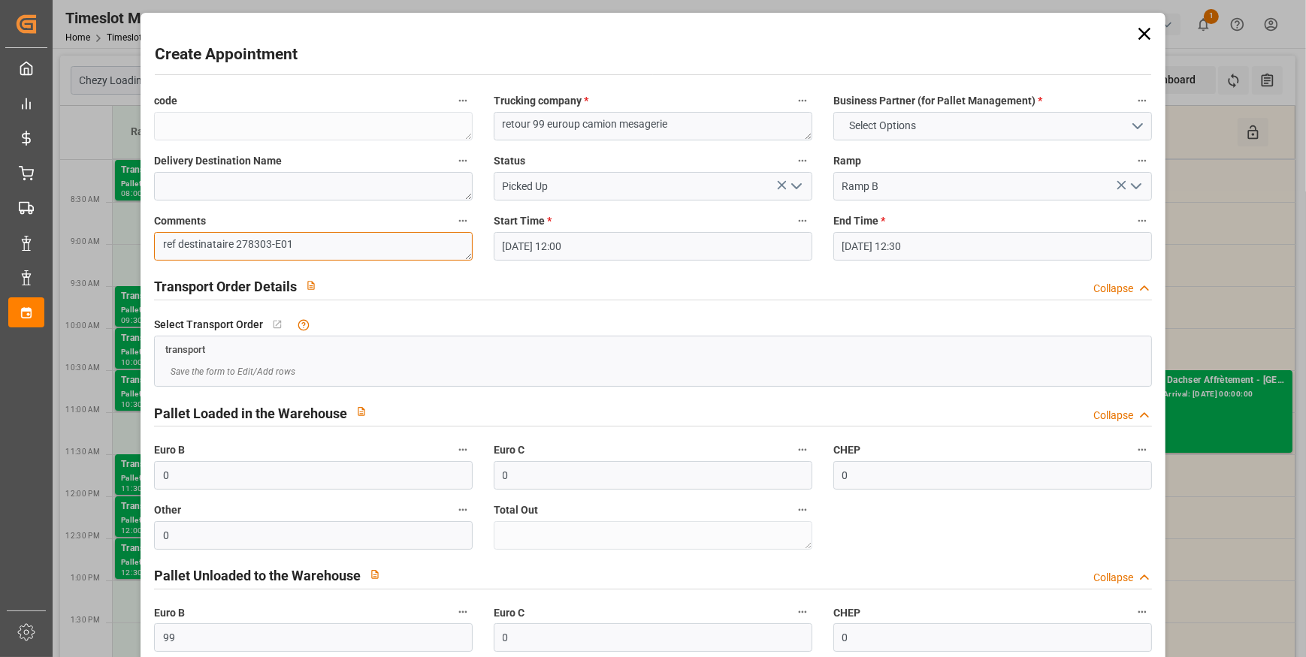
click at [237, 248] on textarea "ref destinataire 278303-E01" at bounding box center [313, 246] width 319 height 29
drag, startPoint x: 237, startPoint y: 248, endPoint x: 236, endPoint y: 240, distance: 7.5
click at [236, 240] on textarea "ref destinataire 278303-E01" at bounding box center [313, 246] width 319 height 29
click at [246, 248] on textarea "ref destinataire 178303-E01" at bounding box center [313, 246] width 319 height 29
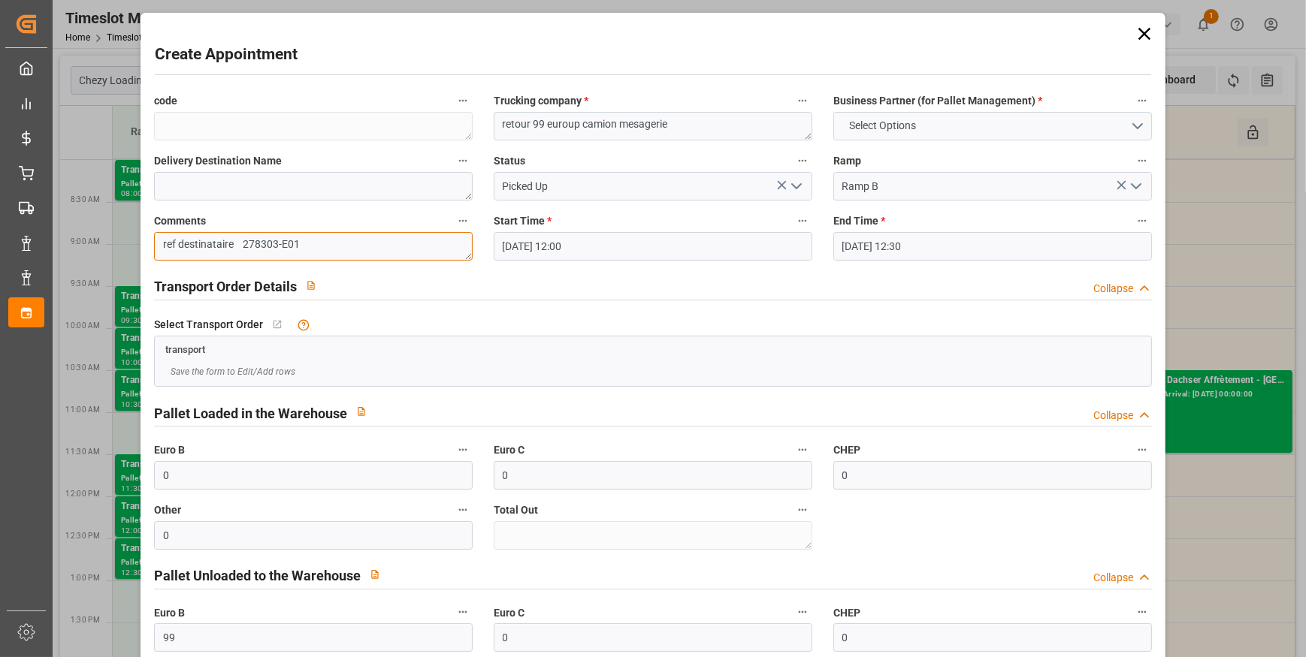
click at [337, 256] on textarea "ref destinataire 278303-E01" at bounding box center [313, 246] width 319 height 29
click at [572, 128] on textarea "retour 99 euroup camion mesagerie" at bounding box center [653, 126] width 319 height 29
click at [613, 177] on input "Picked Up" at bounding box center [653, 186] width 319 height 29
click at [658, 127] on textarea "retour 99 europ camion mesagerie" at bounding box center [653, 126] width 319 height 29
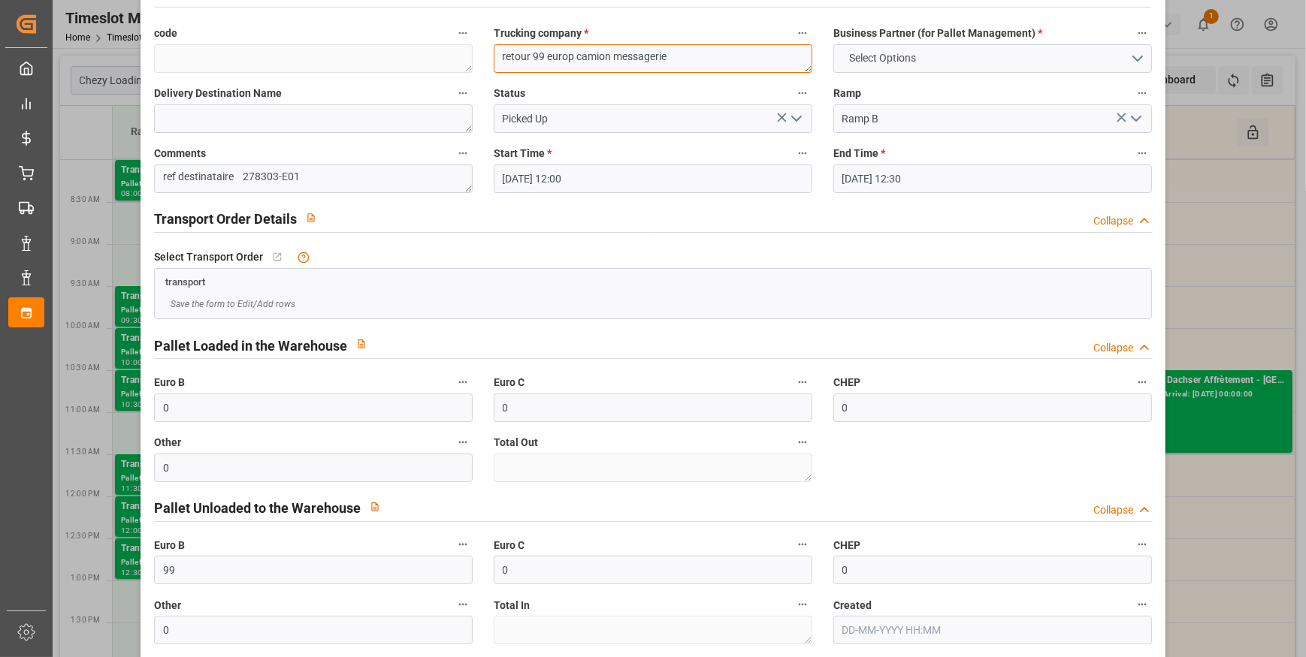
scroll to position [142, 0]
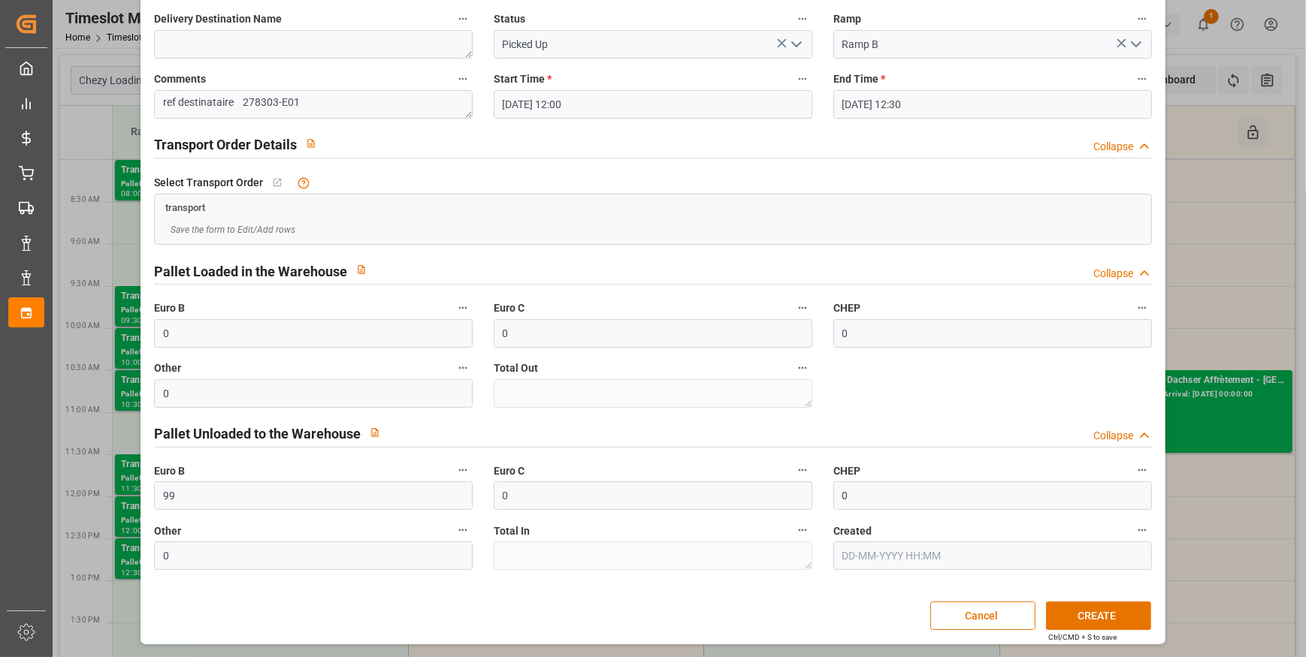
click at [792, 44] on polyline "open menu" at bounding box center [796, 44] width 9 height 5
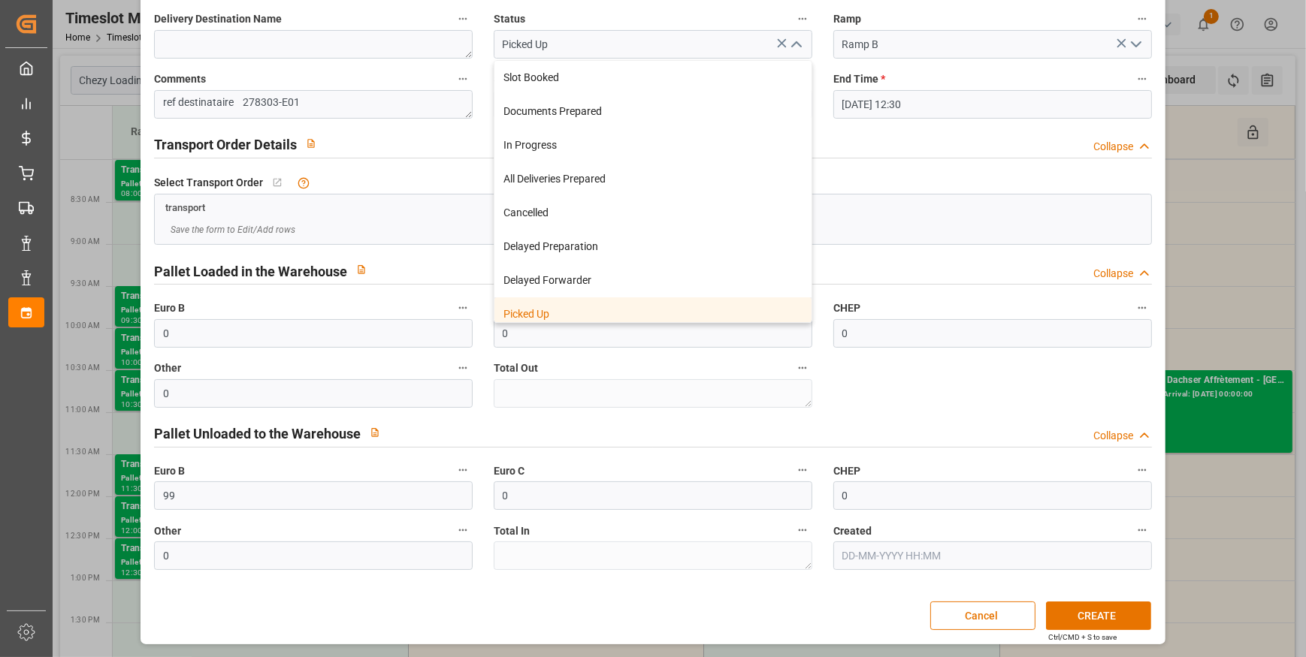
click at [528, 321] on div "Picked Up" at bounding box center [652, 314] width 317 height 34
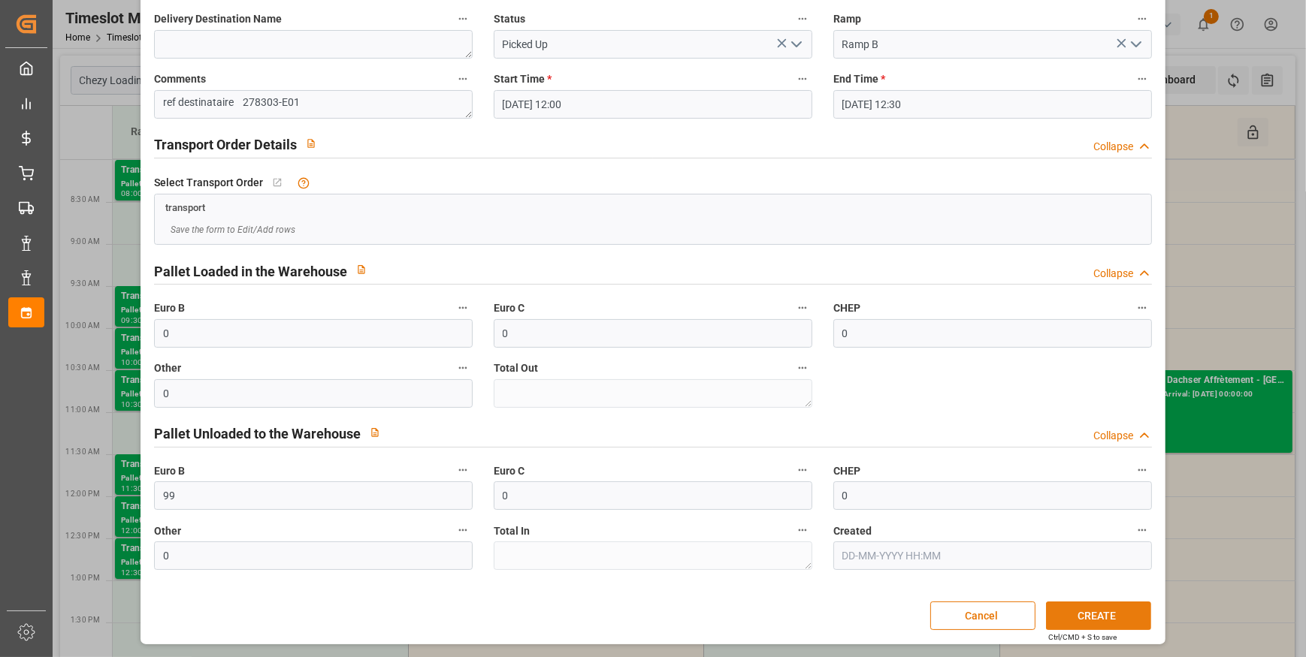
click at [1124, 612] on button "CREATE" at bounding box center [1098, 616] width 105 height 29
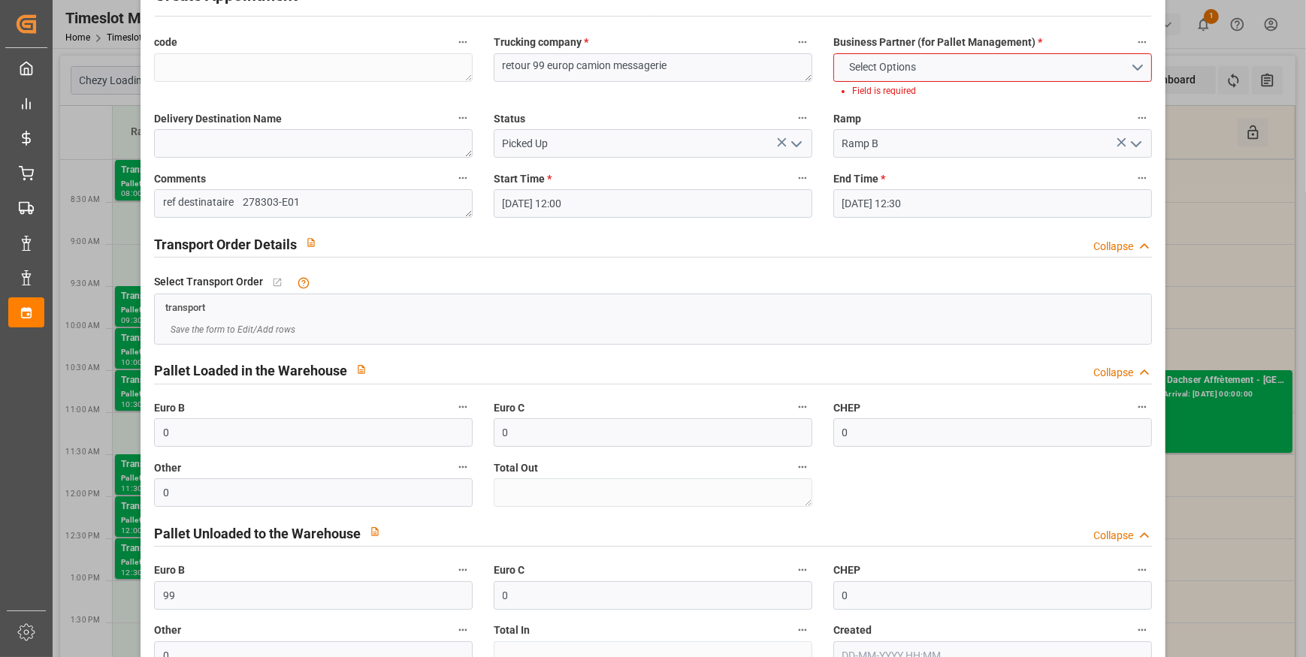
scroll to position [0, 0]
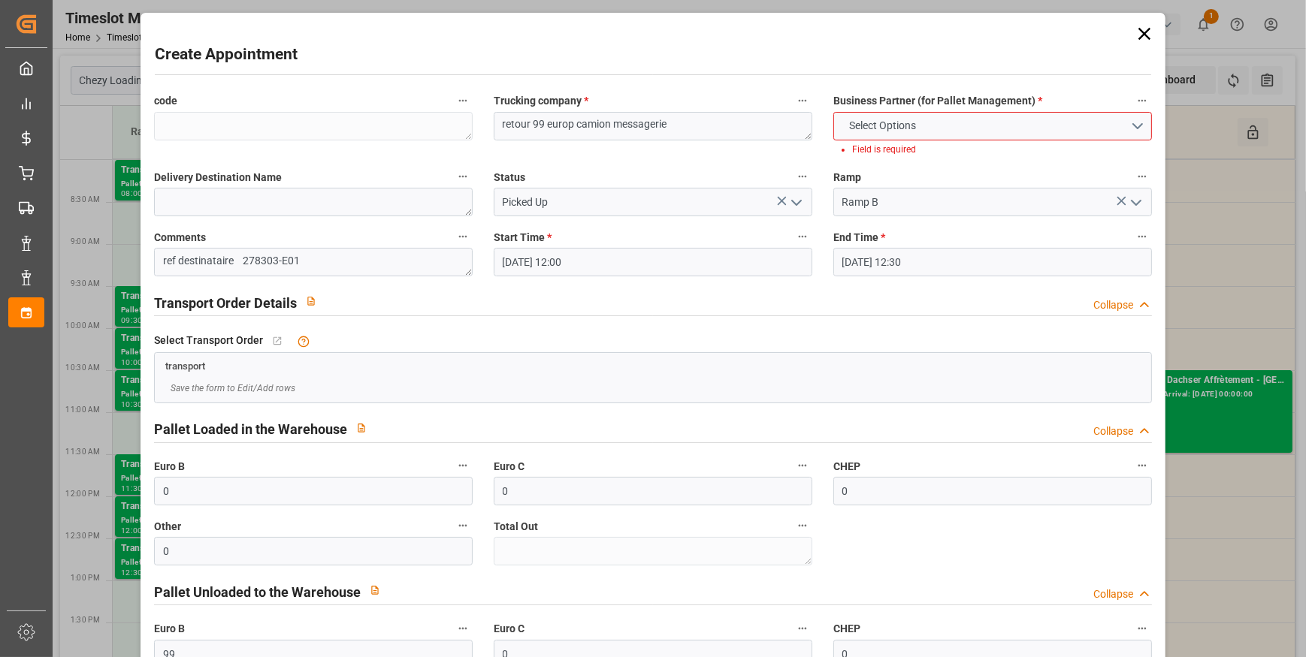
click at [1137, 26] on icon at bounding box center [1144, 33] width 21 height 21
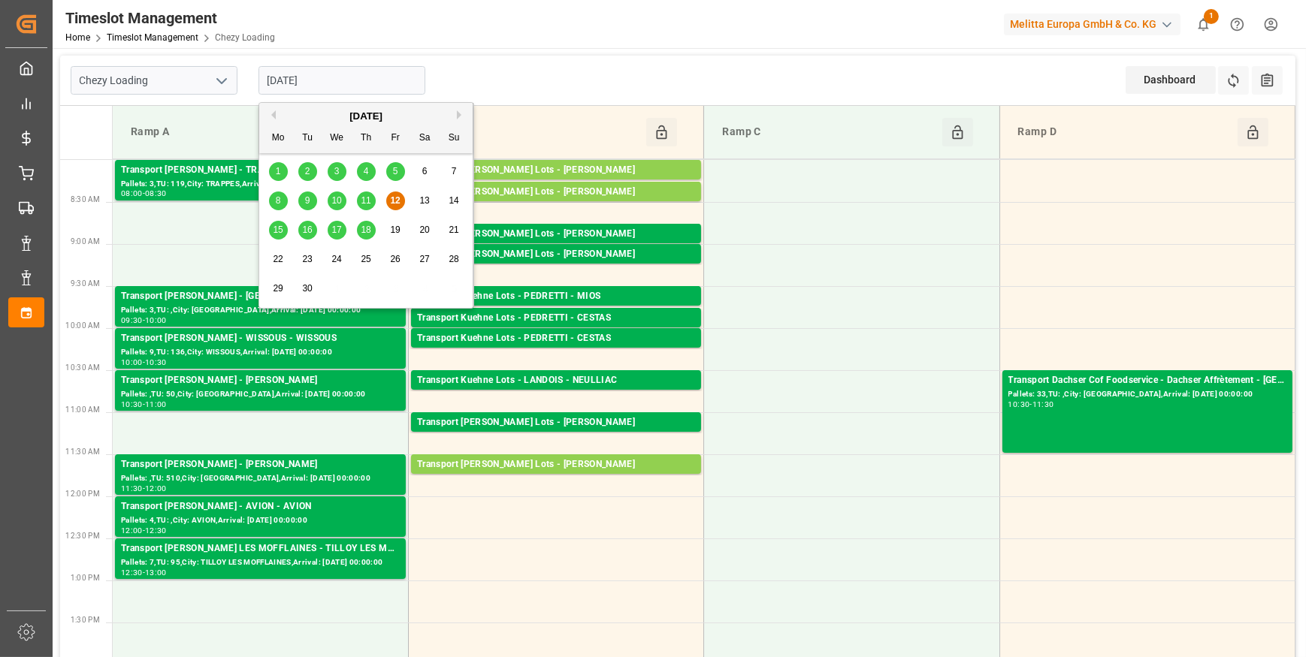
click at [326, 83] on input "[DATE]" at bounding box center [341, 80] width 167 height 29
click at [280, 231] on span "15" at bounding box center [278, 230] width 10 height 11
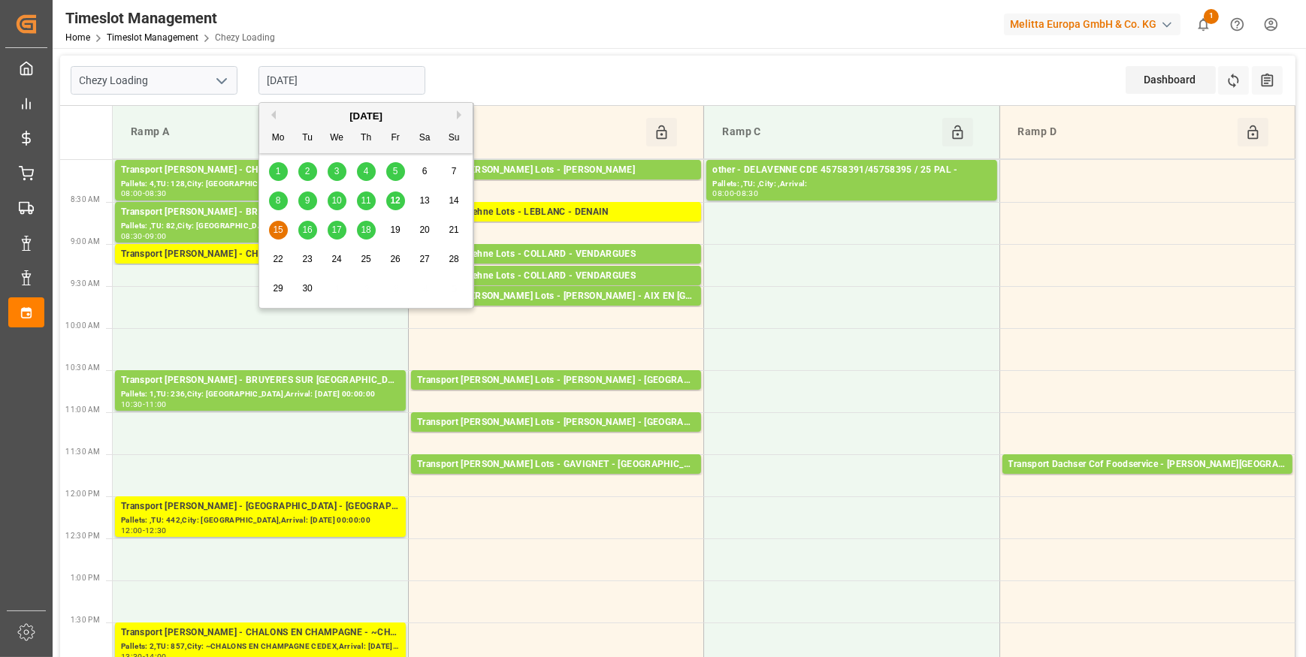
click at [348, 79] on input "[DATE]" at bounding box center [341, 80] width 167 height 29
click at [394, 199] on span "12" at bounding box center [395, 200] width 10 height 11
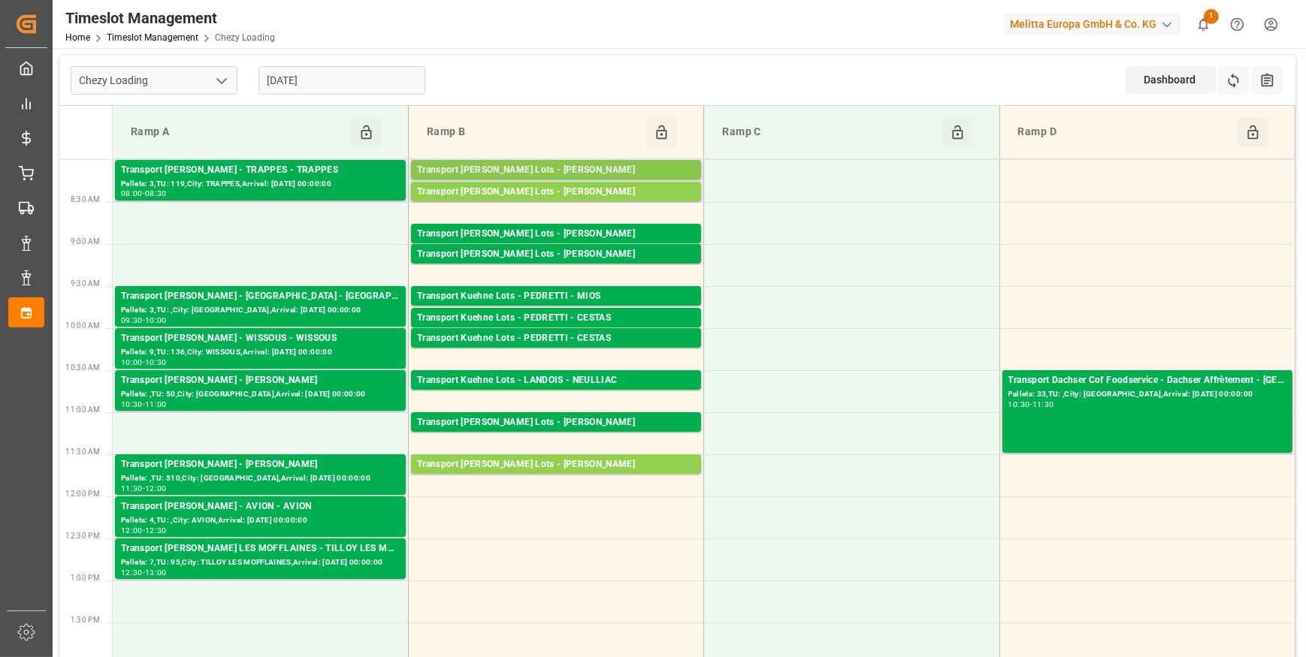
click at [620, 168] on div "Transport [PERSON_NAME] Lots - [PERSON_NAME]" at bounding box center [556, 170] width 278 height 15
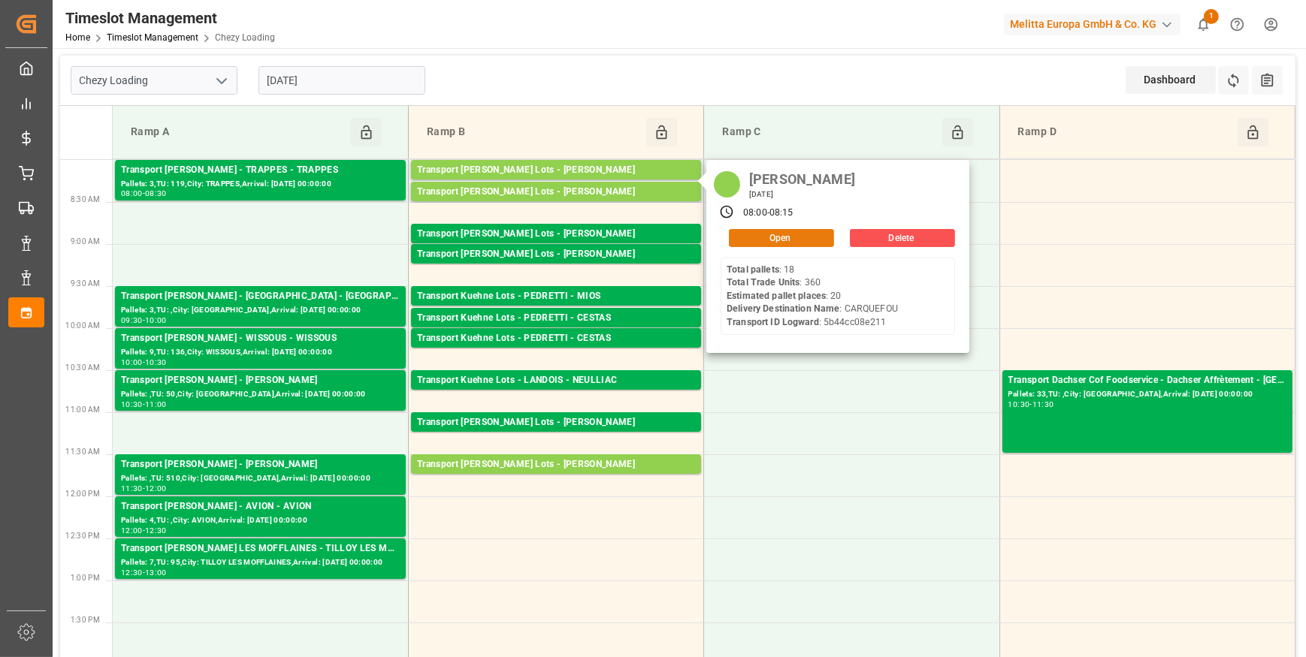
click at [793, 234] on button "Open" at bounding box center [781, 238] width 105 height 18
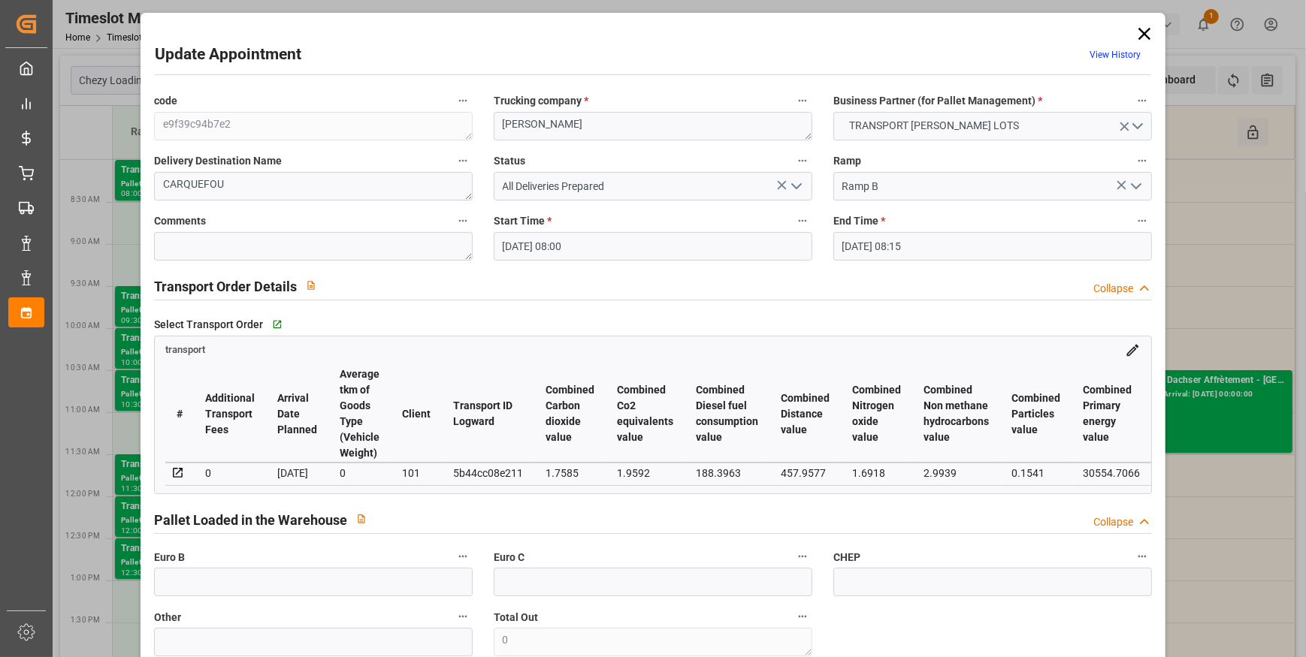
click at [792, 184] on polyline "open menu" at bounding box center [796, 186] width 9 height 5
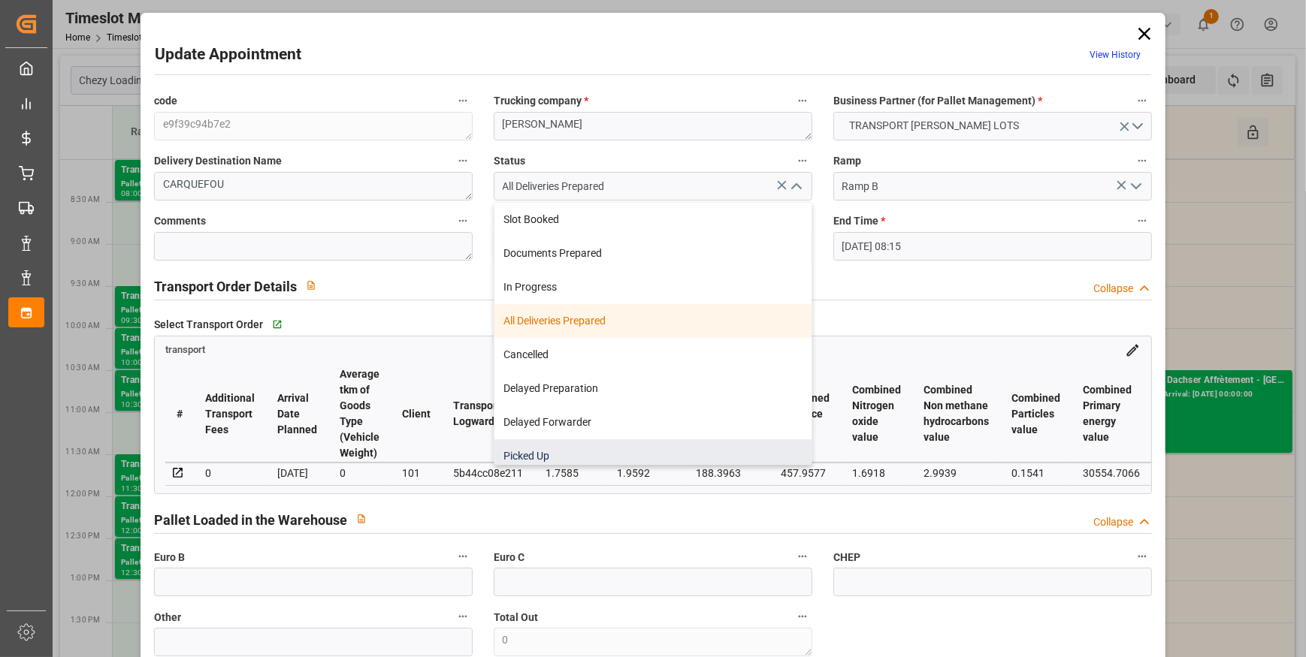
click at [540, 456] on div "Picked Up" at bounding box center [652, 456] width 317 height 34
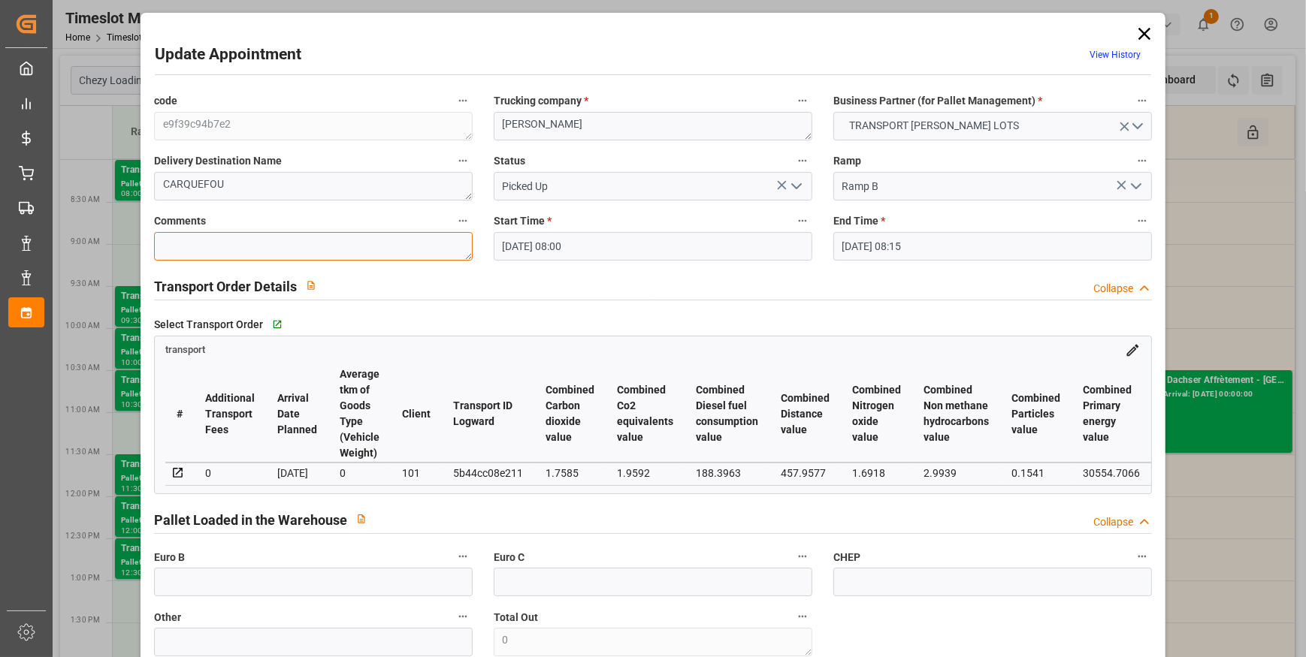
click at [223, 248] on textarea at bounding box center [313, 246] width 319 height 29
click at [237, 576] on input "text" at bounding box center [313, 582] width 319 height 29
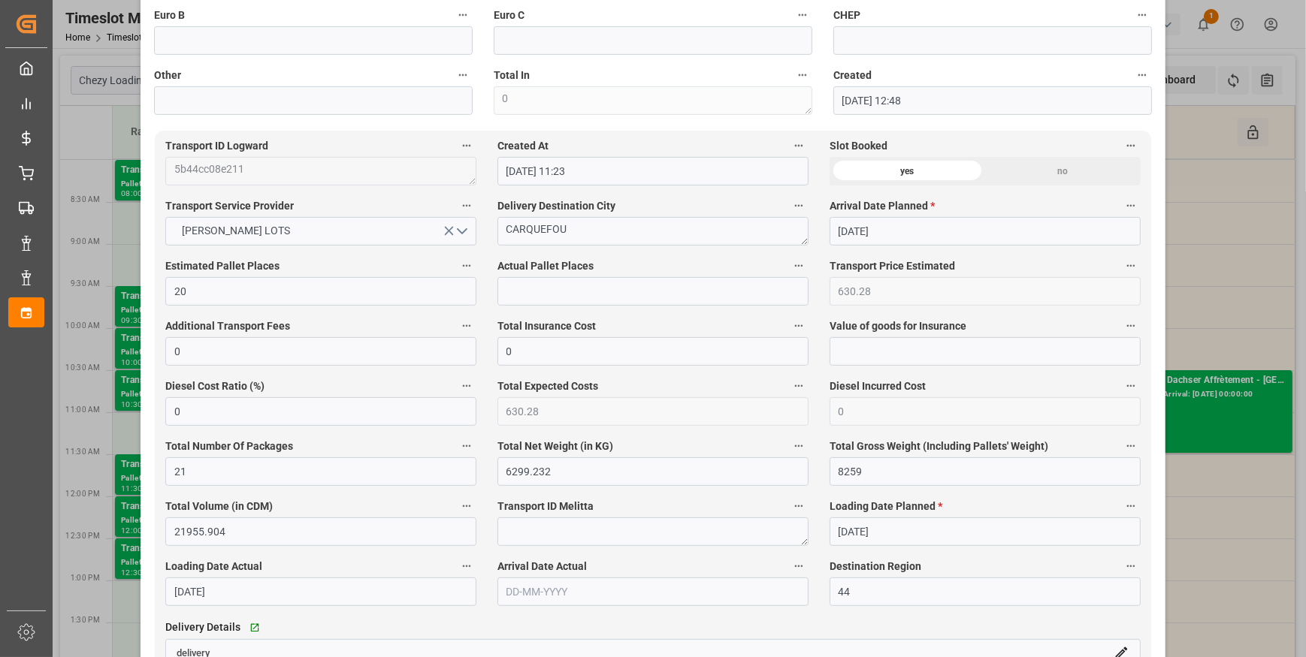
scroll to position [887, 0]
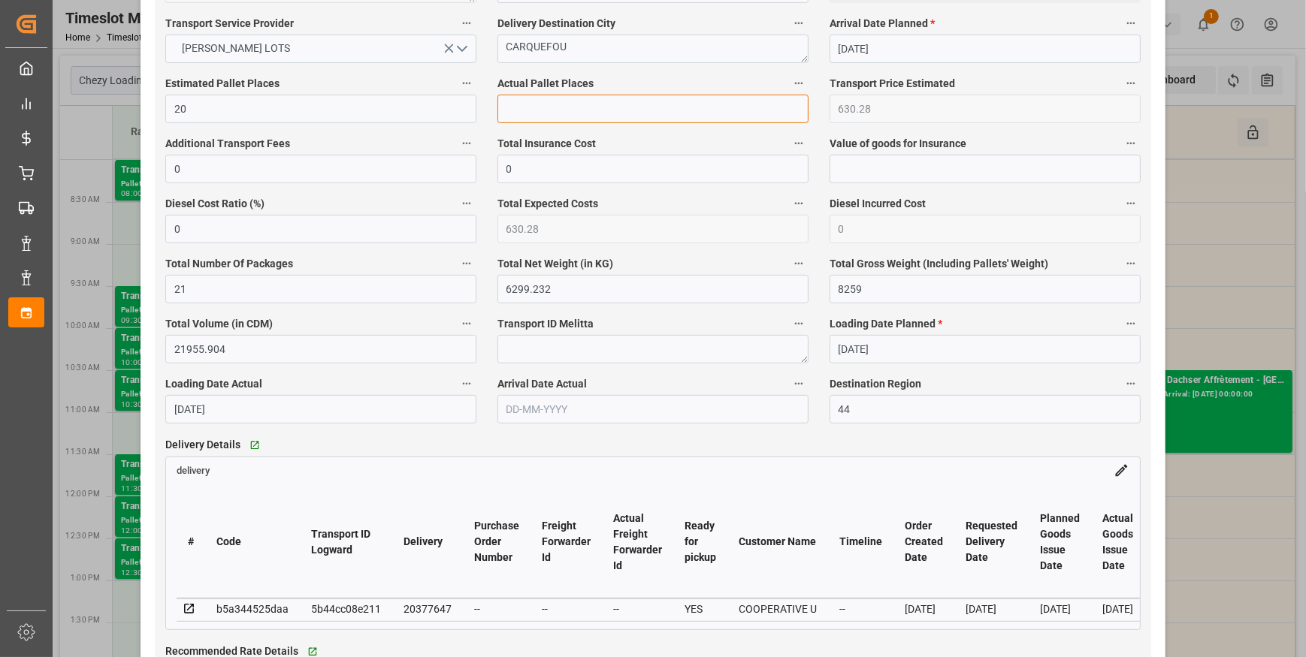
click at [527, 122] on input "text" at bounding box center [652, 109] width 311 height 29
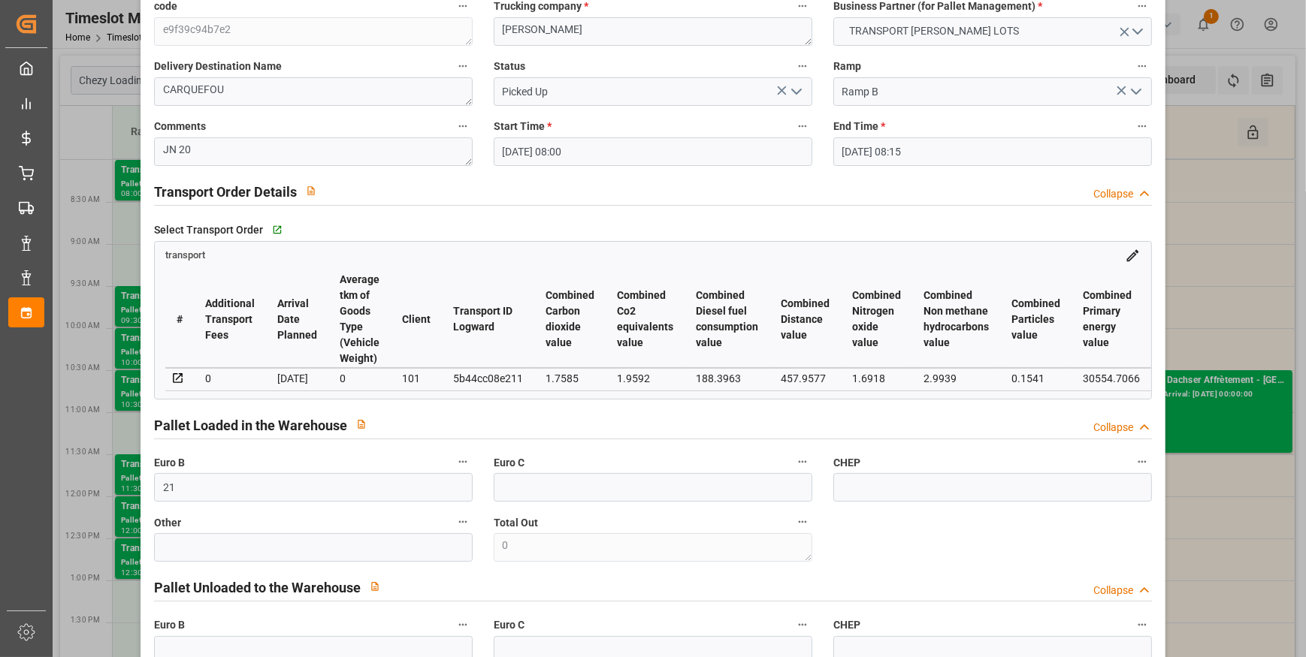
scroll to position [0, 0]
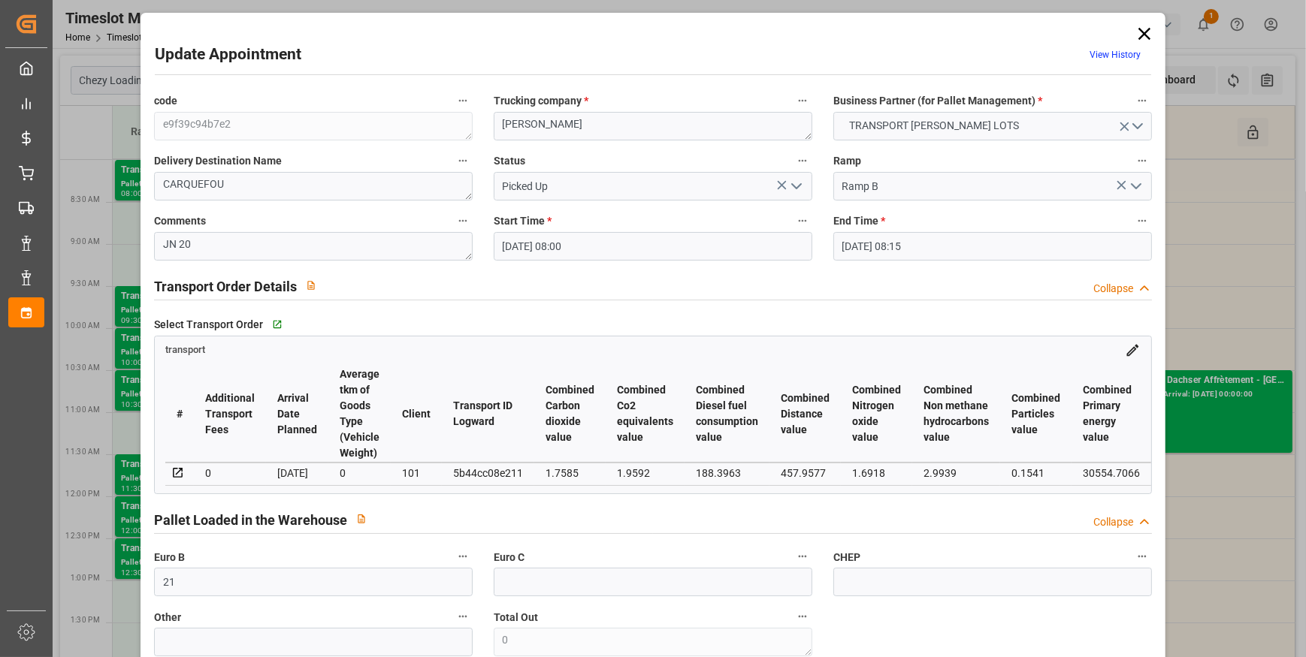
click at [795, 189] on icon "open menu" at bounding box center [796, 186] width 18 height 18
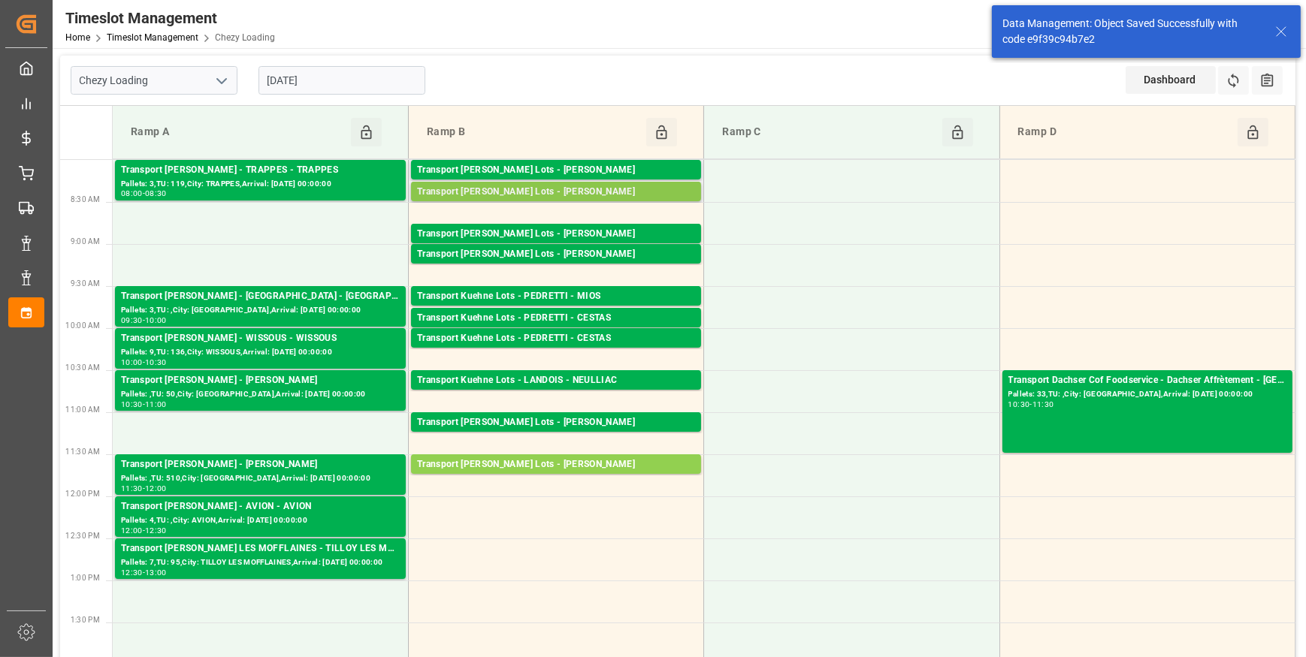
click at [549, 187] on div "Transport [PERSON_NAME] Lots - [PERSON_NAME]" at bounding box center [556, 192] width 278 height 15
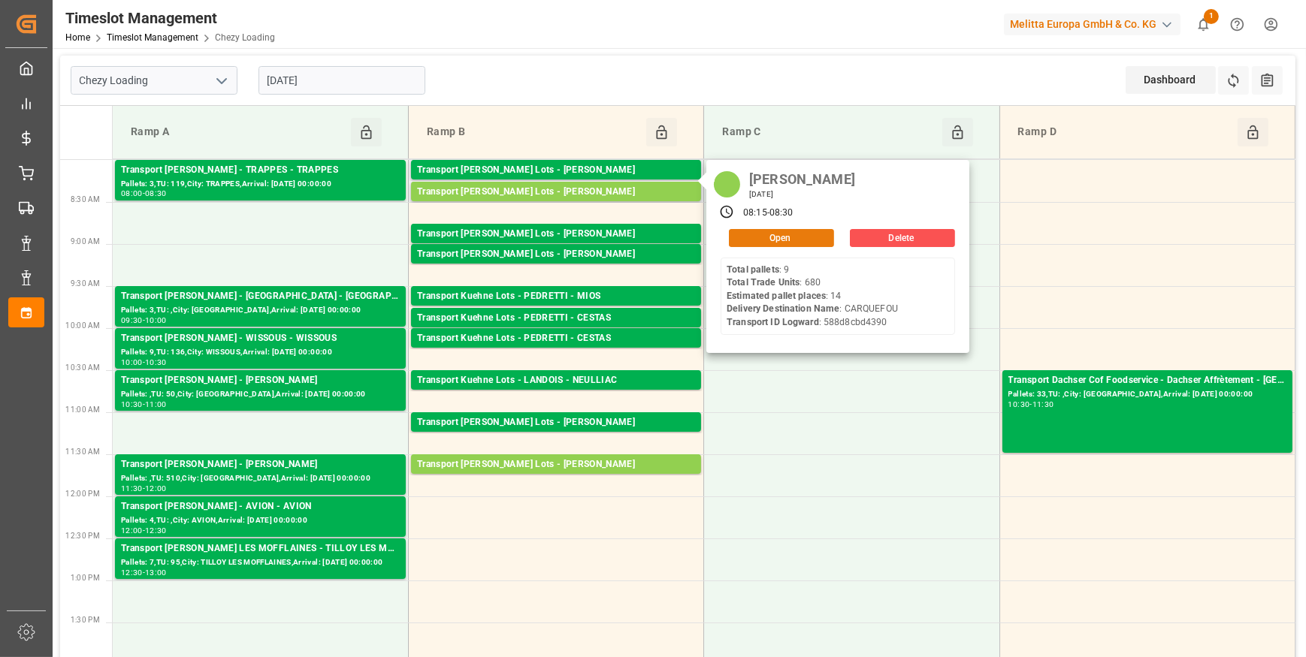
click at [781, 236] on button "Open" at bounding box center [781, 238] width 105 height 18
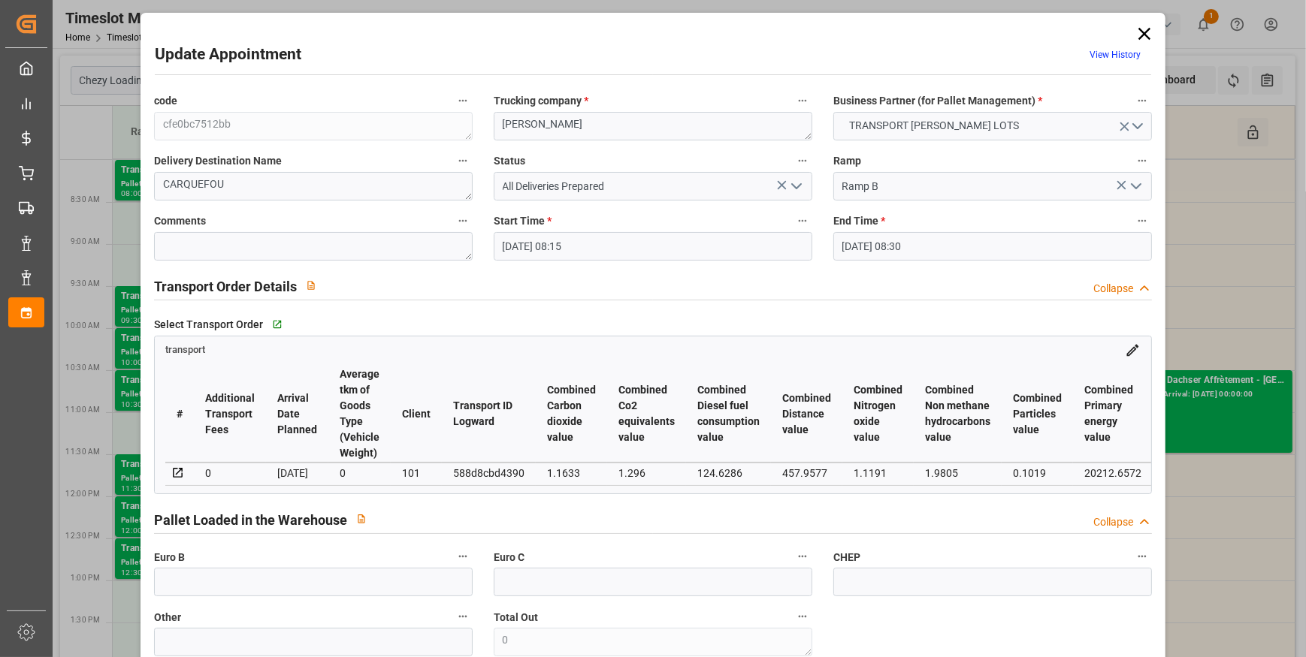
click at [787, 183] on icon "open menu" at bounding box center [796, 186] width 18 height 18
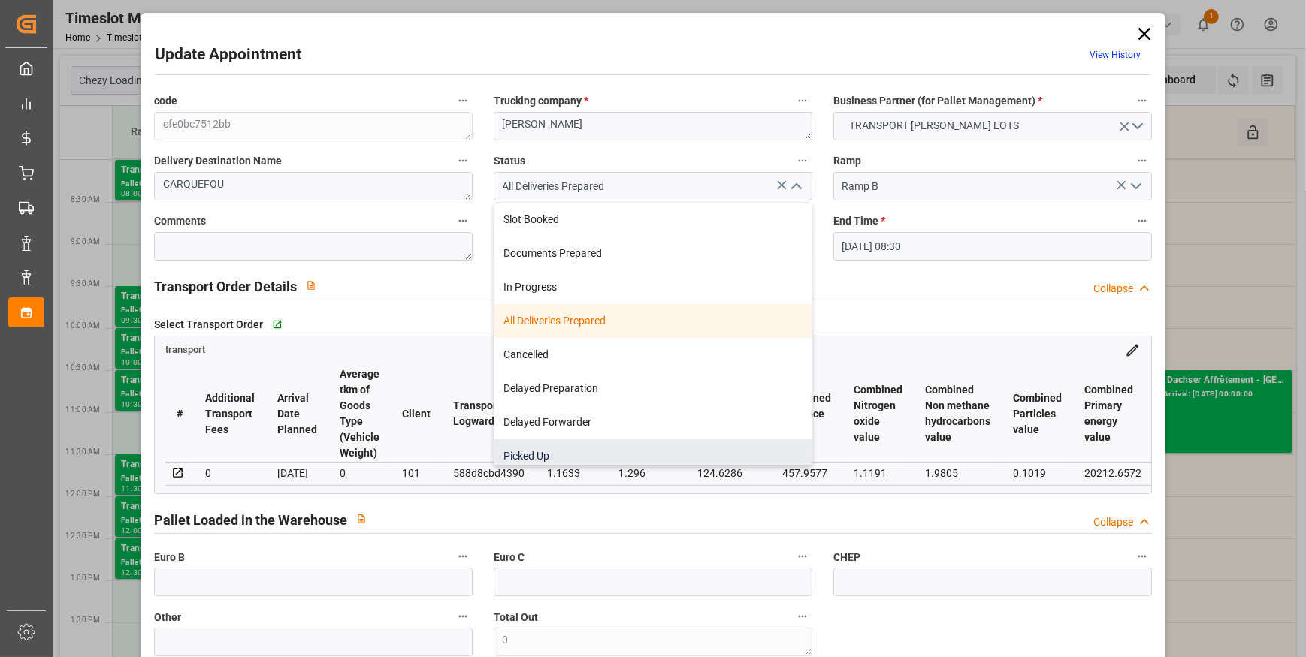
click at [541, 459] on div "Picked Up" at bounding box center [652, 456] width 317 height 34
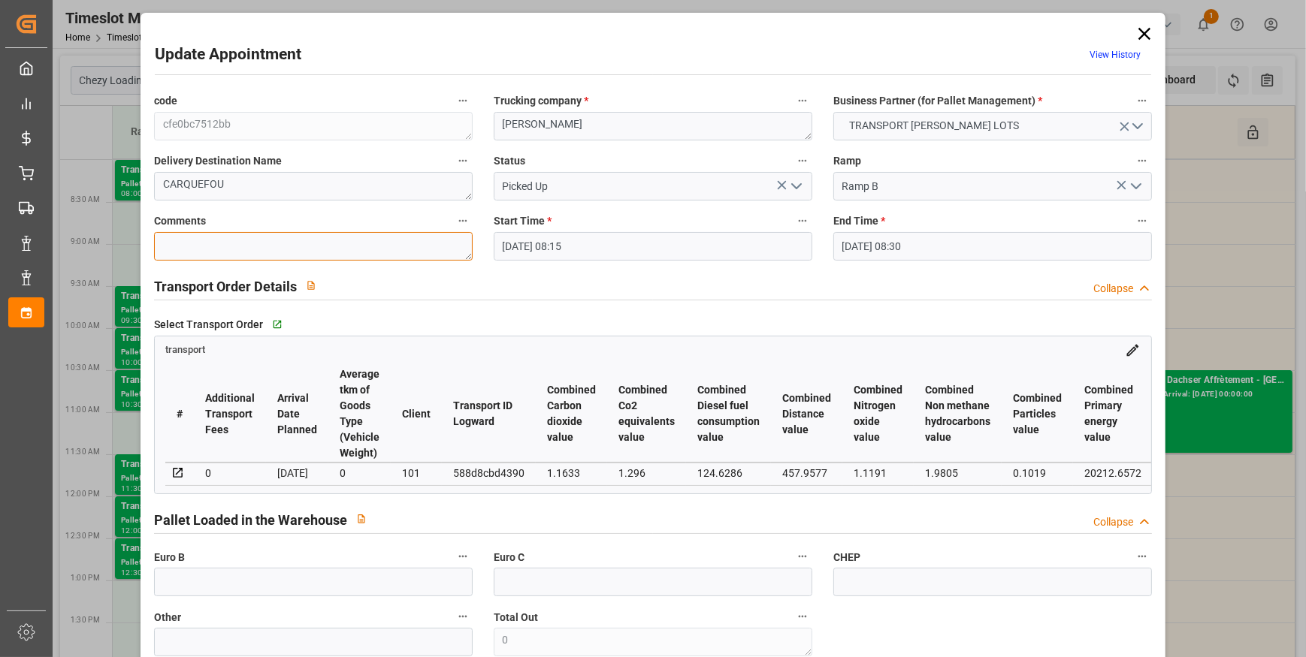
click at [273, 251] on textarea at bounding box center [313, 246] width 319 height 29
click at [198, 578] on input "text" at bounding box center [313, 582] width 319 height 29
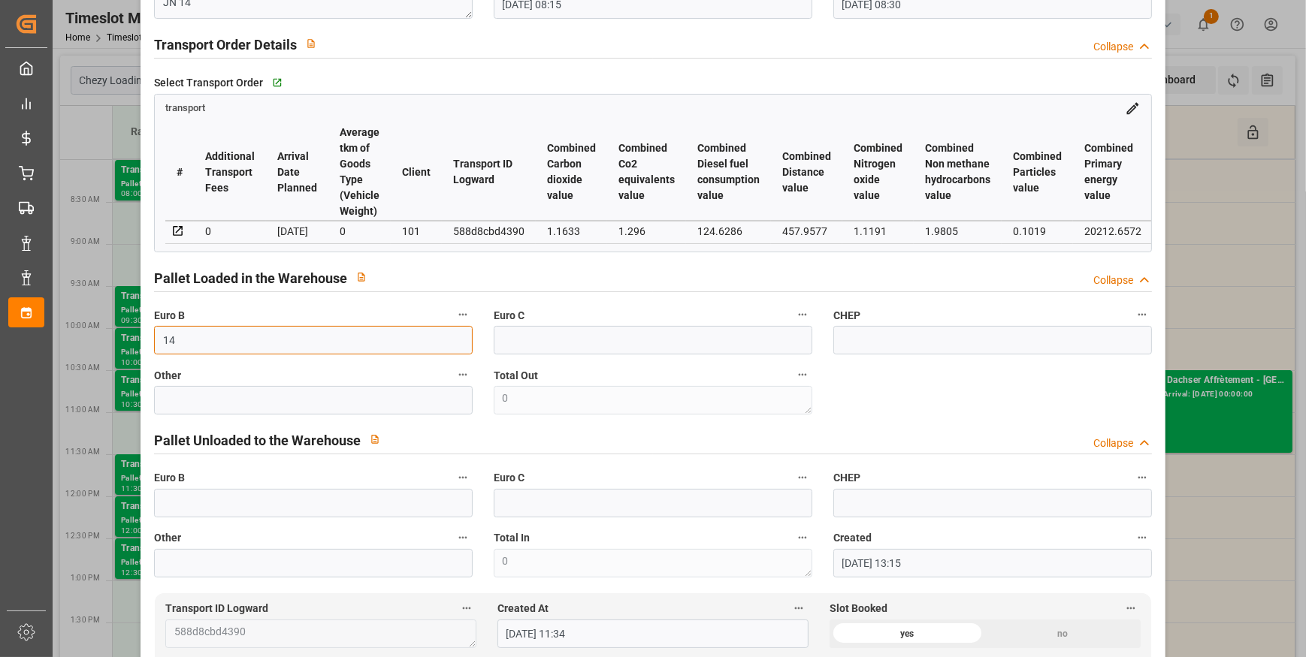
scroll to position [683, 0]
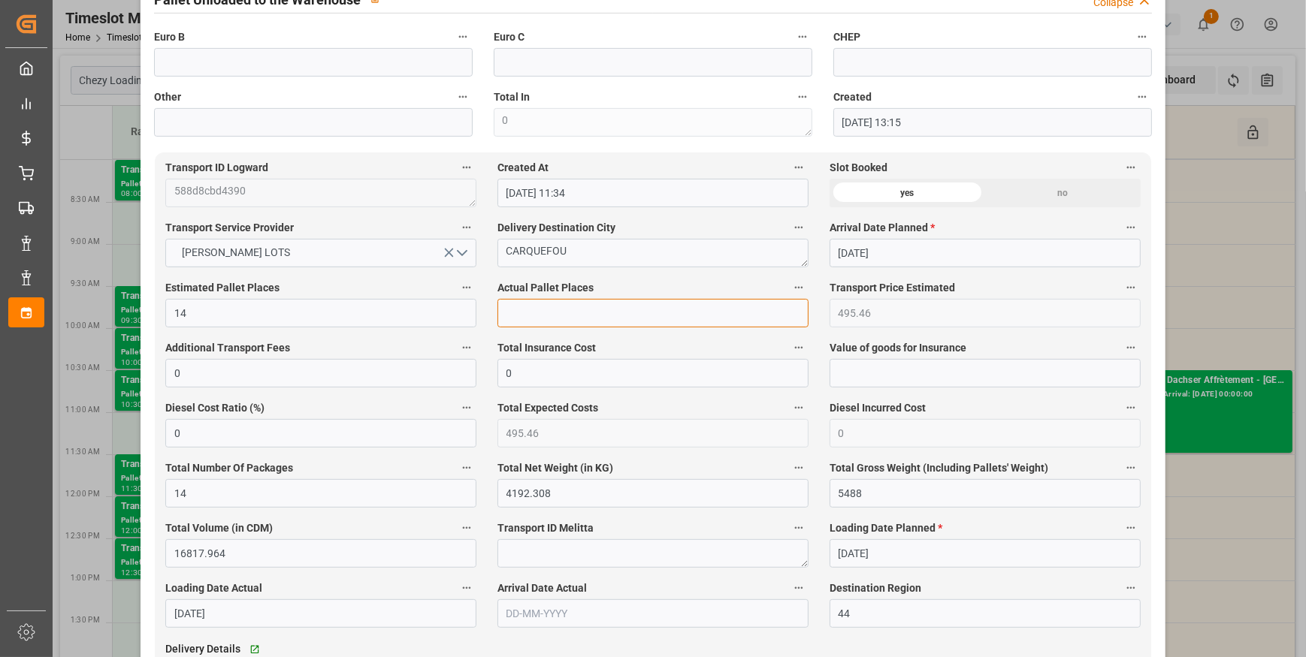
click at [548, 316] on input "text" at bounding box center [652, 313] width 311 height 29
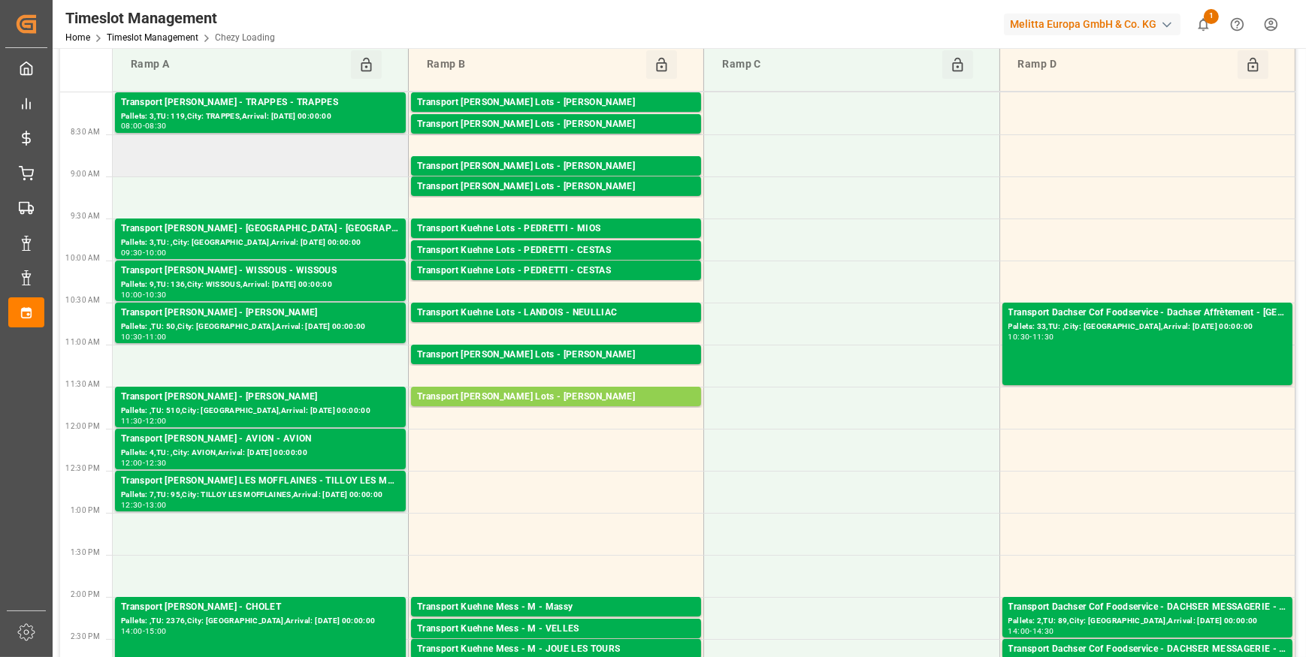
scroll to position [0, 0]
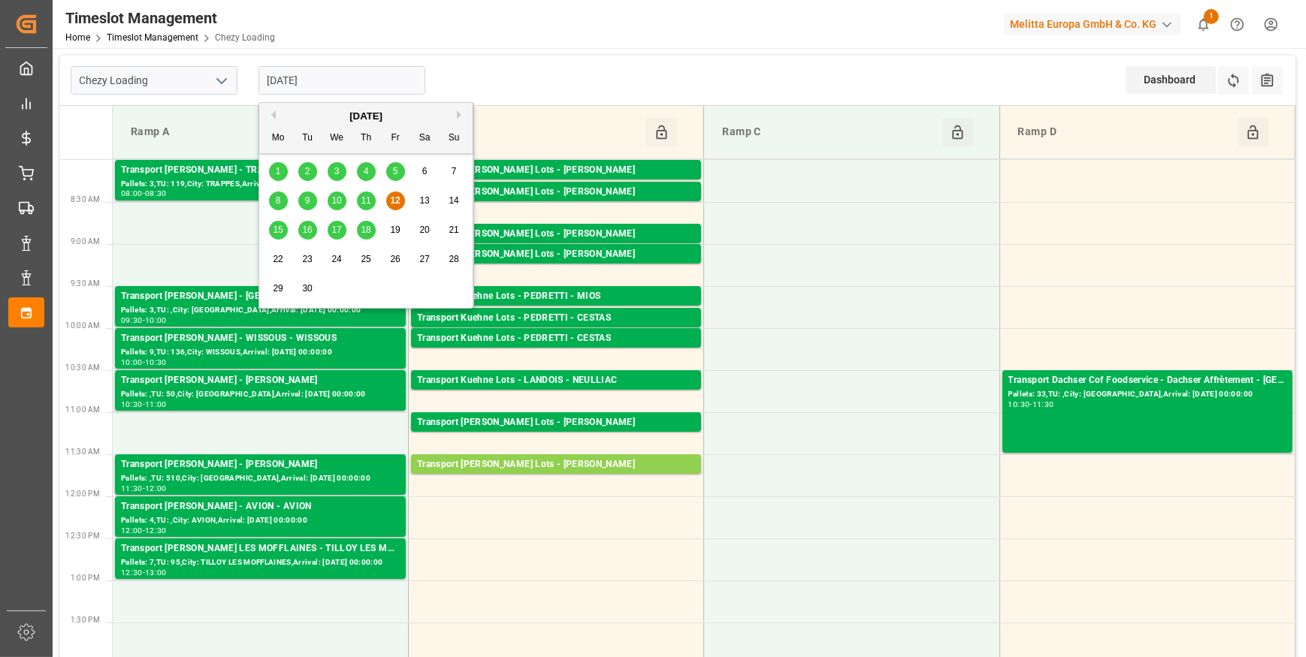
click at [364, 82] on input "[DATE]" at bounding box center [341, 80] width 167 height 29
click at [281, 234] on span "15" at bounding box center [278, 230] width 10 height 11
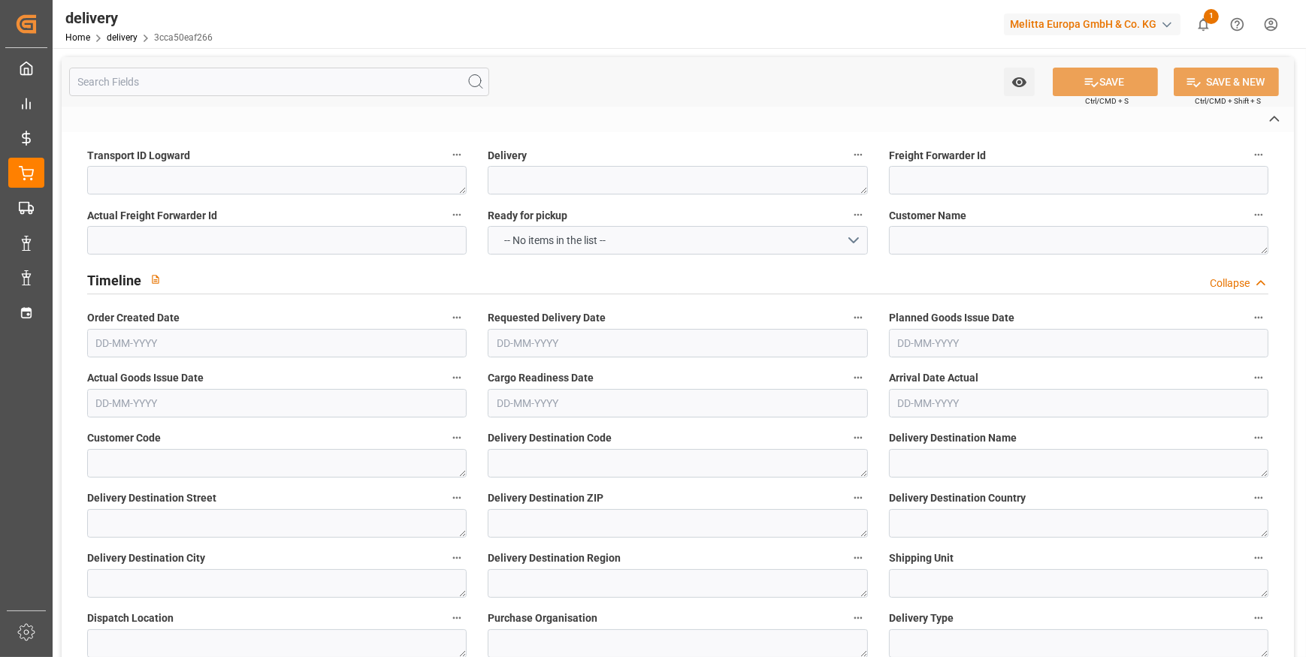
type textarea "d291fa431cba"
type textarea "20377813"
type textarea "AUCHAN Cellule d'Appro PGC IDF 1"
type textarea "0000709895"
type textarea "0000722636"
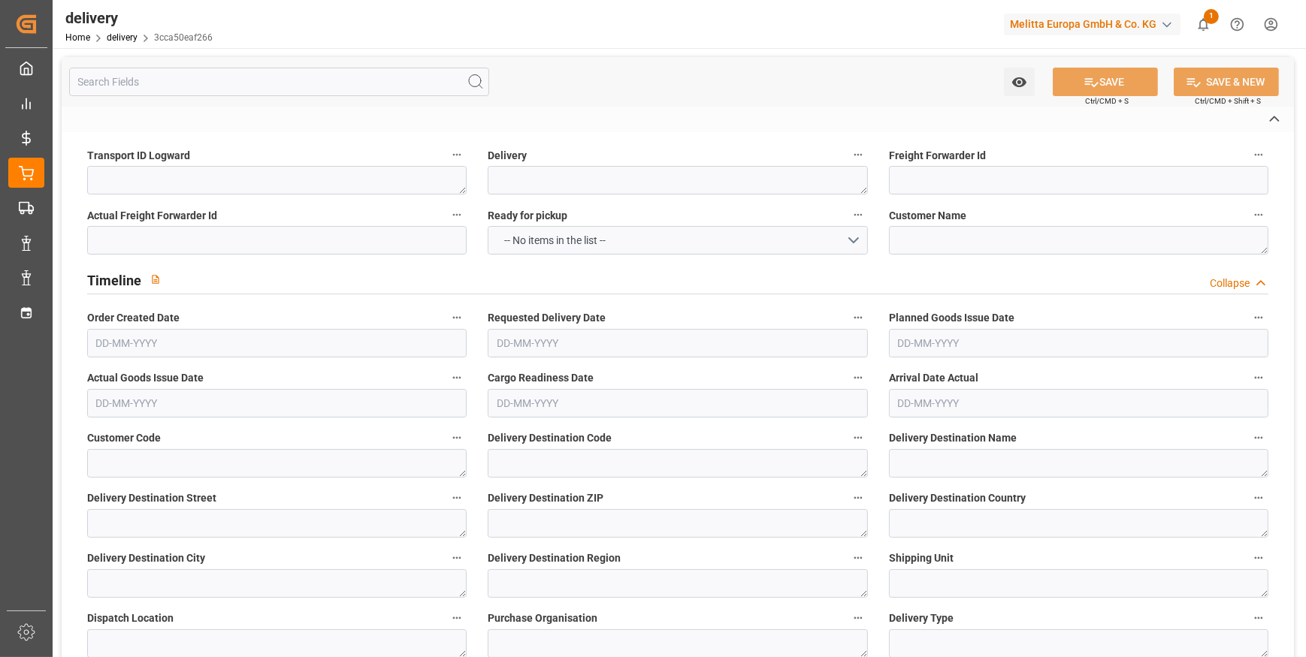
type textarea "AUCHAN LOGISTIQUE TRAPPES 1"
type textarea "[STREET_ADDRESS][PERSON_NAME]"
type textarea "78190"
type textarea "FR"
type textarea "TRAPPES"
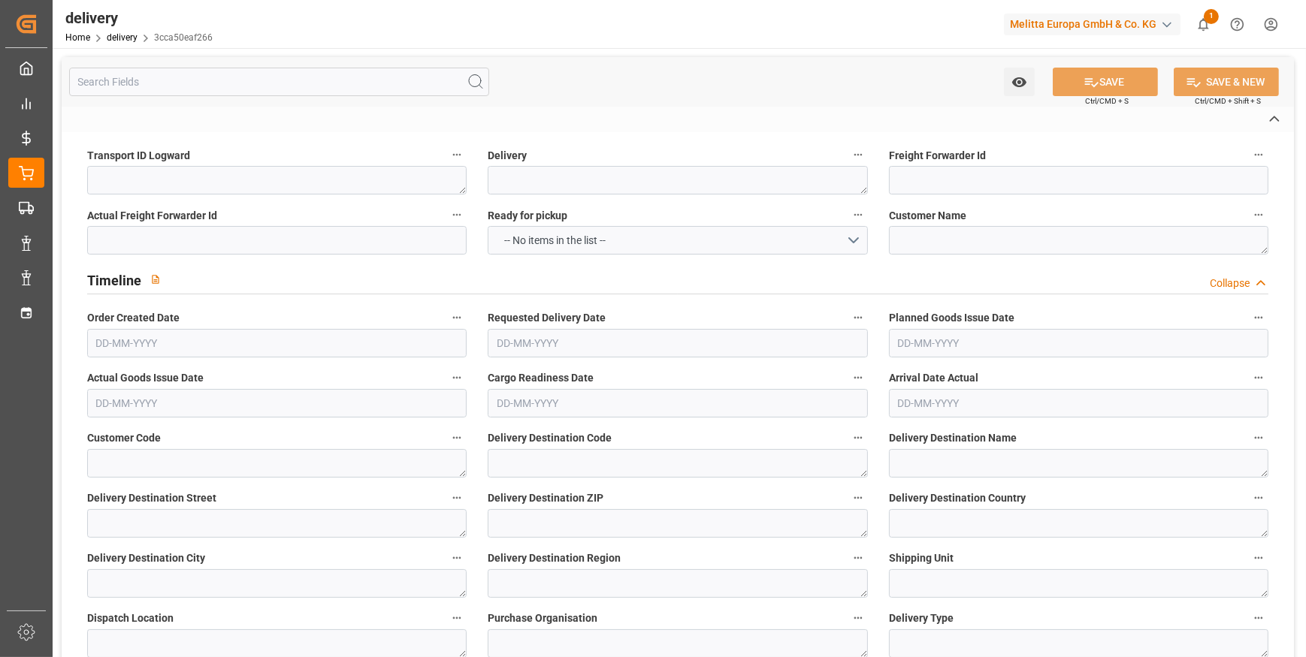
type textarea "78"
type textarea "0201"
type textarea "ZFLF"
type textarea "FR_01D"
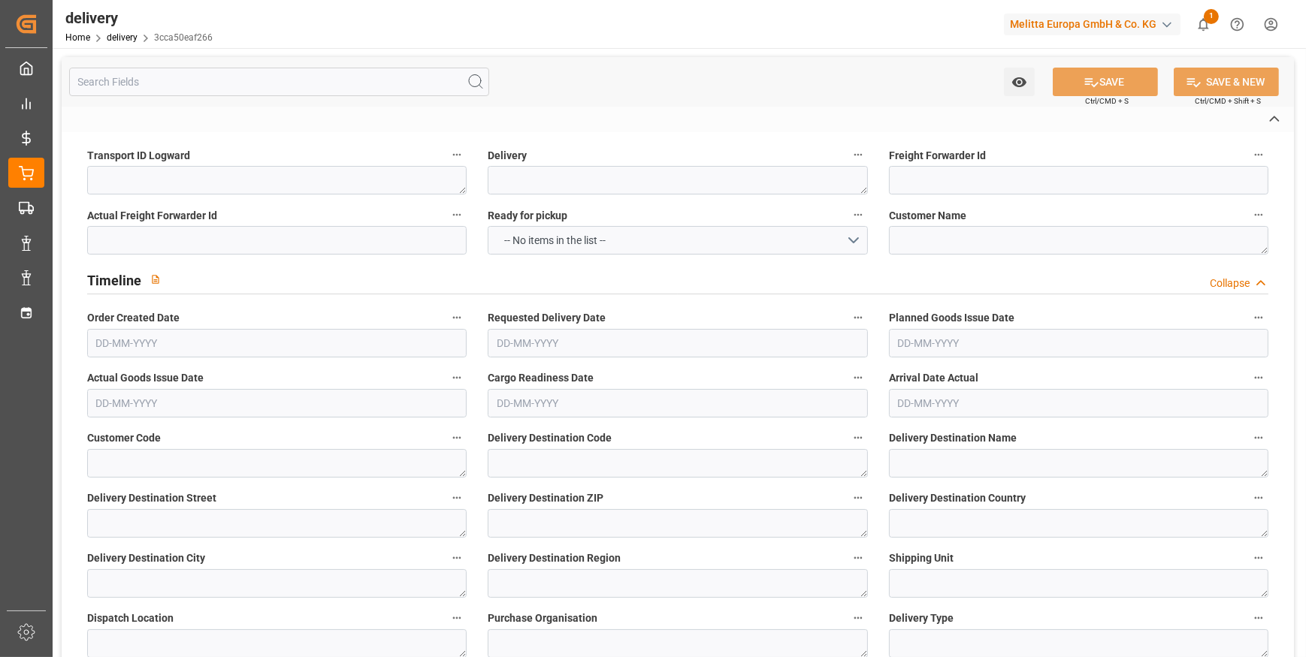
type textarea "[PERSON_NAME]"
type textarea "03303445"
type input "H180"
type textarea "Hauteur max pal avec palette bois : 1,8m"
type input "FR04"
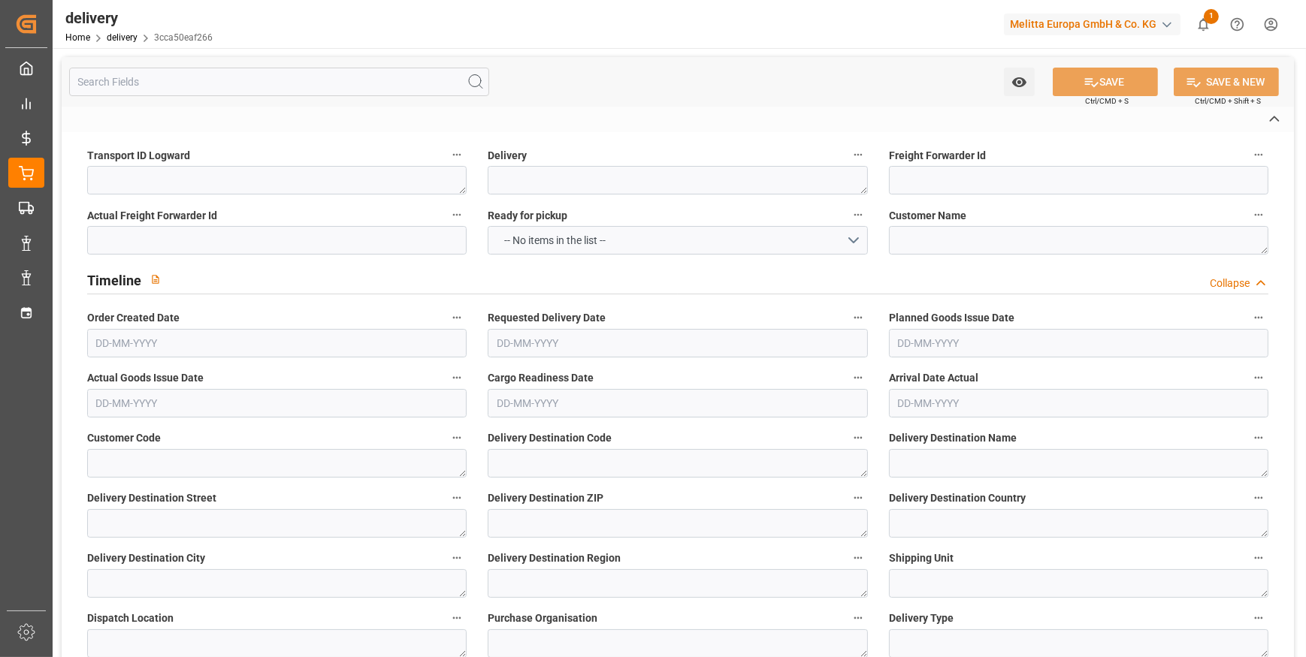
type textarea "Préparer une référence par palette, une etiquette palette par palette mono refe…"
type input "UKAR"
type textarea "avec carton de sur emballage"
type input "EPQC"
type textarea "Palette europe type C"
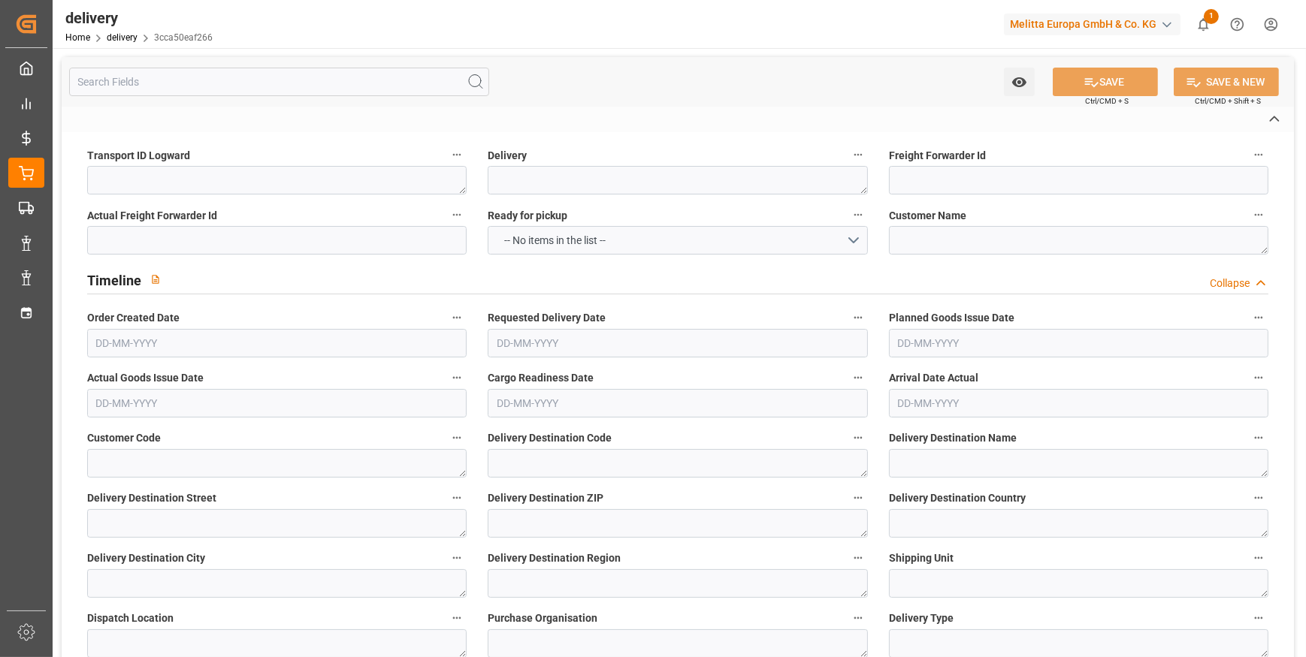
type textarea "RDV fixed"
type textarea "RDVF"
type textarea "Livraison le [DATE] a 07:00"
type textarea "0201"
type textarea "d291fa431cba ~ Pallet(s) ~ [DATE] 00:00:00 ~ FR_01D ~ [DATE] 00:00:00~0000722636"
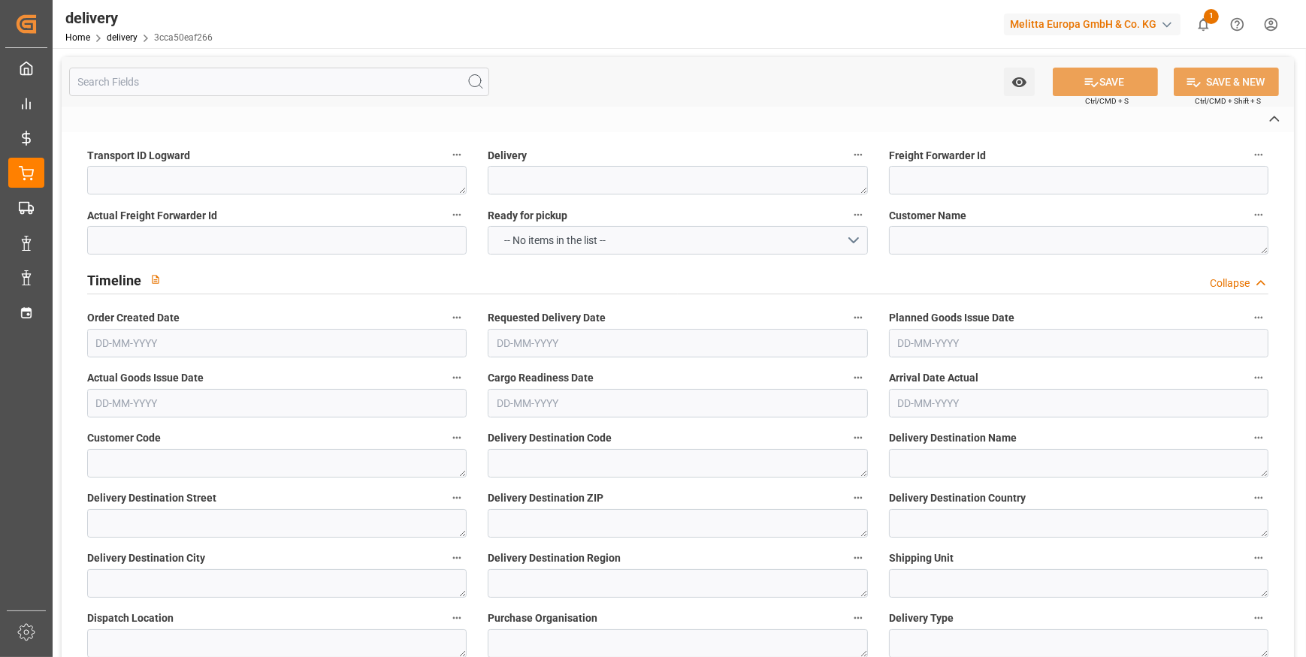
type input "EUR"
type textarea "Cofresco chez [PERSON_NAME][GEOGRAPHIC_DATA]"
type textarea "[STREET_ADDRESS]"
type textarea "Chézy sur Marne"
type textarea "02570"
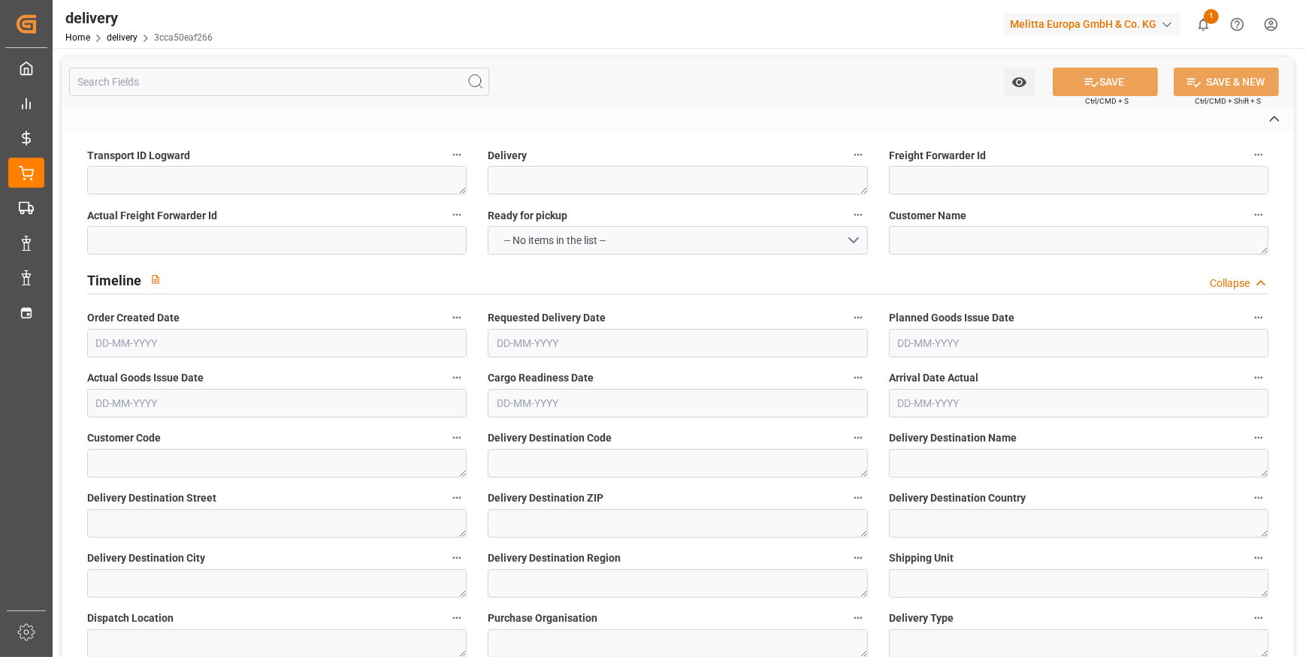
type textarea "FR"
type input "DAP"
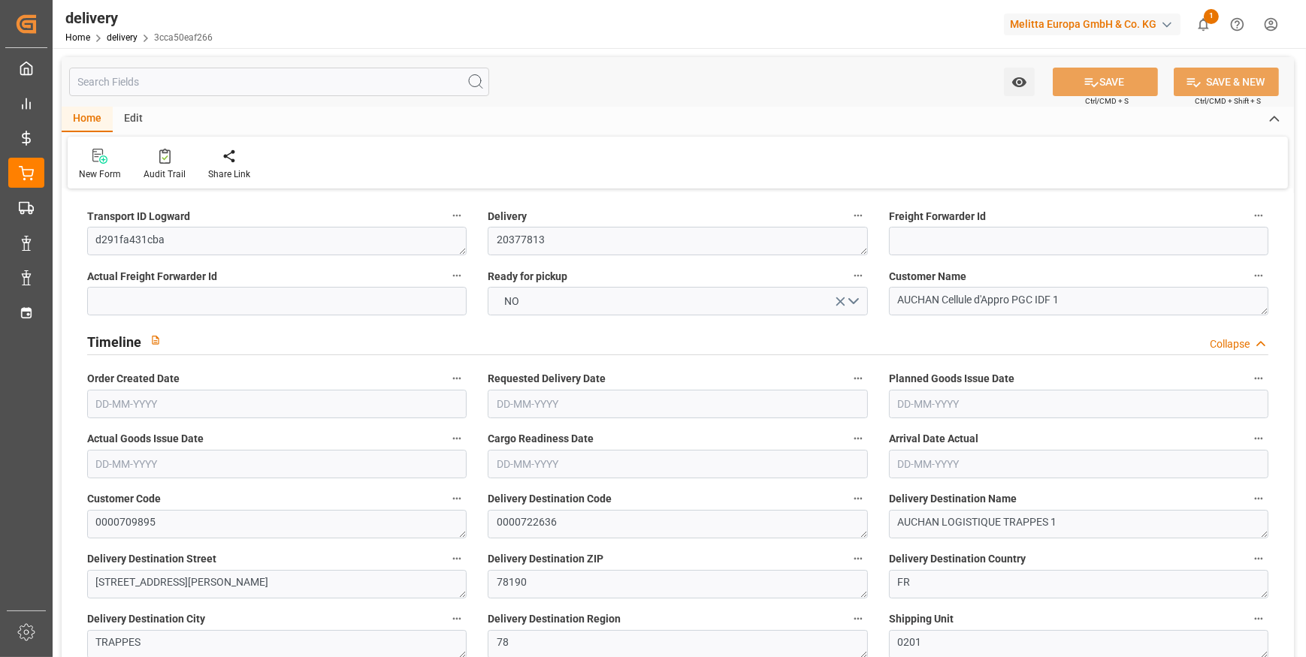
type input "8"
type input "176.412"
type input "445.568"
type input "1015.354"
type input "119"
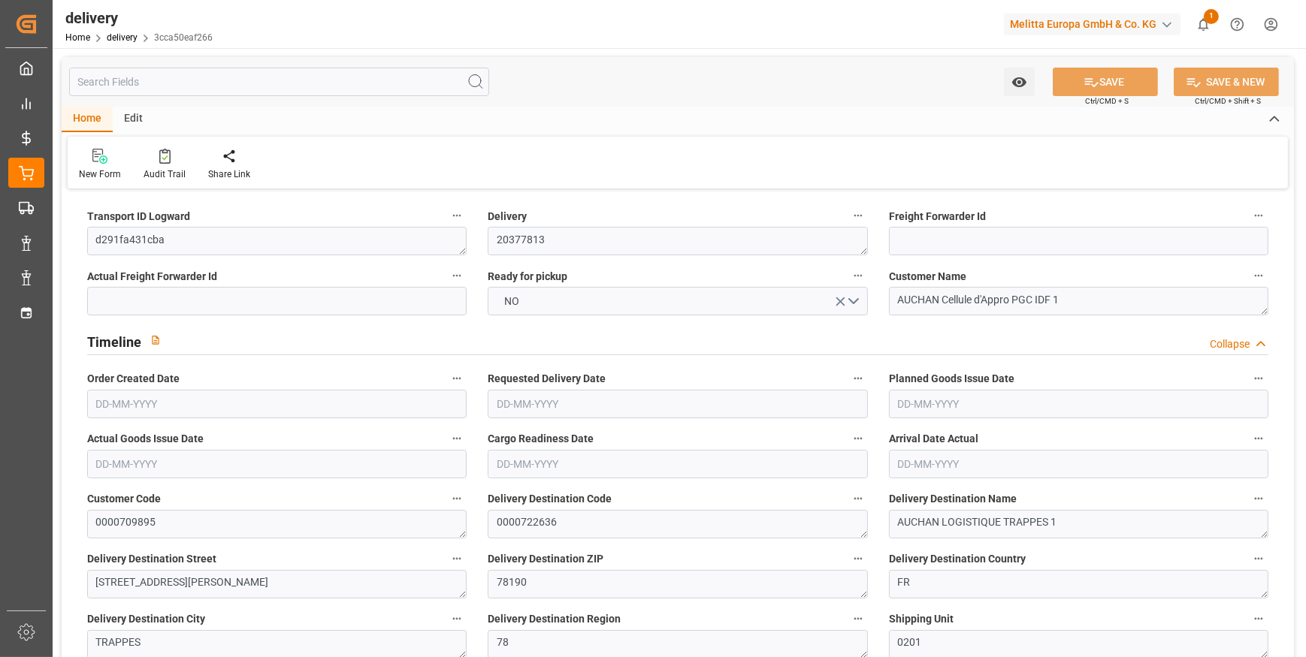
type input "10"
type input "0"
type input "2"
type input "0"
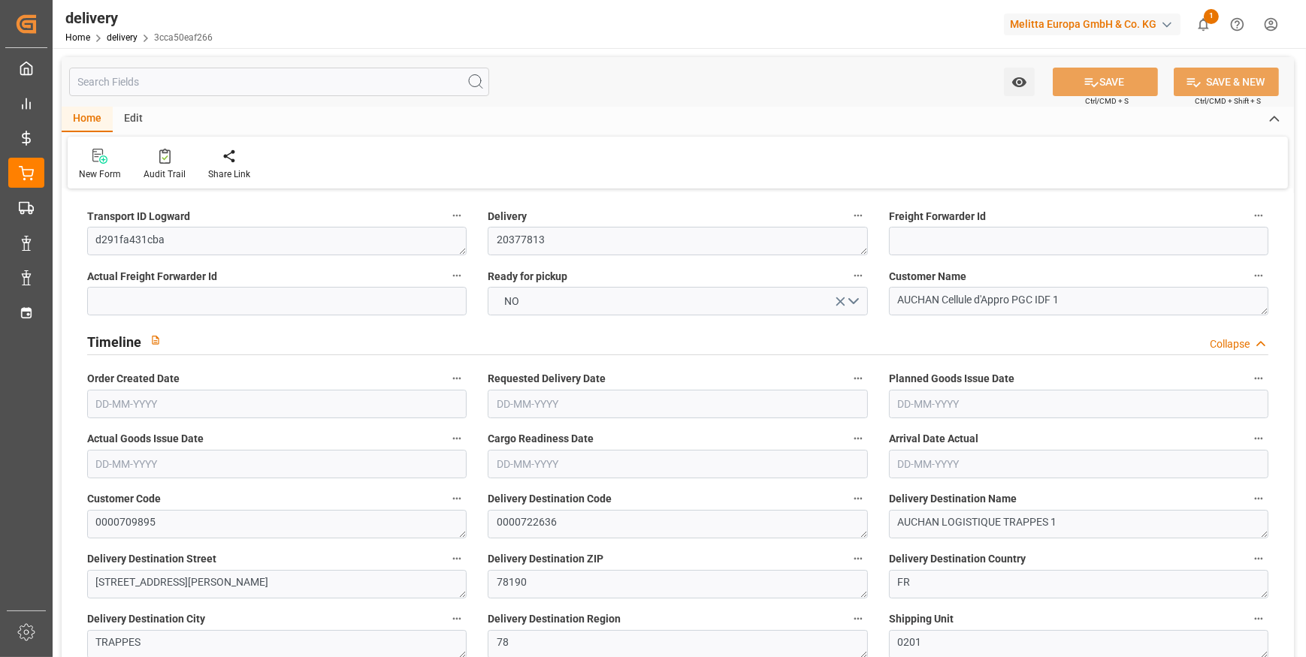
type input "-2.6525"
type input "78.475"
type input "75.8225"
type input "0"
type input "42.84"
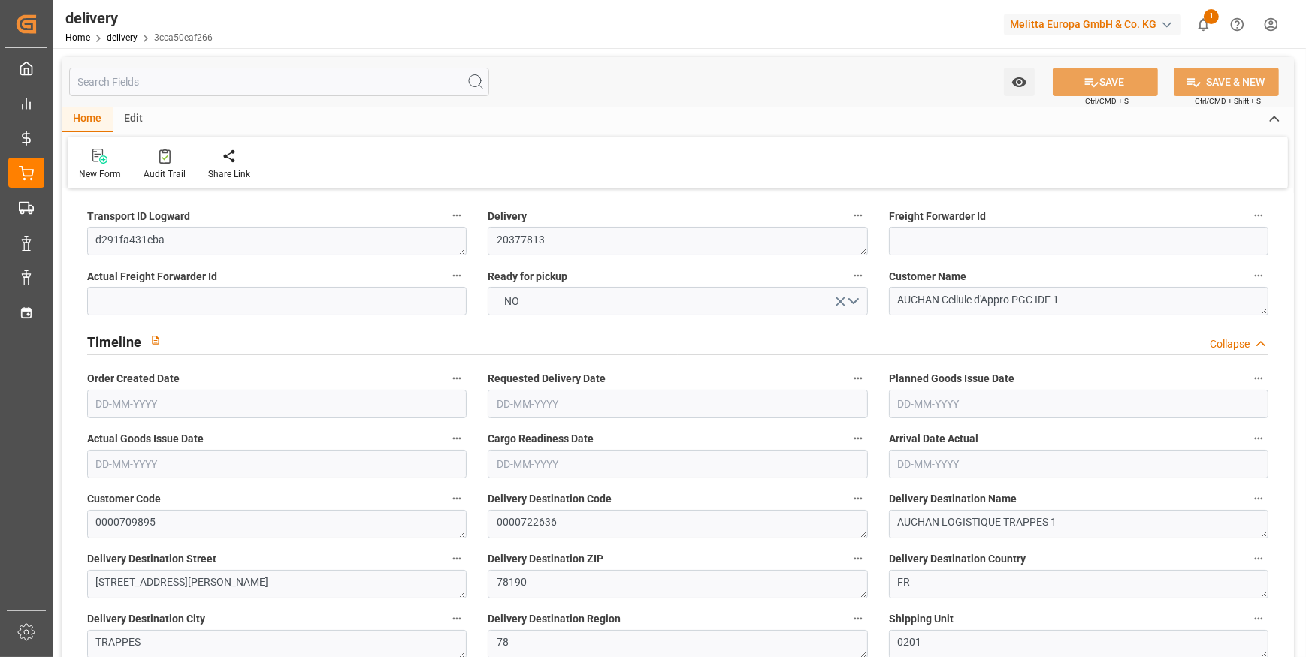
type input "1.5"
type input "1.3"
type input "0"
type input "15"
type input "215.568"
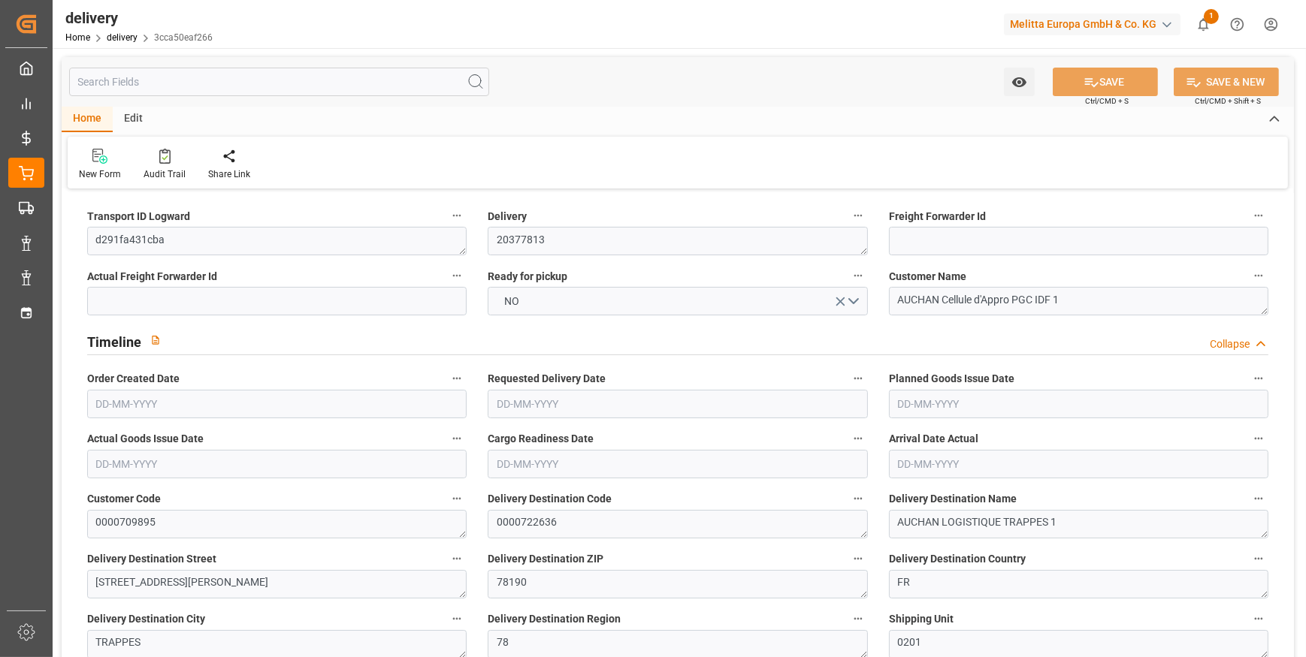
type input "101"
type input "0"
type input "[DATE]"
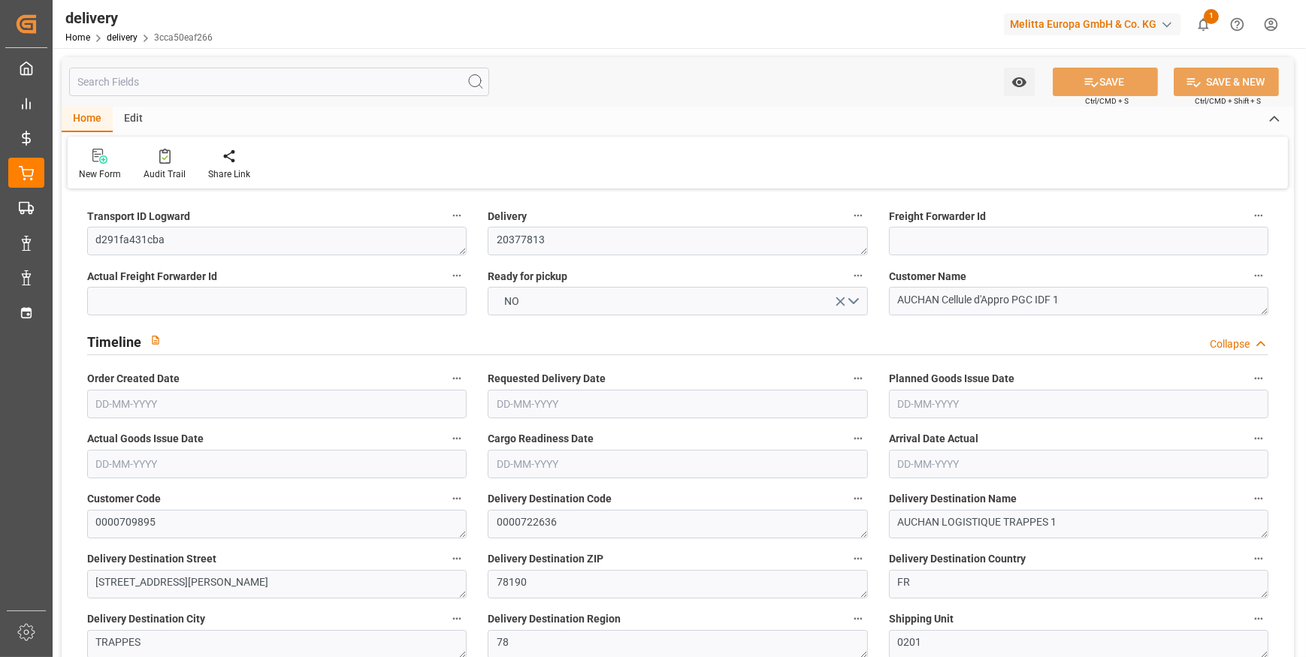
type input "[DATE]"
type input "[DATE] 11:01"
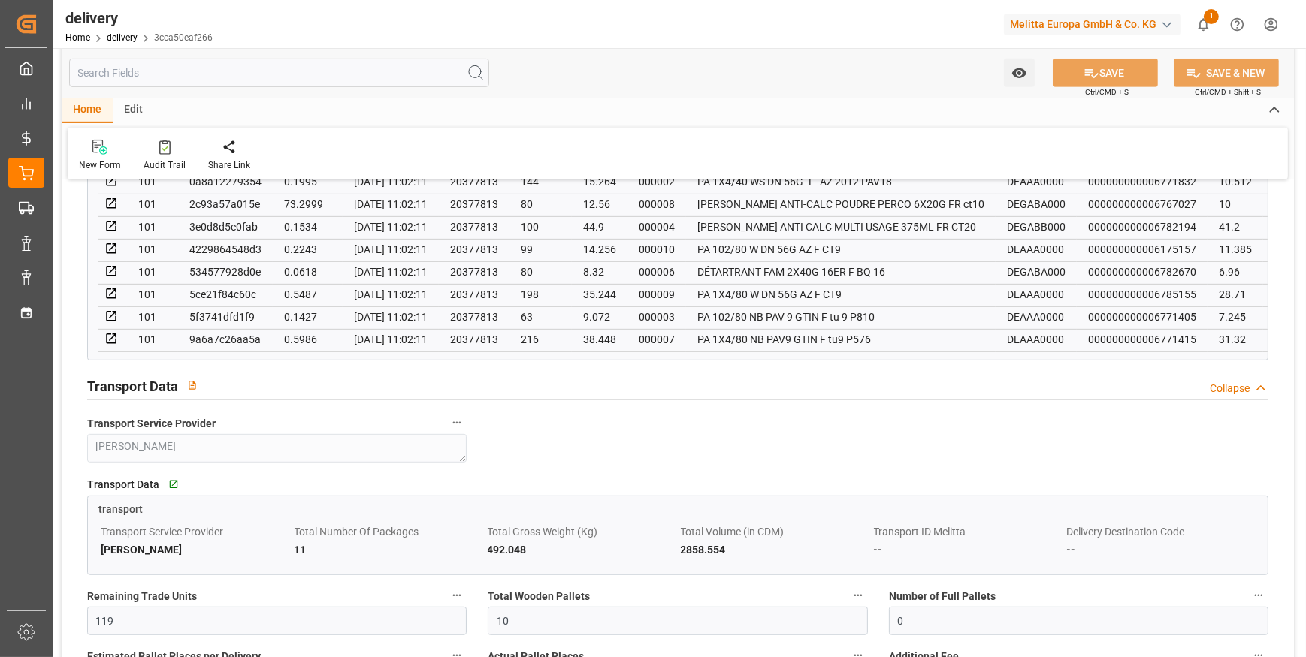
scroll to position [1024, 0]
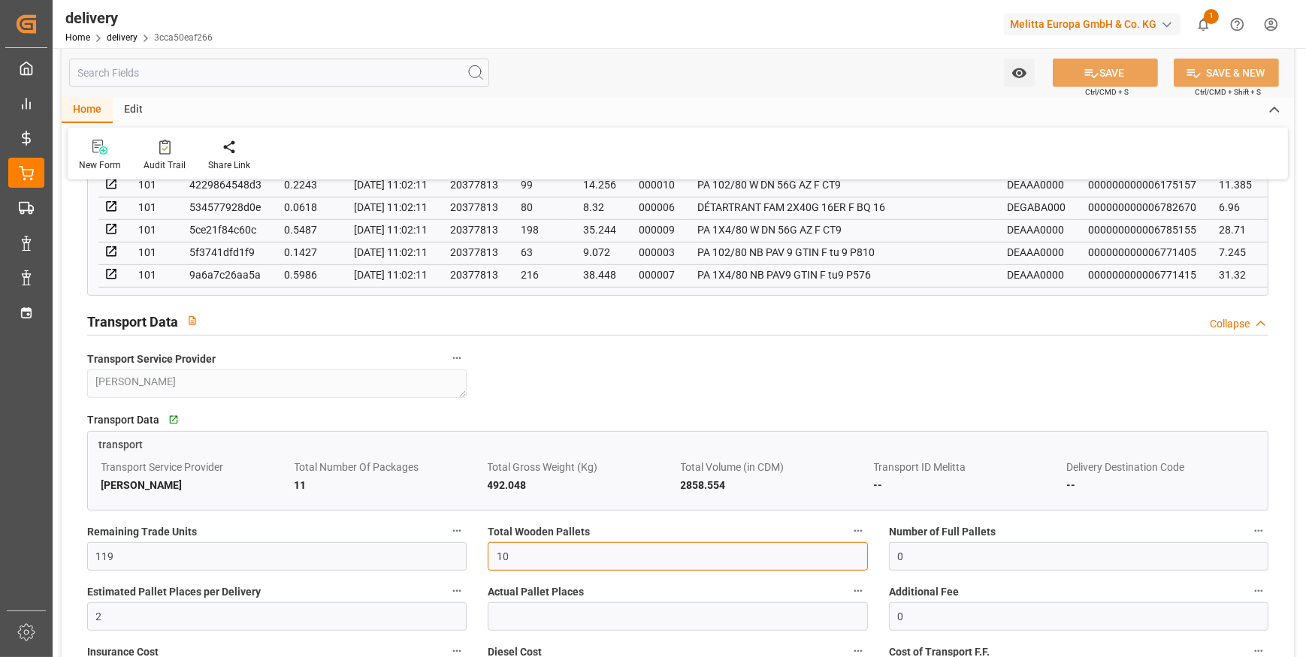
click at [553, 559] on input "10" at bounding box center [677, 556] width 379 height 29
type input "1"
type input "8"
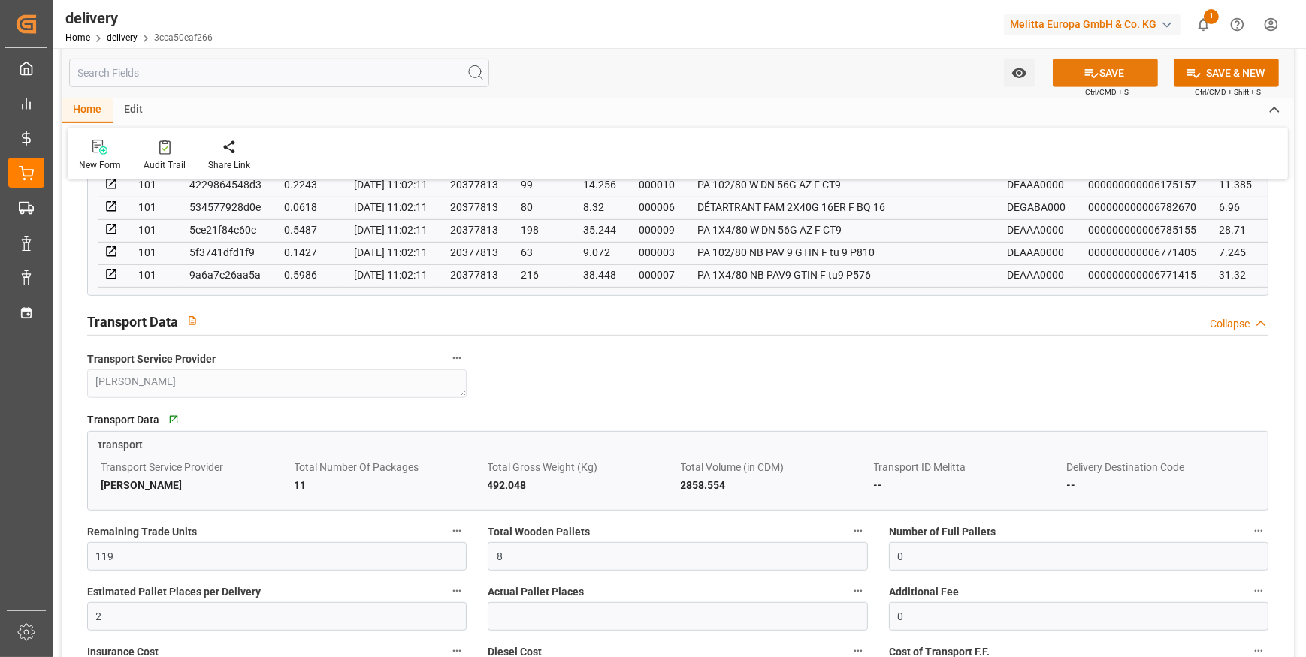
click at [1104, 68] on button "SAVE" at bounding box center [1104, 73] width 105 height 29
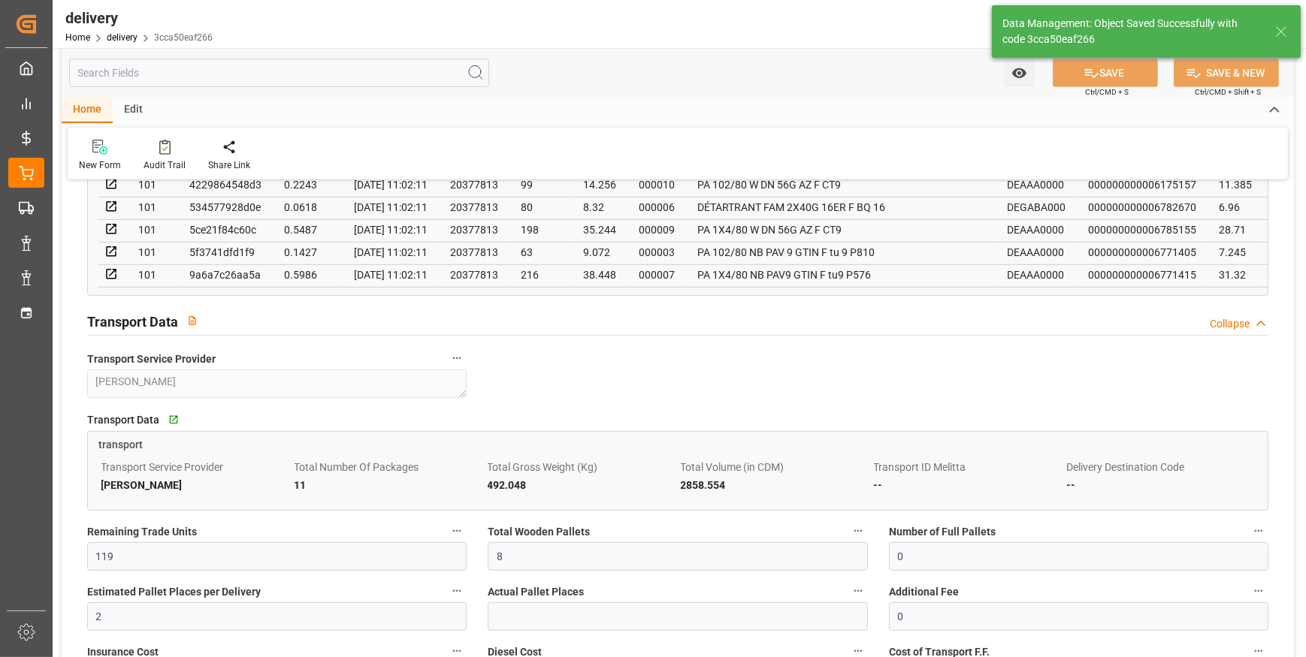
type input "12"
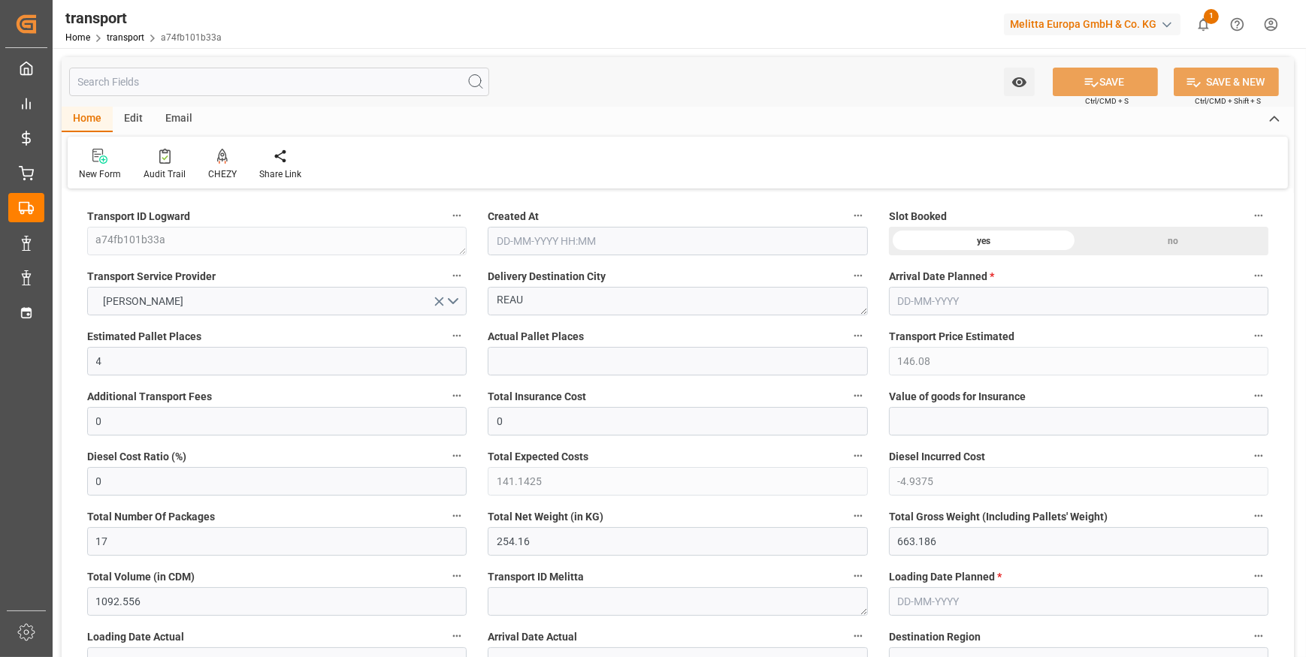
type input "4"
type input "146.08"
type input "0"
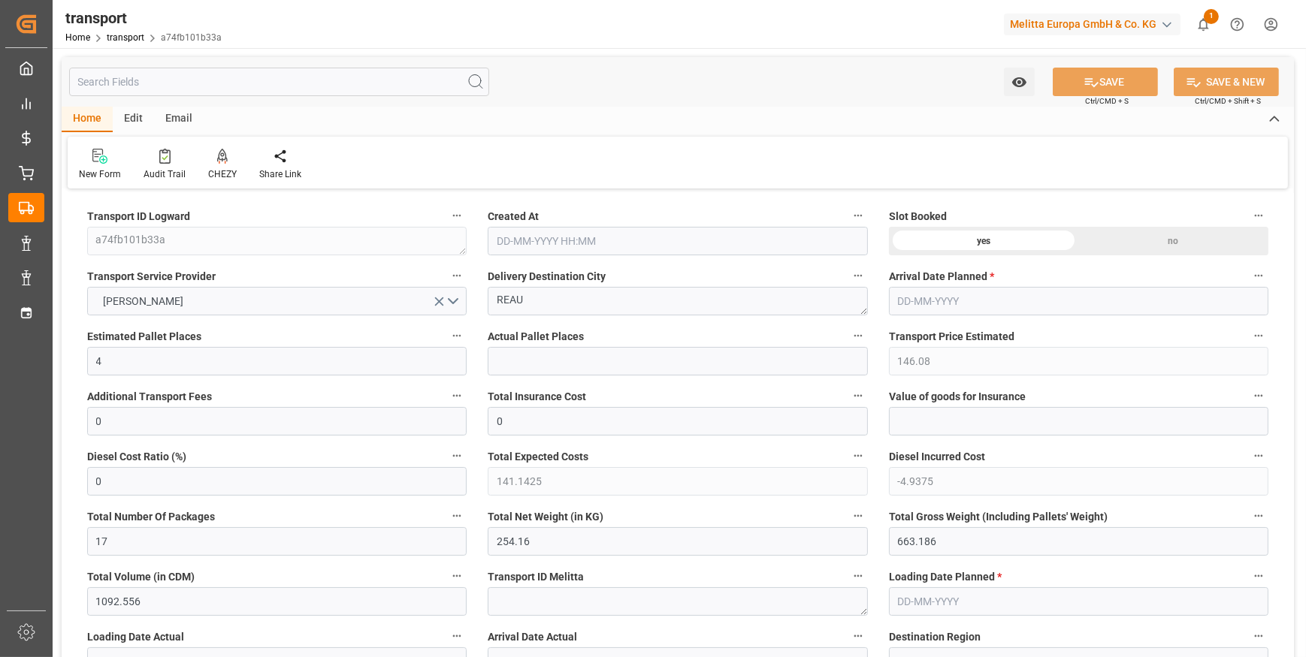
type input "141.1425"
type input "-4.9375"
type input "17"
type input "254.16"
type input "663.186"
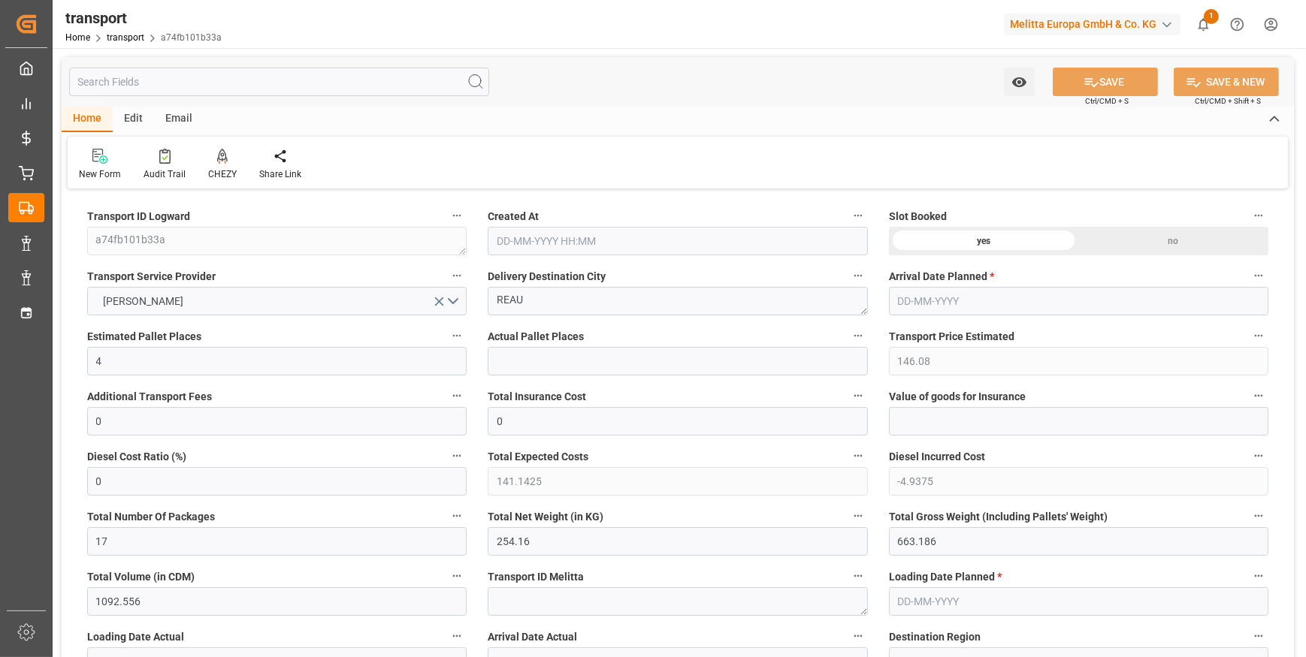
type input "1092.556"
type input "77"
type input "0"
type input "50"
type input "17"
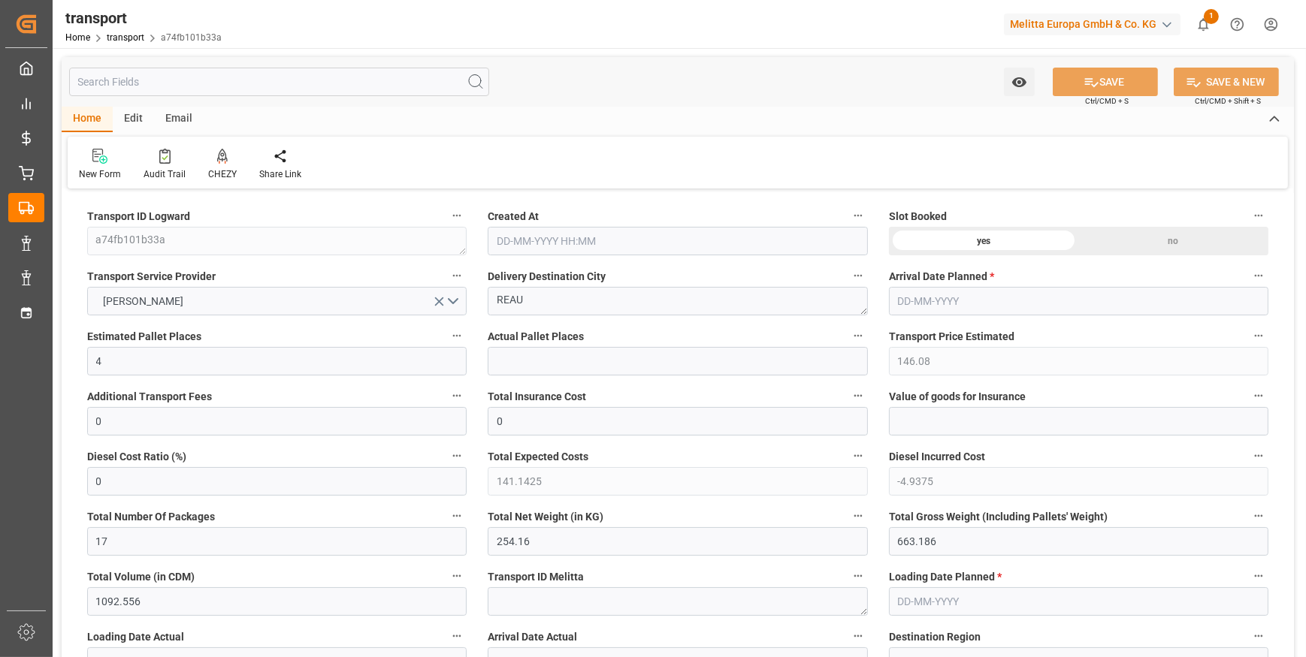
type input "101"
type input "272.186"
type input "0"
type input "4710.8598"
type input "0"
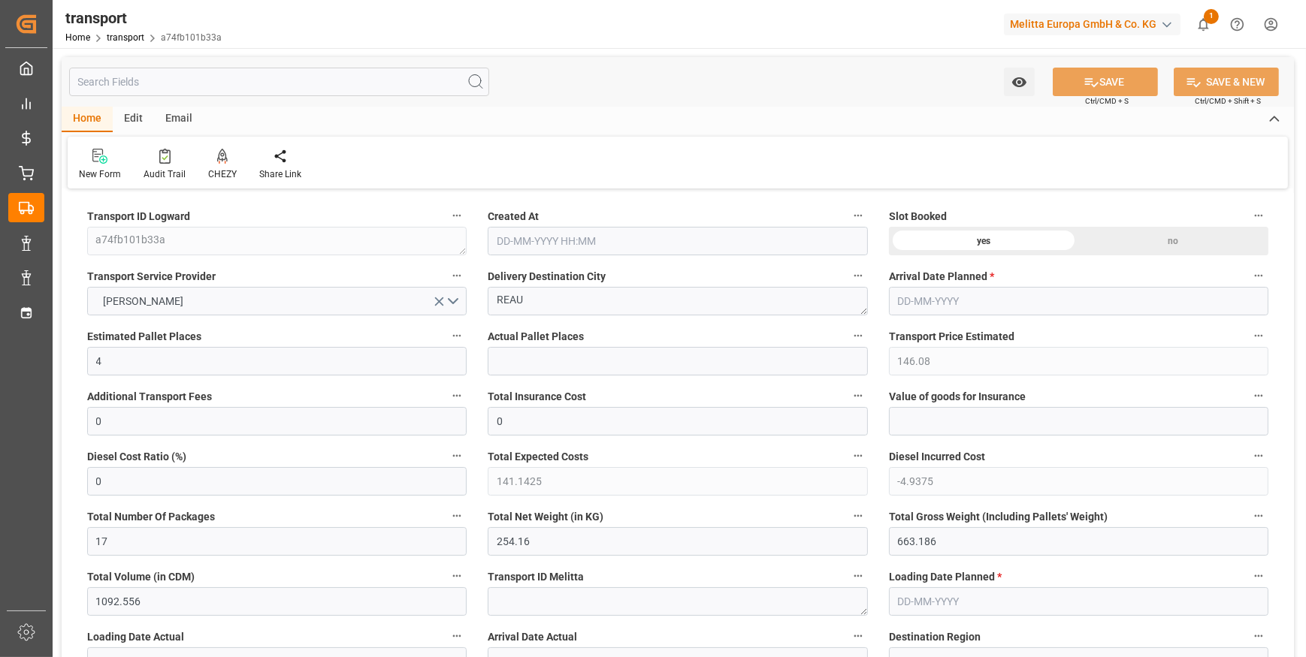
type input "0"
type input "21"
type input "35"
type input "[DATE] 11:41"
type input "[DATE]"
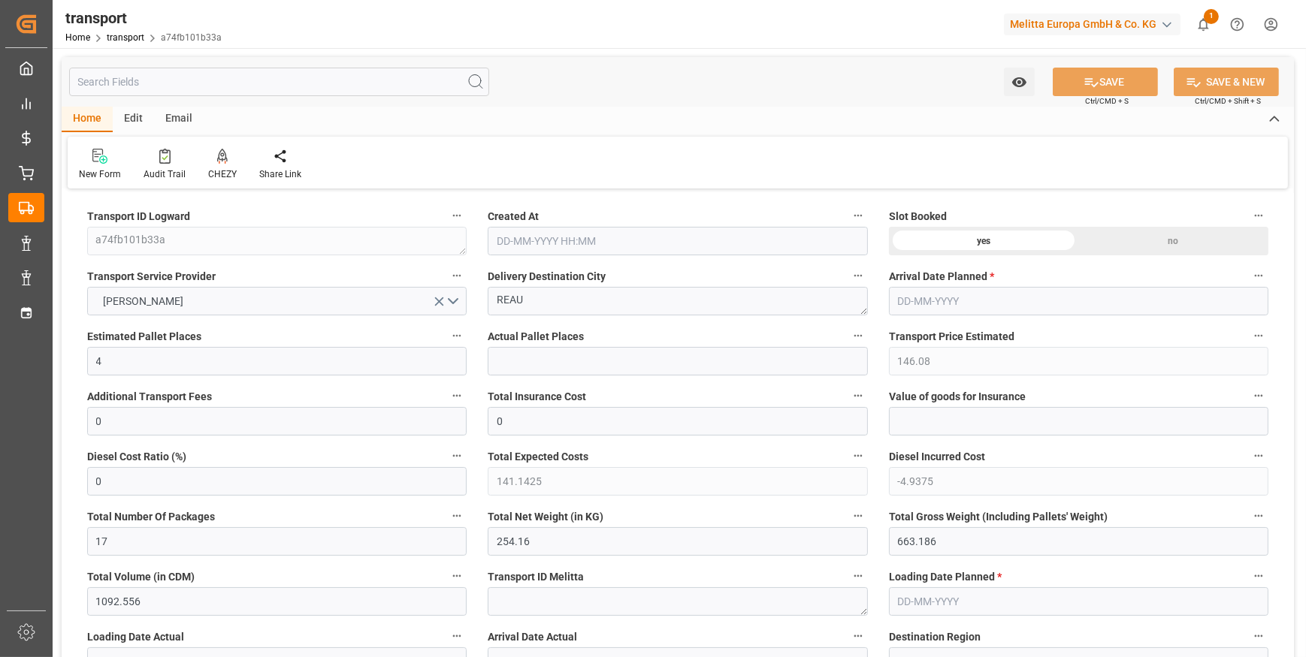
type input "[DATE]"
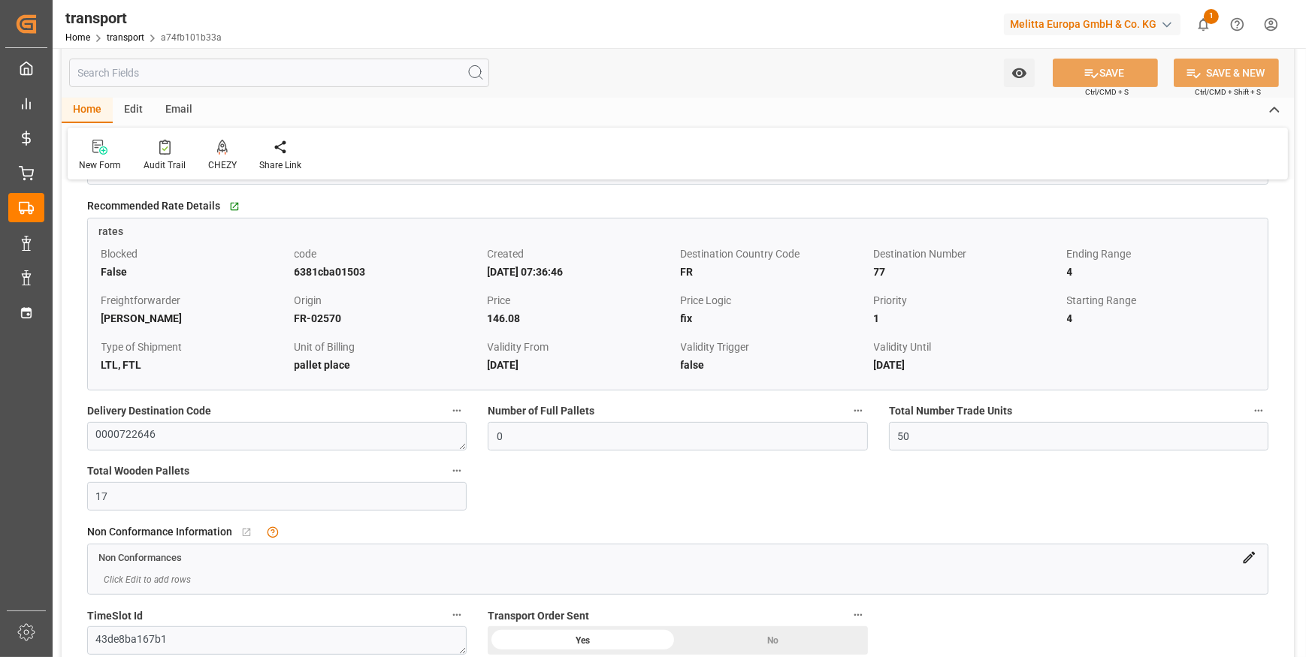
scroll to position [683, 0]
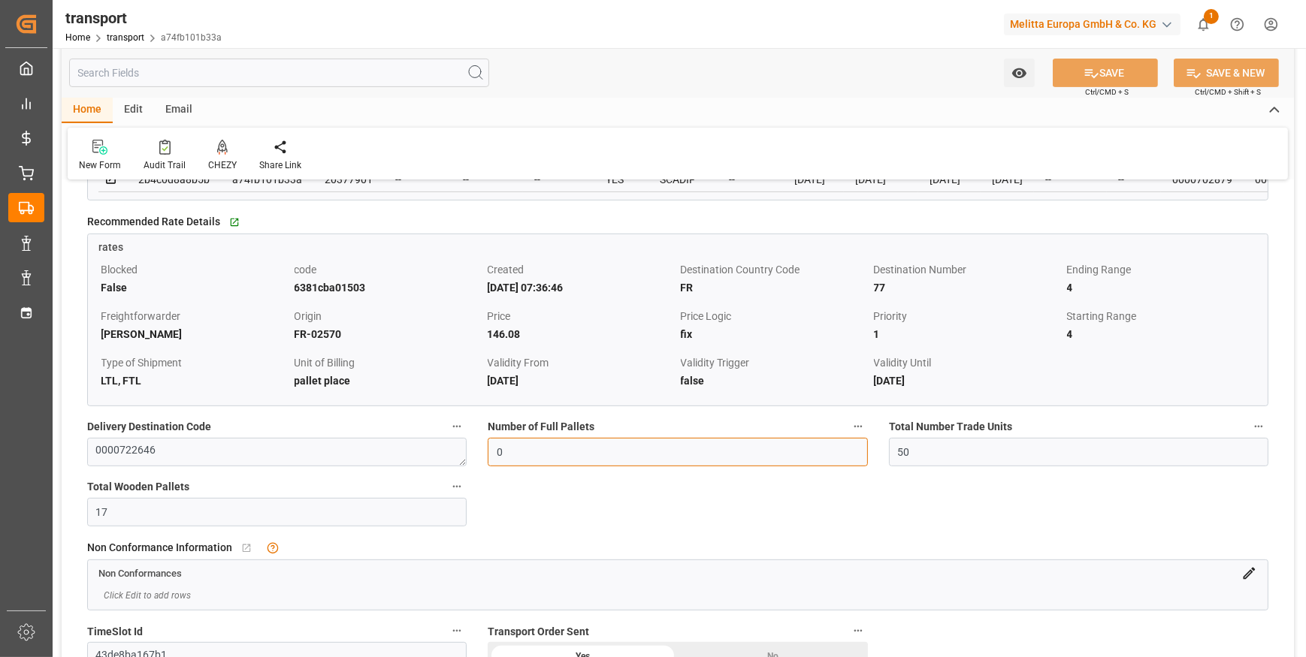
click at [503, 455] on input "0" at bounding box center [677, 452] width 379 height 29
type input "2"
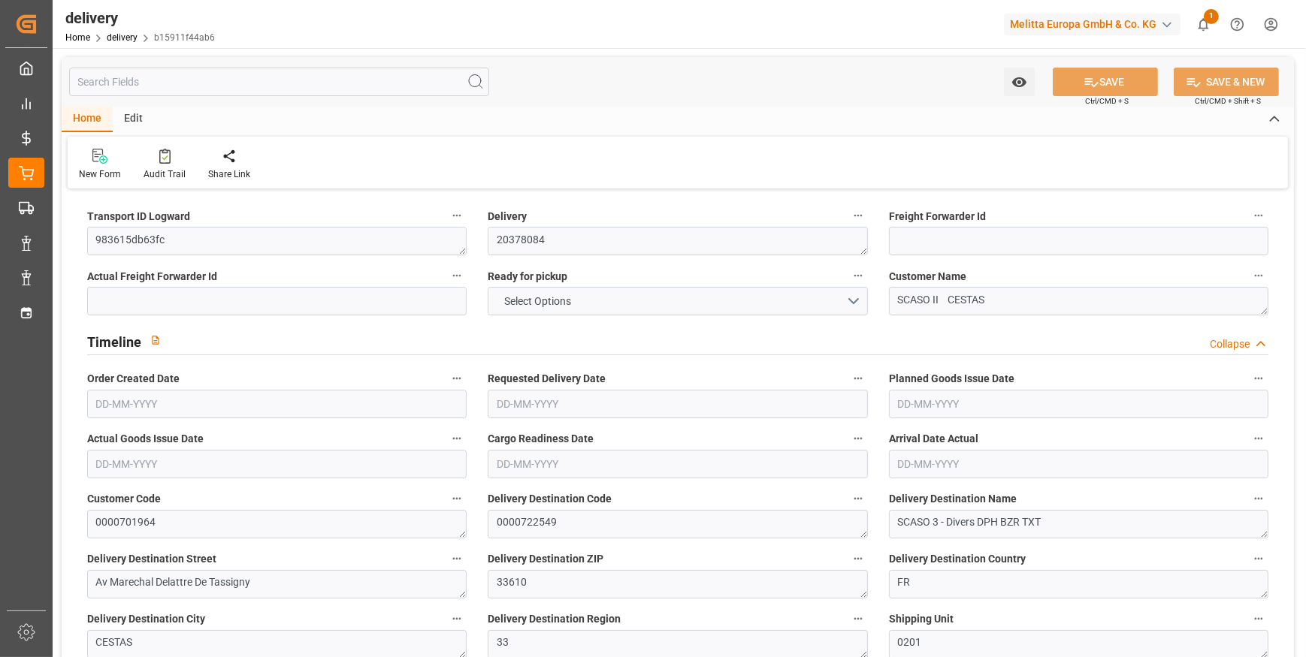
type input "2"
type input "570.283"
type input "1035.714"
type input "3451.704"
type input "342"
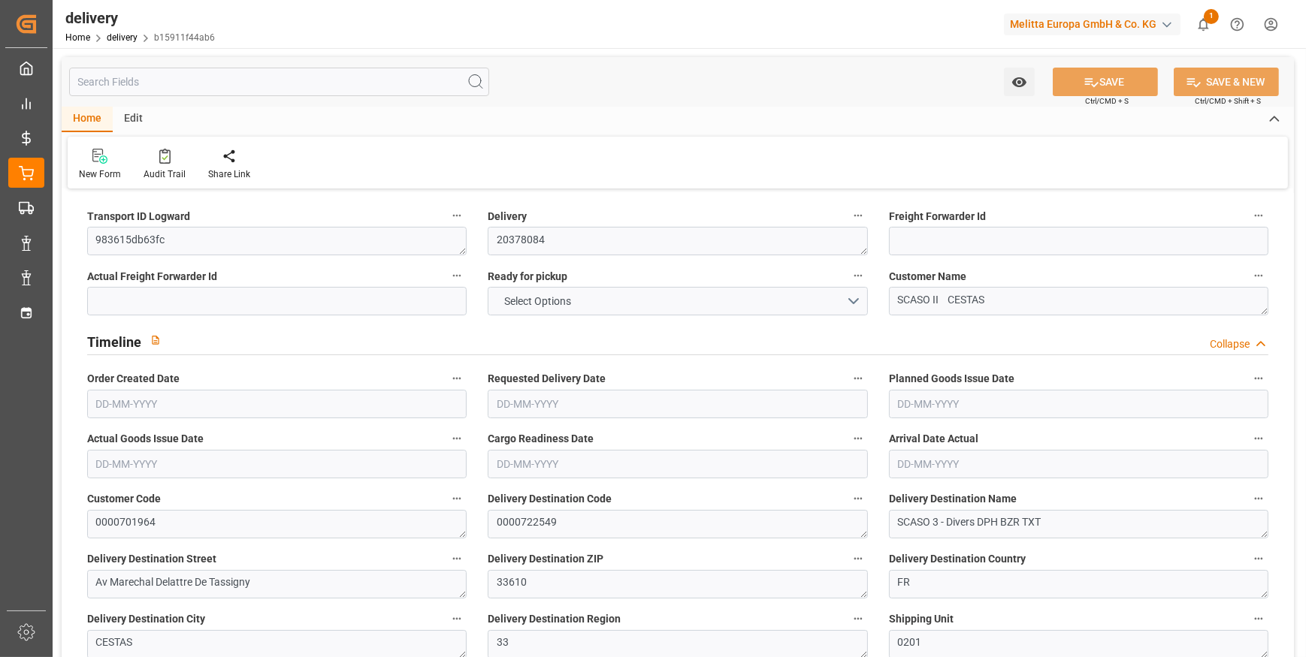
type input "14"
type input "1"
type input "4"
type input "0"
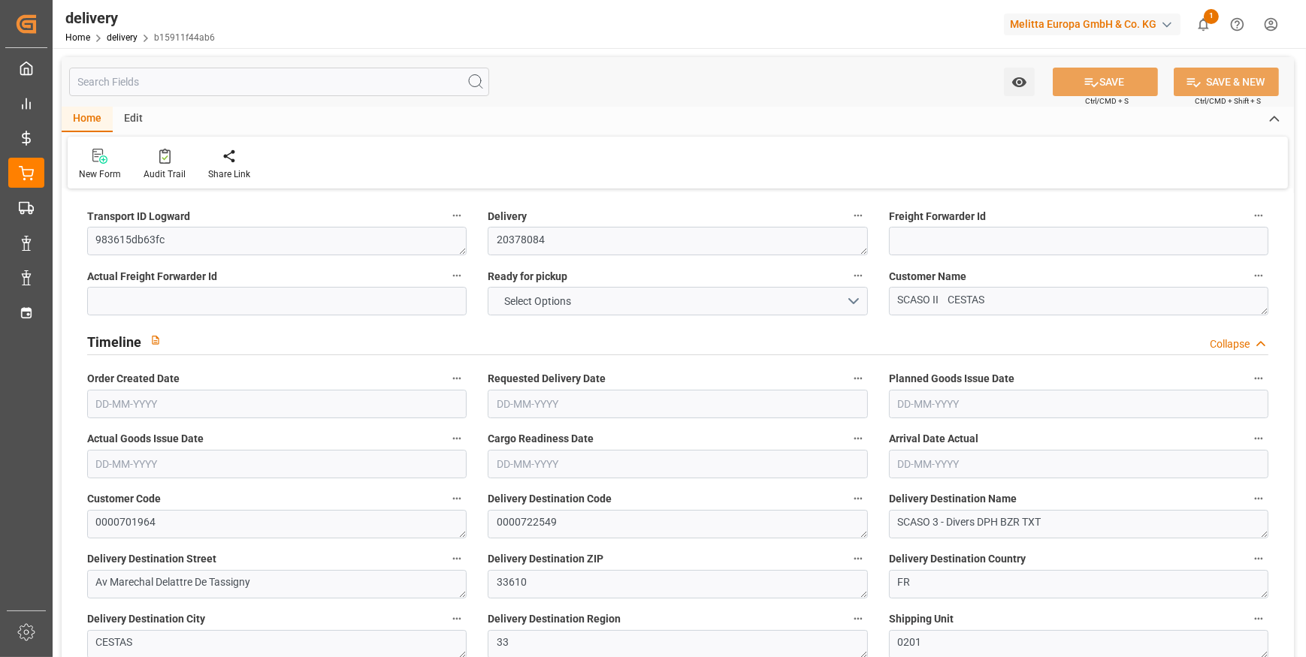
type input "0"
type input "278.57"
type input "2.45"
type input "123.12"
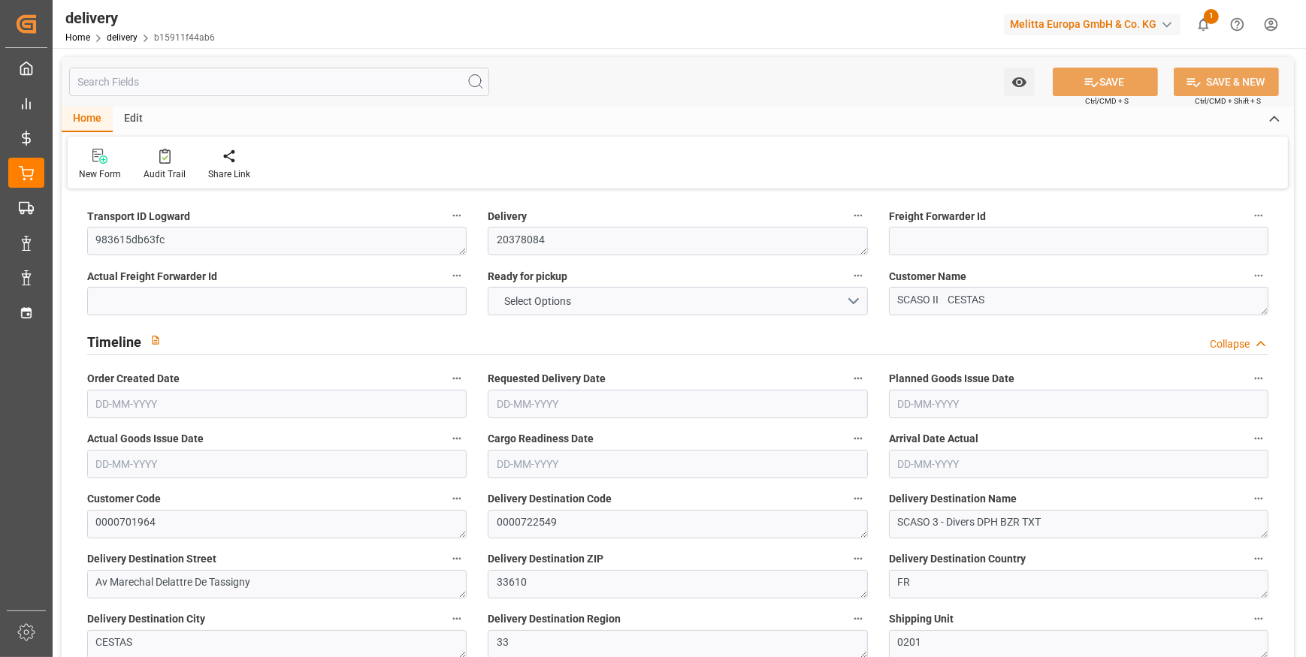
type input "1.5"
type input "1.3"
type input "0"
type input "21"
type input "704.77"
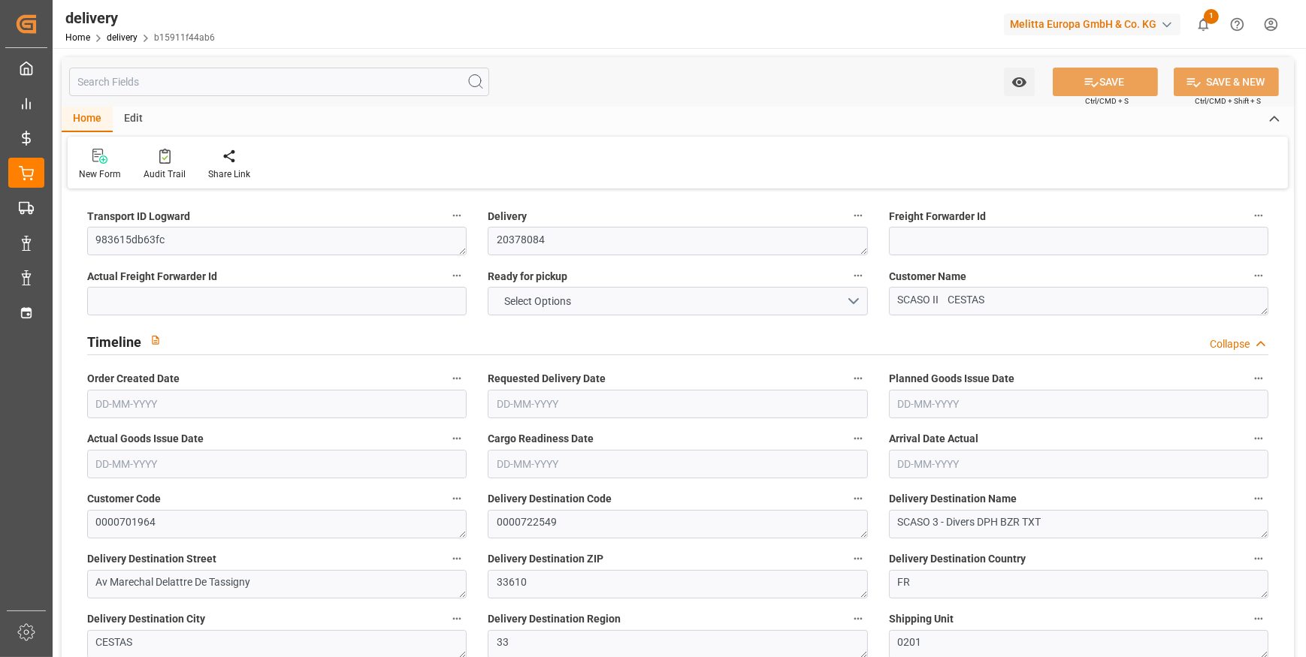
type input "101"
type input "4383.6388"
type input "0.2811"
type input "0"
type input "[DATE]"
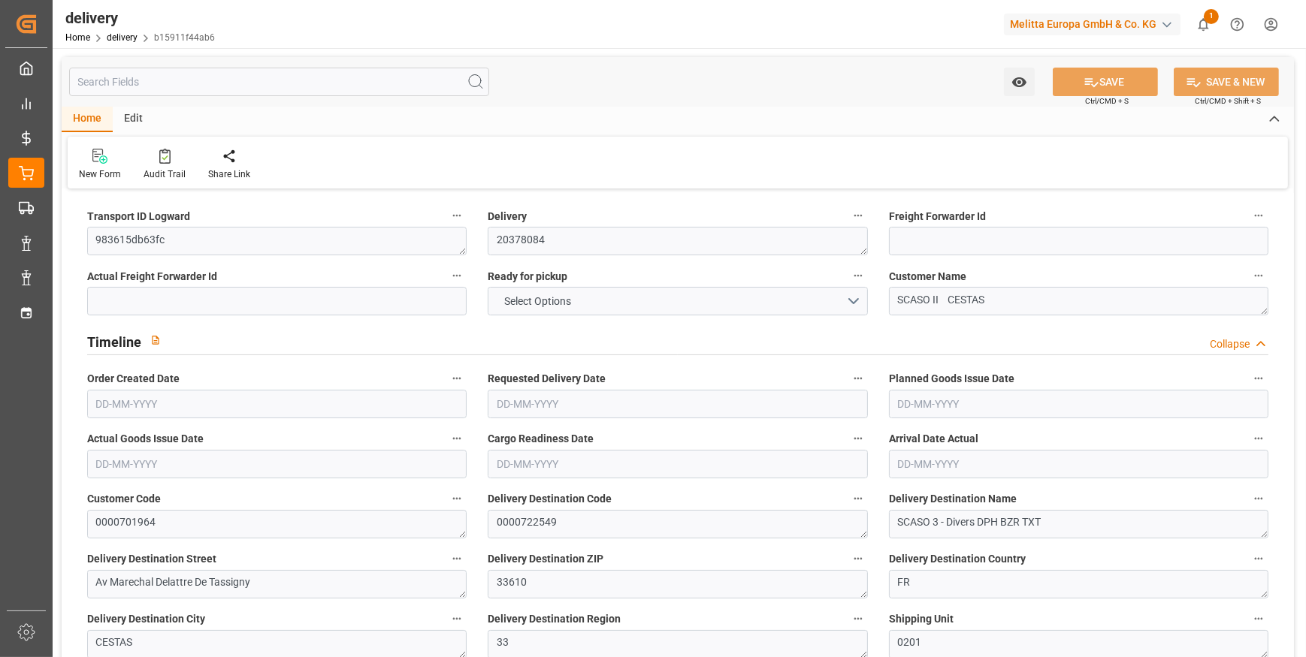
type input "[DATE]"
type input "[DATE] 11:01"
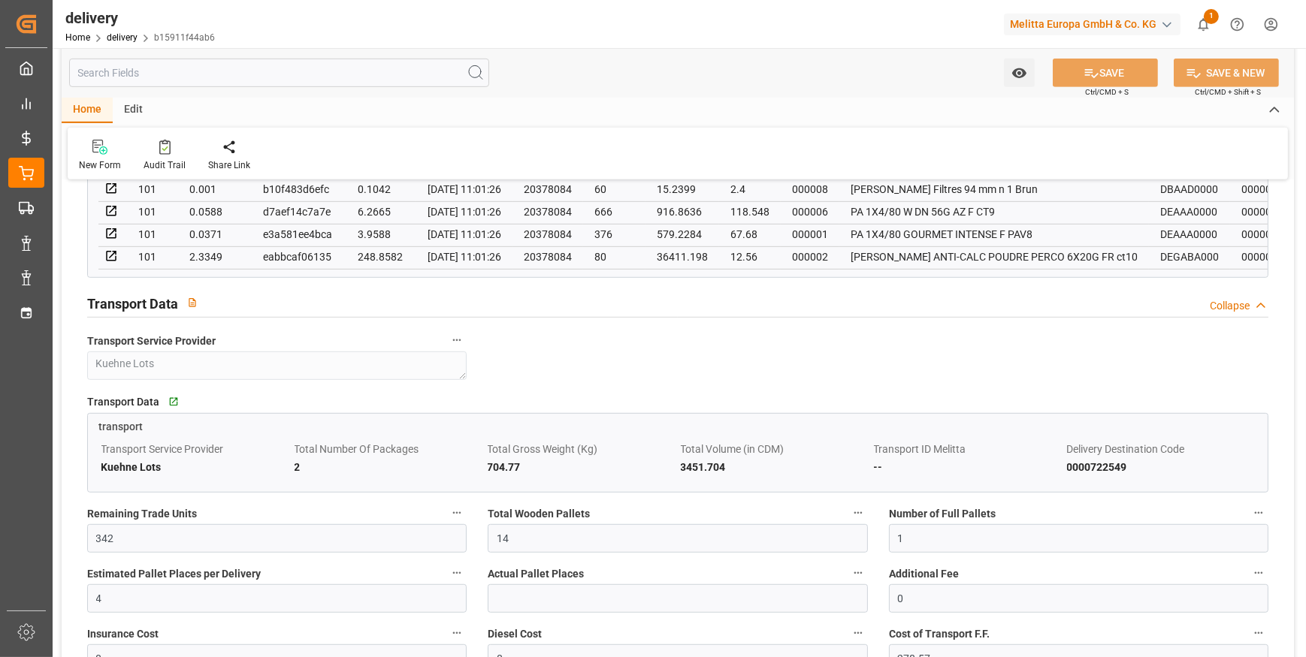
scroll to position [1161, 0]
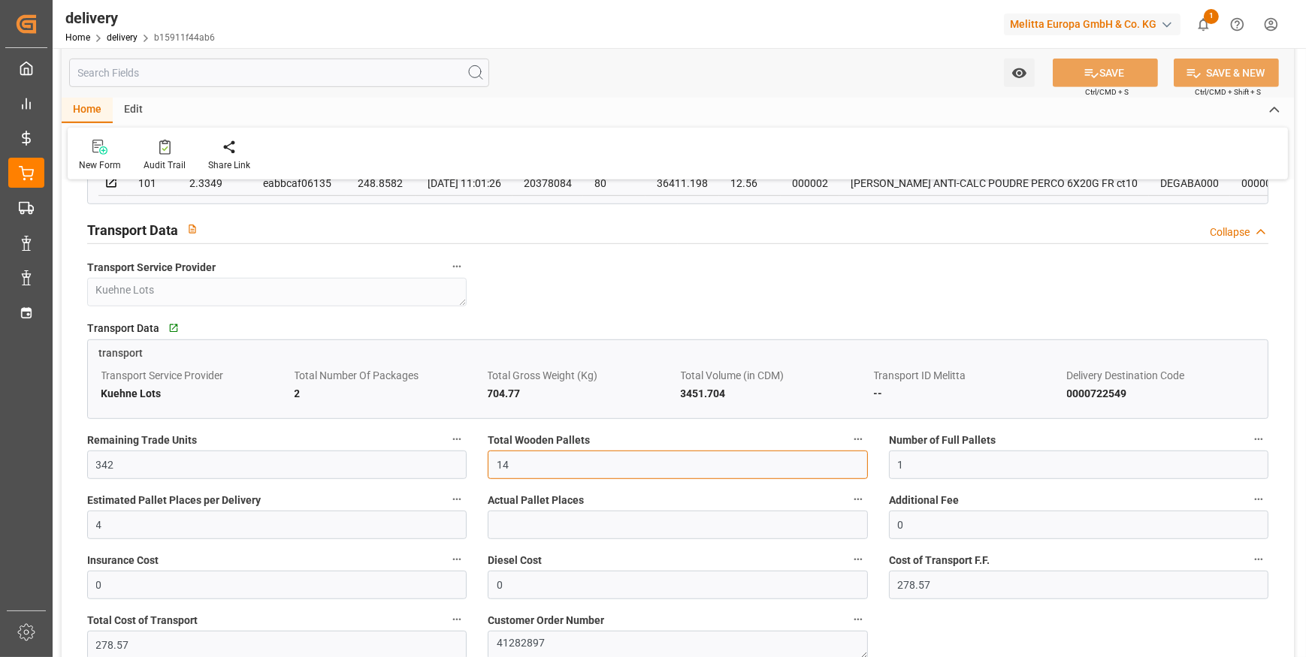
click at [545, 467] on input "14" at bounding box center [677, 465] width 379 height 29
type input "1"
type input "9"
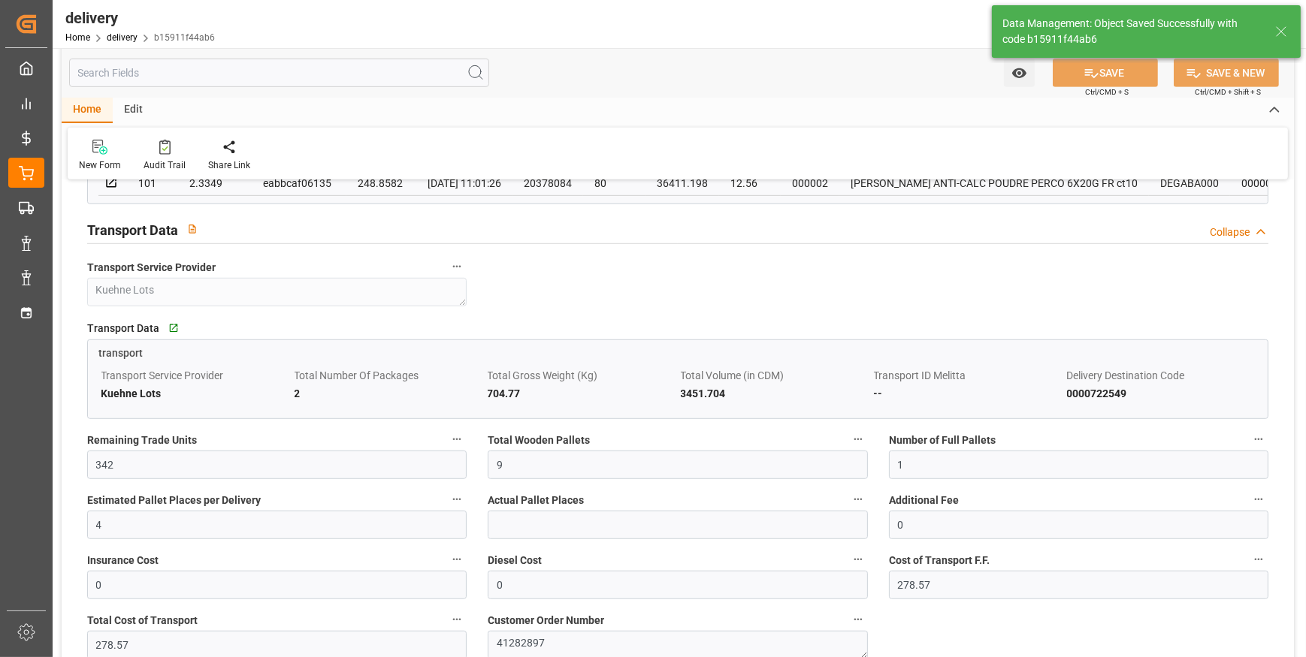
type input "13.5"
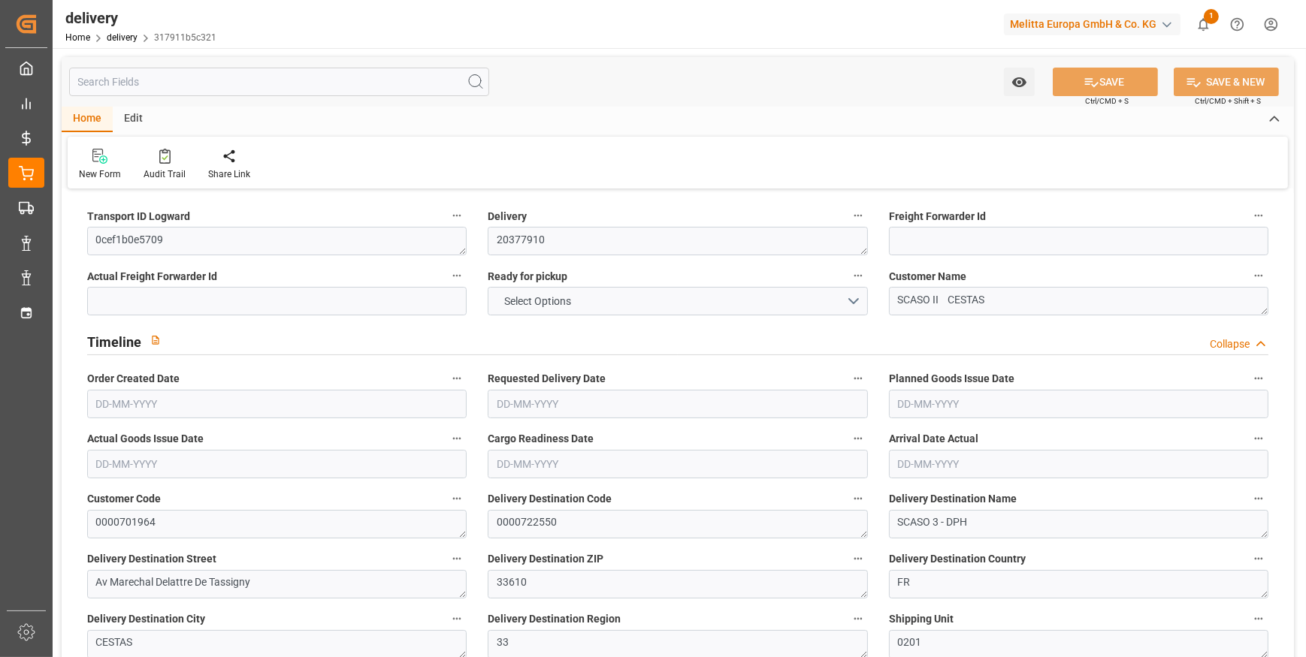
type input "6"
type input "1345.148"
type input "1670.908"
type input "6867.144"
type input "345"
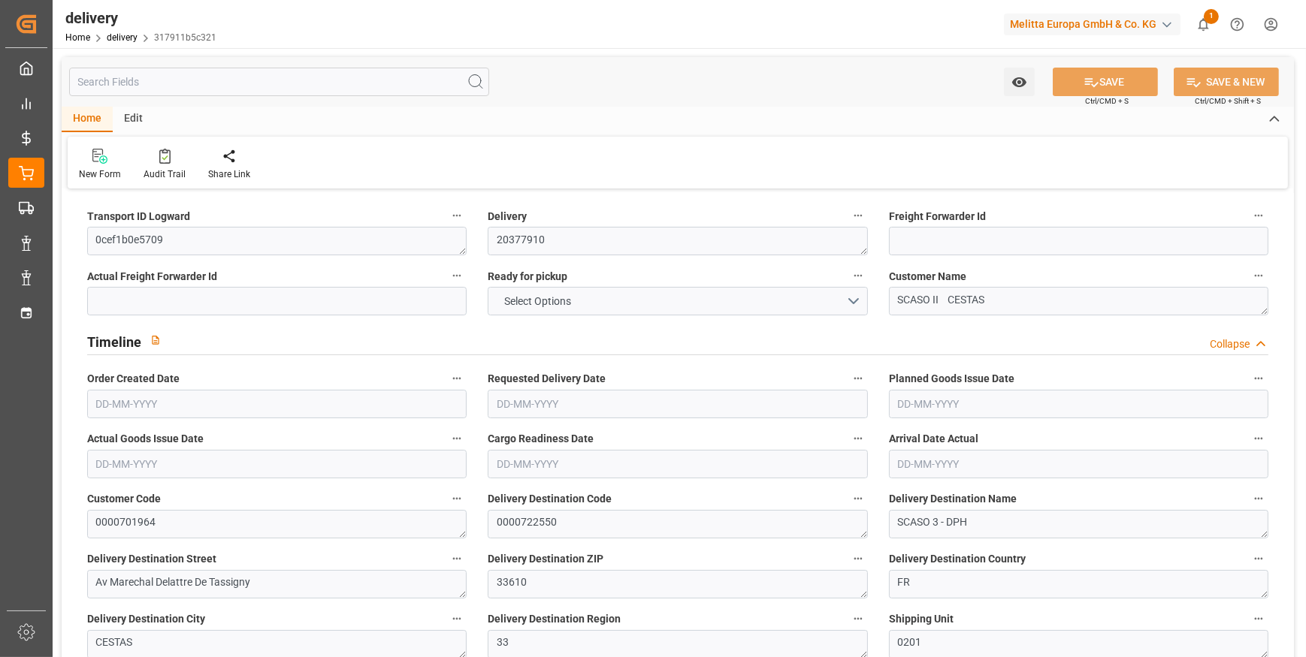
type input "7"
type input "4"
type input "7"
type input "0"
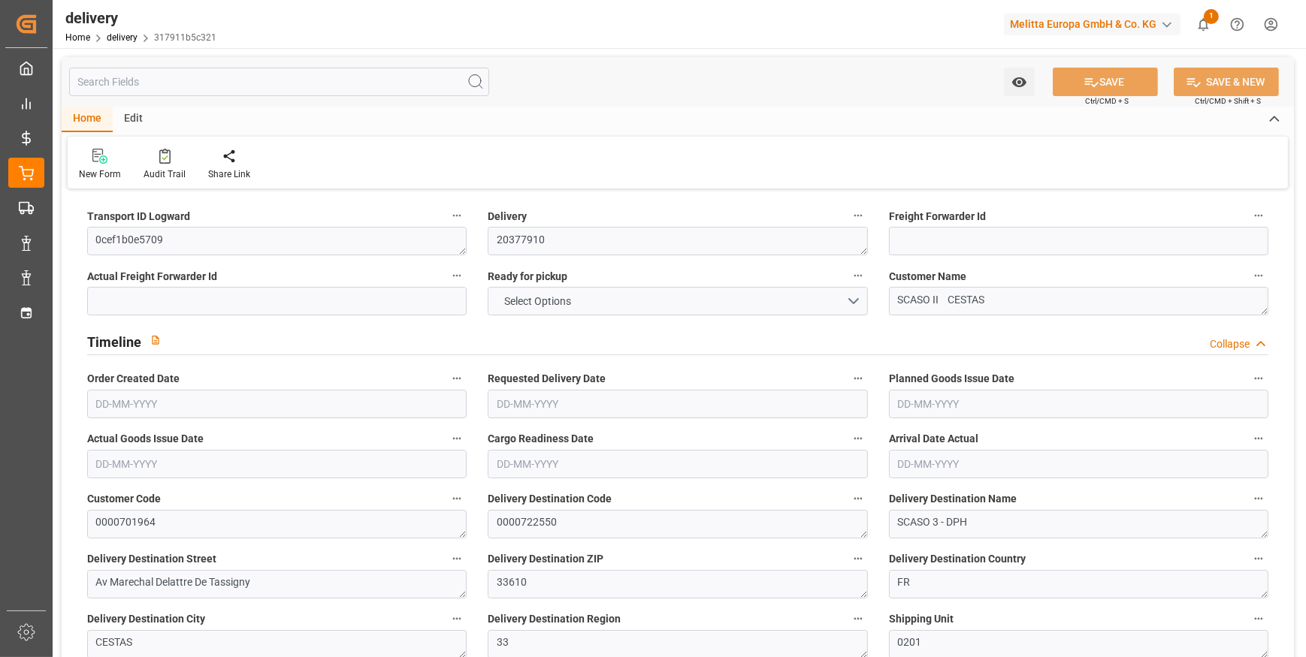
type input "0"
type input "393.84"
type input "9.8"
type input "124.2"
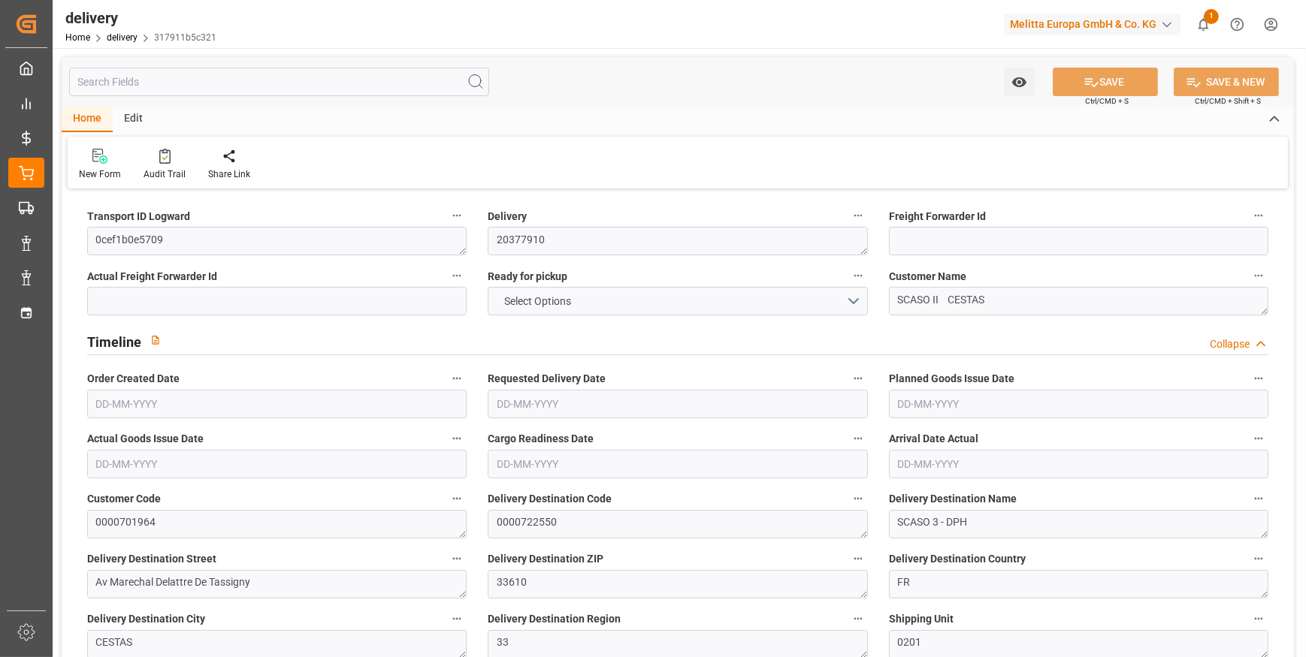
type input "1.5"
type input "1.3"
type input "0"
type input "10.5"
type input "1503.828"
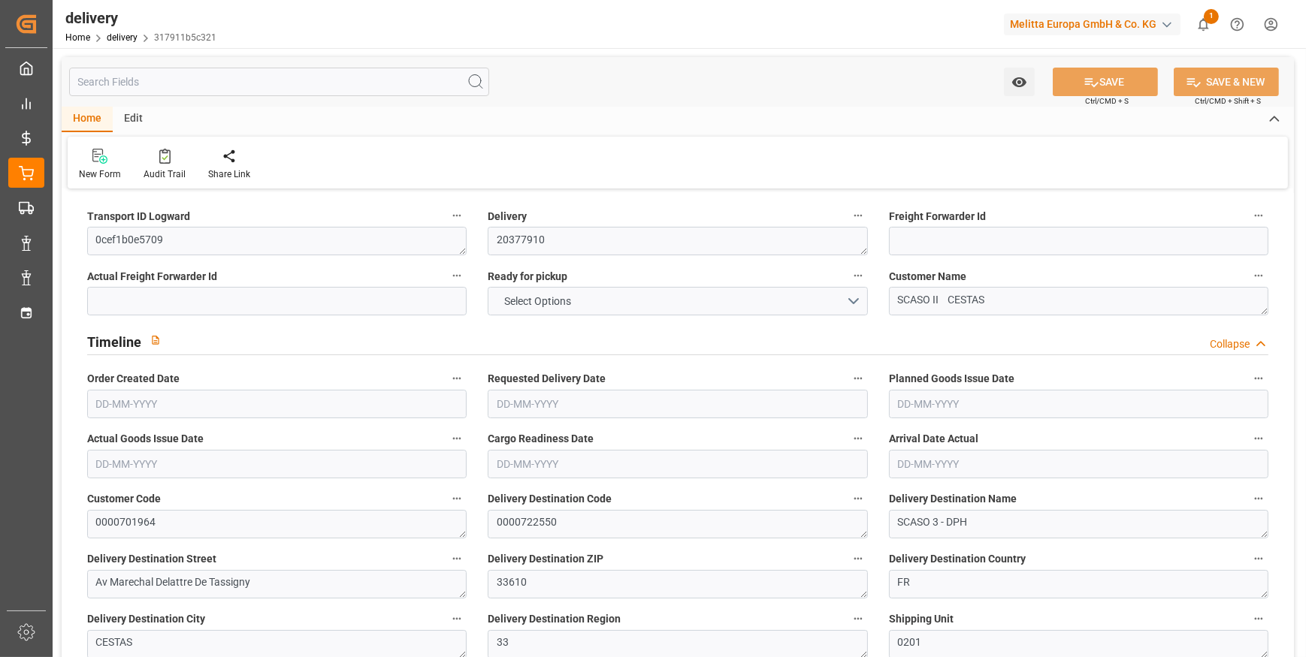
type input "101"
type input "9353.7448"
type input "0.5998"
type input "0"
type input "[DATE]"
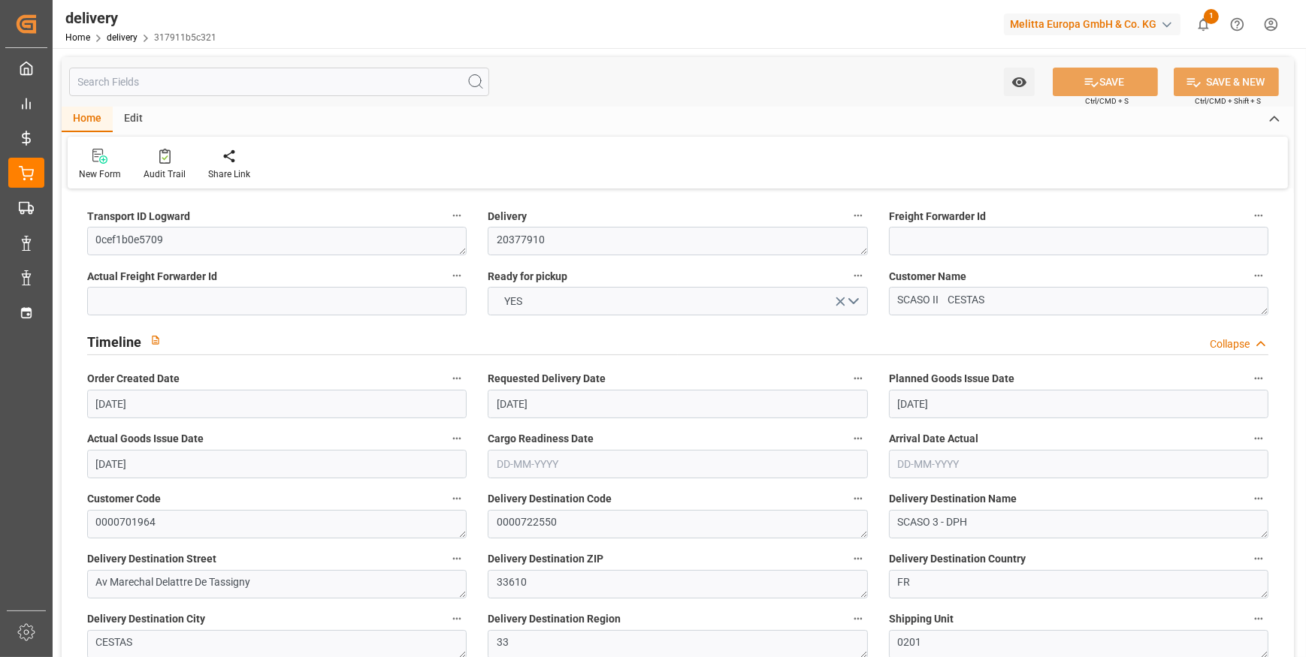
type input "[DATE]"
type input "[DATE] 11:00"
type input "6"
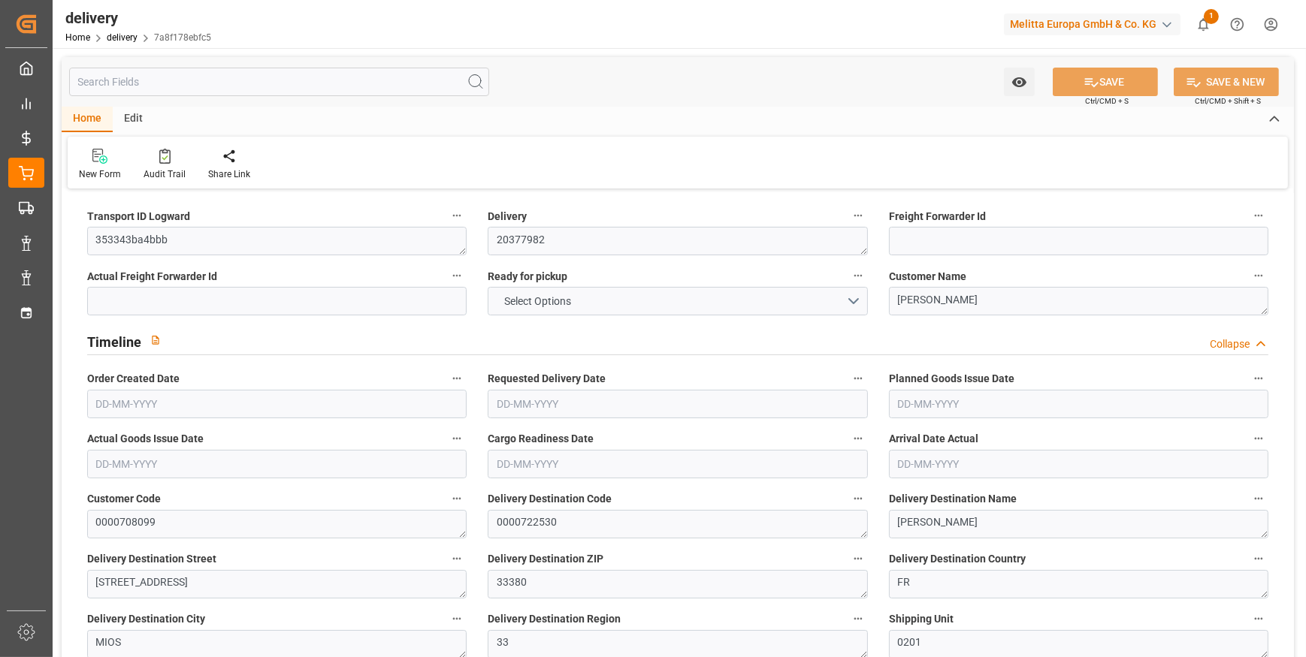
type input "665.804"
type input "892.978"
type input "5418.898"
type input "237"
type input "4"
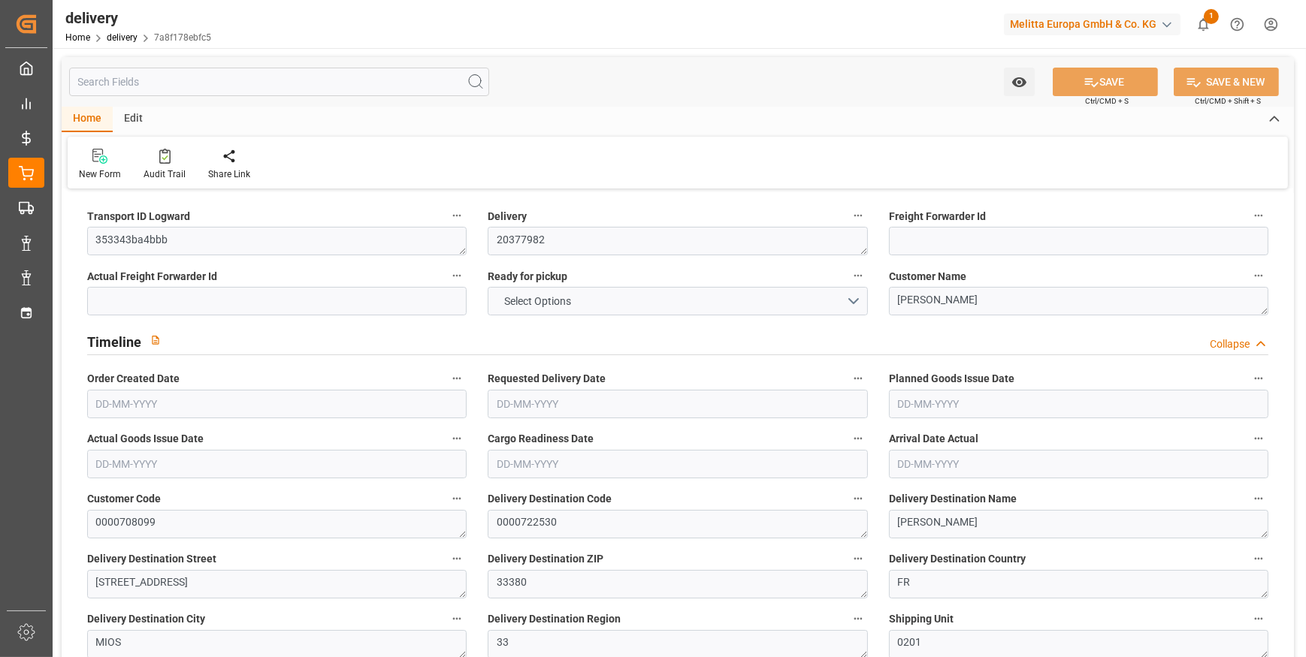
type input "1"
type input "4"
type input "0"
type input "62.4"
type input "0"
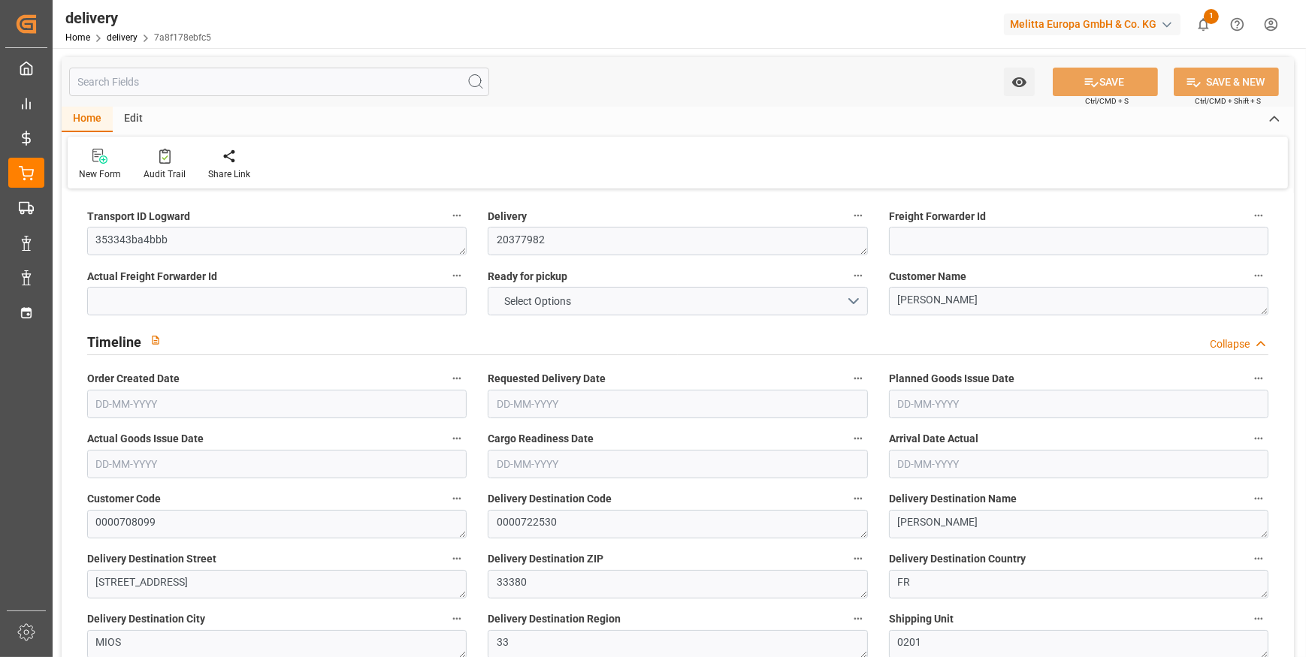
type input "278.57"
type input "340.97"
type input "2.45"
type input "85.32"
type input "1.5"
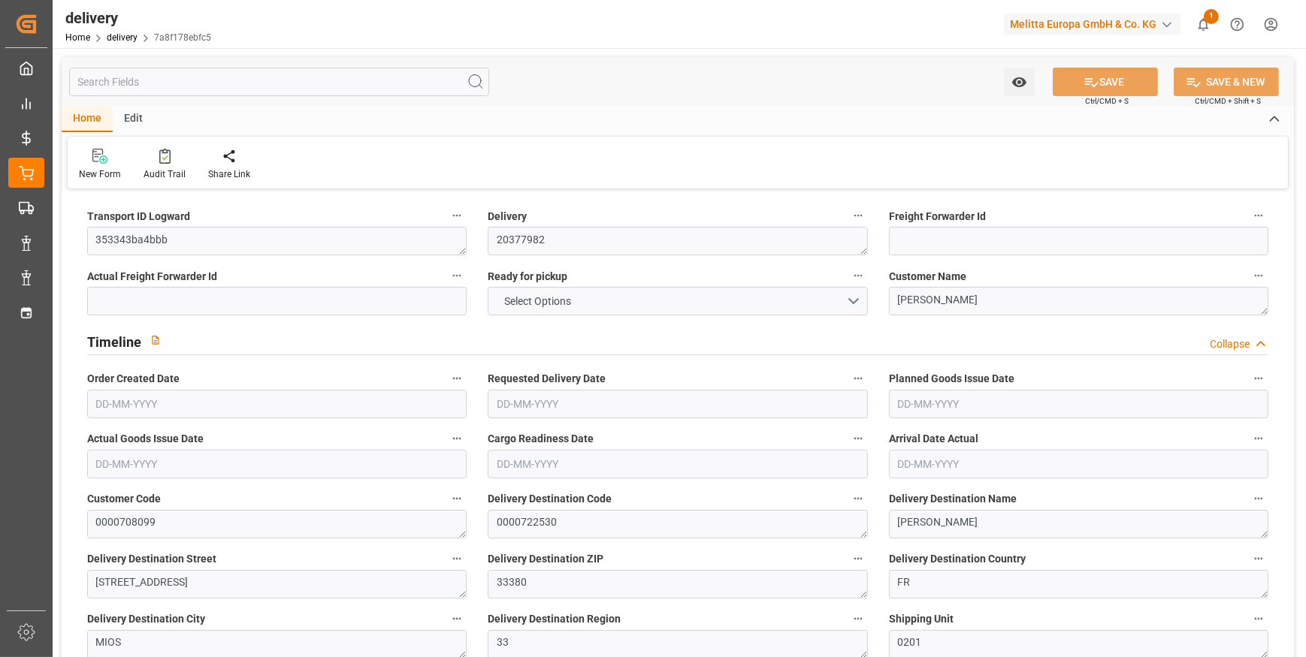
type input "1.3"
type input "0"
type input "6"
type input "799.834"
type input "101"
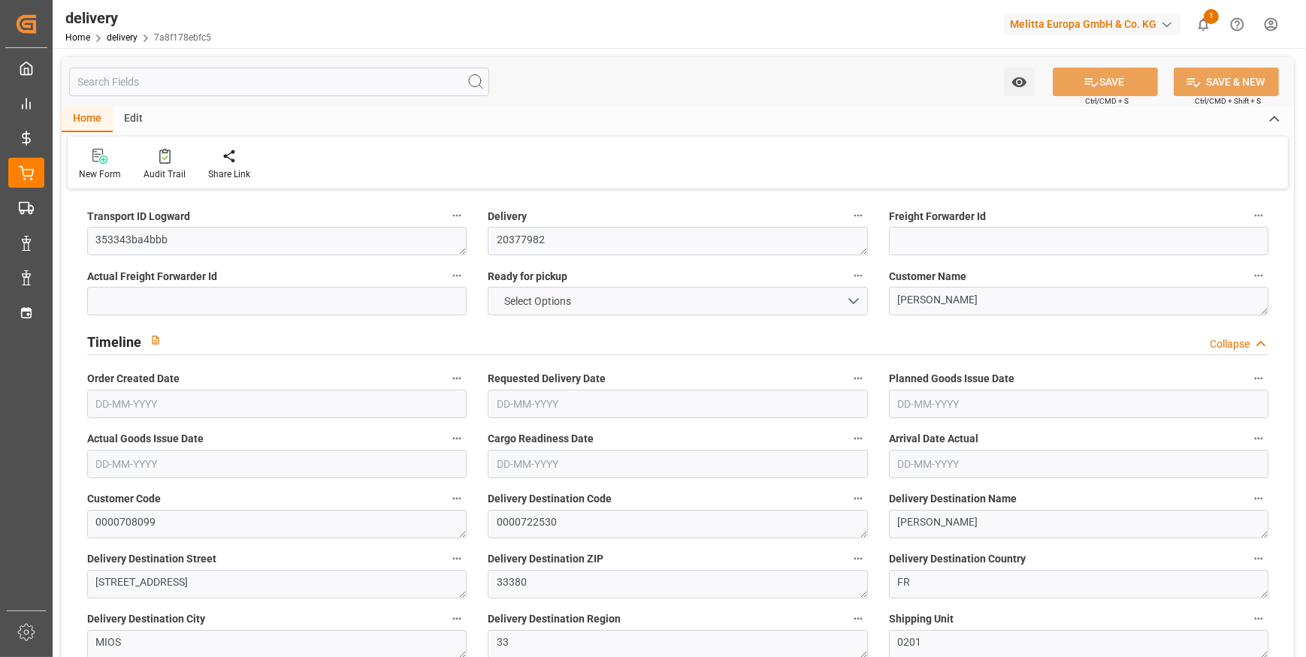
type input "5209.4246"
type input "0.334"
type input "0"
type input "[DATE]"
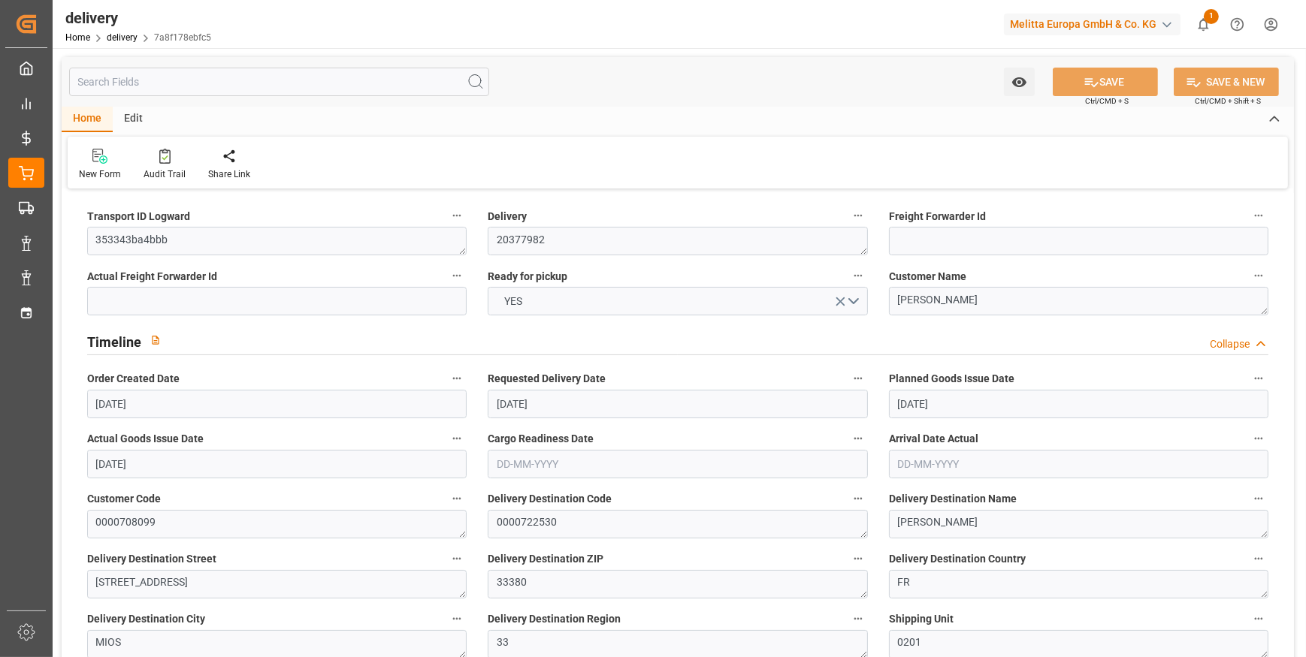
type input "[DATE]"
type input "[DATE] 11:00"
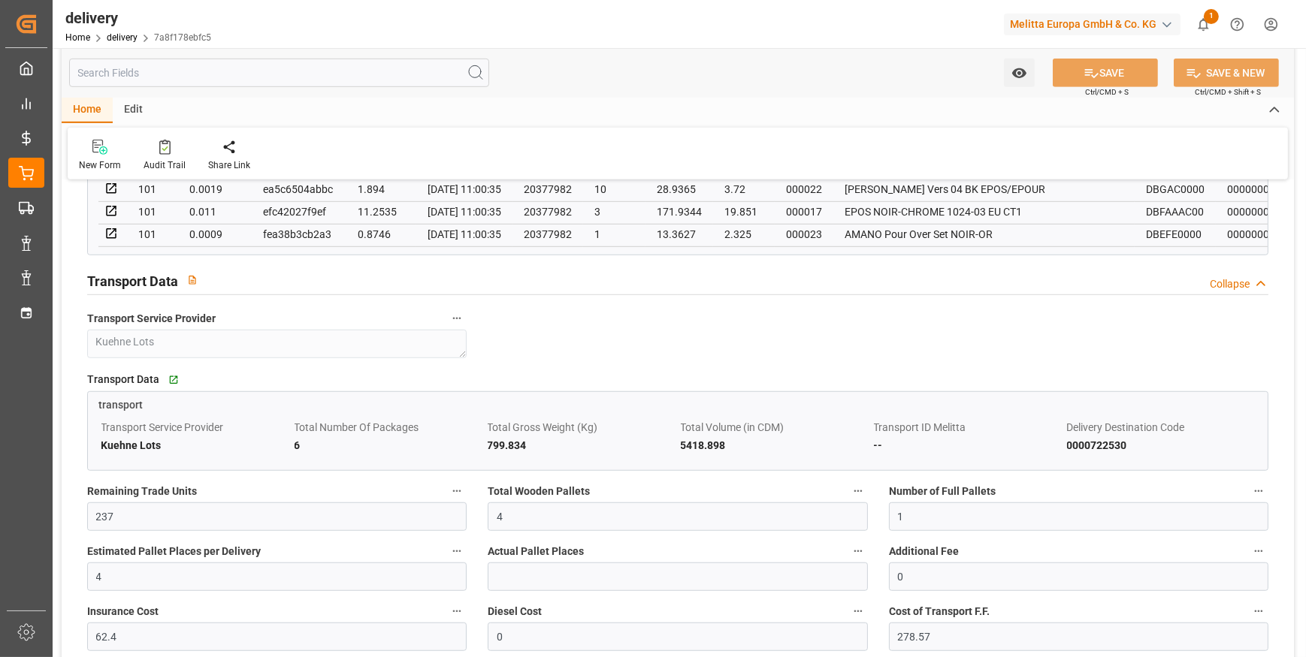
scroll to position [1366, 0]
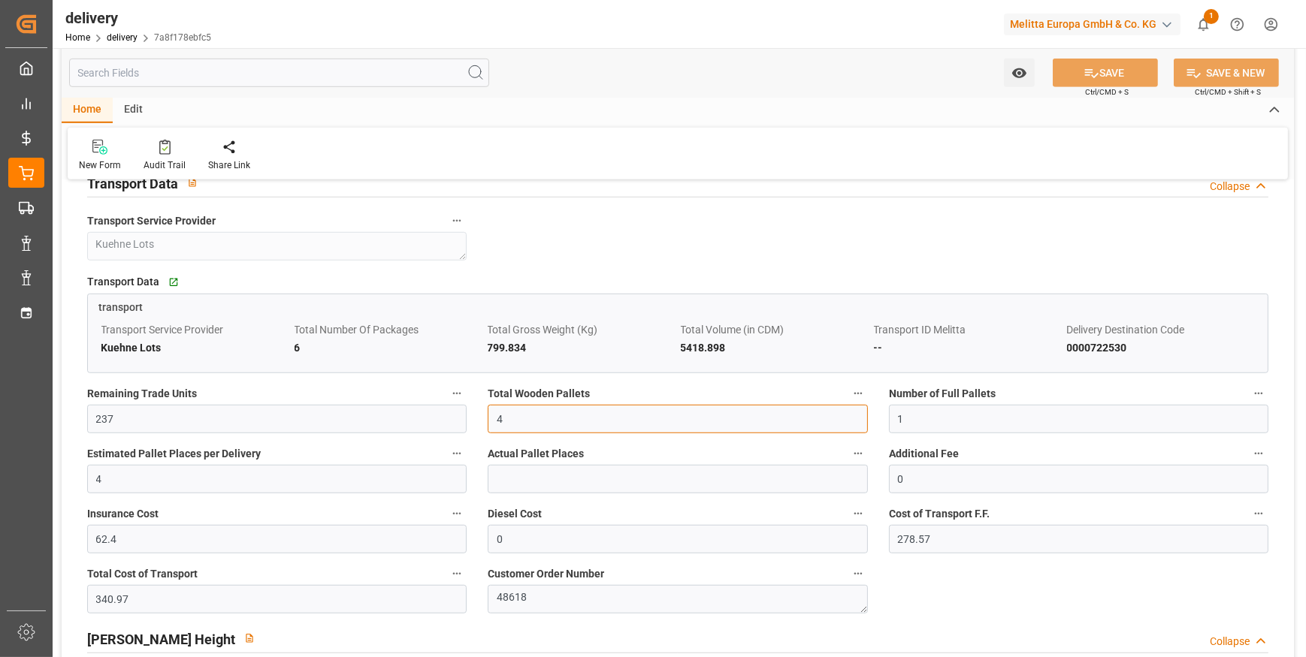
click at [509, 417] on input "4" at bounding box center [677, 419] width 379 height 29
type input "5"
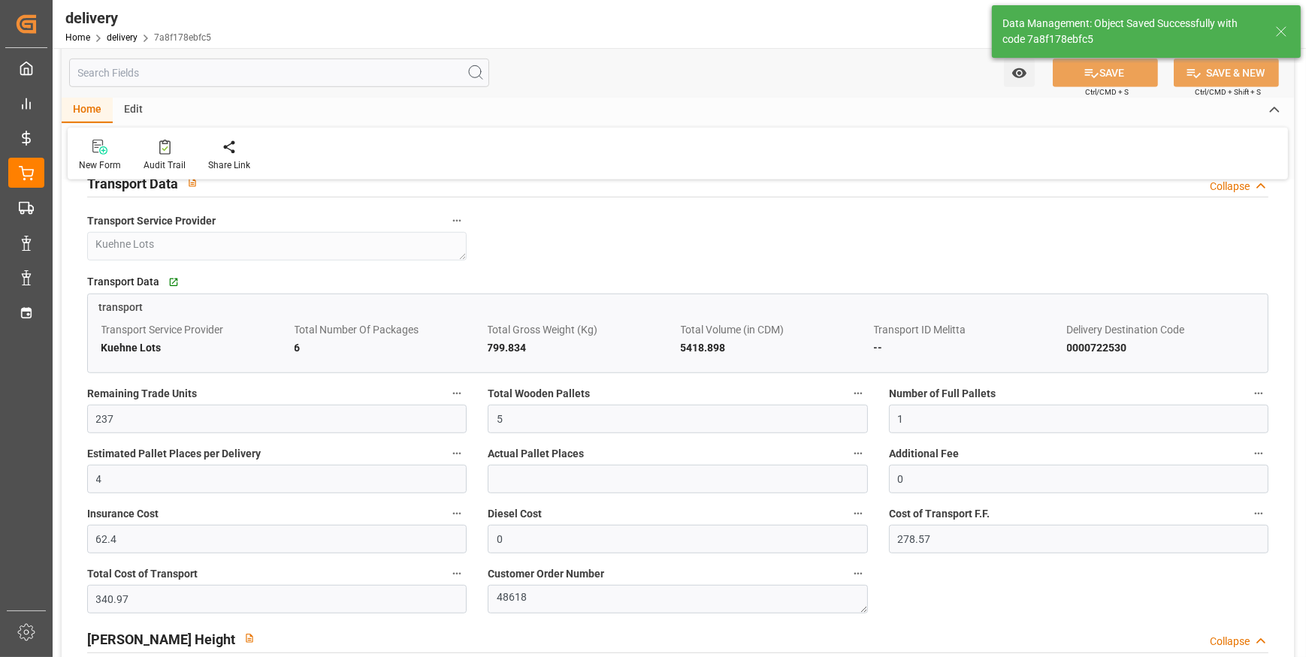
type input "7.5"
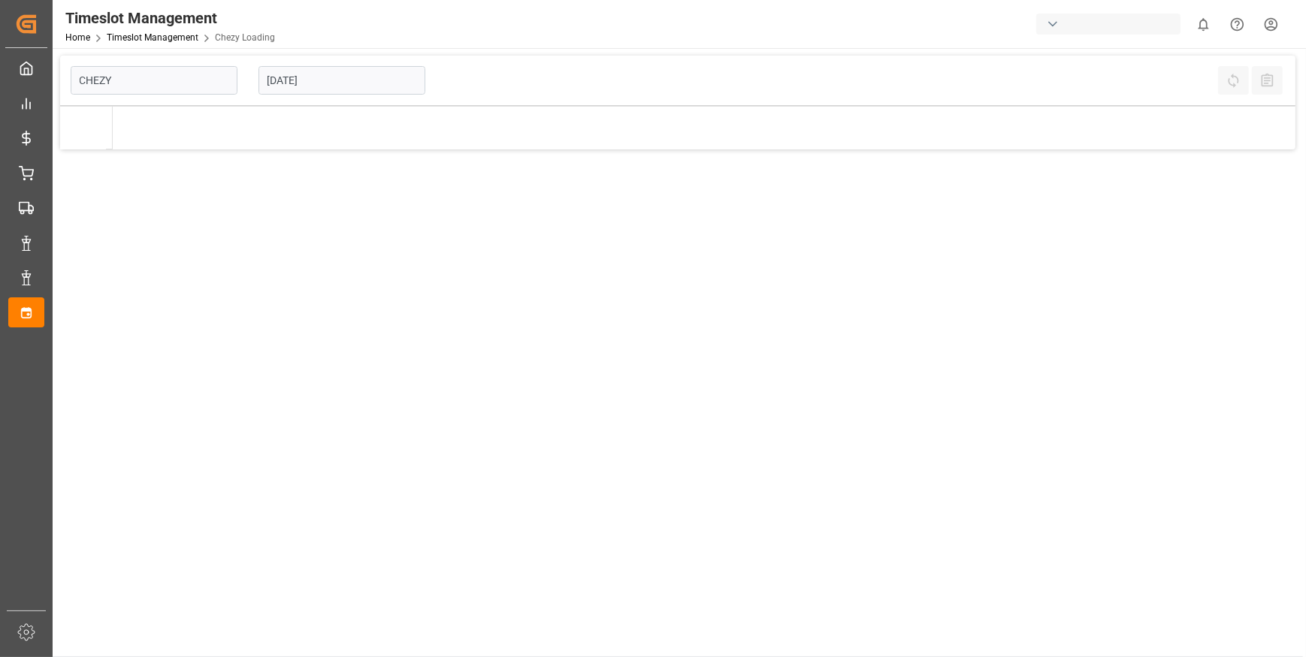
type input "Chezy Loading"
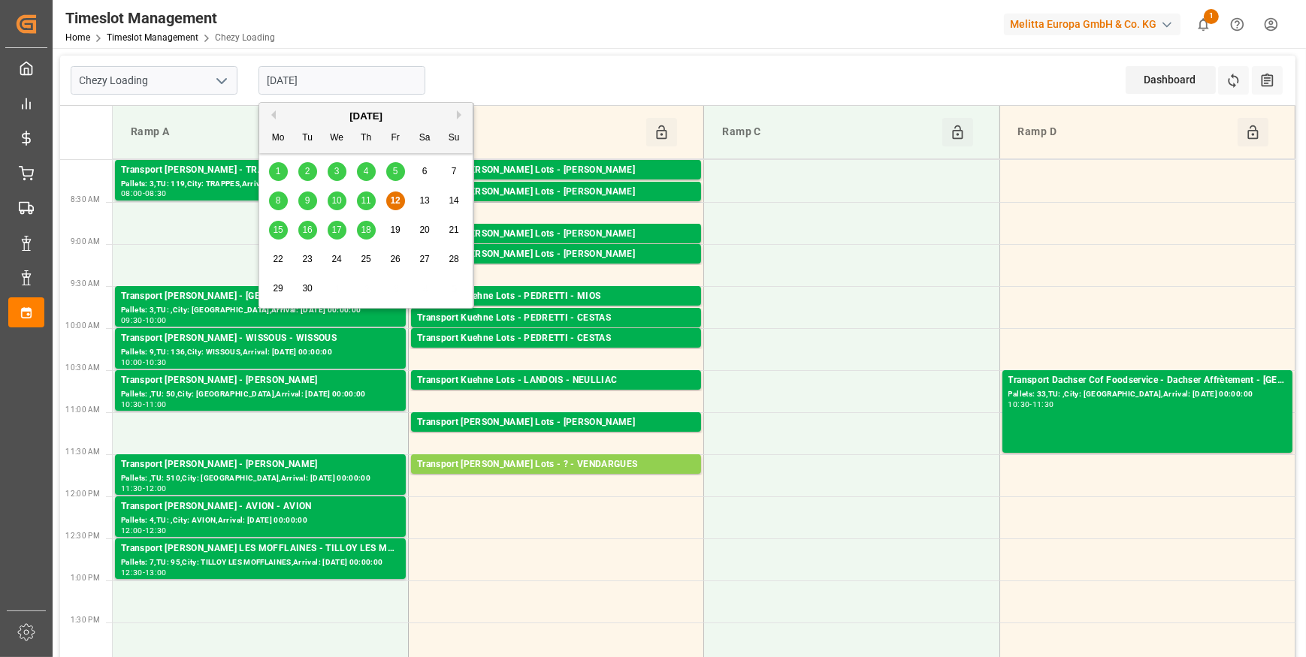
click at [339, 80] on input "[DATE]" at bounding box center [341, 80] width 167 height 29
click at [280, 228] on span "15" at bounding box center [278, 230] width 10 height 11
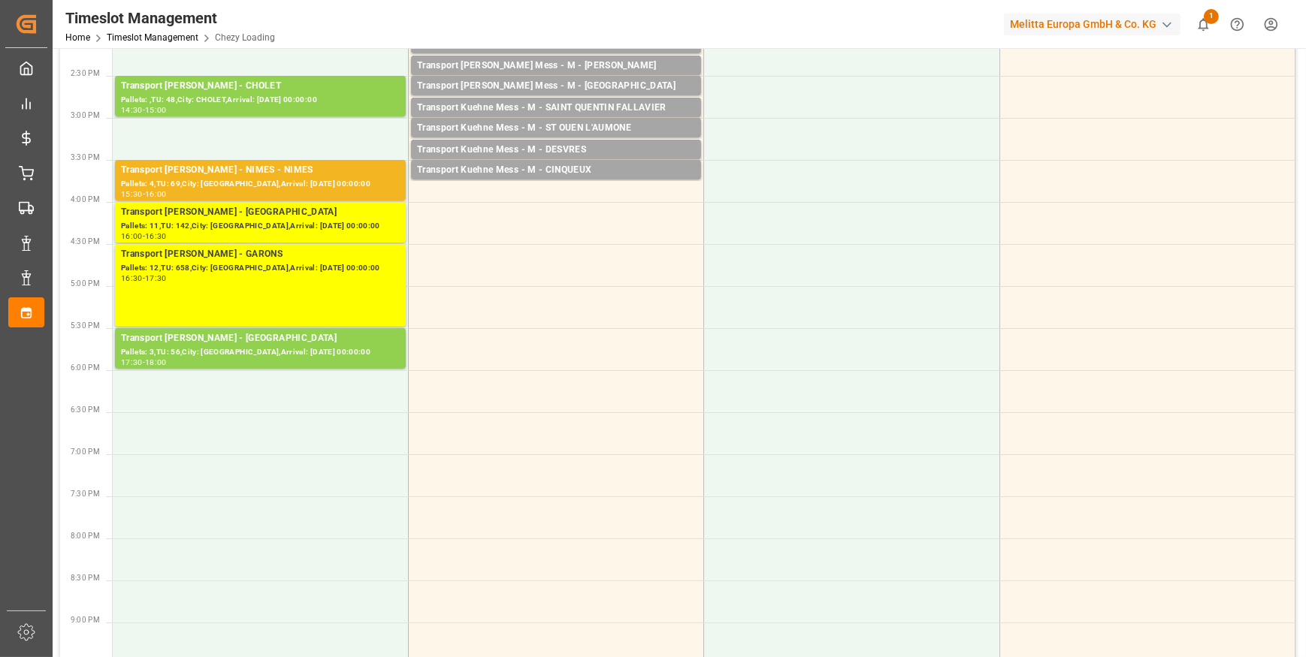
scroll to position [628, 0]
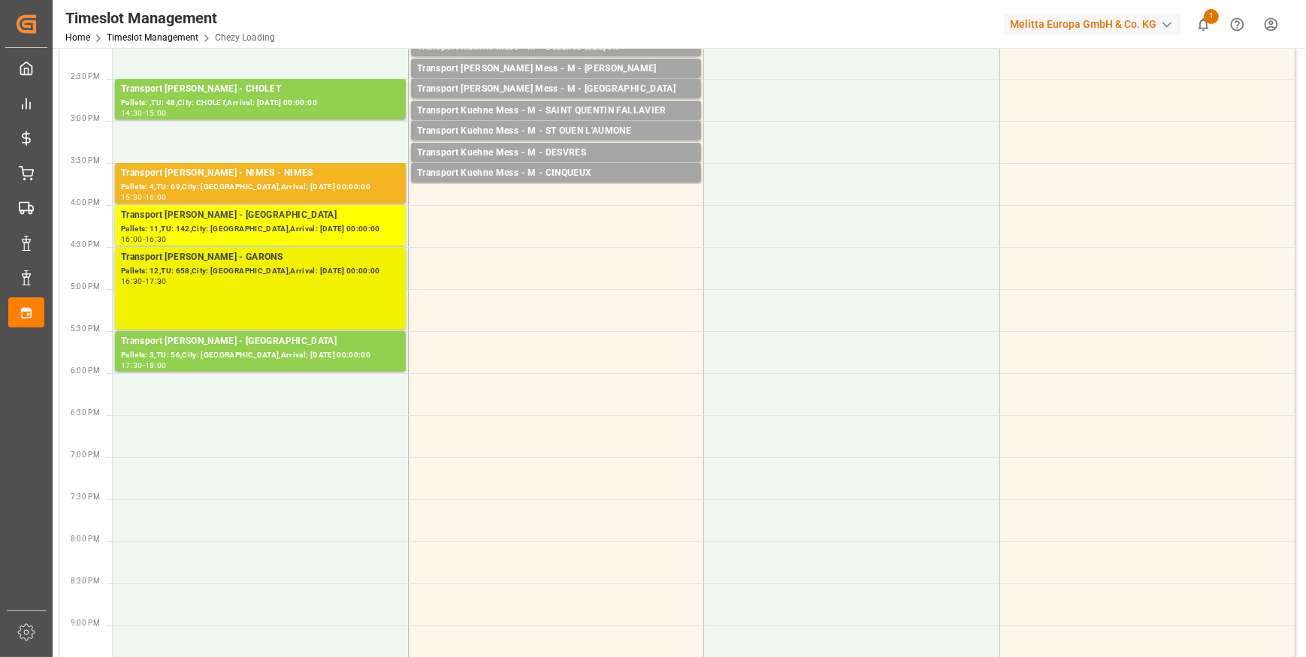
click at [272, 274] on div "Pallets: 12,TU: 658,City: [GEOGRAPHIC_DATA],Arrival: [DATE] 00:00:00" at bounding box center [260, 271] width 279 height 13
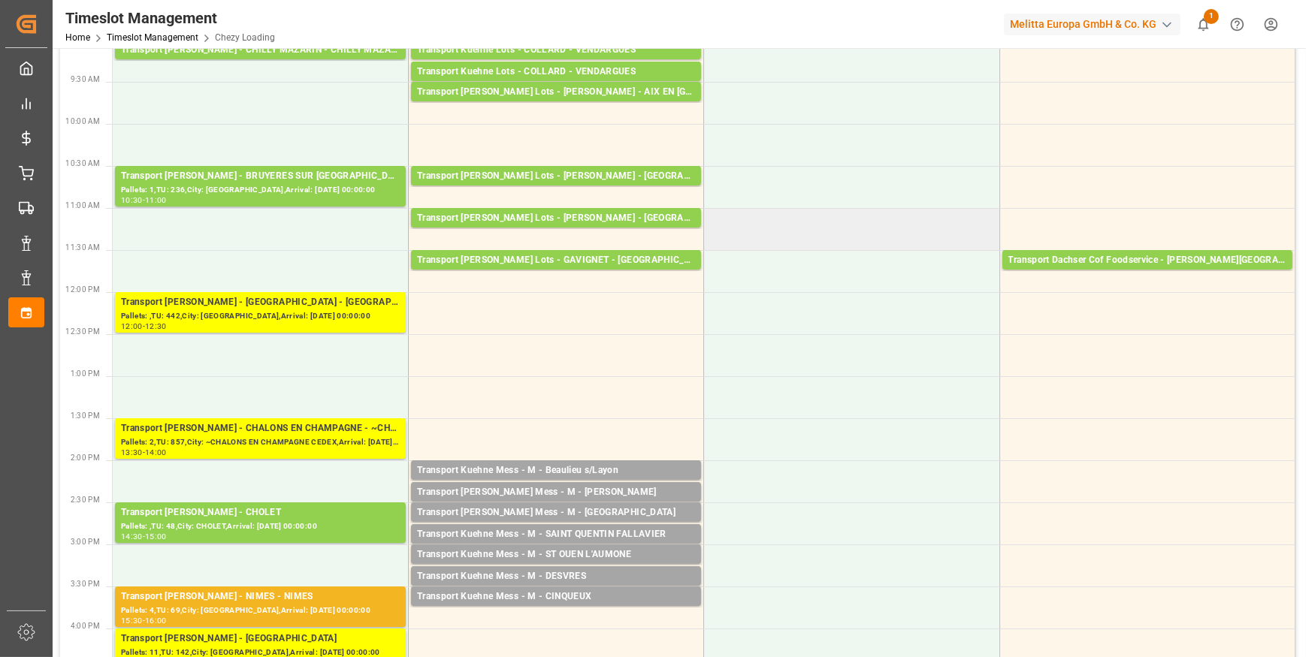
scroll to position [0, 0]
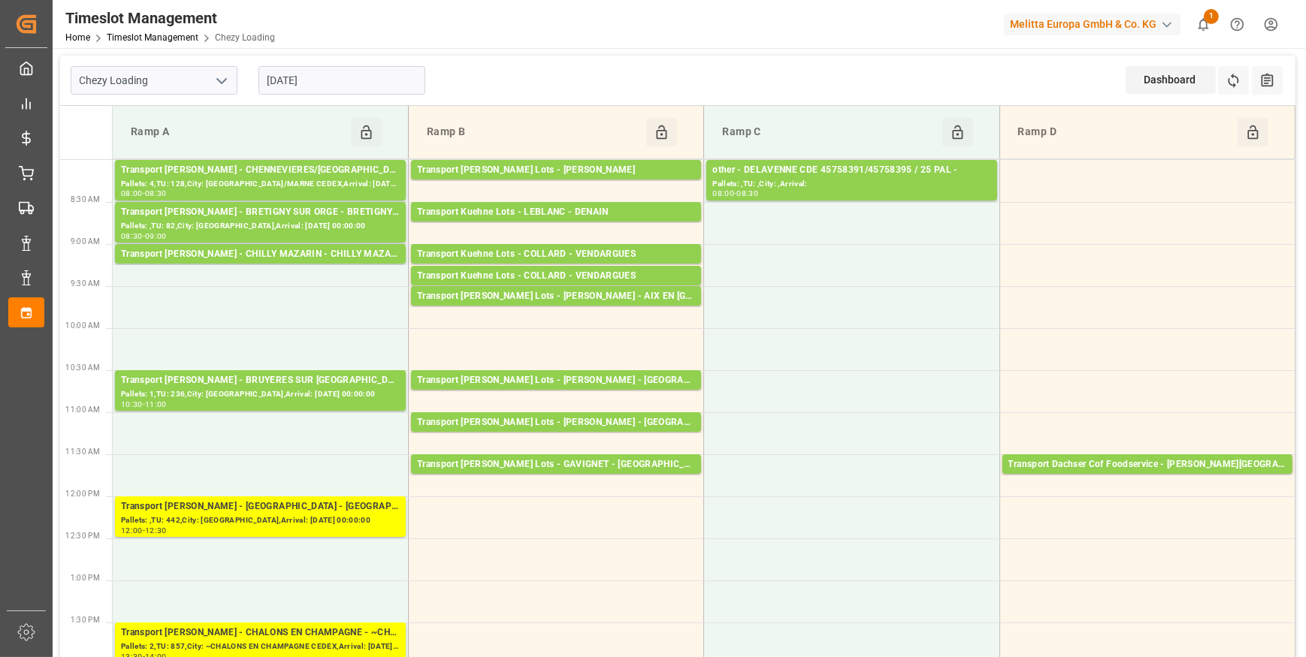
click at [374, 89] on input "[DATE]" at bounding box center [341, 80] width 167 height 29
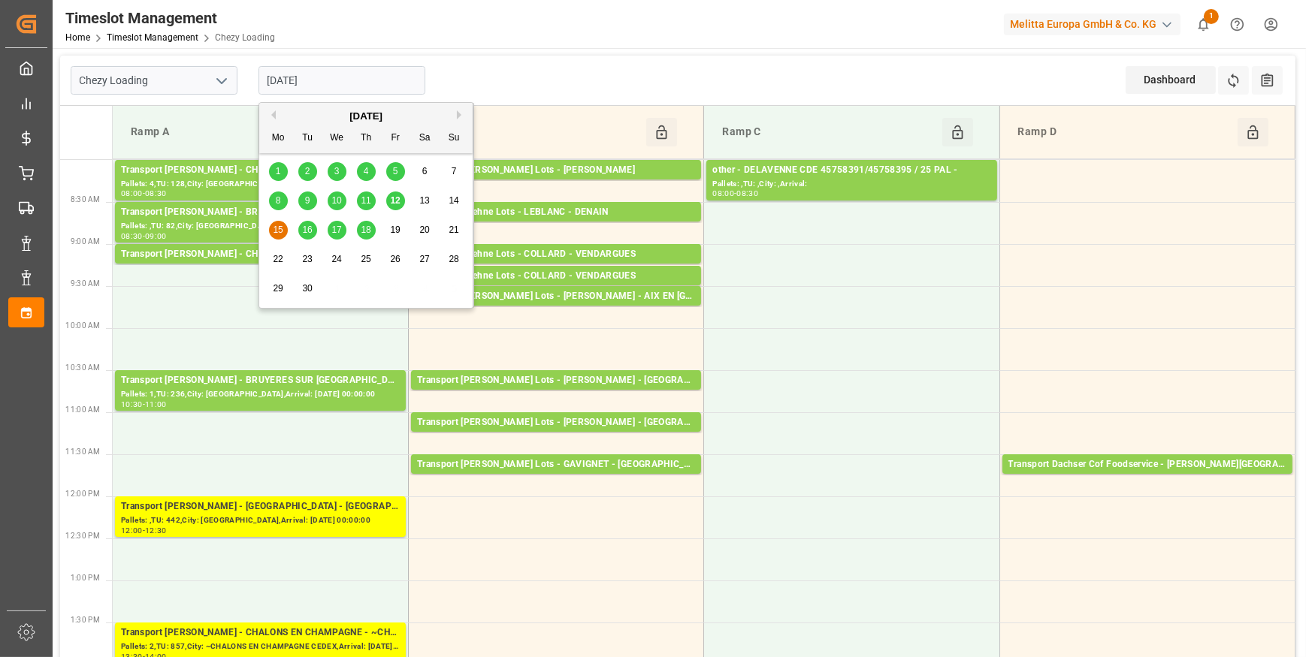
click at [305, 237] on div "16" at bounding box center [307, 231] width 19 height 18
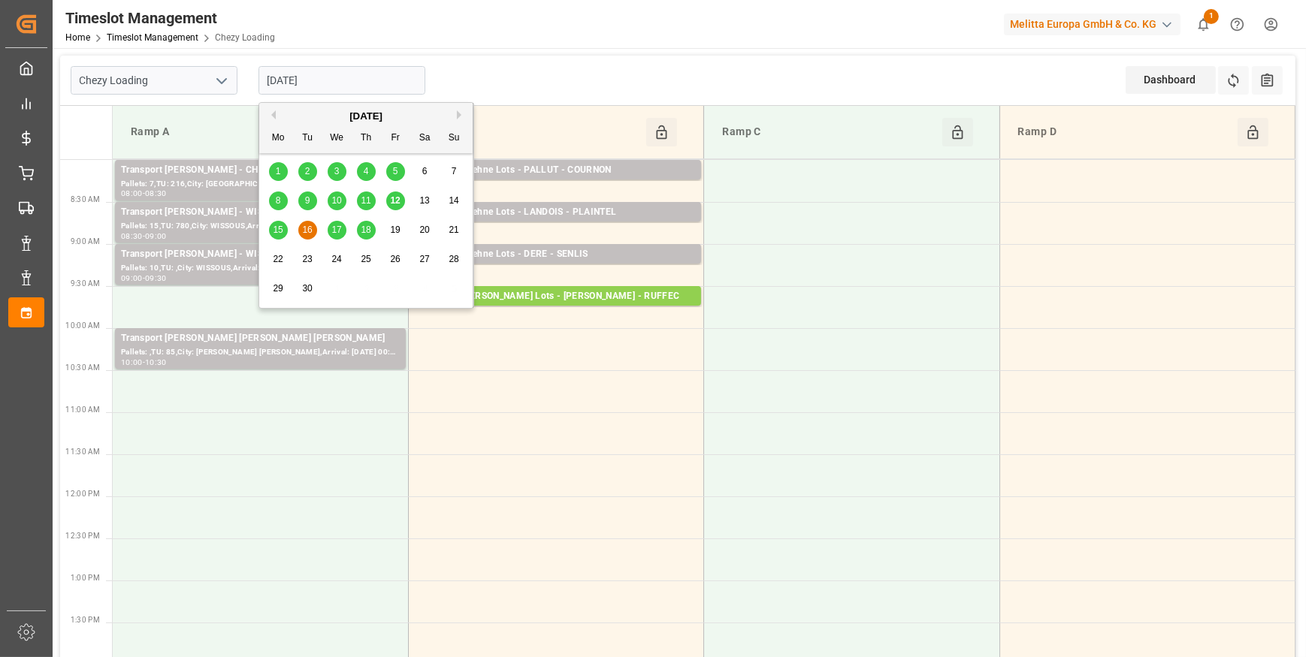
click at [299, 71] on input "[DATE]" at bounding box center [341, 80] width 167 height 29
click at [273, 228] on span "15" at bounding box center [278, 230] width 10 height 11
type input "[DATE]"
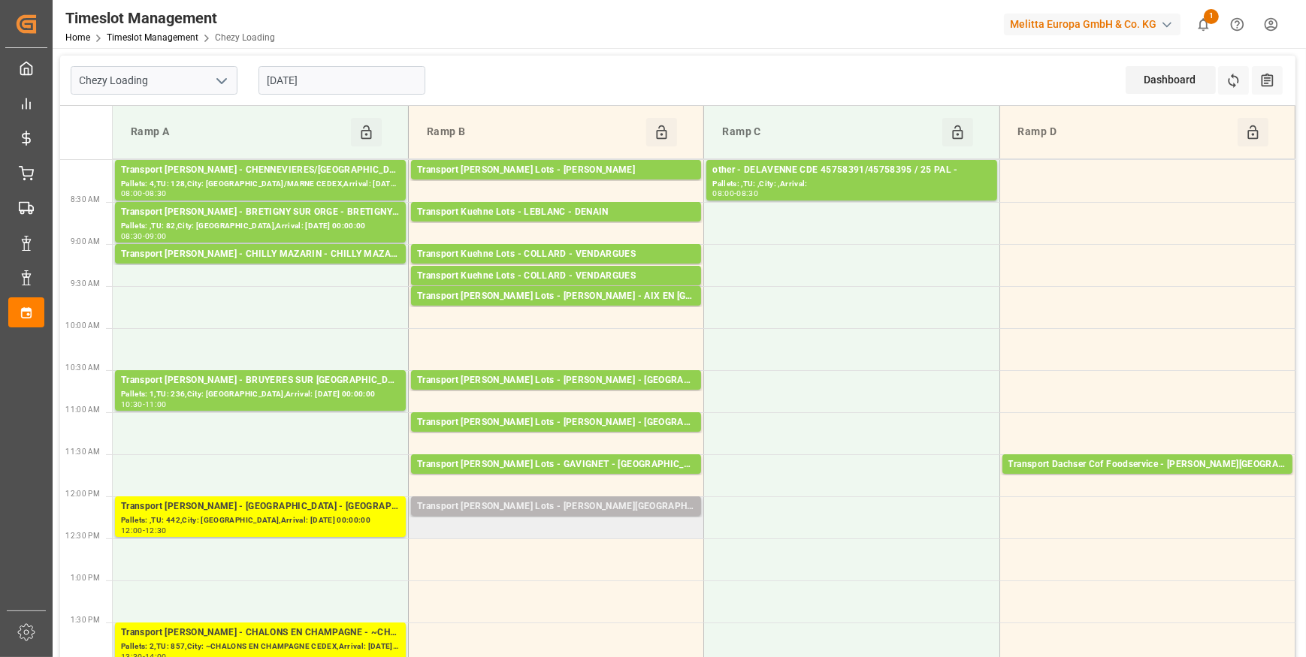
click at [534, 505] on div "Transport [PERSON_NAME] Lots - [PERSON_NAME][GEOGRAPHIC_DATA]" at bounding box center [556, 507] width 278 height 15
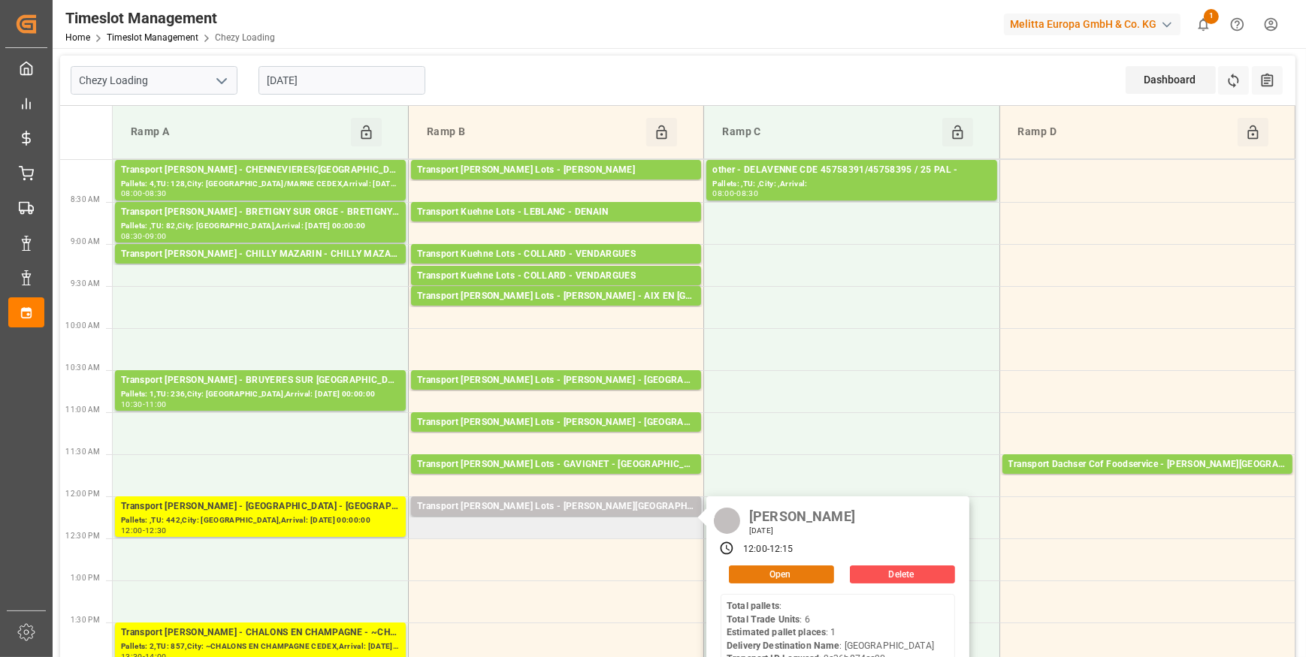
click at [784, 572] on button "Open" at bounding box center [781, 575] width 105 height 18
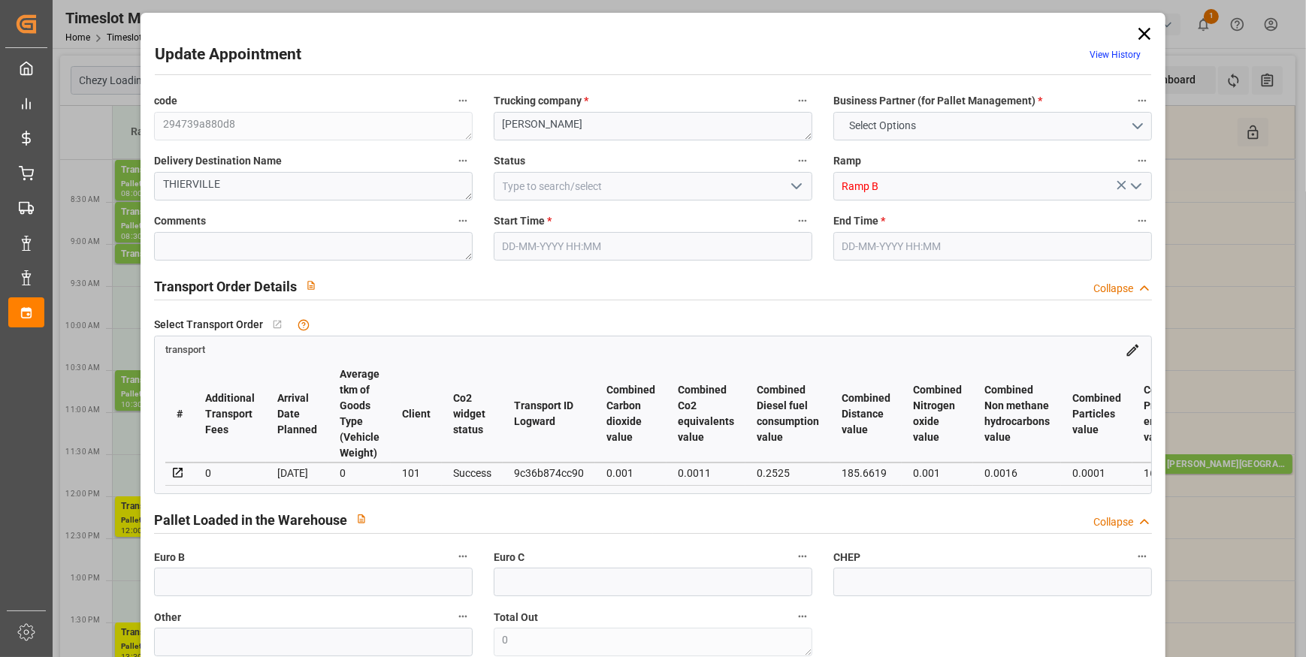
type input "1"
type input "119.19"
type input "0"
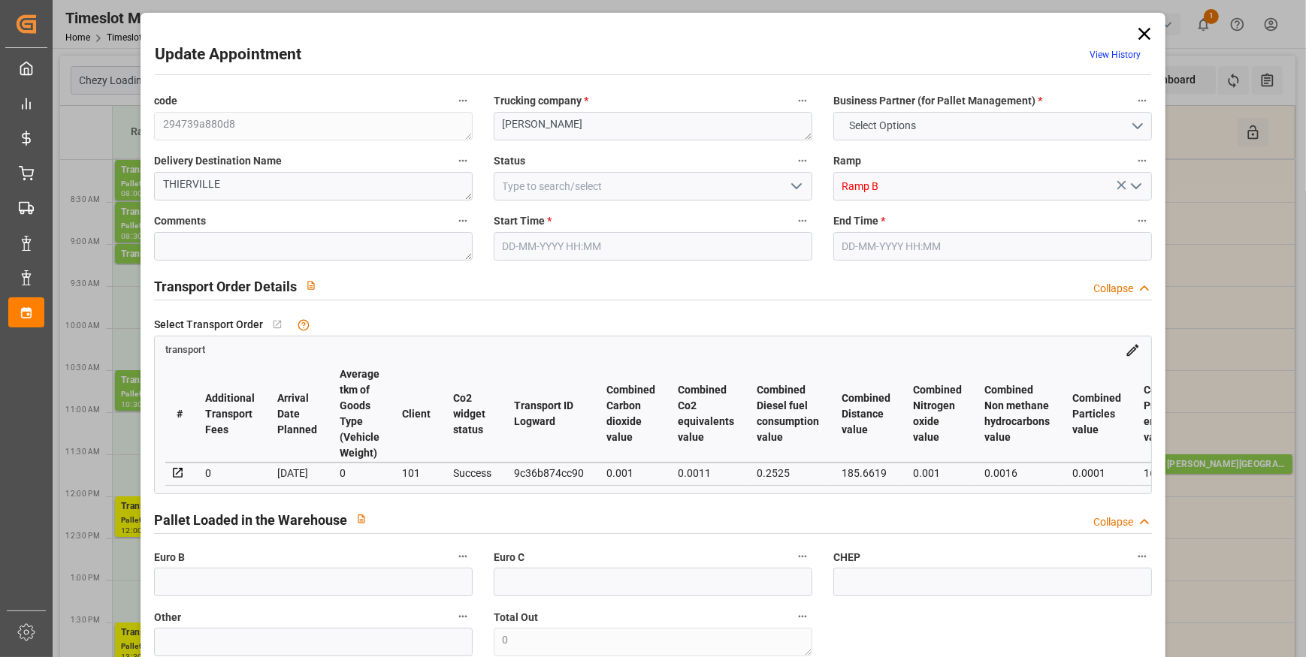
type input "119.19"
type input "0"
type input "8.352"
type input "32.984"
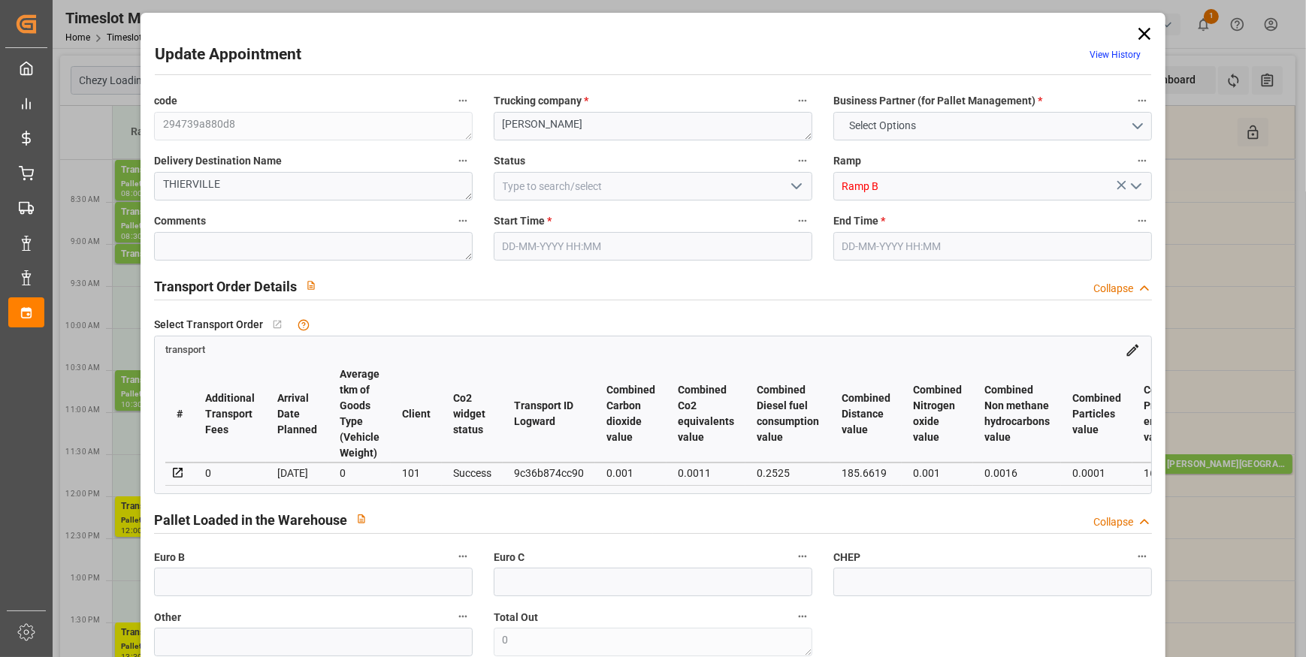
type input "28.992"
type input "55"
type input "0"
type input "6"
type input "1"
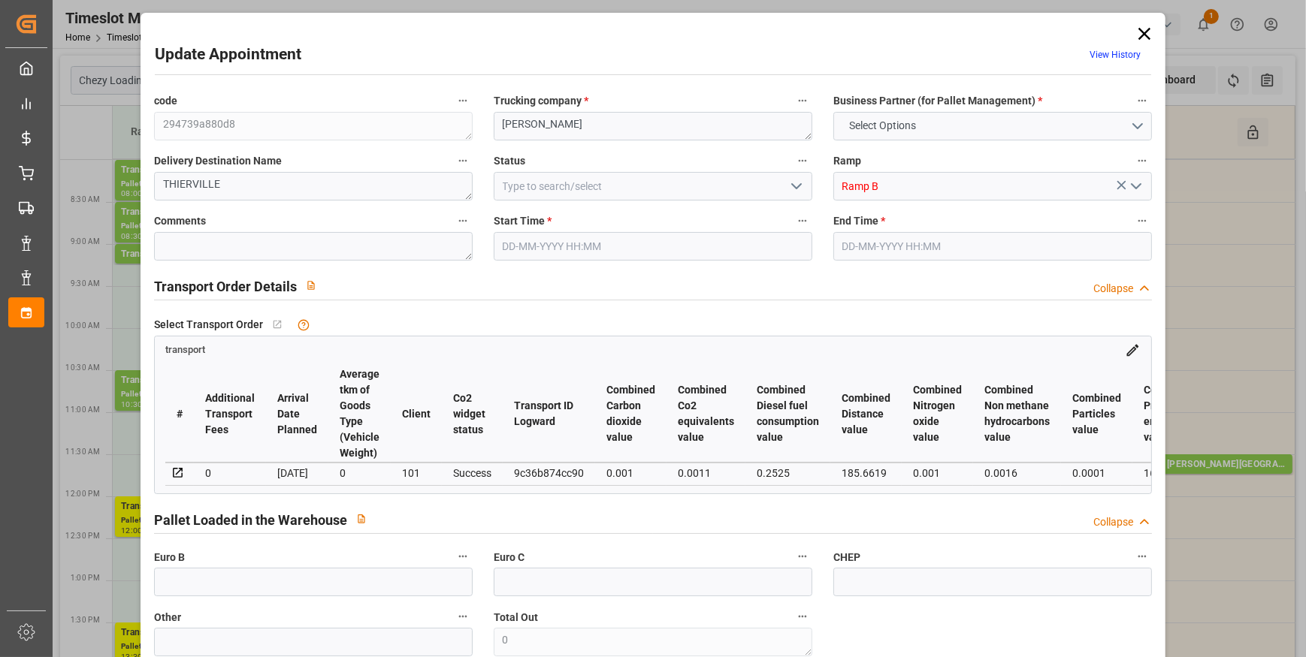
type input "101"
type input "9.984"
type input "0"
type input "4710.8598"
type input "0"
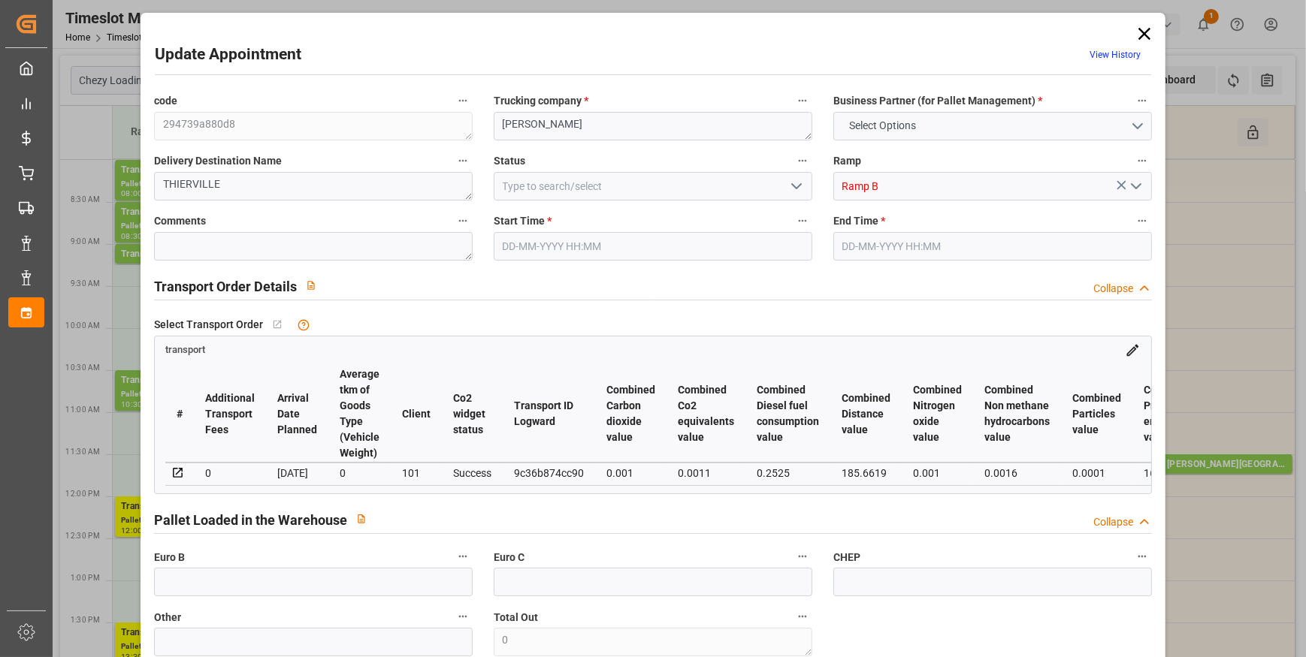
type input "0"
type input "21"
type input "35"
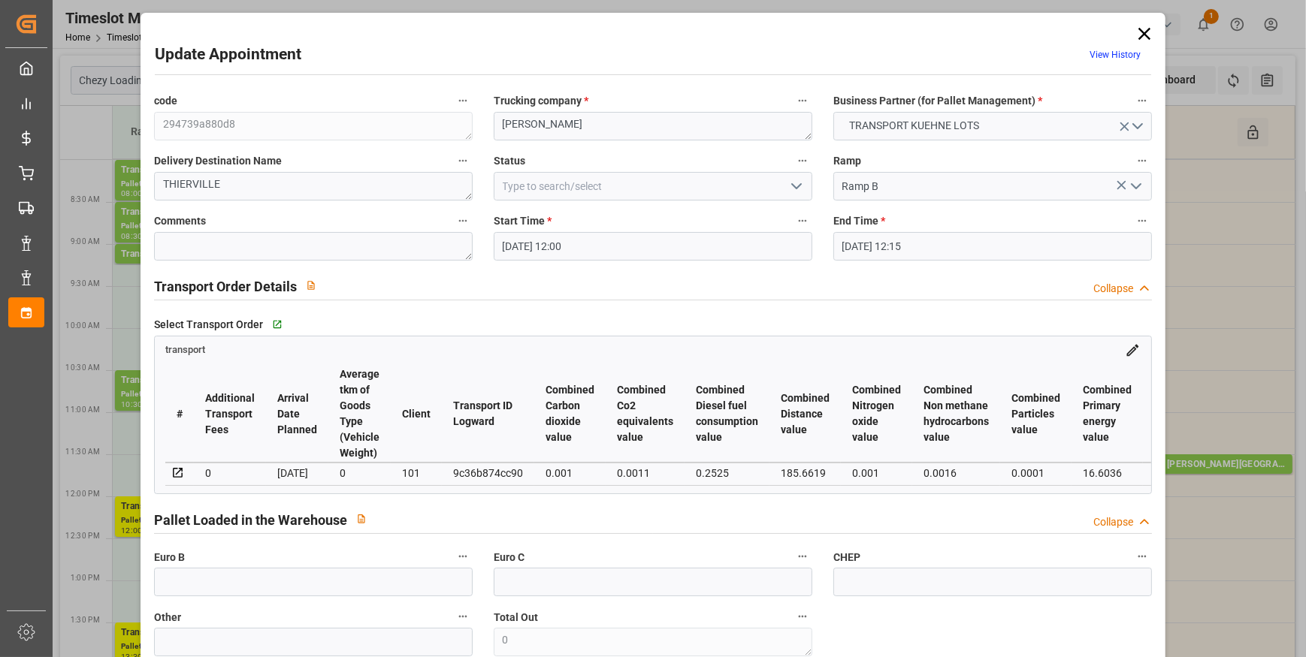
type input "[DATE] 12:00"
type input "[DATE] 12:15"
type input "[DATE] 12:42"
type input "[DATE] 11:34"
type input "[DATE]"
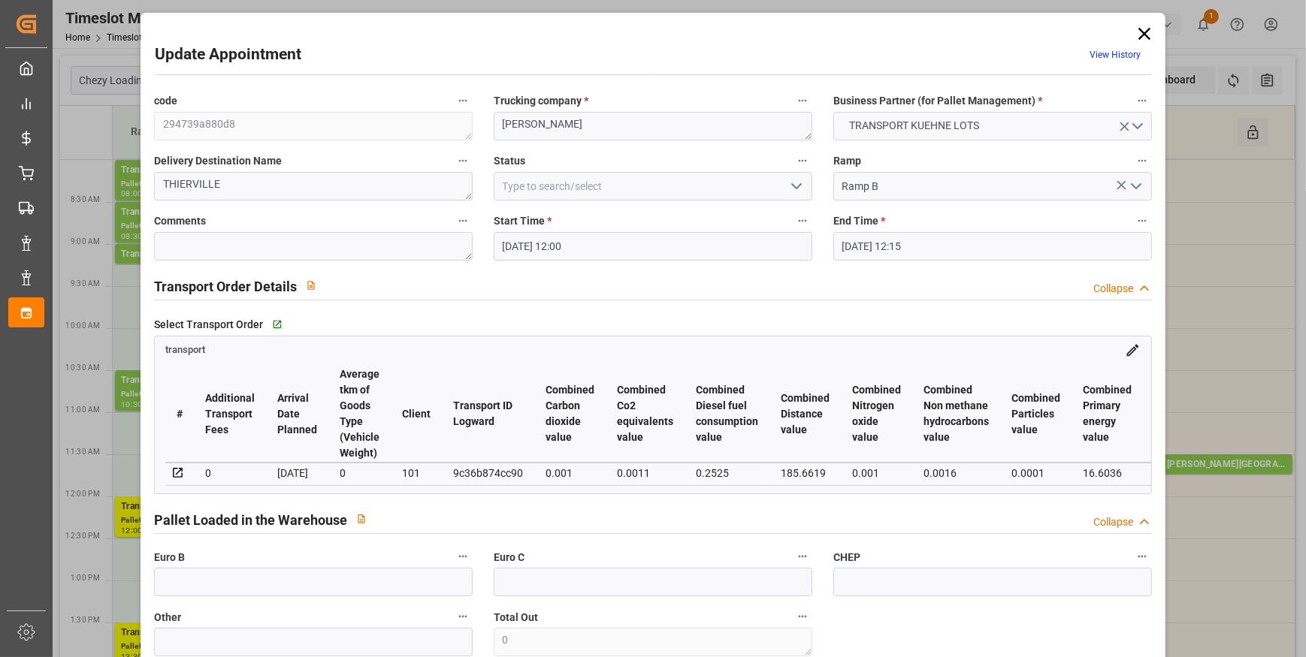
type input "[DATE]"
click at [791, 189] on icon "open menu" at bounding box center [796, 186] width 18 height 18
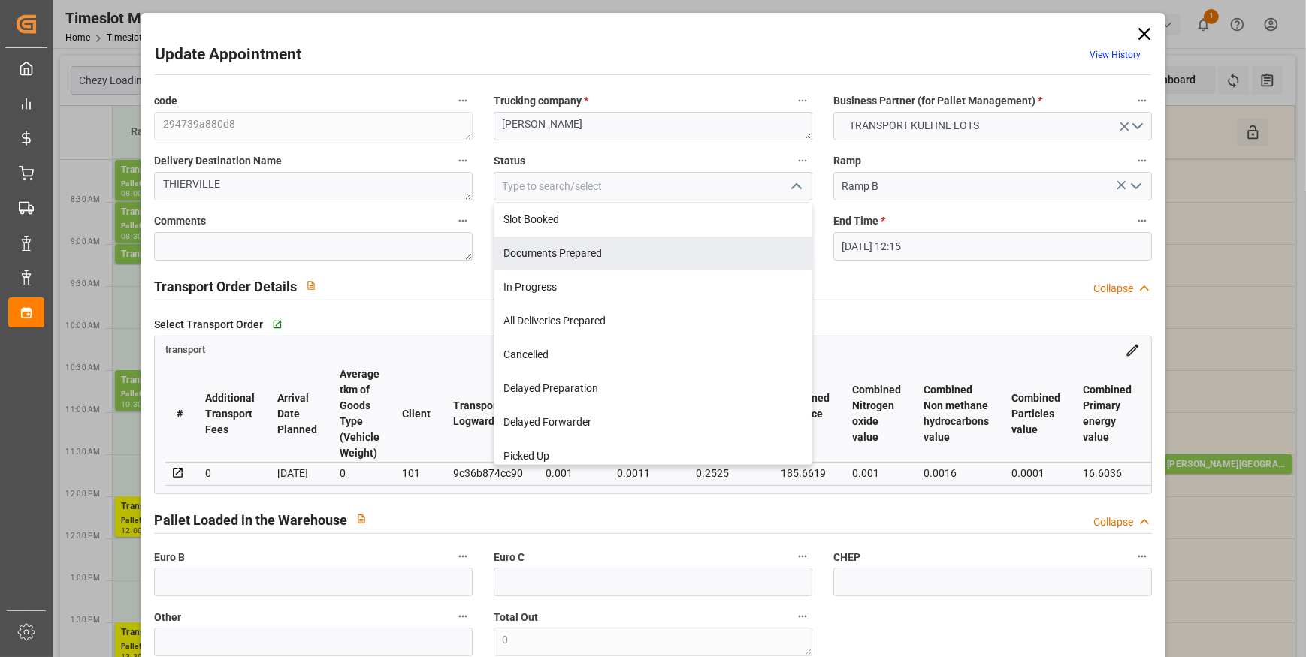
click at [536, 252] on div "Documents Prepared" at bounding box center [652, 254] width 317 height 34
type input "Documents Prepared"
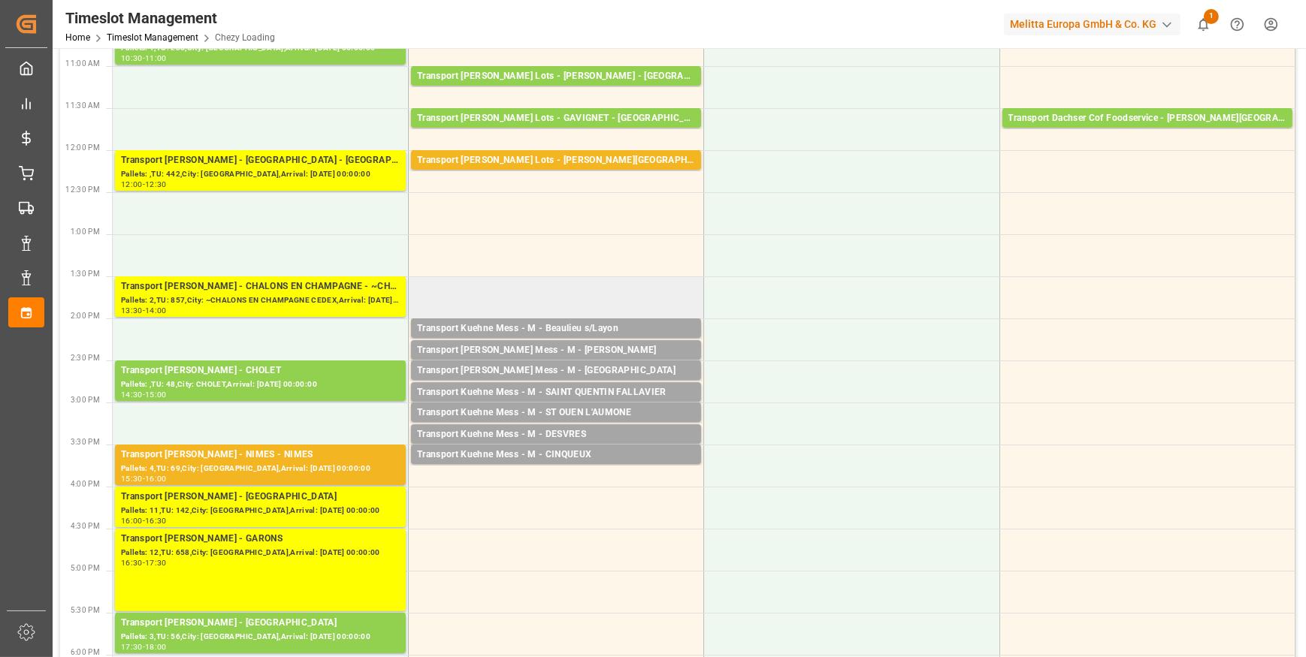
scroll to position [409, 0]
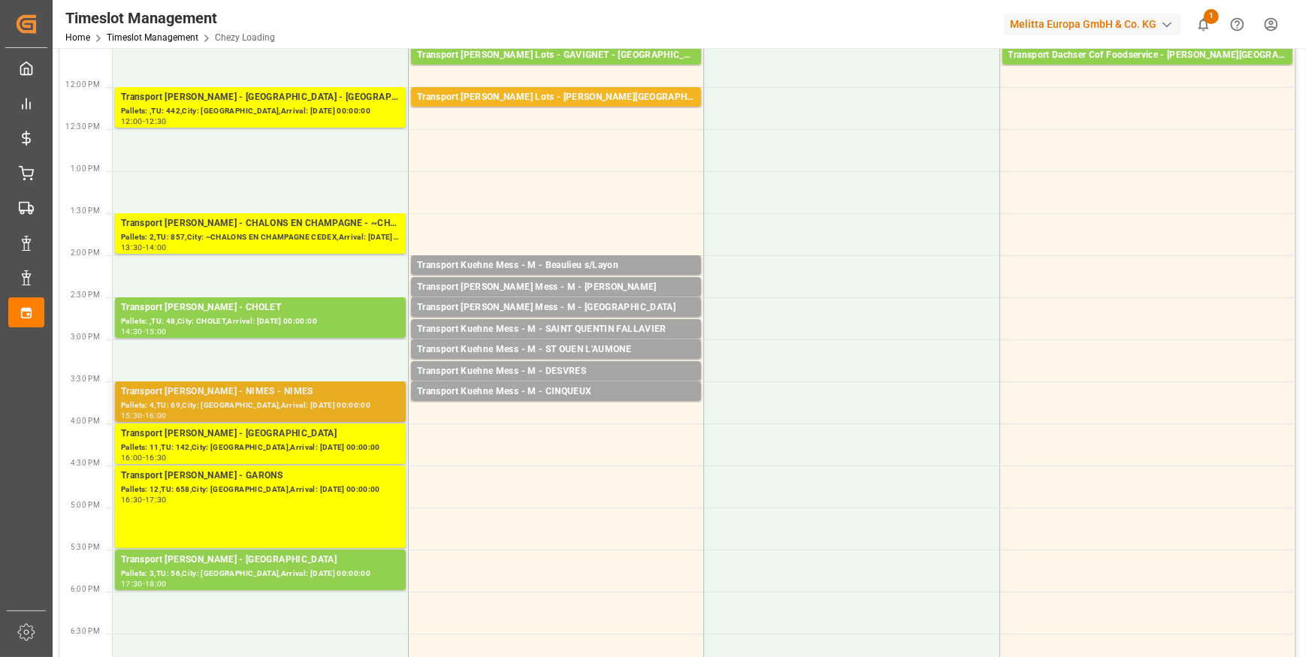
click at [264, 396] on div "Transport [PERSON_NAME] - NIMES - NIMES" at bounding box center [260, 392] width 279 height 15
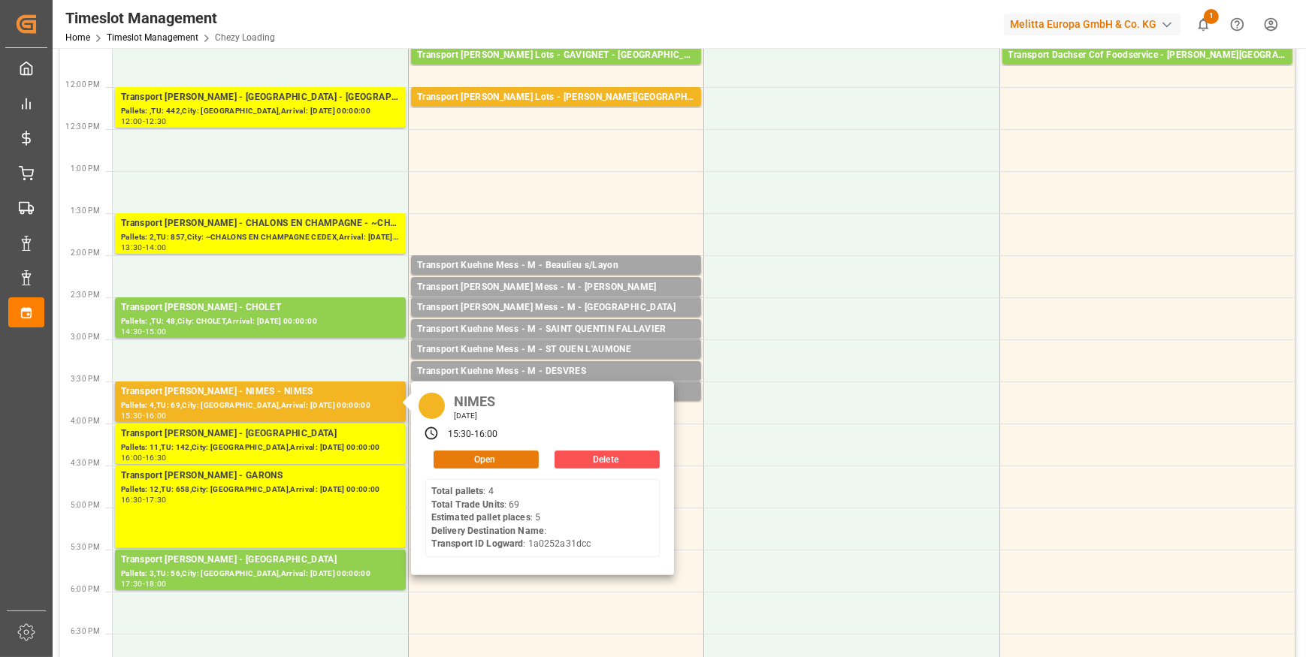
click at [462, 454] on button "Open" at bounding box center [485, 460] width 105 height 18
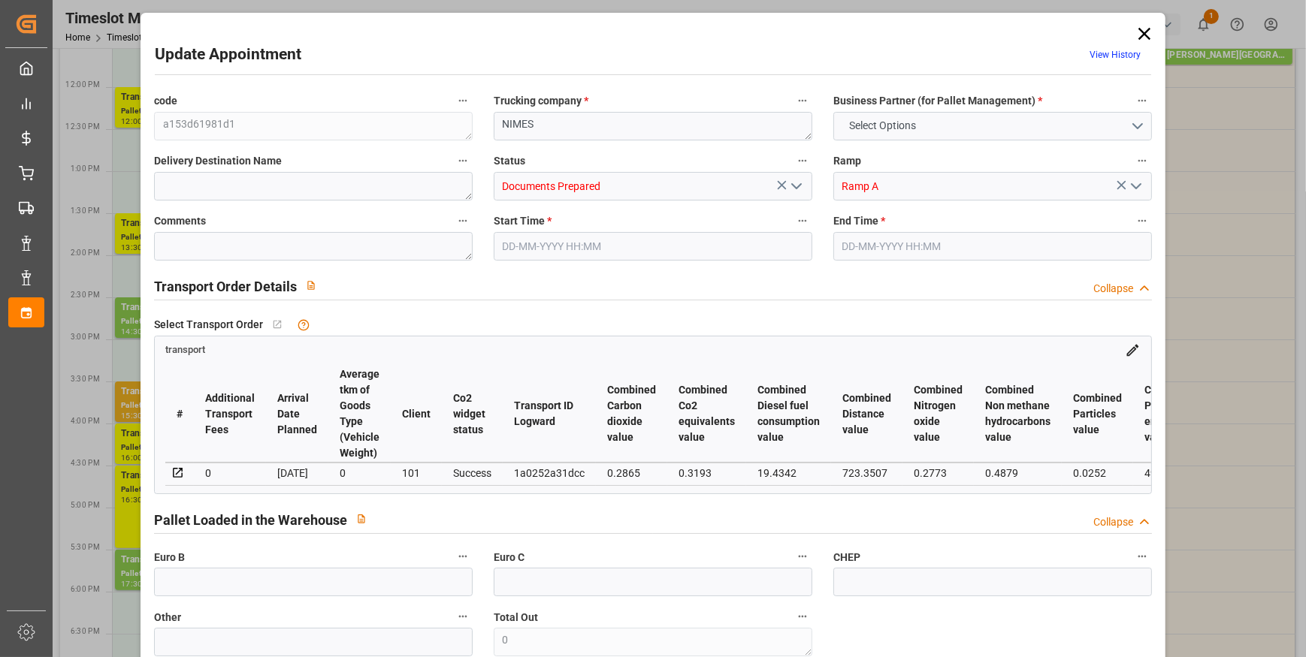
type input "5"
type input "364.9"
type input "0"
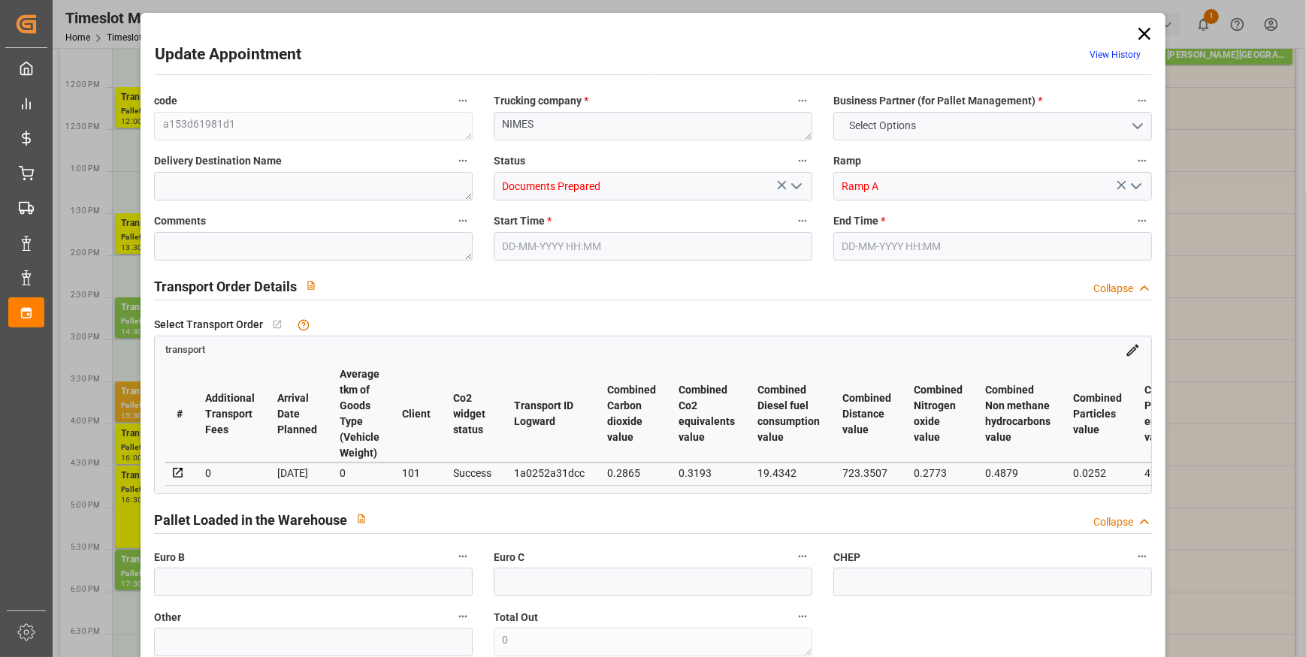
type input "352.5664"
type input "-12.3336"
type input "0"
type input "610.337"
type input "940.432"
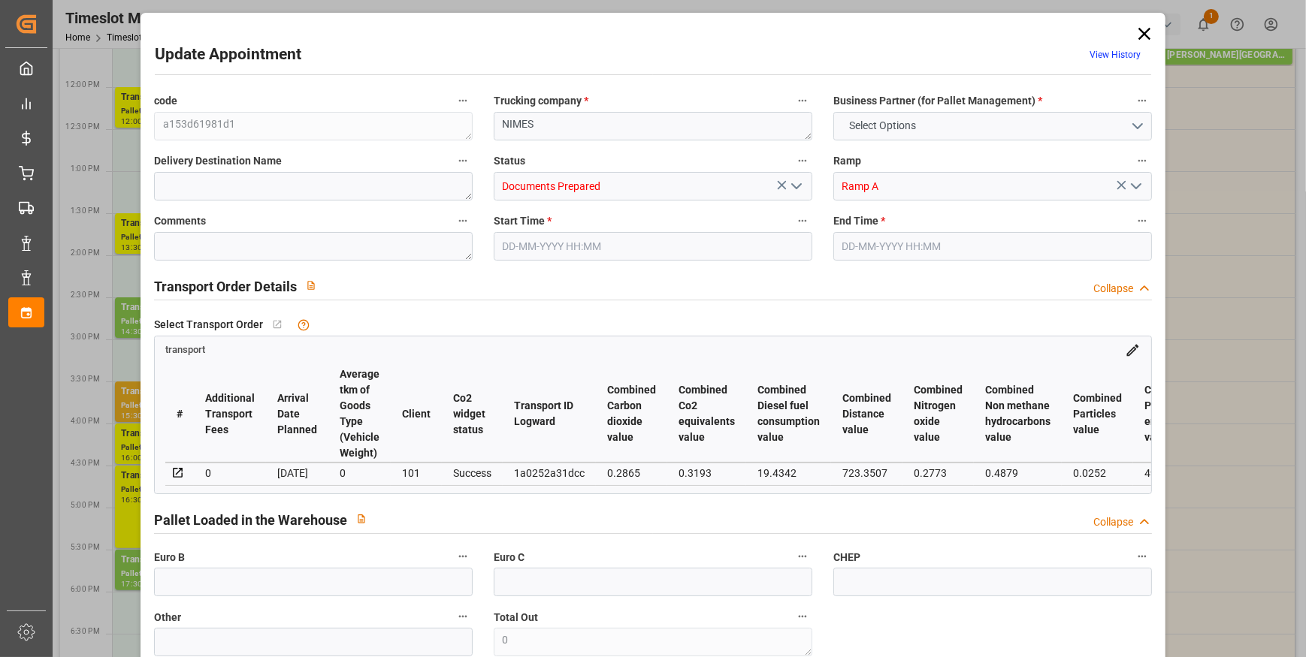
type input "6367.66"
type input "30"
type input "4"
type input "69"
type input "5"
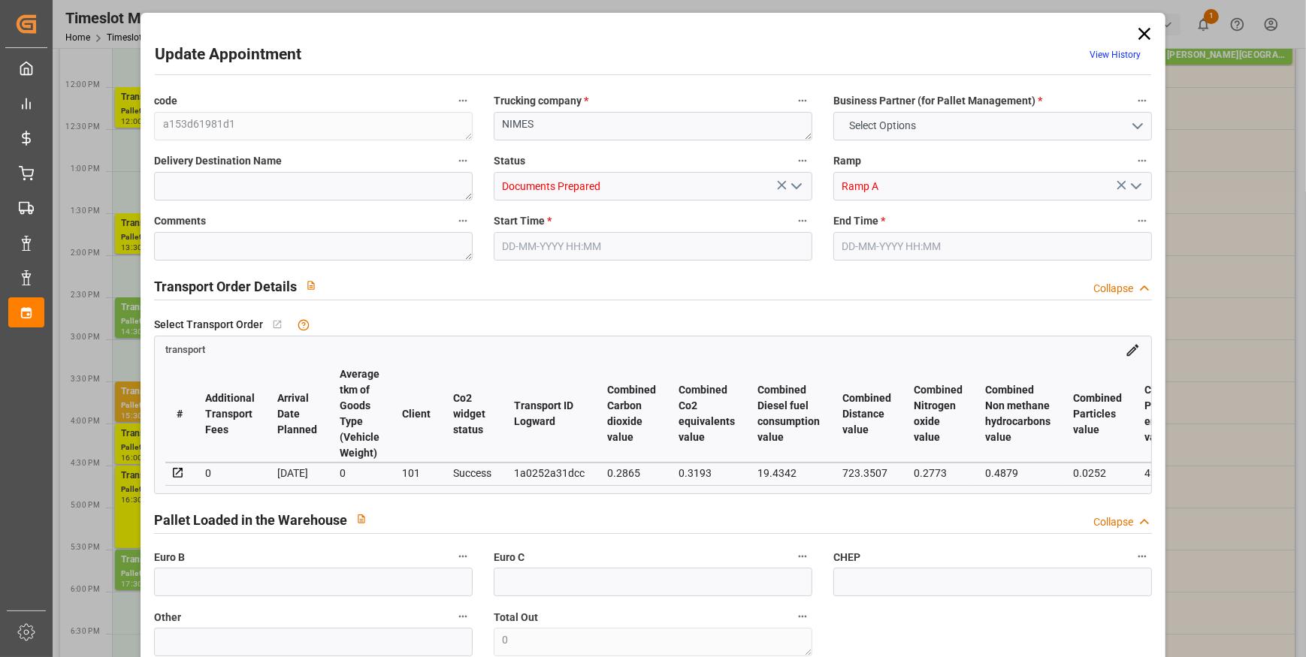
type input "101"
type input "765.912"
type input "0"
type input "4710.8598"
type input "0"
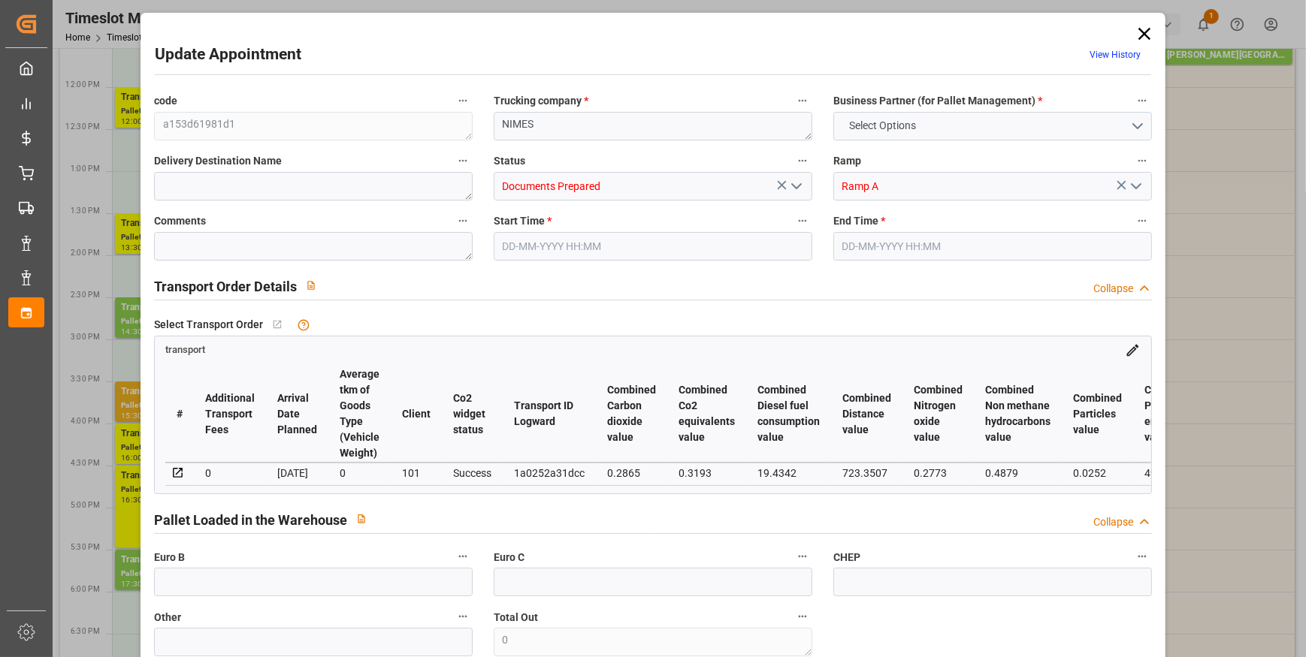
type input "0"
type input "21"
type input "35"
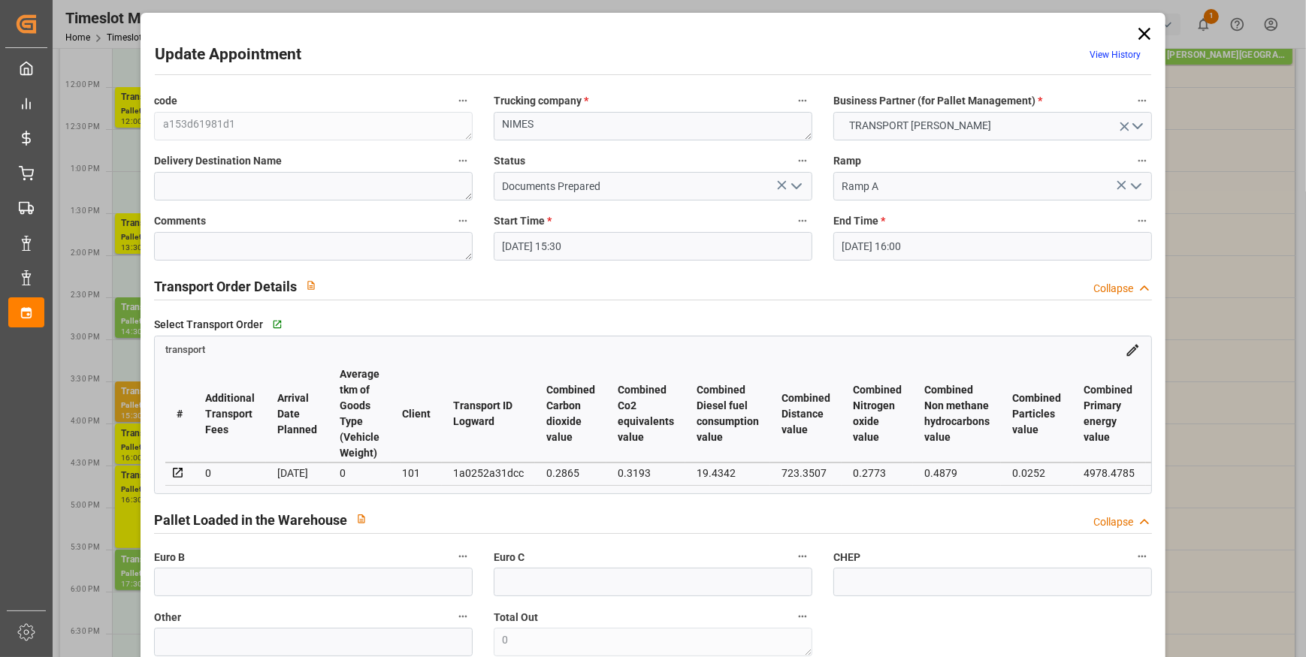
type input "[DATE] 15:30"
type input "[DATE] 16:00"
type input "[DATE] 13:52"
type input "[DATE] 11:38"
type input "[DATE]"
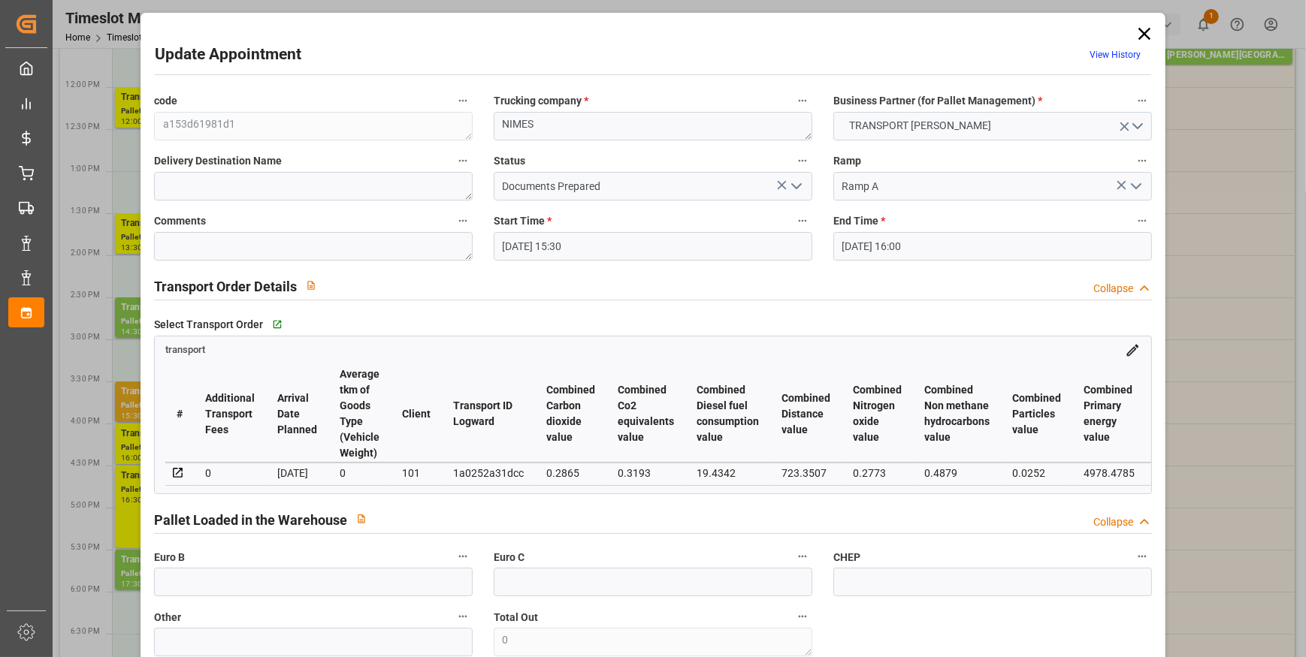
type input "[DATE]"
click at [793, 186] on icon "open menu" at bounding box center [796, 186] width 18 height 18
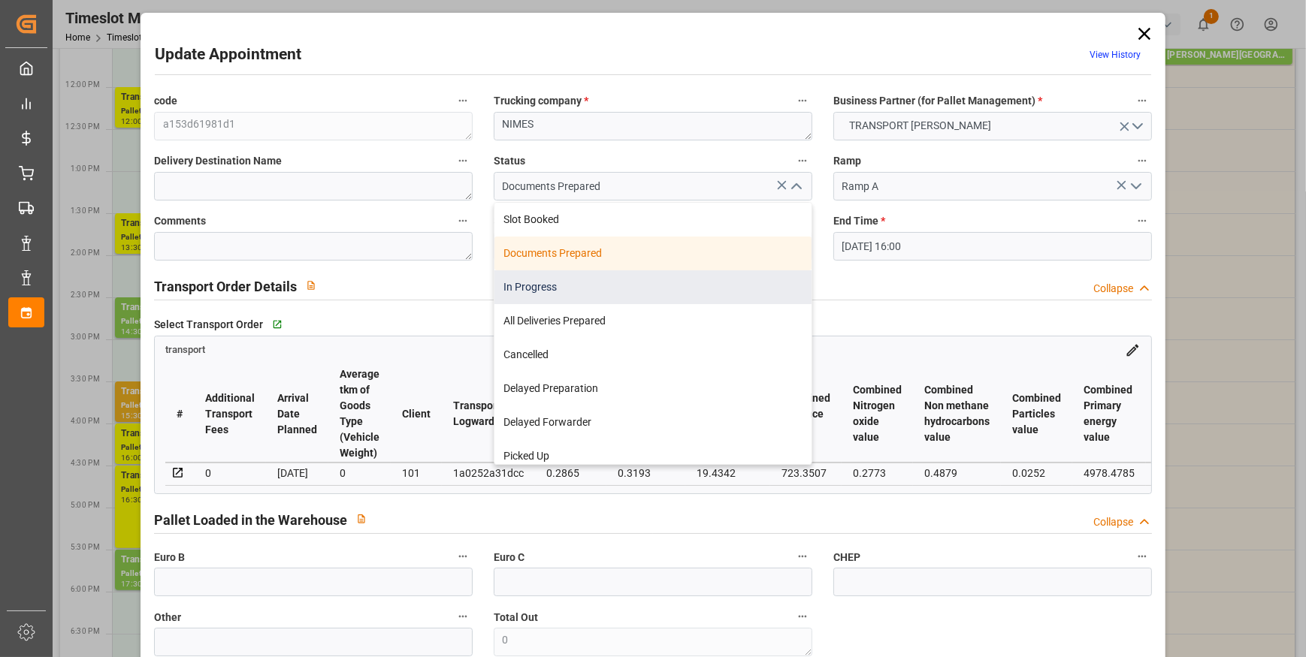
click at [548, 286] on div "In Progress" at bounding box center [652, 287] width 317 height 34
type input "In Progress"
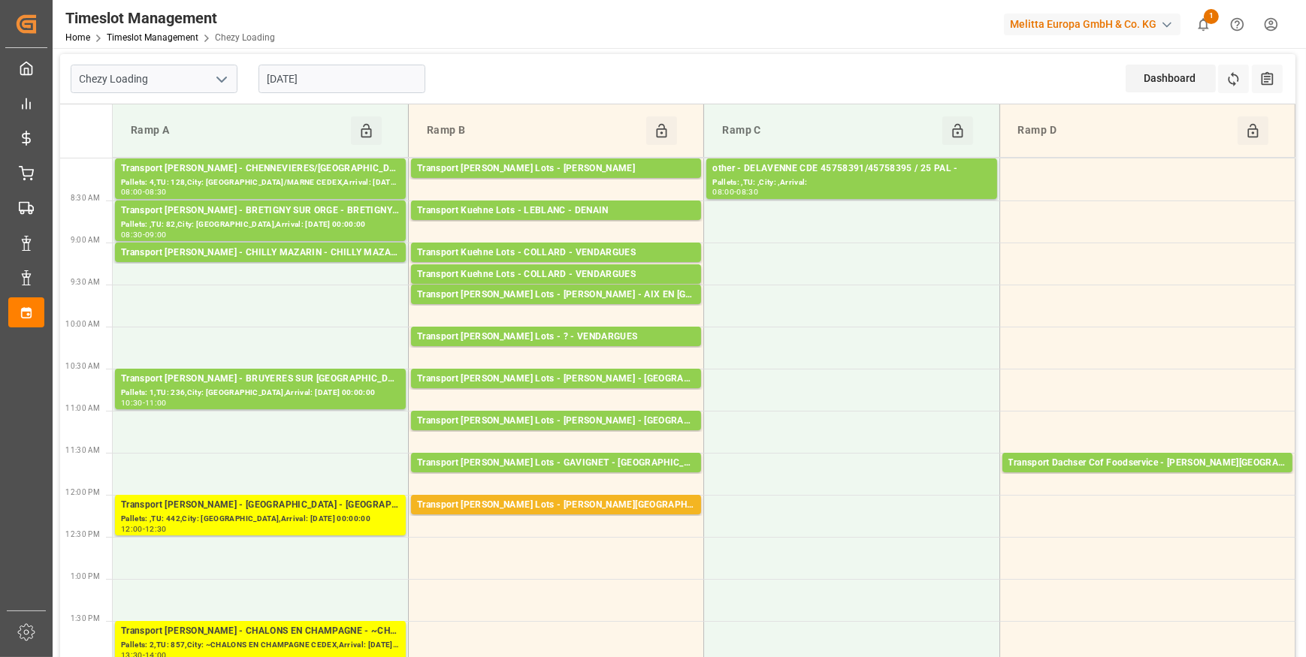
scroll to position [0, 0]
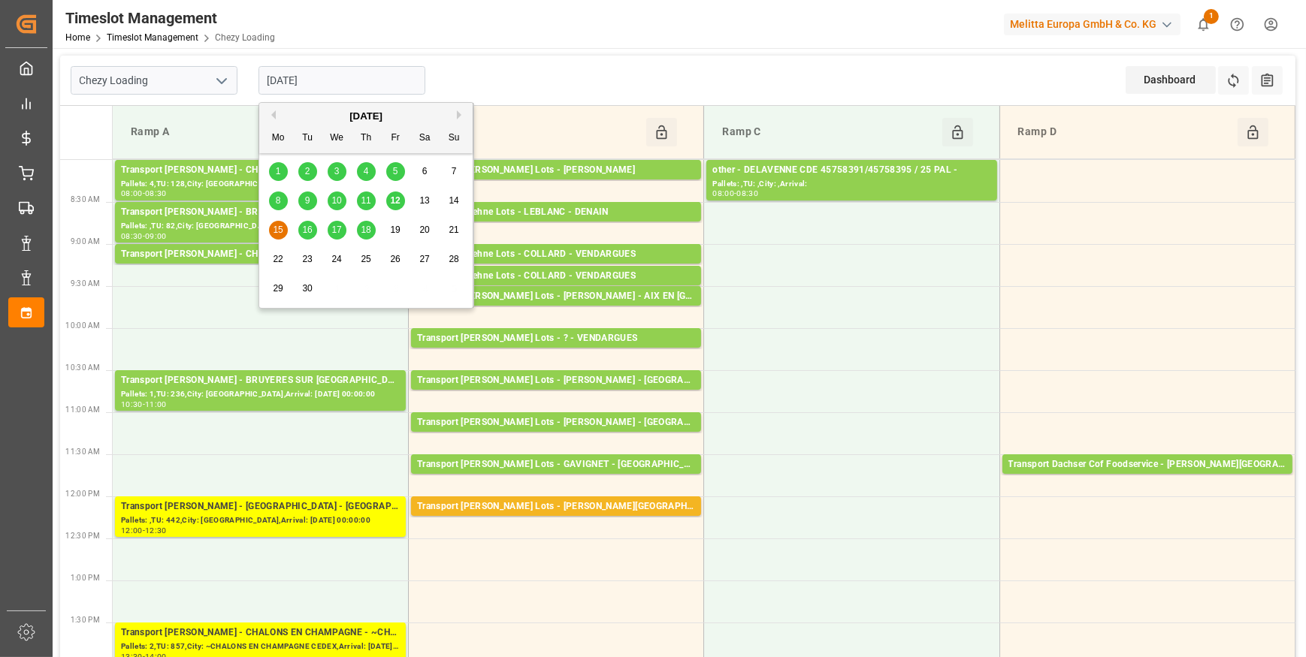
click at [335, 79] on input "[DATE]" at bounding box center [341, 80] width 167 height 29
click at [307, 226] on span "16" at bounding box center [307, 230] width 10 height 11
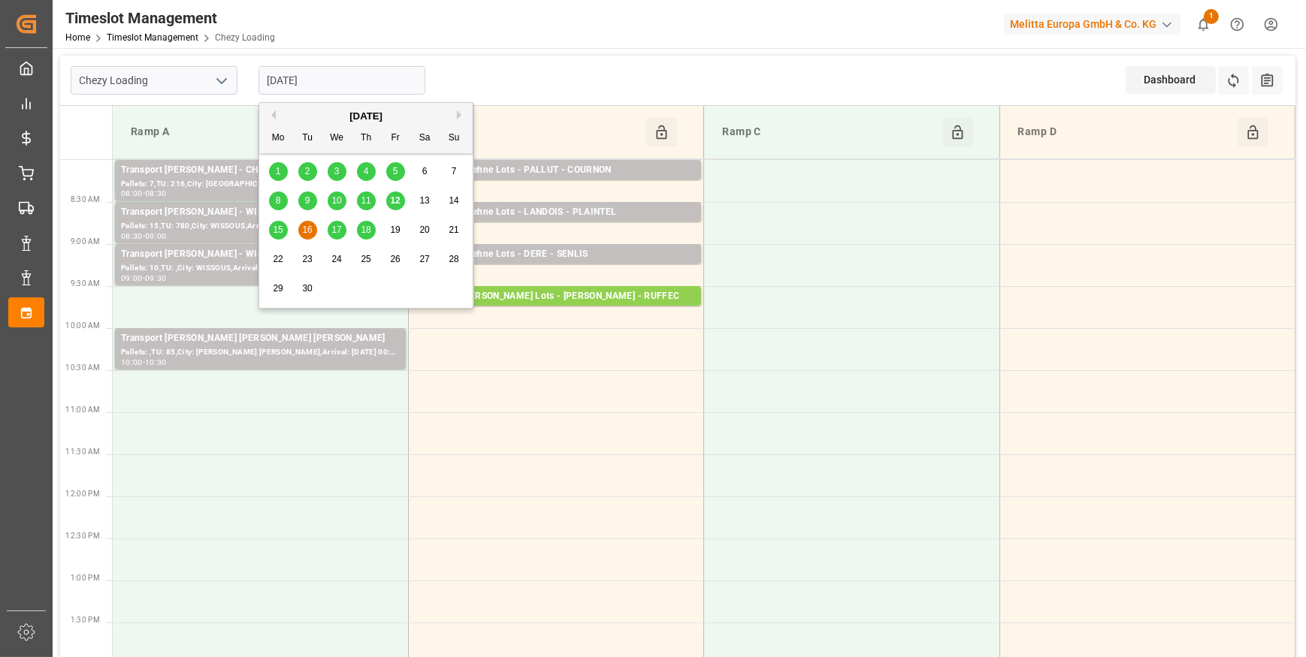
click at [294, 78] on input "[DATE]" at bounding box center [341, 80] width 167 height 29
click at [337, 230] on span "17" at bounding box center [336, 230] width 10 height 11
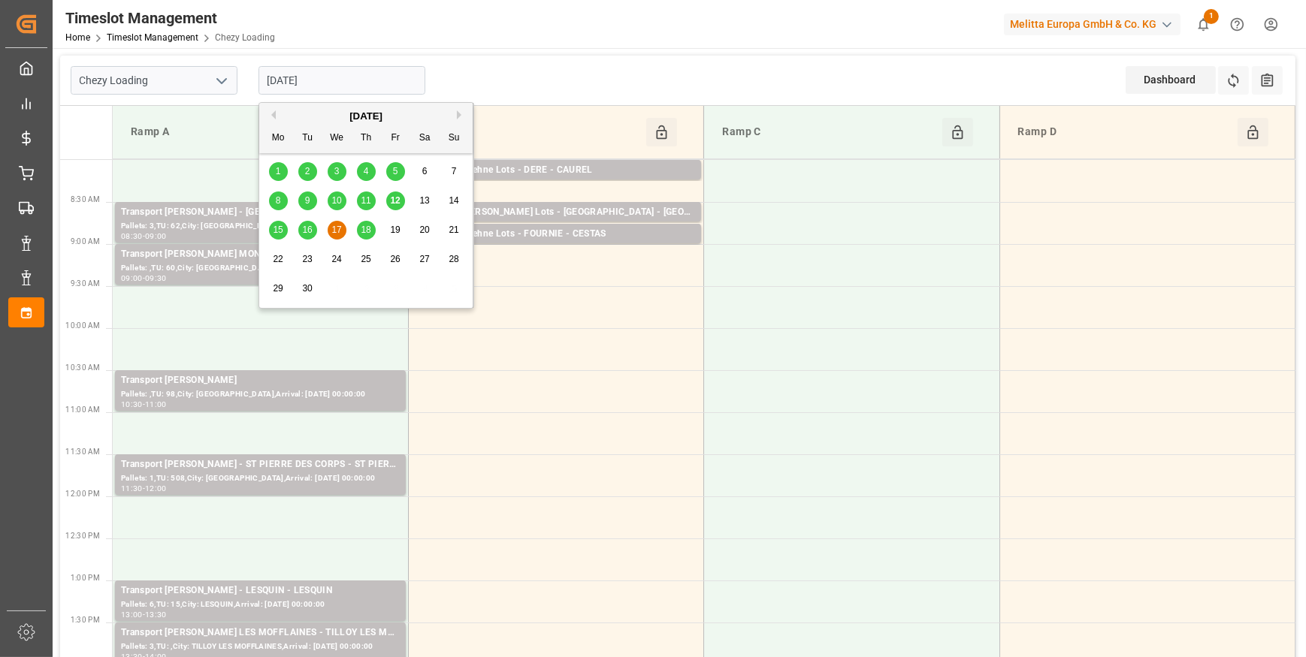
click at [337, 69] on input "[DATE]" at bounding box center [341, 80] width 167 height 29
click at [276, 230] on span "15" at bounding box center [278, 230] width 10 height 11
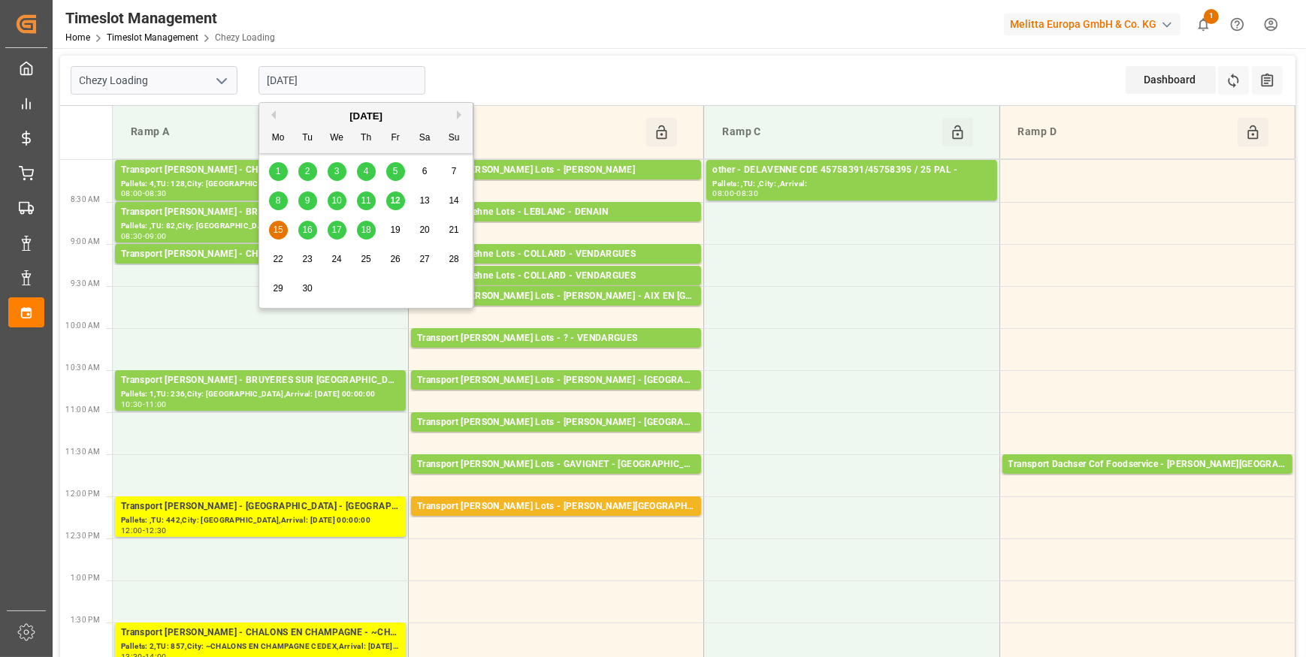
click at [331, 84] on input "[DATE]" at bounding box center [341, 80] width 167 height 29
click at [397, 200] on span "12" at bounding box center [395, 200] width 10 height 11
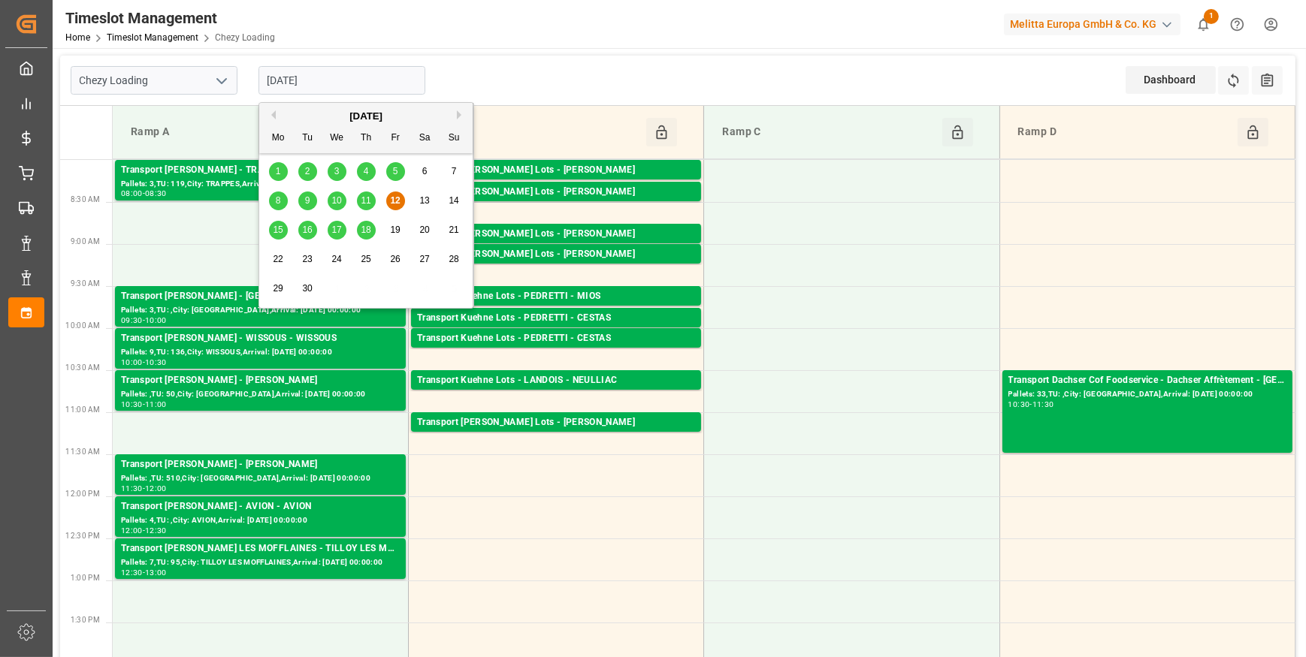
click at [322, 78] on input "[DATE]" at bounding box center [341, 80] width 167 height 29
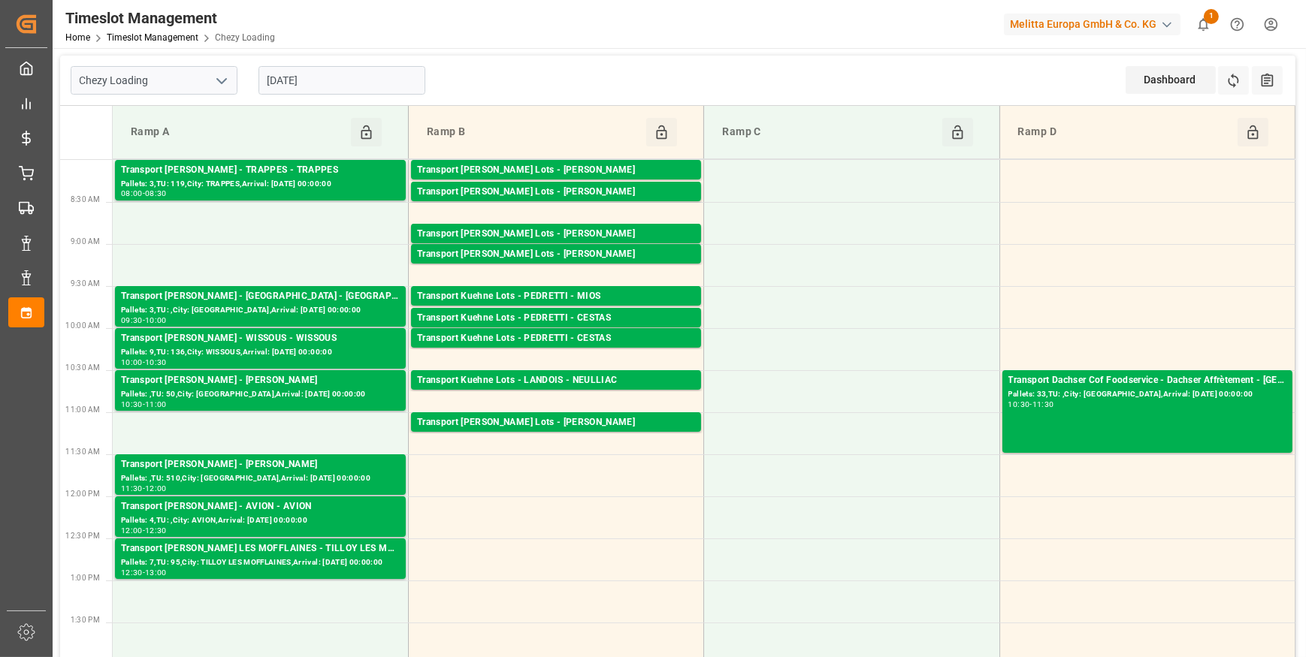
click at [502, 21] on div "Timeslot Management Home Timeslot Management Chezy Loading Melitta Europa GmbH …" at bounding box center [674, 24] width 1264 height 48
click at [319, 83] on input "[DATE]" at bounding box center [341, 80] width 167 height 29
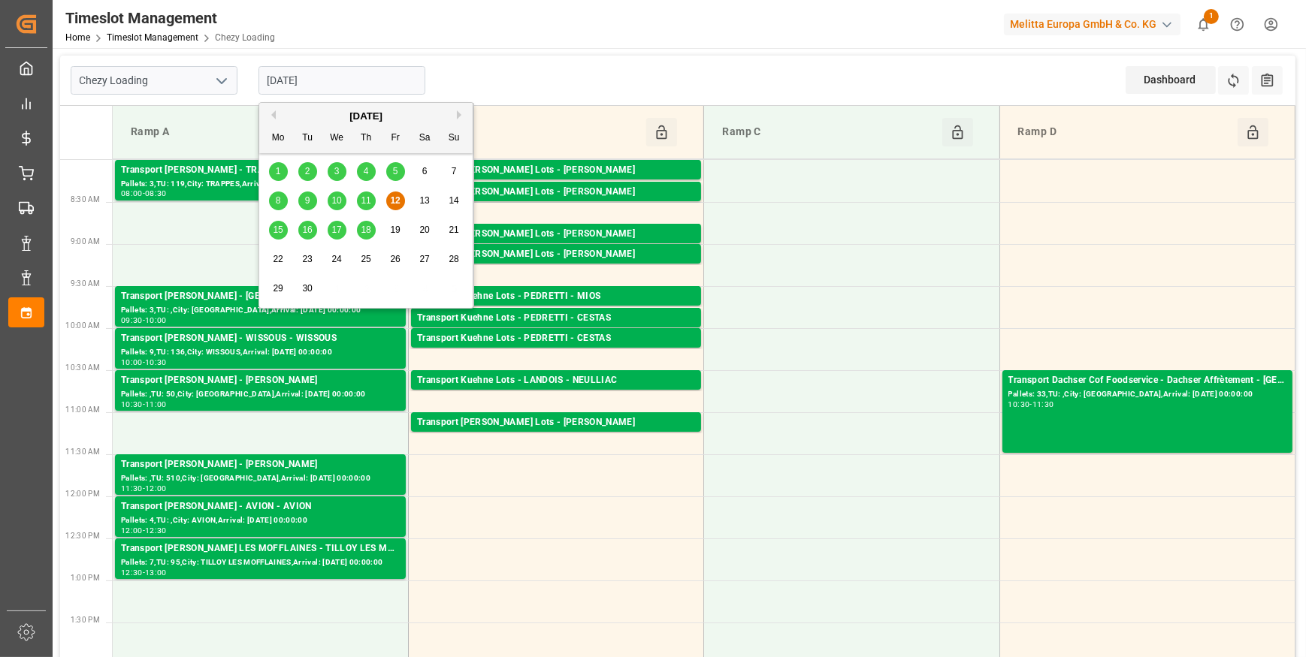
click at [278, 230] on span "15" at bounding box center [278, 230] width 10 height 11
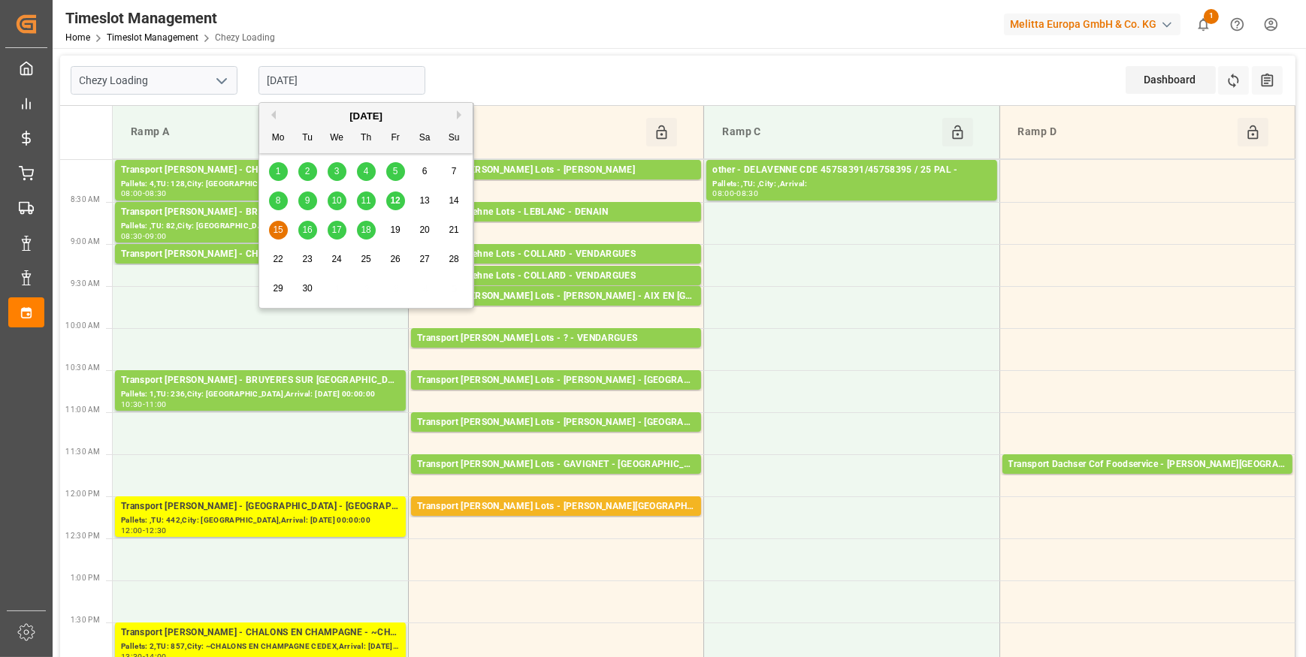
click at [368, 75] on input "[DATE]" at bounding box center [341, 80] width 167 height 29
click at [394, 197] on span "12" at bounding box center [395, 200] width 10 height 11
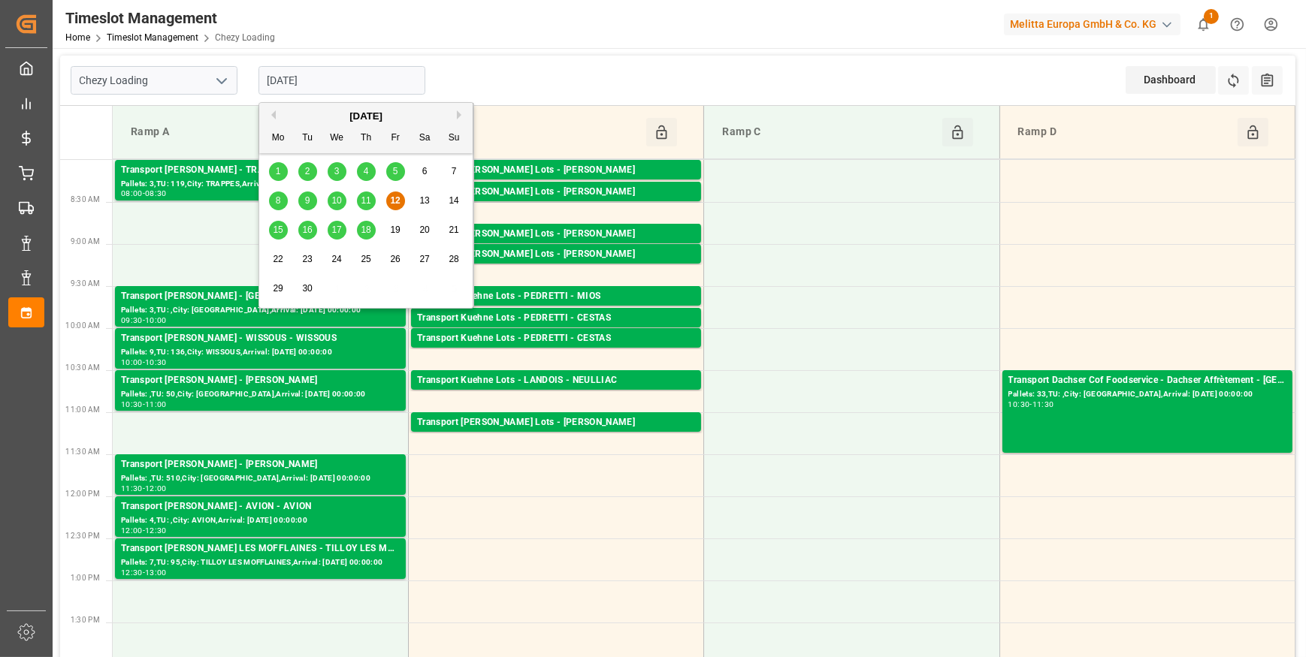
click at [327, 76] on input "[DATE]" at bounding box center [341, 80] width 167 height 29
click at [276, 228] on span "15" at bounding box center [278, 230] width 10 height 11
type input "[DATE]"
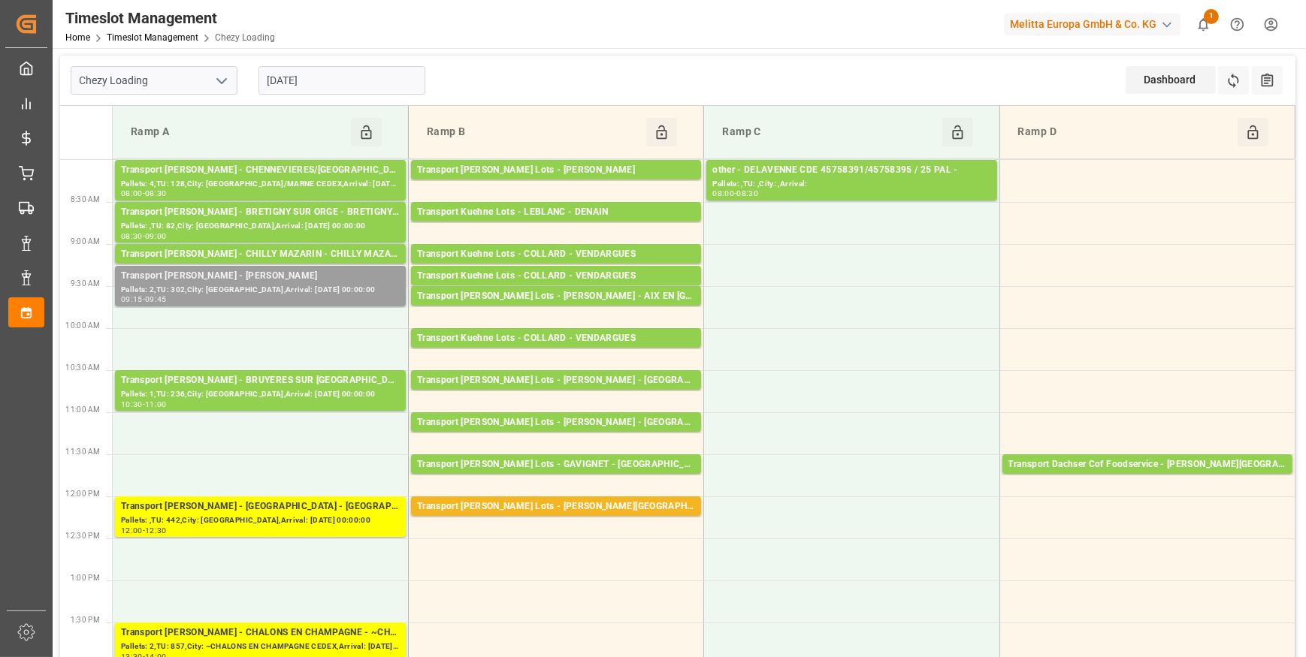
click at [268, 297] on div "09:15 - 09:45" at bounding box center [260, 300] width 279 height 8
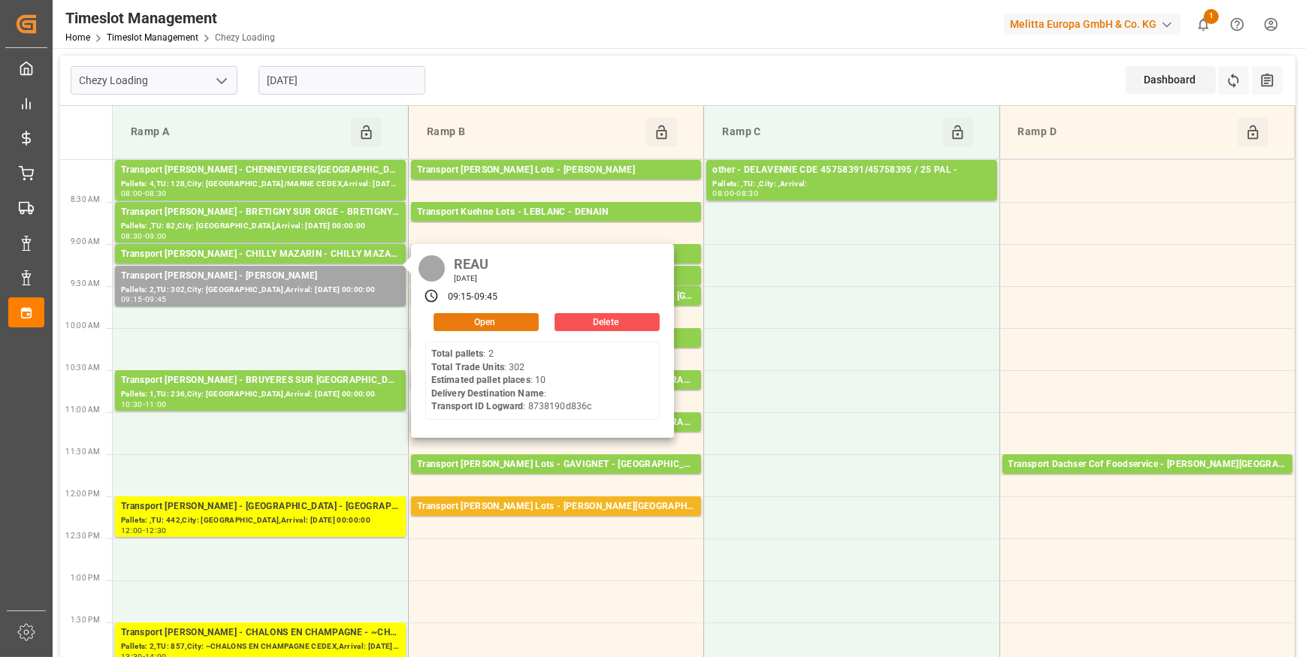
click at [485, 317] on button "Open" at bounding box center [485, 322] width 105 height 18
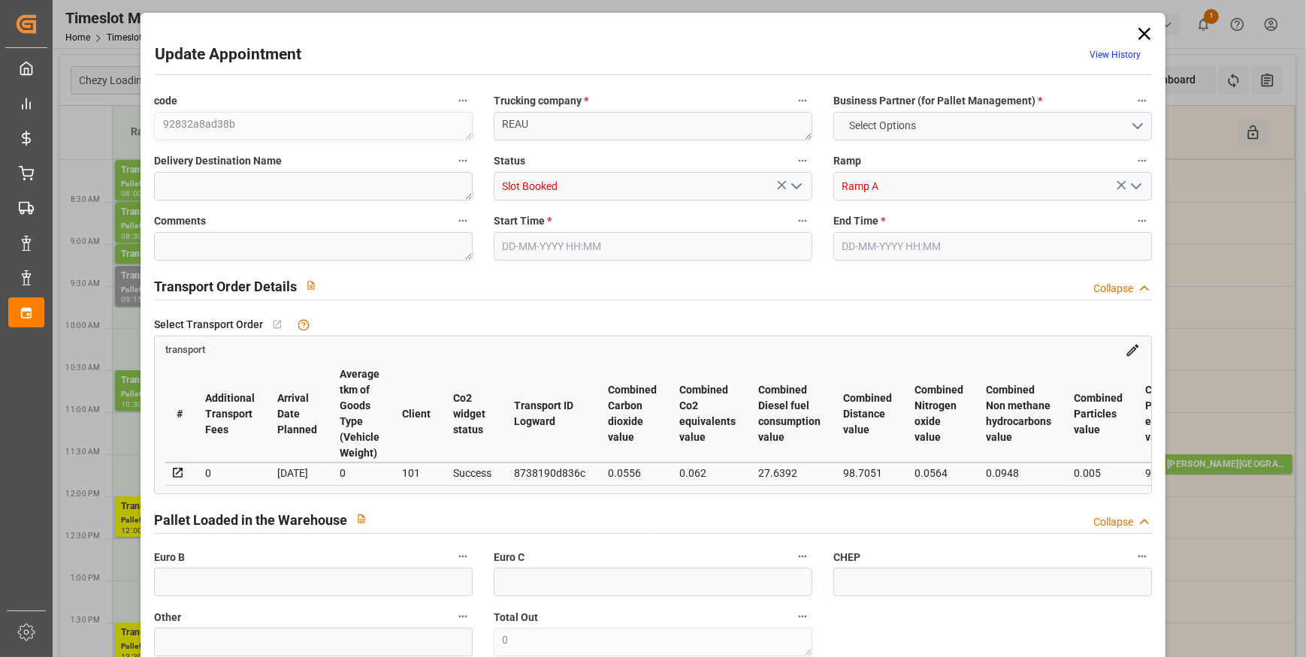
type input "0"
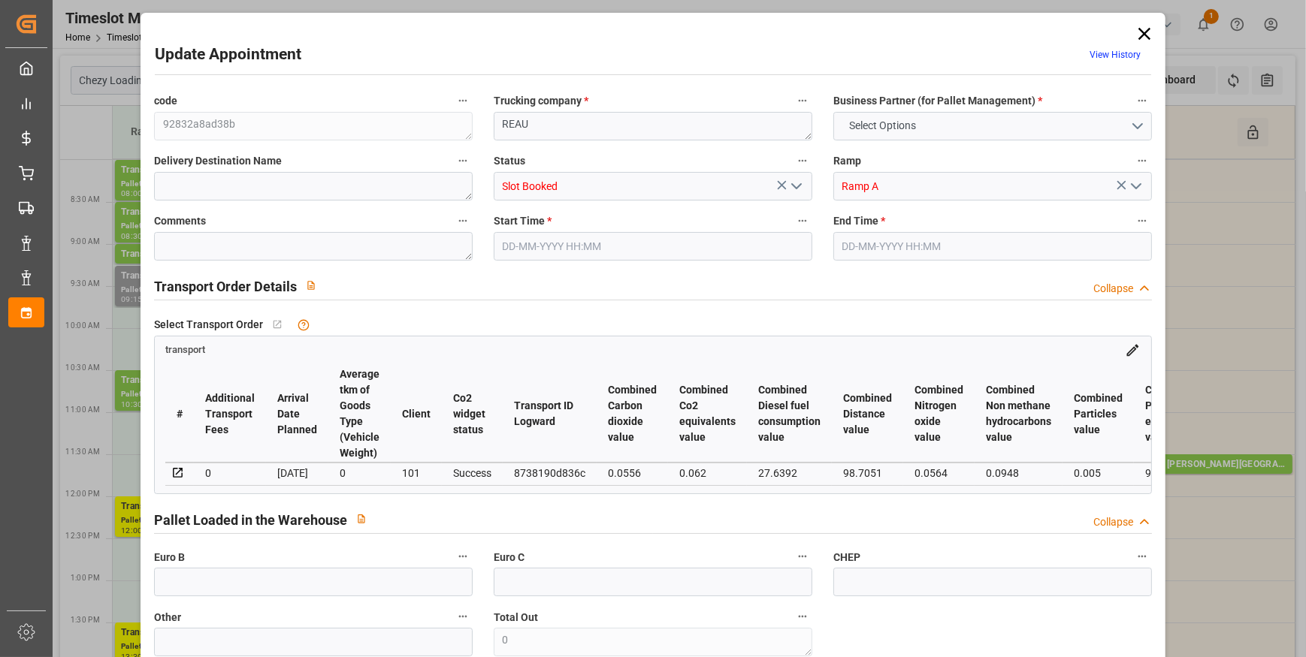
type input "0"
type input "10"
type input "229.17"
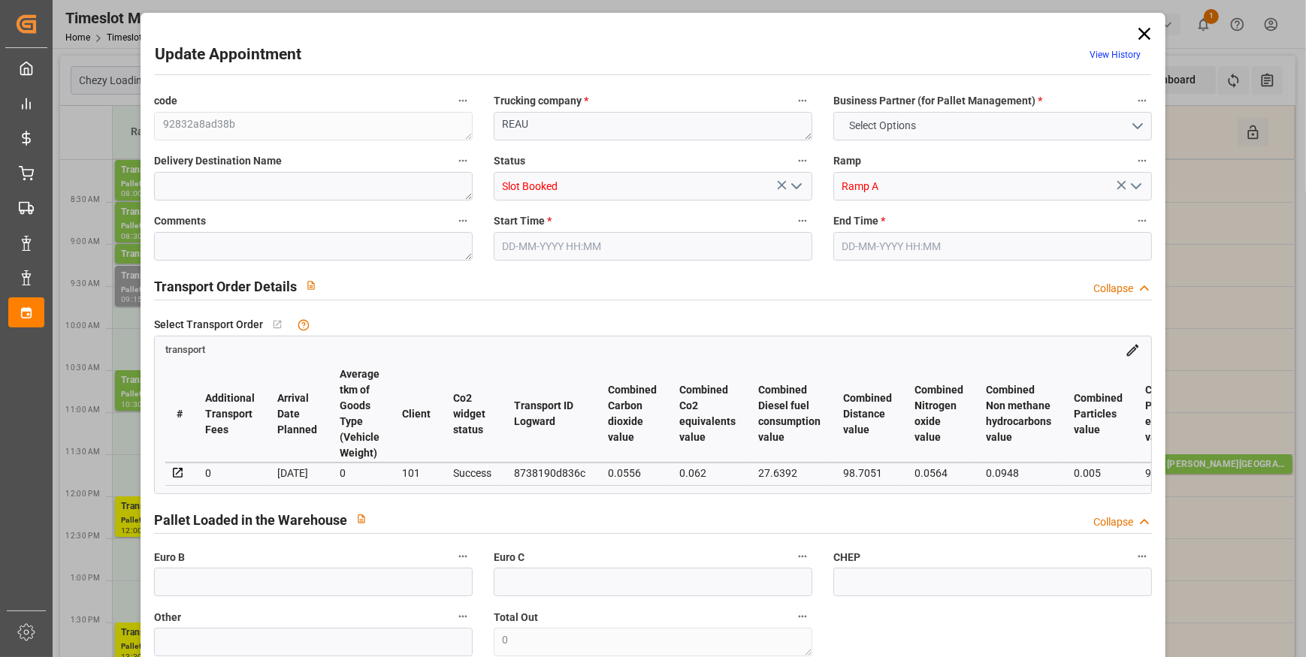
type input "0"
type input "221.4241"
type input "-7.7459"
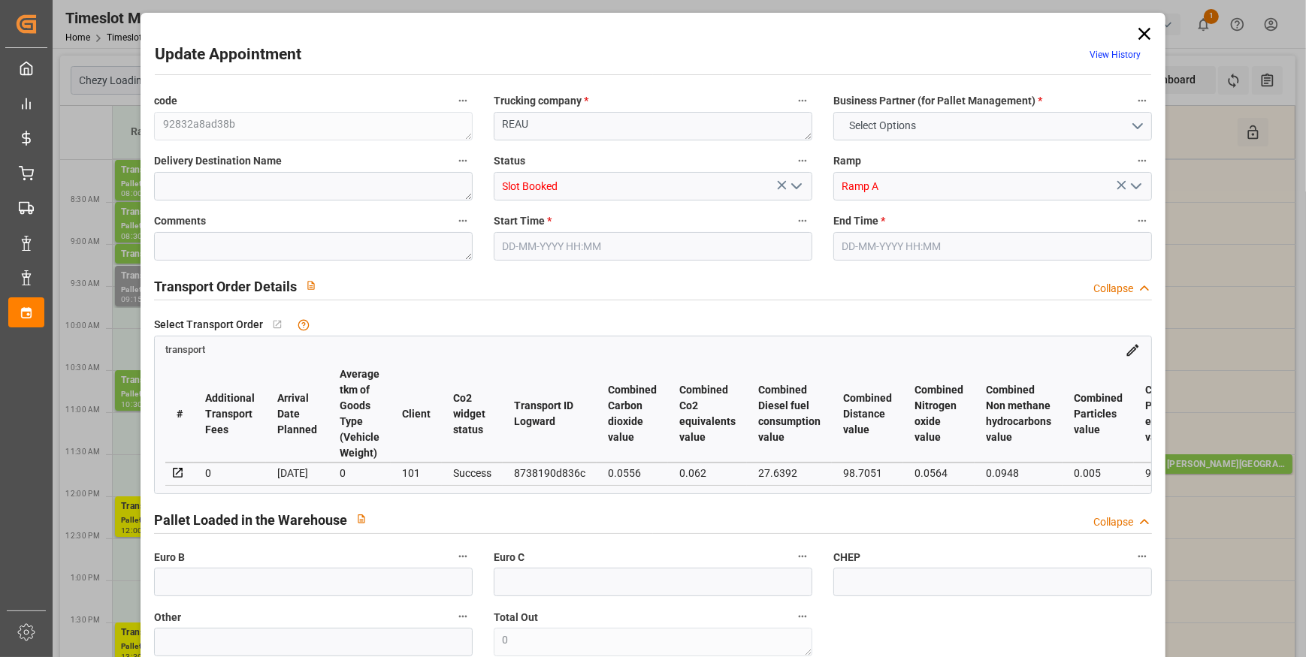
type input "0"
type input "928.596"
type input "2035.305"
type input "4757.12"
type input "77"
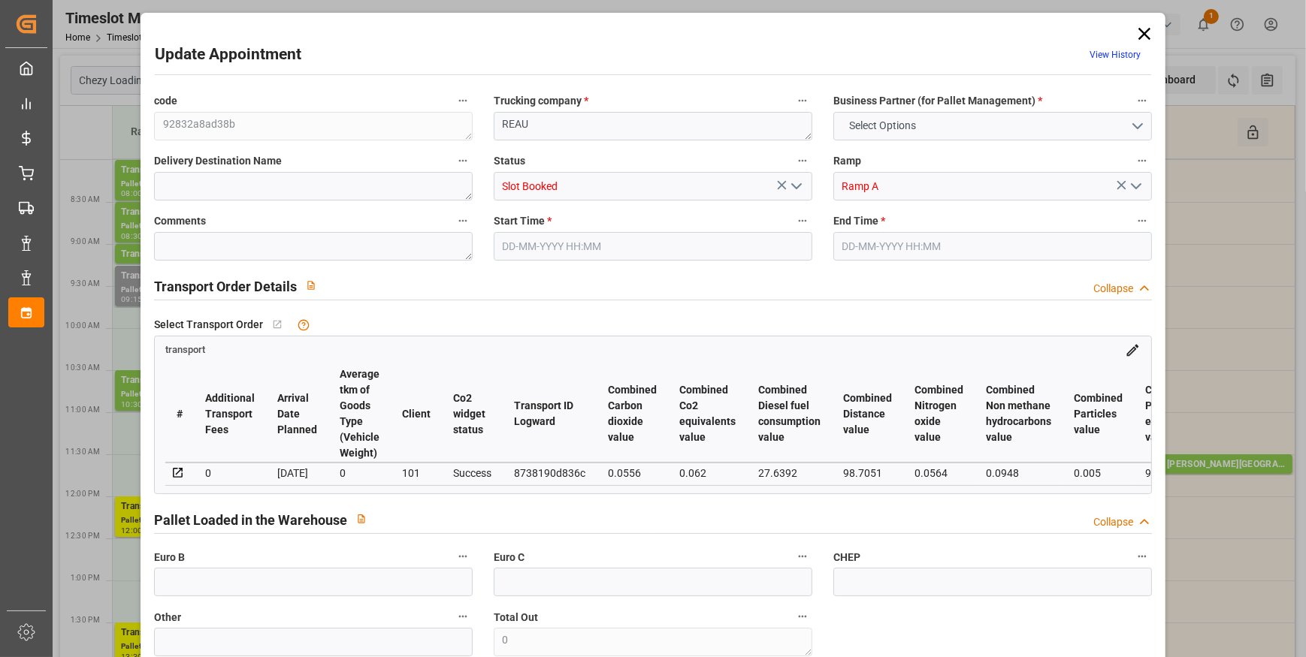
type input "2"
type input "302"
type input "38"
type input "101"
type input "1133.305"
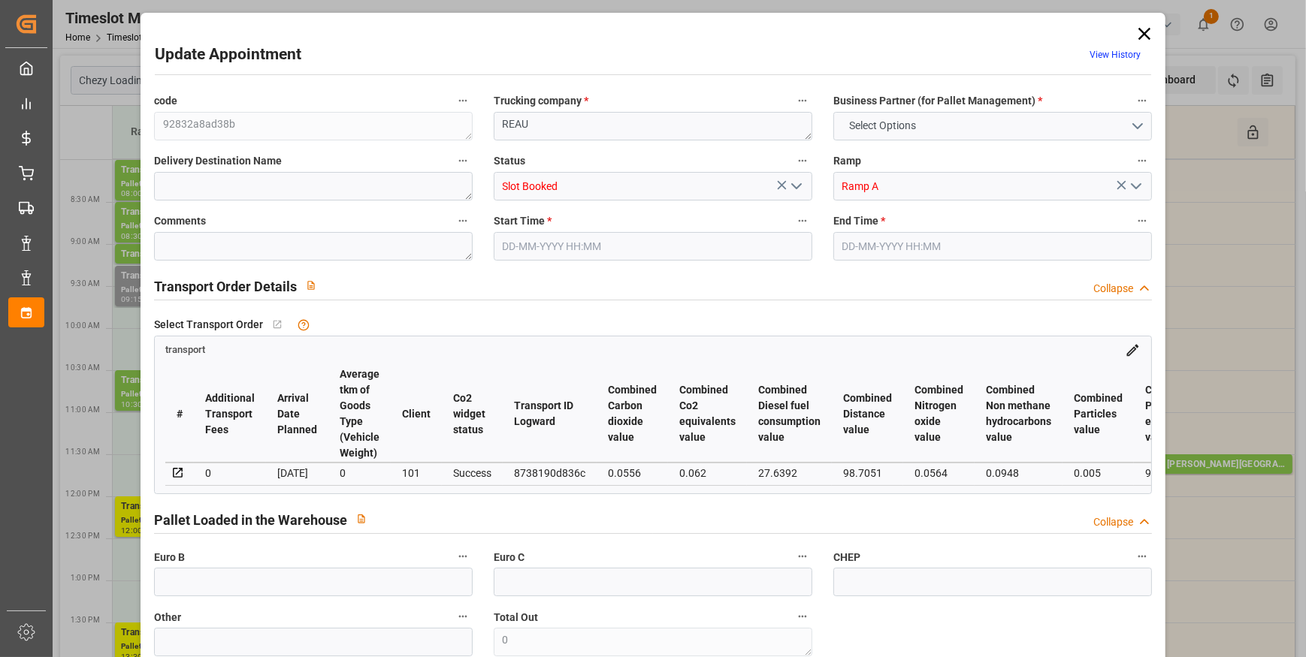
type input "0"
type input "4710.8598"
type input "0"
type input "21"
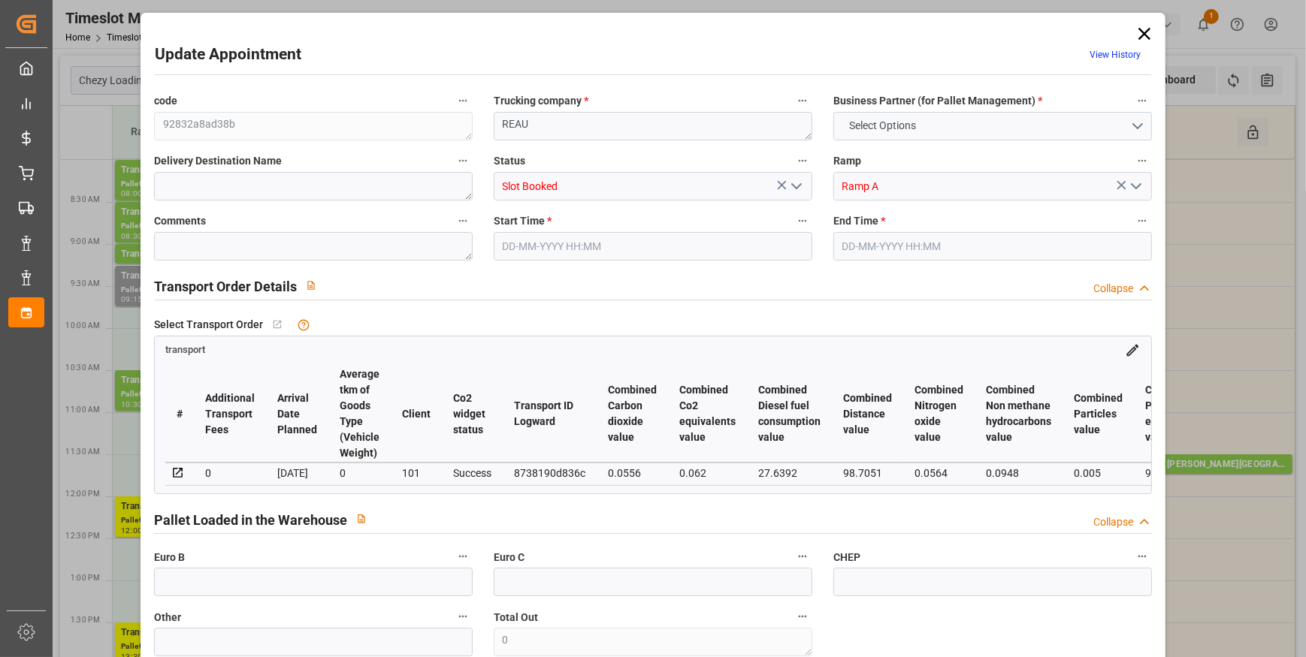
type input "35"
type input "[DATE] 09:15"
type input "[DATE] 09:45"
type input "[DATE] 13:01"
type input "[DATE] 11:42"
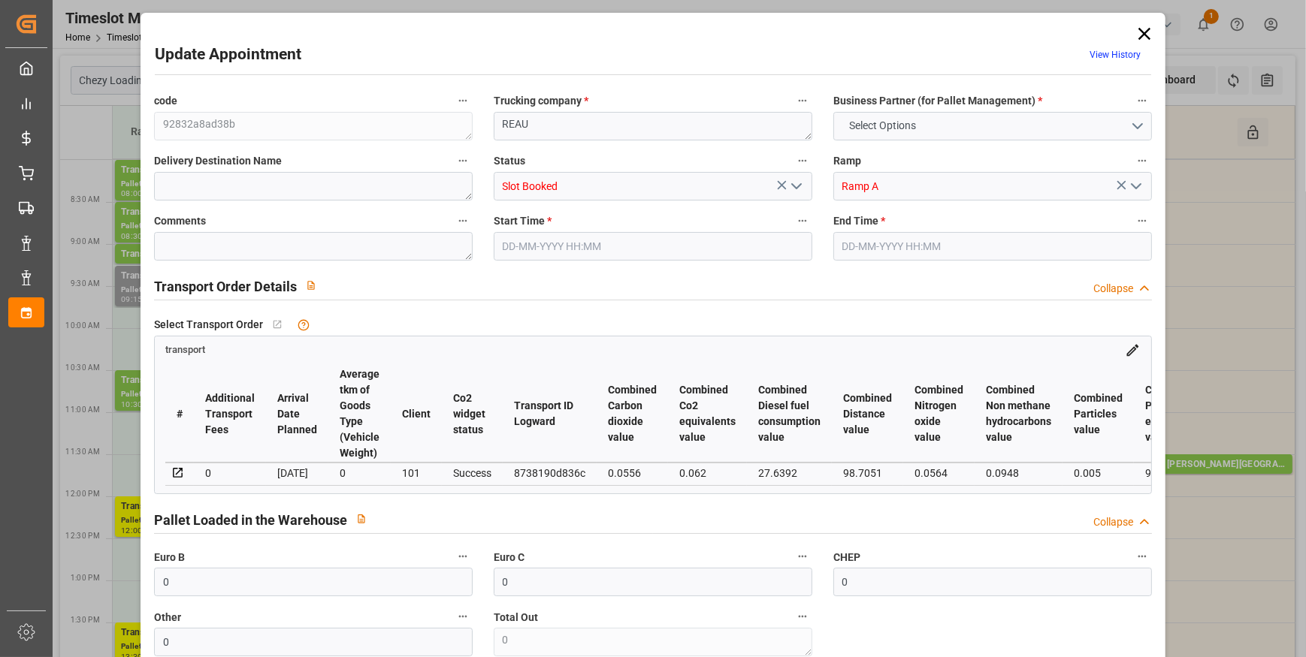
type input "[DATE]"
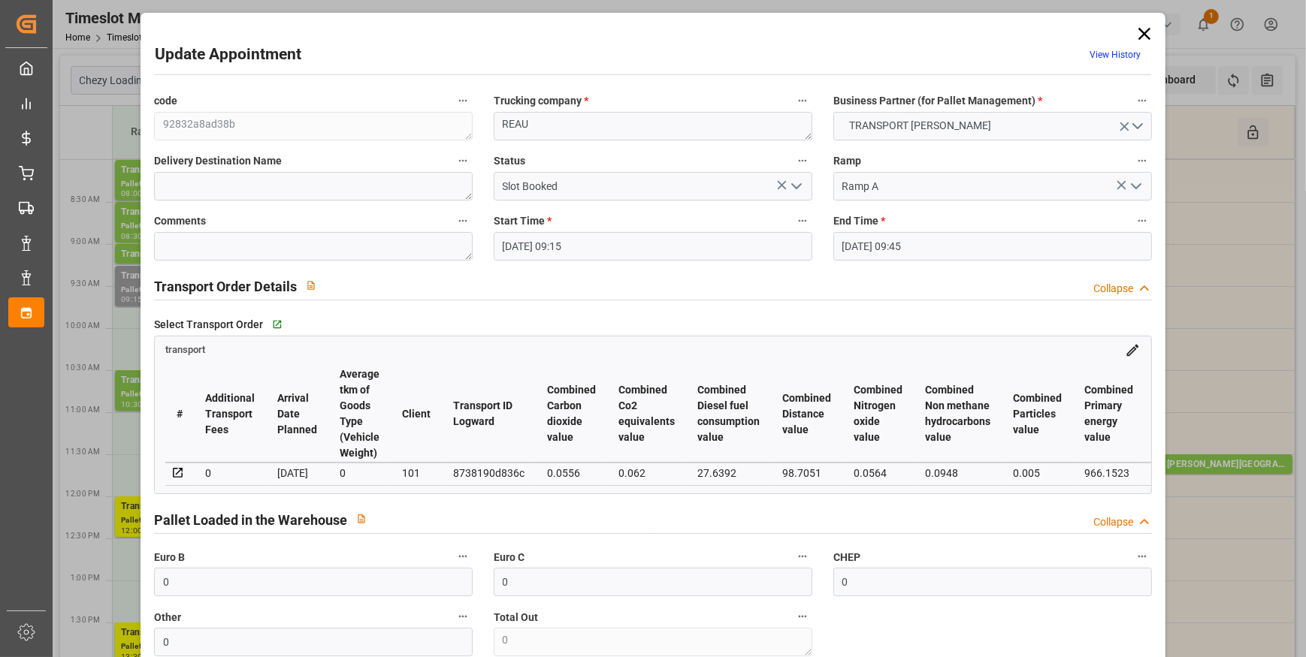
click at [796, 183] on icon "open menu" at bounding box center [796, 186] width 18 height 18
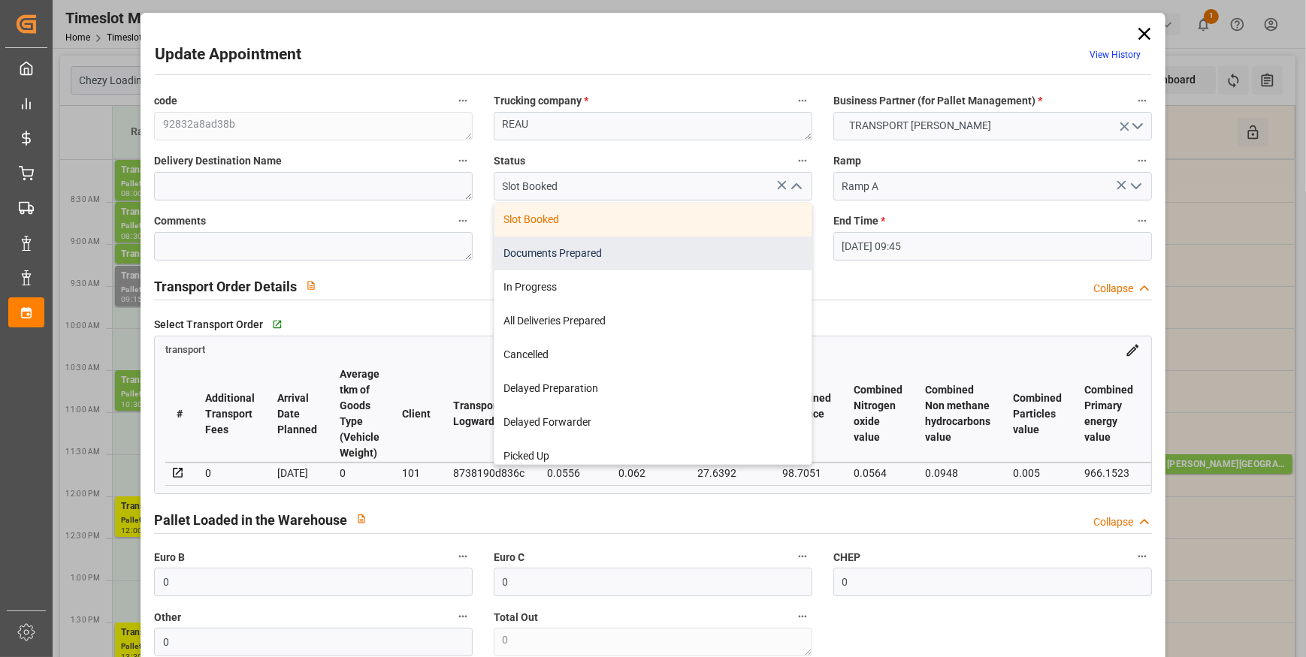
click at [533, 248] on div "Documents Prepared" at bounding box center [652, 254] width 317 height 34
type input "Documents Prepared"
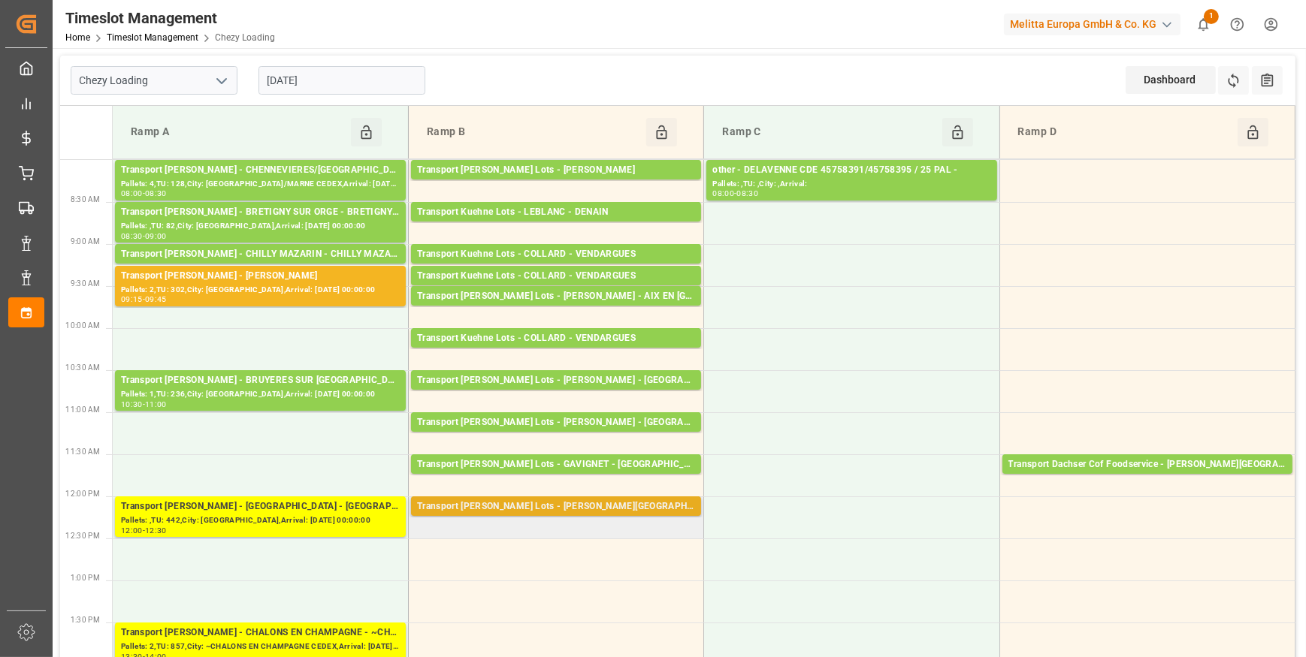
click at [533, 503] on div "Transport [PERSON_NAME] Lots - [PERSON_NAME][GEOGRAPHIC_DATA]" at bounding box center [556, 507] width 278 height 15
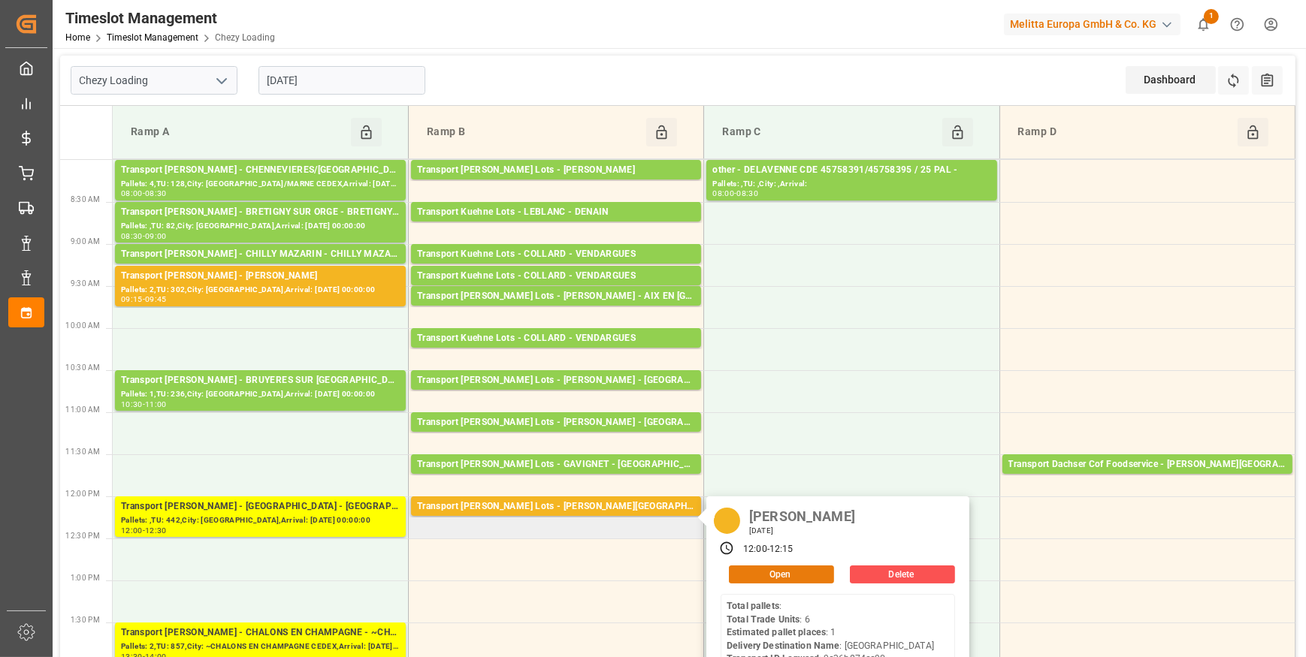
click at [795, 573] on button "Open" at bounding box center [781, 575] width 105 height 18
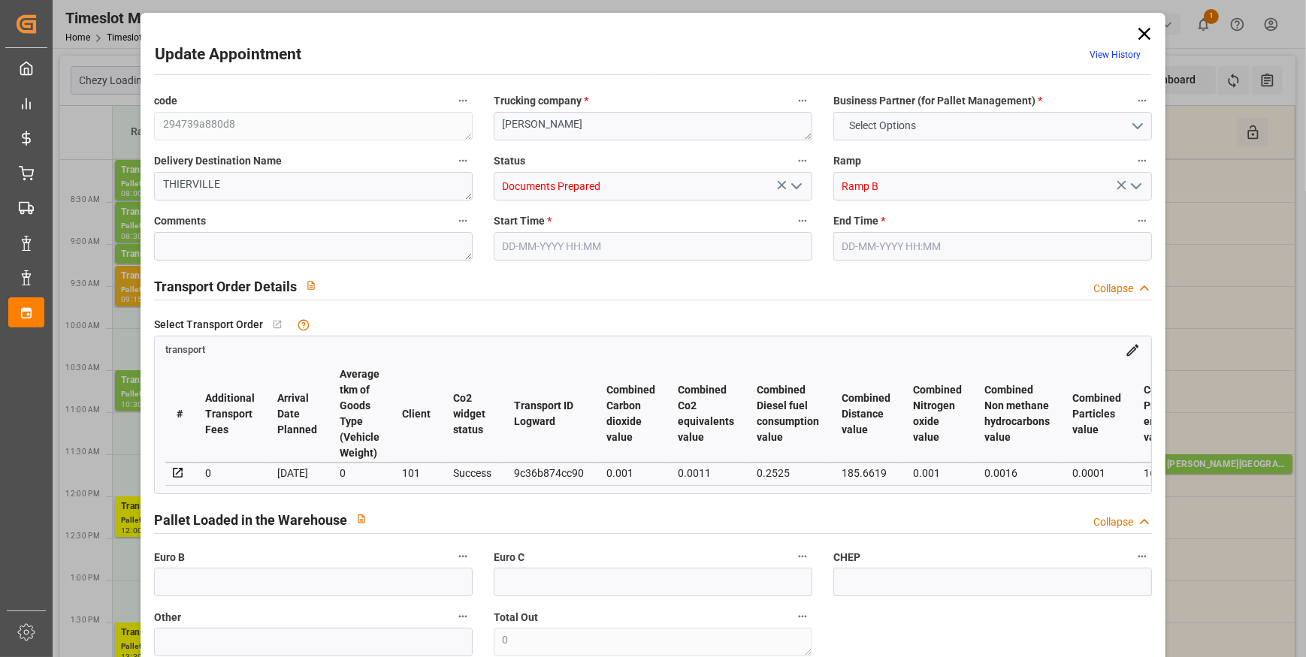
type input "1"
type input "119.19"
type input "0"
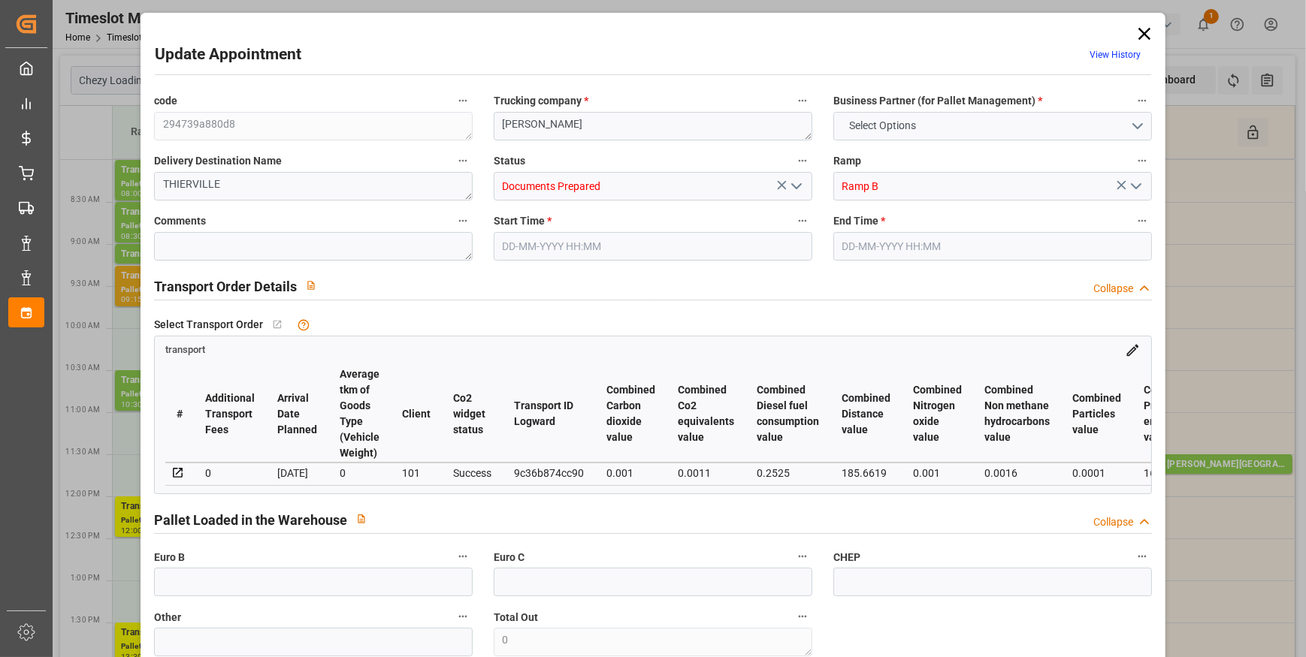
type input "119.19"
type input "0"
type input "1"
type input "8.352"
type input "32.984"
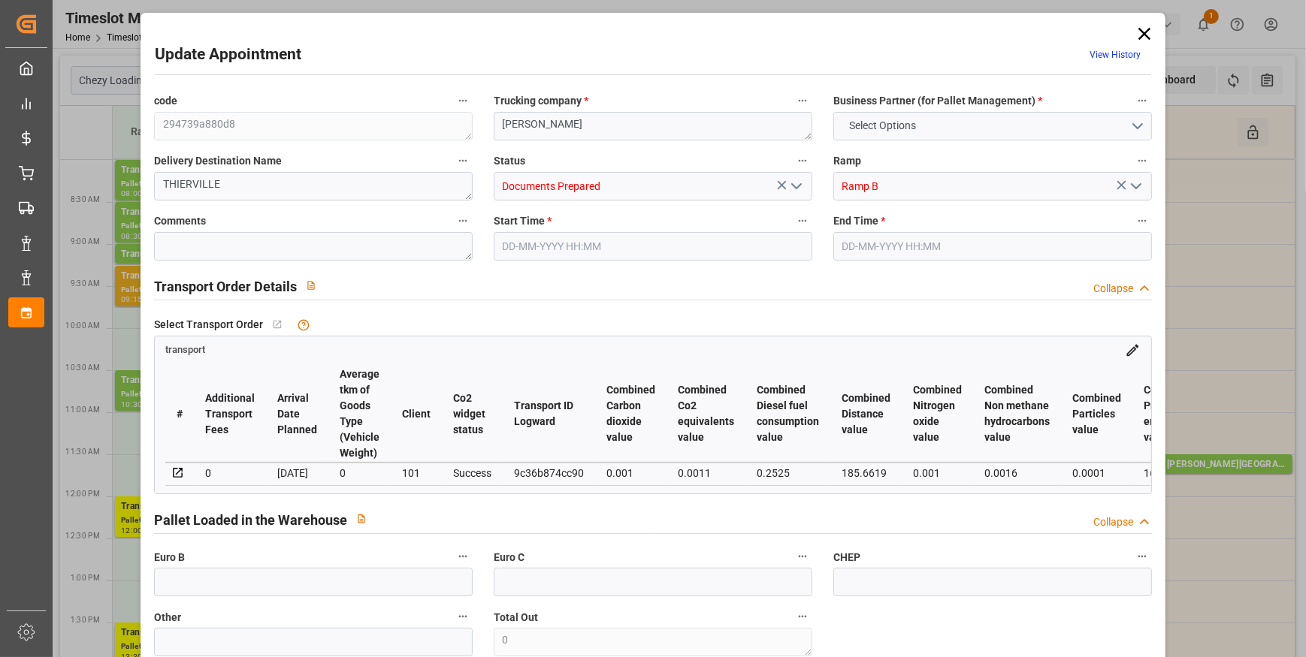
type input "28.992"
type input "55"
type input "0"
type input "6"
type input "1"
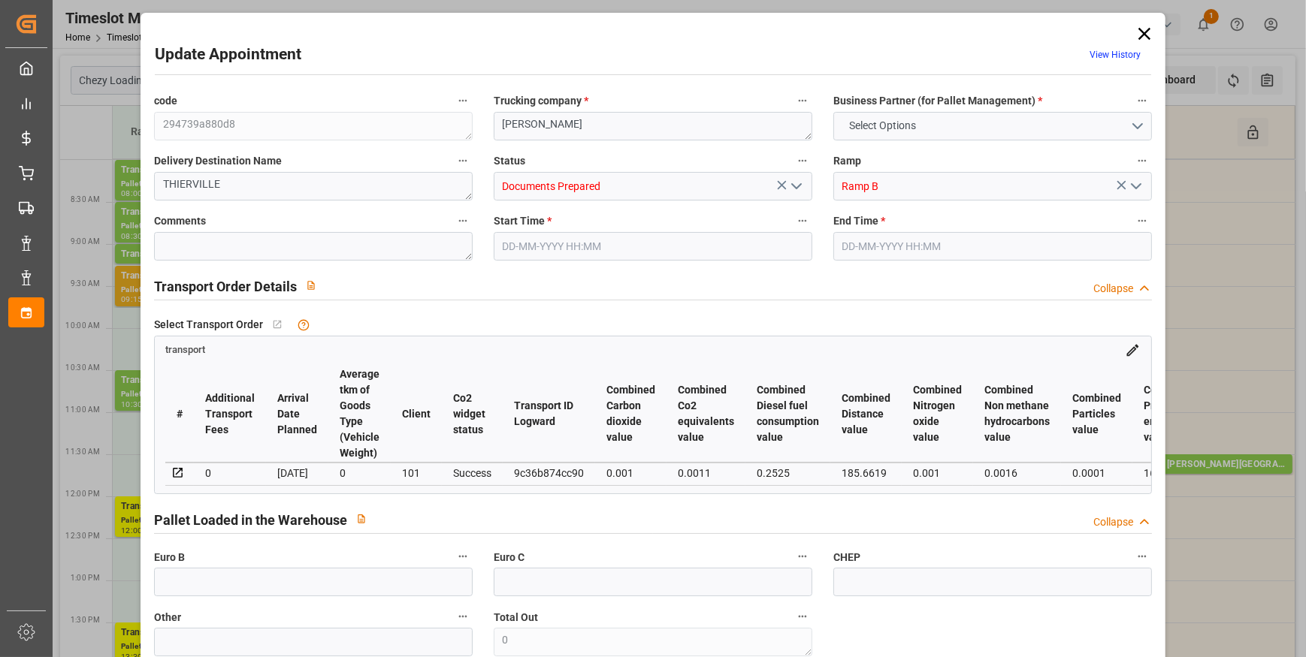
type input "101"
type input "9.984"
type input "0"
type input "4710.8598"
type input "0"
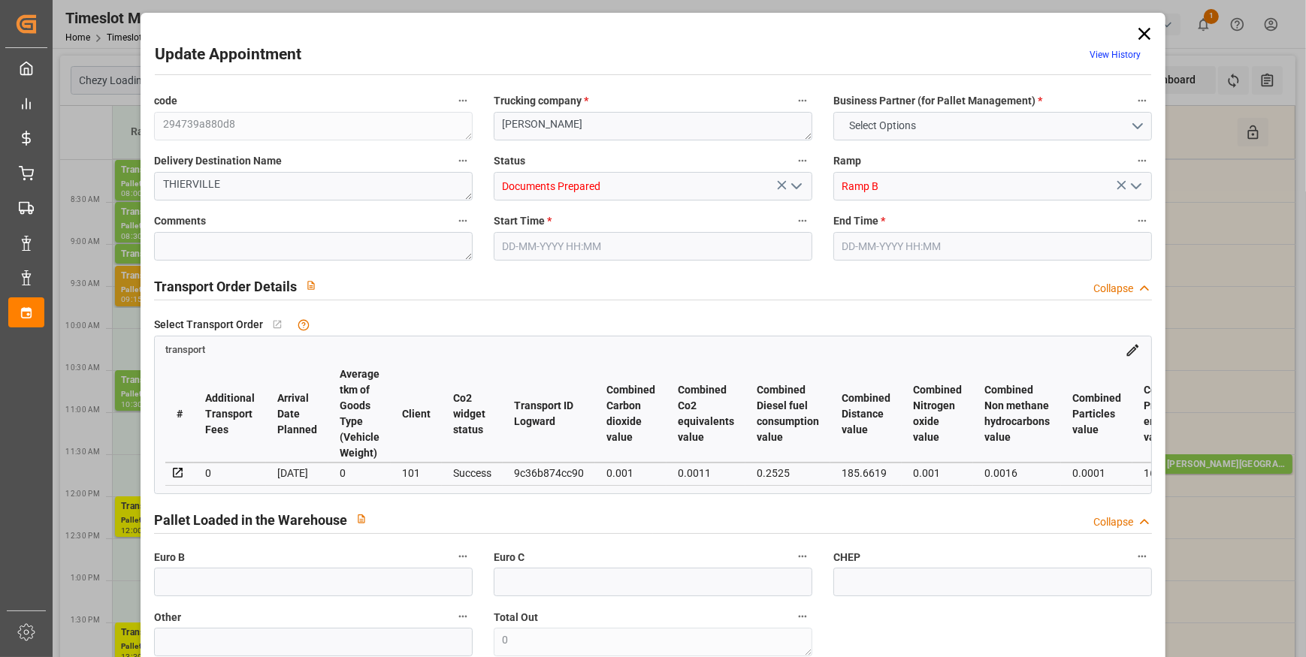
type input "0"
type input "21"
type input "35"
type input "[DATE] 12:00"
type input "[DATE] 12:15"
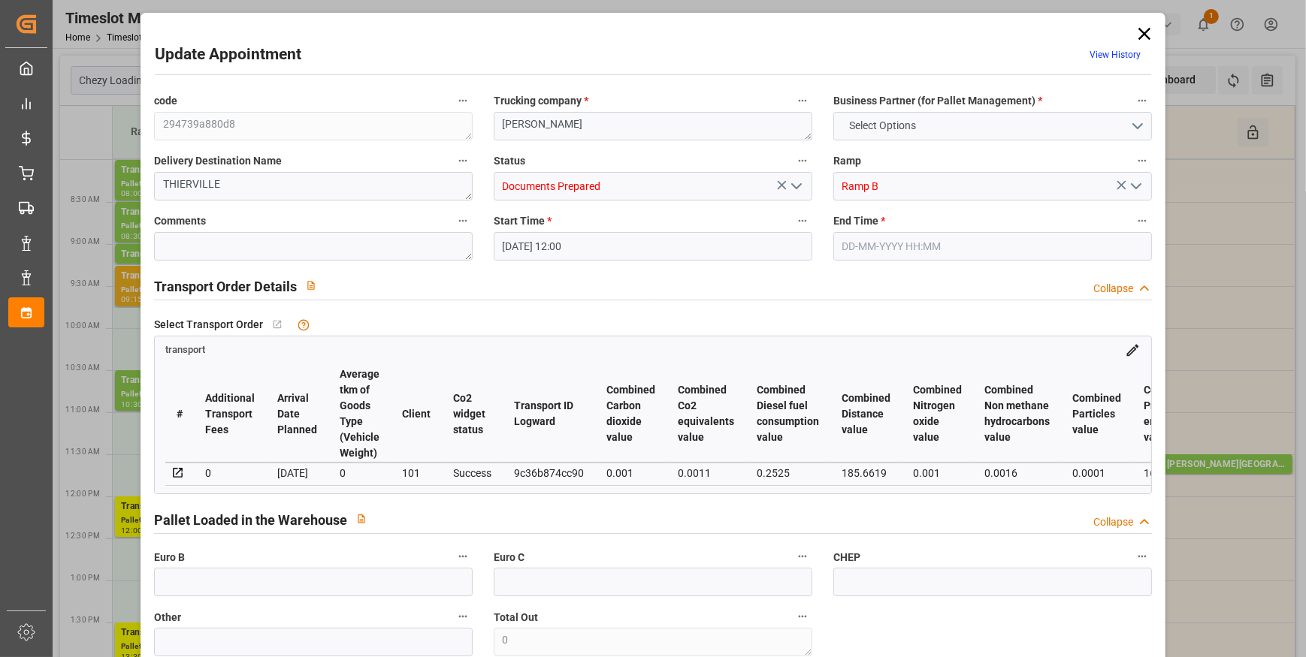
type input "[DATE] 12:42"
type input "[DATE] 11:34"
type input "[DATE]"
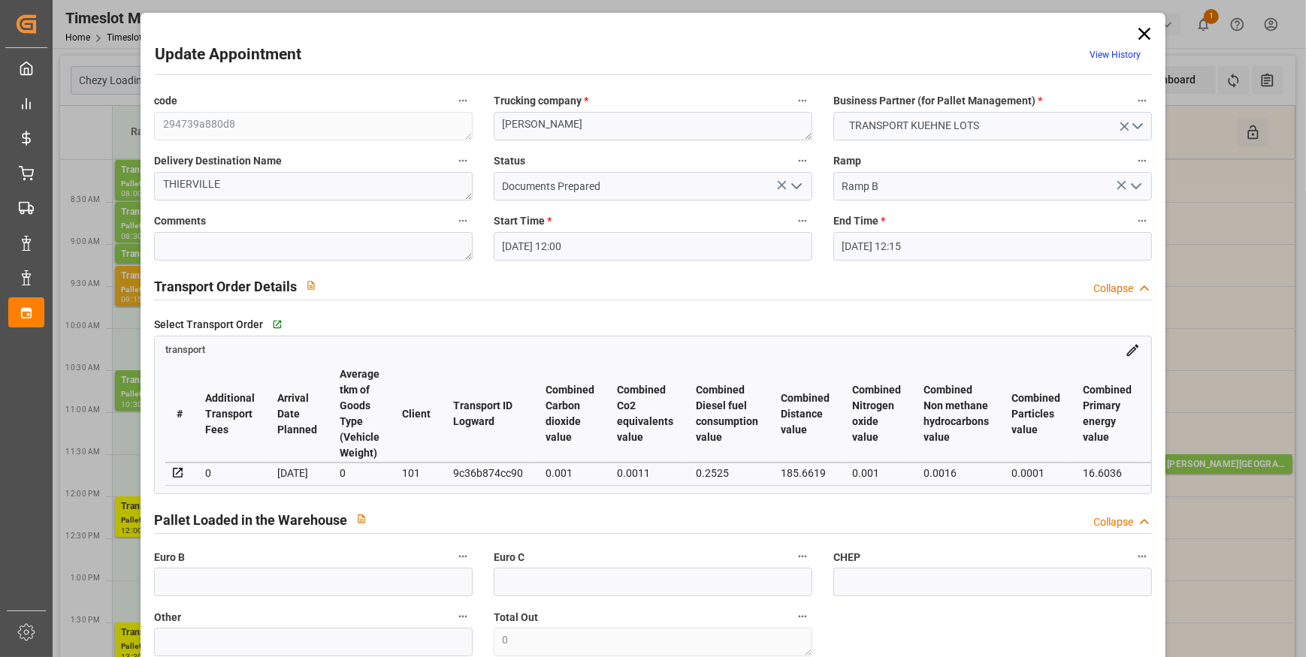
click at [792, 186] on polyline "open menu" at bounding box center [796, 186] width 9 height 5
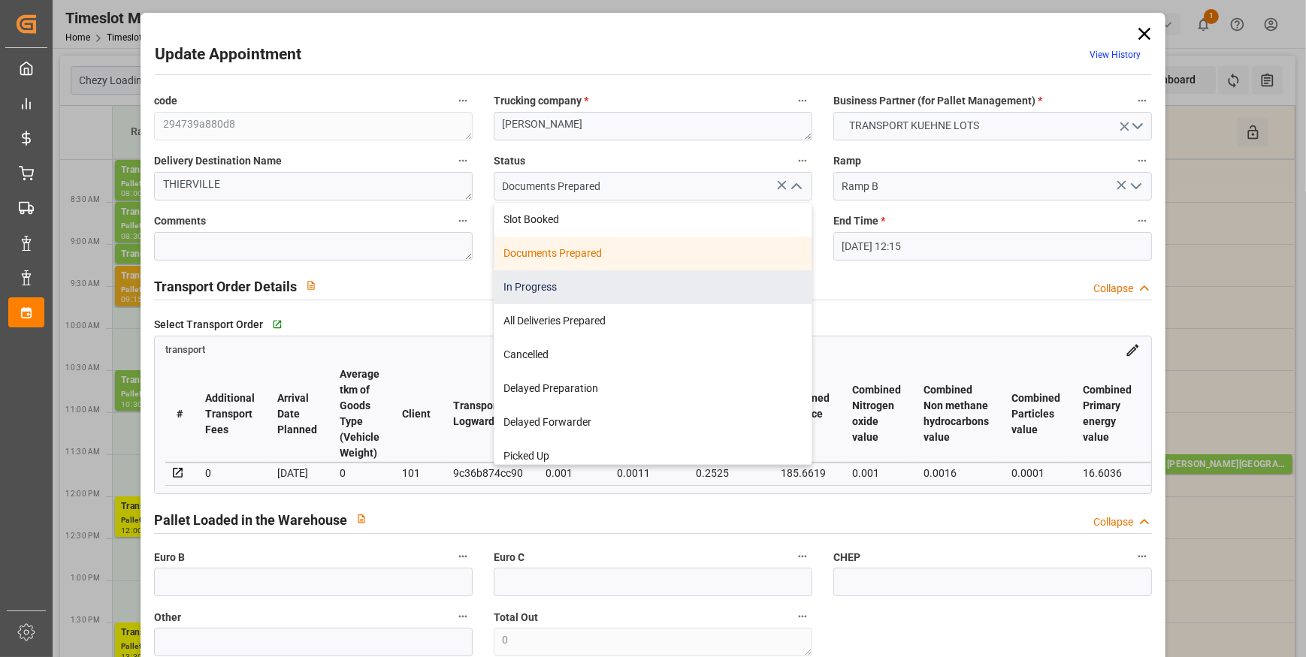
click at [528, 284] on div "In Progress" at bounding box center [652, 287] width 317 height 34
type input "In Progress"
